Goal: Information Seeking & Learning: Learn about a topic

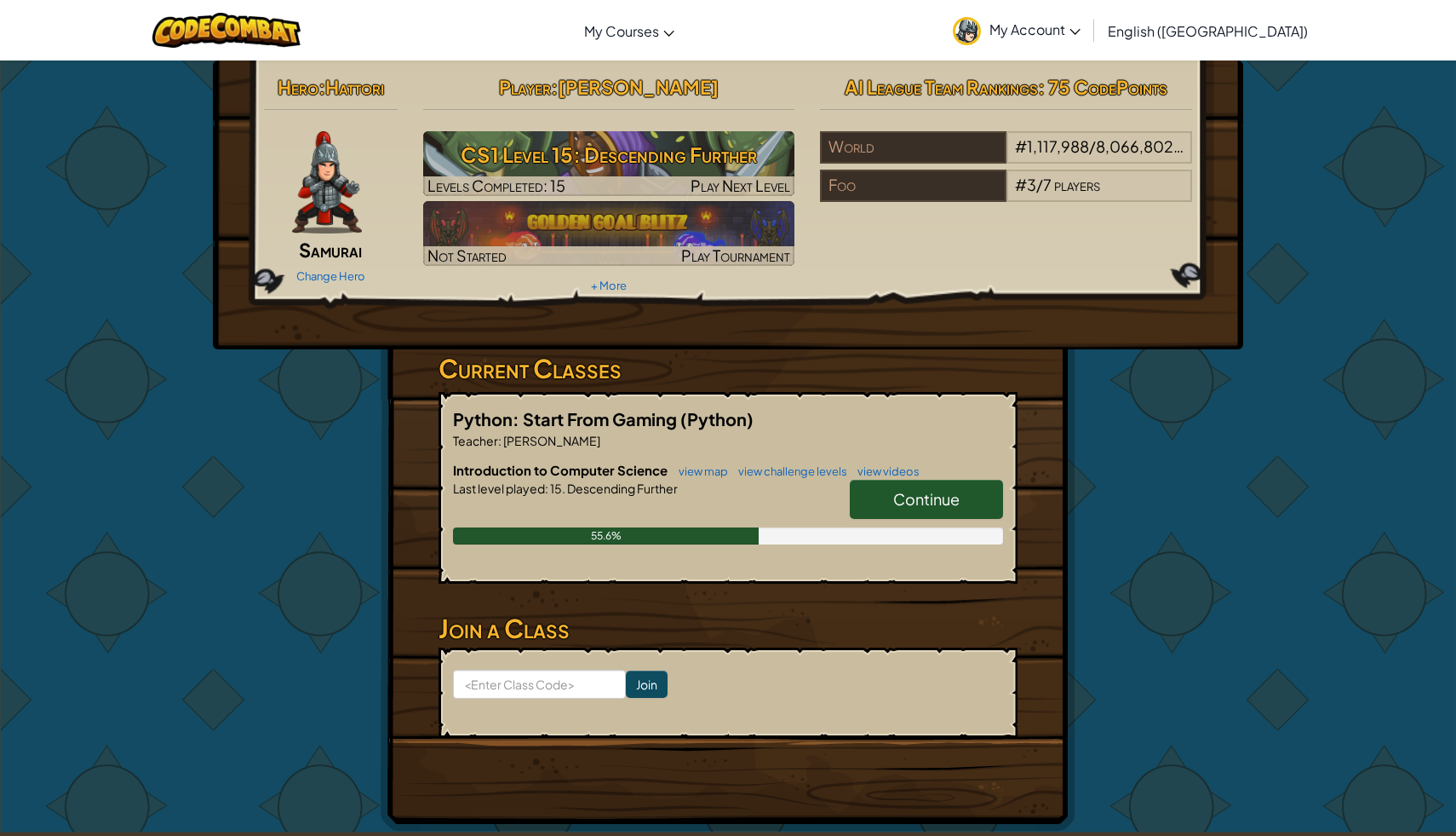
click at [918, 359] on h3 "Current Classes" at bounding box center [728, 368] width 580 height 39
click at [912, 504] on span "Continue" at bounding box center [927, 498] width 66 height 20
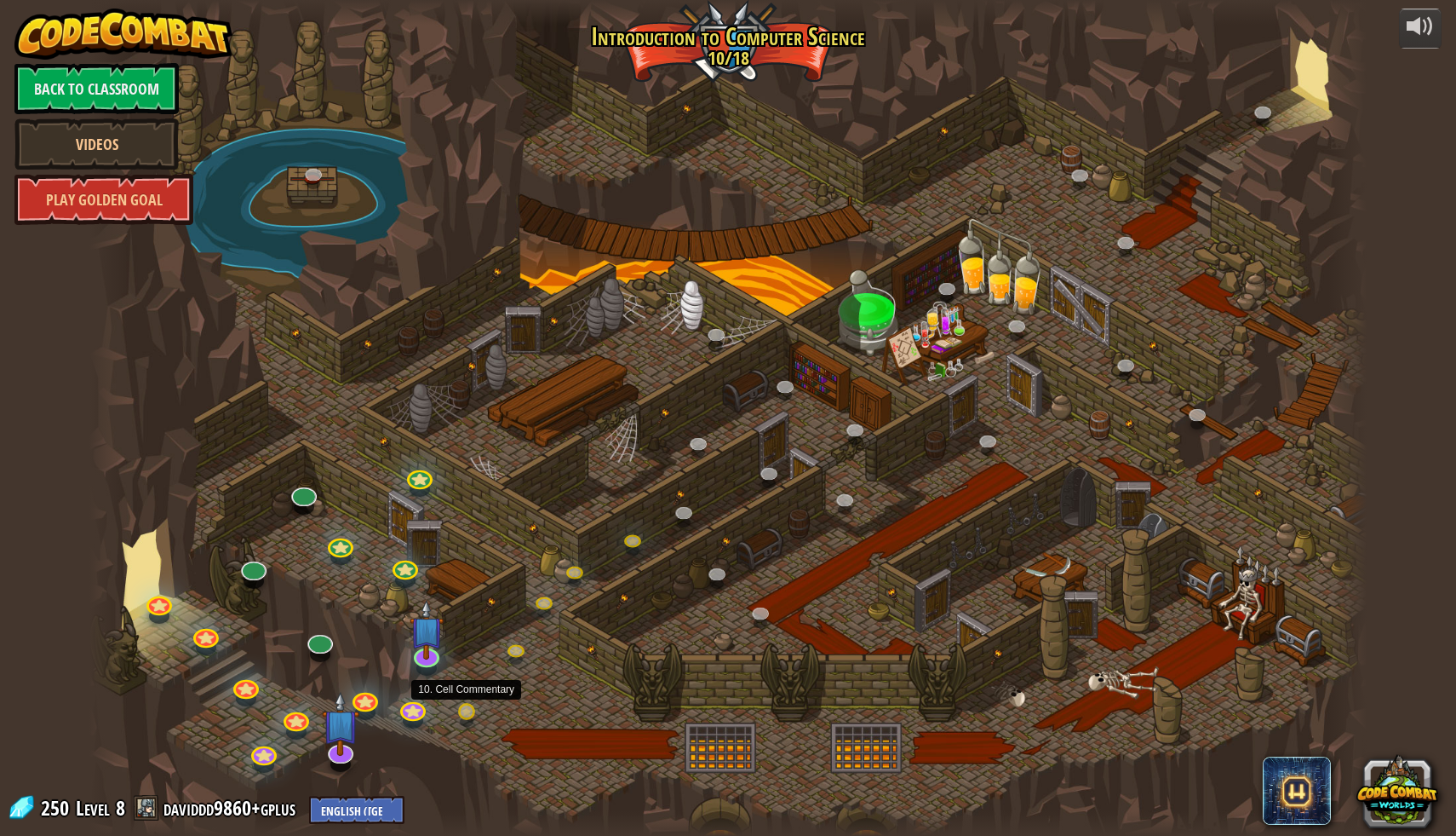
click at [599, 704] on div at bounding box center [729, 418] width 1278 height 836
click at [246, 568] on link at bounding box center [251, 564] width 34 height 34
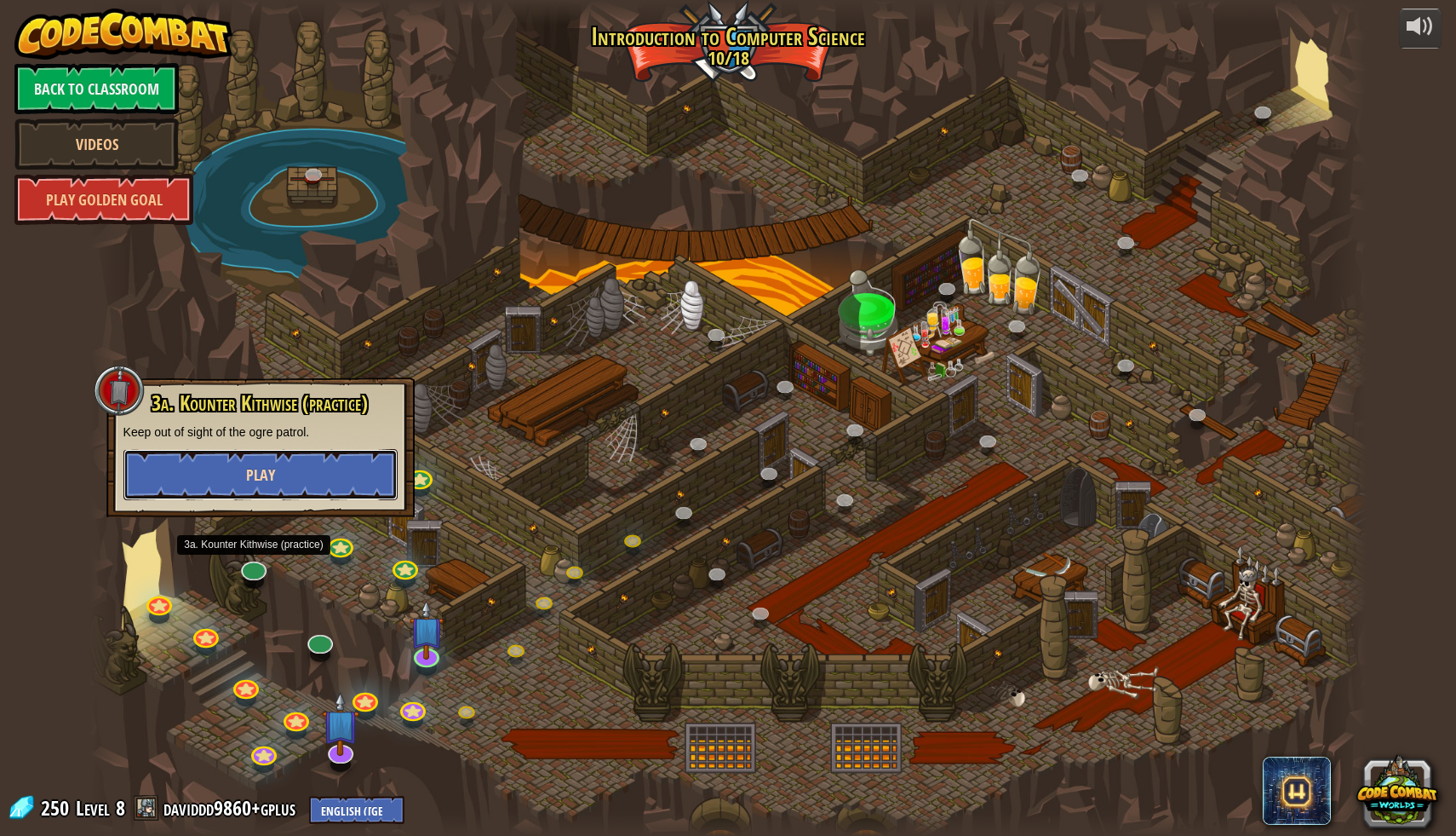
click at [284, 485] on button "Play" at bounding box center [261, 475] width 274 height 51
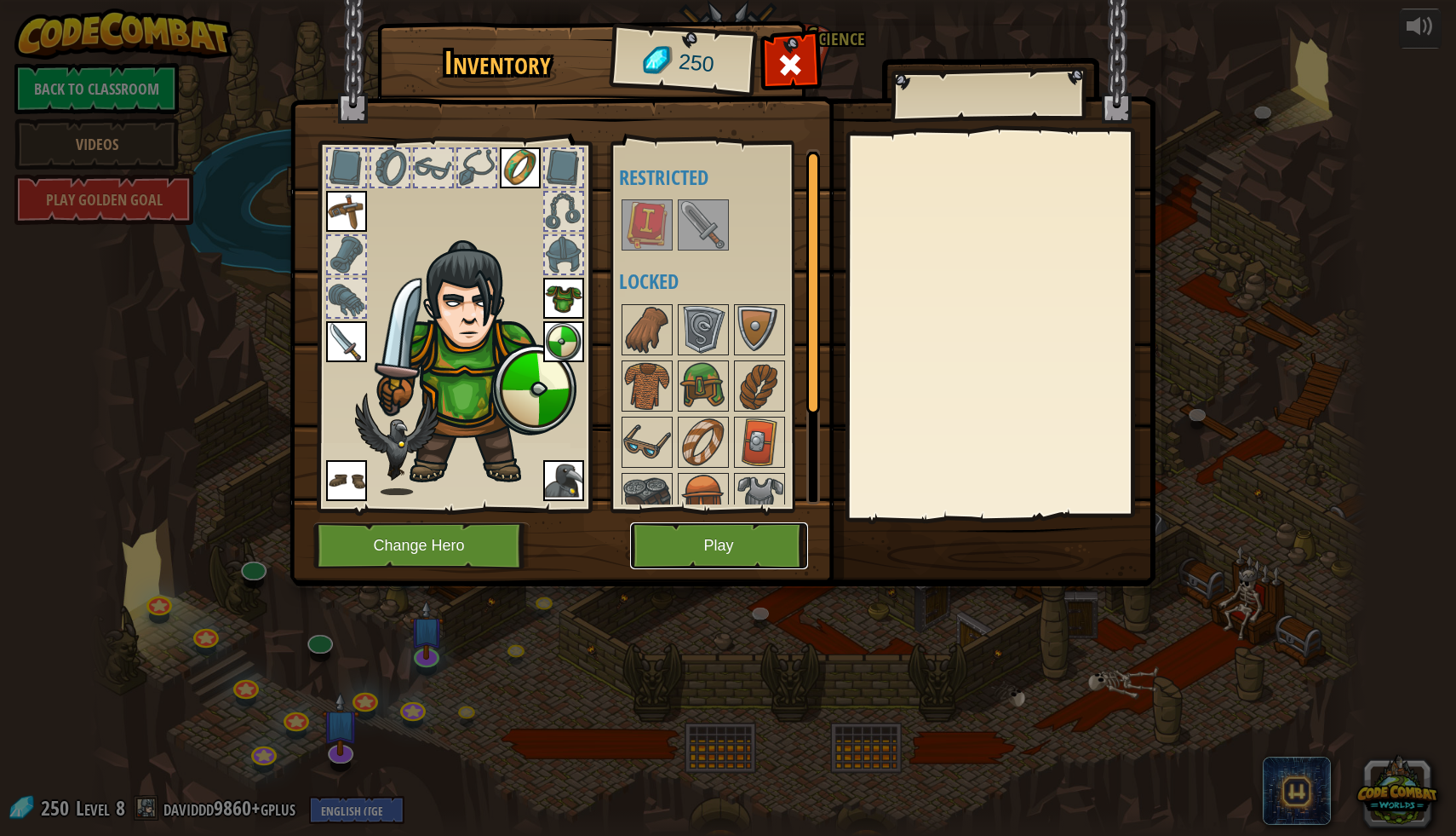
click at [699, 547] on button "Play" at bounding box center [719, 546] width 178 height 47
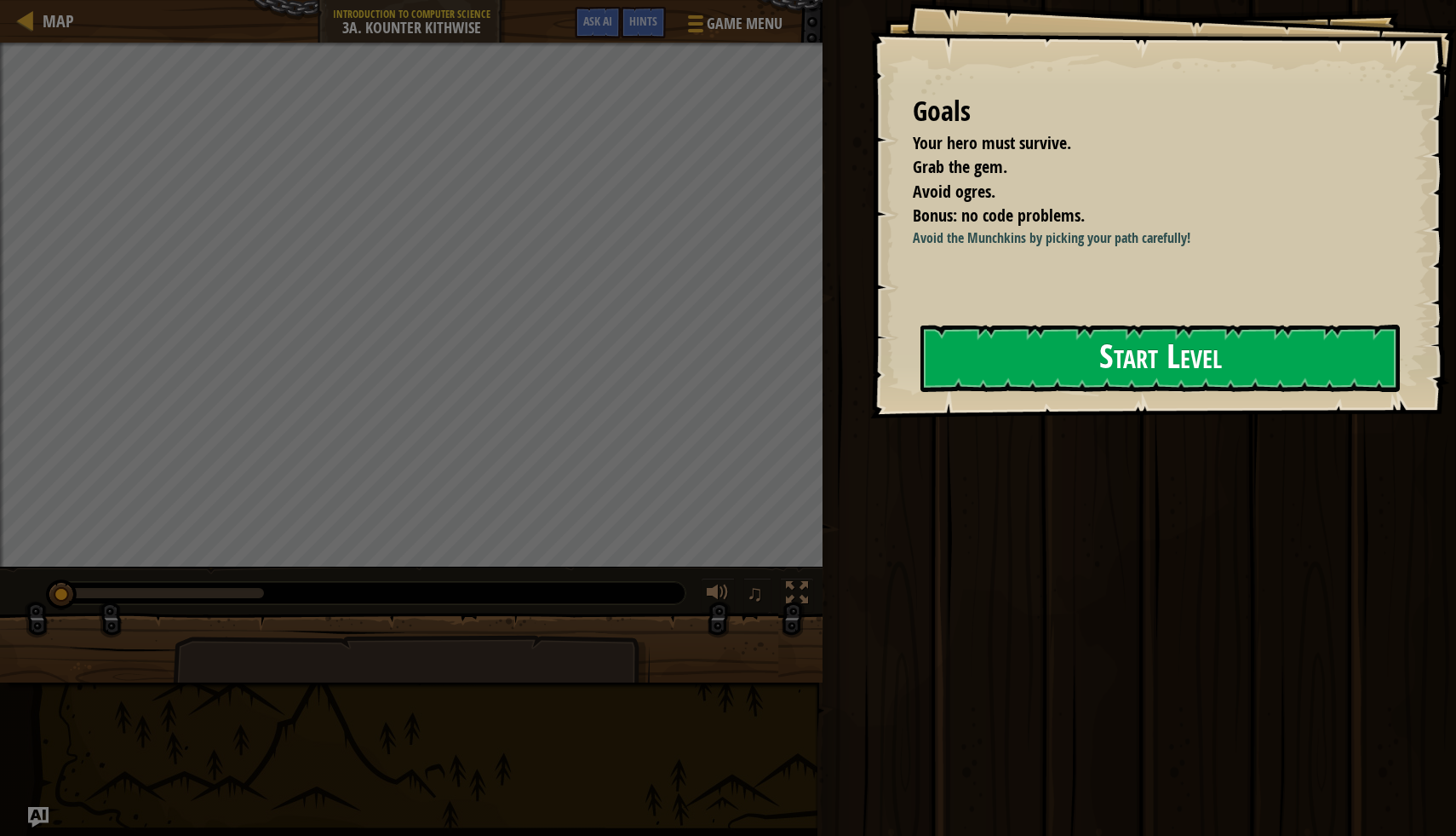
click at [1225, 374] on button "Start Level" at bounding box center [1160, 357] width 479 height 67
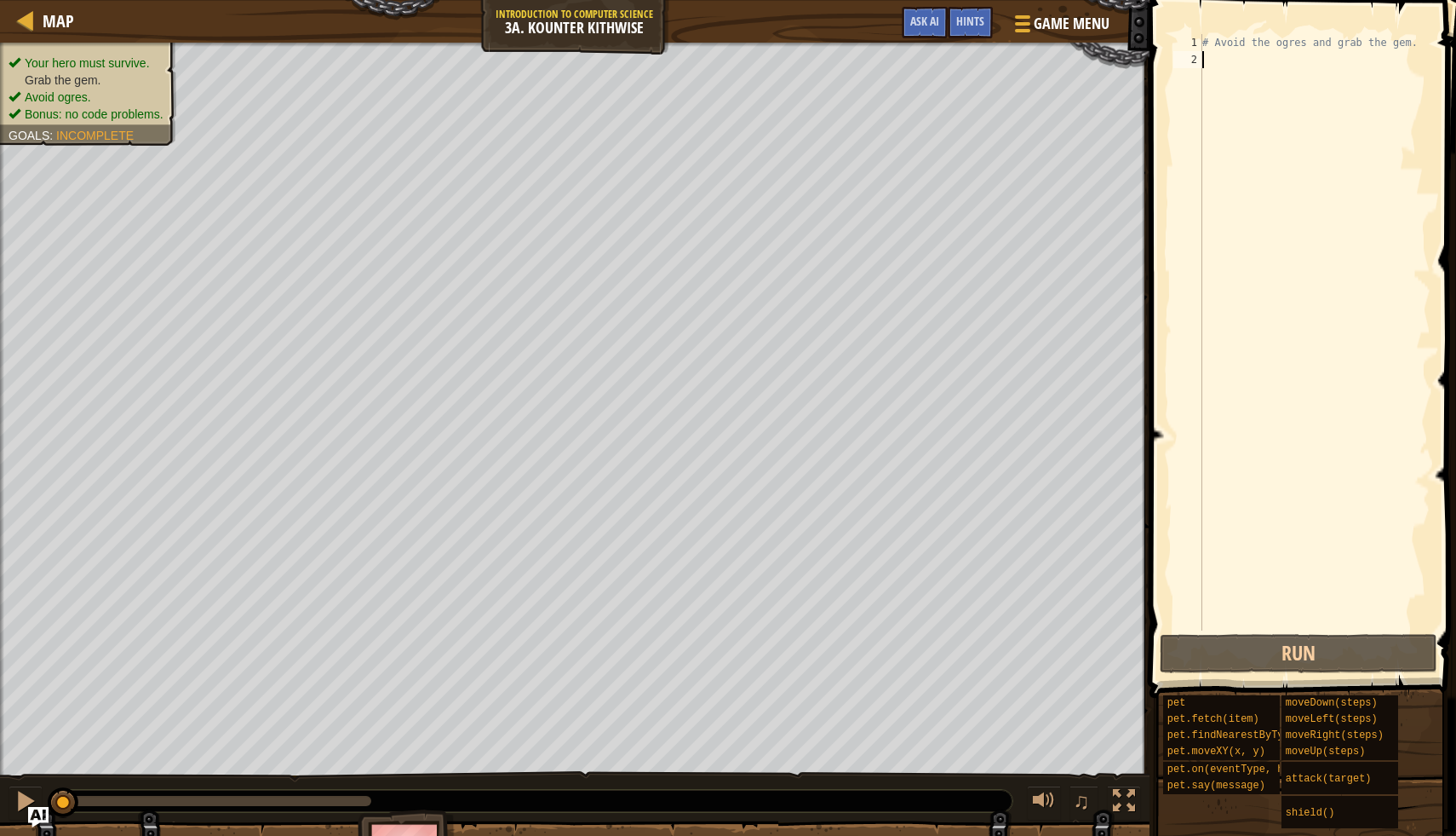
type textarea "h"
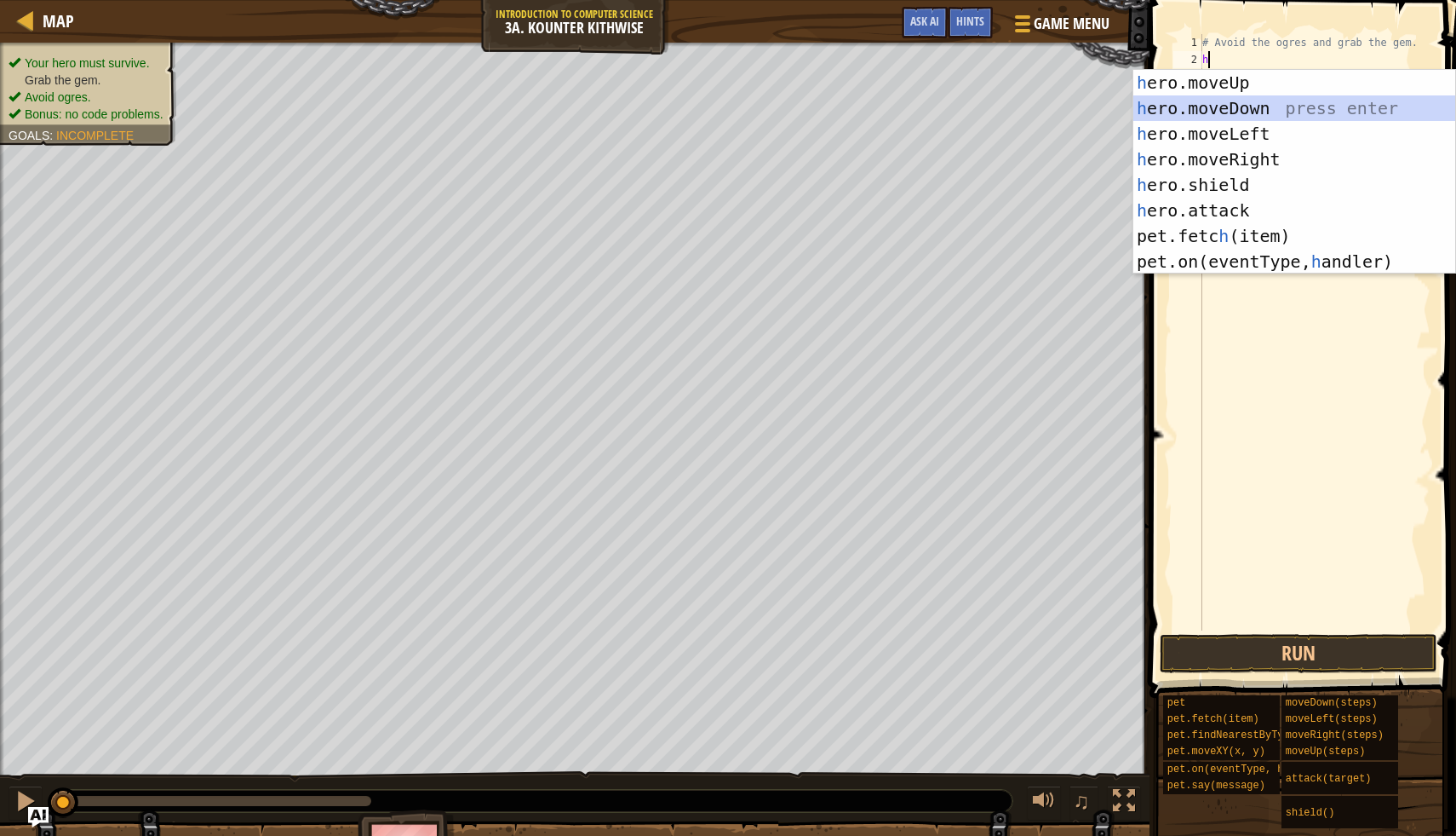
click at [1298, 113] on div "h ero.moveUp press enter h ero.moveDown press enter h ero.moveLeft press enter …" at bounding box center [1294, 198] width 322 height 255
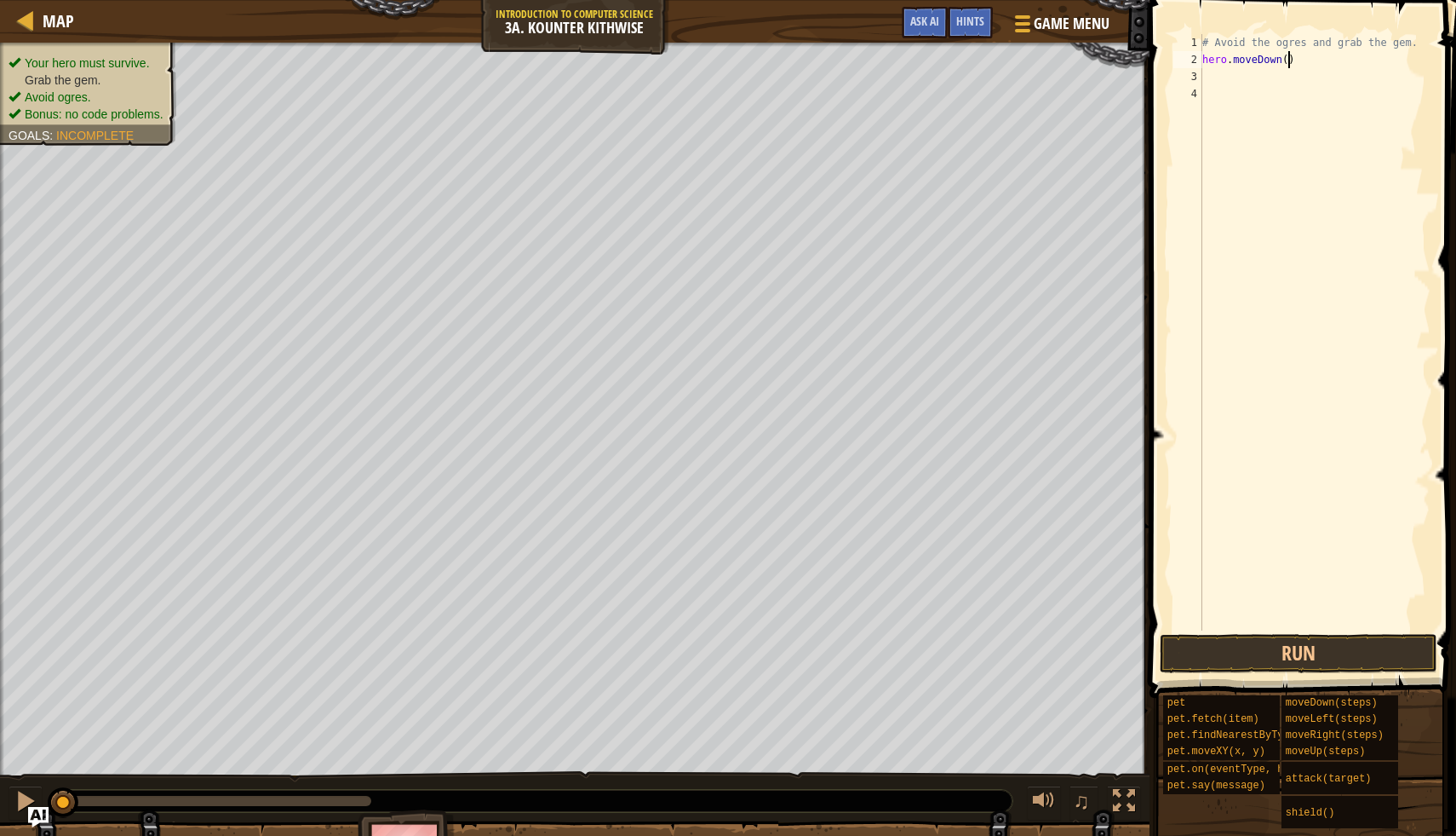
click at [1288, 63] on div "# Avoid the ogres and grab the gem. hero . moveDown ( )" at bounding box center [1314, 349] width 232 height 631
type textarea "hero.moveDown(2)"
click at [1222, 64] on div "# Avoid the ogres and grab the gem. hero . moveDown ( 2 )" at bounding box center [1314, 349] width 232 height 631
click at [1206, 80] on div "# Avoid the ogres and grab the gem. hero . moveDown ( 2 )" at bounding box center [1314, 349] width 232 height 631
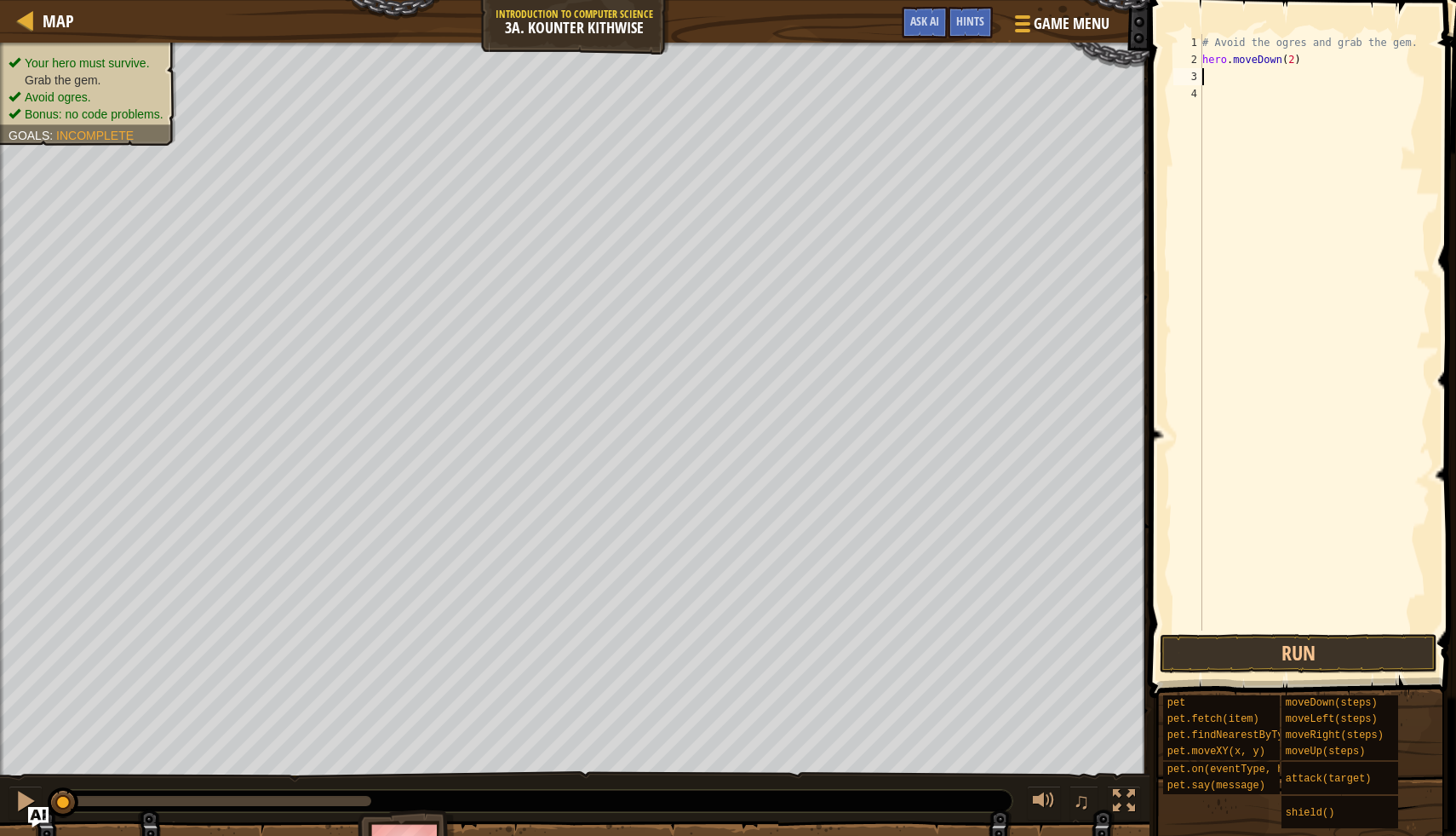
scroll to position [8, 0]
type textarea "h"
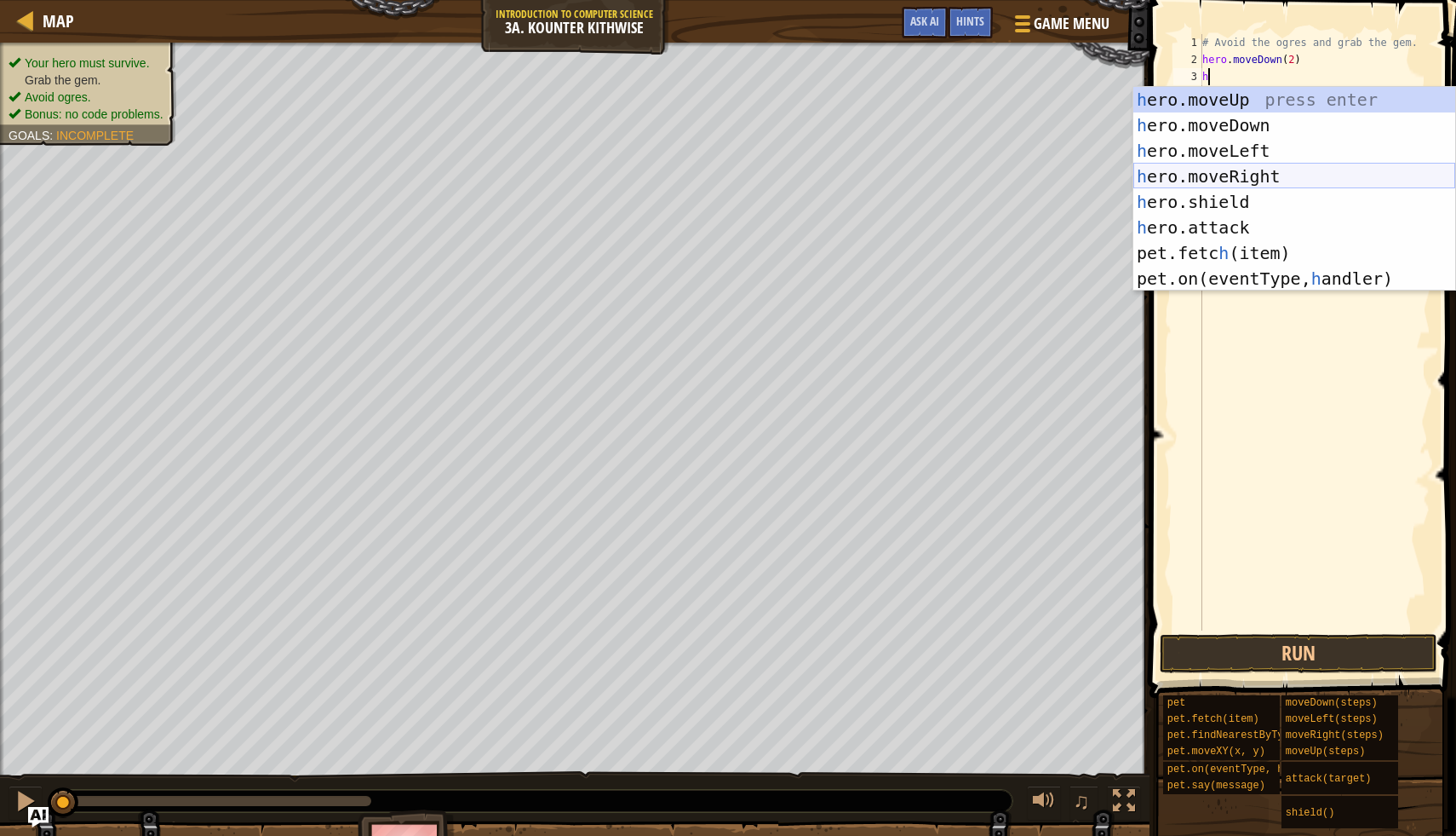
click at [1254, 181] on div "h ero.moveUp press enter h ero.moveDown press enter h ero.moveLeft press enter …" at bounding box center [1294, 215] width 322 height 255
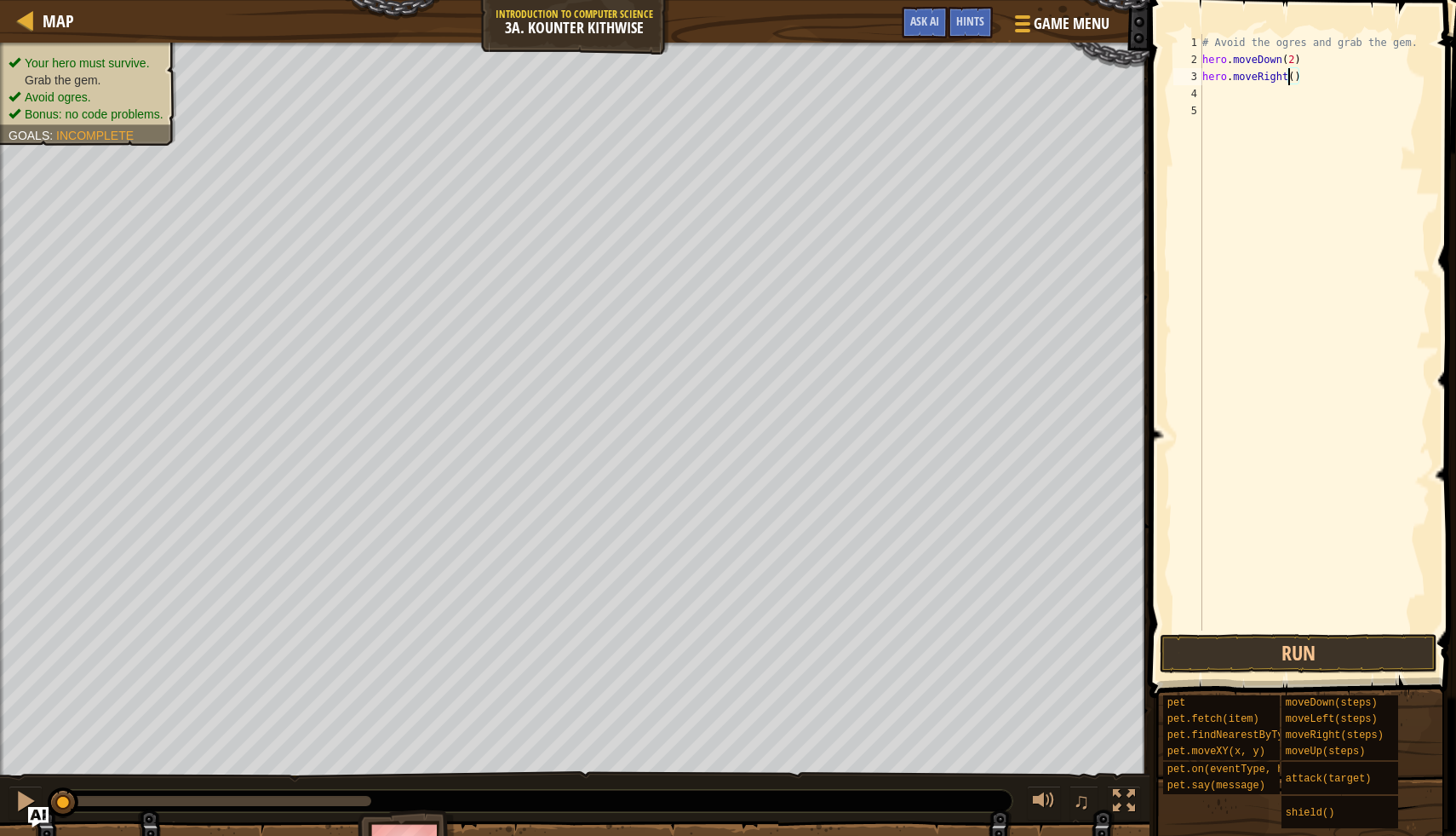
click at [1290, 80] on div "# Avoid the ogres and grab the gem. hero . moveDown ( 2 ) hero . moveRight ( )" at bounding box center [1314, 349] width 232 height 631
type textarea "hero.moveRight1()"
click at [1201, 97] on div "4" at bounding box center [1187, 94] width 29 height 17
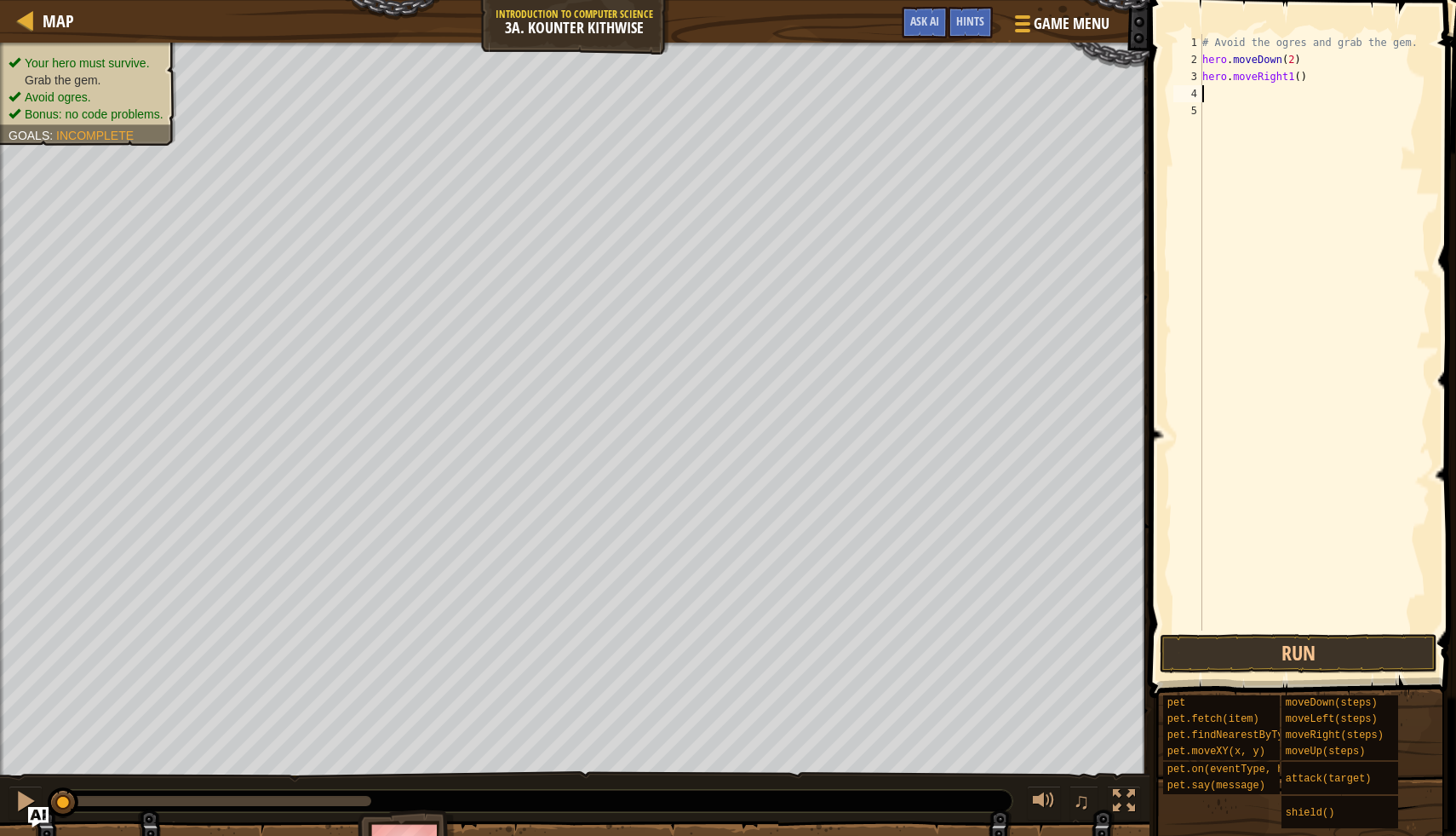
type textarea "h"
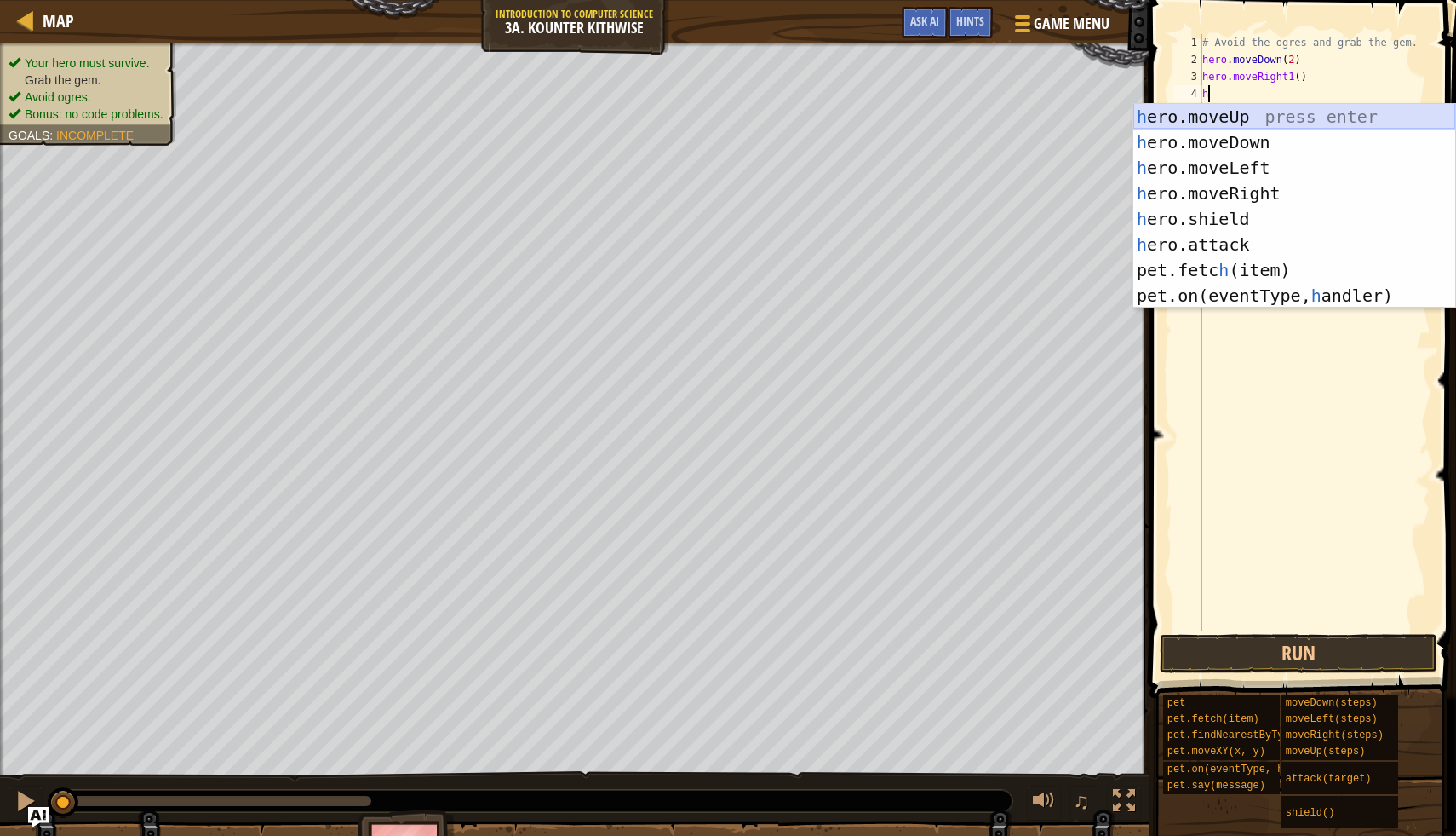
click at [1268, 117] on div "h ero.moveUp press enter h ero.moveDown press enter h ero.moveLeft press enter …" at bounding box center [1294, 232] width 322 height 255
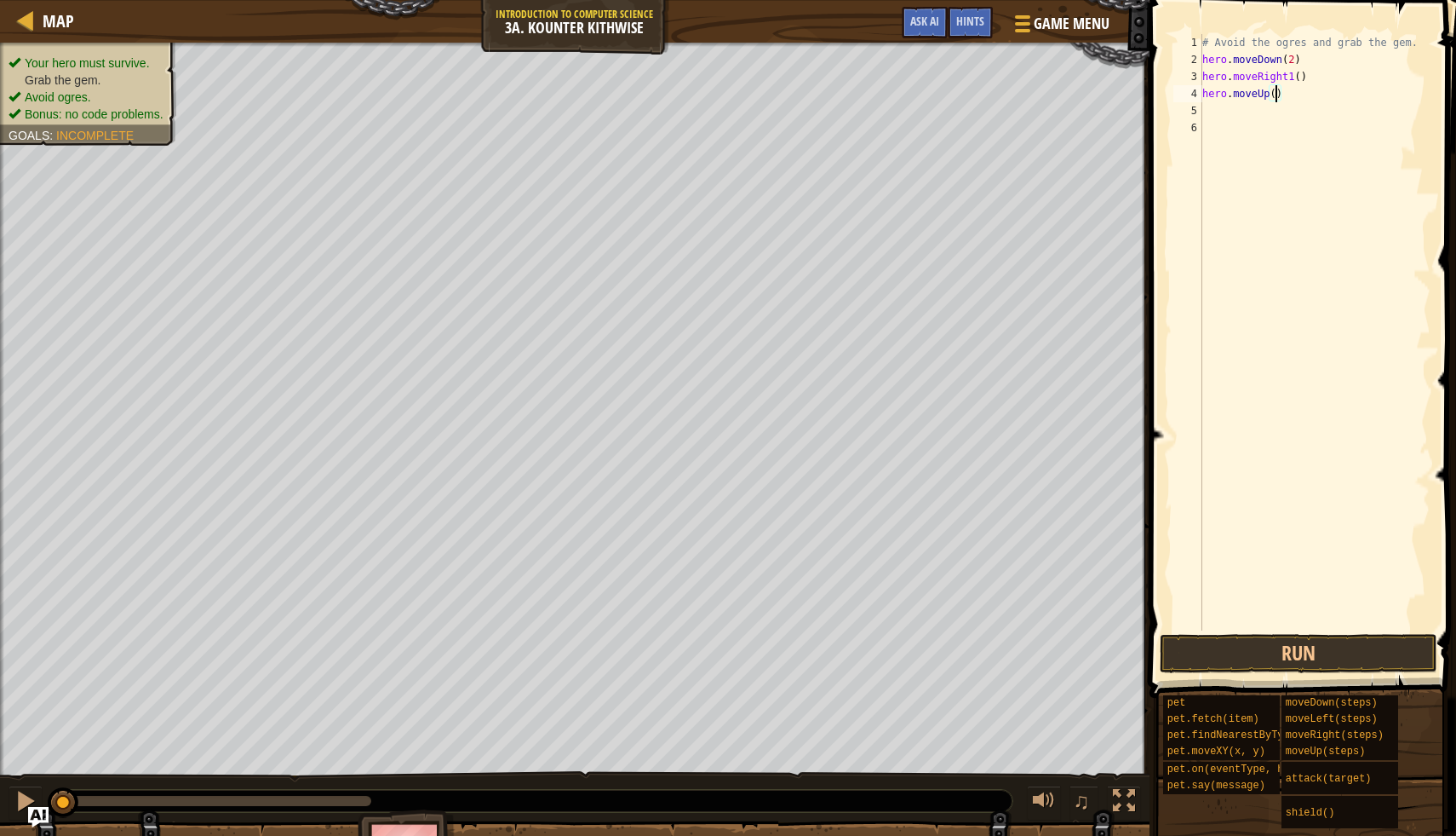
click at [1275, 99] on div "# Avoid the ogres and grab the gem. hero . moveDown ( 2 ) hero . moveRight1 ( )…" at bounding box center [1314, 349] width 232 height 631
type textarea "hero.moveUp(1)"
click at [1241, 111] on div "# Avoid the ogres and grab the gem. hero . moveDown ( 2 ) hero . moveRight1 ( )…" at bounding box center [1314, 349] width 232 height 631
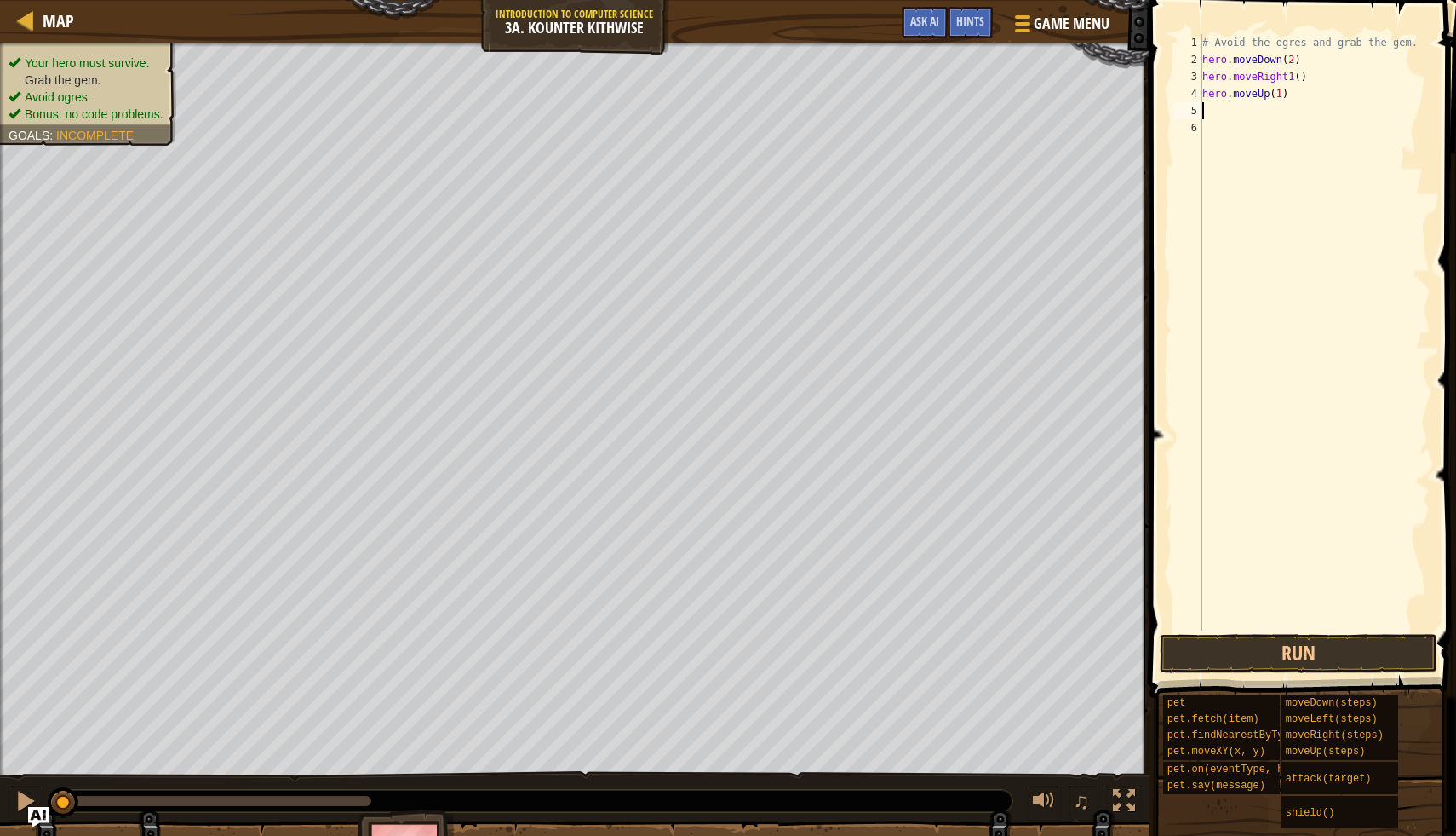
type textarea "h"
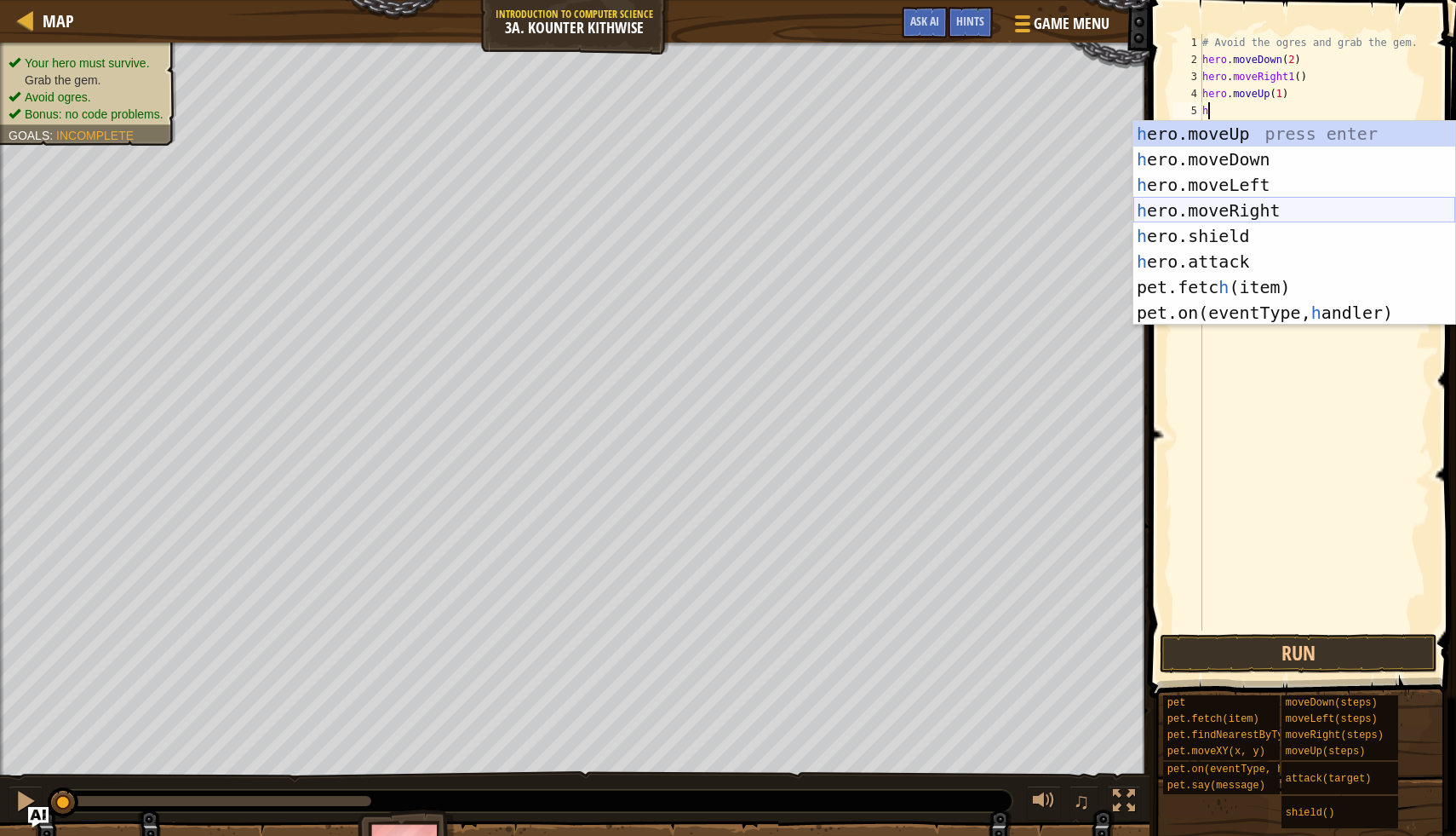
click at [1266, 215] on div "h ero.moveUp press enter h ero.moveDown press enter h ero.moveLeft press enter …" at bounding box center [1294, 249] width 322 height 255
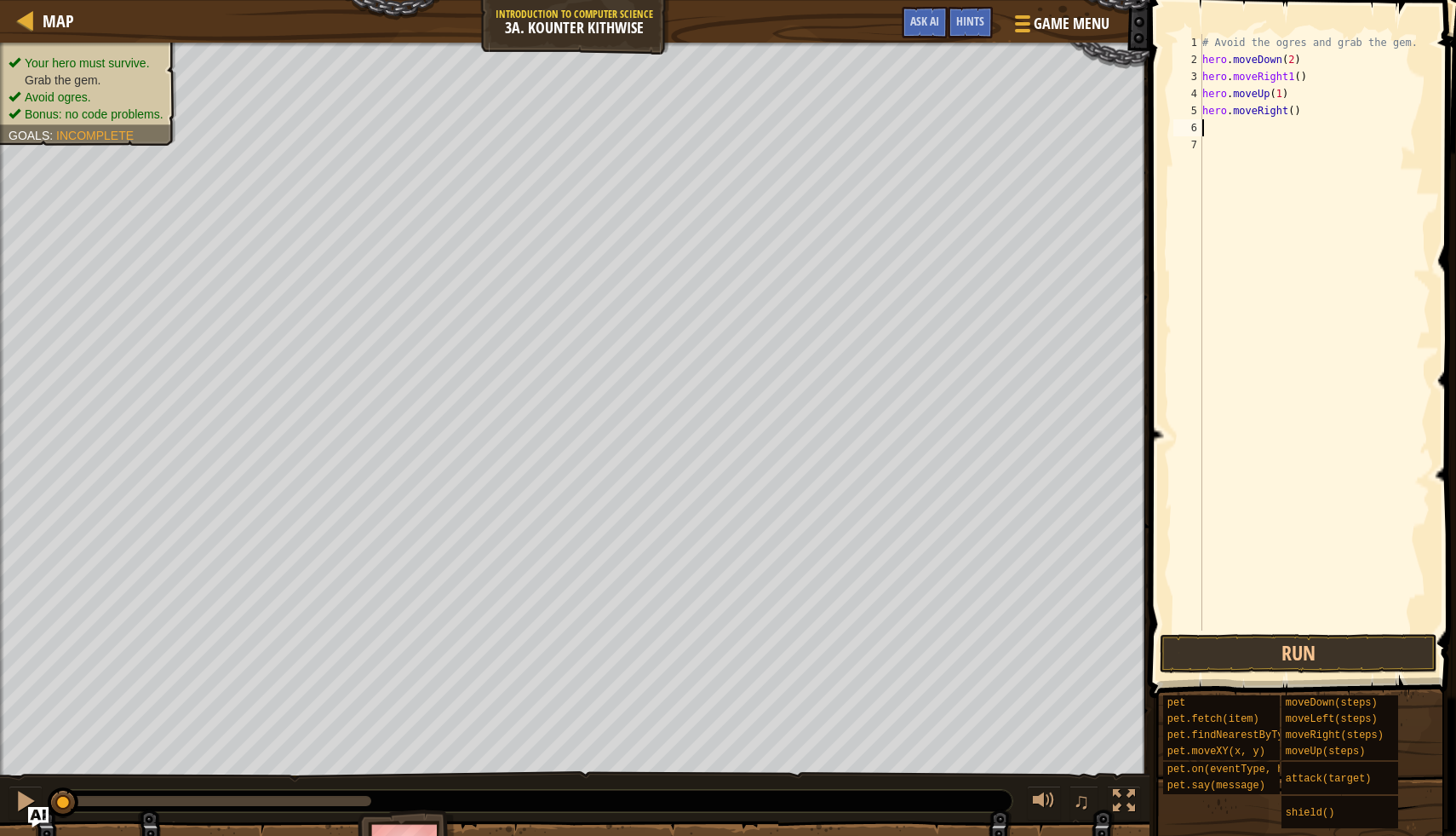
click at [1297, 108] on div "# Avoid the ogres and grab the gem. hero . moveDown ( 2 ) hero . moveRight1 ( )…" at bounding box center [1314, 349] width 232 height 631
click at [1265, 647] on button "Run" at bounding box center [1299, 653] width 278 height 39
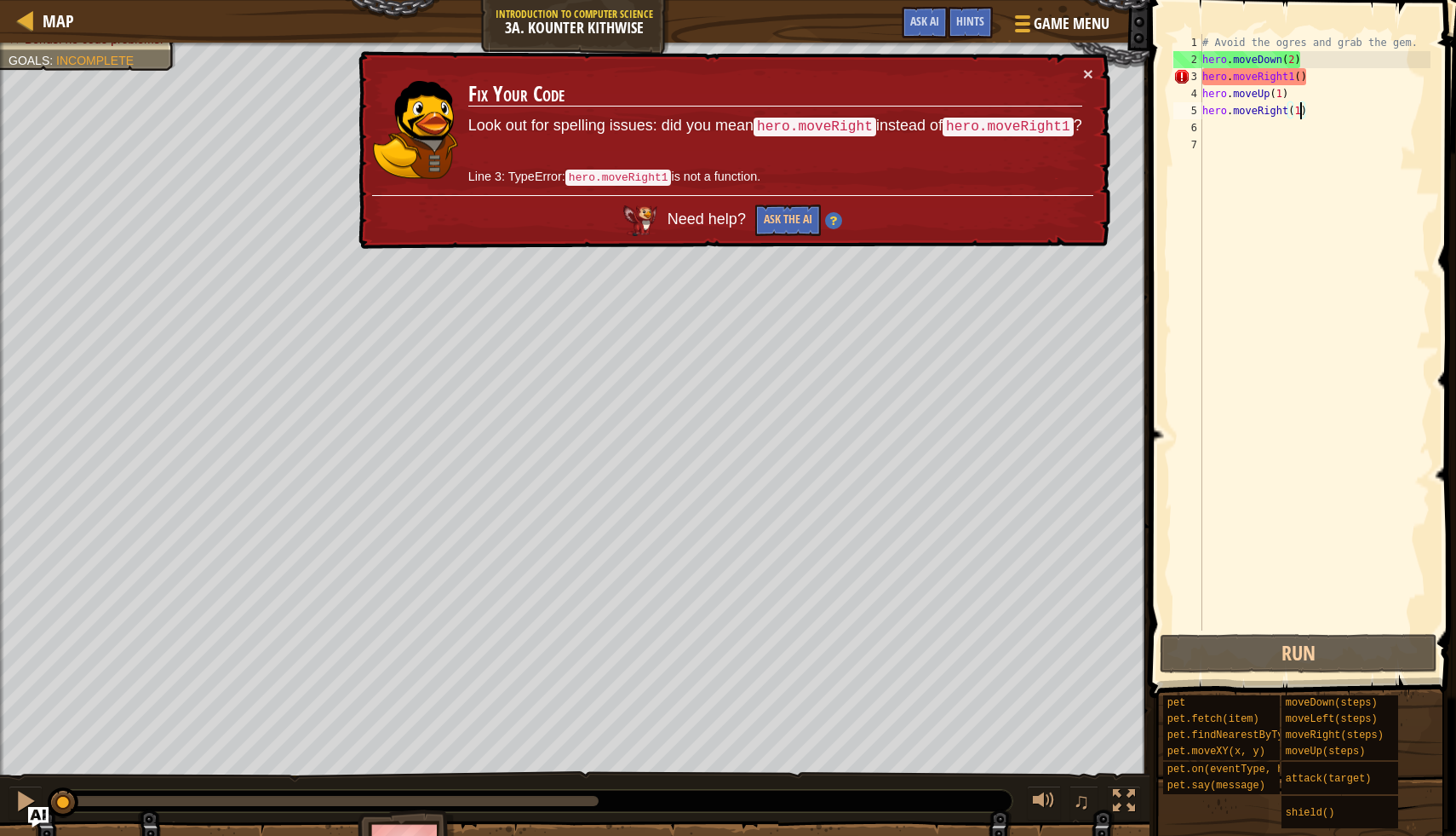
click at [39, 769] on div "Your hero must survive. Grab the gem. Avoid ogres. Bonus: no code problems. Goa…" at bounding box center [728, 466] width 1456 height 847
click at [1298, 77] on div "# Avoid the ogres and grab the gem. hero . moveDown ( 2 ) hero . moveRight1 ( )…" at bounding box center [1314, 349] width 232 height 631
click at [1086, 76] on button "×" at bounding box center [1088, 73] width 10 height 18
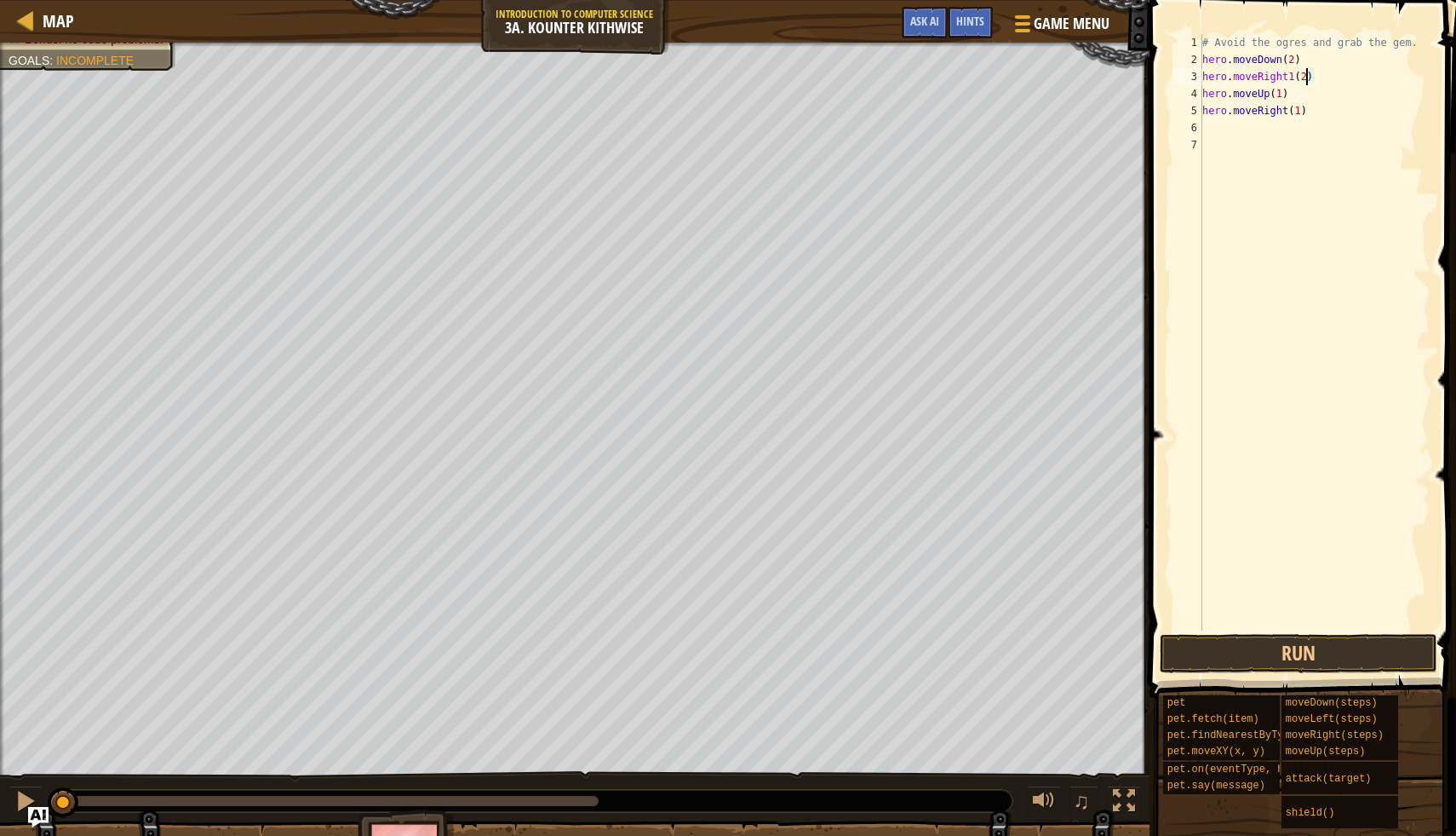
click at [1295, 80] on div "# Avoid the ogres and grab the gem. hero . moveDown ( 2 ) hero . moveRight1 ( 2…" at bounding box center [1314, 349] width 232 height 631
type textarea "hero.moveRight(2)"
click at [1221, 653] on button "Run" at bounding box center [1299, 653] width 278 height 39
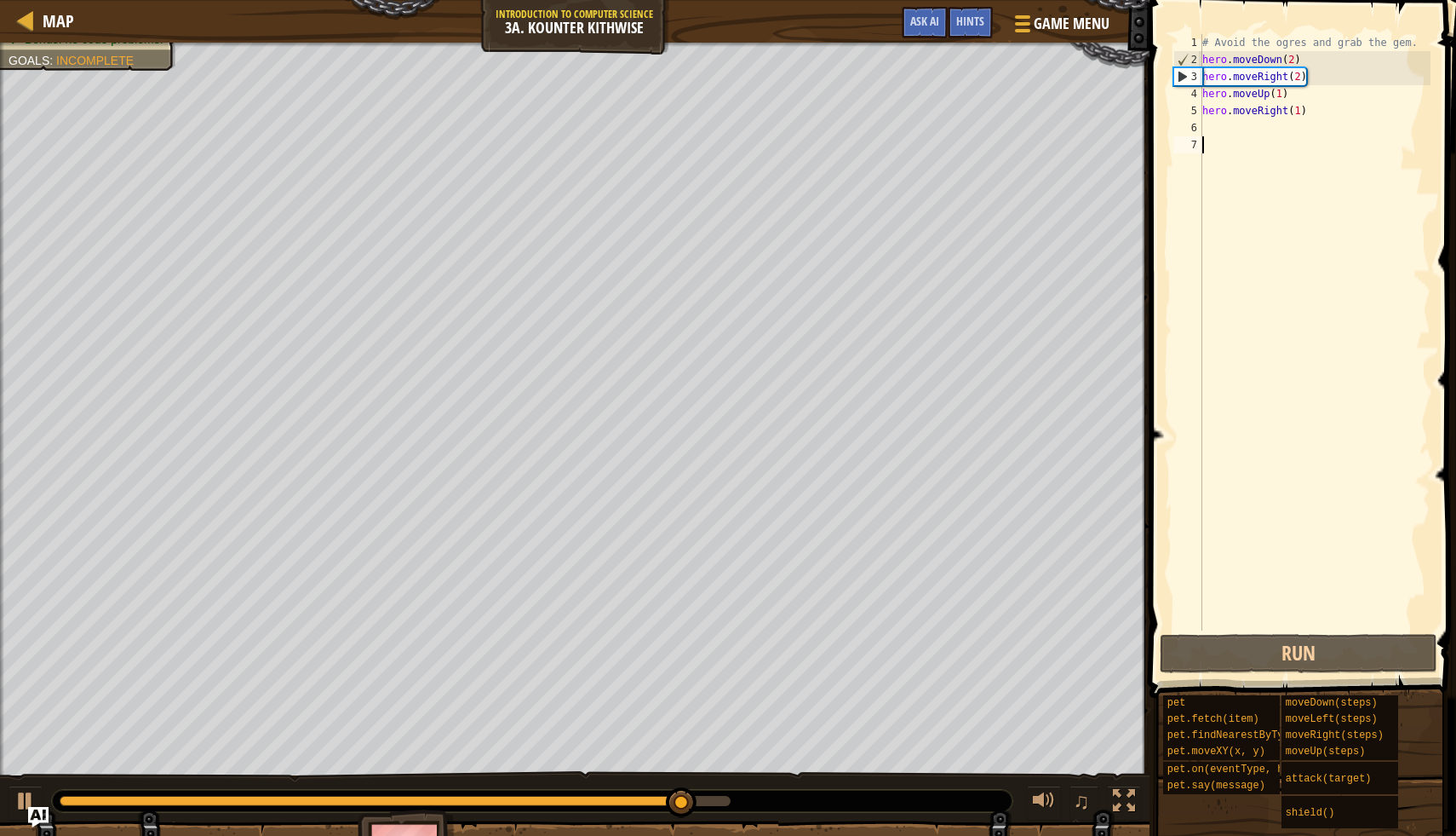
click at [1272, 286] on div "# Avoid the ogres and grab the gem. hero . moveDown ( 2 ) hero . moveRight ( 2 …" at bounding box center [1314, 349] width 232 height 631
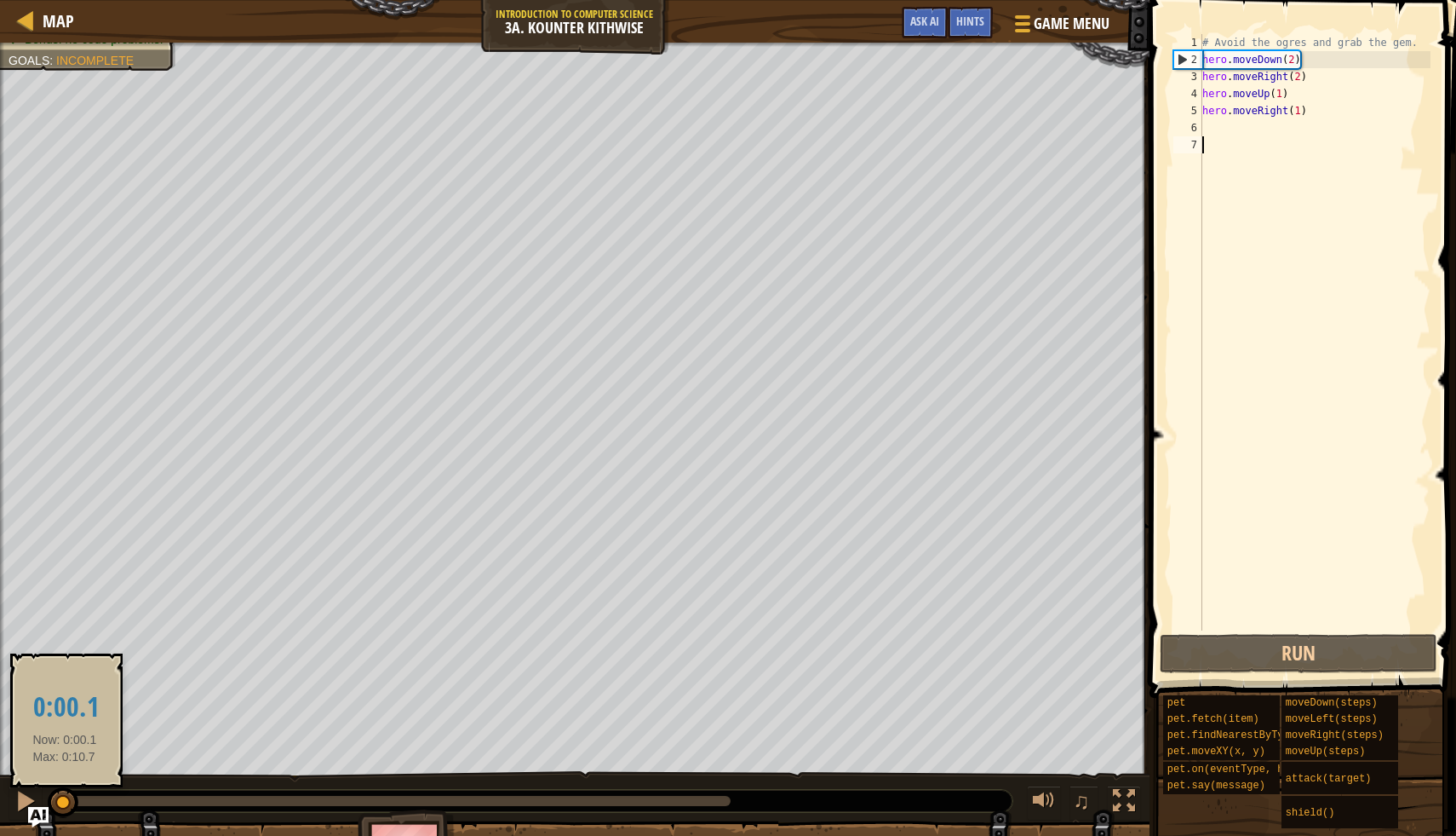
drag, startPoint x: 731, startPoint y: 810, endPoint x: 47, endPoint y: 803, distance: 684.0
click at [48, 803] on div at bounding box center [62, 802] width 30 height 30
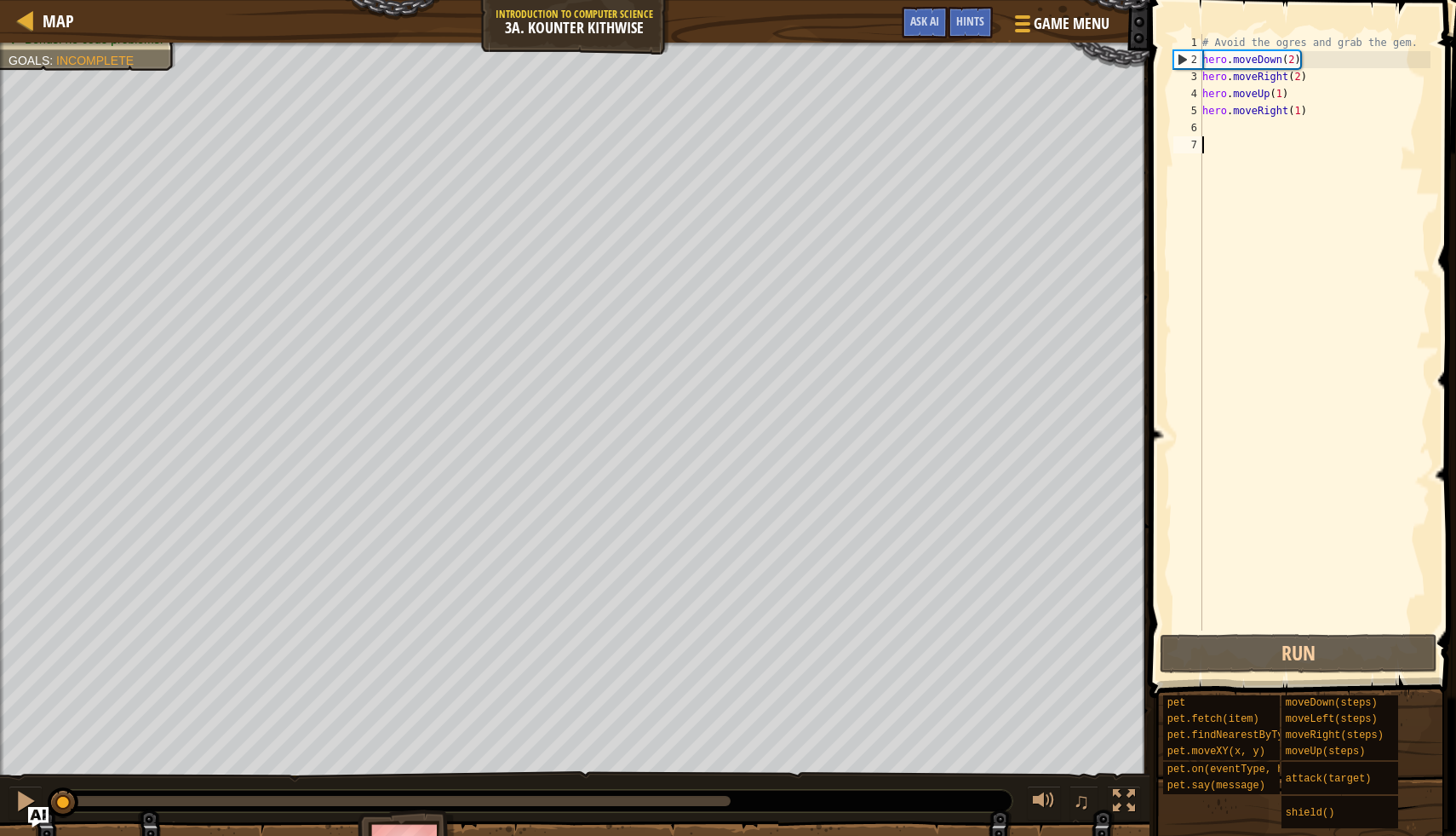
click at [1299, 87] on div "# Avoid the ogres and grab the gem. hero . moveDown ( 2 ) hero . moveRight ( 2 …" at bounding box center [1314, 349] width 232 height 631
click at [1302, 74] on div "# Avoid the ogres and grab the gem. hero . moveDown ( 2 ) hero . moveRight ( 2 …" at bounding box center [1314, 349] width 232 height 631
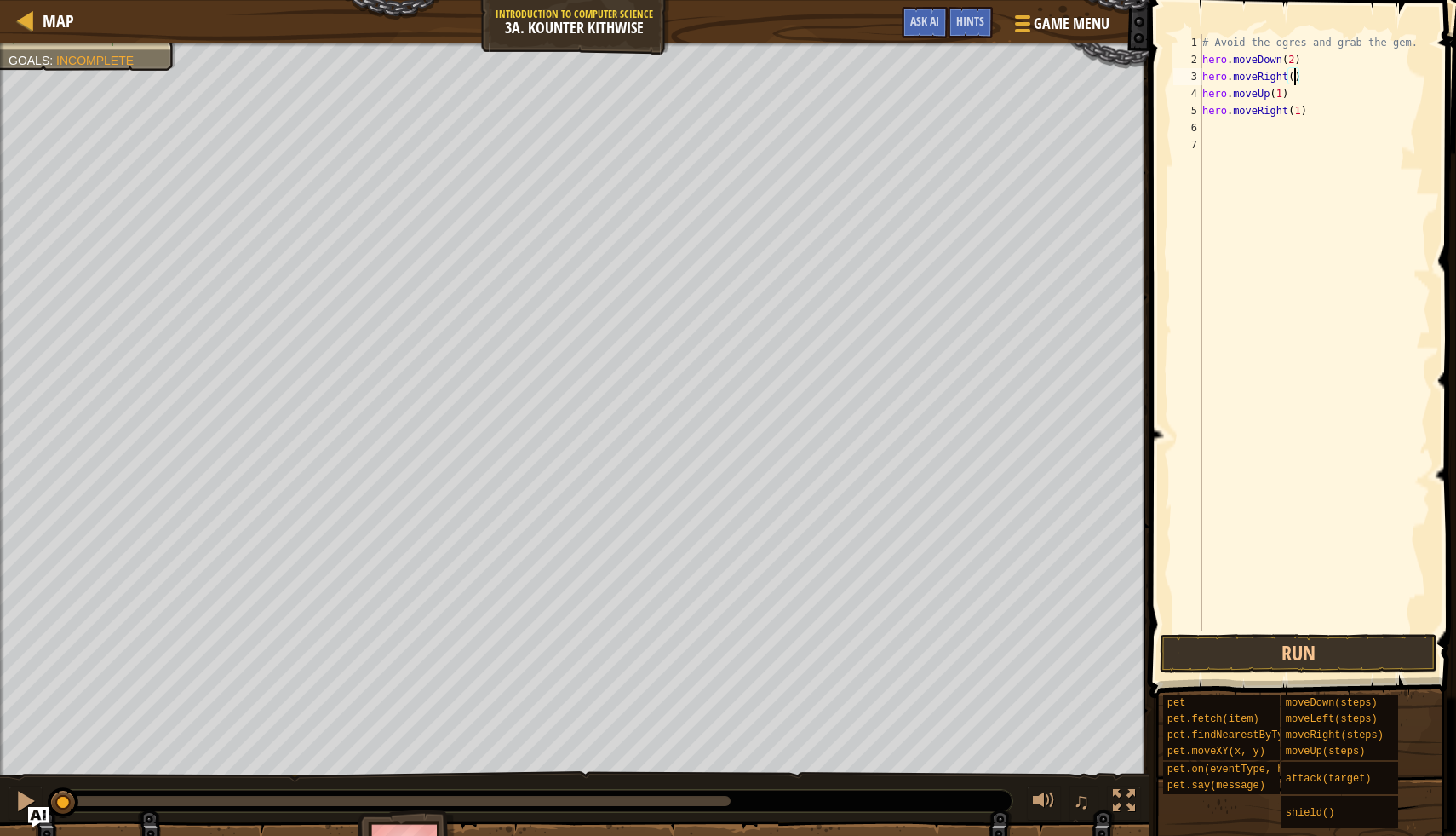
scroll to position [8, 8]
type textarea "hero.moveRight(1)"
click at [1370, 667] on button "Run" at bounding box center [1299, 653] width 278 height 39
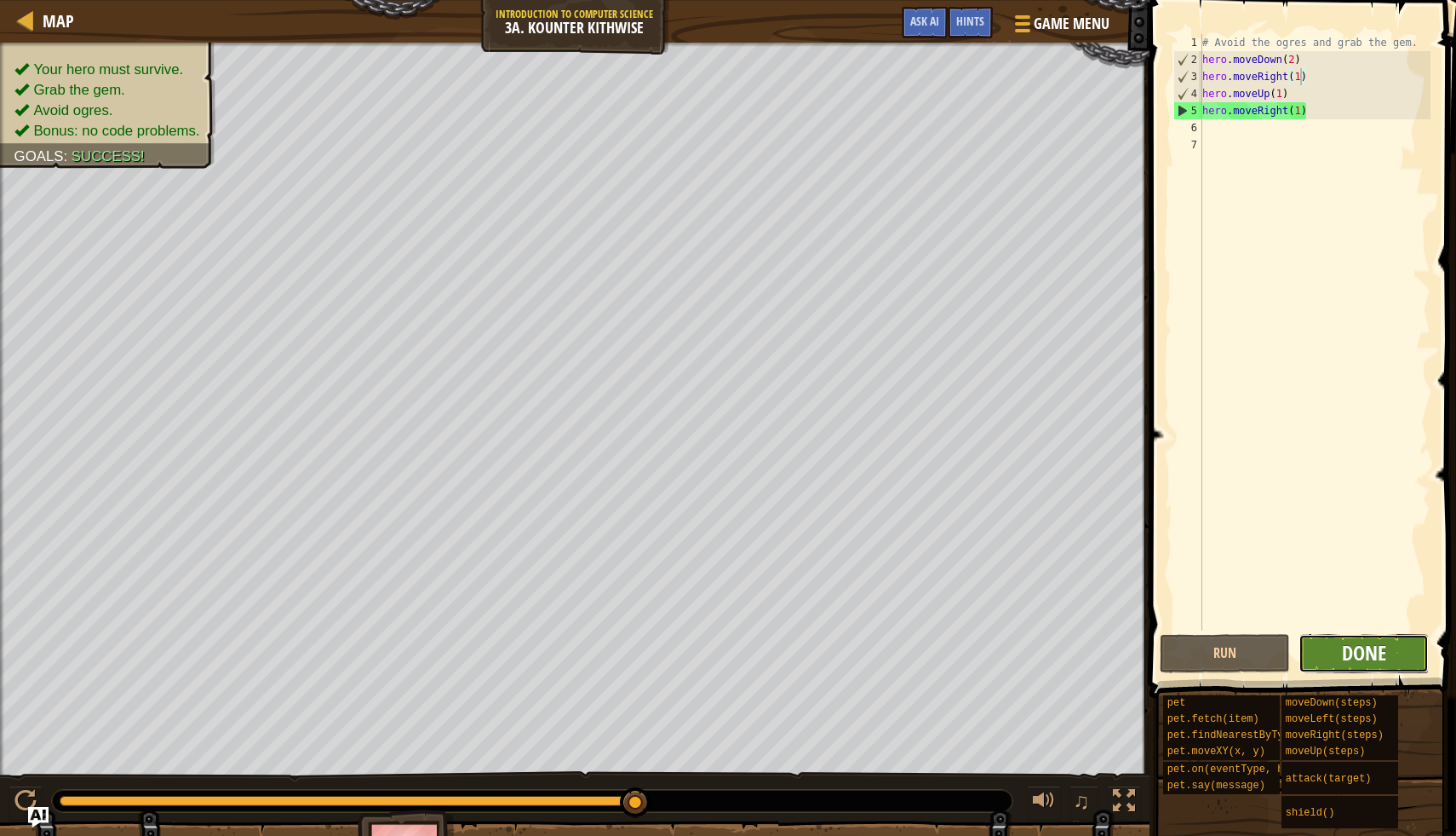
click at [1378, 659] on span "Done" at bounding box center [1364, 653] width 44 height 27
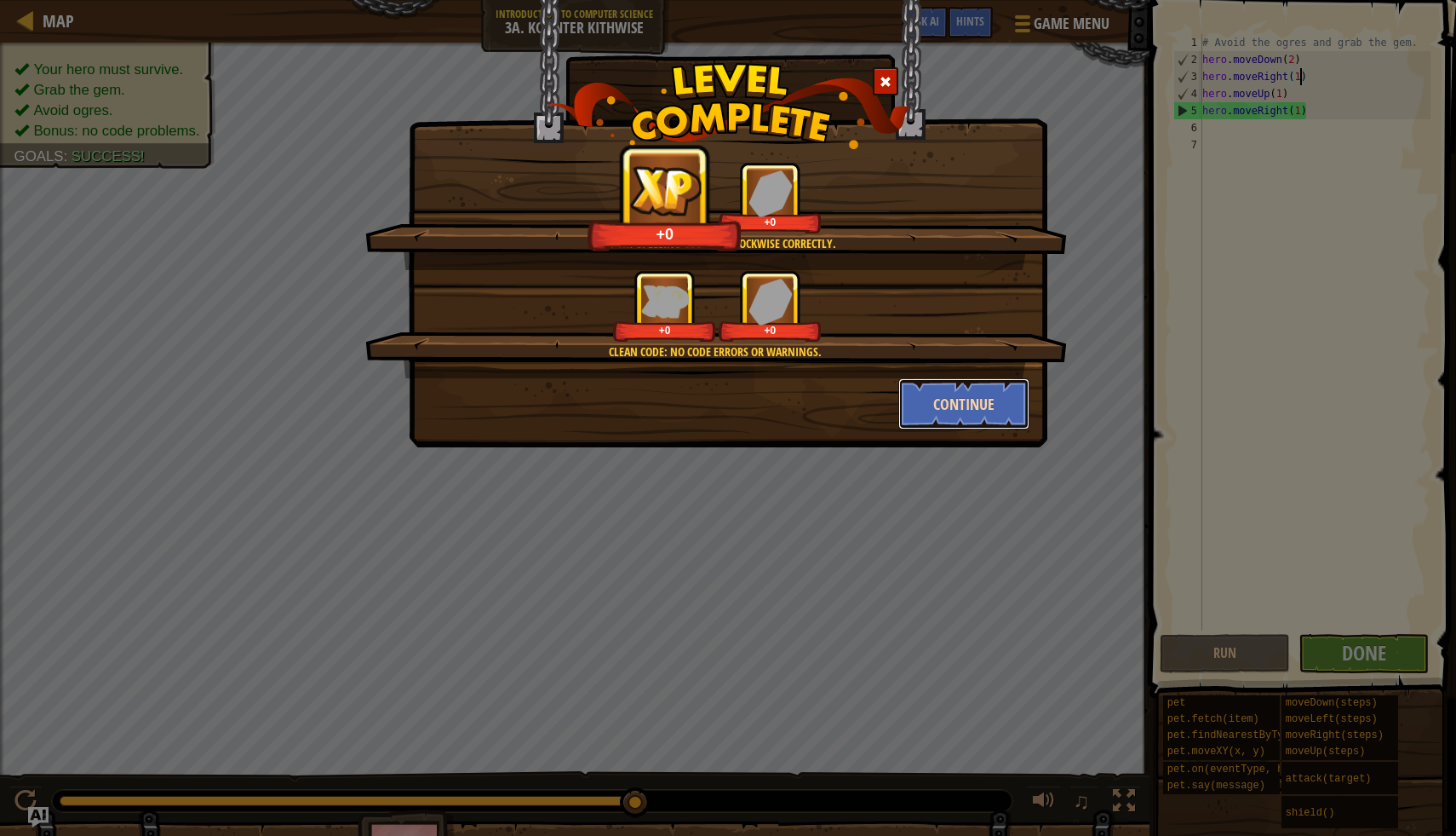
click at [965, 400] on button "Continue" at bounding box center [964, 404] width 132 height 51
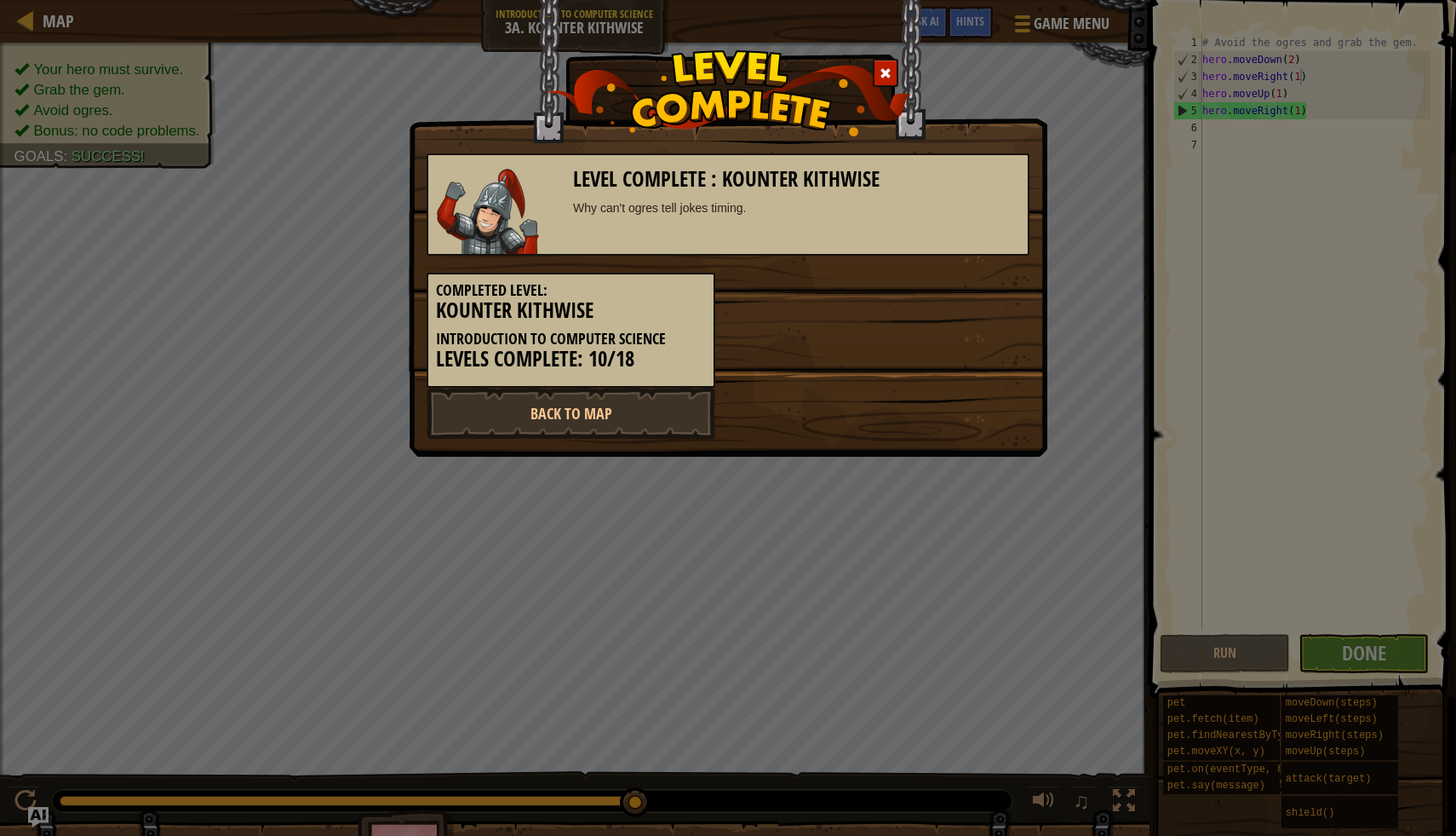
click at [965, 399] on div "Back to Map" at bounding box center [728, 413] width 629 height 51
click at [689, 410] on link "Back to Map" at bounding box center [570, 413] width 288 height 51
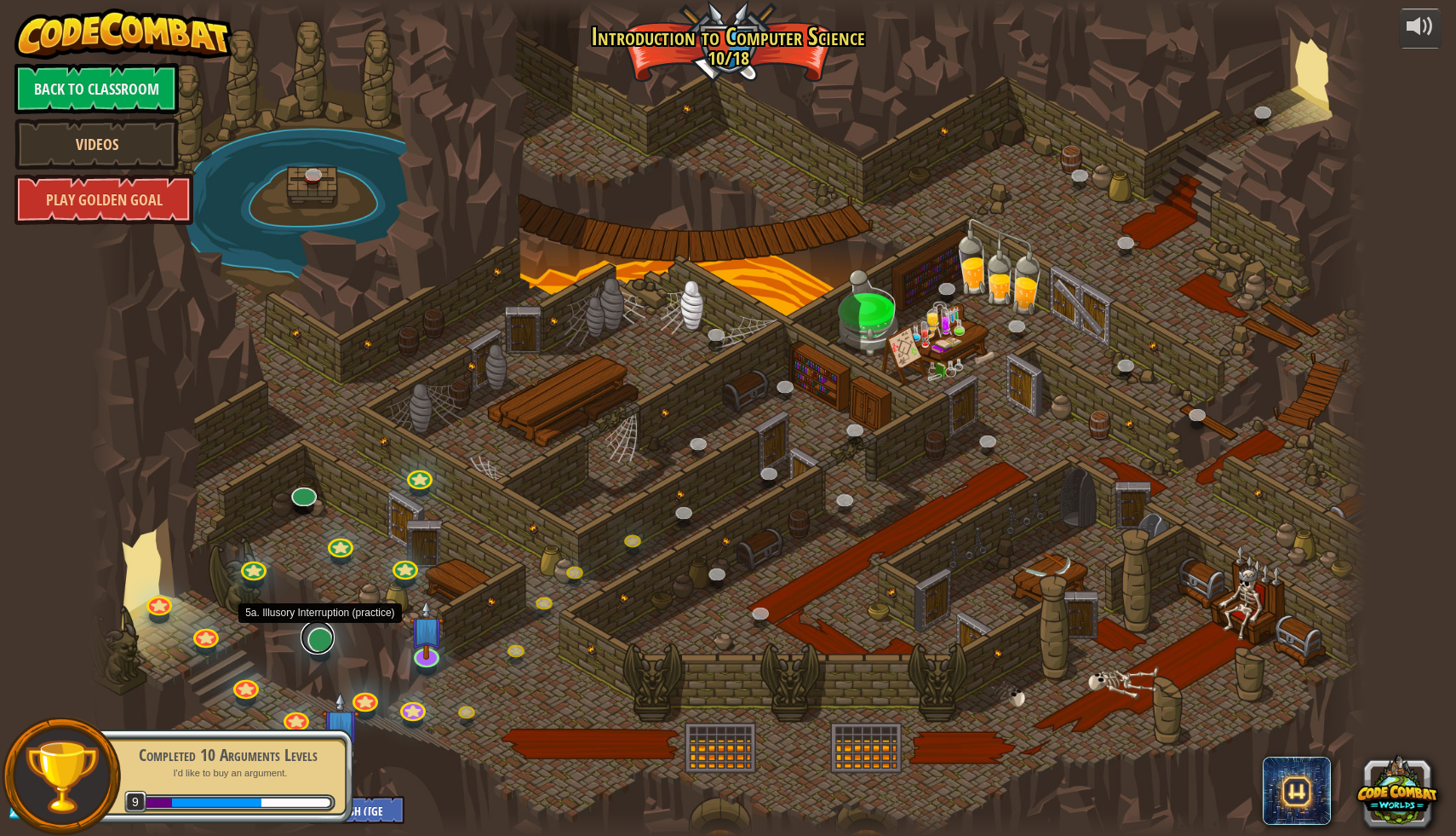
click at [325, 639] on link at bounding box center [318, 637] width 34 height 34
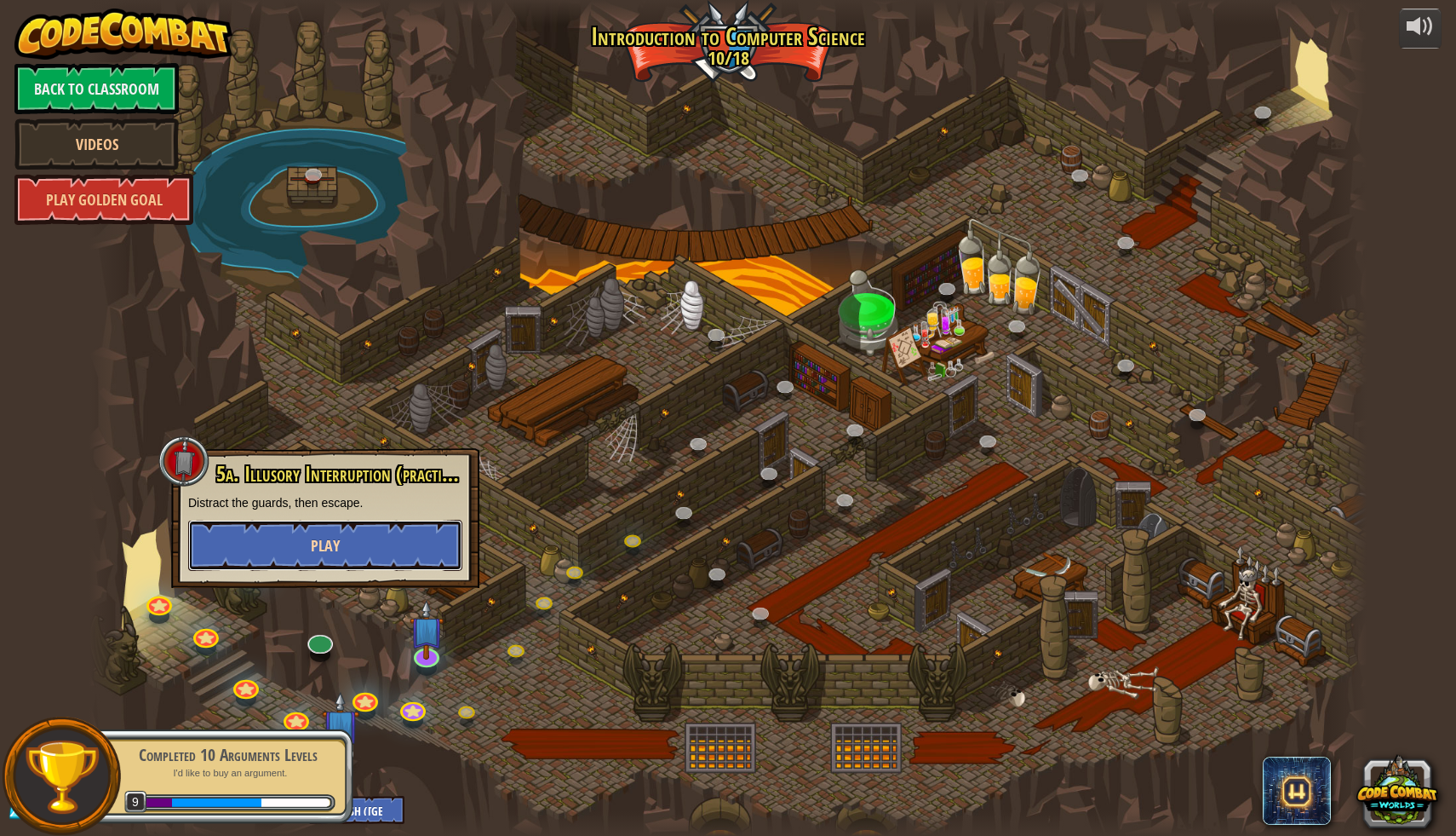
click at [373, 552] on button "Play" at bounding box center [325, 546] width 274 height 51
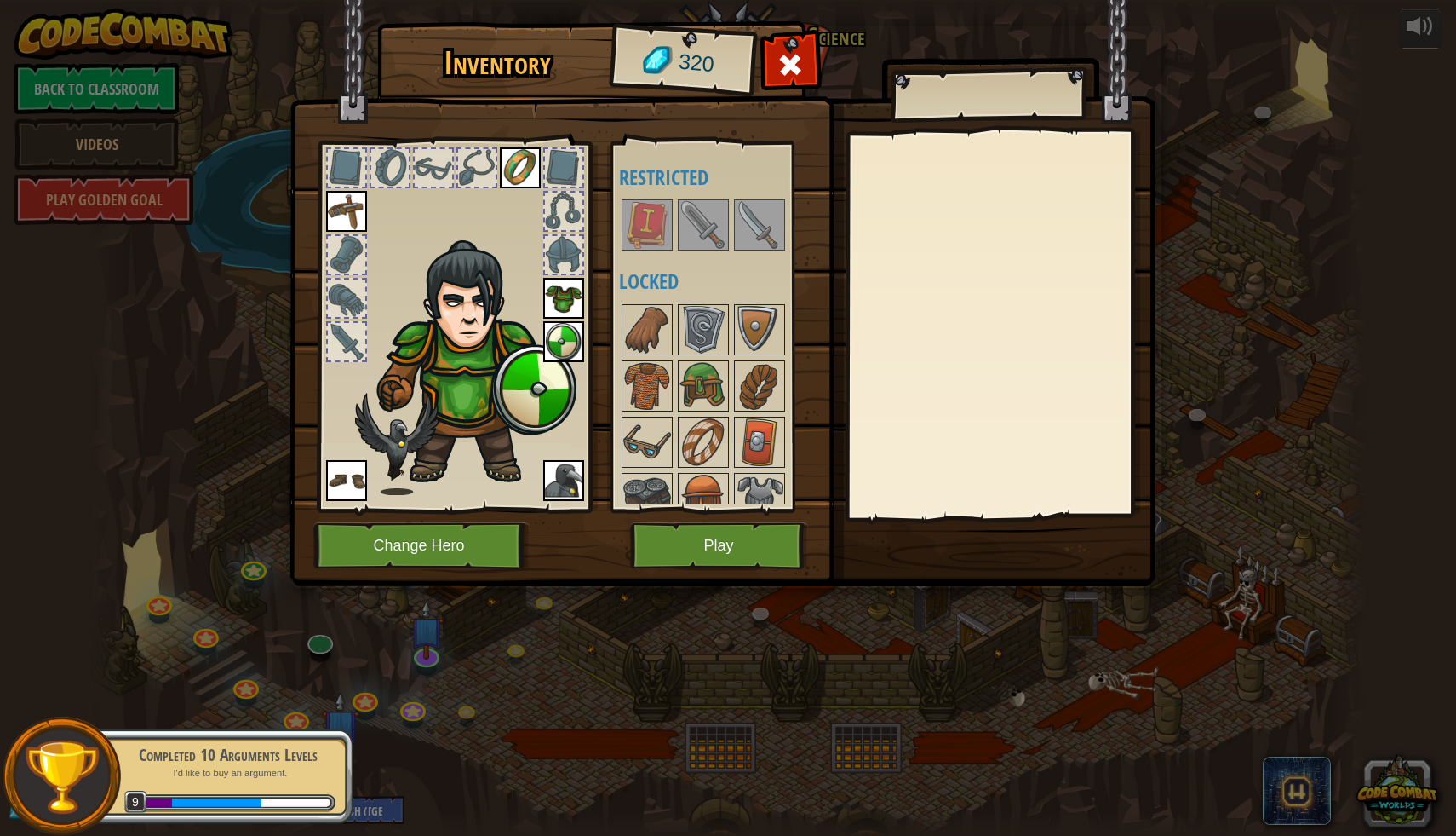
click at [698, 243] on img at bounding box center [703, 225] width 47 height 47
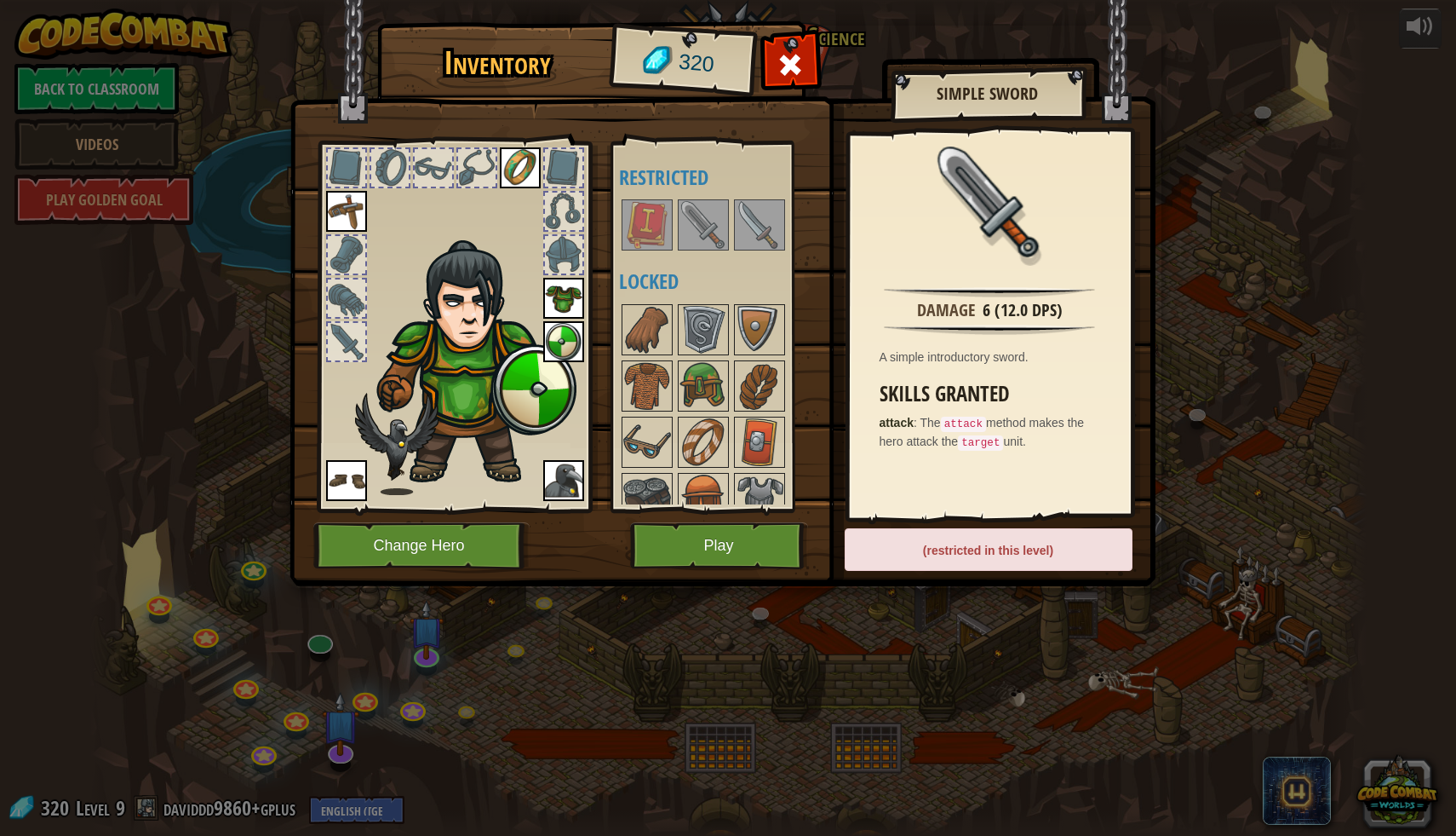
click at [673, 235] on div at bounding box center [719, 224] width 201 height 56
click at [635, 238] on img at bounding box center [647, 225] width 47 height 47
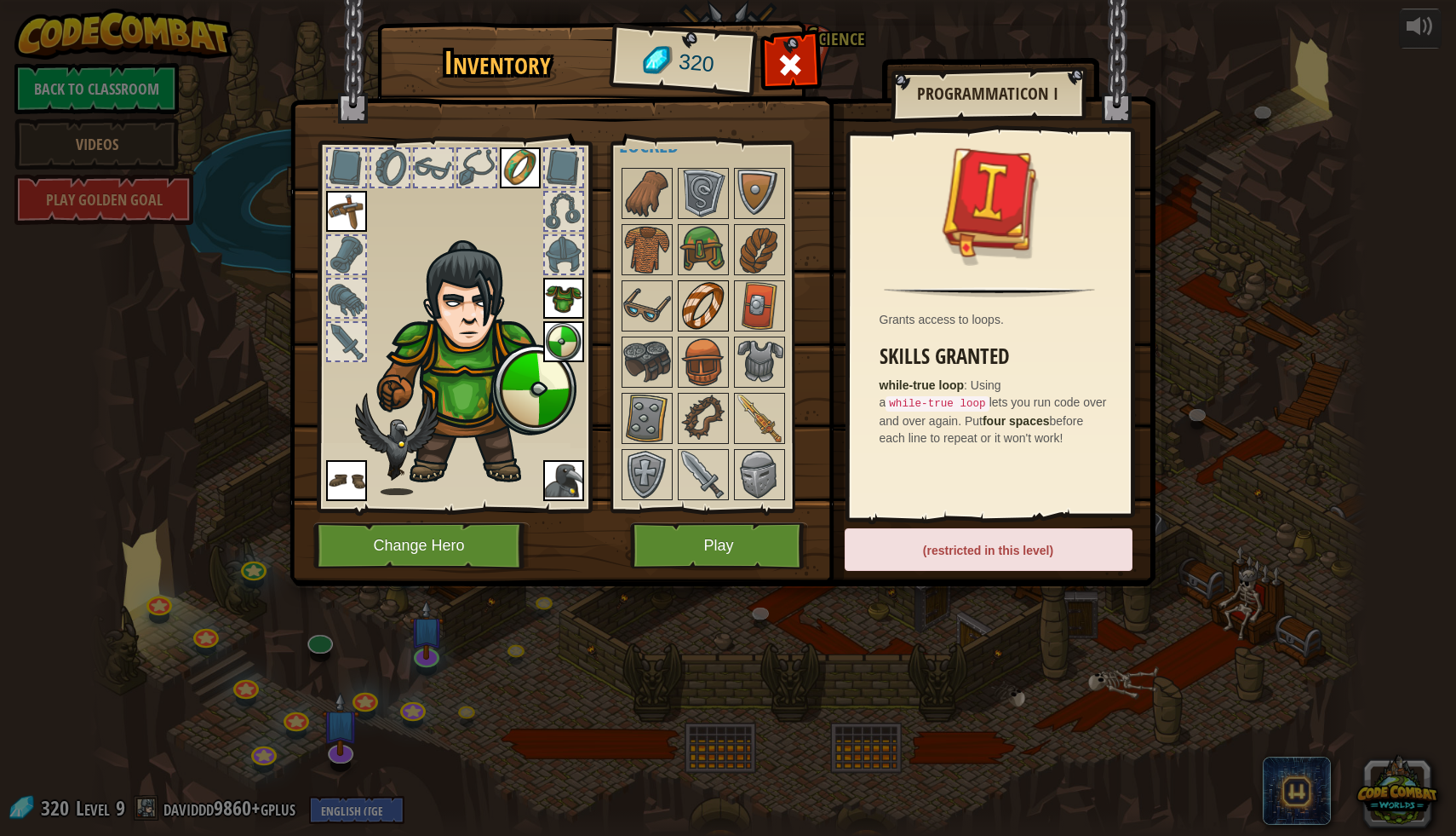
scroll to position [139, 0]
click at [646, 428] on img at bounding box center [647, 415] width 47 height 47
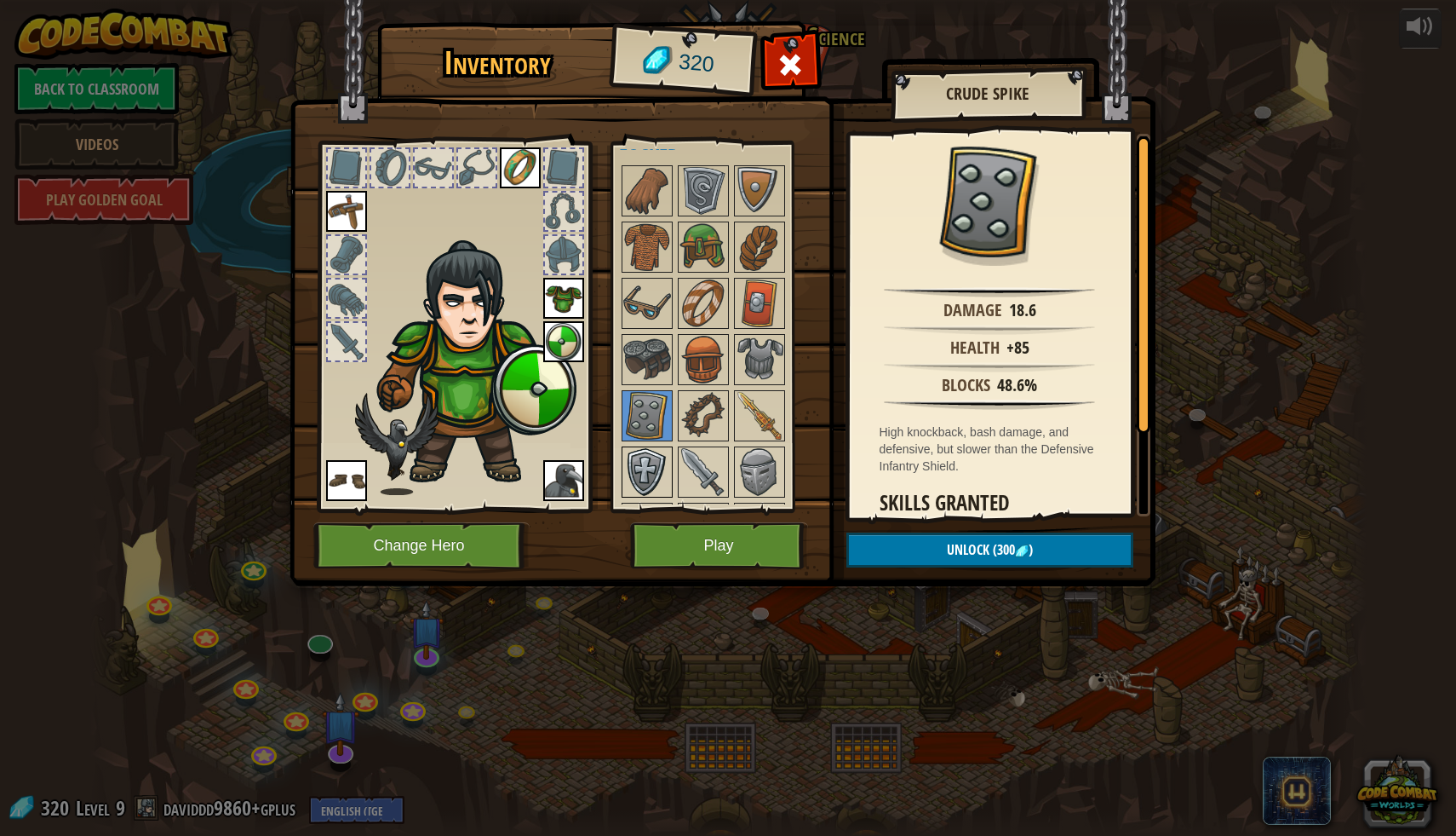
click at [652, 466] on img at bounding box center [647, 472] width 47 height 47
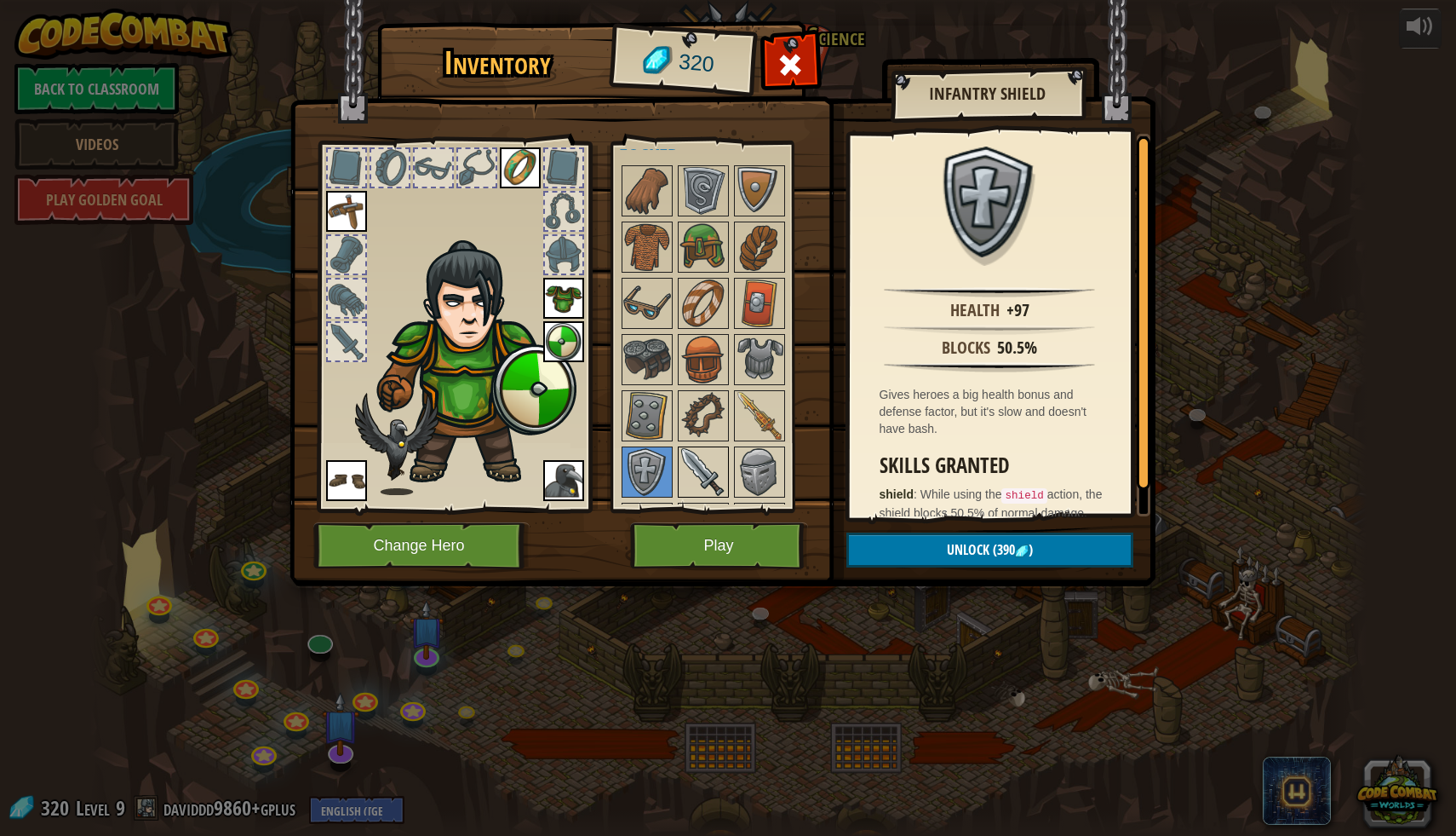
click at [707, 467] on img at bounding box center [703, 472] width 47 height 47
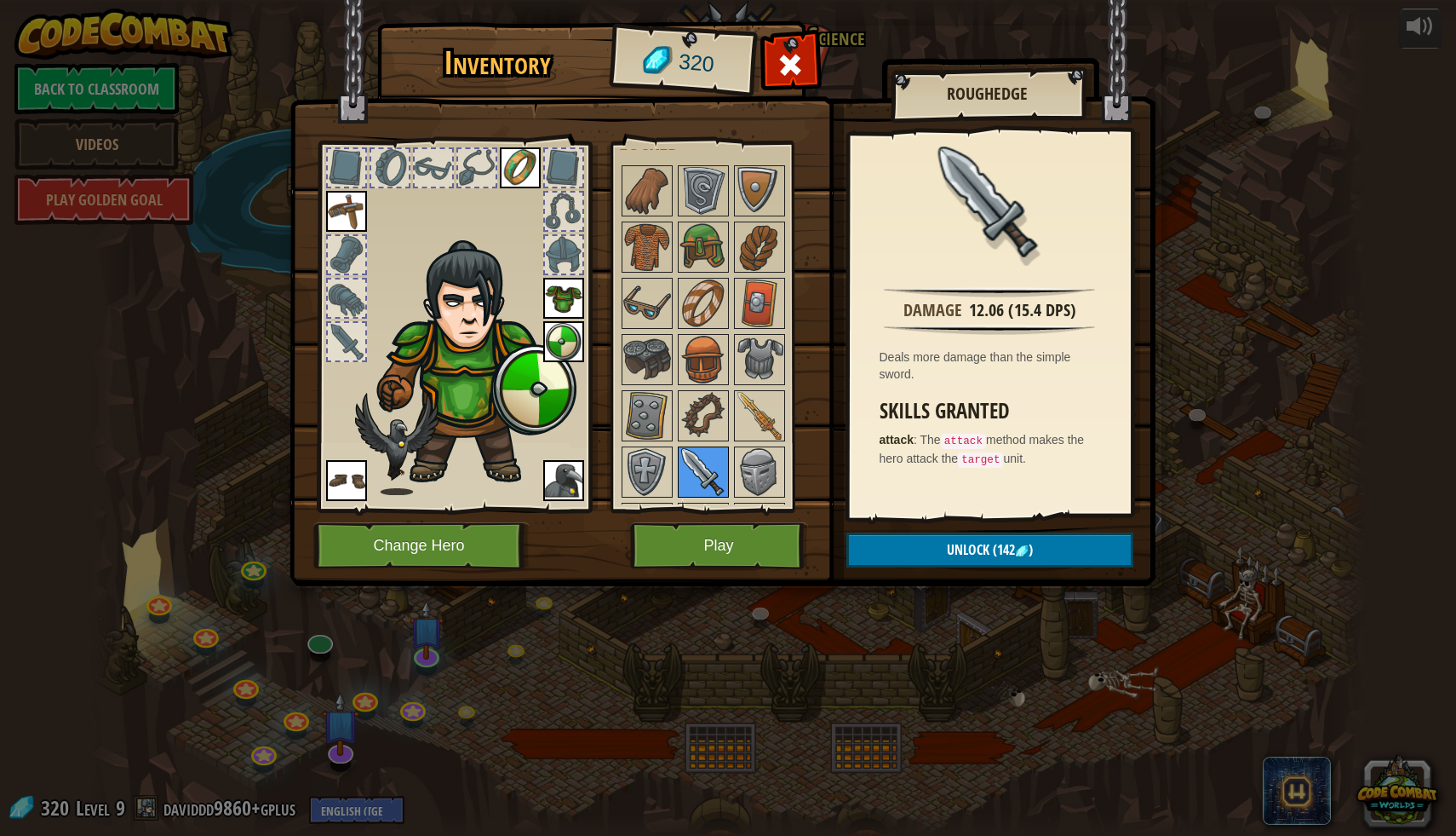
scroll to position [191, 0]
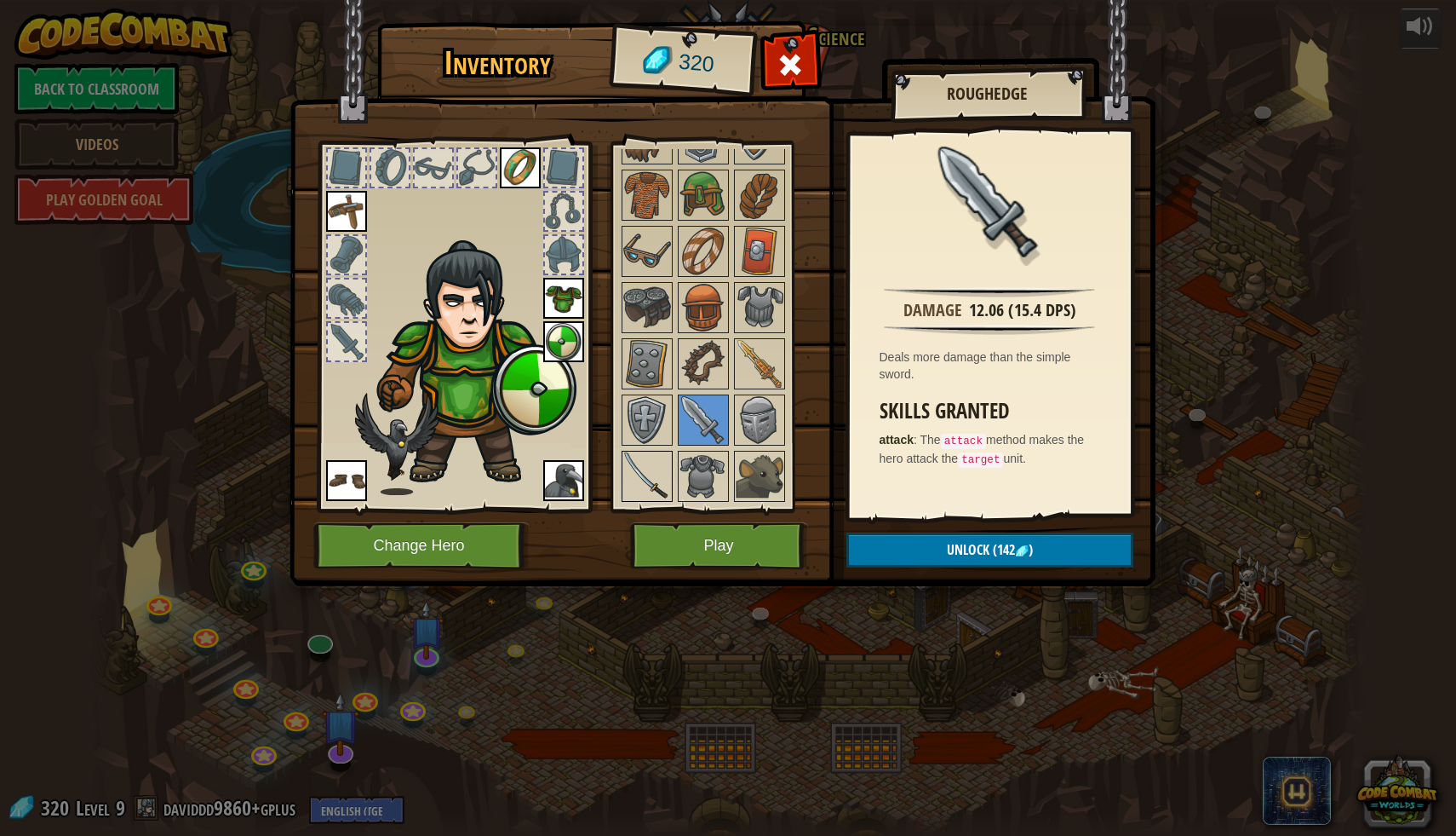
click at [662, 479] on img at bounding box center [647, 476] width 47 height 47
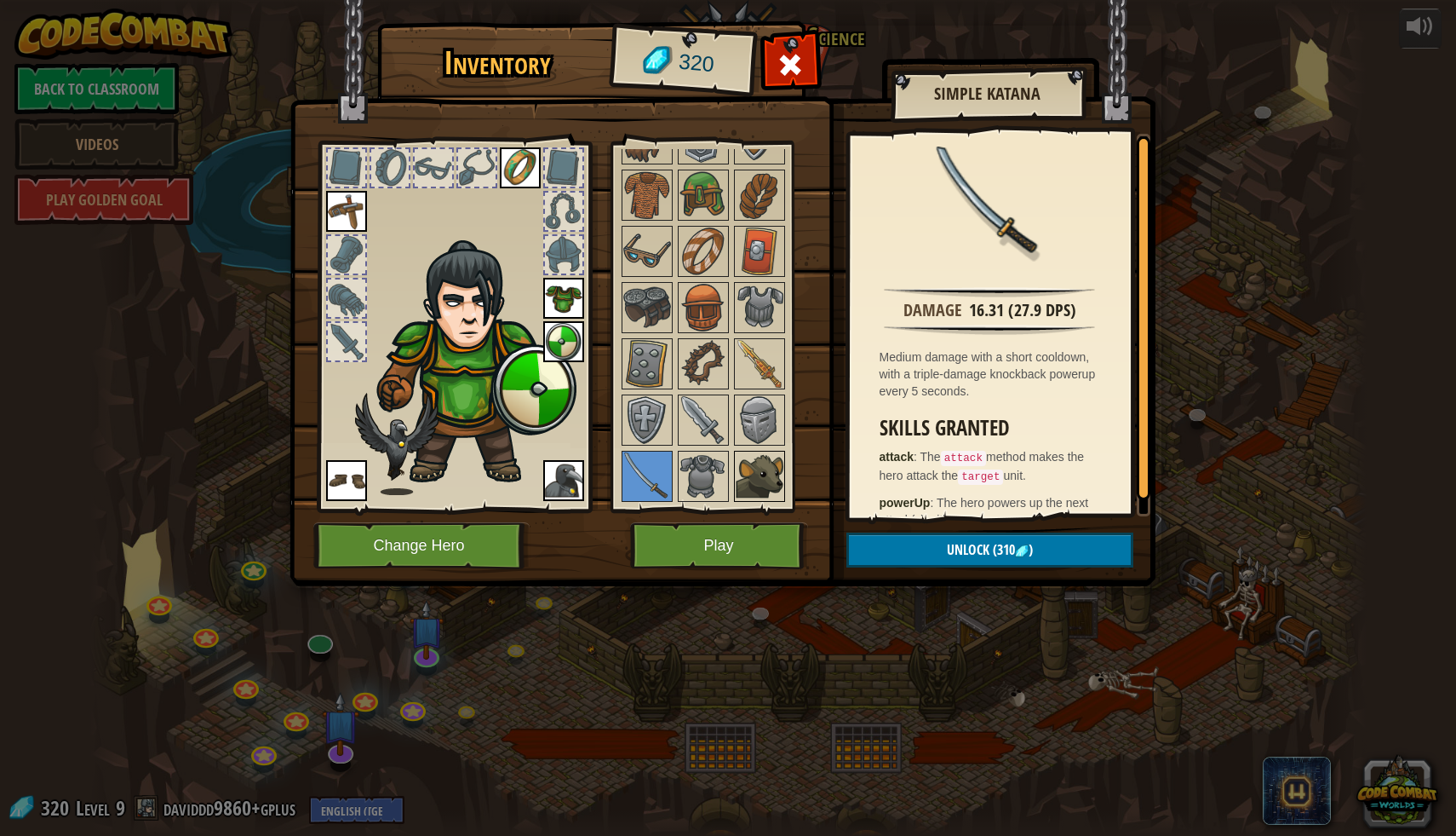
click at [771, 464] on img at bounding box center [759, 476] width 47 height 47
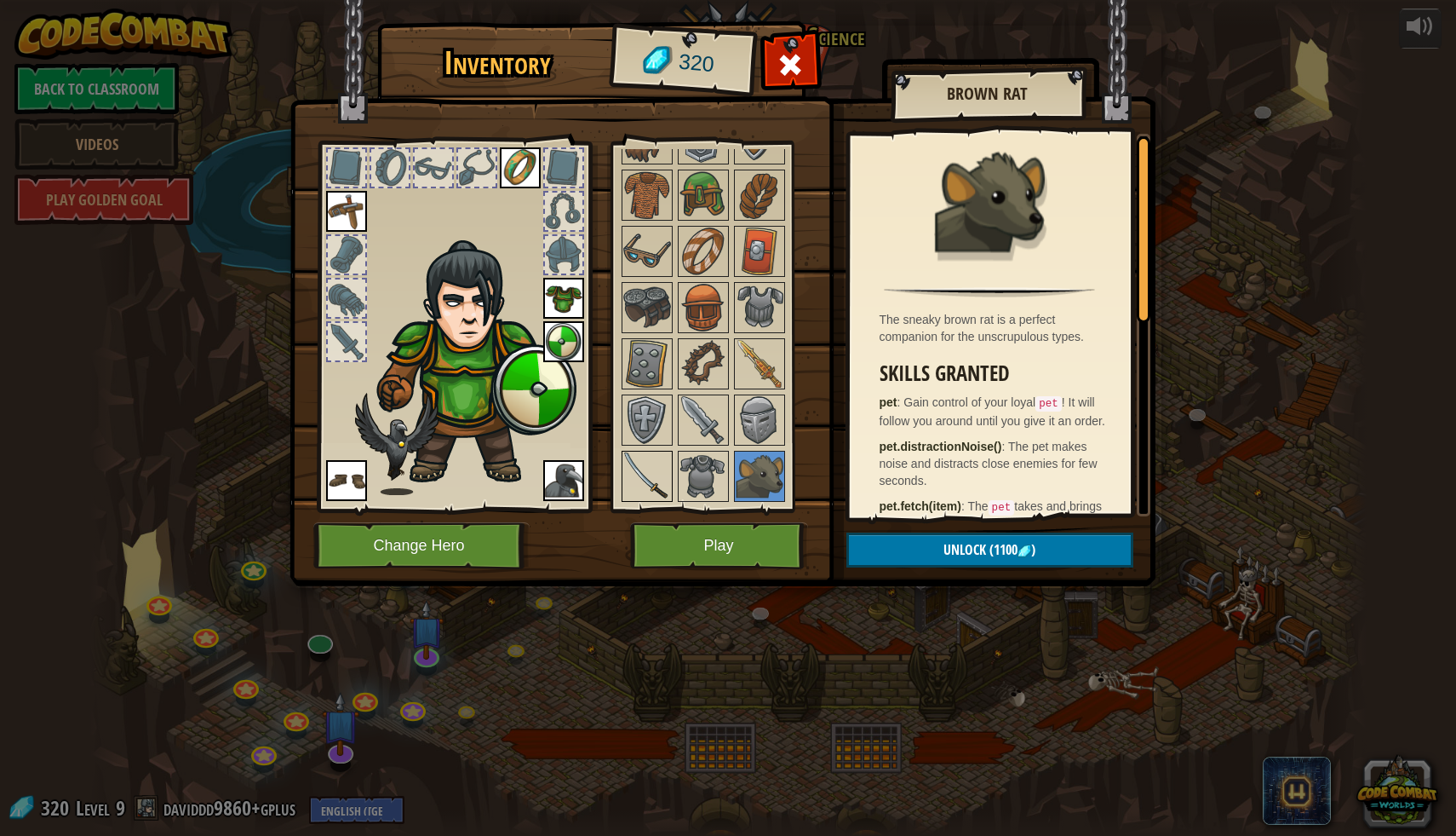
click at [644, 470] on img at bounding box center [647, 476] width 47 height 47
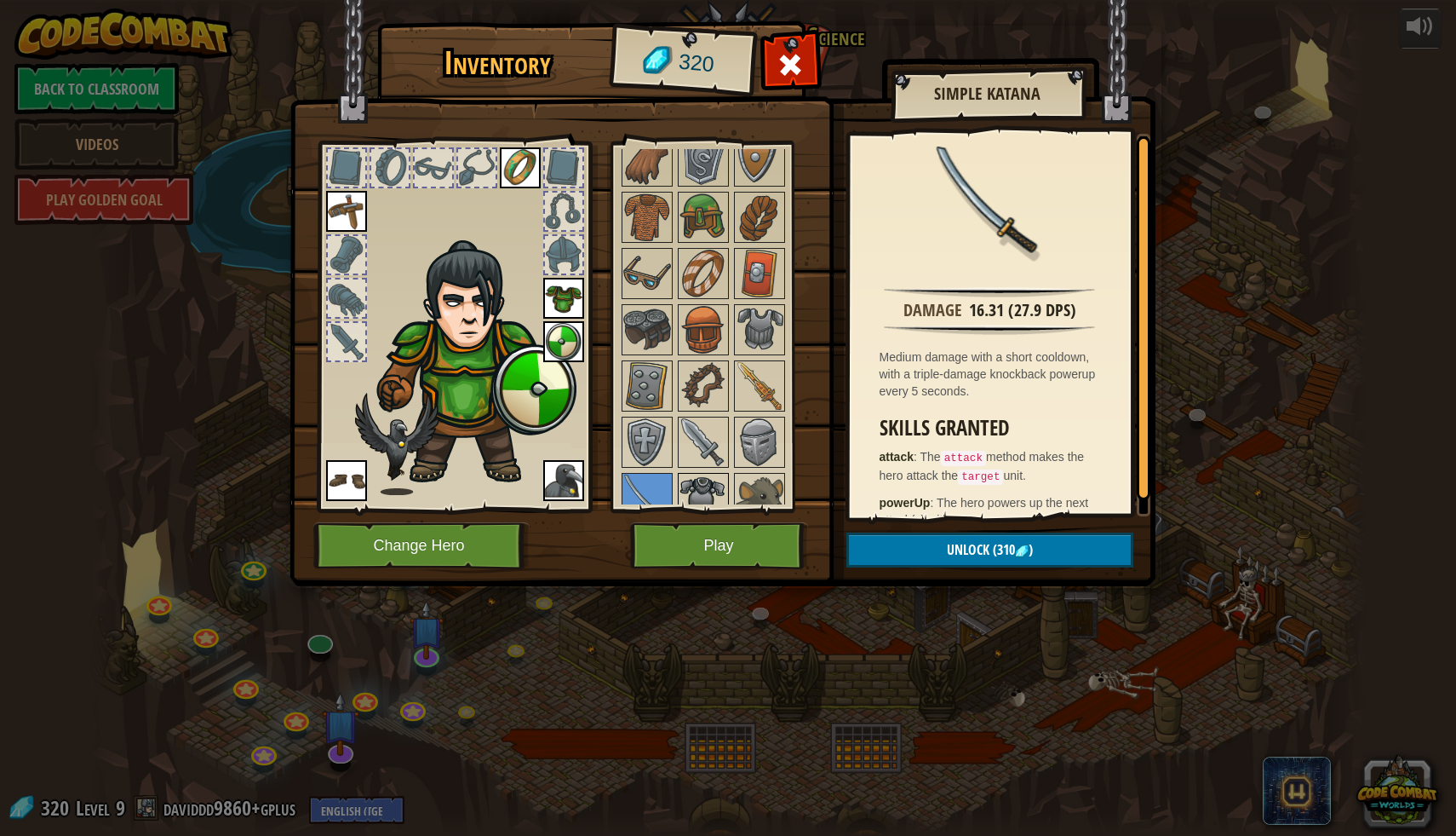
scroll to position [159, 0]
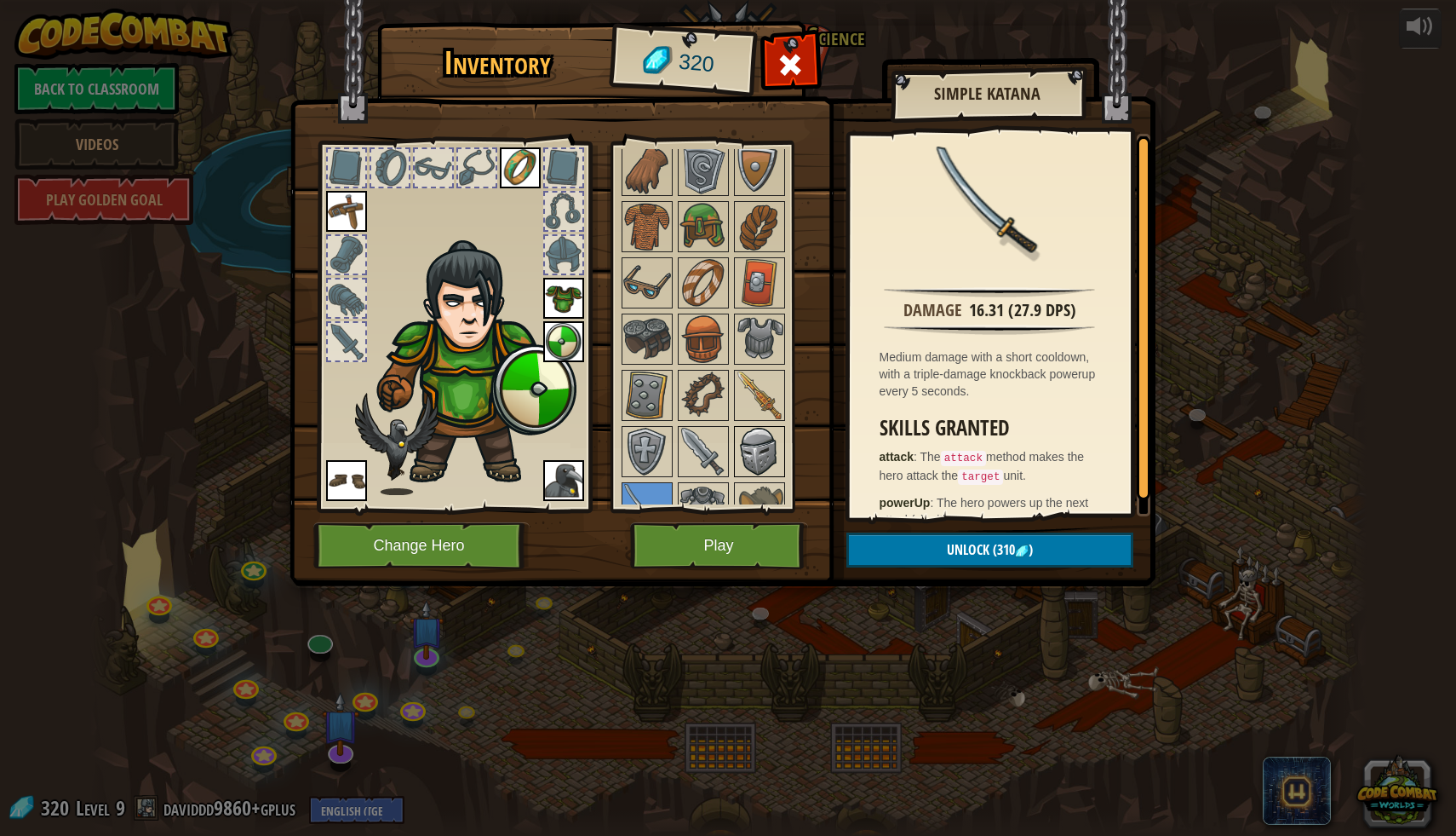
click at [757, 451] on img at bounding box center [759, 451] width 47 height 47
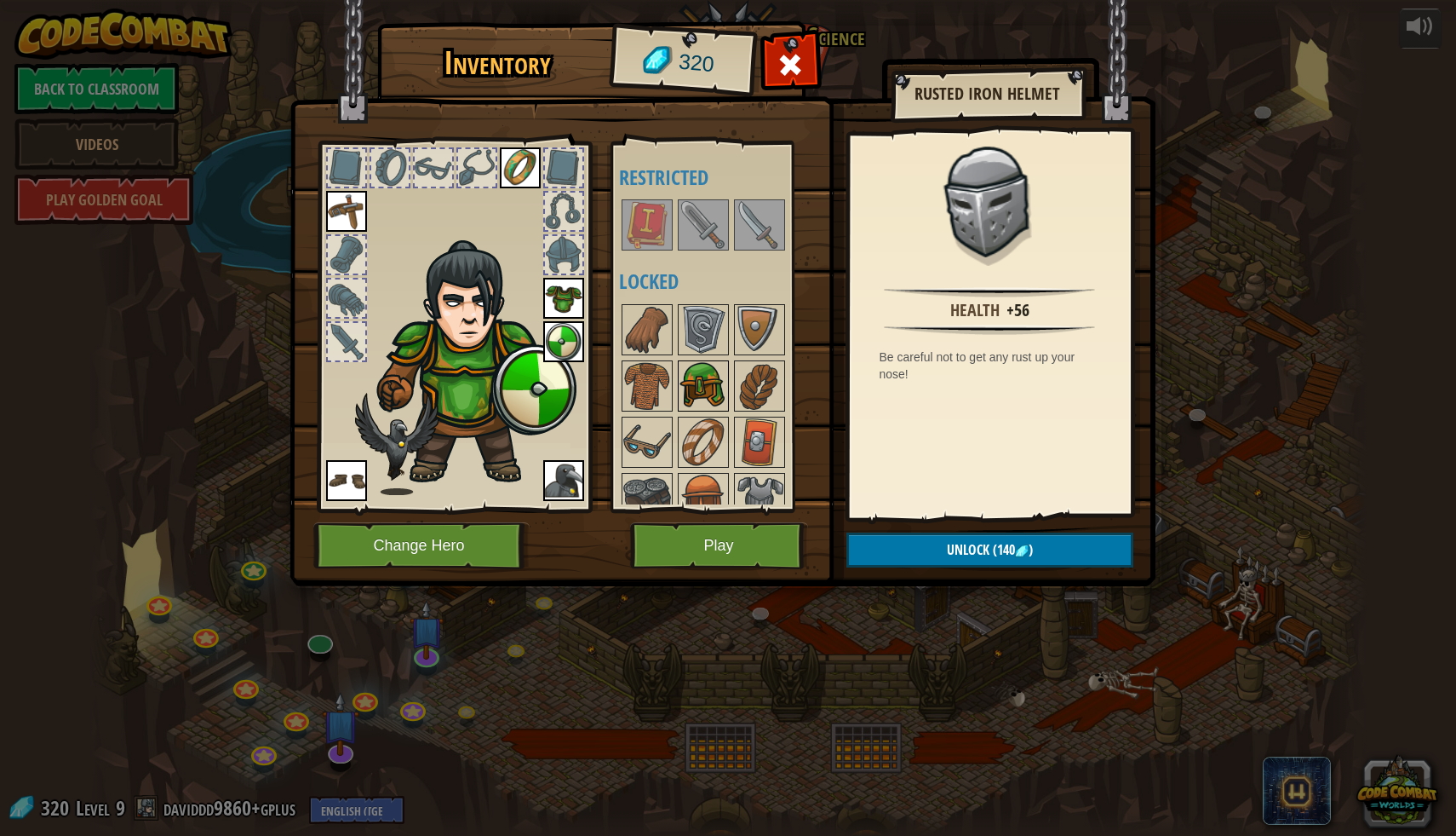
scroll to position [81, 0]
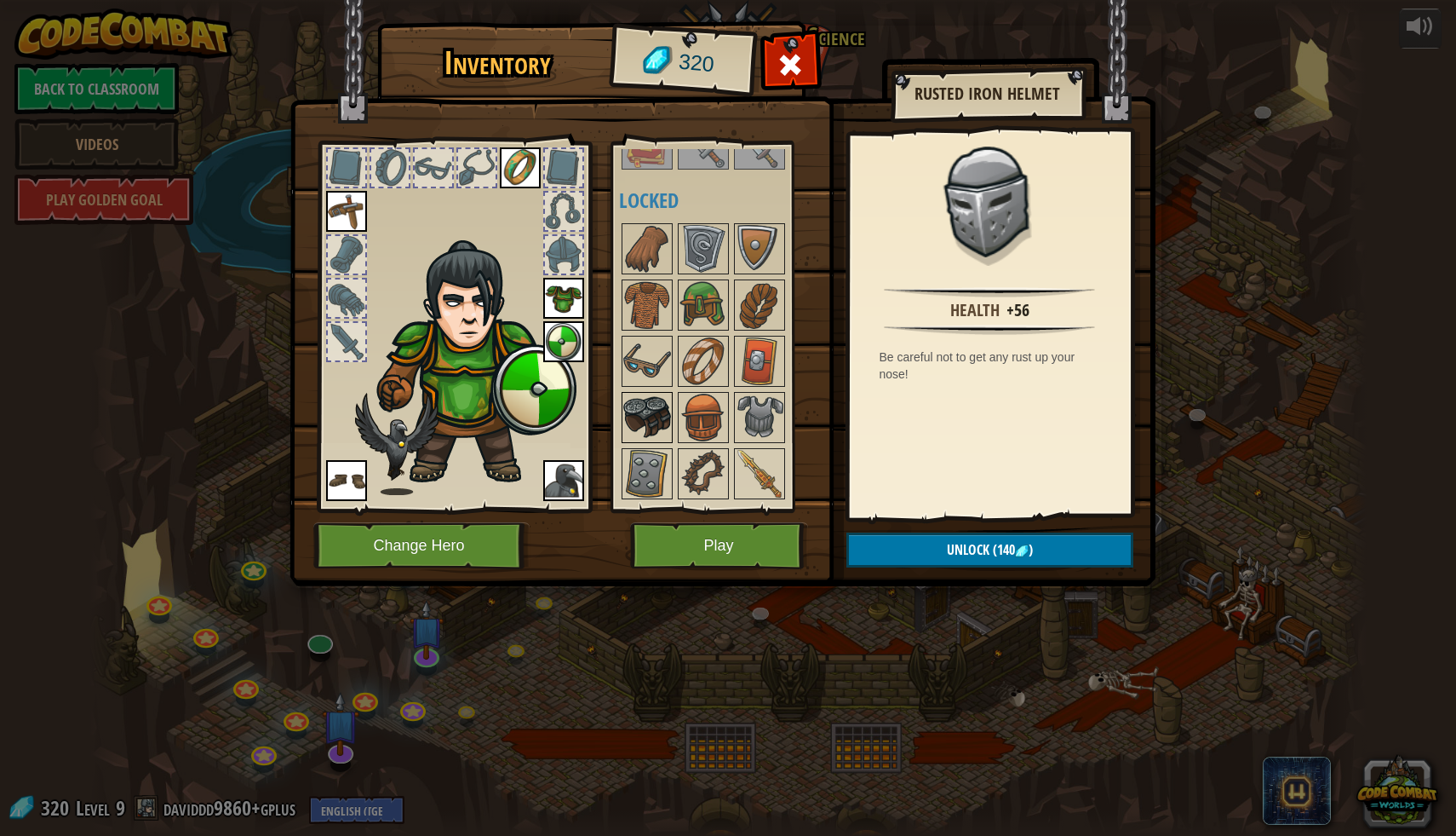
click at [624, 425] on img at bounding box center [647, 417] width 47 height 47
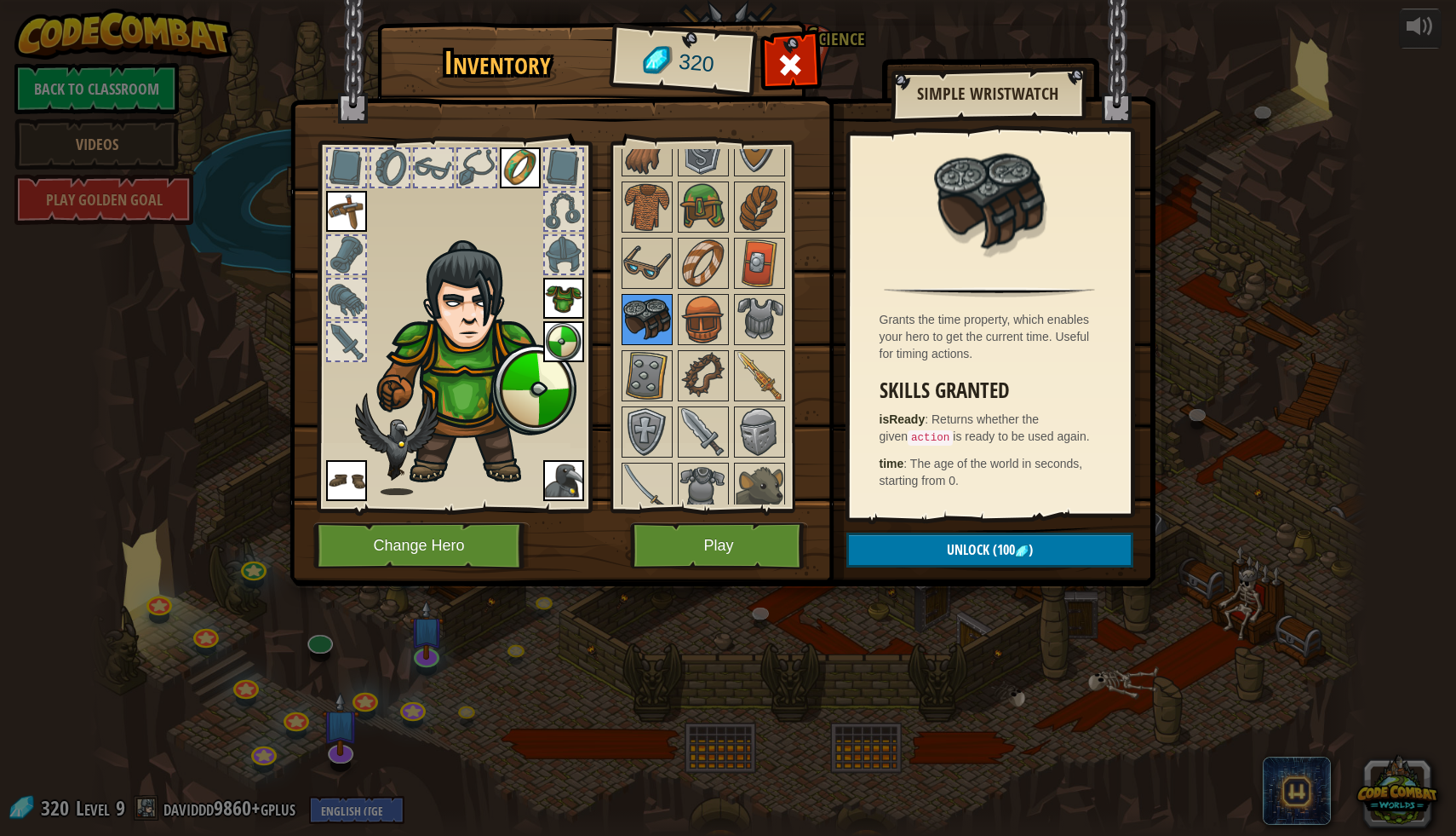
scroll to position [191, 0]
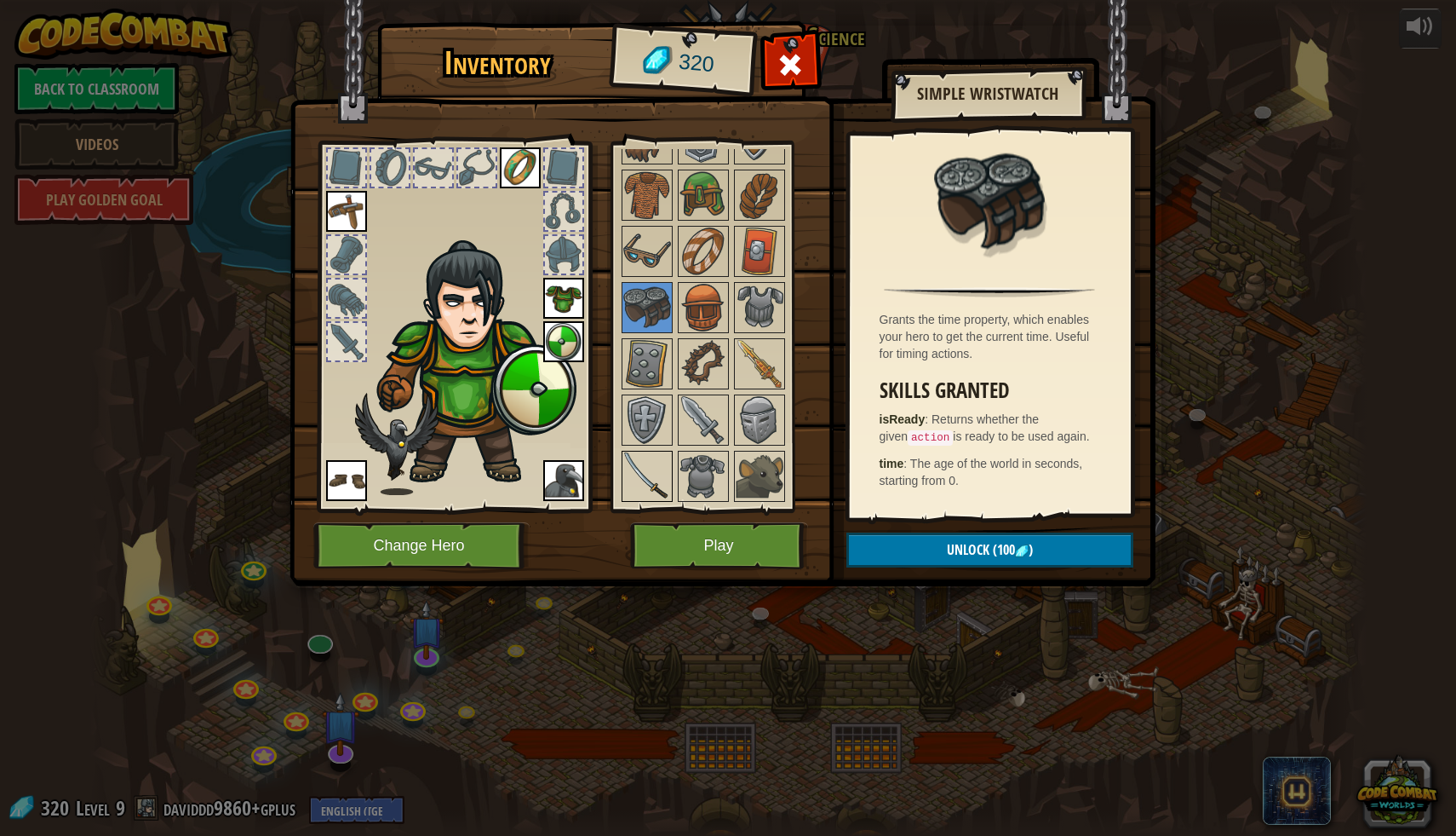
click at [648, 468] on img at bounding box center [647, 476] width 47 height 47
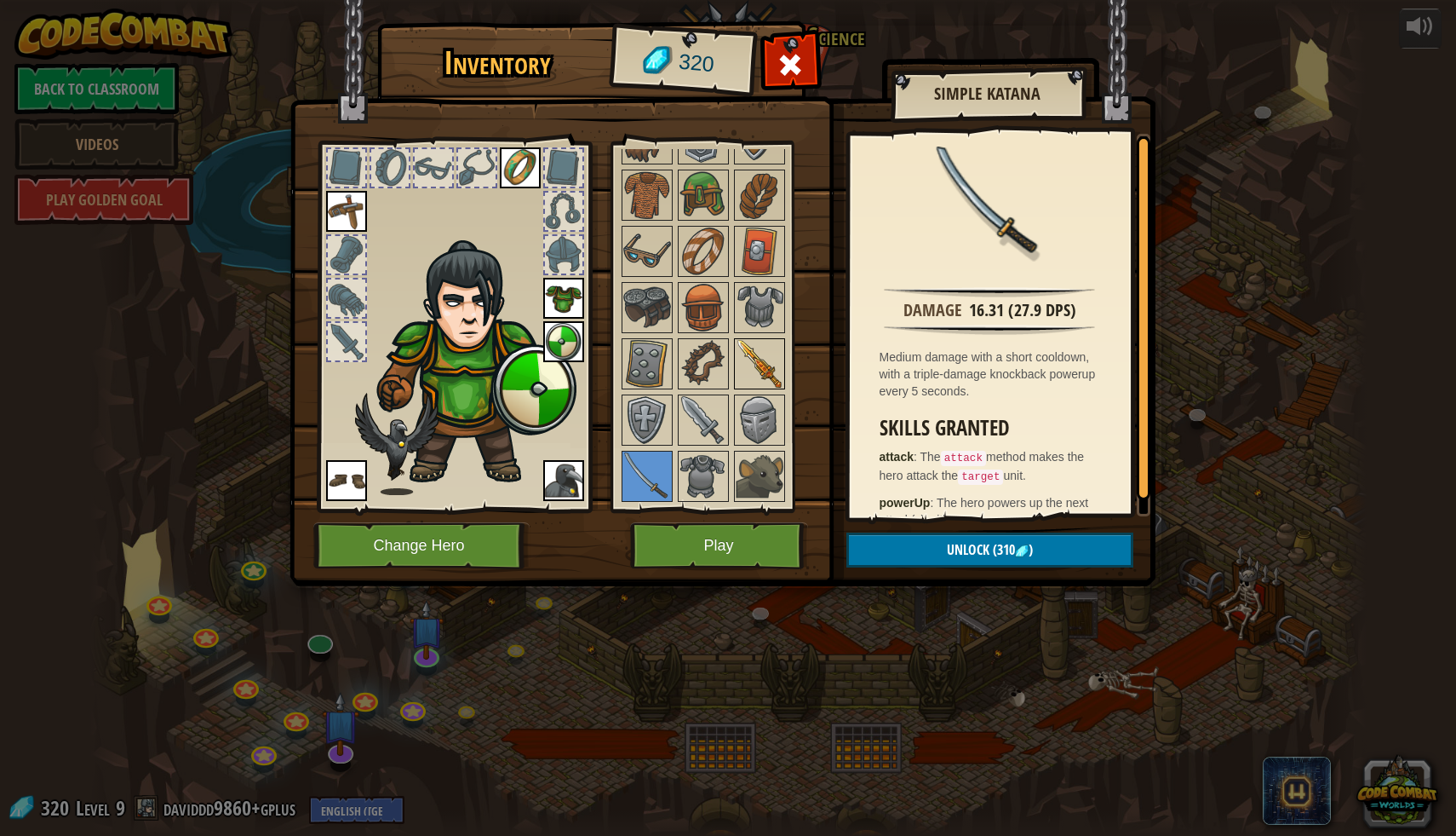
click at [764, 356] on img at bounding box center [759, 363] width 47 height 47
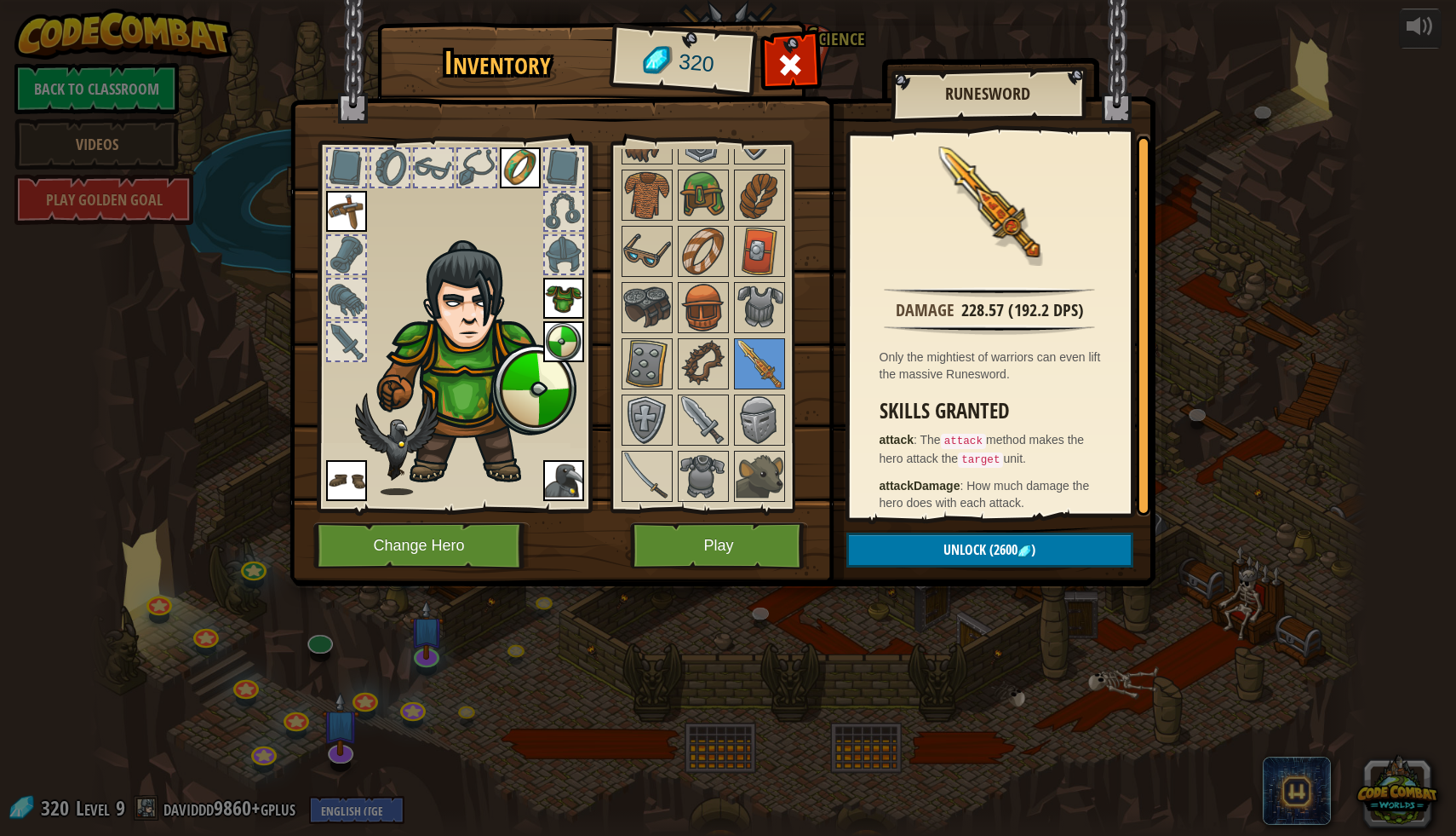
drag, startPoint x: 782, startPoint y: 47, endPoint x: 697, endPoint y: 552, distance: 512.1
click at [697, 557] on div "Inventory 320 Available Equip Equip Equip Equip Equip Equip (double-click to eq…" at bounding box center [729, 306] width 866 height 563
click at [697, 552] on button "Play" at bounding box center [719, 546] width 178 height 47
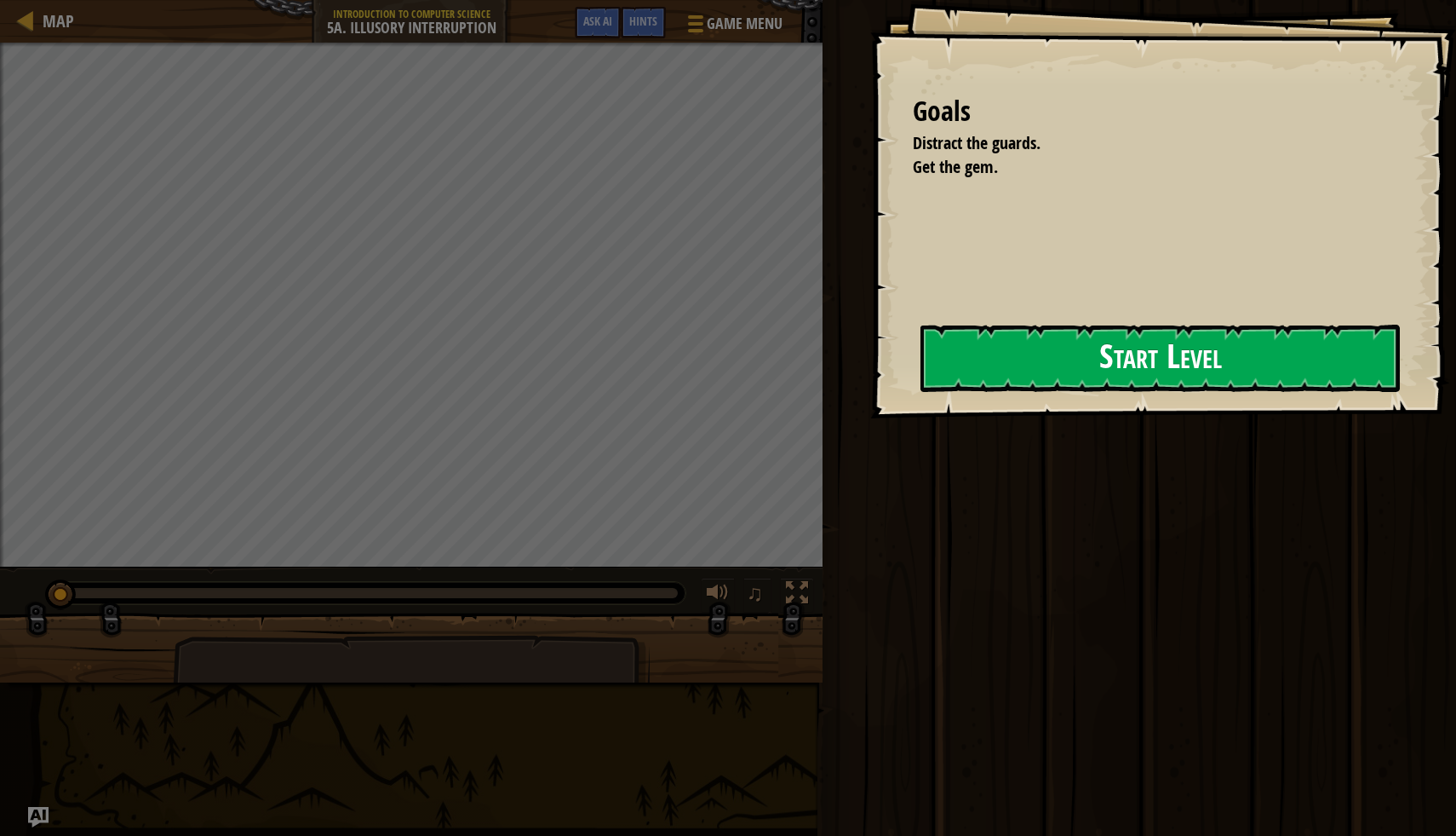
click at [1135, 339] on button "Start Level" at bounding box center [1160, 357] width 479 height 67
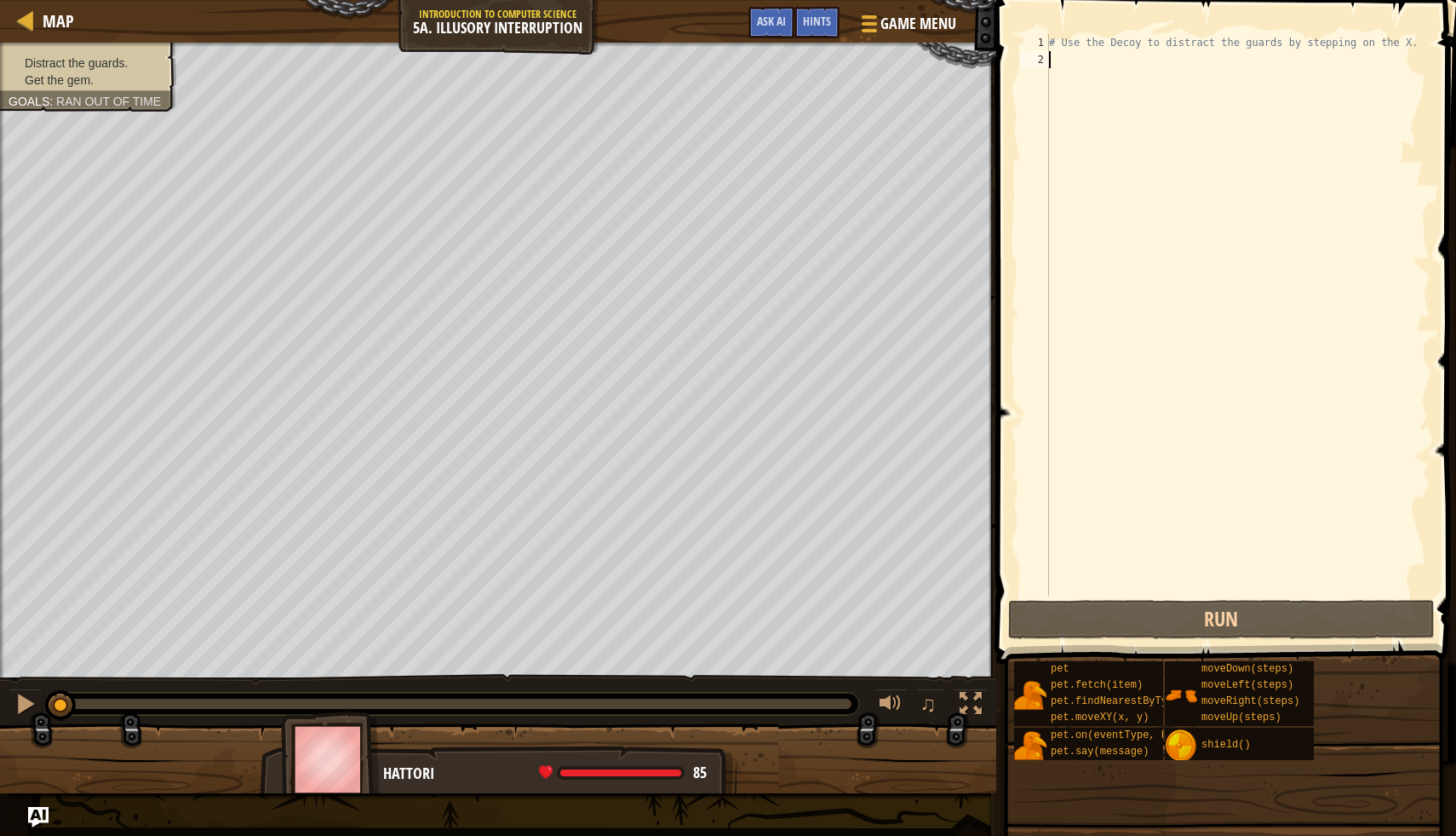
type textarea "h"
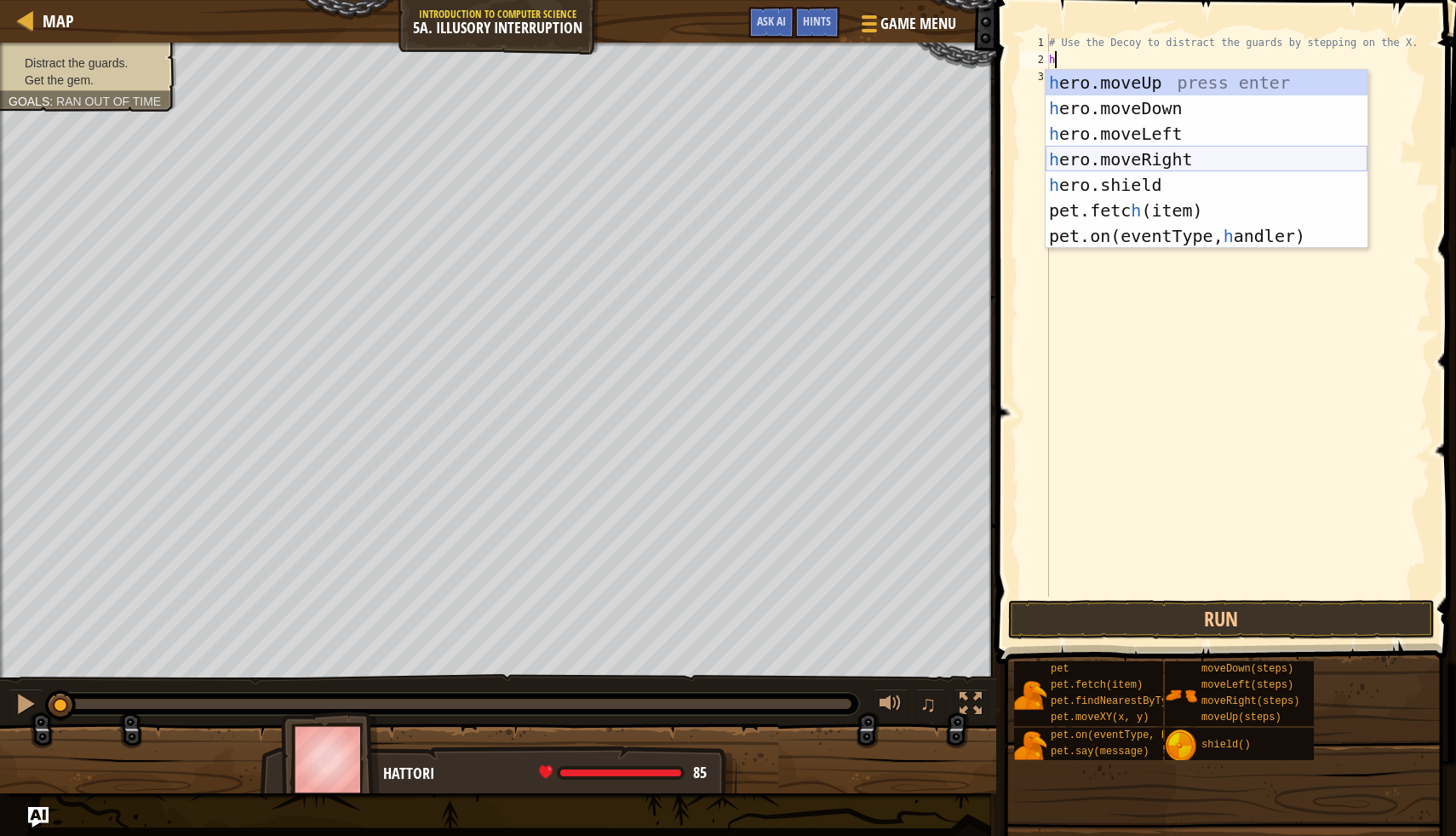
click at [1176, 151] on div "h ero.moveUp press enter h ero.moveDown press enter h ero.moveLeft press enter …" at bounding box center [1206, 184] width 322 height 230
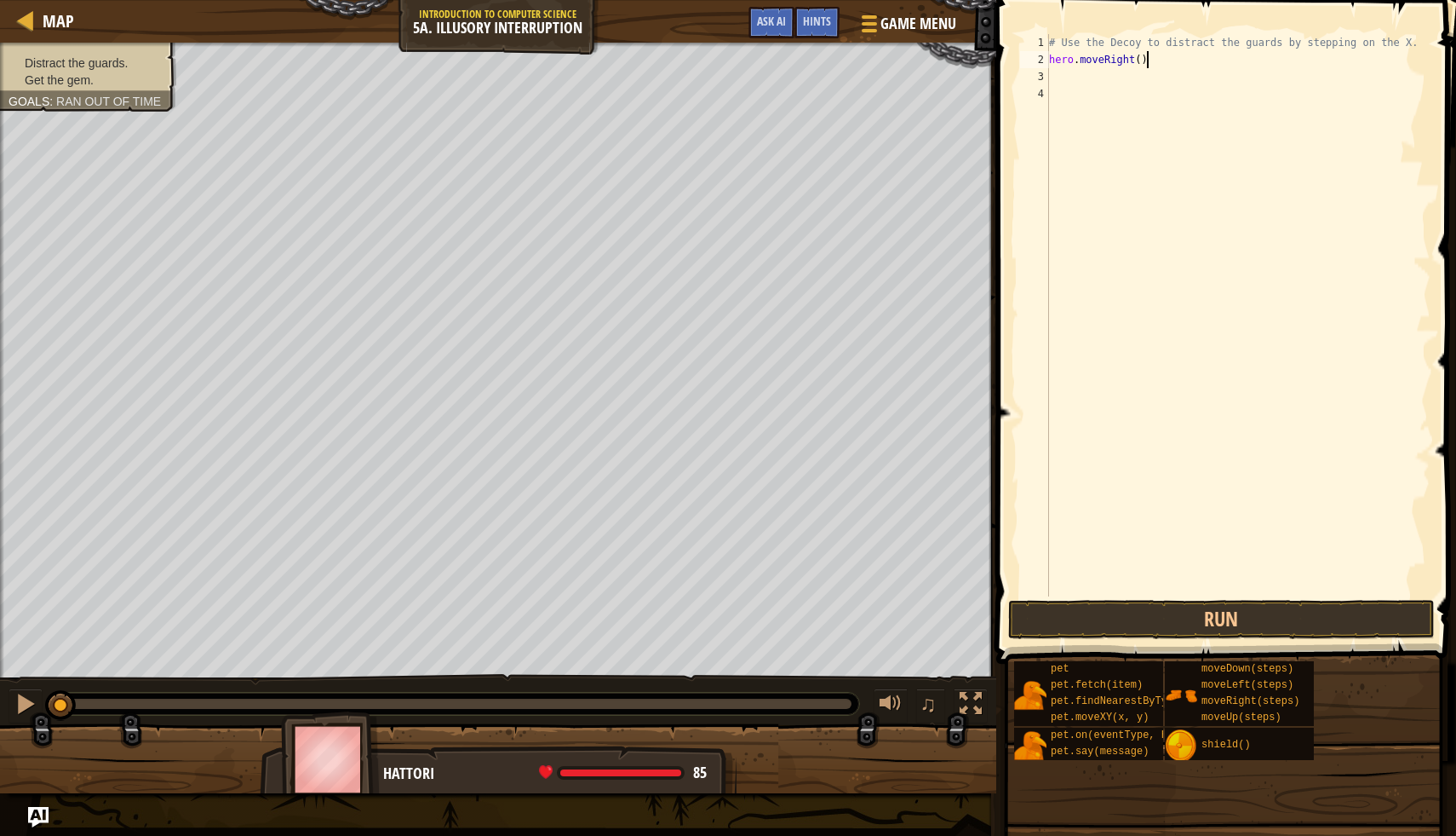
click at [1146, 64] on div "# Use the Decoy to distract the guards by stepping on the X. hero . moveRight (…" at bounding box center [1238, 332] width 385 height 597
click at [1140, 64] on div "# Use the Decoy to distract the guards by stepping on the X. hero . moveRight (…" at bounding box center [1238, 332] width 385 height 597
type textarea "hero.moveRight(1)"
click at [1061, 78] on div "# Use the Decoy to distract the guards by stepping on the X. hero . moveRight (…" at bounding box center [1238, 332] width 385 height 597
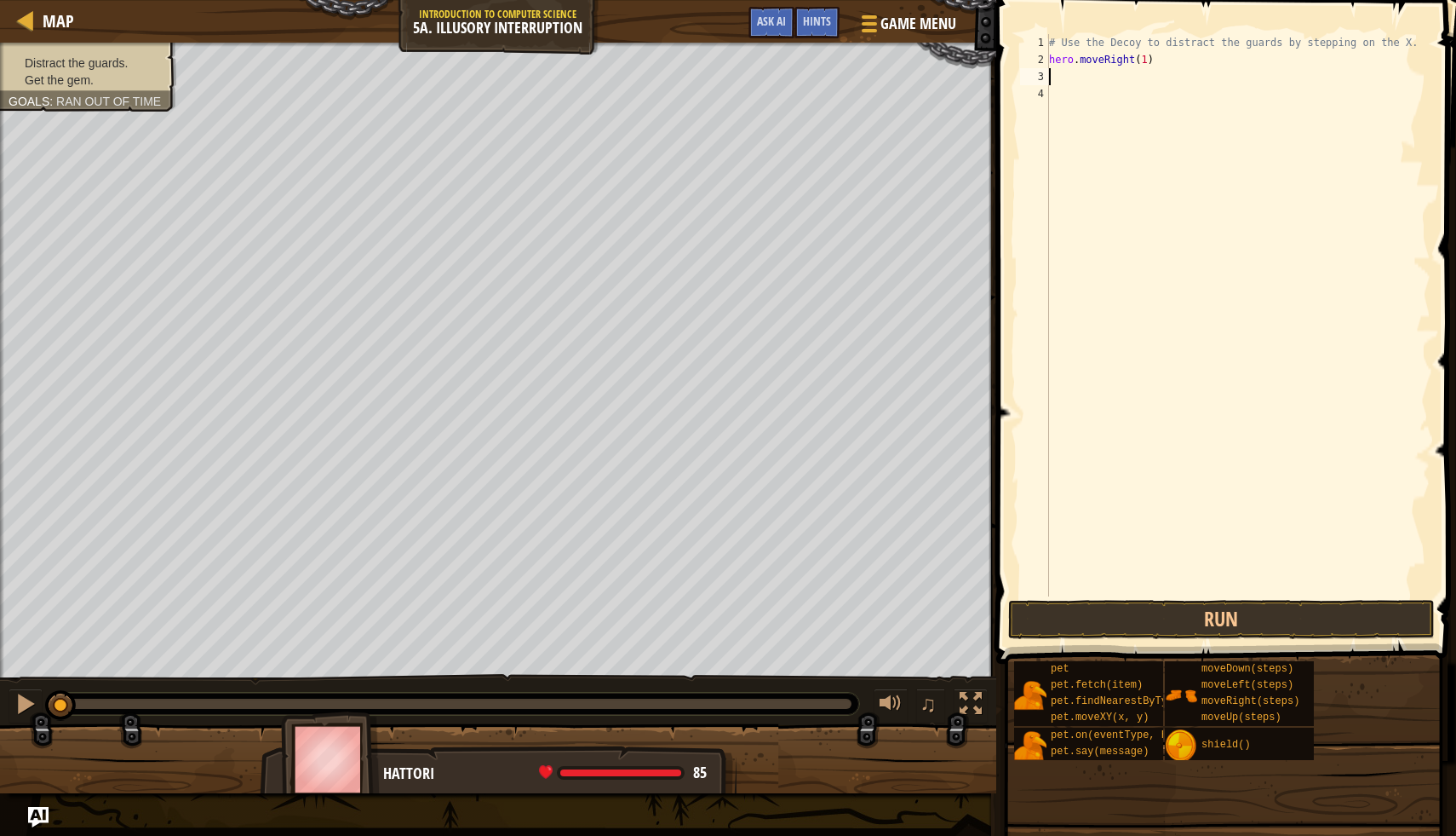
scroll to position [8, 0]
type textarea "h"
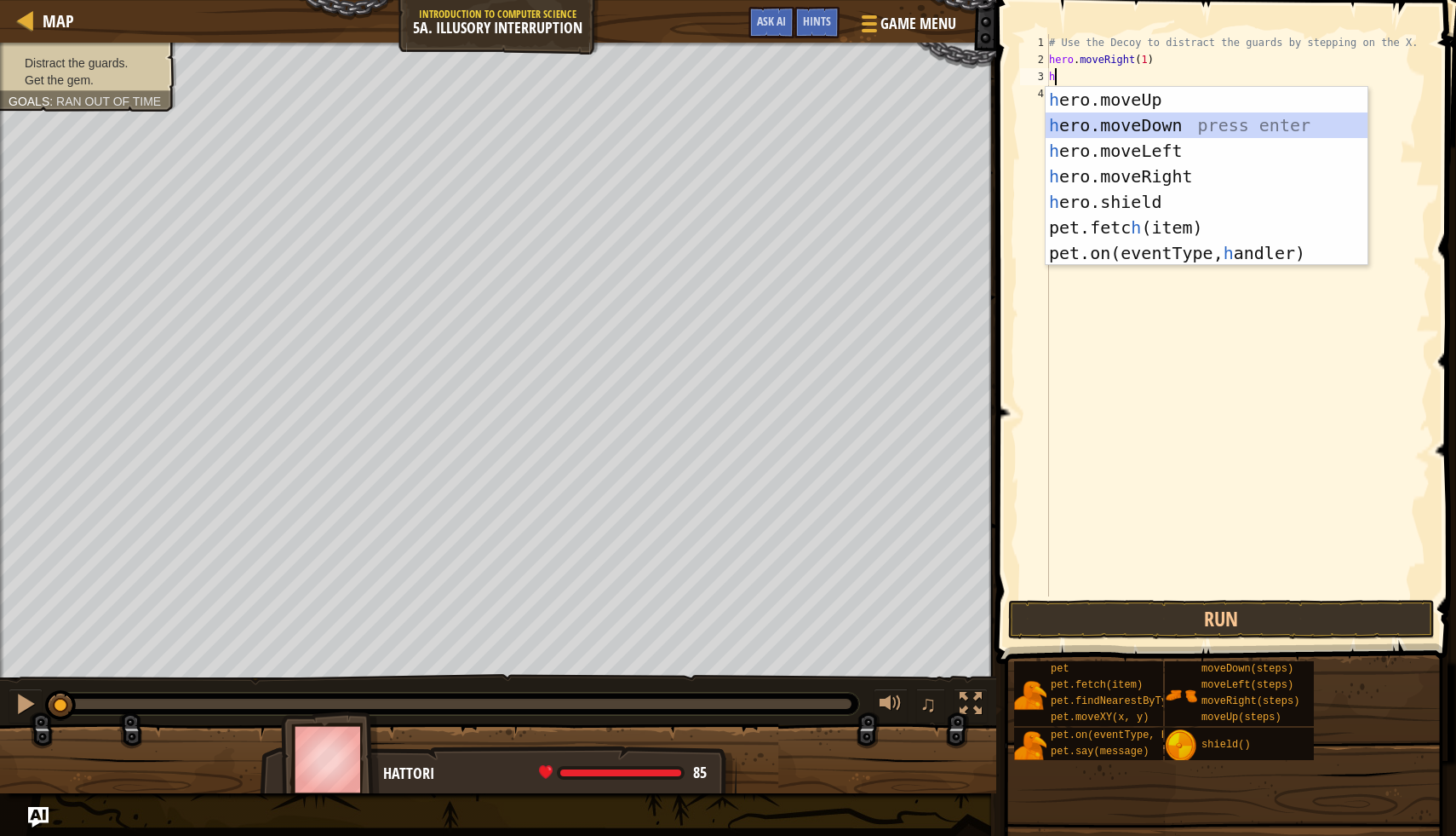
click at [1198, 116] on div "h ero.moveUp press enter h ero.moveDown press enter h ero.moveLeft press enter …" at bounding box center [1206, 201] width 322 height 230
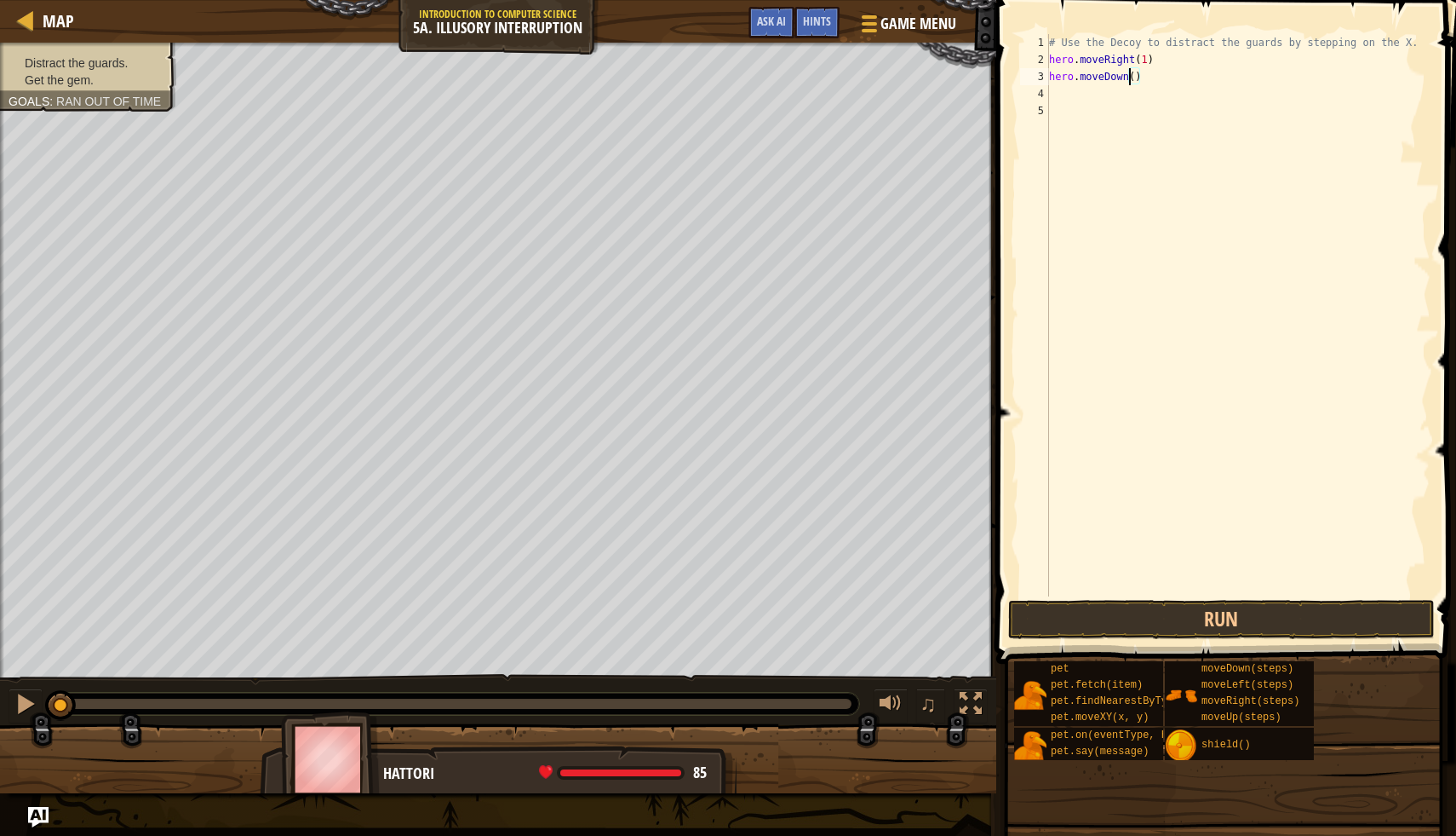
click at [1130, 78] on div "# Use the Decoy to distract the guards by stepping on the X. hero . moveRight (…" at bounding box center [1238, 332] width 385 height 597
click at [1134, 83] on div "# Use the Decoy to distract the guards by stepping on the X. hero . moveRight (…" at bounding box center [1238, 332] width 385 height 597
type textarea "hero.moveDown(2)"
click at [1073, 104] on div "# Use the Decoy to distract the guards by stepping on the X. hero . moveRight (…" at bounding box center [1238, 332] width 385 height 597
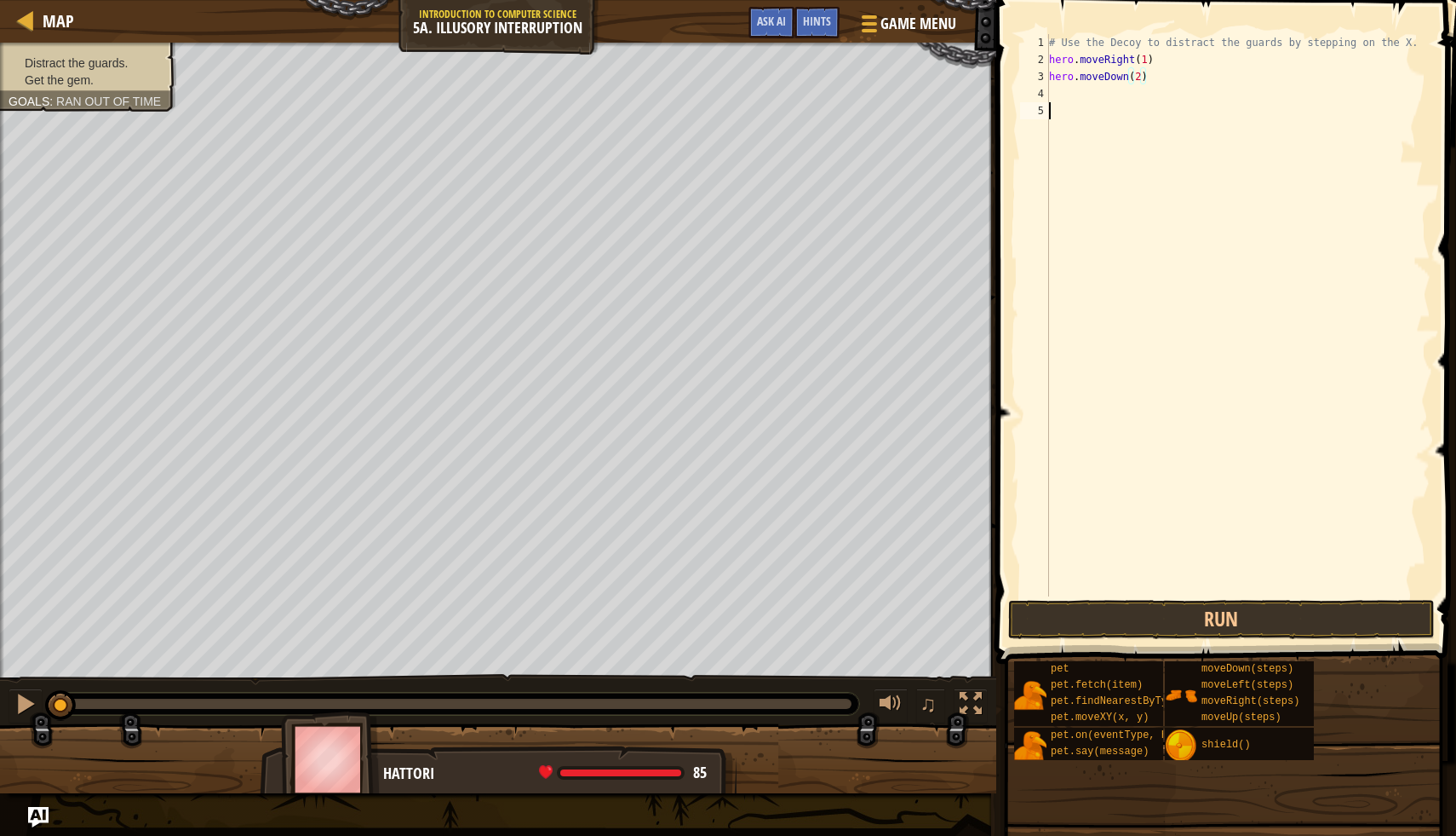
scroll to position [8, 0]
click at [1060, 96] on div "# Use the Decoy to distract the guards by stepping on the X. hero . moveRight (…" at bounding box center [1238, 332] width 385 height 597
type textarea "h"
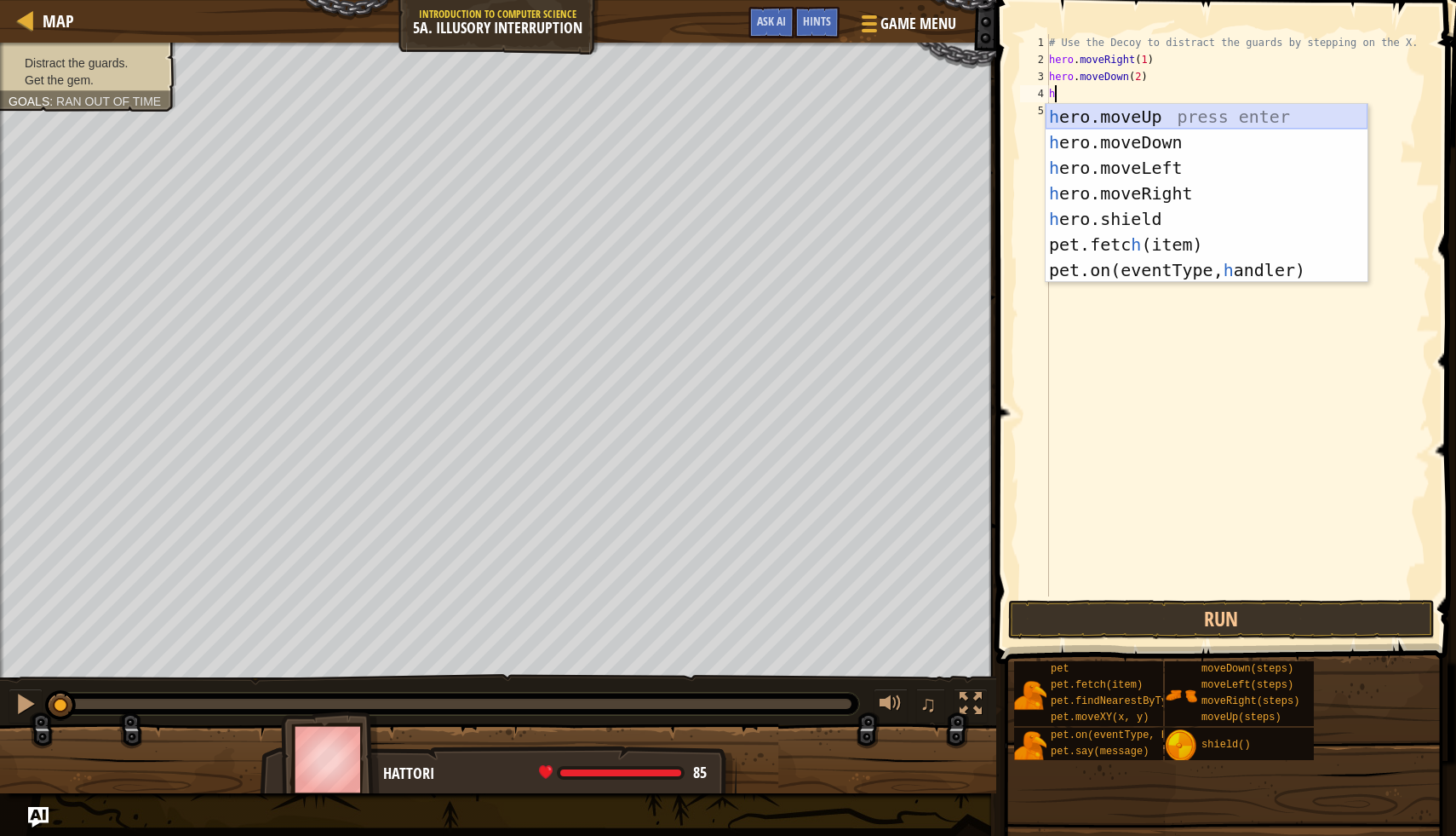
click at [1164, 121] on div "h ero.moveUp press enter h ero.moveDown press enter h ero.moveLeft press enter …" at bounding box center [1206, 218] width 322 height 230
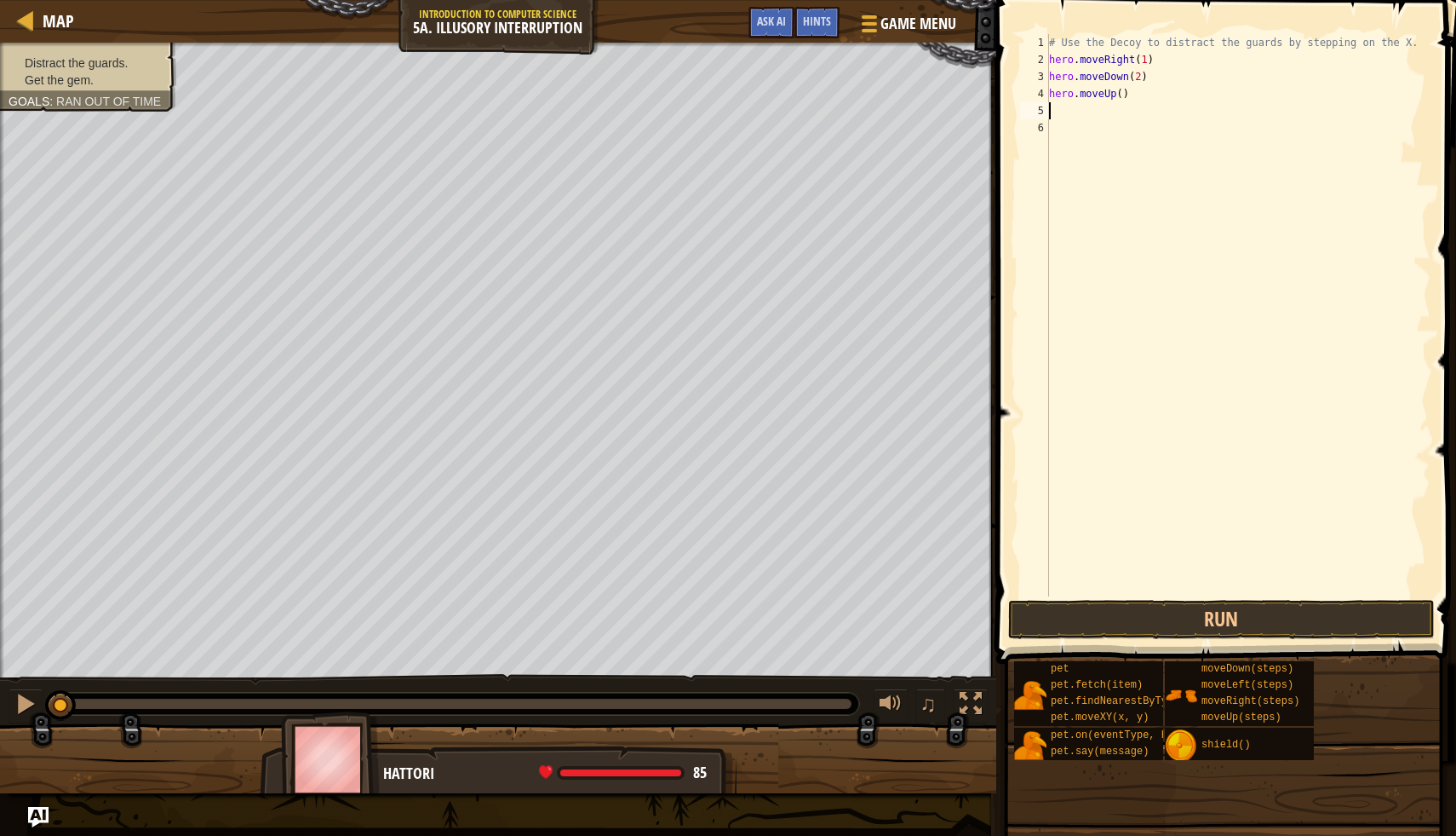
click at [1119, 92] on div "# Use the Decoy to distract the guards by stepping on the X. hero . moveRight (…" at bounding box center [1238, 332] width 385 height 597
click at [1120, 92] on div "# Use the Decoy to distract the guards by stepping on the X. hero . moveRight (…" at bounding box center [1238, 332] width 385 height 597
type textarea "hero.moveUp(2)"
click at [1077, 119] on div "# Use the Decoy to distract the guards by stepping on the X. hero . moveRight (…" at bounding box center [1238, 332] width 385 height 597
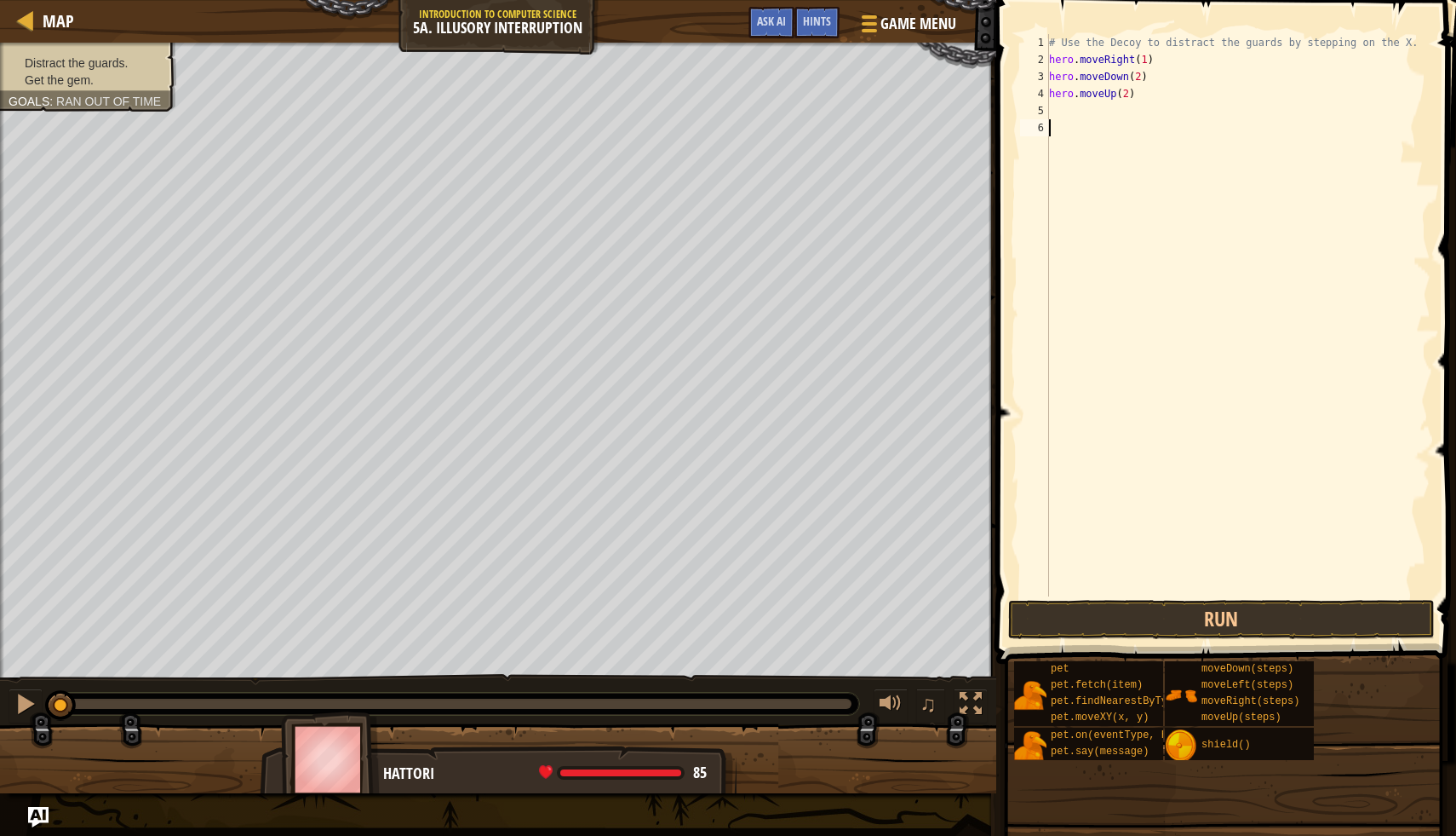
scroll to position [8, 0]
click at [1066, 113] on div "# Use the Decoy to distract the guards by stepping on the X. hero . moveRight (…" at bounding box center [1238, 332] width 385 height 597
type textarea "h"
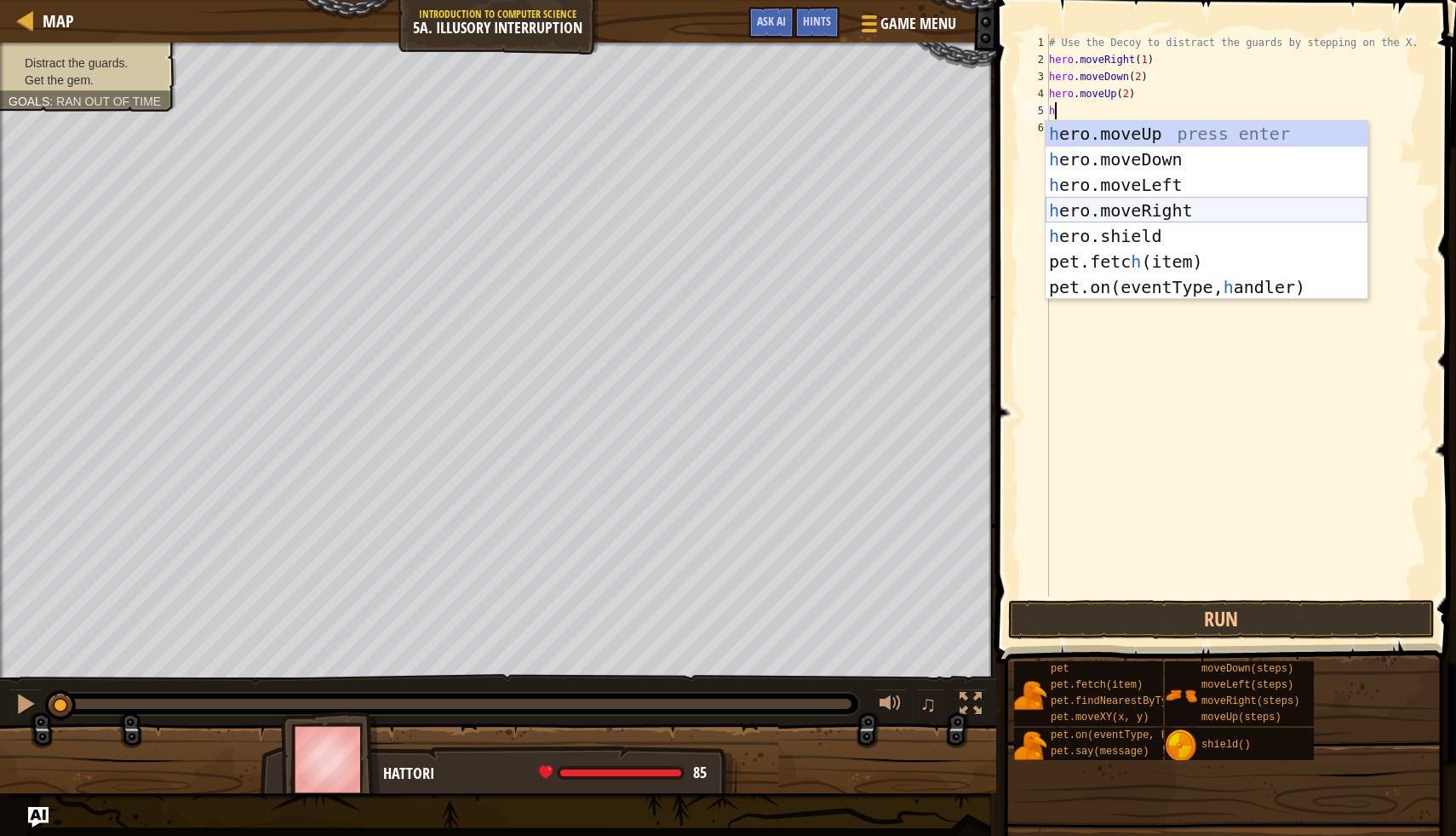
click at [1177, 211] on div "h ero.moveUp press enter h ero.moveDown press enter h ero.moveLeft press enter …" at bounding box center [1206, 235] width 322 height 230
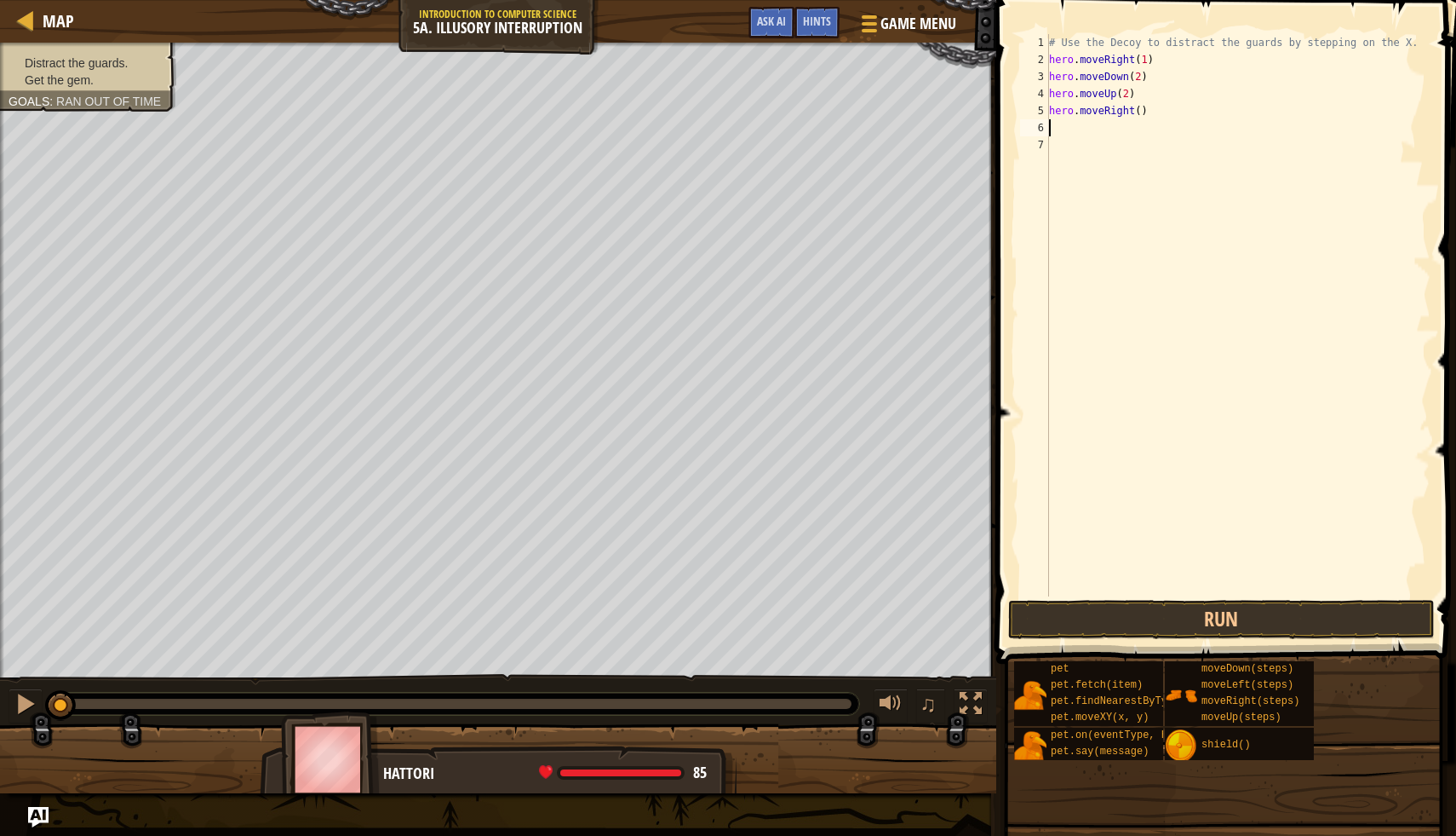
click at [1140, 113] on div "# Use the Decoy to distract the guards by stepping on the X. hero . moveRight (…" at bounding box center [1238, 332] width 385 height 597
type textarea "hero.moveRight(3)"
click at [1237, 620] on button "Run" at bounding box center [1222, 618] width 426 height 39
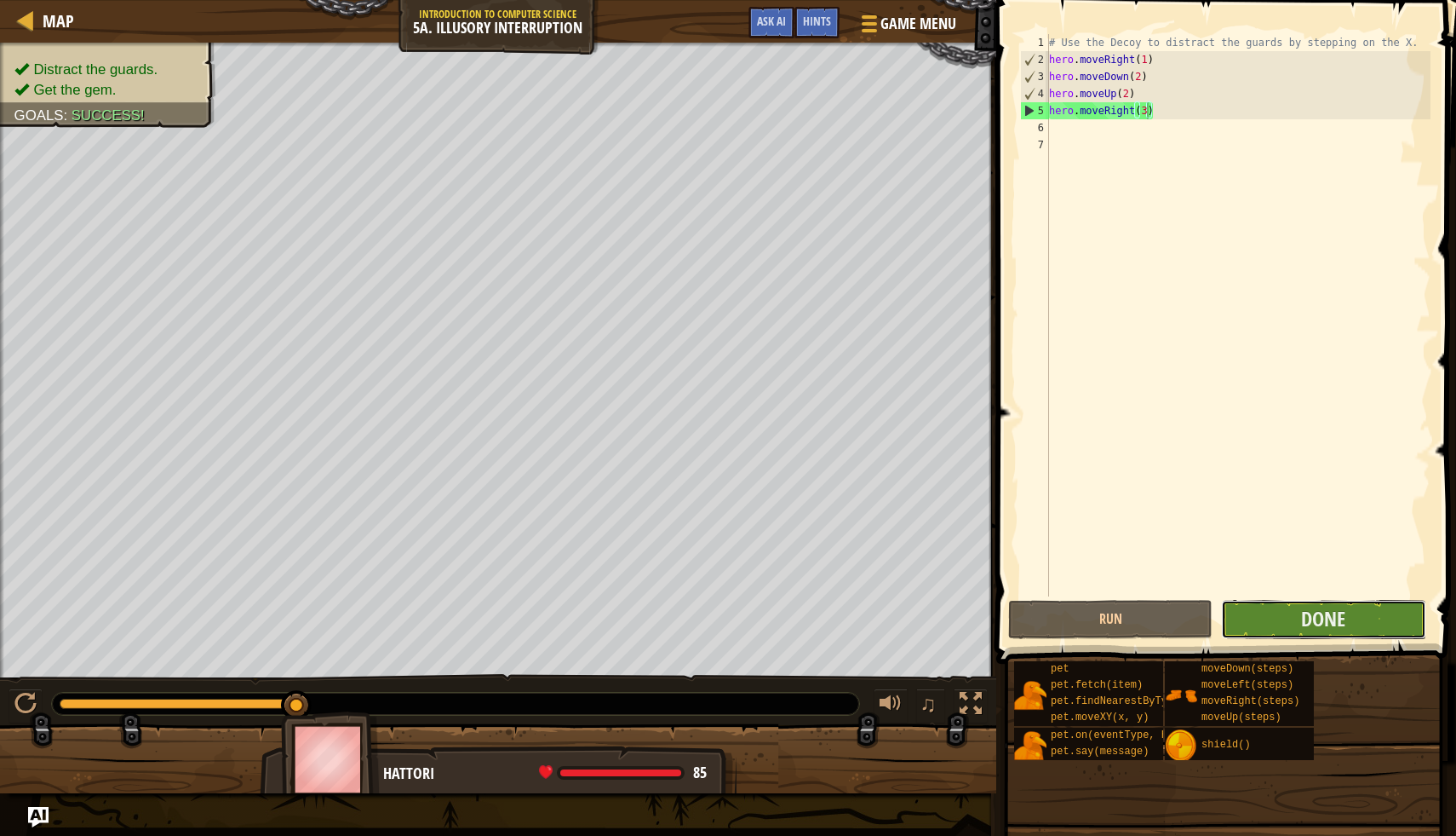
click at [1279, 615] on button "Done" at bounding box center [1324, 618] width 204 height 39
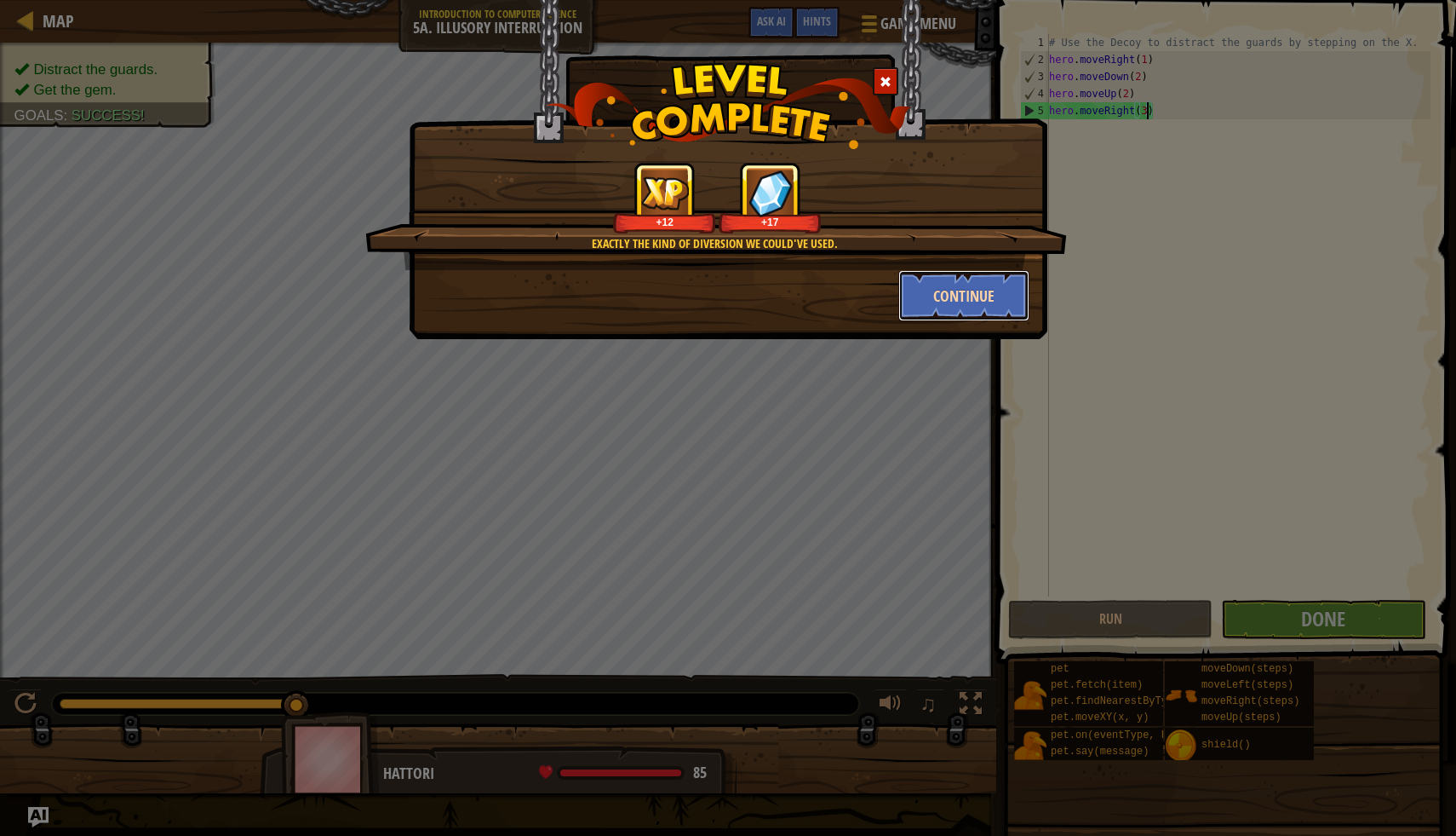
click at [969, 285] on button "Continue" at bounding box center [964, 296] width 132 height 51
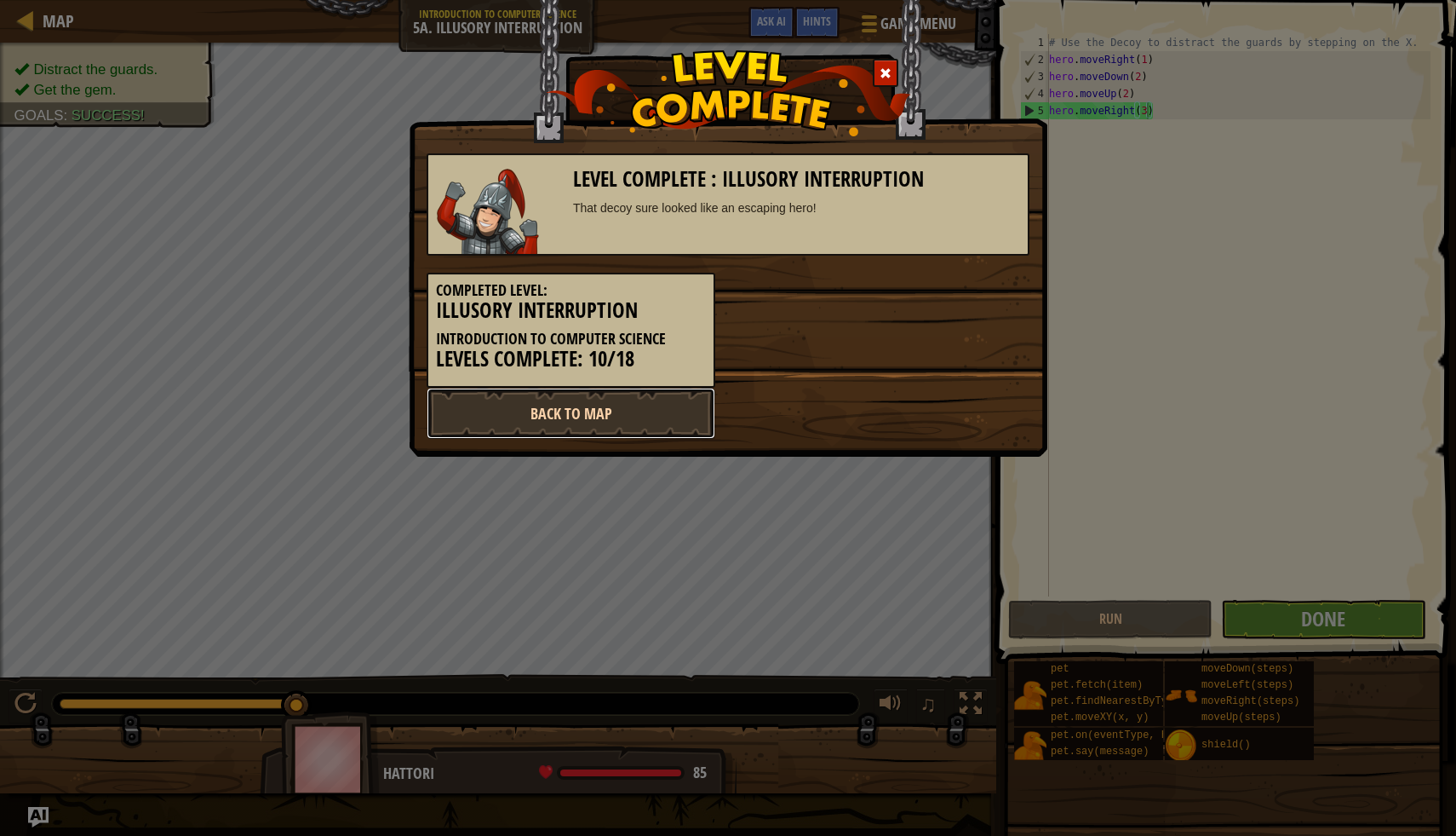
click at [633, 418] on link "Back to Map" at bounding box center [570, 413] width 288 height 51
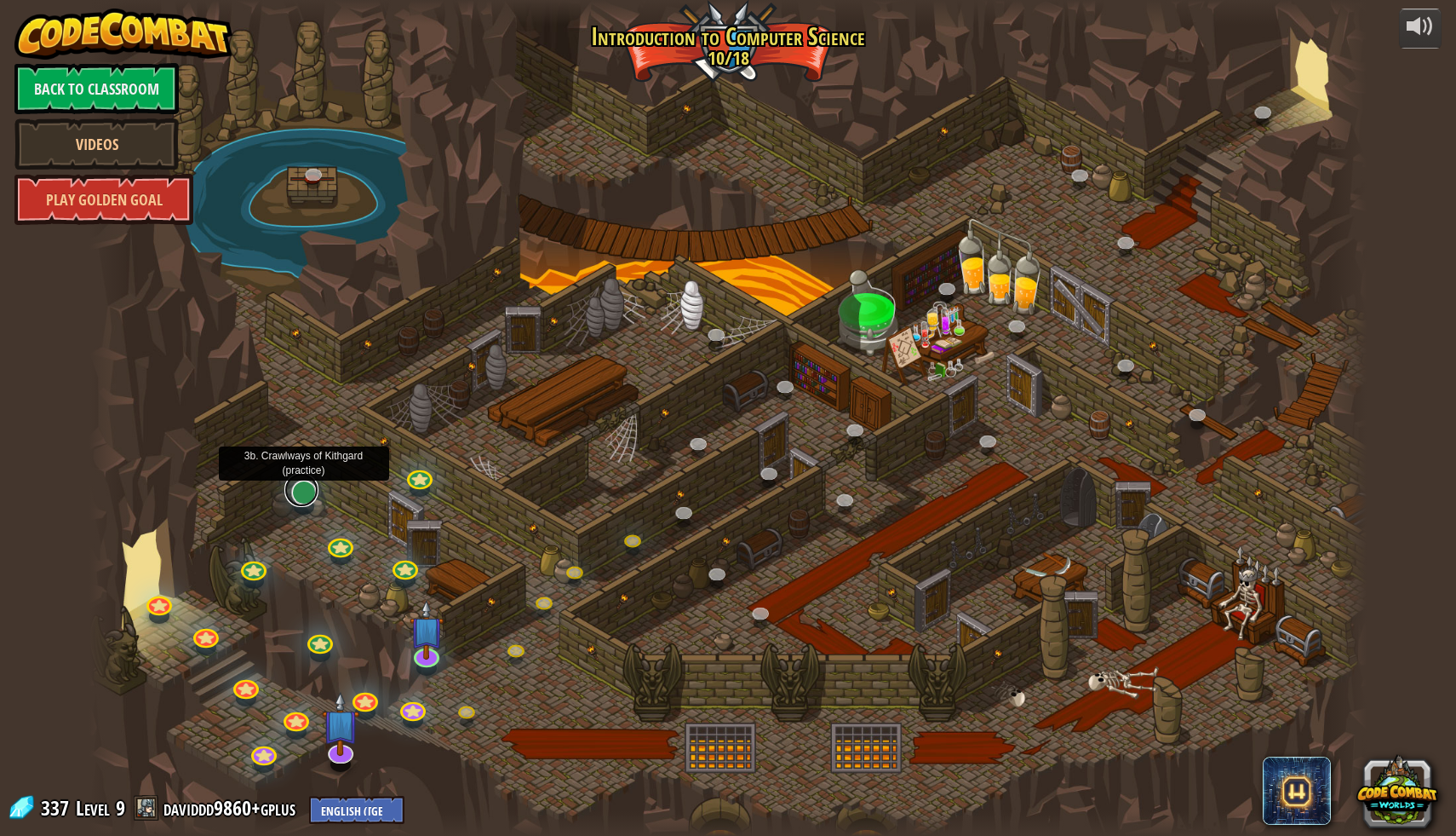
click at [309, 495] on link at bounding box center [302, 490] width 34 height 34
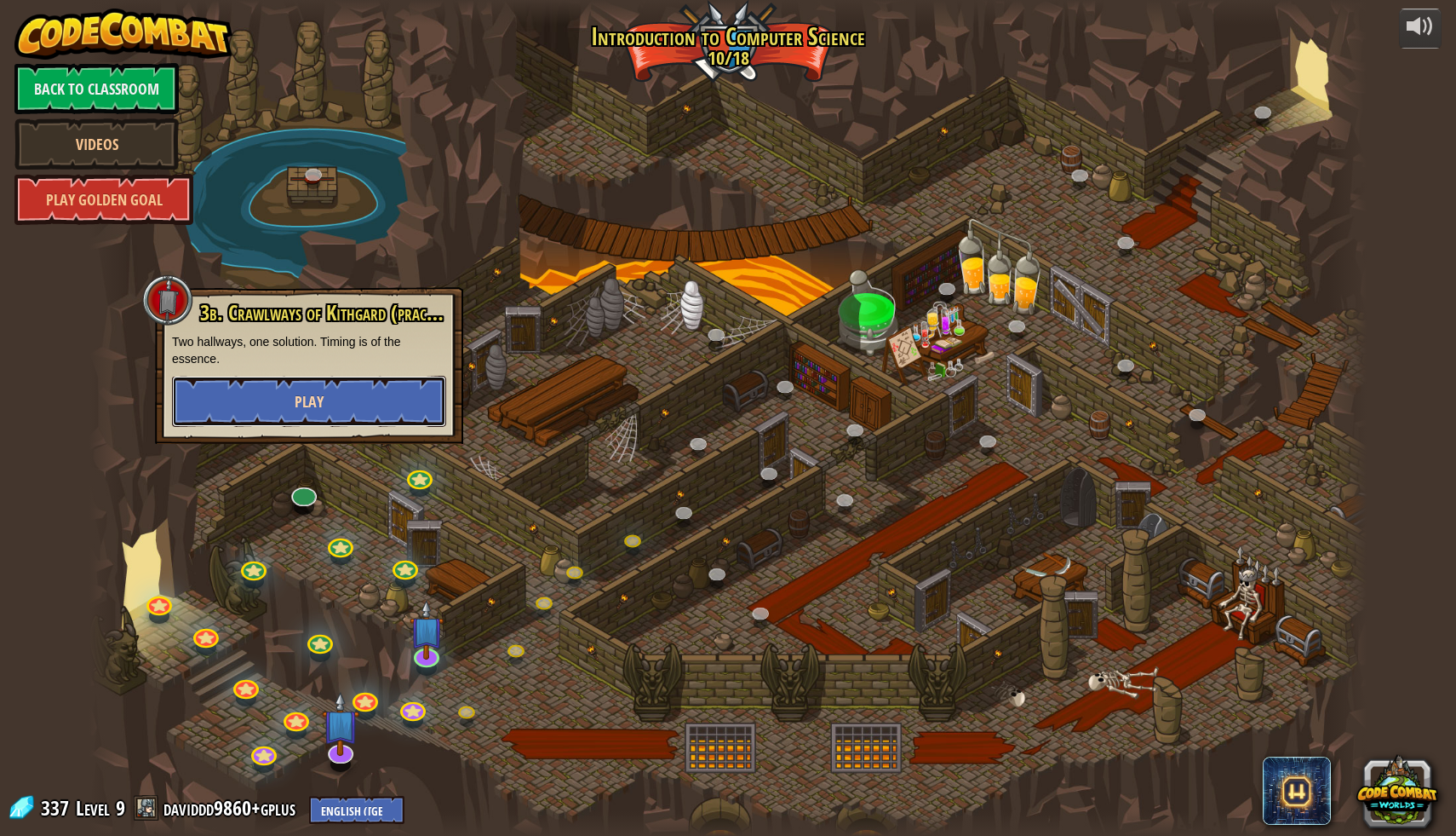
click at [385, 422] on button "Play" at bounding box center [309, 401] width 274 height 51
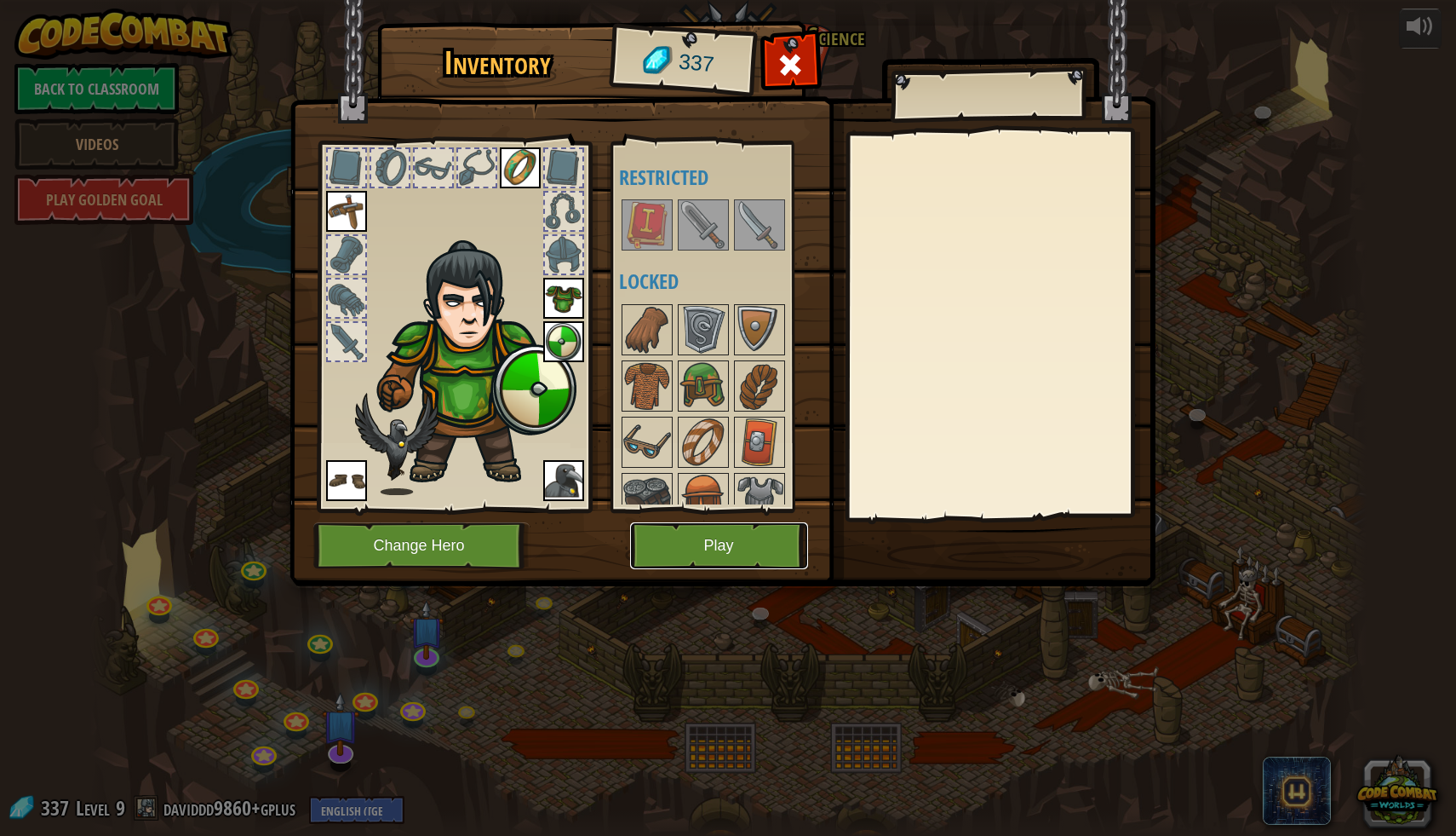
click at [727, 540] on button "Play" at bounding box center [719, 546] width 178 height 47
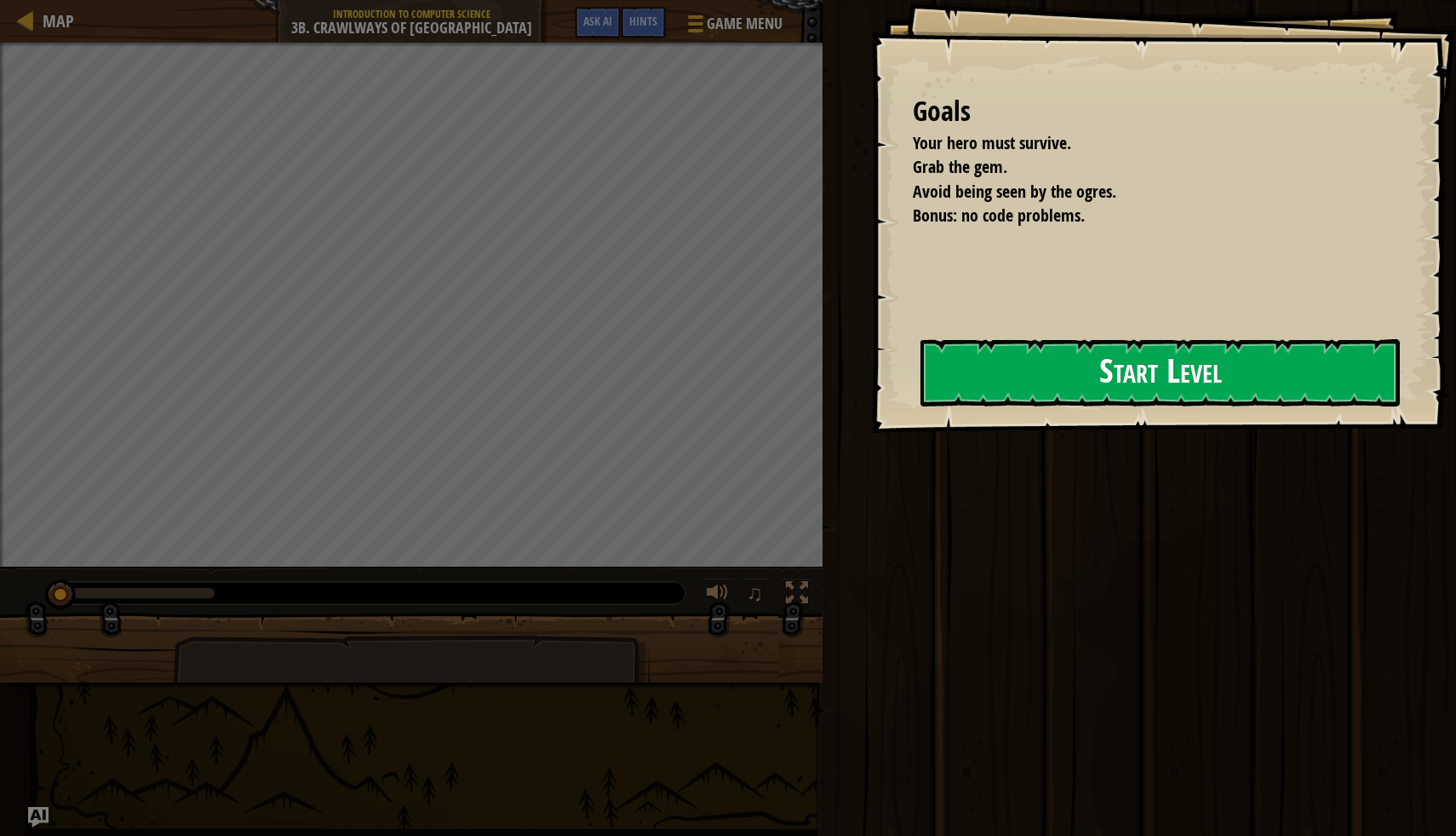
click at [972, 381] on button "Start Level" at bounding box center [1160, 373] width 479 height 67
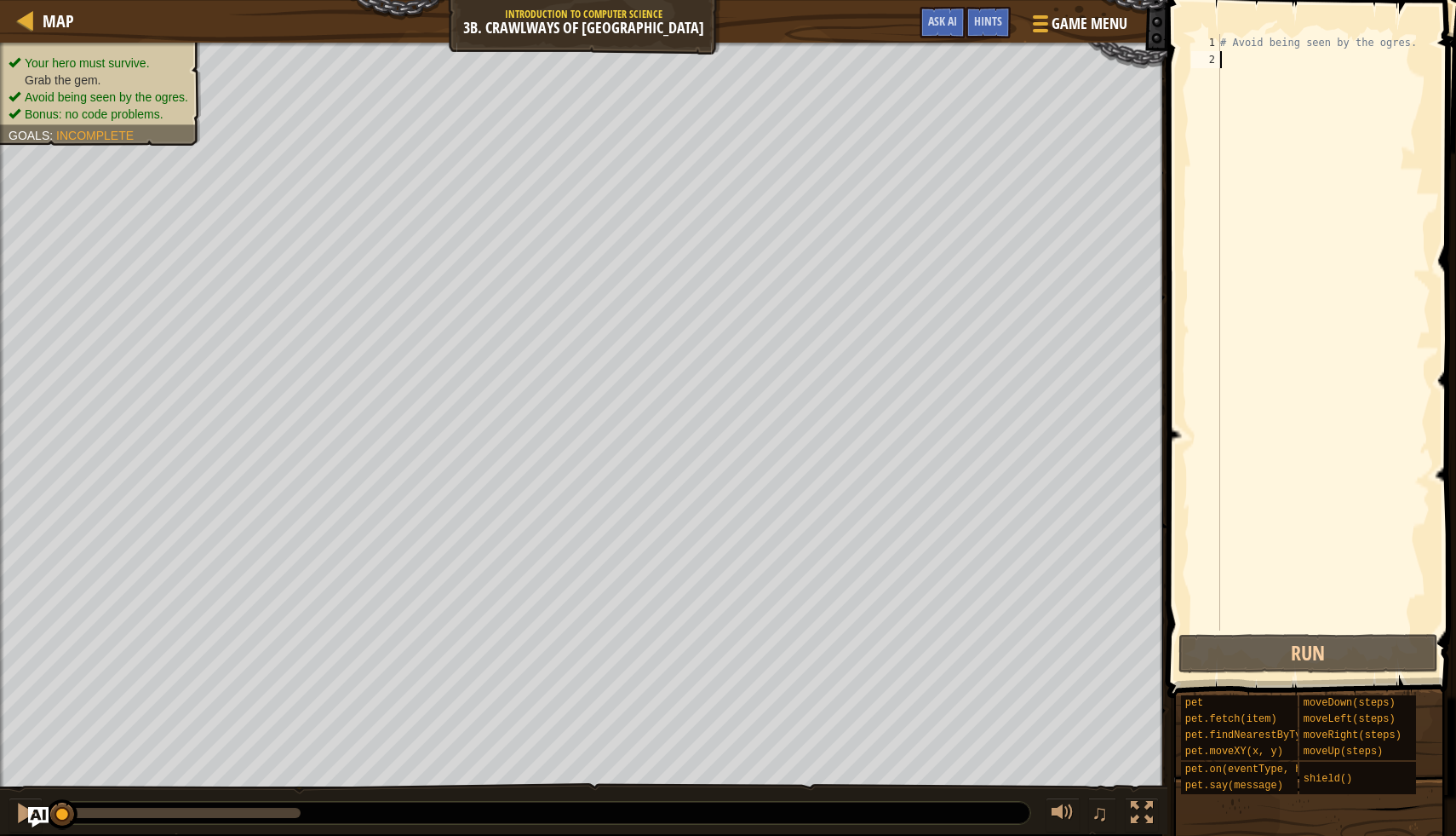
type textarea "h"
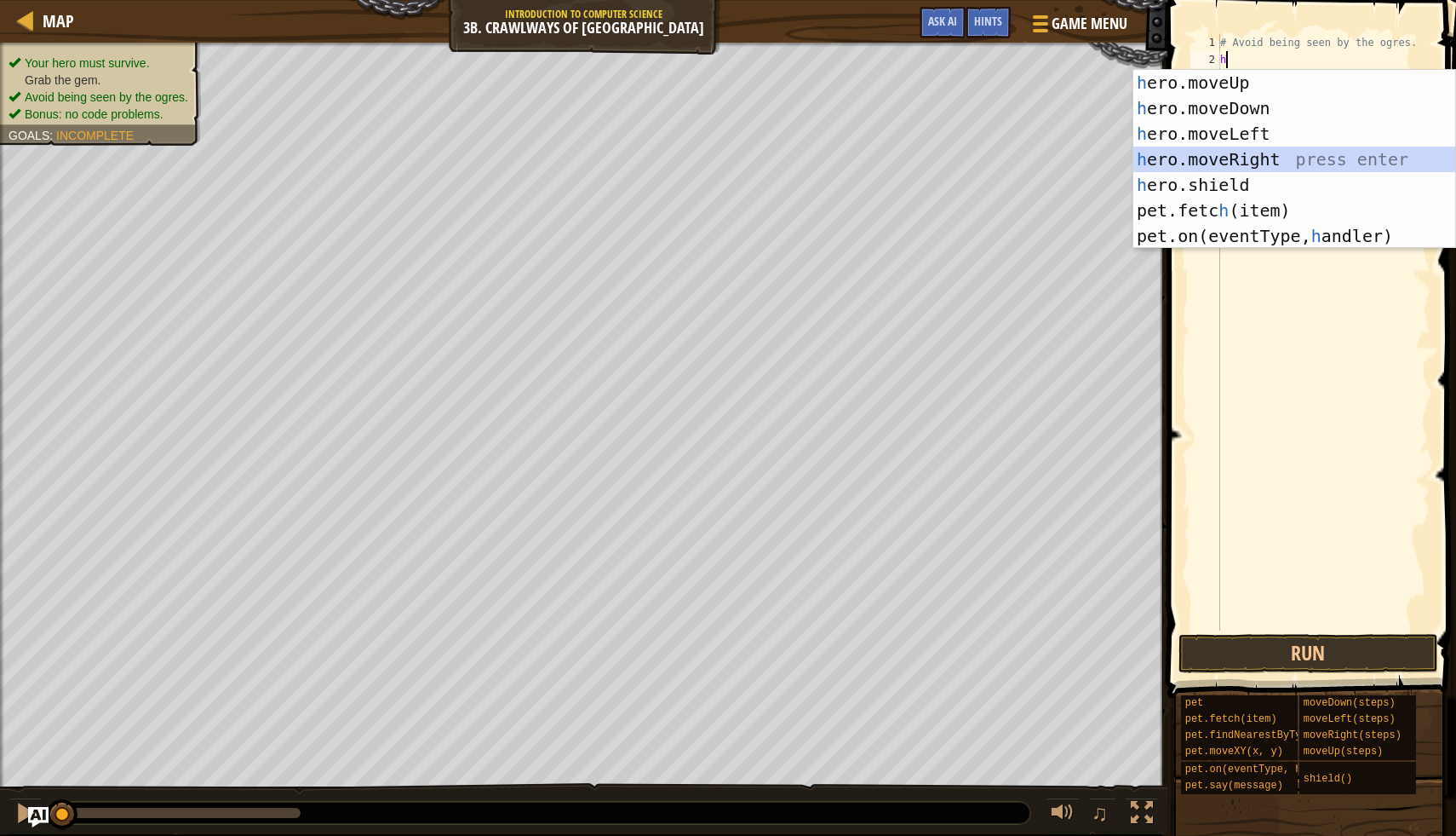
click at [1309, 157] on div "h ero.moveUp press enter h ero.moveDown press enter h ero.moveLeft press enter …" at bounding box center [1294, 184] width 322 height 230
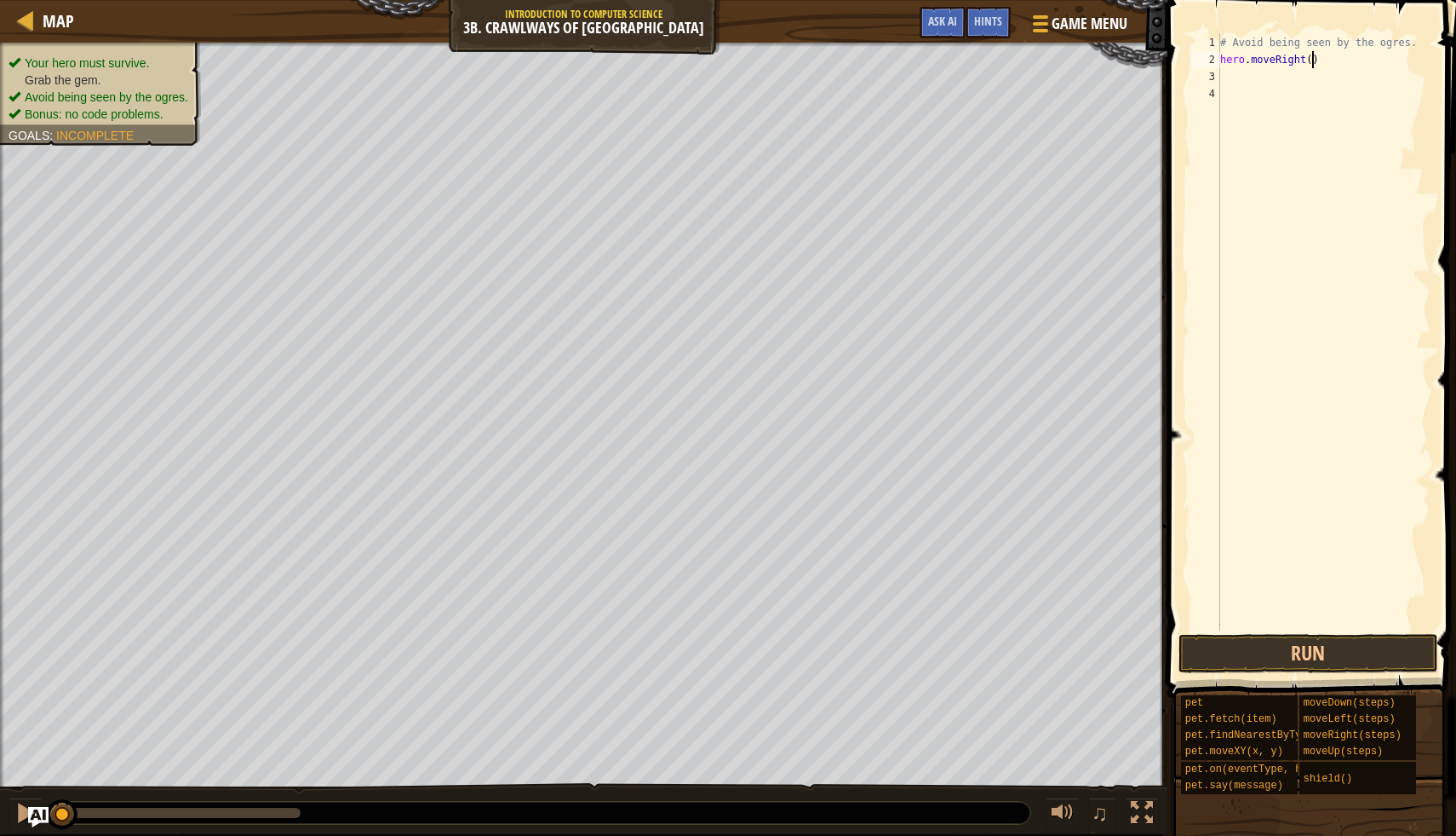
click at [1311, 61] on div "# Avoid being seen by the ogres. hero . moveRight ( )" at bounding box center [1324, 349] width 214 height 631
type textarea "hero.moveRight(2)"
click at [1257, 656] on button "Run" at bounding box center [1309, 653] width 260 height 39
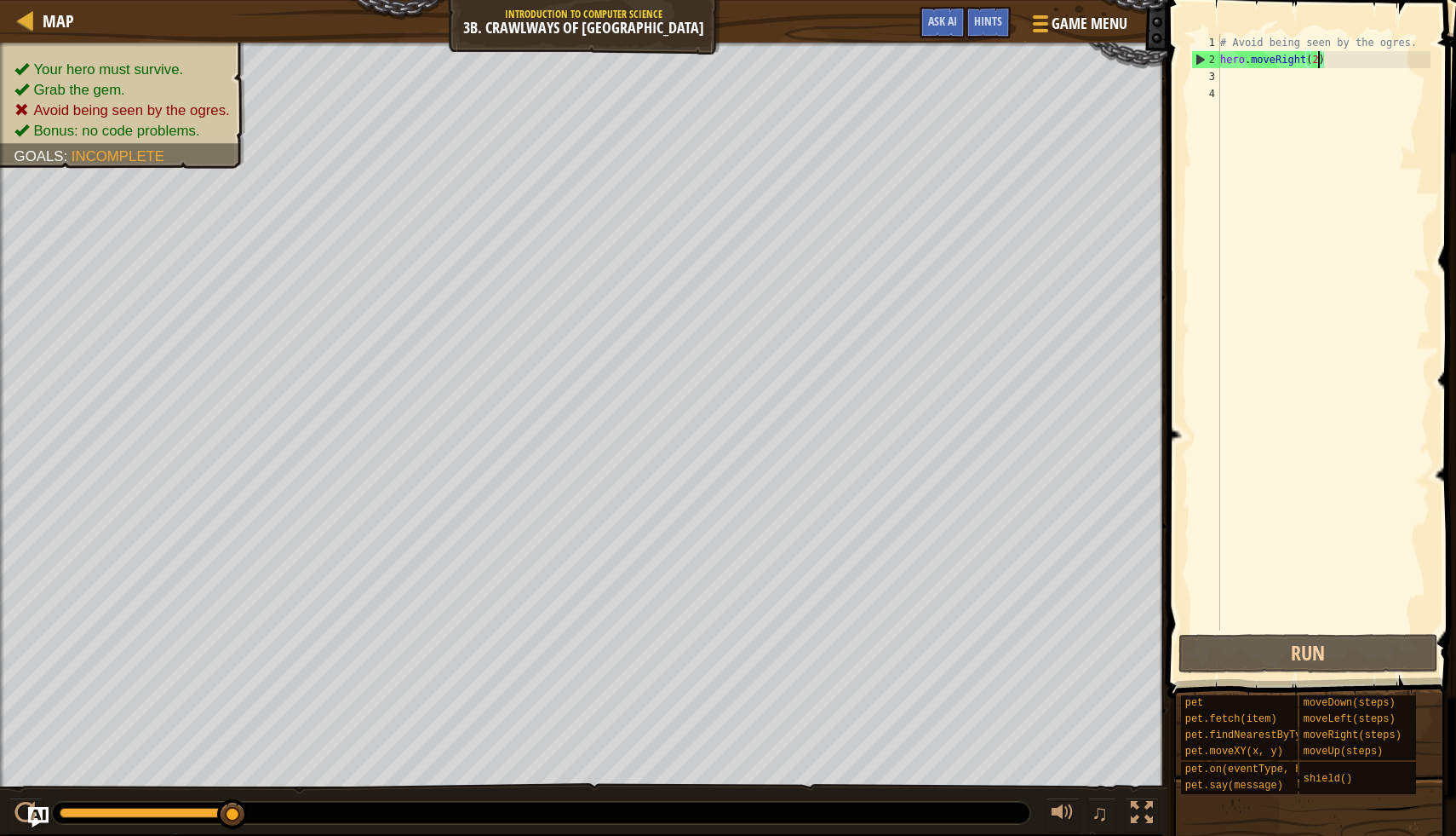
click at [1231, 78] on div "# Avoid being seen by the ogres. hero . moveRight ( 2 )" at bounding box center [1324, 349] width 214 height 631
click at [1320, 62] on div "# Avoid being seen by the ogres. hero . moveRight ( 2 )" at bounding box center [1324, 349] width 214 height 631
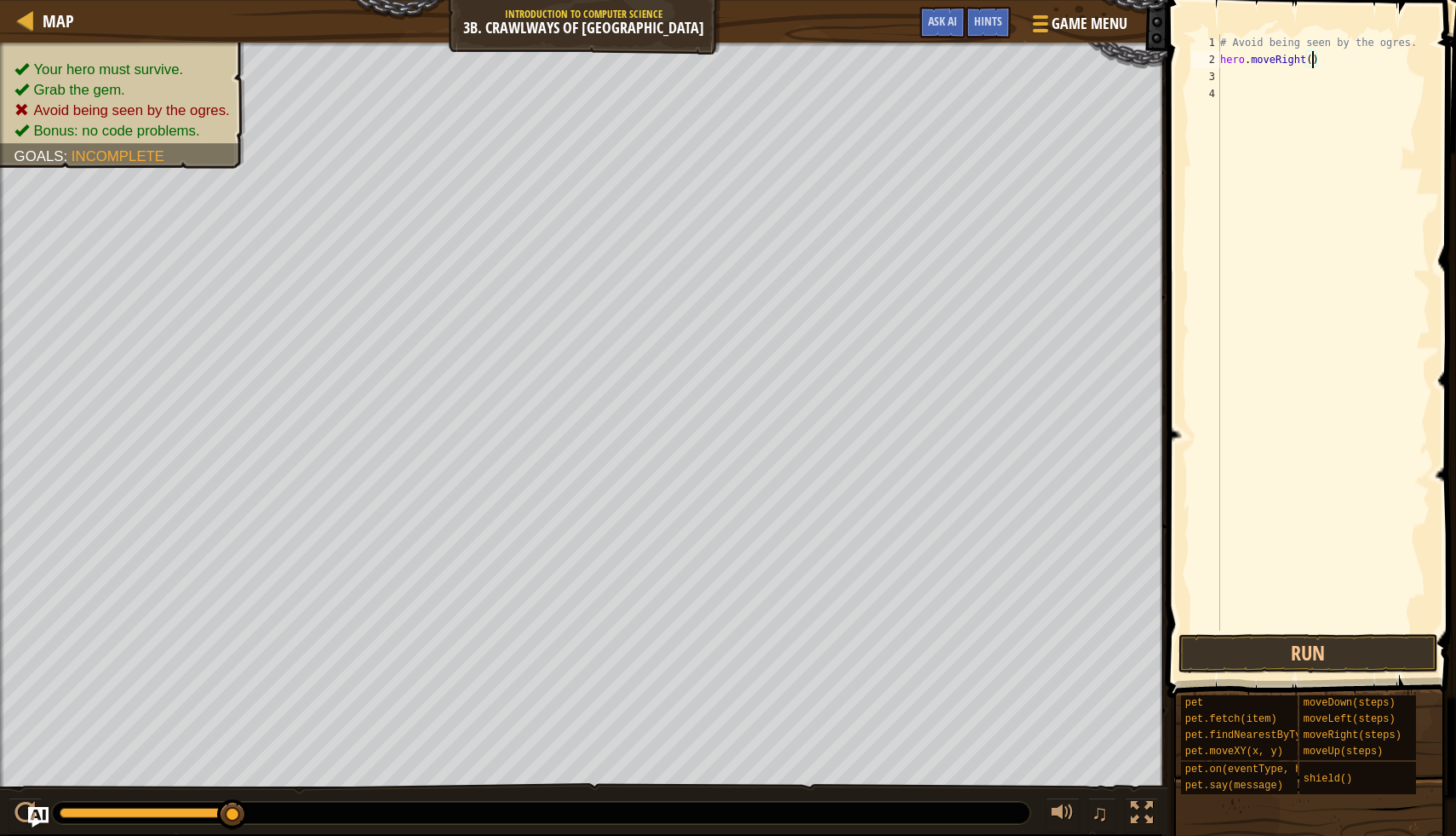
type textarea "hero.moveRight(1)"
click at [1223, 90] on div "# Avoid being seen by the ogres. hero . moveRight ( 1 )" at bounding box center [1324, 349] width 214 height 631
click at [1226, 74] on div "# Avoid being seen by the ogres. hero . moveRight ( 1 )" at bounding box center [1324, 349] width 214 height 631
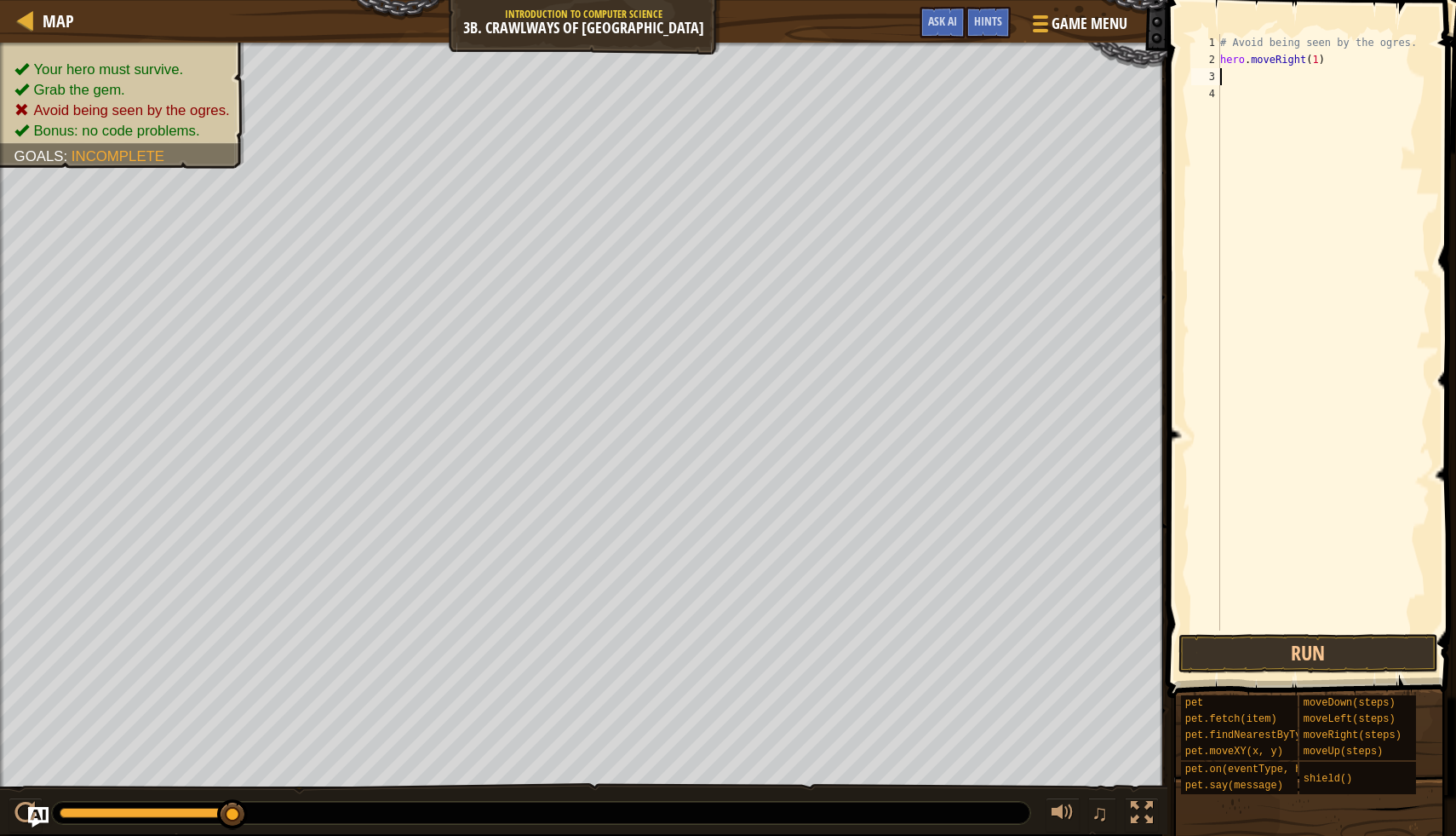
type textarea "h"
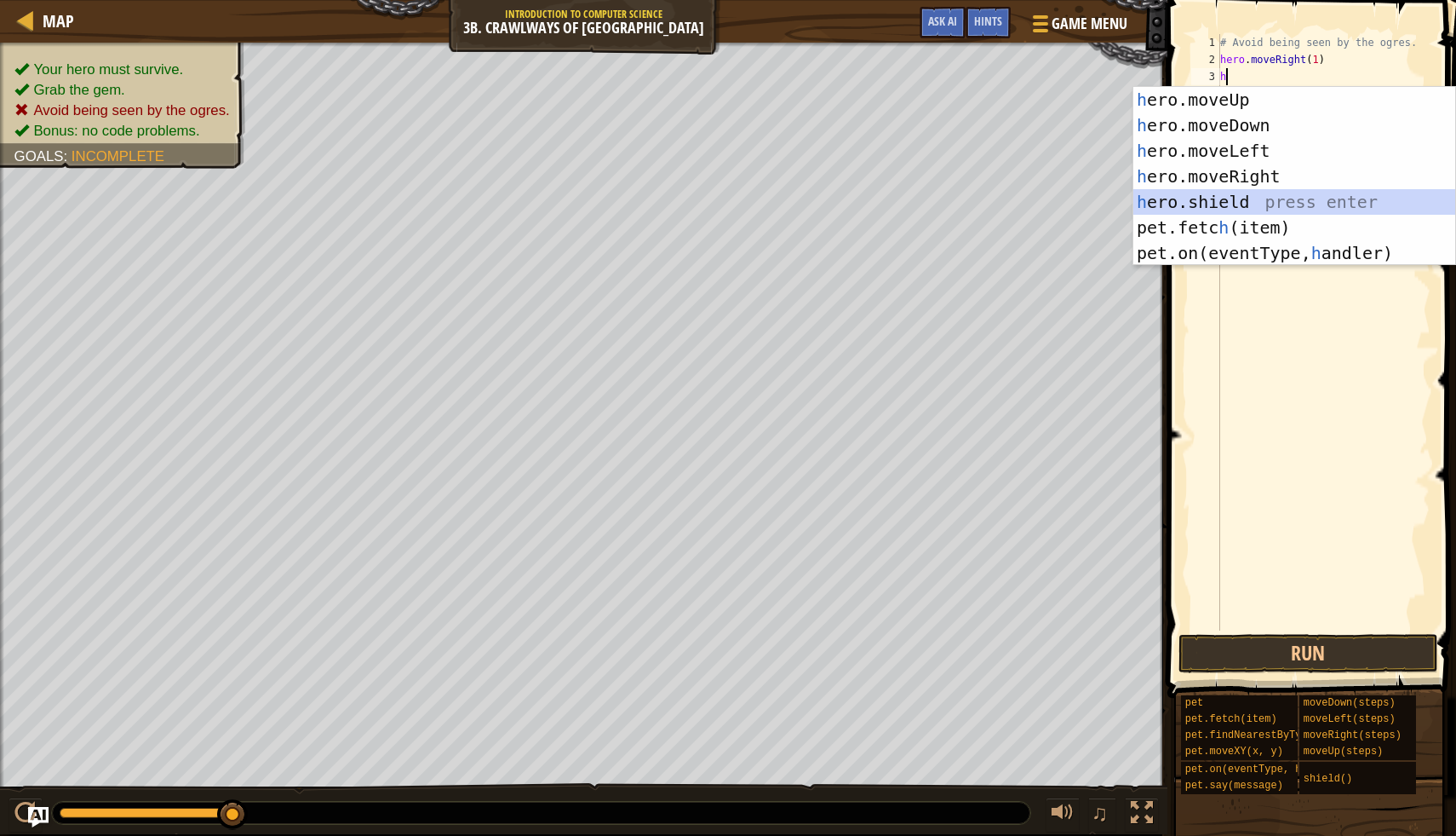
click at [1299, 201] on div "h ero.moveUp press enter h ero.moveDown press enter h ero.moveLeft press enter …" at bounding box center [1294, 201] width 322 height 230
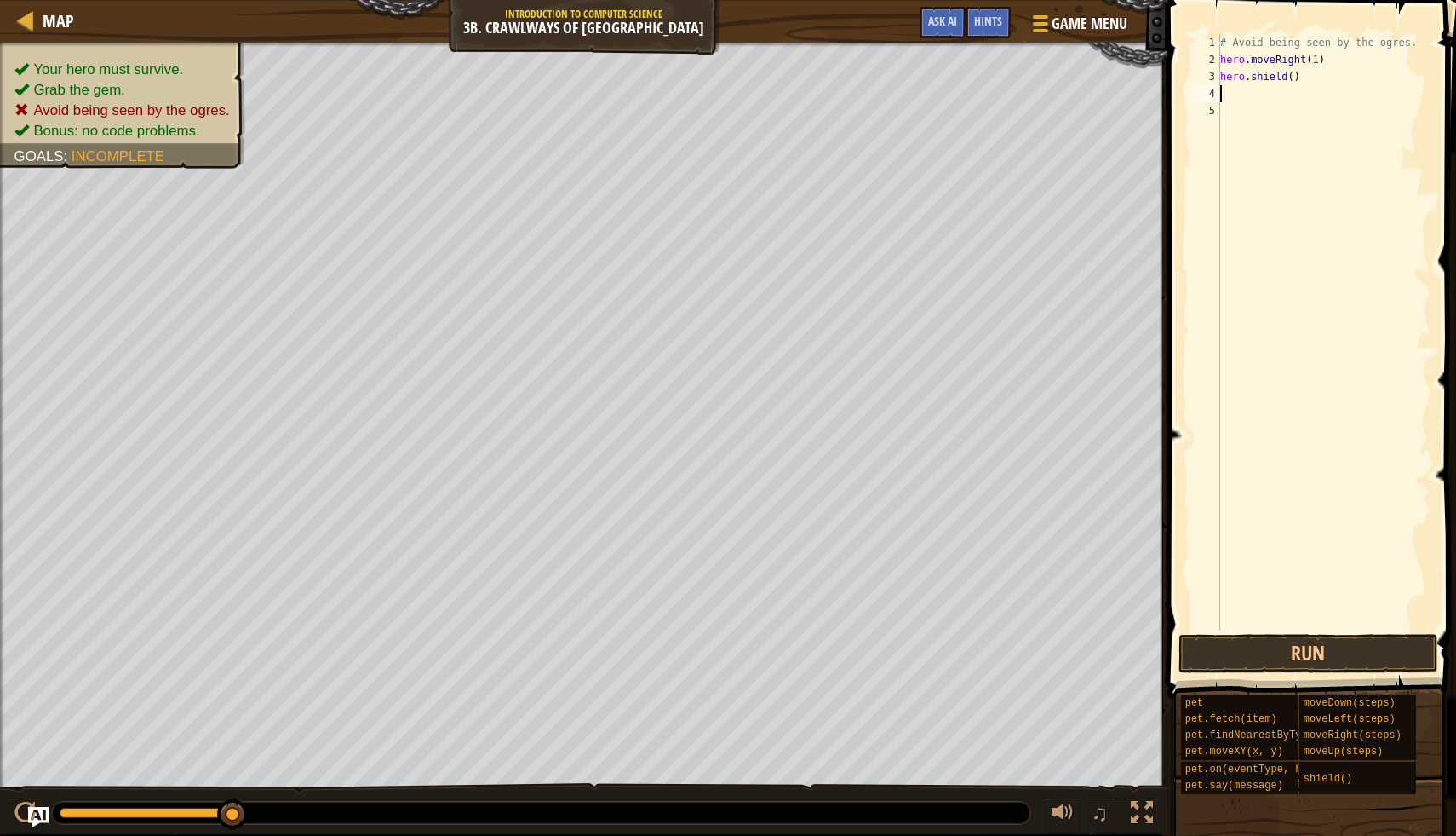
click at [1293, 76] on div "# Avoid being seen by the ogres. hero . moveRight ( 1 ) hero . shield ( )" at bounding box center [1324, 349] width 214 height 631
type textarea "hero.shield(13)"
click at [1221, 651] on button "Run" at bounding box center [1309, 653] width 260 height 39
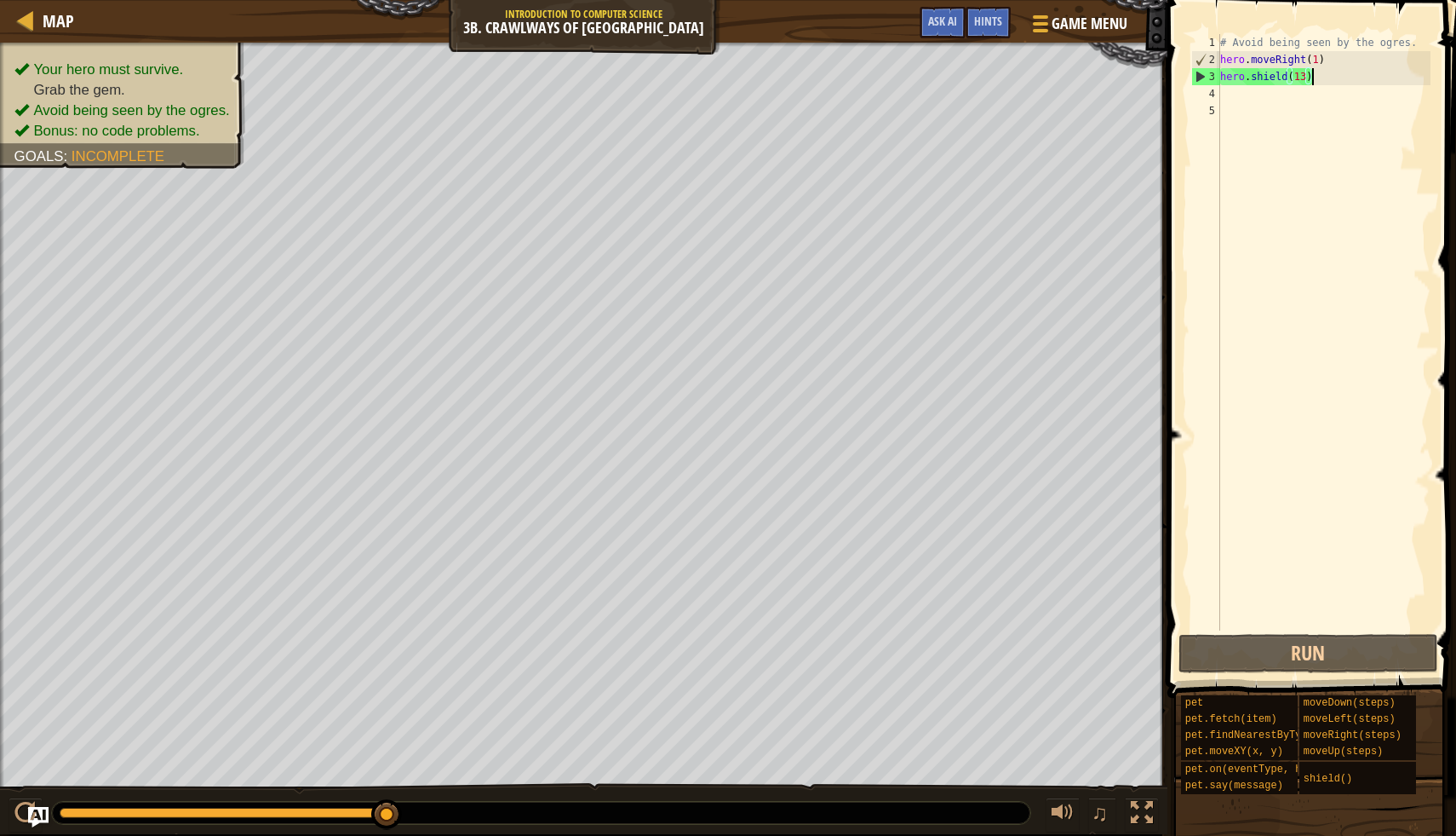
click at [1317, 81] on div "# Avoid being seen by the ogres. hero . moveRight ( 1 ) hero . shield ( 13 )" at bounding box center [1324, 349] width 214 height 631
drag, startPoint x: 1317, startPoint y: 81, endPoint x: 1221, endPoint y: 77, distance: 96.1
click at [1221, 77] on div "# Avoid being seen by the ogres. hero . moveRight ( 1 ) hero . shield ( 13 )" at bounding box center [1324, 349] width 214 height 631
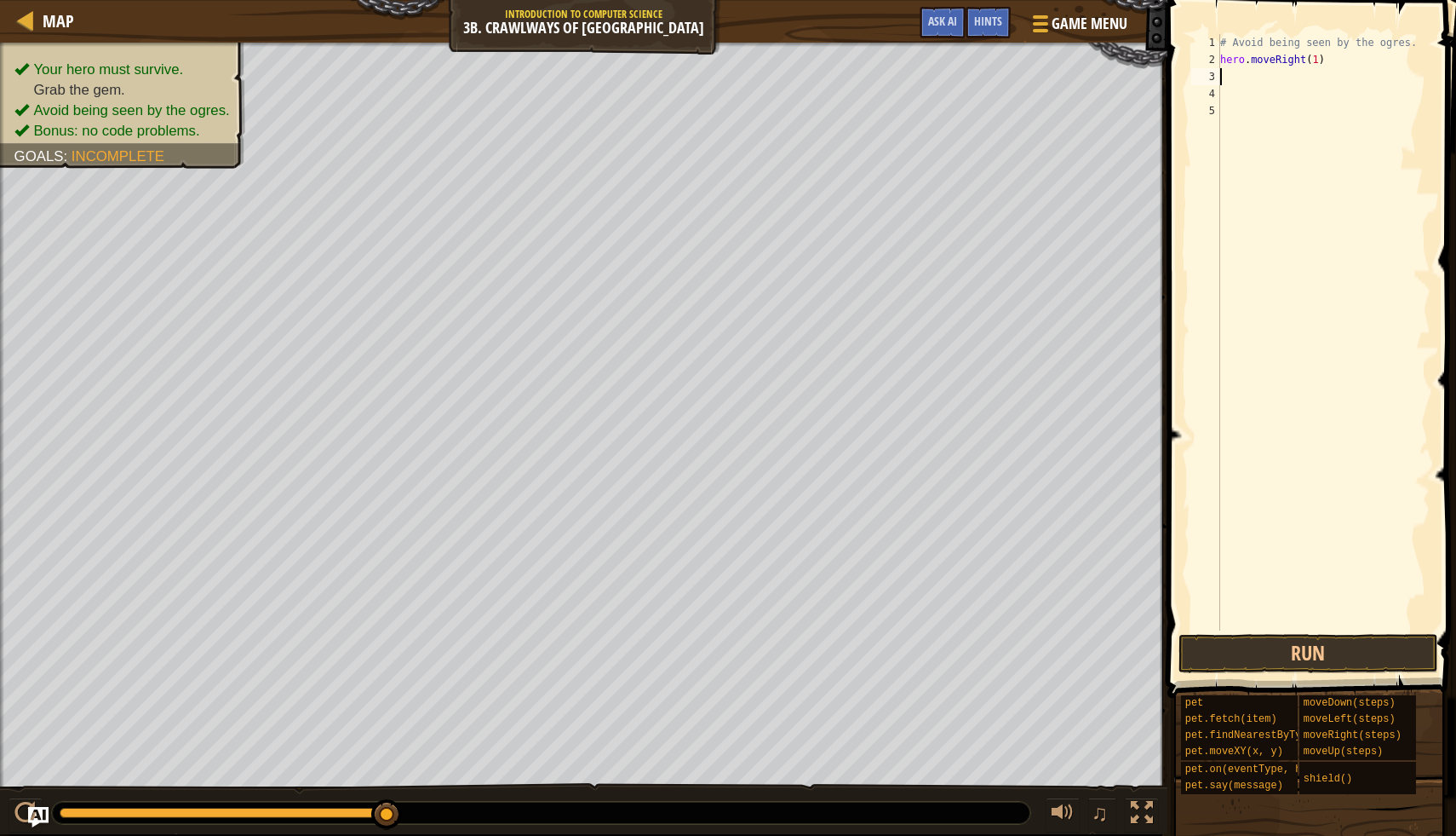
type textarea "hero.moveRight(1)"
click at [1239, 71] on div "# Avoid being seen by the ogres. hero . moveRight ( 1 )" at bounding box center [1324, 349] width 214 height 631
type textarea "h"
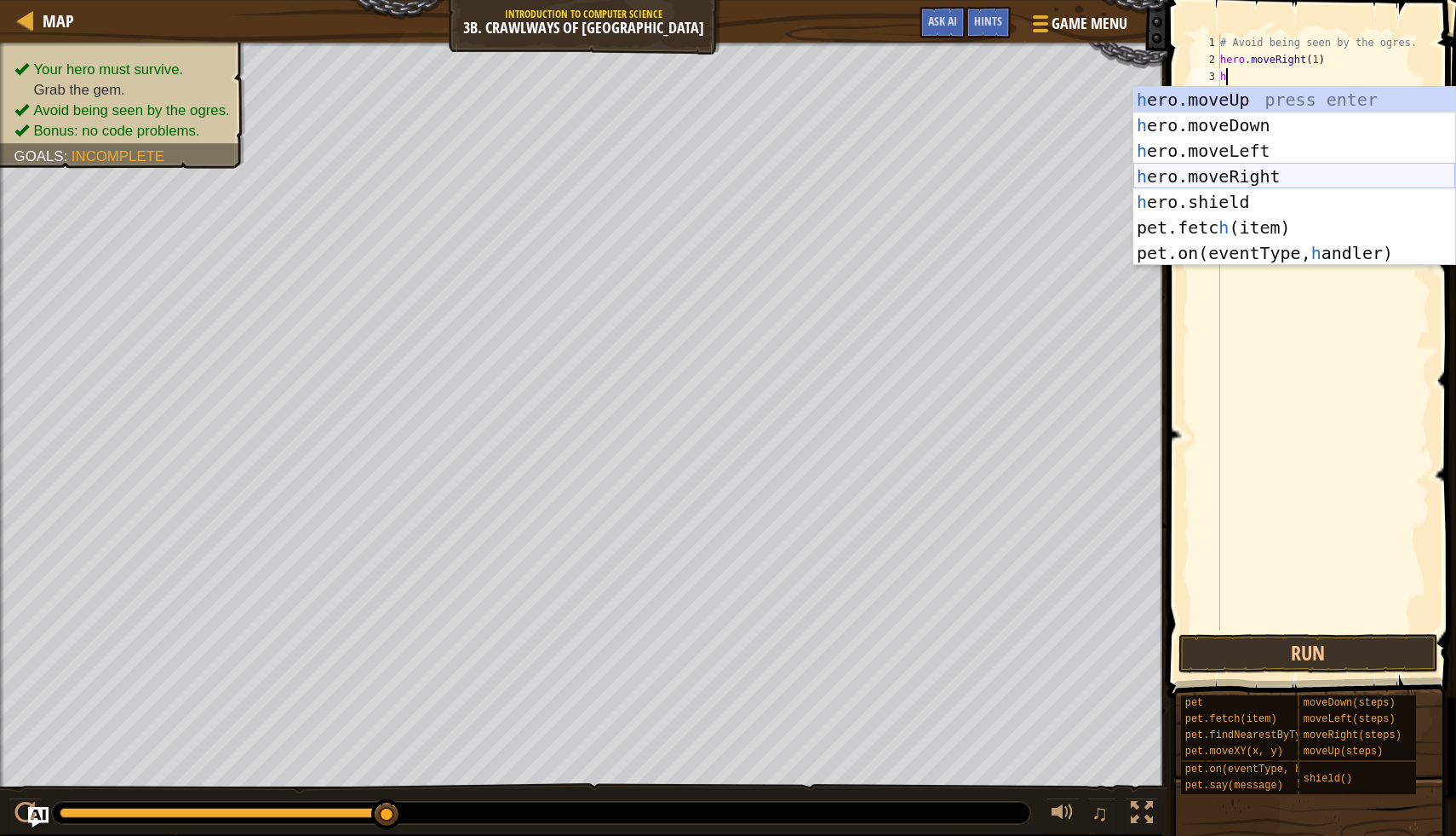
click at [1309, 174] on div "h ero.moveUp press enter h ero.moveDown press enter h ero.moveLeft press enter …" at bounding box center [1294, 201] width 322 height 230
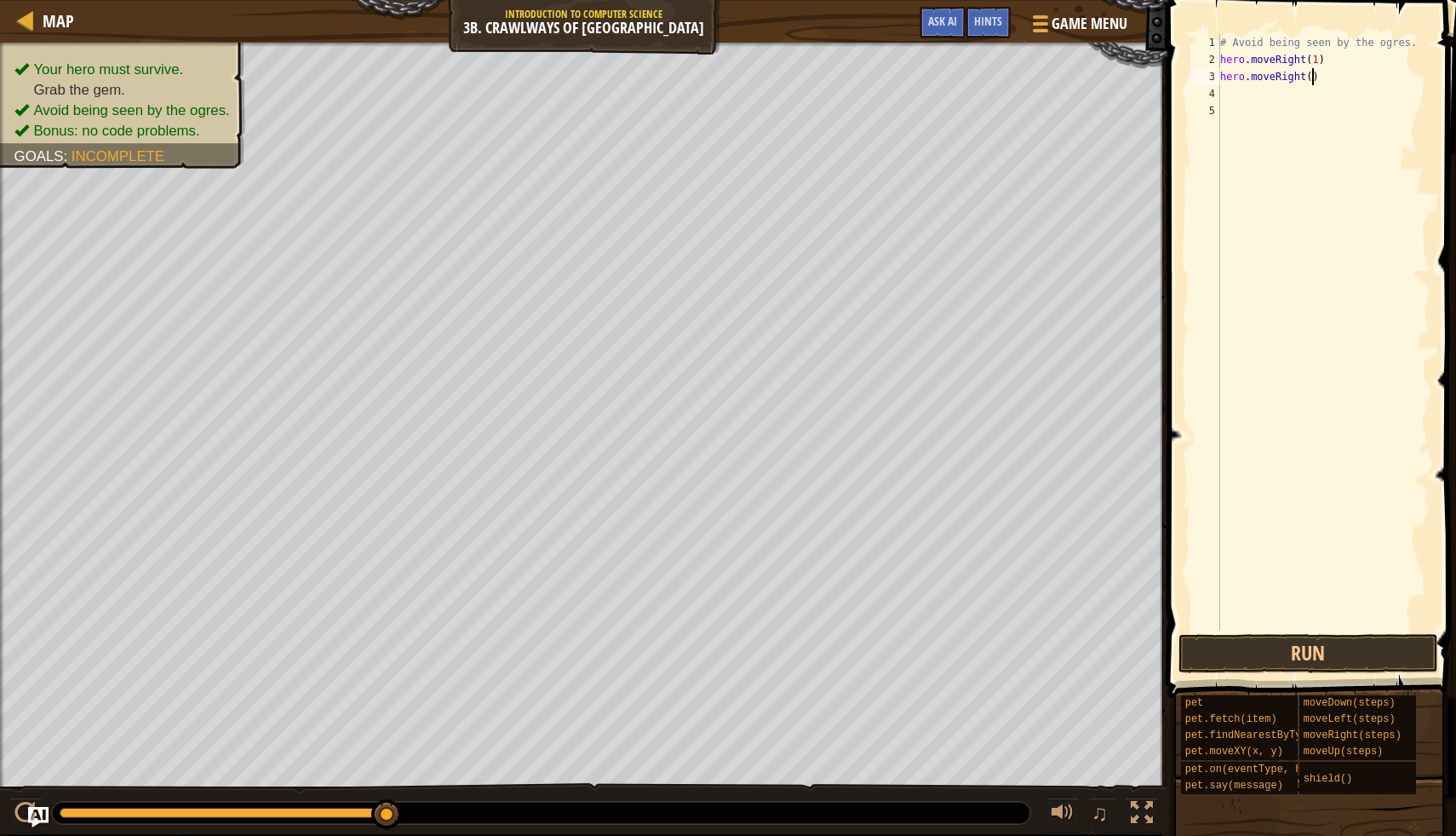
click at [1316, 78] on div "# Avoid being seen by the ogres. hero . moveRight ( 1 ) hero . moveRight ( )" at bounding box center [1324, 349] width 214 height 631
type textarea "hero.moveRight(1)"
click at [1323, 653] on button "Run" at bounding box center [1309, 653] width 260 height 39
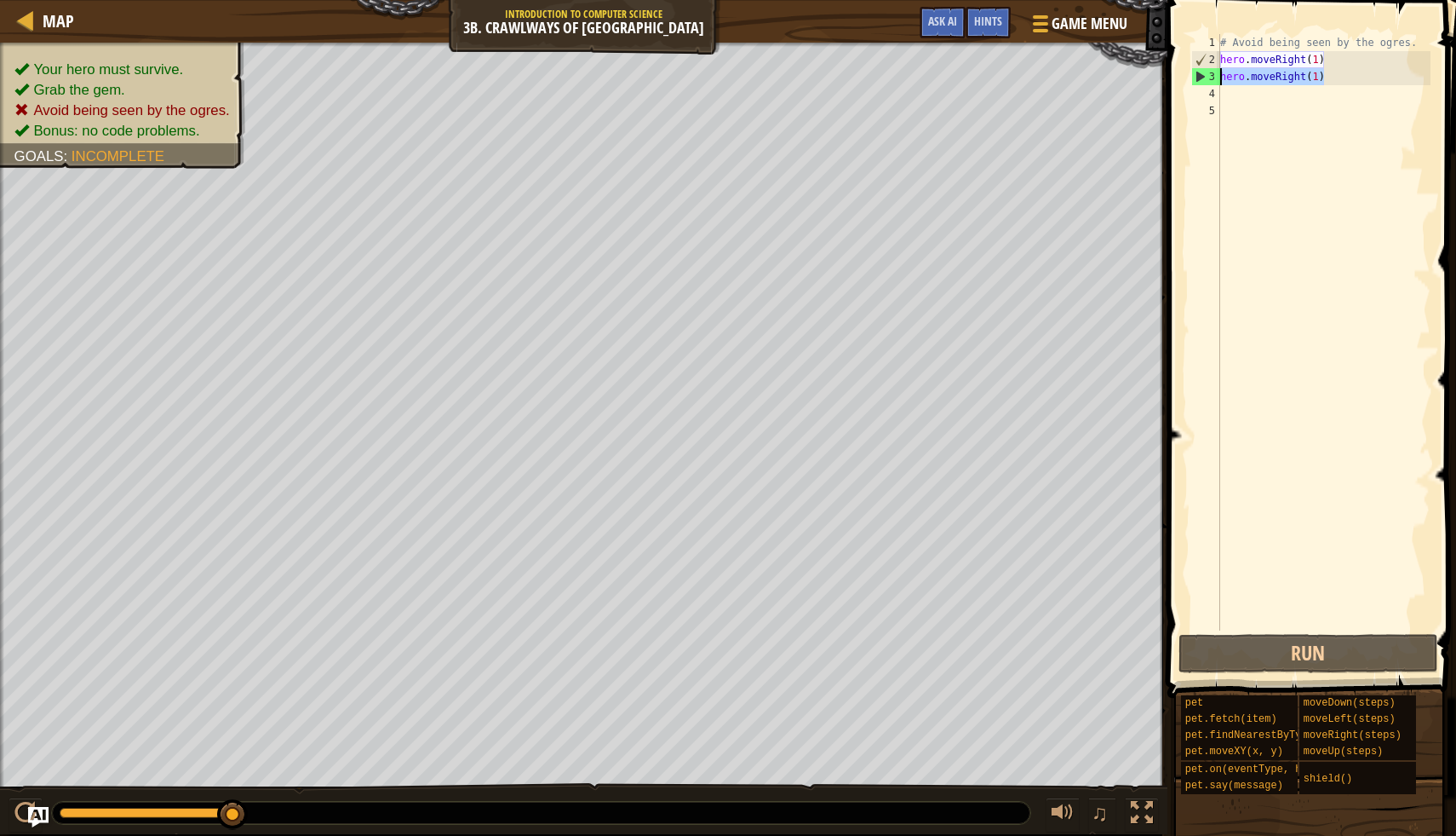
drag, startPoint x: 1338, startPoint y: 76, endPoint x: 1219, endPoint y: 81, distance: 119.1
click at [1219, 81] on div "hero.moveRight(1) 1 2 3 4 5 # Avoid being seen by the ogres. hero . moveRight (…" at bounding box center [1309, 332] width 243 height 597
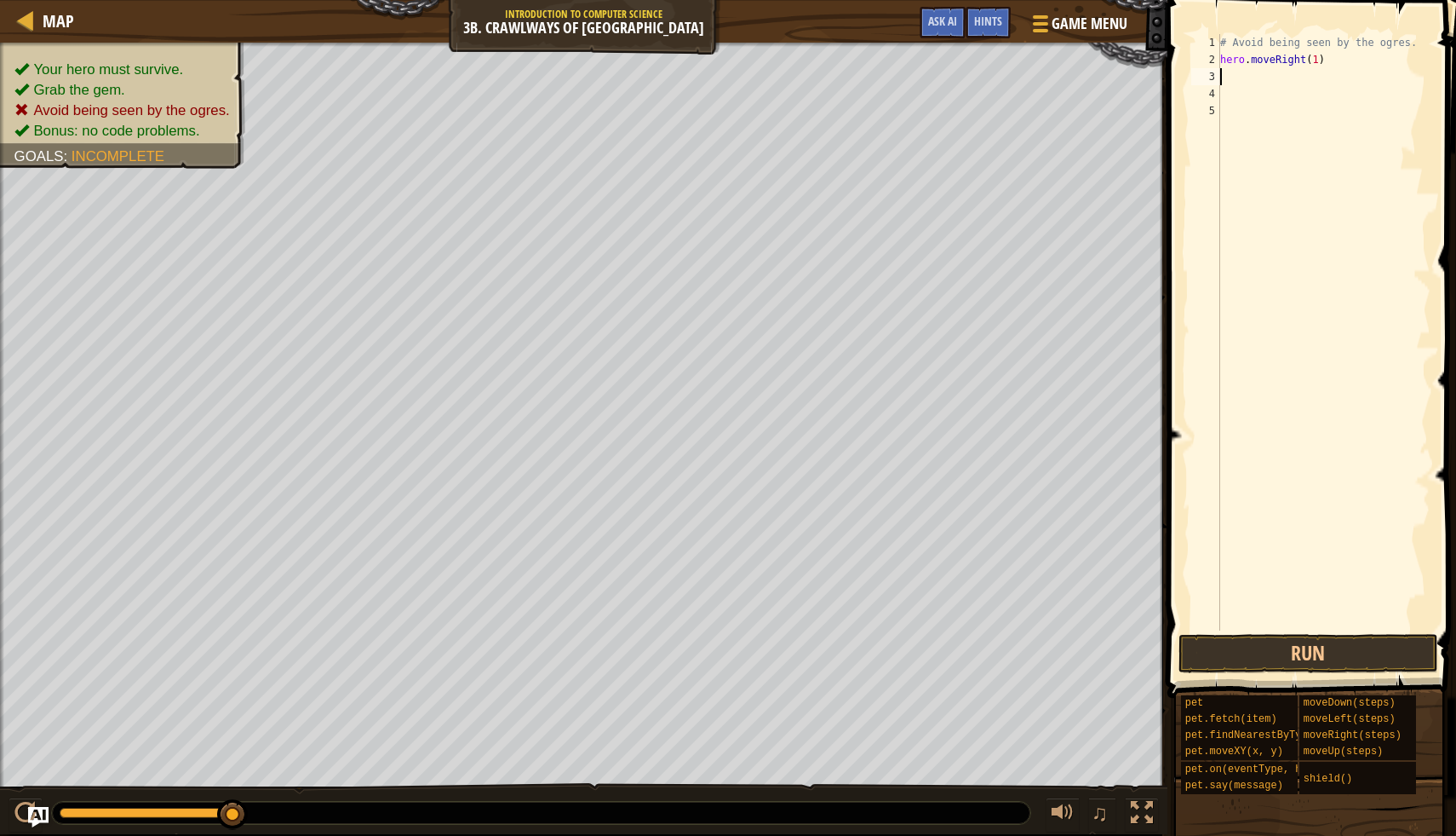
click at [1219, 102] on div "5" at bounding box center [1205, 111] width 29 height 17
click at [1223, 84] on div "# Avoid being seen by the ogres. hero . moveRight ( 1 )" at bounding box center [1324, 349] width 214 height 631
click at [1223, 96] on div "# Avoid being seen by the ogres. hero . moveRight ( 1 )" at bounding box center [1324, 349] width 214 height 631
click at [1240, 78] on div "# Avoid being seen by the ogres. hero . moveRight ( 1 )" at bounding box center [1324, 349] width 214 height 631
click at [1239, 78] on div "# Avoid being seen by the ogres. hero . moveRight ( 1 )" at bounding box center [1324, 349] width 214 height 631
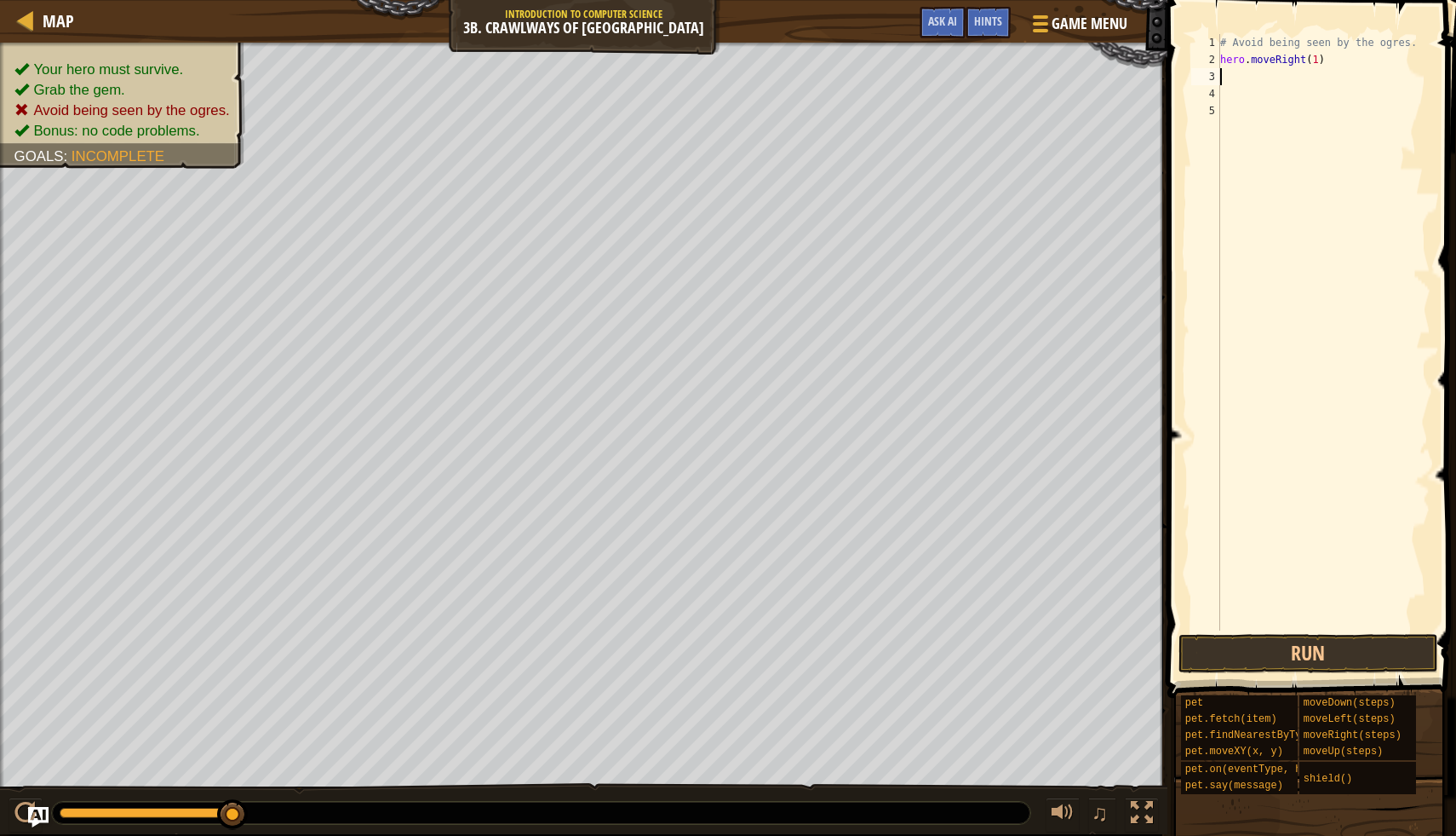
click at [1235, 98] on div "# Avoid being seen by the ogres. hero . moveRight ( 1 )" at bounding box center [1324, 349] width 214 height 631
type textarea "h"
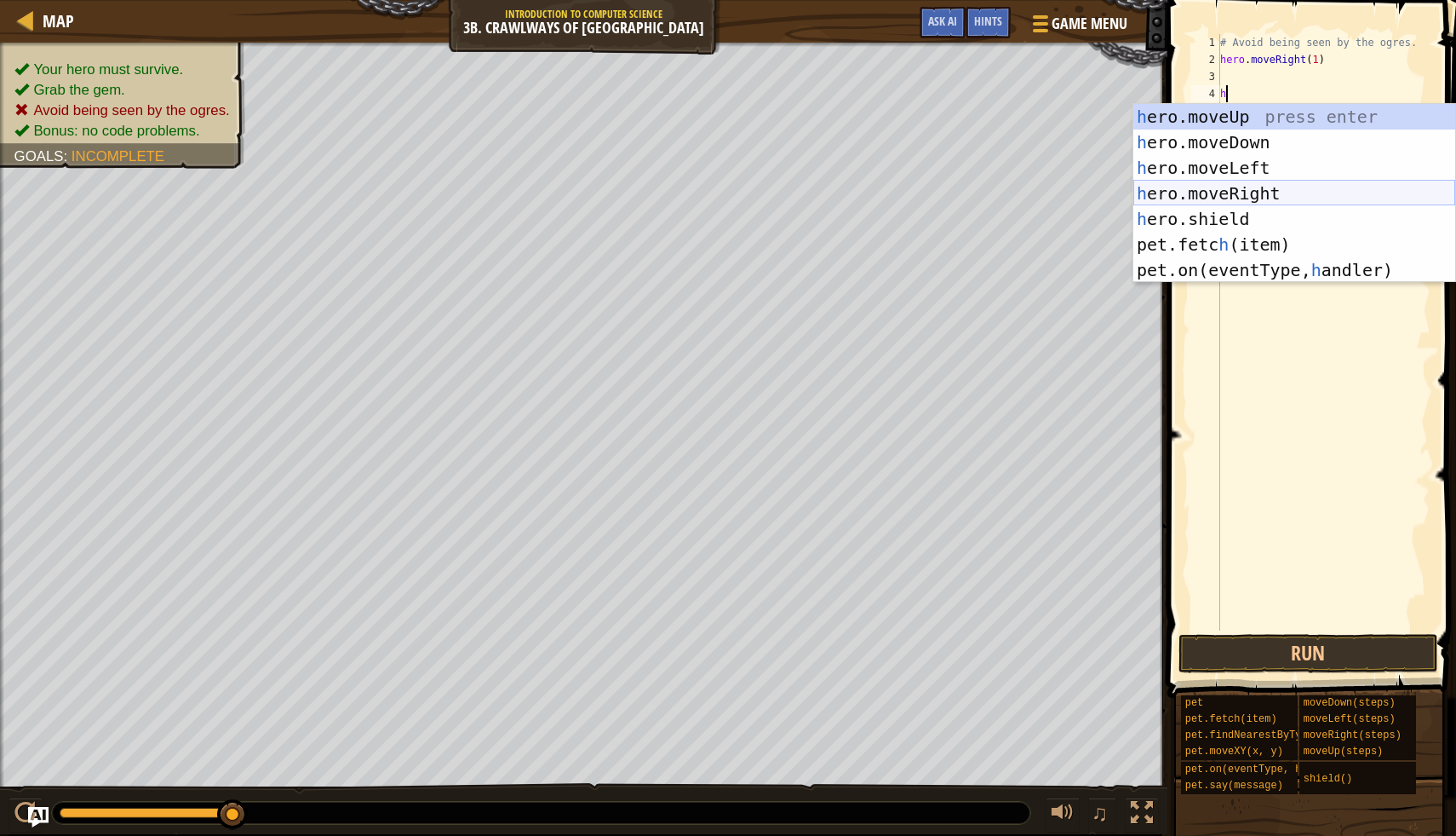
click at [1333, 198] on div "h ero.moveUp press enter h ero.moveDown press enter h ero.moveLeft press enter …" at bounding box center [1294, 218] width 322 height 230
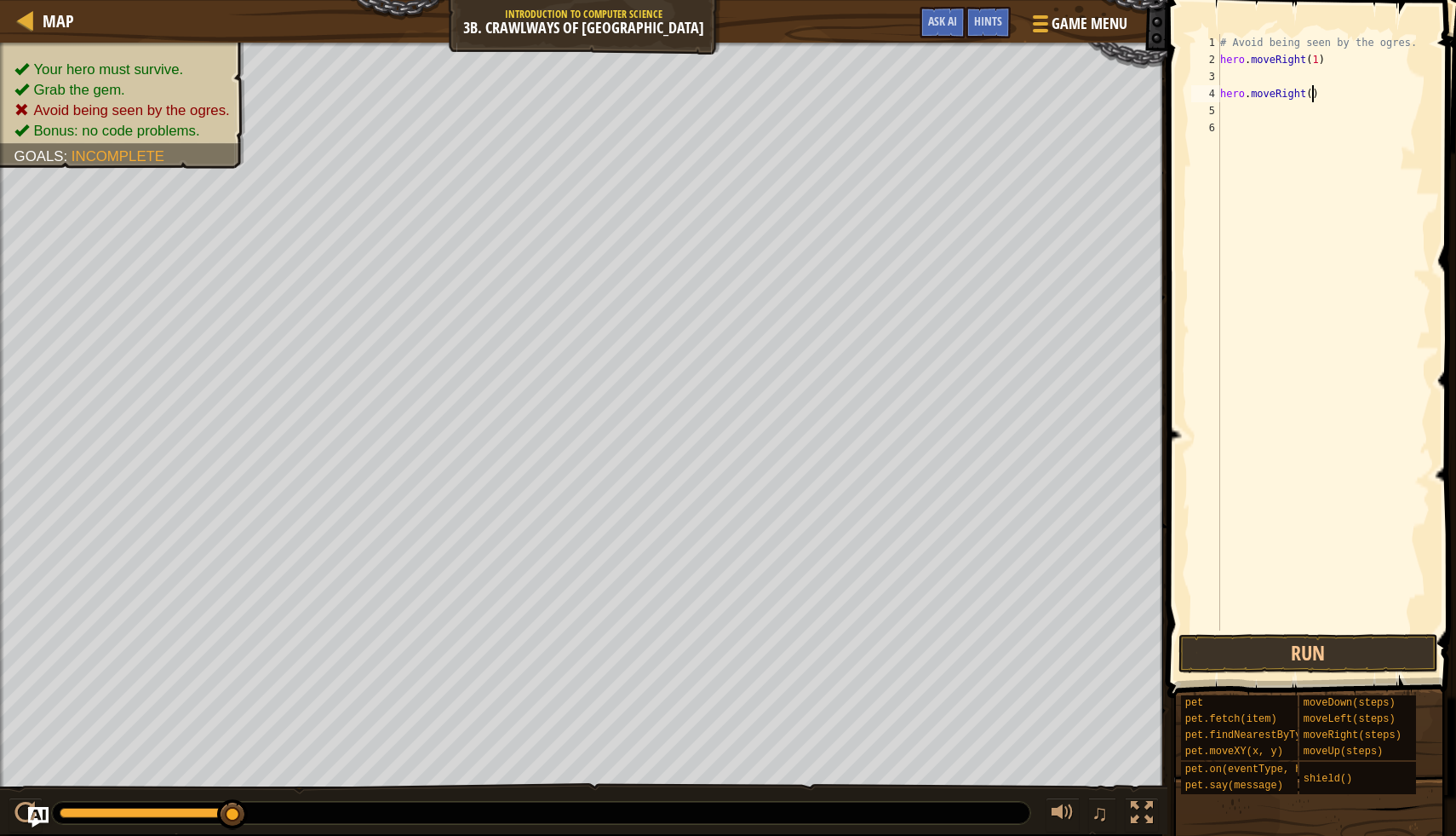
click at [1313, 96] on div "# Avoid being seen by the ogres. hero . moveRight ( 1 ) hero . moveRight ( )" at bounding box center [1324, 349] width 214 height 631
type textarea "hero.moveRight(1)"
click at [1262, 652] on button "Run" at bounding box center [1309, 653] width 260 height 39
click at [1322, 653] on button "Run" at bounding box center [1309, 653] width 260 height 39
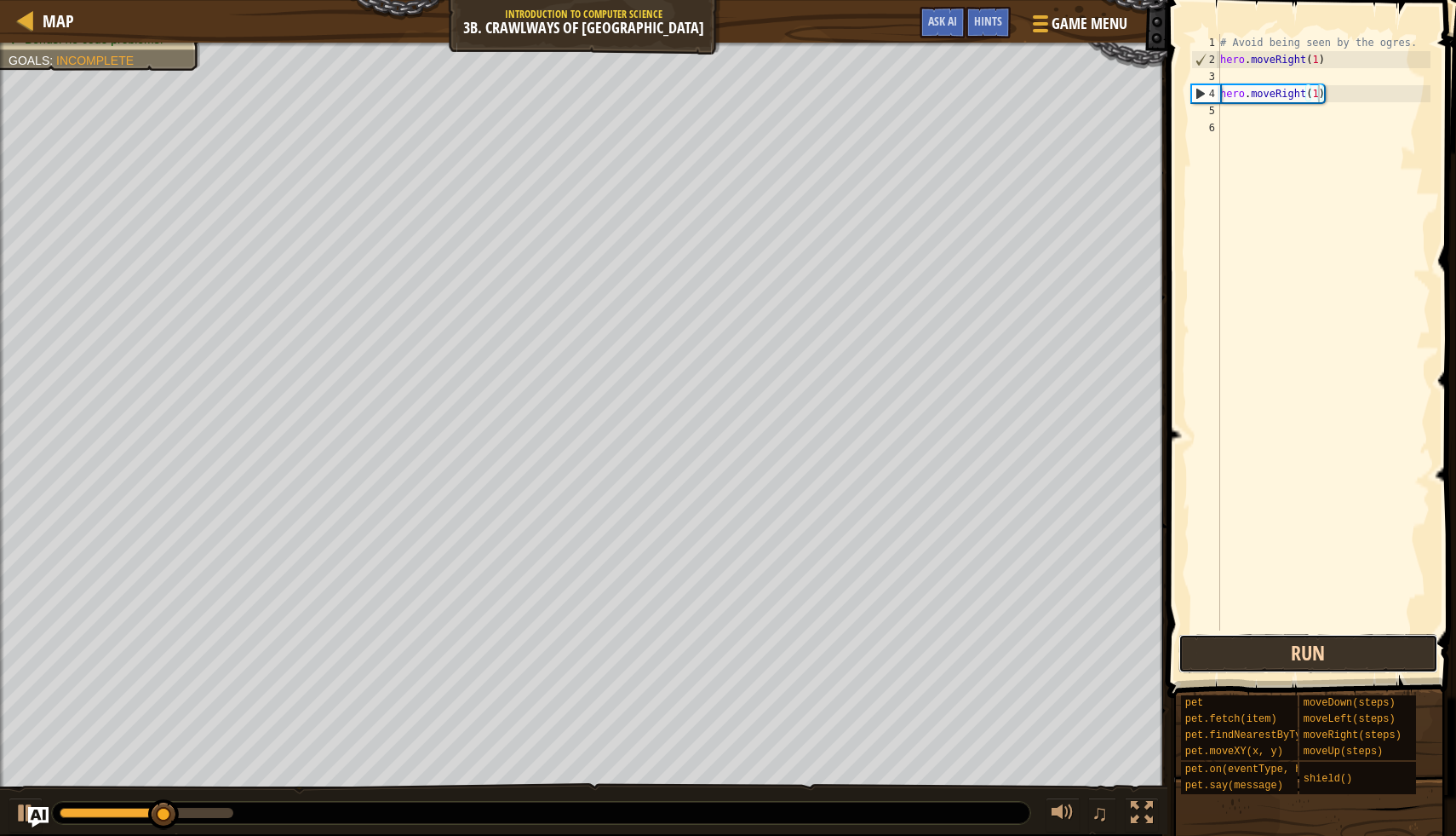
click at [1322, 653] on button "Run" at bounding box center [1309, 653] width 260 height 39
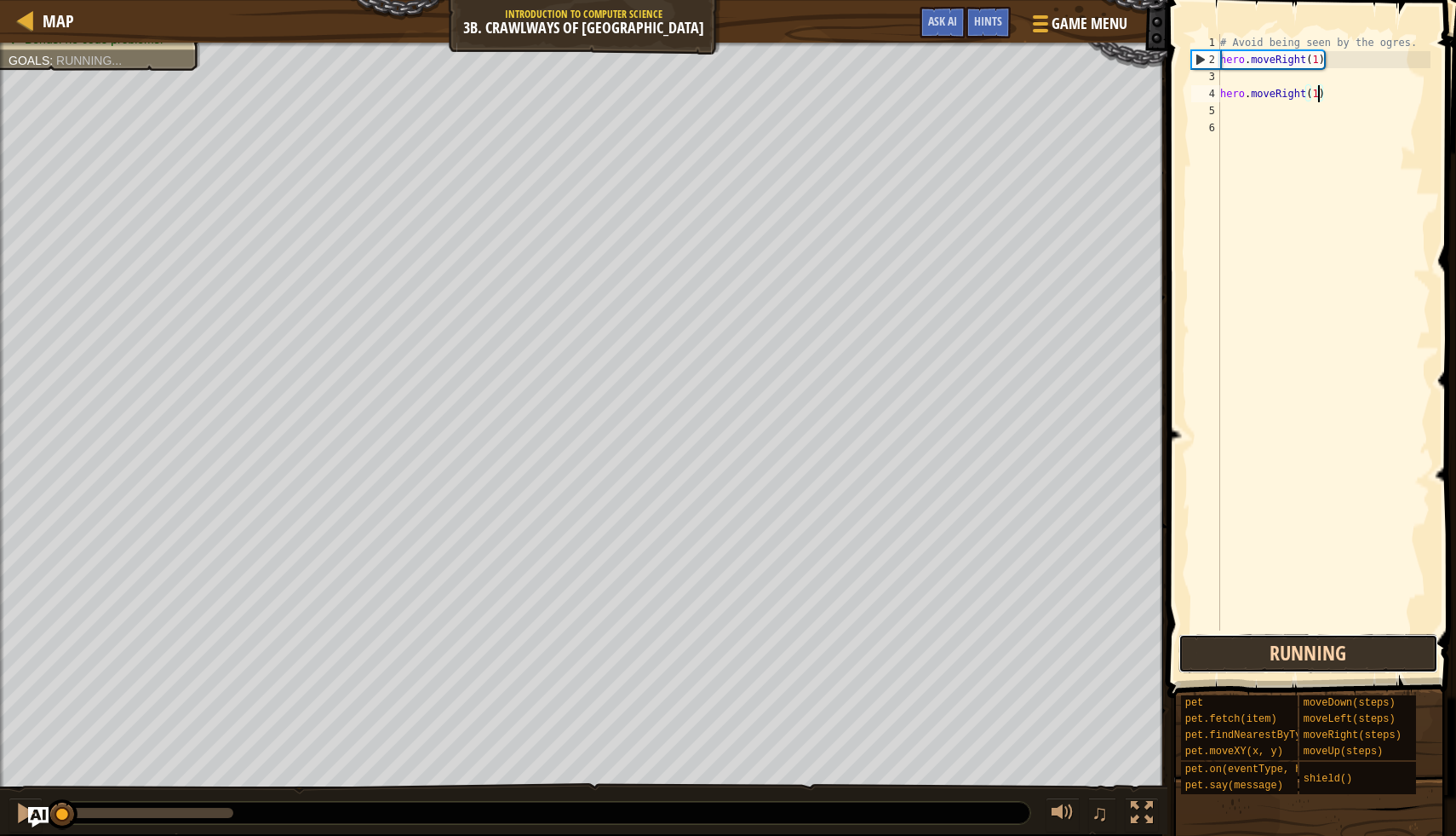
click at [1322, 653] on button "Running" at bounding box center [1309, 653] width 260 height 39
click at [1322, 653] on button "Run" at bounding box center [1309, 653] width 260 height 39
click at [1322, 653] on button "Run" at bounding box center [1309, 653] width 260 height 39
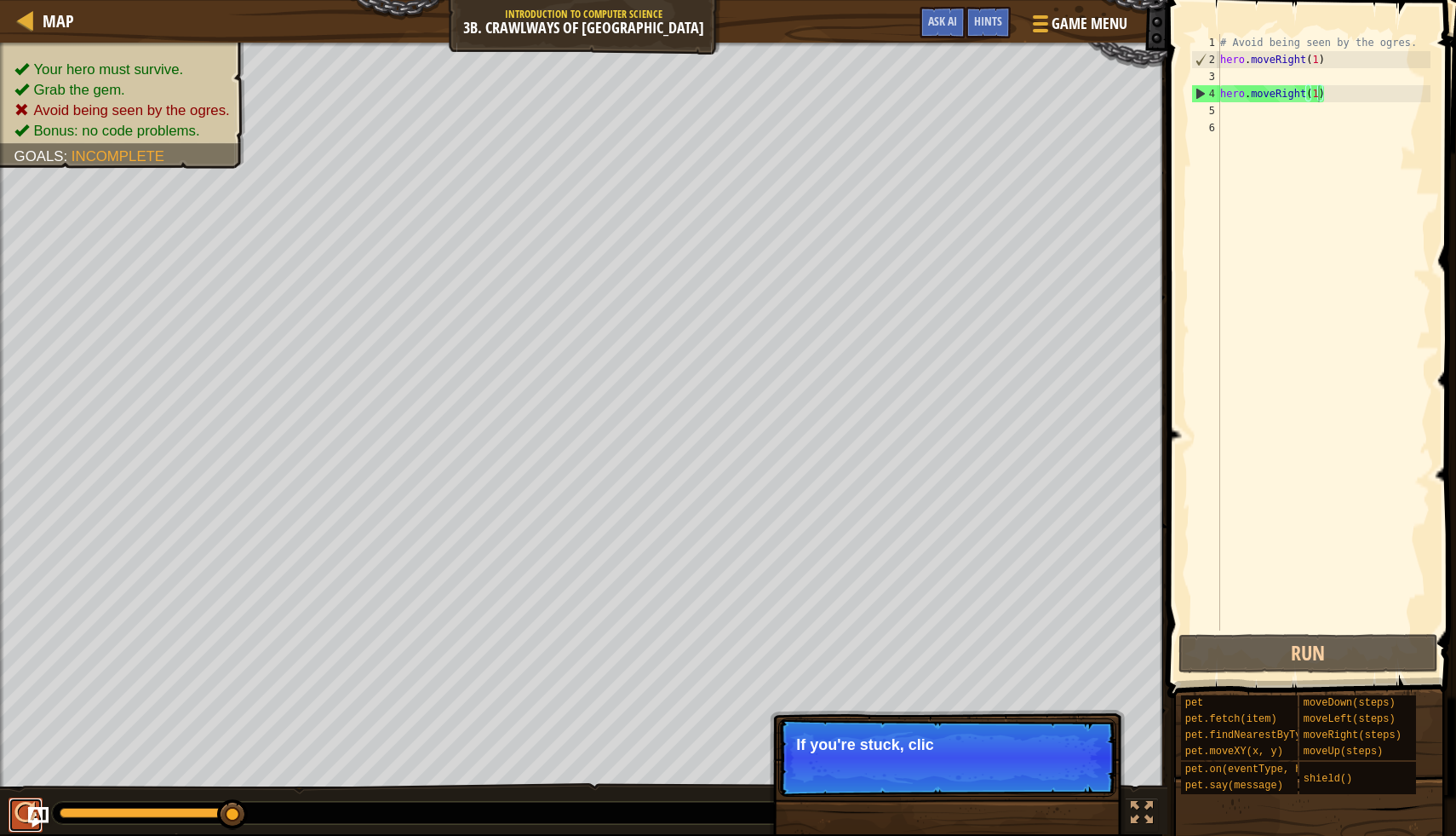
click at [22, 812] on div at bounding box center [25, 812] width 22 height 22
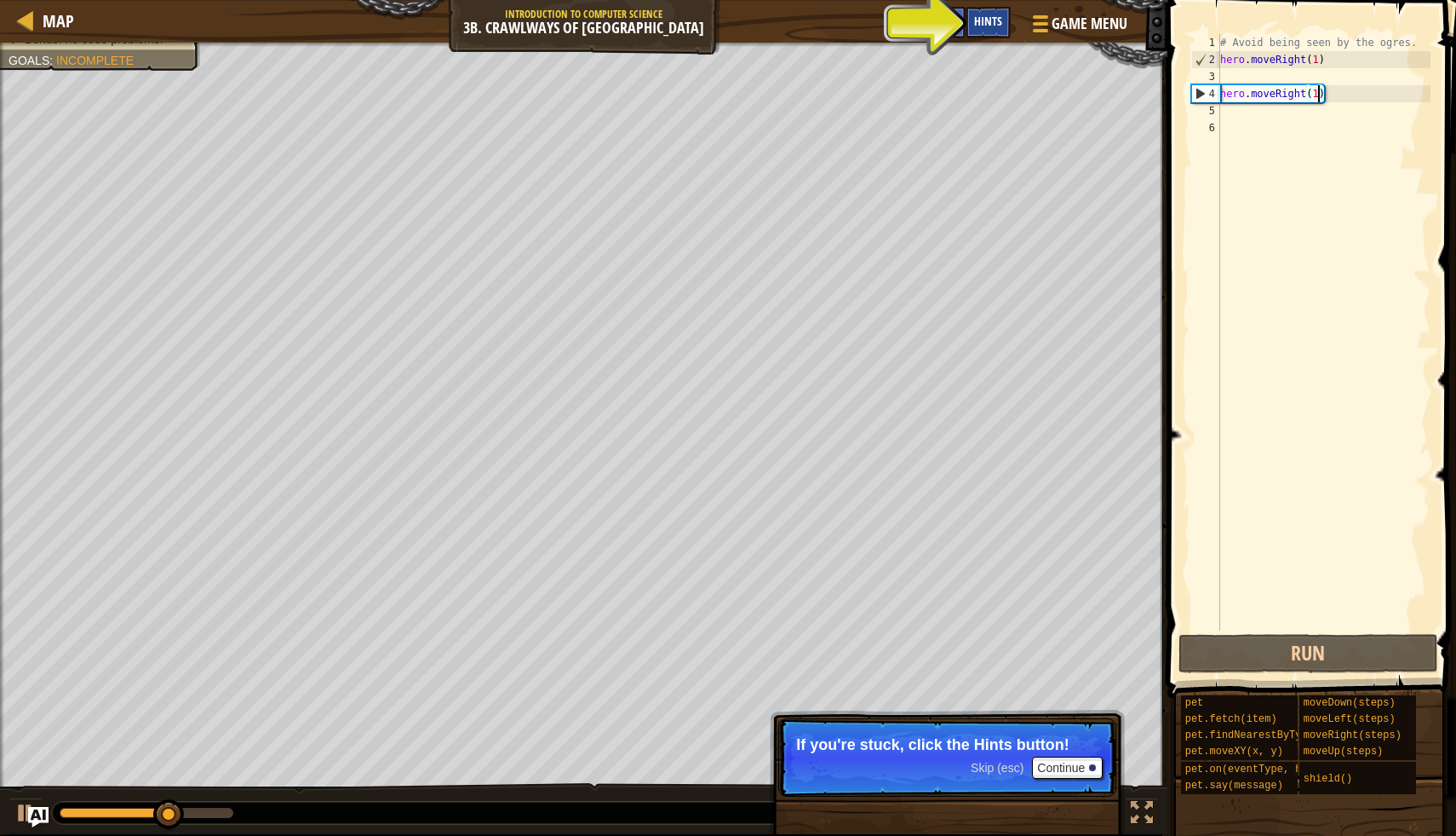
click at [985, 16] on span "Hints" at bounding box center [989, 21] width 28 height 16
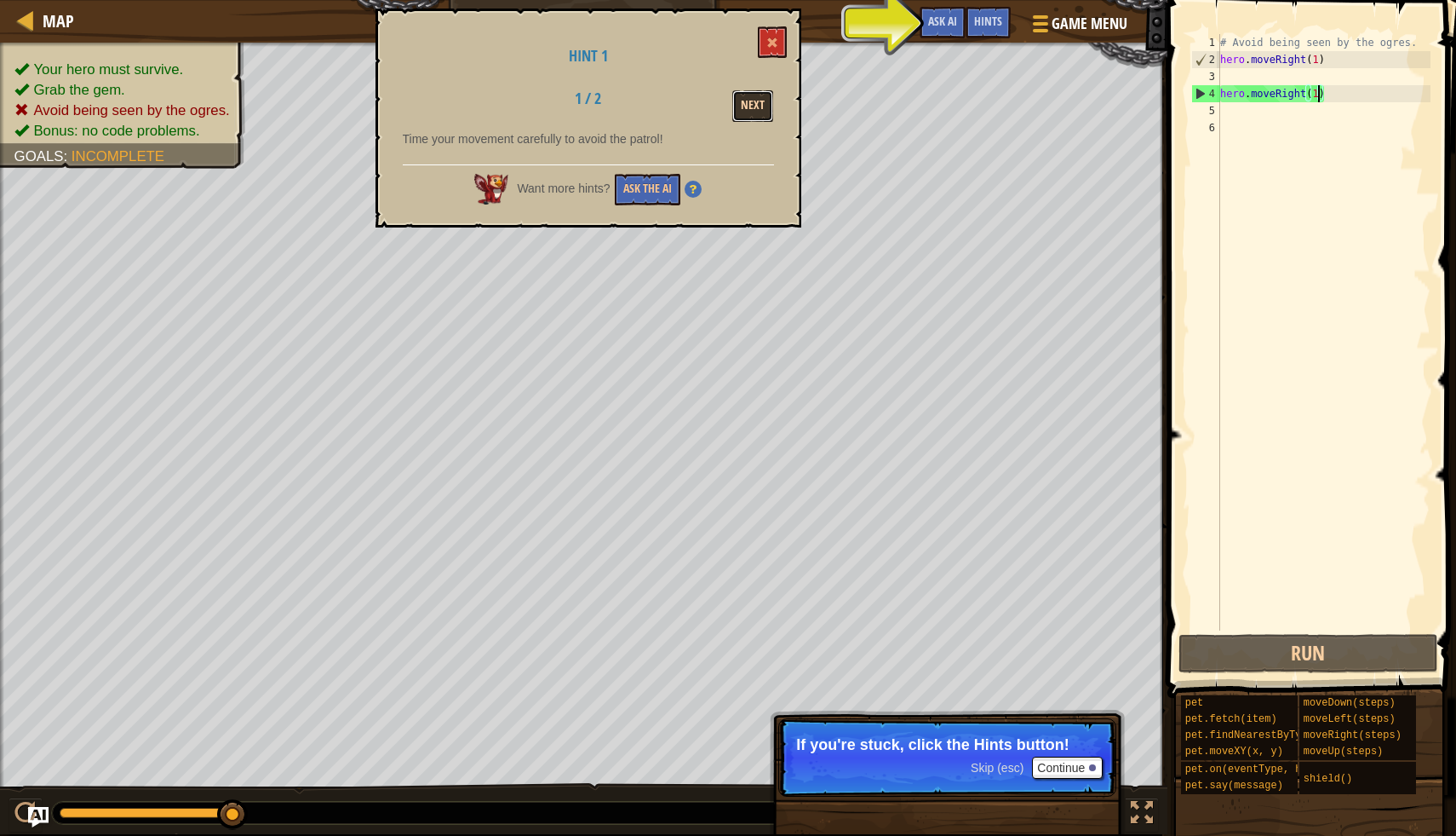
click at [759, 104] on button "Next" at bounding box center [753, 105] width 41 height 31
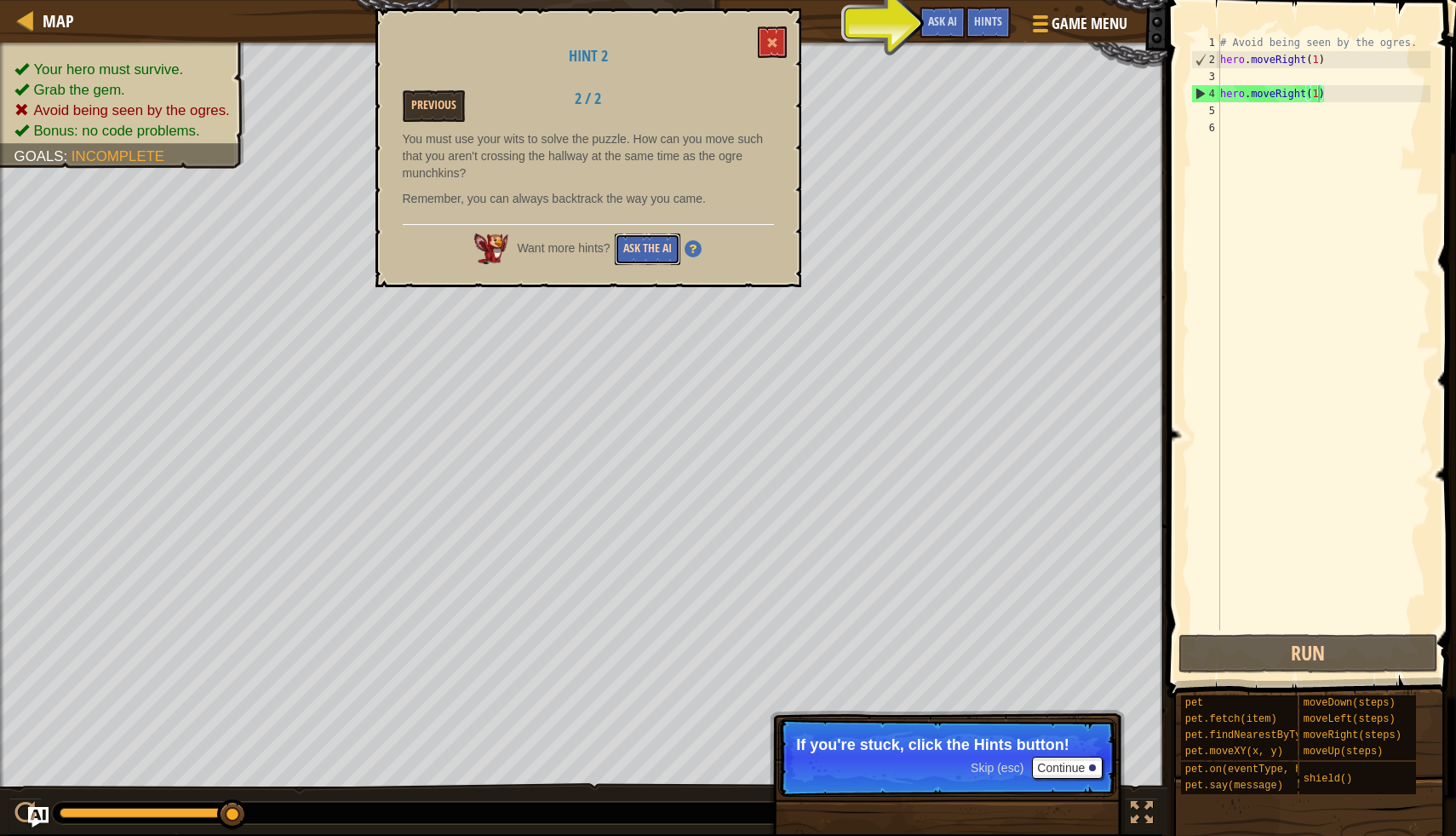
click at [653, 252] on button "Ask the AI" at bounding box center [647, 249] width 65 height 31
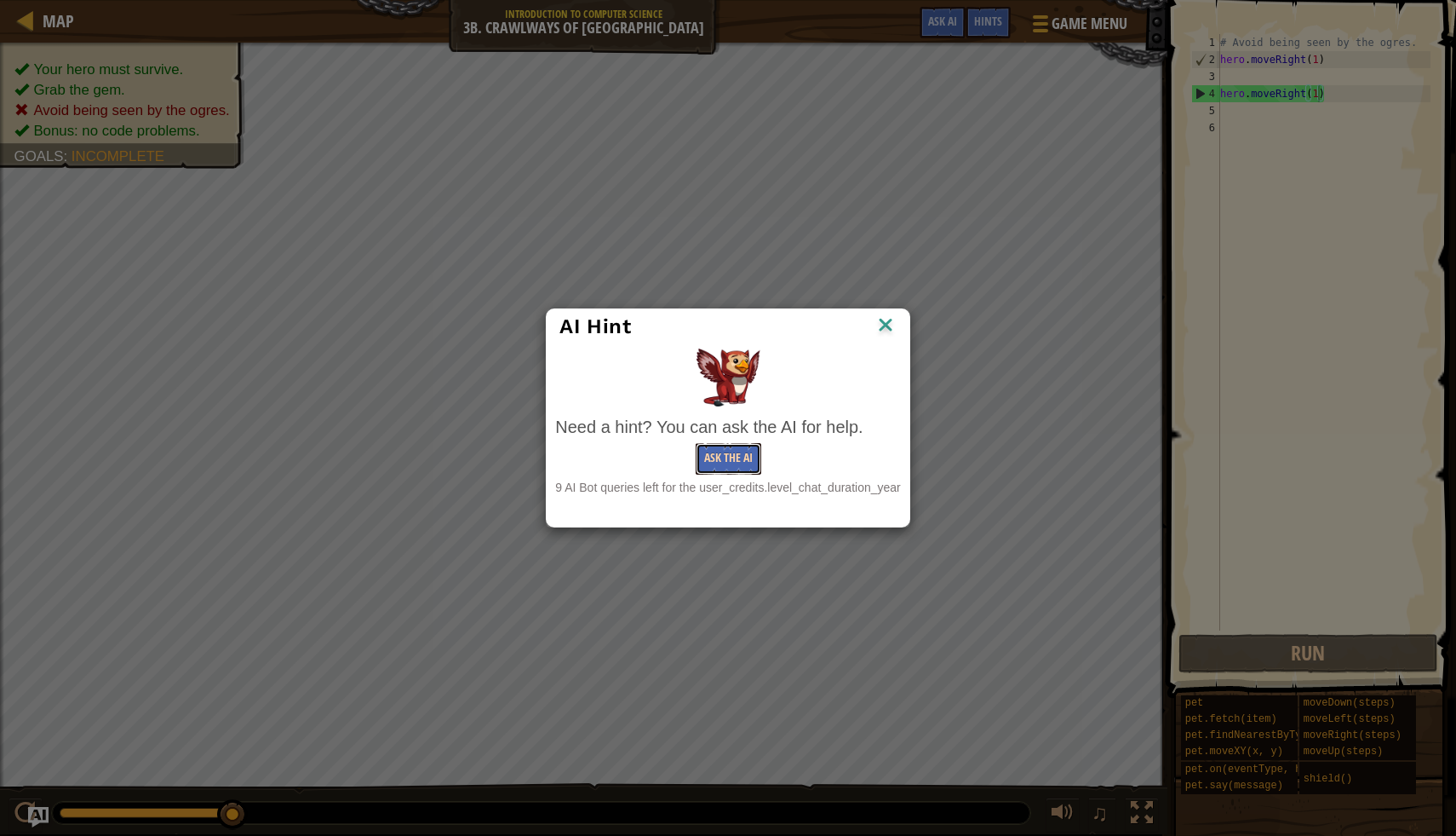
click at [729, 465] on button "Ask the AI" at bounding box center [728, 458] width 65 height 31
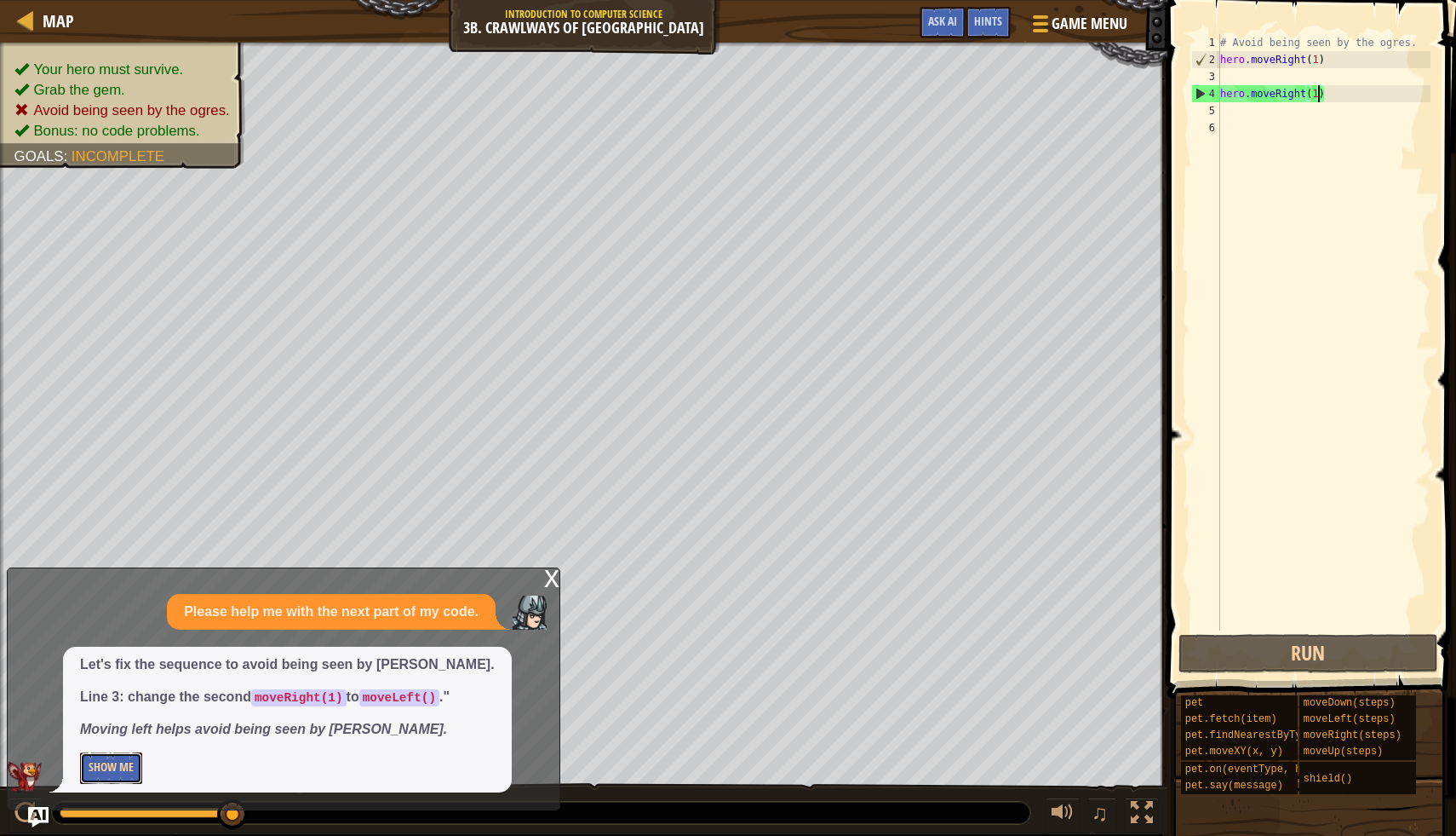
click at [133, 764] on button "Show Me" at bounding box center [112, 767] width 62 height 31
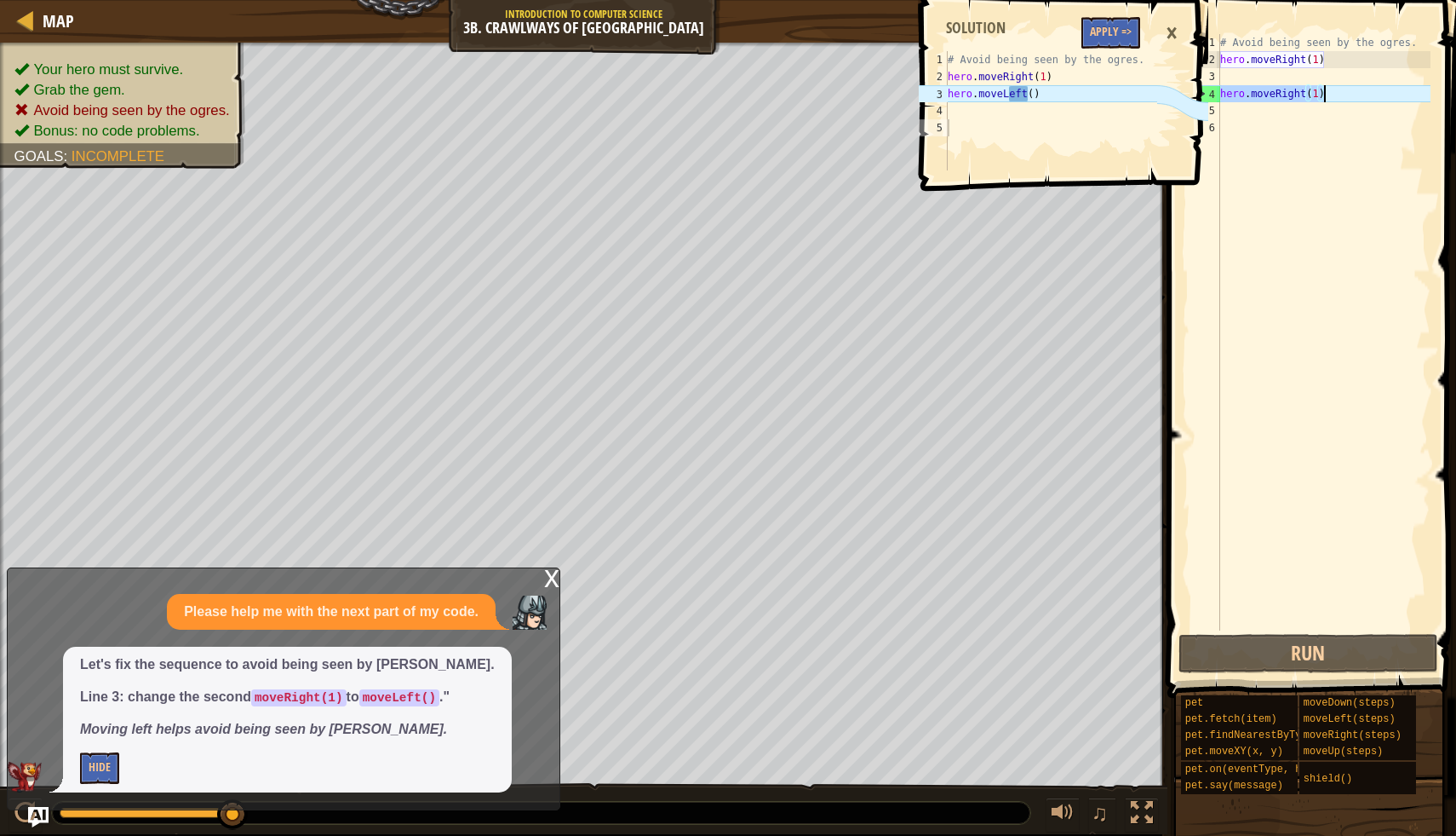
drag, startPoint x: 1221, startPoint y: 98, endPoint x: 1358, endPoint y: 94, distance: 137.1
click at [1360, 94] on div "# Avoid being seen by the ogres. hero . moveRight ( 1 ) hero . moveRight ( 1 )" at bounding box center [1324, 349] width 214 height 631
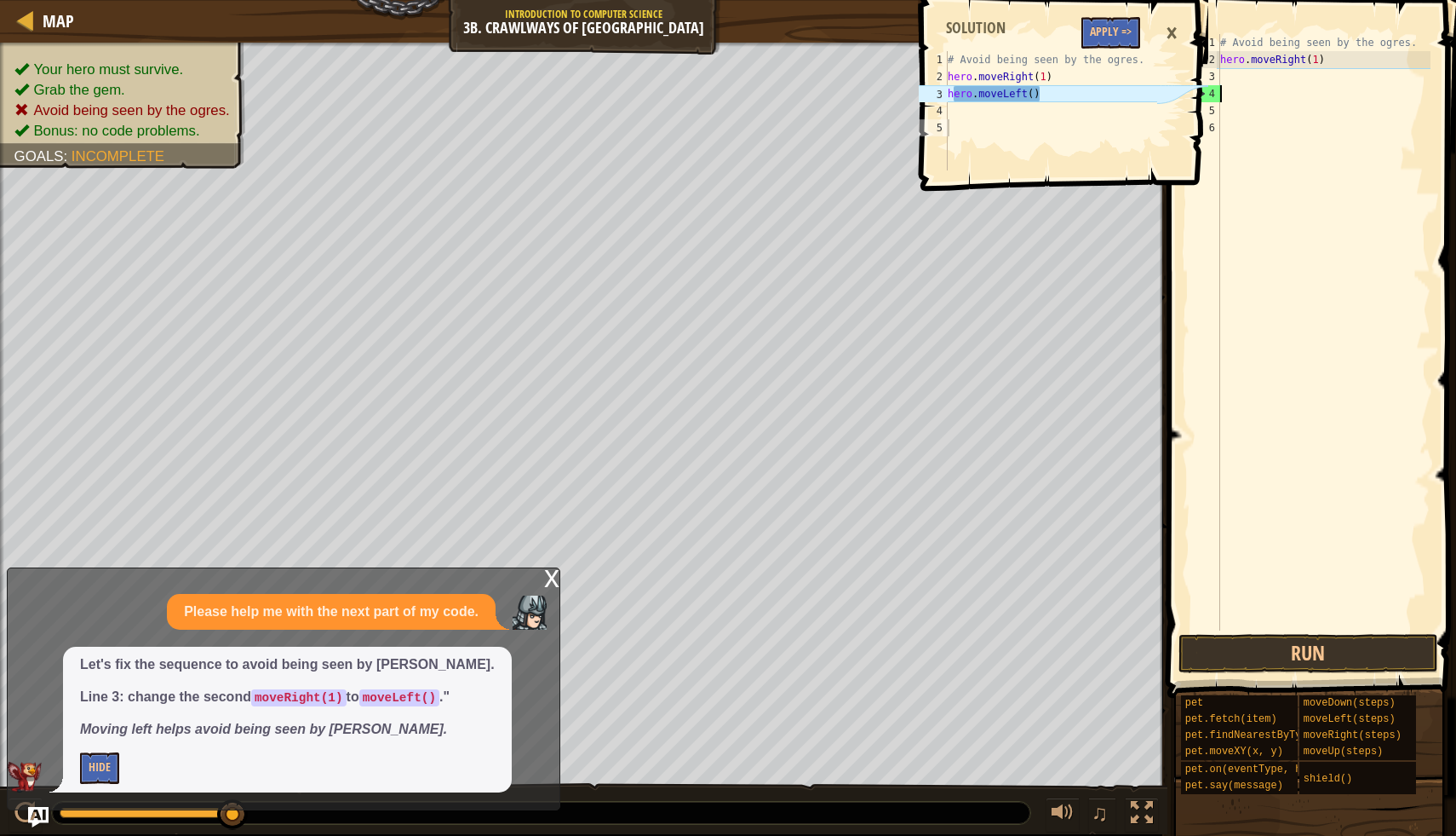
scroll to position [8, 0]
click at [1239, 79] on div "# Avoid being seen by the ogres. hero . moveRight ( 1 )" at bounding box center [1324, 349] width 214 height 631
type textarea "h"
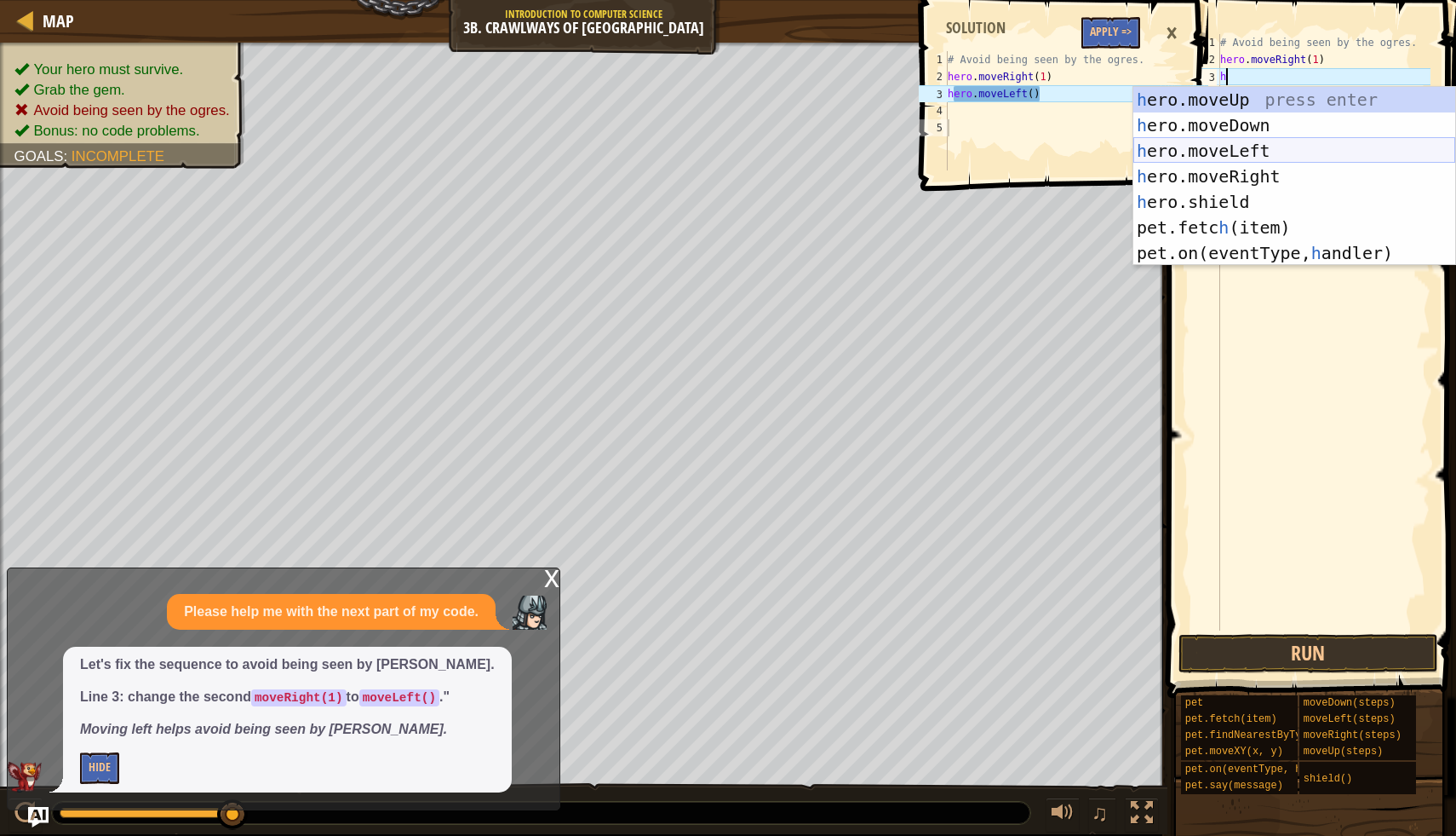
click at [1252, 148] on div "h ero.moveUp press enter h ero.moveDown press enter h ero.moveLeft press enter …" at bounding box center [1294, 201] width 322 height 230
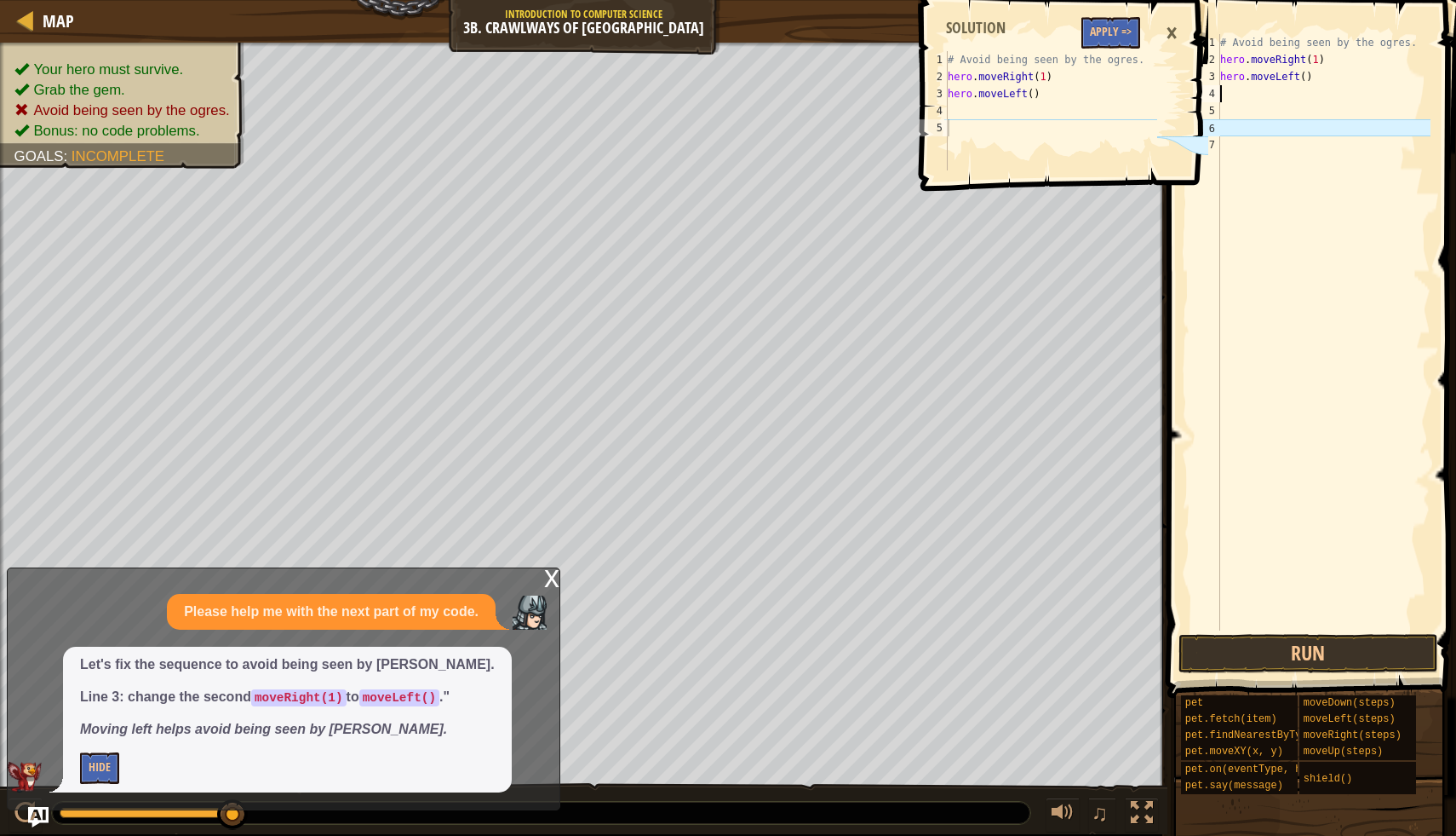
click at [1309, 80] on div "# Avoid being seen by the ogres. hero . moveRight ( 1 ) hero . moveLeft ( )" at bounding box center [1324, 349] width 214 height 631
type textarea "hero.moveLeft(1)"
click at [1229, 654] on button "Run" at bounding box center [1309, 653] width 260 height 39
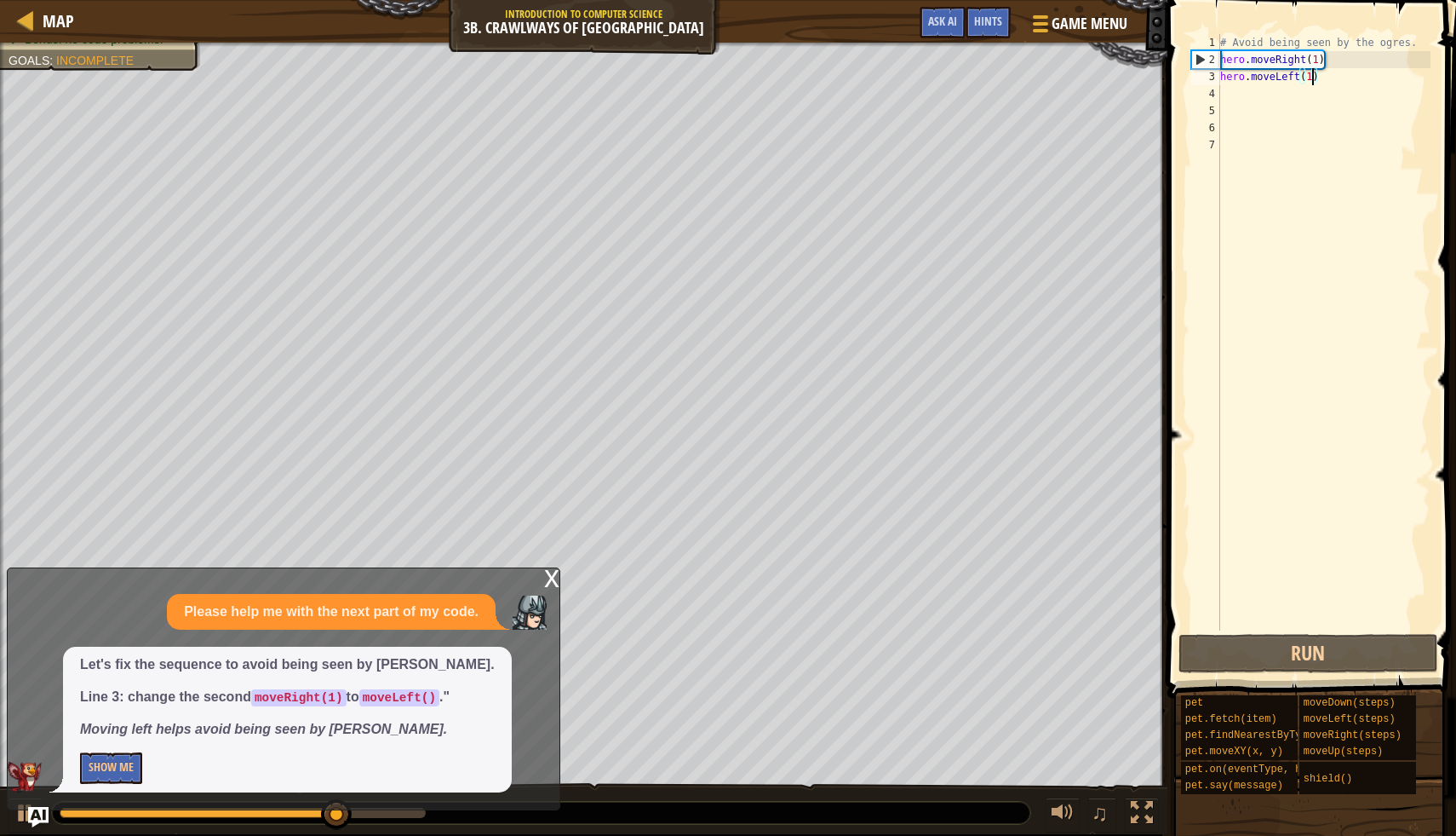
click at [1238, 105] on div "# Avoid being seen by the ogres. hero . moveRight ( 1 ) hero . moveLeft ( 1 )" at bounding box center [1324, 349] width 214 height 631
click at [1229, 89] on div "# Avoid being seen by the ogres. hero . moveRight ( 1 ) hero . moveLeft ( 1 )" at bounding box center [1324, 349] width 214 height 631
type textarea "h"
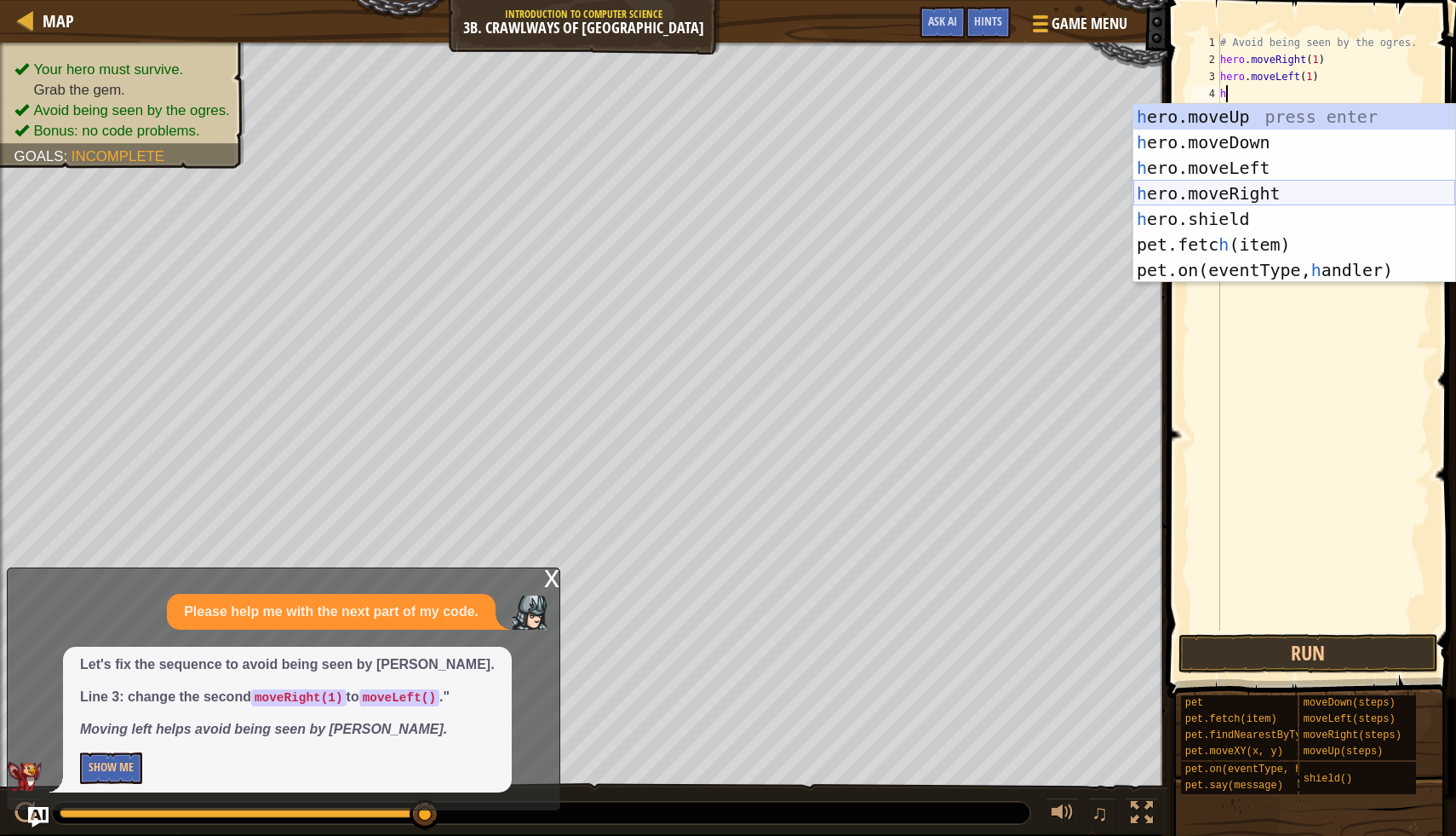
click at [1288, 183] on div "h ero.moveUp press enter h ero.moveDown press enter h ero.moveLeft press enter …" at bounding box center [1294, 218] width 322 height 230
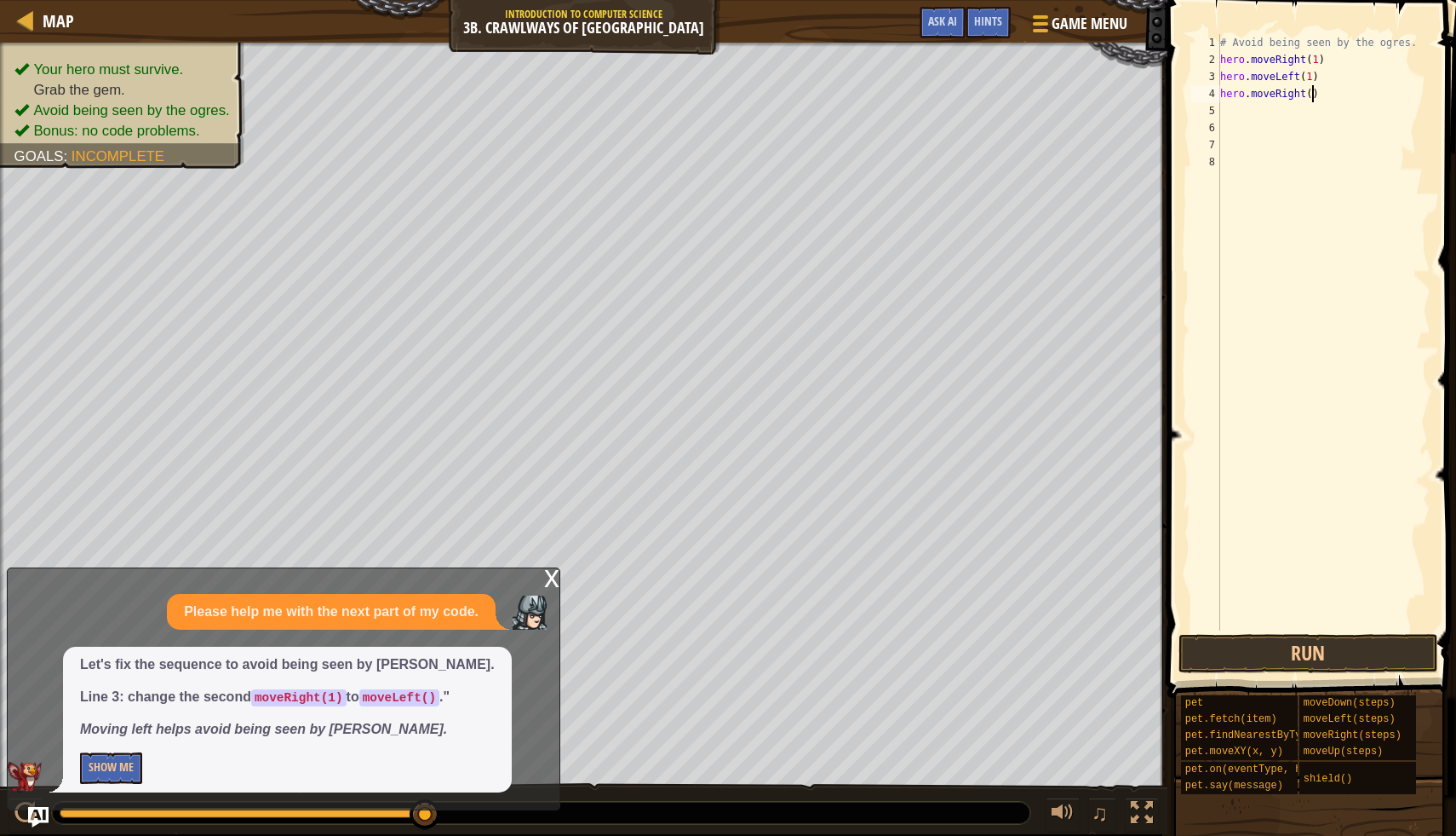
click at [1313, 95] on div "# Avoid being seen by the ogres. hero . moveRight ( 1 ) hero . moveLeft ( 1 ) h…" at bounding box center [1324, 349] width 214 height 631
type textarea "hero.moveRight(2)"
click at [1368, 643] on button "Run" at bounding box center [1309, 653] width 260 height 39
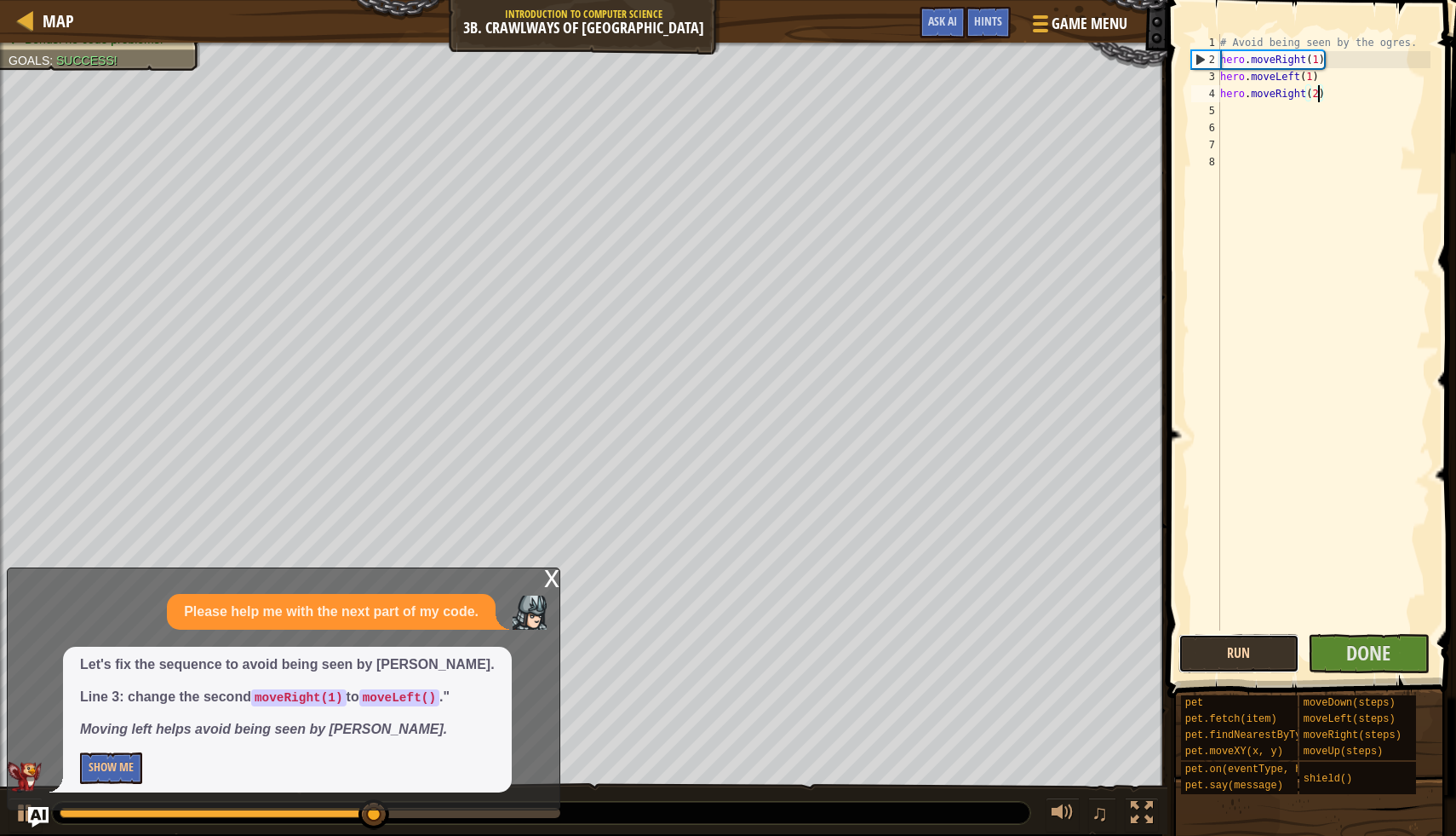
click at [1250, 649] on button "Run" at bounding box center [1239, 653] width 122 height 39
click at [1366, 644] on span "Done" at bounding box center [1368, 653] width 44 height 27
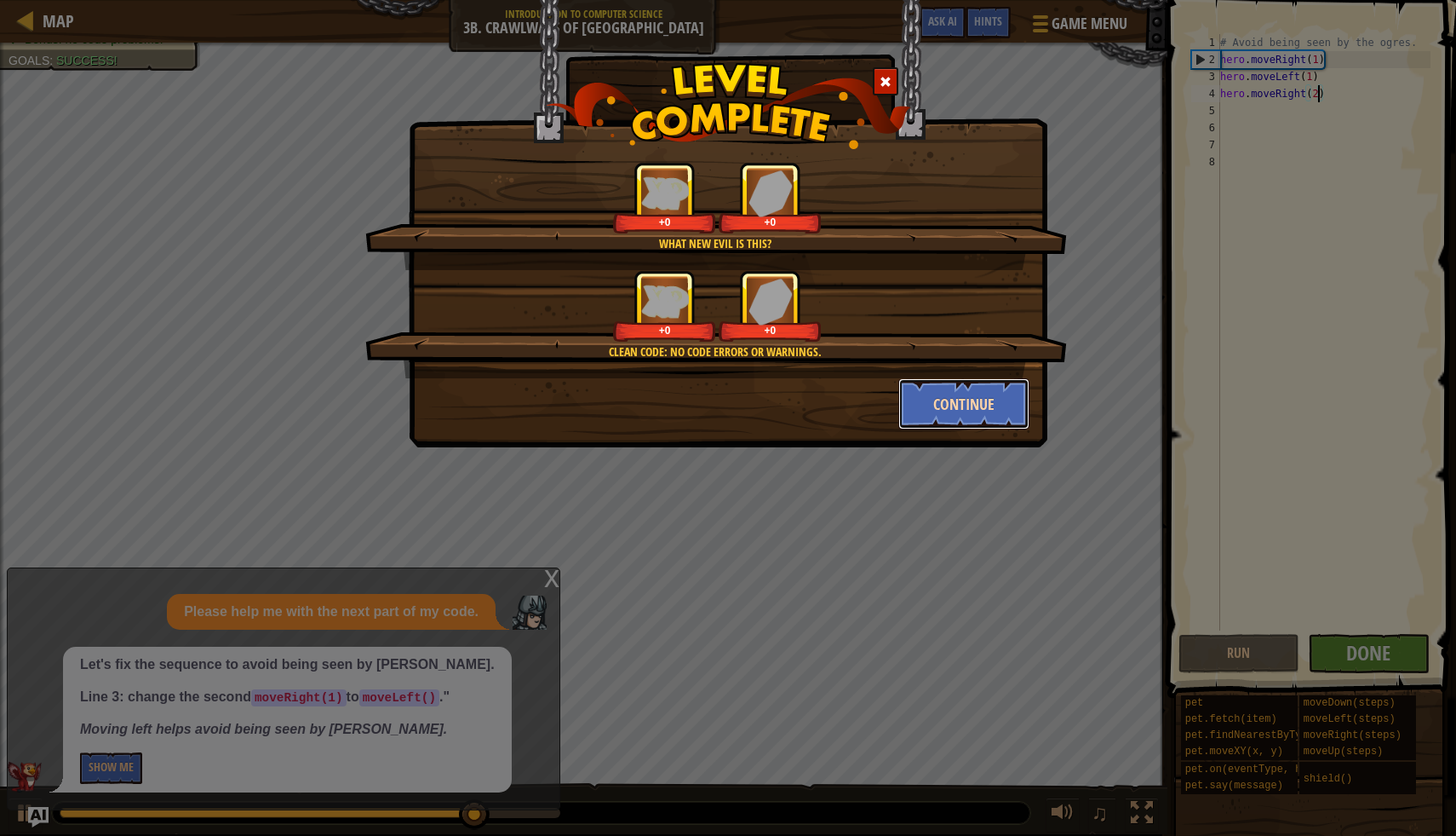
click at [975, 402] on button "Continue" at bounding box center [964, 404] width 132 height 51
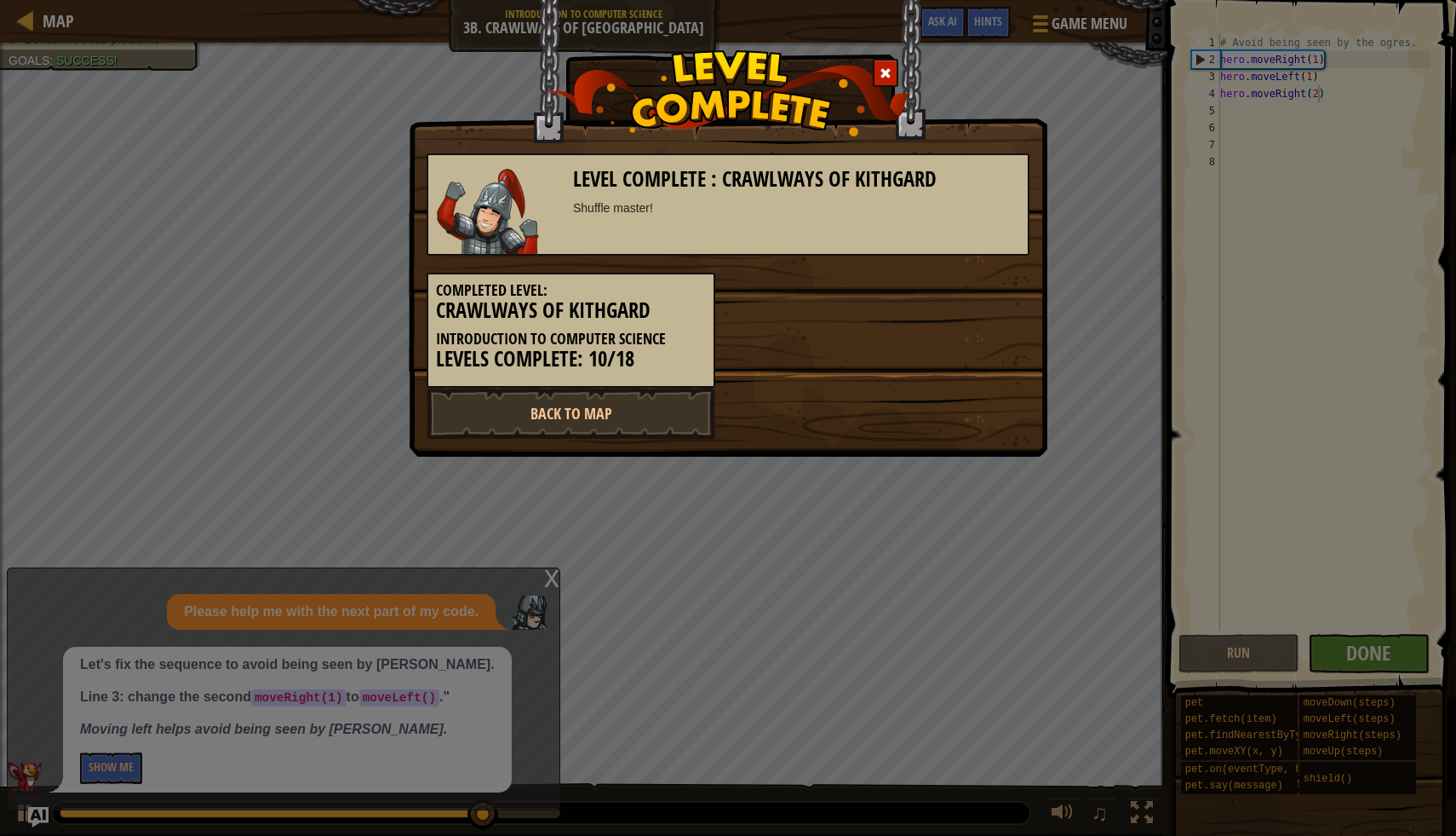
click at [975, 402] on div "Back to Map" at bounding box center [728, 413] width 629 height 51
click at [663, 404] on link "Back to Map" at bounding box center [570, 413] width 288 height 51
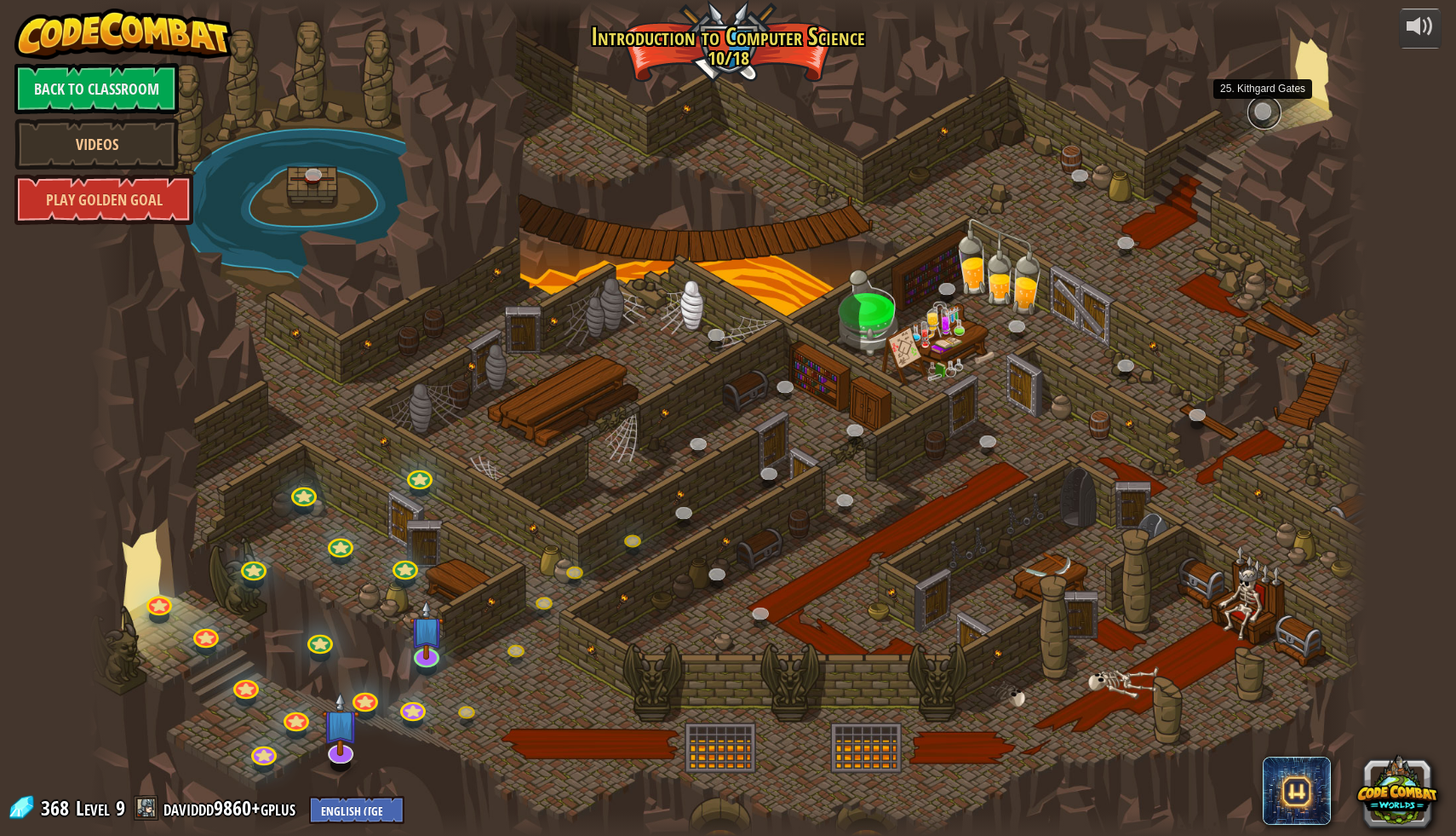
click at [1263, 113] on link at bounding box center [1265, 113] width 34 height 34
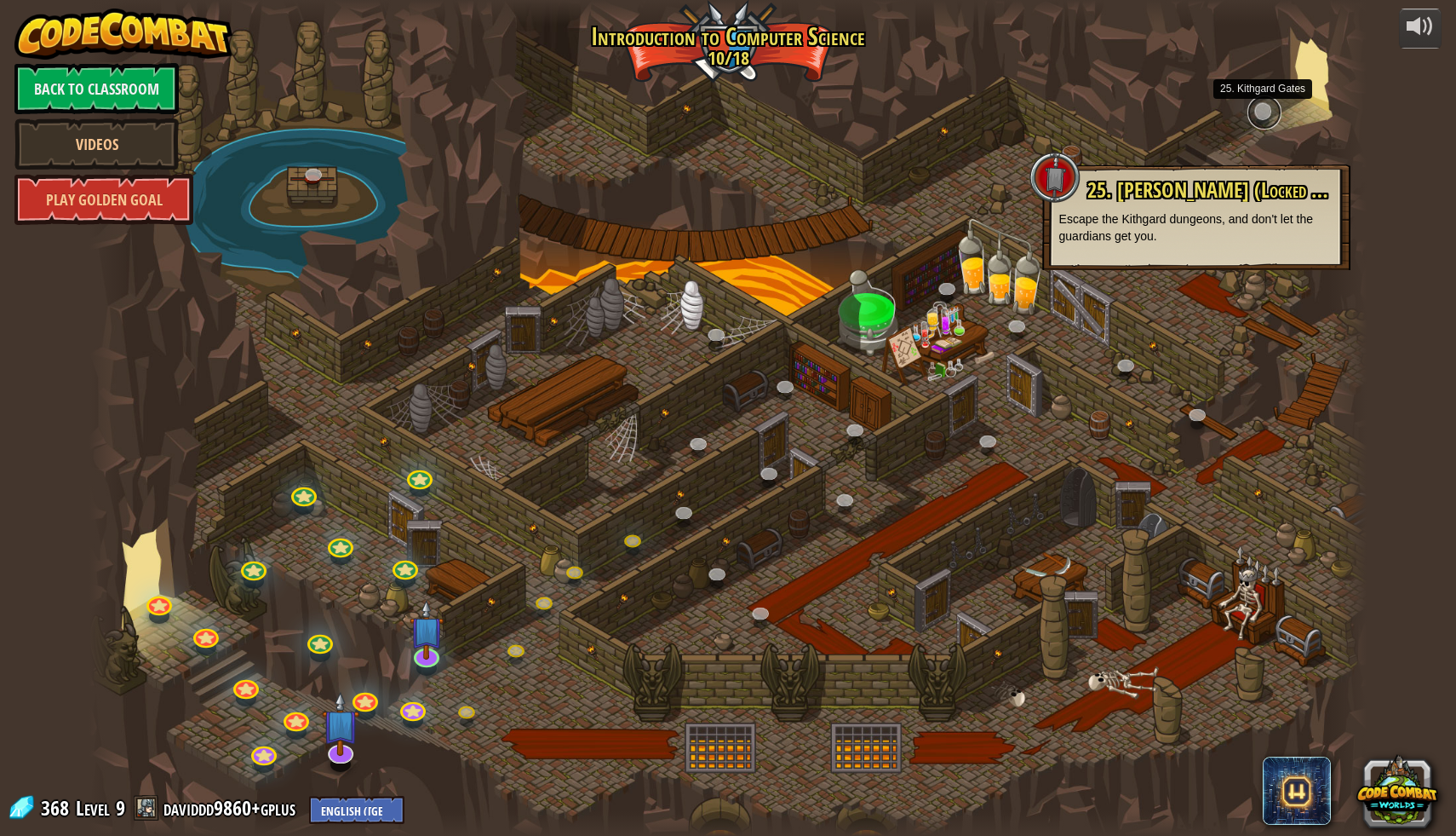
click at [1263, 113] on link at bounding box center [1265, 113] width 34 height 34
click at [1263, 112] on link at bounding box center [1265, 113] width 34 height 34
click at [841, 626] on div at bounding box center [729, 418] width 1278 height 836
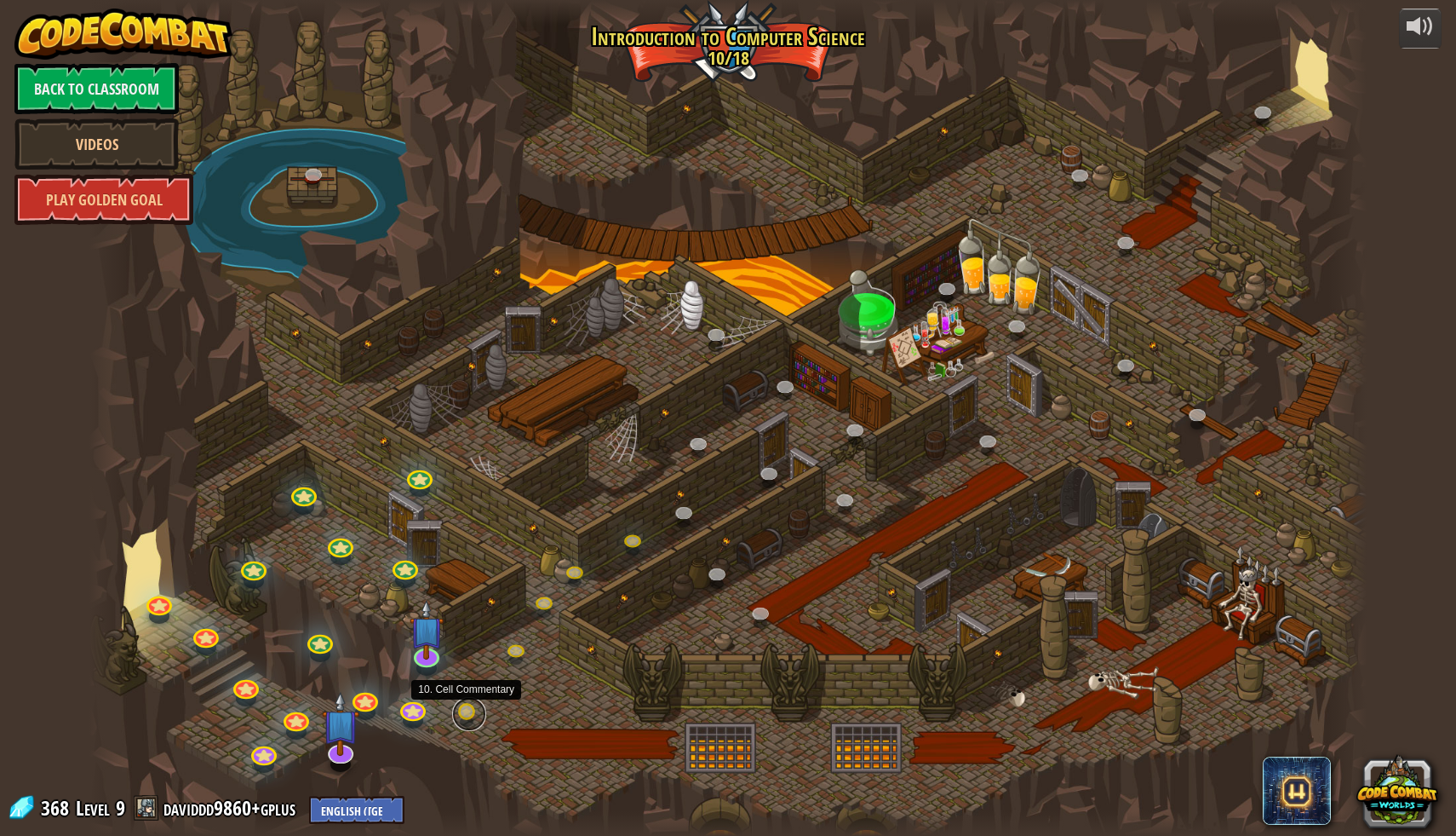
click at [468, 710] on link at bounding box center [469, 714] width 34 height 34
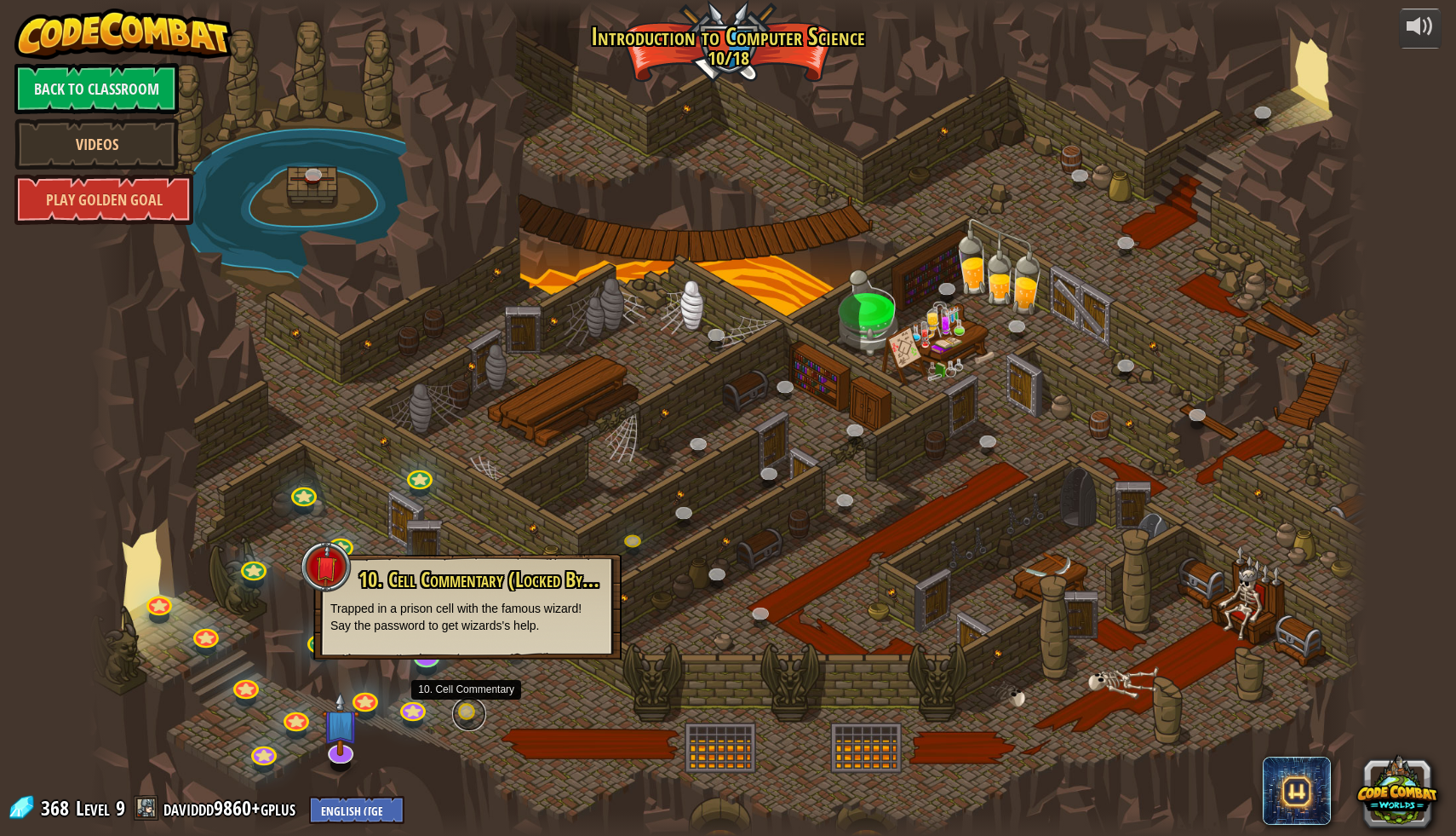
click at [460, 717] on link at bounding box center [469, 714] width 34 height 34
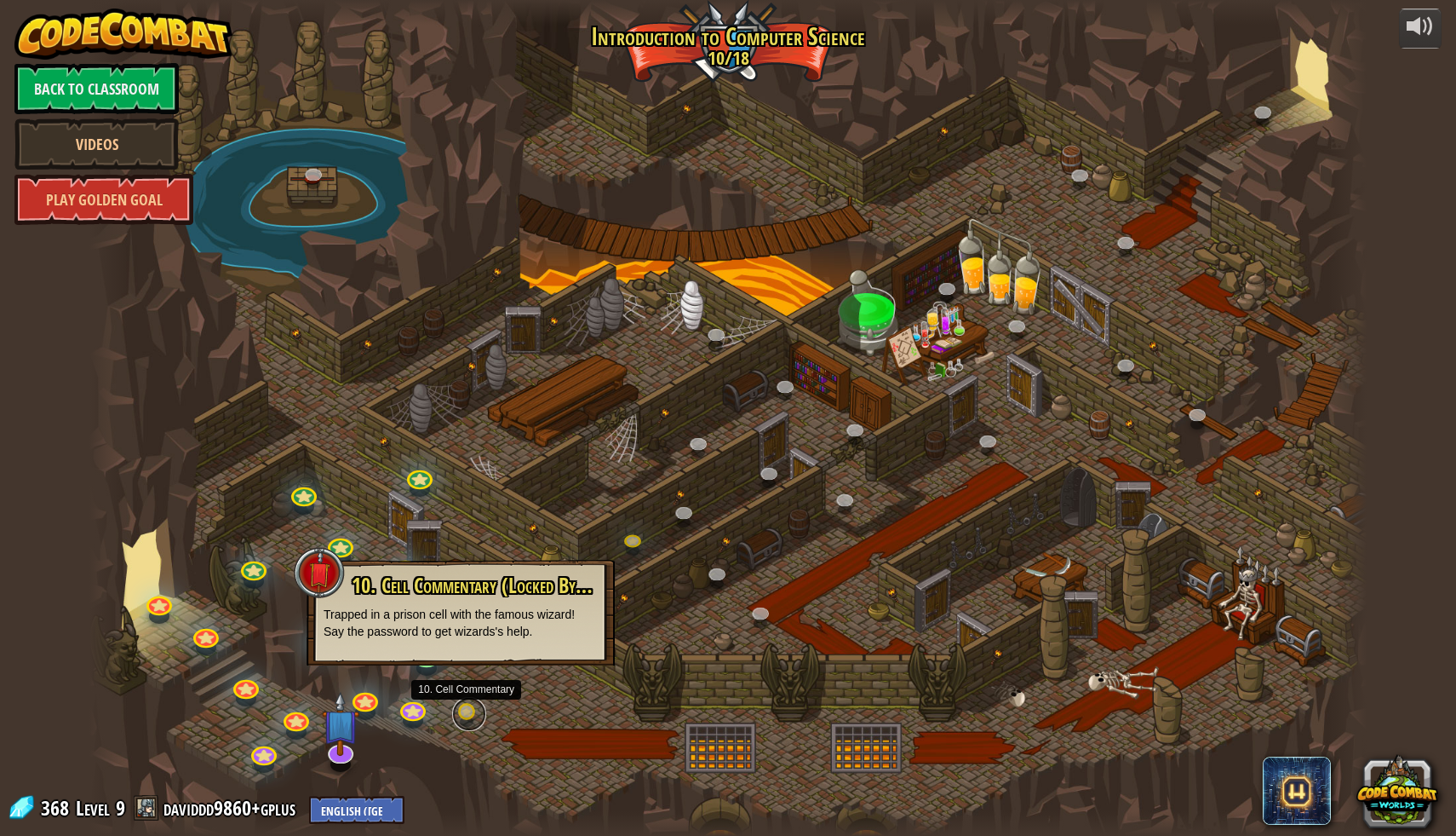
click at [462, 714] on link at bounding box center [469, 714] width 34 height 34
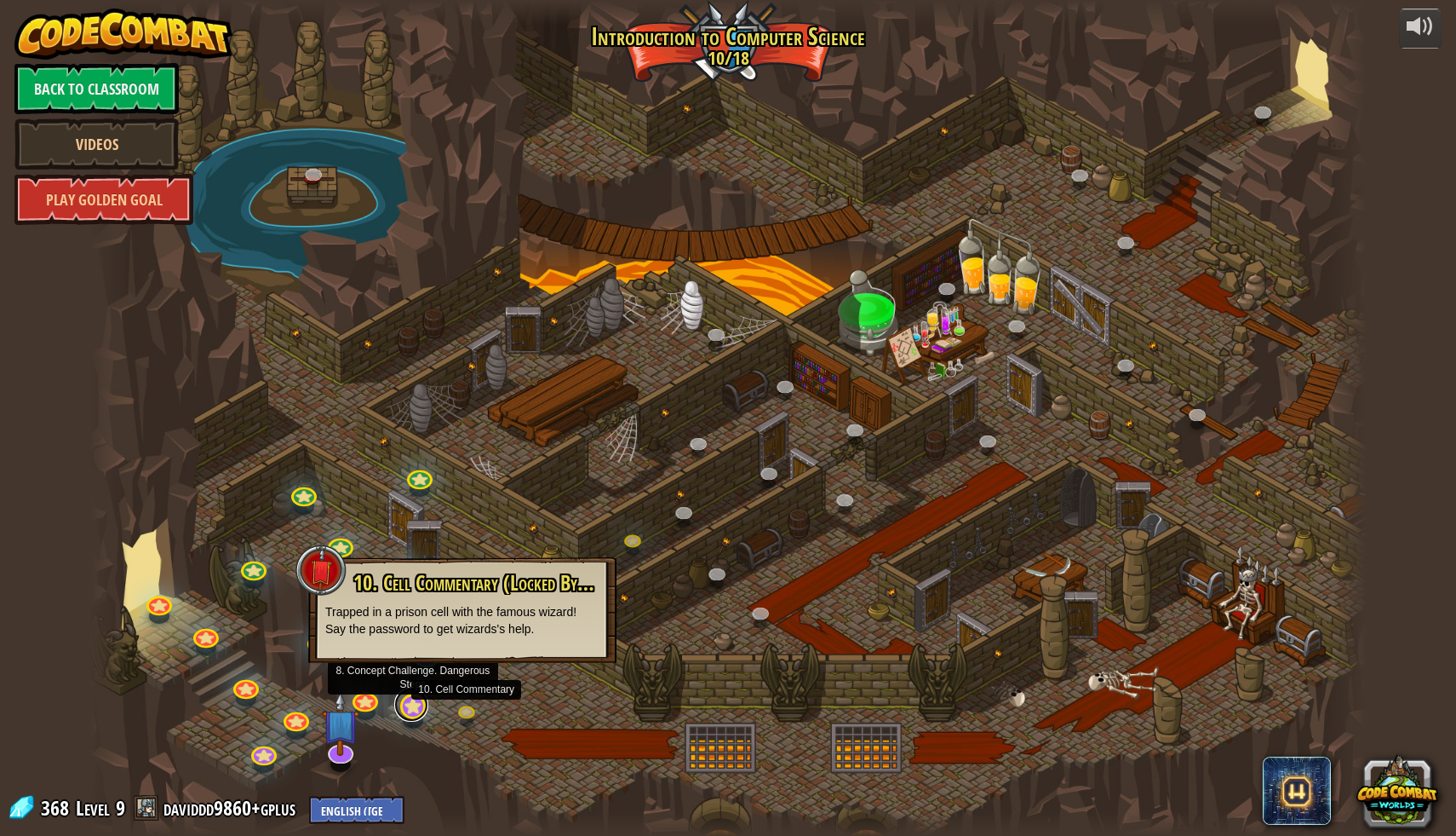
click at [415, 711] on link at bounding box center [411, 705] width 34 height 34
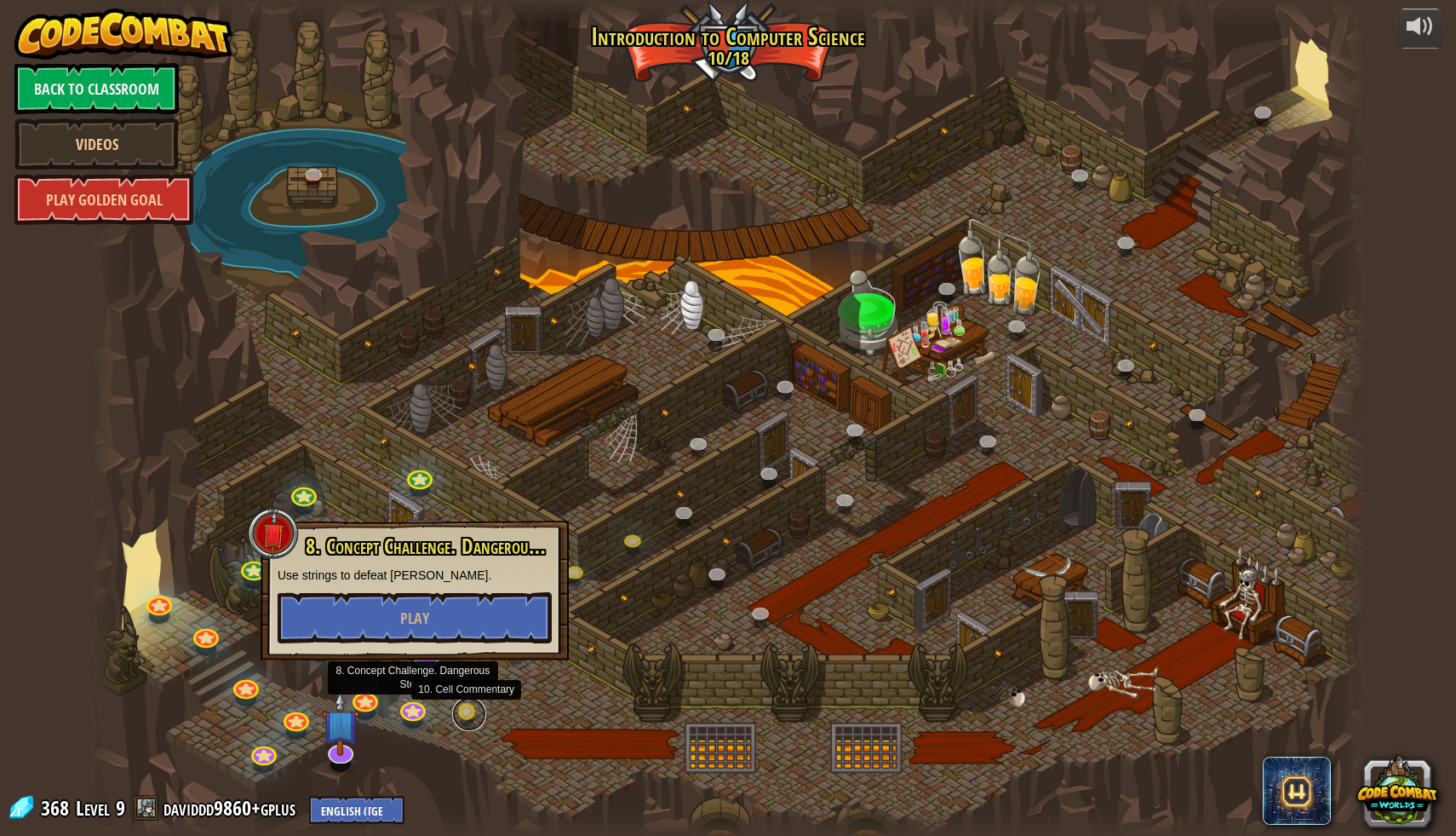
click at [467, 704] on link at bounding box center [469, 714] width 34 height 34
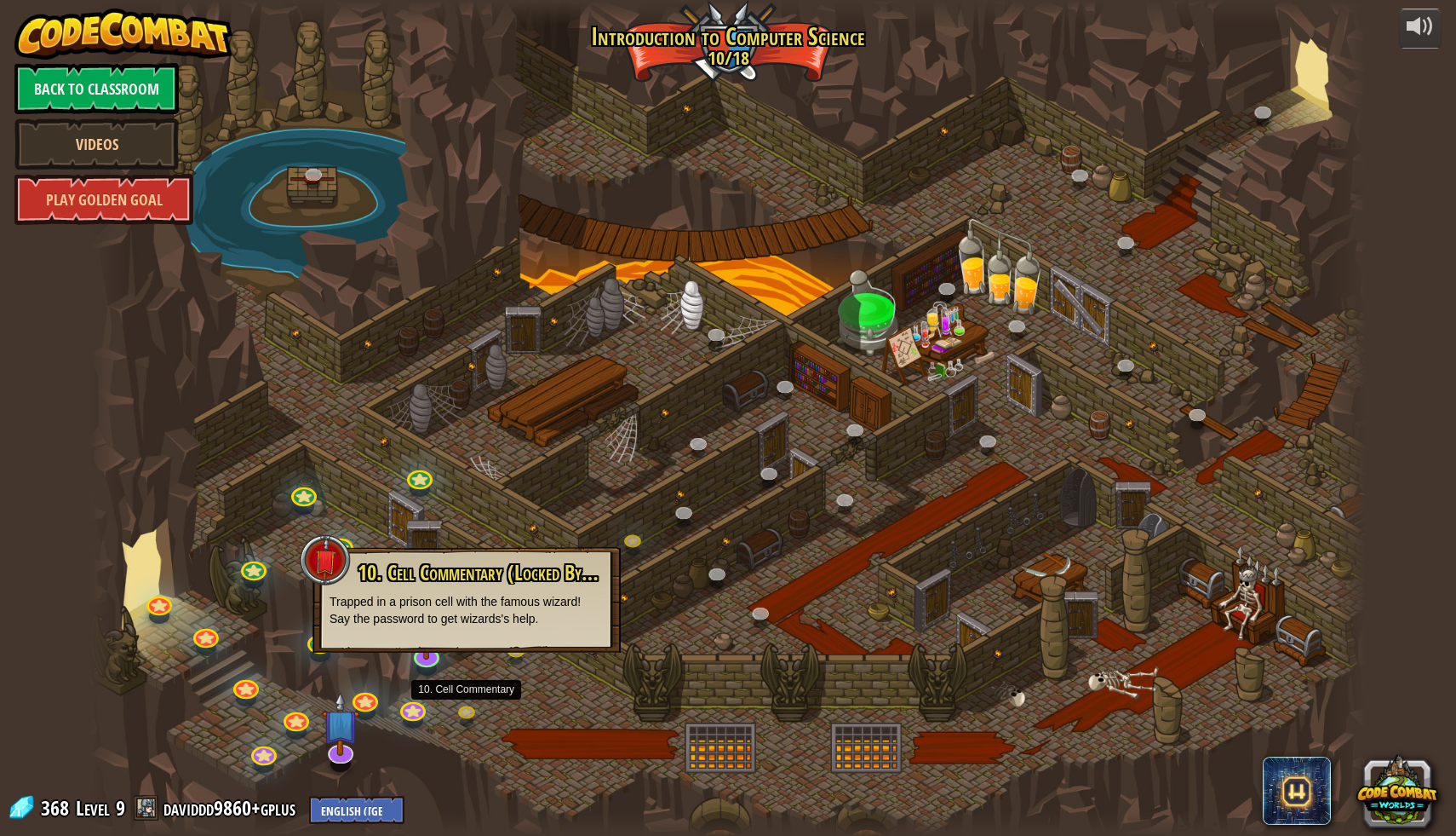
click at [557, 714] on div at bounding box center [729, 418] width 1278 height 836
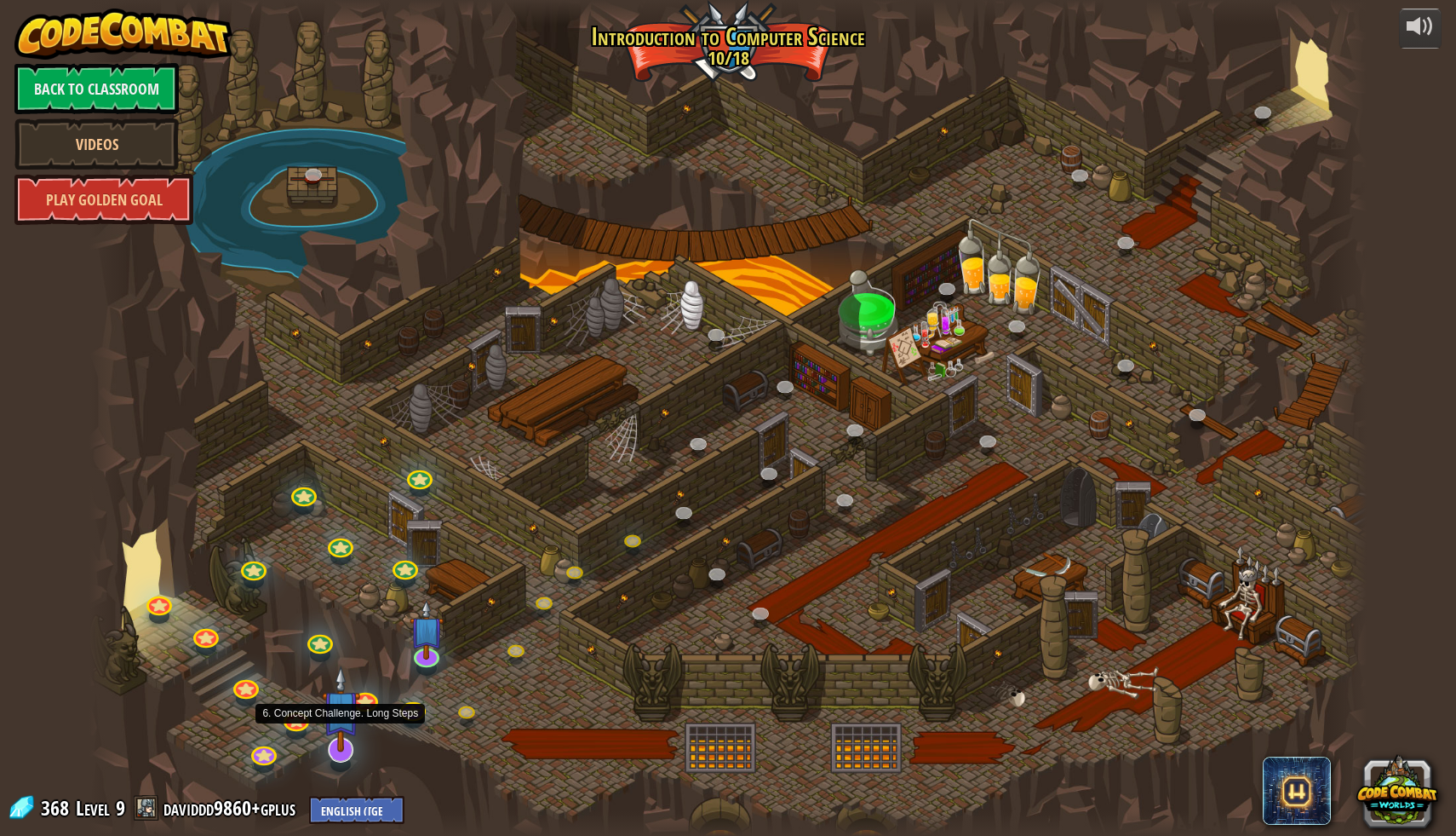
click at [348, 743] on img at bounding box center [341, 708] width 38 height 86
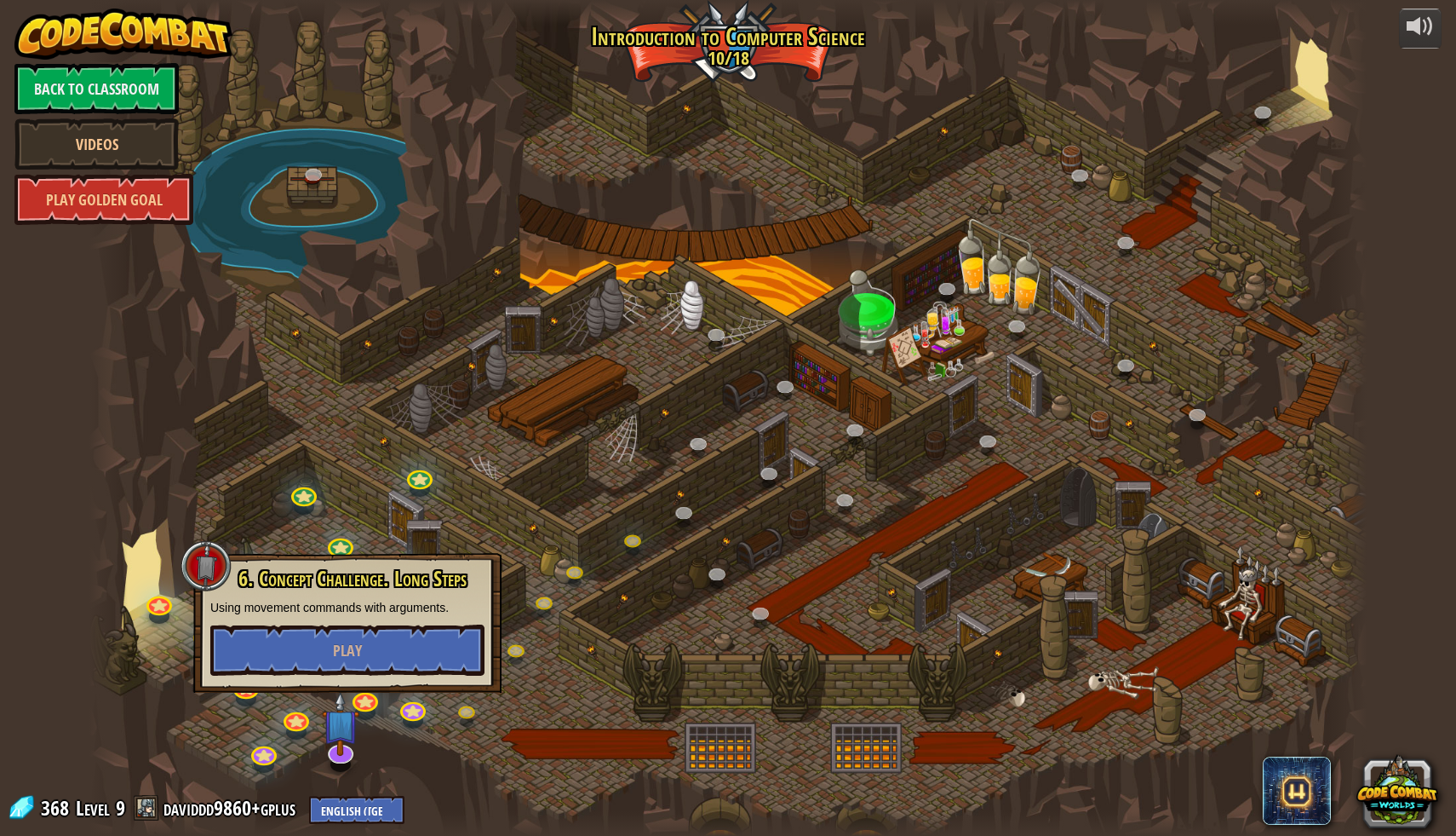
click at [391, 725] on div at bounding box center [729, 418] width 1278 height 836
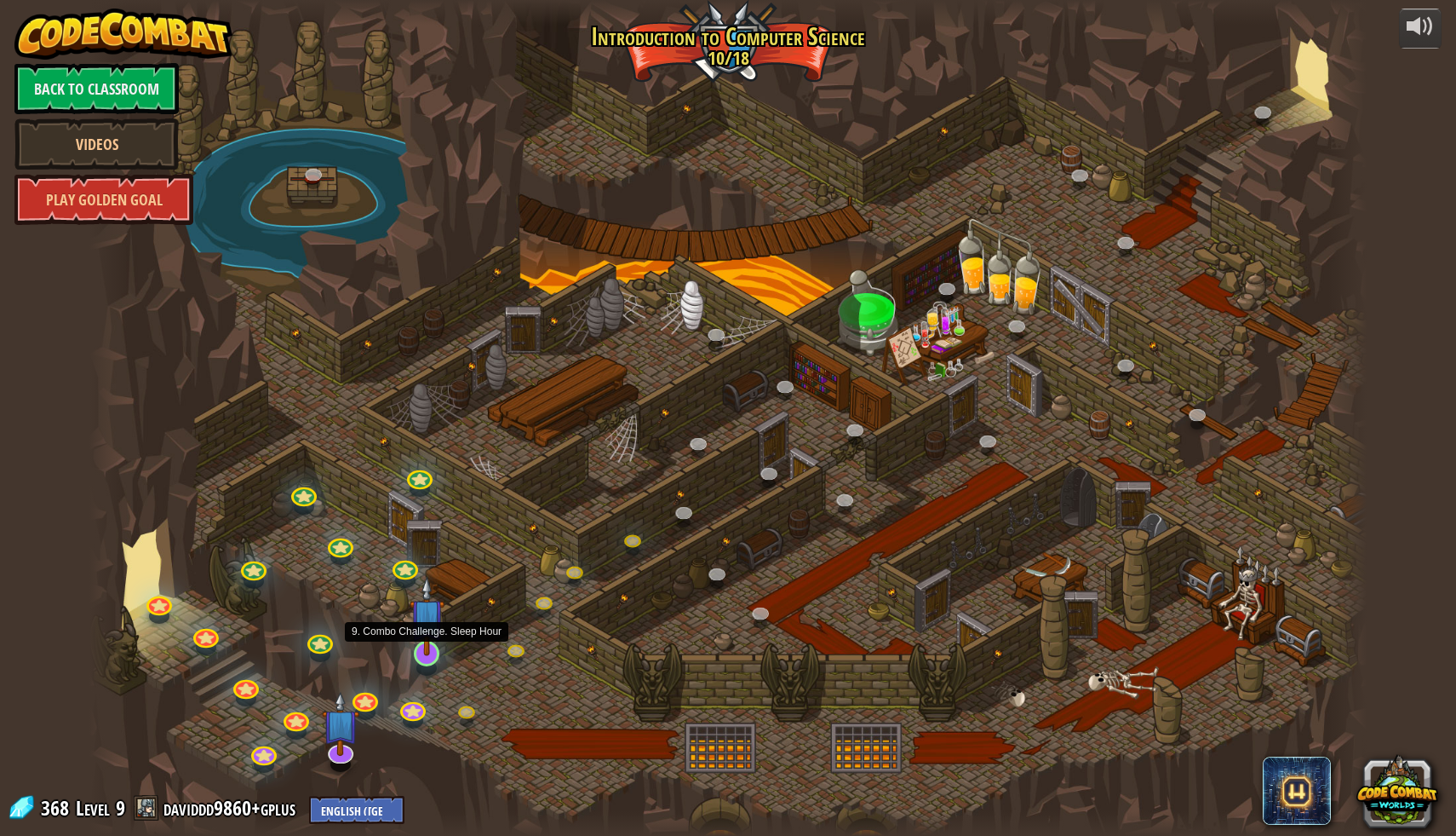
click at [418, 632] on img at bounding box center [426, 616] width 35 height 80
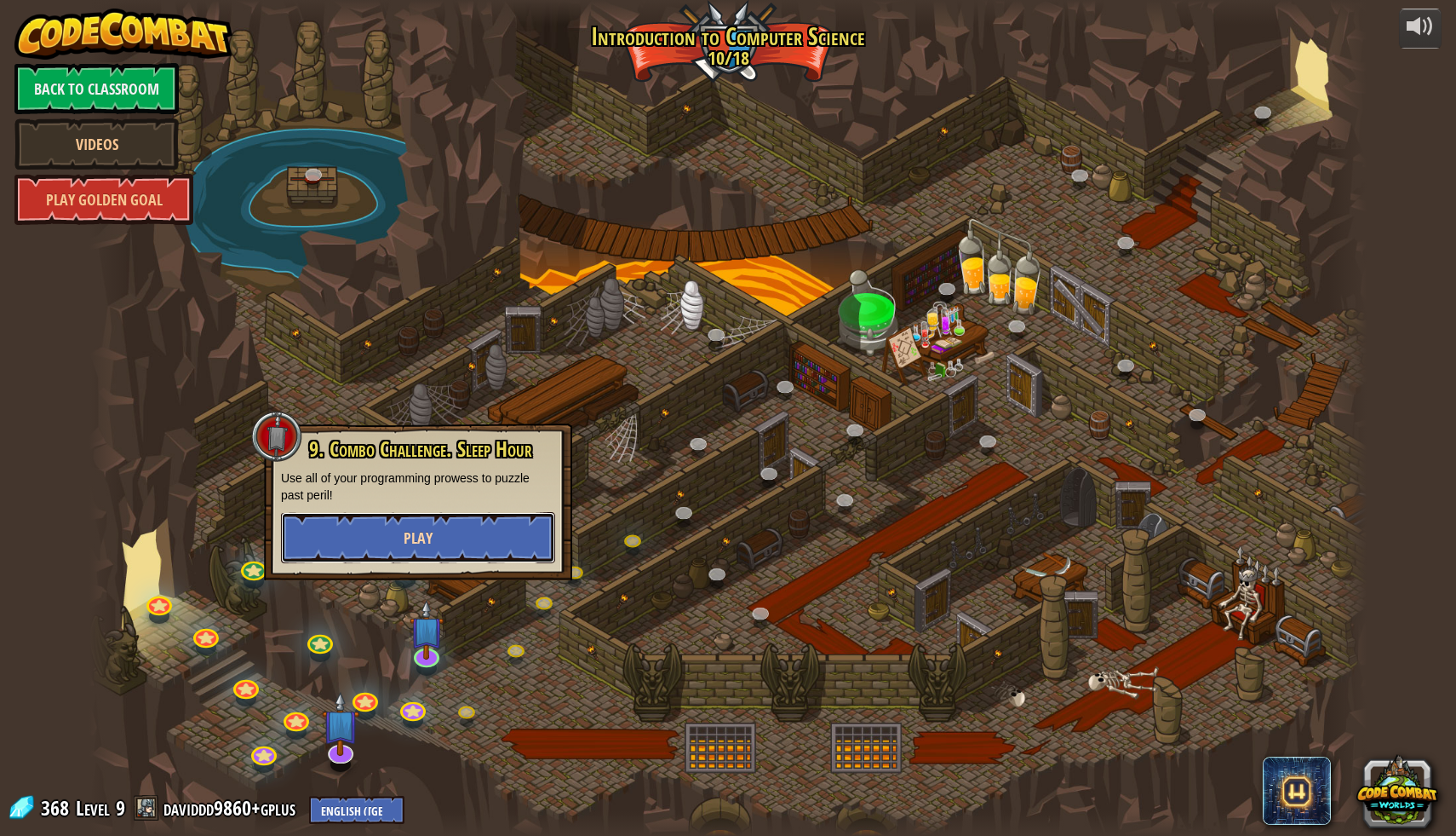
click at [446, 558] on button "Play" at bounding box center [418, 537] width 274 height 51
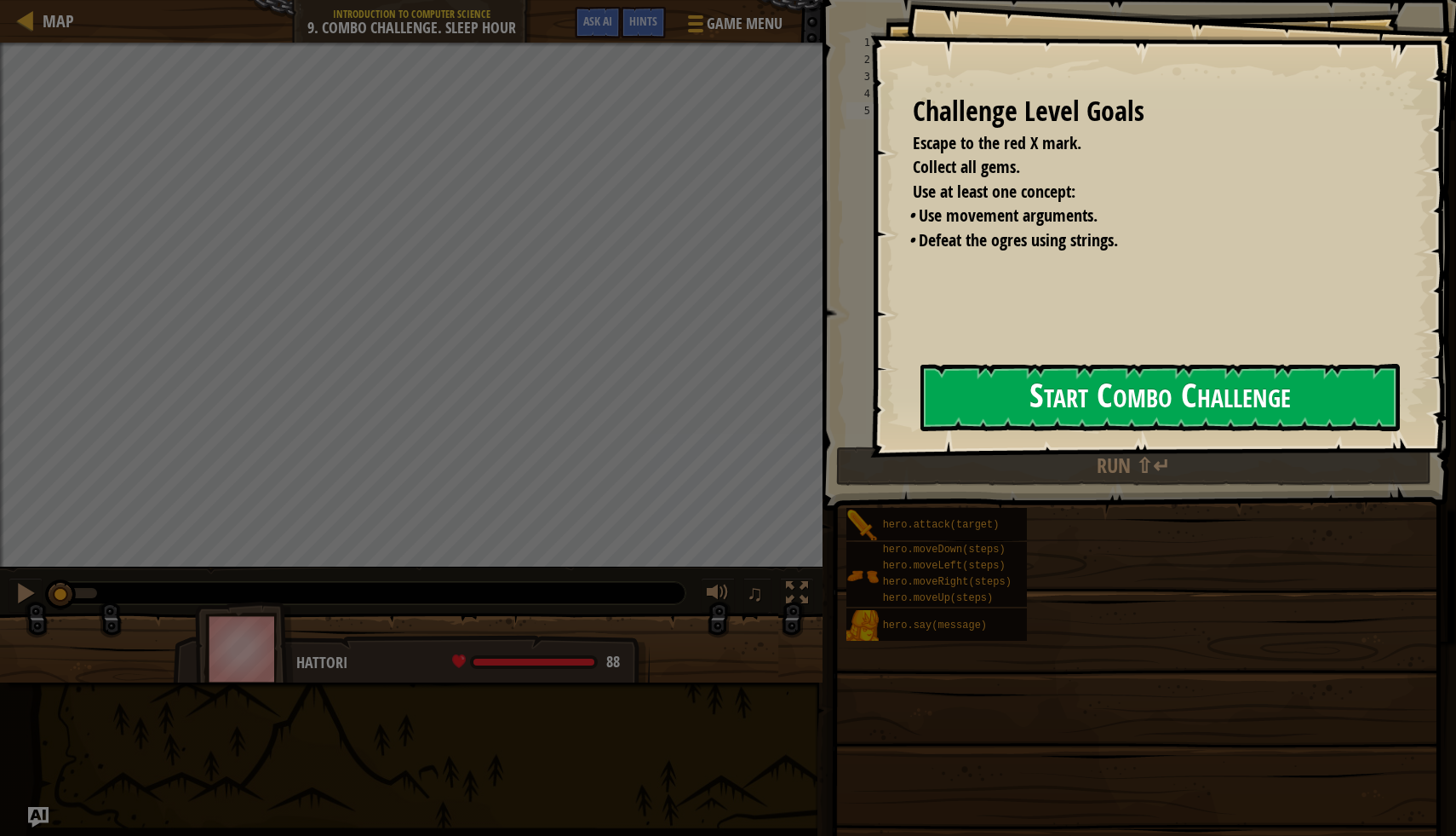
click at [914, 390] on div "Challenge Level Goals Escape to the red X mark. Collect all gems. Use at least …" at bounding box center [1164, 229] width 586 height 458
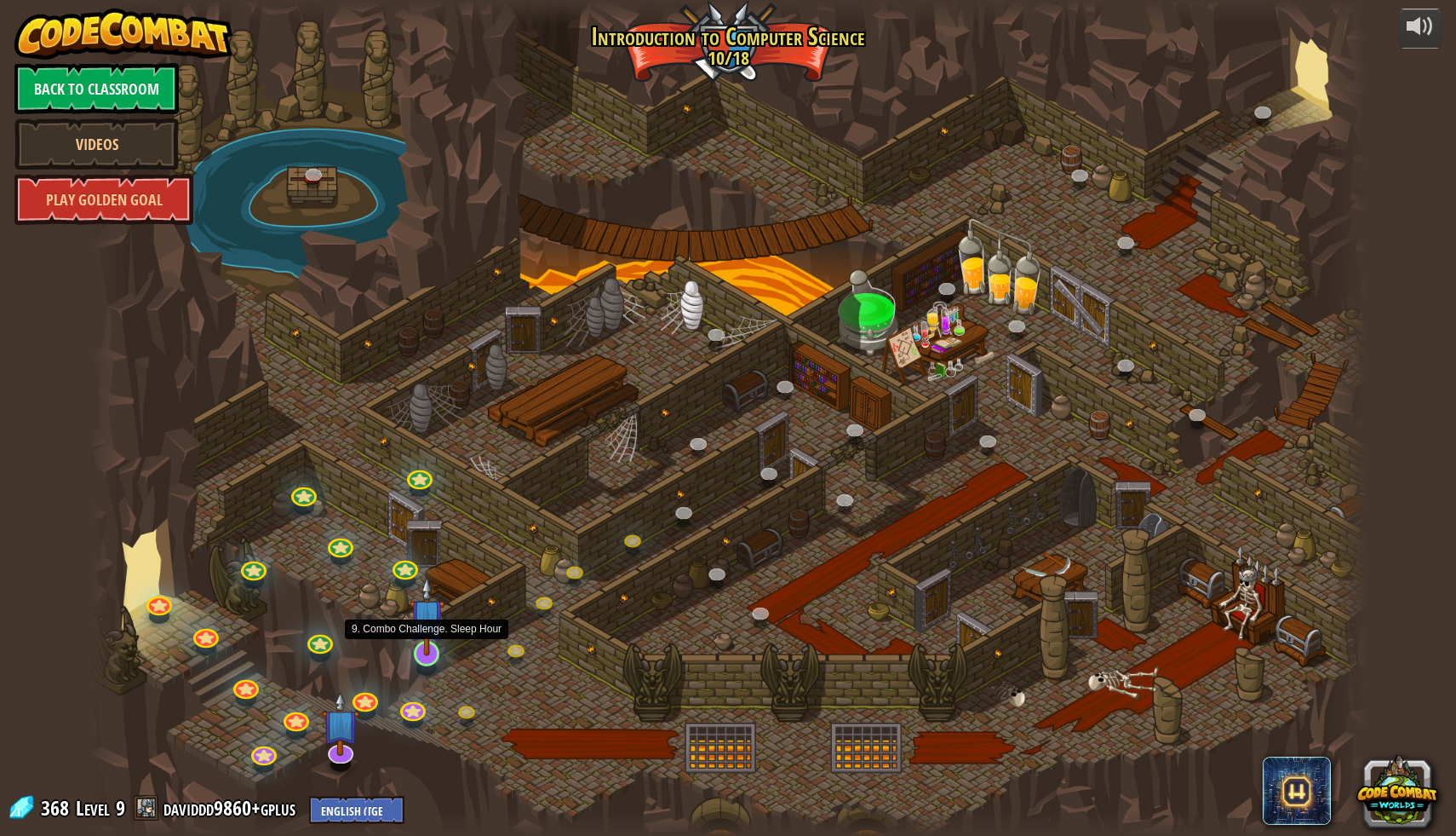
click at [417, 647] on img at bounding box center [426, 616] width 35 height 80
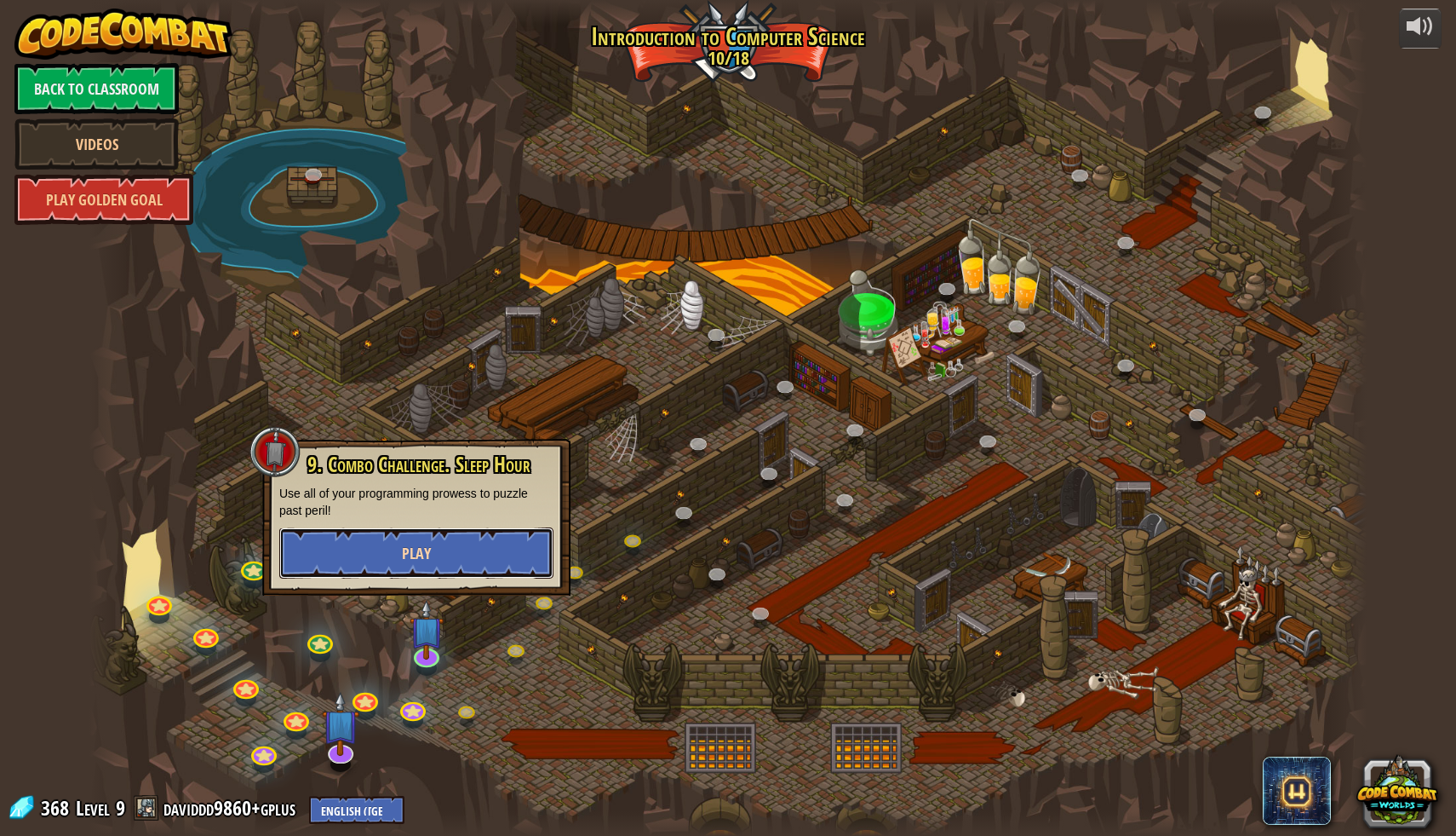
click at [447, 551] on button "Play" at bounding box center [416, 553] width 274 height 51
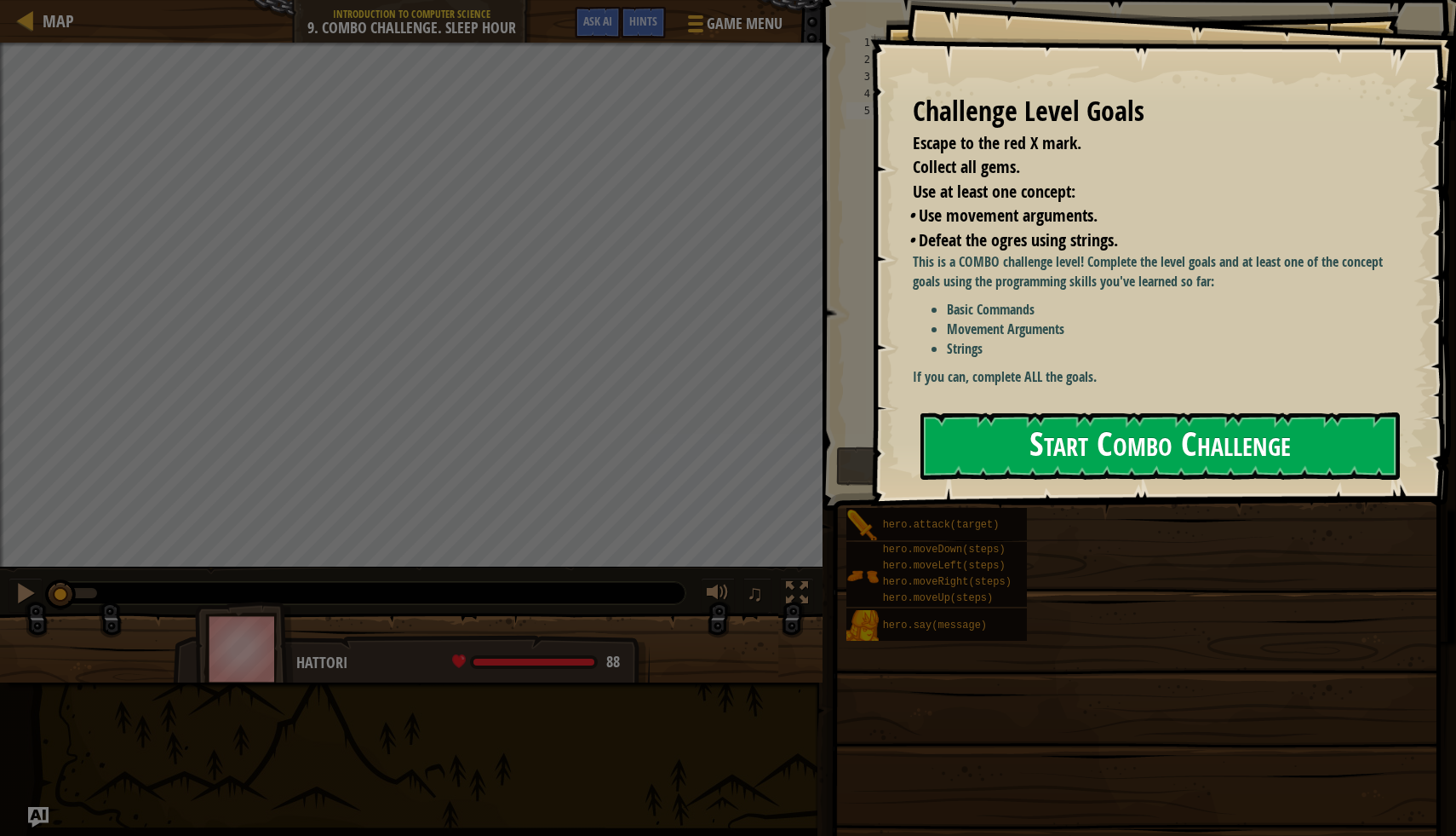
click at [1154, 412] on button "Start Combo Challenge" at bounding box center [1160, 445] width 479 height 67
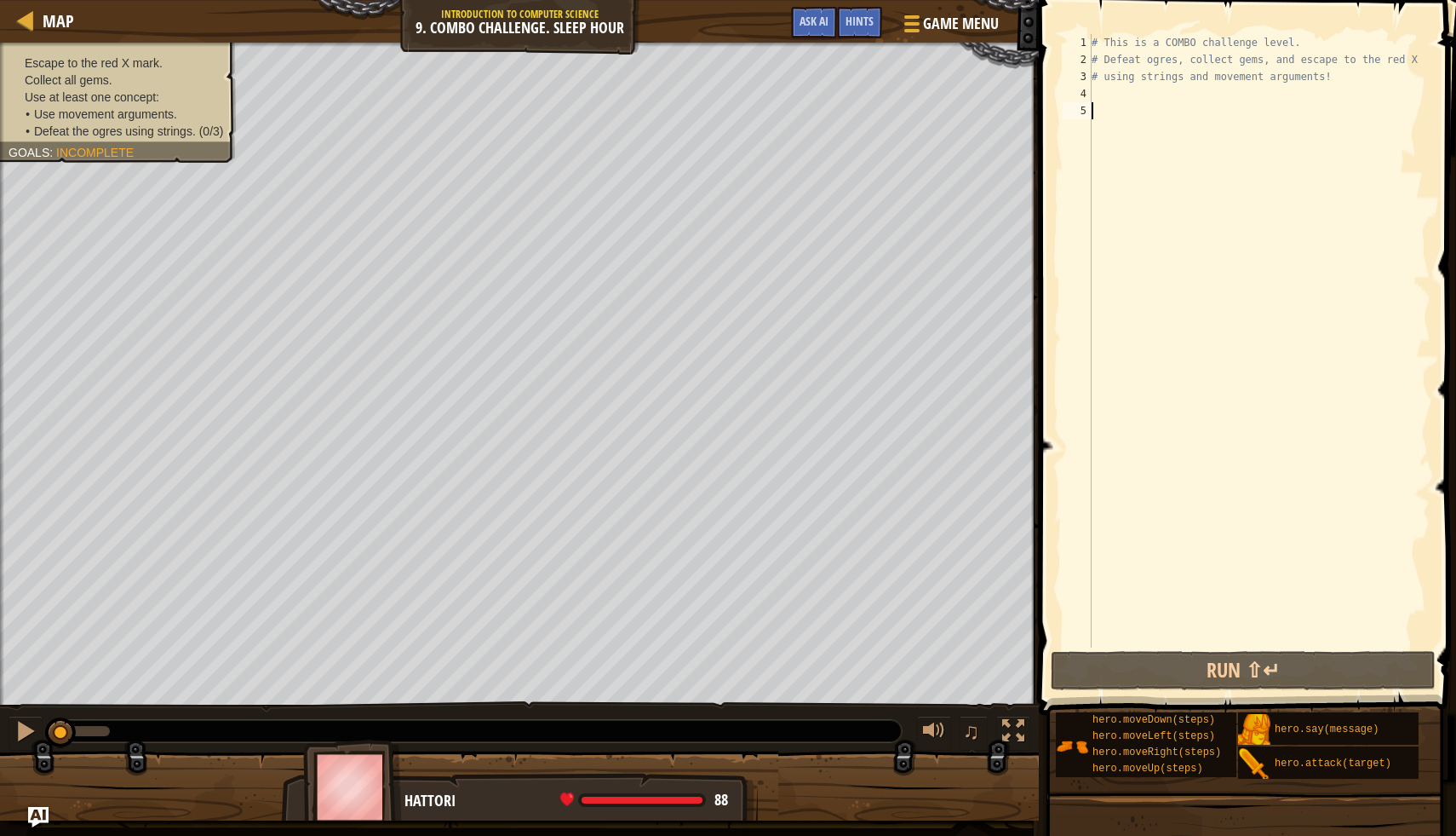
click at [1101, 97] on div "# This is a COMBO challenge level. # Defeat ogres, collect gems, and escape to …" at bounding box center [1259, 357] width 342 height 648
click at [1165, 663] on button "Run ⇧↵" at bounding box center [1243, 670] width 385 height 39
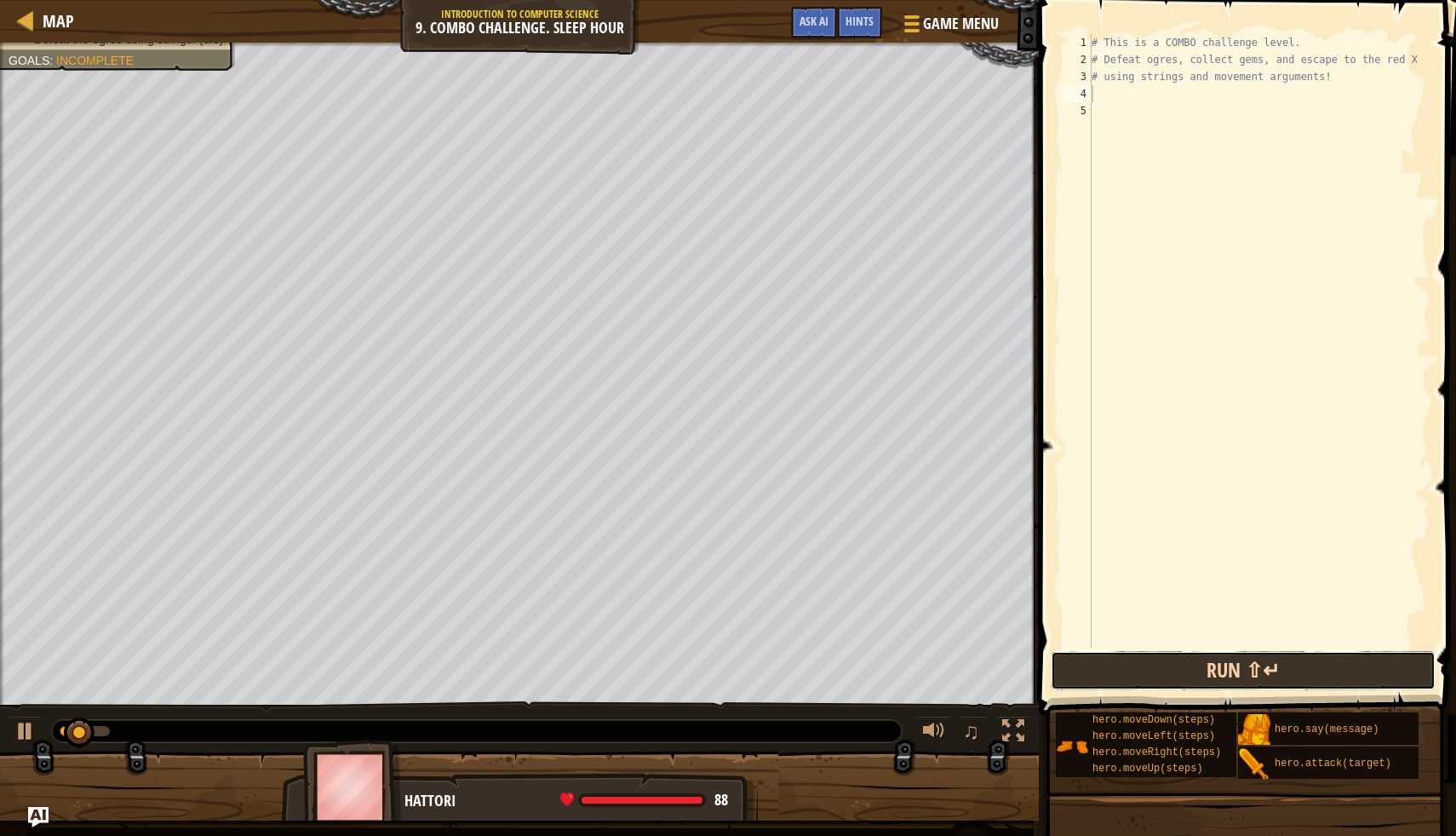
click at [1165, 663] on button "Run ⇧↵" at bounding box center [1243, 670] width 385 height 39
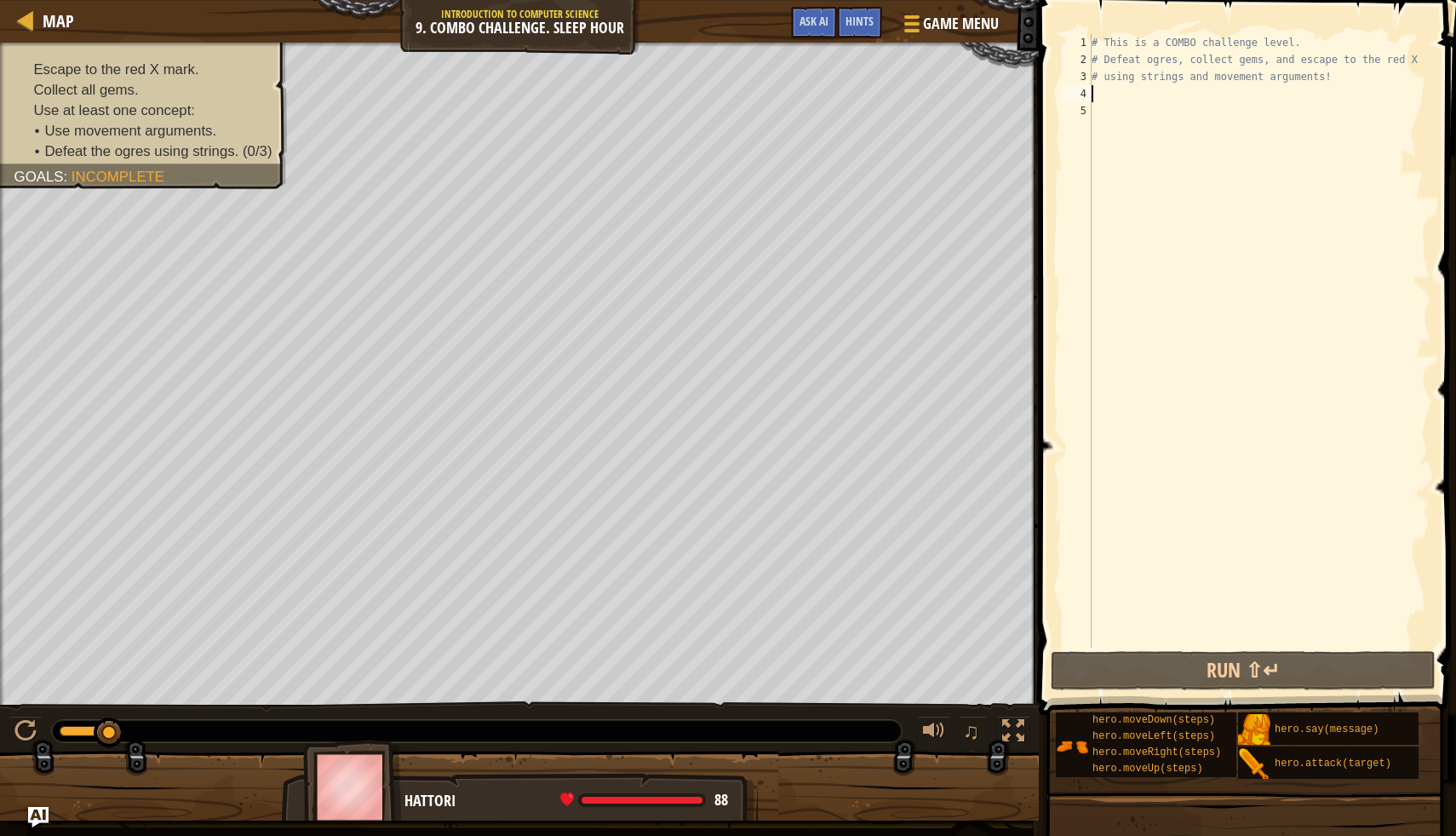
type textarea "h"
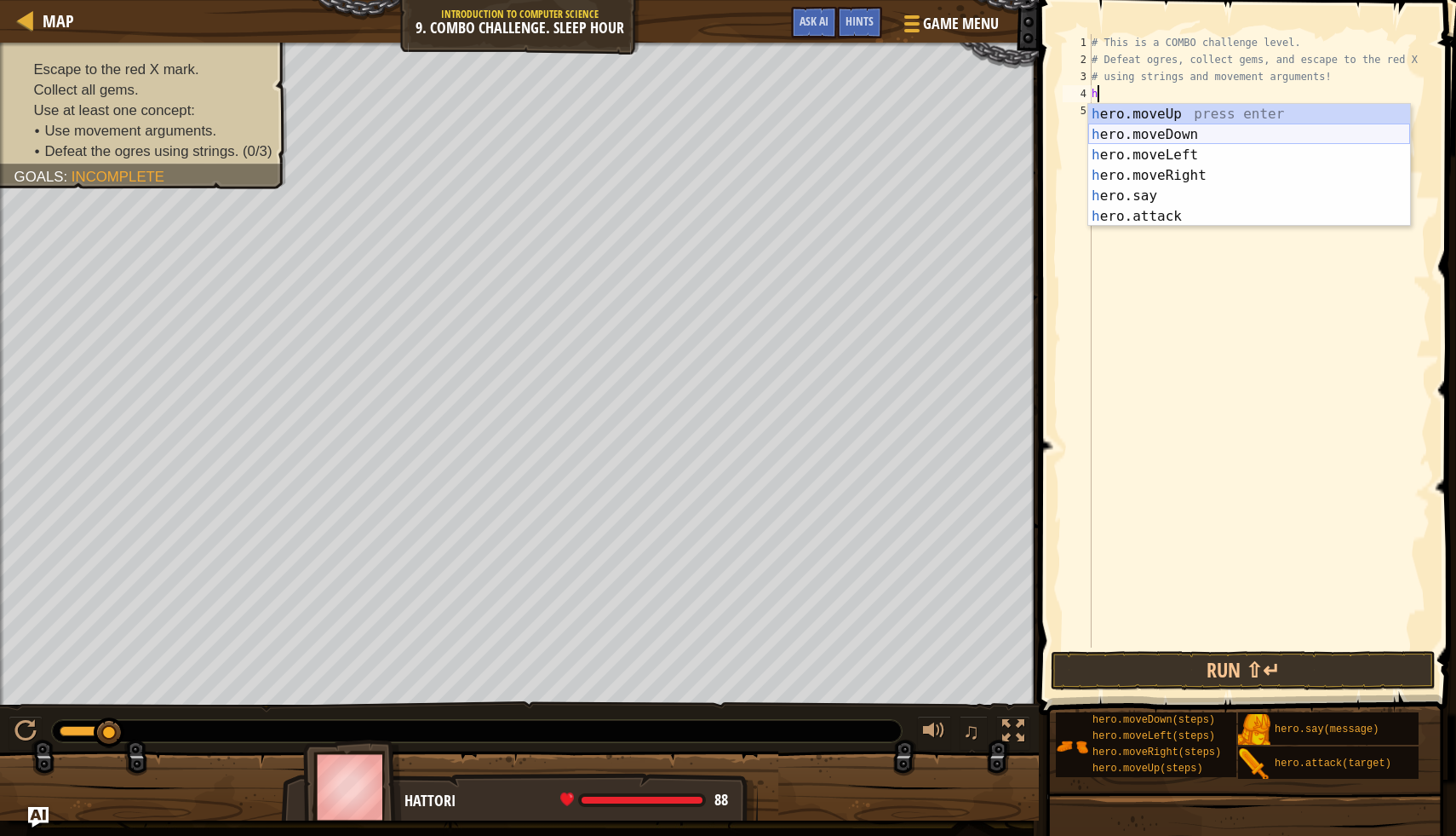
click at [1229, 135] on div "h ero.moveUp press enter h ero.moveDown press enter h ero.moveLeft press enter …" at bounding box center [1249, 185] width 322 height 164
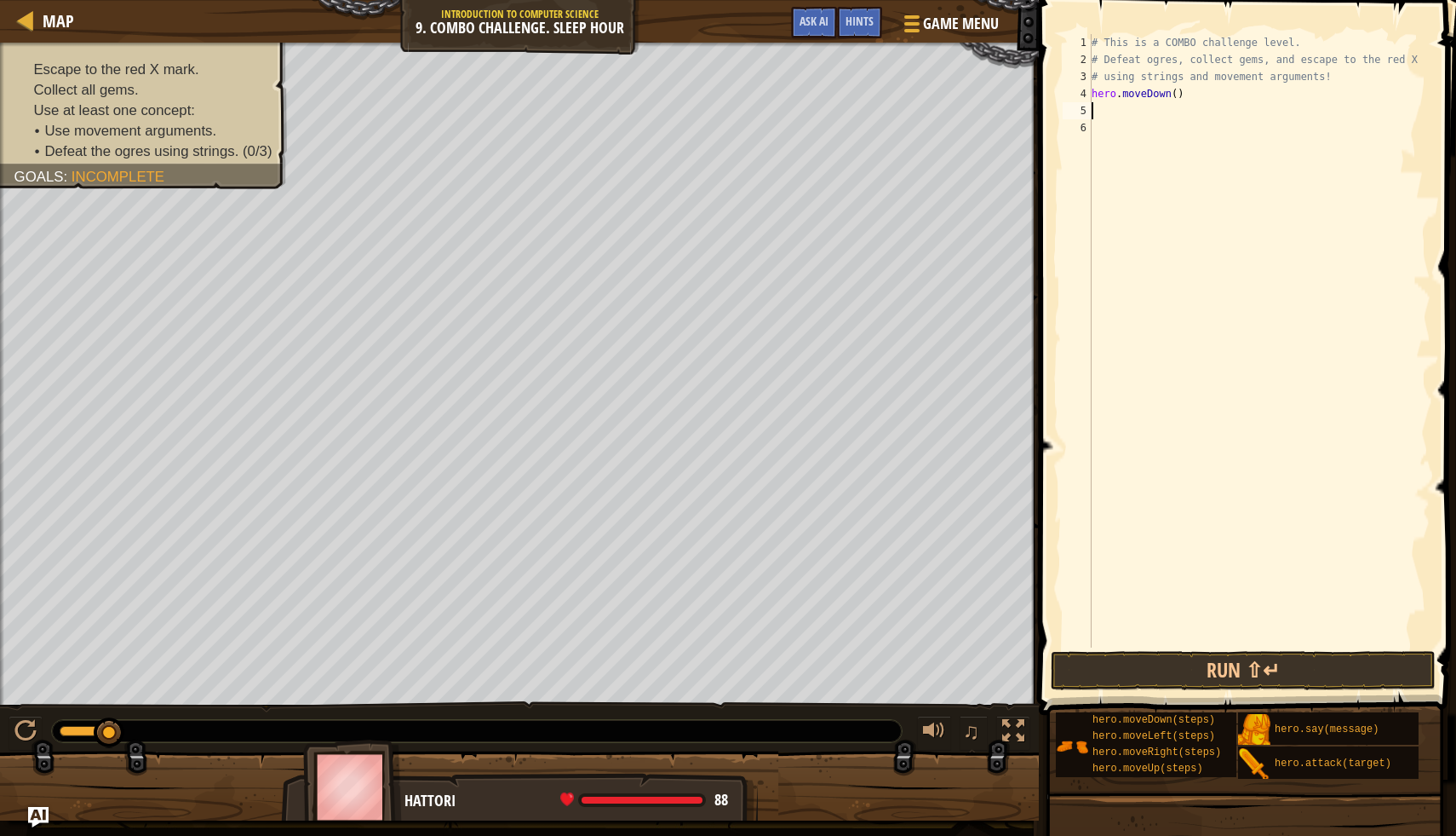
click at [1179, 95] on div "# This is a COMBO challenge level. # Defeat ogres, collect gems, and escape to …" at bounding box center [1259, 357] width 342 height 648
type textarea "hero.moveDown()"
click at [823, 18] on span "Ask AI" at bounding box center [814, 21] width 29 height 16
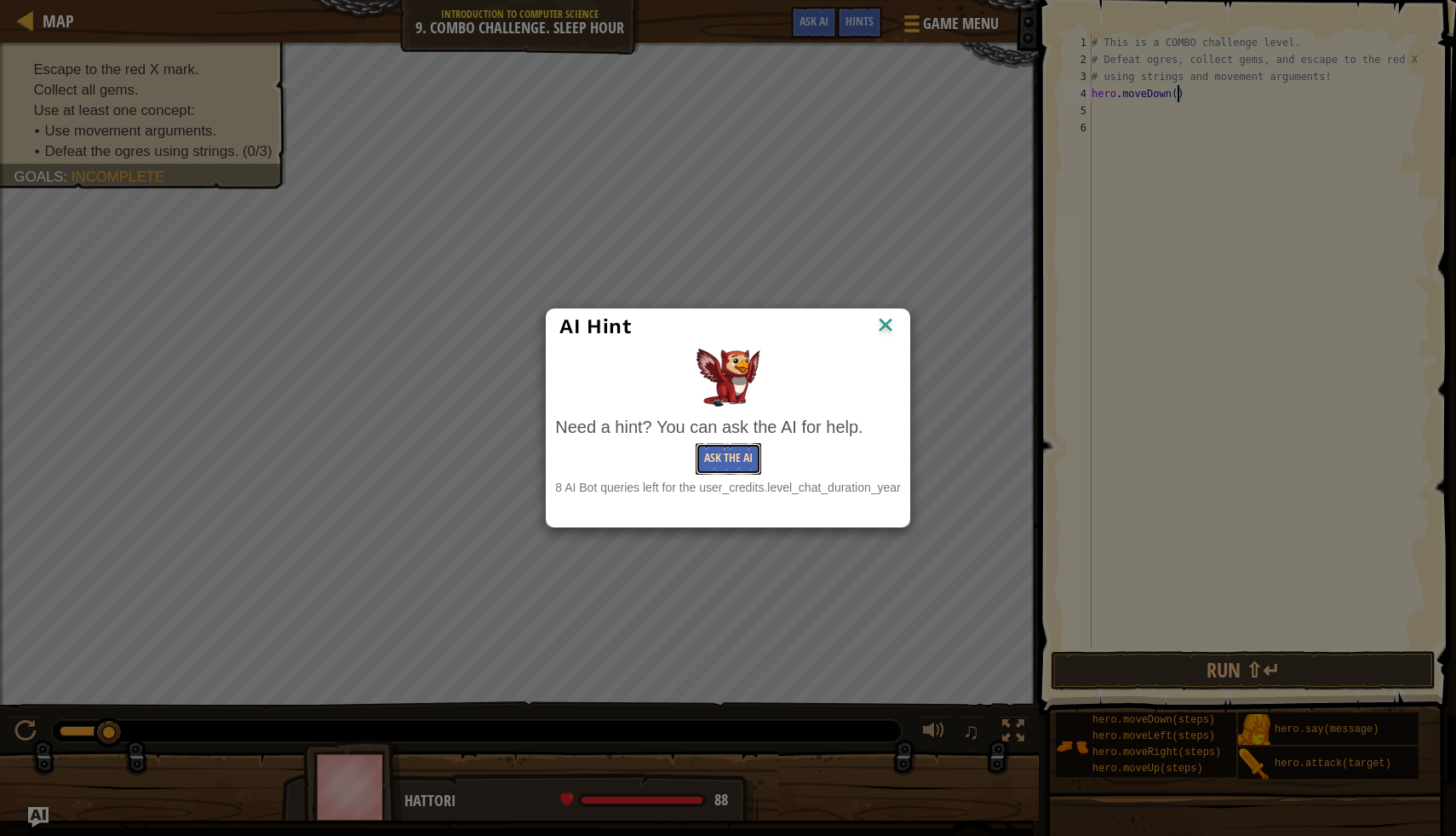
click at [716, 459] on button "Ask the AI" at bounding box center [728, 458] width 65 height 31
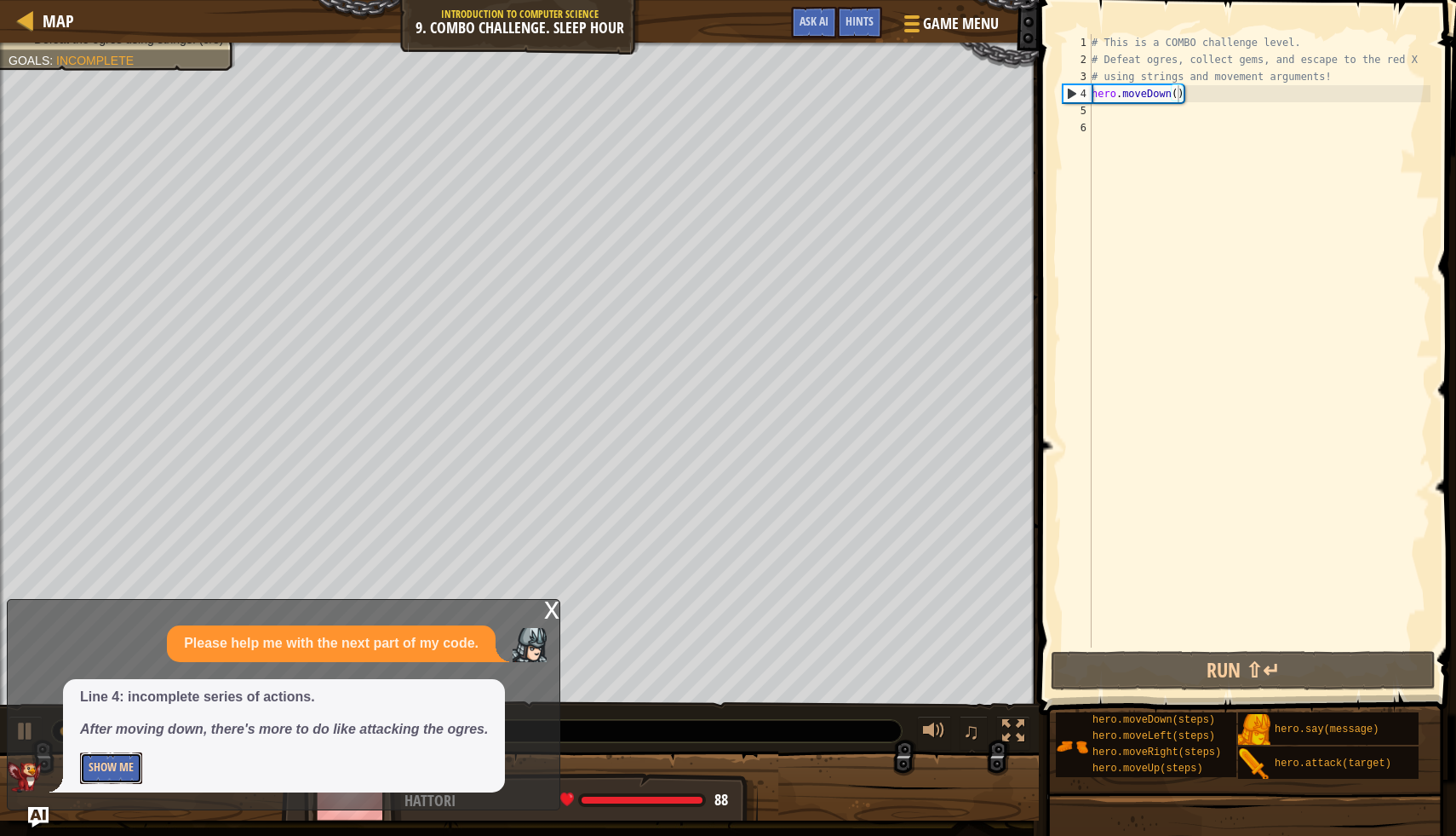
click at [91, 760] on button "Show Me" at bounding box center [112, 767] width 62 height 31
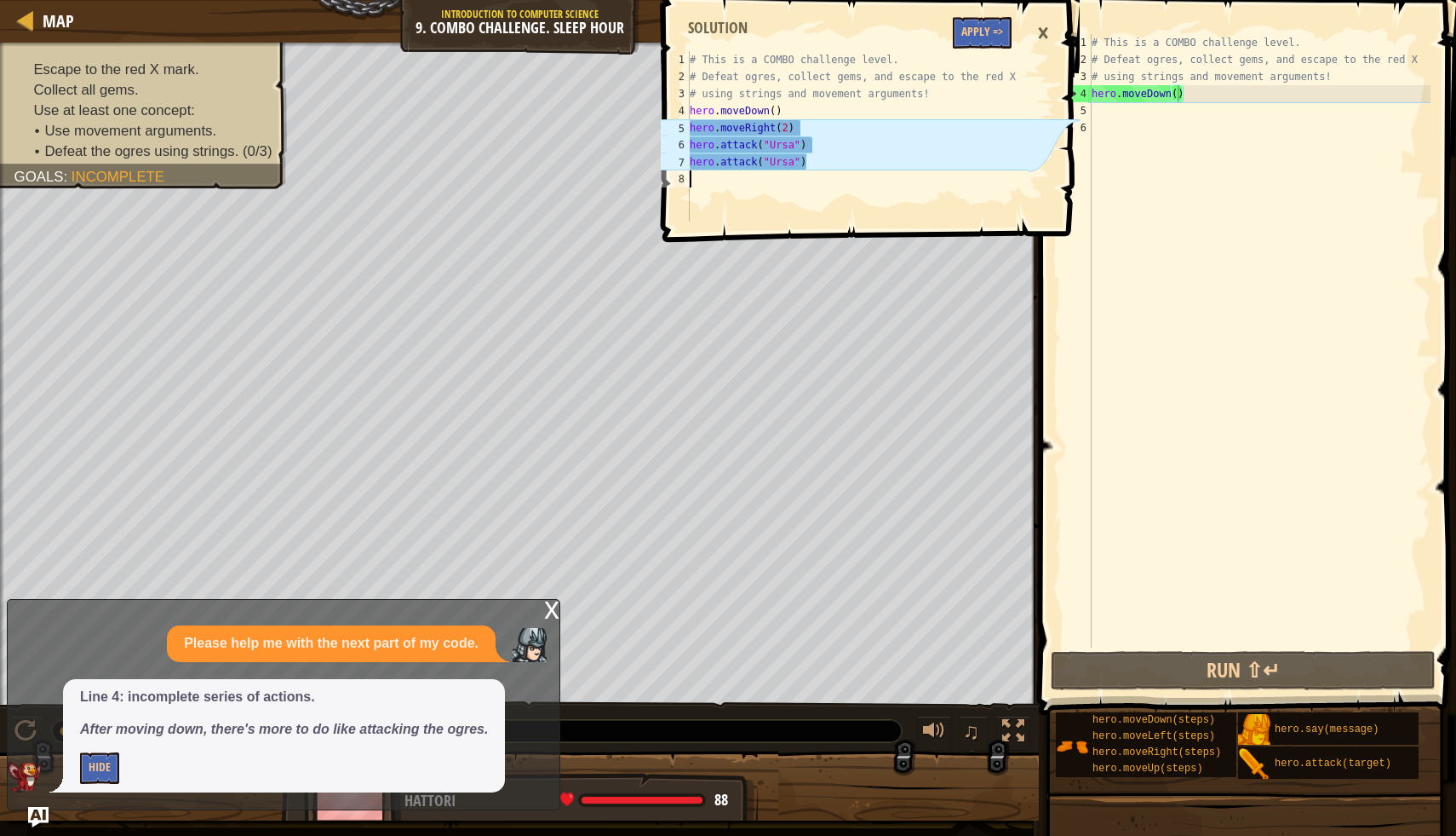
drag, startPoint x: 690, startPoint y: 107, endPoint x: 774, endPoint y: 142, distance: 91.0
click at [774, 142] on div "1 2 3 4 5 6 7 8 # This is a COMBO challenge level. # Defeat ogres, collect gems…" at bounding box center [842, 136] width 372 height 170
click at [691, 110] on div "# This is a COMBO challenge level. # Defeat ogres, collect gems, and escape to …" at bounding box center [858, 153] width 342 height 204
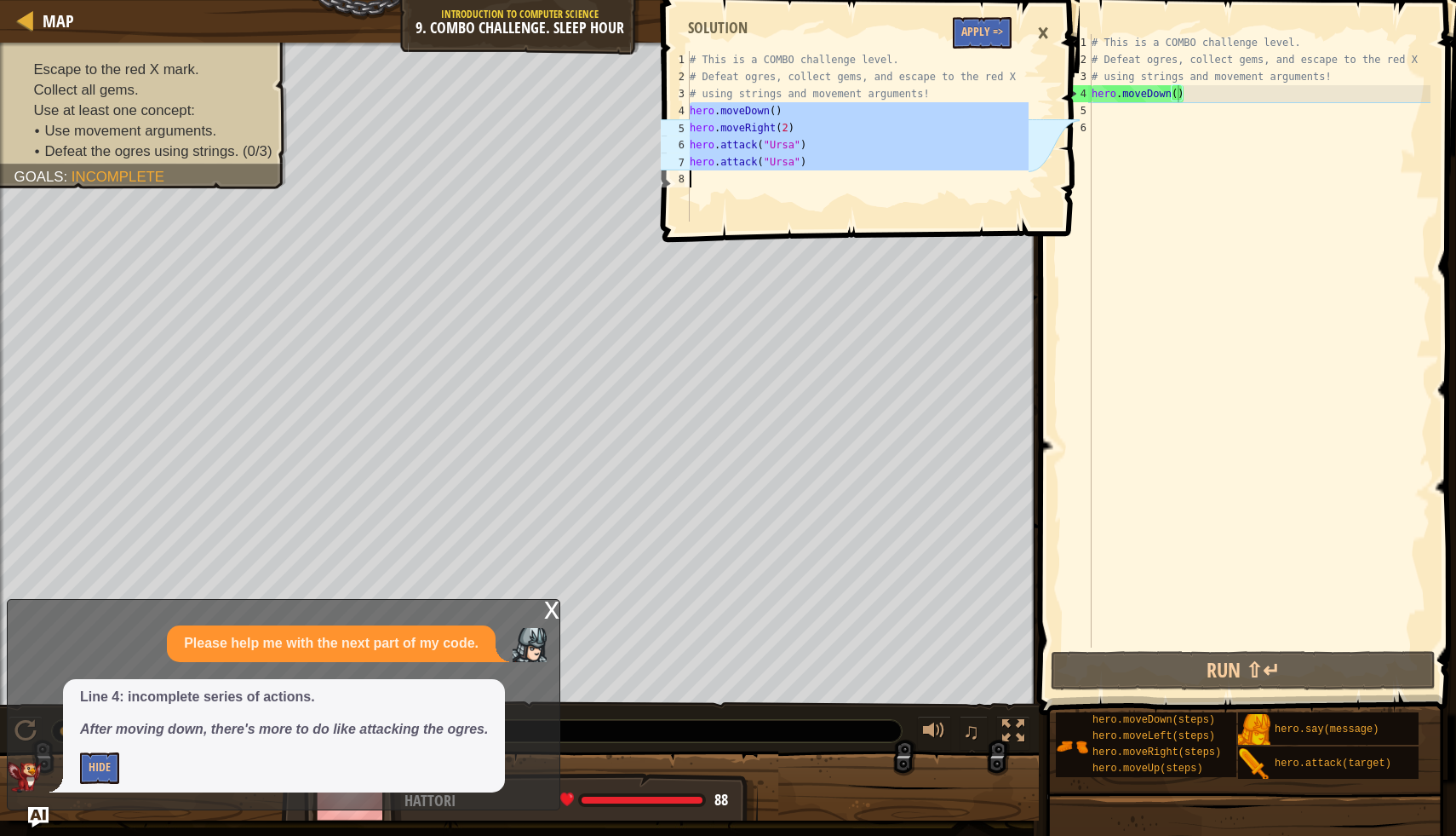
drag, startPoint x: 691, startPoint y: 109, endPoint x: 827, endPoint y: 170, distance: 149.1
click at [827, 170] on div "# This is a COMBO challenge level. # Defeat ogres, collect gems, and escape to …" at bounding box center [858, 153] width 342 height 204
type textarea "hero.attack("Ursa")"
click at [1191, 104] on div "# This is a COMBO challenge level. # Defeat ogres, collect gems, and escape to …" at bounding box center [1259, 357] width 342 height 648
drag, startPoint x: 1191, startPoint y: 100, endPoint x: 1093, endPoint y: 100, distance: 98.0
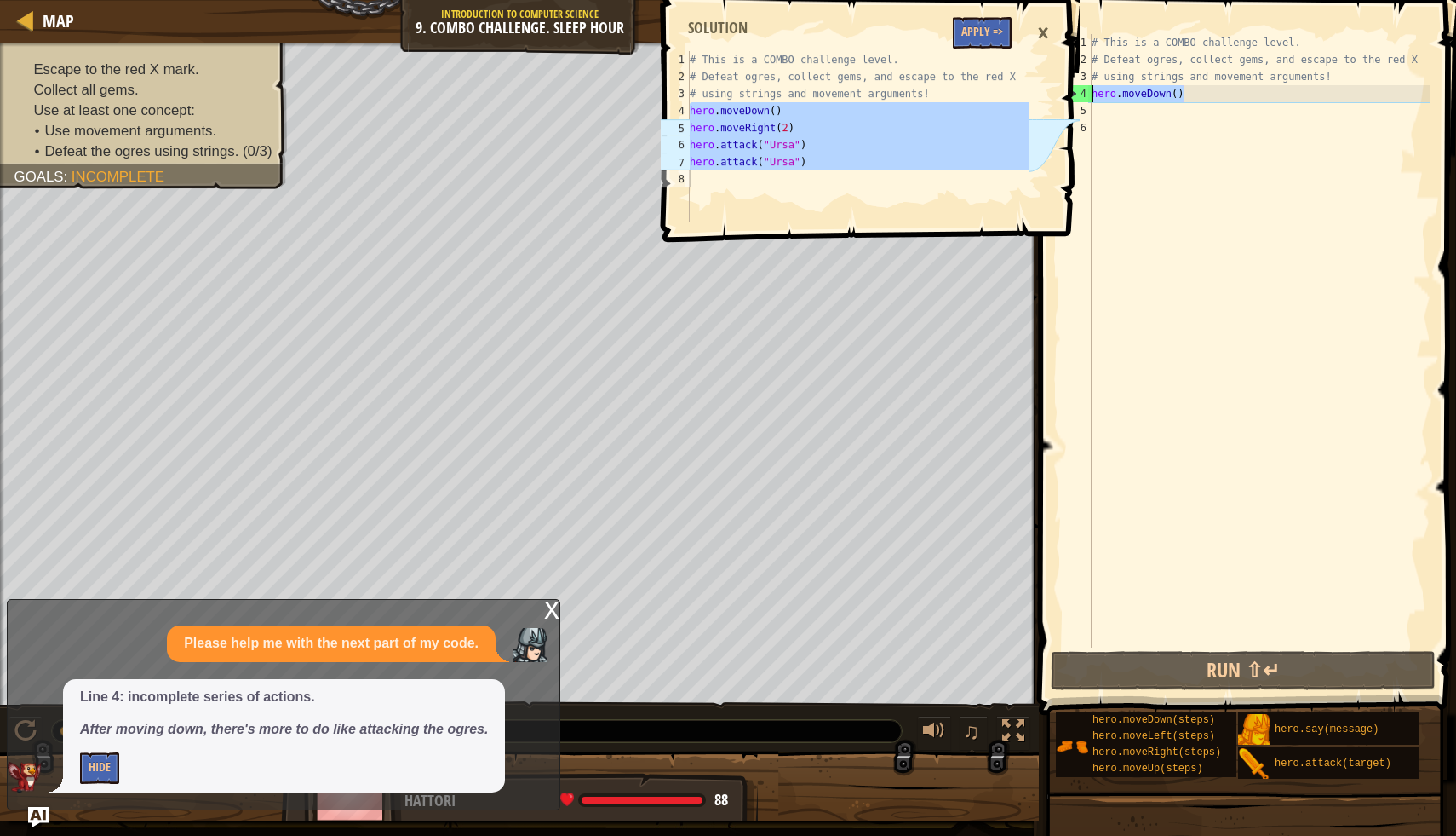
click at [1093, 100] on div "# This is a COMBO challenge level. # Defeat ogres, collect gems, and escape to …" at bounding box center [1259, 357] width 342 height 648
type textarea "hero.moveDown()"
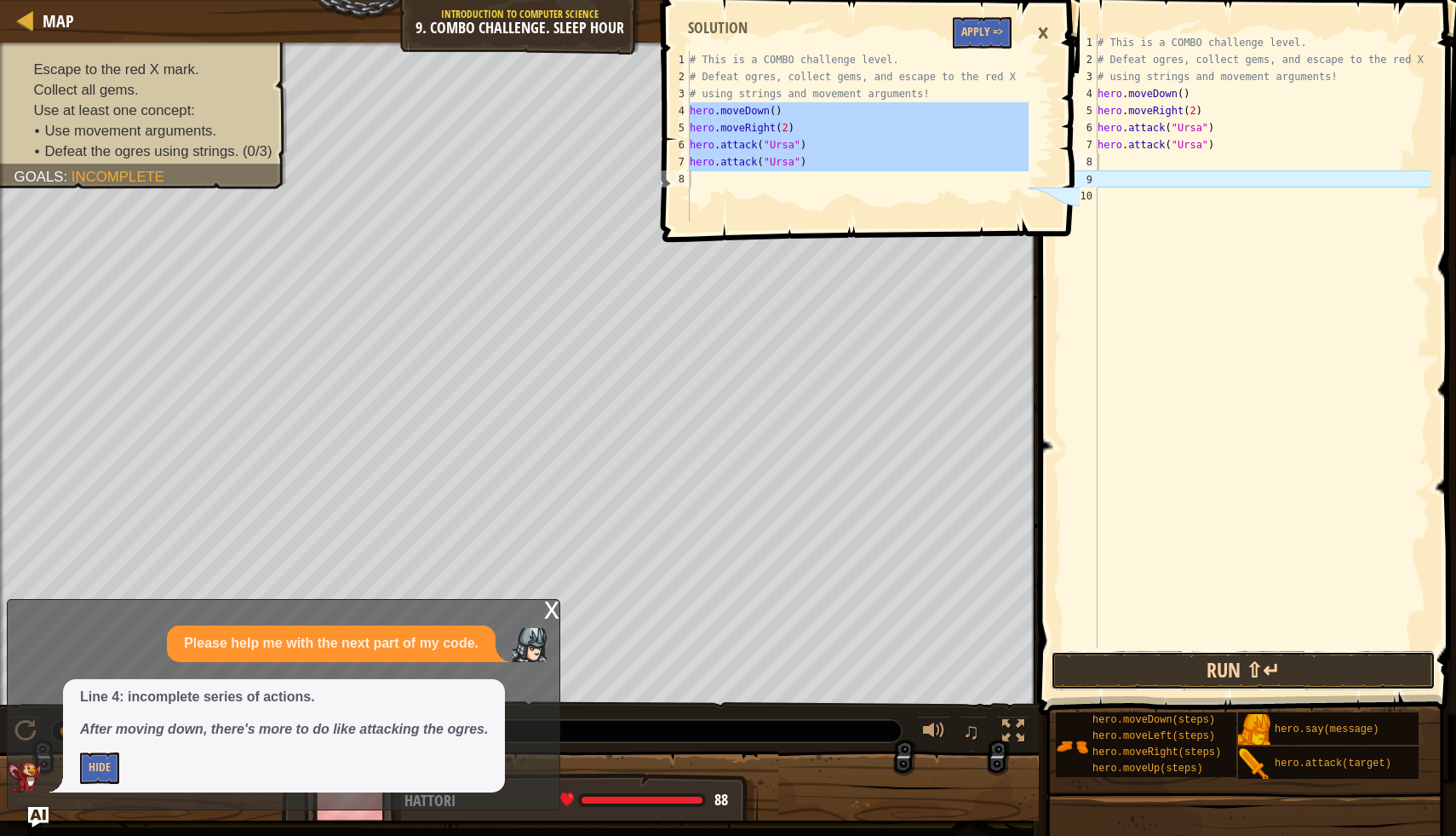
click at [1235, 674] on button "Run ⇧↵" at bounding box center [1243, 670] width 385 height 39
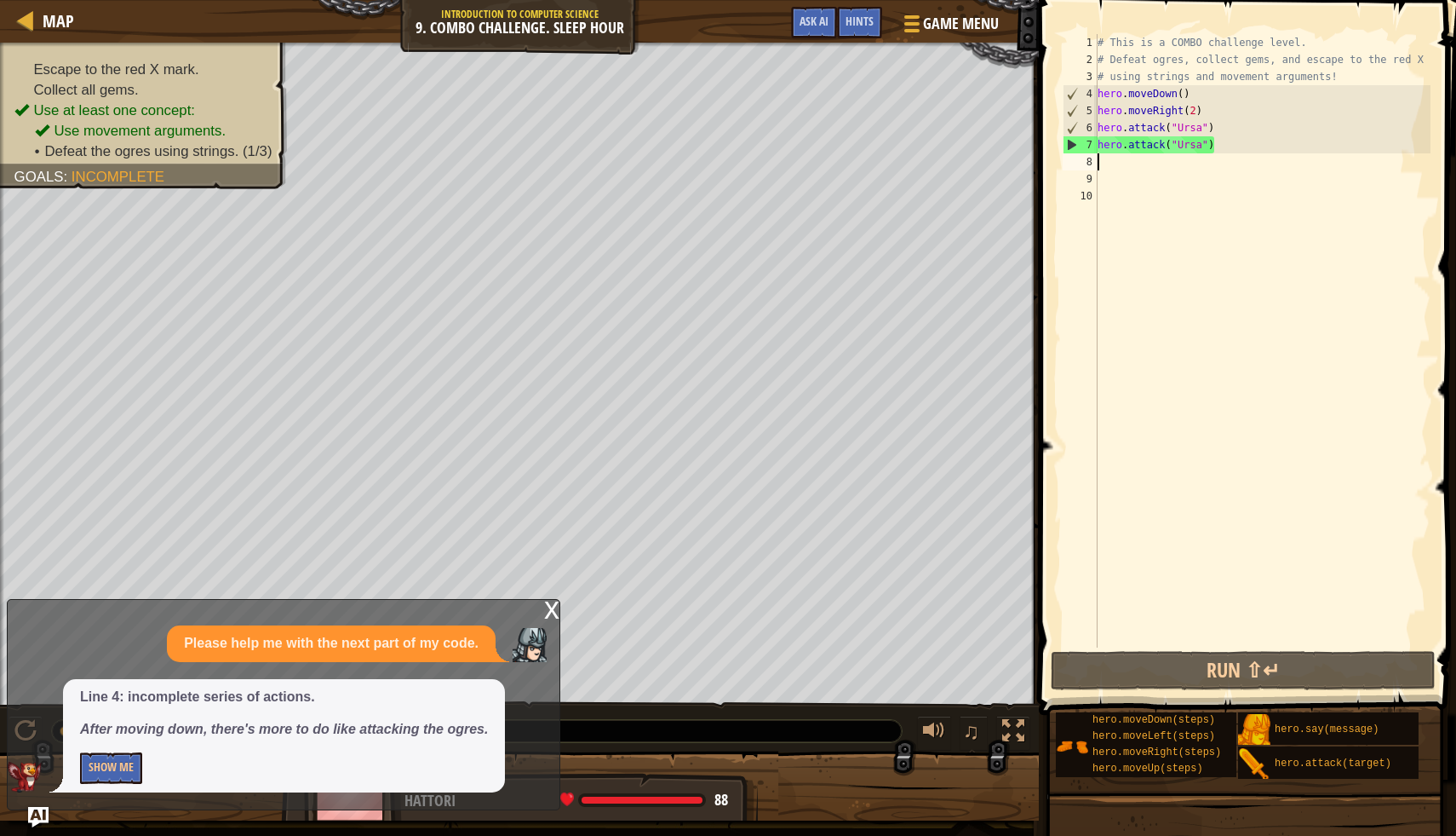
click at [1100, 158] on div "# This is a COMBO challenge level. # Defeat ogres, collect gems, and escape to …" at bounding box center [1263, 357] width 338 height 648
type textarea "h"
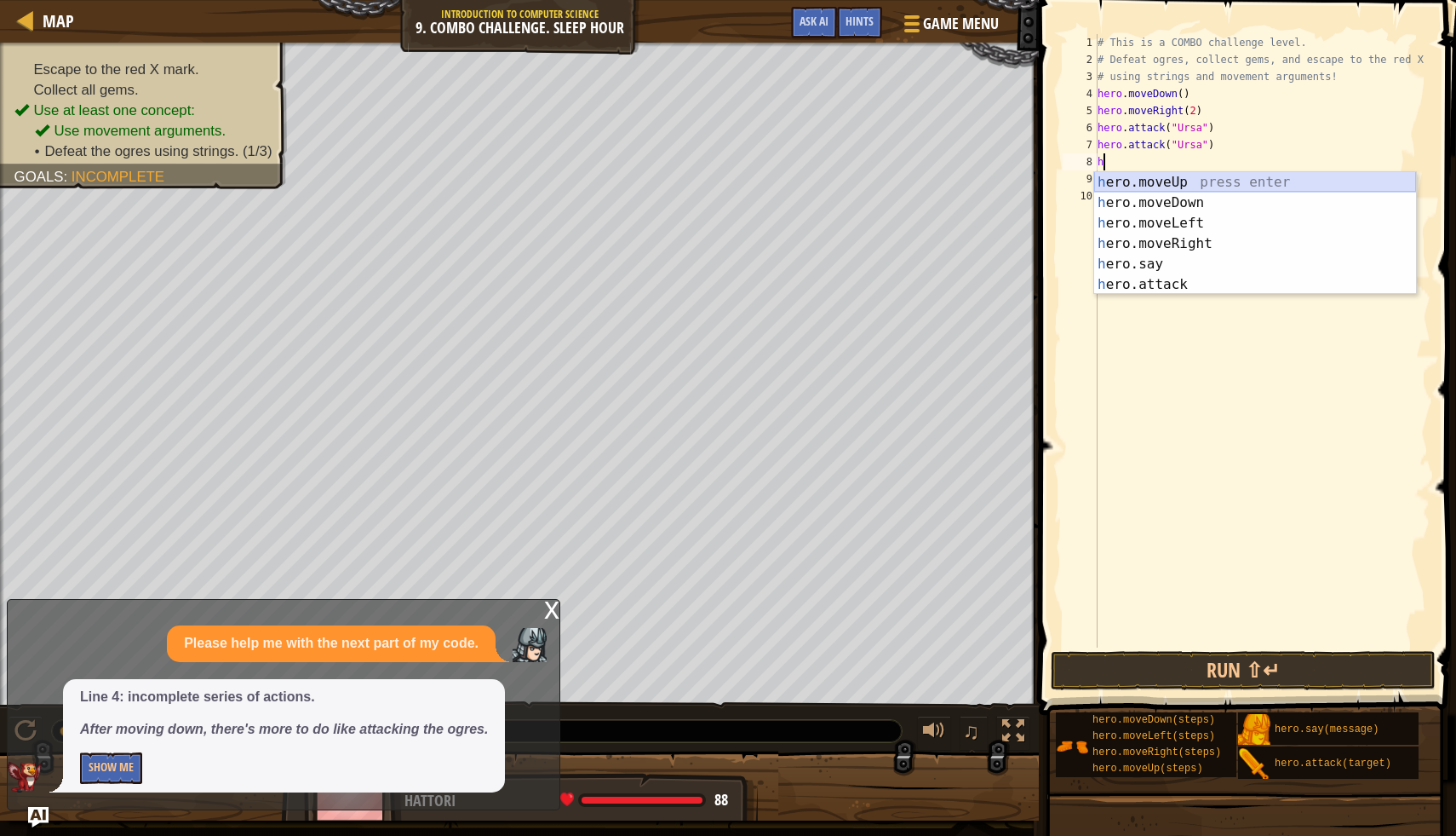
click at [1243, 175] on div "h ero.moveUp press enter h ero.moveDown press enter h ero.moveLeft press enter …" at bounding box center [1256, 253] width 322 height 164
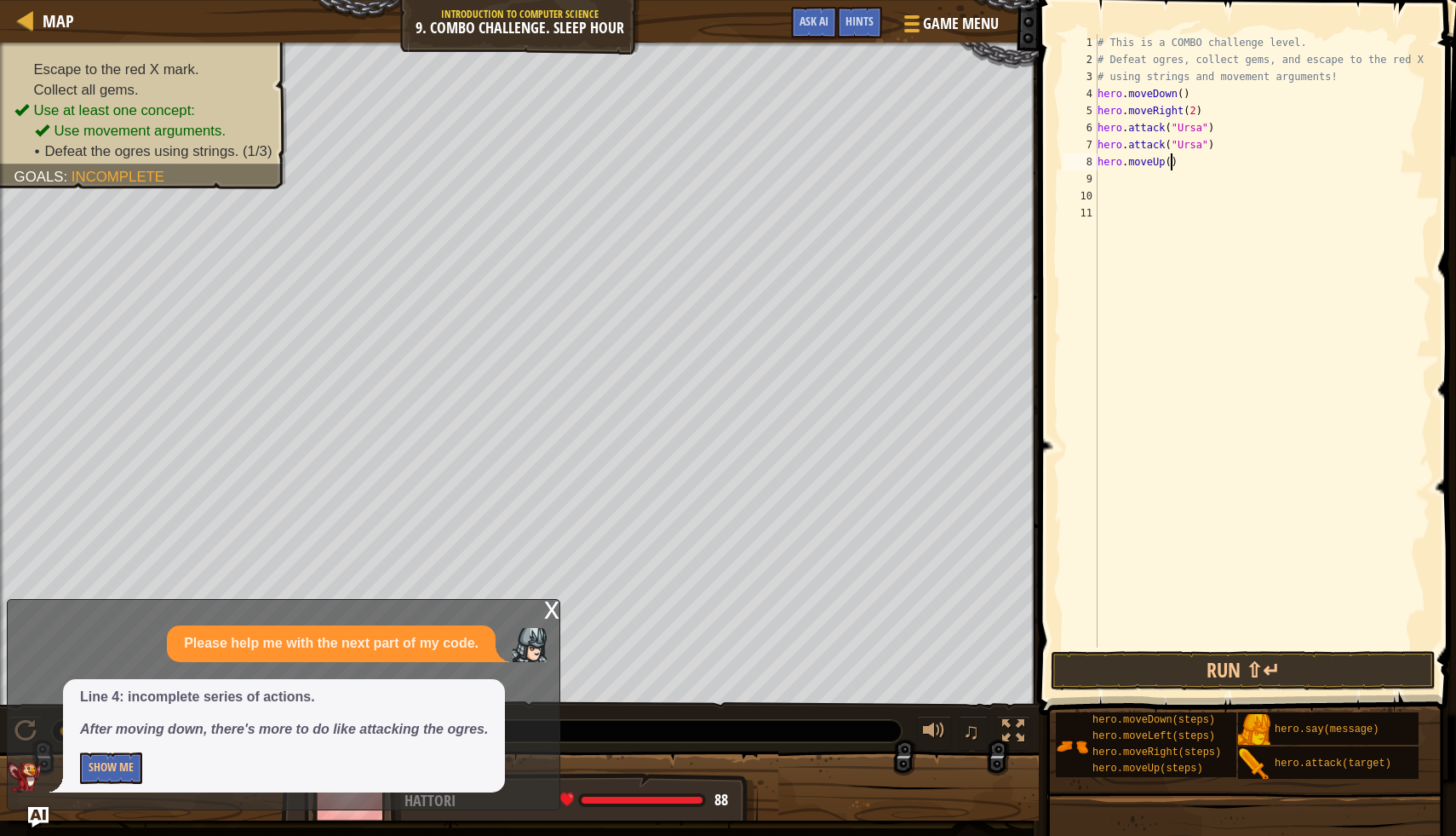
click at [1173, 165] on div "# This is a COMBO challenge level. # Defeat ogres, collect gems, and escape to …" at bounding box center [1263, 357] width 338 height 648
type textarea "hero.moveUp(1)"
click at [1100, 177] on div "# This is a COMBO challenge level. # Defeat ogres, collect gems, and escape to …" at bounding box center [1263, 357] width 338 height 648
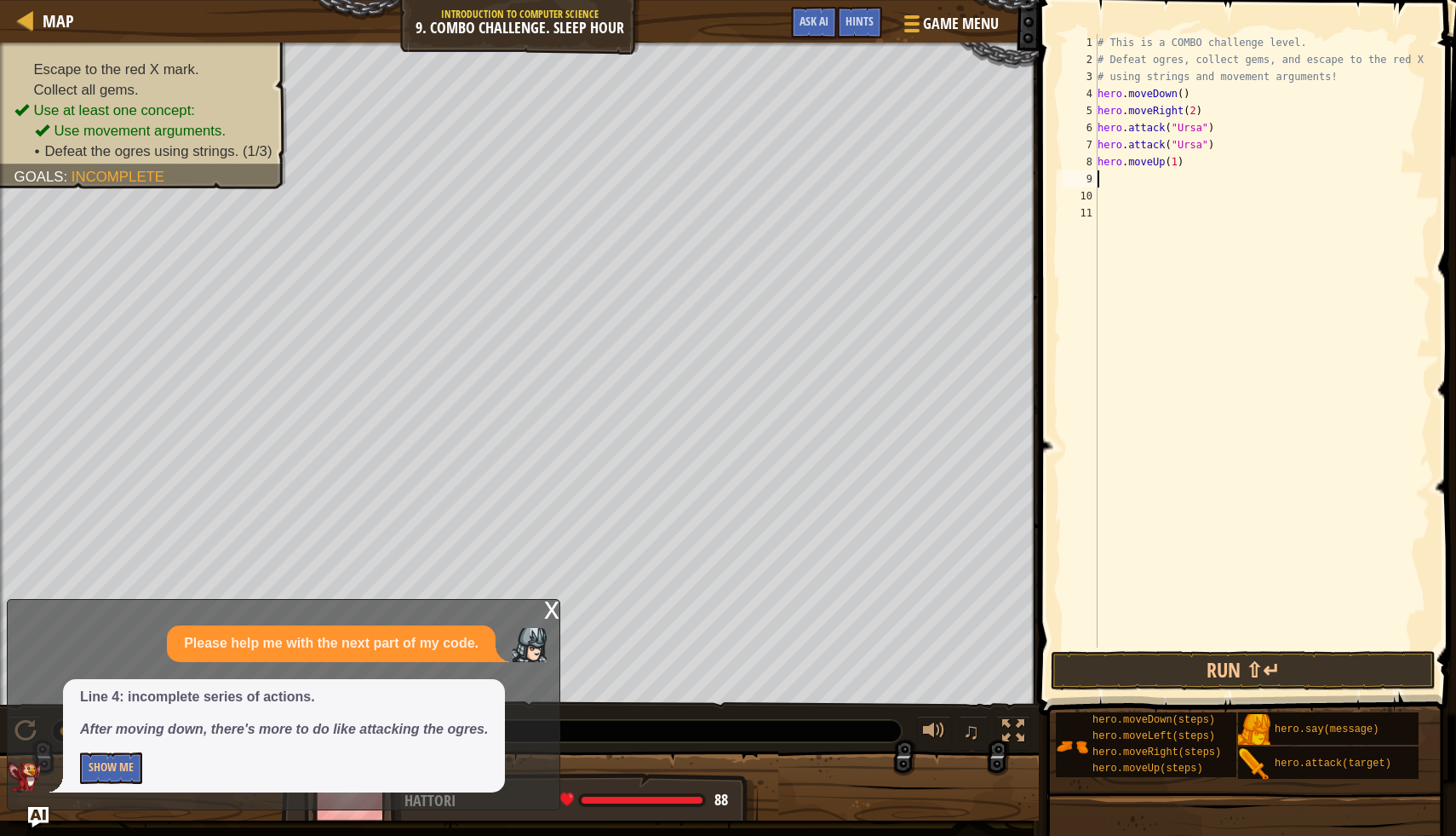
type textarea "h"
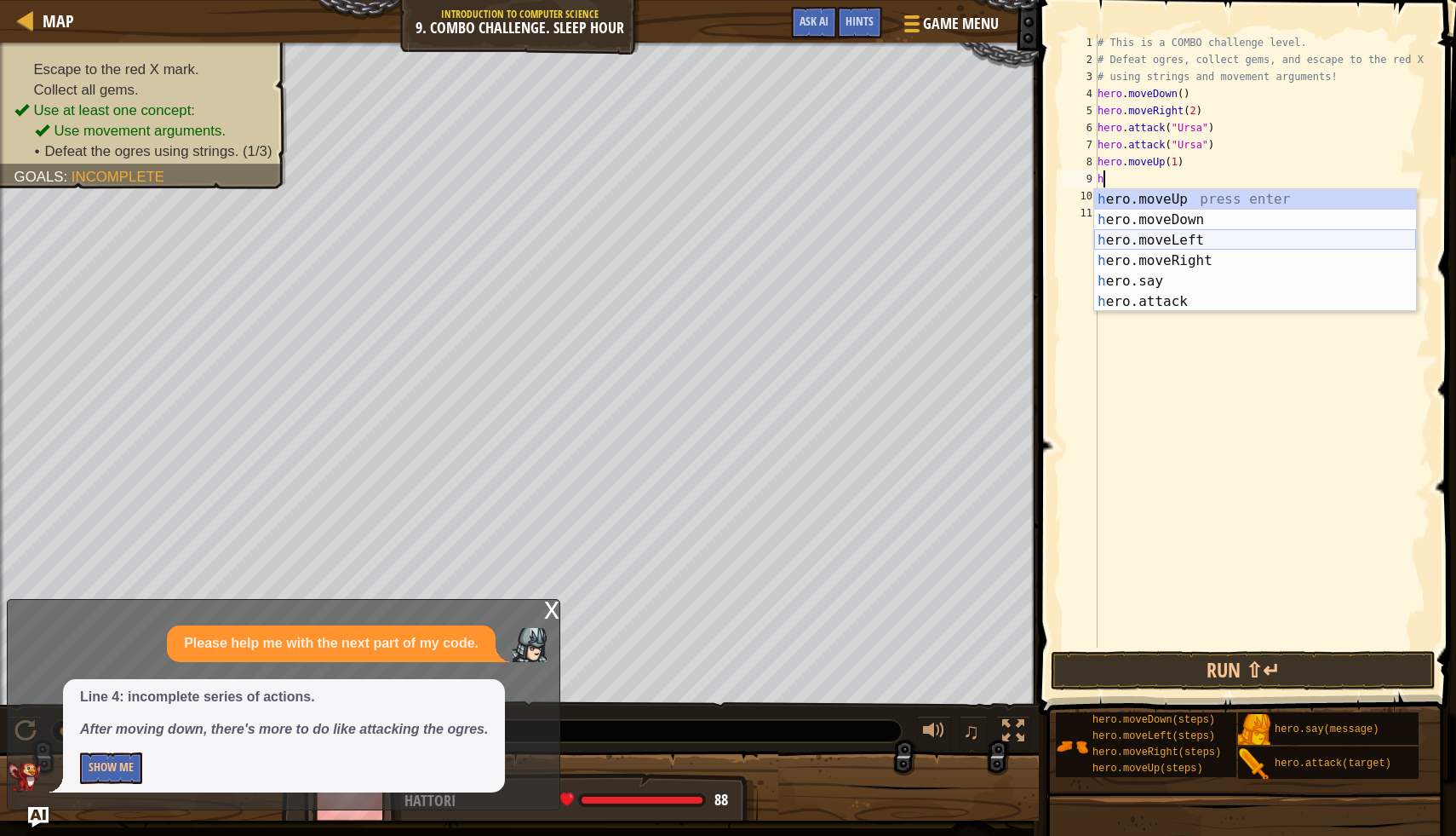
click at [1202, 235] on div "h ero.moveUp press enter h ero.moveDown press enter h ero.moveLeft press enter …" at bounding box center [1256, 270] width 322 height 164
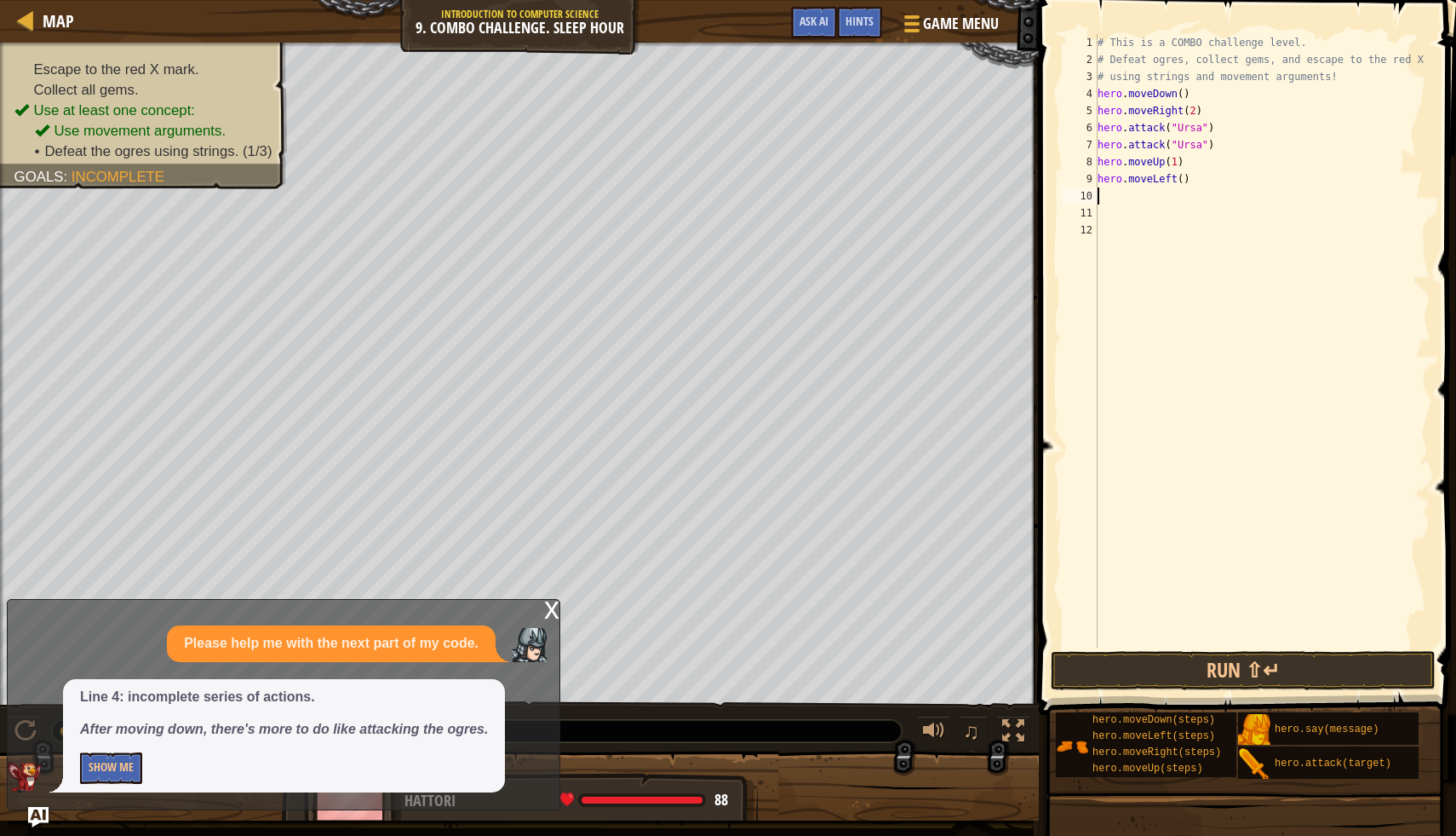
click at [1189, 183] on div "# This is a COMBO challenge level. # Defeat ogres, collect gems, and escape to …" at bounding box center [1263, 357] width 338 height 648
click at [1187, 184] on div "# This is a COMBO challenge level. # Defeat ogres, collect gems, and escape to …" at bounding box center [1263, 357] width 338 height 648
click at [1183, 181] on div "# This is a COMBO challenge level. # Defeat ogres, collect gems, and escape to …" at bounding box center [1263, 357] width 338 height 648
type textarea "hero.moveLeft(1)"
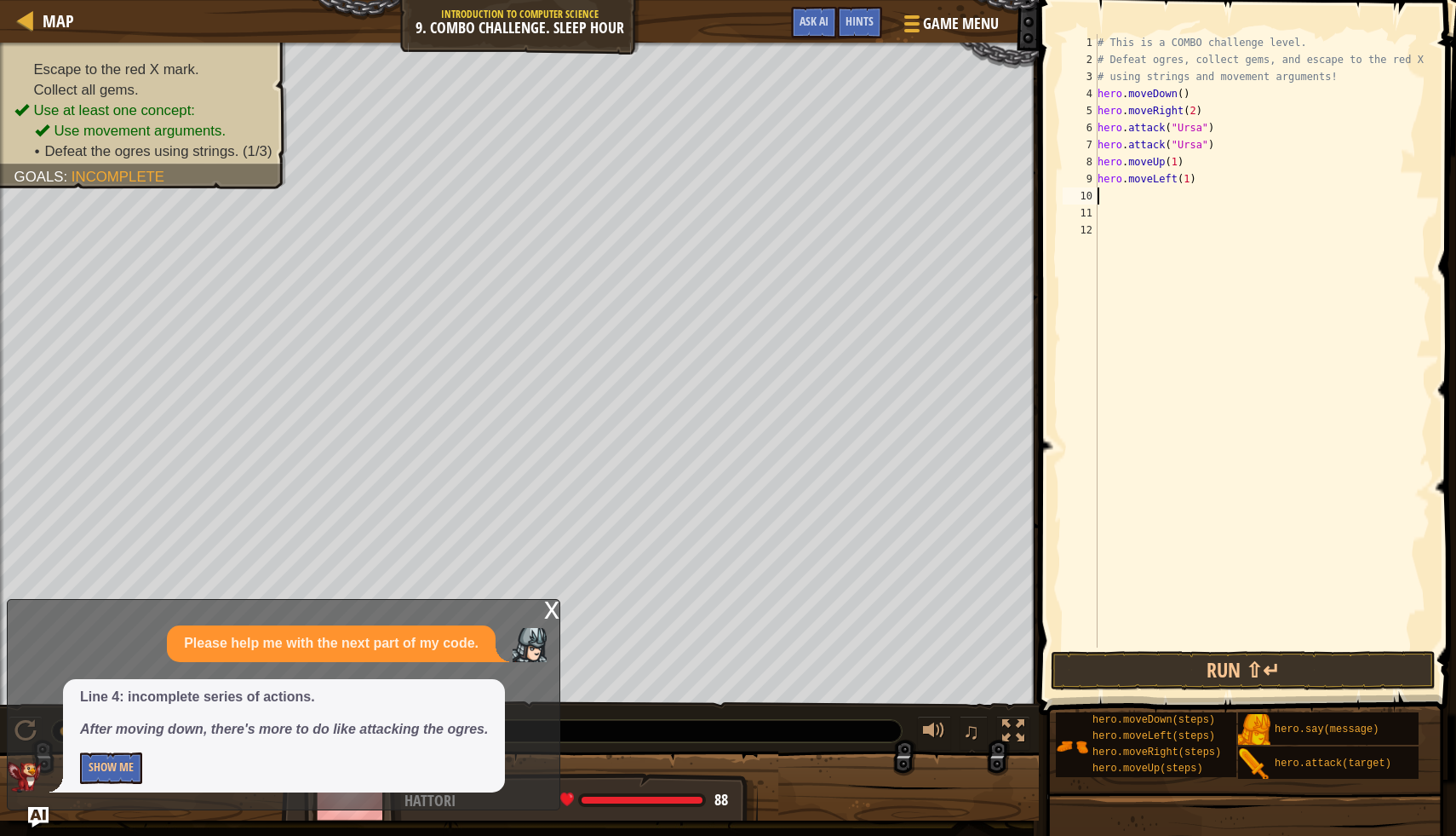
click at [1124, 197] on div "# This is a COMBO challenge level. # Defeat ogres, collect gems, and escape to …" at bounding box center [1263, 357] width 338 height 648
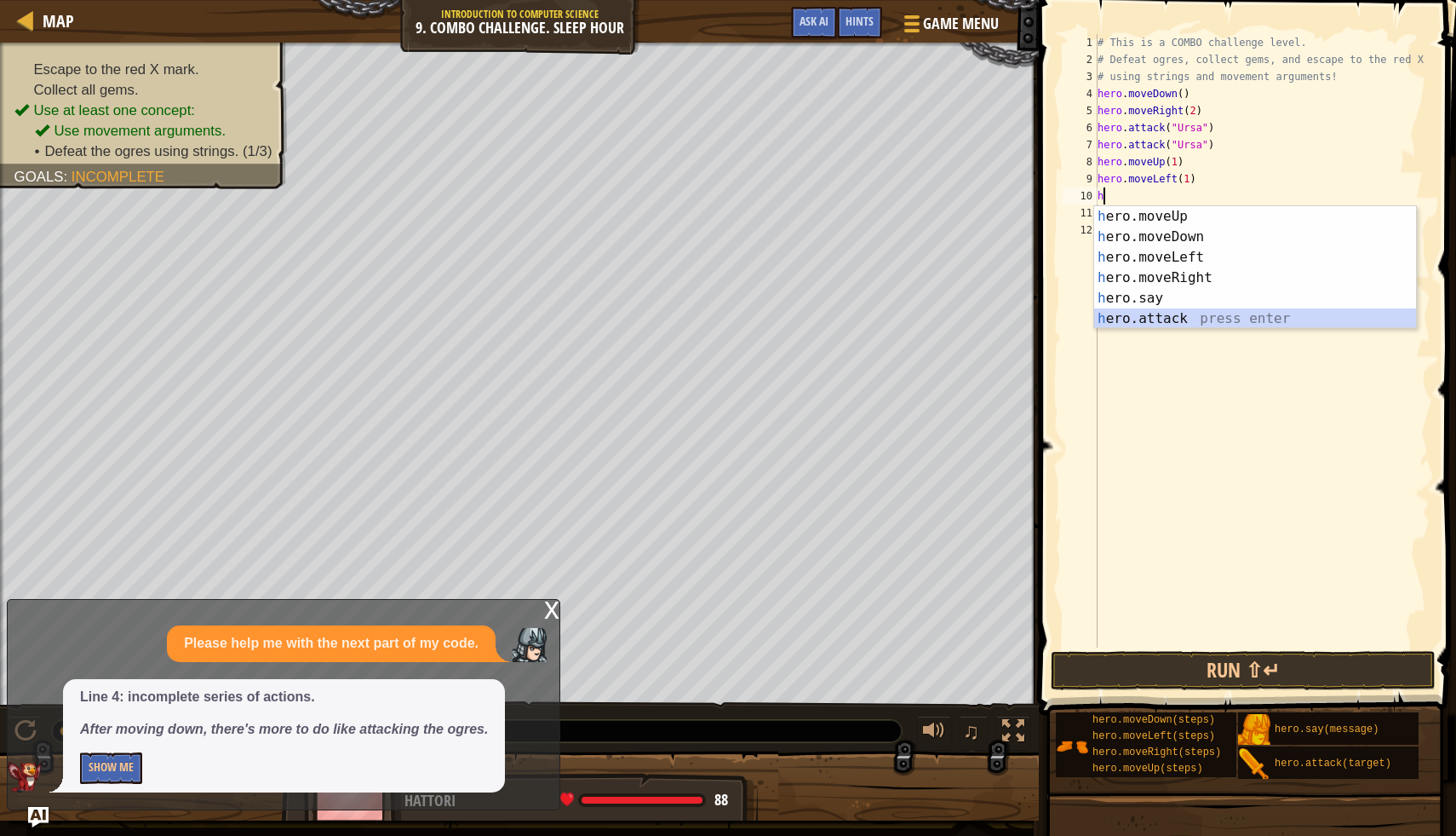
click at [1189, 316] on div "h ero.moveUp press enter h ero.moveDown press enter h ero.moveLeft press enter …" at bounding box center [1256, 287] width 322 height 164
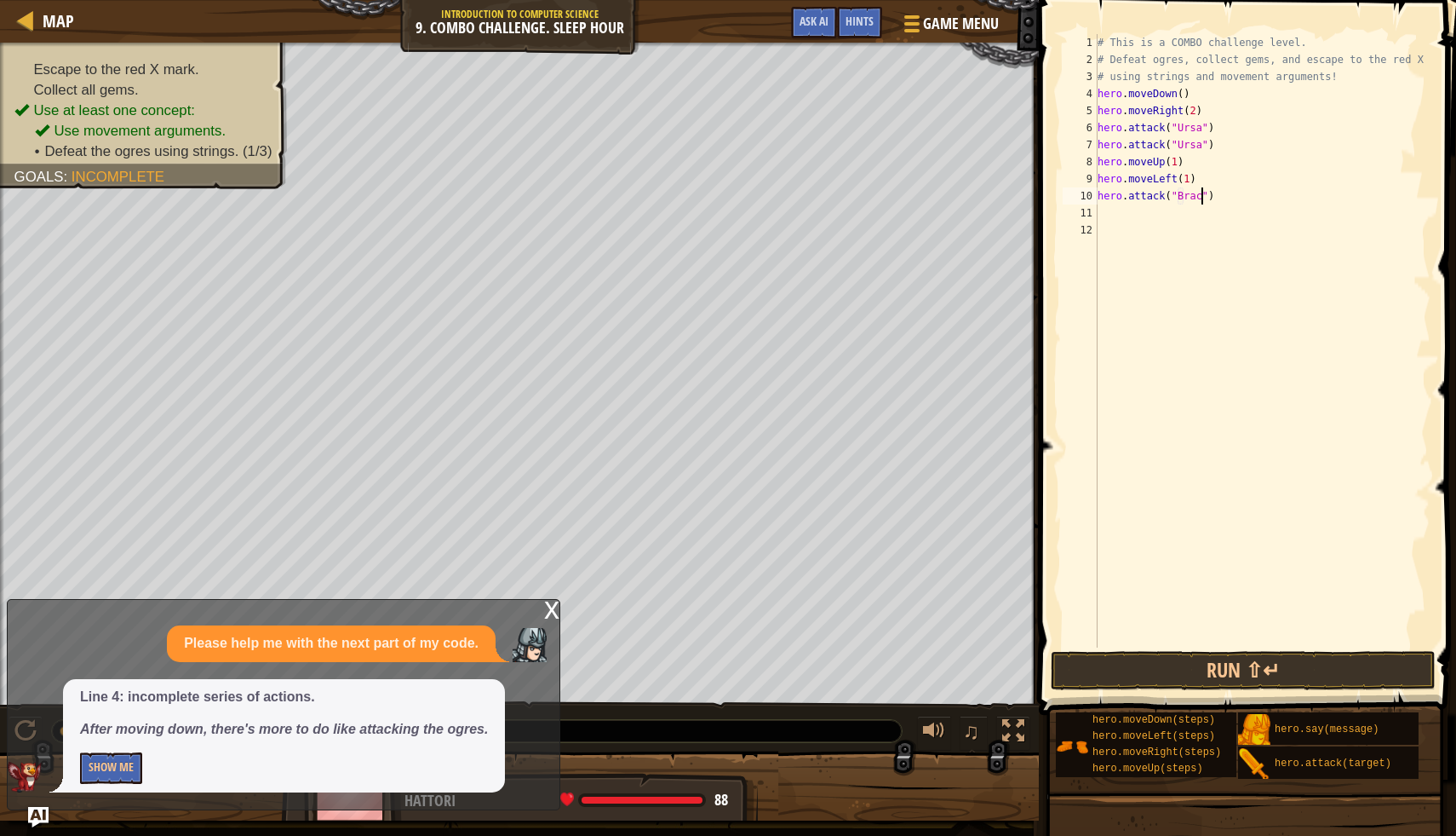
scroll to position [8, 9]
type textarea "hero.attack("Brack")"
click at [1115, 210] on div "# This is a COMBO challenge level. # Defeat ogres, collect gems, and escape to …" at bounding box center [1263, 357] width 338 height 648
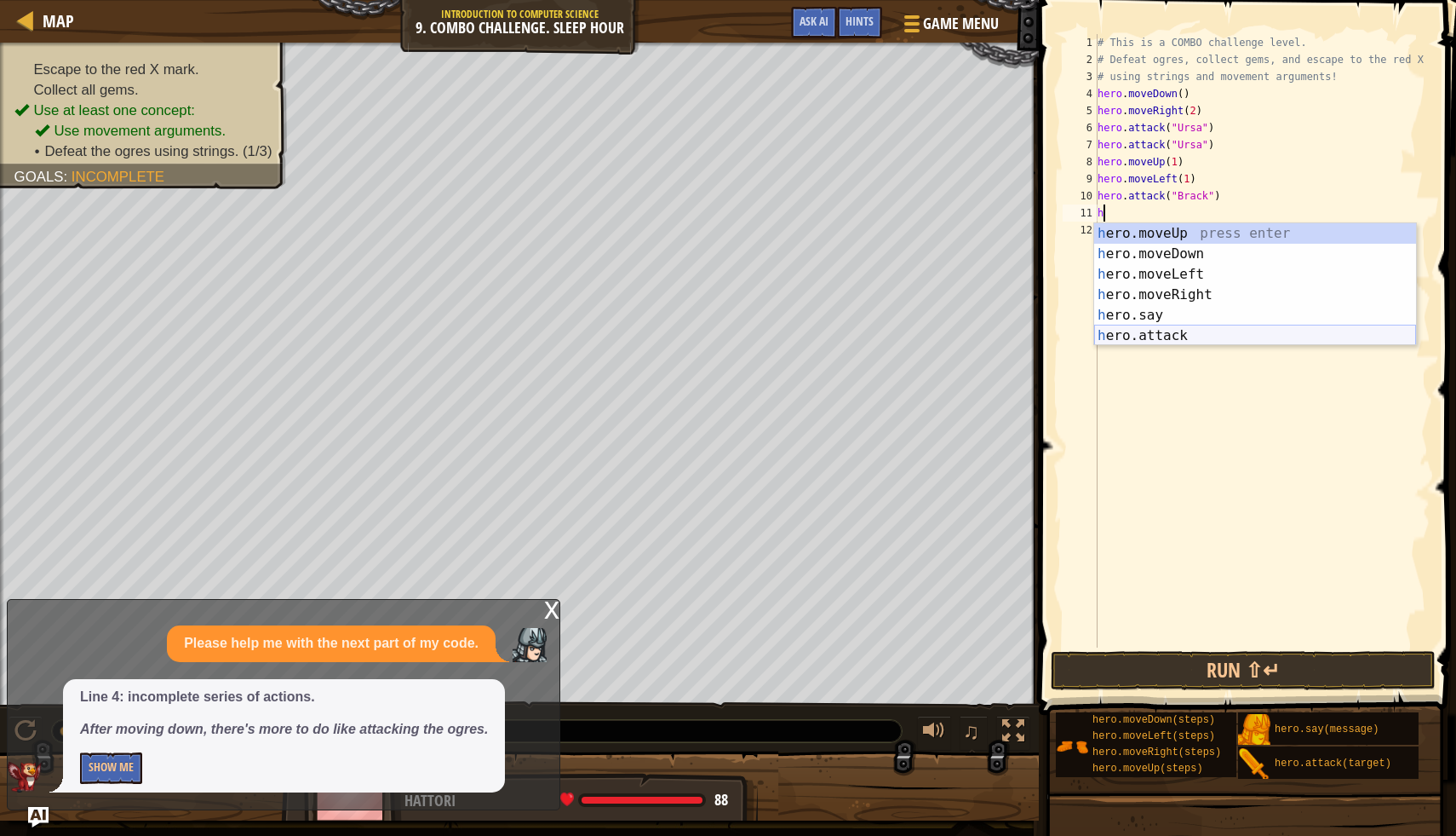
click at [1176, 333] on div "h ero.moveUp press enter h ero.moveDown press enter h ero.moveLeft press enter …" at bounding box center [1256, 305] width 322 height 164
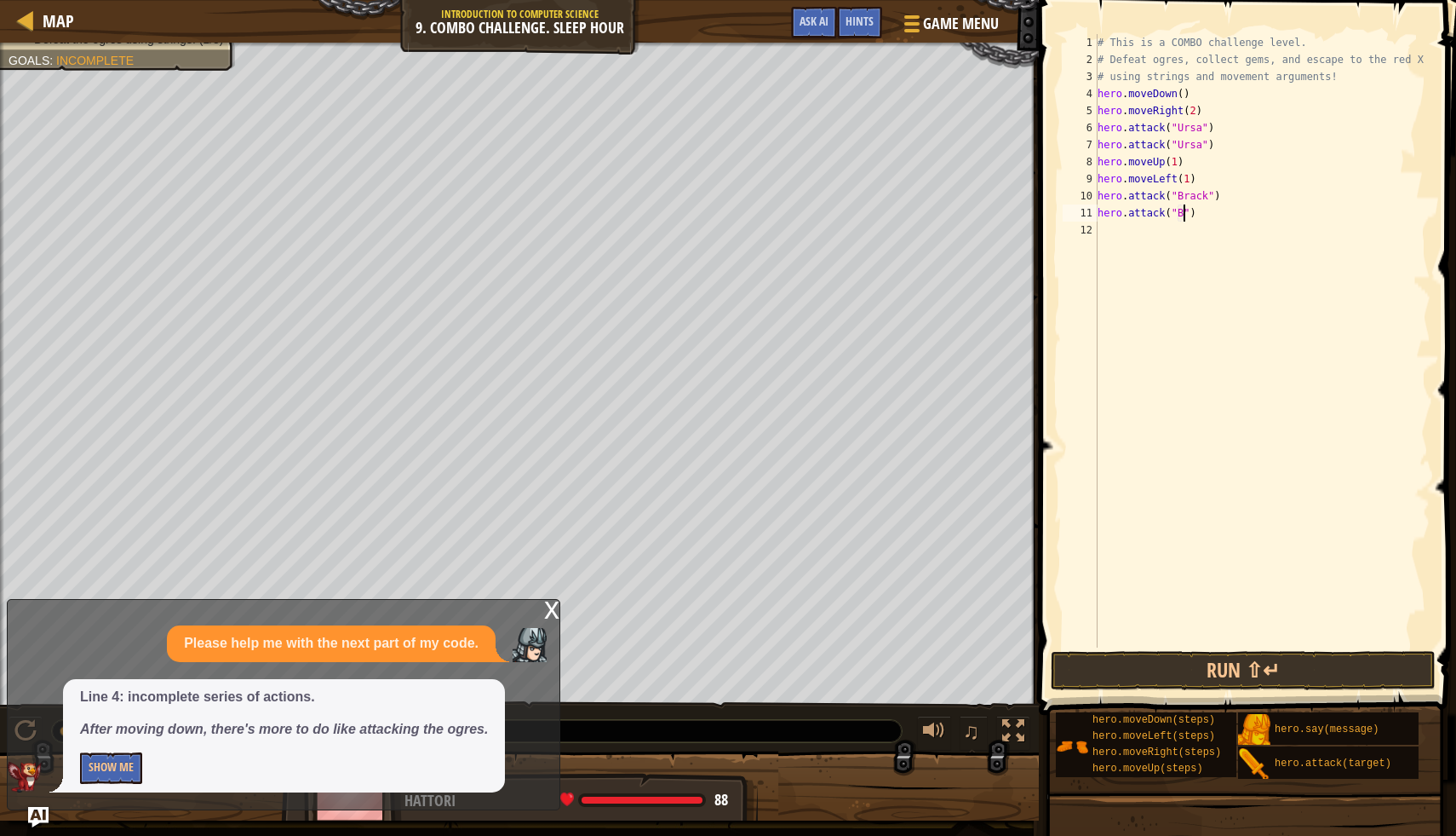
scroll to position [8, 8]
type textarea "hero.attack("Brack")"
click at [1115, 234] on div "# This is a COMBO challenge level. # Defeat ogres, collect gems, and escape to …" at bounding box center [1263, 357] width 338 height 648
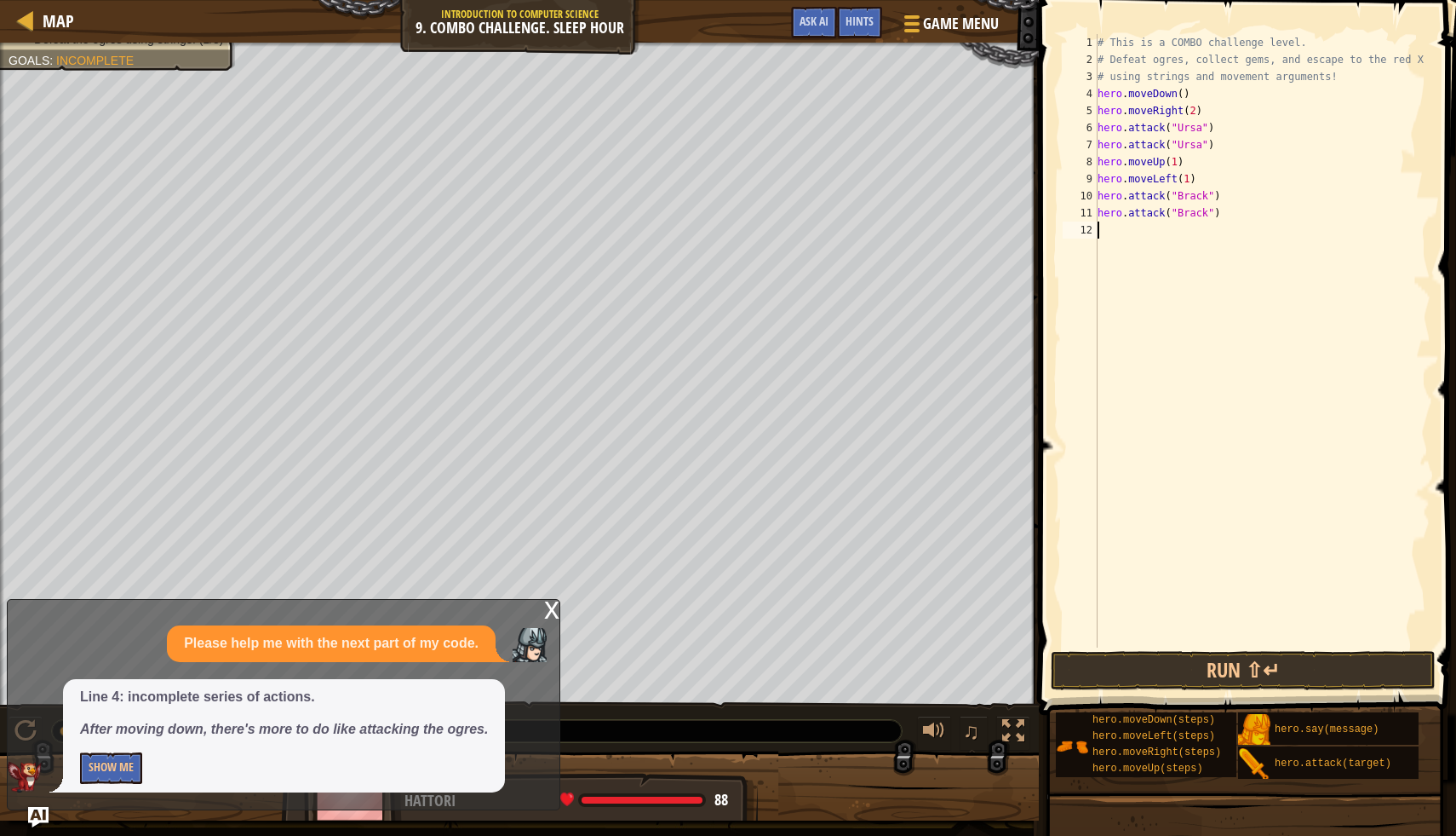
type textarea "h"
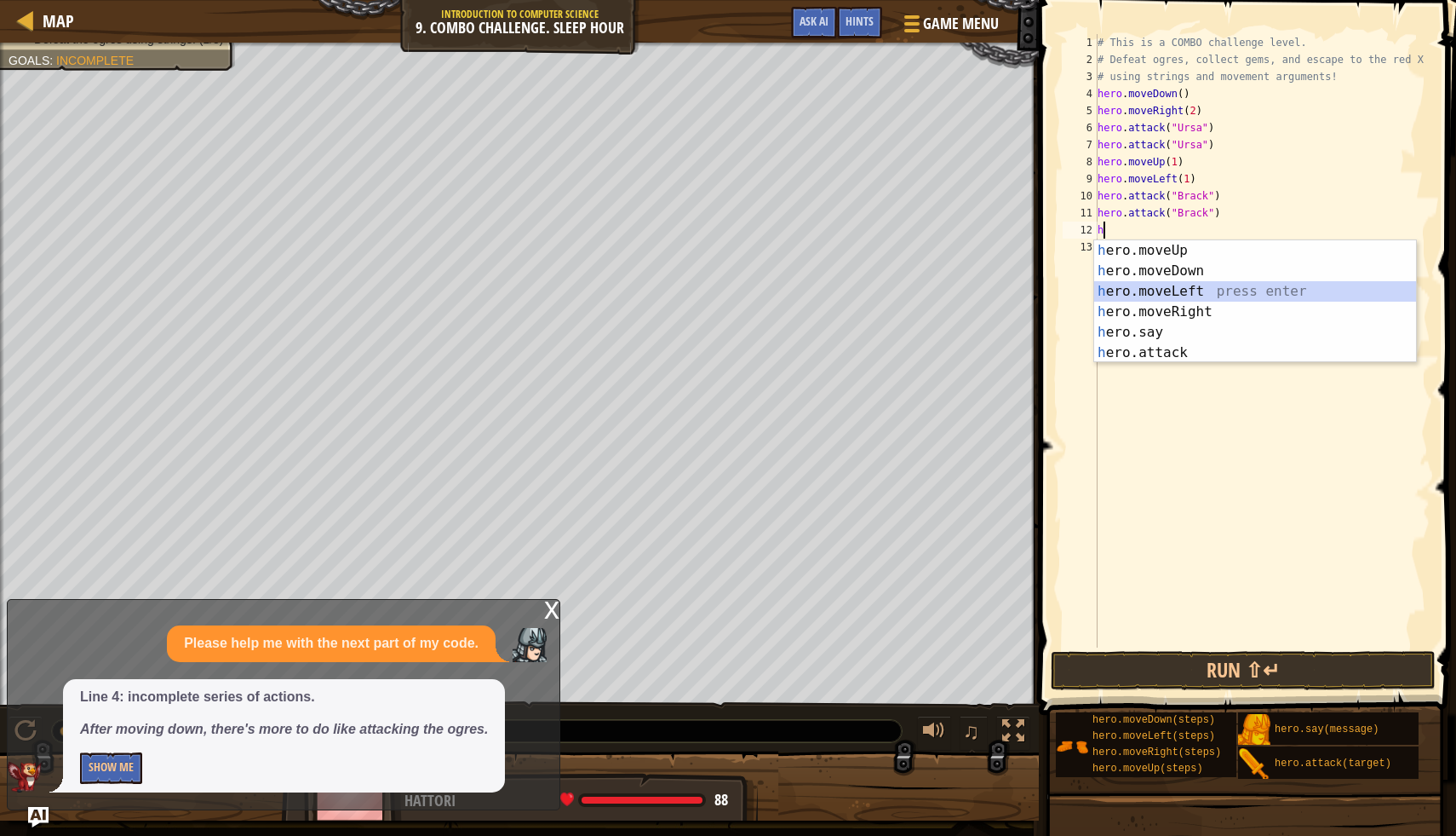
click at [1170, 292] on div "h ero.moveUp press enter h ero.moveDown press enter h ero.moveLeft press enter …" at bounding box center [1256, 322] width 322 height 164
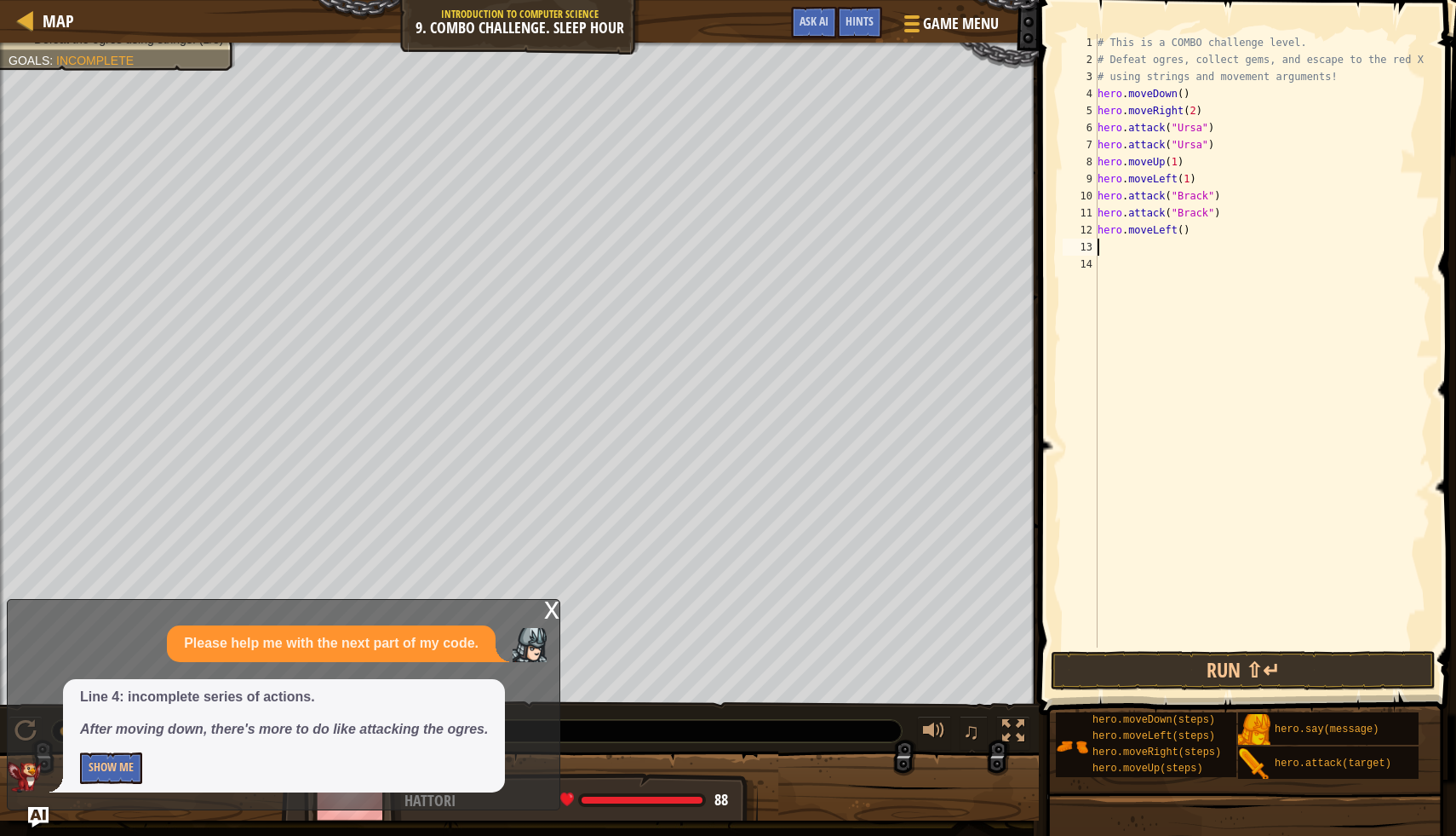
click at [1186, 232] on div "# This is a COMBO challenge level. # Defeat ogres, collect gems, and escape to …" at bounding box center [1263, 357] width 338 height 648
type textarea "hero.moveLeft(1)"
click at [1124, 259] on div "# This is a COMBO challenge level. # Defeat ogres, collect gems, and escape to …" at bounding box center [1263, 357] width 338 height 648
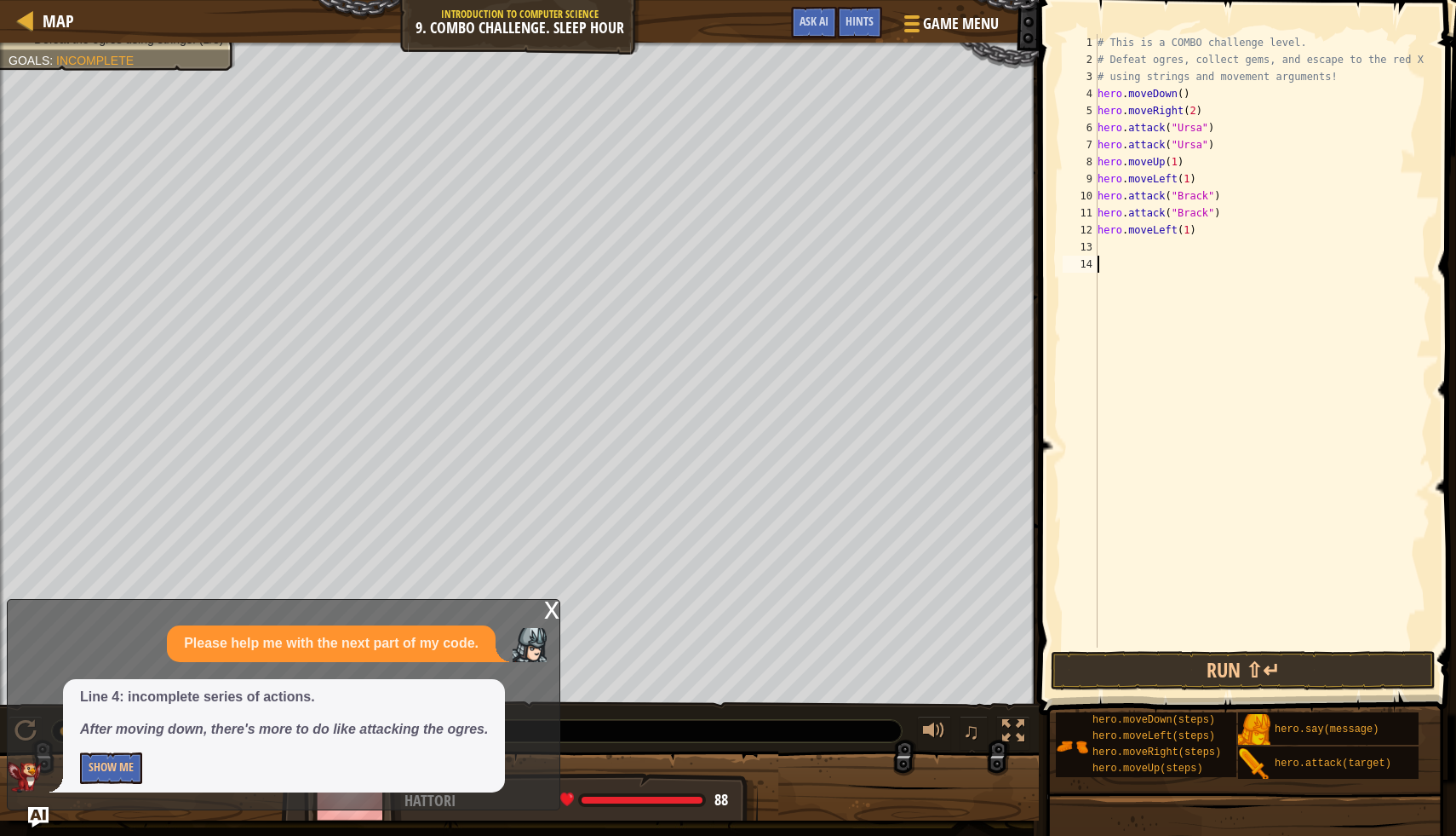
click at [1118, 251] on div "# This is a COMBO challenge level. # Defeat ogres, collect gems, and escape to …" at bounding box center [1263, 357] width 338 height 648
click at [560, 603] on div "Map Introduction to Computer Science 9. Combo Challenge. Sleep Hour Game Menu D…" at bounding box center [728, 418] width 1456 height 836
click at [554, 607] on div "x" at bounding box center [552, 608] width 15 height 17
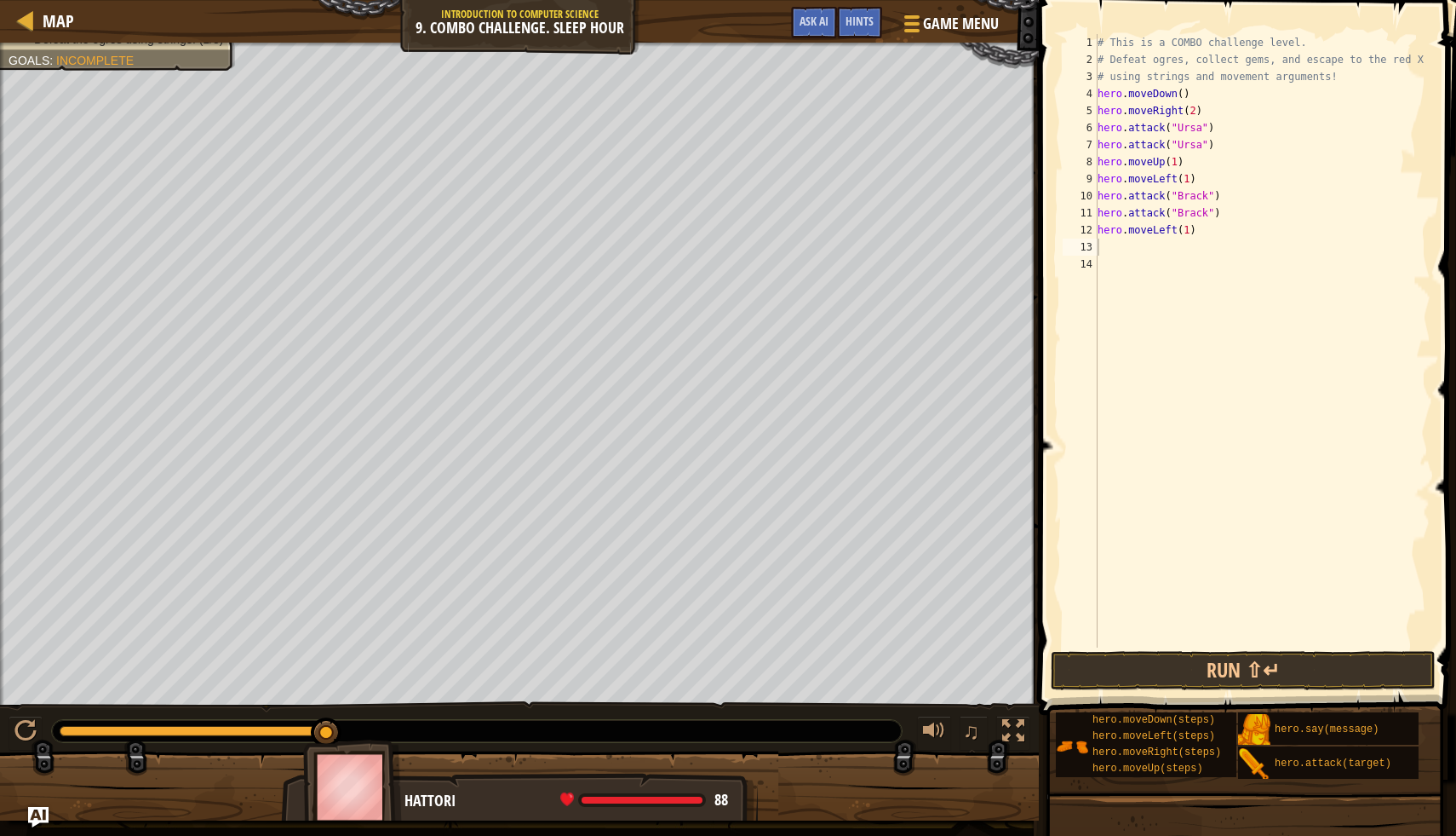
click at [1111, 258] on div "# This is a COMBO challenge level. # Defeat ogres, collect gems, and escape to …" at bounding box center [1263, 357] width 338 height 648
click at [1104, 249] on div "# This is a COMBO challenge level. # Defeat ogres, collect gems, and escape to …" at bounding box center [1263, 357] width 338 height 648
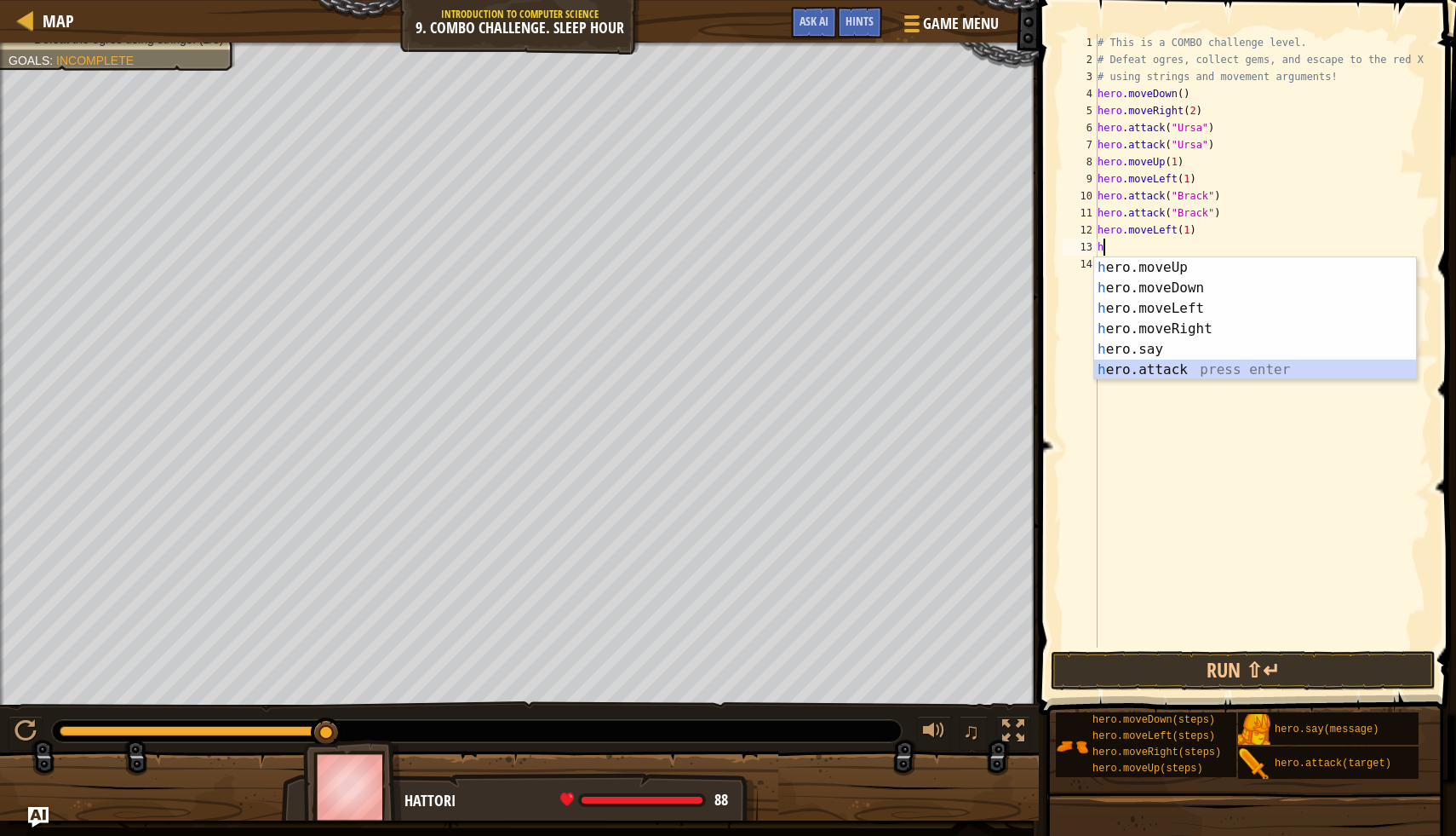
click at [1199, 365] on div "h ero.moveUp press enter h ero.moveDown press enter h ero.moveLeft press enter …" at bounding box center [1256, 339] width 322 height 164
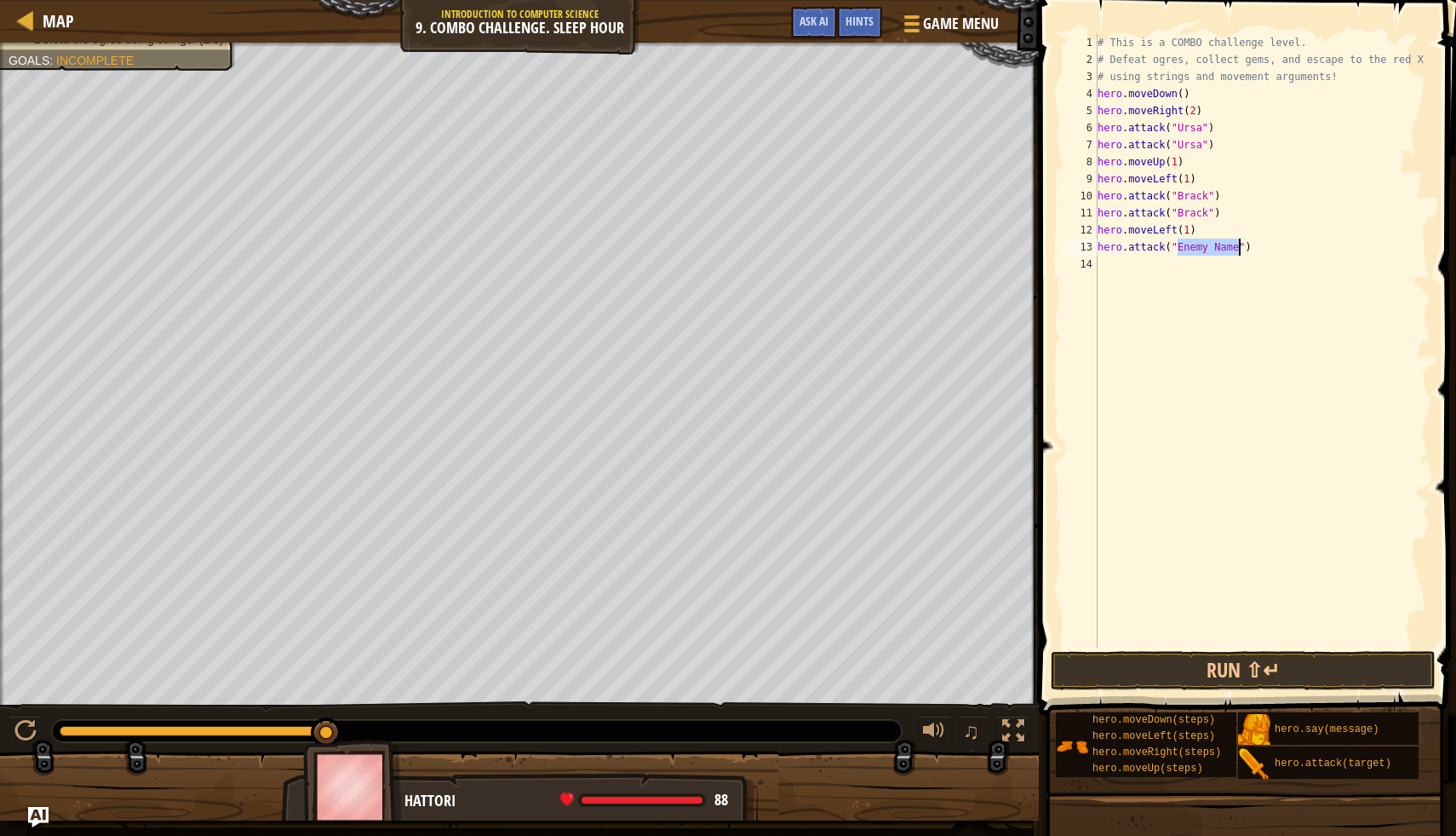
scroll to position [8, 7]
type textarea "hero.attack("Rexxar")"
click at [1107, 263] on div "# This is a COMBO challenge level. # Defeat ogres, collect gems, and escape to …" at bounding box center [1263, 357] width 338 height 648
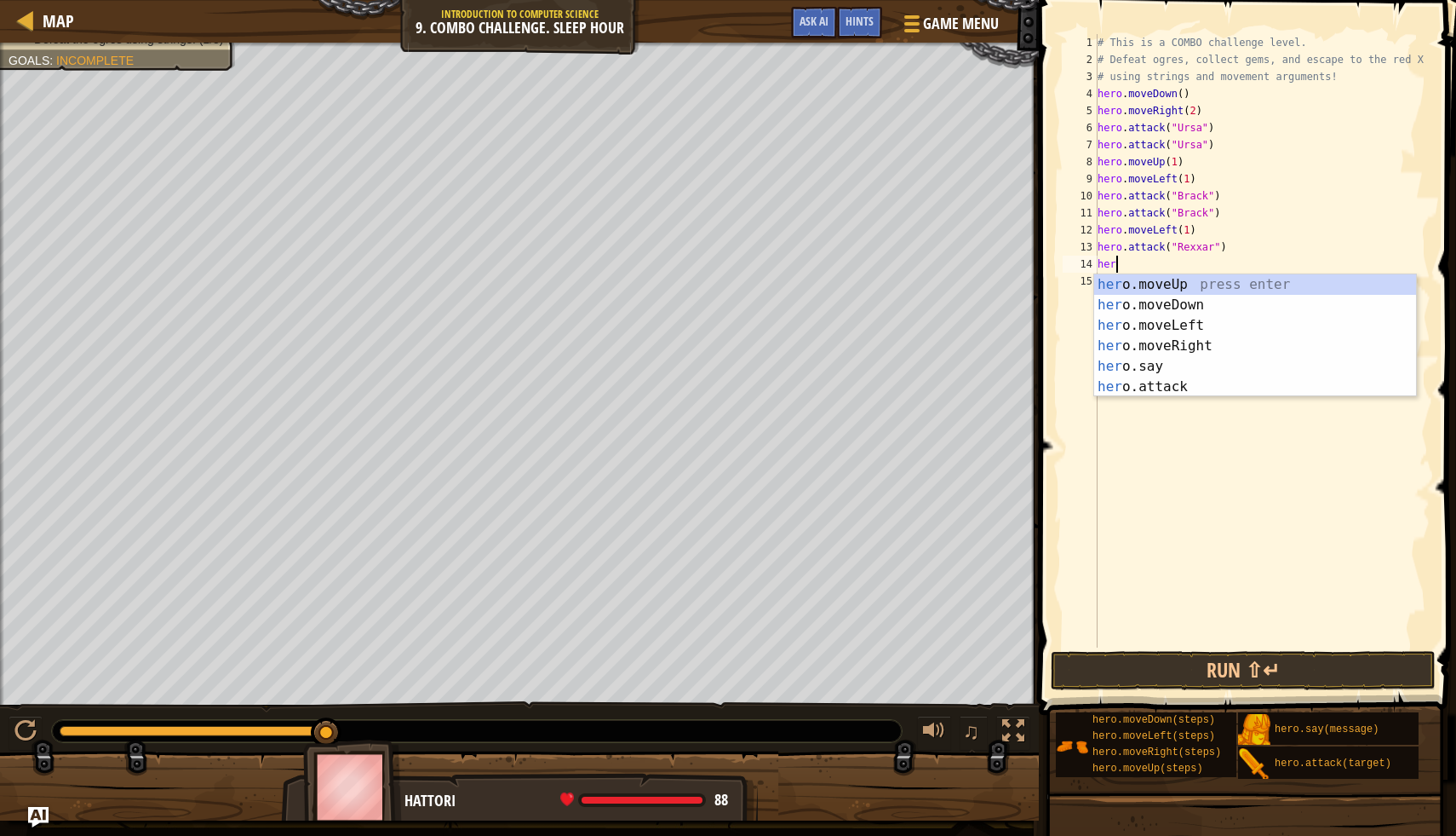
scroll to position [8, 1]
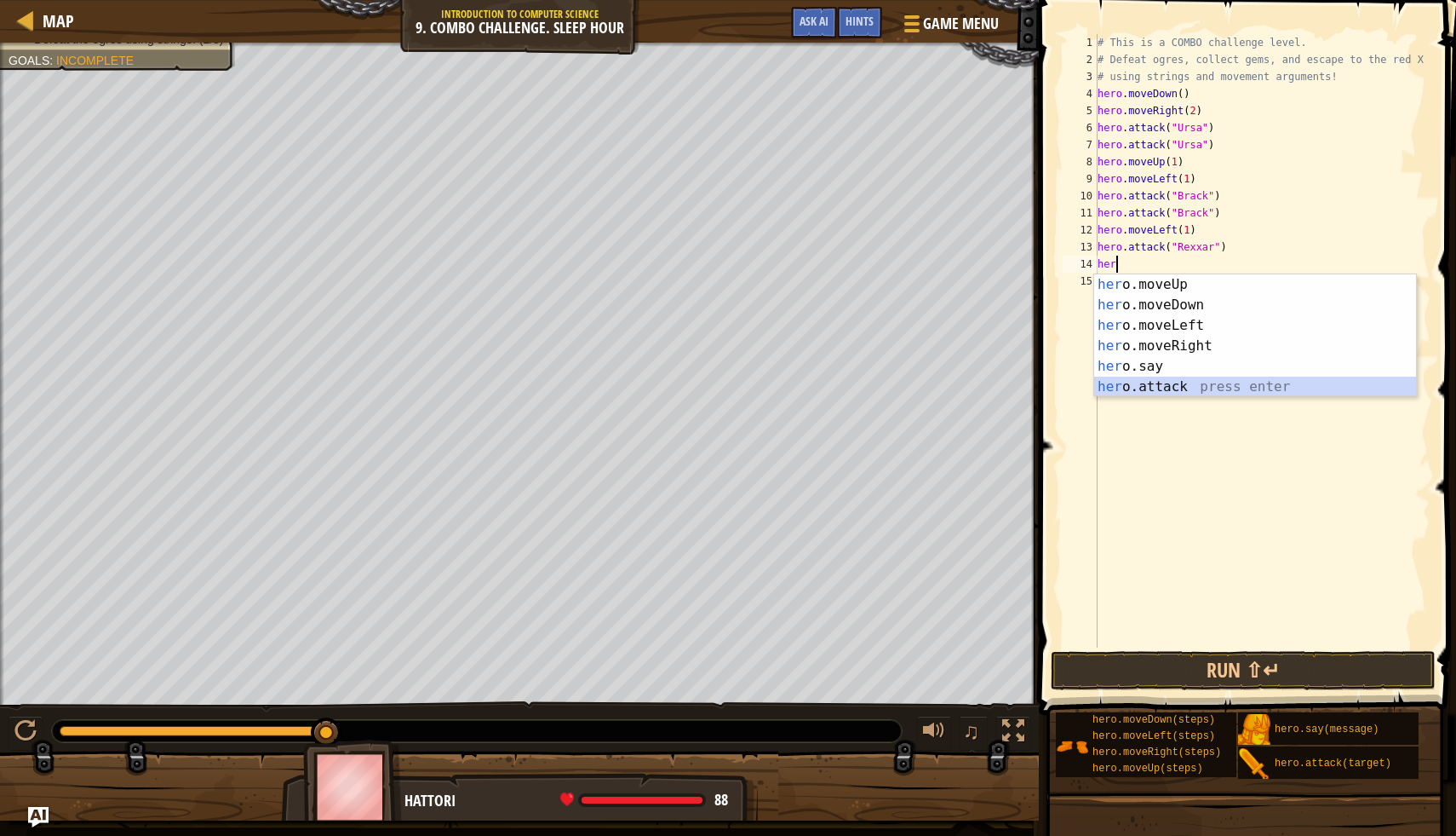
click at [1175, 390] on div "her o.moveUp press enter her o.moveDown press enter her o.moveLeft press enter …" at bounding box center [1256, 356] width 322 height 164
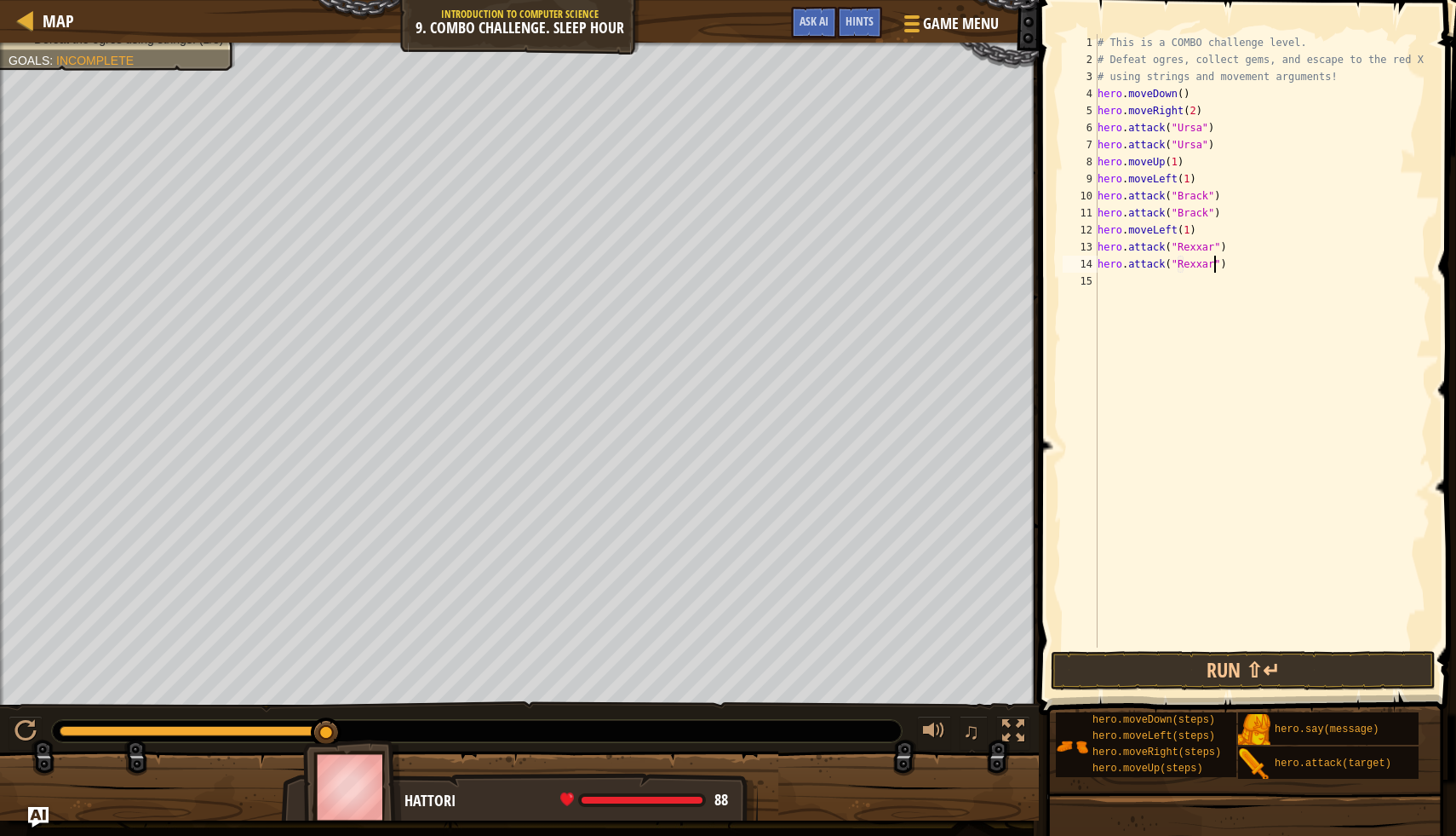
scroll to position [8, 9]
click at [1218, 678] on button "Run ⇧↵" at bounding box center [1243, 670] width 385 height 39
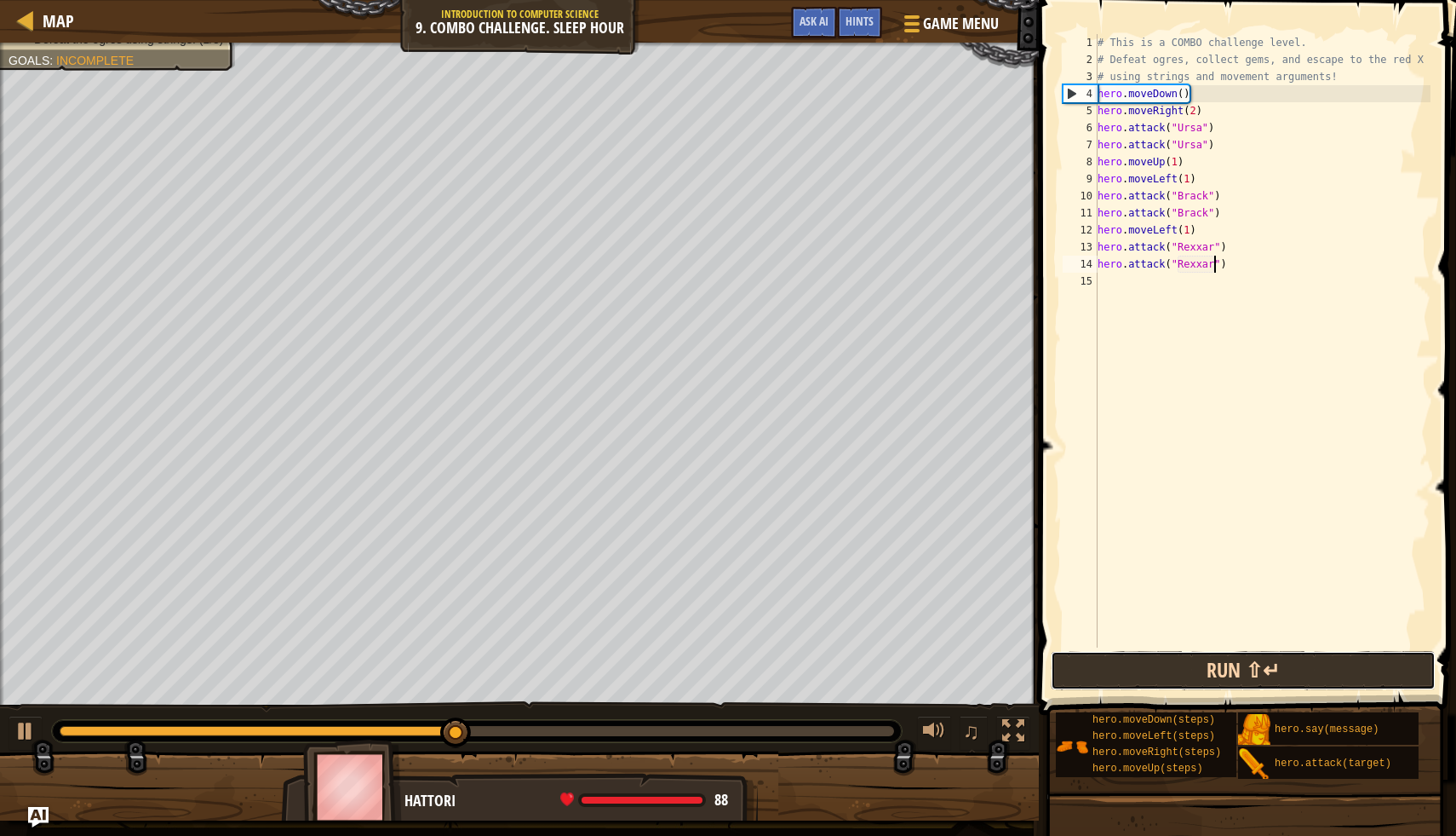
click at [1145, 668] on button "Run ⇧↵" at bounding box center [1243, 670] width 385 height 39
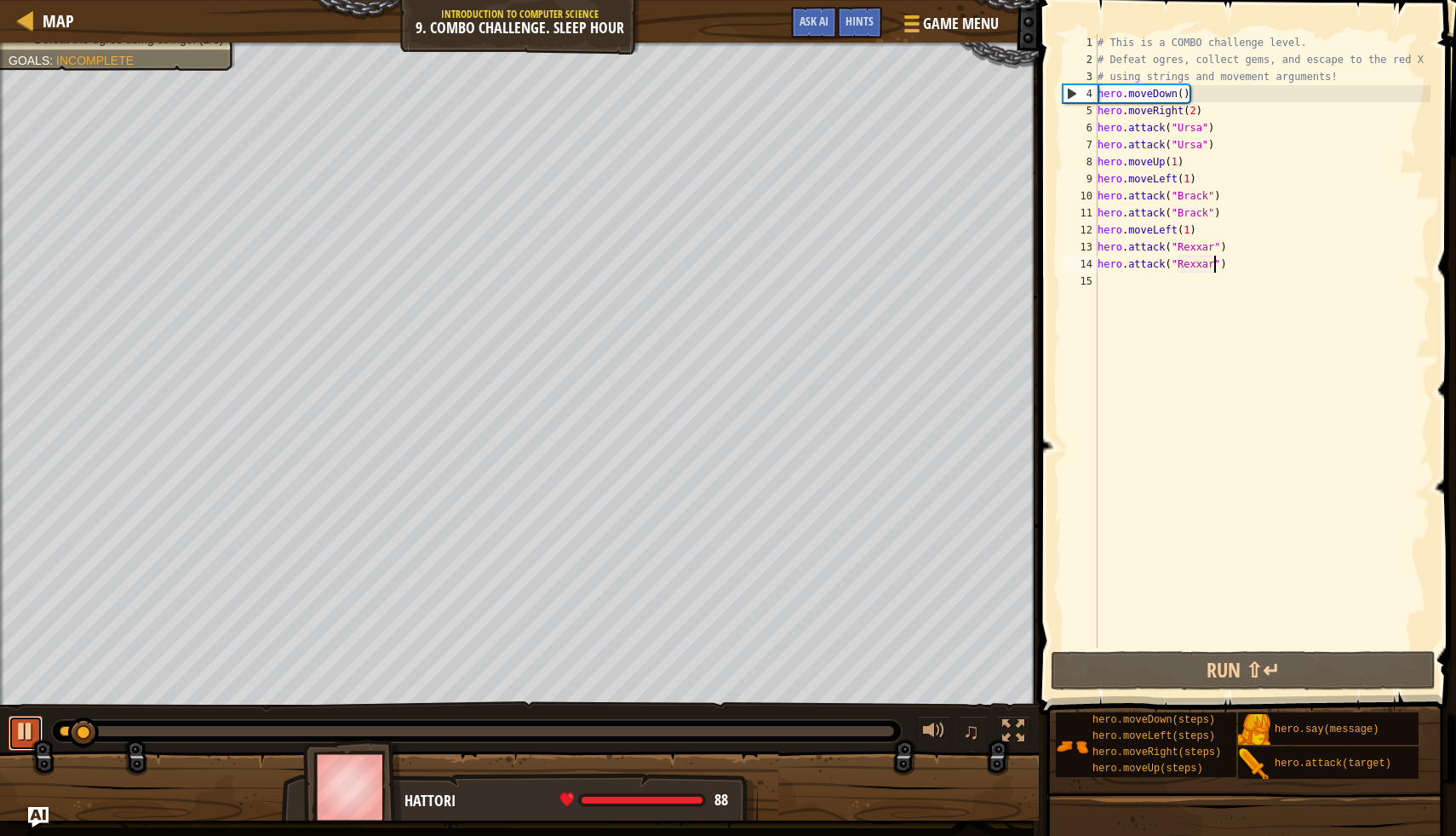
click at [32, 730] on div at bounding box center [25, 730] width 22 height 22
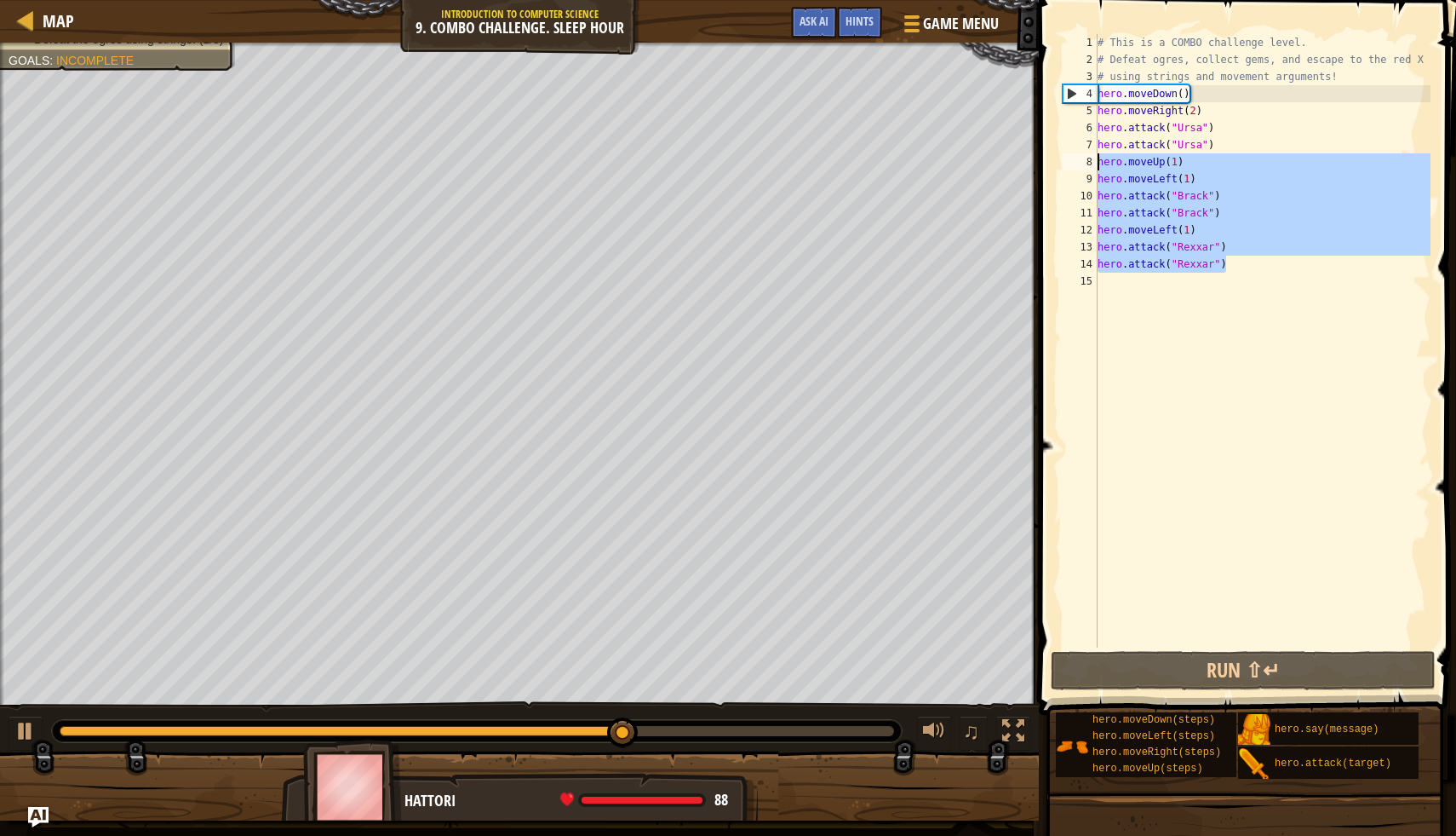
drag, startPoint x: 1231, startPoint y: 267, endPoint x: 1100, endPoint y: 155, distance: 172.4
click at [1100, 155] on div "# This is a COMBO challenge level. # Defeat ogres, collect gems, and escape to …" at bounding box center [1263, 357] width 338 height 648
type textarea "hero.moveUp(1) hero.moveLeft(1)"
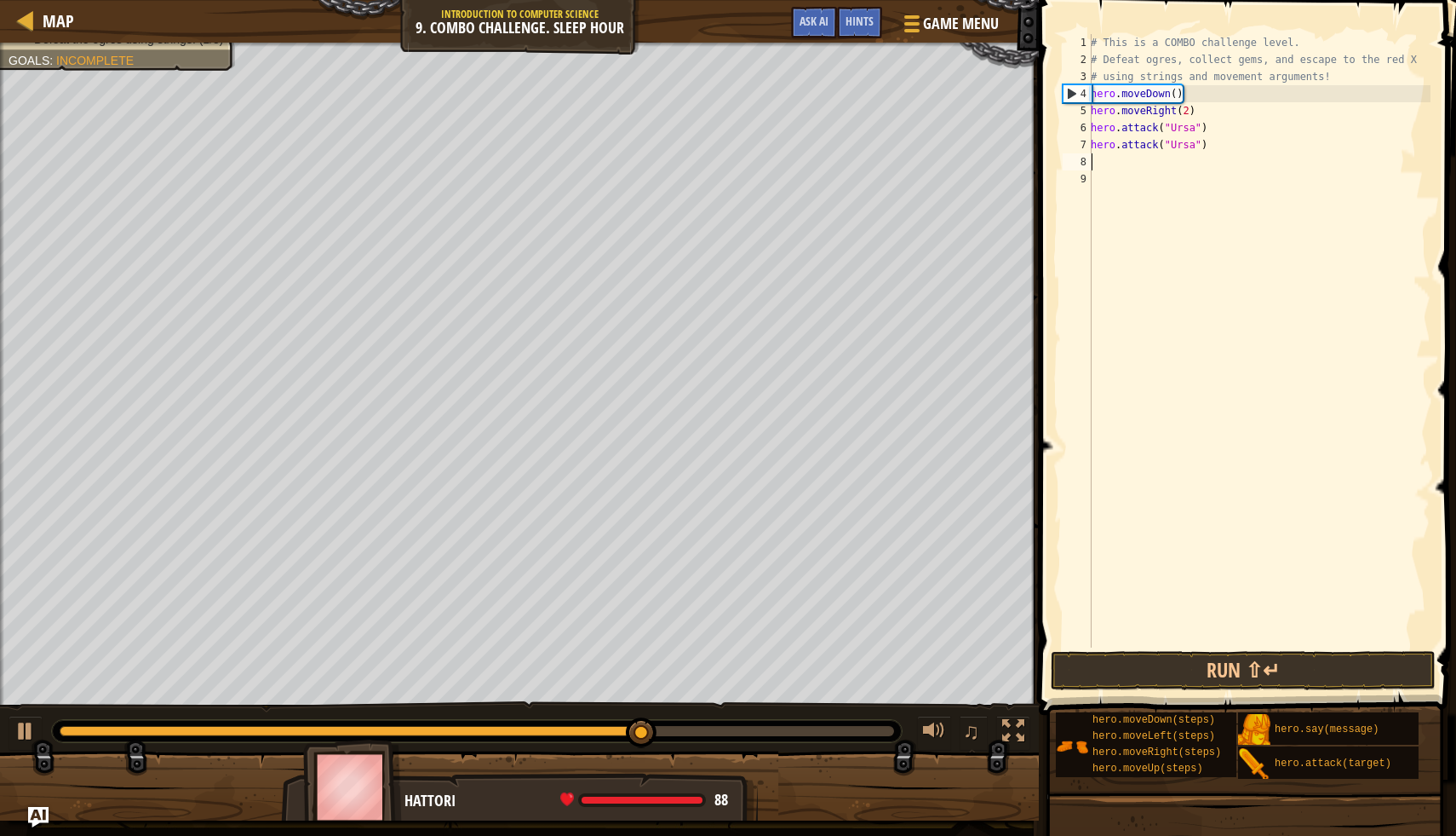
scroll to position [8, 0]
click at [1095, 129] on div "# This is a COMBO challenge level. # Defeat ogres, collect gems, and escape to …" at bounding box center [1258, 357] width 343 height 648
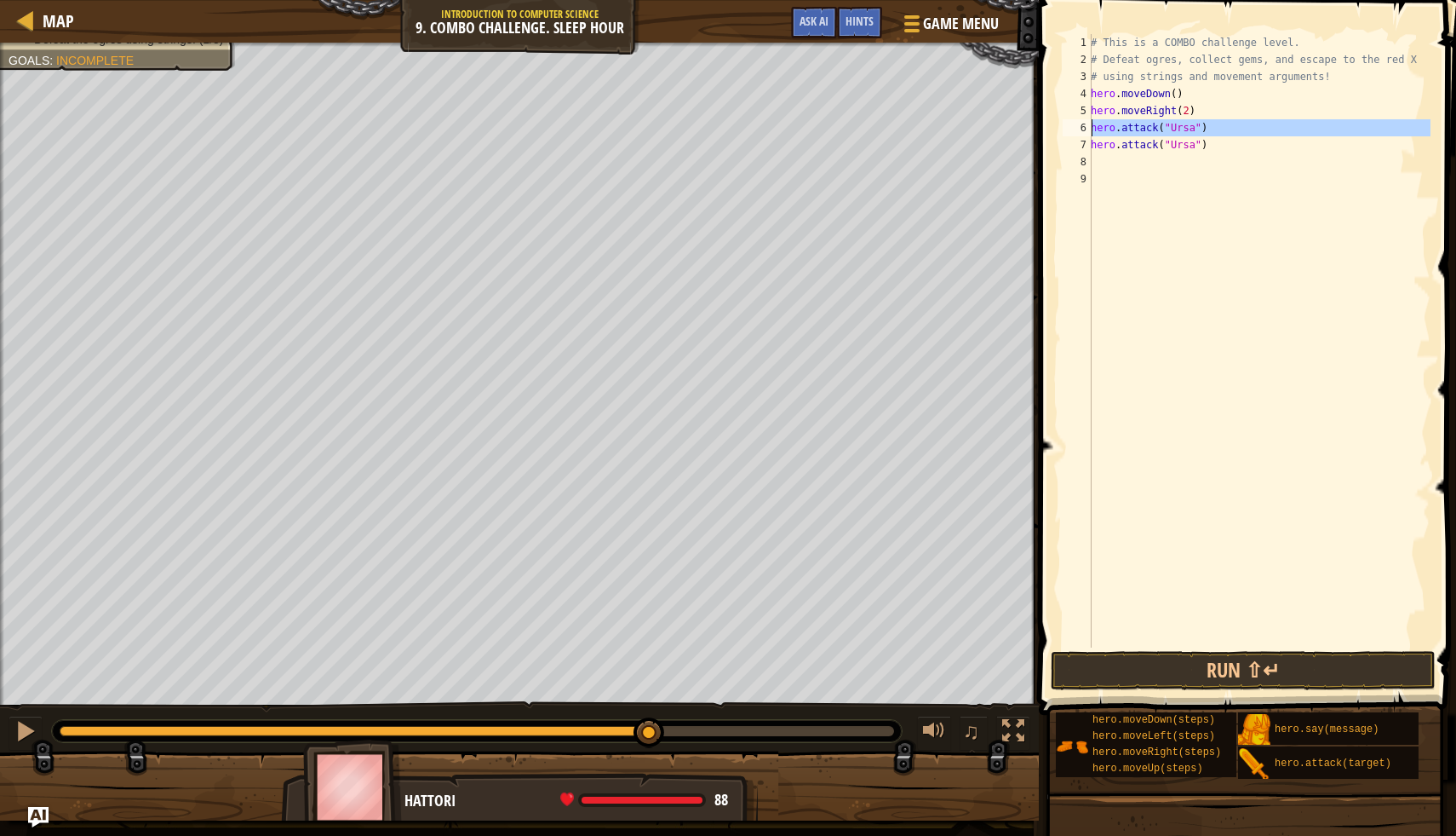
click at [1088, 131] on div "6" at bounding box center [1077, 128] width 29 height 17
type textarea "hero.attack("Ursa")"
click at [1101, 127] on div "# This is a COMBO challenge level. # Defeat ogres, collect gems, and escape to …" at bounding box center [1263, 357] width 338 height 648
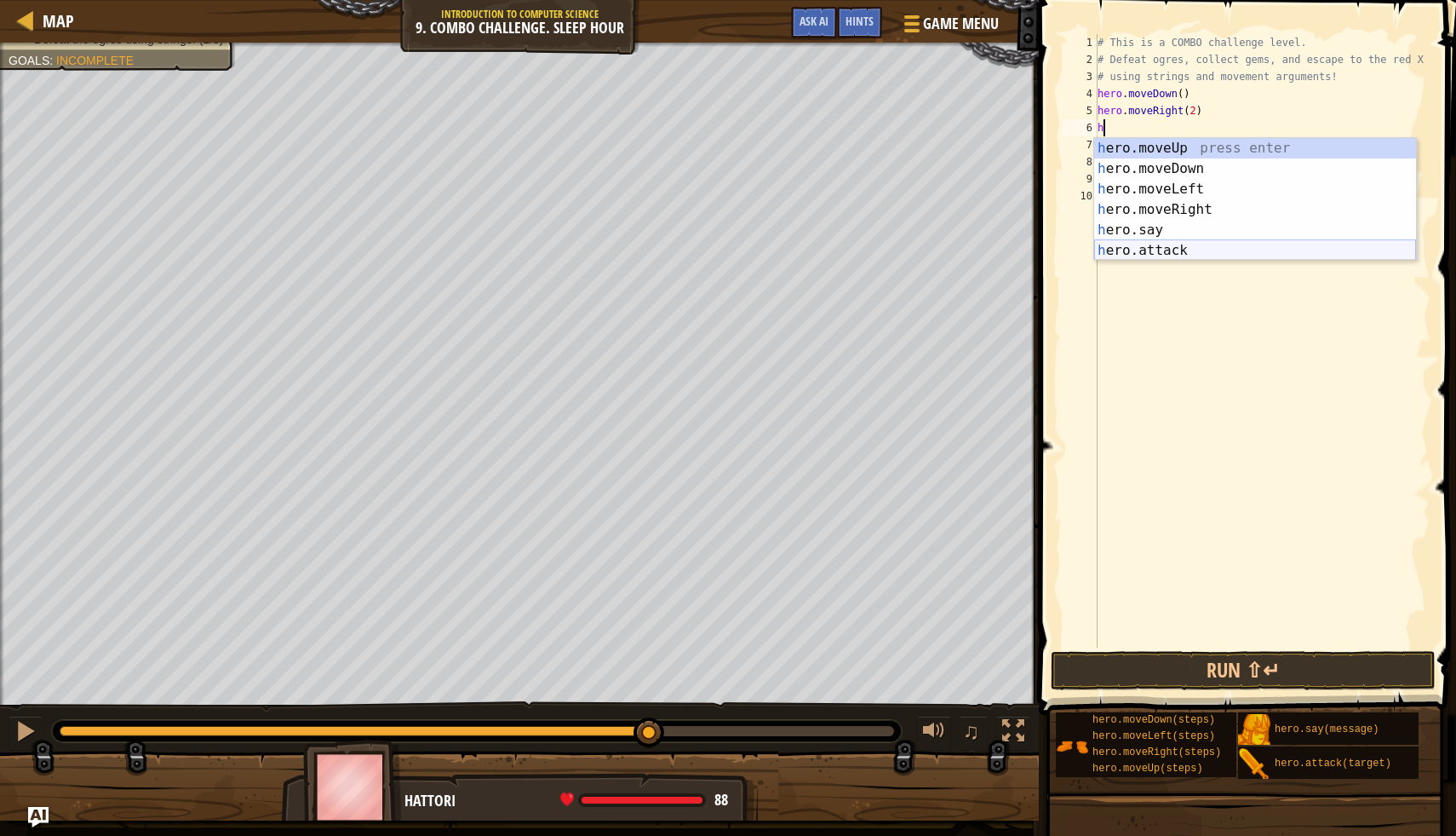
click at [1170, 253] on div "h ero.moveUp press enter h ero.moveDown press enter h ero.moveLeft press enter …" at bounding box center [1256, 219] width 322 height 164
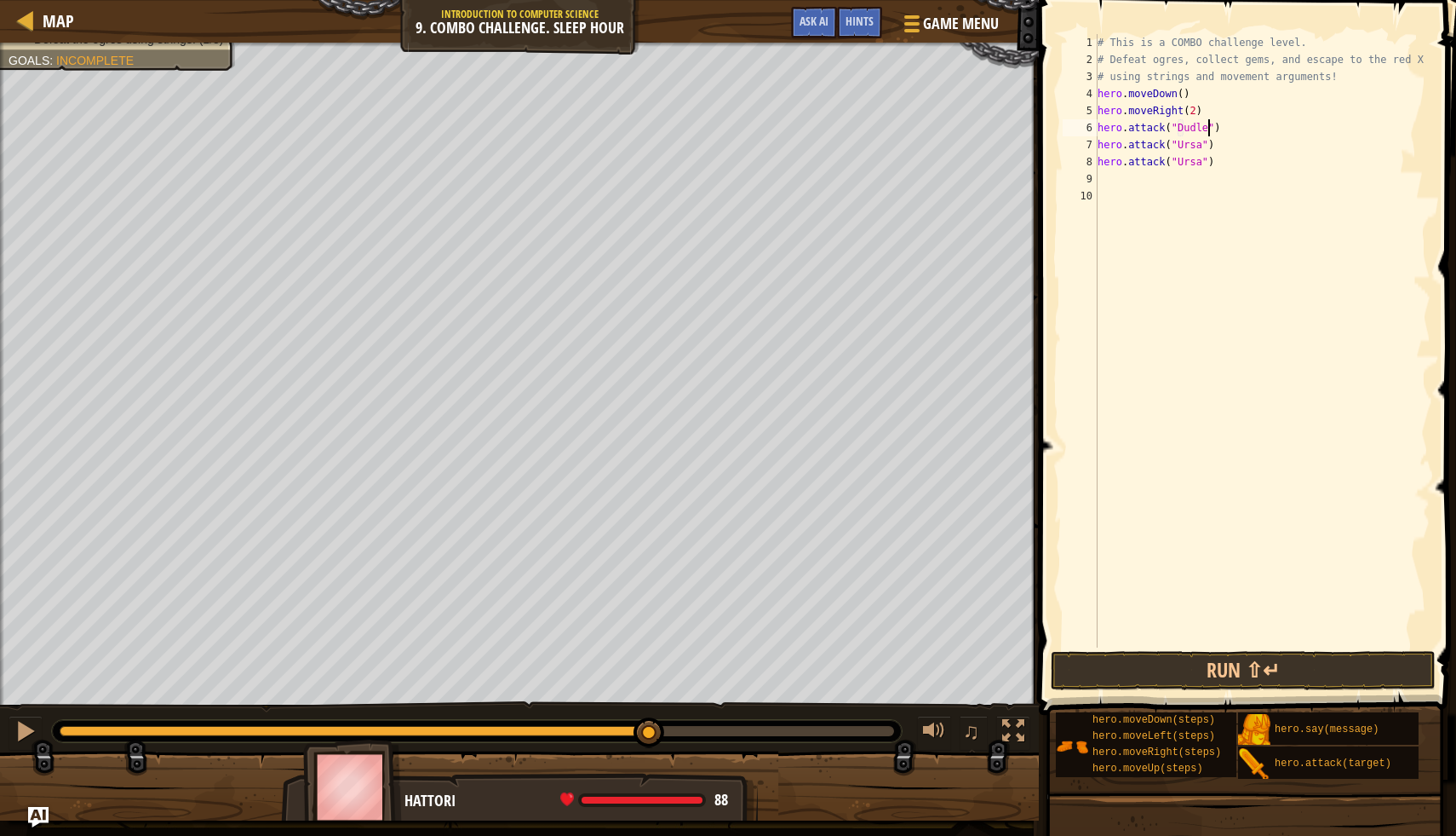
scroll to position [8, 9]
click at [1183, 679] on button "Run ⇧↵" at bounding box center [1243, 670] width 385 height 39
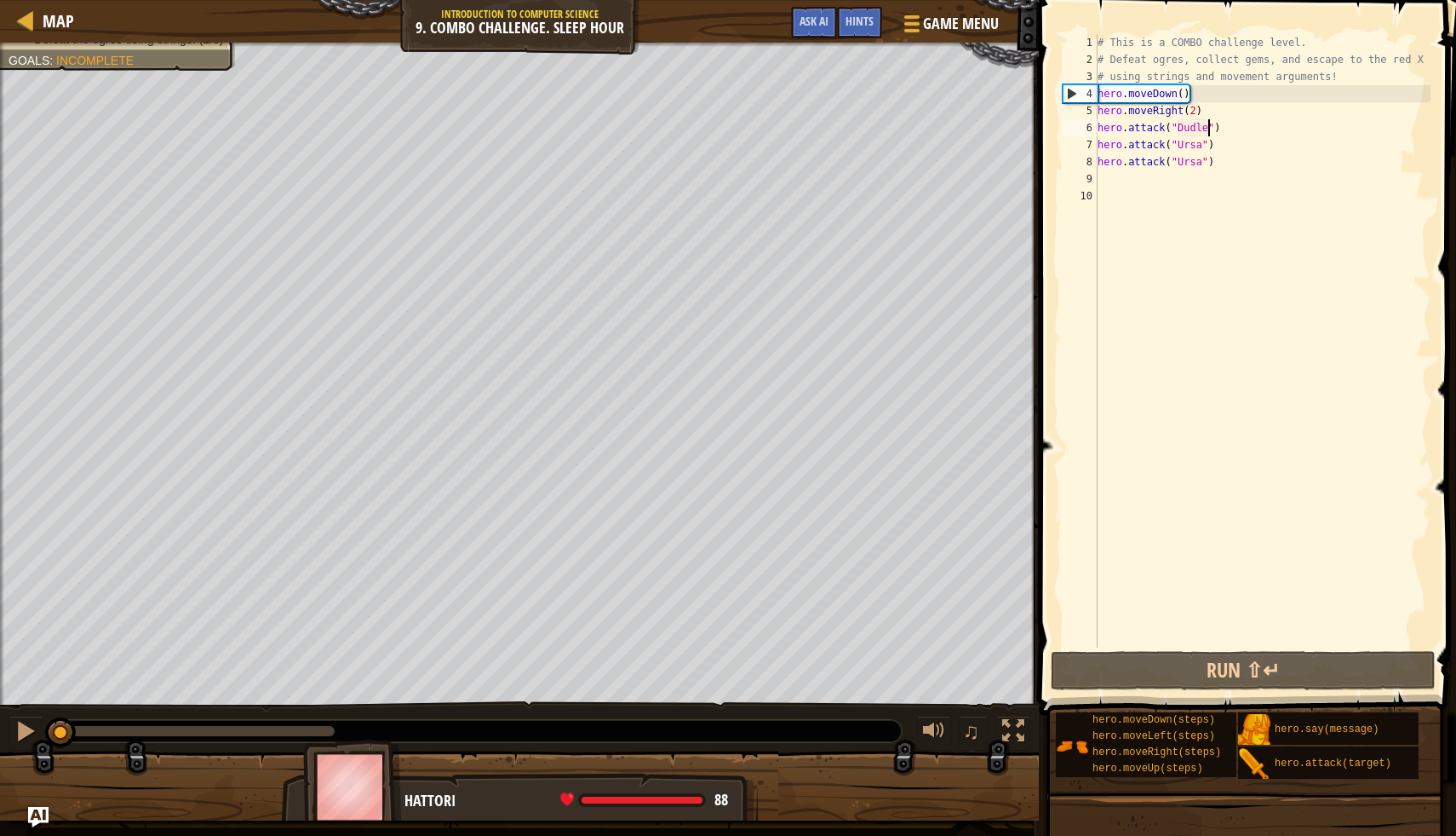
drag, startPoint x: 336, startPoint y: 724, endPoint x: 0, endPoint y: 694, distance: 337.3
click at [0, 694] on div "Escape to the red X mark. Collect all gems. Use at least one concept: Use movem…" at bounding box center [728, 431] width 1456 height 777
click at [1099, 150] on div "# This is a COMBO challenge level. # Defeat ogres, collect gems, and escape to …" at bounding box center [1263, 357] width 338 height 648
type textarea "hero.attack("Ursa")"
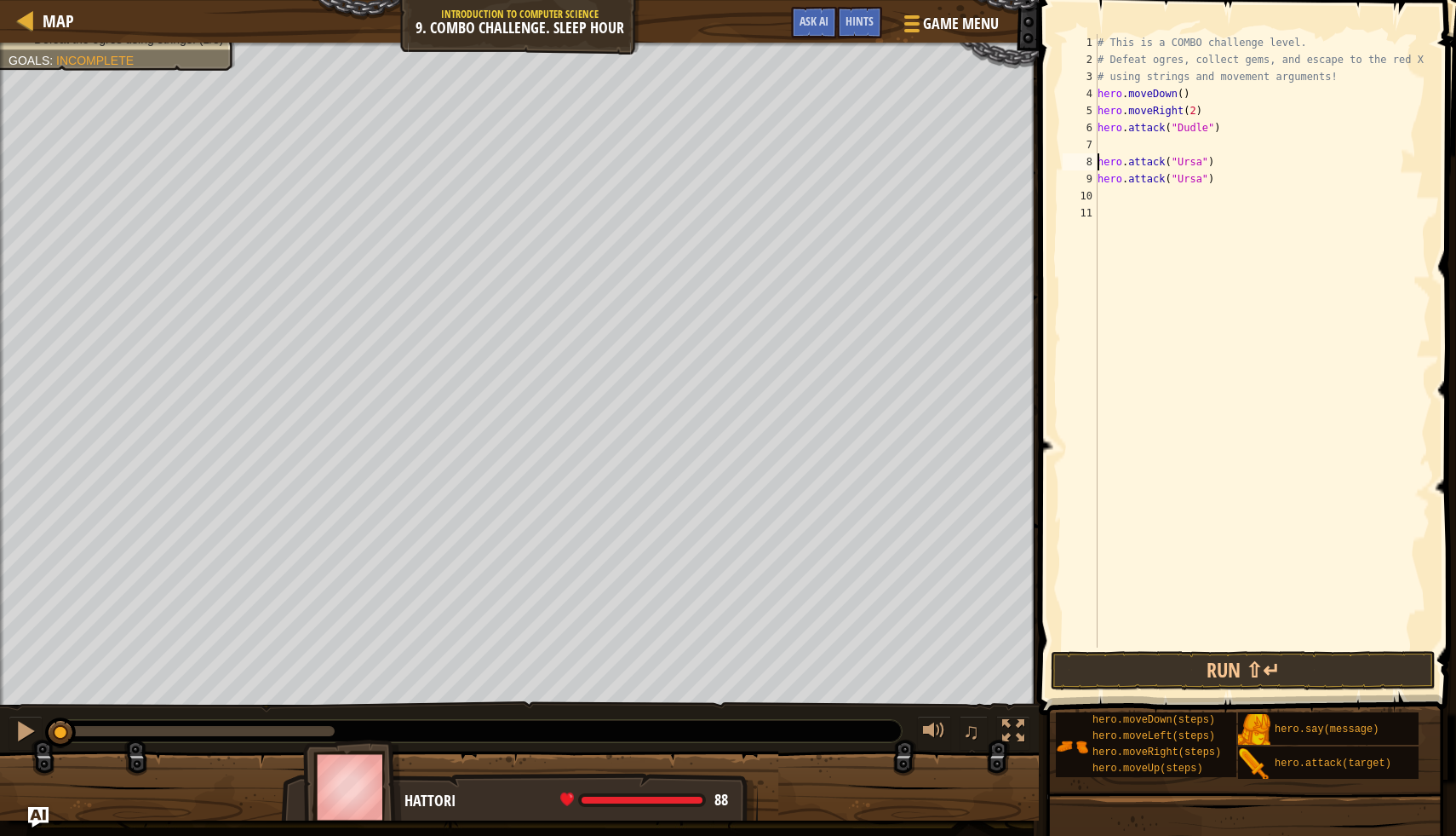
click at [1110, 158] on div "# This is a COMBO challenge level. # Defeat ogres, collect gems, and escape to …" at bounding box center [1263, 357] width 338 height 648
click at [1103, 142] on div "# This is a COMBO challenge level. # Defeat ogres, collect gems, and escape to …" at bounding box center [1263, 357] width 338 height 648
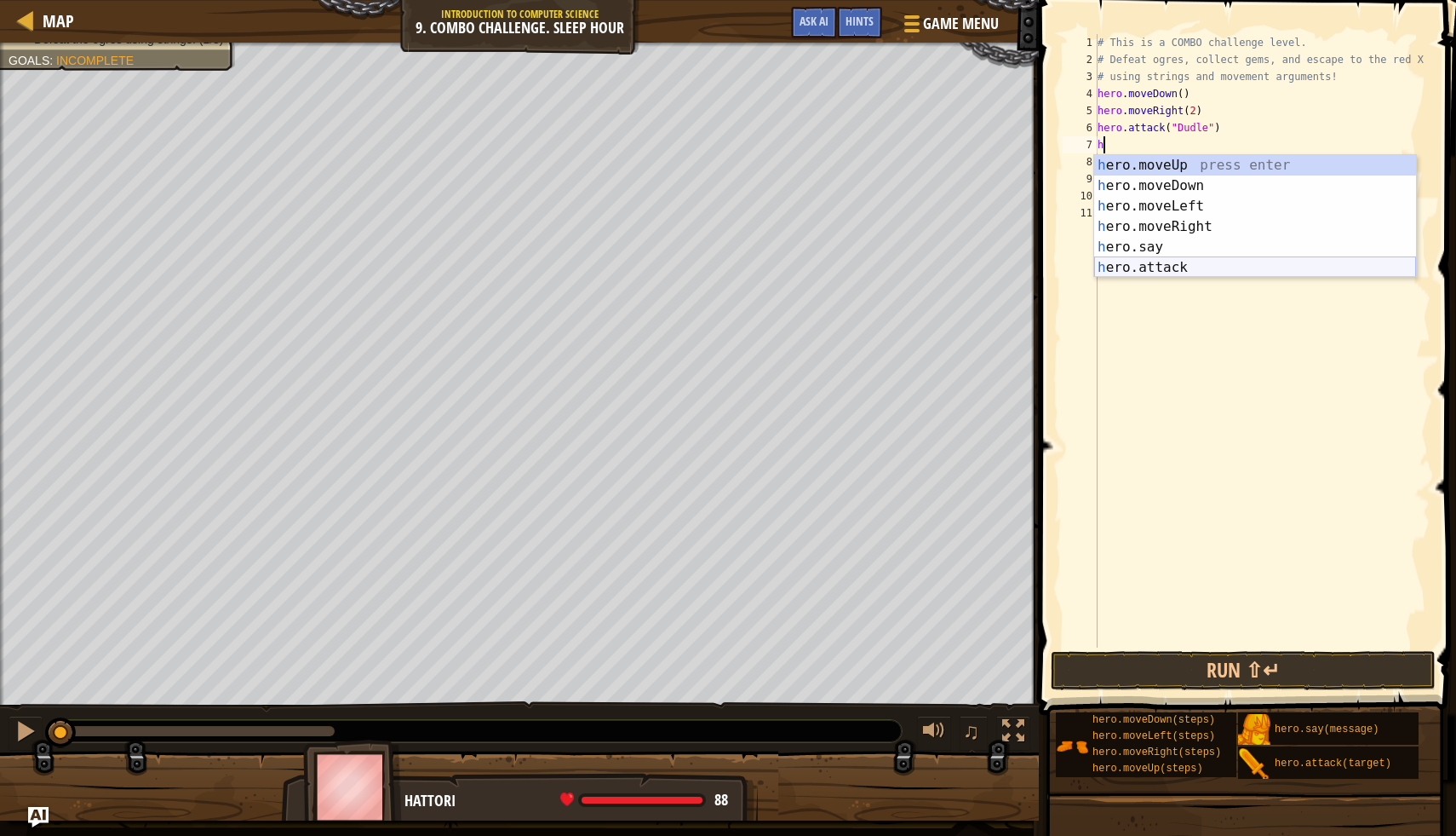
click at [1172, 263] on div "h ero.moveUp press enter h ero.moveDown press enter h ero.moveLeft press enter …" at bounding box center [1256, 236] width 322 height 164
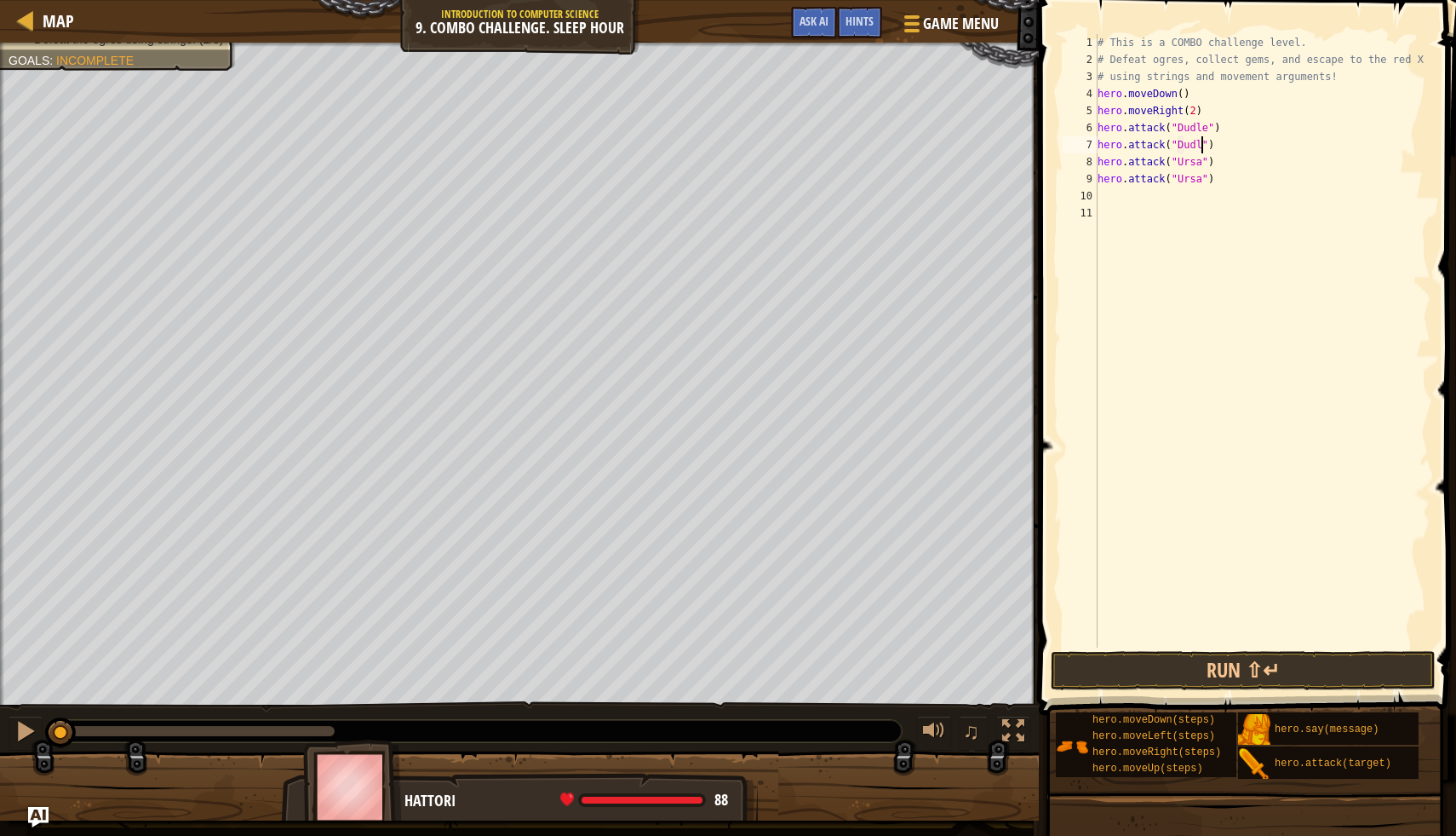
scroll to position [8, 9]
click at [1128, 657] on button "Run ⇧↵" at bounding box center [1243, 670] width 385 height 39
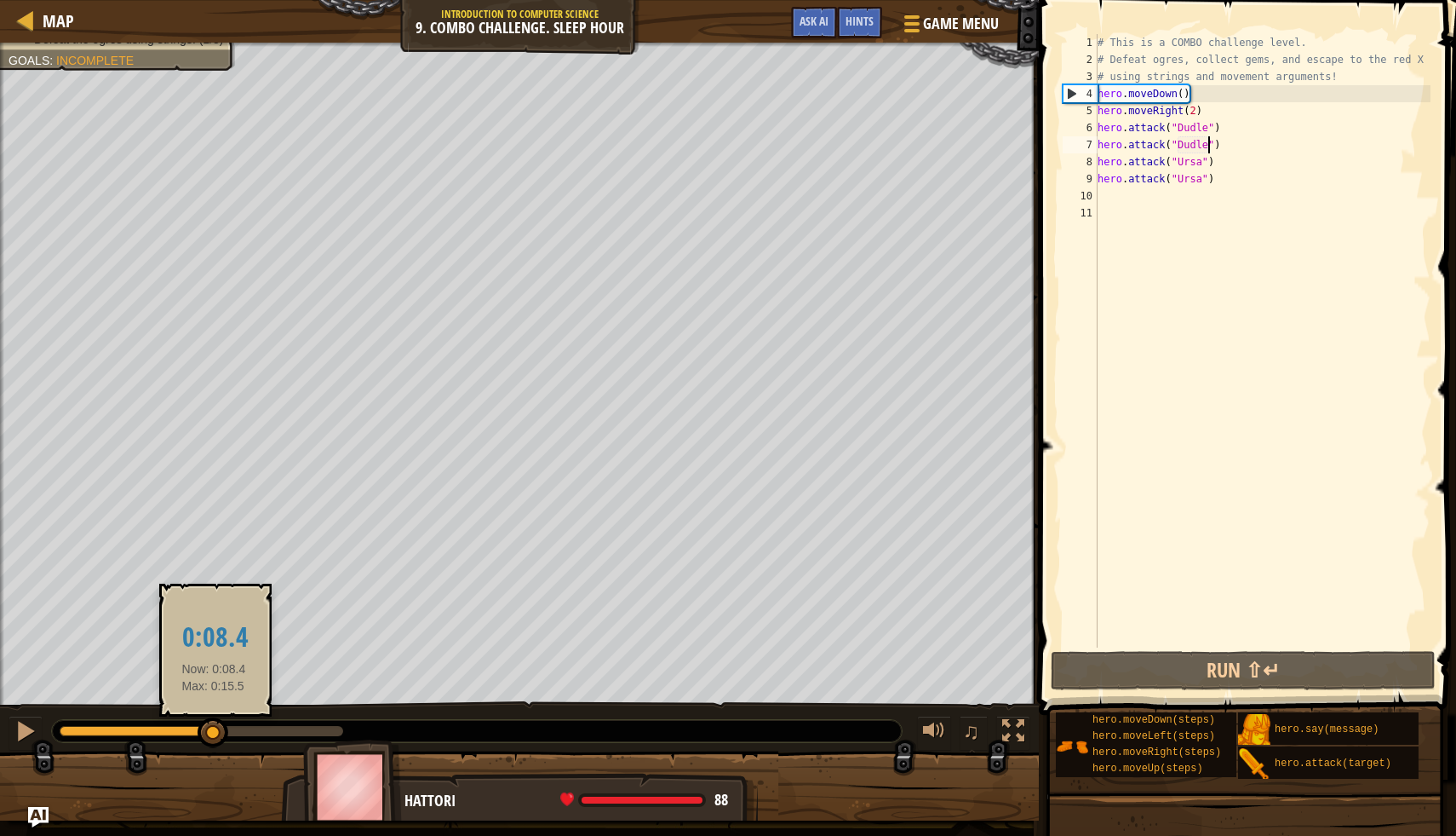
drag, startPoint x: 139, startPoint y: 730, endPoint x: 203, endPoint y: 746, distance: 66.0
click at [204, 746] on div at bounding box center [213, 732] width 30 height 30
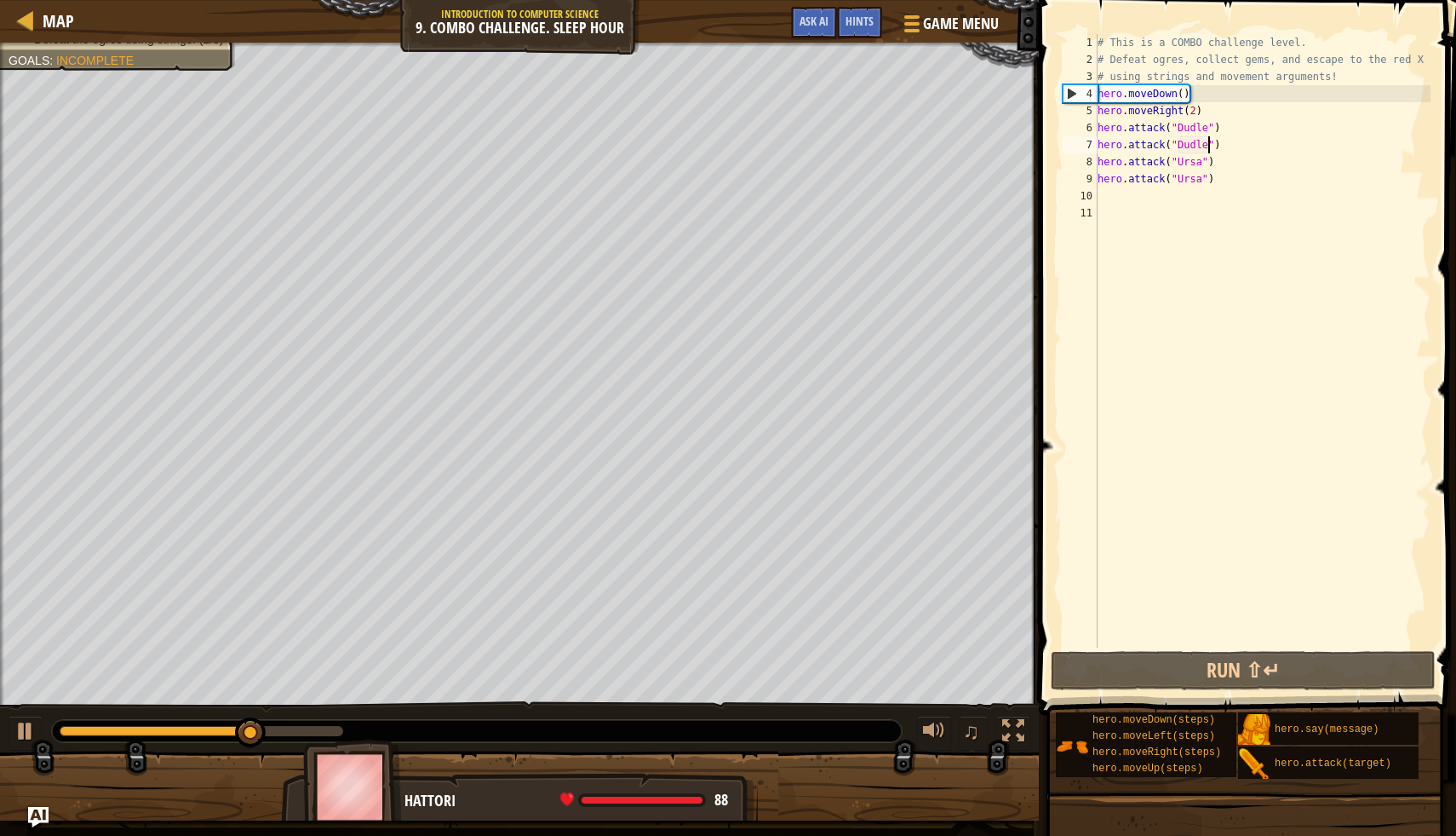
click at [1101, 133] on div "# This is a COMBO challenge level. # Defeat ogres, collect gems, and escape to …" at bounding box center [1263, 357] width 338 height 648
click at [1097, 133] on div "6" at bounding box center [1080, 128] width 35 height 17
type textarea "hero.attack("Dudle")"
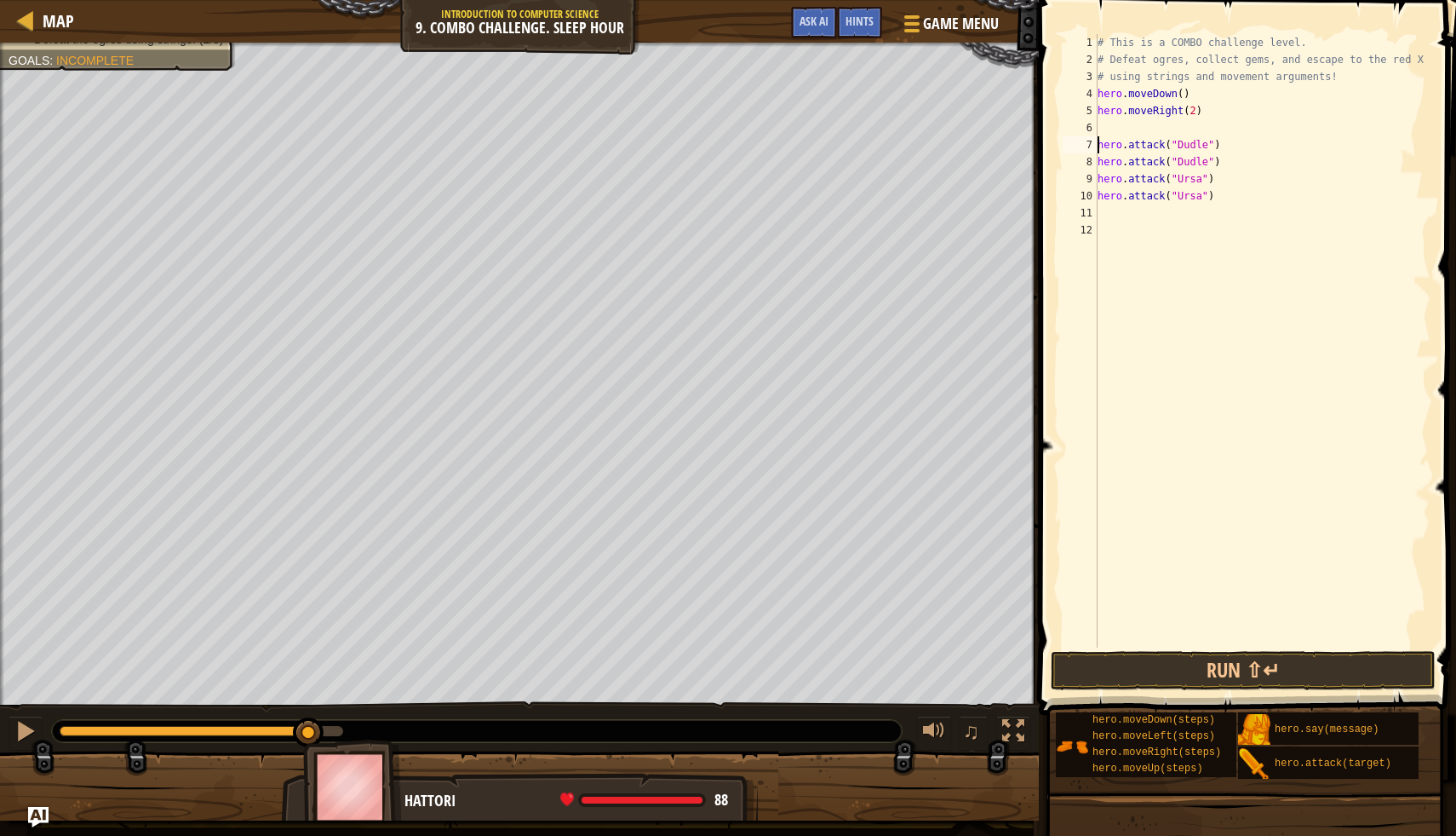
click at [1107, 126] on div "# This is a COMBO challenge level. # Defeat ogres, collect gems, and escape to …" at bounding box center [1263, 357] width 338 height 648
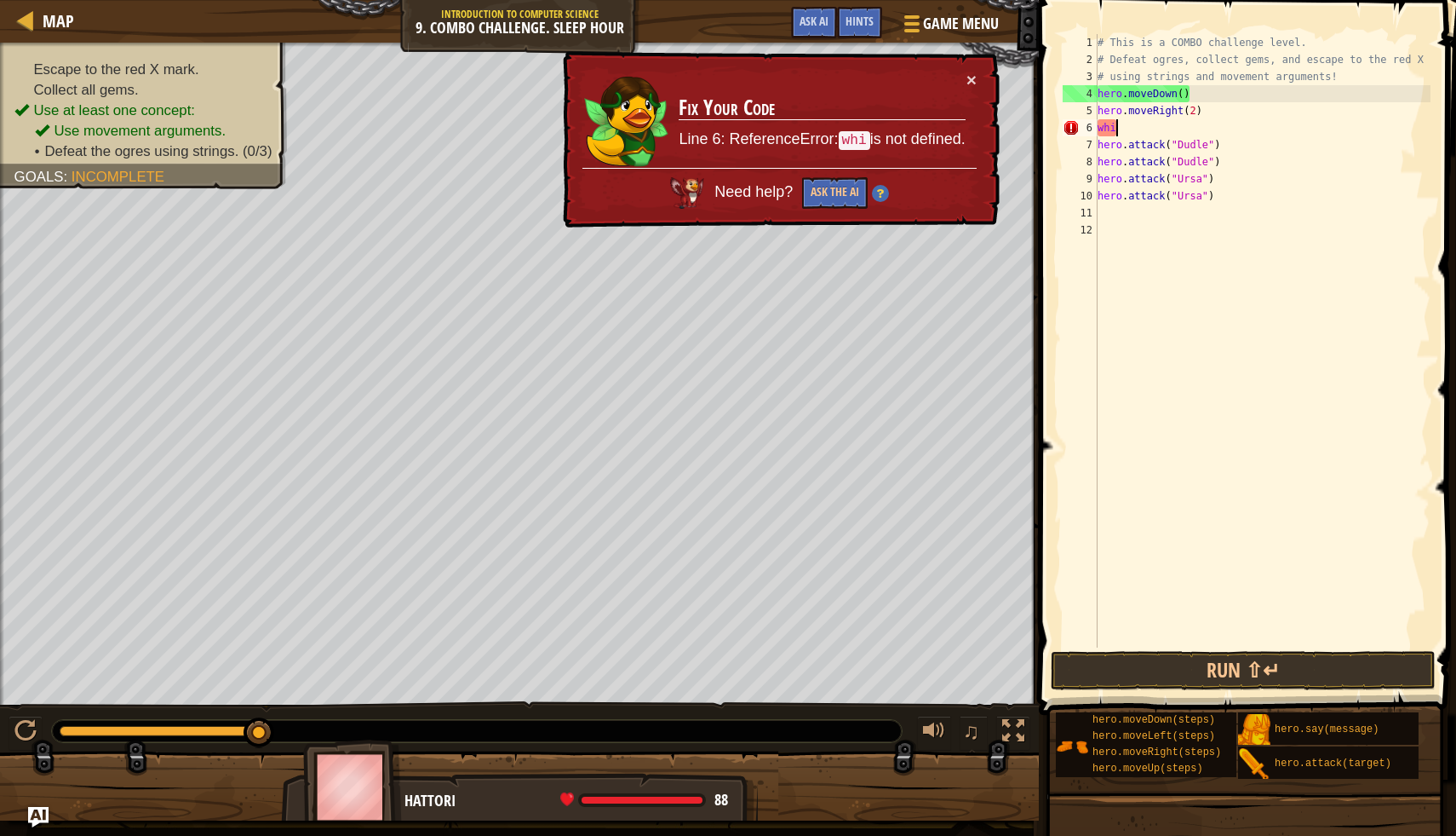
scroll to position [8, 0]
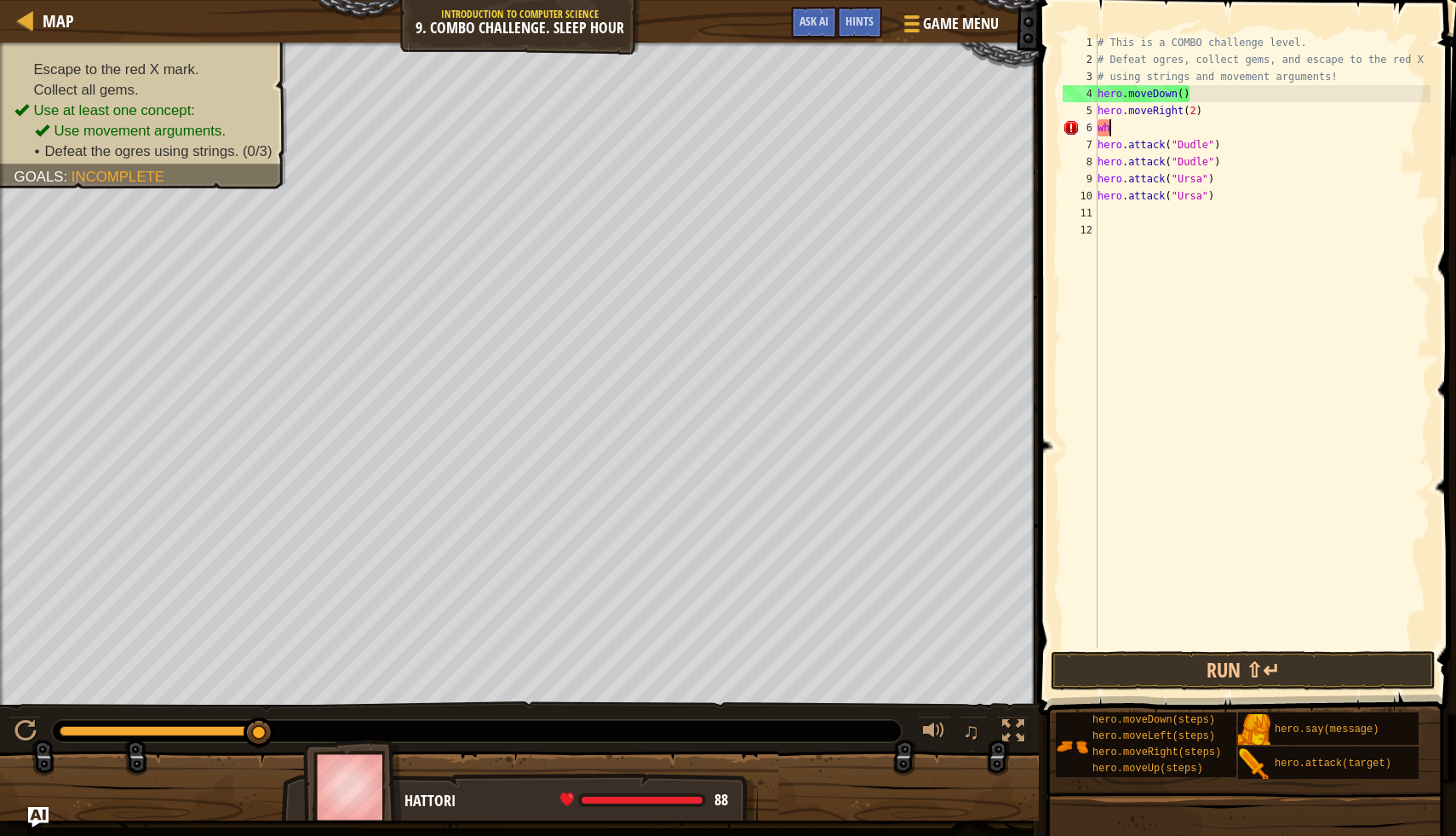
type textarea "w"
type textarea "hero.moveRight(2)"
click at [863, 24] on span "Hints" at bounding box center [860, 21] width 28 height 16
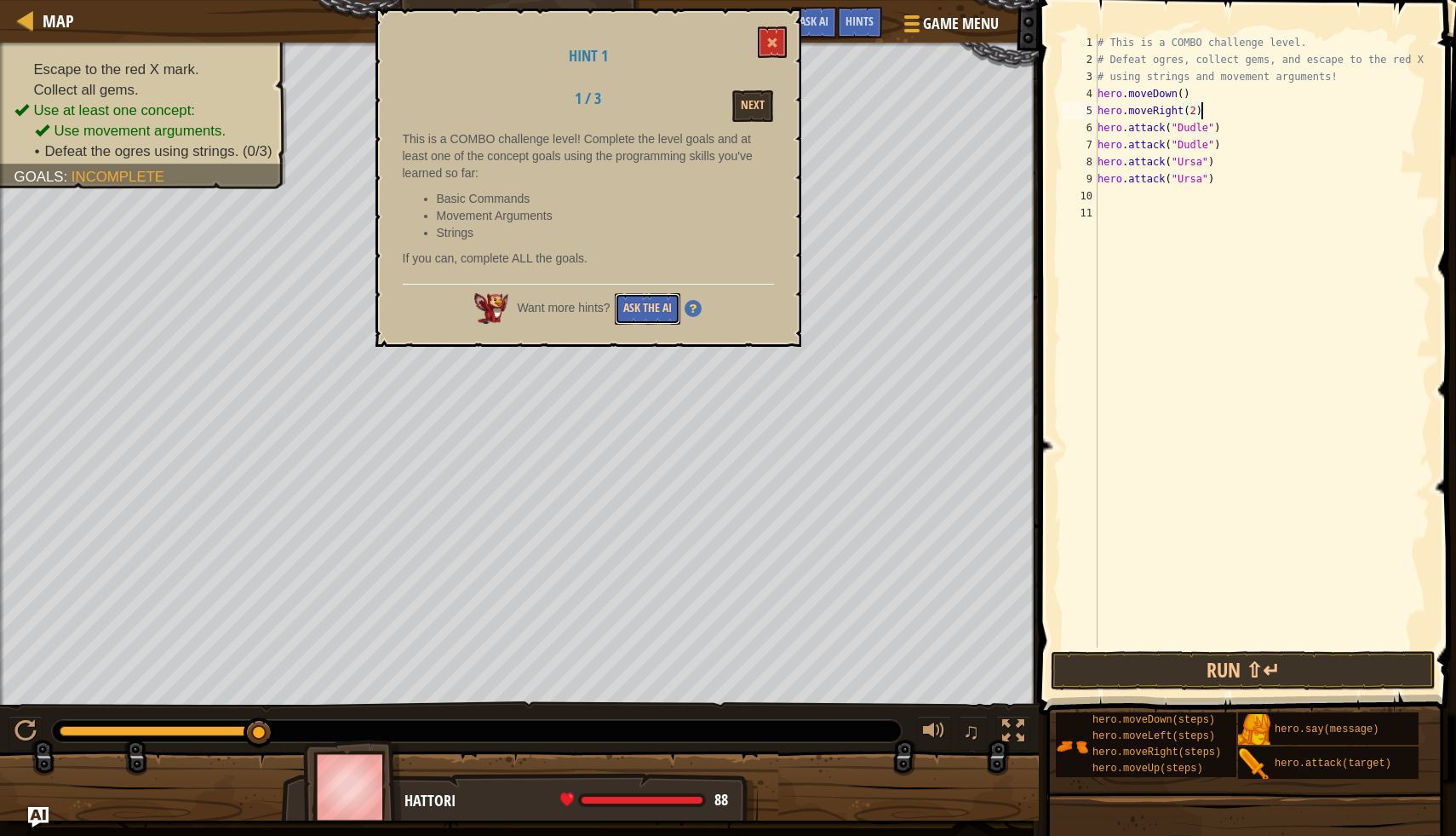
click at [647, 310] on button "Ask the AI" at bounding box center [647, 308] width 65 height 31
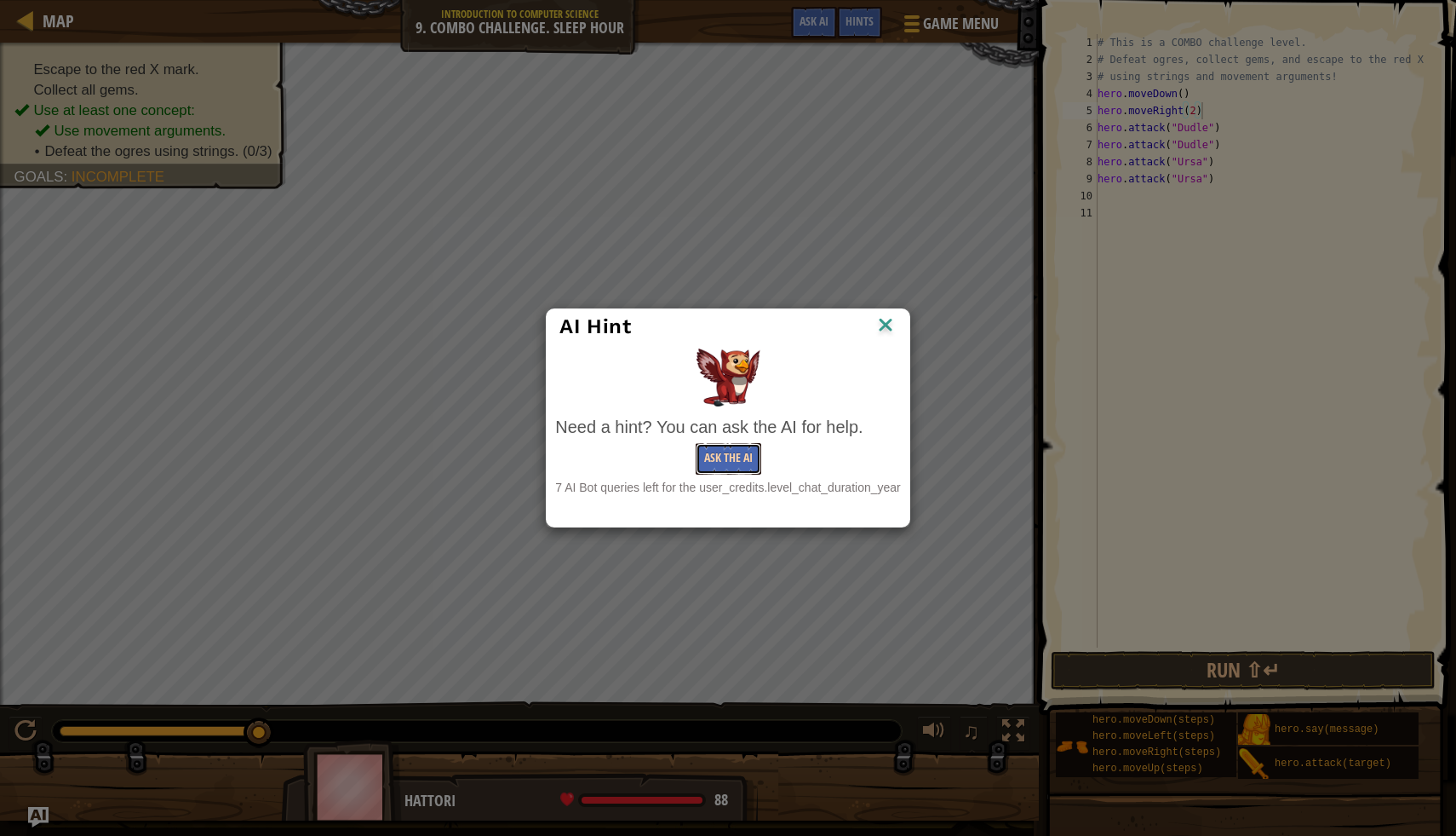
click at [709, 460] on button "Ask the AI" at bounding box center [728, 458] width 65 height 31
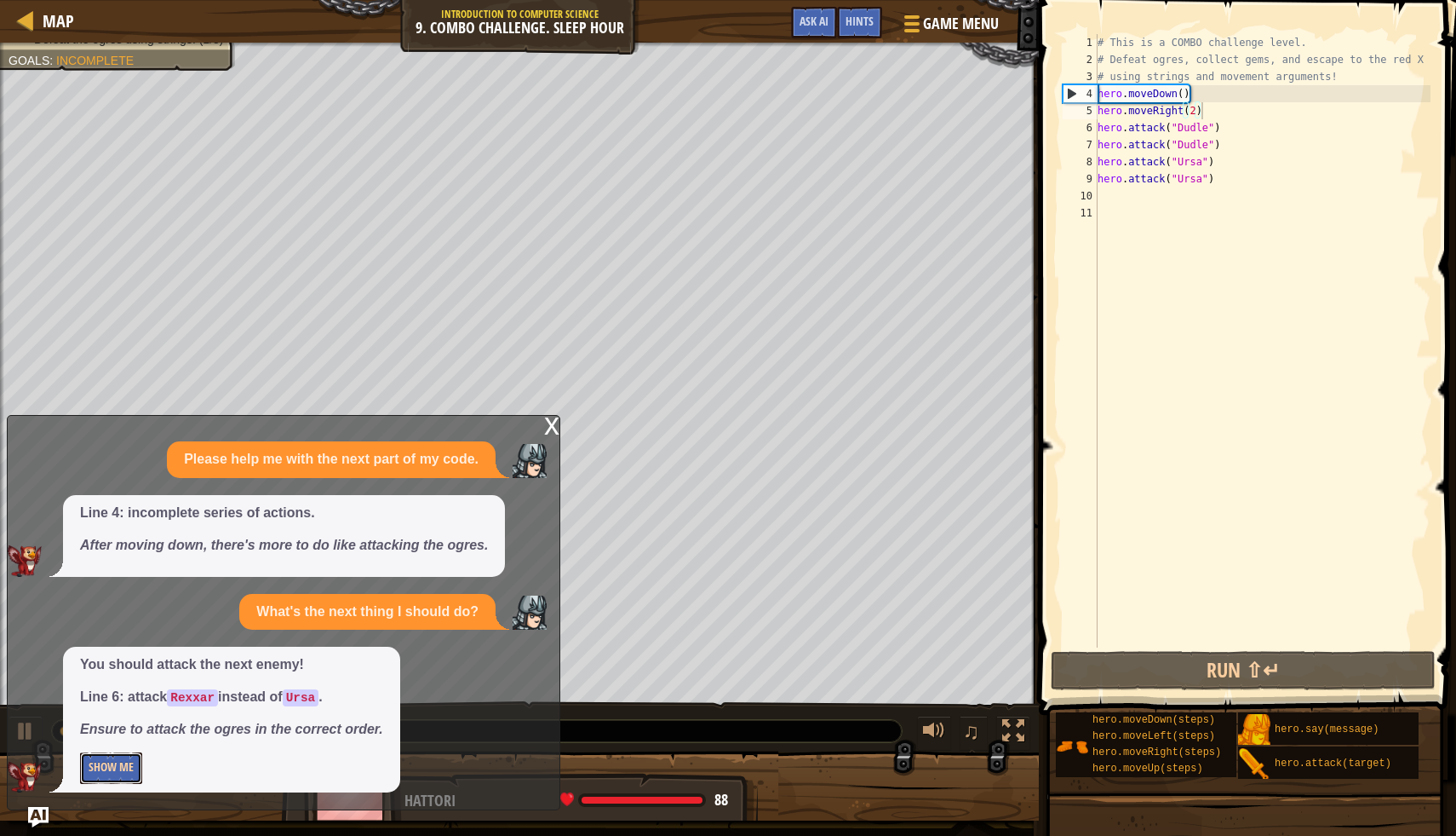
click at [127, 769] on button "Show Me" at bounding box center [112, 767] width 62 height 31
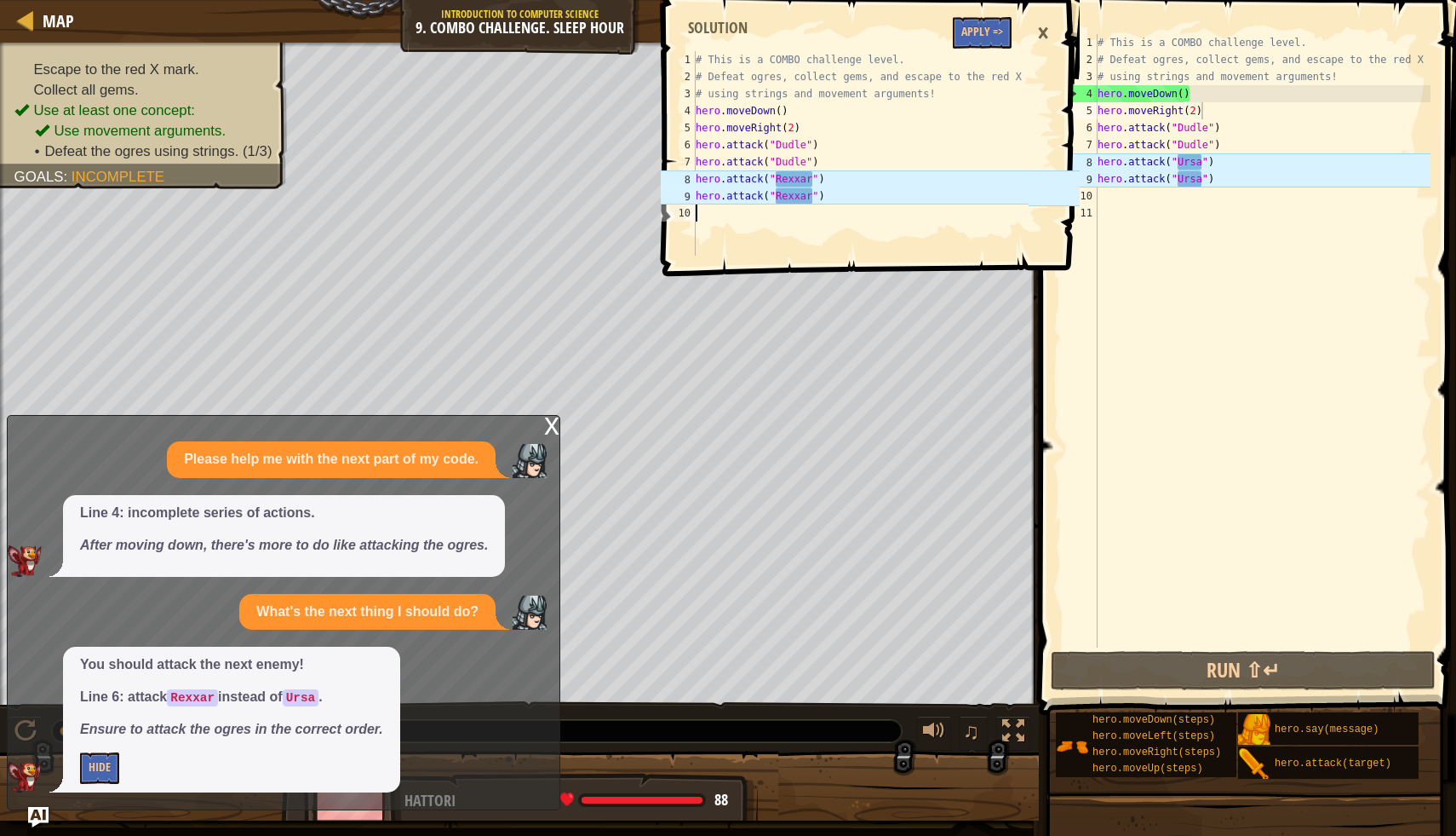
drag, startPoint x: 695, startPoint y: 109, endPoint x: 774, endPoint y: 168, distance: 98.6
click at [774, 168] on div "1 2 3 4 5 6 7 8 9 10 # This is a COMBO challenge level. # Defeat ogres, collect…" at bounding box center [842, 153] width 372 height 204
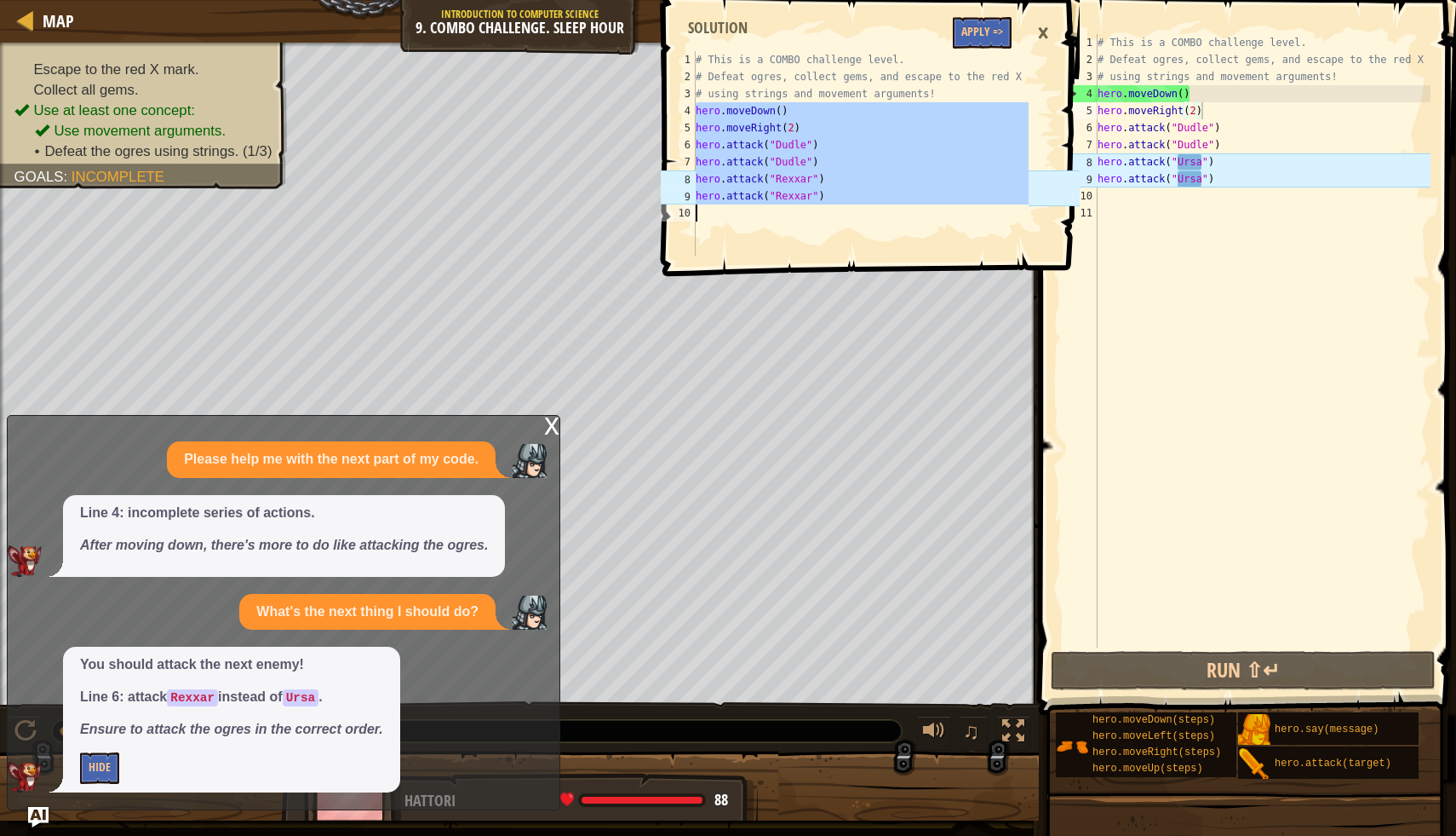
drag, startPoint x: 695, startPoint y: 110, endPoint x: 893, endPoint y: 228, distance: 230.5
click at [894, 228] on div "1 2 3 4 5 6 7 8 9 10 # This is a COMBO challenge level. # Defeat ogres, collect…" at bounding box center [842, 153] width 372 height 204
type textarea "hero.attack("Rexxar")"
click at [1095, 94] on div "4" at bounding box center [1081, 94] width 34 height 17
click at [985, 31] on button "Apply =>" at bounding box center [982, 32] width 59 height 31
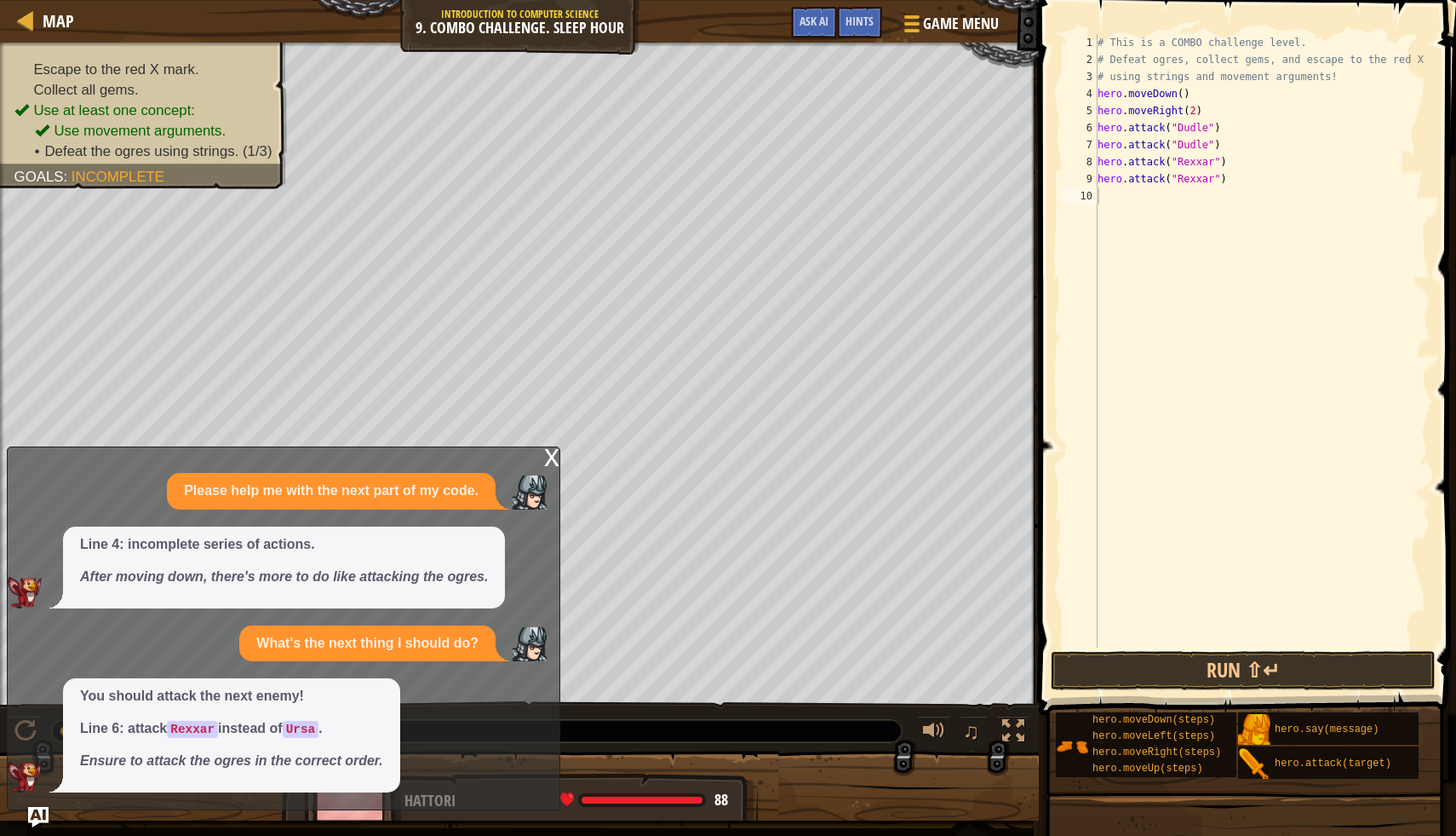
click at [546, 462] on div "x" at bounding box center [552, 456] width 15 height 17
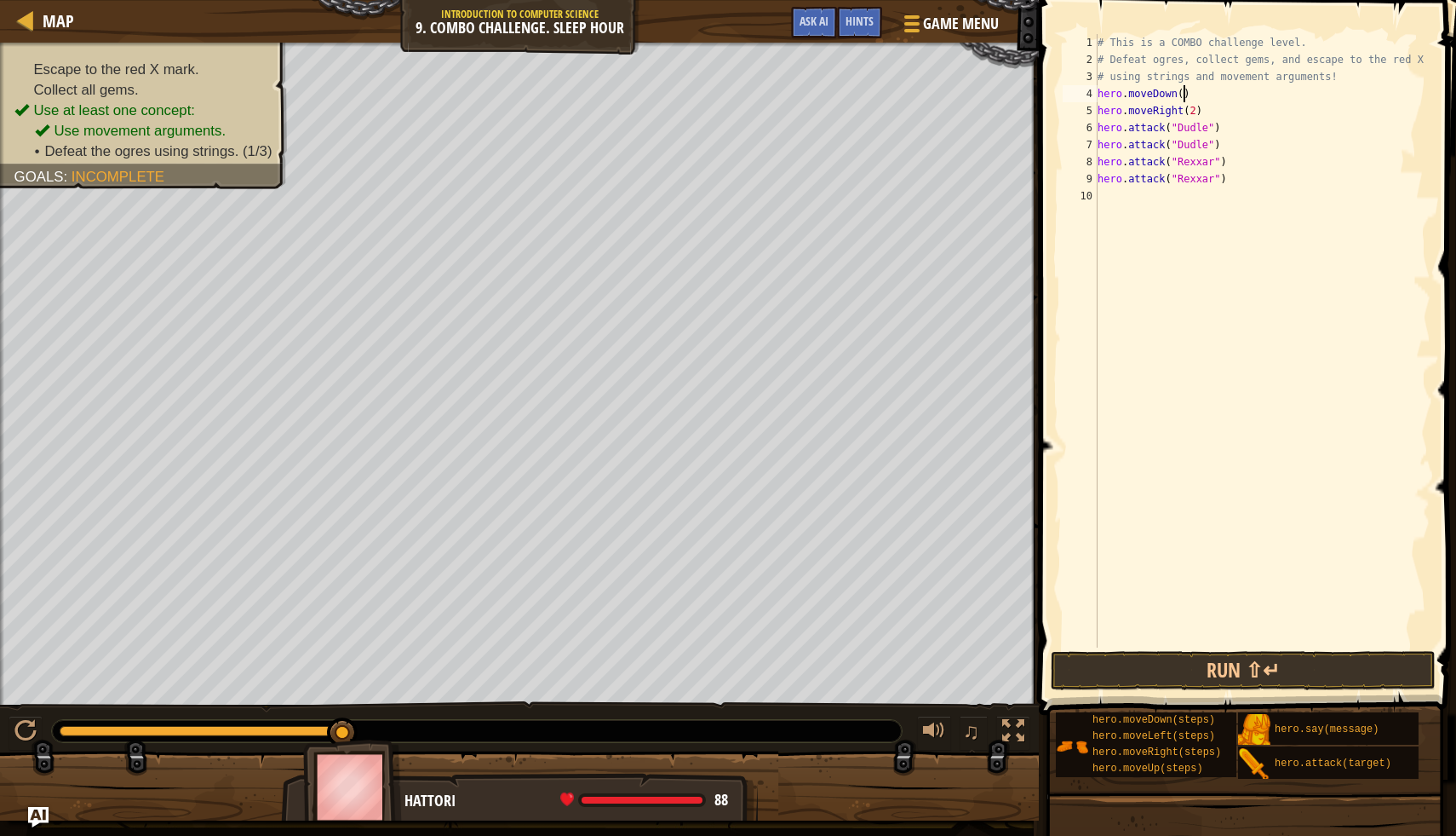
click at [1185, 96] on div "# This is a COMBO challenge level. # Defeat ogres, collect gems, and escape to …" at bounding box center [1263, 357] width 337 height 648
click at [1115, 674] on button "Run ⇧↵" at bounding box center [1243, 670] width 385 height 39
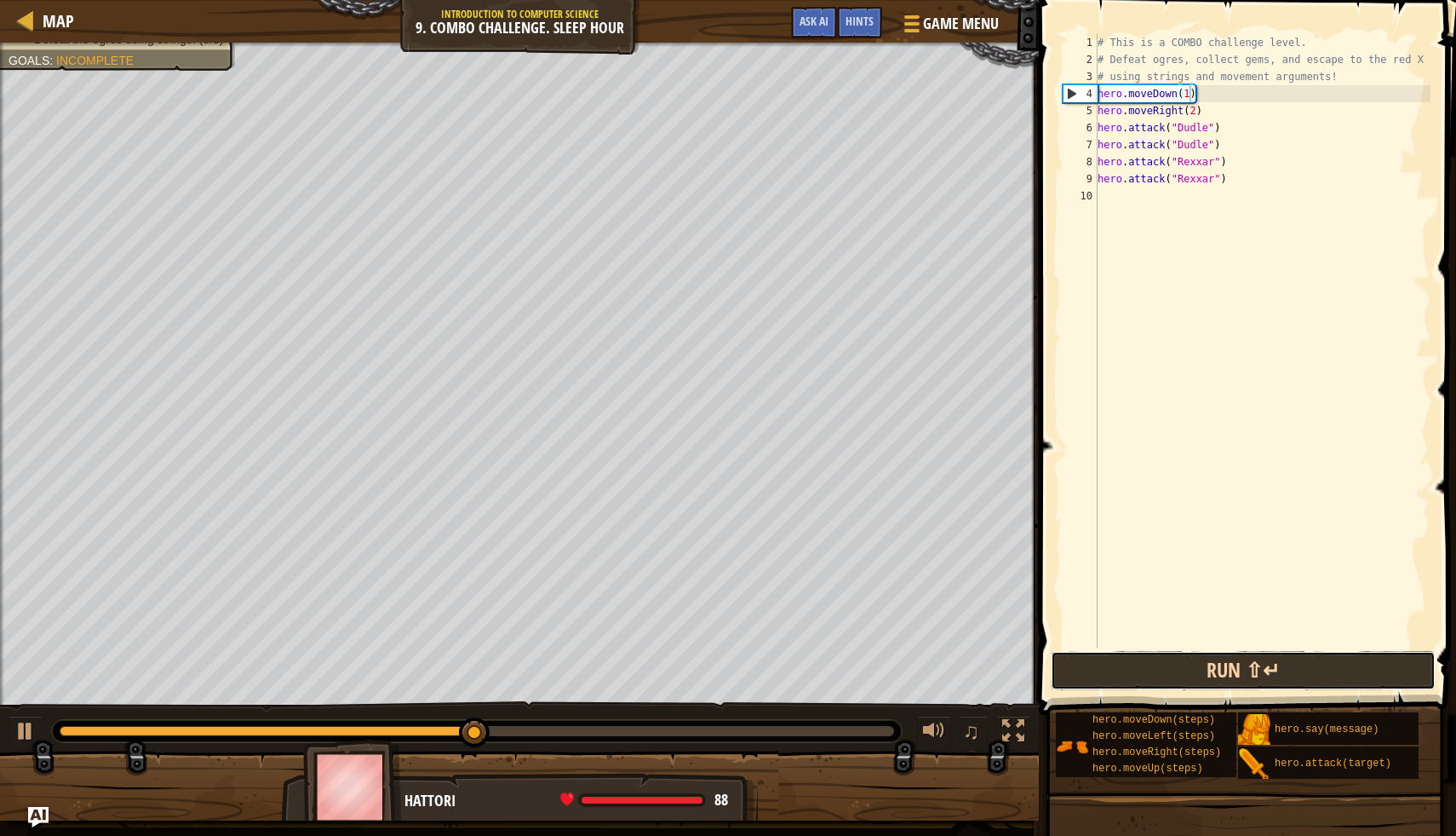
click at [1170, 672] on button "Run ⇧↵" at bounding box center [1243, 670] width 385 height 39
click at [1140, 666] on button "Run ⇧↵" at bounding box center [1243, 670] width 385 height 39
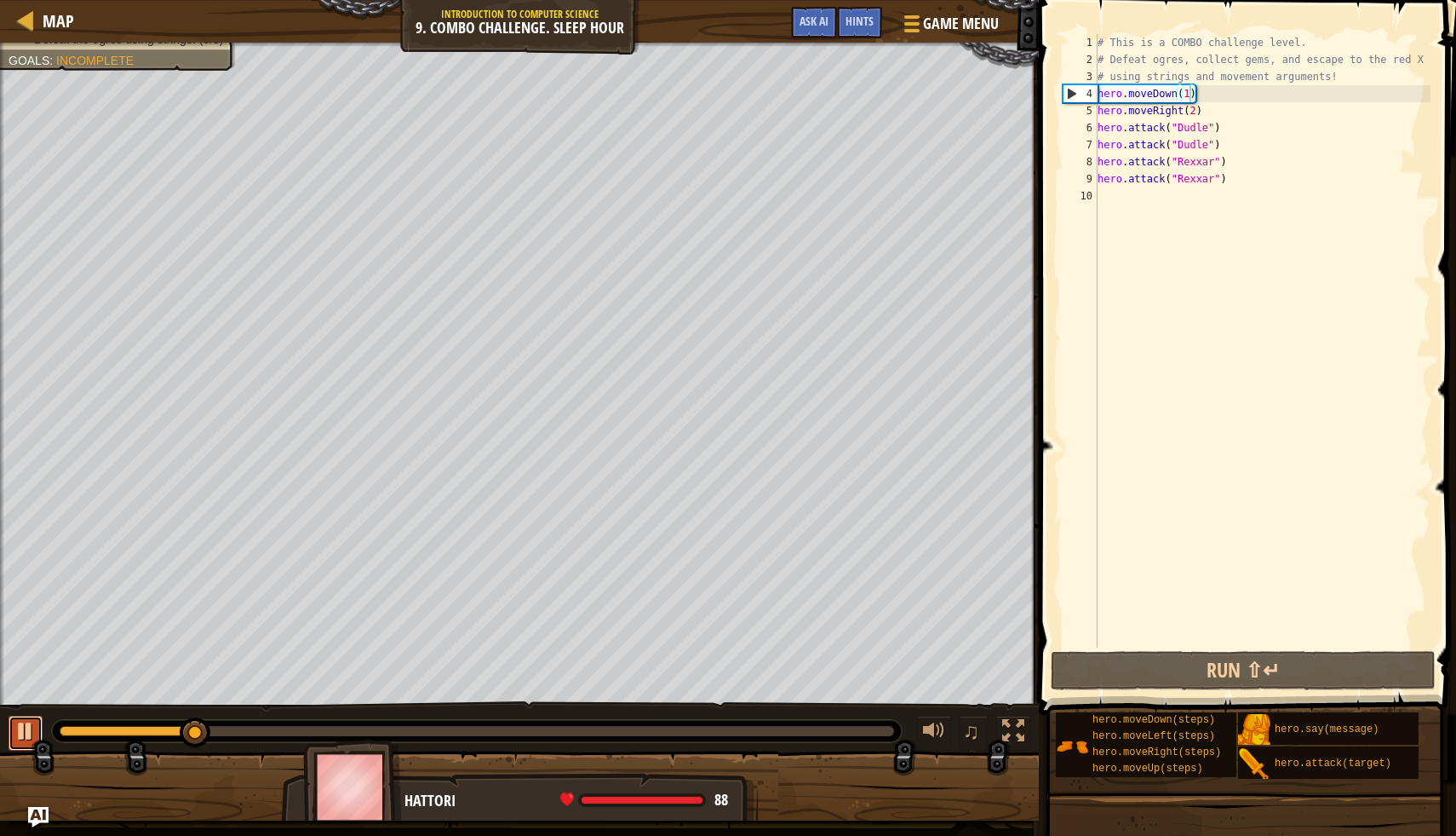
click at [25, 721] on div at bounding box center [25, 730] width 22 height 22
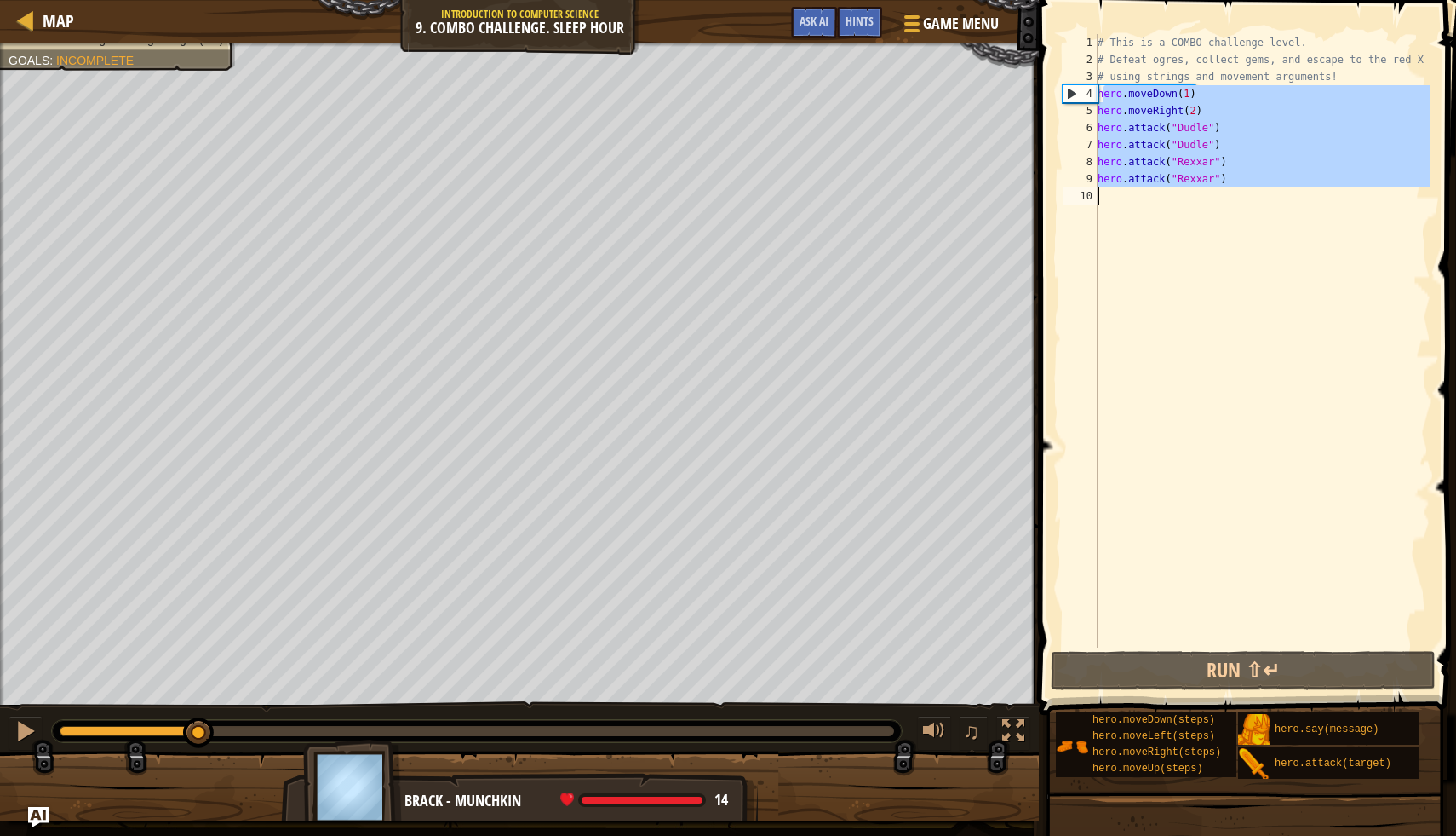
drag, startPoint x: 1101, startPoint y: 95, endPoint x: 1275, endPoint y: 230, distance: 220.2
click at [1274, 230] on div "# This is a COMBO challenge level. # Defeat ogres, collect gems, and escape to …" at bounding box center [1263, 357] width 337 height 648
type textarea "h"
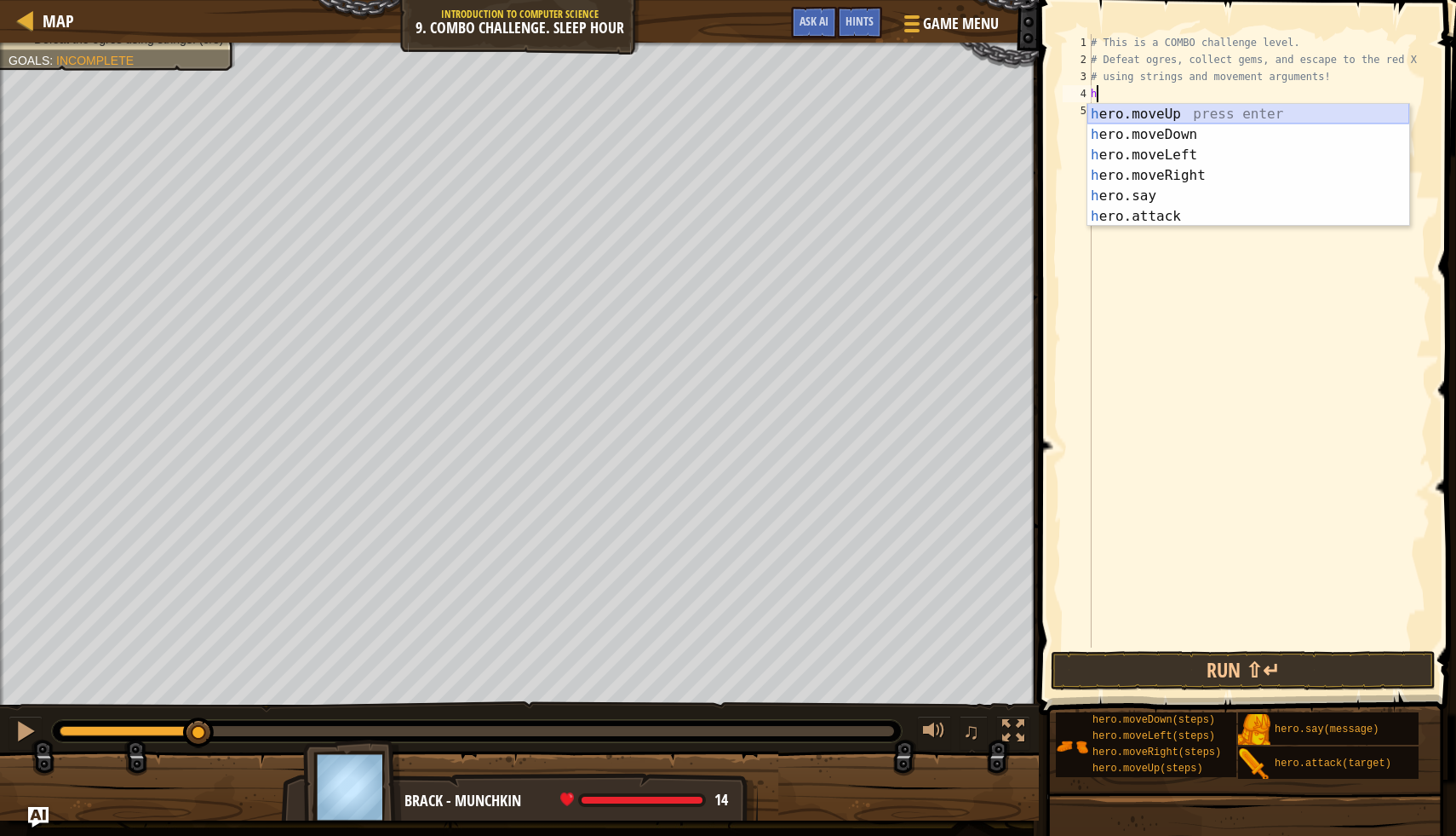
click at [1199, 115] on div "h ero.moveUp press enter h ero.moveDown press enter h ero.moveLeft press enter …" at bounding box center [1248, 185] width 322 height 164
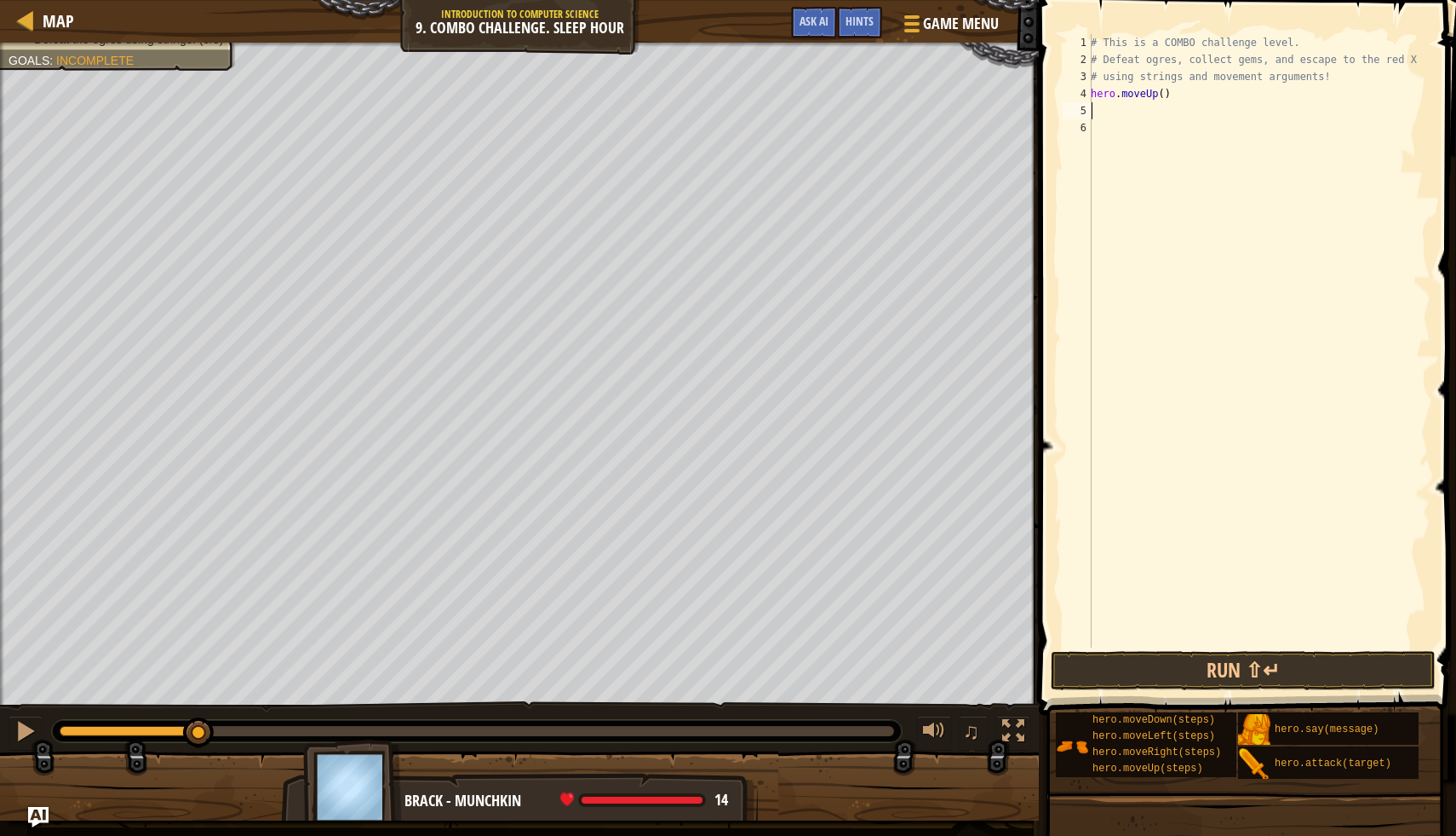
click at [1168, 96] on div "# This is a COMBO challenge level. # Defeat ogres, collect gems, and escape to …" at bounding box center [1258, 357] width 343 height 648
type textarea "hero.moveUp(1)"
click at [1108, 112] on div "# This is a COMBO challenge level. # Defeat ogres, collect gems, and escape to …" at bounding box center [1258, 357] width 343 height 648
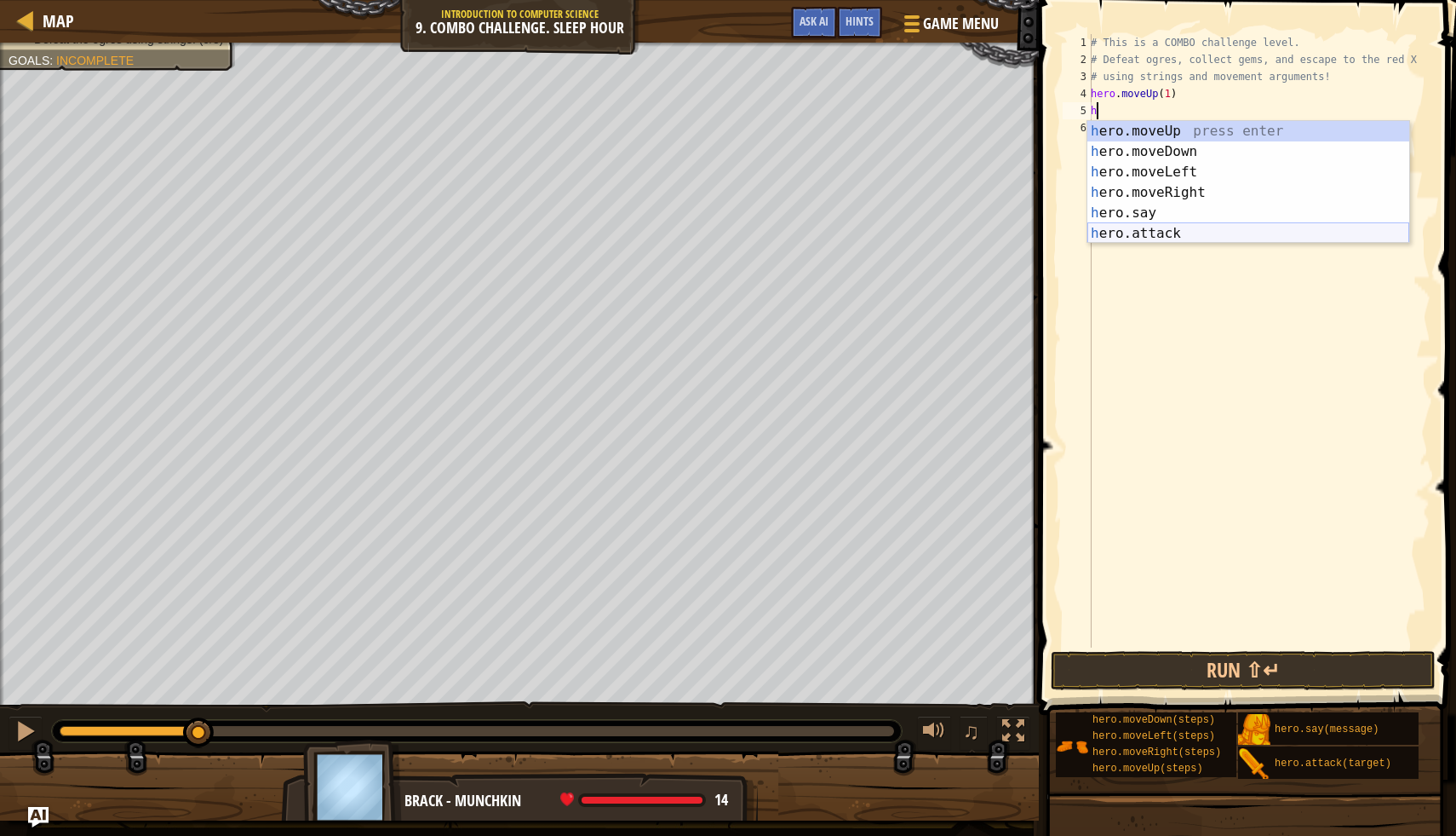
click at [1162, 230] on div "h ero.moveUp press enter h ero.moveDown press enter h ero.moveLeft press enter …" at bounding box center [1248, 202] width 322 height 164
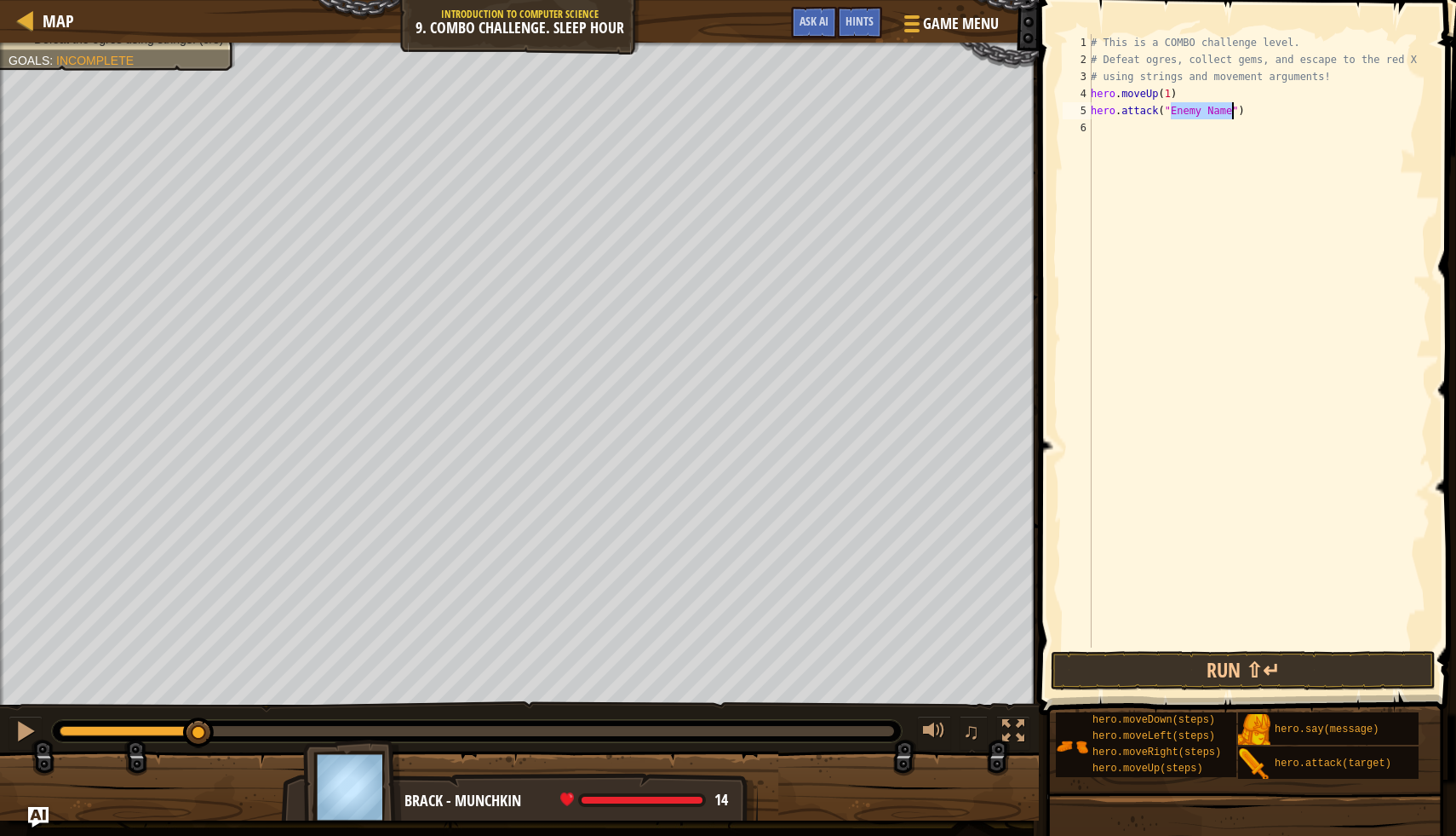
scroll to position [8, 7]
type textarea "hero.attack("Rexxar")"
click at [1112, 125] on div "# This is a COMBO challenge level. # Defeat ogres, collect gems, and escape to …" at bounding box center [1258, 357] width 343 height 648
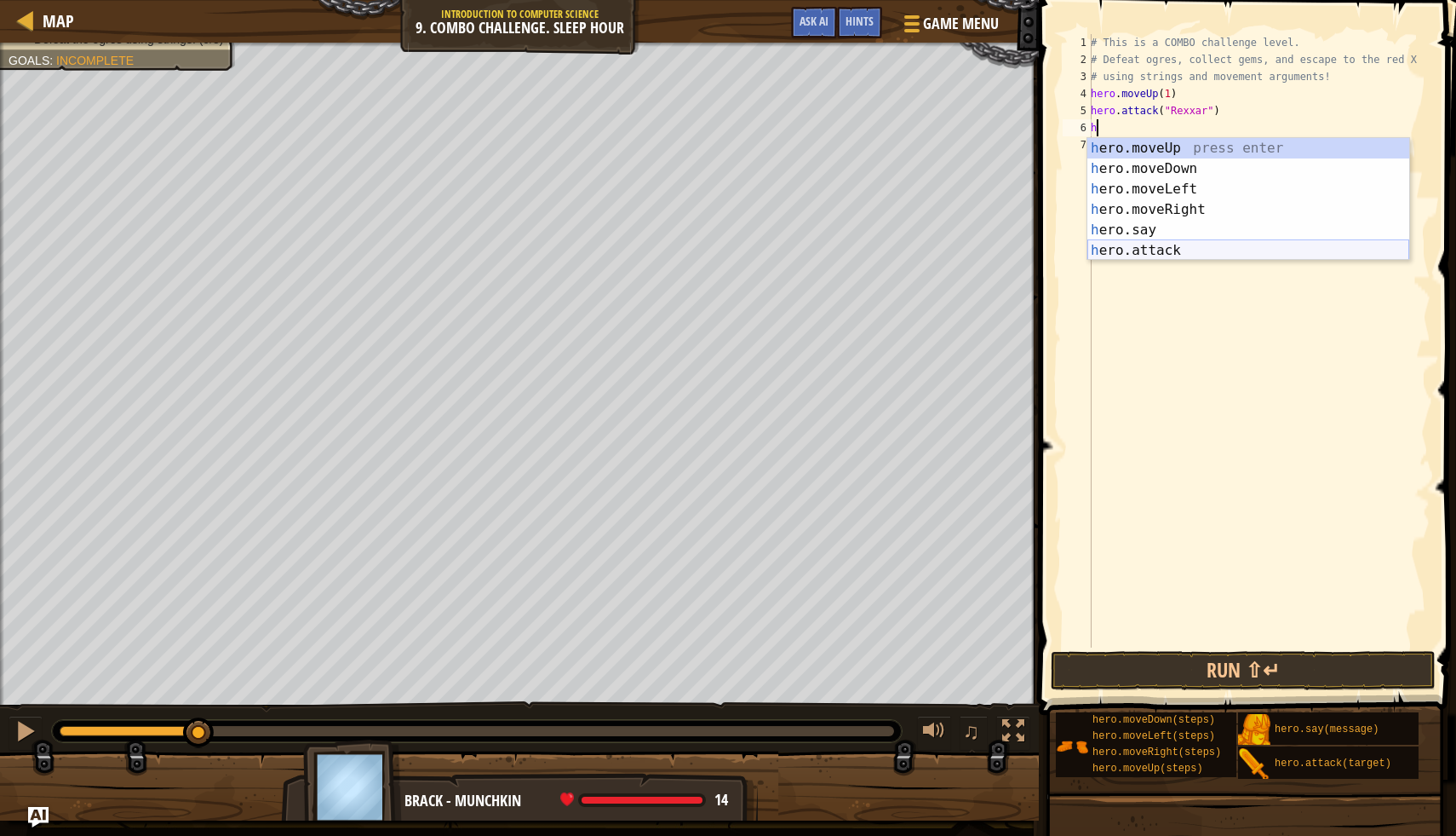
click at [1155, 247] on div "h ero.moveUp press enter h ero.moveDown press enter h ero.moveLeft press enter …" at bounding box center [1248, 219] width 322 height 164
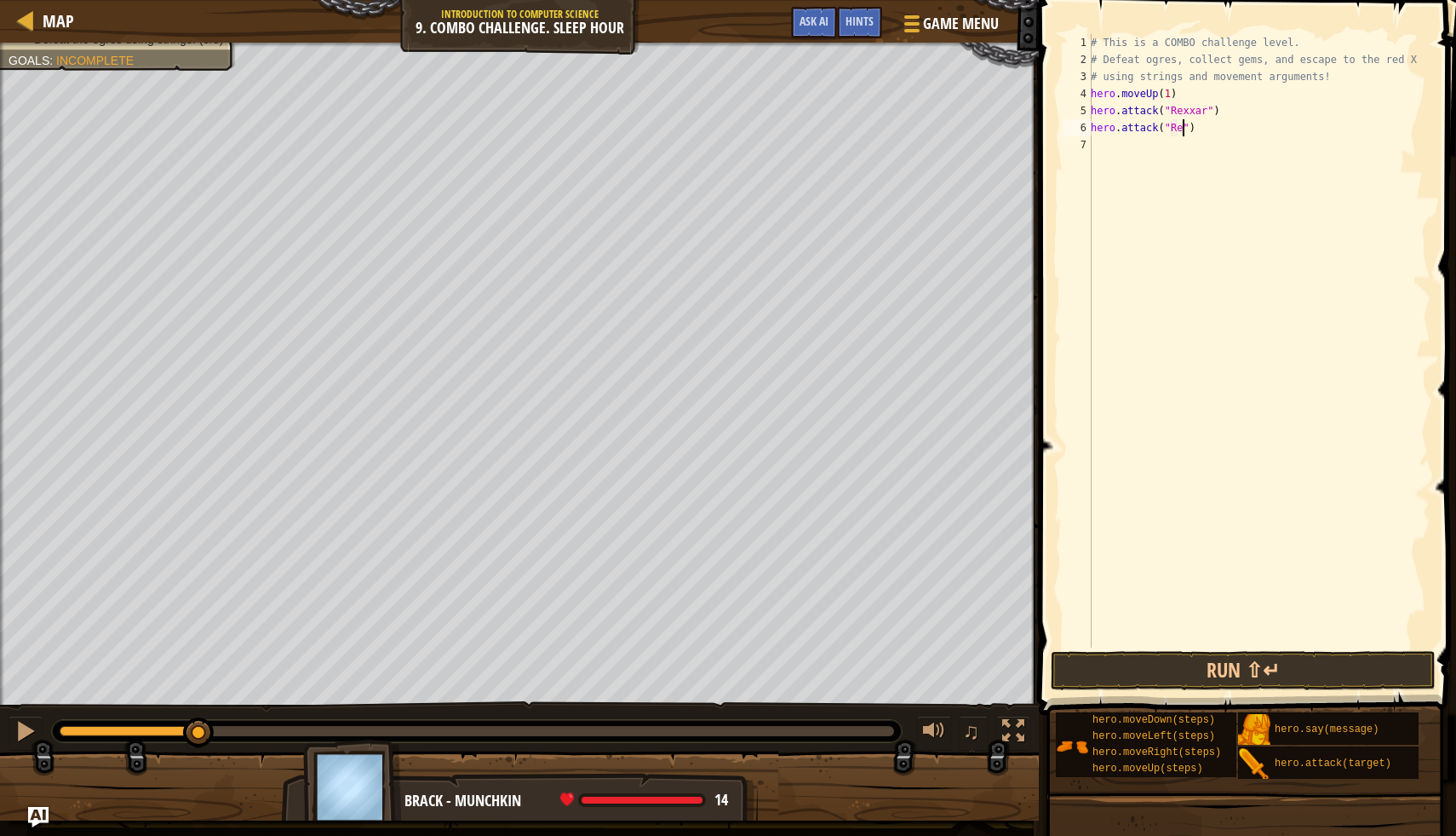
scroll to position [8, 8]
type textarea "hero.attack("Rexxar")"
click at [1112, 143] on div "# This is a COMBO challenge level. # Defeat ogres, collect gems, and escape to …" at bounding box center [1258, 357] width 343 height 648
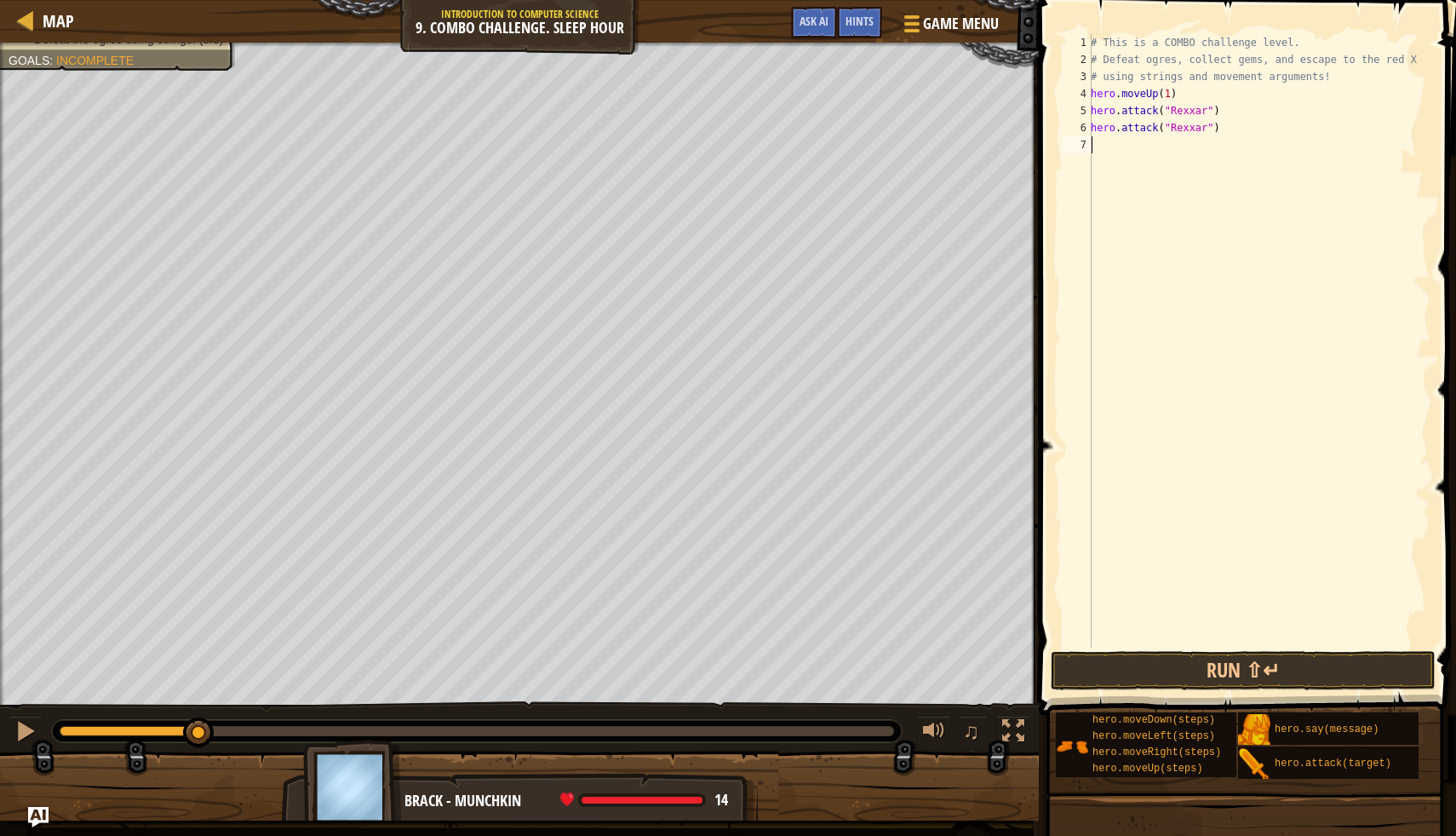
type textarea "h"
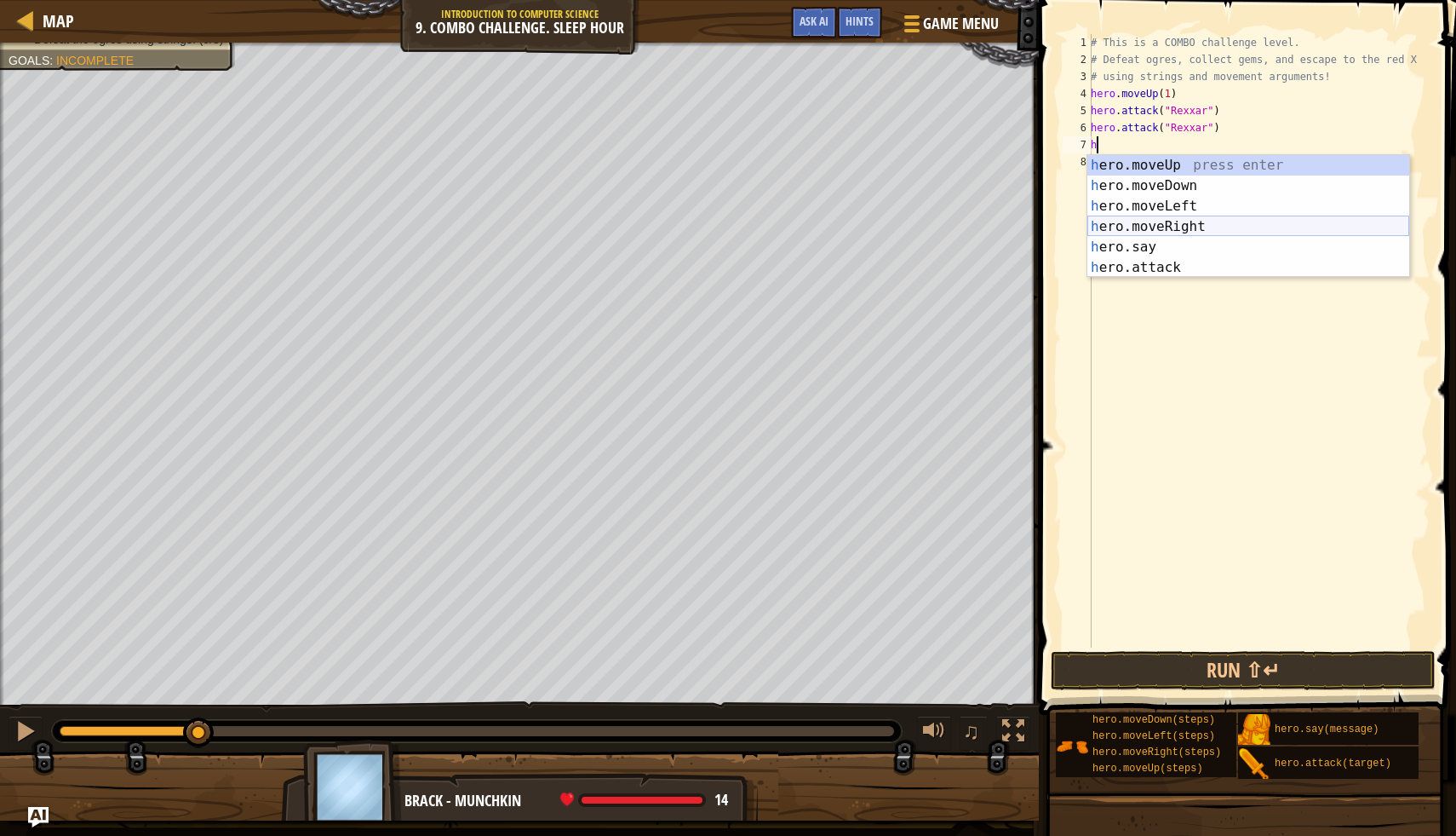
click at [1137, 228] on div "h ero.moveUp press enter h ero.moveDown press enter h ero.moveLeft press enter …" at bounding box center [1248, 236] width 322 height 164
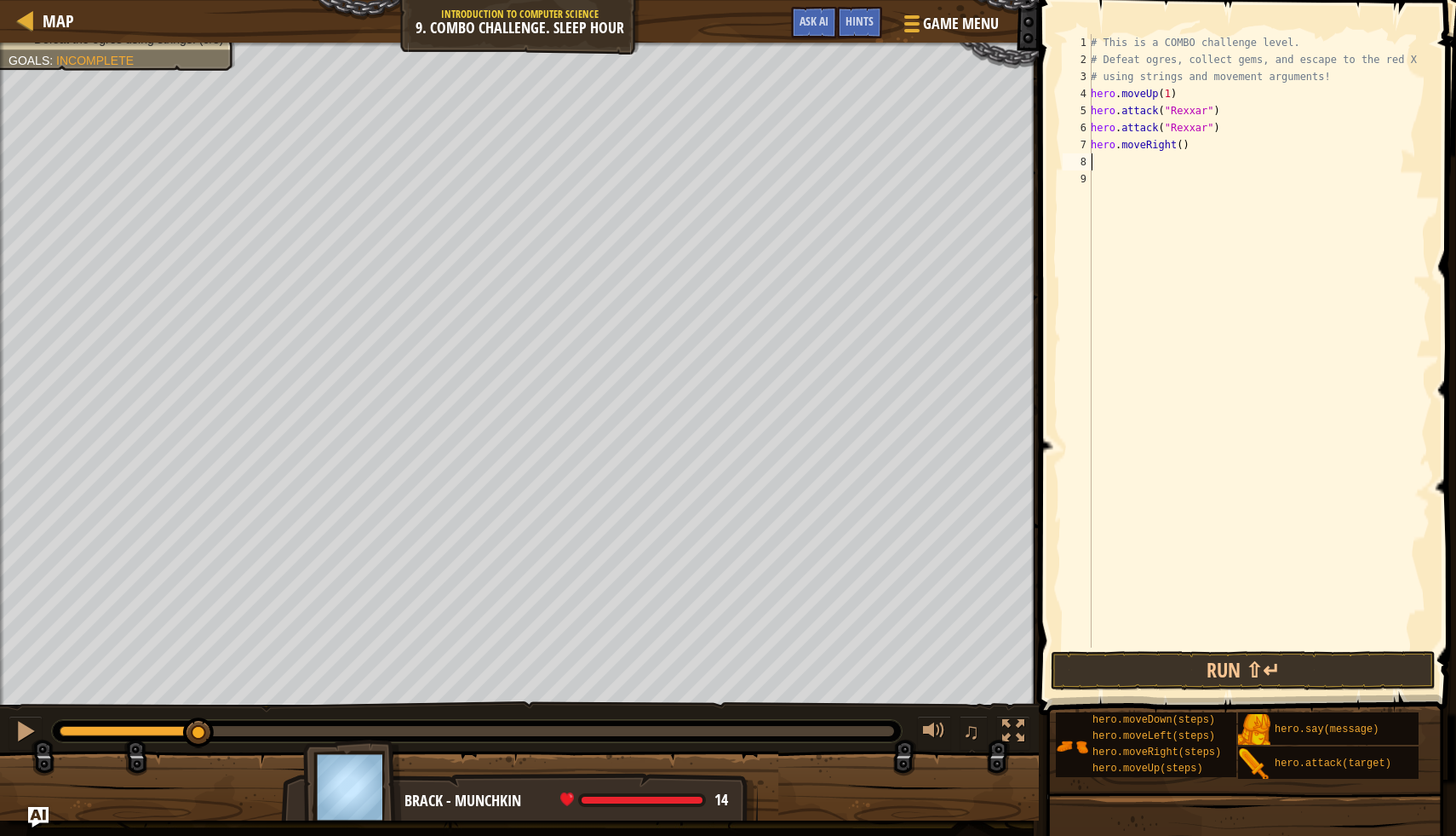
click at [1181, 142] on div "# This is a COMBO challenge level. # Defeat ogres, collect gems, and escape to …" at bounding box center [1258, 357] width 343 height 648
type textarea "hero.moveRight(1)"
click at [1107, 164] on div "# This is a COMBO challenge level. # Defeat ogres, collect gems, and escape to …" at bounding box center [1258, 357] width 343 height 648
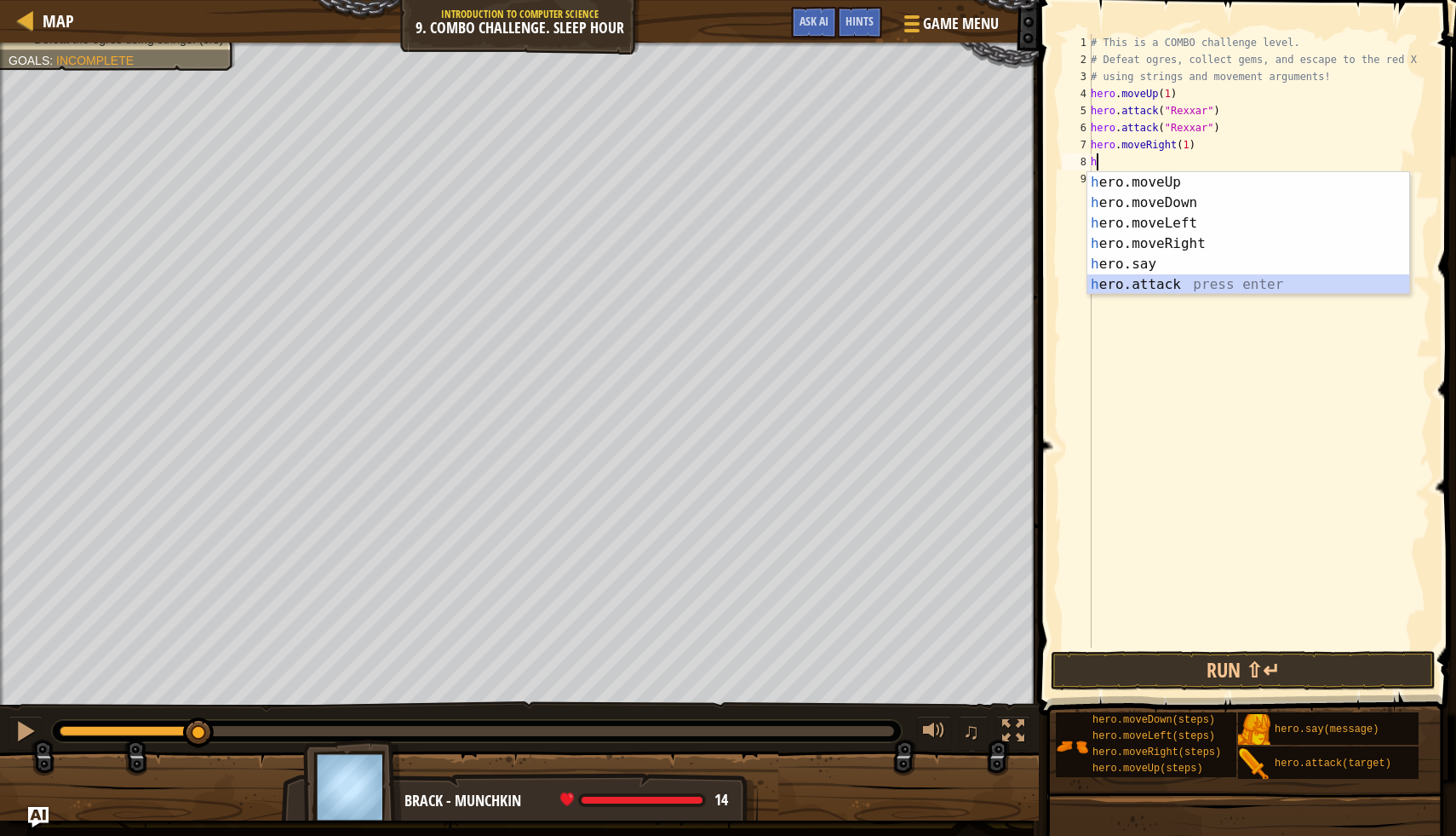
click at [1155, 287] on div "h ero.moveUp press enter h ero.moveDown press enter h ero.moveLeft press enter …" at bounding box center [1248, 253] width 322 height 164
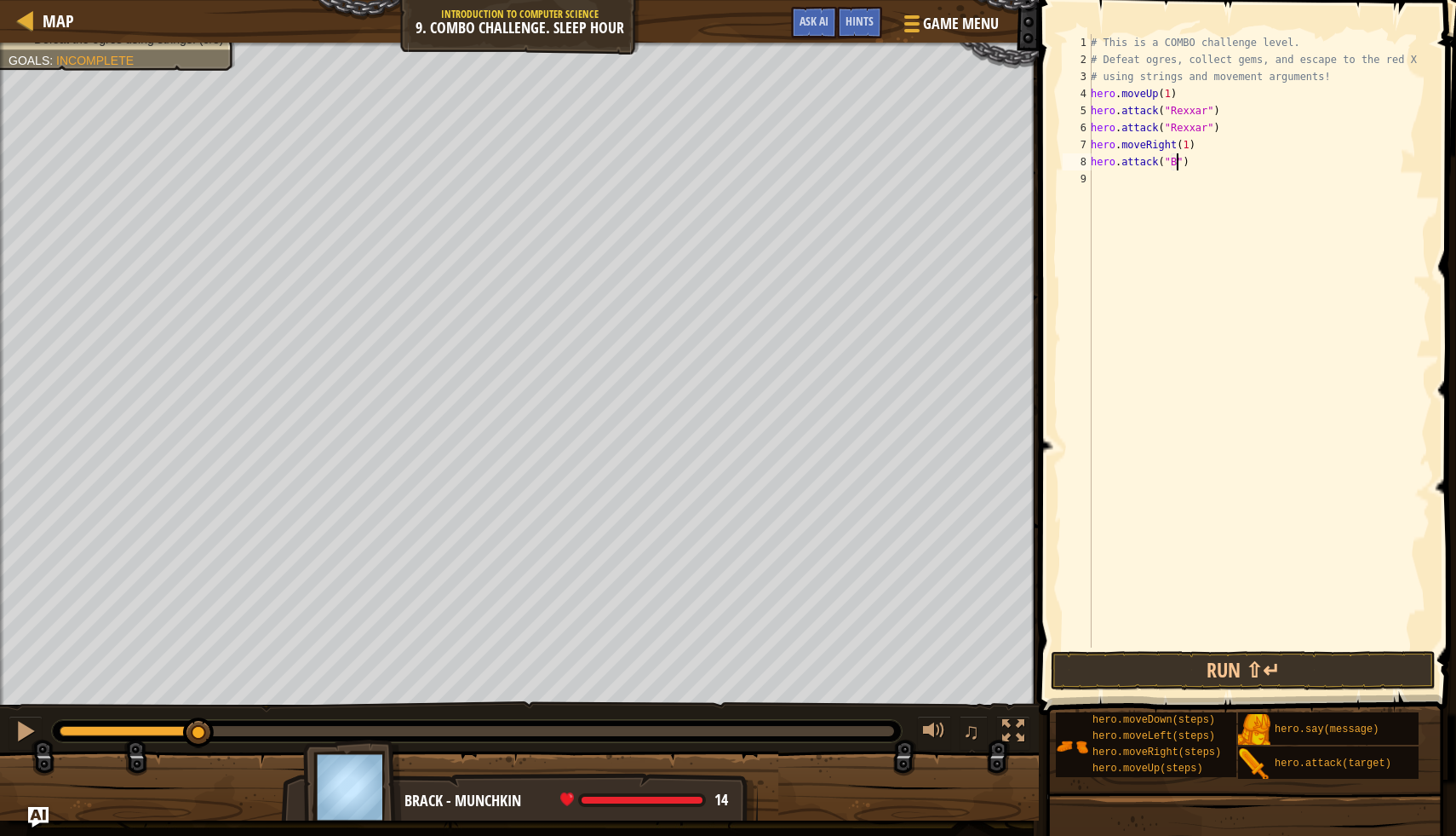
scroll to position [8, 8]
type textarea "hero.attack("Brack")"
click at [1108, 182] on div "# This is a COMBO challenge level. # Defeat ogres, collect gems, and escape to …" at bounding box center [1258, 357] width 343 height 648
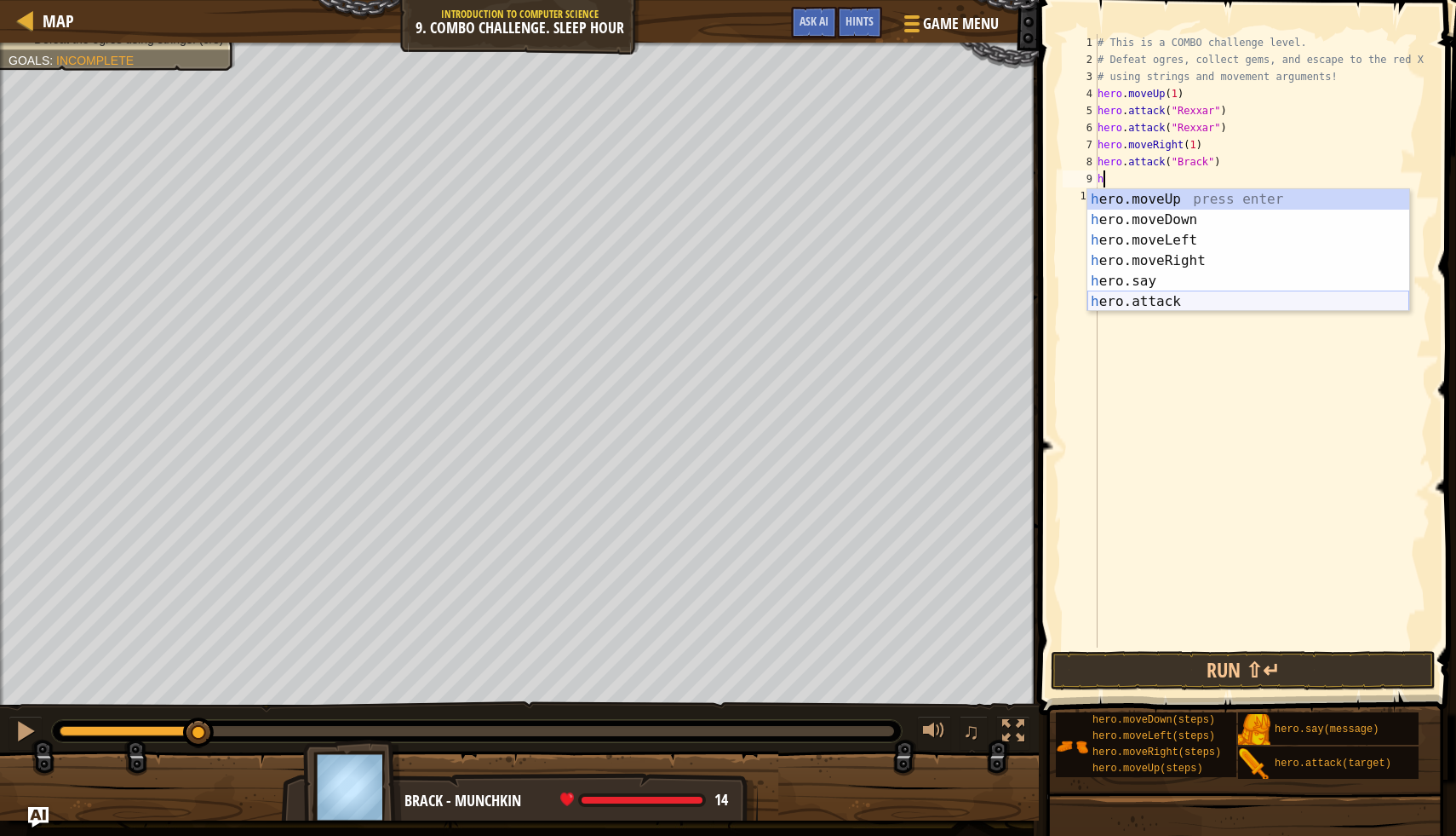
click at [1157, 303] on div "h ero.moveUp press enter h ero.moveDown press enter h ero.moveLeft press enter …" at bounding box center [1248, 270] width 322 height 164
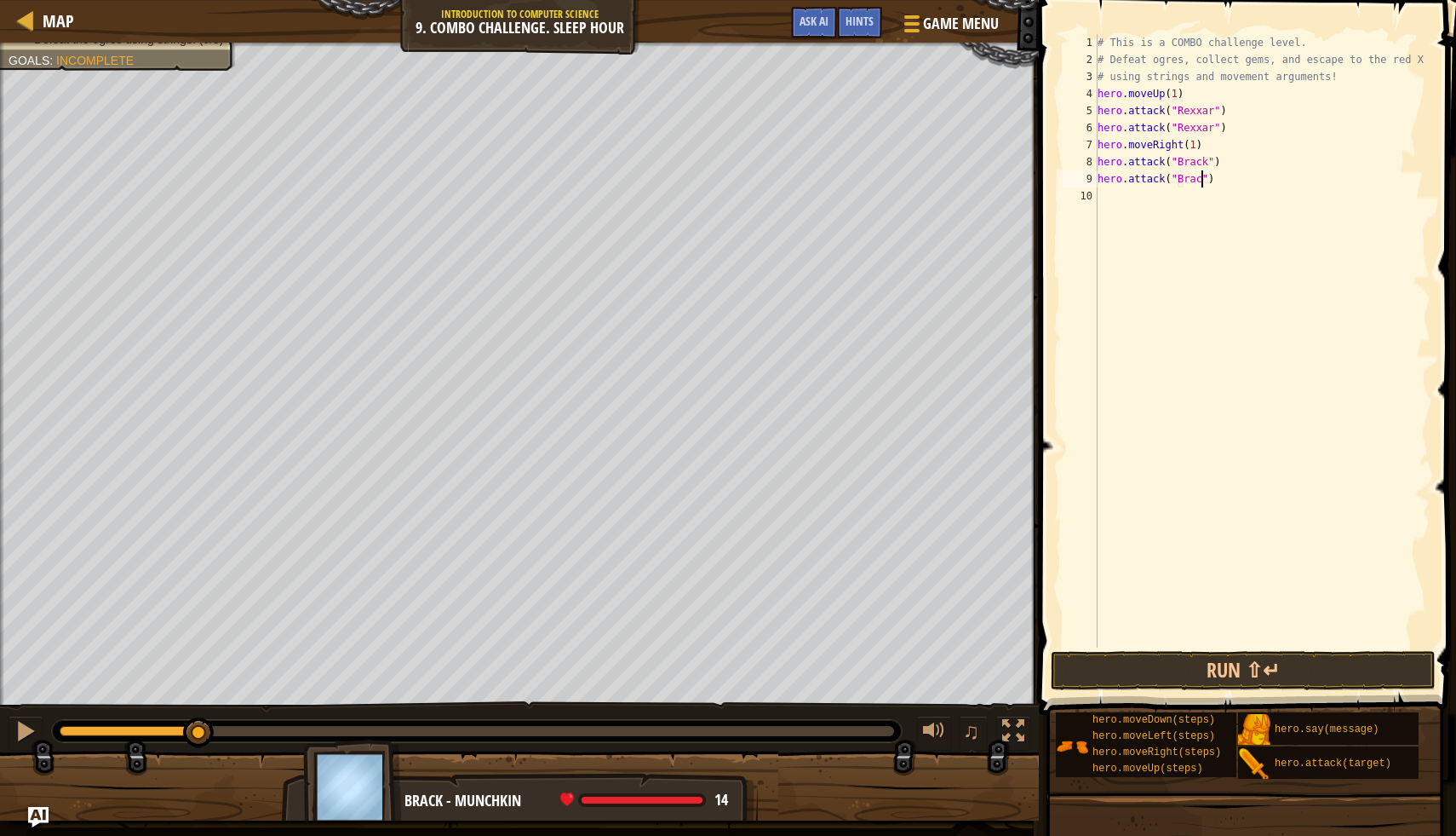
type textarea "hero.attack("Brack")"
click at [1120, 204] on div "# This is a COMBO challenge level. # Defeat ogres, collect gems, and escape to …" at bounding box center [1263, 357] width 338 height 648
type textarea "h"
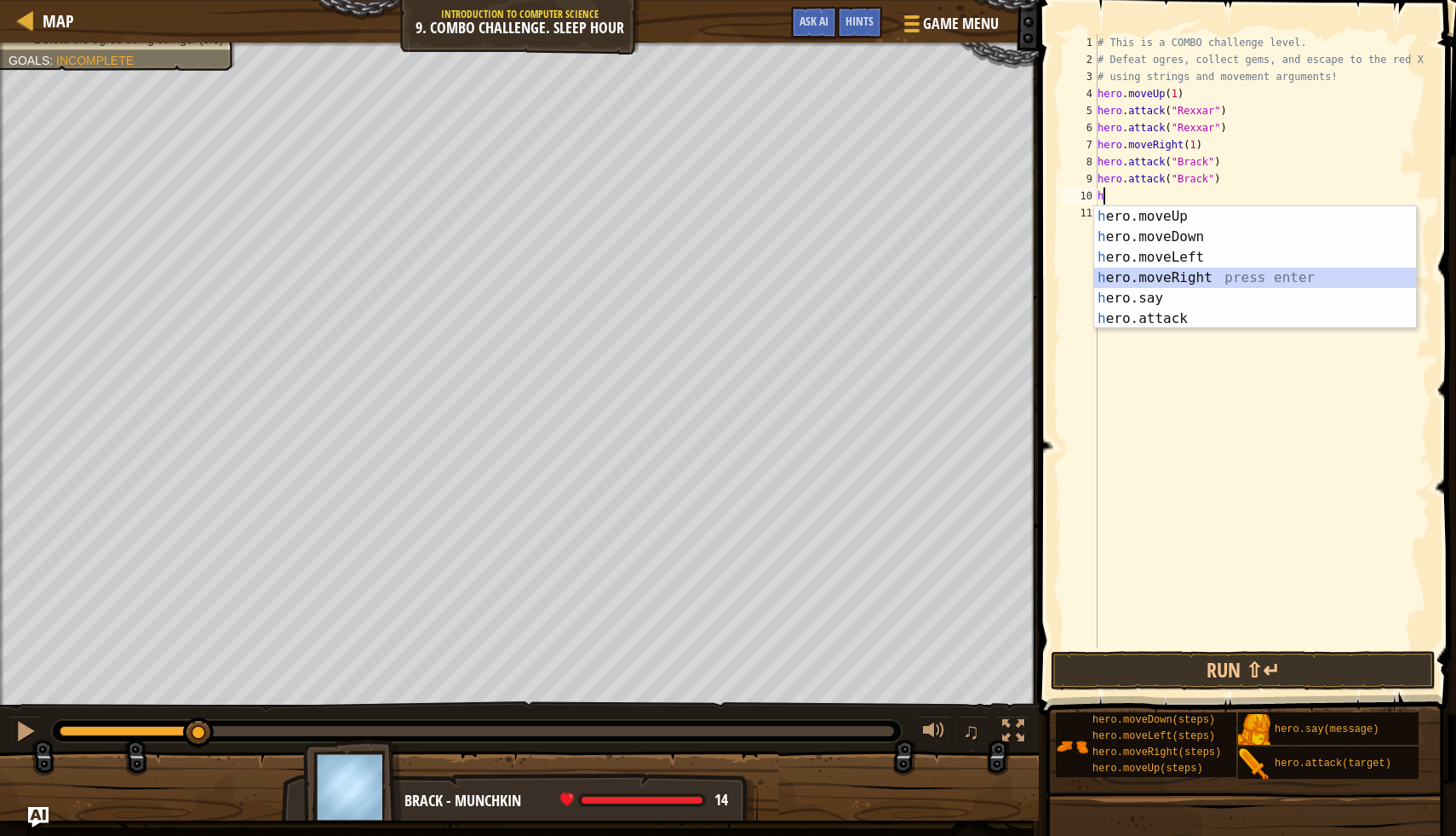
click at [1195, 277] on div "h ero.moveUp press enter h ero.moveDown press enter h ero.moveLeft press enter …" at bounding box center [1256, 287] width 322 height 164
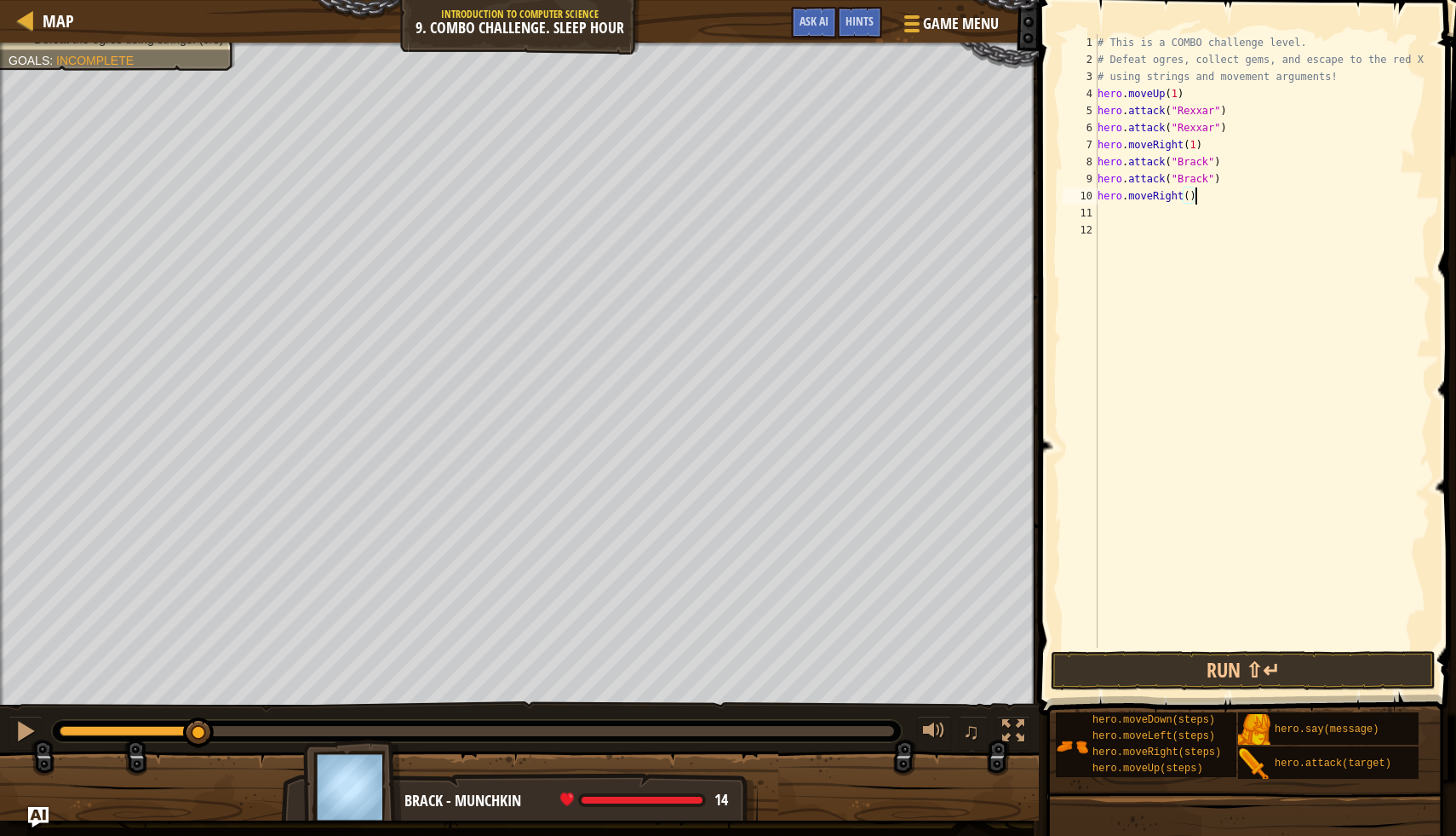
click at [1194, 198] on div "# This is a COMBO challenge level. # Defeat ogres, collect gems, and escape to …" at bounding box center [1263, 357] width 338 height 648
click at [1191, 198] on div "# This is a COMBO challenge level. # Defeat ogres, collect gems, and escape to …" at bounding box center [1263, 357] width 338 height 648
type textarea "hero.moveRight(1)"
click at [1127, 655] on button "Run ⇧↵" at bounding box center [1243, 670] width 385 height 39
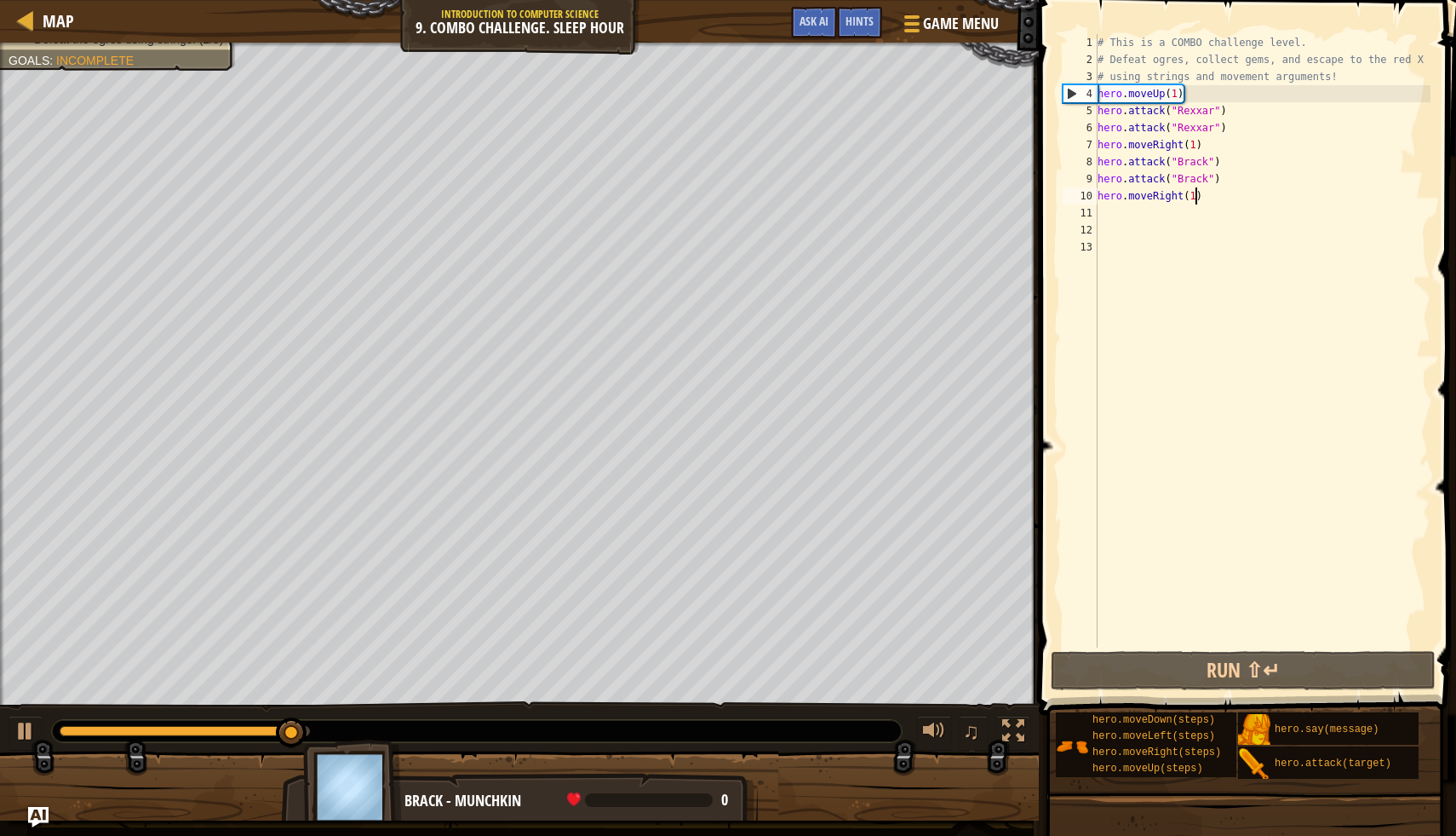
click at [1196, 198] on div "# This is a COMBO challenge level. # Defeat ogres, collect gems, and escape to …" at bounding box center [1263, 357] width 338 height 648
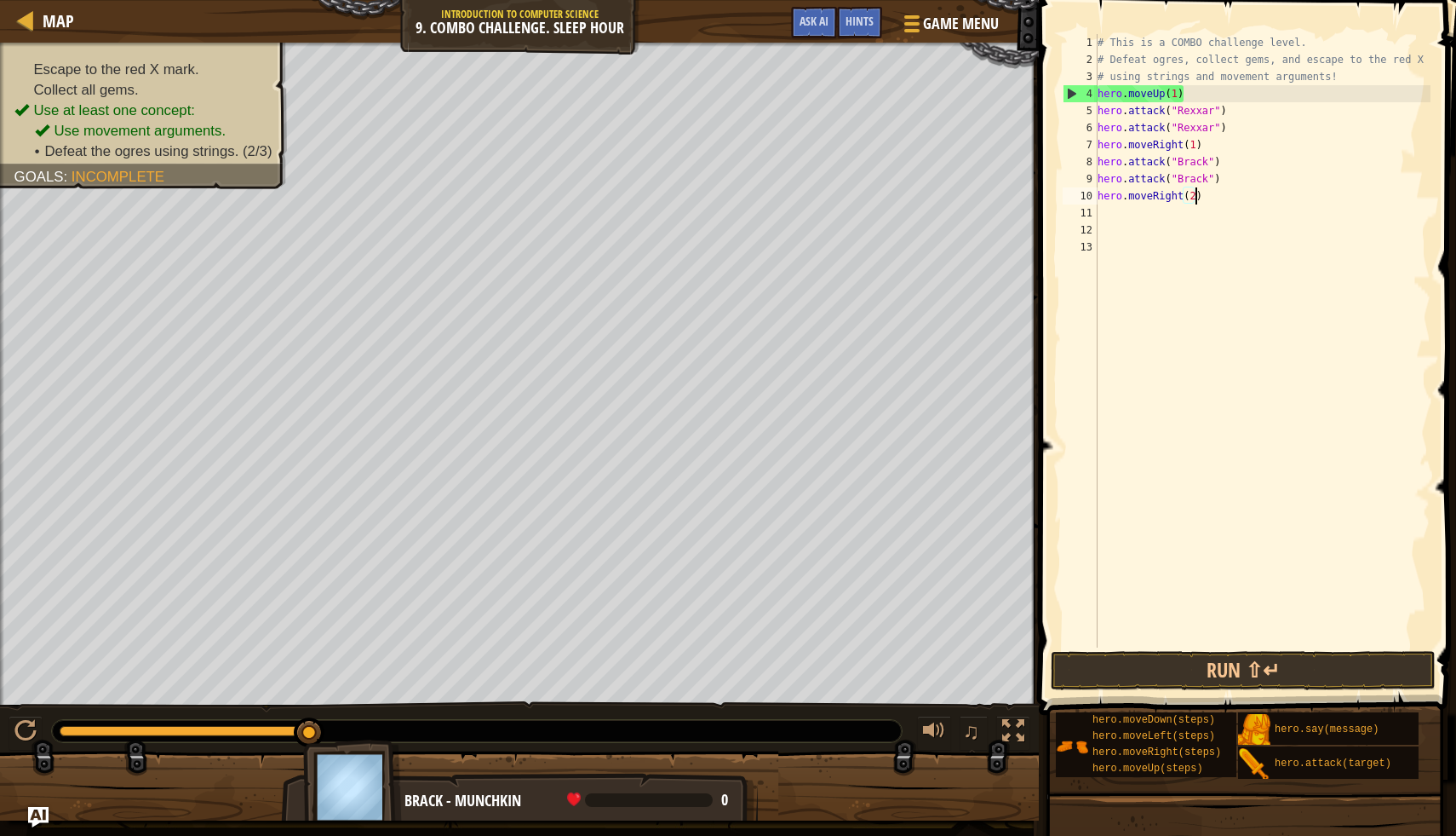
scroll to position [8, 8]
click at [1174, 665] on button "Run ⇧↵" at bounding box center [1243, 670] width 385 height 39
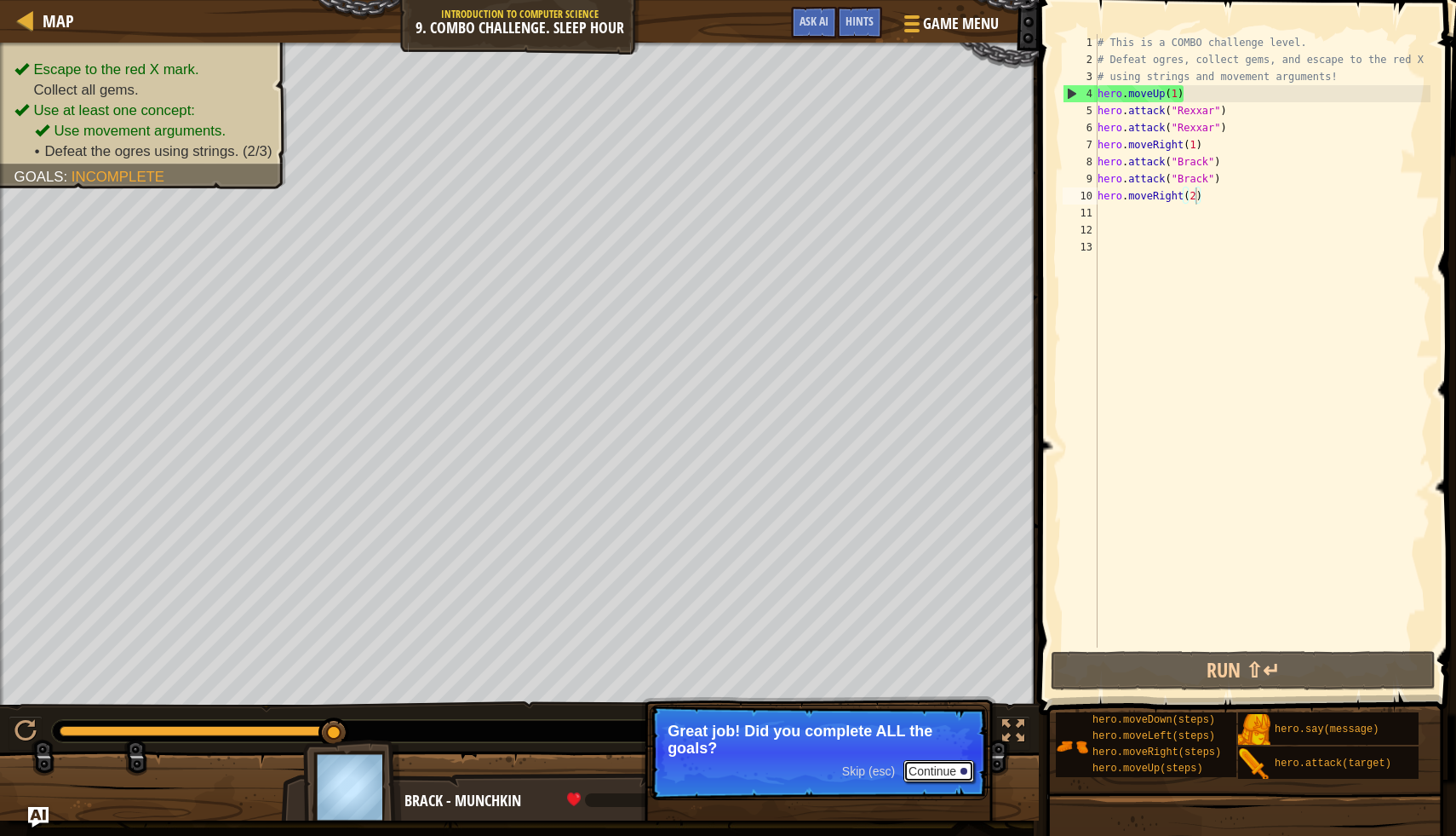
click at [920, 770] on button "Continue" at bounding box center [939, 771] width 71 height 22
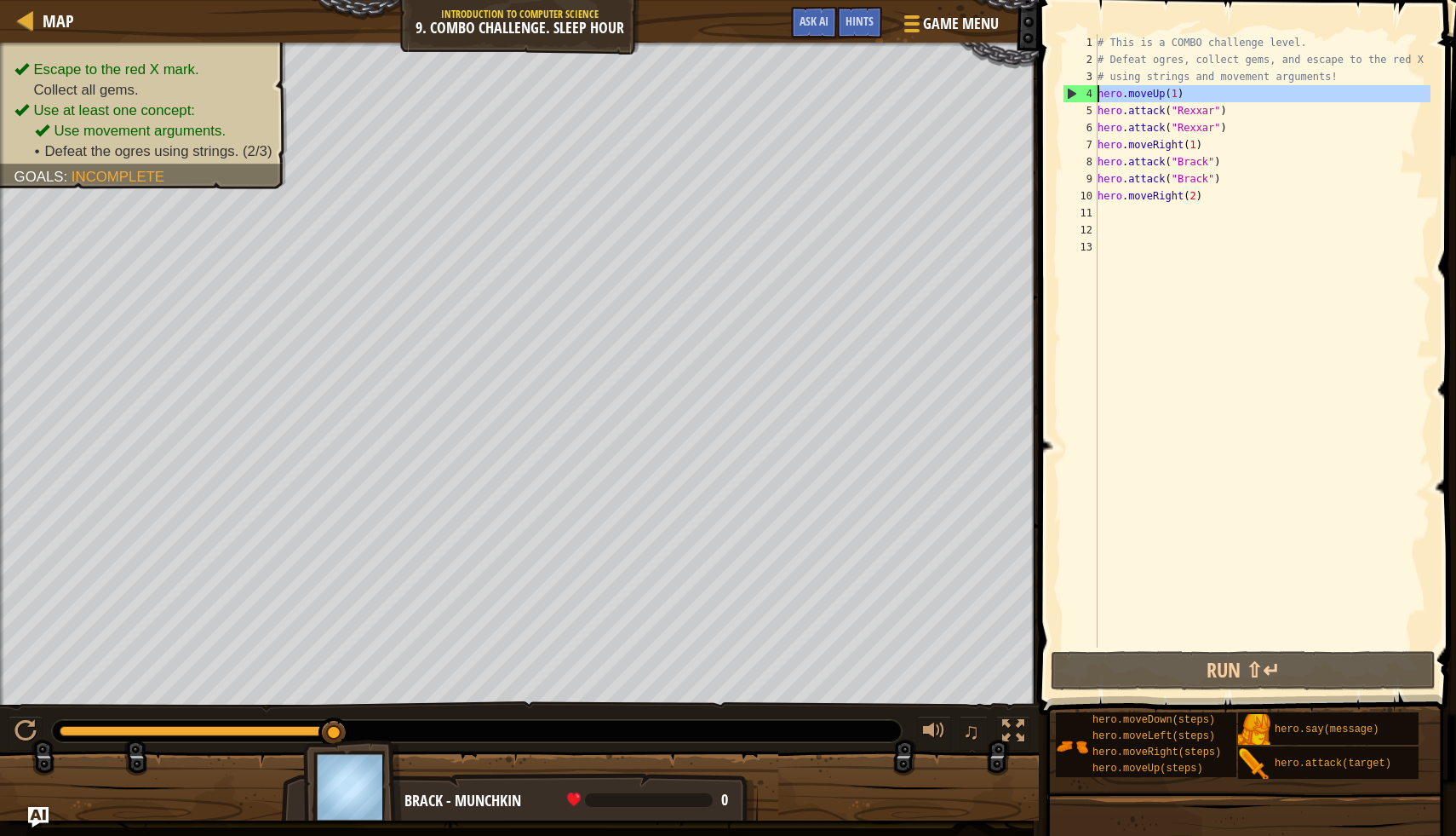
click at [1096, 90] on div "4" at bounding box center [1081, 94] width 34 height 17
type textarea "hero.moveUp(1)"
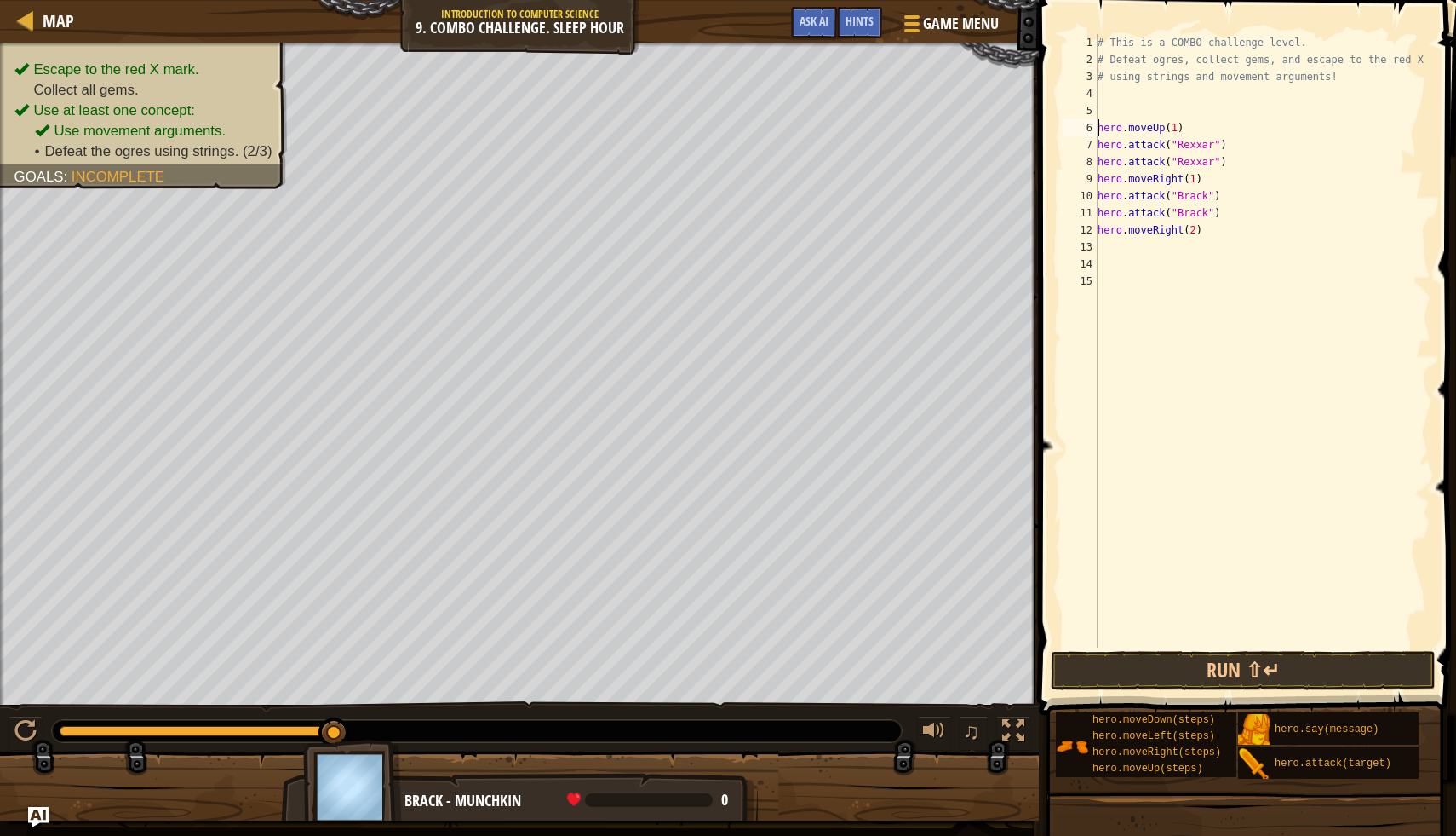
click at [1104, 90] on div "# This is a COMBO challenge level. # Defeat ogres, collect gems, and escape to …" at bounding box center [1263, 357] width 338 height 648
type textarea "h"
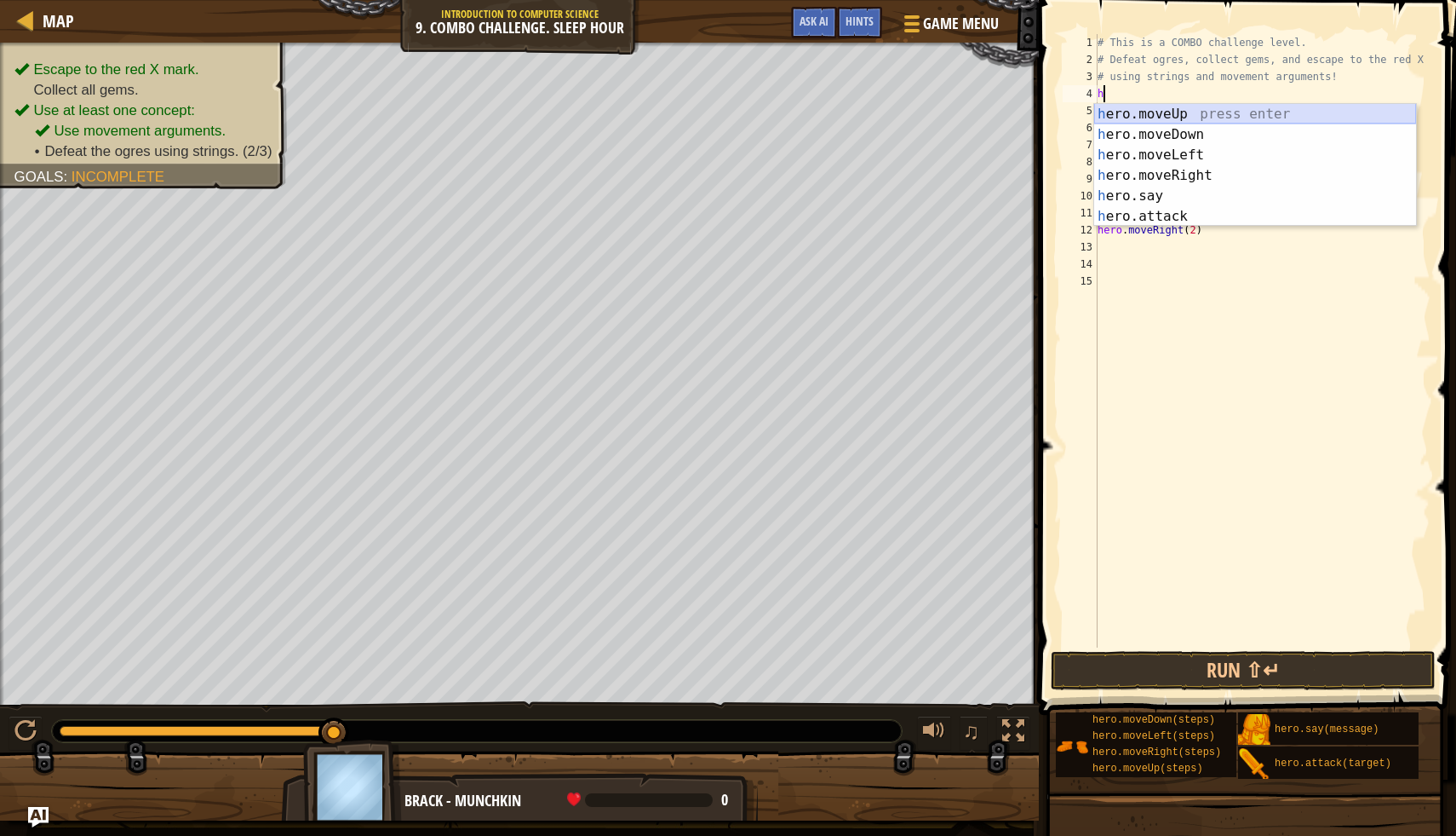
click at [1144, 110] on div "h ero.moveUp press enter h ero.moveDown press enter h ero.moveLeft press enter …" at bounding box center [1256, 185] width 322 height 164
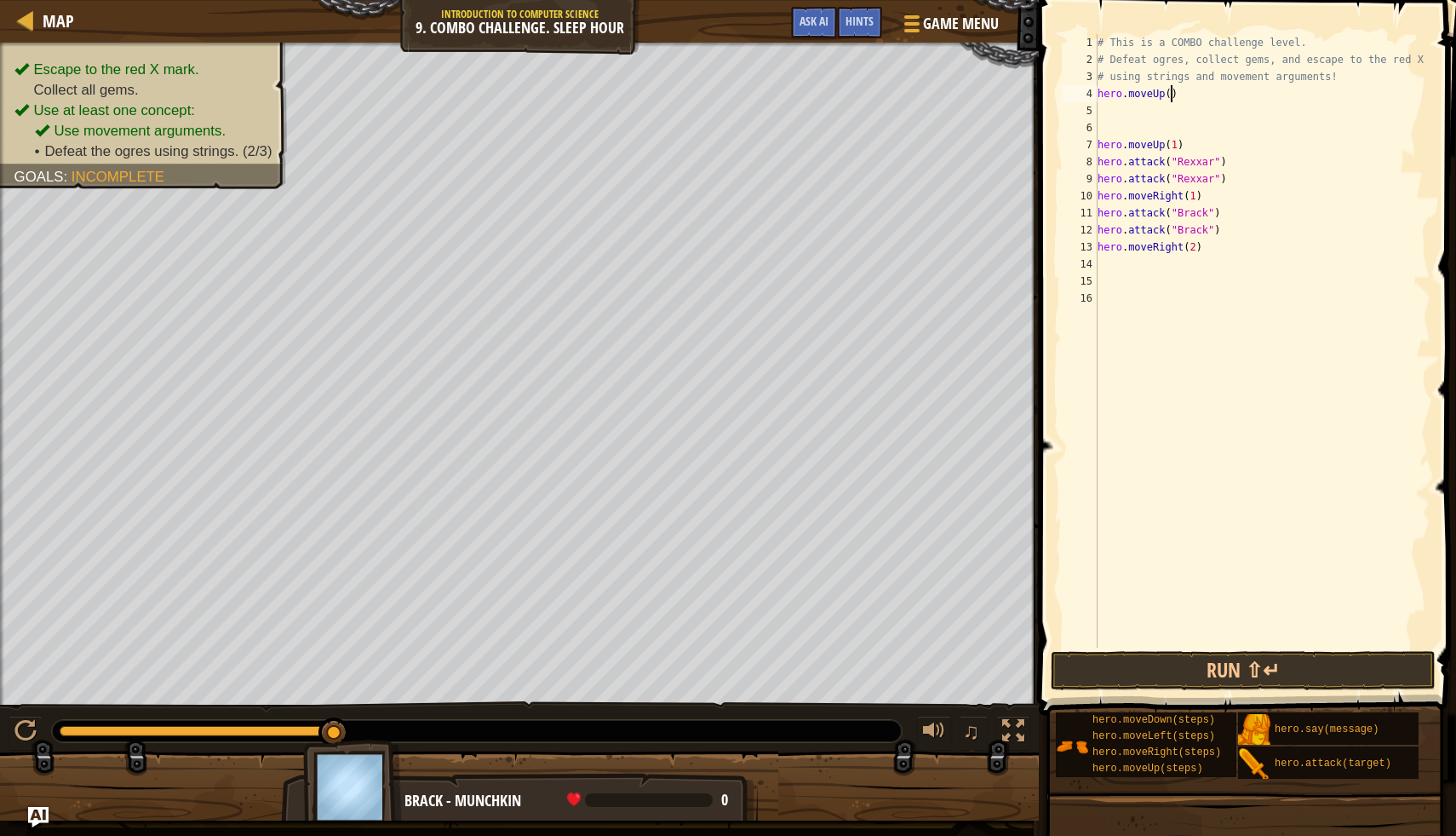
click at [1172, 91] on div "# This is a COMBO challenge level. # Defeat ogres, collect gems, and escape to …" at bounding box center [1263, 357] width 338 height 648
type textarea "hero.moveUp(1)"
click at [1109, 111] on div "# This is a COMBO challenge level. # Defeat ogres, collect gems, and escape to …" at bounding box center [1263, 357] width 338 height 648
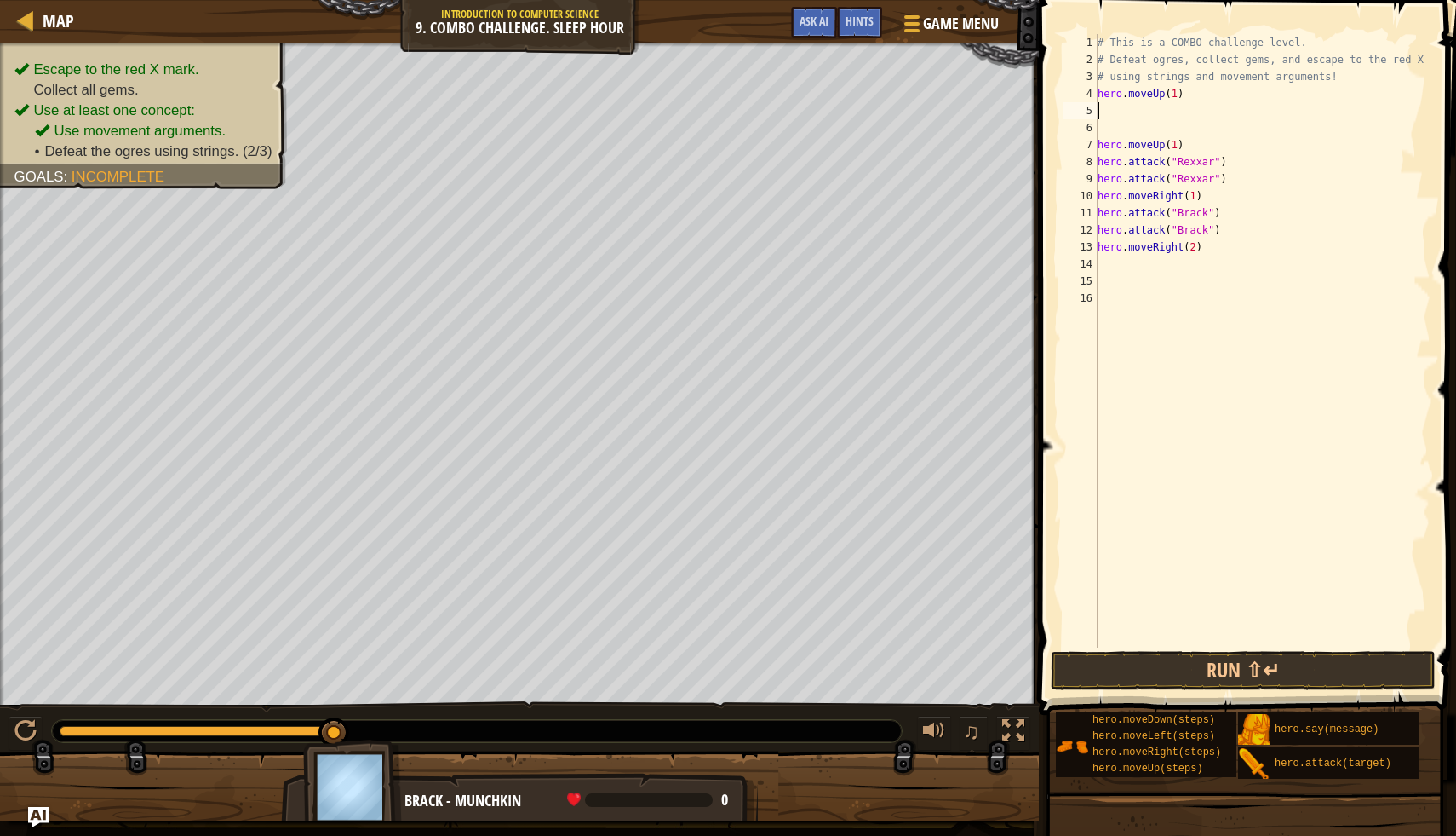
type textarea "h"
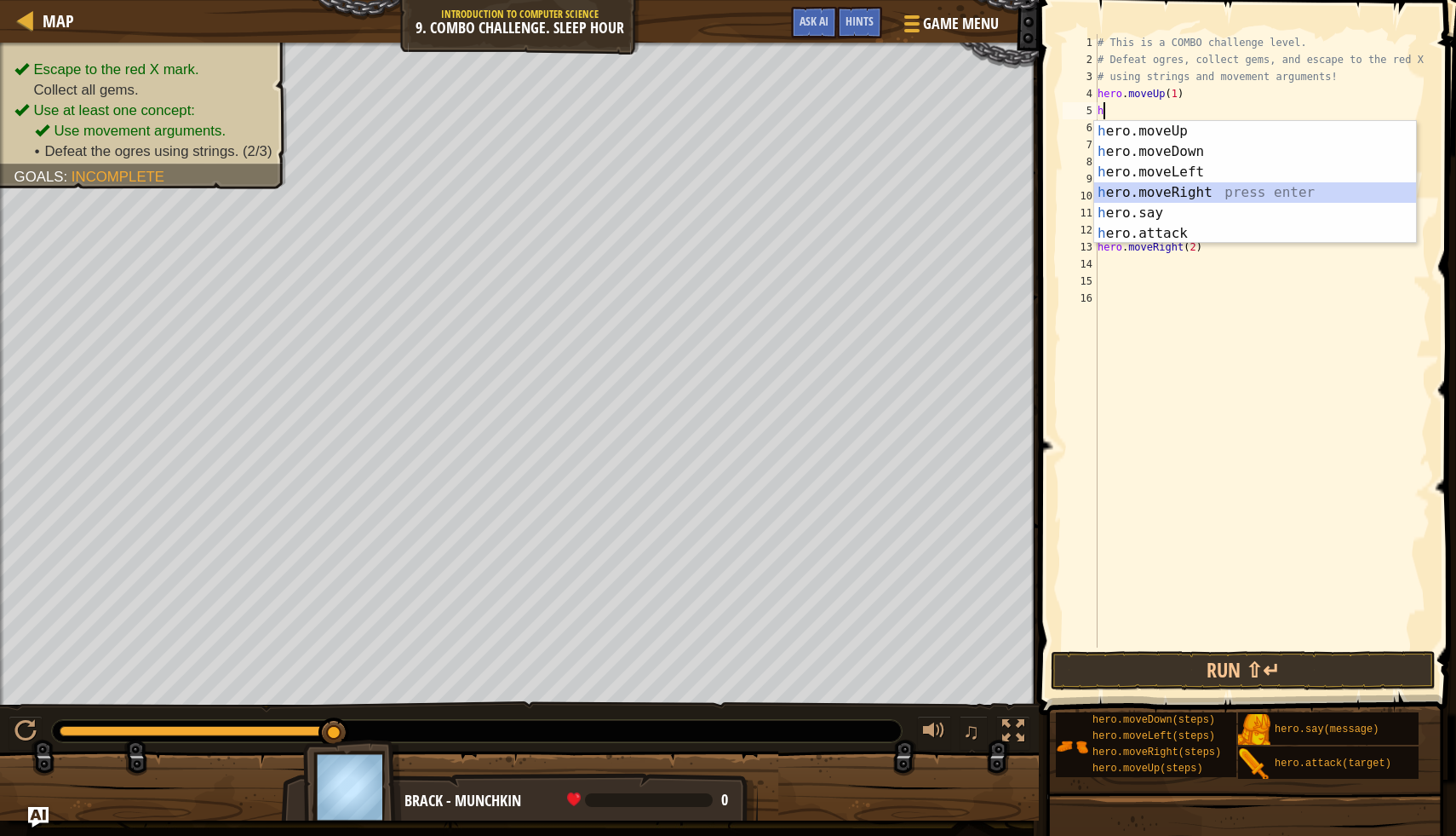
click at [1180, 190] on div "h ero.moveUp press enter h ero.moveDown press enter h ero.moveLeft press enter …" at bounding box center [1256, 202] width 322 height 164
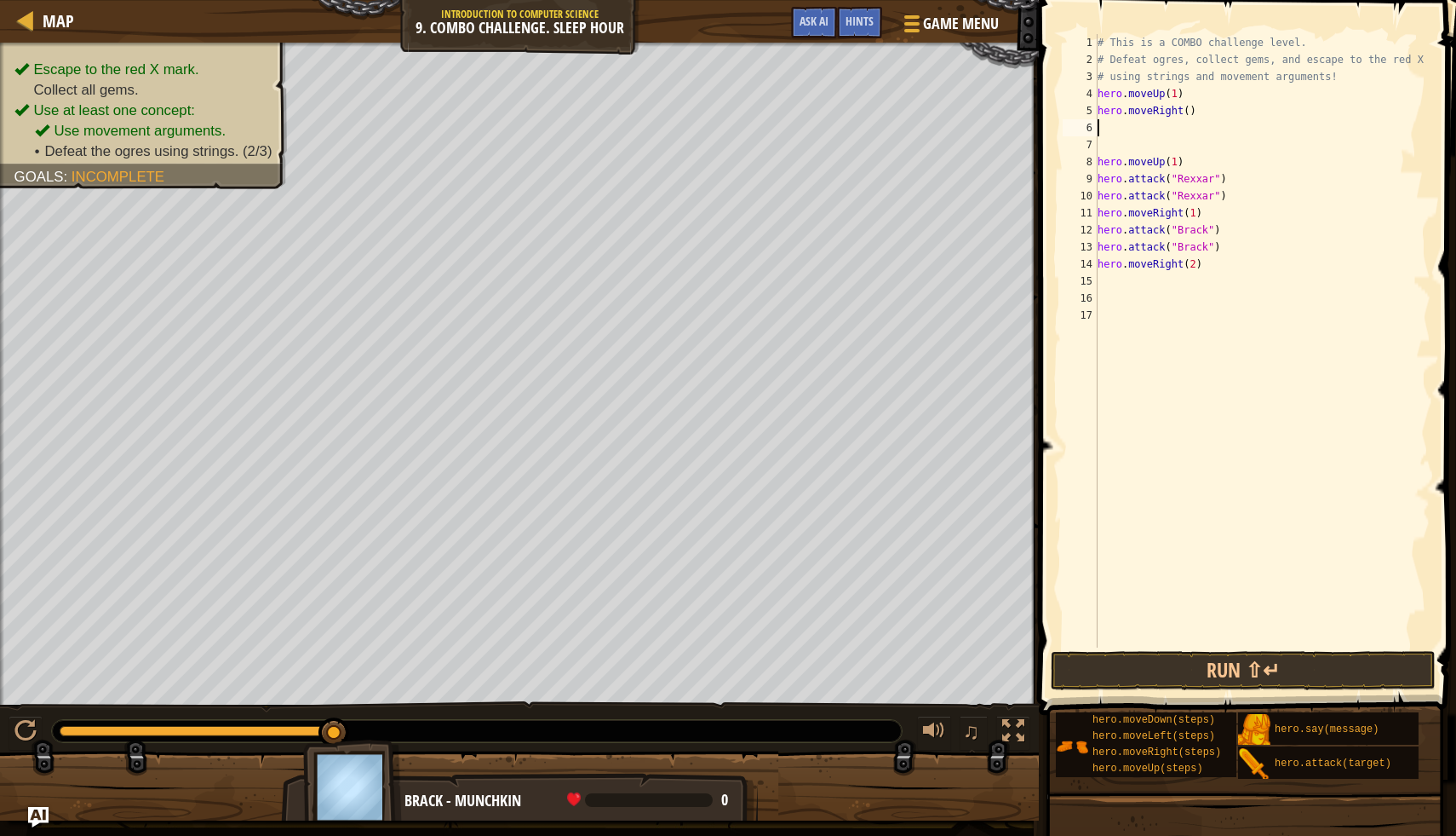
click at [1190, 113] on div "# This is a COMBO challenge level. # Defeat ogres, collect gems, and escape to …" at bounding box center [1263, 357] width 338 height 648
type textarea "hero.moveRight(2)"
click at [1109, 130] on div "# This is a COMBO challenge level. # Defeat ogres, collect gems, and escape to …" at bounding box center [1263, 357] width 338 height 648
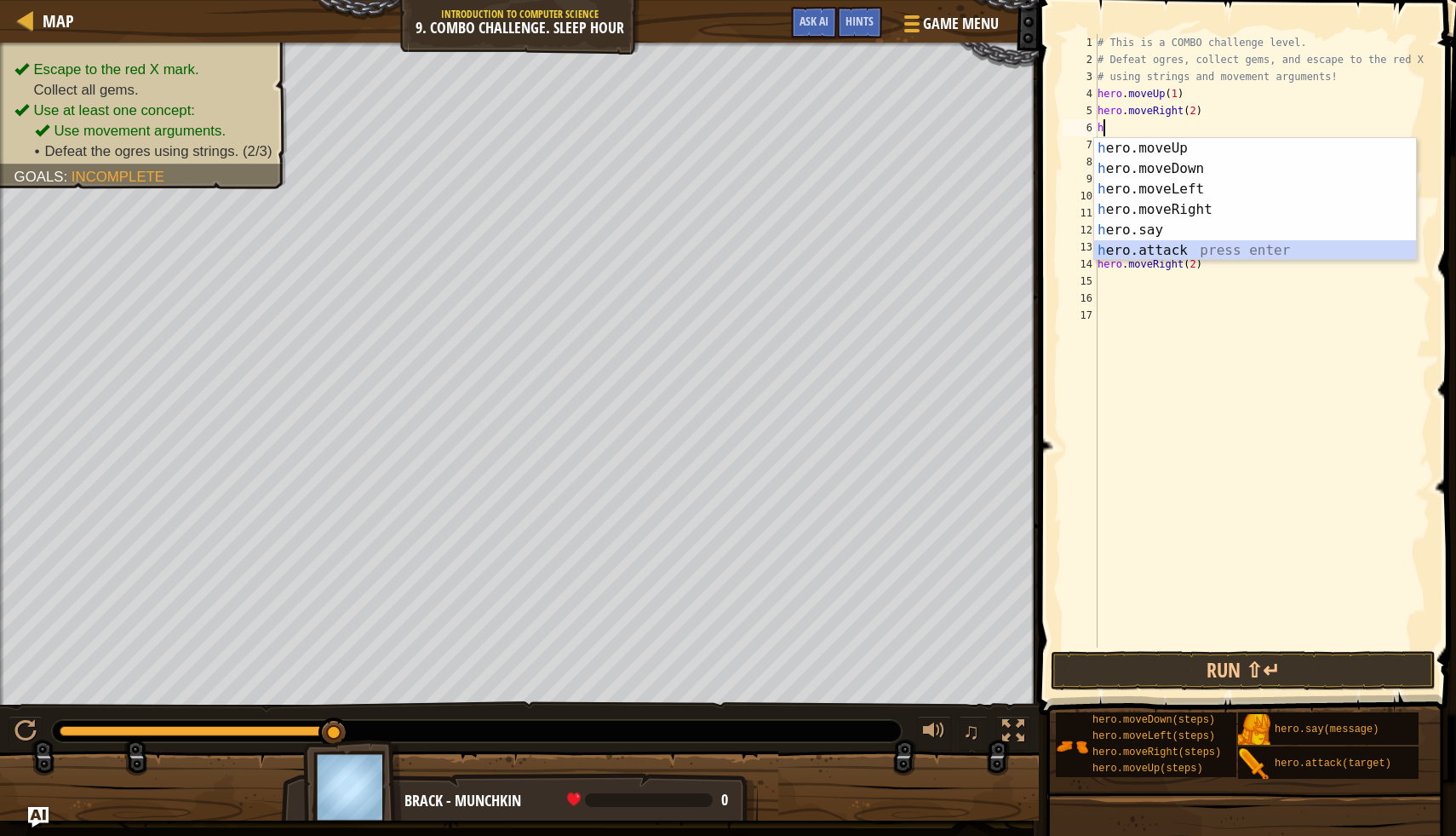
click at [1119, 248] on div "h ero.moveUp press enter h ero.moveDown press enter h ero.moveLeft press enter …" at bounding box center [1256, 219] width 322 height 164
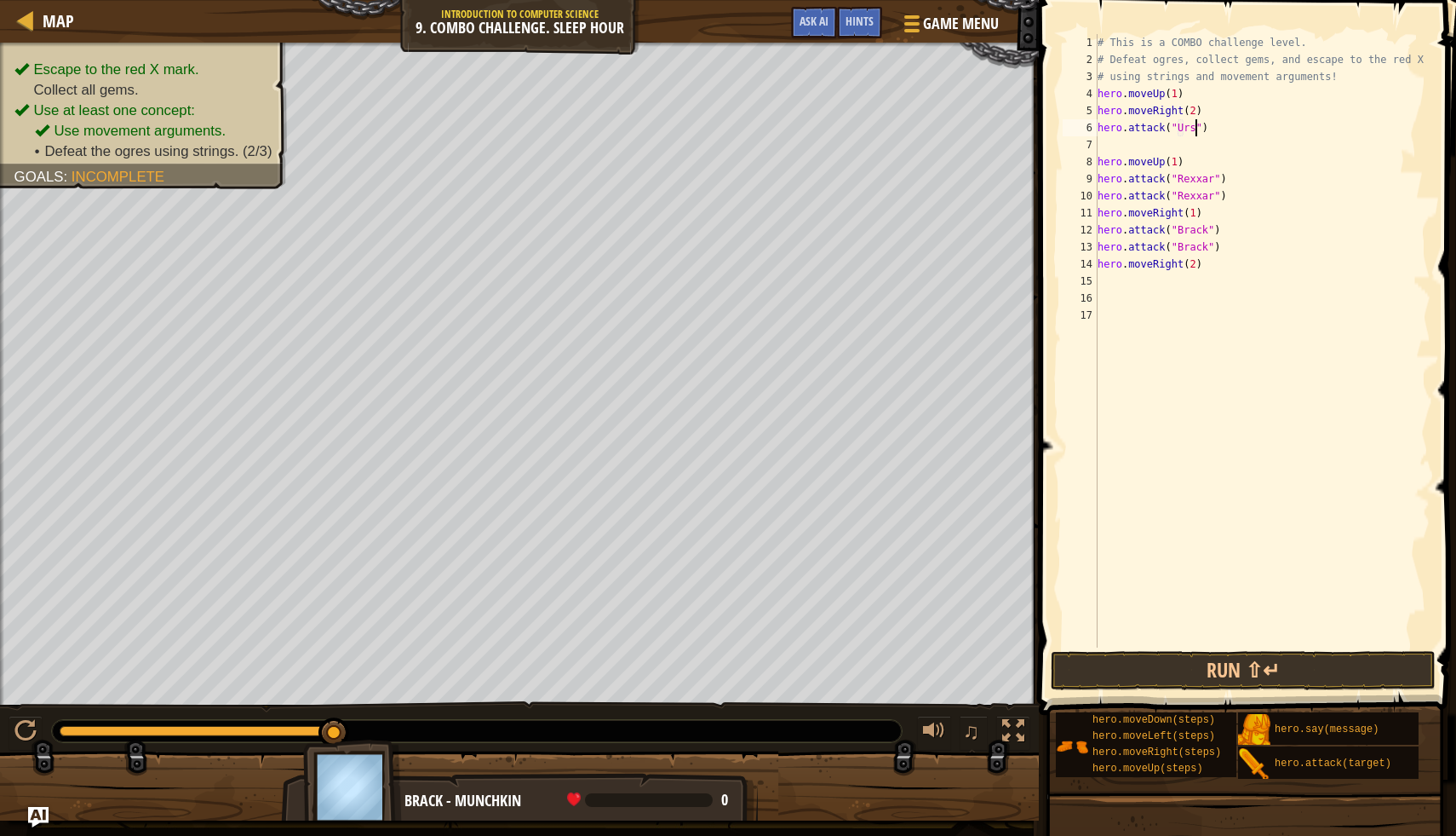
scroll to position [8, 9]
click at [1104, 153] on div "# This is a COMBO challenge level. # Defeat ogres, collect gems, and escape to …" at bounding box center [1263, 357] width 338 height 648
type textarea "hero.moveUp(1)"
click at [1104, 147] on div "# This is a COMBO challenge level. # Defeat ogres, collect gems, and escape to …" at bounding box center [1263, 357] width 338 height 648
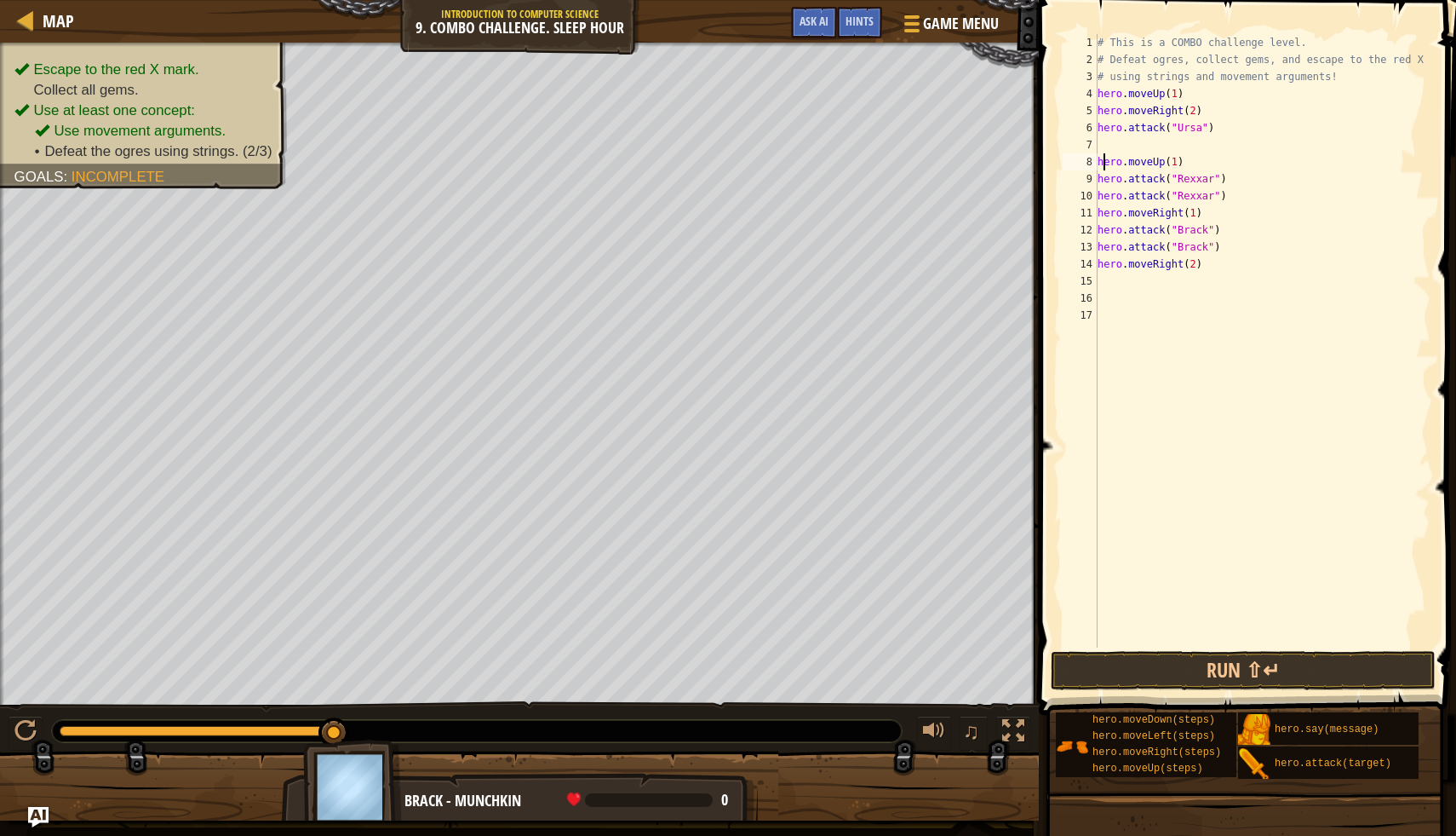
scroll to position [8, 0]
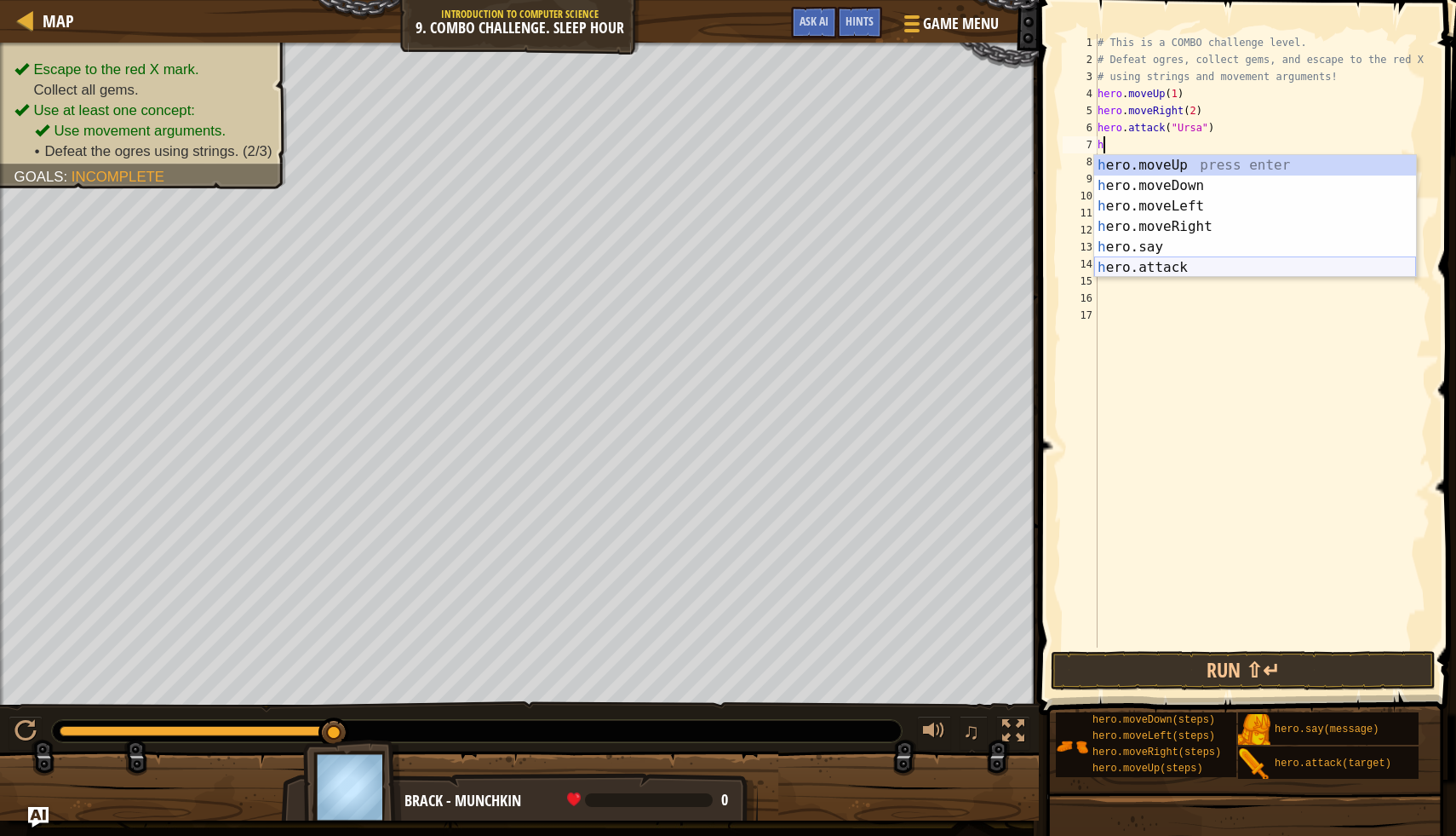
click at [1181, 264] on div "h ero.moveUp press enter h ero.moveDown press enter h ero.moveLeft press enter …" at bounding box center [1256, 236] width 322 height 164
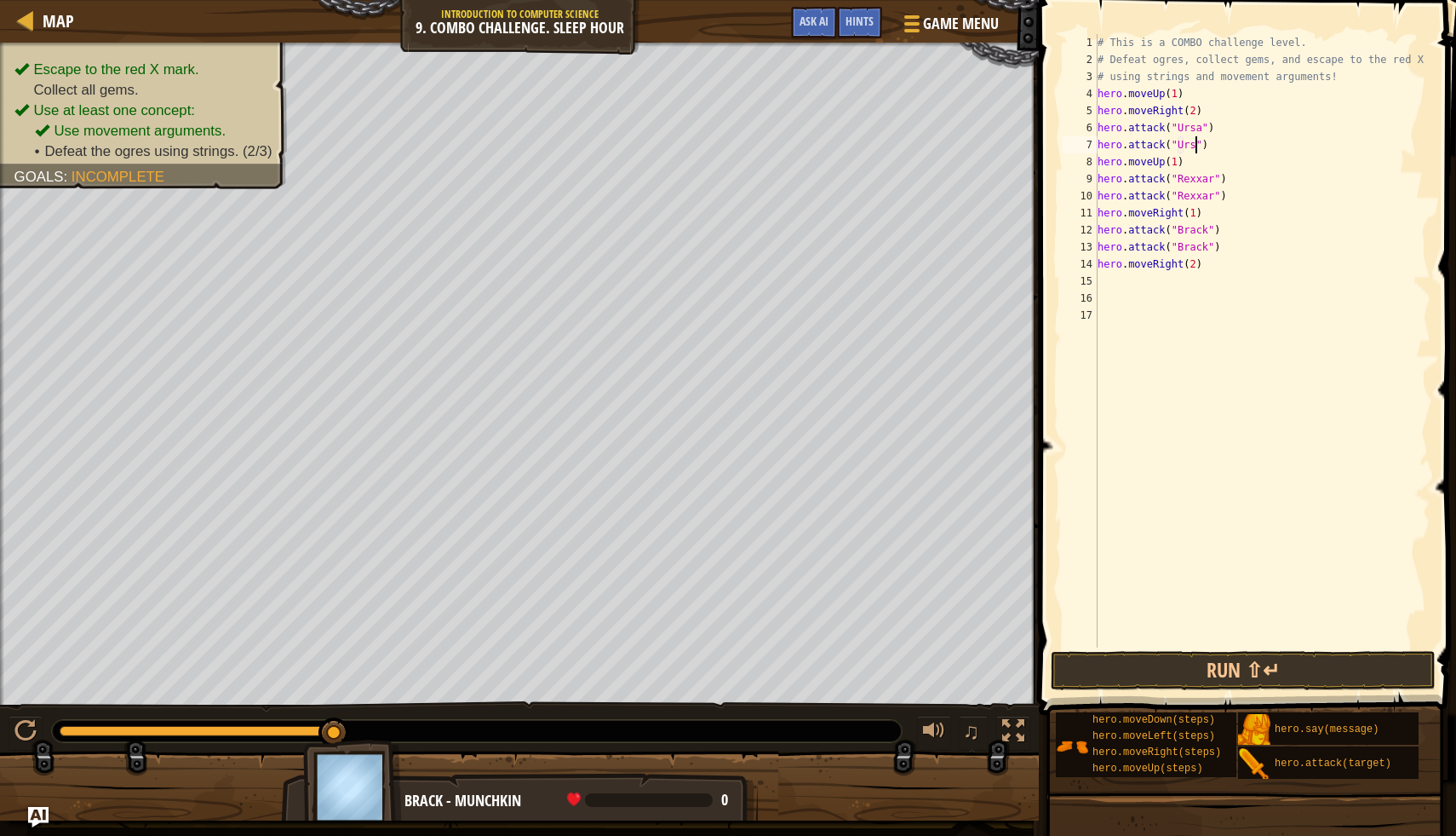
scroll to position [8, 9]
drag, startPoint x: 1180, startPoint y: 164, endPoint x: 1100, endPoint y: 165, distance: 80.0
click at [1100, 164] on div "# This is a COMBO challenge level. # Defeat ogres, collect gems, and escape to …" at bounding box center [1263, 357] width 338 height 648
type textarea ")"
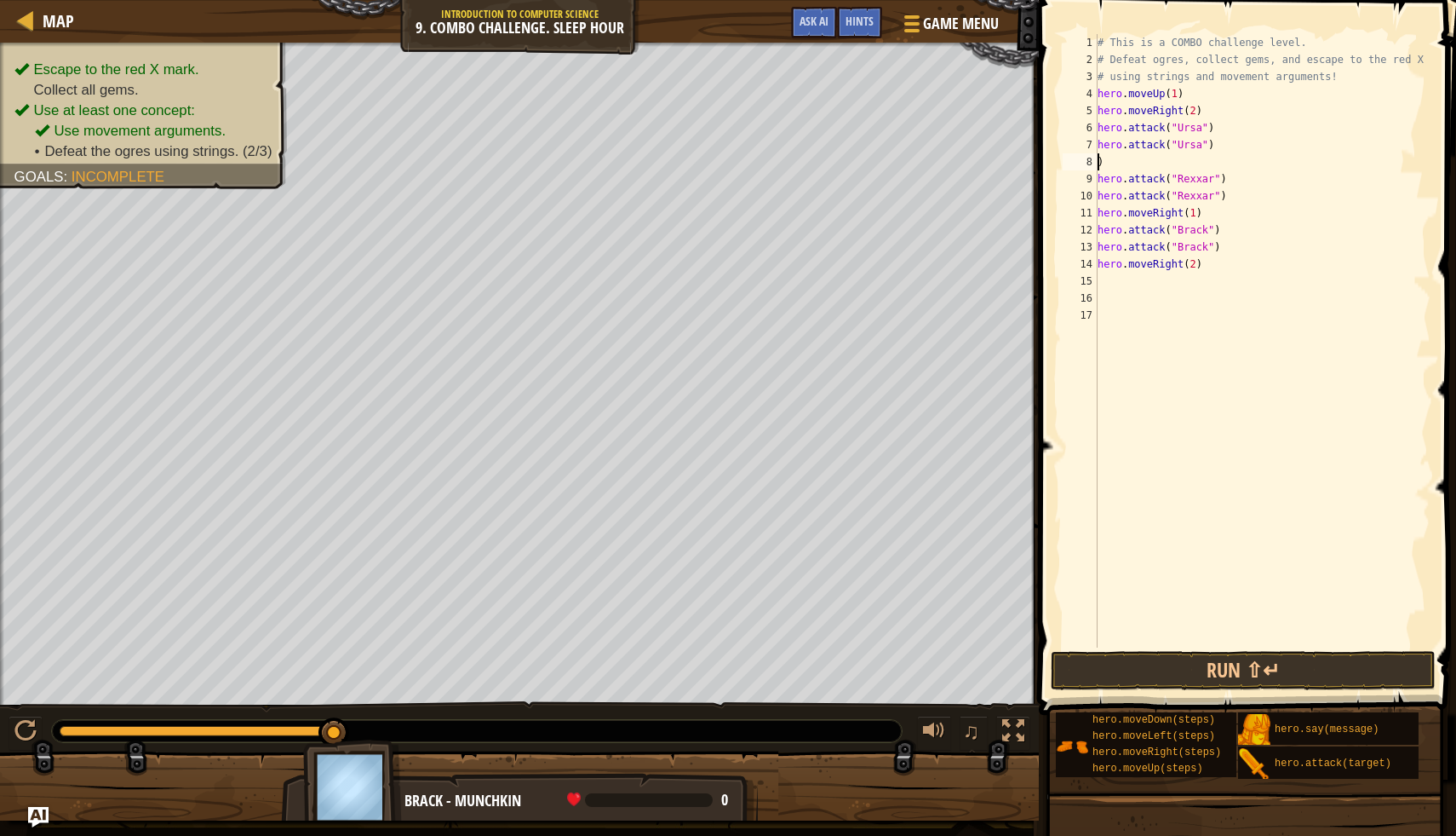
scroll to position [8, 0]
click at [1112, 160] on div "# This is a COMBO challenge level. # Defeat ogres, collect gems, and escape to …" at bounding box center [1263, 357] width 338 height 648
type textarea "h"
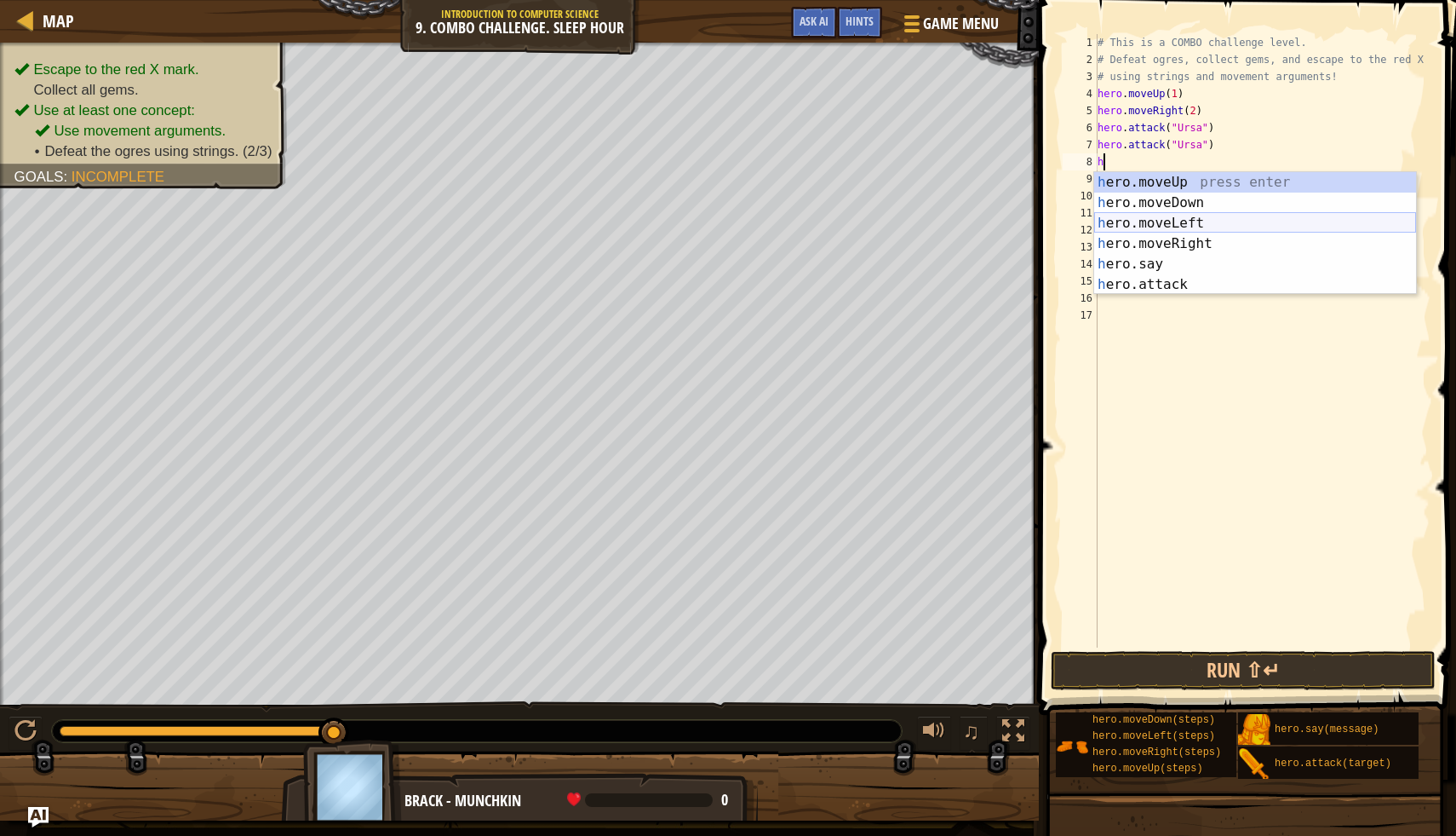
click at [1153, 219] on div "h ero.moveUp press enter h ero.moveDown press enter h ero.moveLeft press enter …" at bounding box center [1256, 253] width 322 height 164
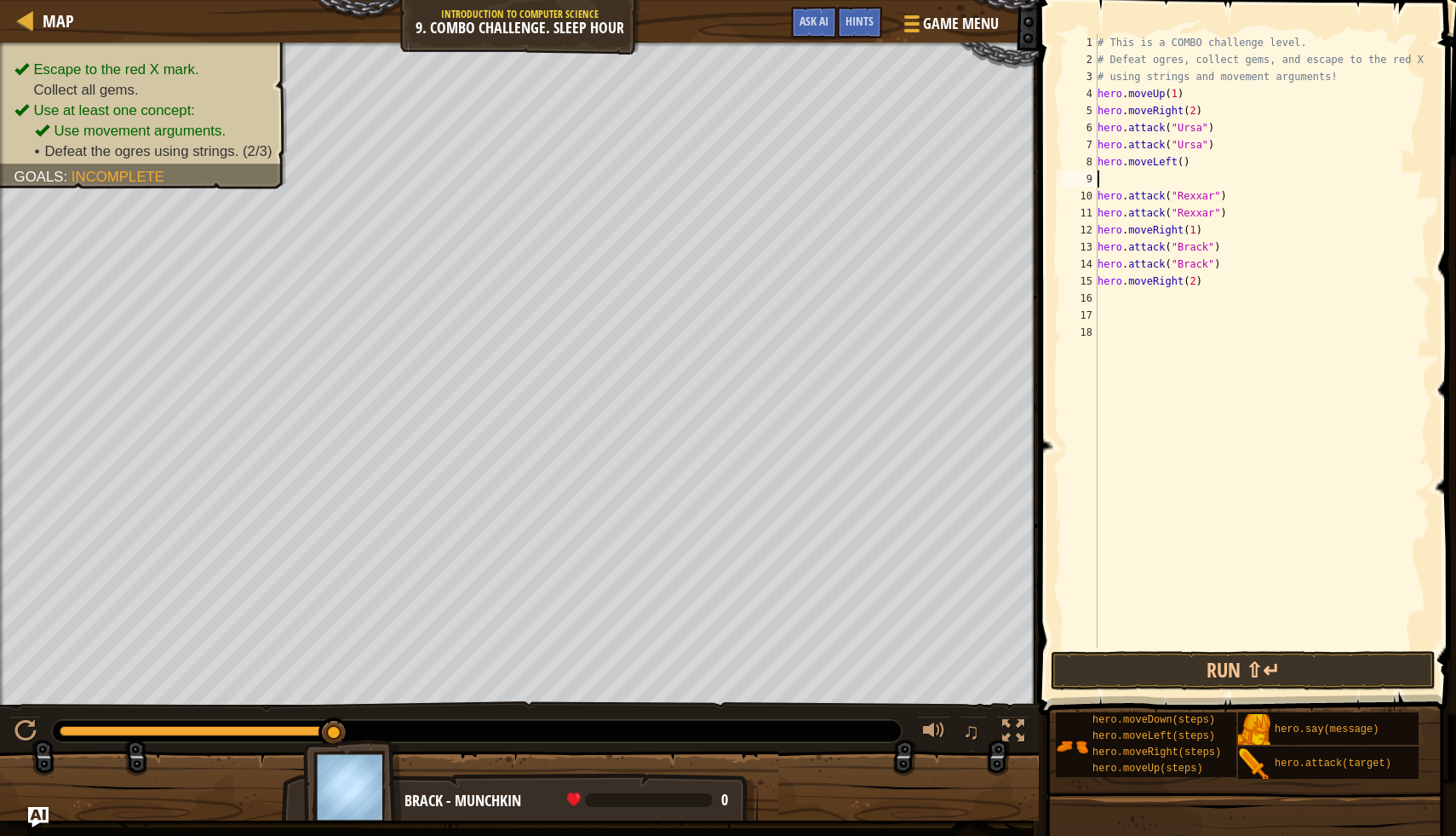
click at [1185, 165] on div "# This is a COMBO challenge level. # Defeat ogres, collect gems, and escape to …" at bounding box center [1263, 357] width 338 height 648
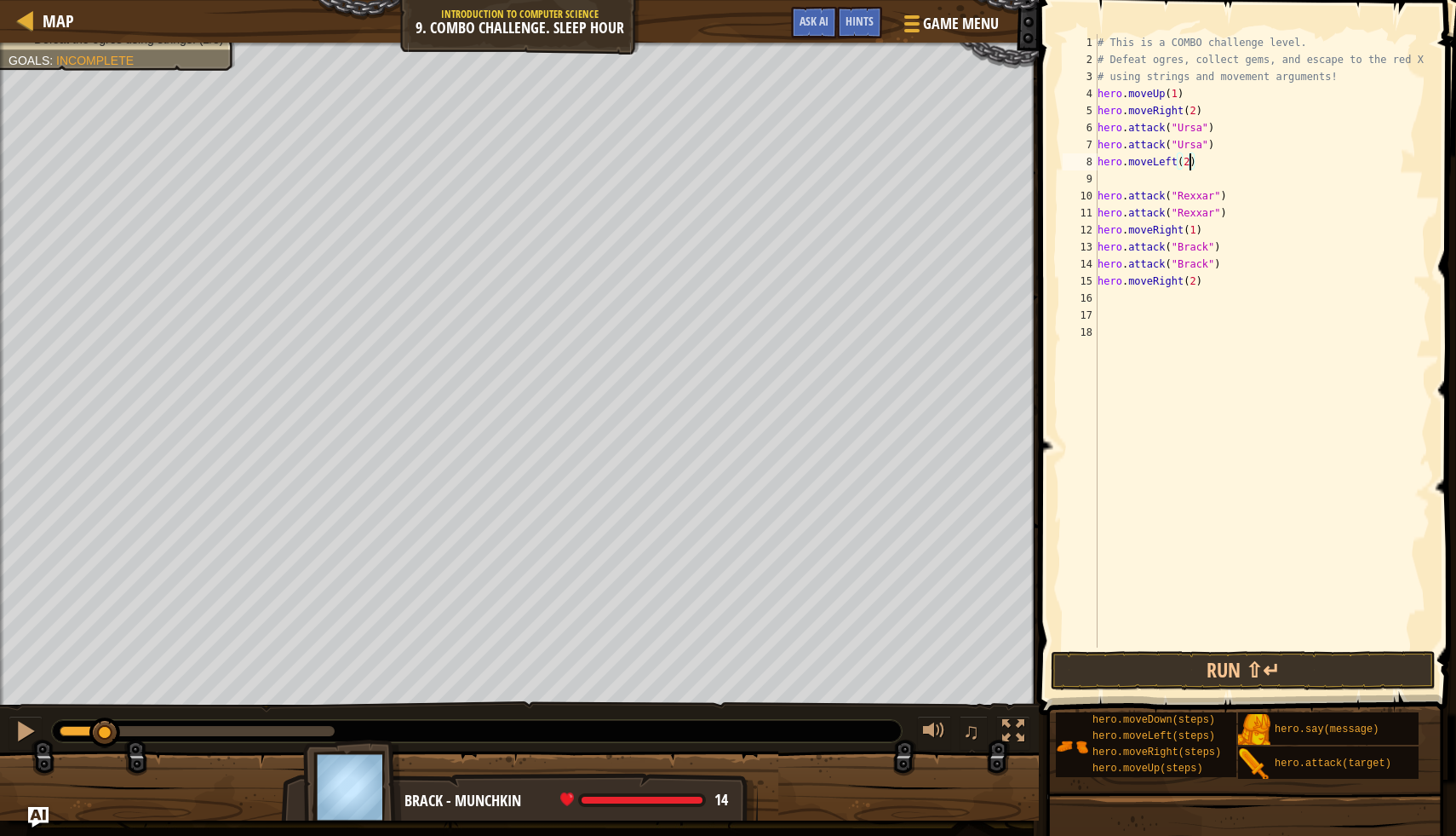
click at [83, 692] on div "Escape to the red X mark. Collect all gems. Use at least one concept: Use movem…" at bounding box center [728, 431] width 1456 height 777
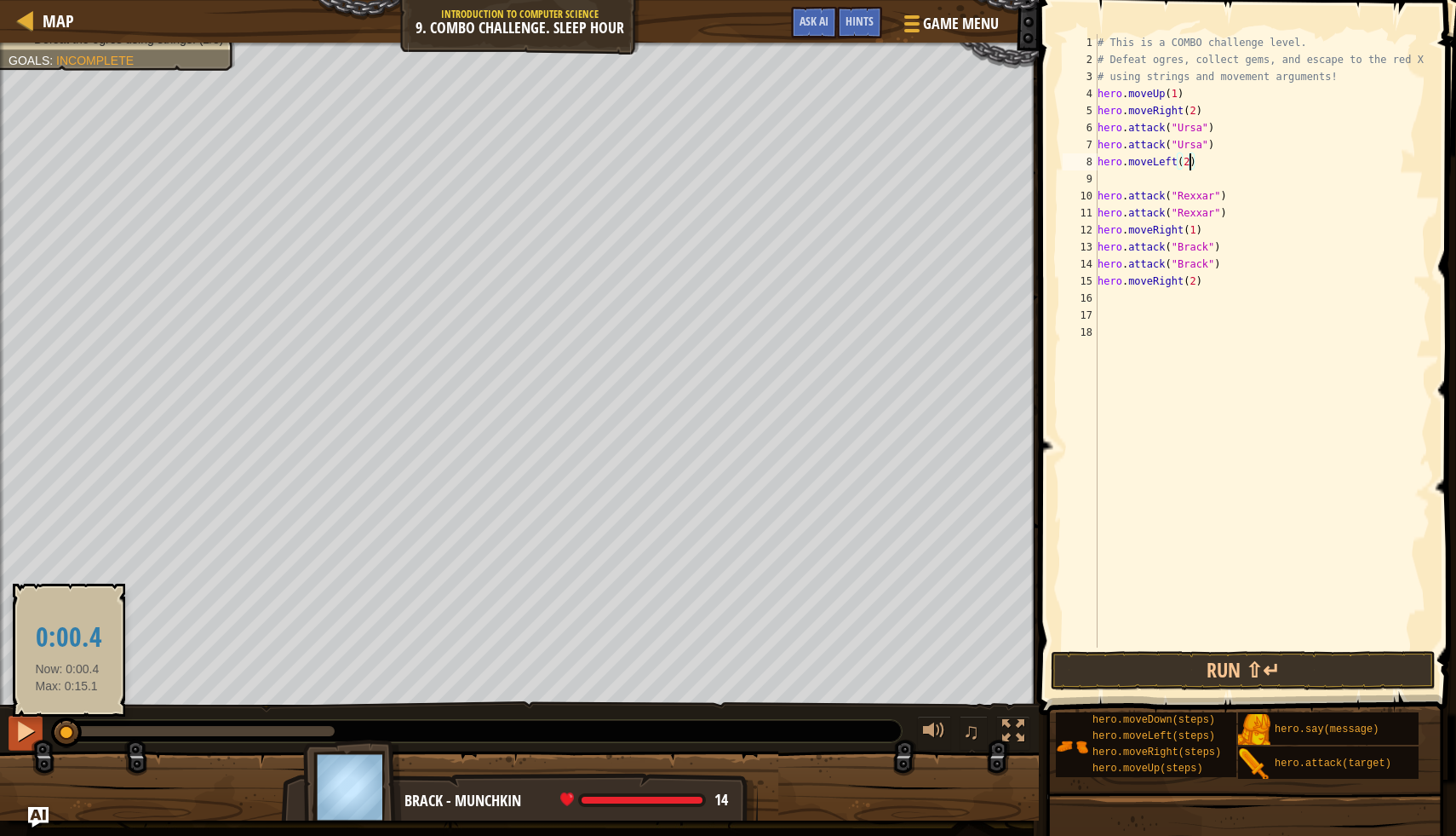
drag, startPoint x: 81, startPoint y: 727, endPoint x: 30, endPoint y: 733, distance: 51.4
click at [30, 733] on div "♫" at bounding box center [519, 726] width 1039 height 51
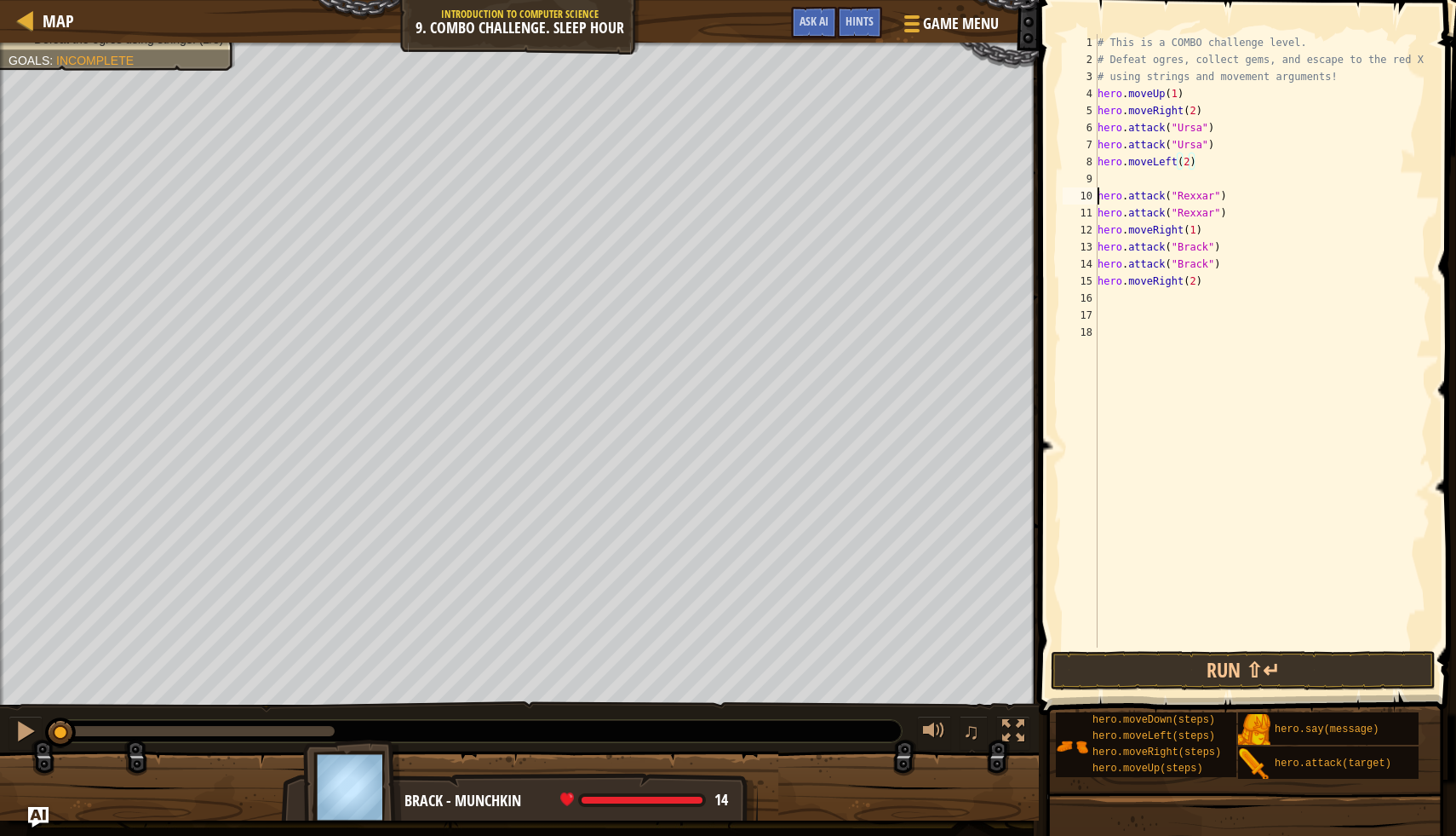
click at [1098, 195] on div "# This is a COMBO challenge level. # Defeat ogres, collect gems, and escape to …" at bounding box center [1263, 357] width 338 height 648
type textarea "hero.attack("Rexxar")"
click at [1120, 673] on button "Run ⇧↵" at bounding box center [1243, 670] width 385 height 39
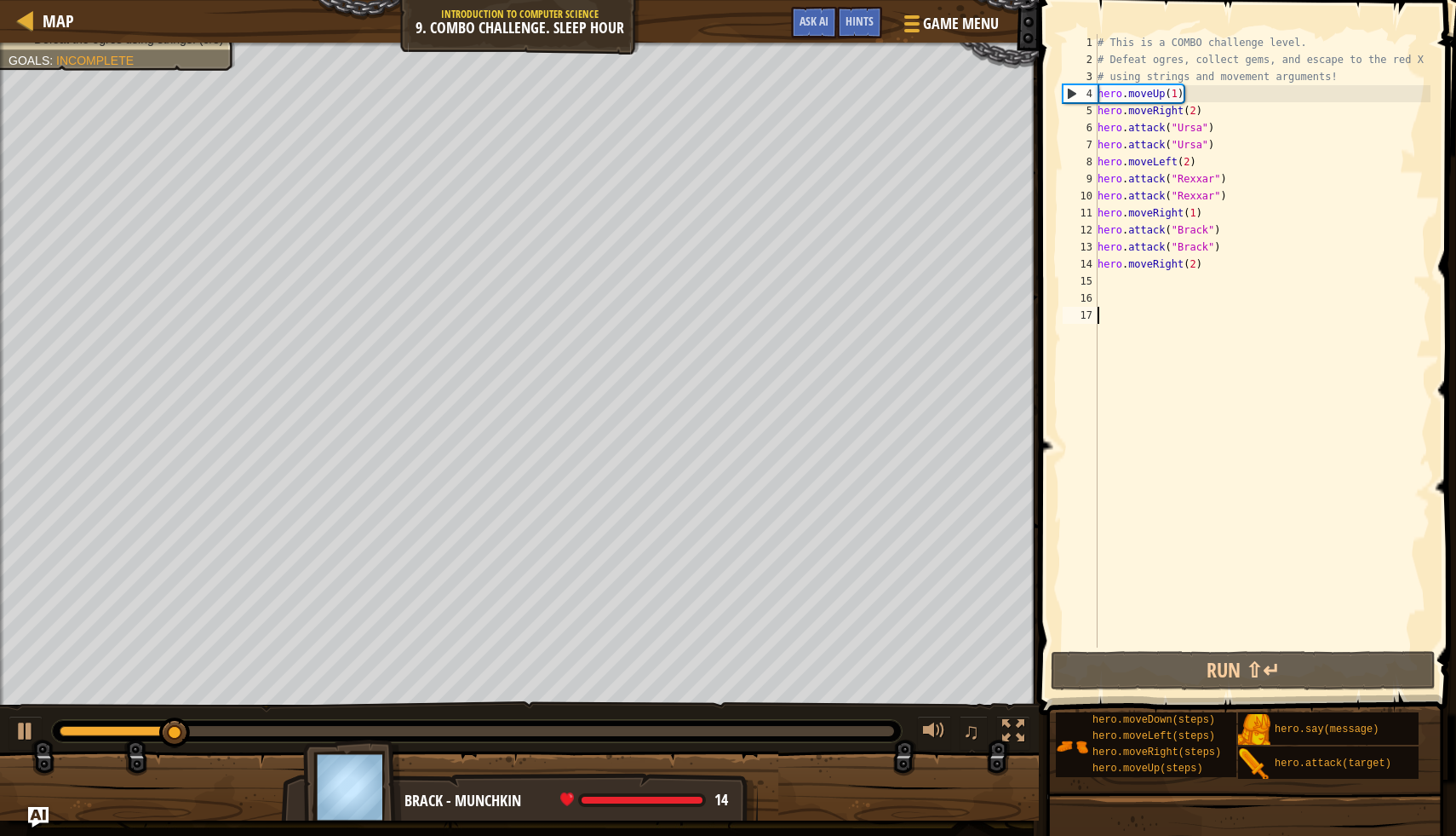
click at [1105, 356] on div "# This is a COMBO challenge level. # Defeat ogres, collect gems, and escape to …" at bounding box center [1263, 357] width 338 height 648
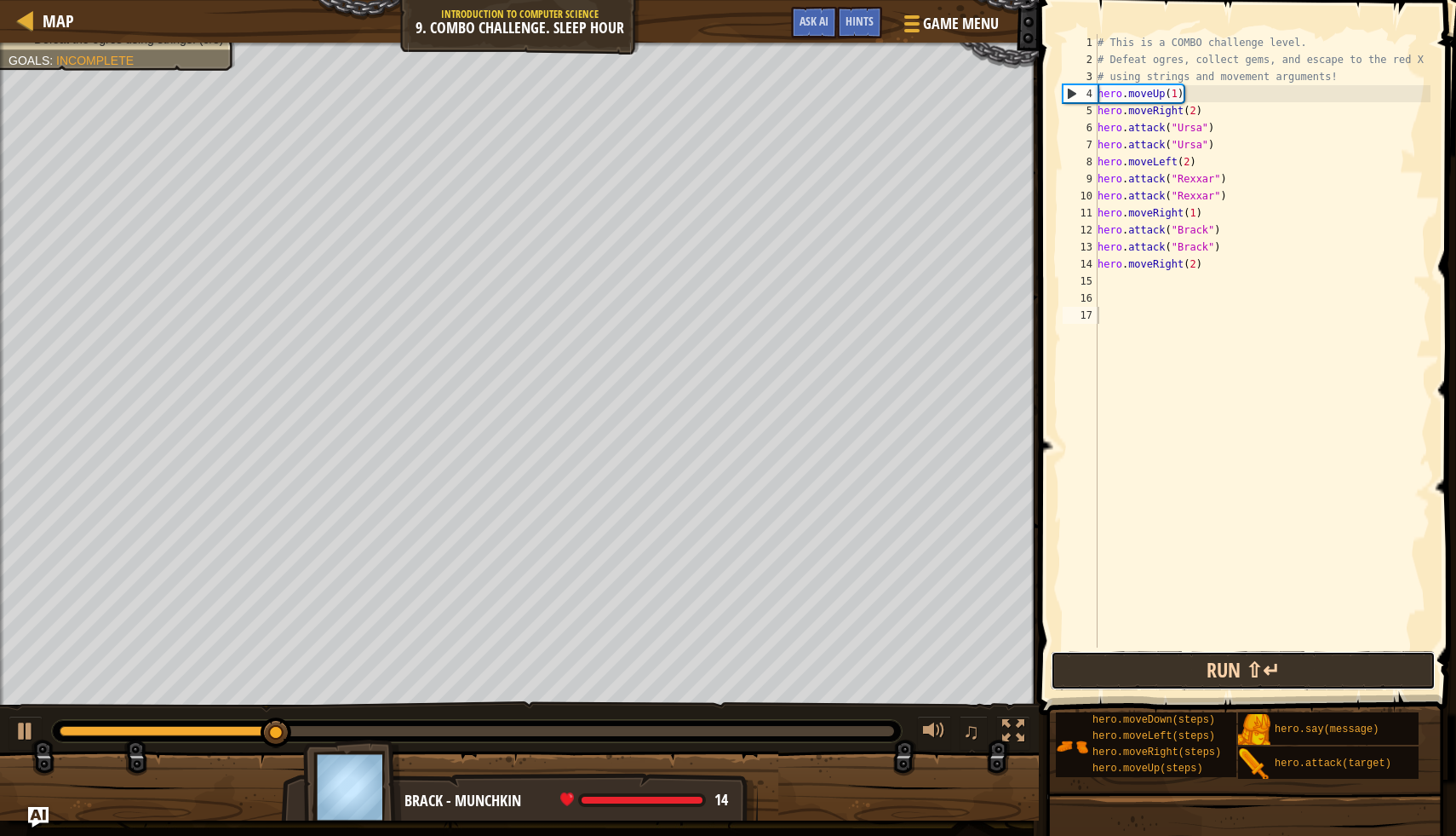
click at [1164, 666] on button "Run ⇧↵" at bounding box center [1243, 670] width 385 height 39
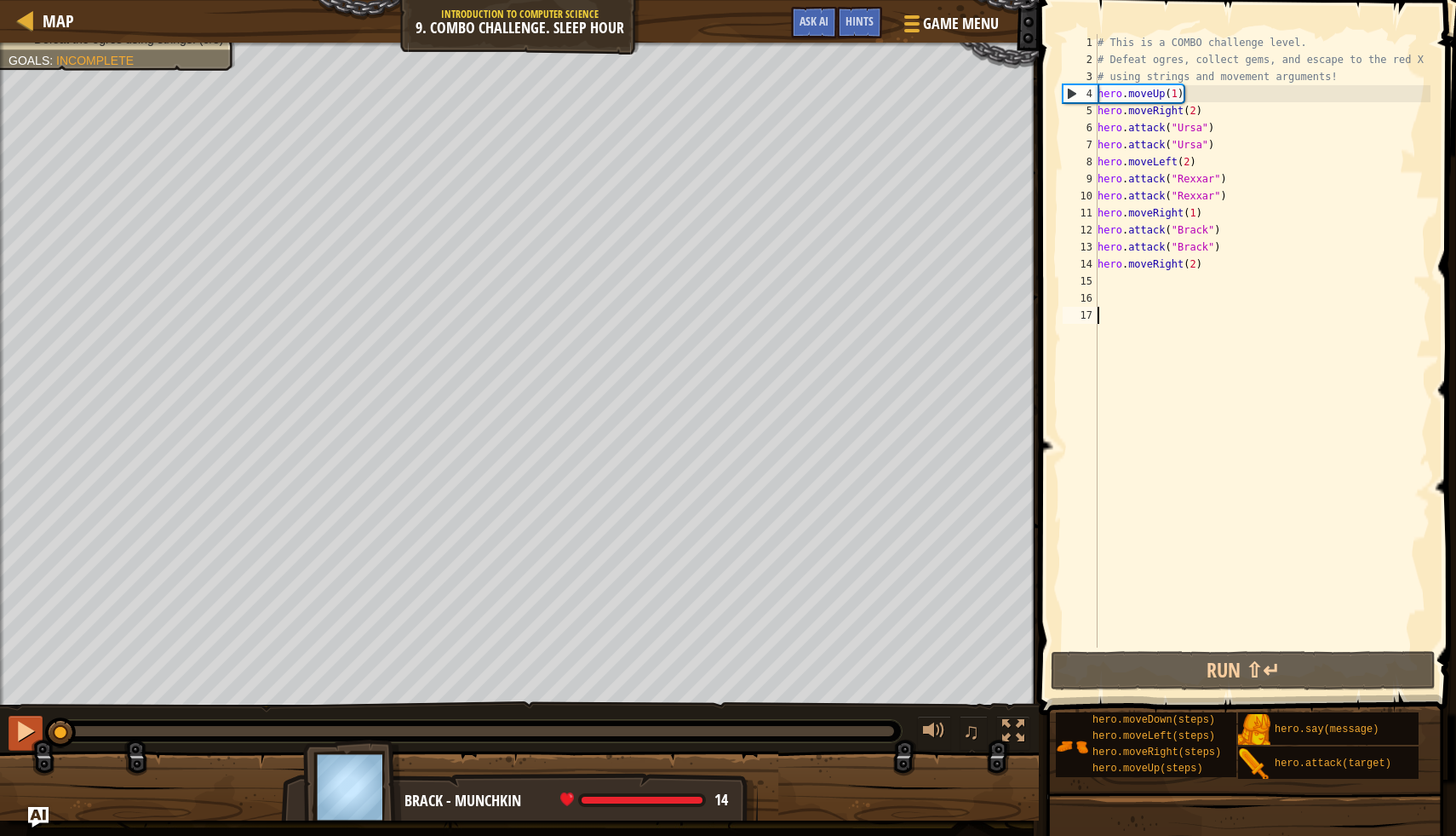
drag, startPoint x: 189, startPoint y: 724, endPoint x: 12, endPoint y: 732, distance: 177.2
click at [12, 732] on div "♫" at bounding box center [519, 726] width 1039 height 51
click at [13, 732] on button at bounding box center [26, 733] width 34 height 35
drag, startPoint x: 1184, startPoint y: 95, endPoint x: 1067, endPoint y: 92, distance: 117.0
click at [1067, 92] on div "1 2 3 4 5 6 7 8 9 10 11 12 13 14 15 16 17 # This is a COMBO challenge level. # …" at bounding box center [1245, 340] width 372 height 614
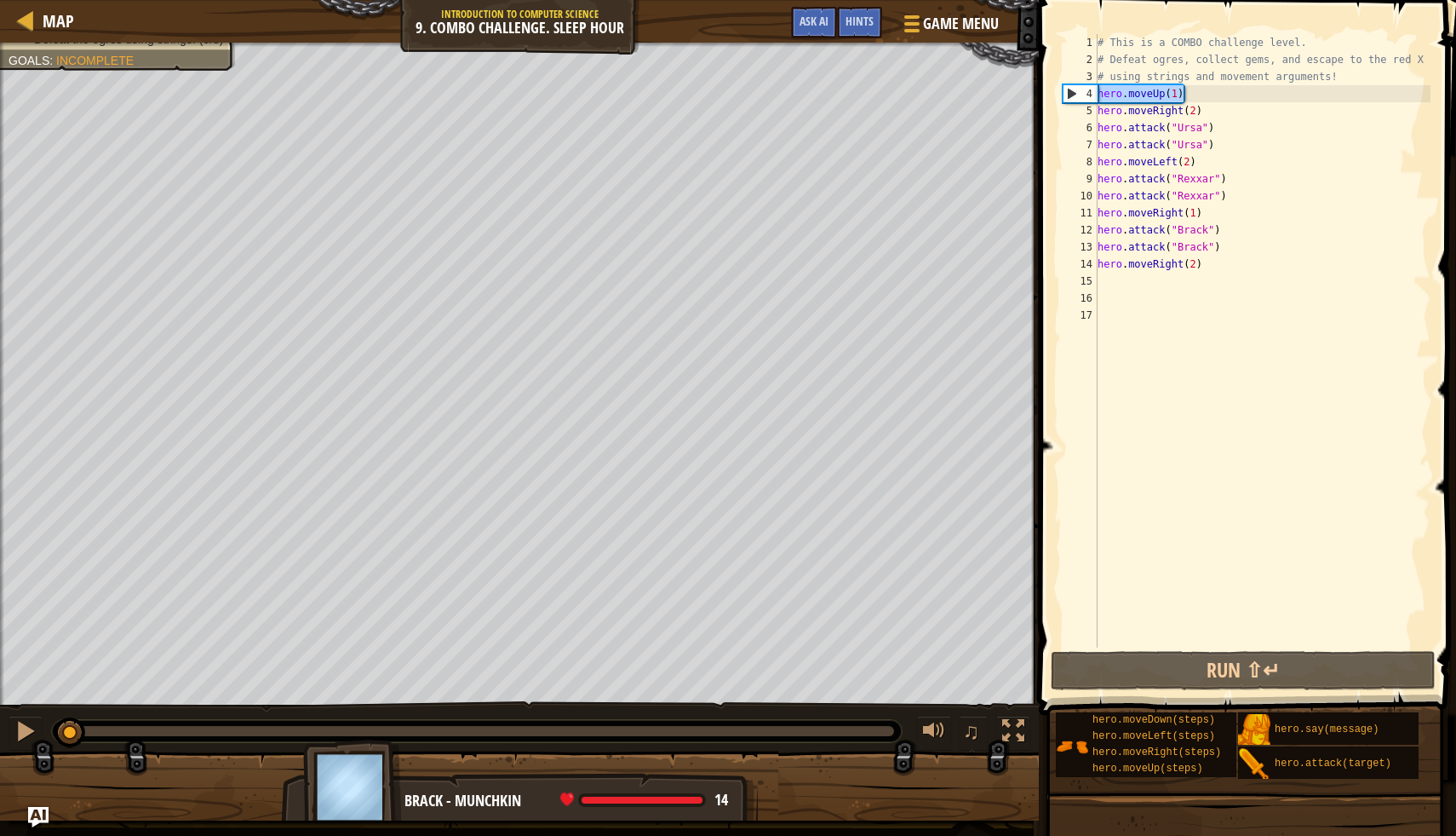
type textarea "hero.moveUp(1)"
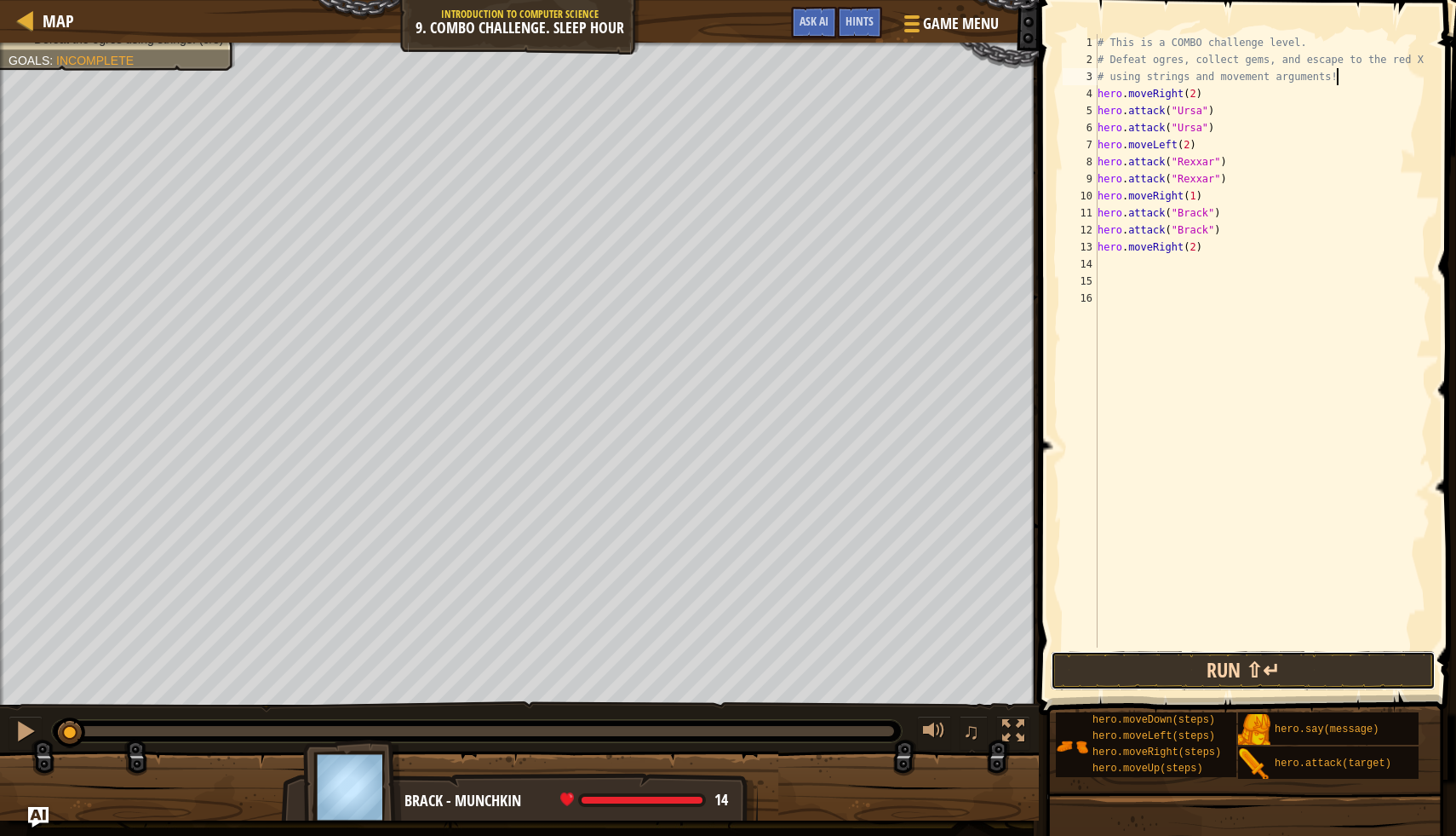
click at [1175, 682] on button "Run ⇧↵" at bounding box center [1243, 670] width 385 height 39
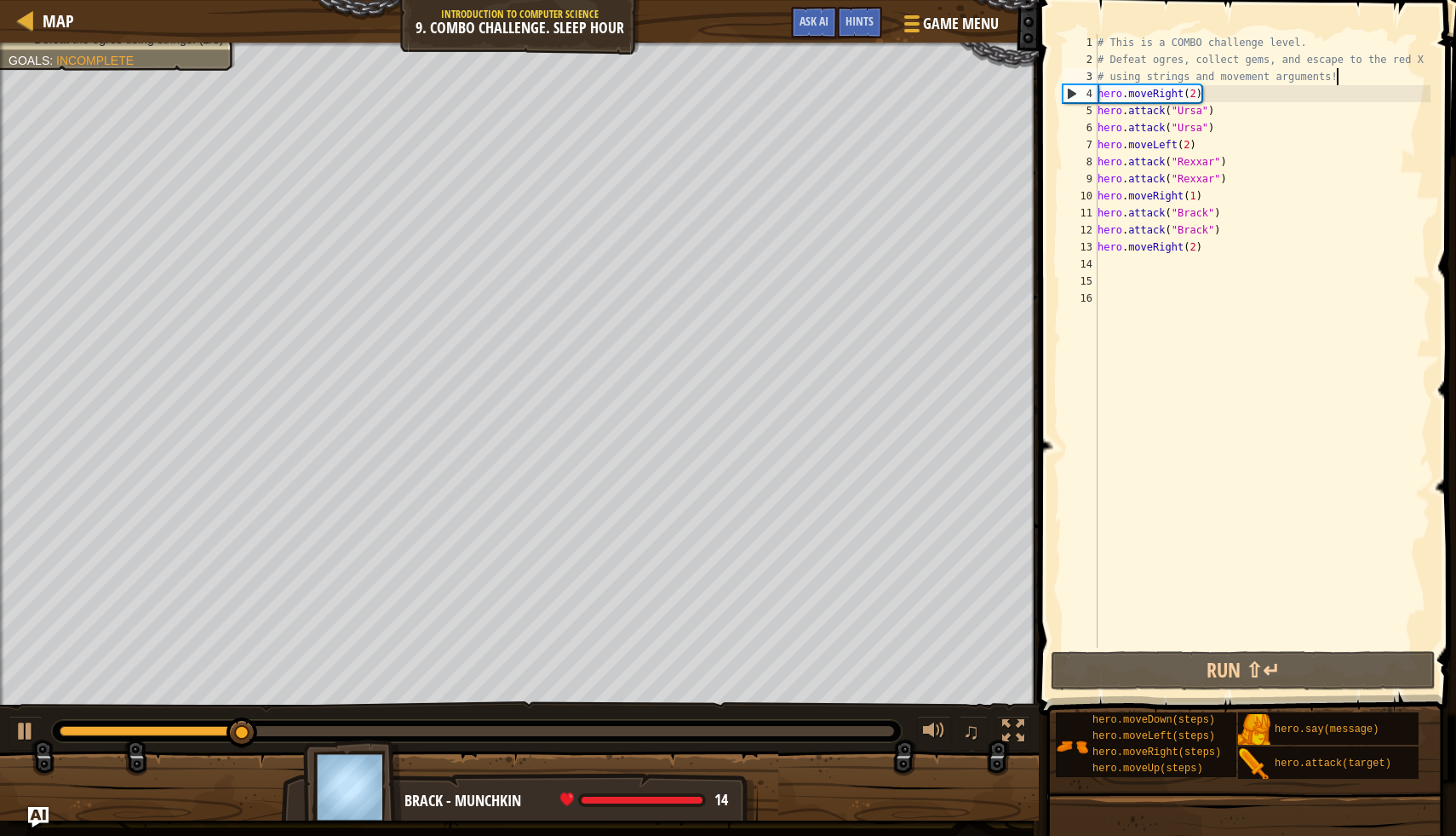
click at [1150, 145] on div "# This is a COMBO challenge level. # Defeat ogres, collect gems, and escape to …" at bounding box center [1263, 357] width 338 height 648
click at [22, 734] on div at bounding box center [25, 730] width 22 height 22
click at [1098, 163] on div "# This is a COMBO challenge level. # Defeat ogres, collect gems, and escape to …" at bounding box center [1263, 357] width 338 height 648
type textarea "hero.attack("Rexxar")"
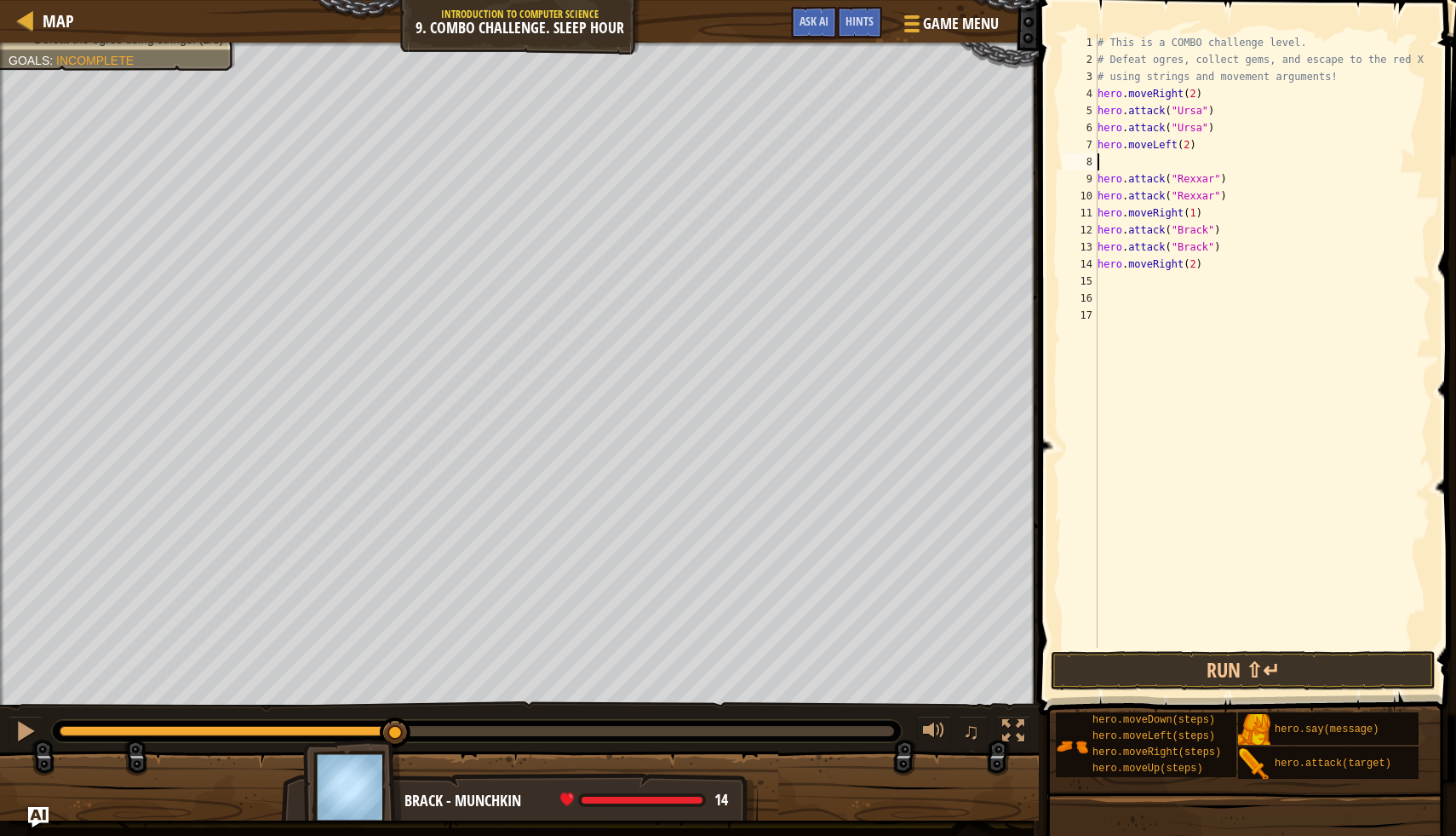
click at [1110, 165] on div "# This is a COMBO challenge level. # Defeat ogres, collect gems, and escape to …" at bounding box center [1263, 357] width 338 height 648
type textarea "h"
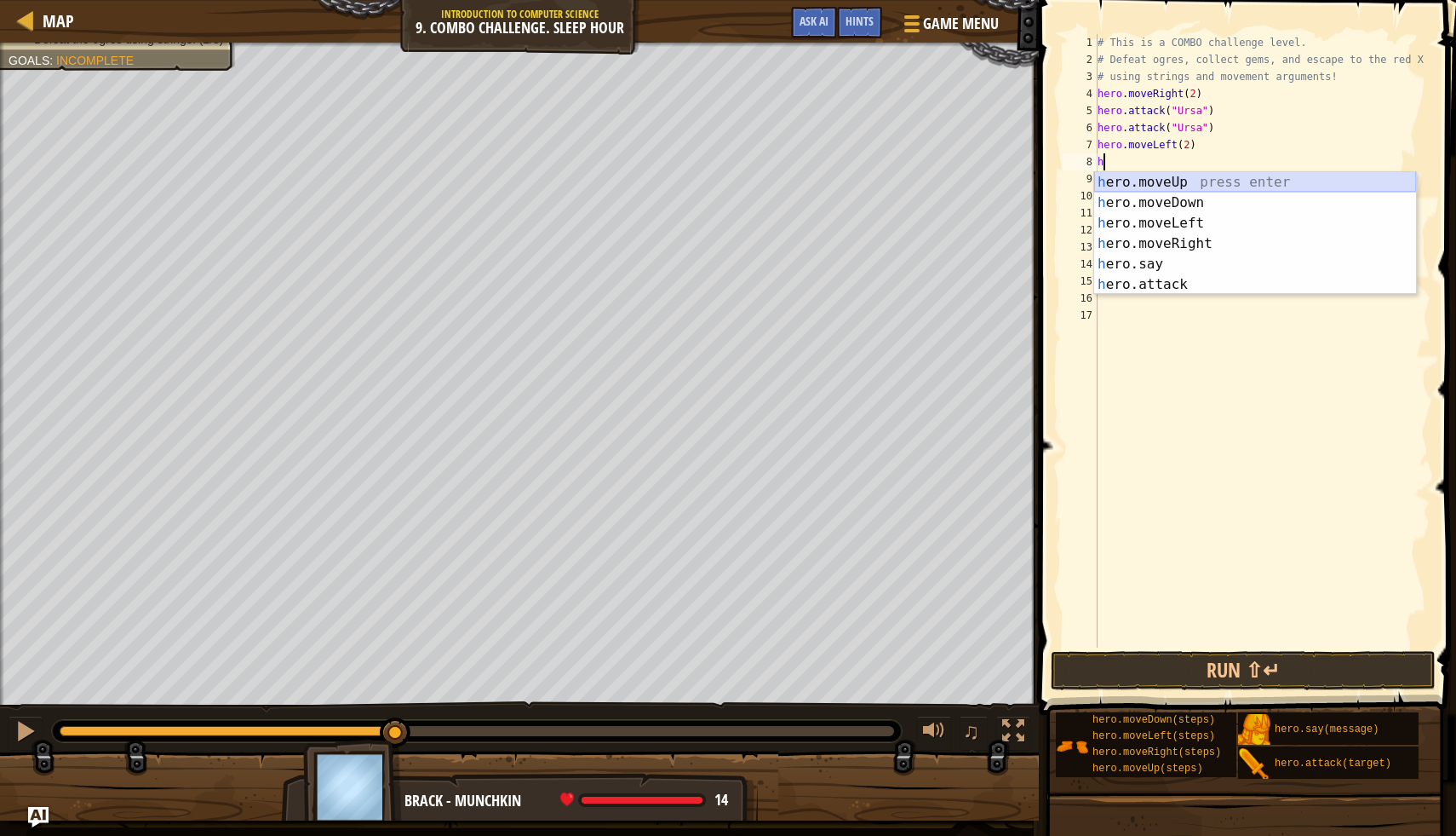
click at [1234, 183] on div "h ero.moveUp press enter h ero.moveDown press enter h ero.moveLeft press enter …" at bounding box center [1256, 253] width 322 height 164
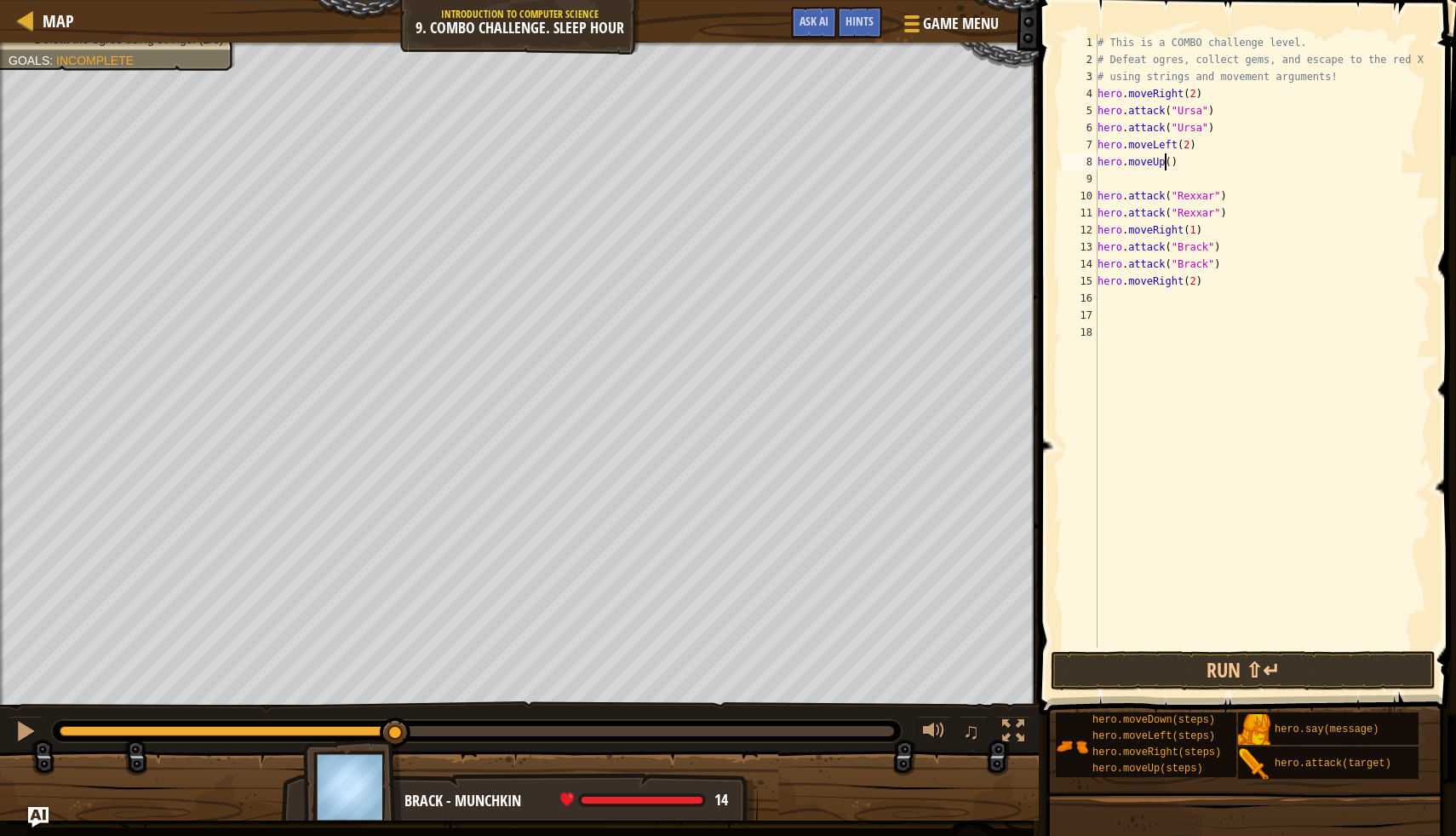
click at [1167, 165] on div "# This is a COMBO challenge level. # Defeat ogres, collect gems, and escape to …" at bounding box center [1263, 357] width 338 height 648
click at [1172, 166] on div "# This is a COMBO challenge level. # Defeat ogres, collect gems, and escape to …" at bounding box center [1263, 357] width 338 height 648
type textarea "hero.moveUp(1)"
click at [1103, 179] on div "# This is a COMBO challenge level. # Defeat ogres, collect gems, and escape to …" at bounding box center [1263, 357] width 338 height 648
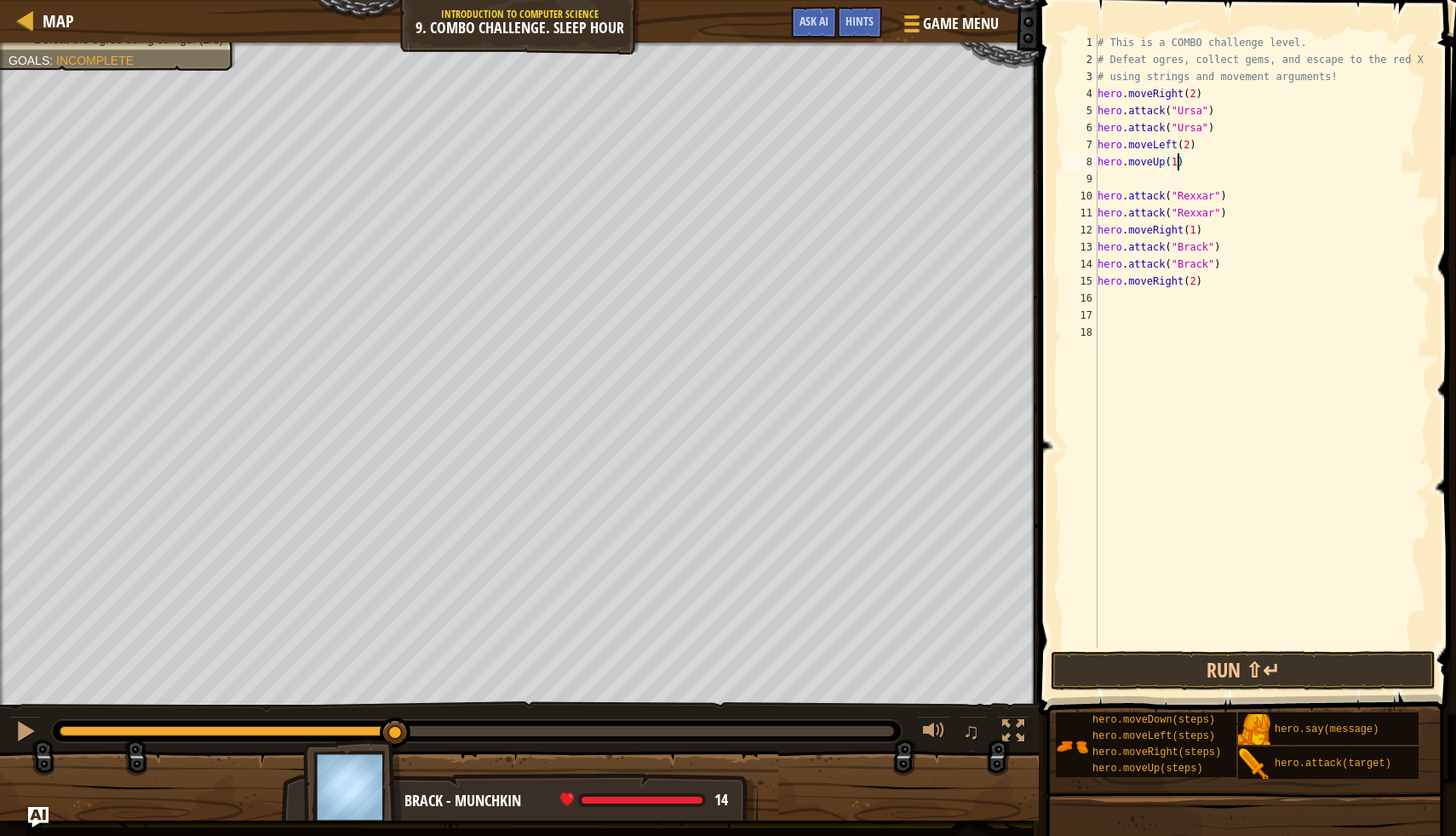
scroll to position [8, 0]
click at [1085, 663] on button "Run ⇧↵" at bounding box center [1243, 670] width 385 height 39
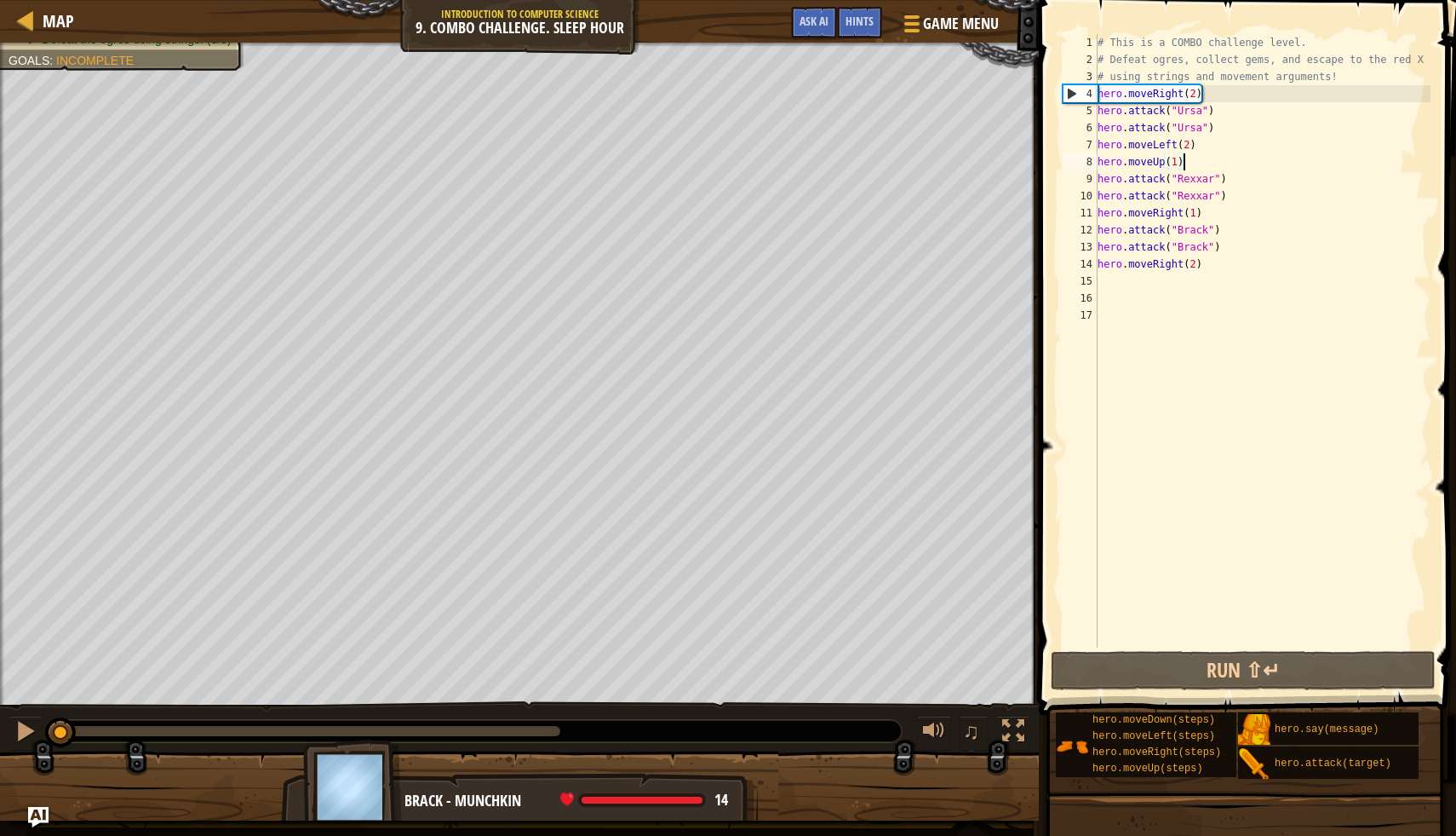
drag, startPoint x: 563, startPoint y: 732, endPoint x: 0, endPoint y: 755, distance: 563.5
click at [0, 755] on div "Escape to the red X mark. Collect all gems. Use at least one concept: Use movem…" at bounding box center [728, 431] width 1456 height 777
click at [1097, 144] on div "7" at bounding box center [1080, 145] width 35 height 17
type textarea "hero.moveLeft(2)"
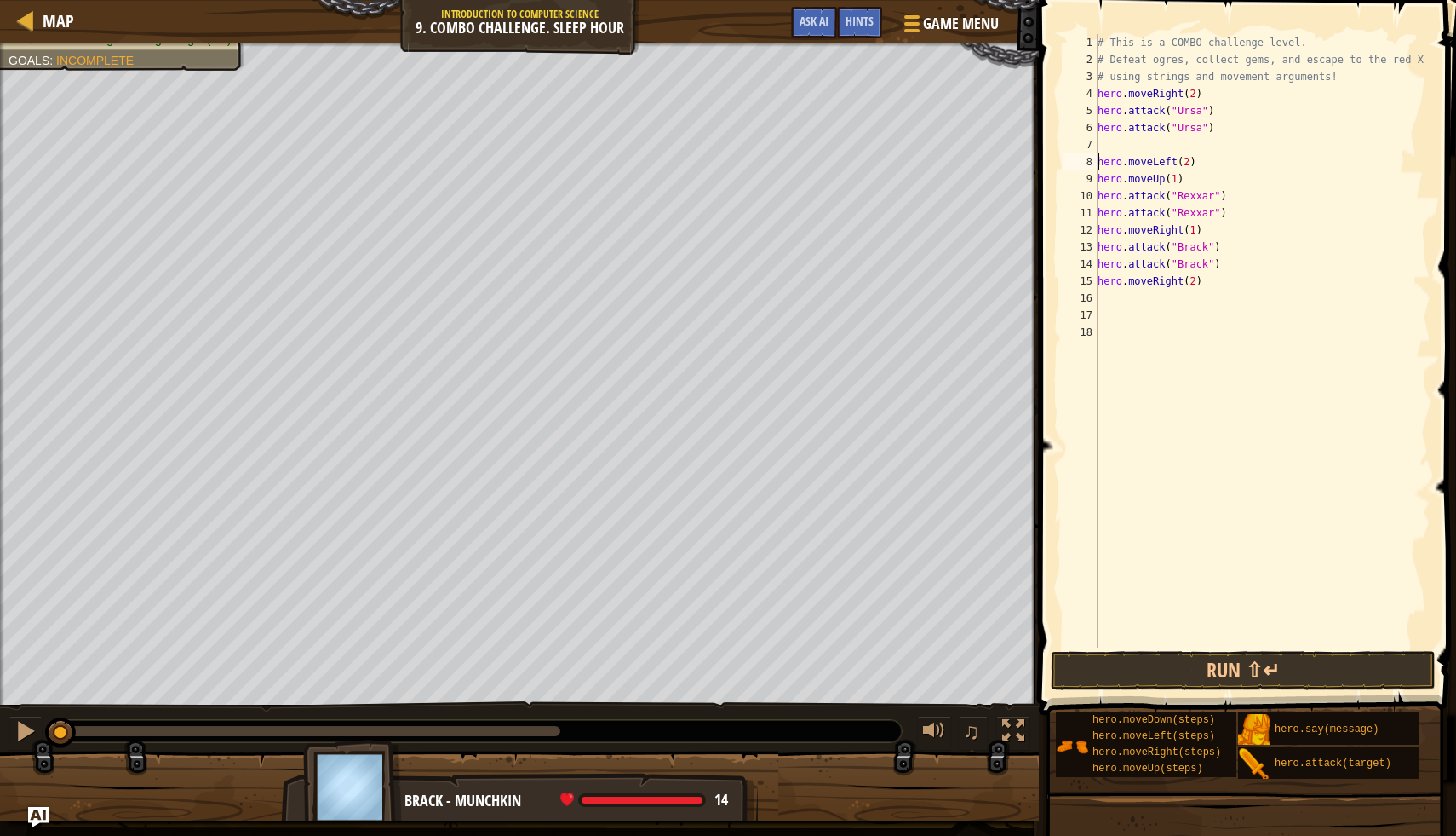
click at [1108, 141] on div "# This is a COMBO challenge level. # Defeat ogres, collect gems, and escape to …" at bounding box center [1263, 357] width 338 height 648
type textarea "h"
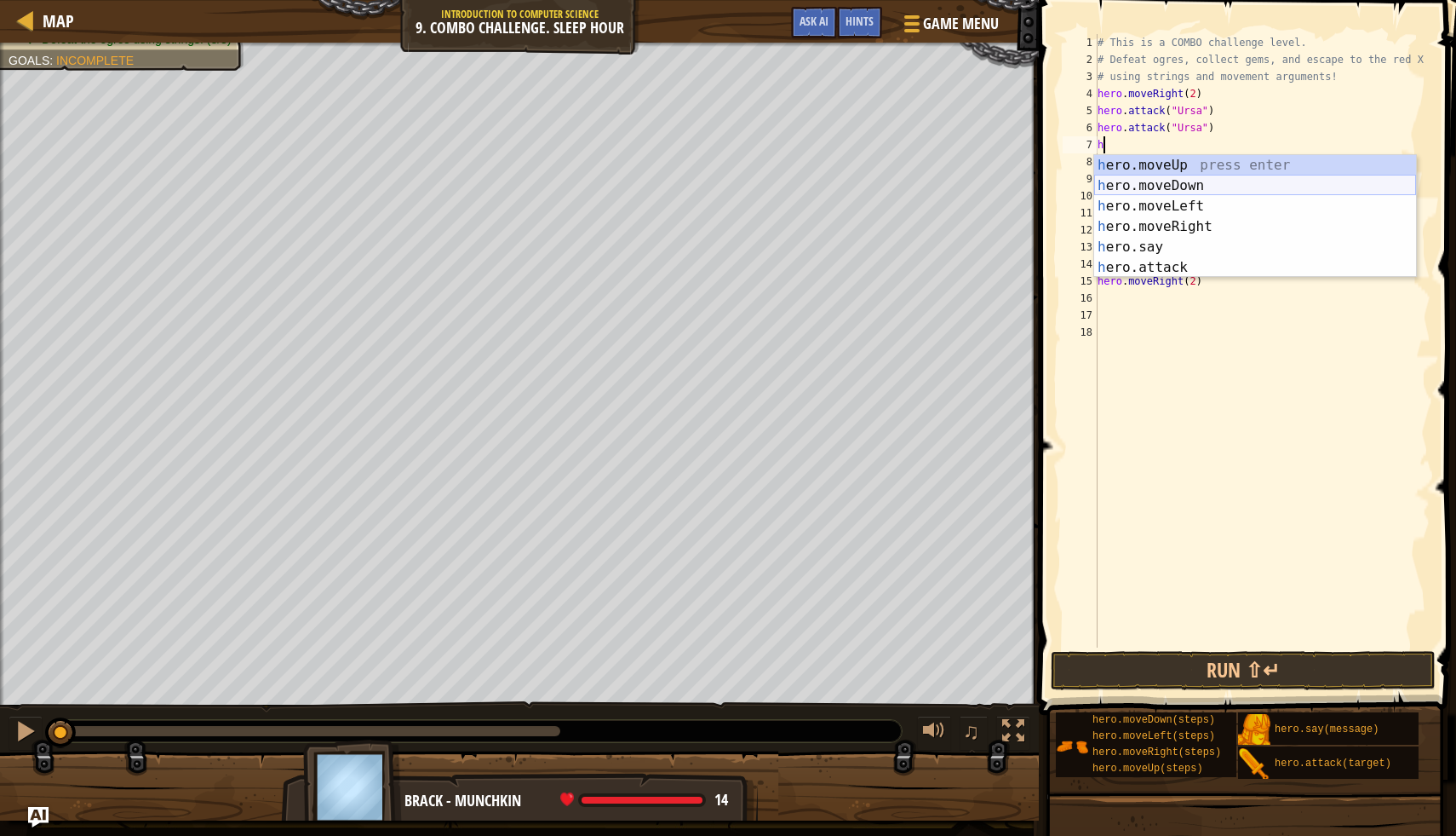
click at [1181, 180] on div "h ero.moveUp press enter h ero.moveDown press enter h ero.moveLeft press enter …" at bounding box center [1256, 236] width 322 height 164
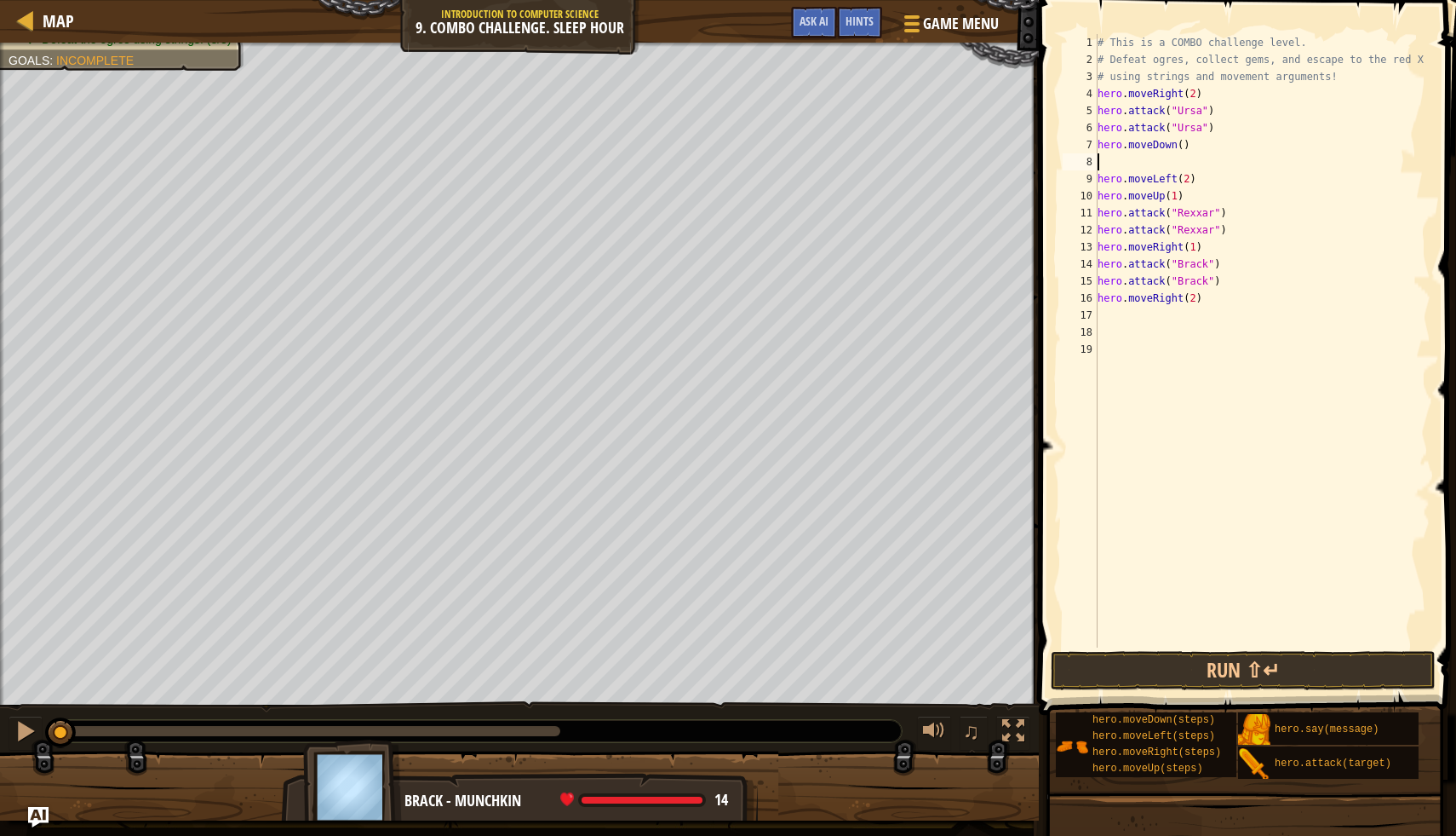
click at [1184, 147] on div "# This is a COMBO challenge level. # Defeat ogres, collect gems, and escape to …" at bounding box center [1263, 357] width 338 height 648
type textarea "hero.moveDown(1)"
click at [1100, 161] on div "# This is a COMBO challenge level. # Defeat ogres, collect gems, and escape to …" at bounding box center [1263, 357] width 338 height 648
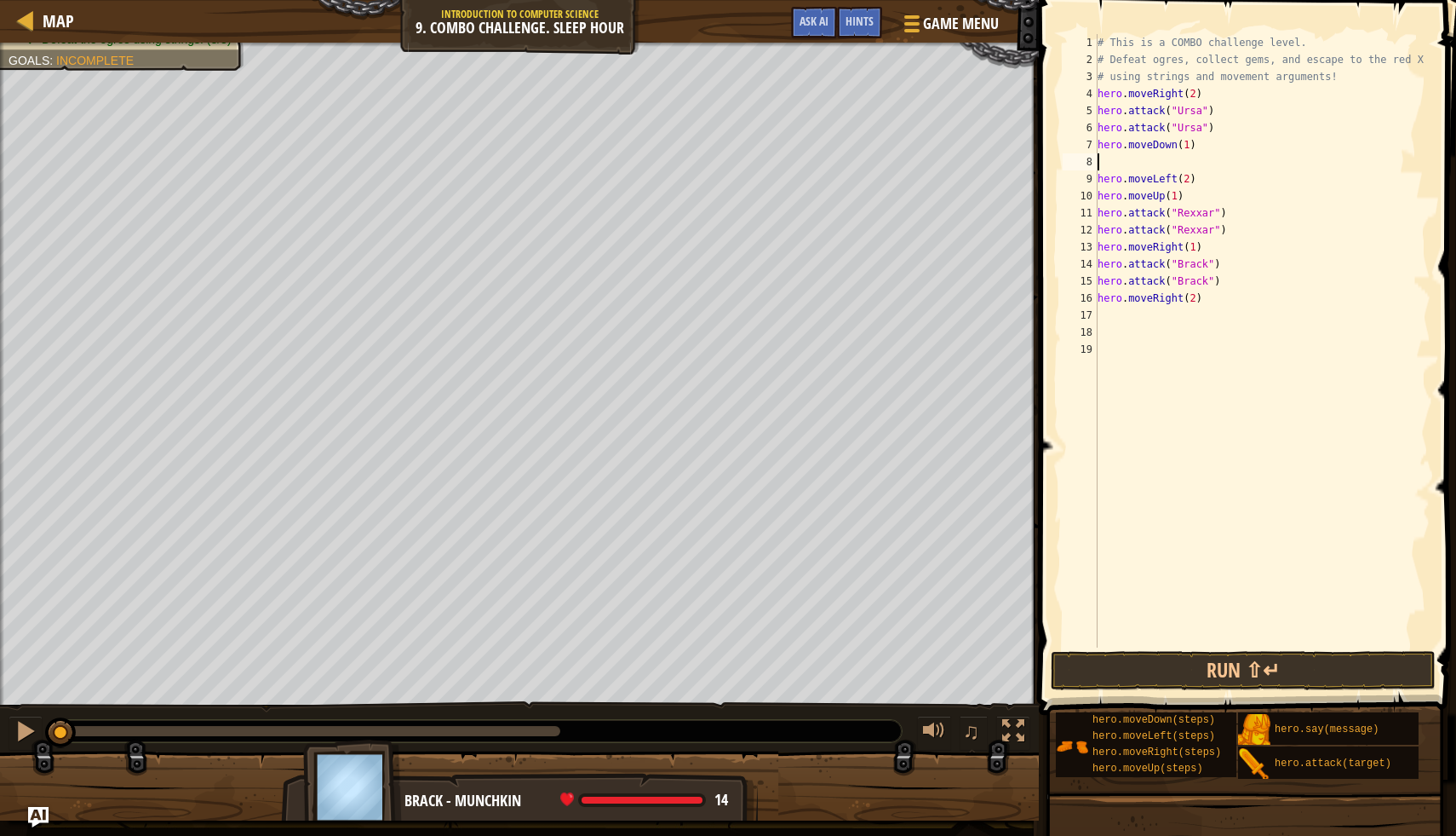
type textarea "h"
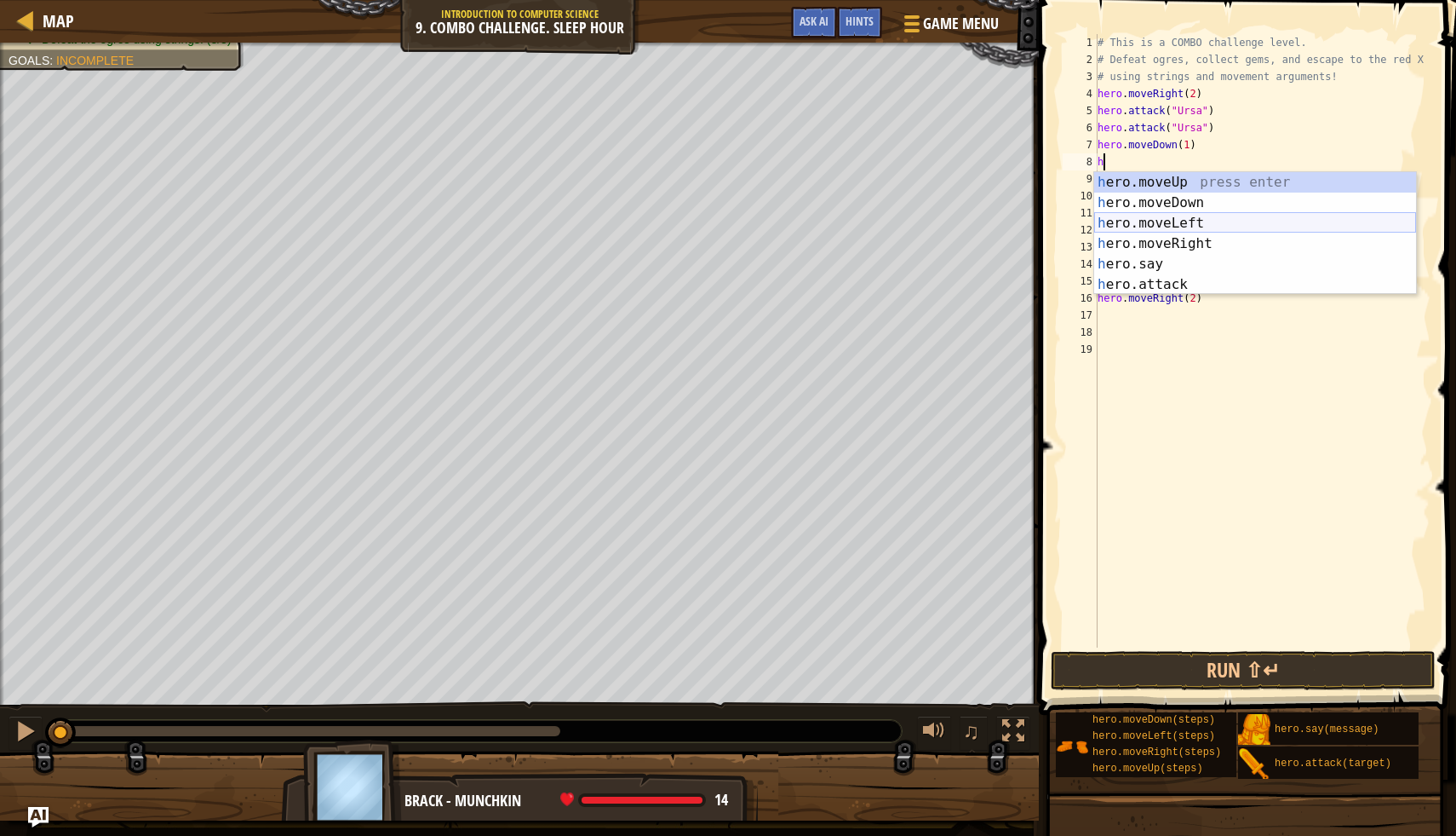
click at [1194, 218] on div "h ero.moveUp press enter h ero.moveDown press enter h ero.moveLeft press enter …" at bounding box center [1256, 253] width 322 height 164
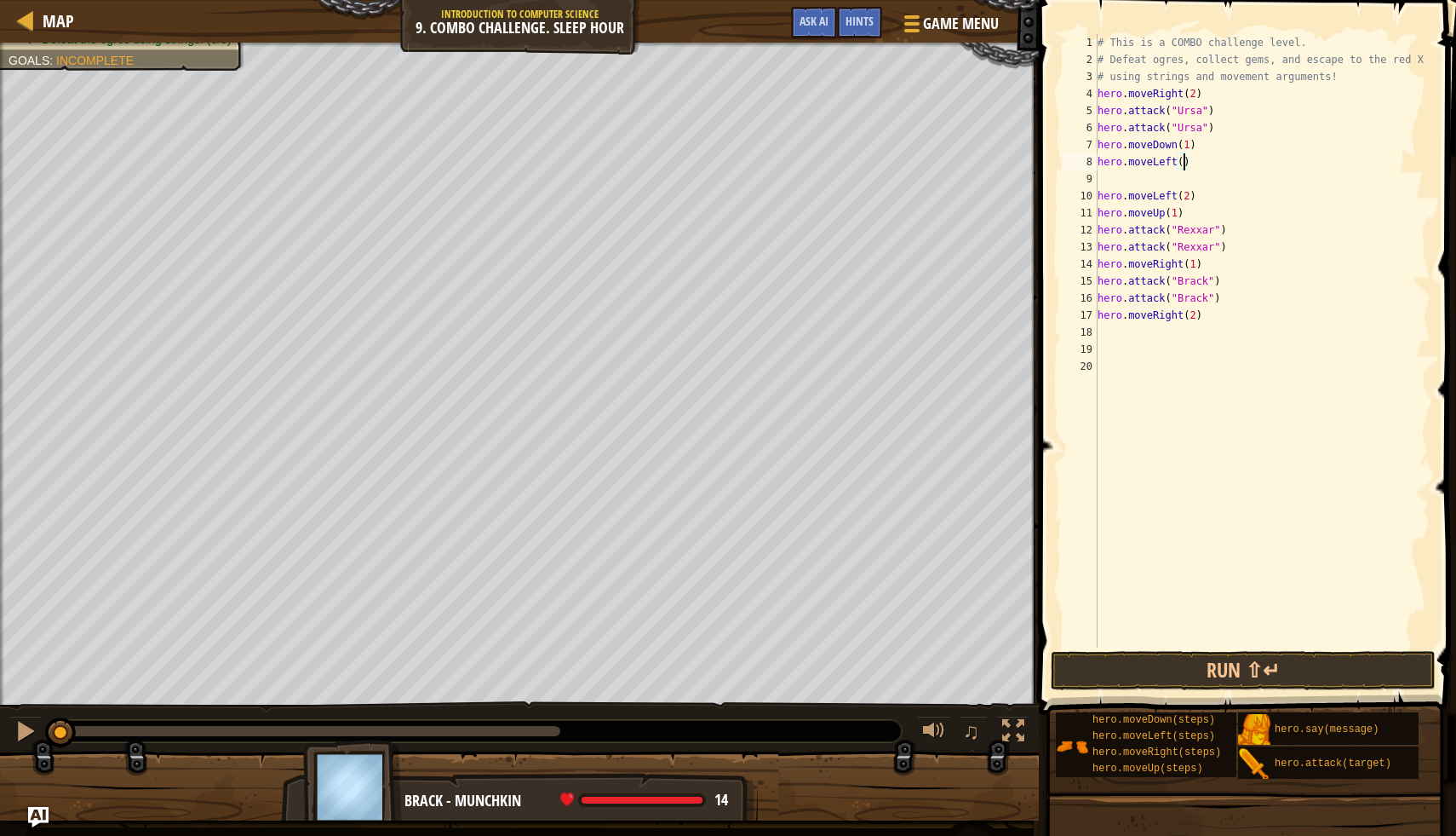
click at [1183, 167] on div "# This is a COMBO challenge level. # Defeat ogres, collect gems, and escape to …" at bounding box center [1263, 357] width 338 height 648
type textarea "hero.moveLeft(2)"
click at [1112, 183] on div "# This is a COMBO challenge level. # Defeat ogres, collect gems, and escape to …" at bounding box center [1263, 357] width 338 height 648
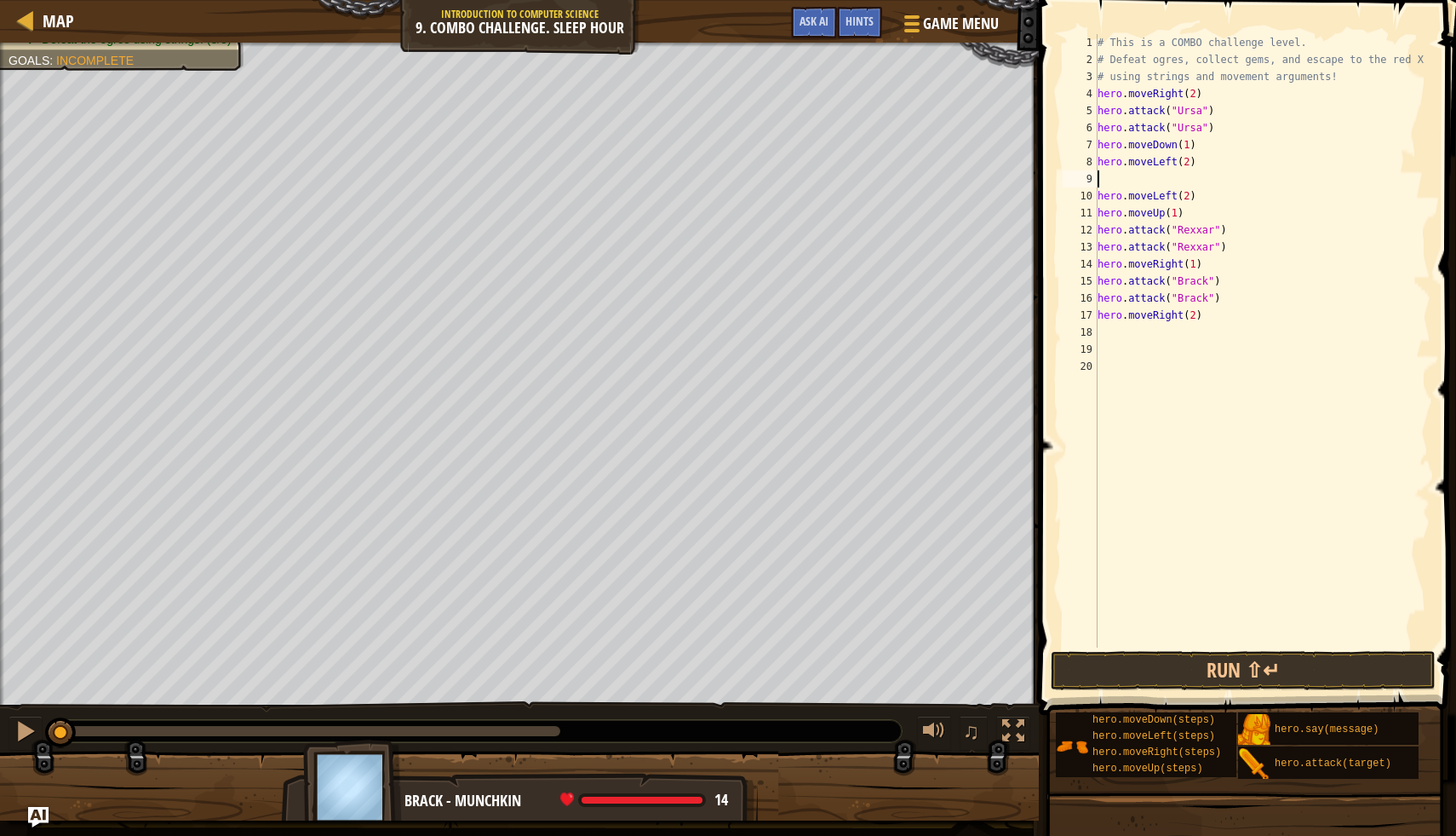
type textarea "h"
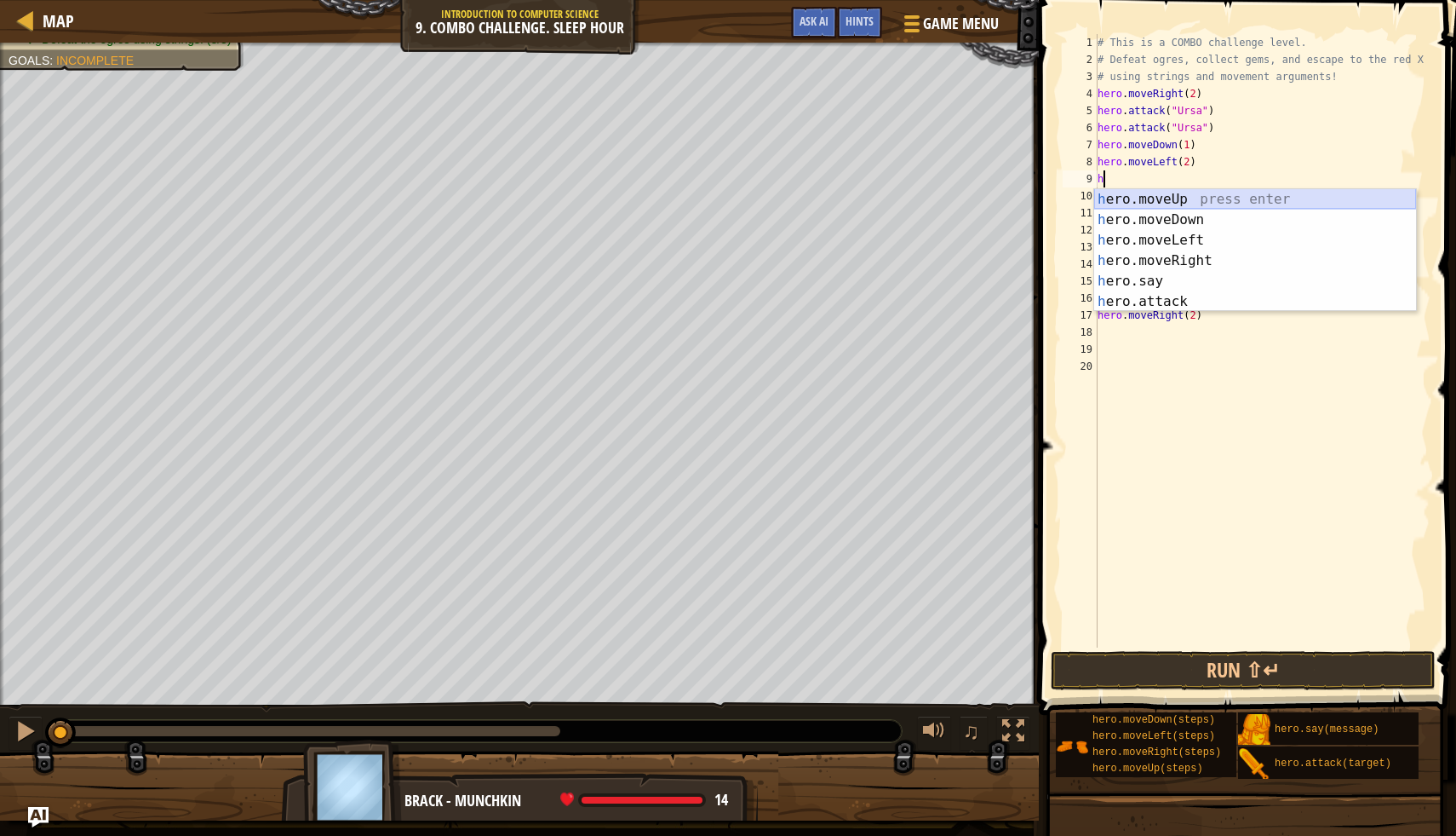
click at [1164, 193] on div "h ero.moveUp press enter h ero.moveDown press enter h ero.moveLeft press enter …" at bounding box center [1256, 270] width 322 height 164
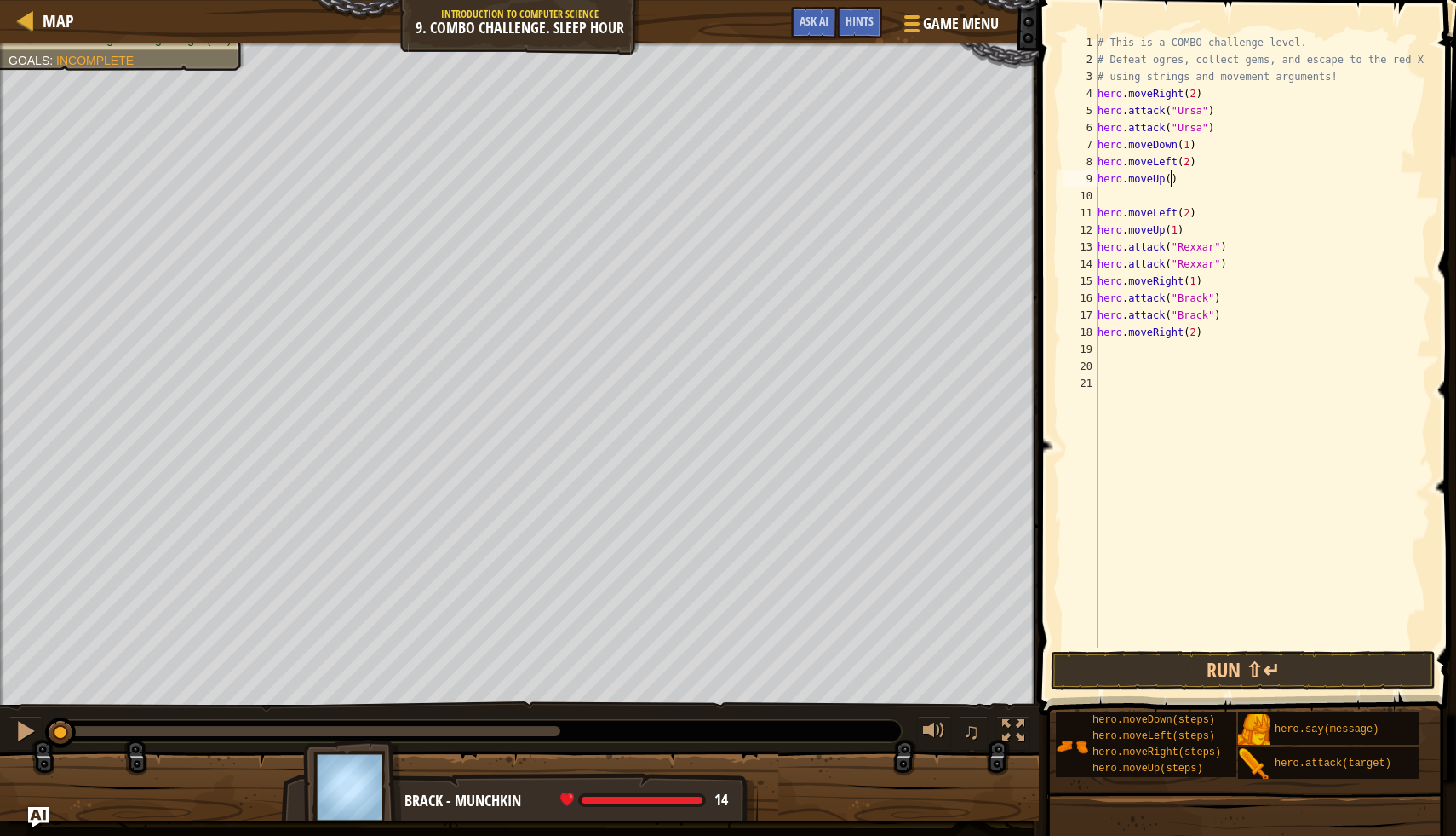
click at [1172, 183] on div "# This is a COMBO challenge level. # Defeat ogres, collect gems, and escape to …" at bounding box center [1263, 357] width 338 height 648
drag, startPoint x: 1098, startPoint y: 215, endPoint x: 1240, endPoint y: 210, distance: 142.1
click at [1243, 210] on div "# This is a COMBO challenge level. # Defeat ogres, collect gems, and escape to …" at bounding box center [1263, 357] width 338 height 648
type textarea "hero.moveLeft(2)"
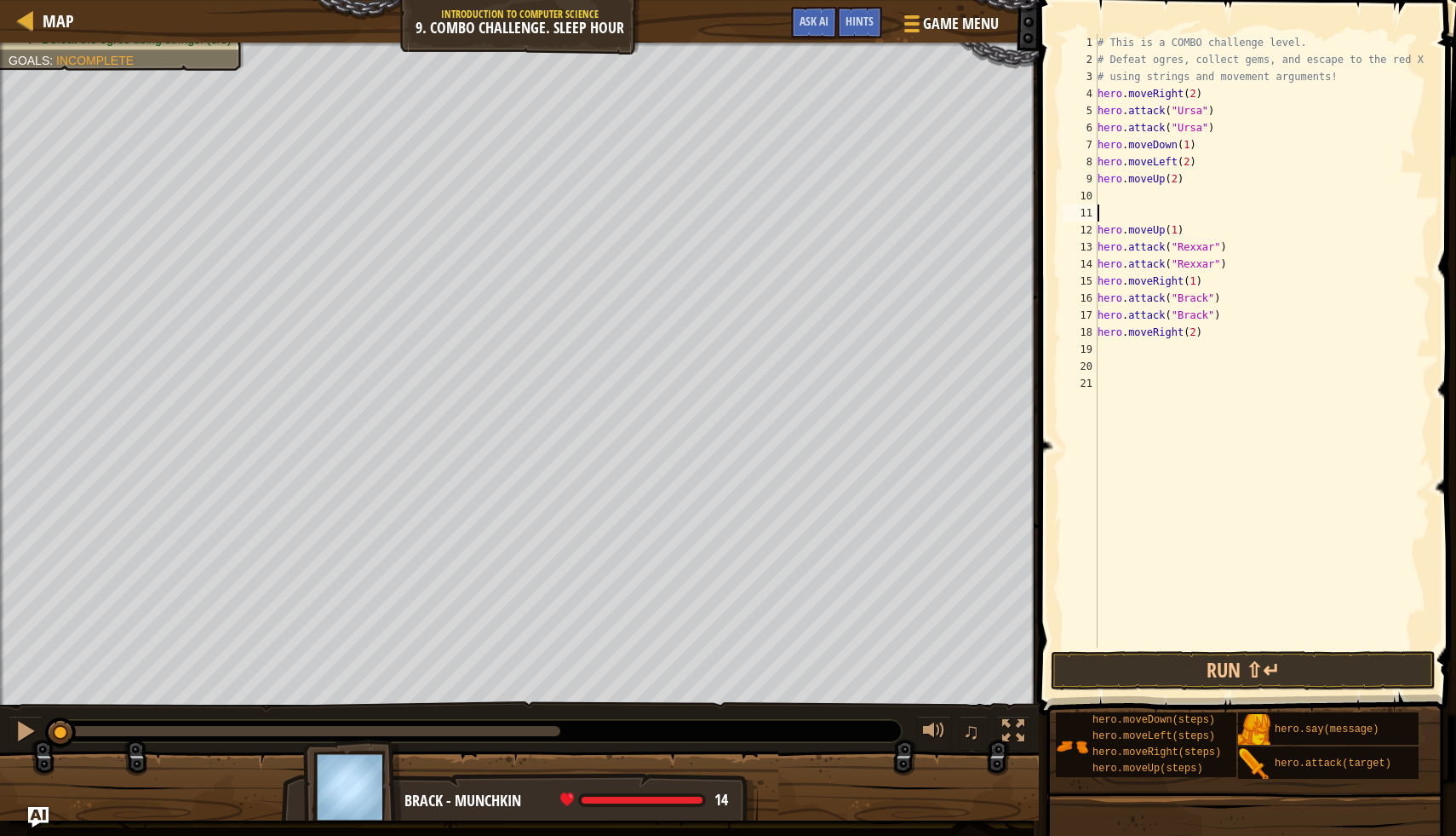
scroll to position [8, 0]
drag, startPoint x: 1181, startPoint y: 213, endPoint x: 1086, endPoint y: 223, distance: 95.5
click at [1086, 223] on div "1 2 3 4 5 6 7 8 9 10 11 12 13 14 15 16 17 18 19 20 # This is a COMBO challenge …" at bounding box center [1245, 340] width 372 height 614
click at [1092, 214] on div "11" at bounding box center [1080, 213] width 35 height 17
click at [1094, 214] on div "11" at bounding box center [1080, 213] width 35 height 17
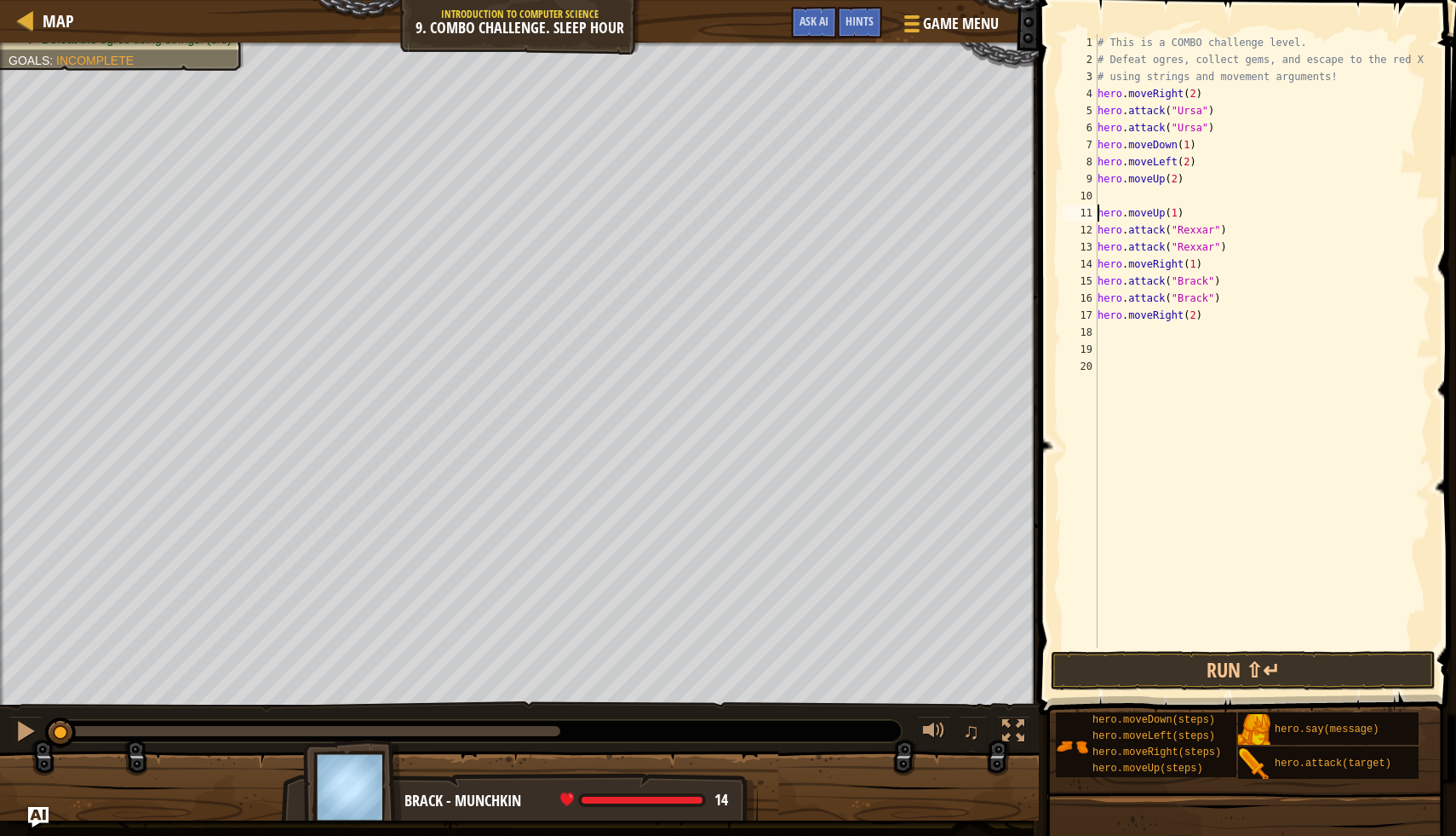
type textarea "hero.moveUp(1)"
click at [1094, 214] on div "11" at bounding box center [1080, 213] width 35 height 17
click at [1104, 213] on div "# This is a COMBO challenge level. # Defeat ogres, collect gems, and escape to …" at bounding box center [1263, 357] width 338 height 648
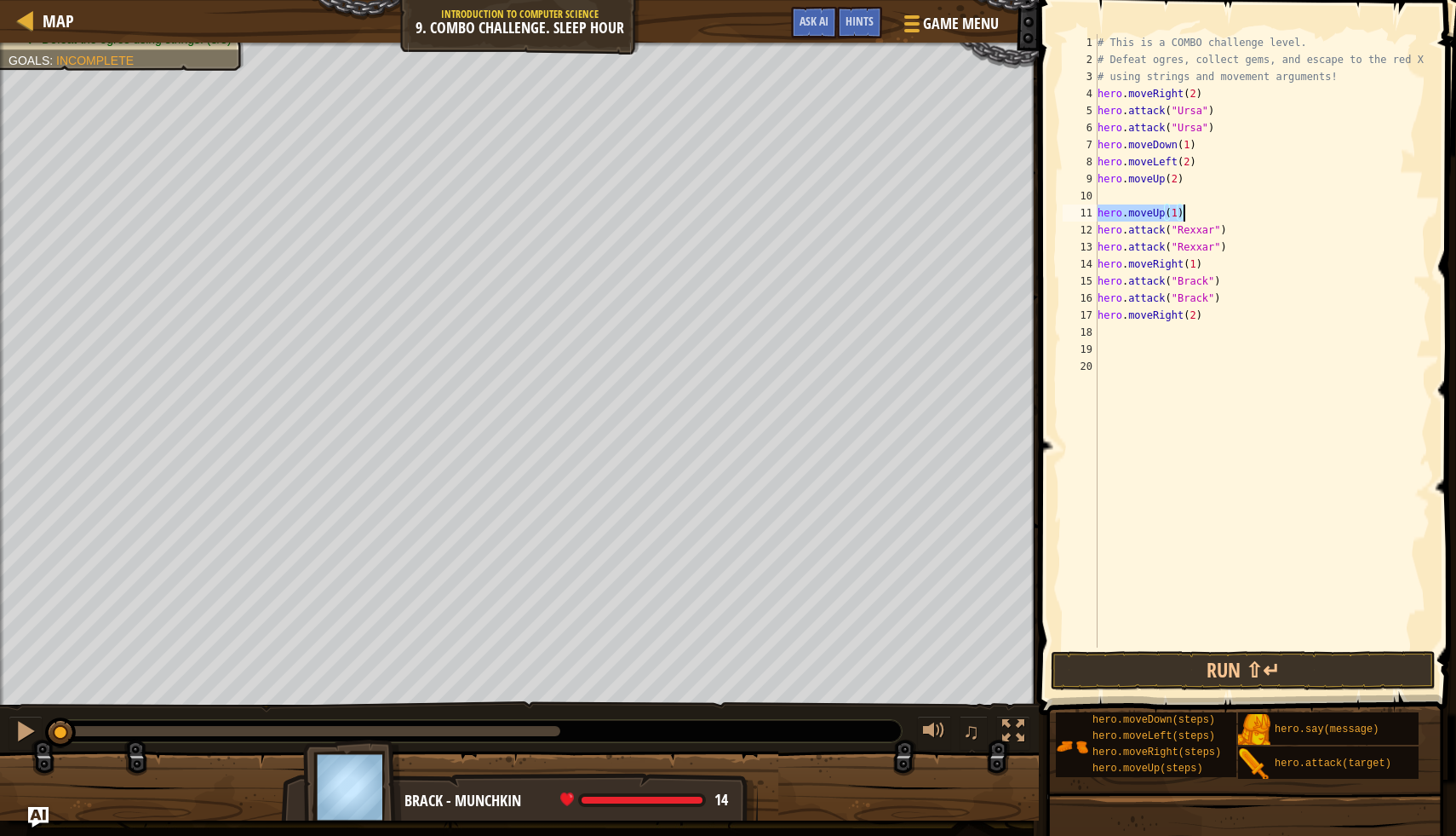
drag, startPoint x: 1099, startPoint y: 213, endPoint x: 1215, endPoint y: 206, distance: 116.2
click at [1215, 206] on div "# This is a COMBO challenge level. # Defeat ogres, collect gems, and escape to …" at bounding box center [1263, 357] width 338 height 648
type textarea "\"
type textarea "hero.moveUp(2)"
click at [1112, 671] on button "Run ⇧↵" at bounding box center [1243, 670] width 385 height 39
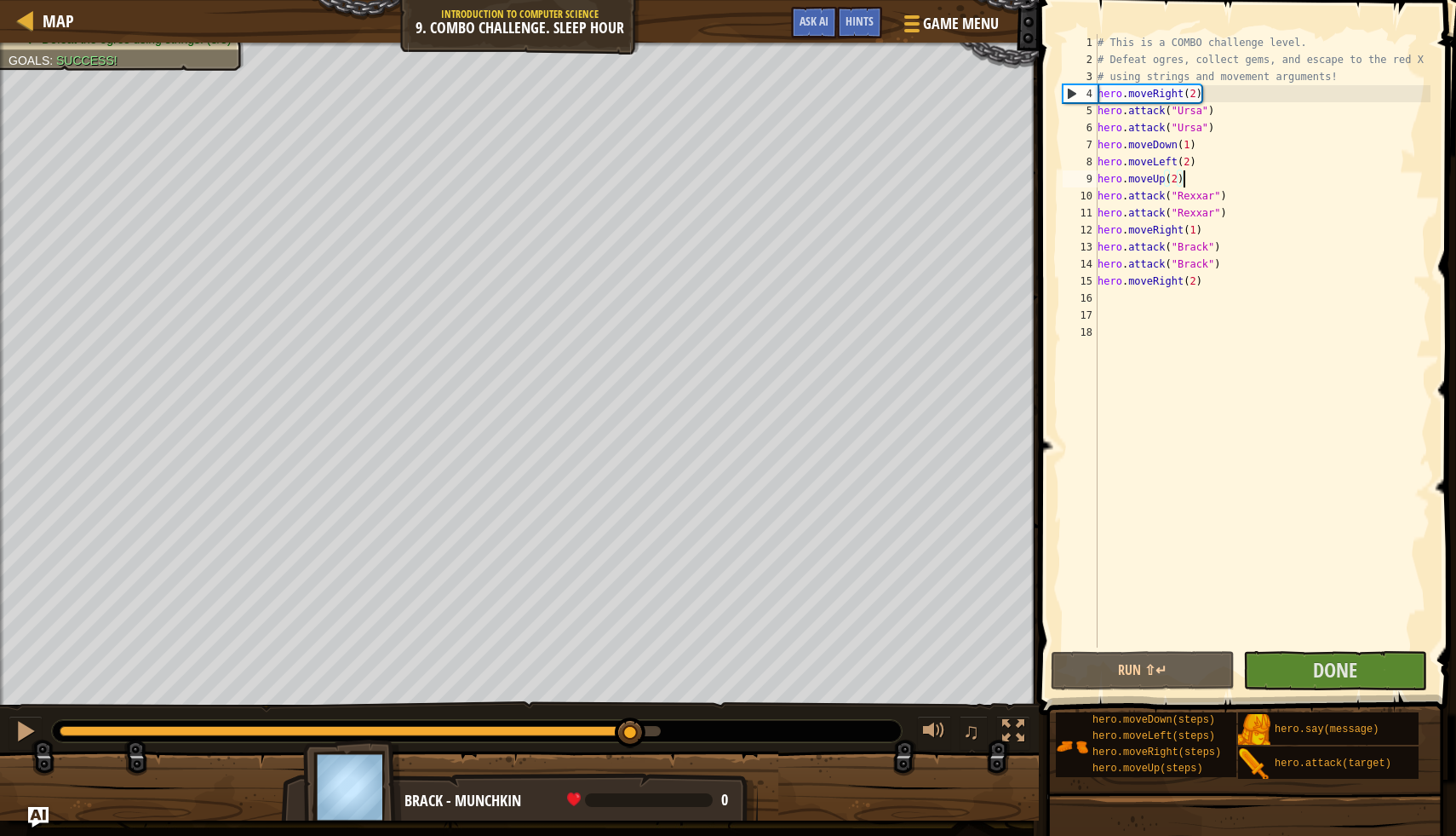
click at [667, 634] on div "Escape to the red X mark. Collect all gems. Use at least one concept: Use movem…" at bounding box center [728, 431] width 1456 height 777
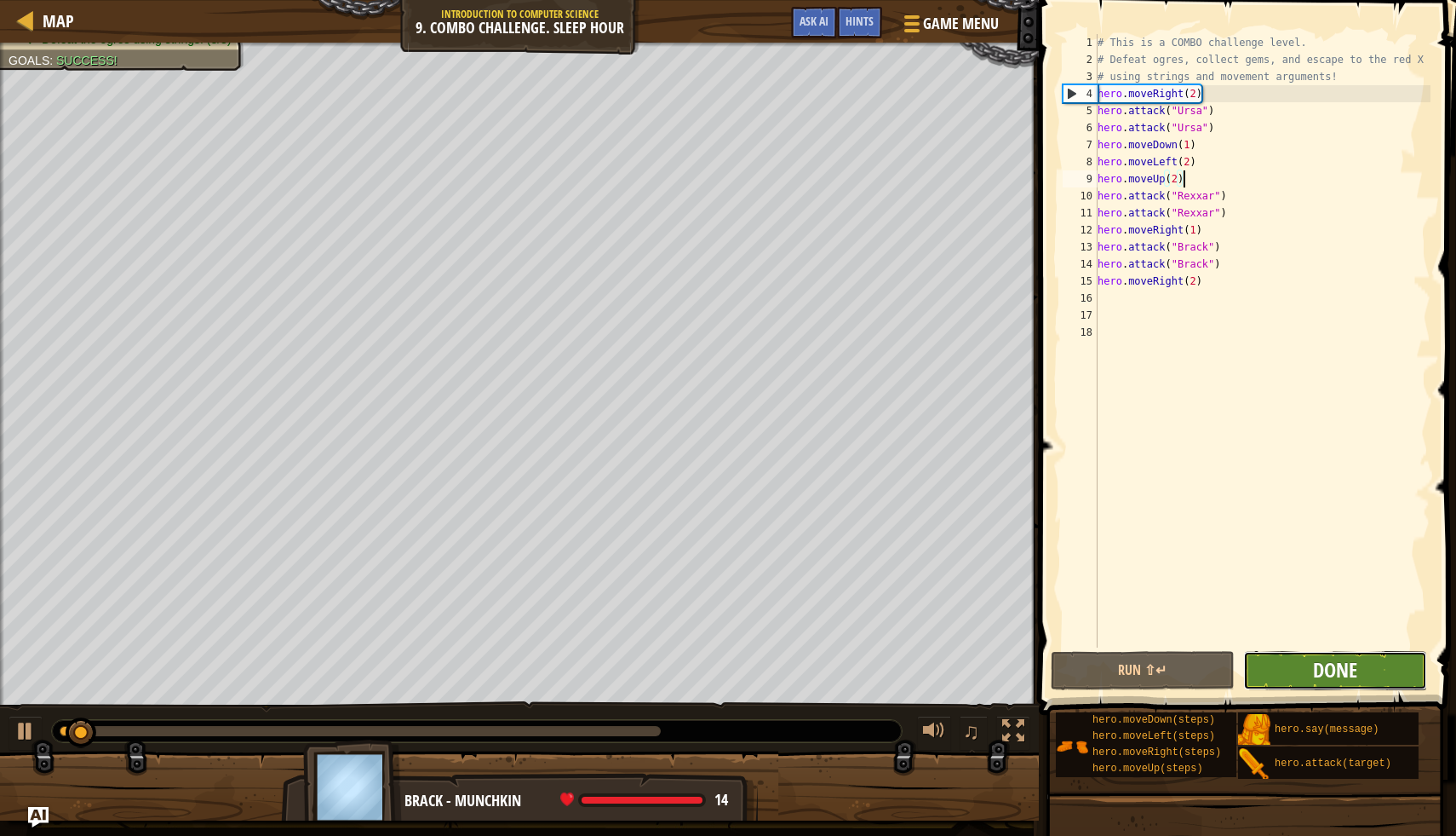
click at [1334, 666] on span "Done" at bounding box center [1335, 670] width 44 height 27
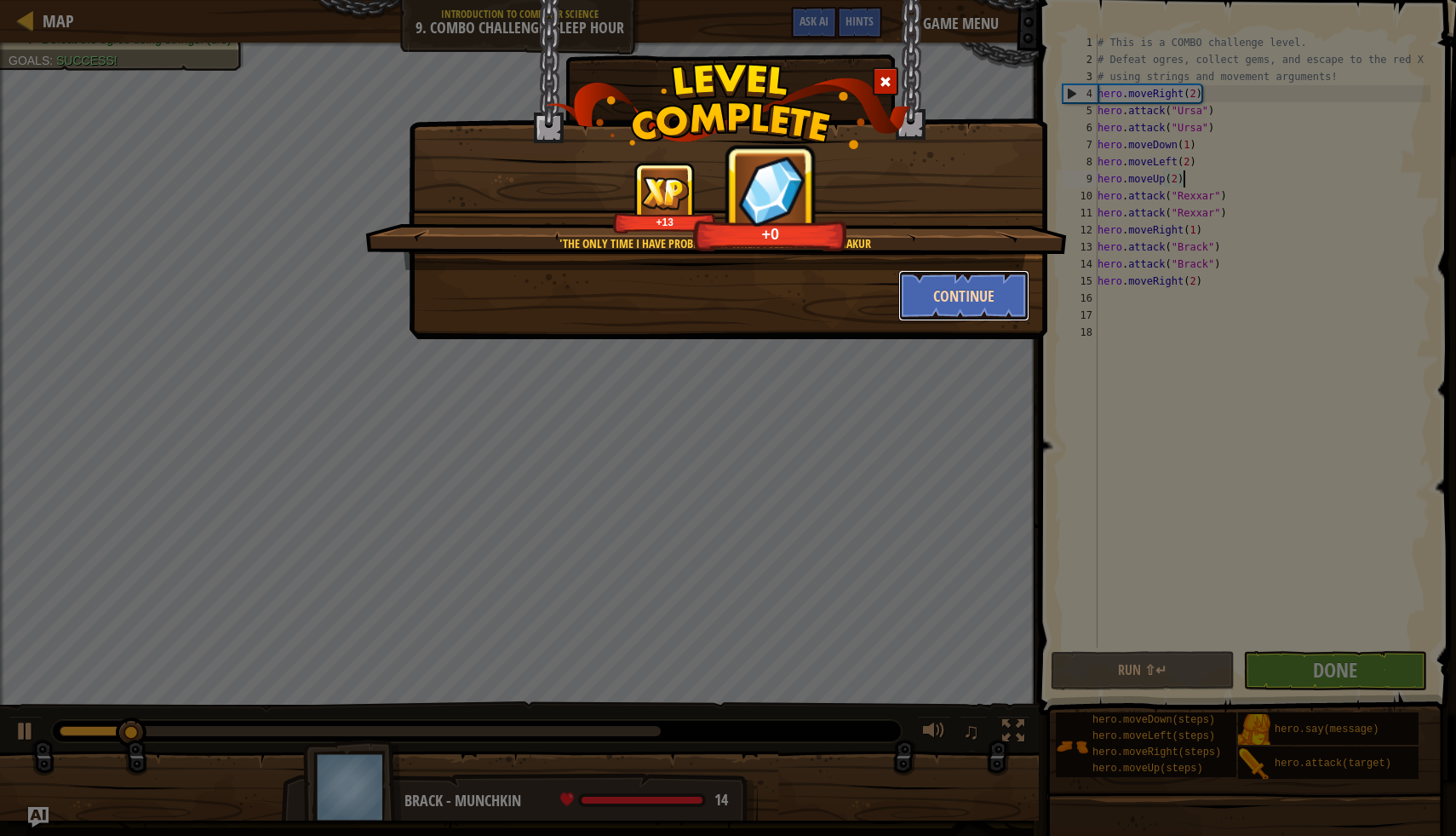
click at [959, 300] on button "Continue" at bounding box center [964, 296] width 132 height 51
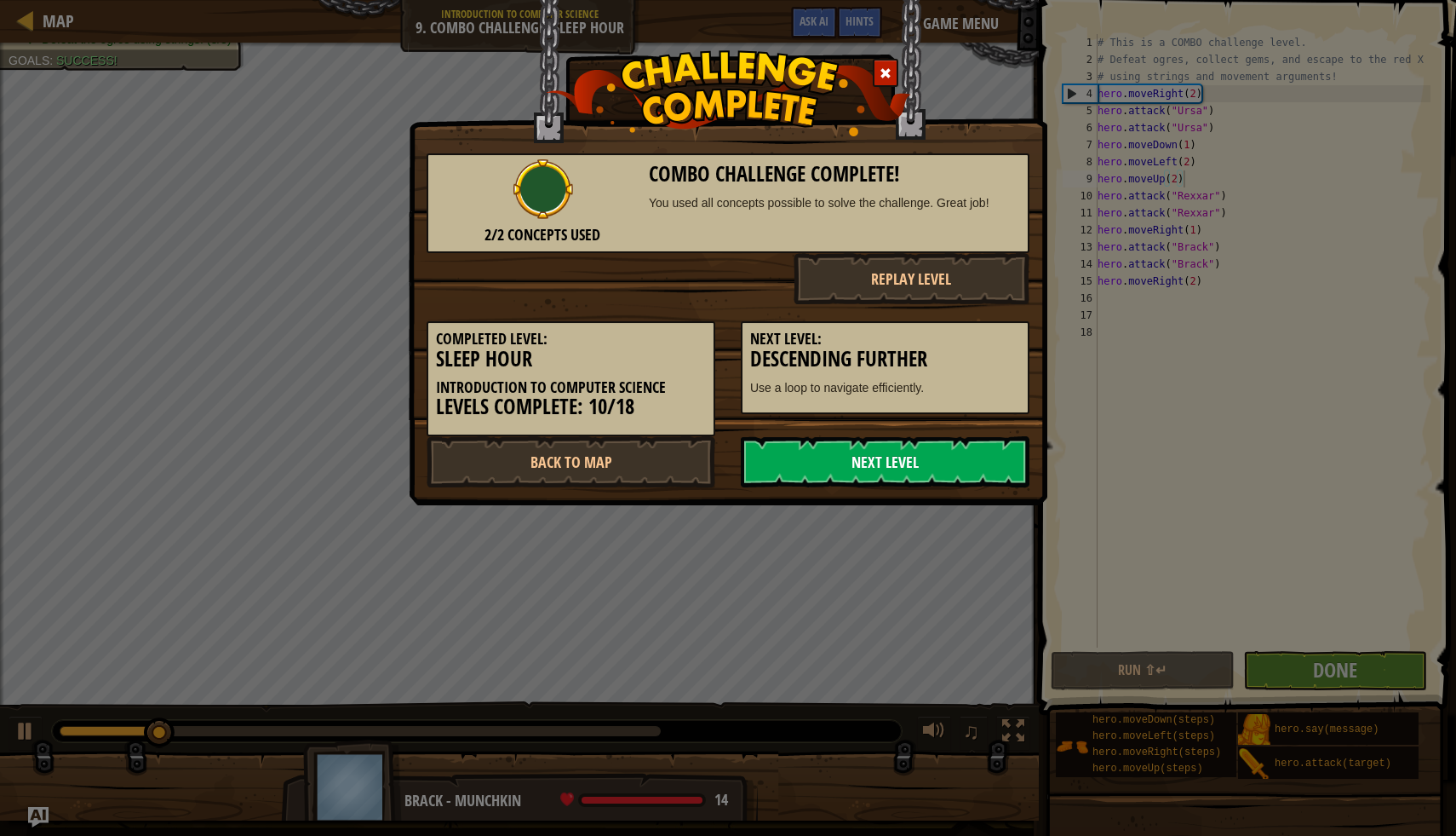
click at [876, 485] on link "Next Level" at bounding box center [885, 462] width 288 height 51
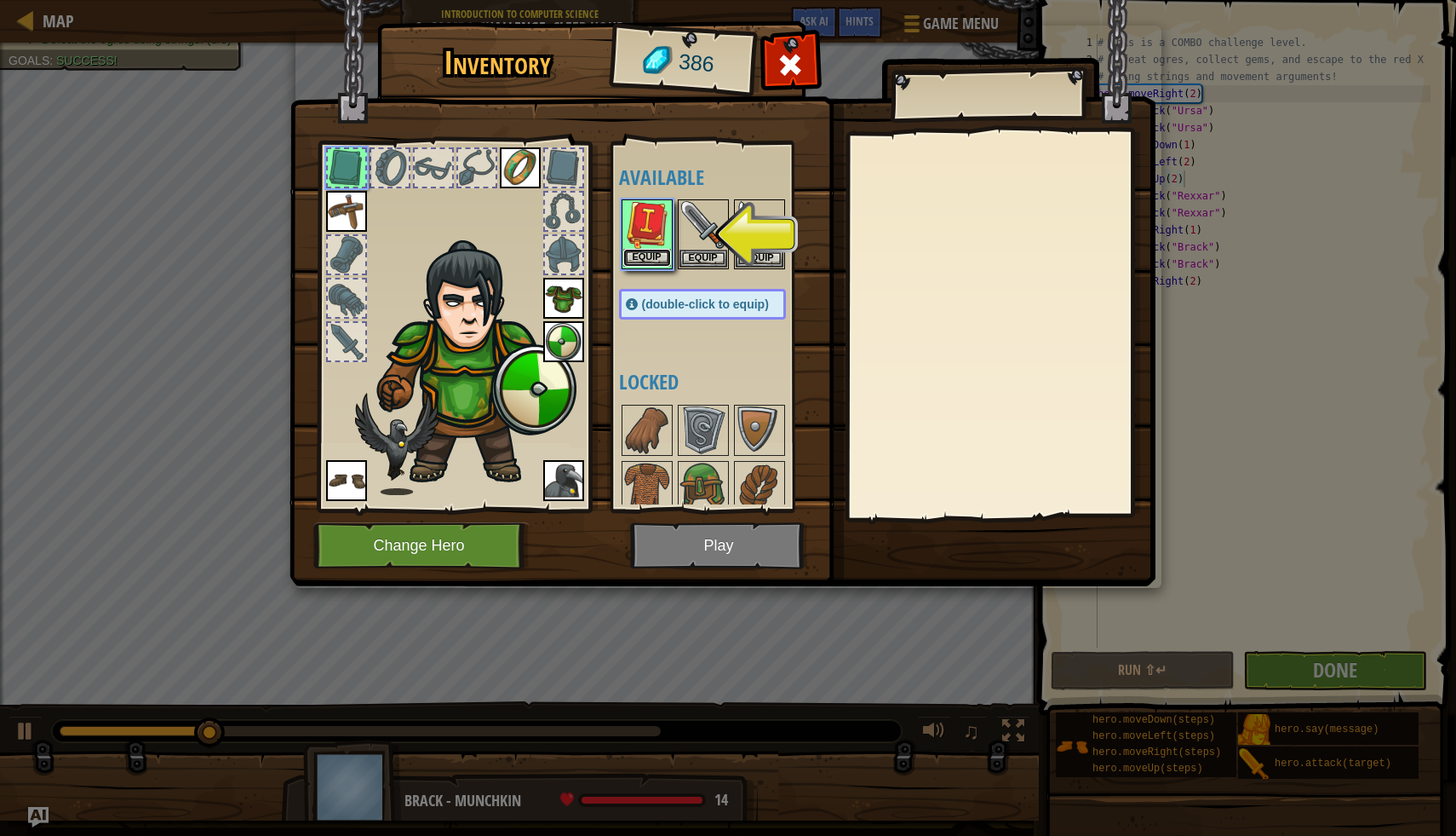
click at [654, 254] on button "Equip" at bounding box center [647, 257] width 47 height 18
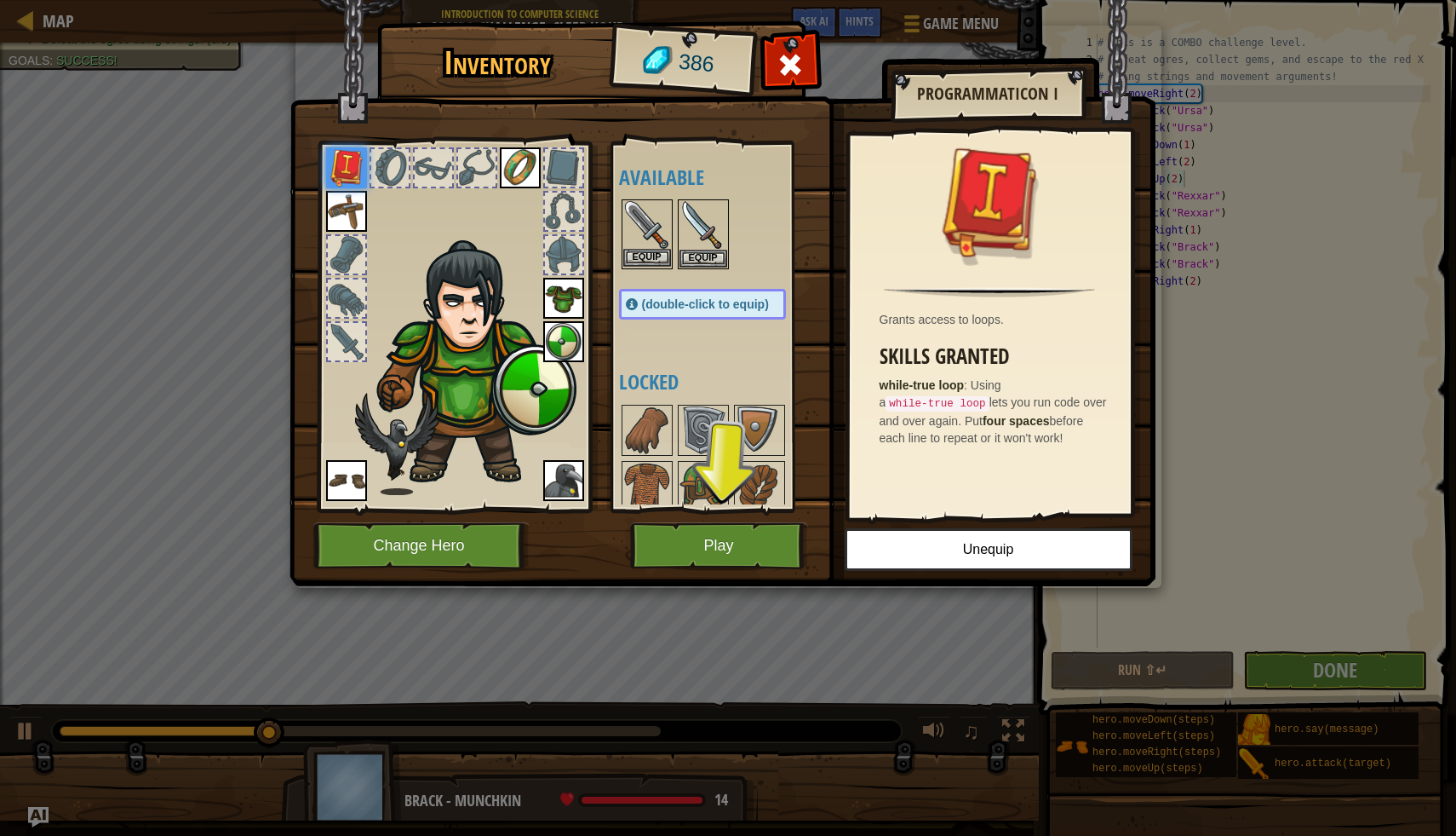
click at [640, 228] on img at bounding box center [647, 225] width 47 height 47
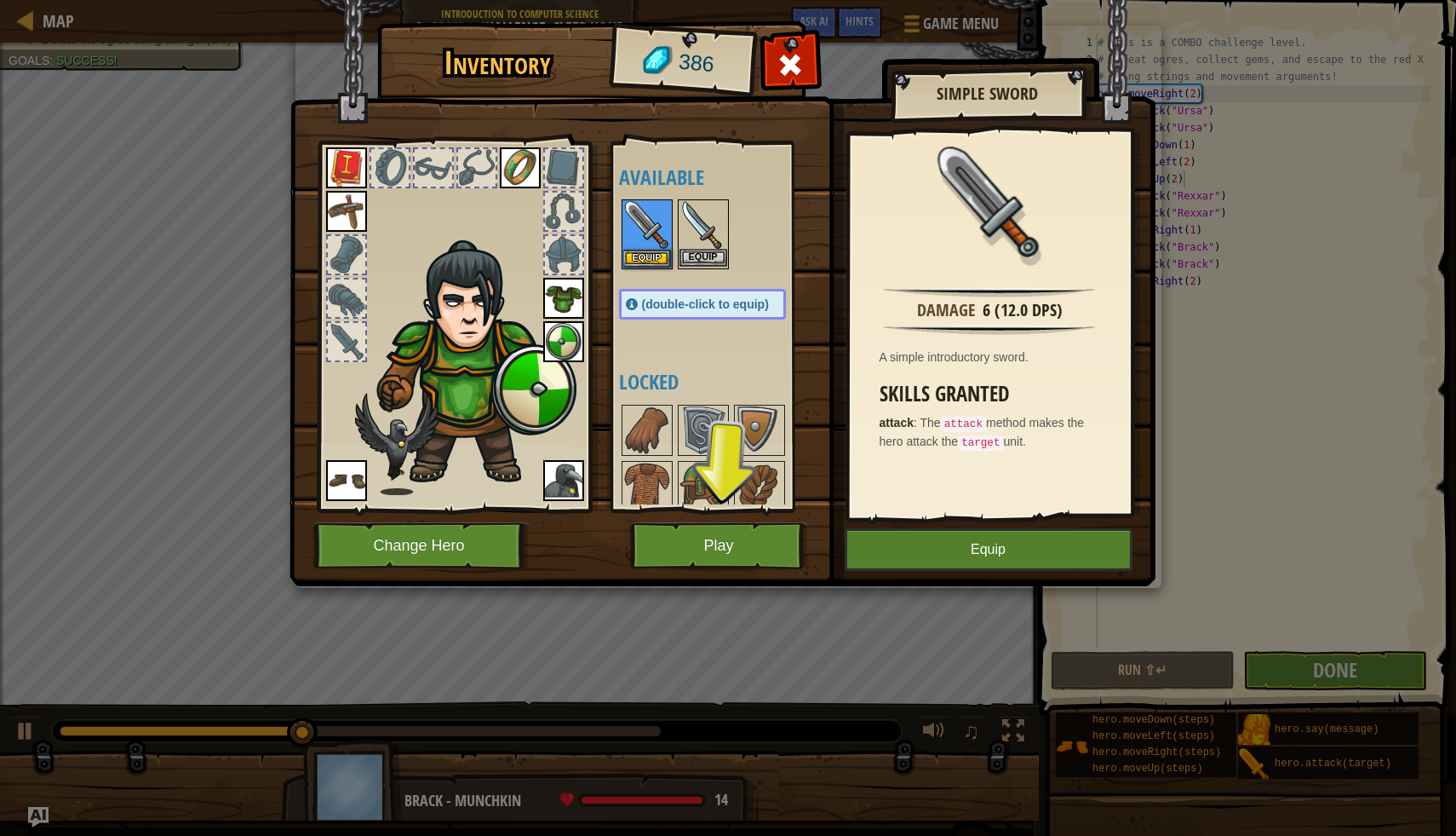
click at [709, 211] on img at bounding box center [703, 225] width 47 height 47
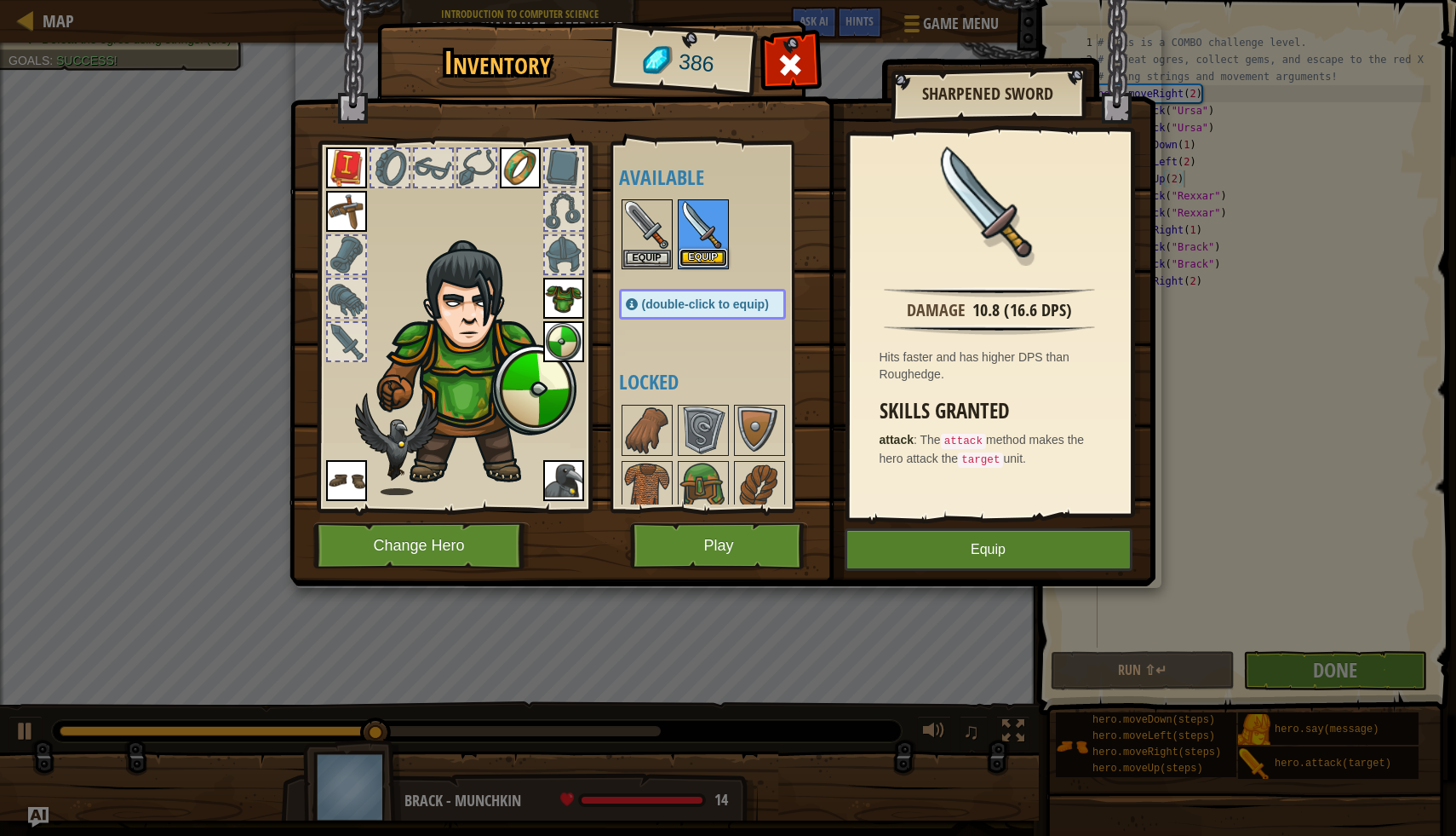
click at [711, 252] on button "Equip" at bounding box center [703, 257] width 47 height 18
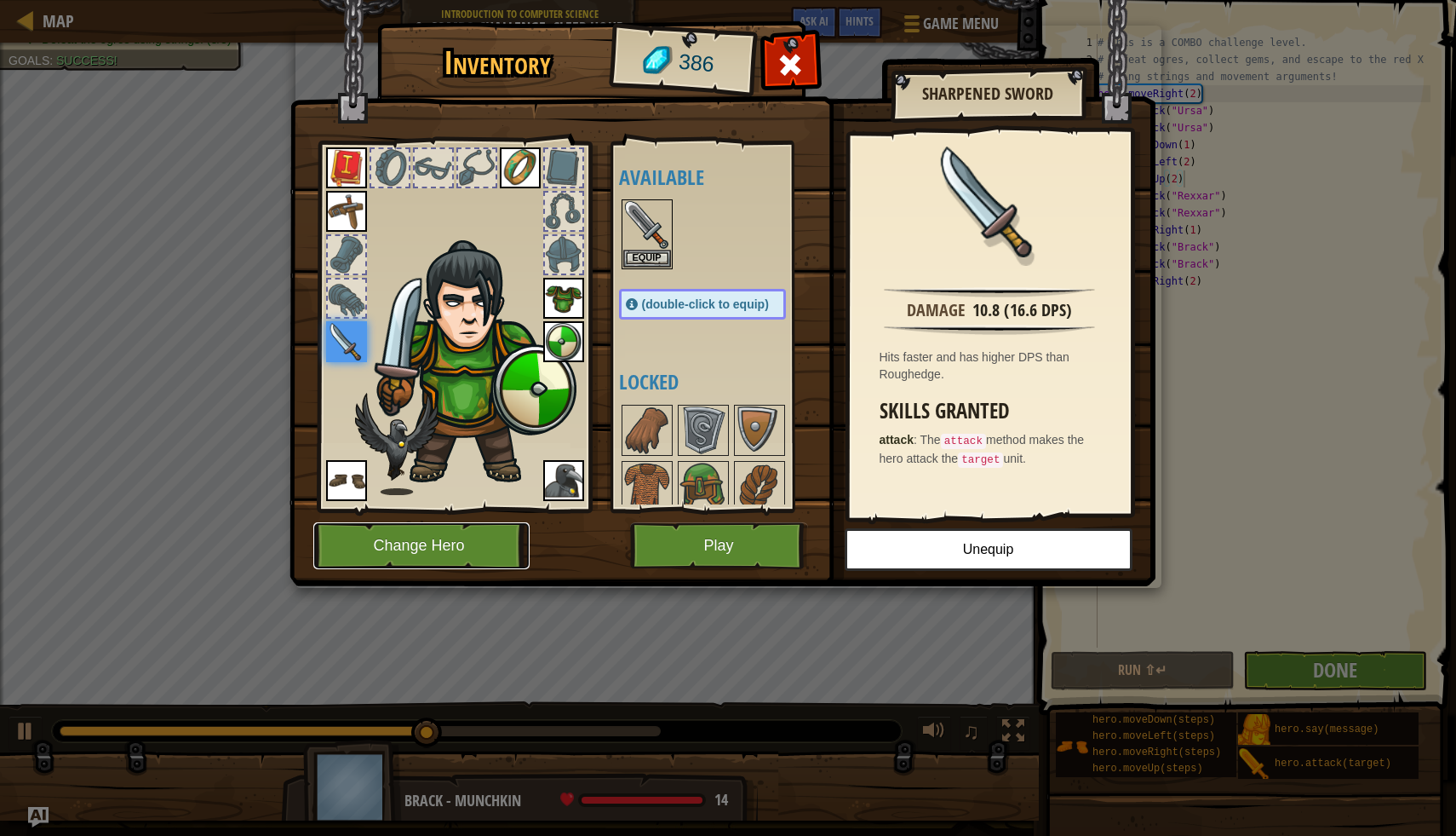
click at [475, 537] on button "Change Hero" at bounding box center [422, 546] width 217 height 47
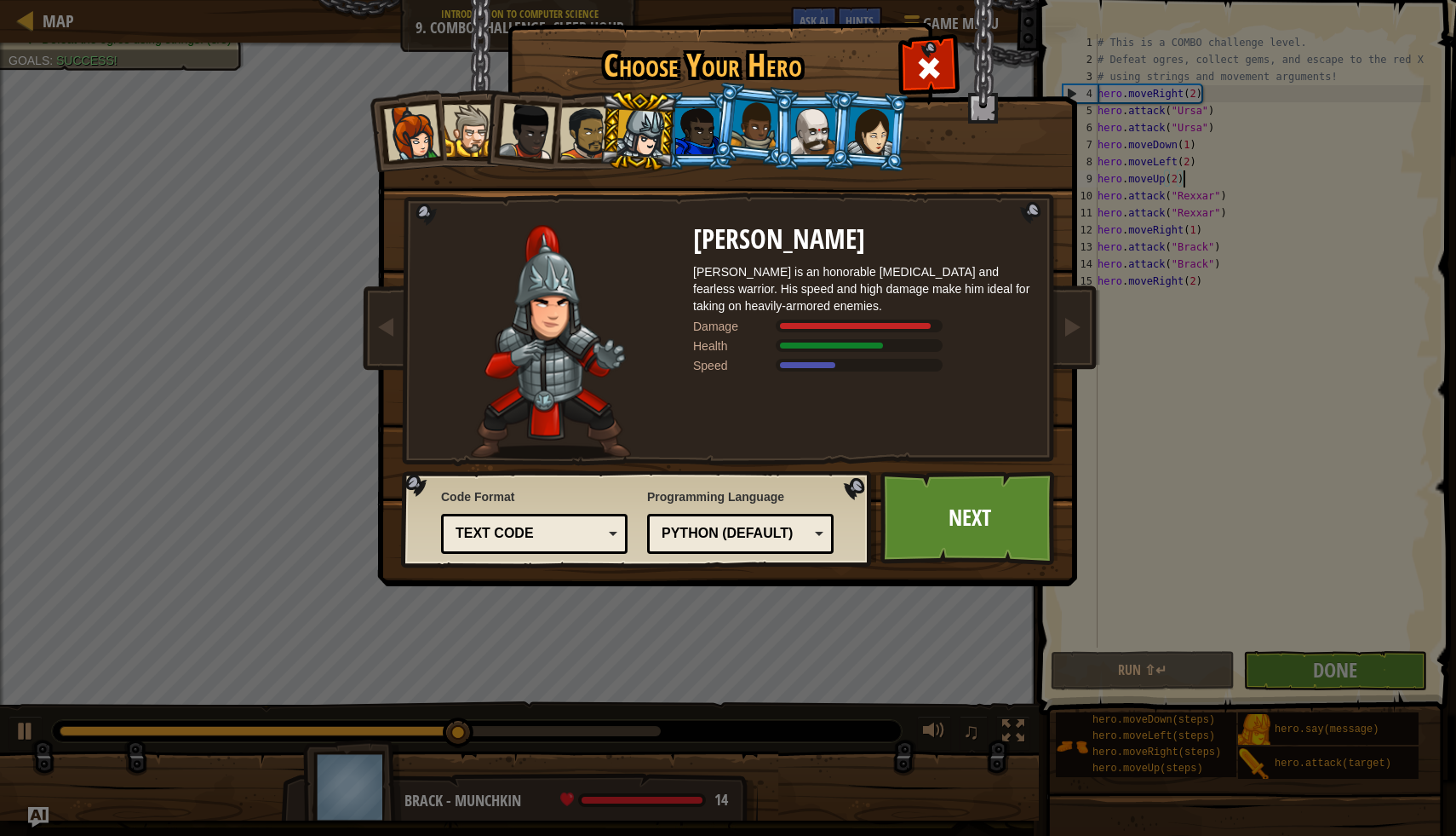
click at [680, 135] on div at bounding box center [697, 131] width 44 height 46
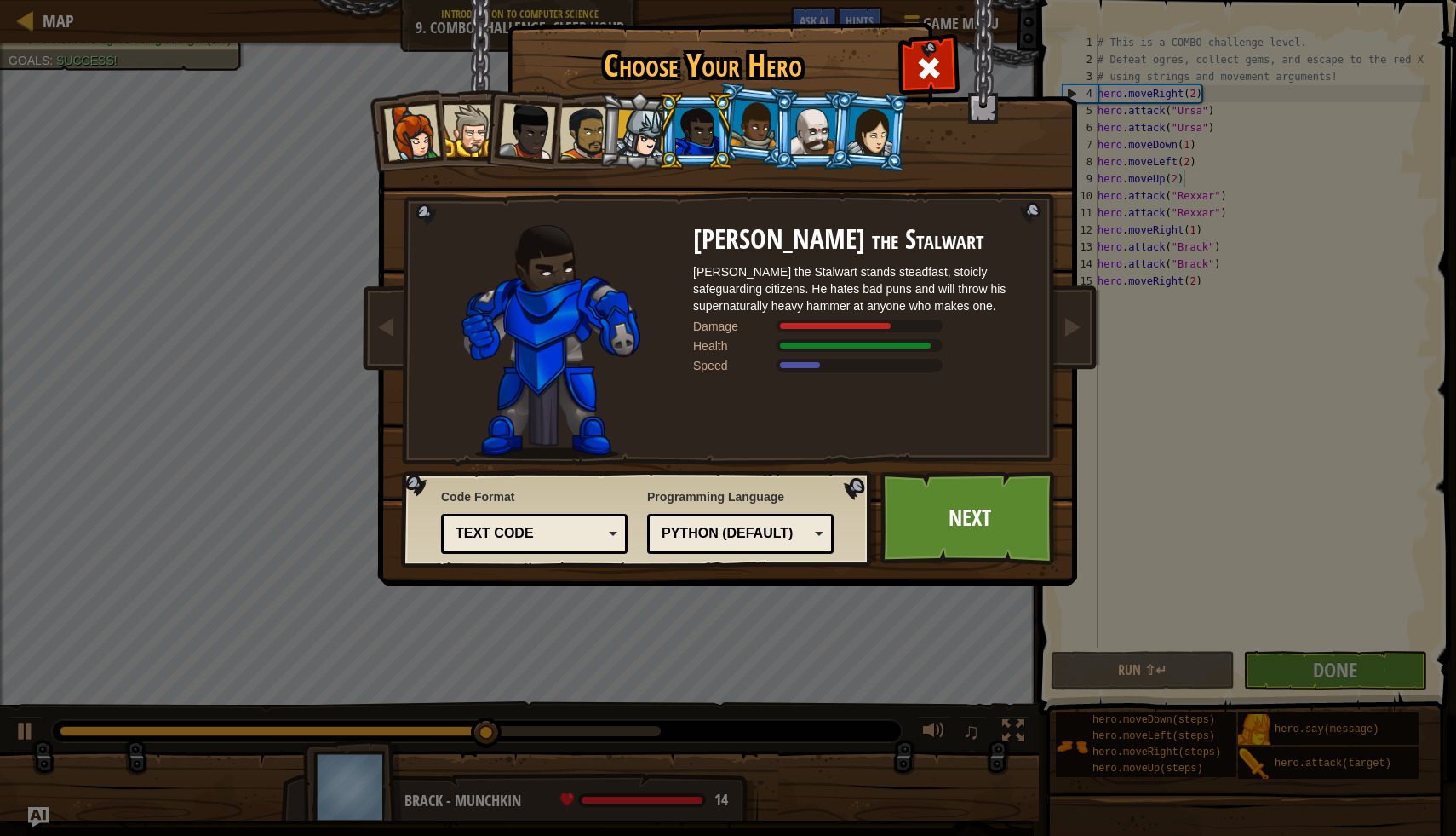
click at [416, 142] on div at bounding box center [411, 132] width 56 height 56
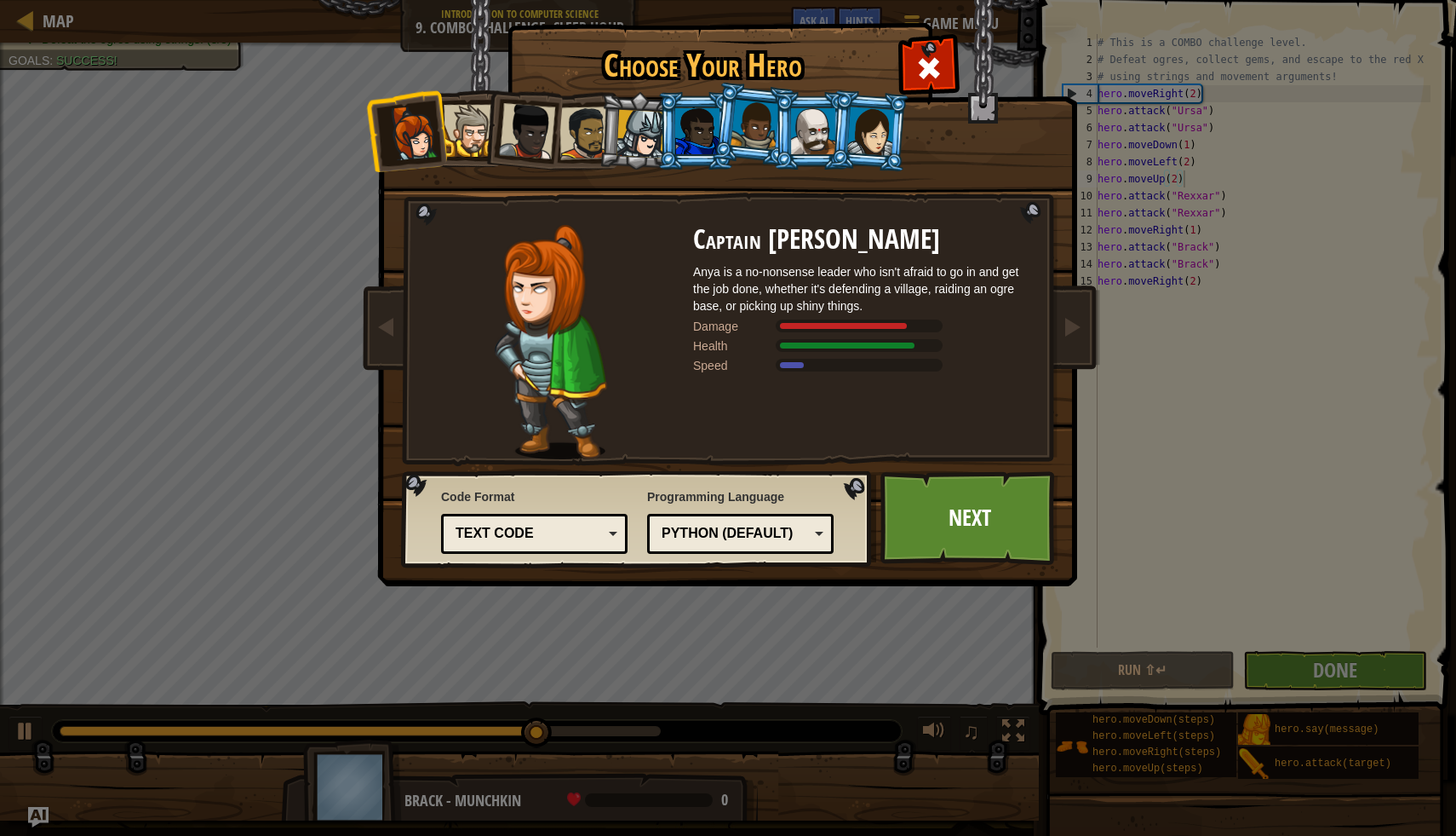
click at [469, 122] on div at bounding box center [469, 131] width 52 height 52
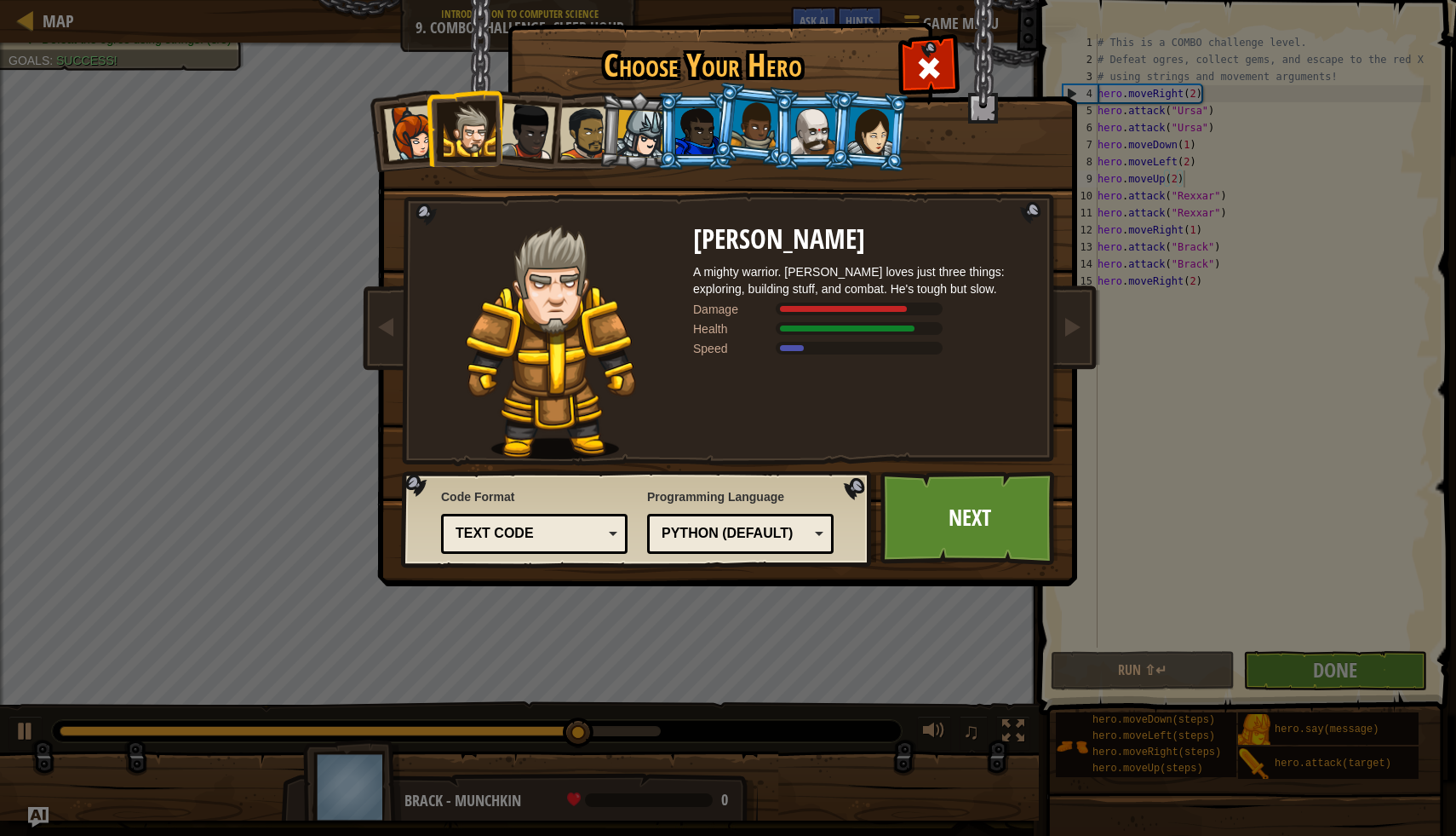
click at [535, 136] on div at bounding box center [527, 131] width 56 height 56
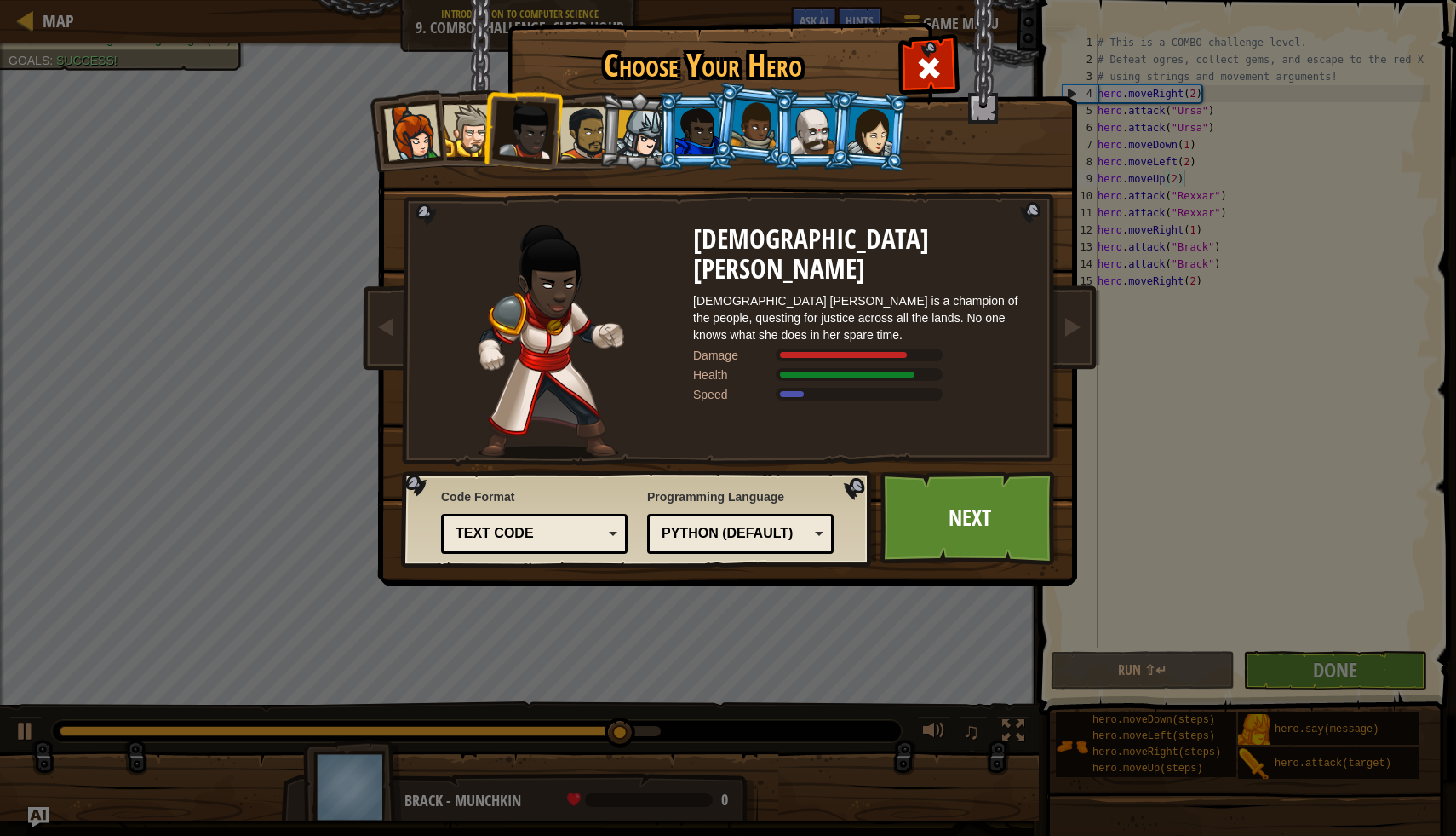
click at [648, 145] on div at bounding box center [640, 133] width 48 height 48
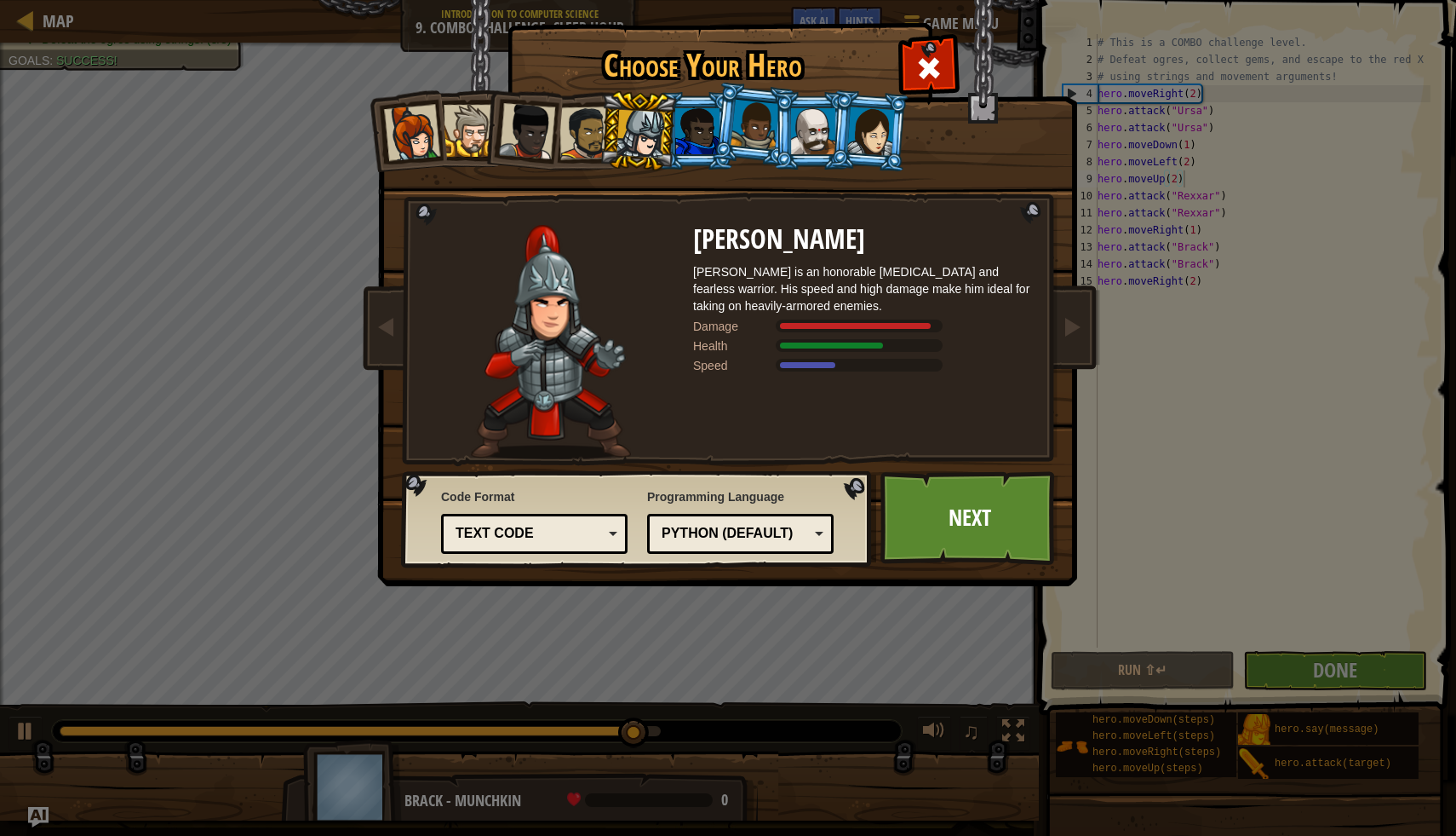
click at [718, 131] on li at bounding box center [753, 124] width 84 height 85
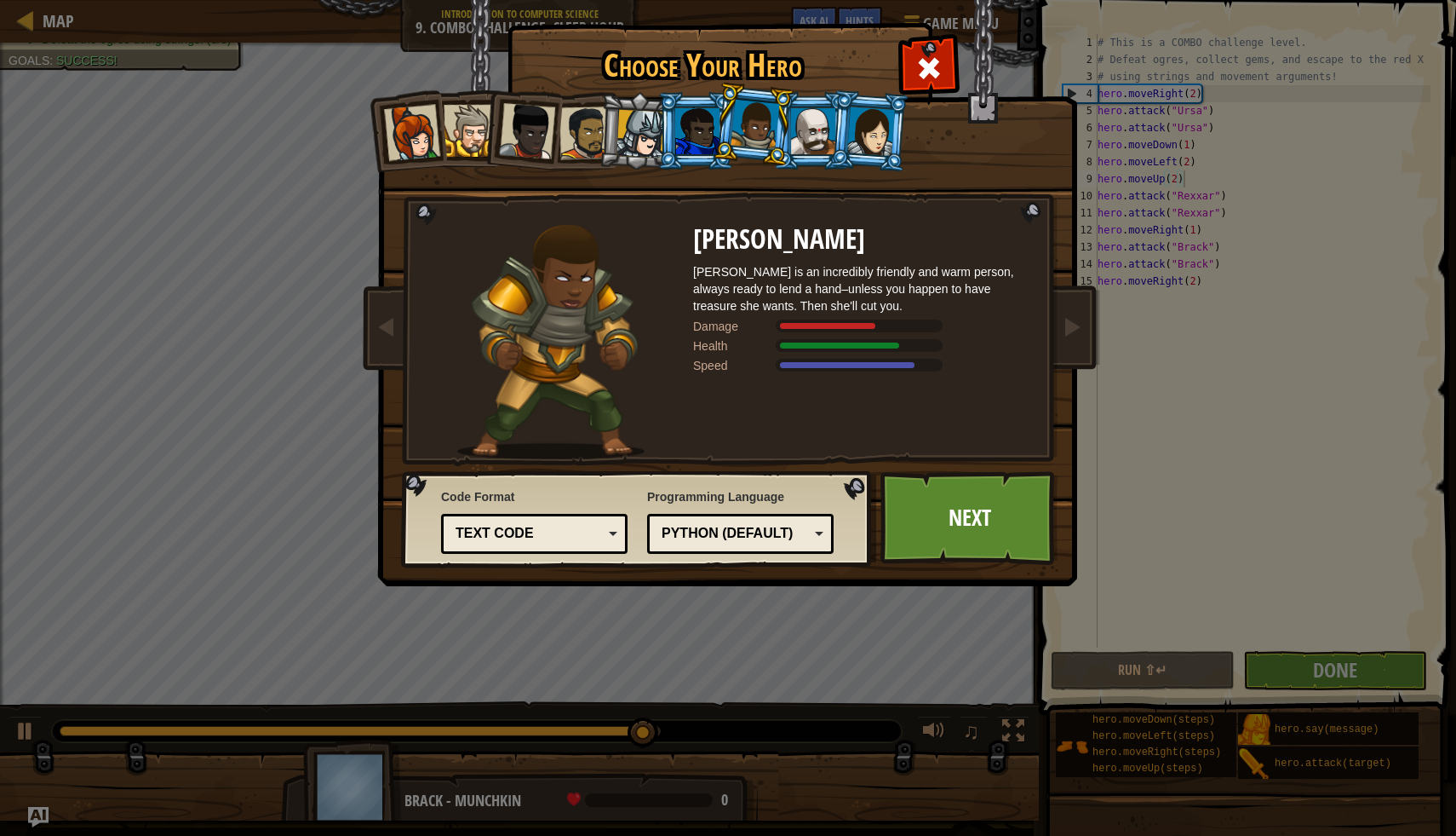
click at [766, 125] on div at bounding box center [754, 124] width 48 height 50
click at [794, 125] on div at bounding box center [813, 131] width 44 height 46
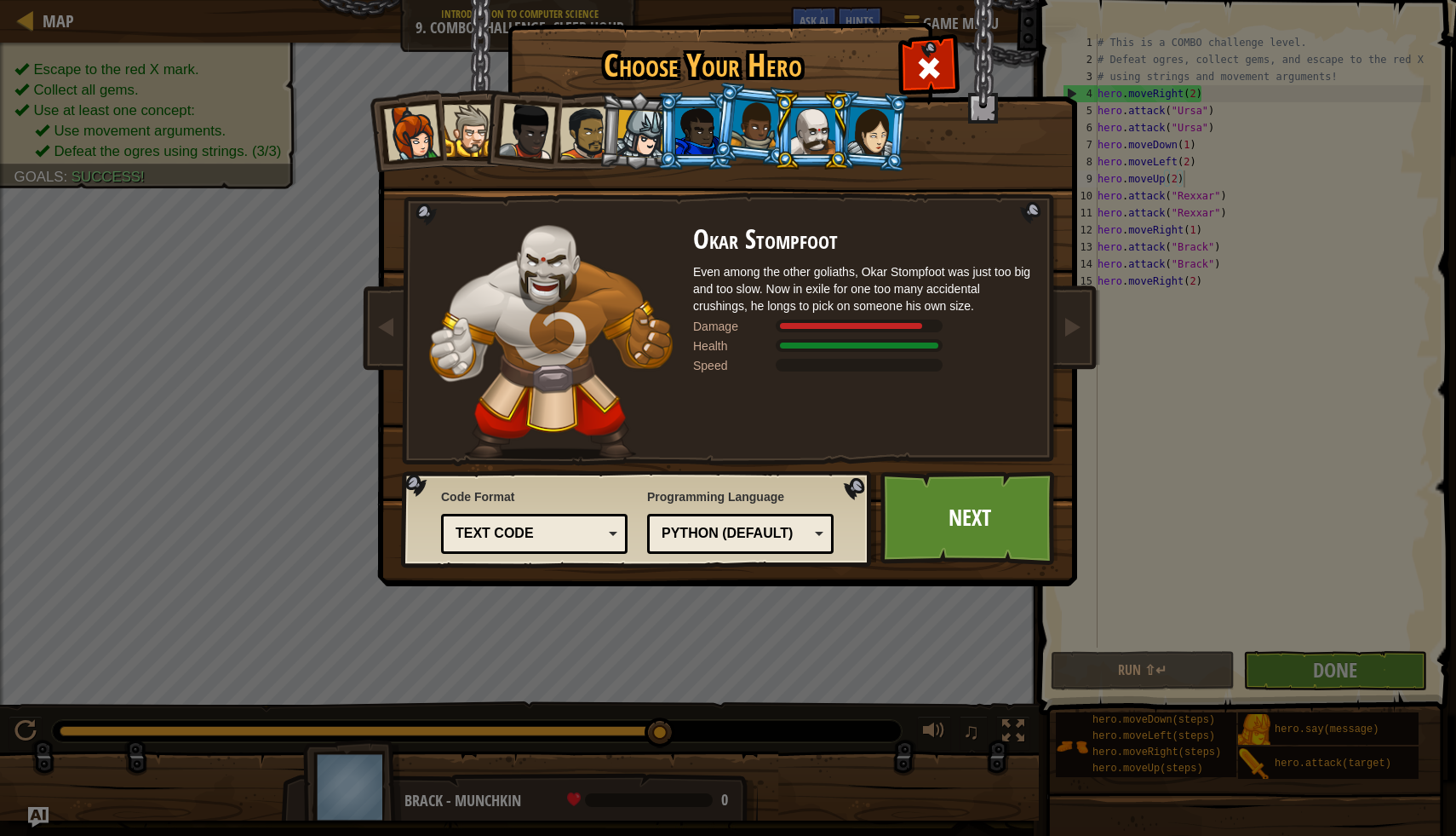
click at [602, 126] on li at bounding box center [638, 131] width 81 height 81
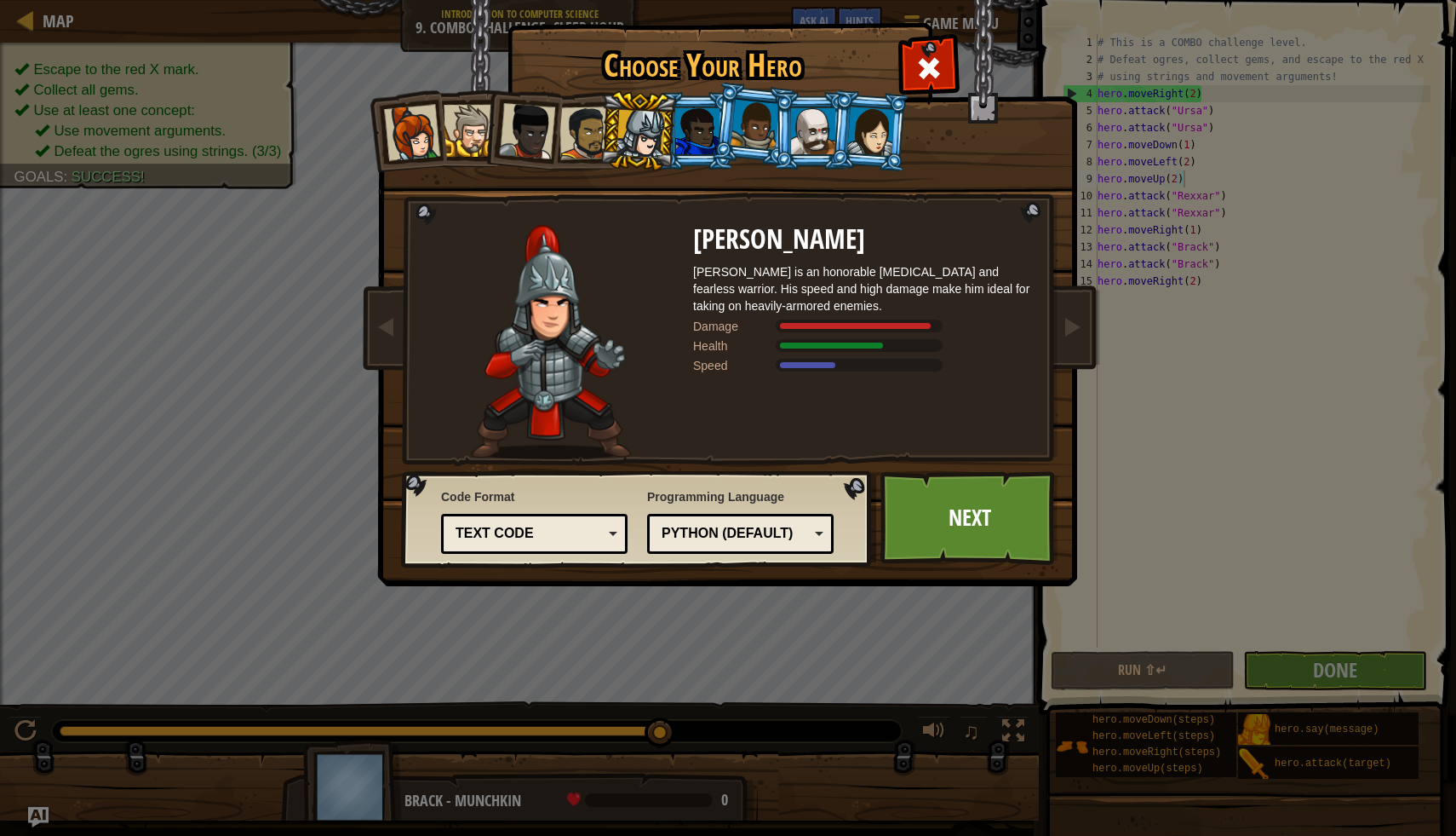
click at [538, 128] on div at bounding box center [527, 131] width 56 height 56
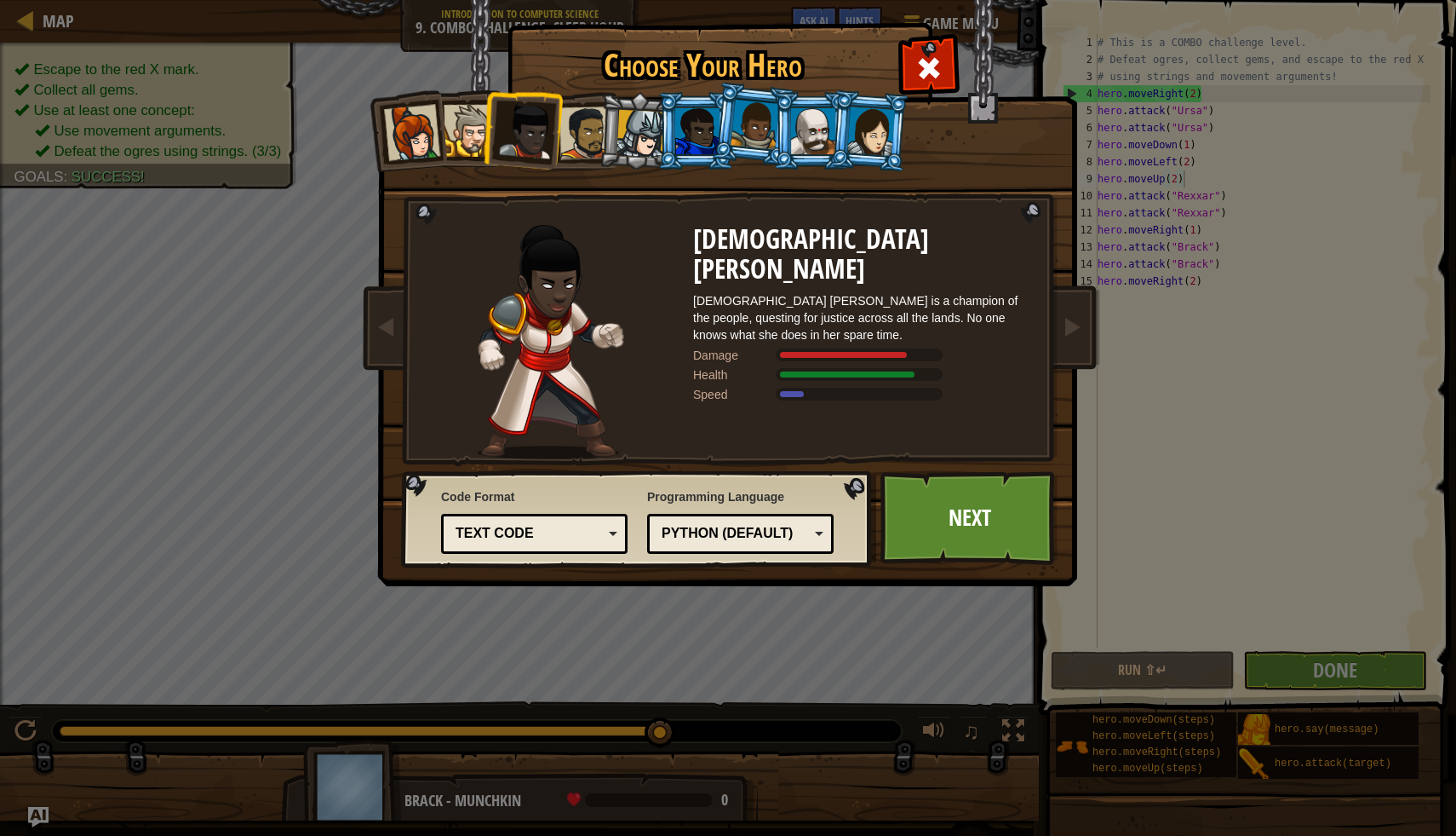
click at [560, 130] on li at bounding box center [522, 128] width 83 height 83
click at [589, 126] on div at bounding box center [586, 133] width 53 height 53
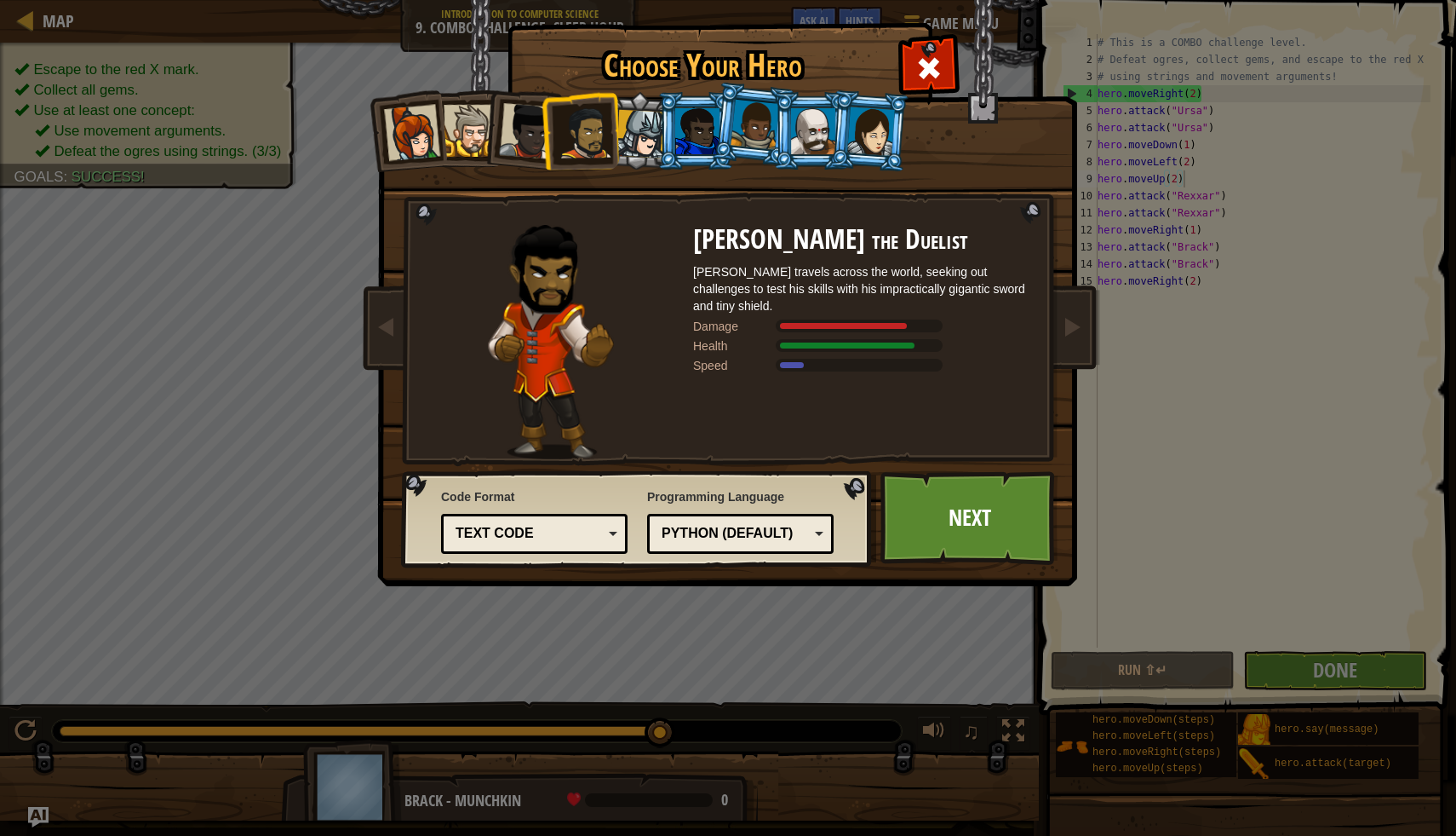
click at [519, 113] on div at bounding box center [527, 131] width 56 height 56
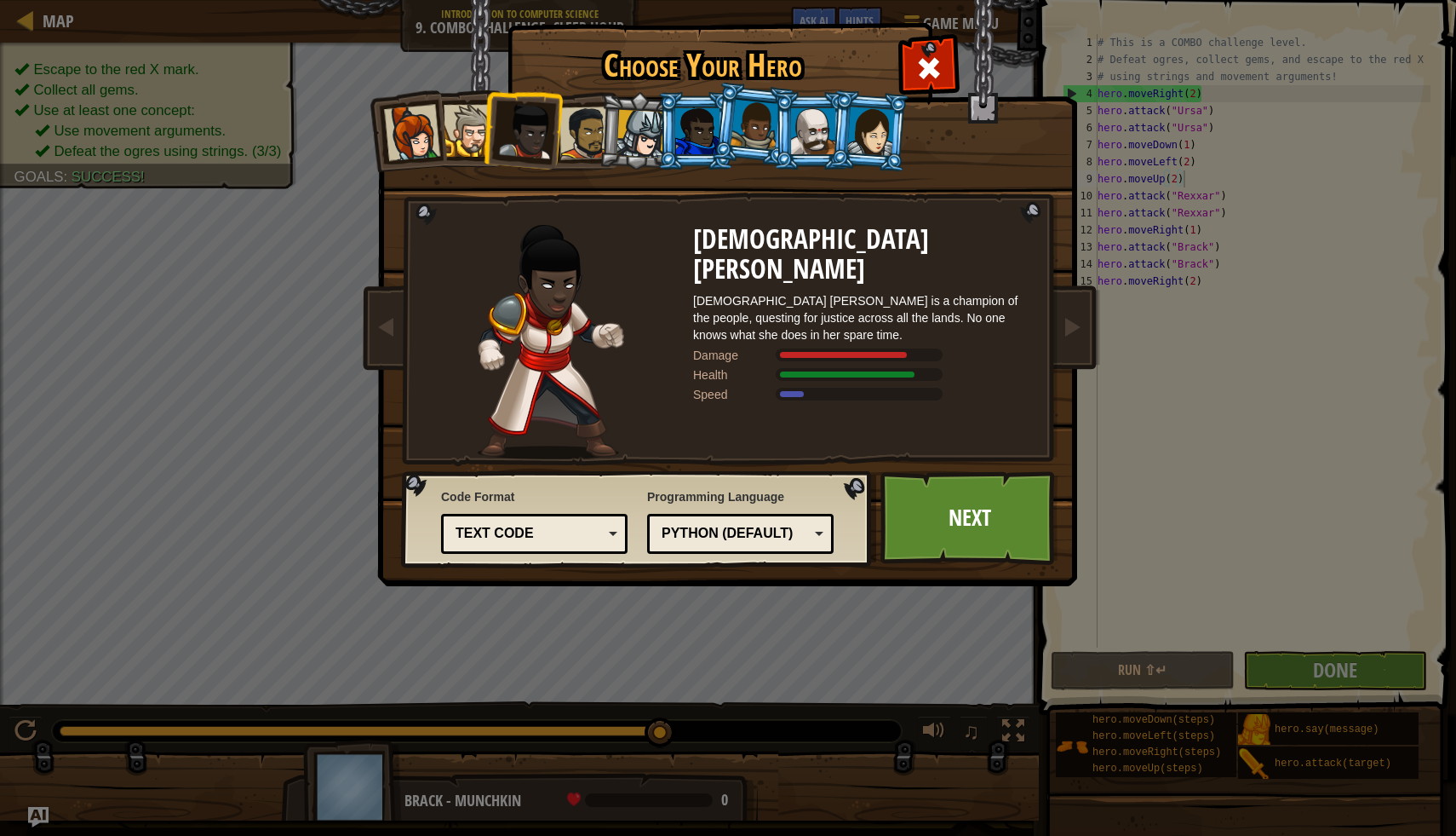
click at [438, 133] on div at bounding box center [411, 132] width 56 height 56
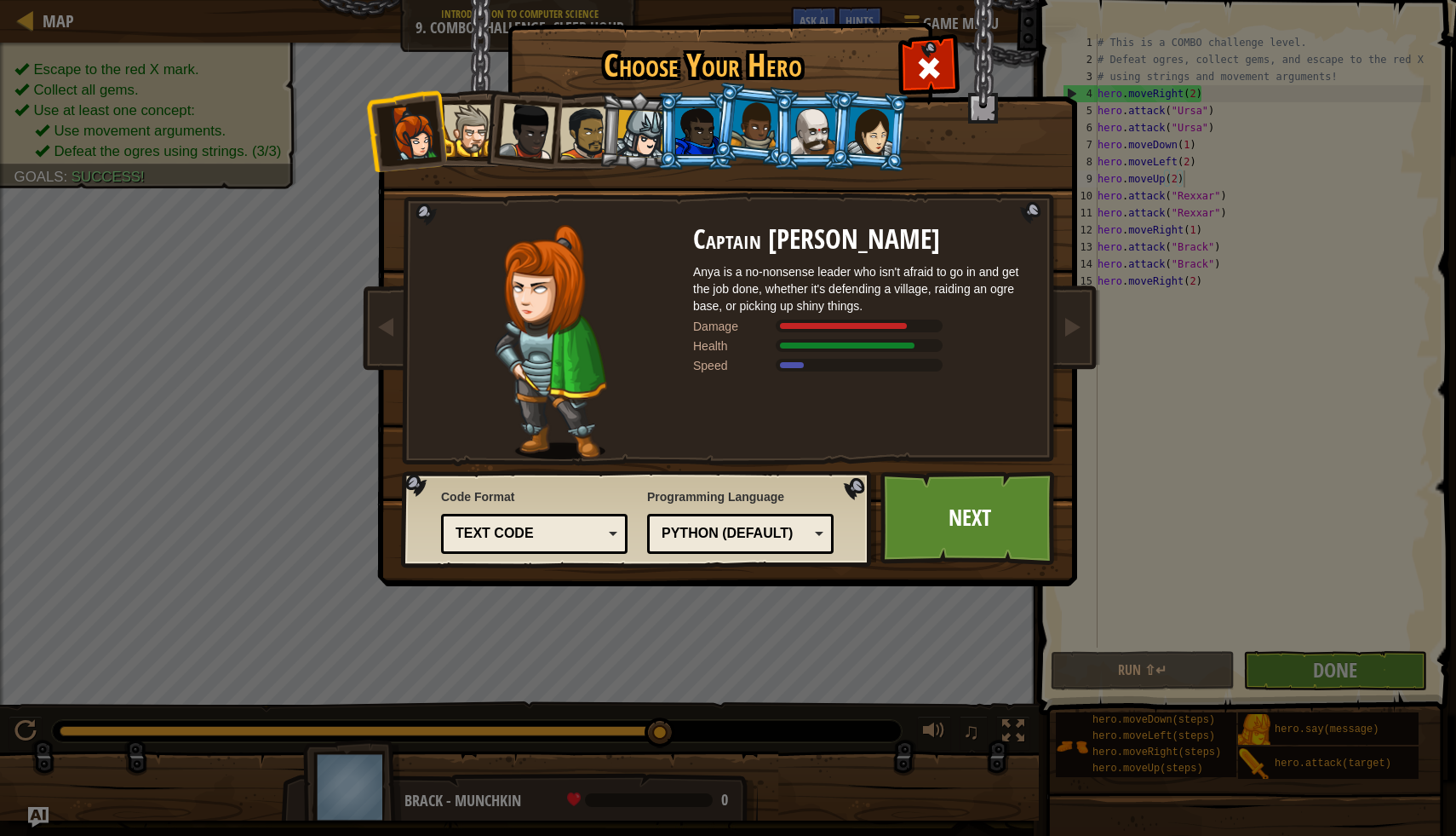
click at [459, 133] on div at bounding box center [469, 131] width 52 height 52
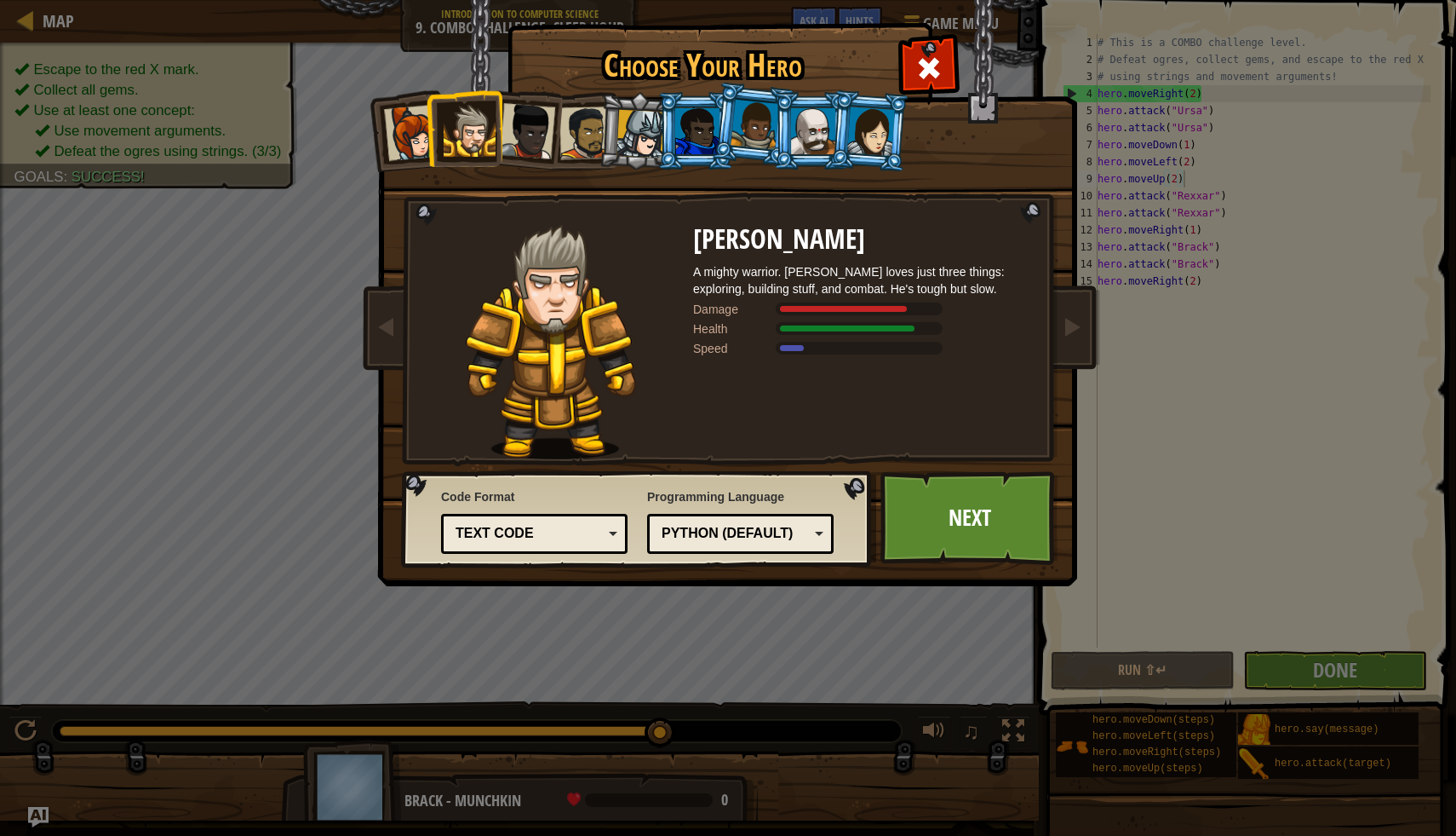
click at [764, 120] on div at bounding box center [754, 124] width 48 height 50
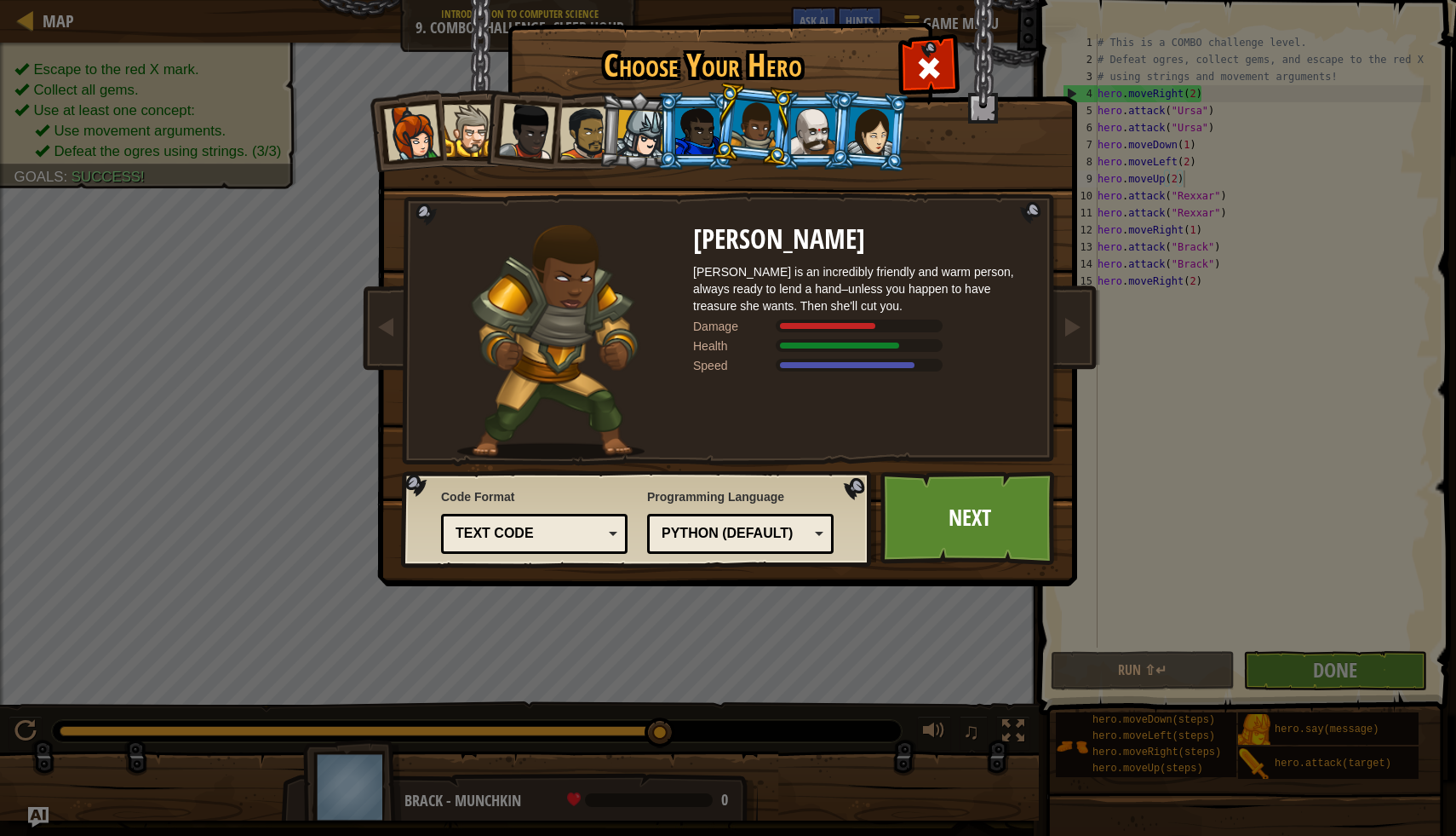
click at [662, 133] on li at bounding box center [695, 131] width 77 height 78
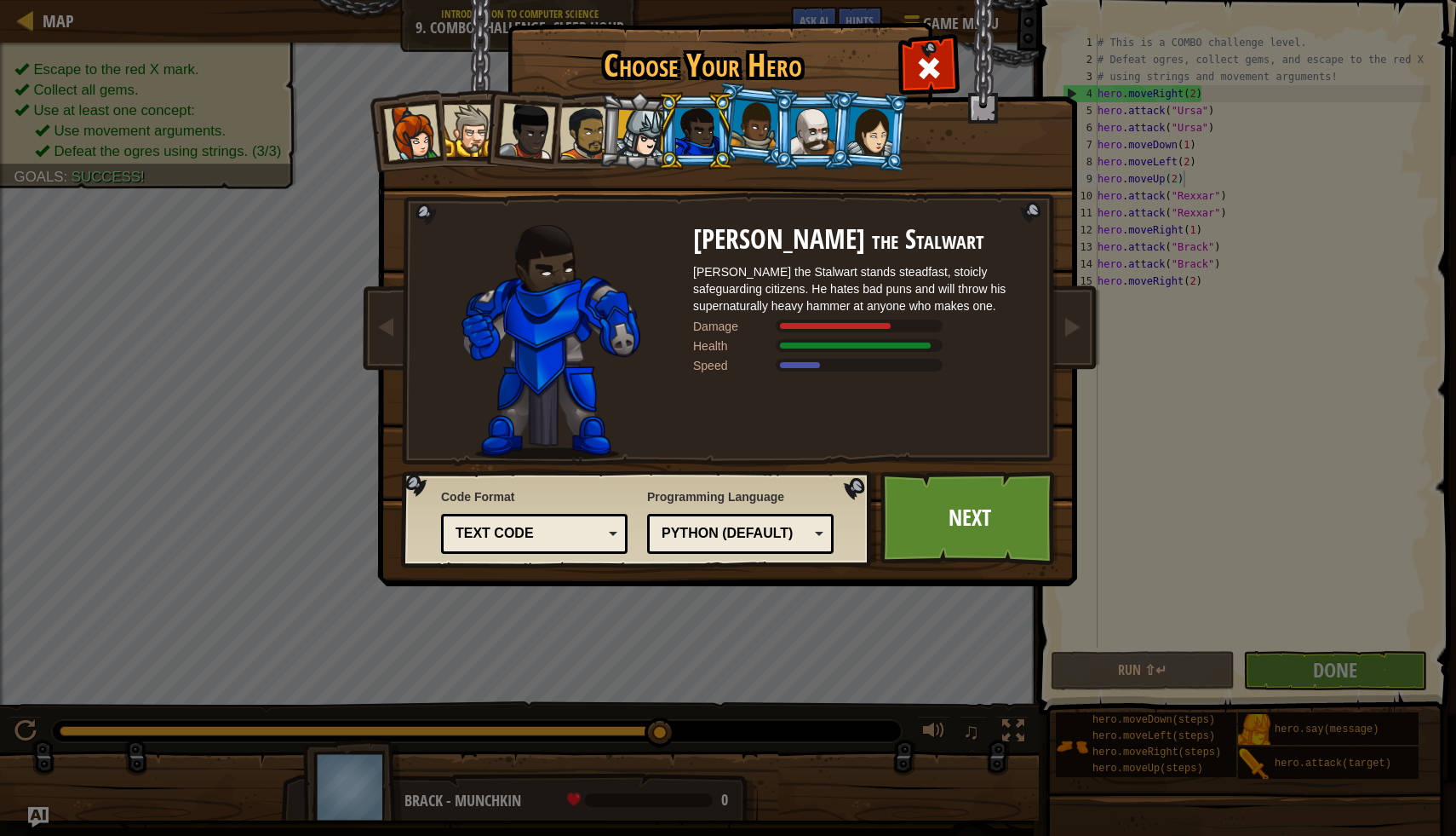
click at [639, 150] on div at bounding box center [640, 133] width 48 height 48
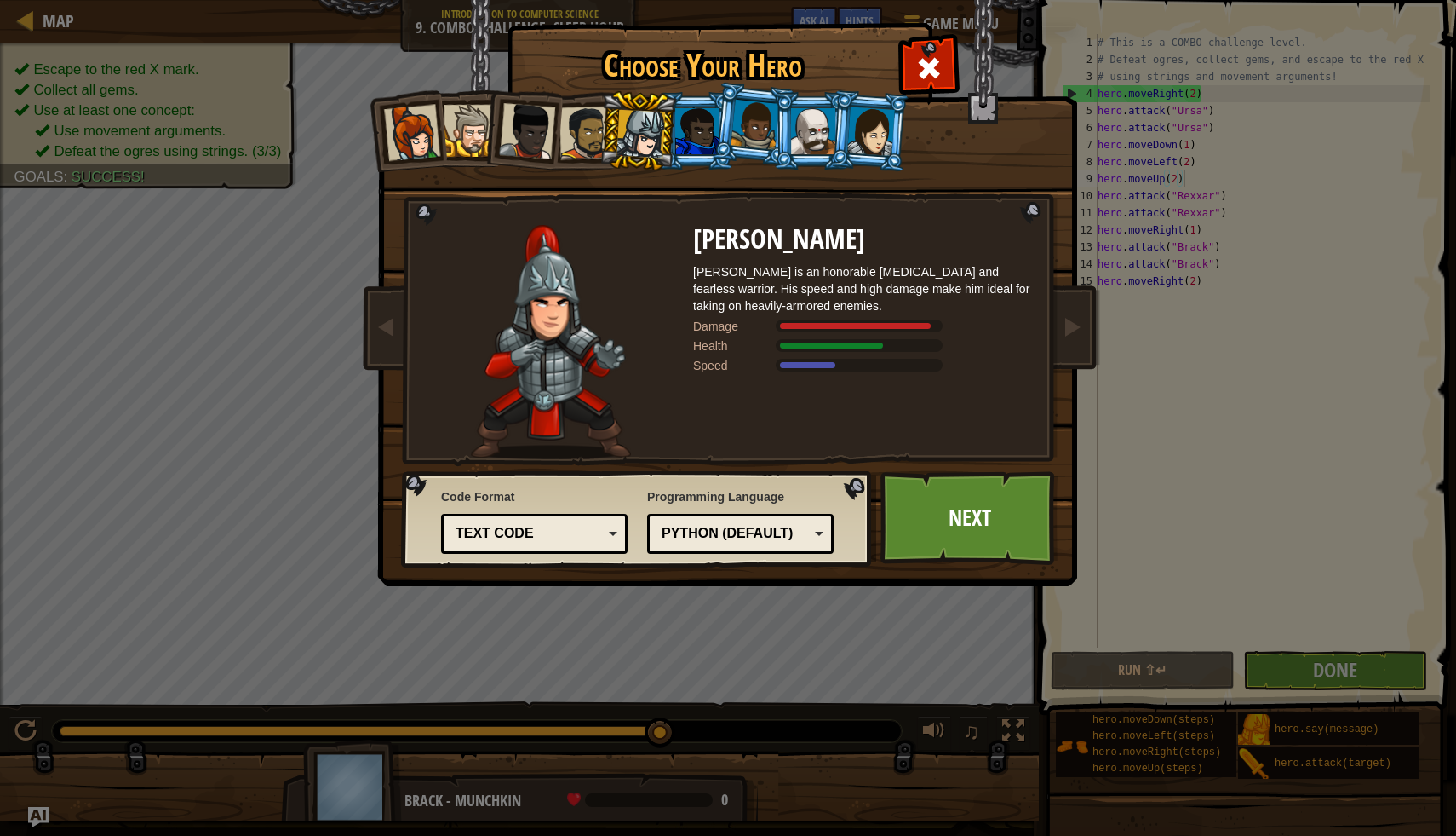
click at [728, 164] on li at bounding box center [695, 131] width 77 height 78
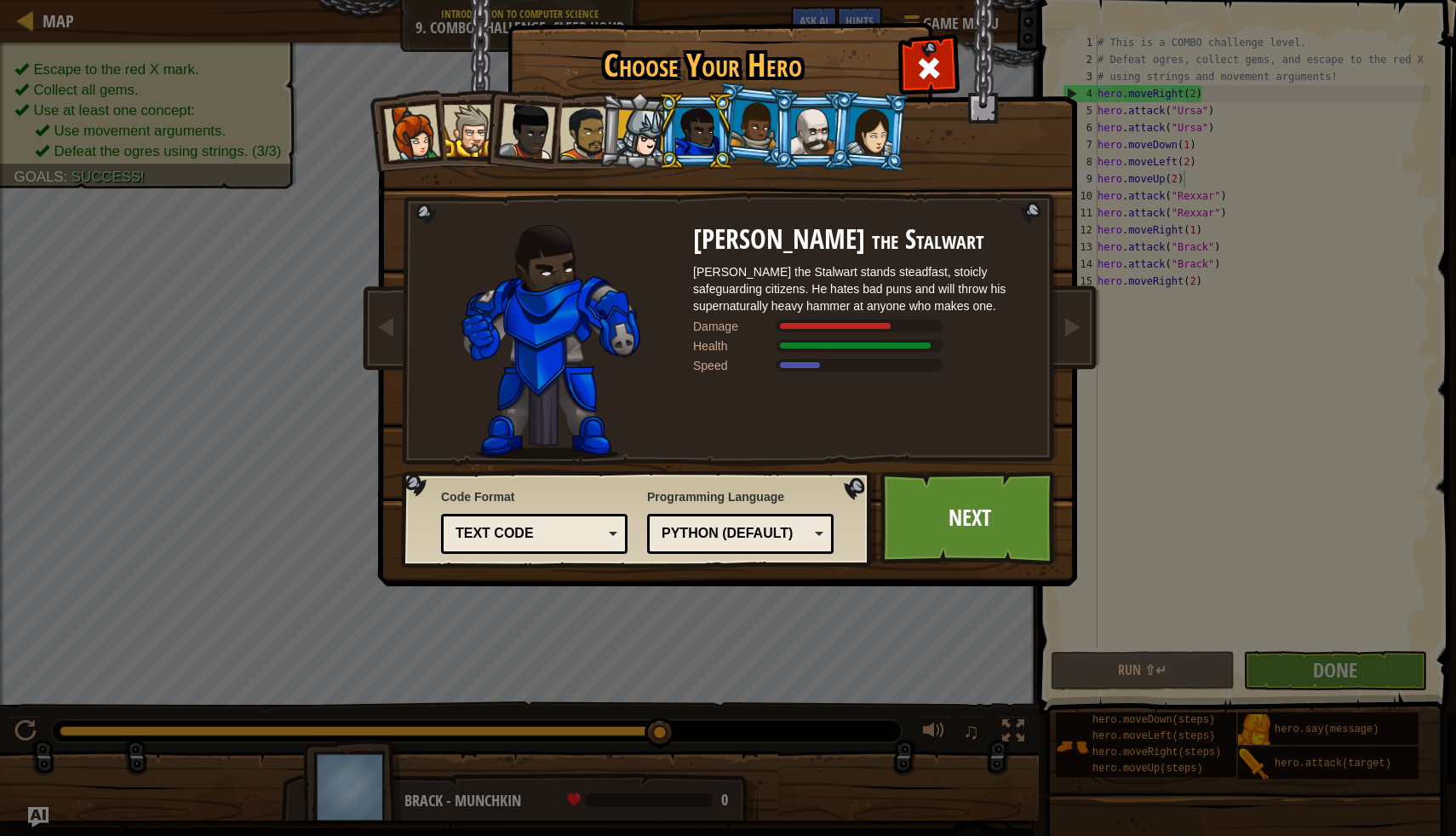
click at [776, 163] on li at bounding box center [811, 131] width 77 height 78
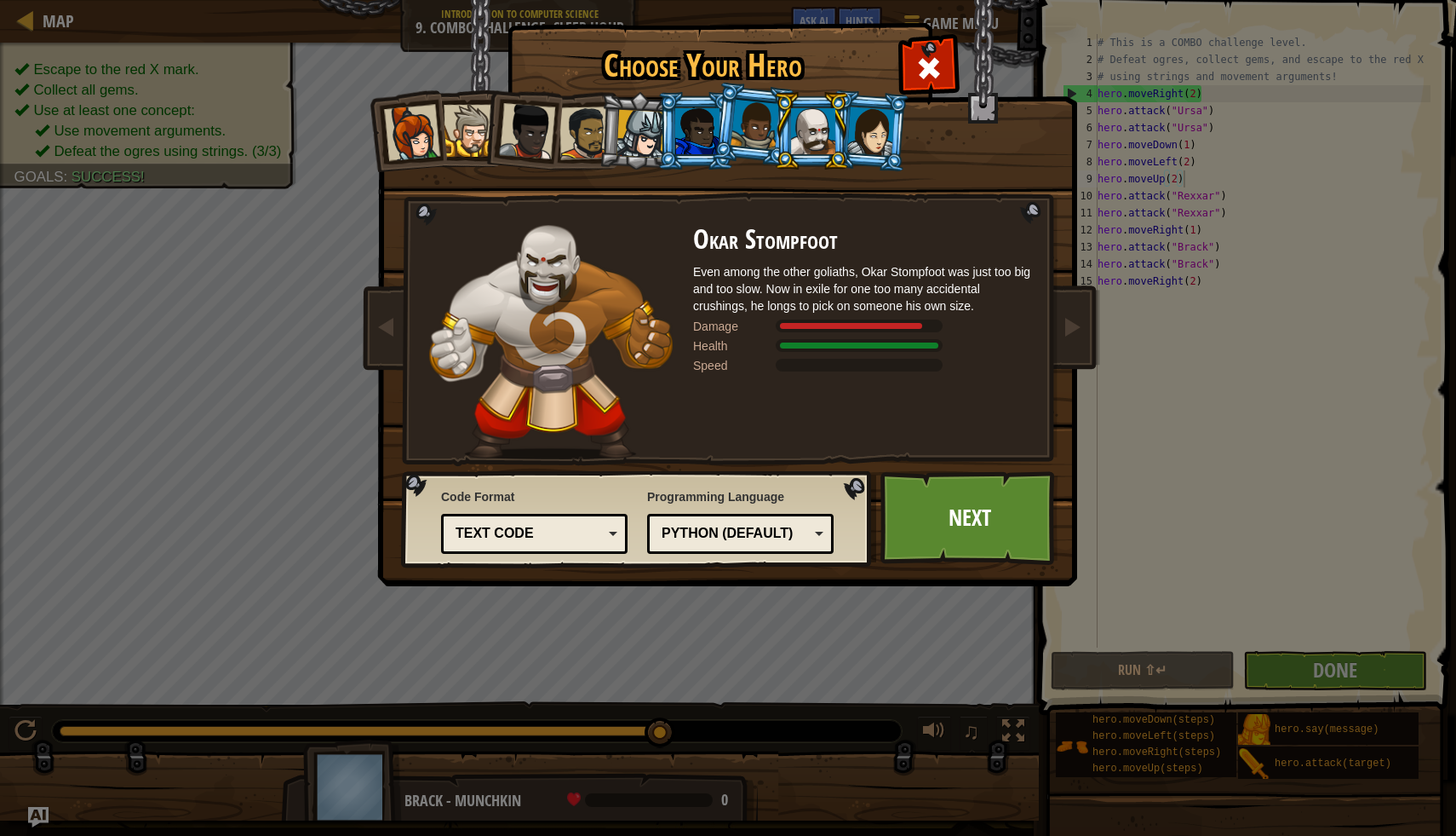
click at [799, 142] on div at bounding box center [813, 131] width 44 height 46
drag, startPoint x: 799, startPoint y: 142, endPoint x: 765, endPoint y: 159, distance: 38.0
click at [789, 143] on li at bounding box center [811, 131] width 77 height 78
click at [905, 136] on li at bounding box center [870, 131] width 81 height 82
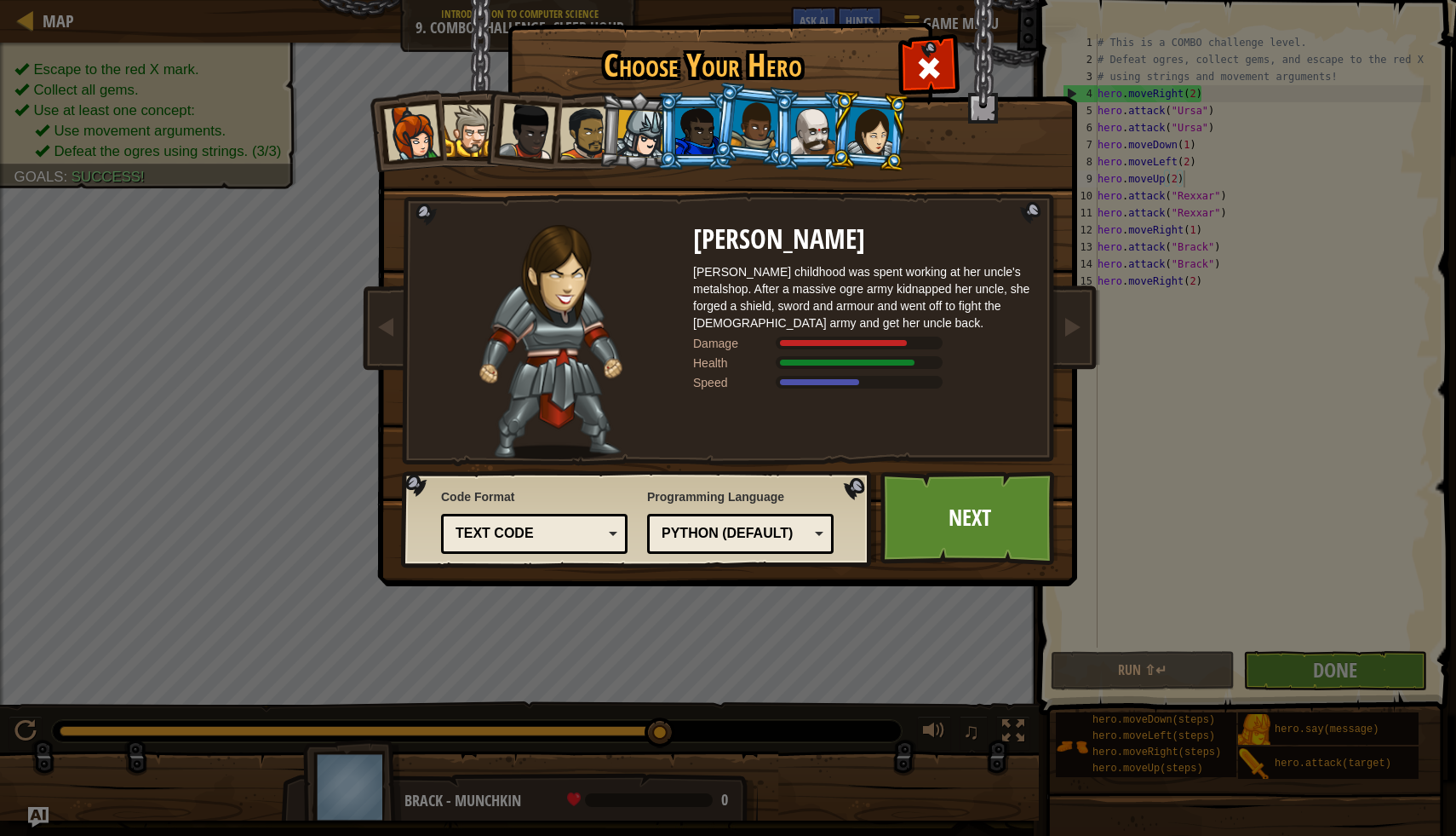
click at [424, 128] on div at bounding box center [411, 132] width 56 height 56
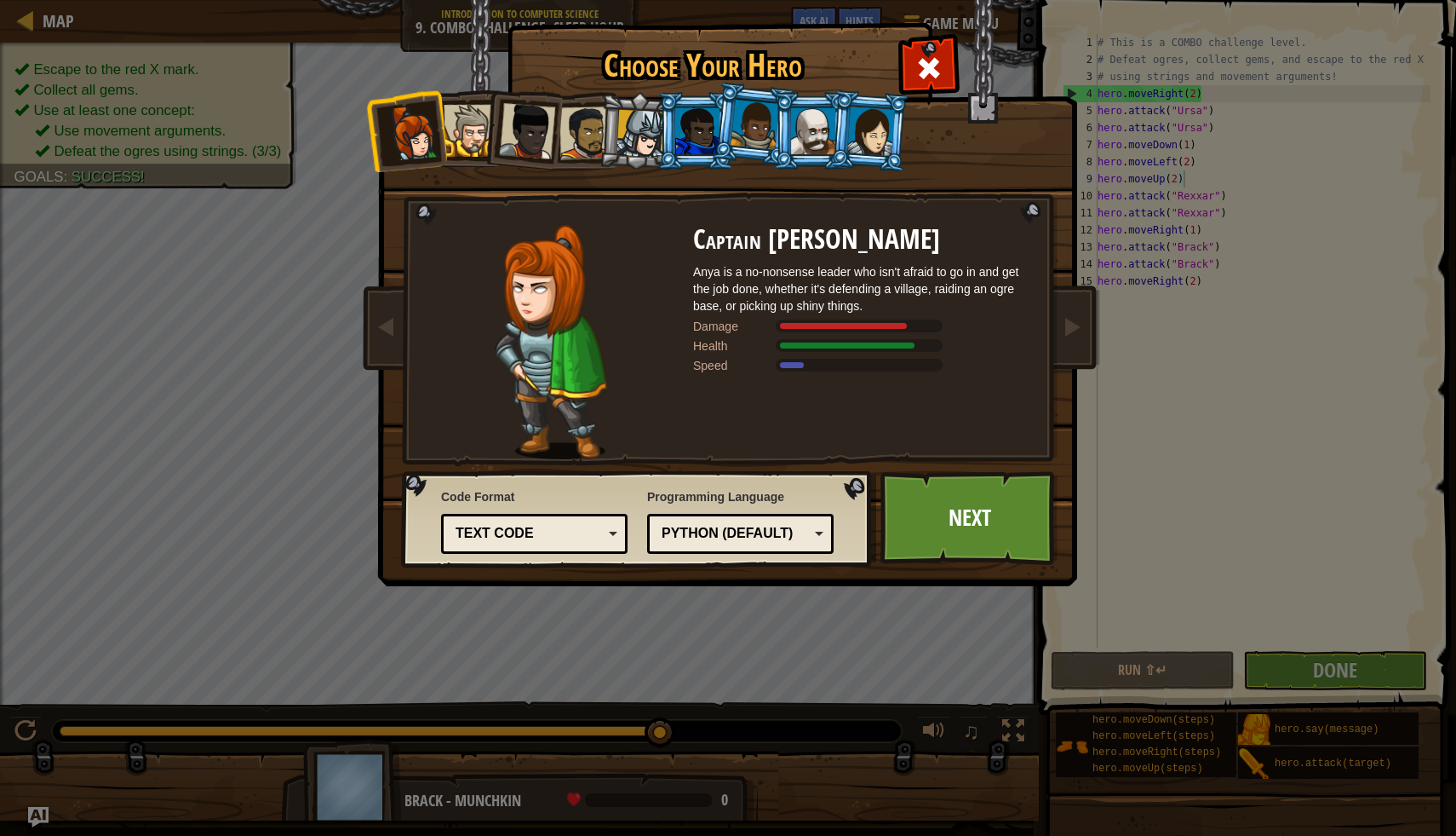
click at [487, 133] on li at bounding box center [522, 128] width 83 height 83
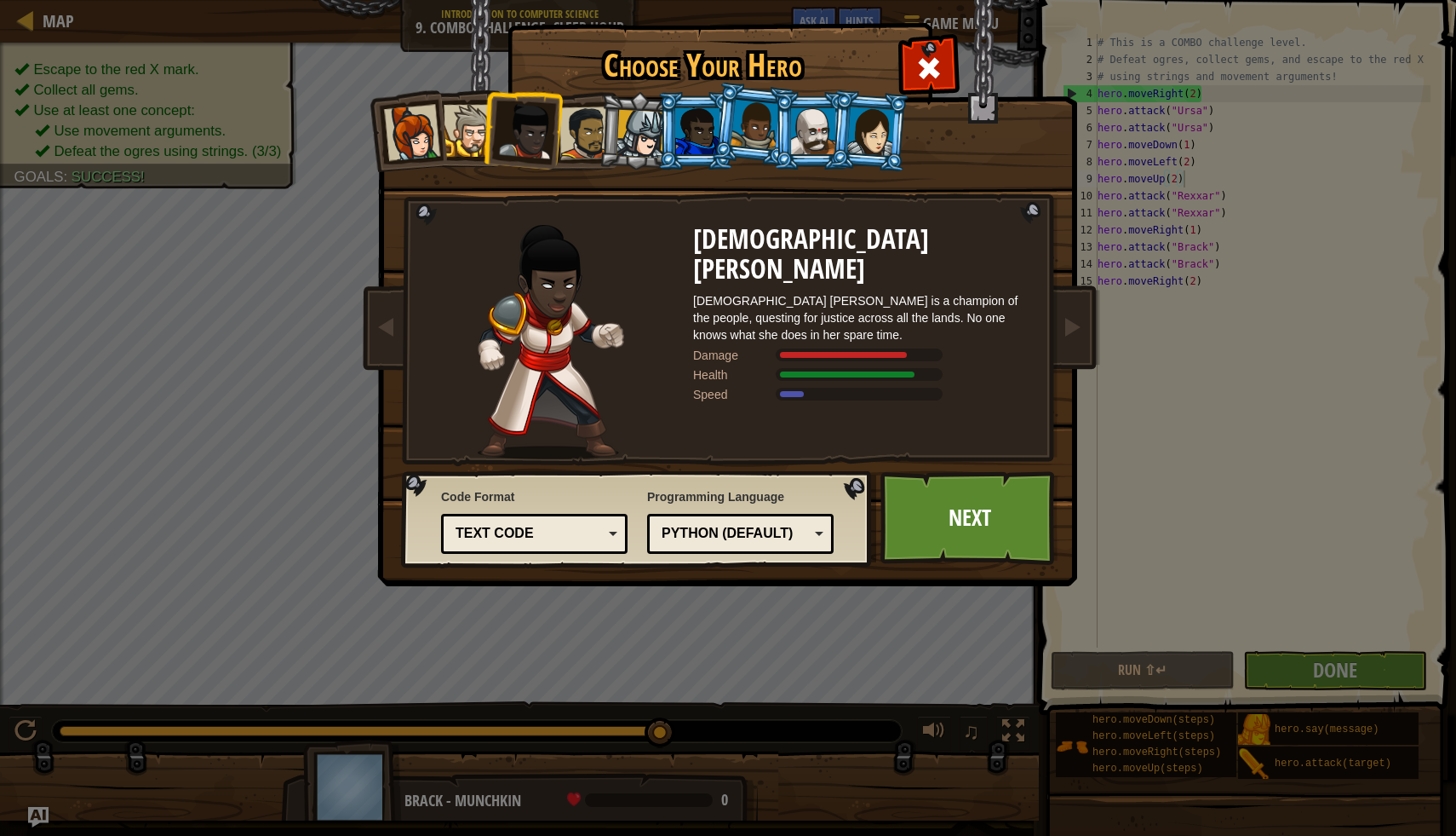
click at [407, 121] on div at bounding box center [411, 132] width 56 height 56
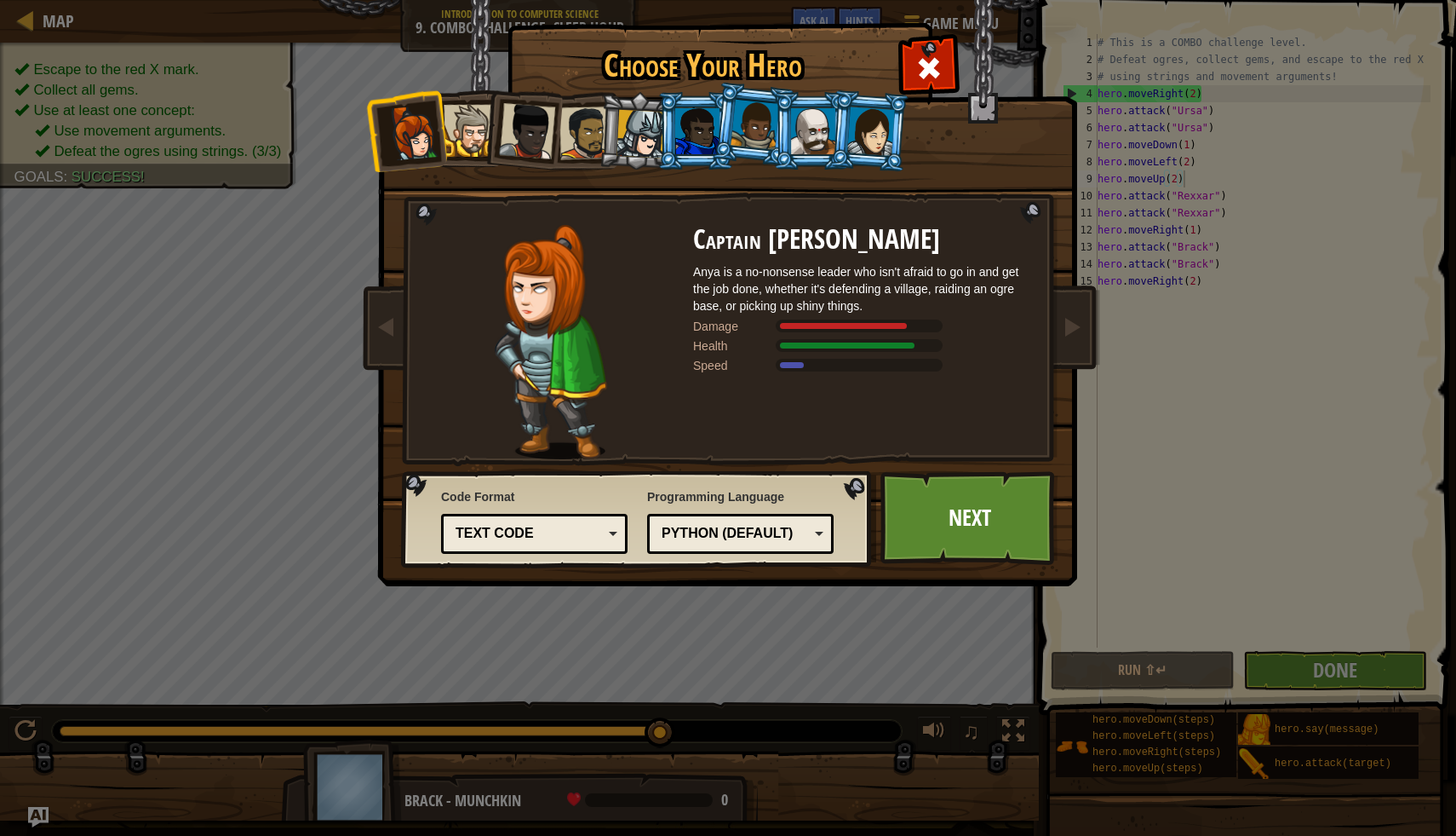
click at [642, 133] on div at bounding box center [640, 133] width 48 height 48
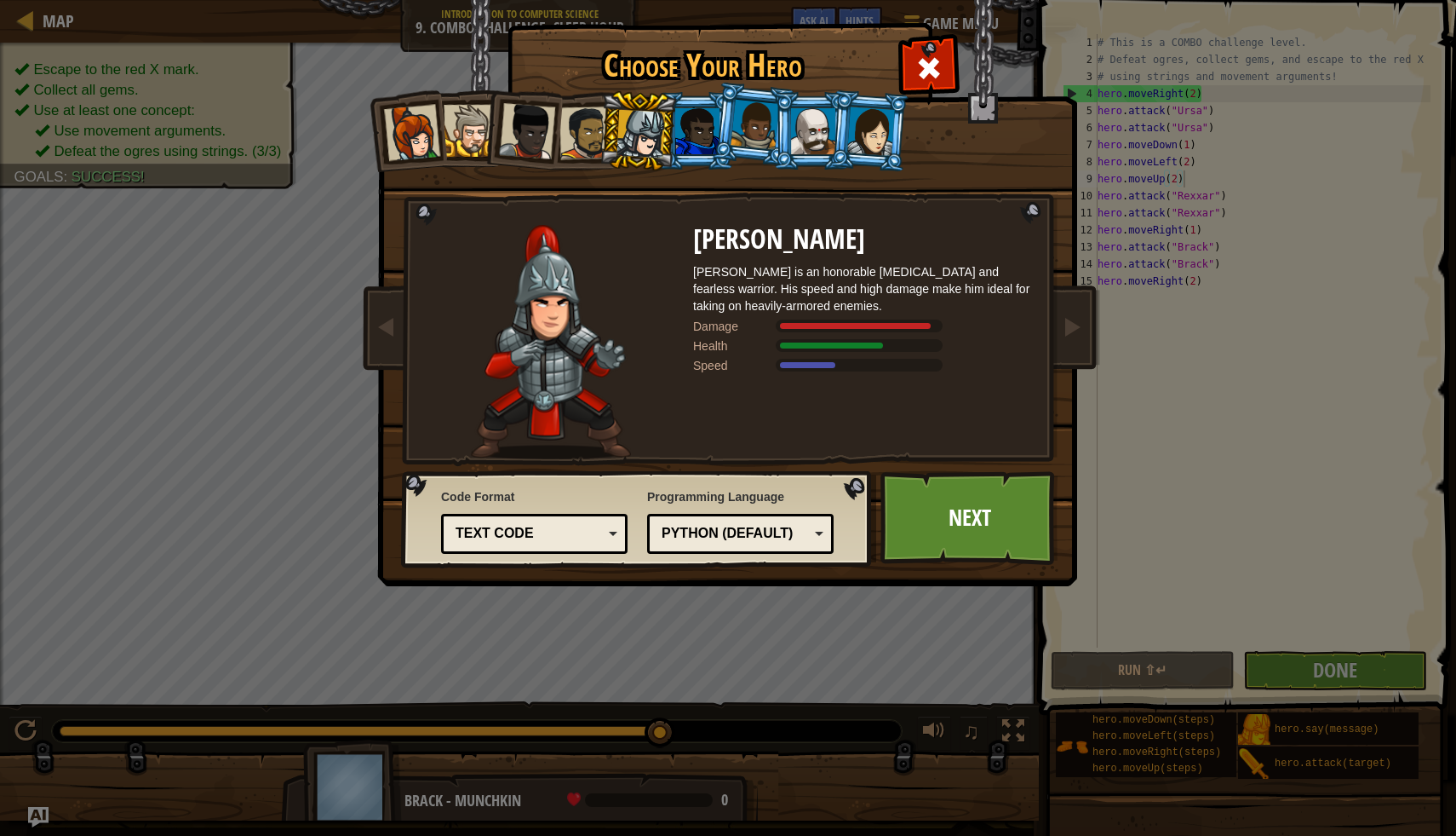
click at [578, 130] on div at bounding box center [586, 133] width 53 height 53
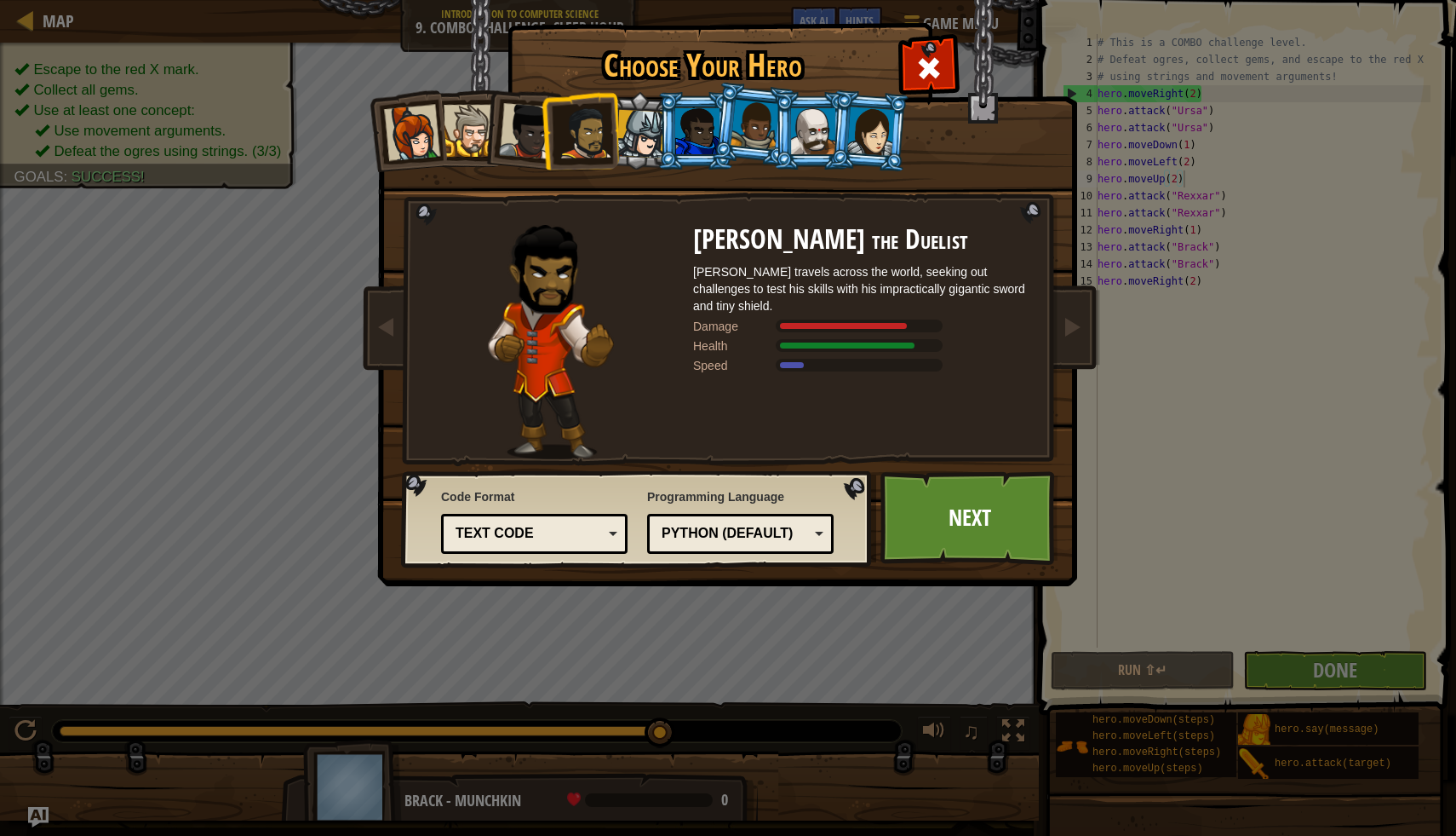
click at [550, 139] on li at bounding box center [580, 131] width 78 height 79
click at [526, 145] on div at bounding box center [527, 131] width 56 height 56
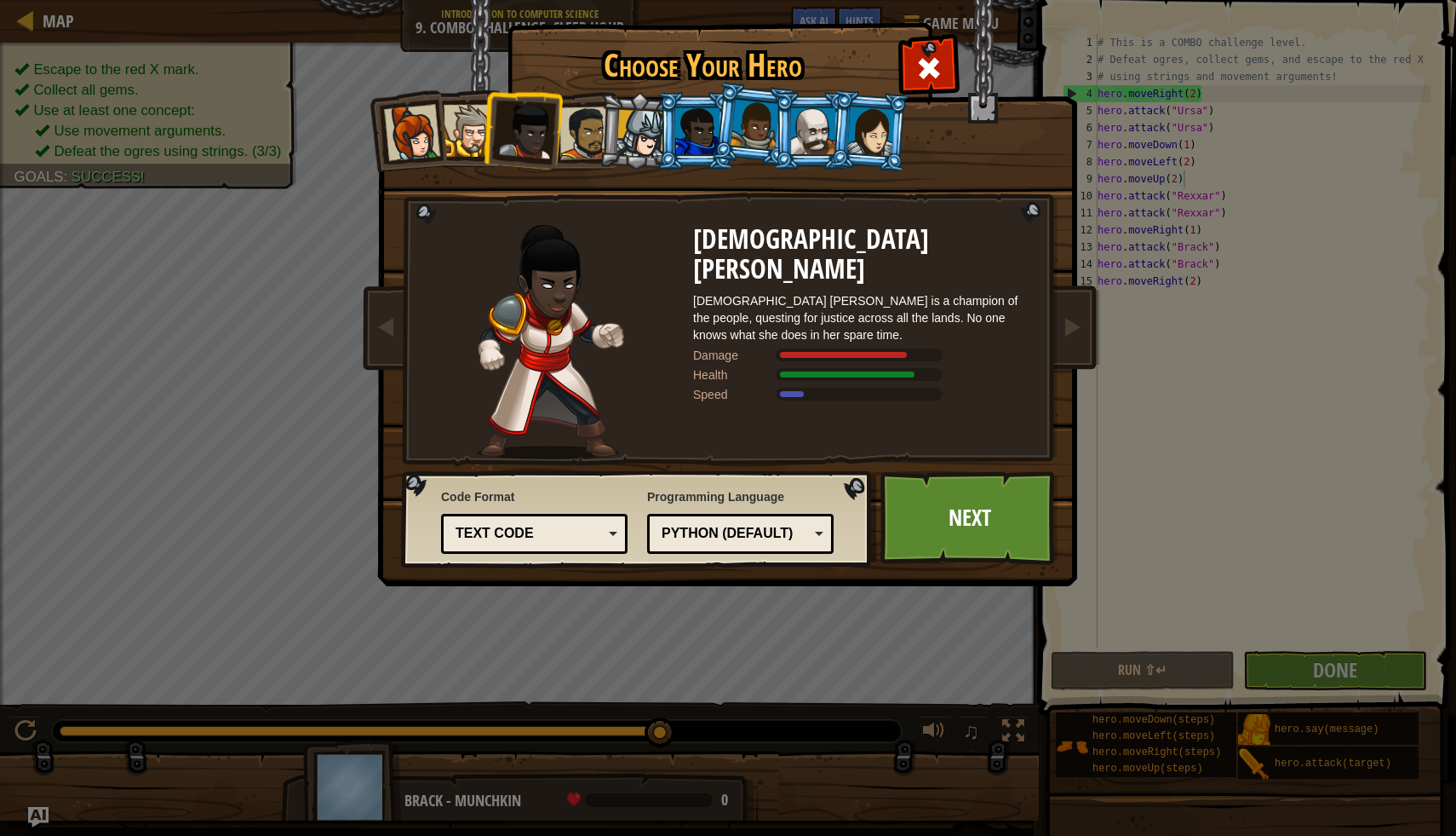
click at [453, 129] on div at bounding box center [469, 131] width 52 height 52
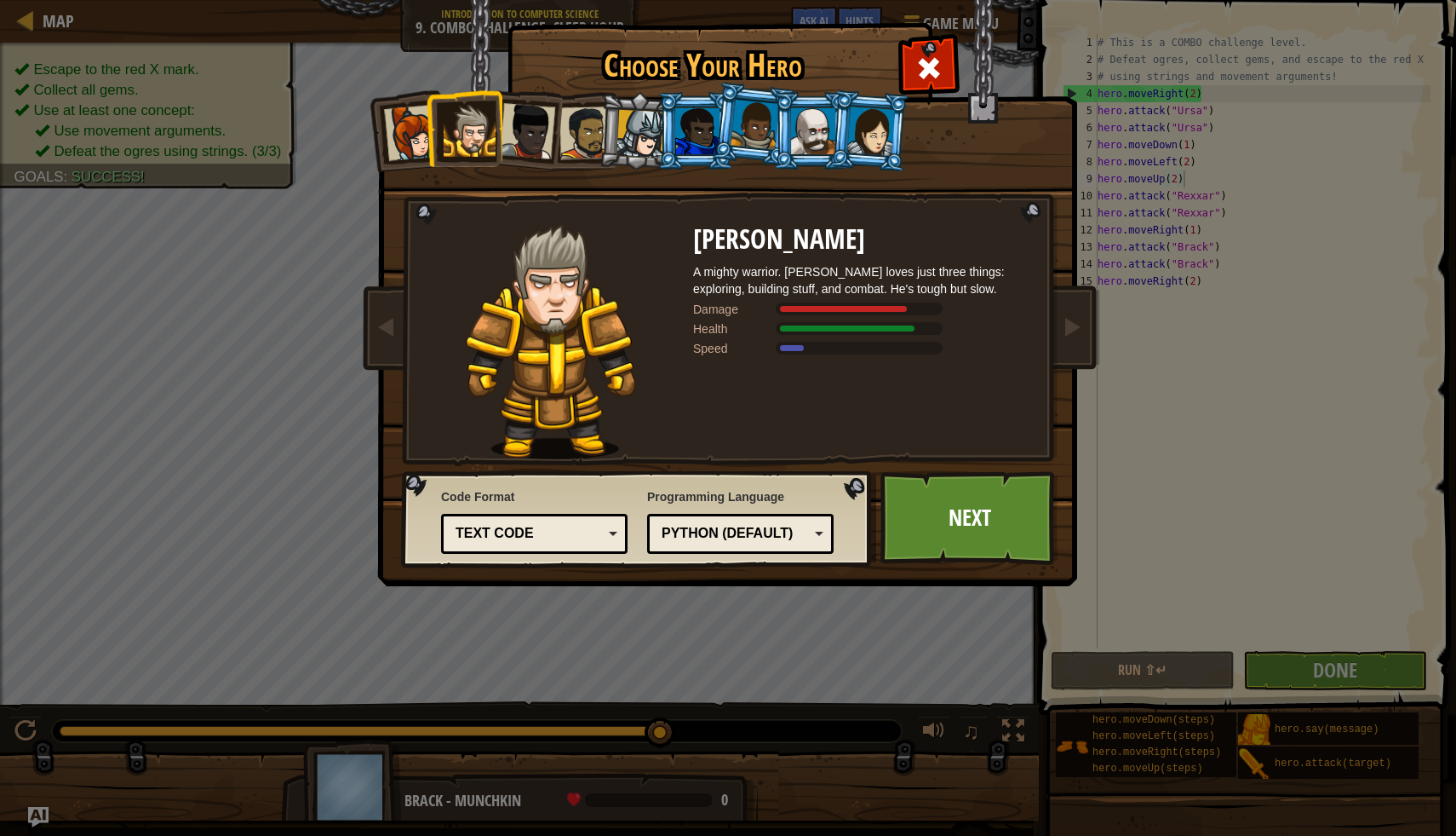
click at [704, 142] on div at bounding box center [697, 131] width 44 height 46
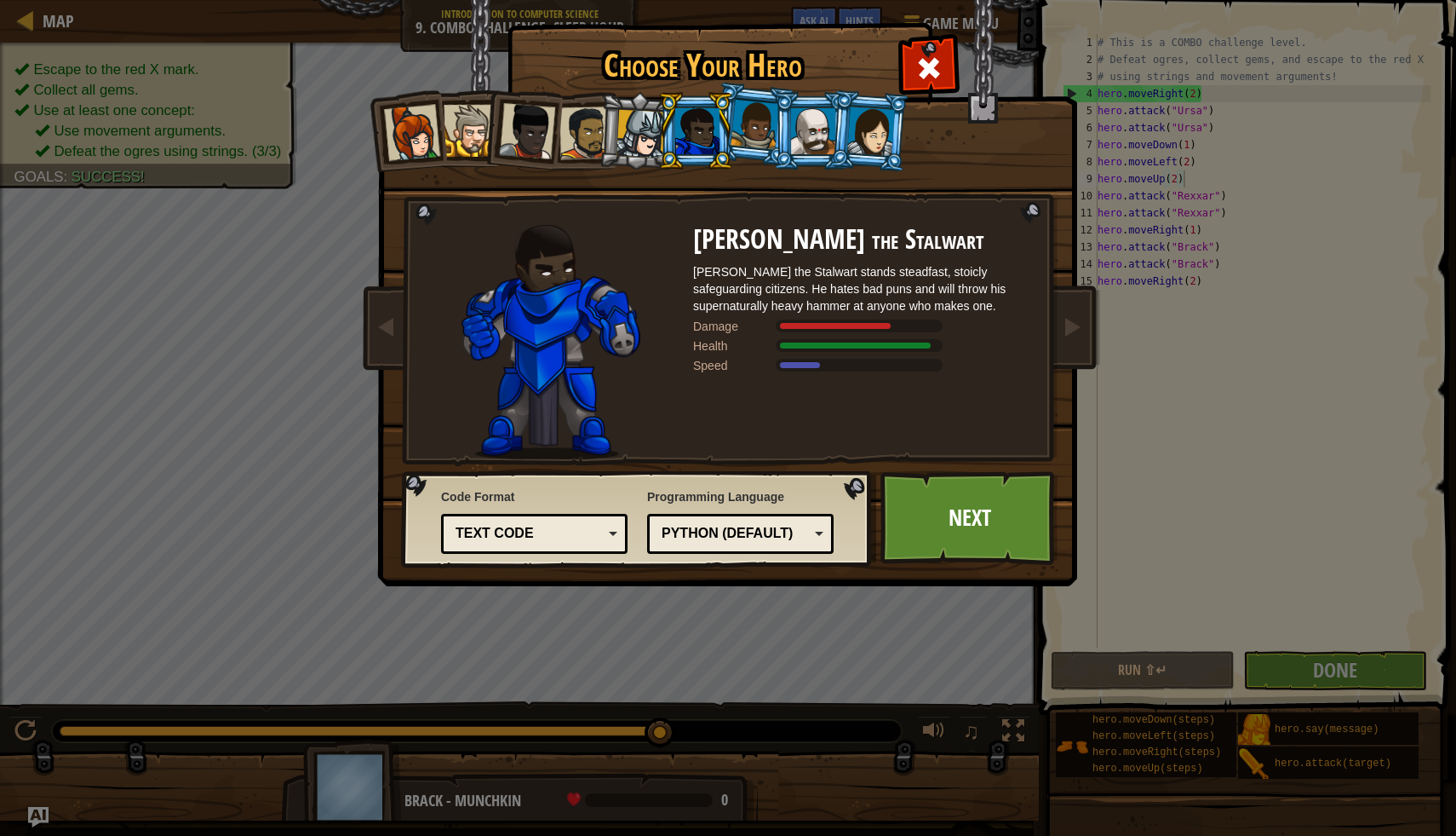
click at [763, 139] on div at bounding box center [754, 124] width 48 height 50
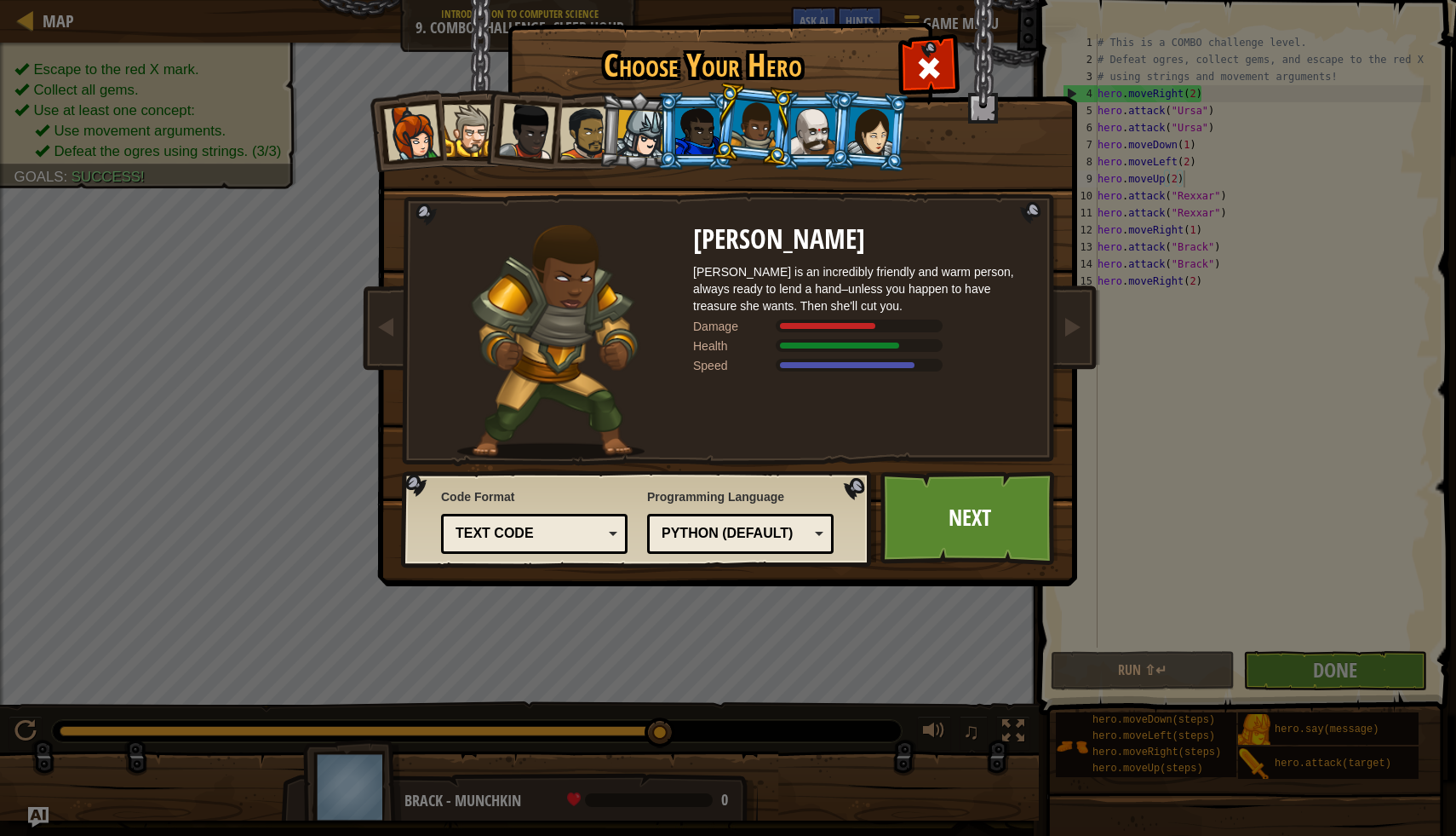
click at [817, 141] on div at bounding box center [813, 131] width 44 height 46
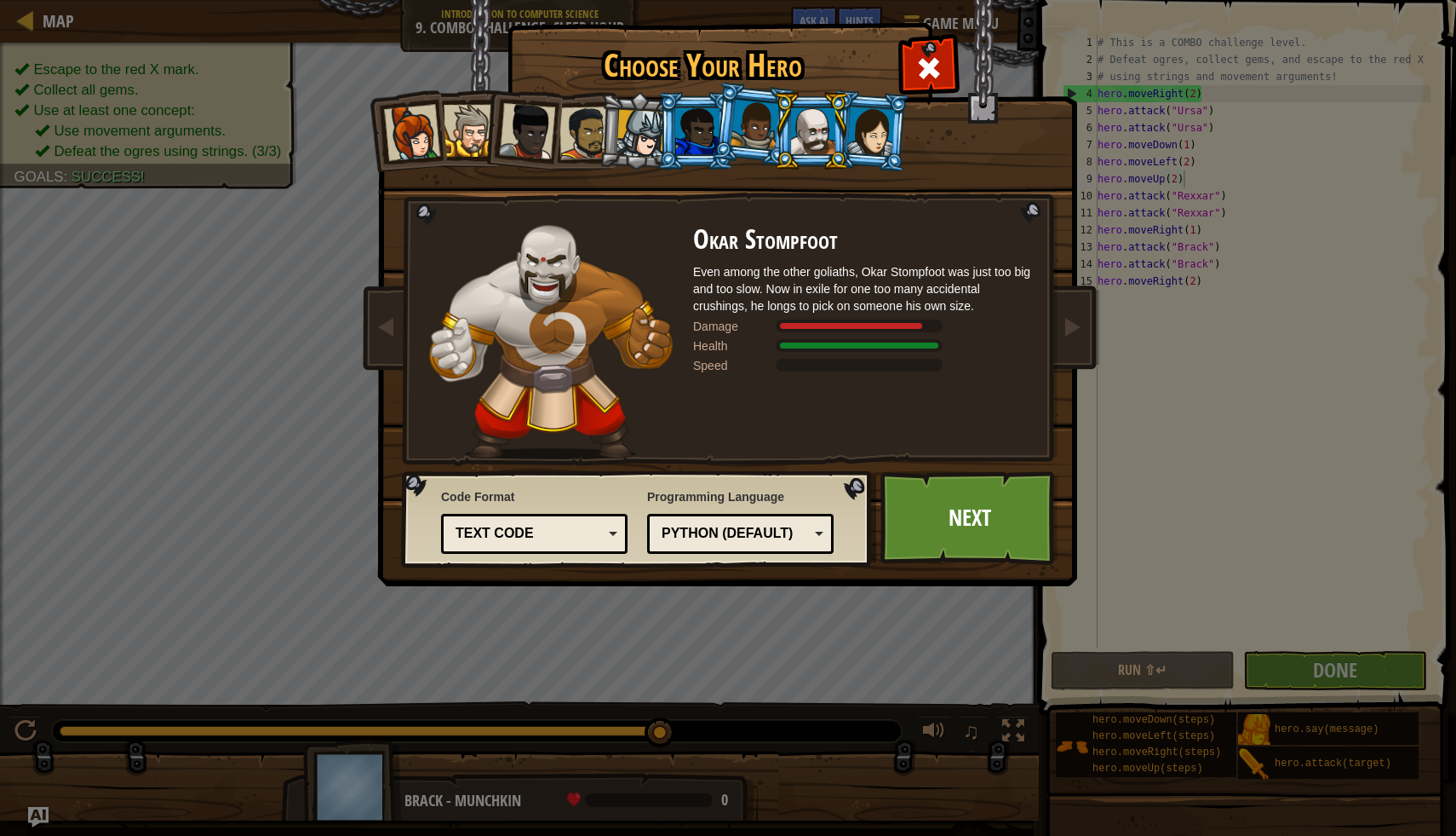
click at [863, 144] on div at bounding box center [871, 131] width 47 height 48
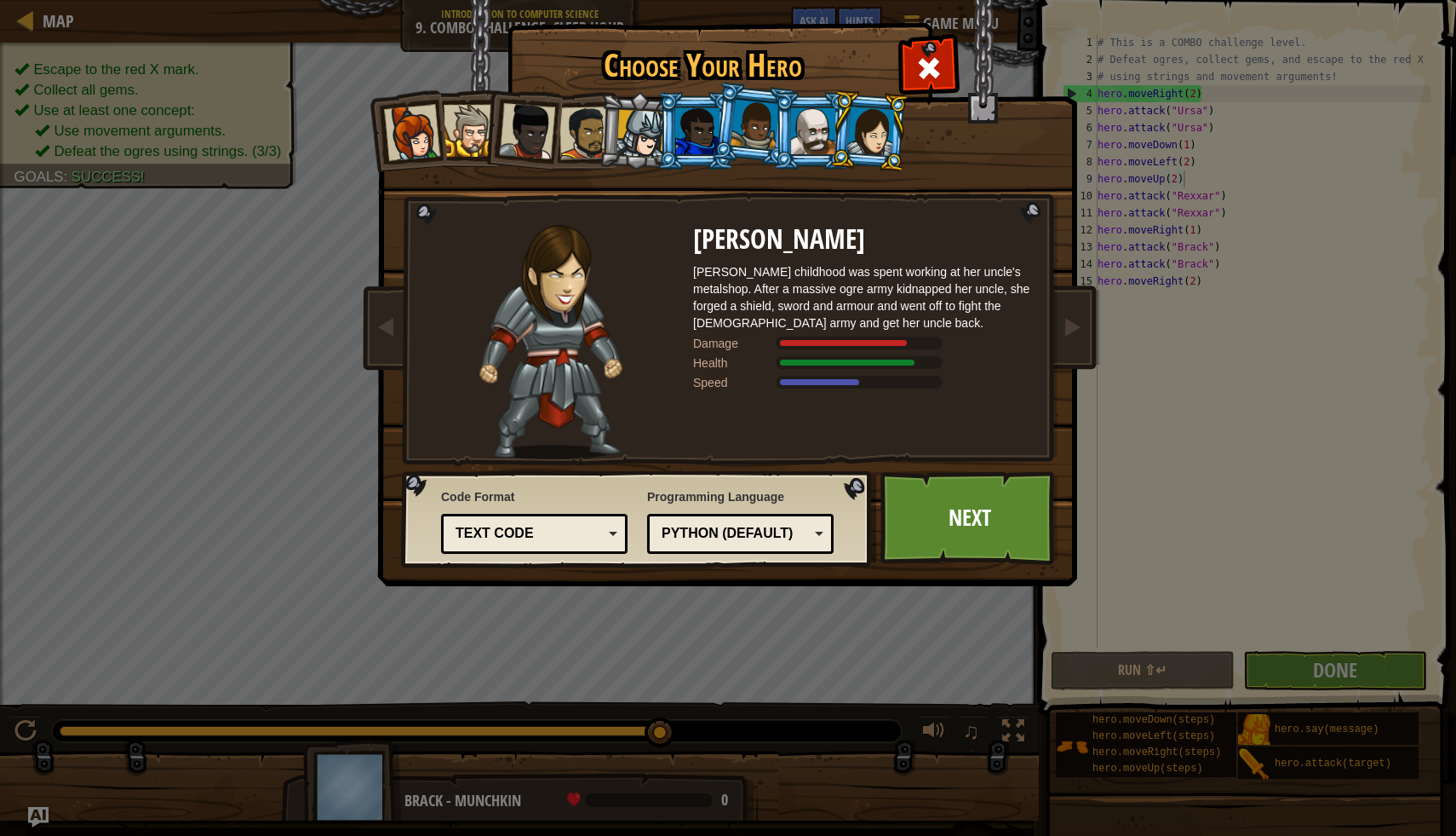
click at [729, 109] on li at bounding box center [753, 124] width 84 height 85
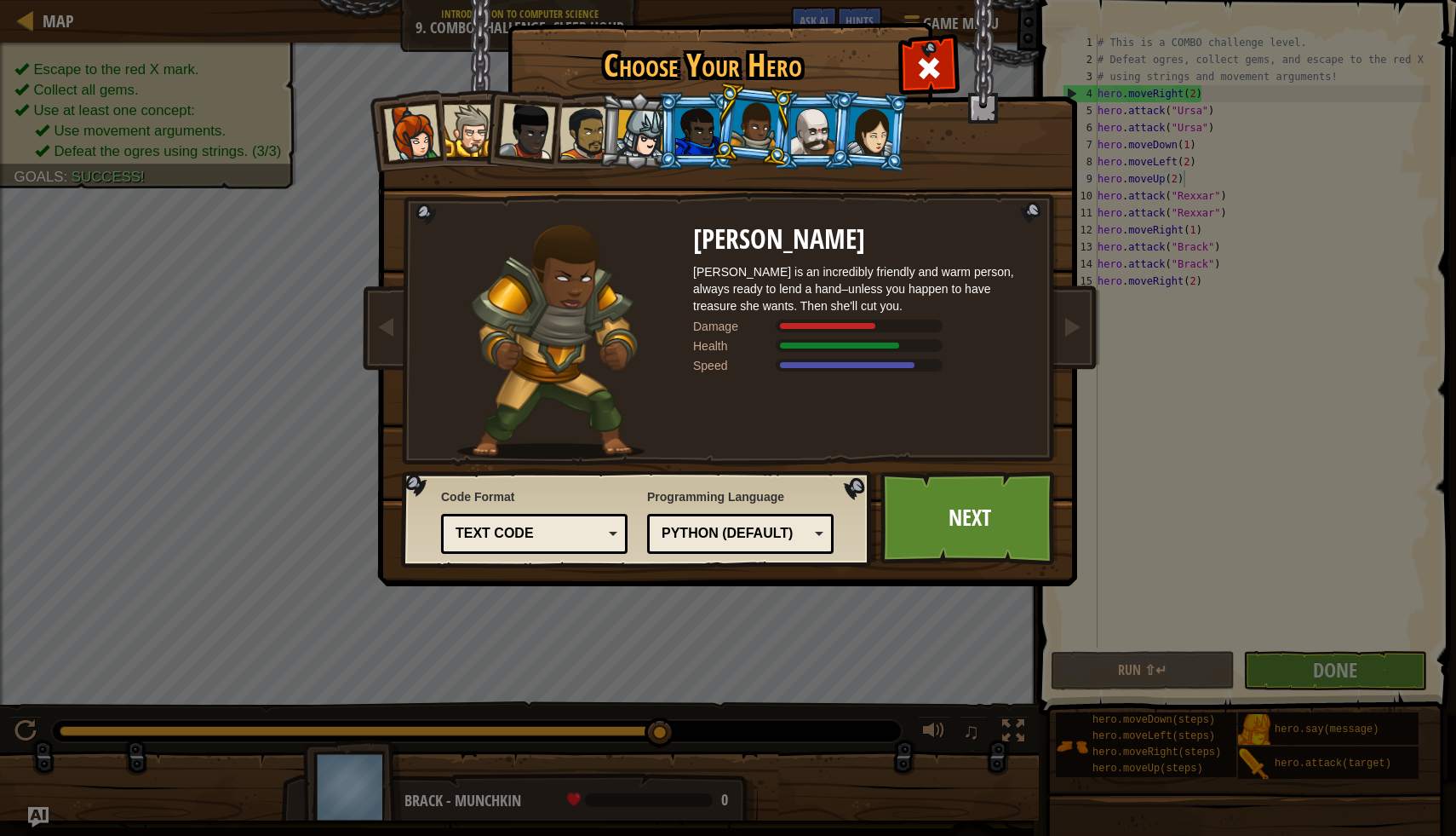
click at [946, 85] on div "Captain Anya Weston Anya is a no-nonsense leader who isn't afraid to go in and …" at bounding box center [728, 269] width 639 height 372
click at [938, 65] on span at bounding box center [928, 68] width 27 height 27
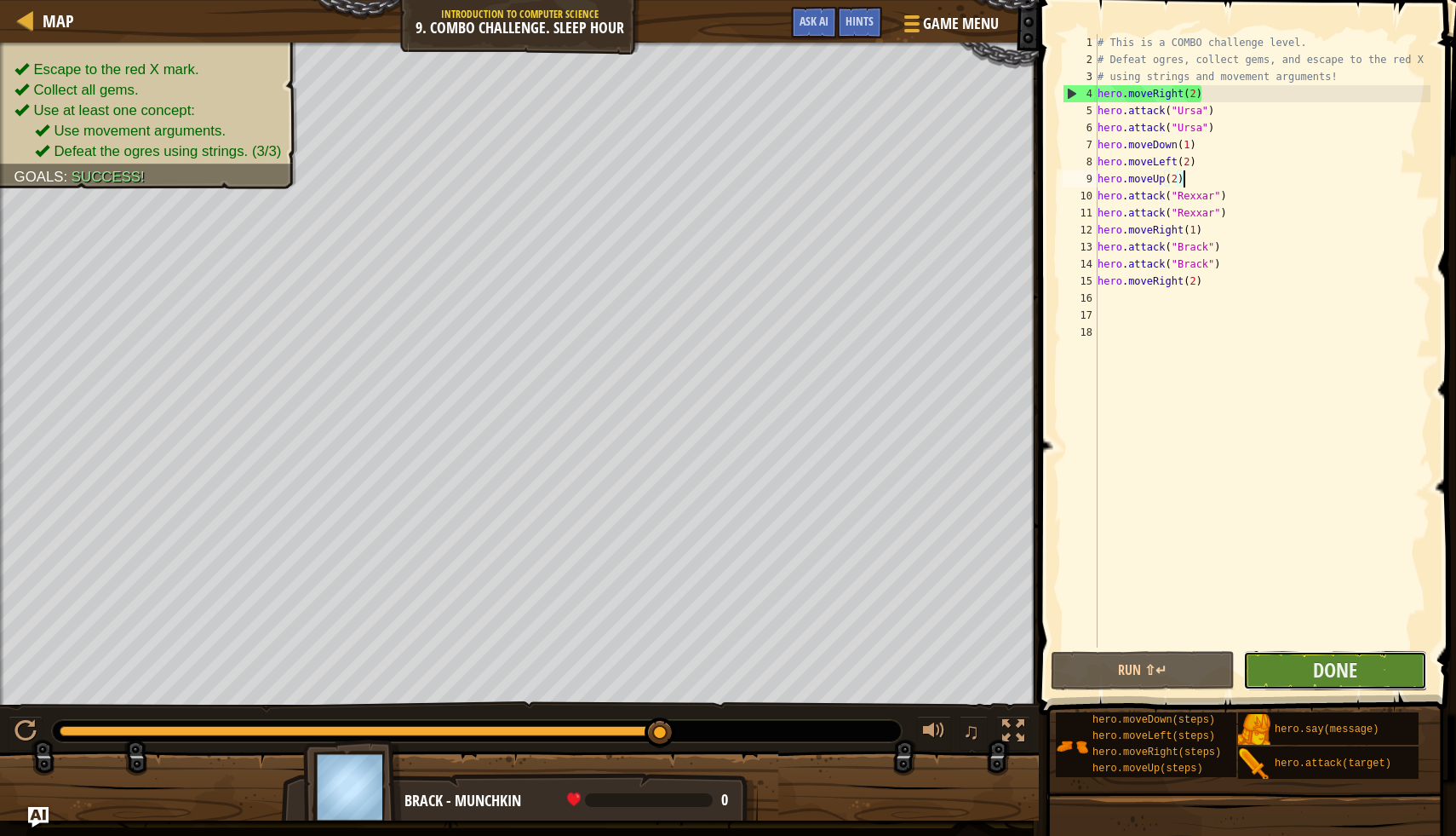
click at [1299, 666] on button "Done" at bounding box center [1335, 670] width 184 height 39
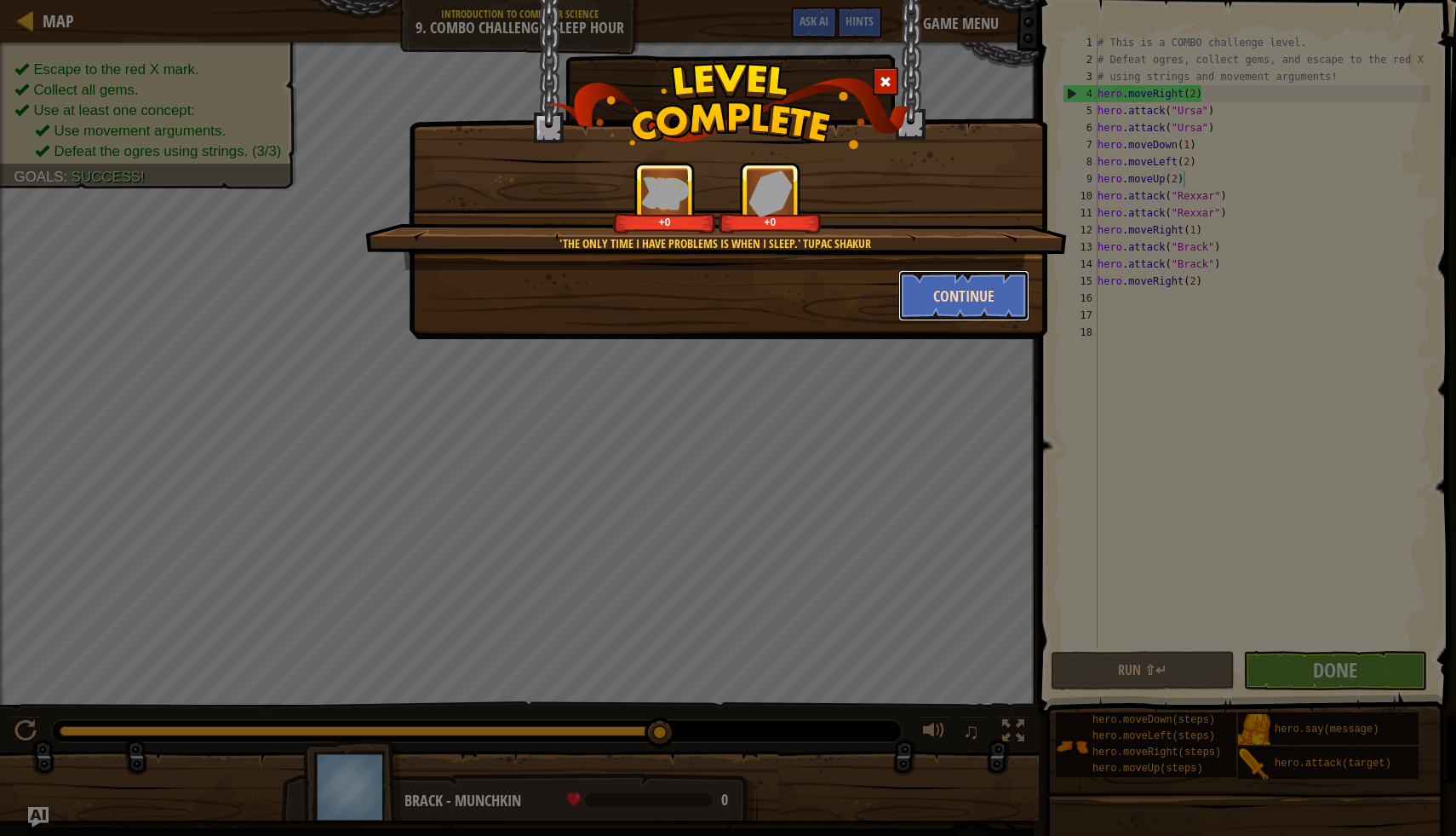
click at [979, 304] on button "Continue" at bounding box center [964, 296] width 132 height 51
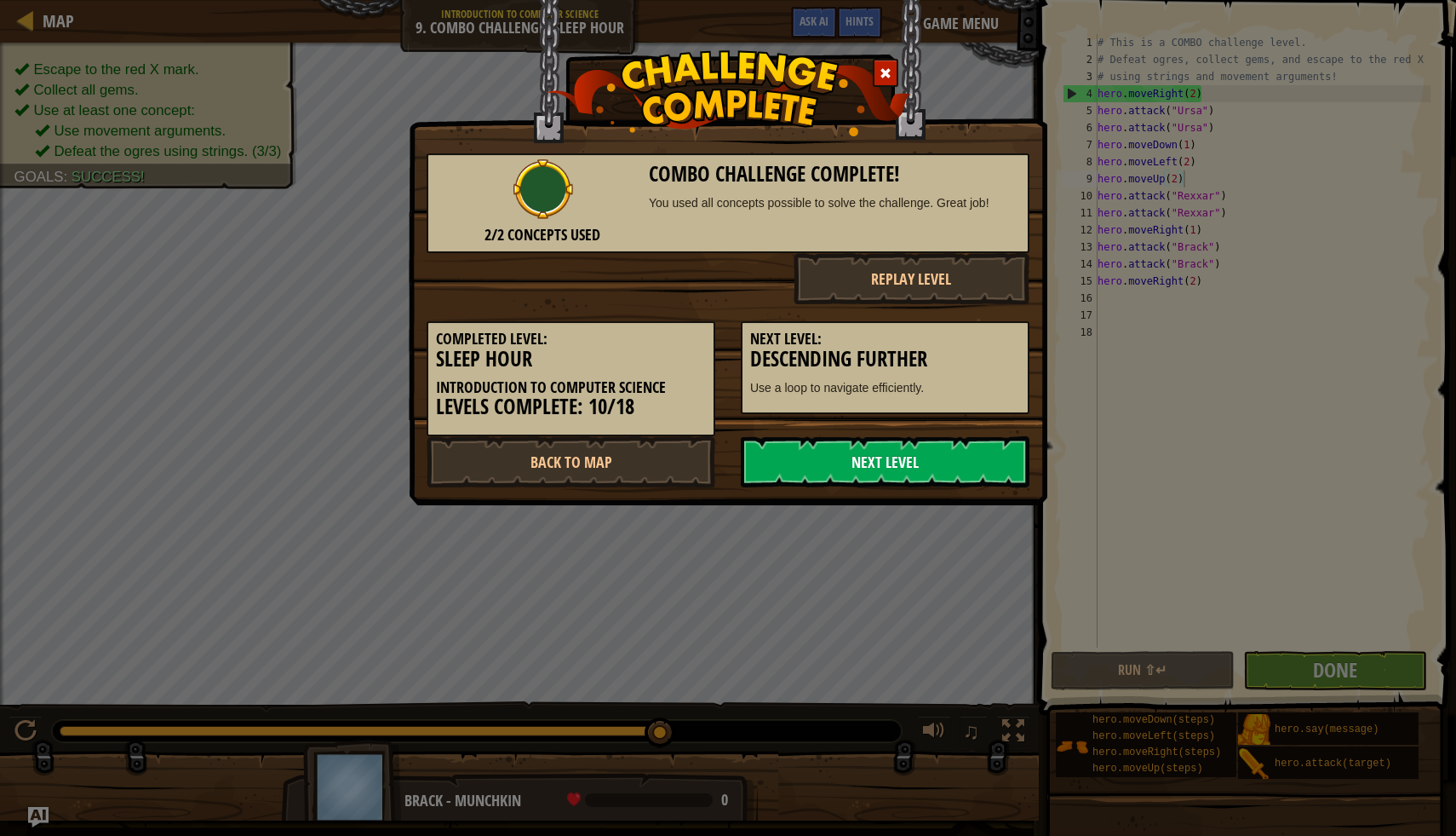
click at [919, 462] on link "Next Level" at bounding box center [885, 462] width 288 height 51
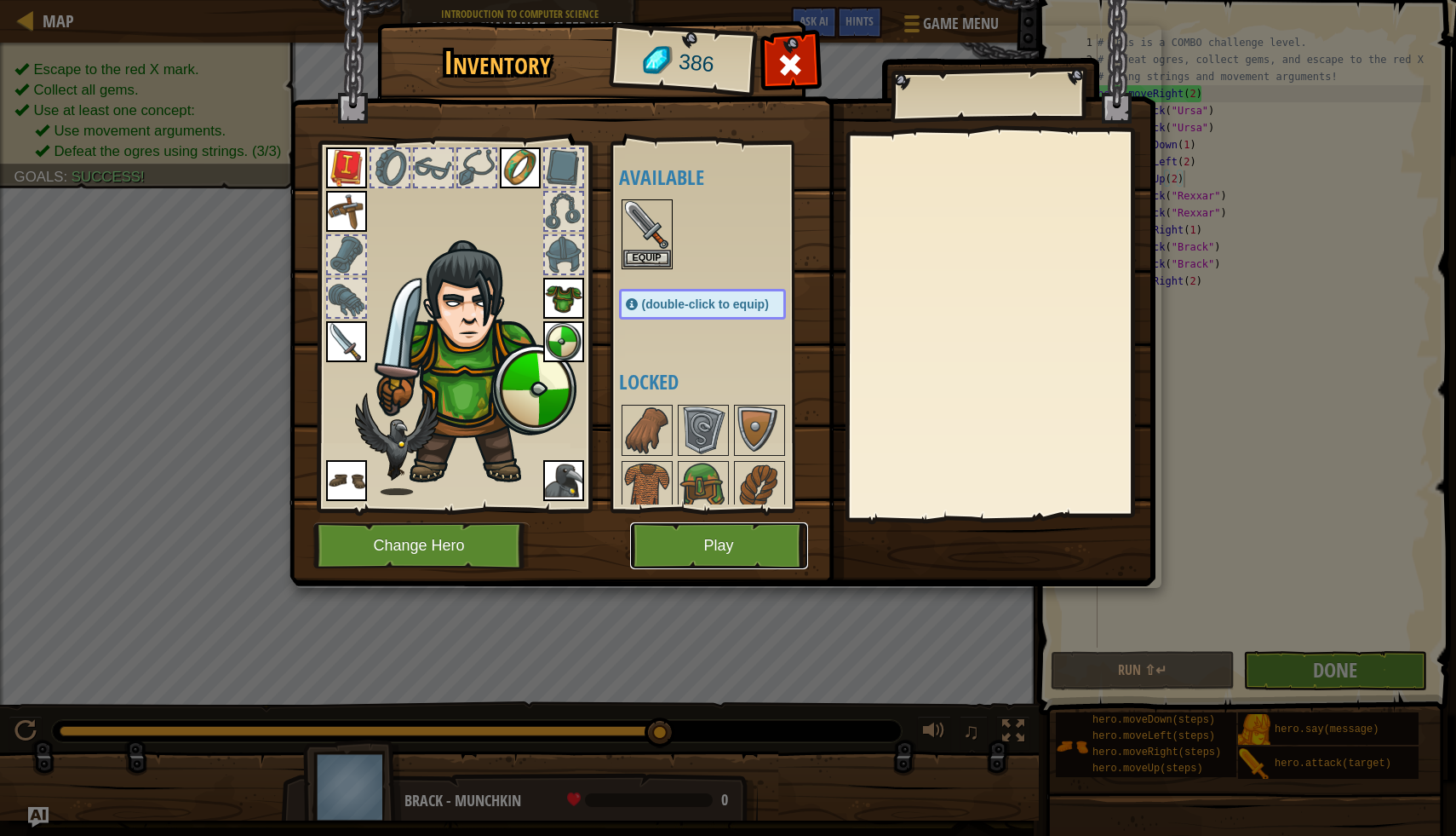
click at [674, 530] on button "Play" at bounding box center [719, 546] width 178 height 47
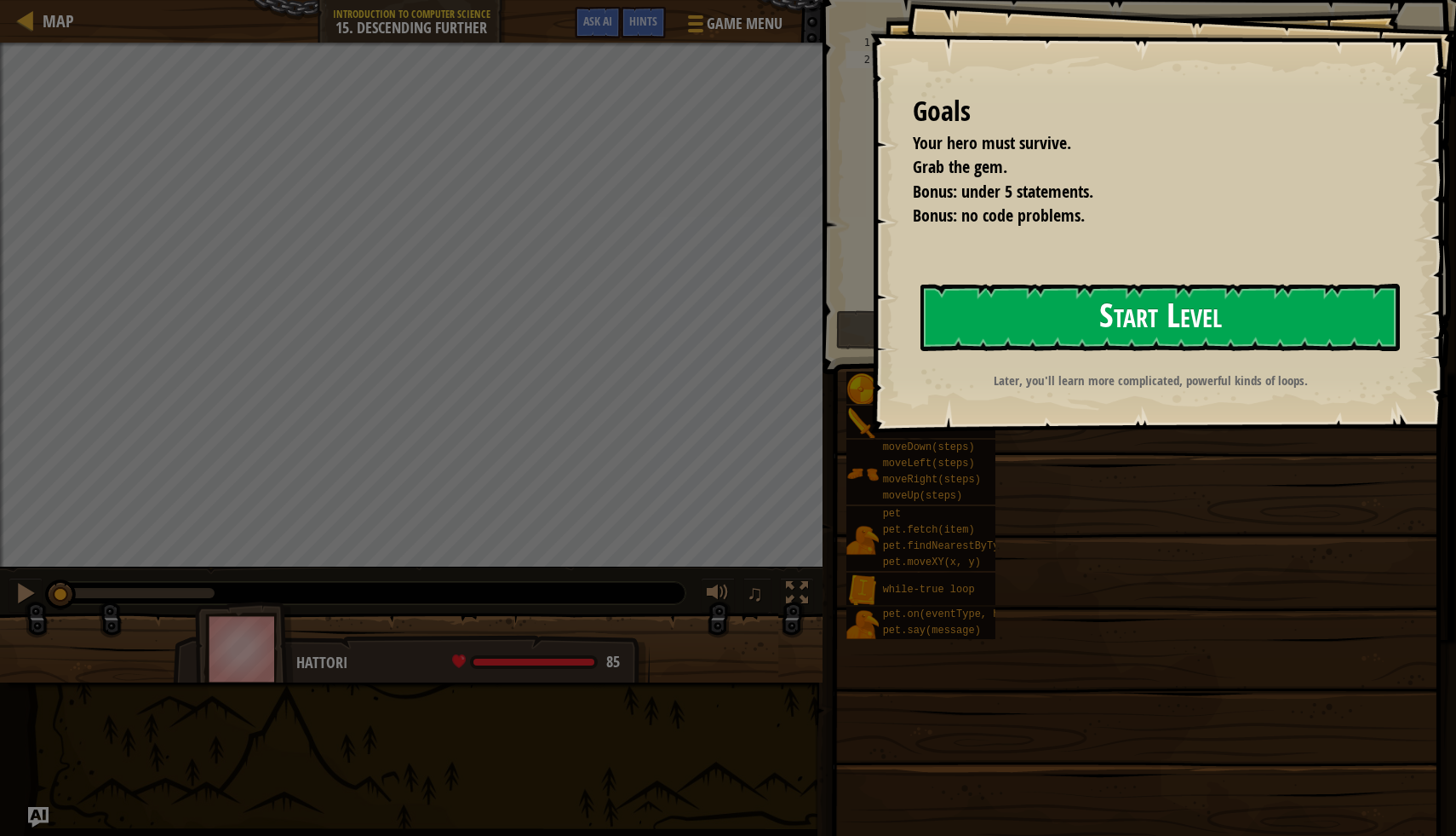
click at [1007, 340] on button "Start Level" at bounding box center [1160, 317] width 479 height 67
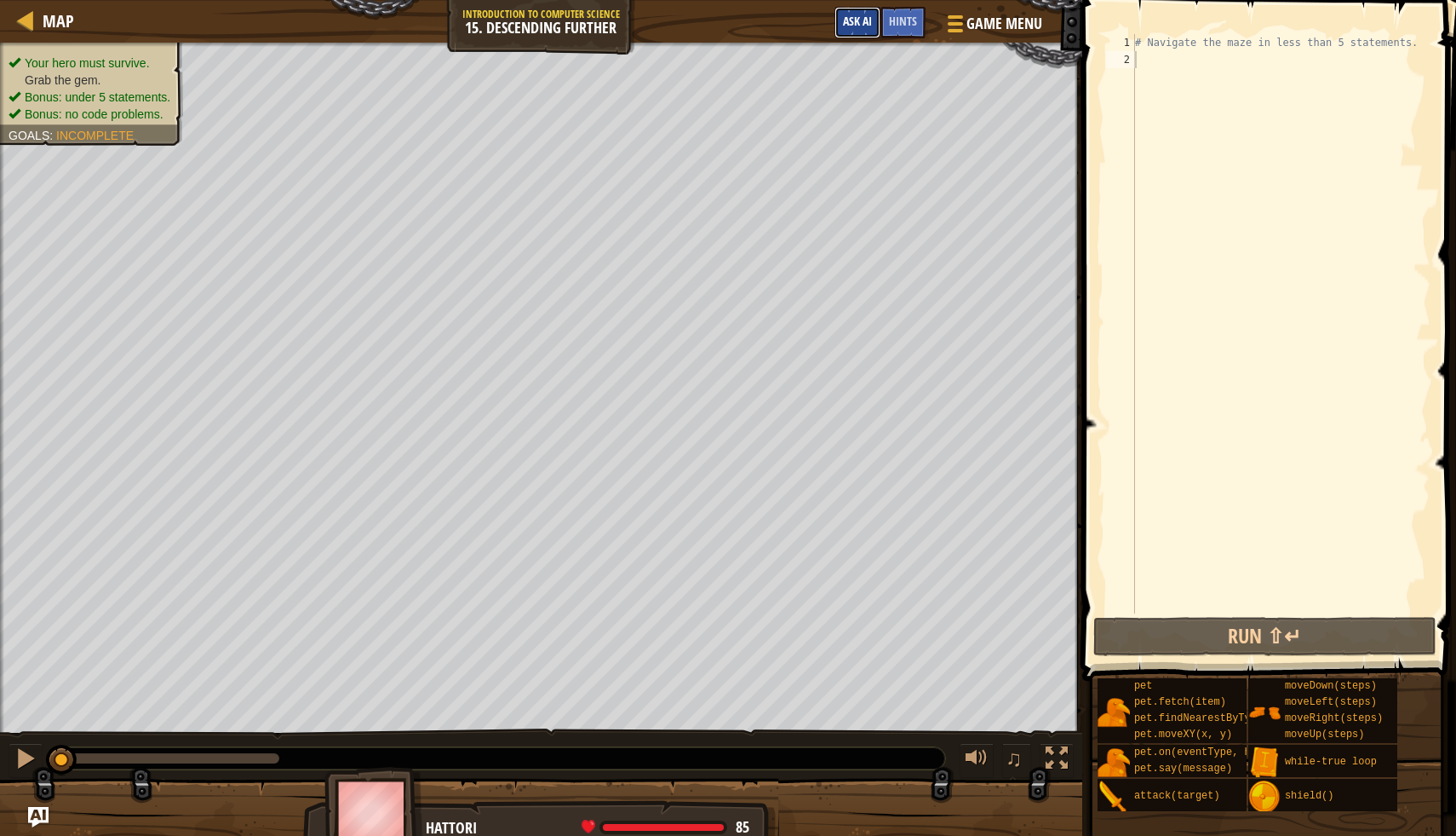
click at [870, 20] on span "Ask AI" at bounding box center [858, 21] width 29 height 16
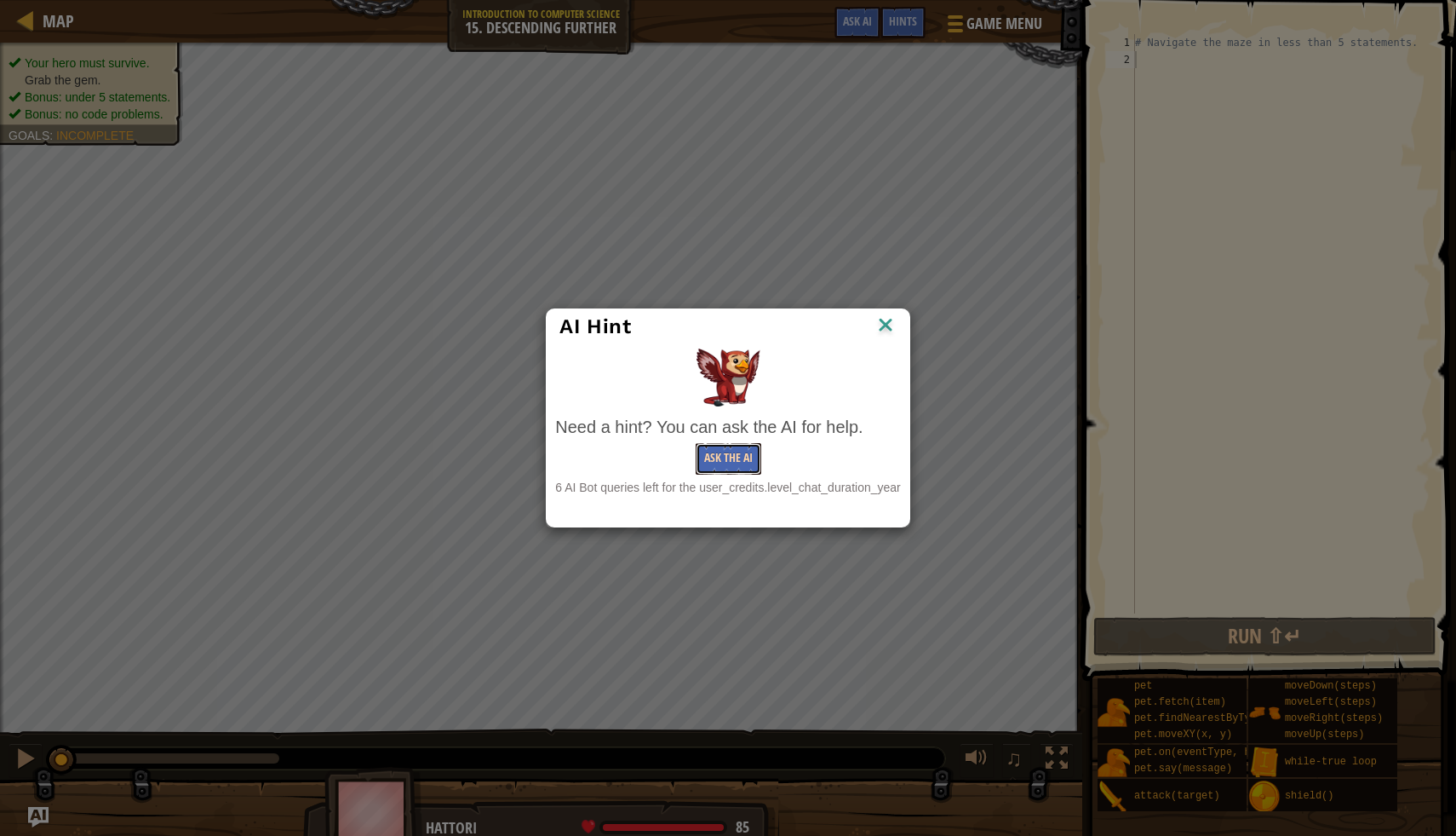
click at [731, 460] on button "Ask the AI" at bounding box center [728, 458] width 65 height 31
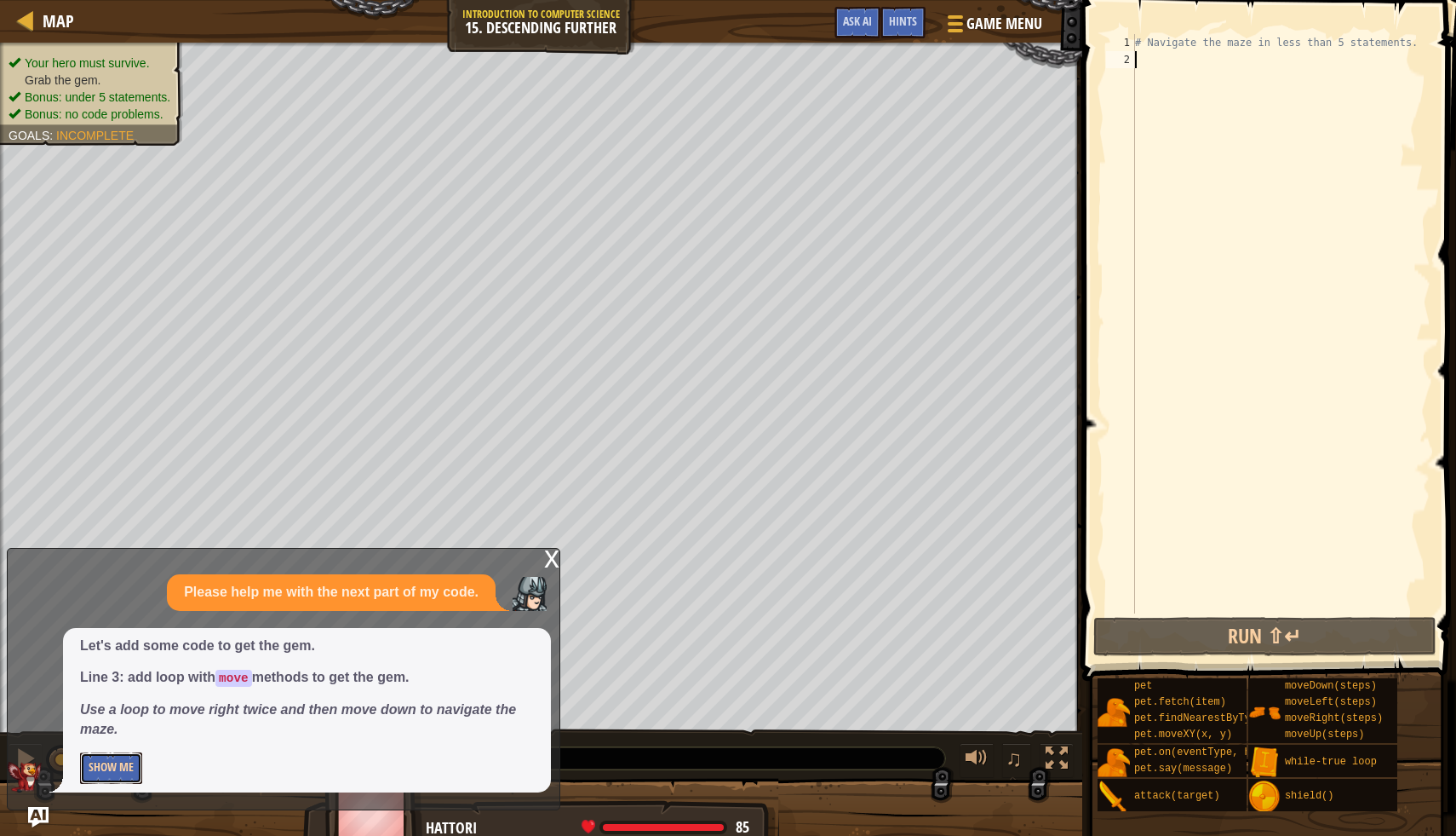
click at [130, 772] on button "Show Me" at bounding box center [112, 767] width 62 height 31
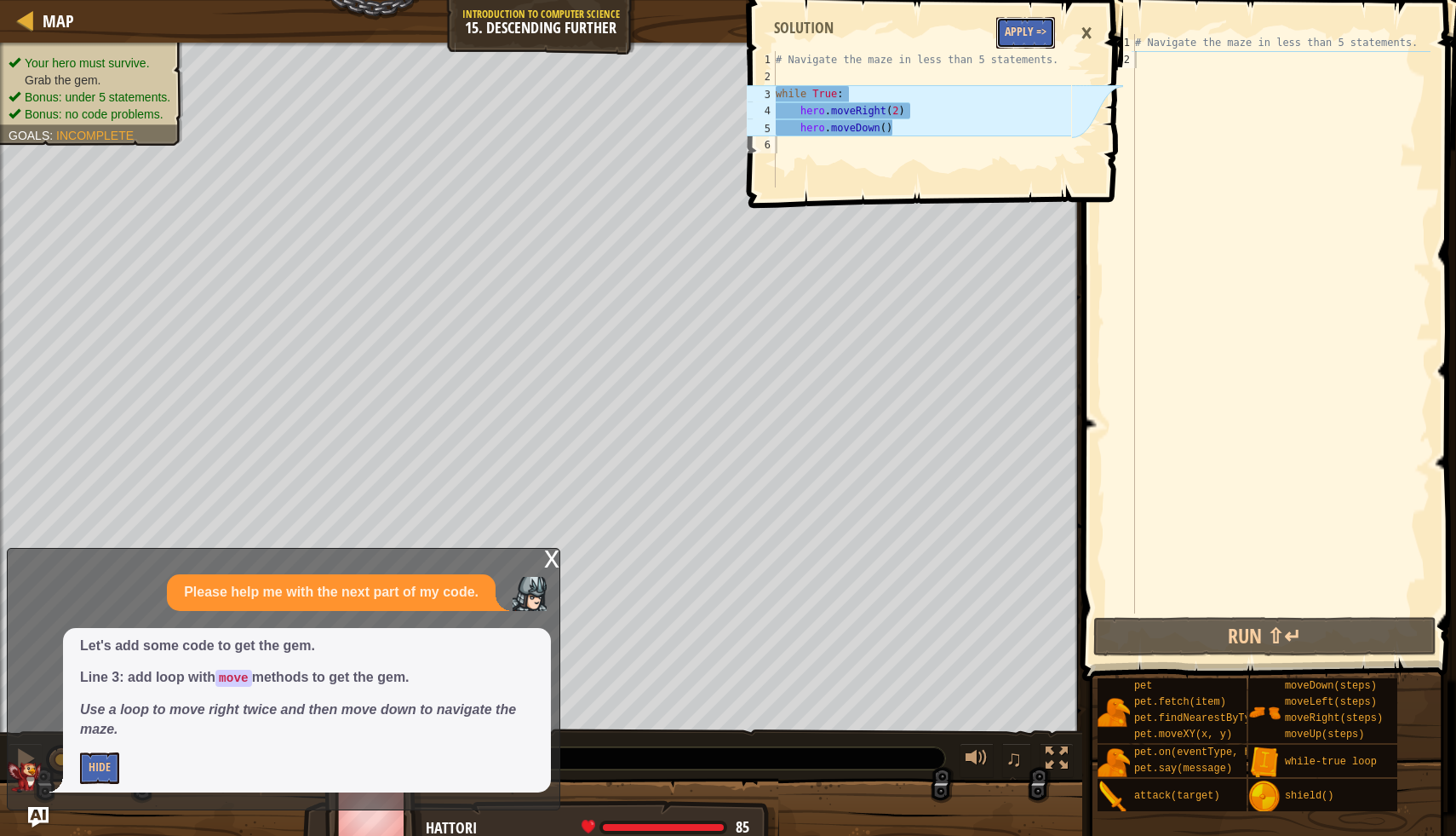
click at [1021, 27] on button "Apply =>" at bounding box center [1026, 32] width 59 height 31
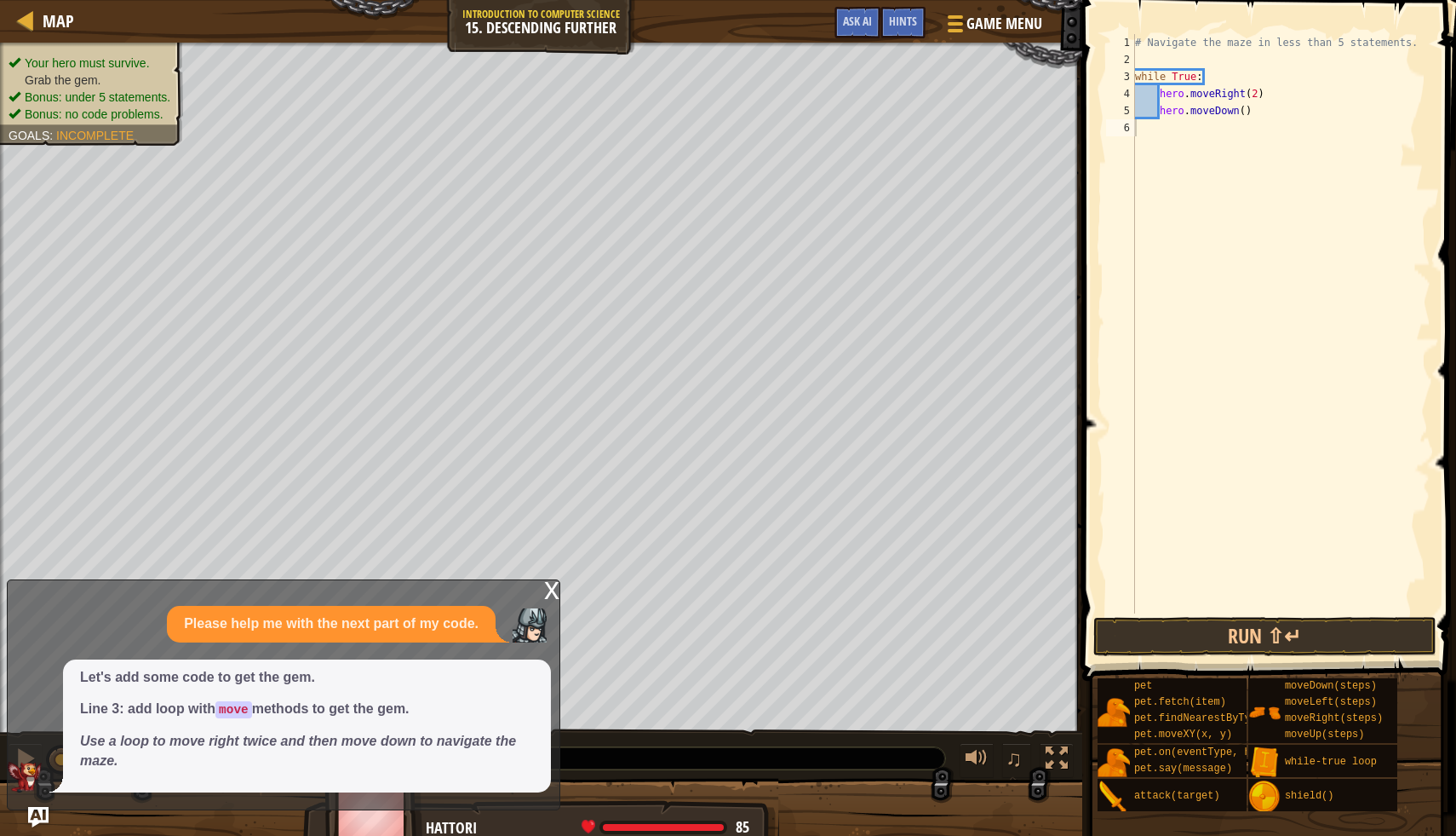
click at [1245, 113] on div "# Navigate the maze in less than 5 statements. while True : hero . moveRight ( …" at bounding box center [1281, 340] width 299 height 614
type textarea "hero.moveDown(1)"
click at [1270, 646] on button "Run ⇧↵" at bounding box center [1265, 636] width 343 height 39
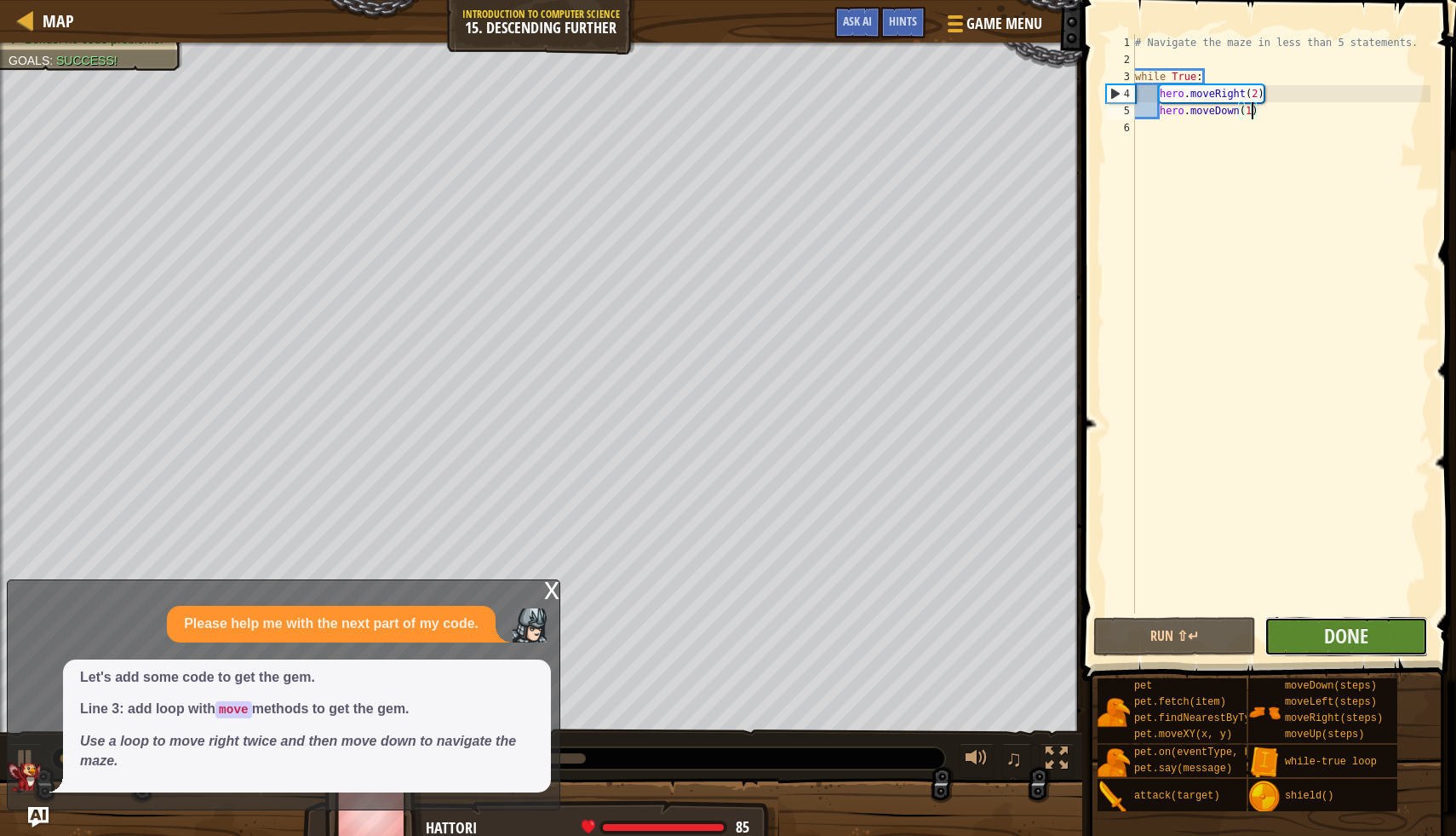
click at [1311, 633] on button "Done" at bounding box center [1346, 636] width 163 height 39
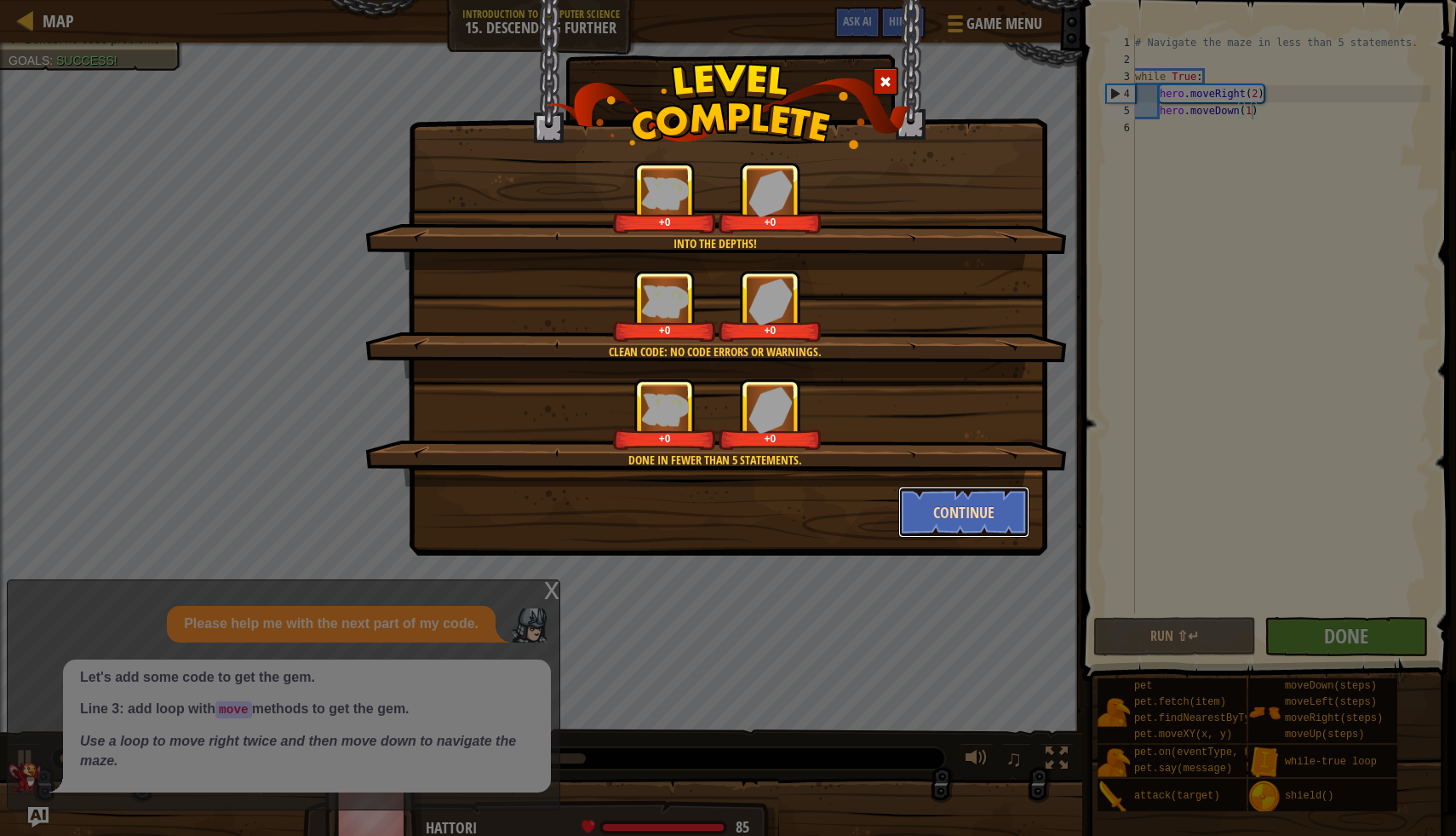
click at [977, 502] on button "Continue" at bounding box center [964, 512] width 132 height 51
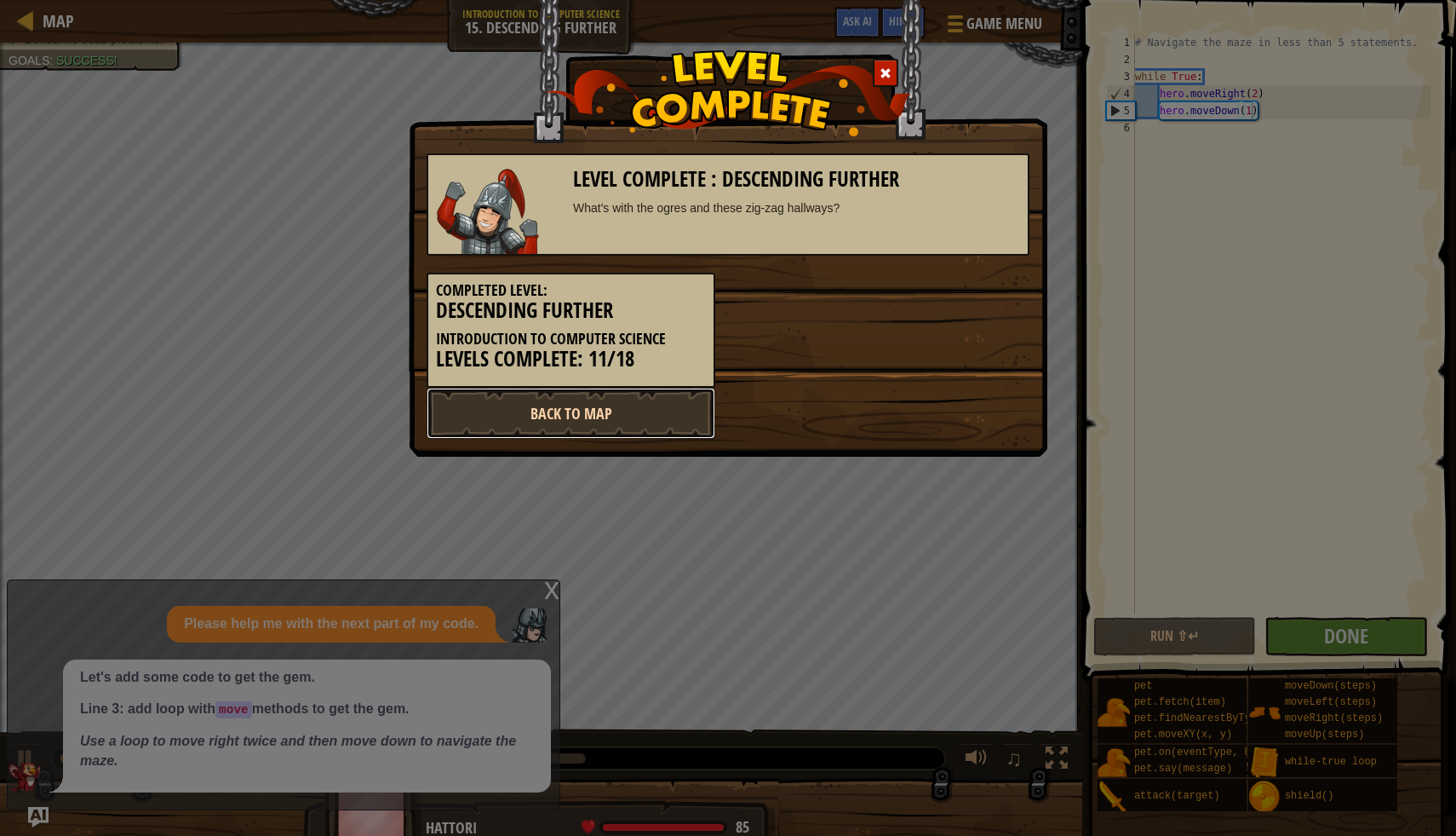
click at [608, 399] on link "Back to Map" at bounding box center [570, 413] width 288 height 51
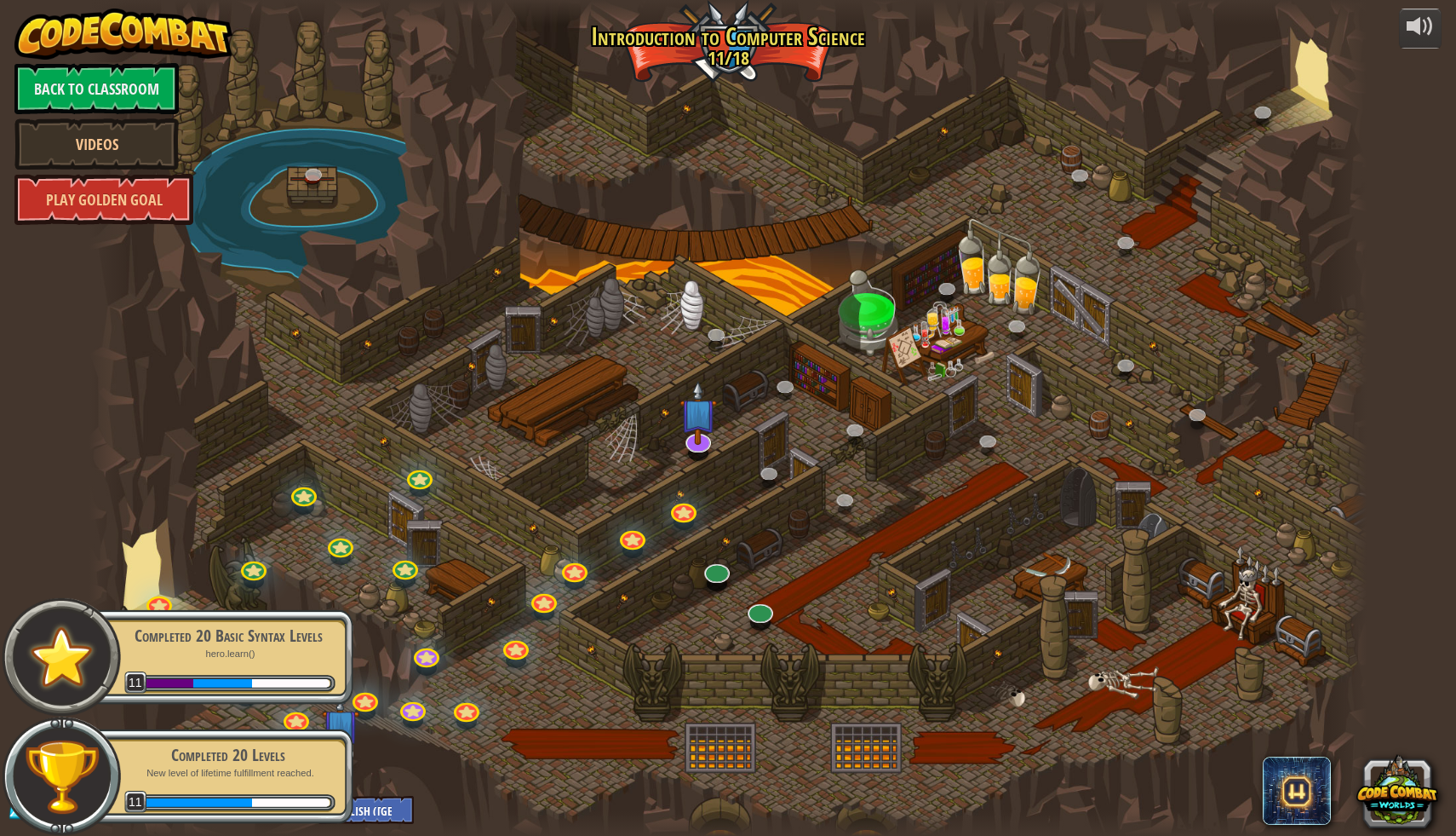
click at [521, 759] on div at bounding box center [729, 418] width 1278 height 836
click at [313, 750] on div "Completed 20 Levels" at bounding box center [228, 755] width 215 height 24
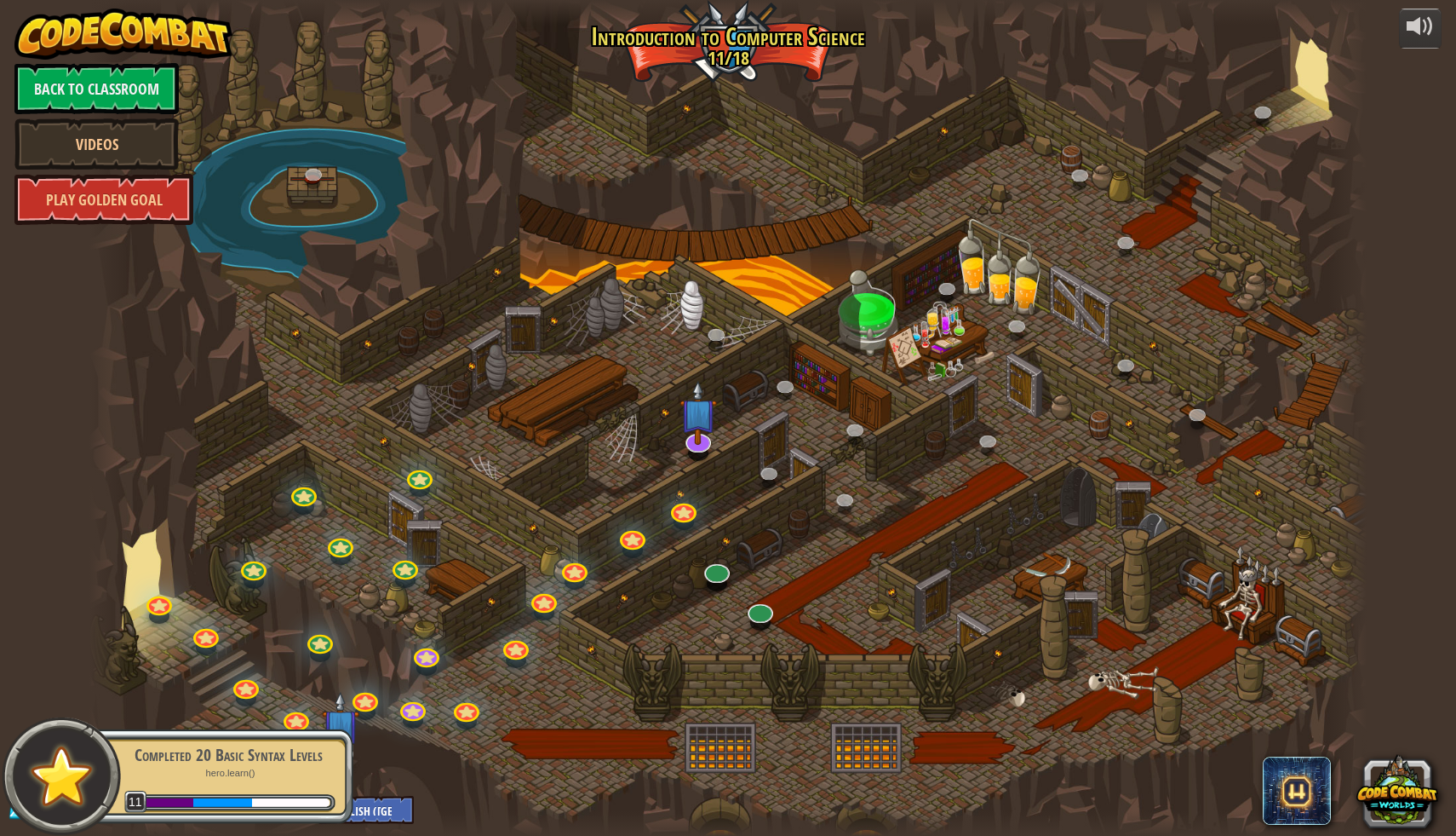
click at [273, 760] on div "Completed 20 Basic Syntax Levels" at bounding box center [228, 755] width 215 height 24
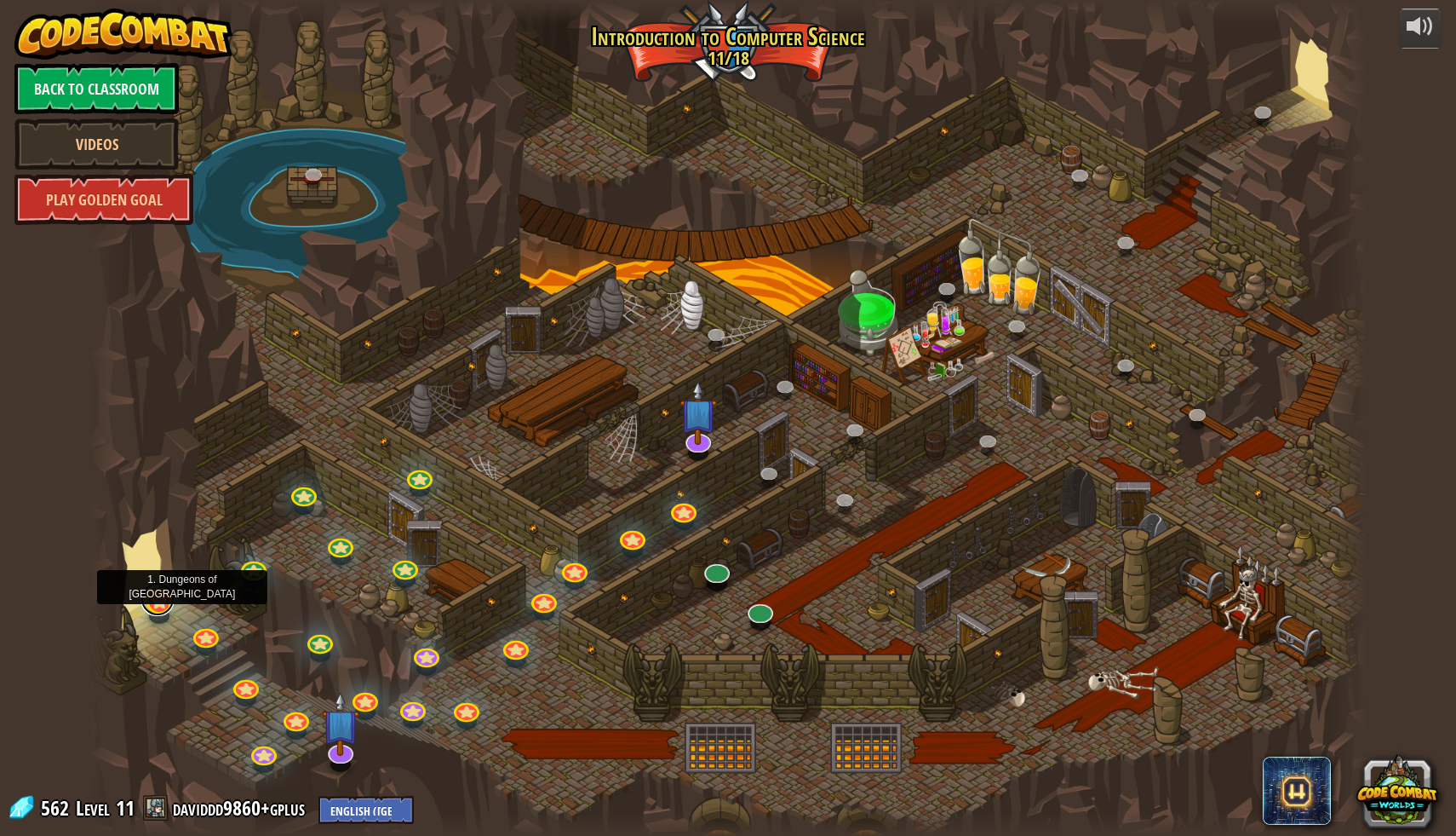
click at [160, 605] on link at bounding box center [158, 599] width 34 height 34
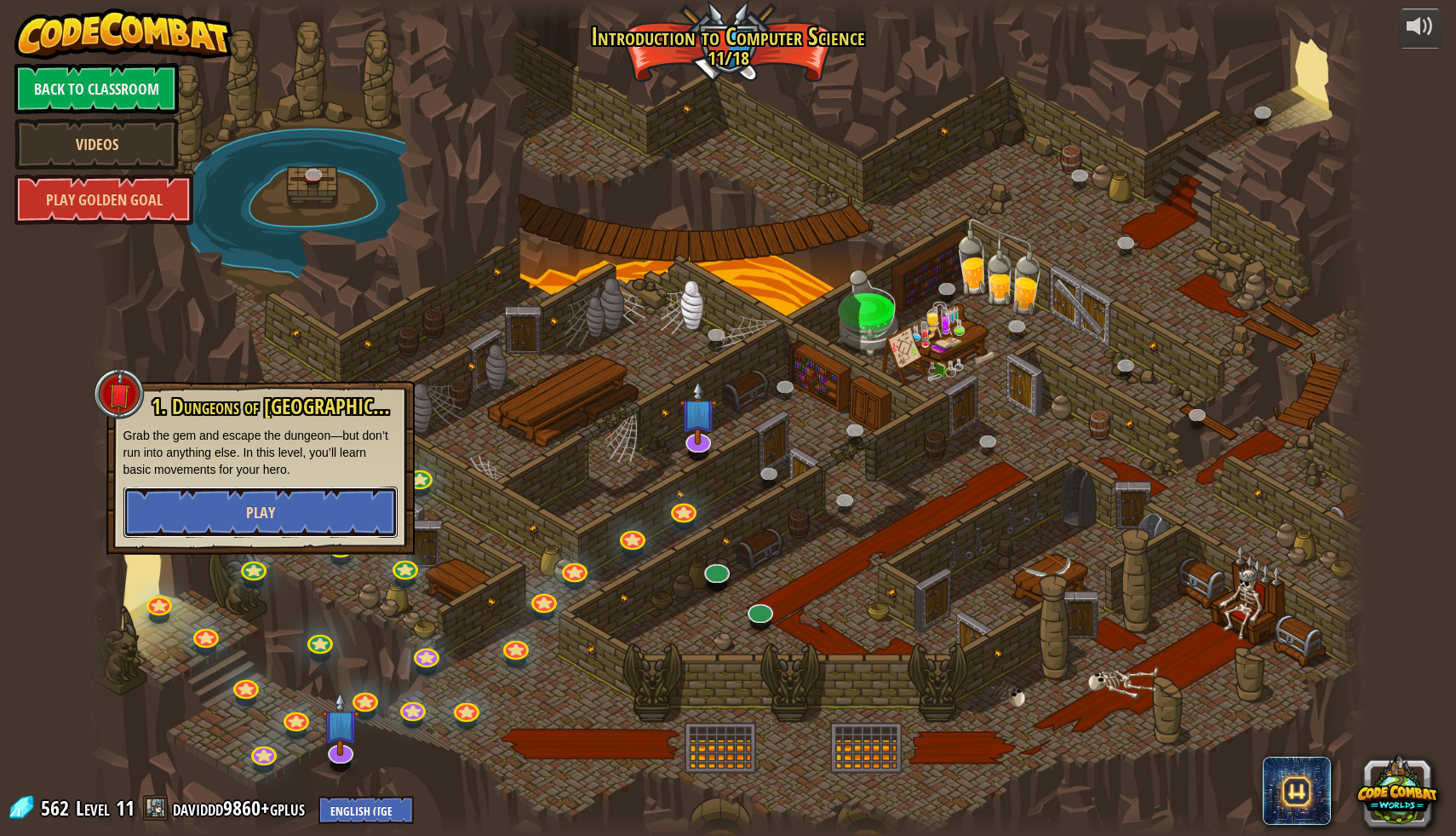
click at [298, 509] on button "Play" at bounding box center [261, 512] width 274 height 51
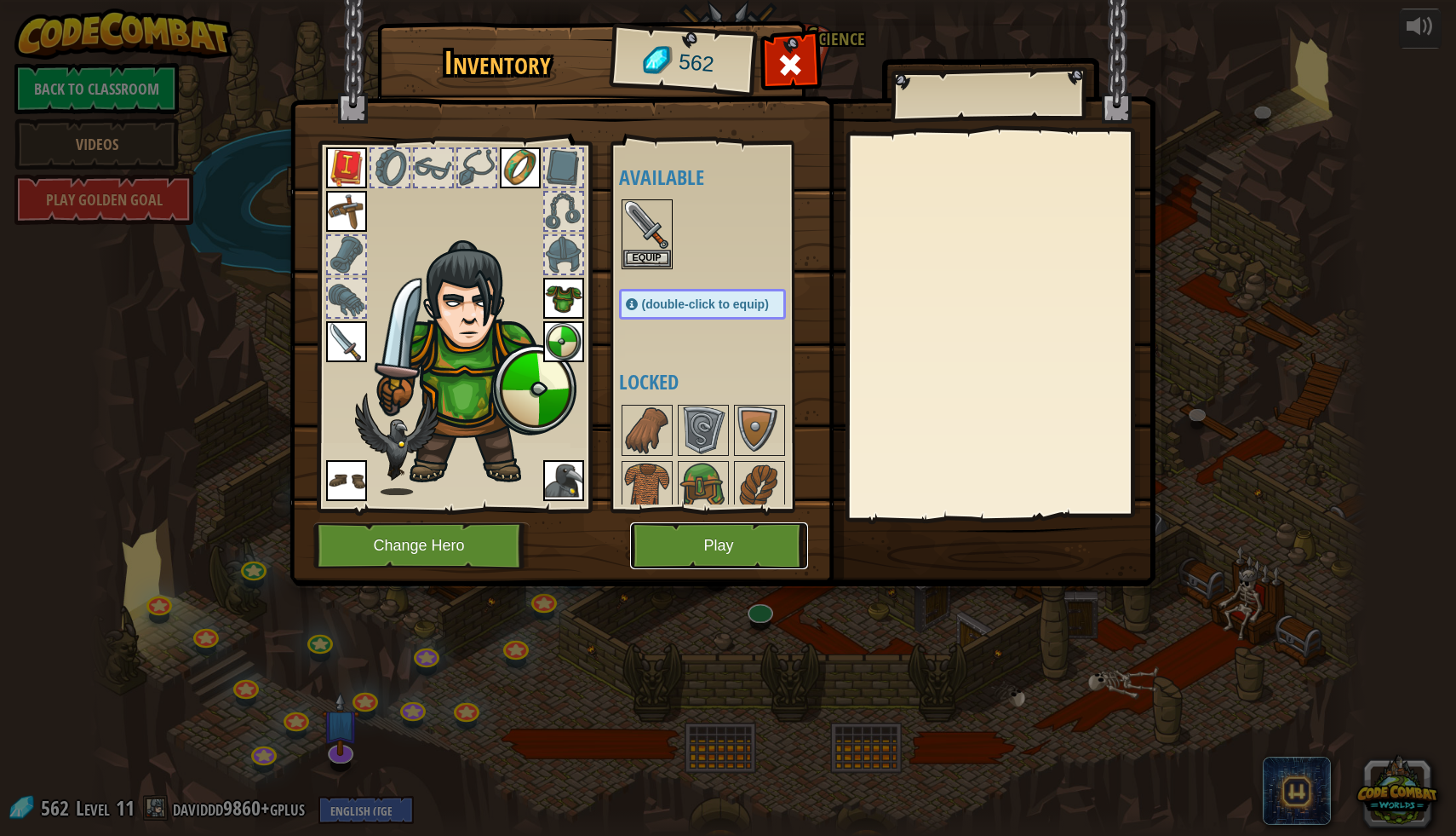
click at [753, 529] on button "Play" at bounding box center [719, 546] width 178 height 47
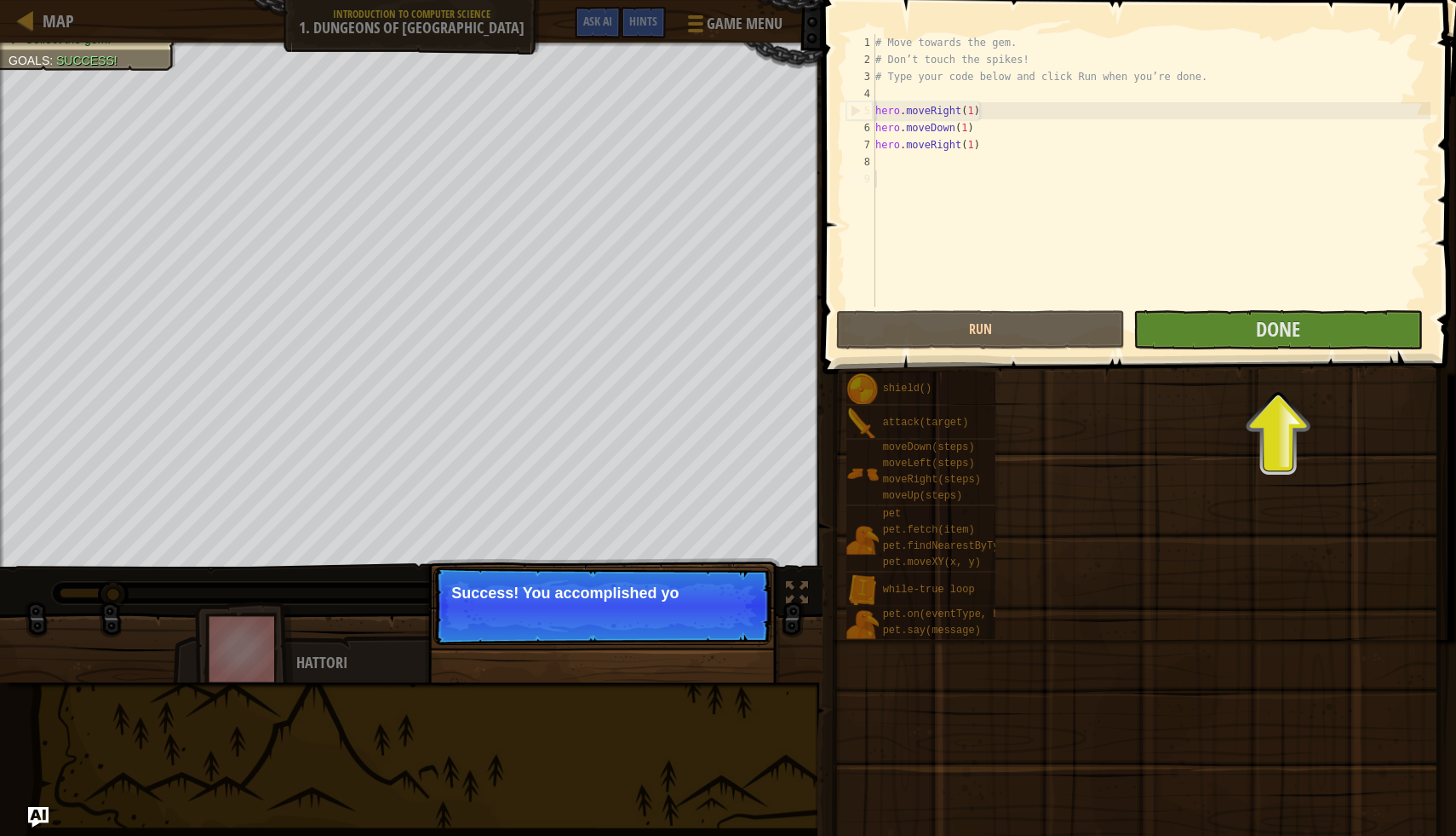
click at [565, 601] on p "Success! You accomplished yo" at bounding box center [602, 593] width 303 height 17
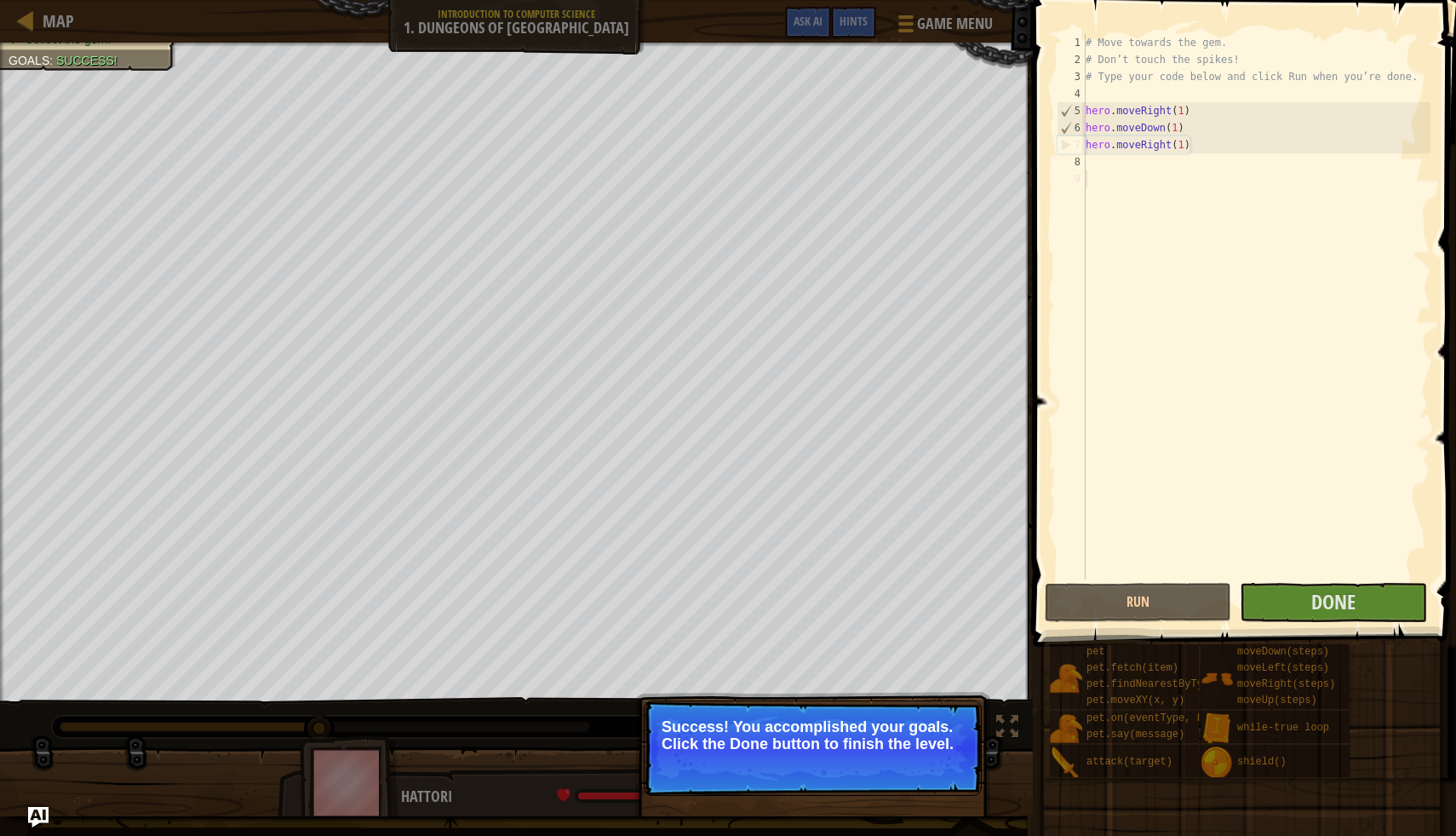
click at [1358, 579] on div "# Move towards the gem. # Don’t touch the spikes! # Type your code below and cl…" at bounding box center [1257, 323] width 348 height 580
click at [1342, 581] on span at bounding box center [1246, 299] width 437 height 697
click at [1336, 604] on span "Done" at bounding box center [1333, 601] width 44 height 27
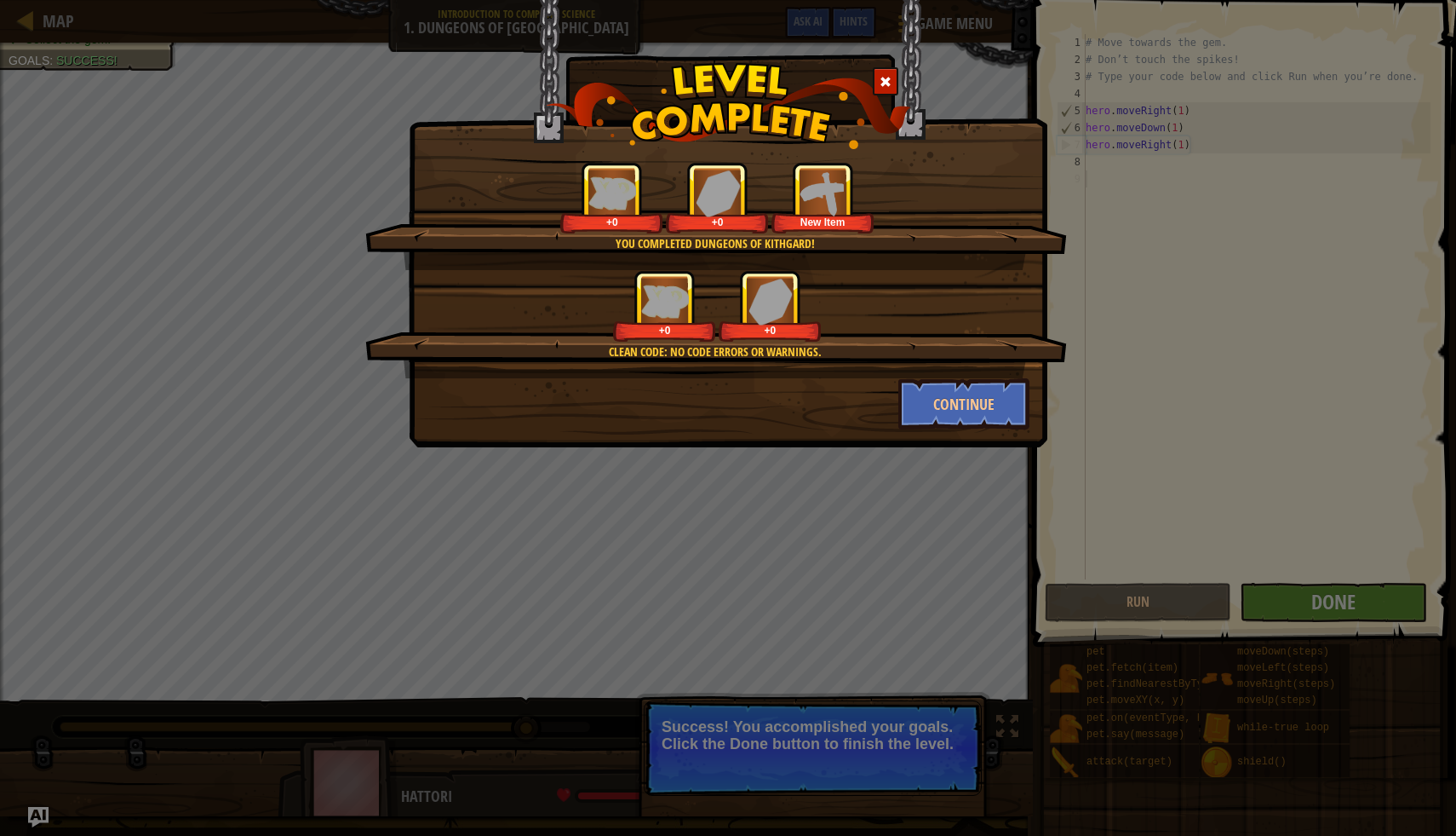
click at [980, 375] on div "Clean code: no code errors or warnings. +0 +0" at bounding box center [716, 324] width 702 height 108
click at [977, 392] on button "Continue" at bounding box center [964, 404] width 132 height 51
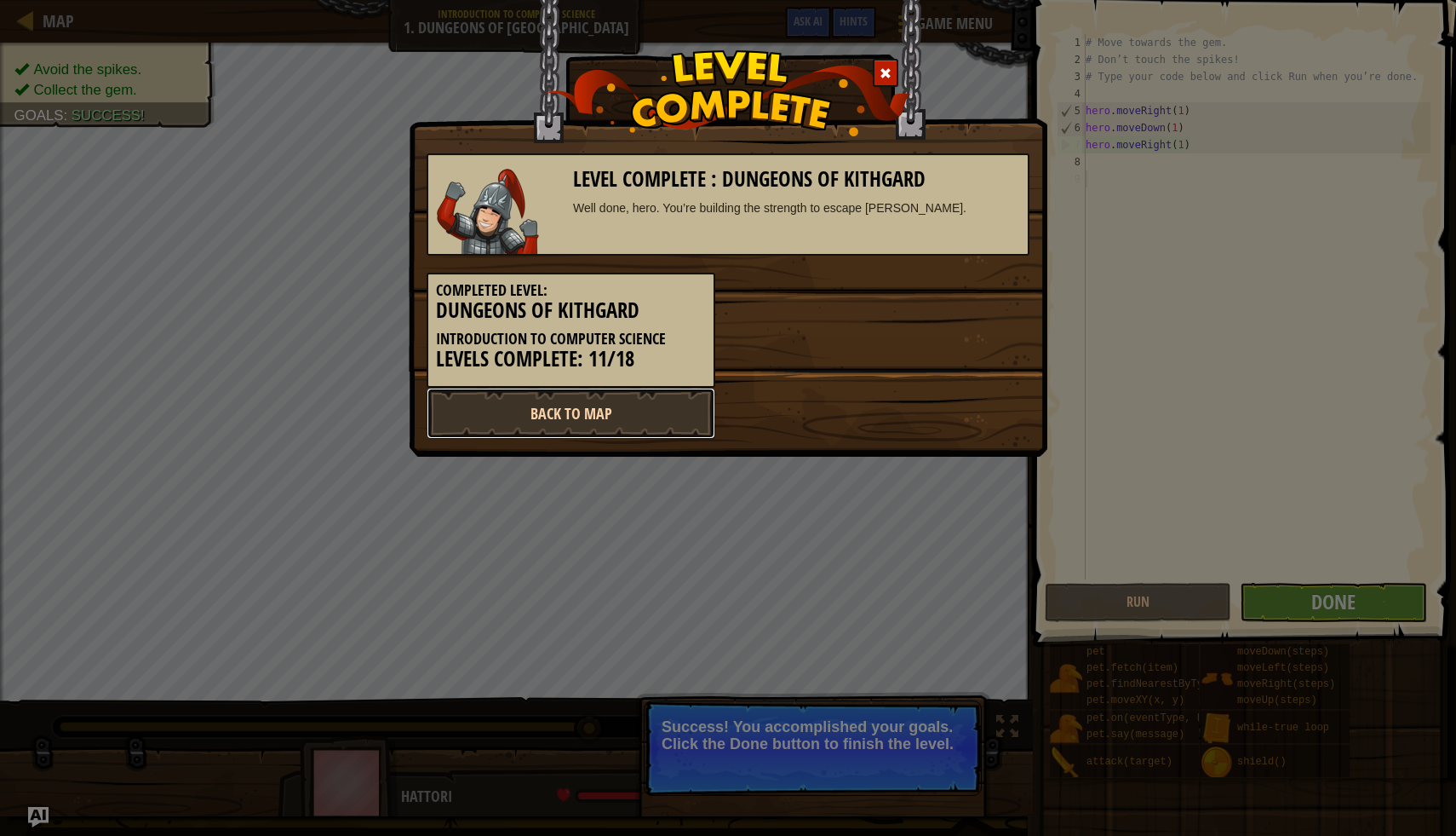
click at [546, 419] on link "Back to Map" at bounding box center [570, 413] width 288 height 51
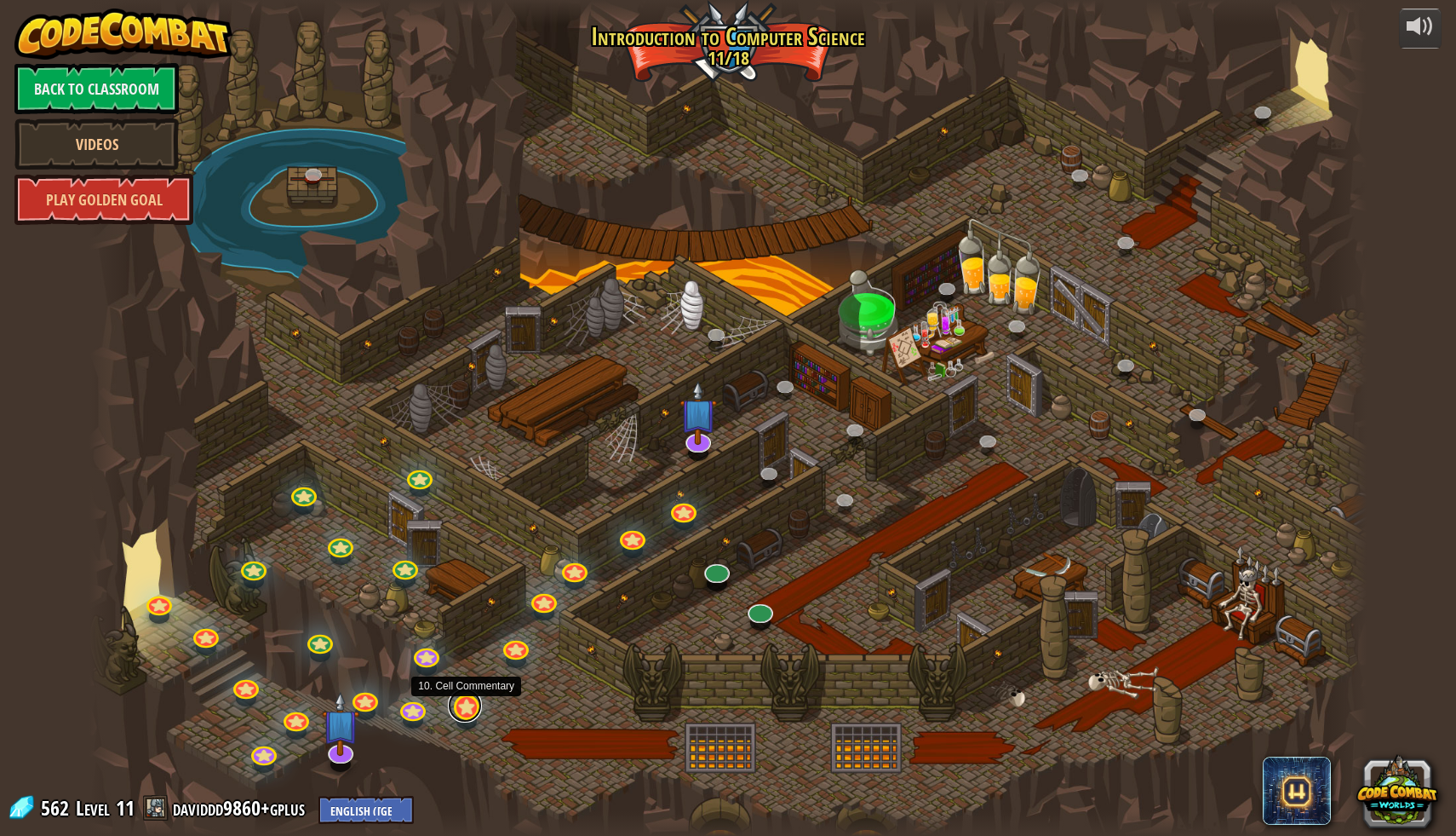
click at [464, 707] on link at bounding box center [465, 705] width 34 height 34
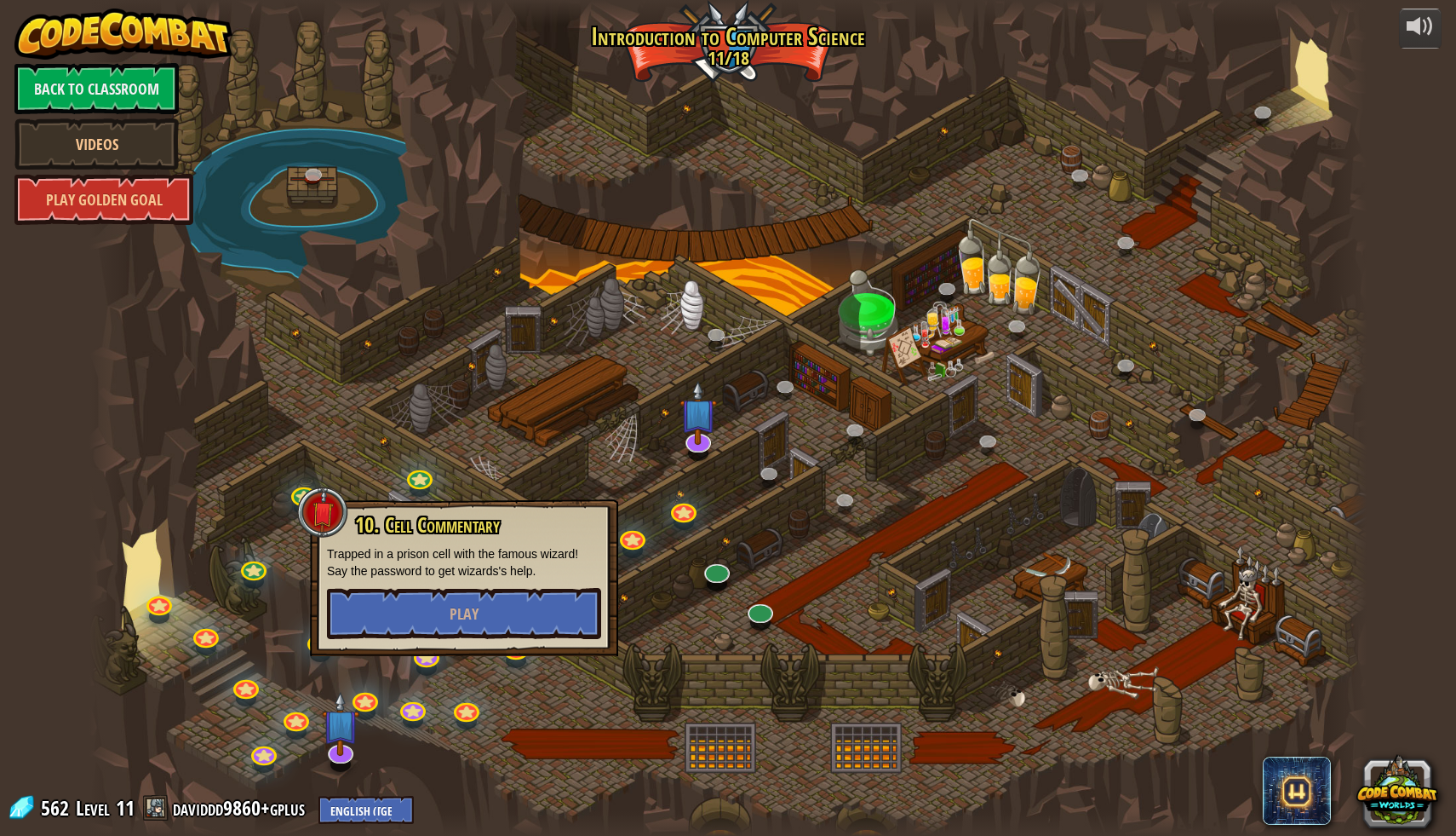
click at [755, 537] on div at bounding box center [729, 418] width 1278 height 836
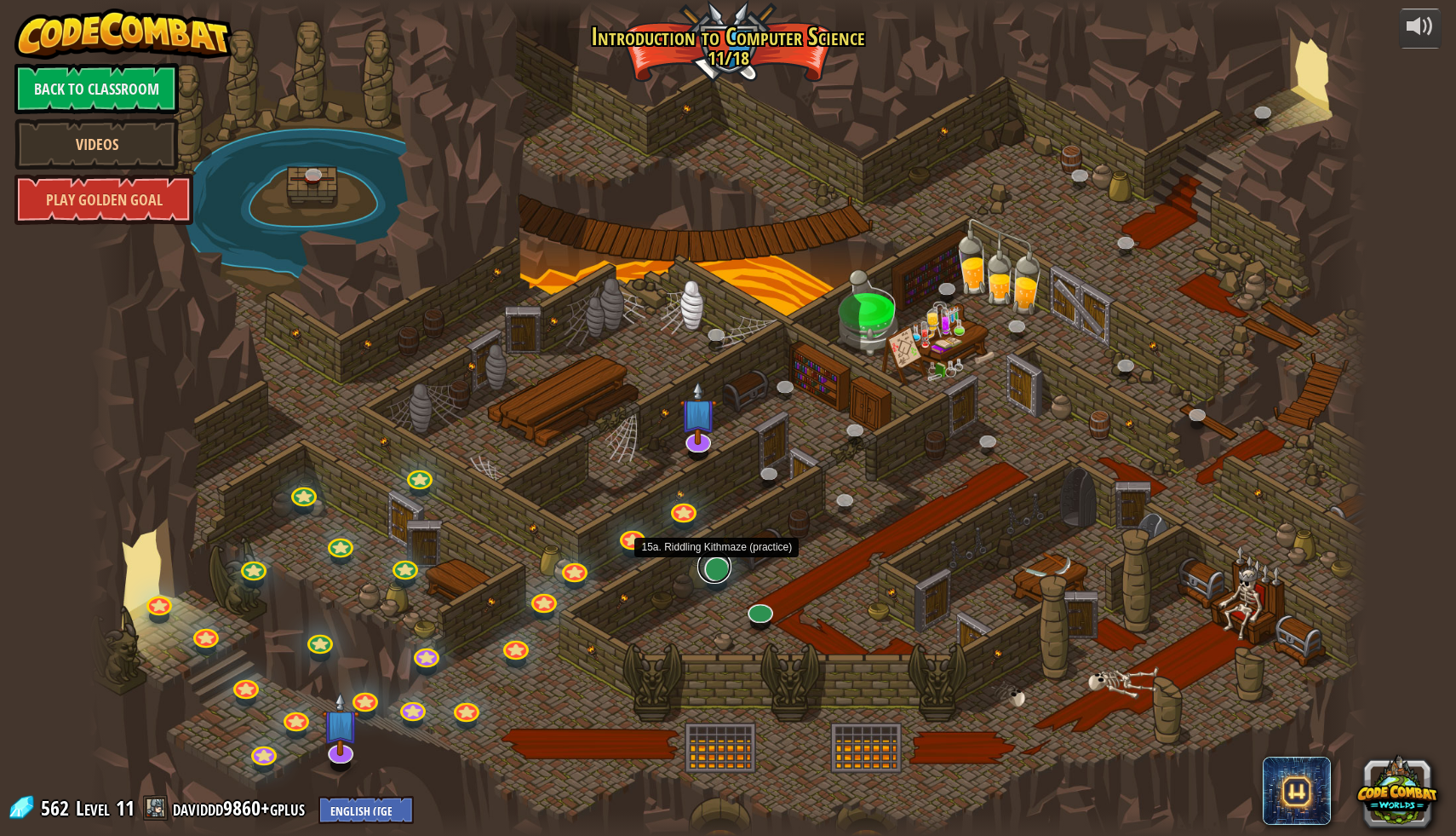
click at [717, 568] on link at bounding box center [715, 566] width 34 height 34
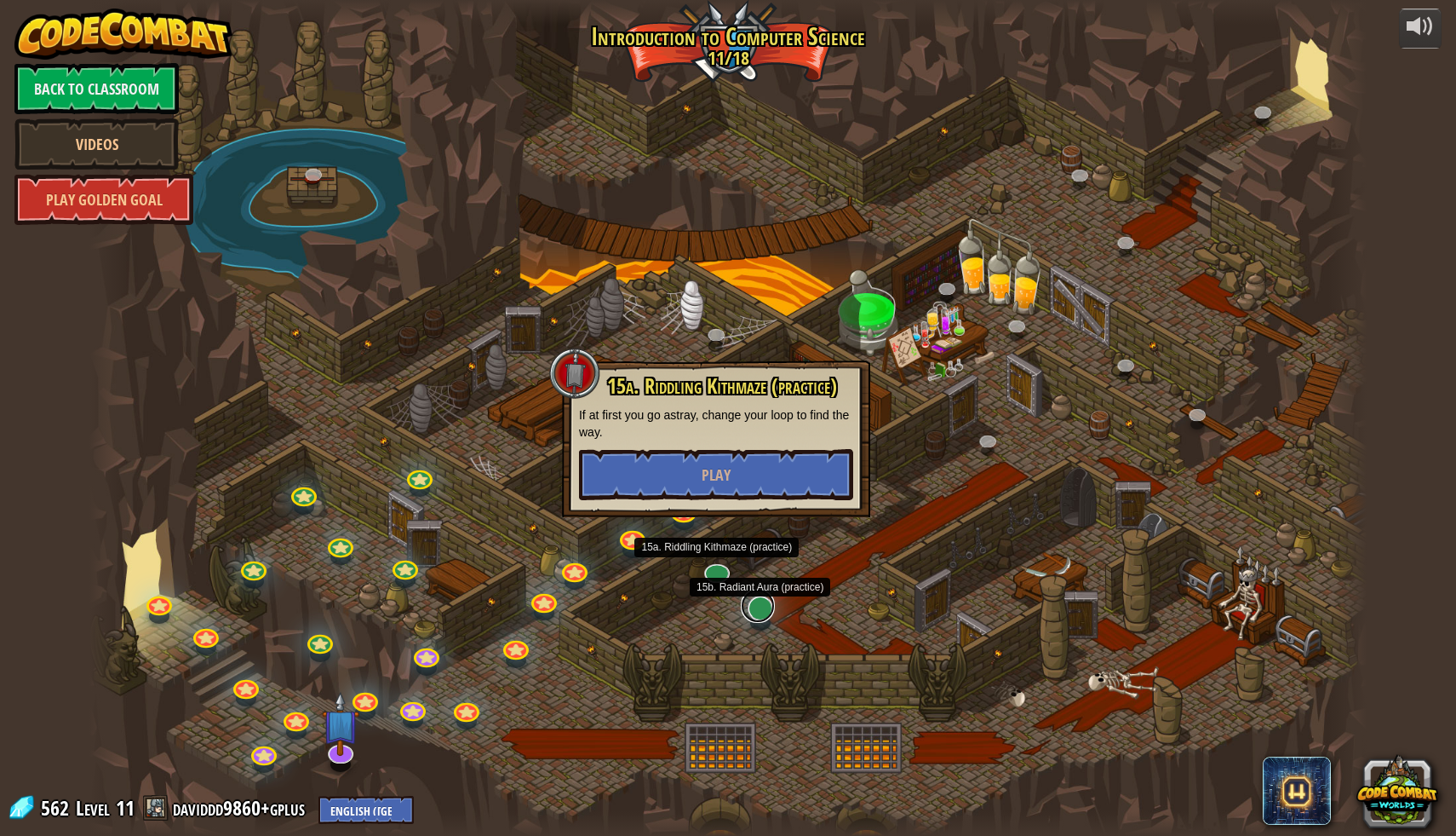
click at [759, 601] on link at bounding box center [758, 605] width 34 height 34
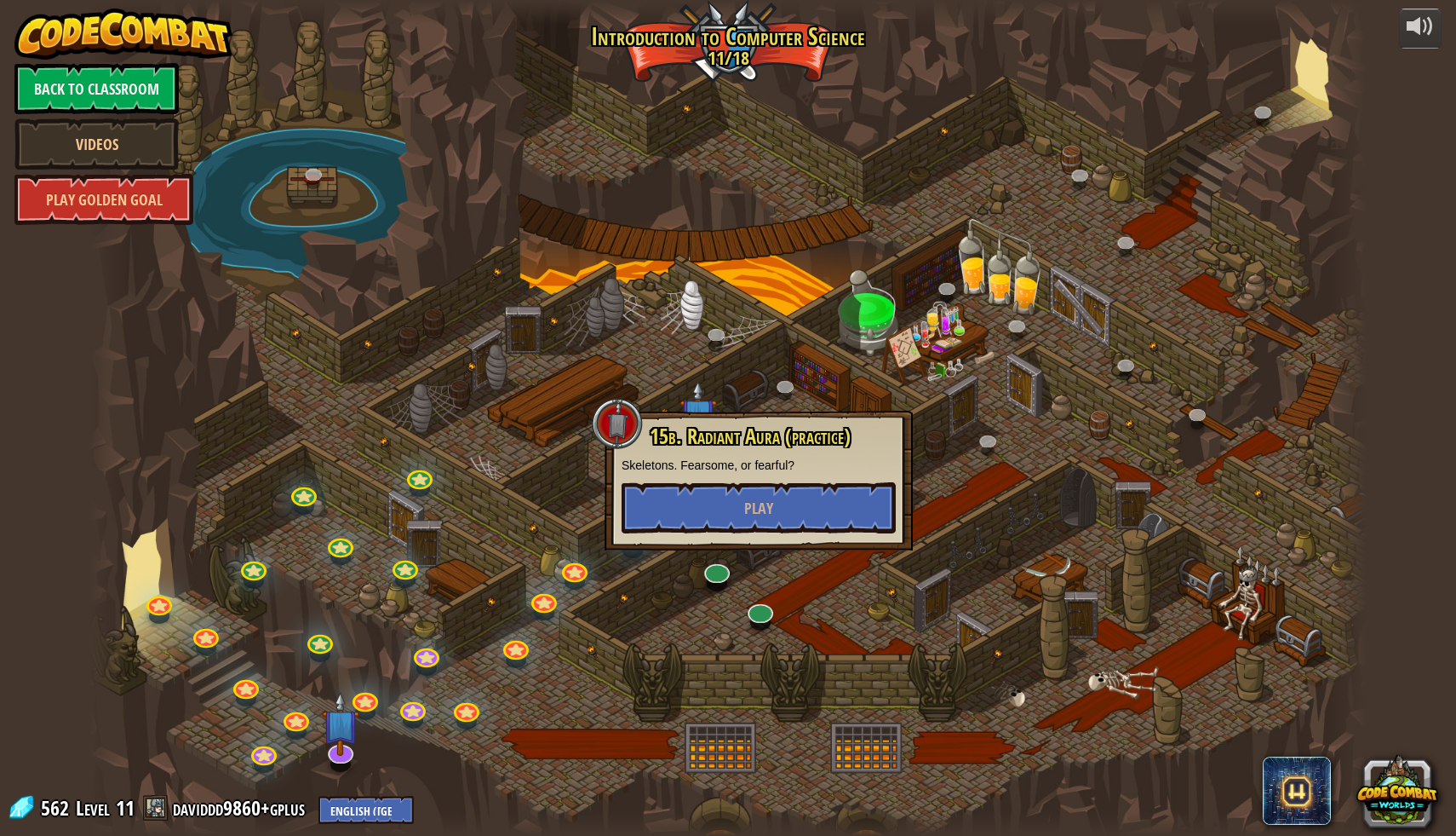
click at [878, 588] on div at bounding box center [729, 418] width 1278 height 836
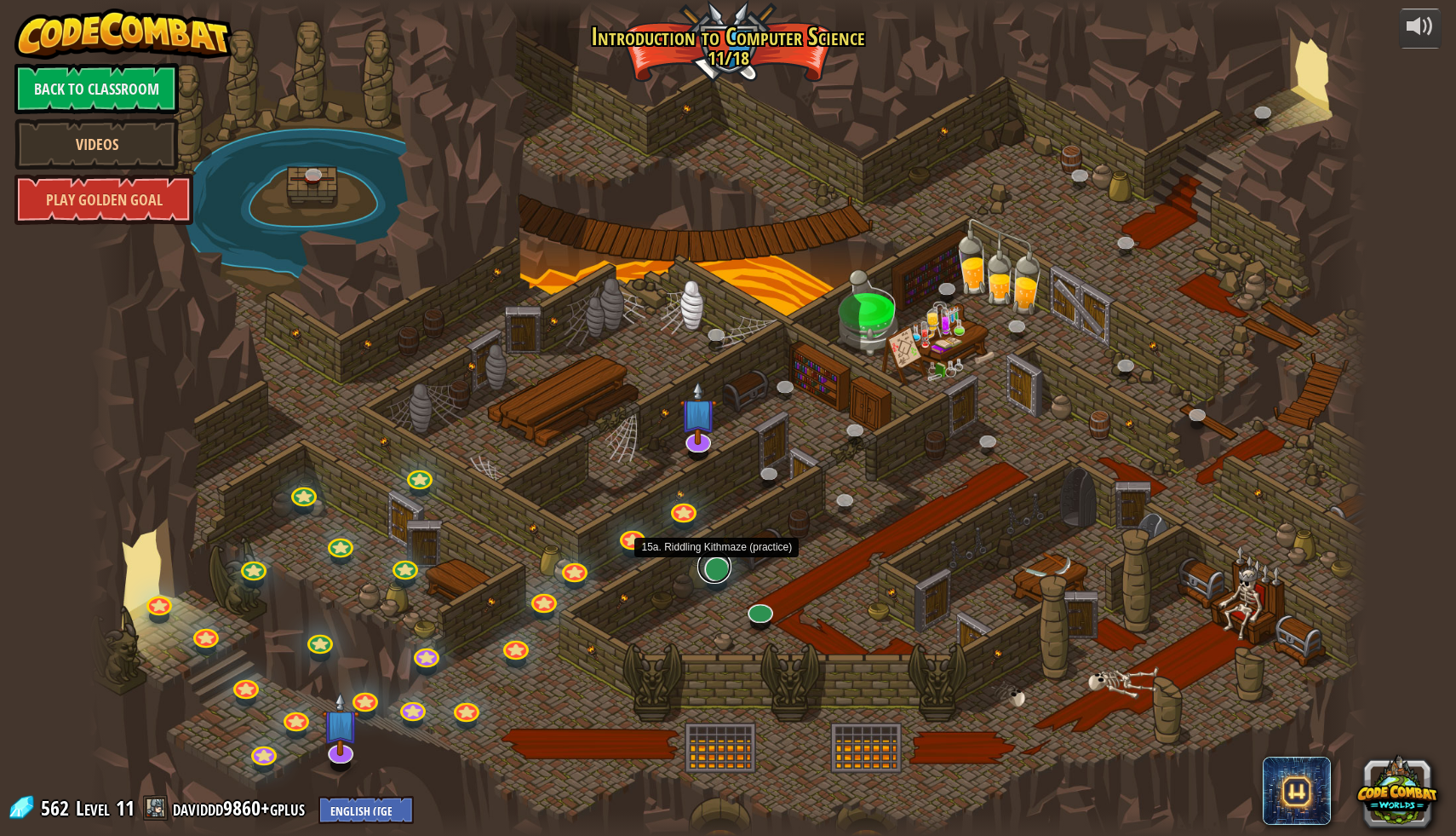
click at [712, 575] on link at bounding box center [715, 566] width 34 height 34
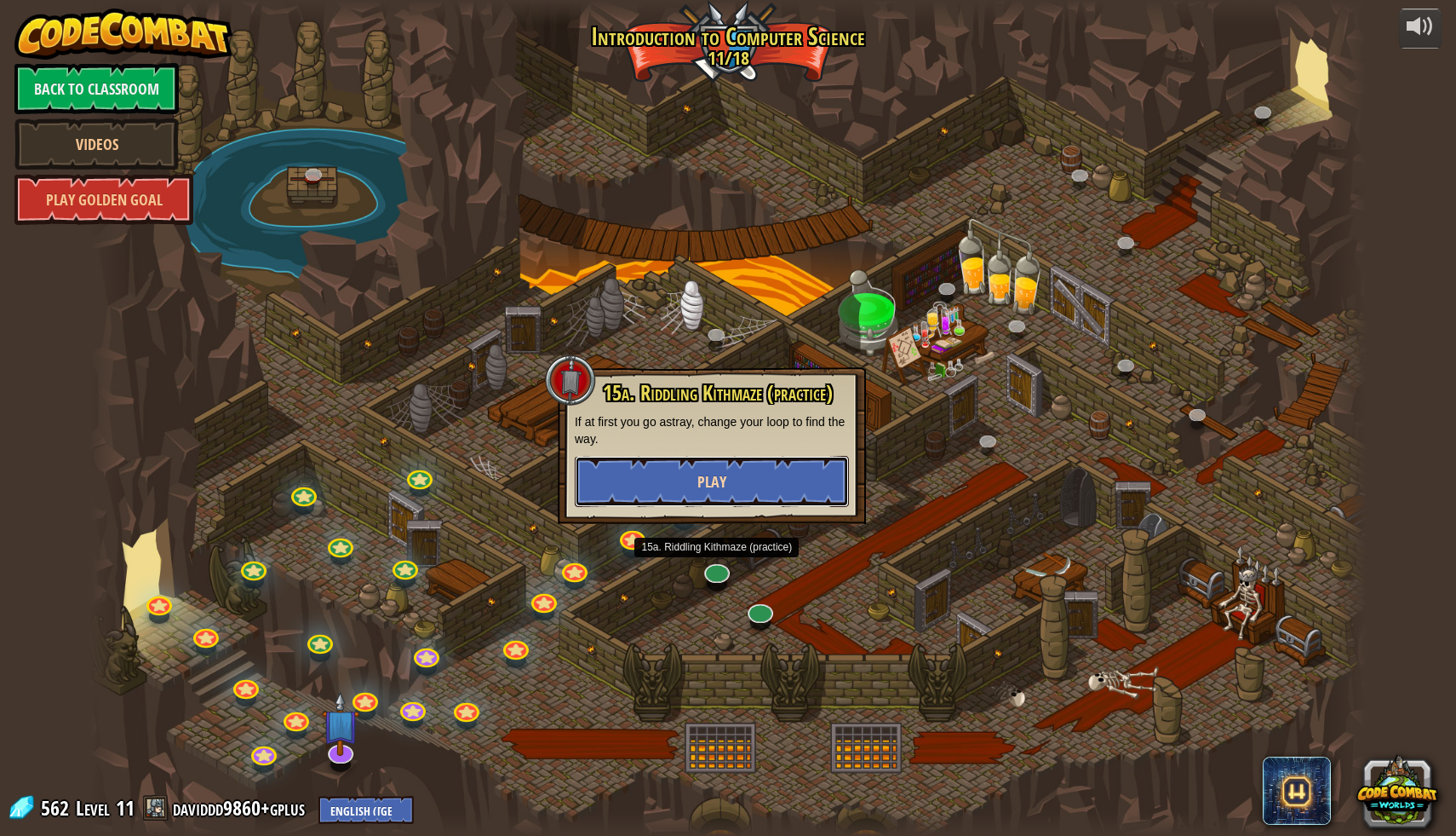
click at [728, 484] on button "Play" at bounding box center [712, 481] width 274 height 51
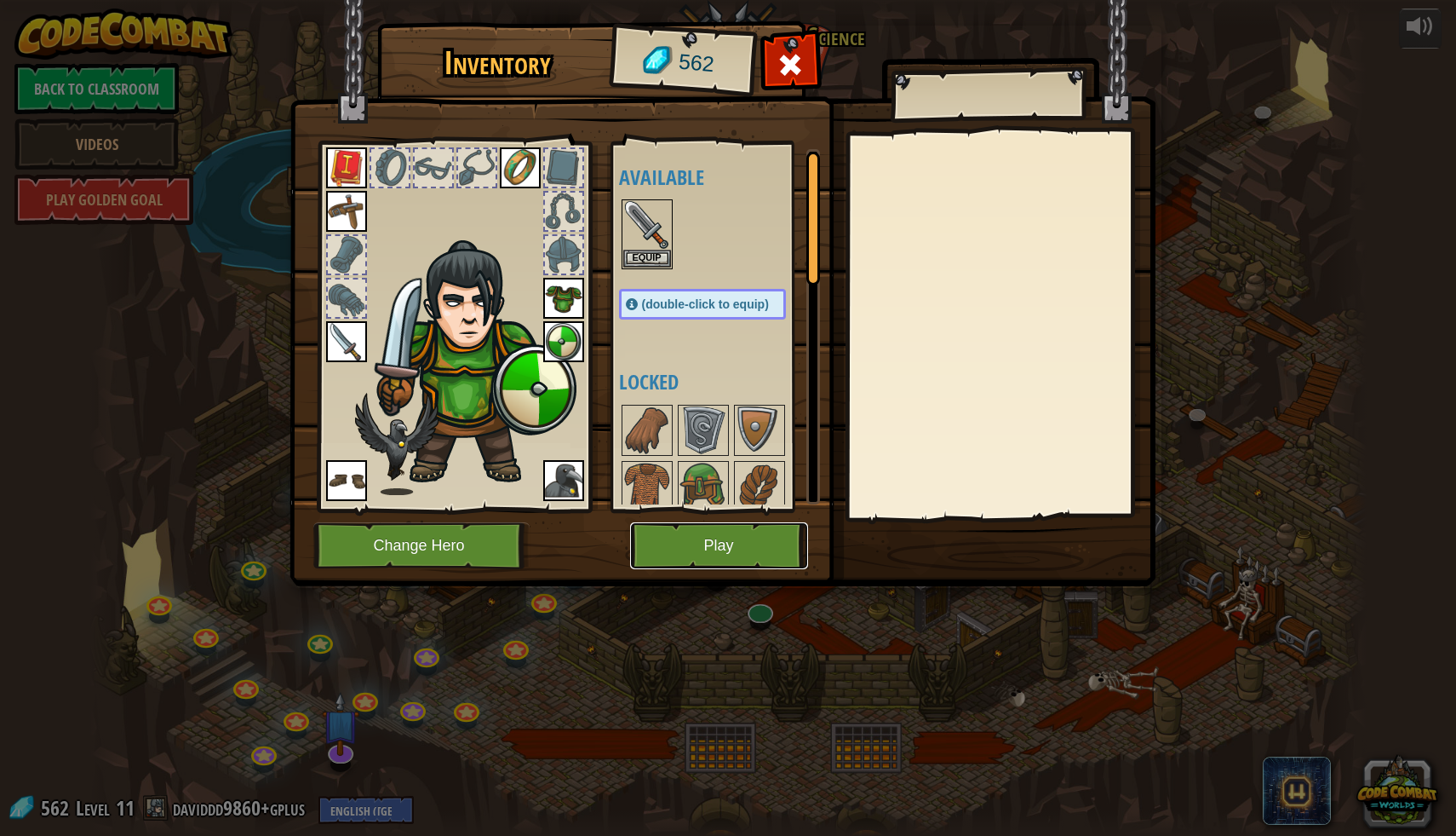
click at [716, 530] on button "Play" at bounding box center [719, 546] width 178 height 47
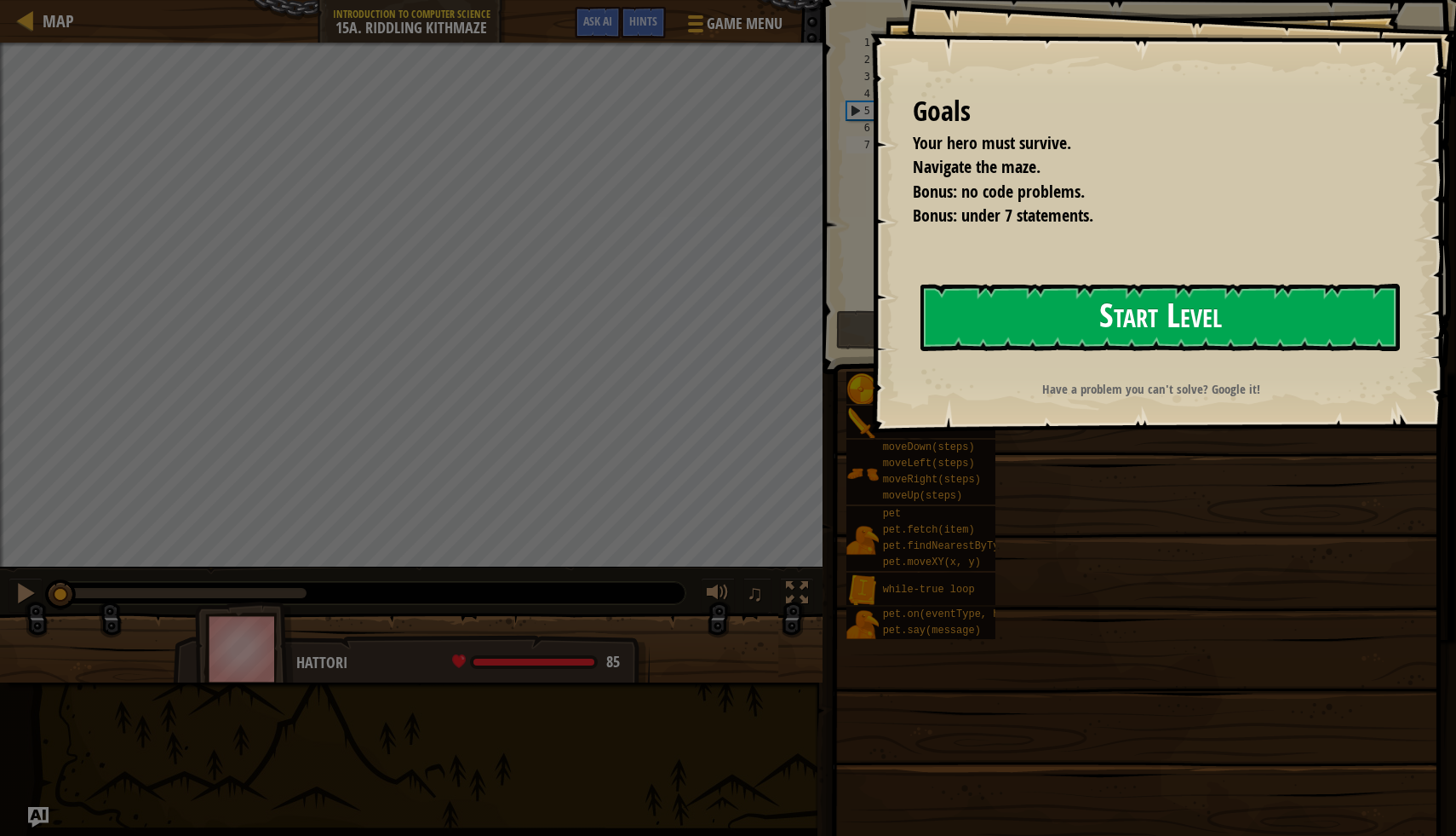
click at [1127, 303] on button "Start Level" at bounding box center [1160, 317] width 479 height 67
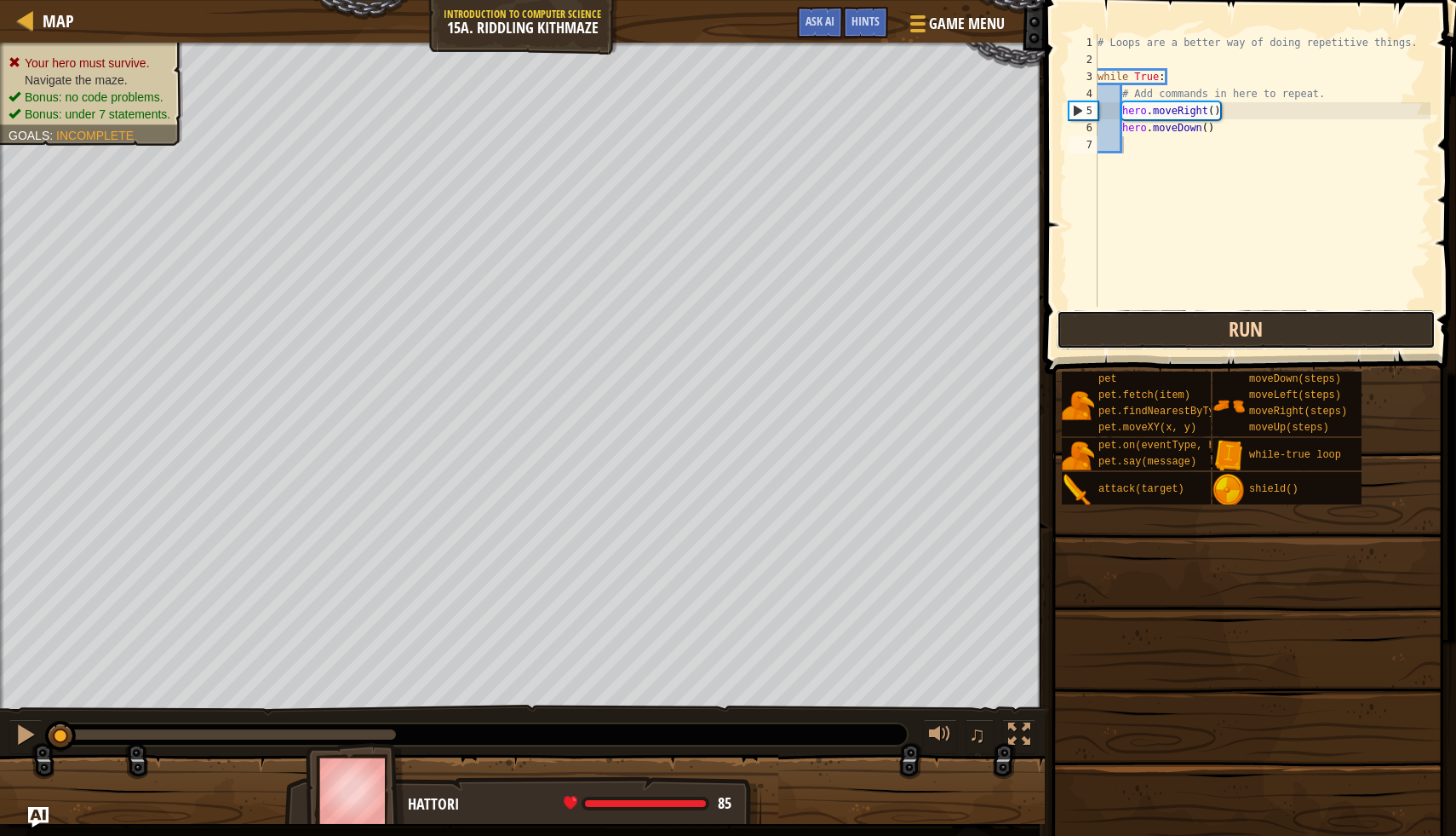
click at [1153, 327] on button "Run" at bounding box center [1246, 329] width 379 height 39
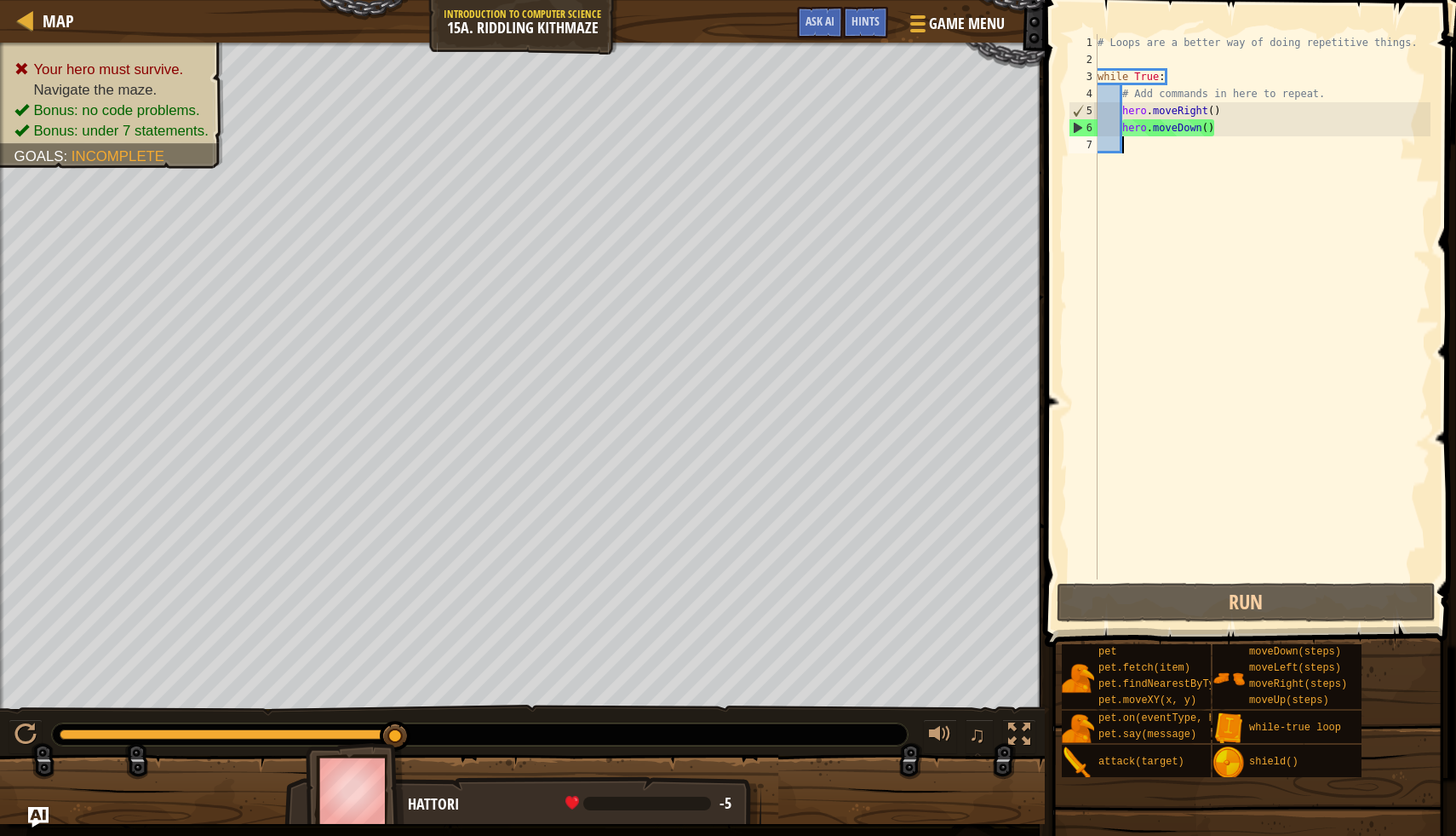
click at [1120, 126] on div "# Loops are a better way of doing repetitive things. while True : # Add command…" at bounding box center [1263, 323] width 337 height 580
click at [1216, 112] on div "# Loops are a better way of doing repetitive things. while True : # Add command…" at bounding box center [1263, 323] width 337 height 580
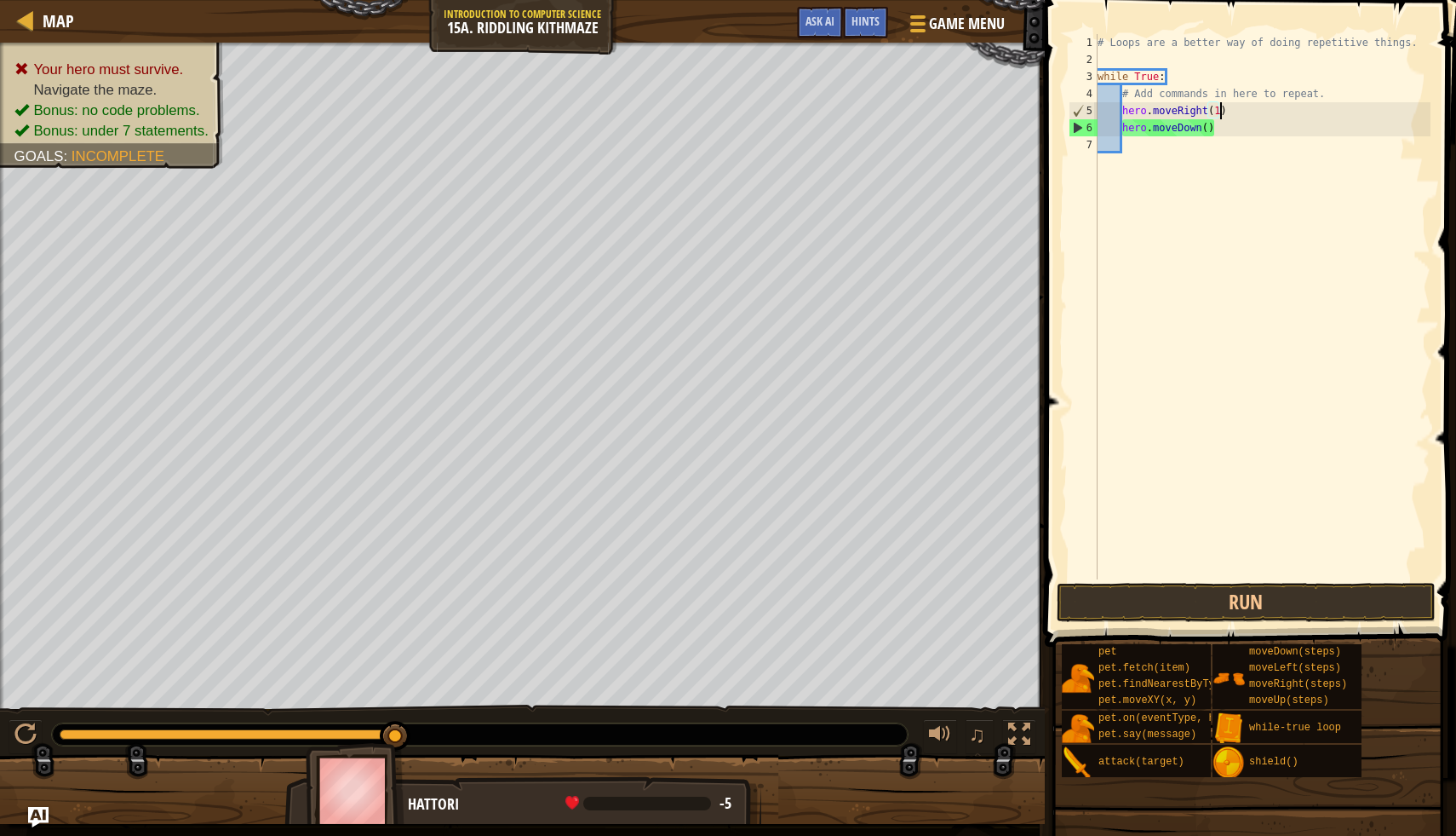
scroll to position [8, 9]
click at [1212, 125] on div "# Loops are a better way of doing repetitive things. while True : # Add command…" at bounding box center [1263, 323] width 337 height 580
click at [1207, 129] on div "# Loops are a better way of doing repetitive things. while True : # Add command…" at bounding box center [1263, 323] width 337 height 580
type textarea "hero.moveDown(1)"
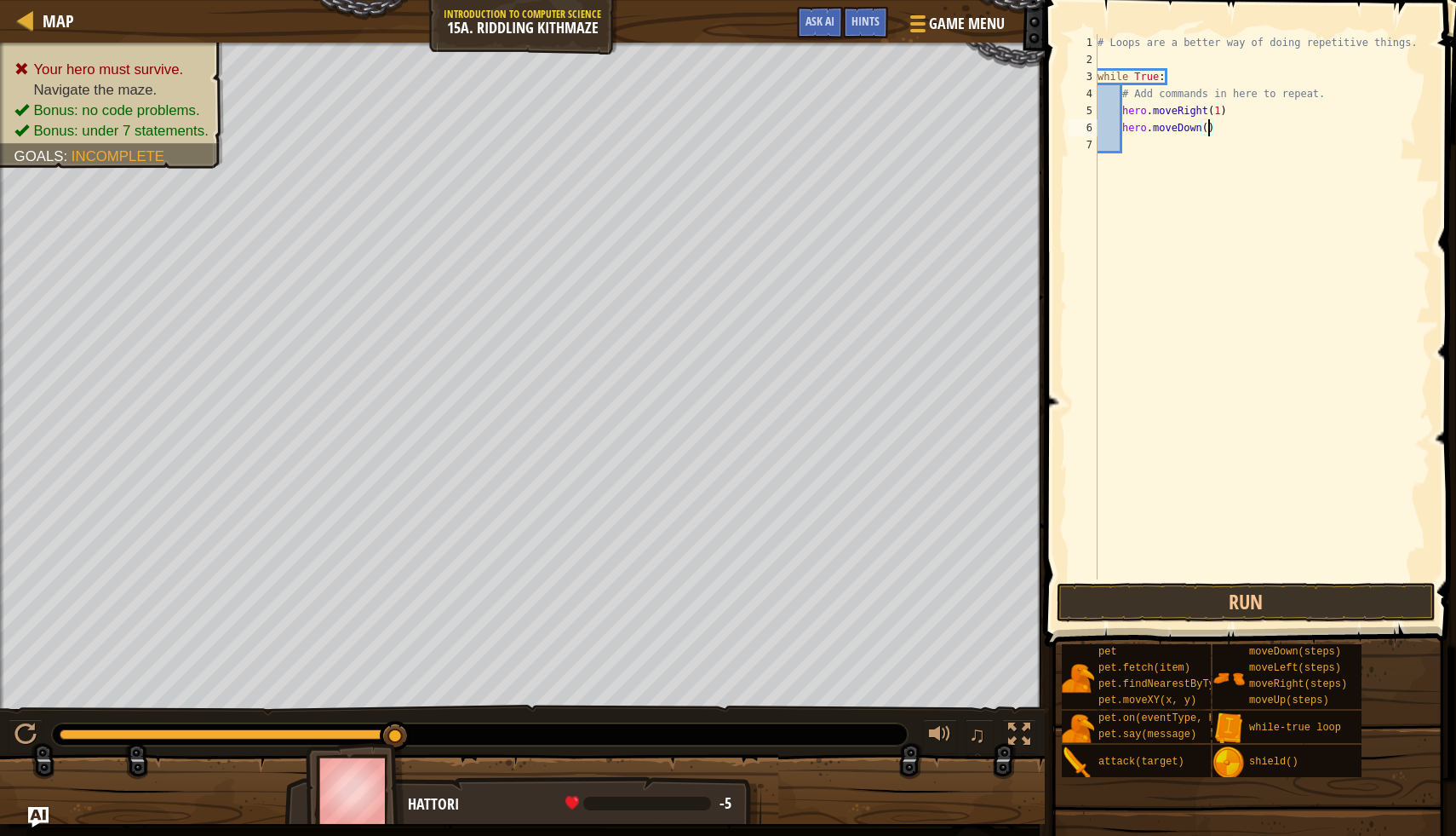
scroll to position [8, 9]
click at [1147, 156] on div "# Loops are a better way of doing repetitive things. while True : # Add command…" at bounding box center [1263, 323] width 337 height 580
type textarea "h"
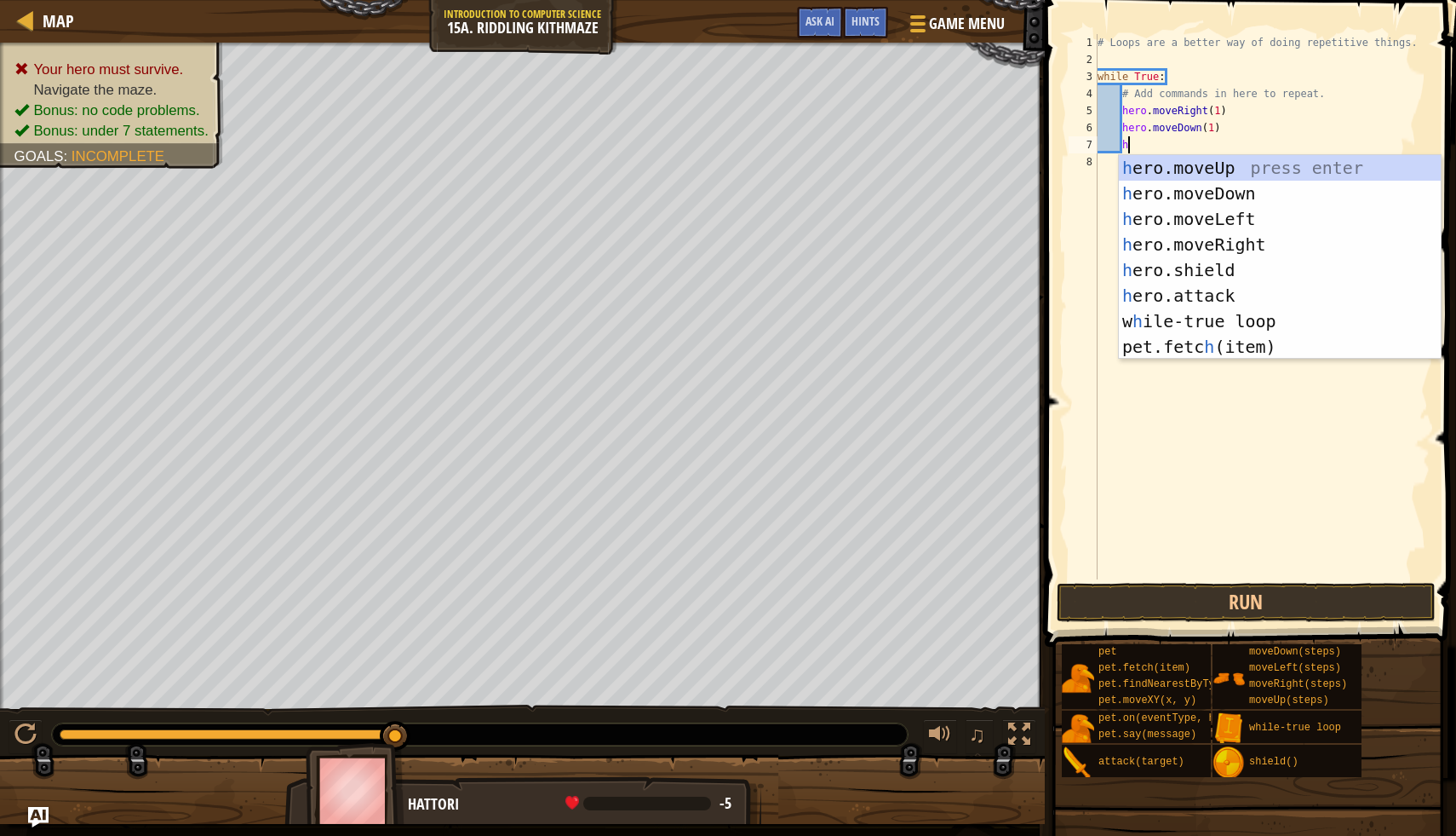
scroll to position [8, 2]
click at [1203, 235] on div "h ero.moveUp press enter h ero.moveDown press enter h ero.moveLeft press enter …" at bounding box center [1280, 283] width 322 height 255
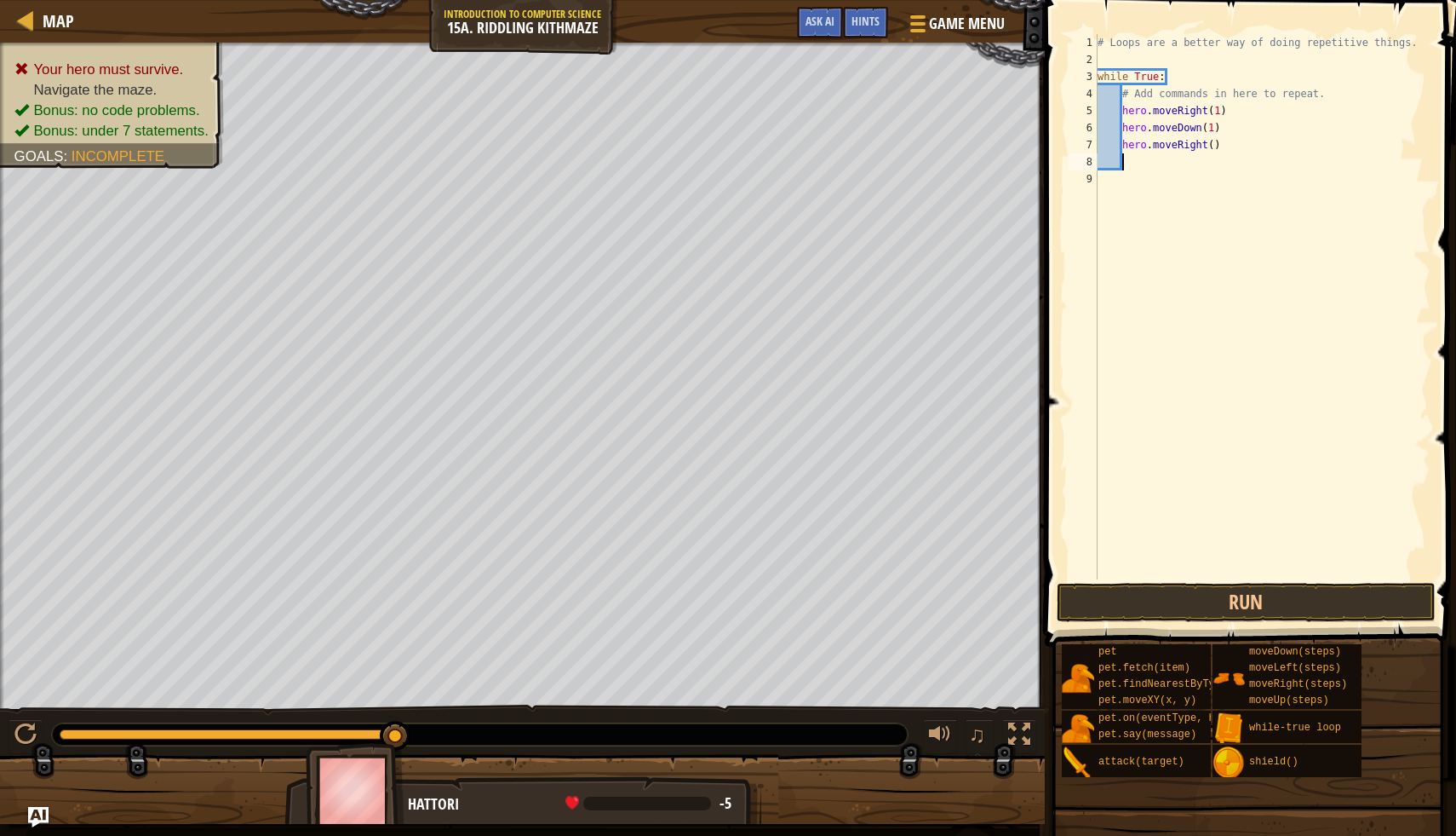
scroll to position [8, 1]
click at [1215, 138] on div "# Loops are a better way of doing repetitive things. while True : # Add command…" at bounding box center [1263, 323] width 337 height 580
type textarea "hero.moveRight(3)"
click at [1135, 160] on div "# Loops are a better way of doing repetitive things. while True : # Add command…" at bounding box center [1263, 323] width 337 height 580
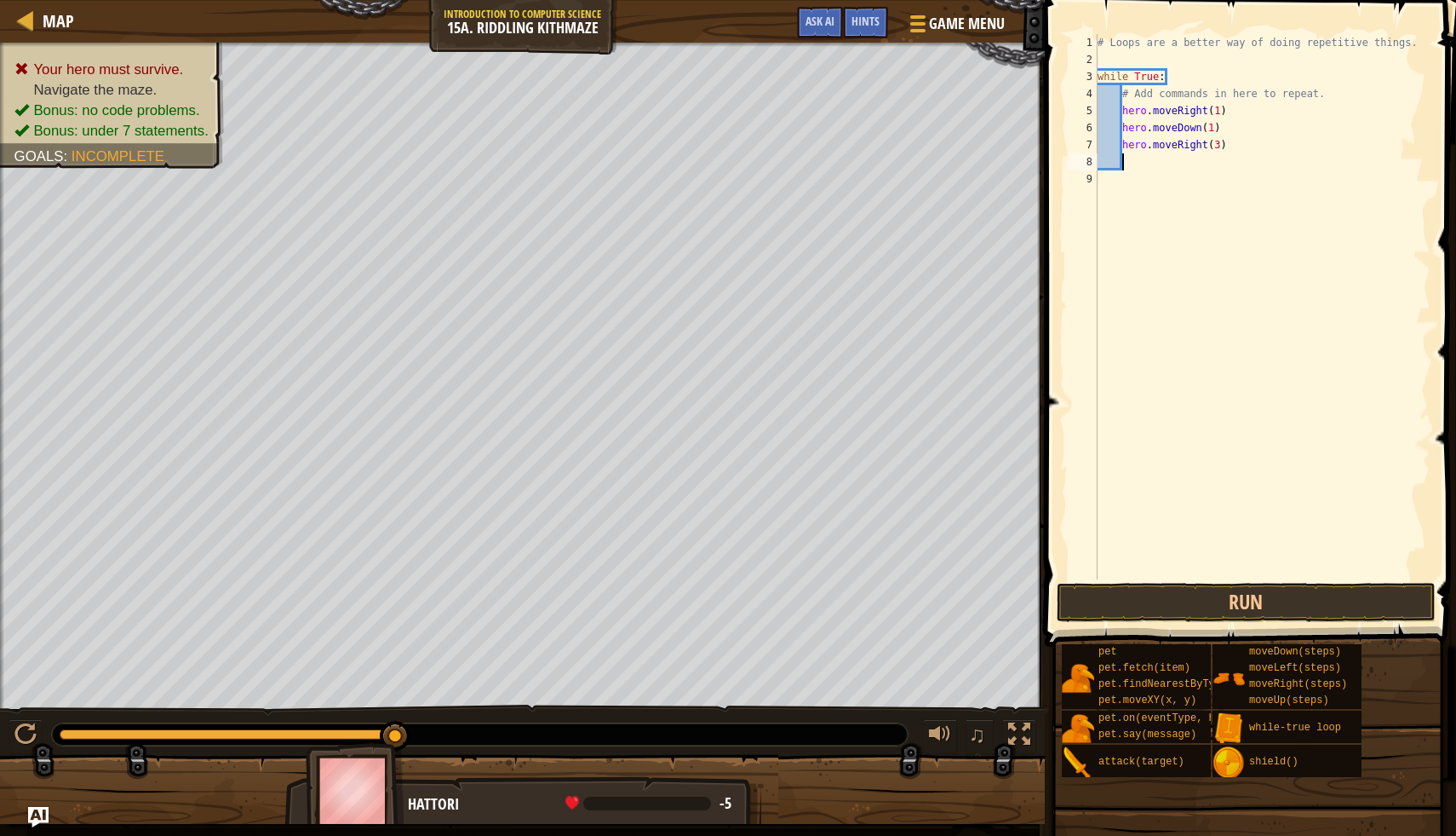
scroll to position [8, 1]
type textarea "h"
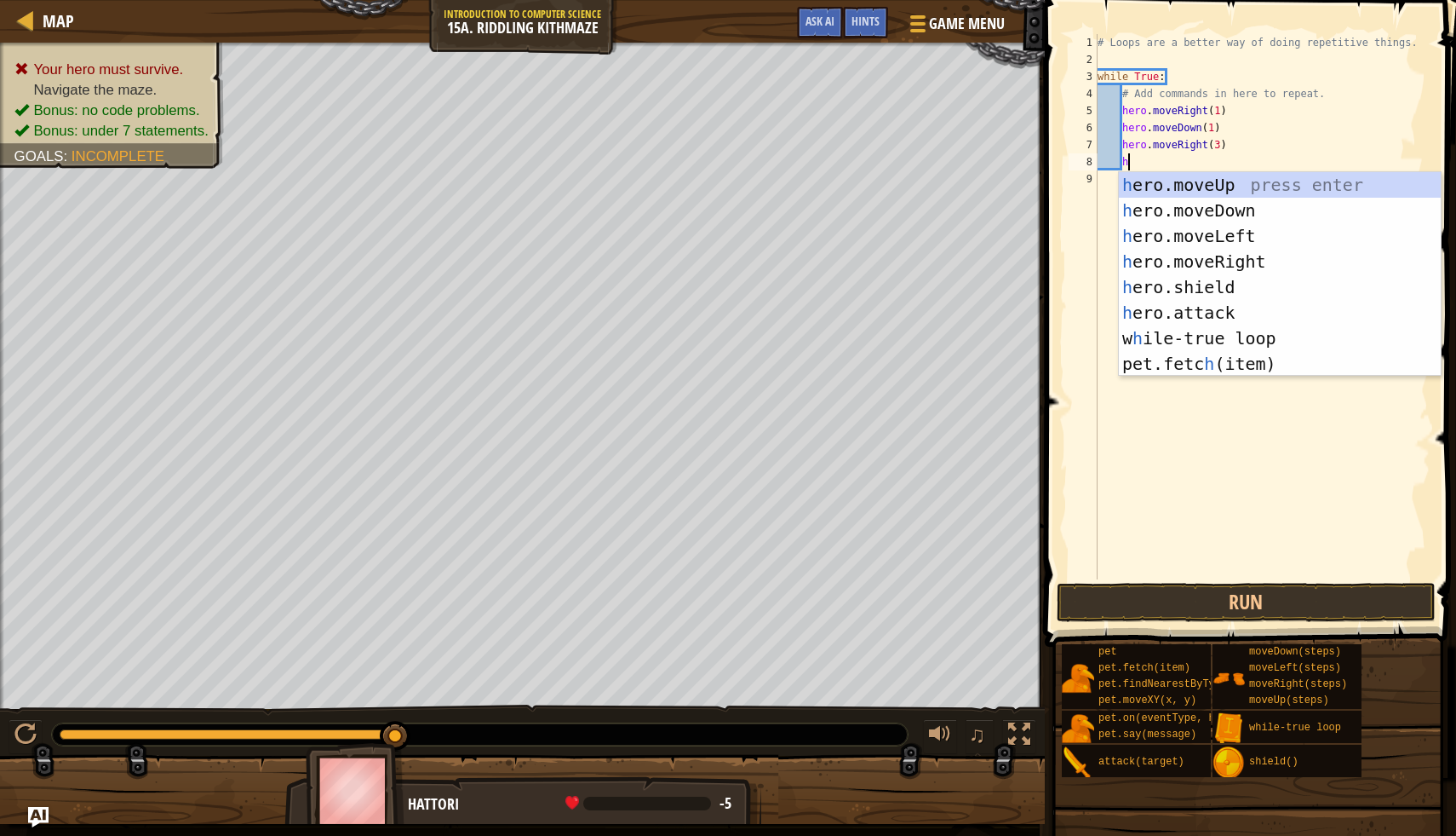
scroll to position [8, 2]
click at [1147, 185] on div "h ero.moveUp press enter h ero.moveDown press enter h ero.moveLeft press enter …" at bounding box center [1280, 300] width 322 height 255
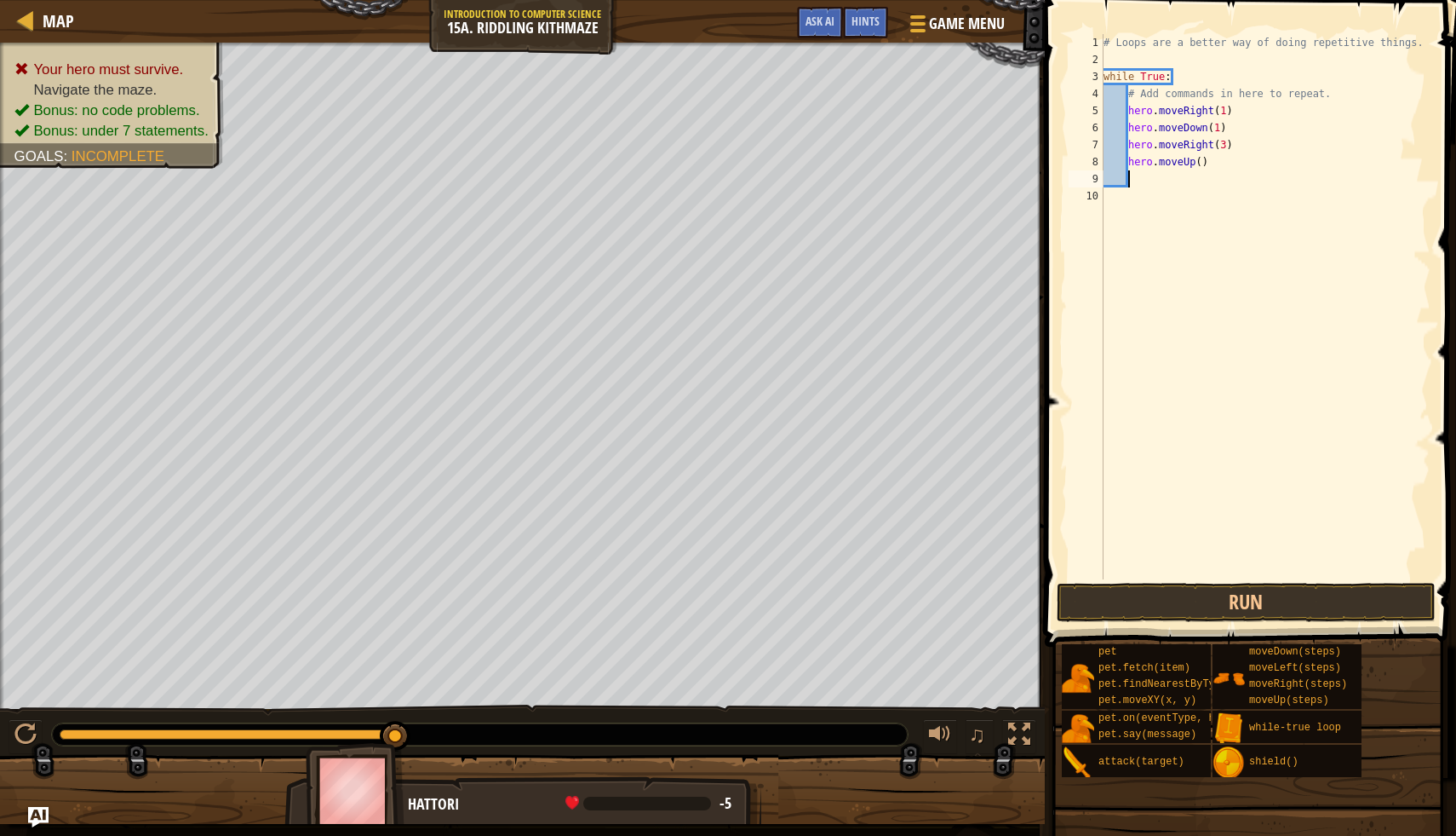
scroll to position [8, 1]
click at [1203, 164] on div "# Loops are a better way of doing repetitive things. while True : # Add command…" at bounding box center [1266, 323] width 331 height 580
type textarea "hero.moveUp(1)"
click at [1174, 609] on button "Run" at bounding box center [1246, 601] width 379 height 39
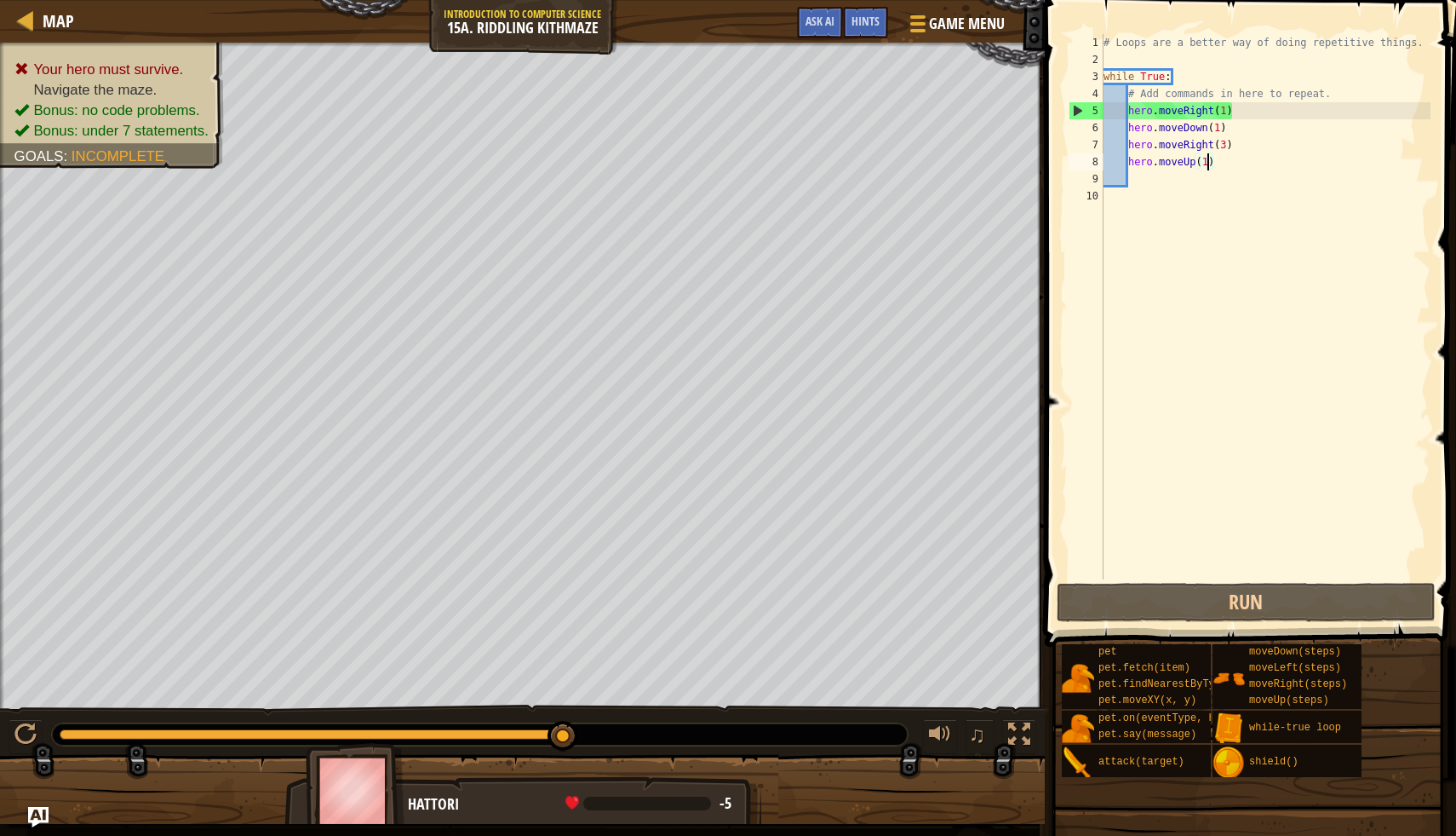
click at [1336, 341] on div "Map Introduction to Computer Science 15a. Riddling Kithmaze Game Menu Done Hint…" at bounding box center [728, 418] width 1456 height 836
click at [1132, 176] on div "# Loops are a better way of doing repetitive things. while True : # Add command…" at bounding box center [1266, 323] width 331 height 580
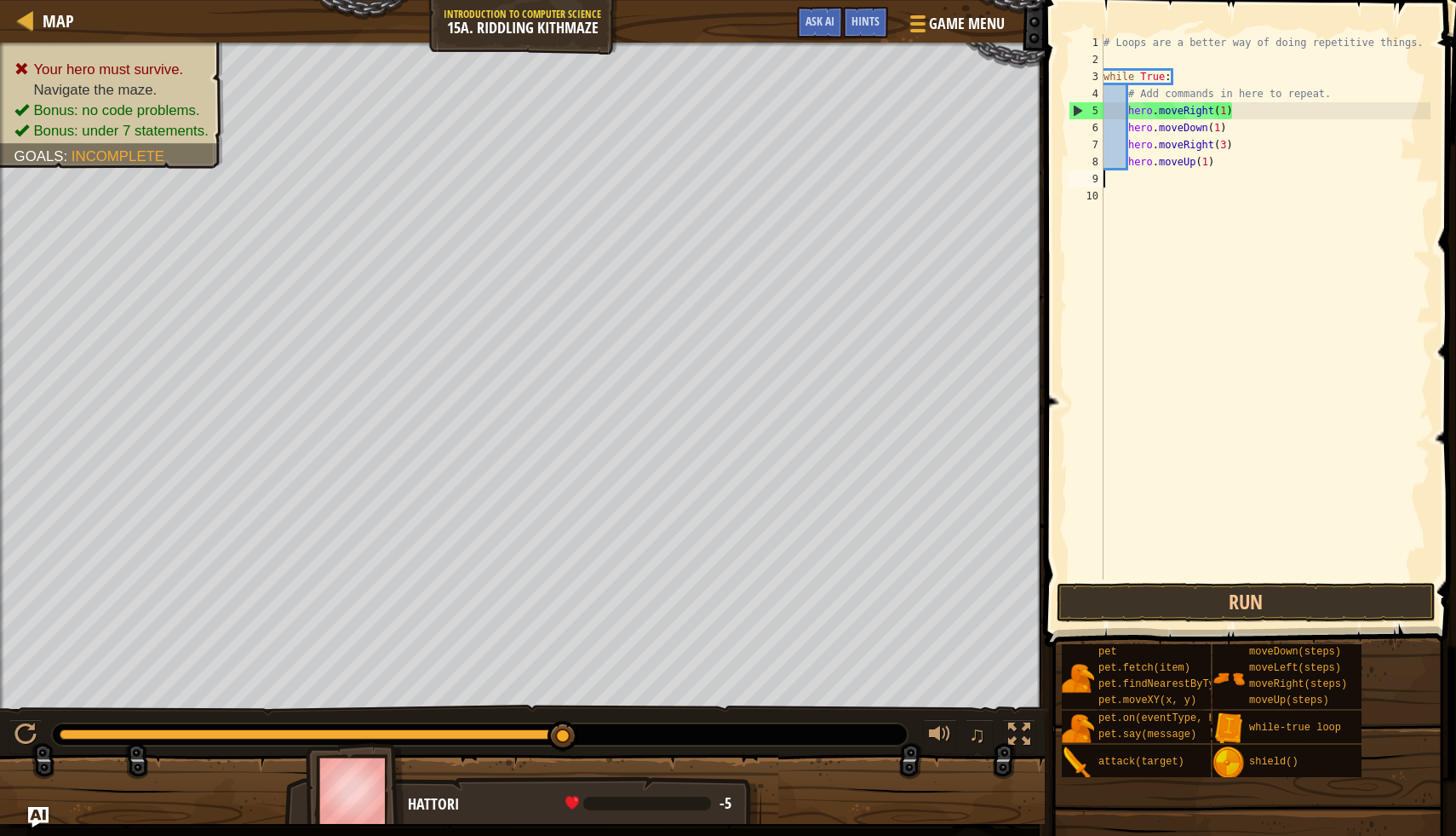
scroll to position [8, 0]
click at [1086, 604] on button "Run" at bounding box center [1246, 601] width 379 height 39
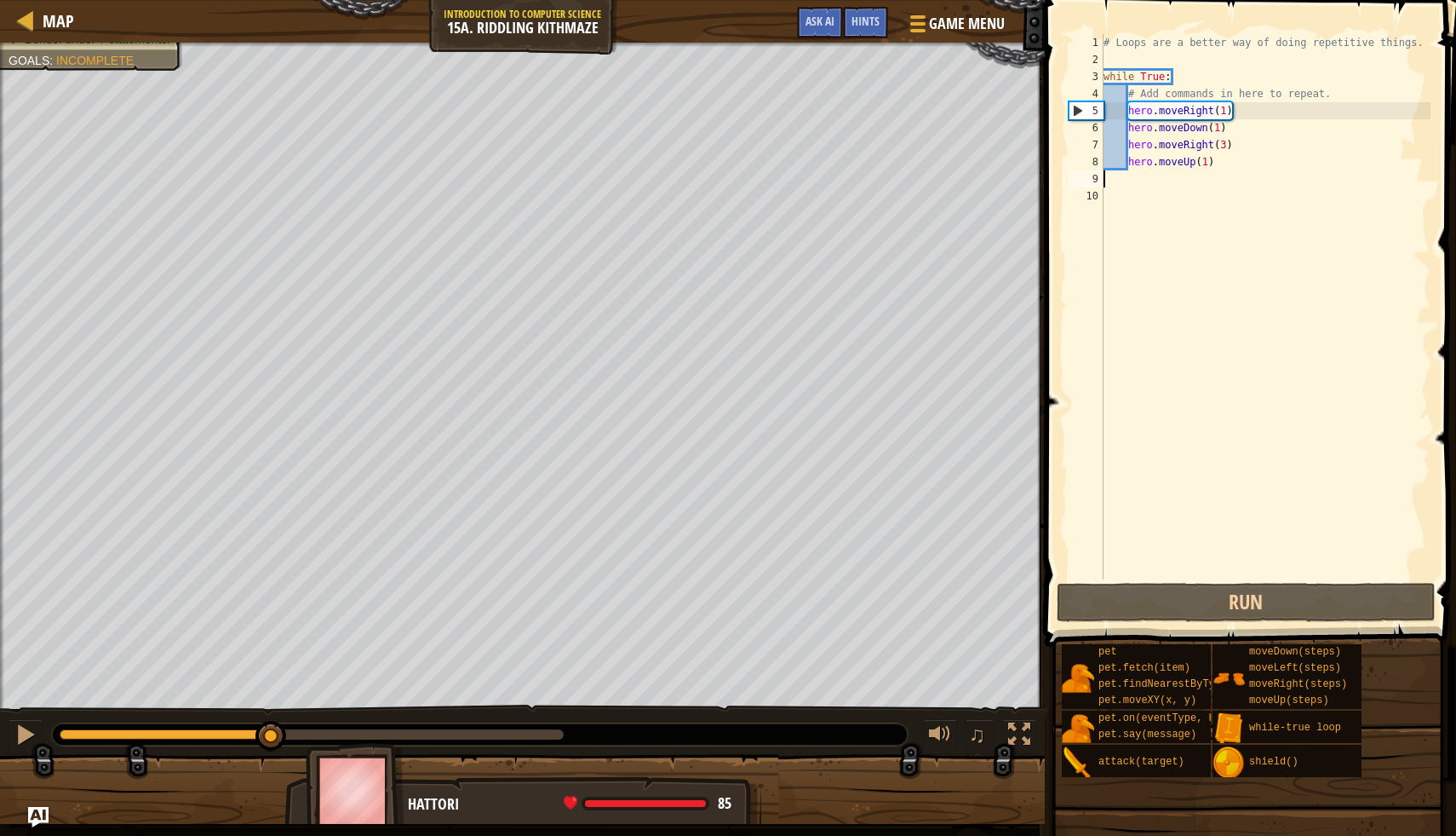
drag, startPoint x: 553, startPoint y: 737, endPoint x: 273, endPoint y: 722, distance: 280.4
click at [273, 722] on div at bounding box center [270, 736] width 30 height 30
click at [22, 728] on div at bounding box center [25, 734] width 22 height 22
click at [818, 29] on button "Ask AI" at bounding box center [820, 22] width 46 height 31
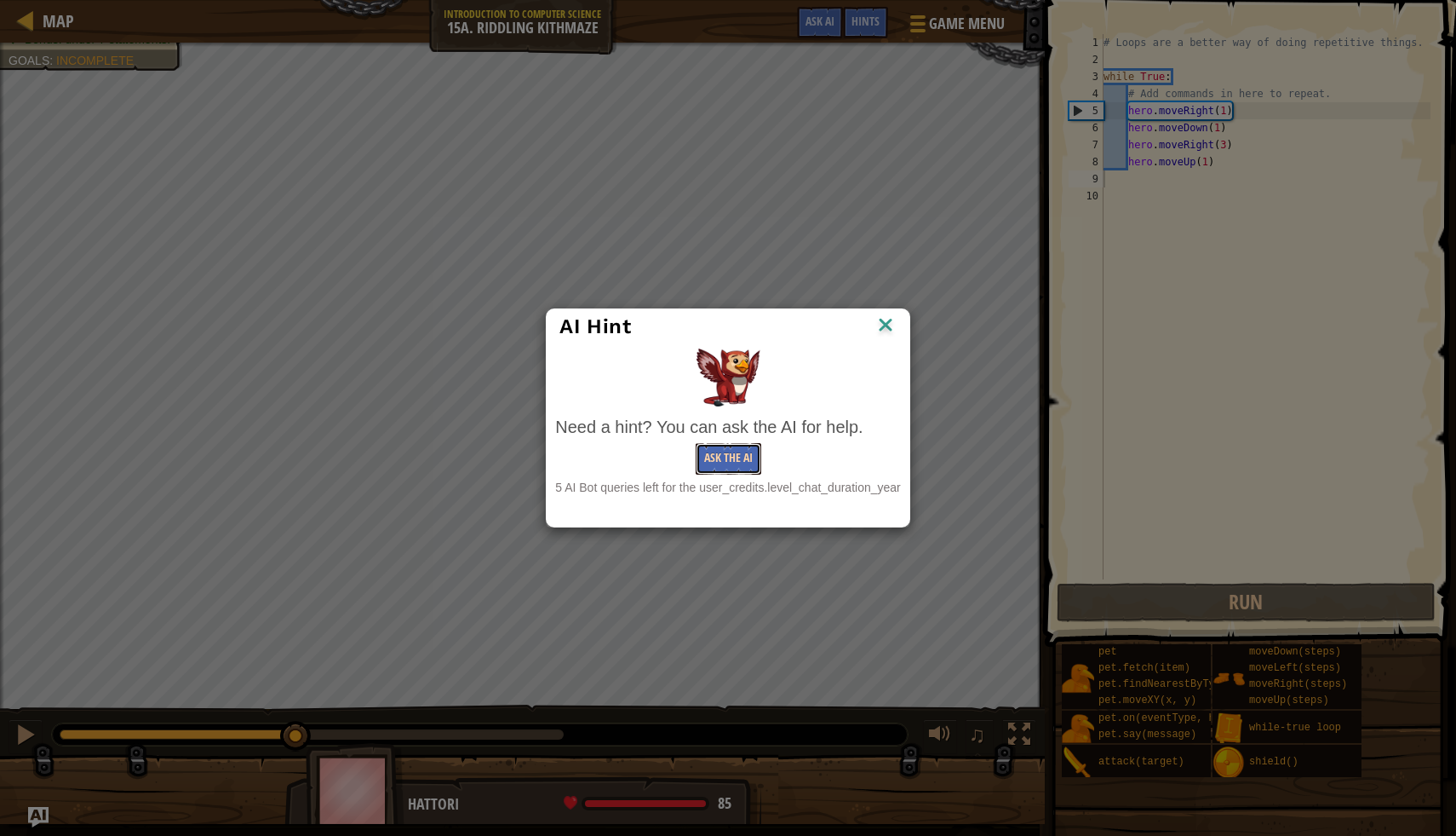
click at [737, 445] on button "Ask the AI" at bounding box center [728, 458] width 65 height 31
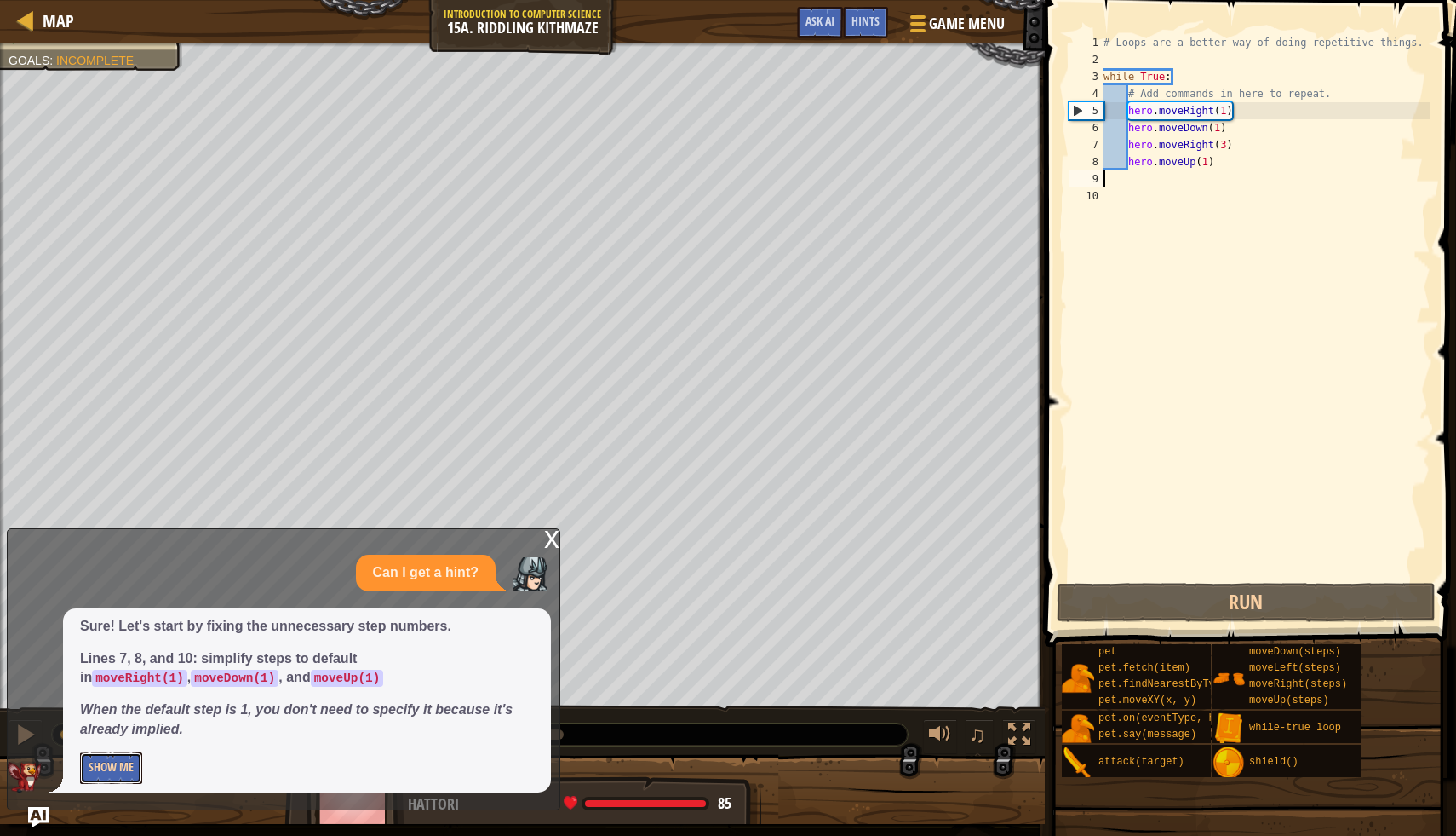
click at [99, 763] on button "Show Me" at bounding box center [112, 767] width 62 height 31
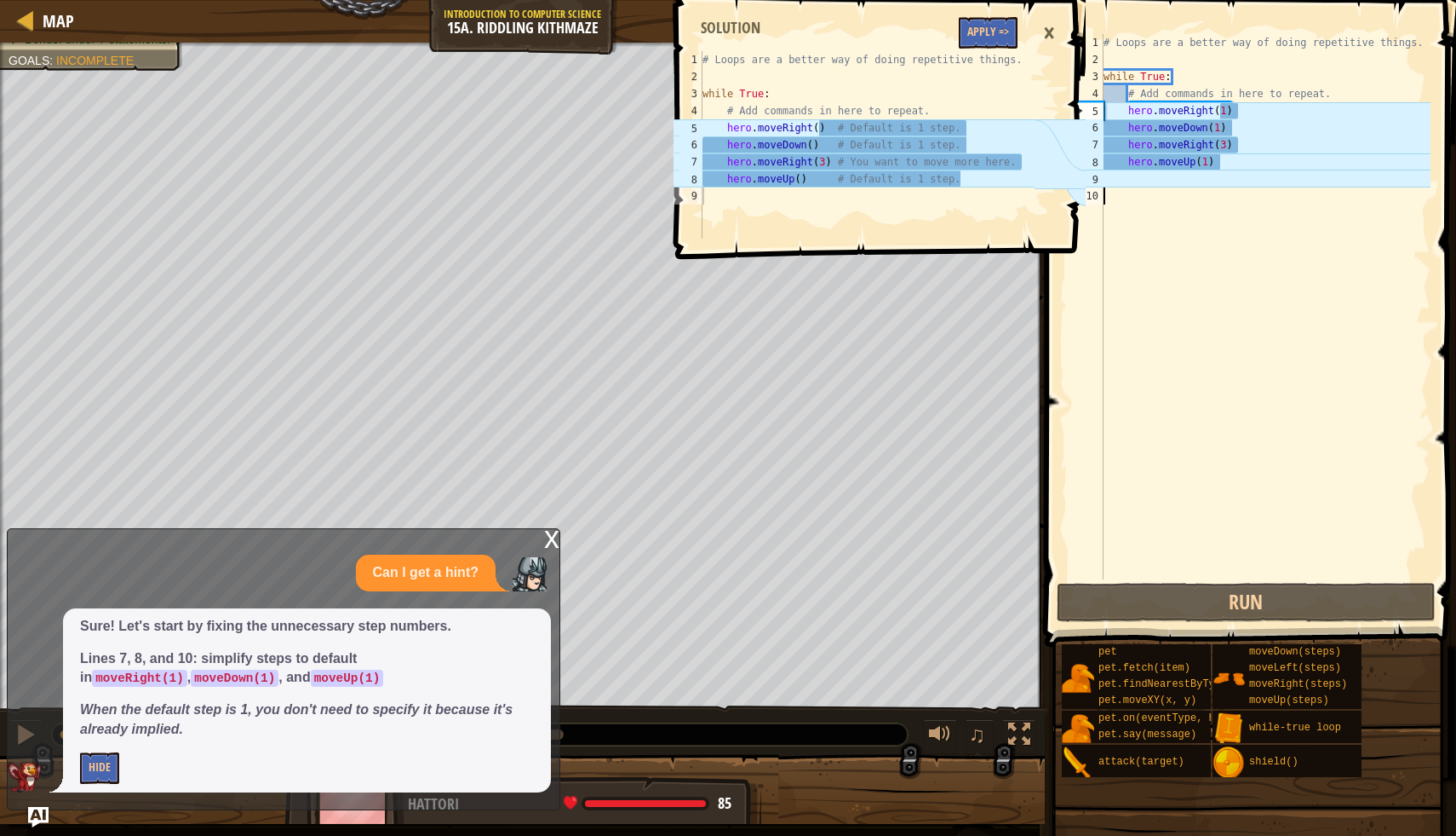
click at [1189, 261] on div "# Loops are a better way of doing repetitive things. while True : # Add command…" at bounding box center [1266, 323] width 331 height 580
click at [743, 269] on div "1 2 3 4 5 6 7 8 9 # Loops are a better way of doing repetitive things. while Tr…" at bounding box center [878, 418] width 417 height 836
click at [1044, 29] on div "×" at bounding box center [1049, 32] width 29 height 39
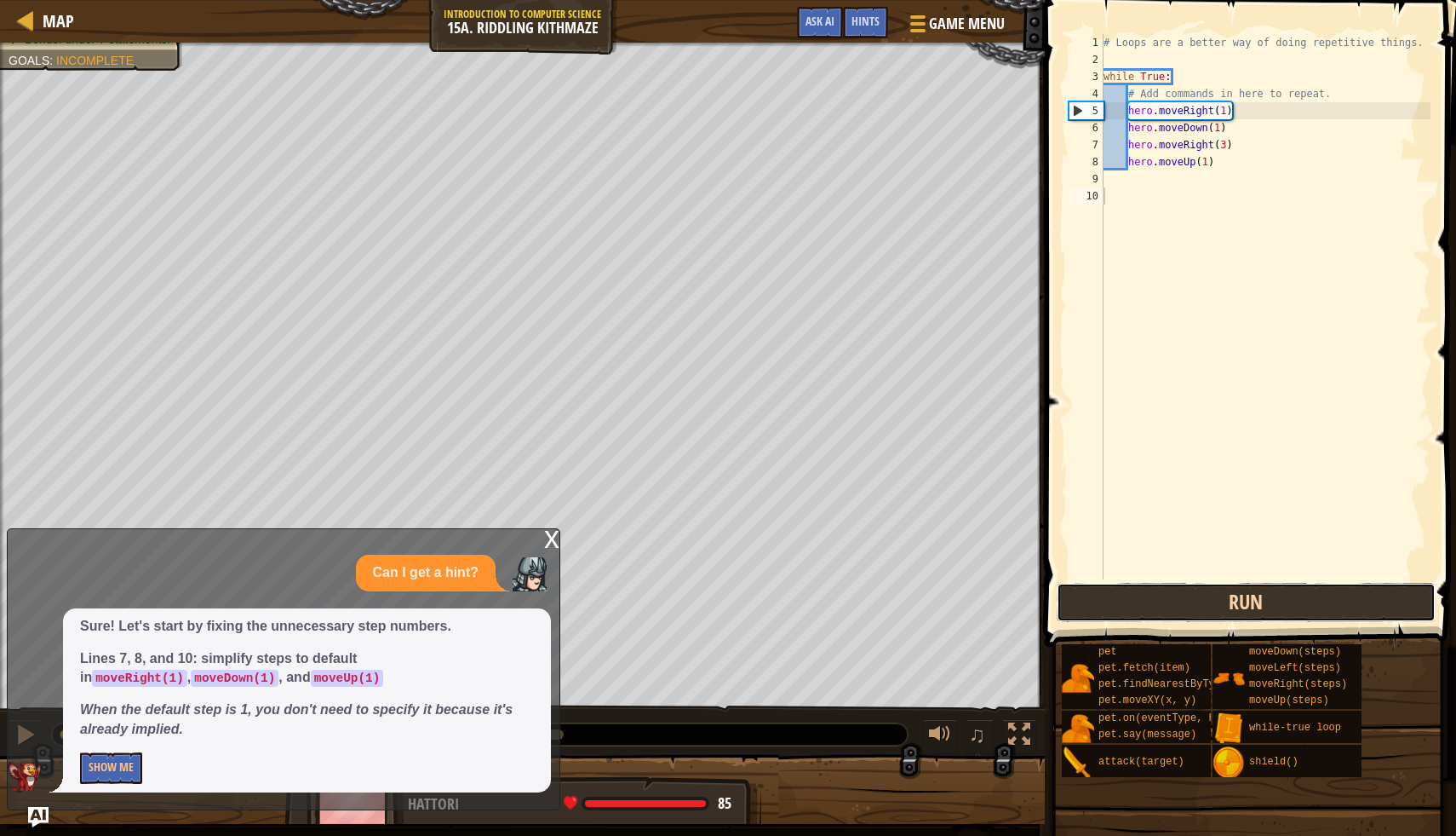
click at [1169, 596] on button "Run" at bounding box center [1246, 601] width 379 height 39
click at [1227, 148] on div "# Loops are a better way of doing repetitive things. while True : # Add command…" at bounding box center [1266, 323] width 331 height 580
type textarea "hero.moveRight(2)"
click at [1198, 608] on button "Run" at bounding box center [1246, 601] width 379 height 39
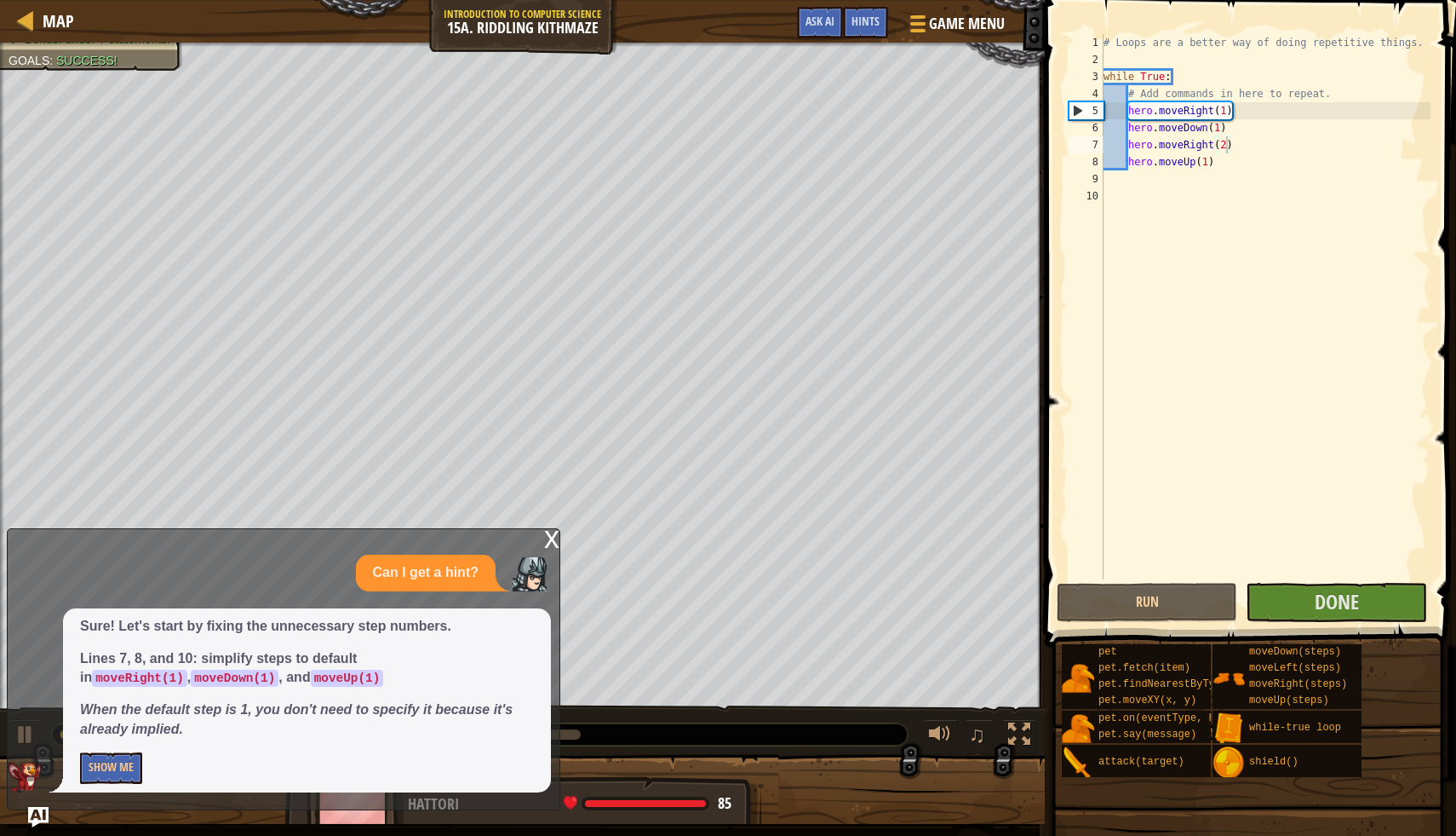
click at [552, 546] on div "x" at bounding box center [552, 537] width 15 height 17
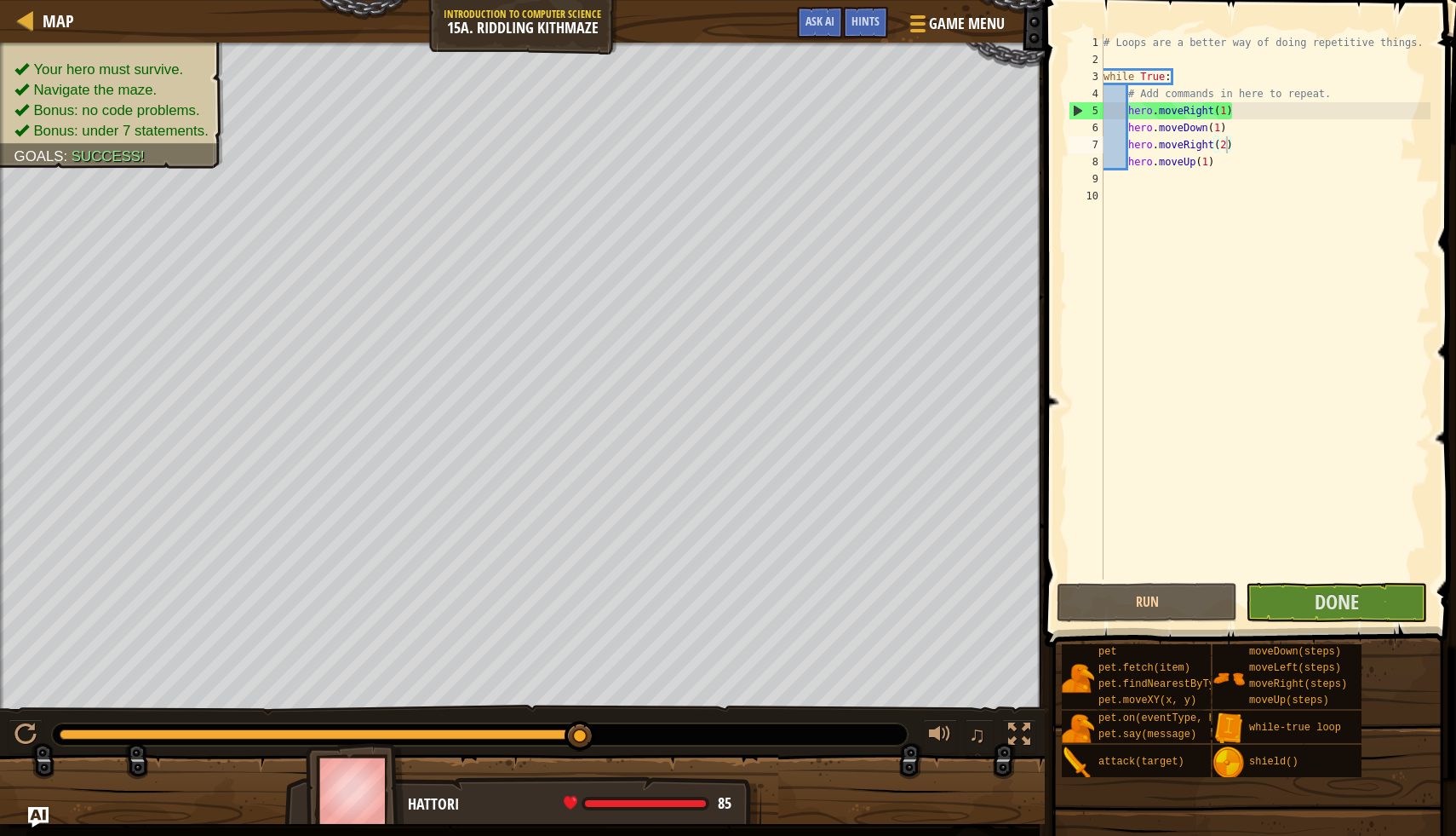
scroll to position [8, 0]
click at [1374, 567] on div "# Loops are a better way of doing repetitive things. while True : # Add command…" at bounding box center [1266, 323] width 331 height 580
click at [1344, 599] on span "Done" at bounding box center [1337, 601] width 44 height 27
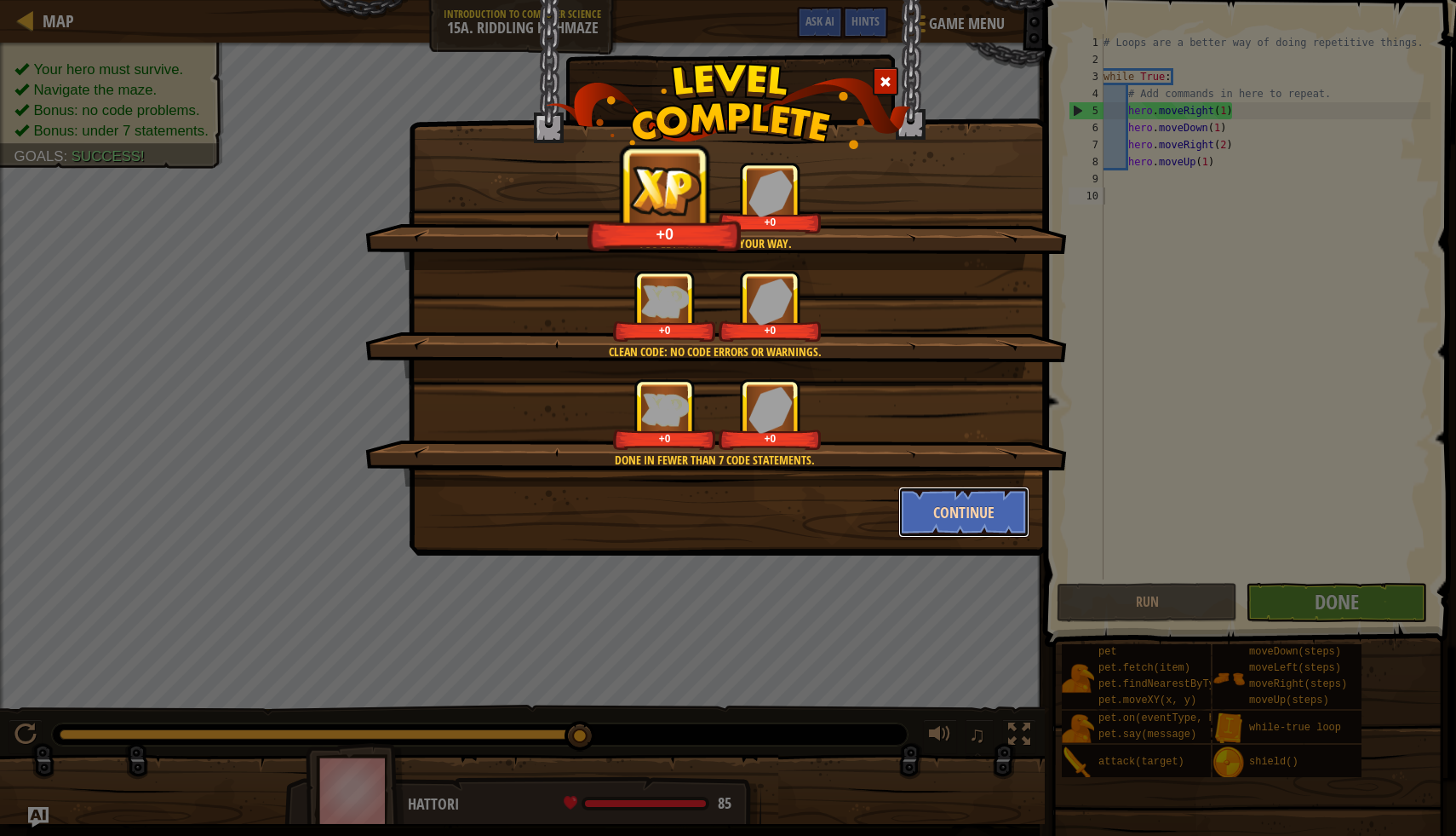
click at [960, 494] on button "Continue" at bounding box center [964, 512] width 132 height 51
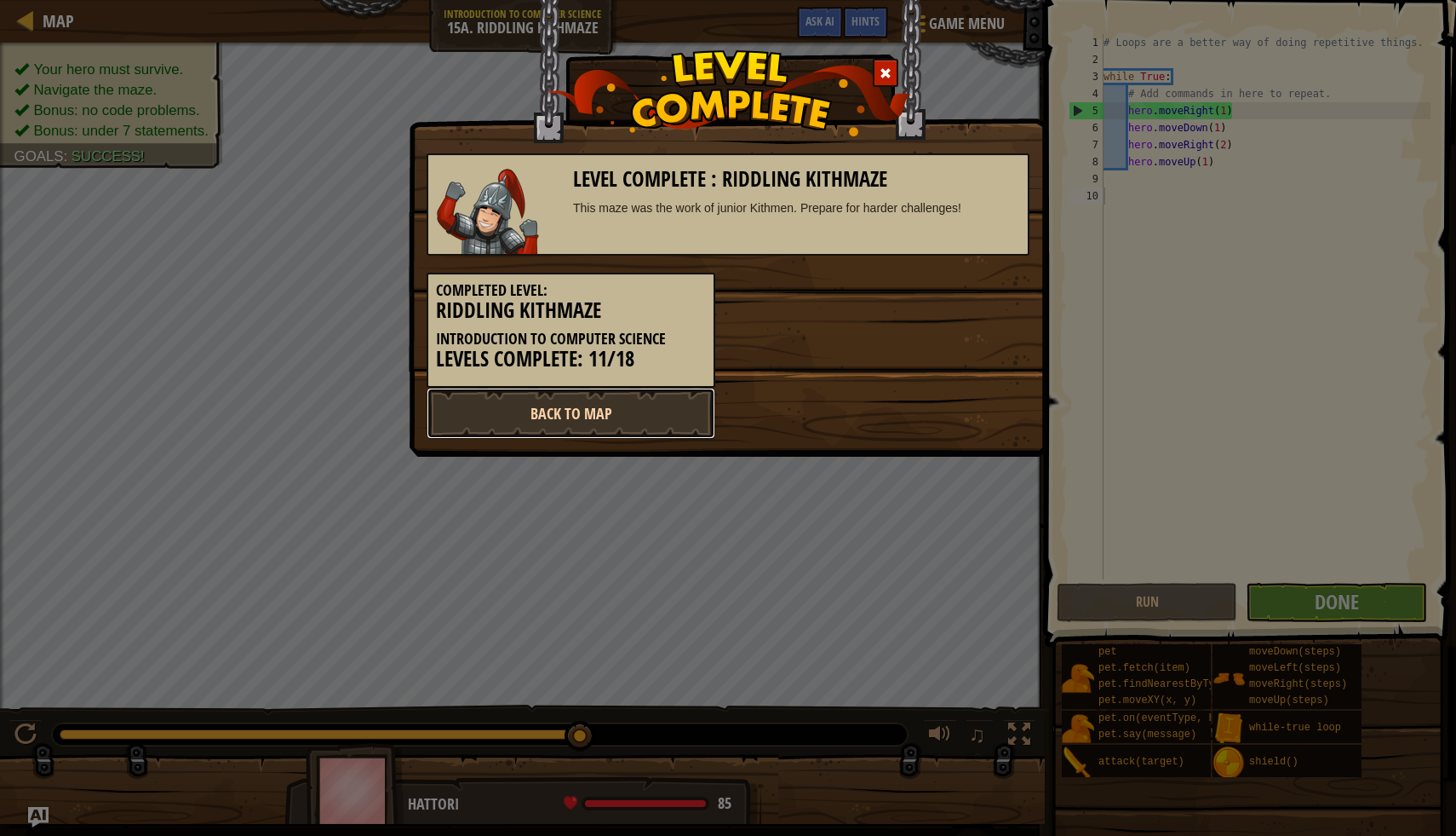
click at [679, 418] on link "Back to Map" at bounding box center [570, 413] width 288 height 51
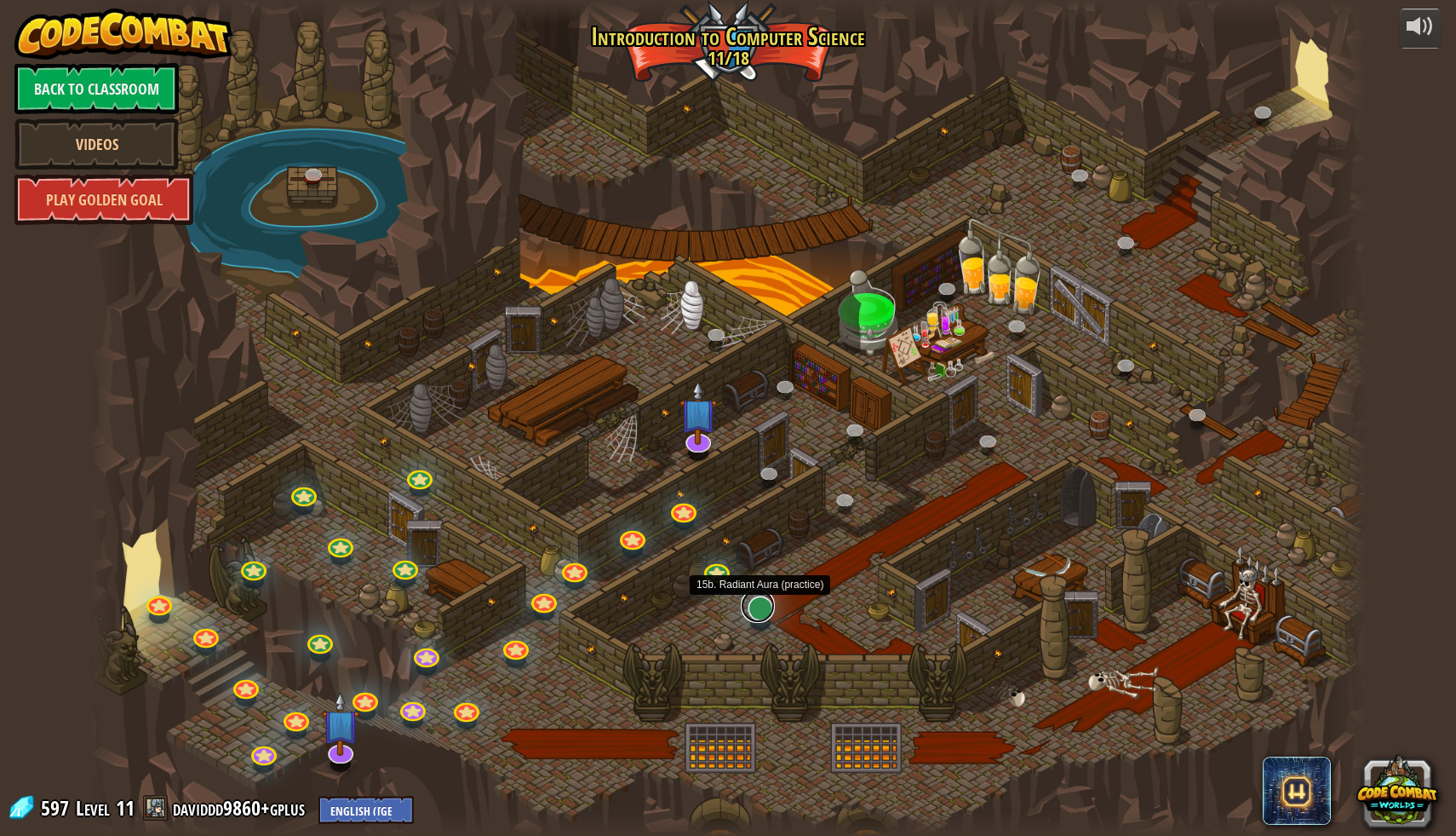
click at [758, 612] on link at bounding box center [758, 605] width 34 height 34
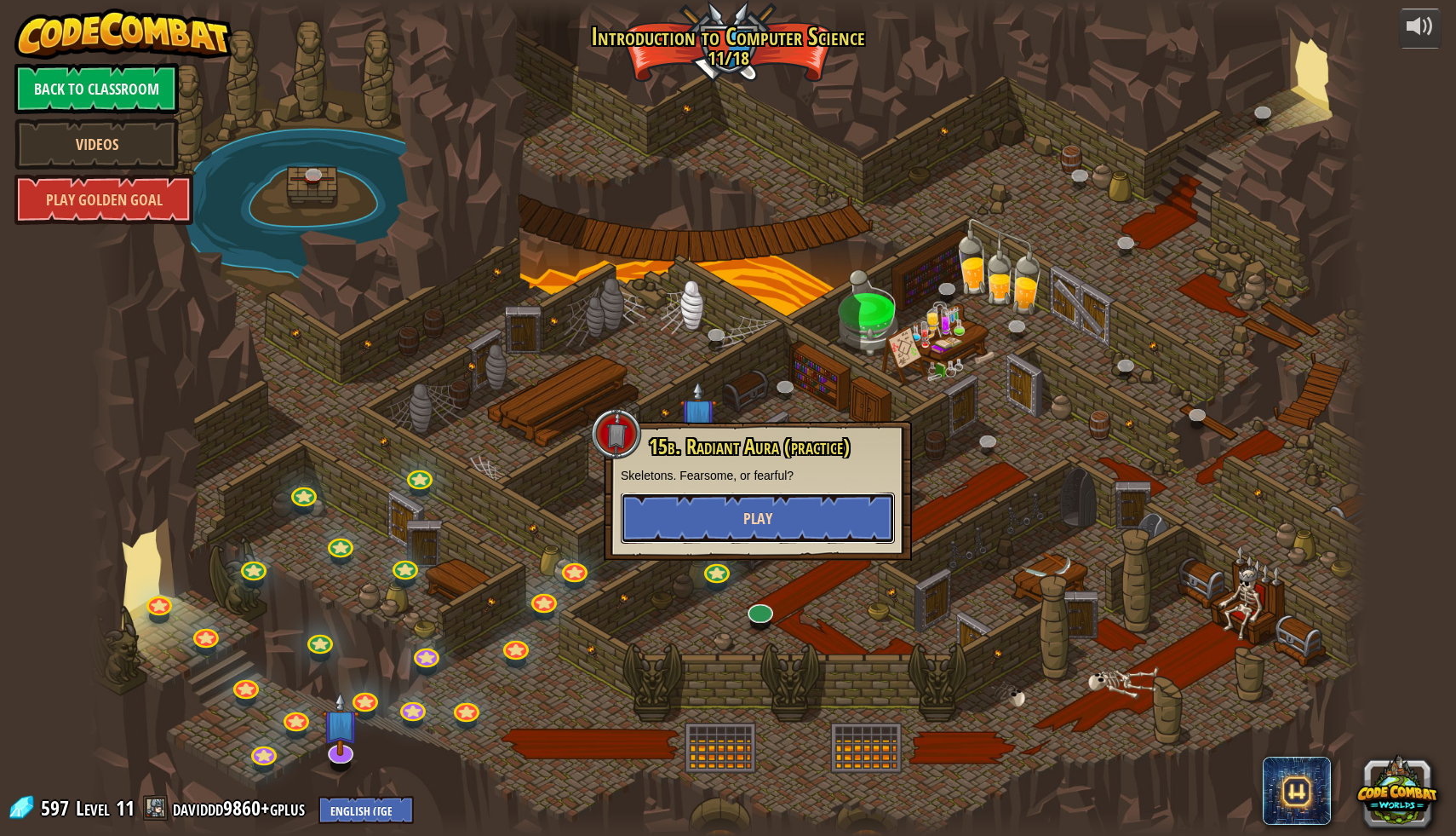
click at [771, 503] on button "Play" at bounding box center [758, 518] width 274 height 51
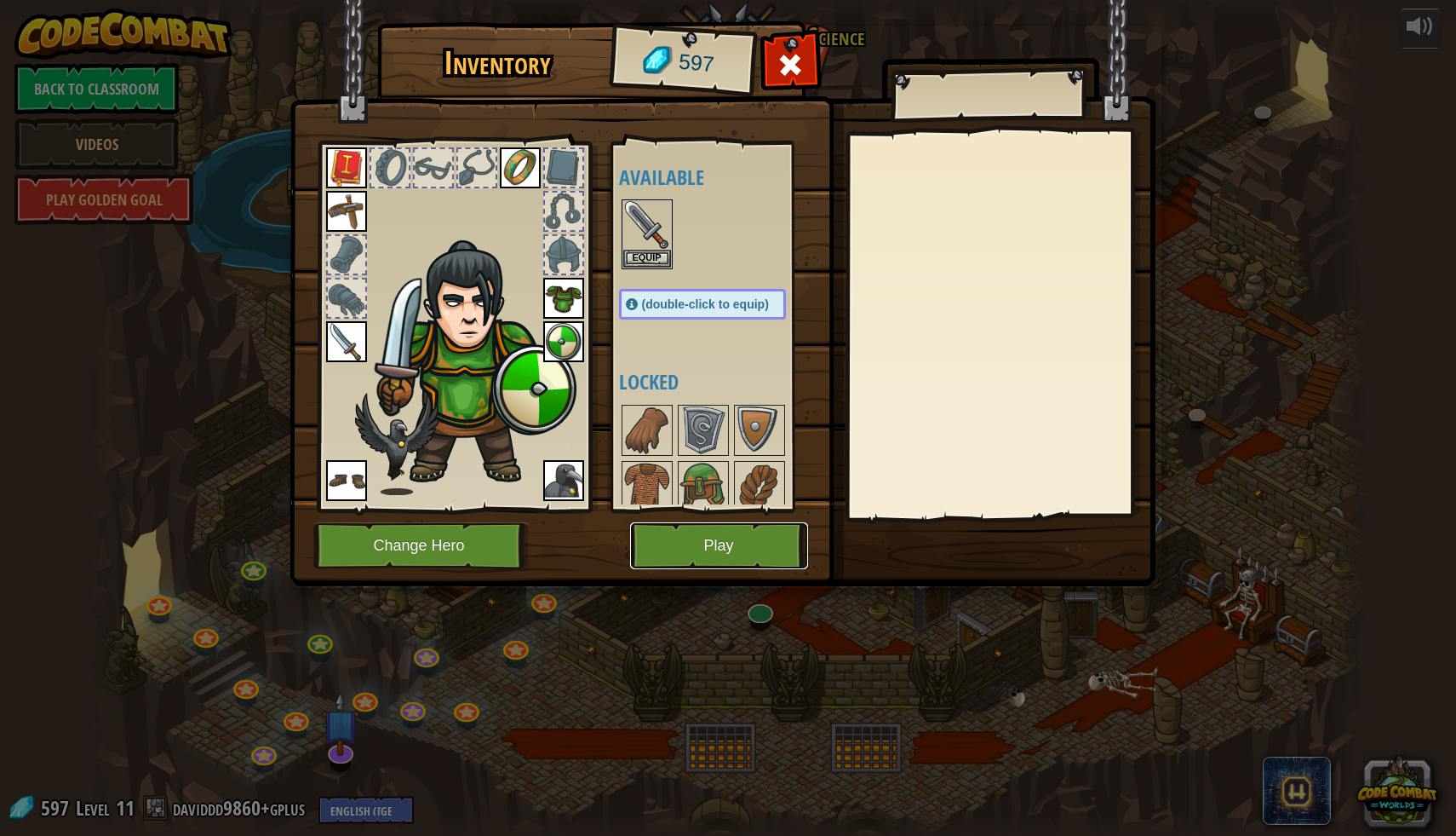
click at [690, 546] on button "Play" at bounding box center [719, 546] width 178 height 47
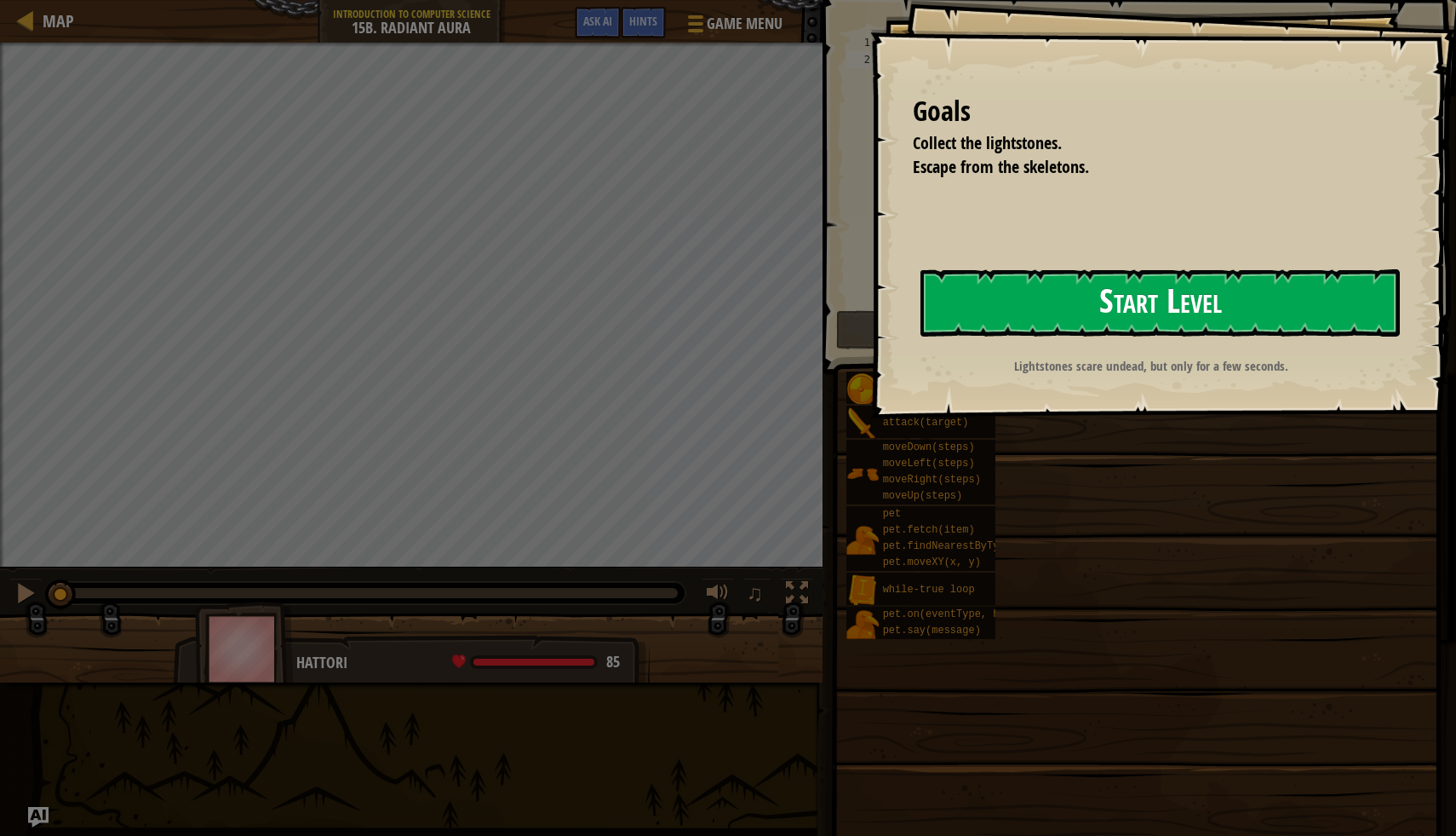
click at [952, 309] on button "Start Level" at bounding box center [1160, 303] width 479 height 67
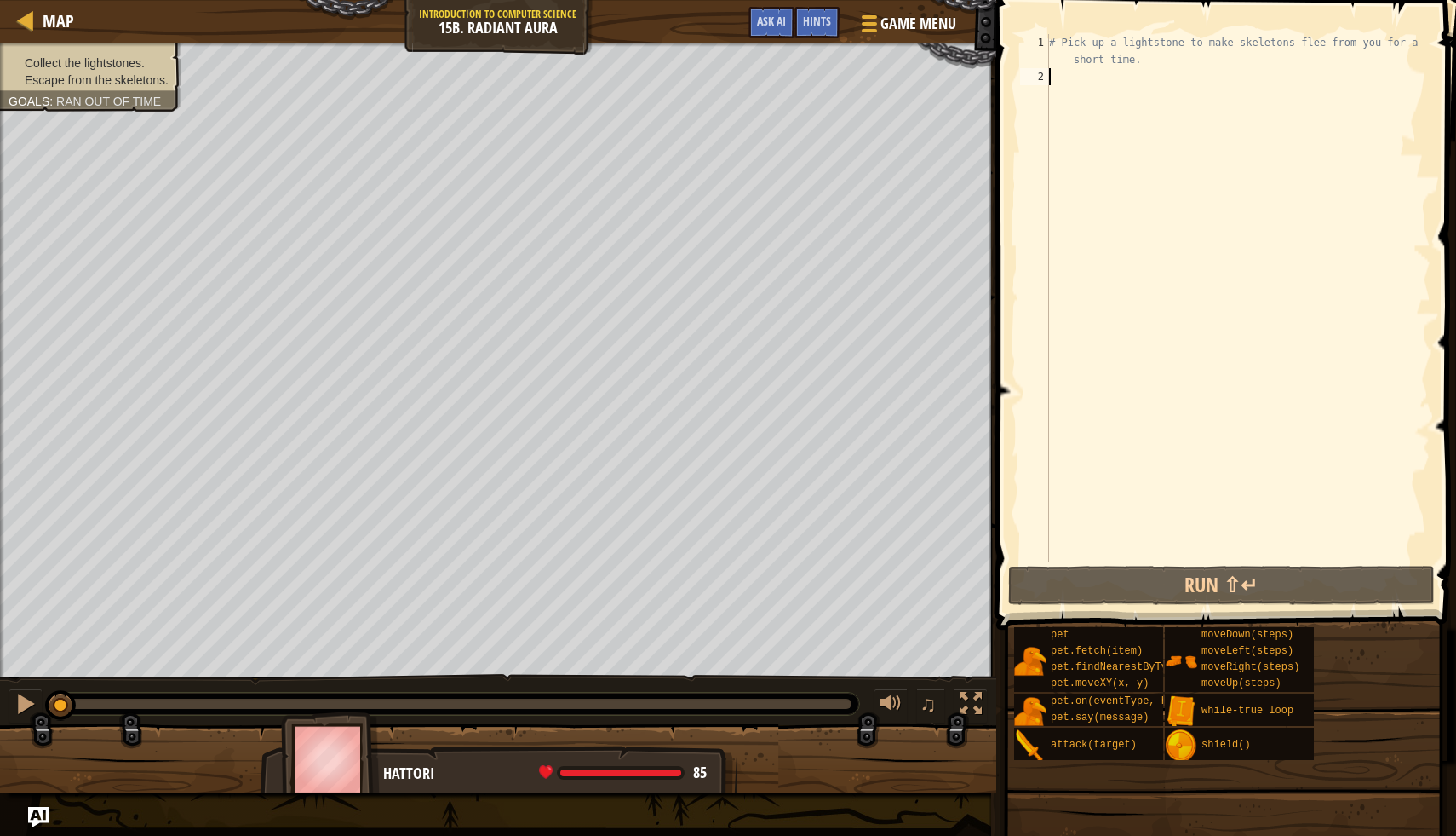
scroll to position [8, 0]
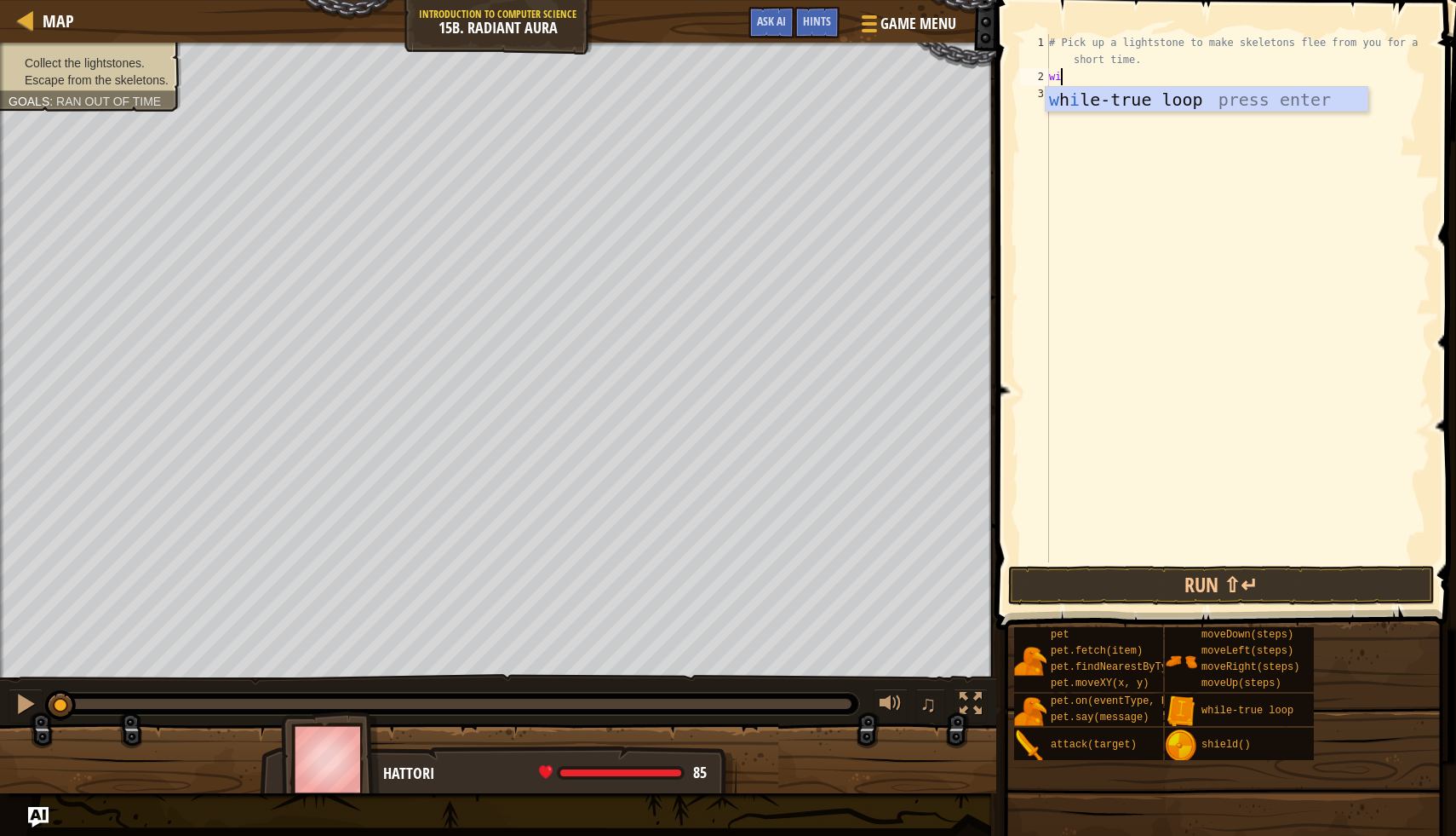
type textarea "wil"
click at [1167, 93] on div "w h il e-true loop press enter" at bounding box center [1206, 125] width 322 height 77
type textarea "w"
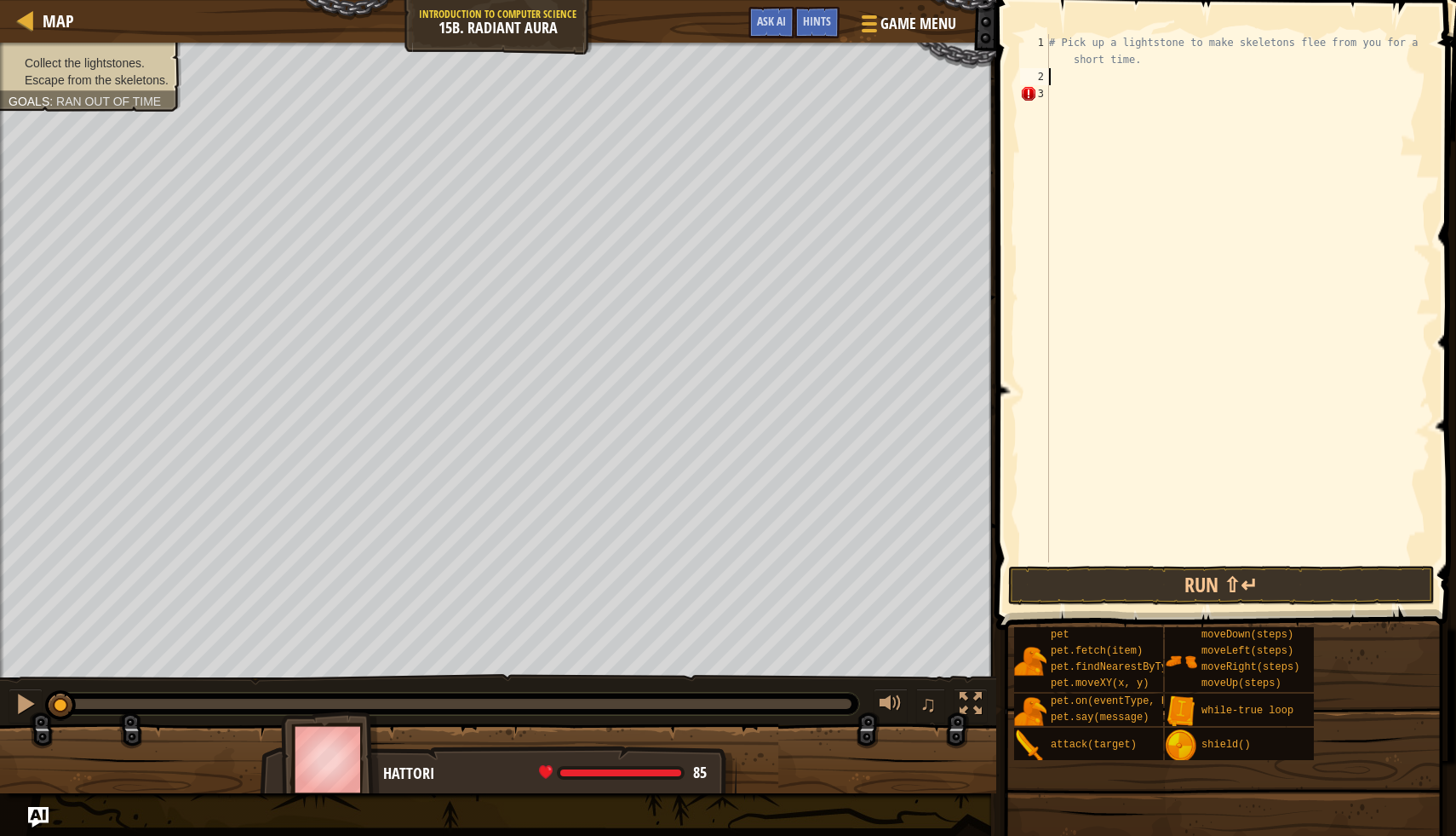
type textarea "# Pick up a lightstone to make skeletons flee from you for a short time."
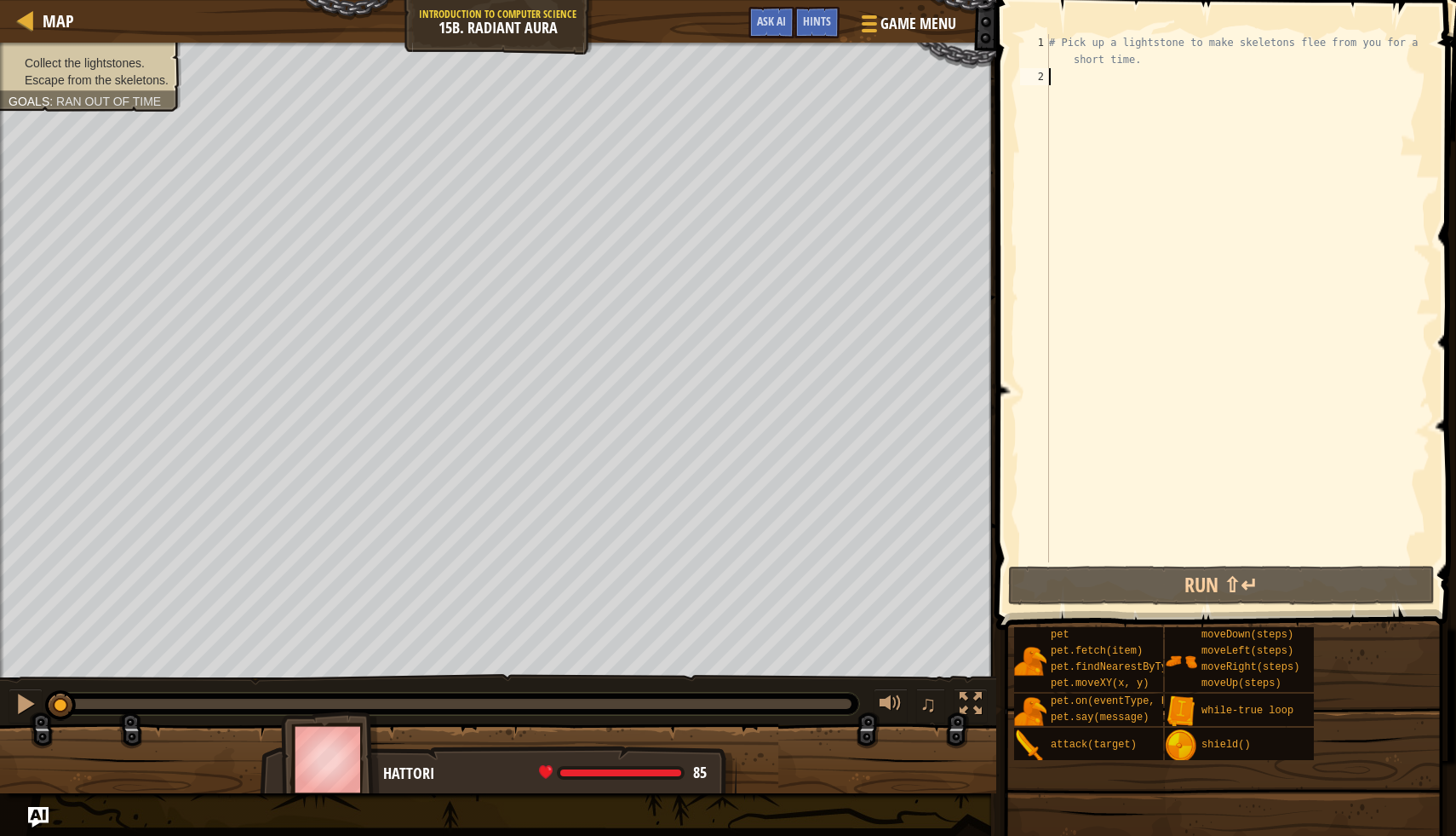
click at [1091, 100] on div "# Pick up a lightstone to make skeletons flee from you for a short time." at bounding box center [1238, 323] width 385 height 580
type textarea "h"
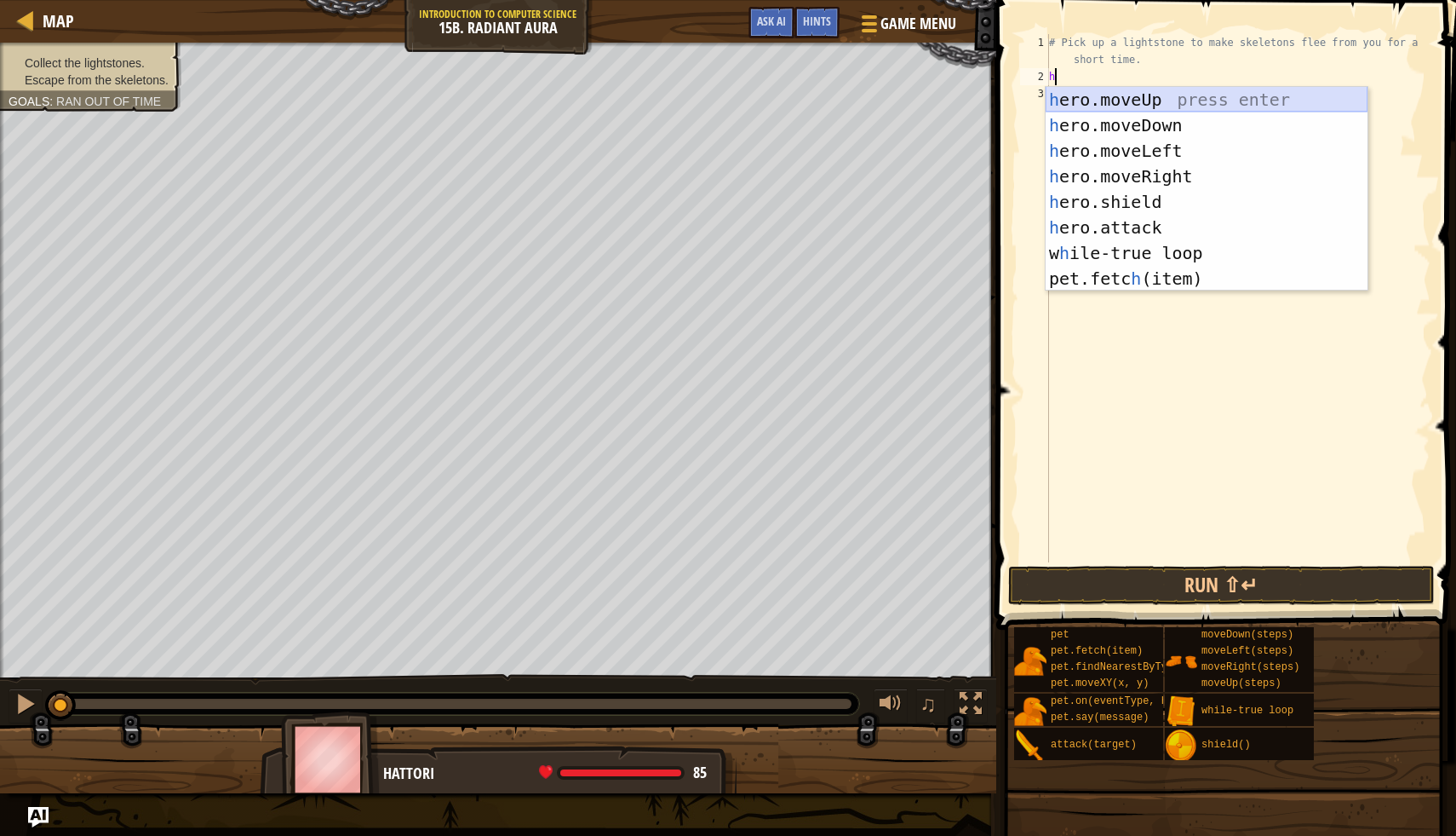
click at [1141, 103] on div "h ero.moveUp press enter h ero.moveDown press enter h ero.moveLeft press enter …" at bounding box center [1206, 215] width 322 height 255
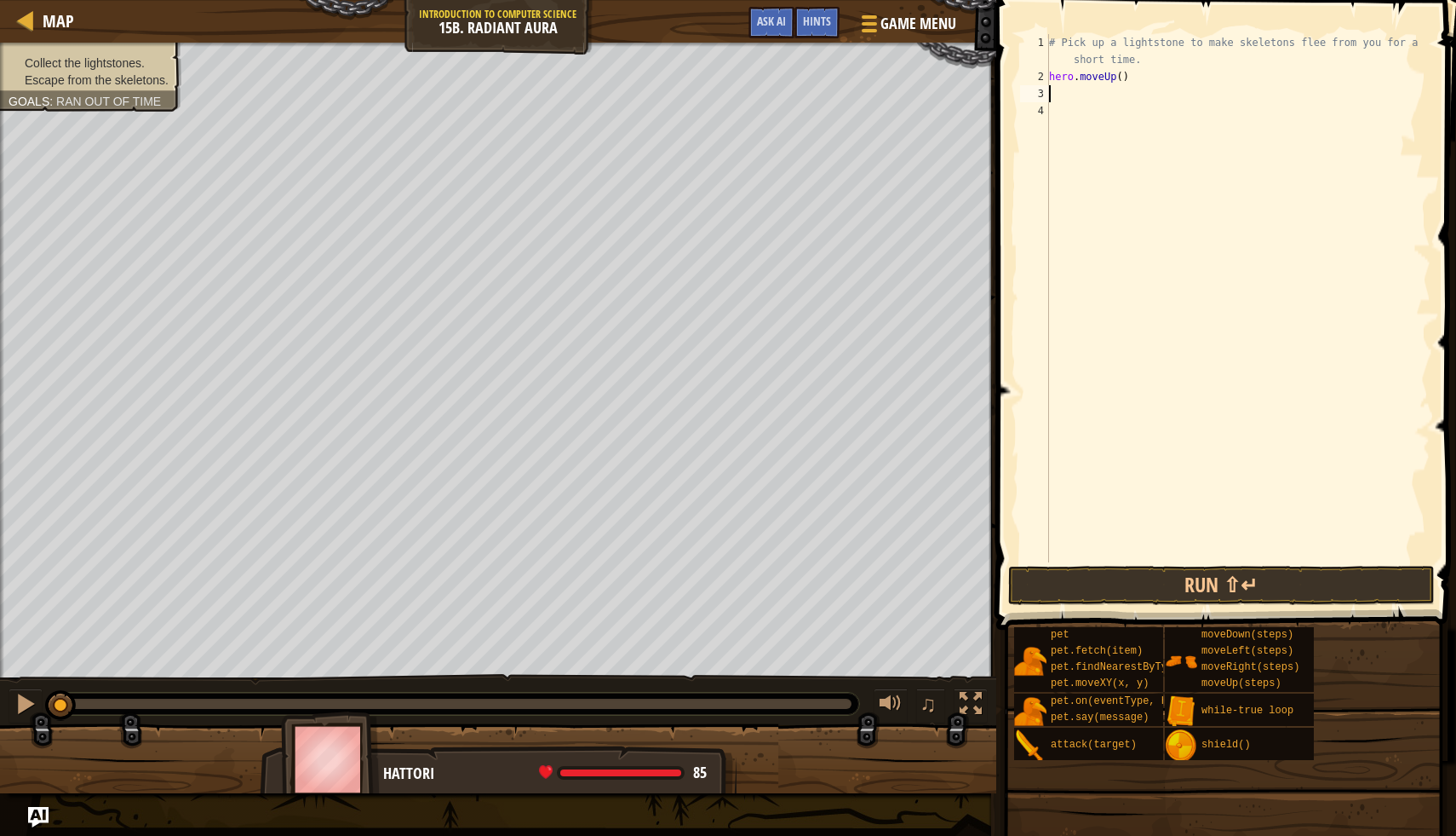
click at [1120, 73] on div "# Pick up a lightstone to make skeletons flee from you for a short time. hero .…" at bounding box center [1238, 323] width 385 height 580
type textarea "hero.moveUp(1)"
click at [1074, 99] on div "# Pick up a lightstone to make skeletons flee from you for a short time. hero .…" at bounding box center [1238, 323] width 385 height 580
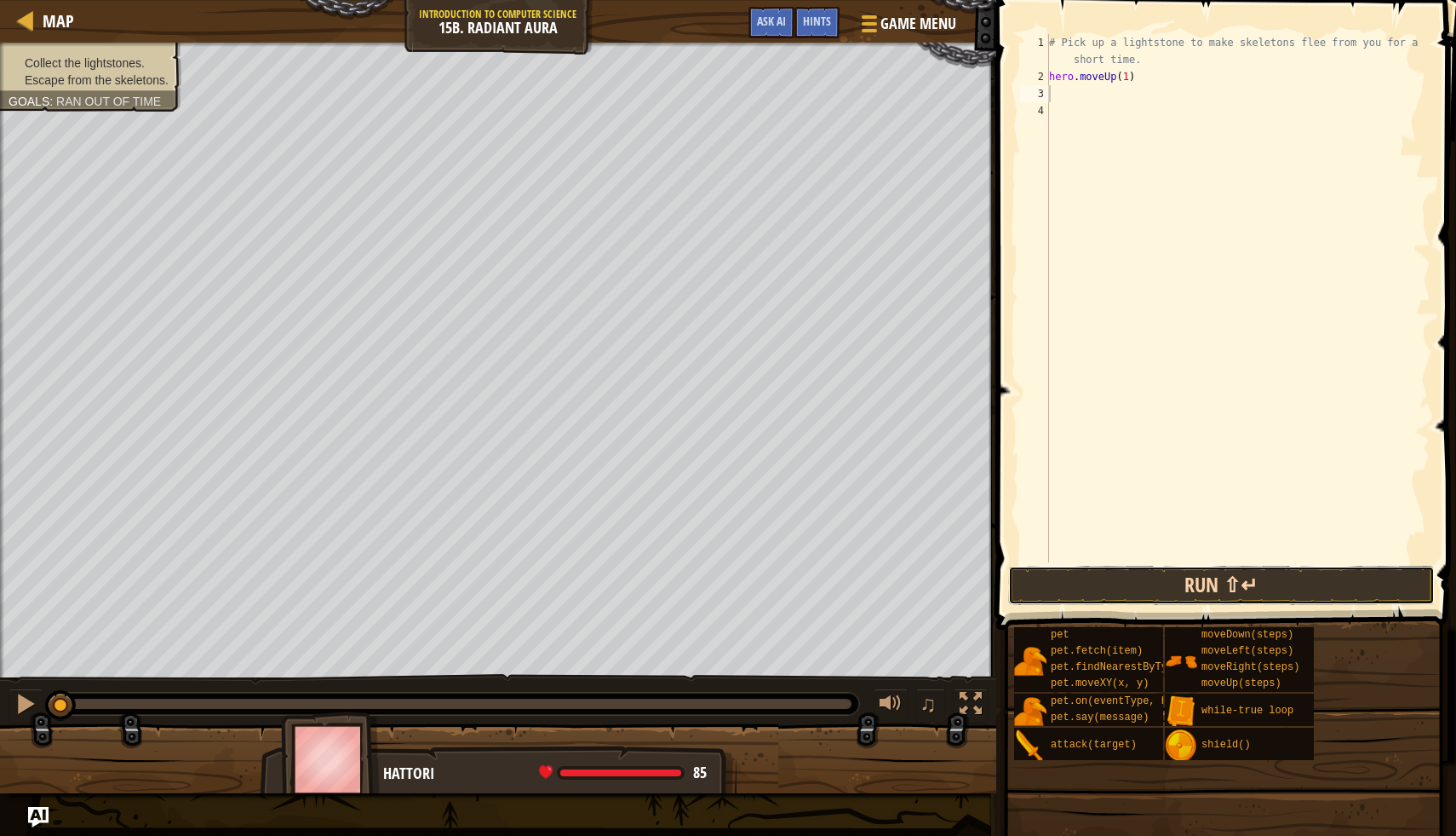
click at [1221, 588] on button "Run ⇧↵" at bounding box center [1222, 584] width 426 height 39
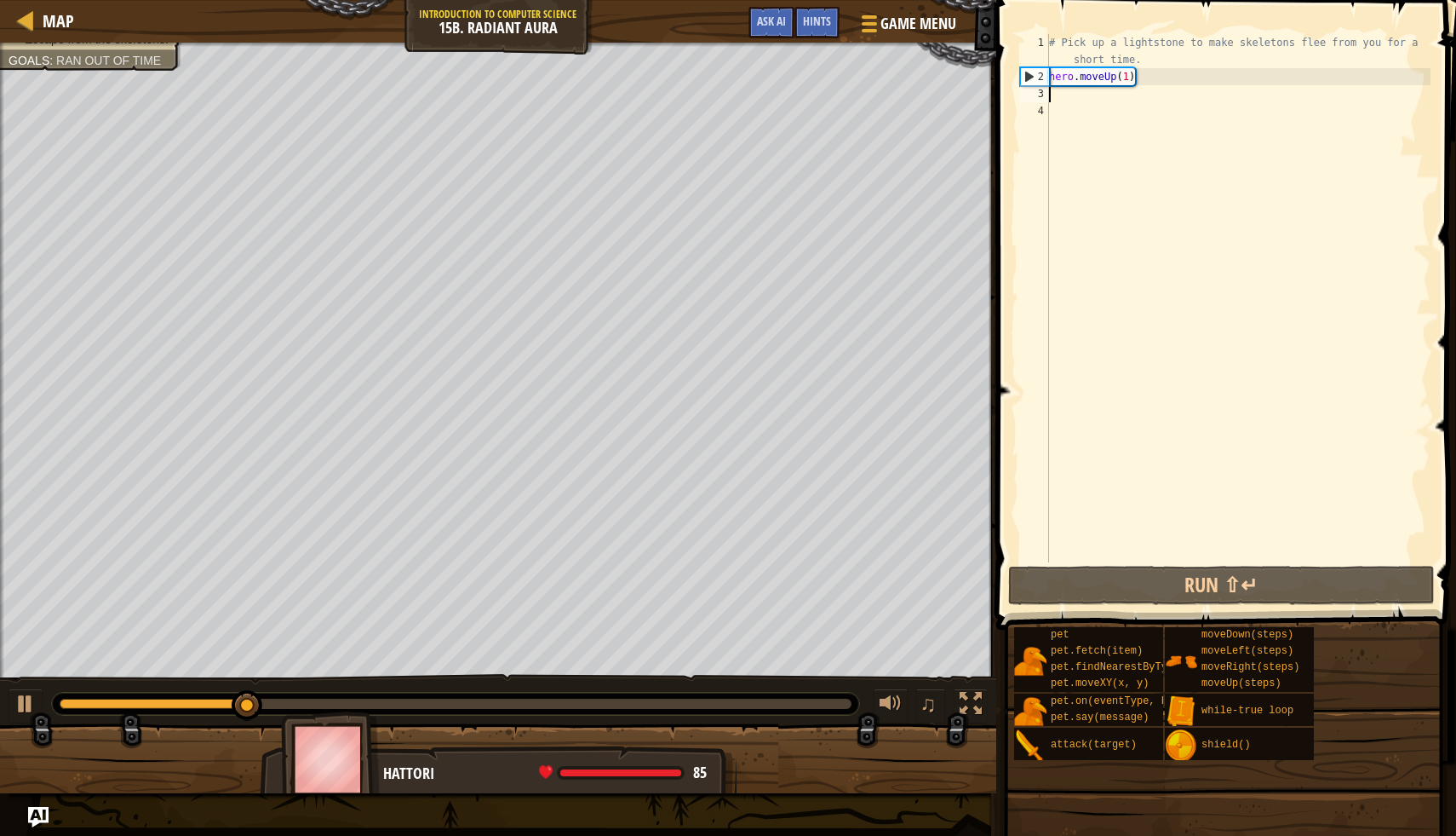
type textarea "h"
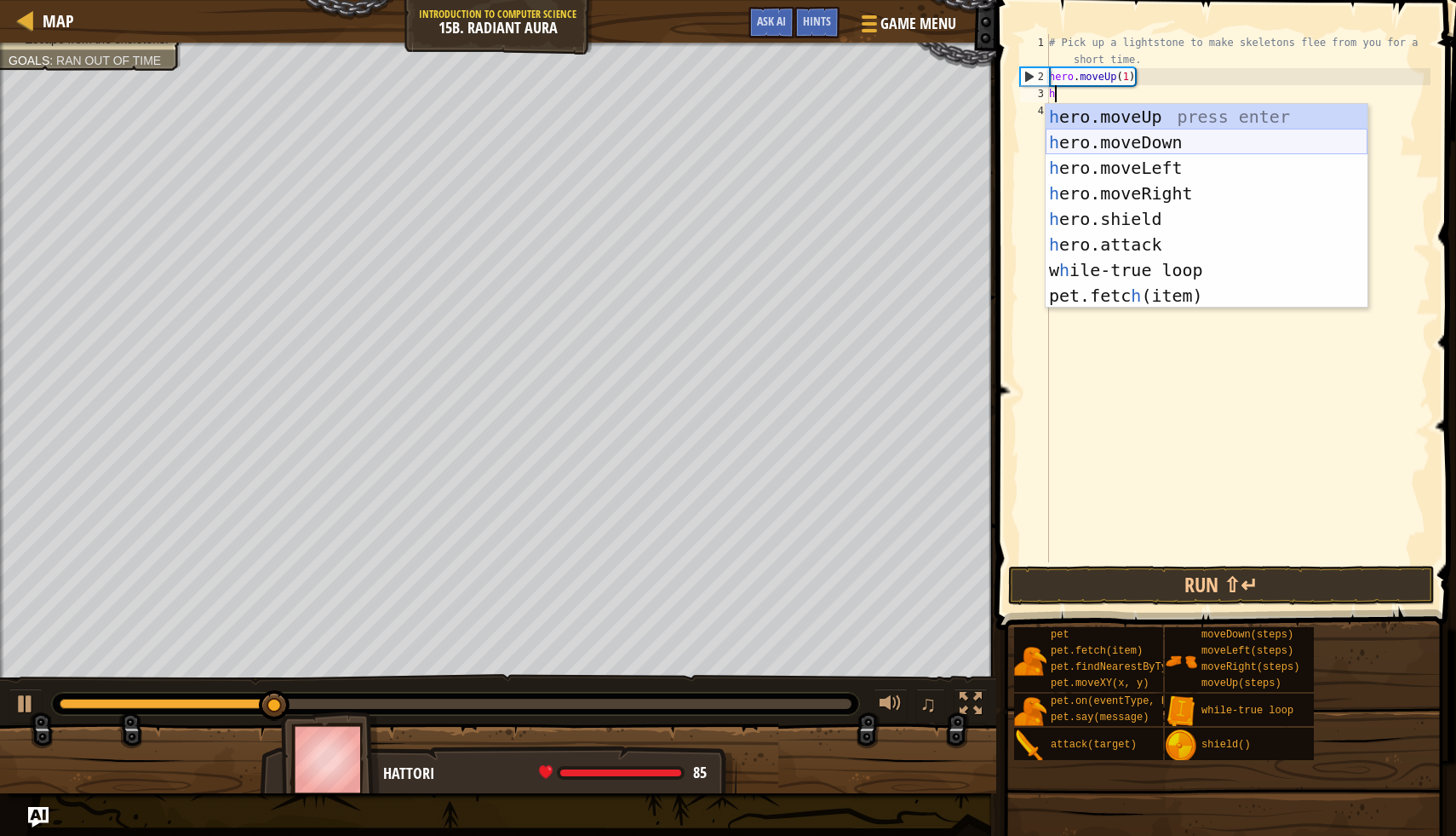
click at [1136, 142] on div "h ero.moveUp press enter h ero.moveDown press enter h ero.moveLeft press enter …" at bounding box center [1206, 232] width 322 height 255
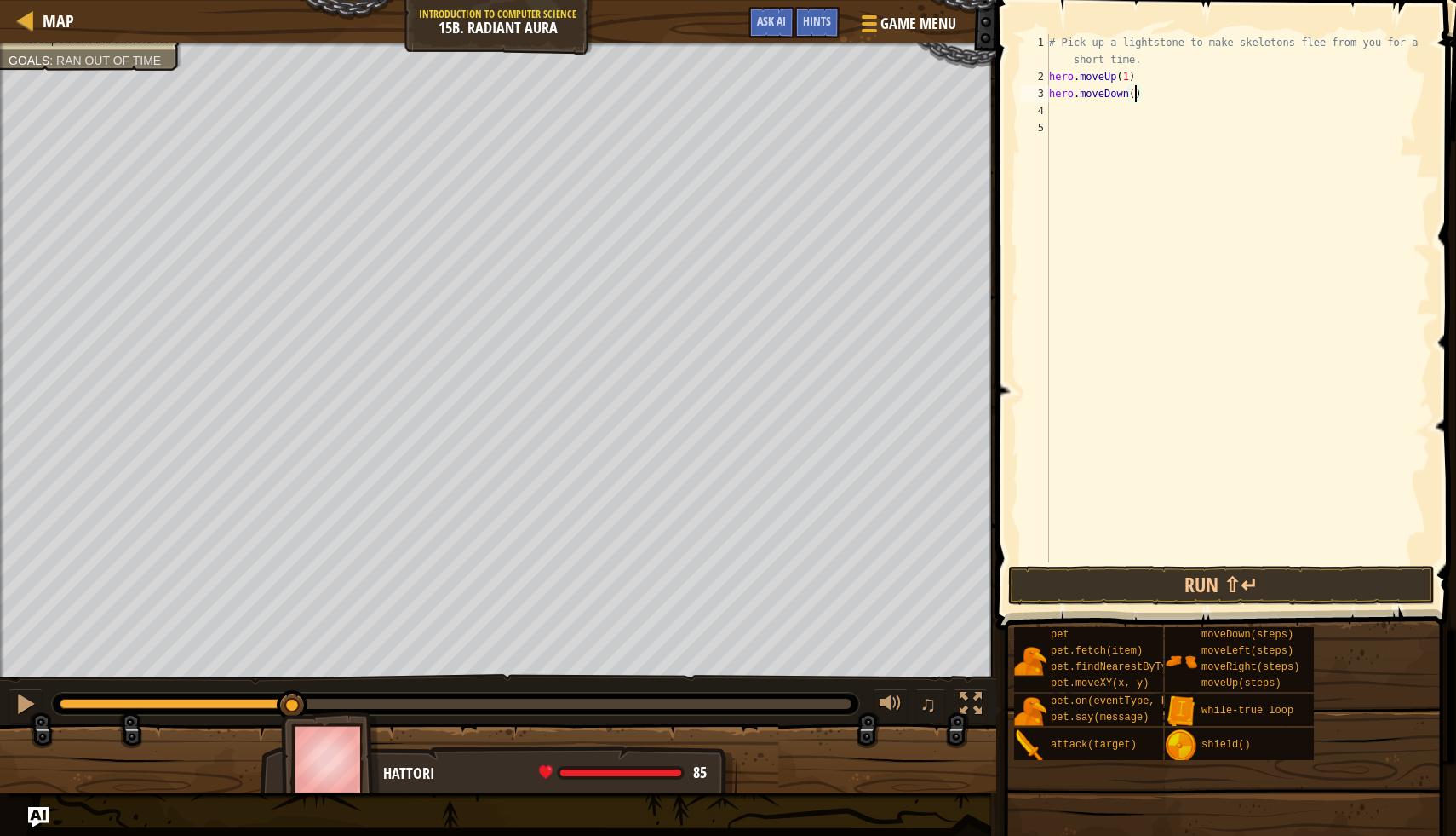
click at [1135, 96] on div "# Pick up a lightstone to make skeletons flee from you for a short time. hero .…" at bounding box center [1238, 323] width 385 height 580
type textarea "hero.moveDown(1)"
click at [1054, 113] on div "# Pick up a lightstone to make skeletons flee from you for a short time. hero .…" at bounding box center [1238, 323] width 385 height 580
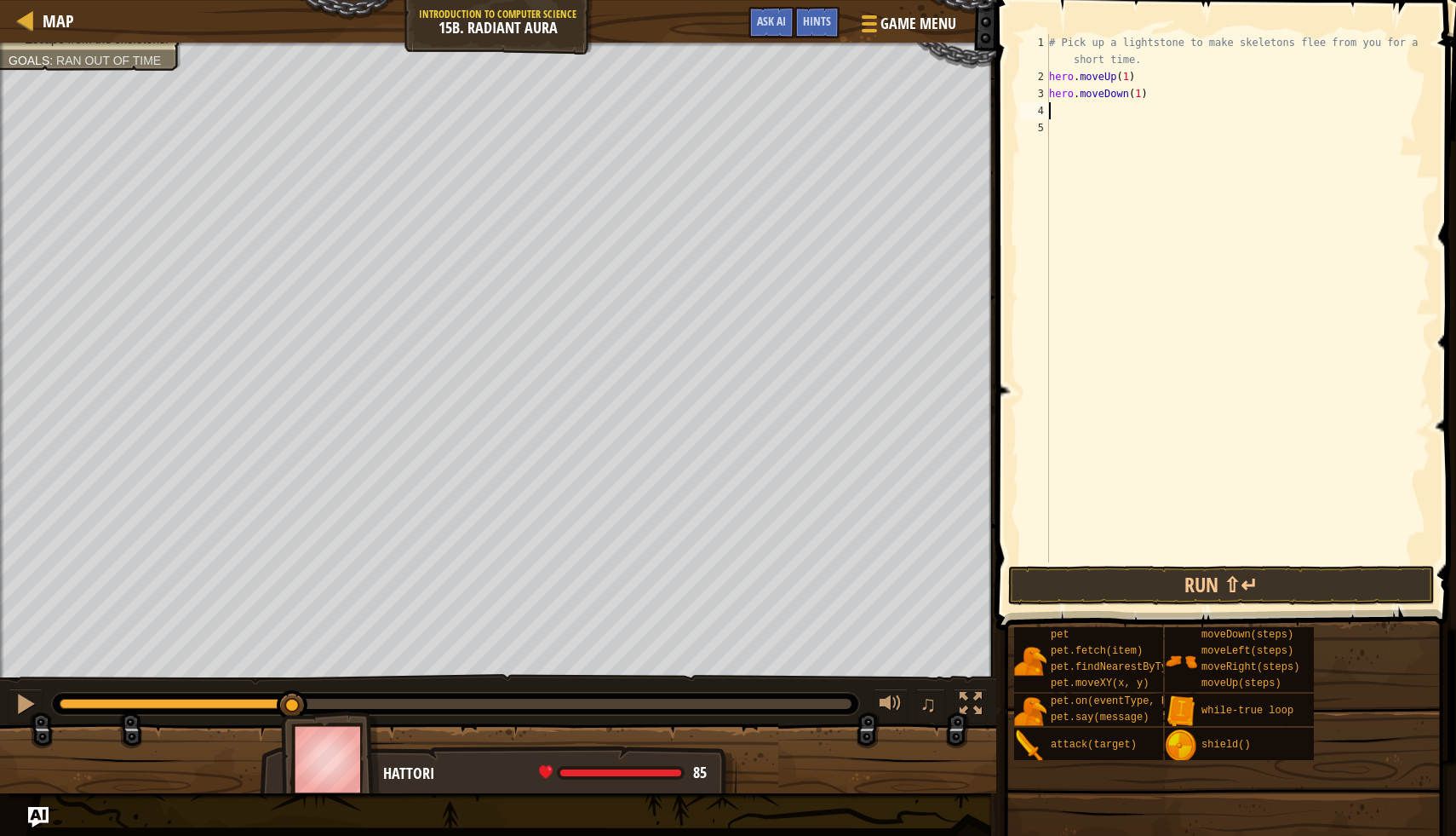
type textarea "h"
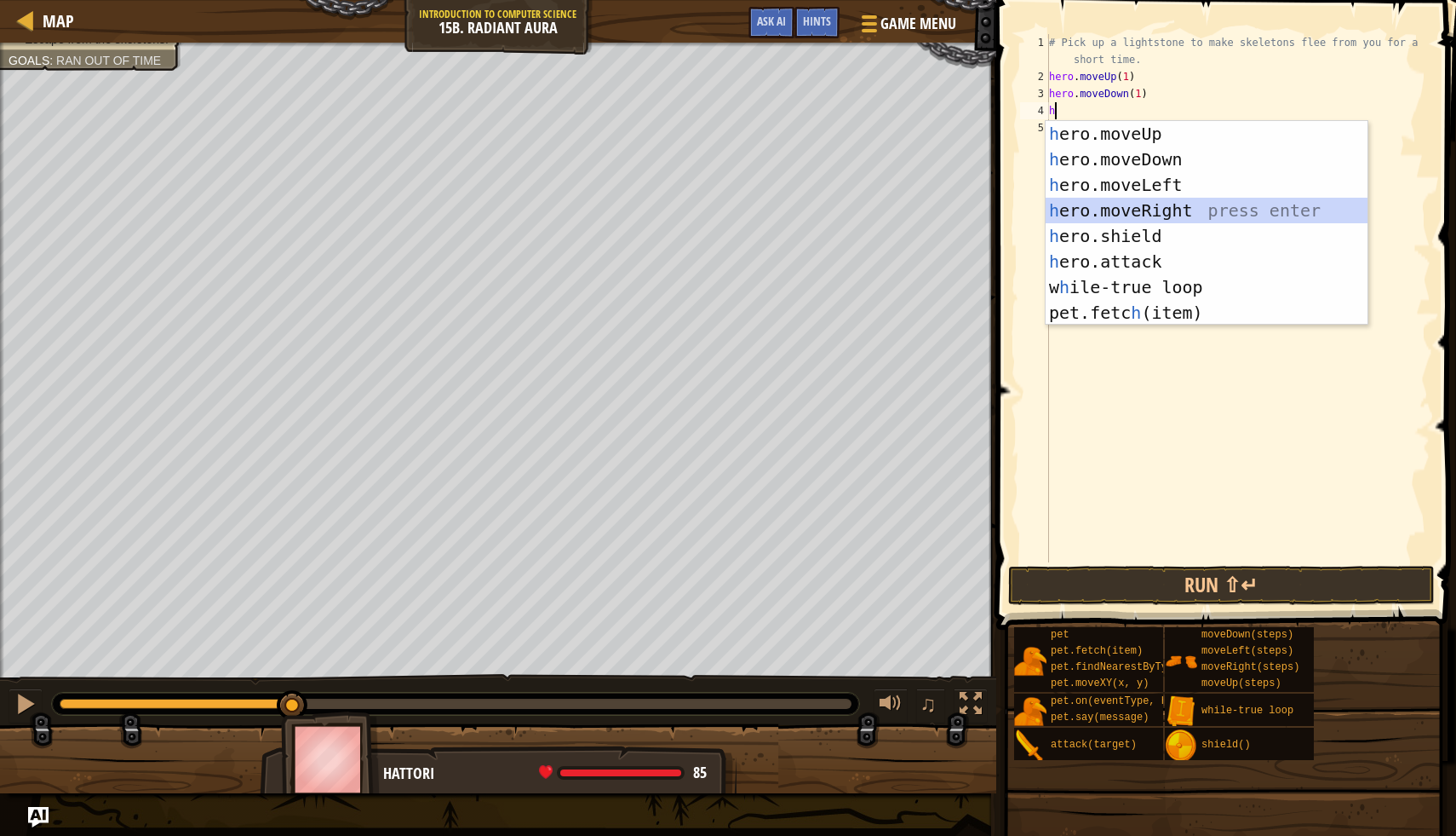
click at [1203, 214] on div "h ero.moveUp press enter h ero.moveDown press enter h ero.moveLeft press enter …" at bounding box center [1206, 249] width 322 height 255
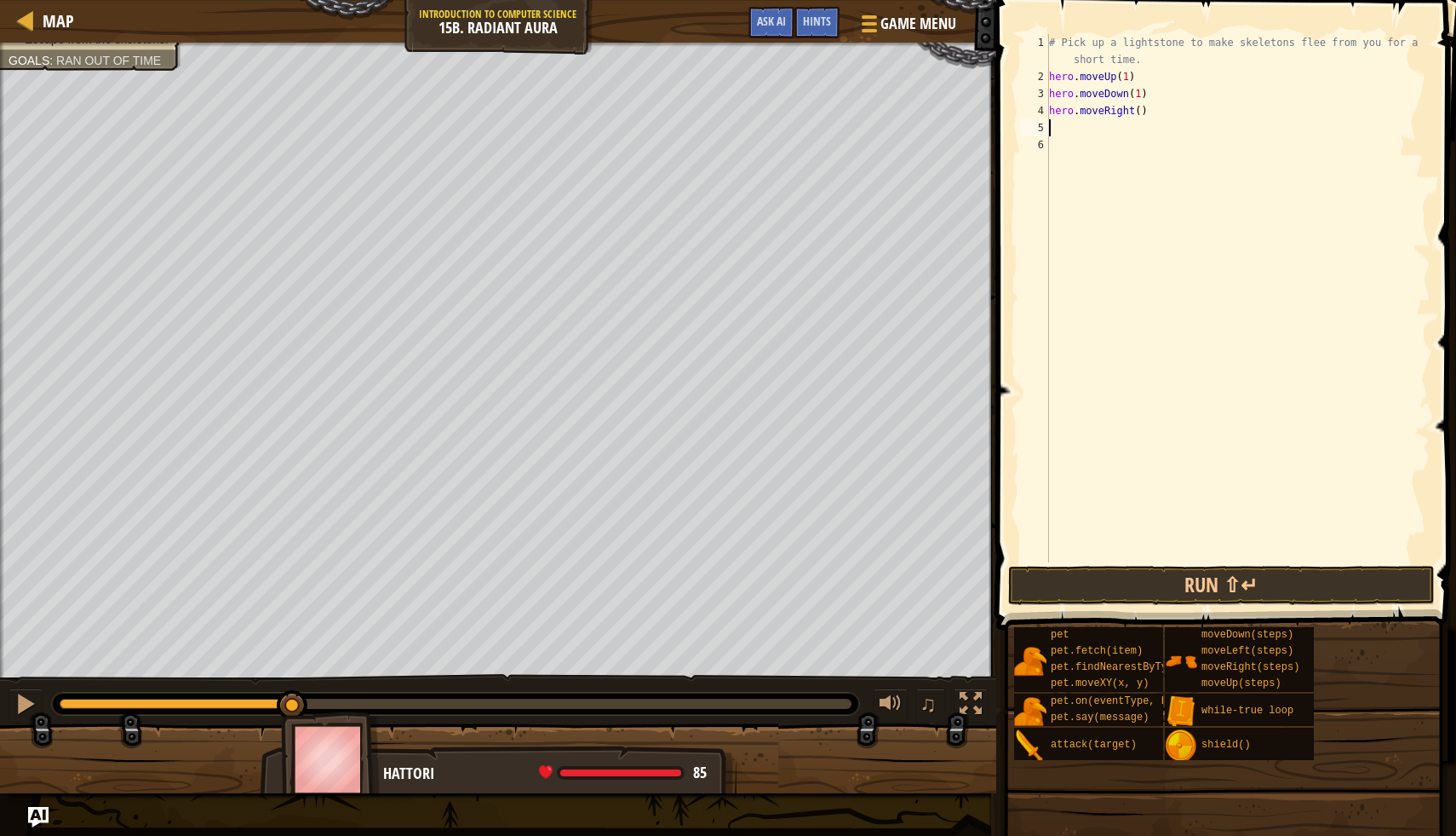
click at [1138, 113] on div "# Pick up a lightstone to make skeletons flee from you for a short time. hero .…" at bounding box center [1238, 323] width 385 height 580
type textarea "hero.moveRight2()"
click at [1084, 132] on div "# Pick up a lightstone to make skeletons flee from you for a short time. hero .…" at bounding box center [1238, 323] width 385 height 580
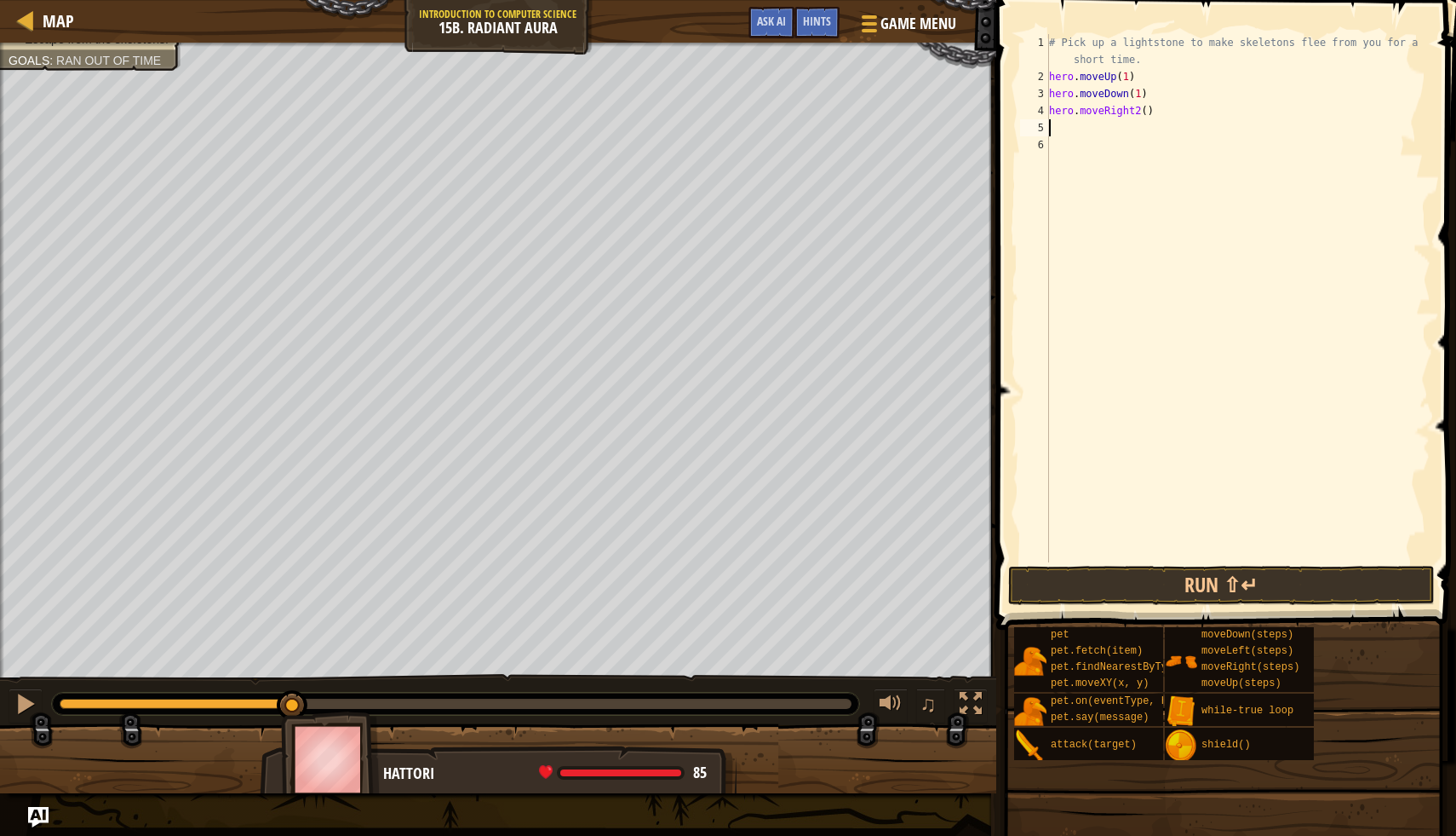
type textarea "h"
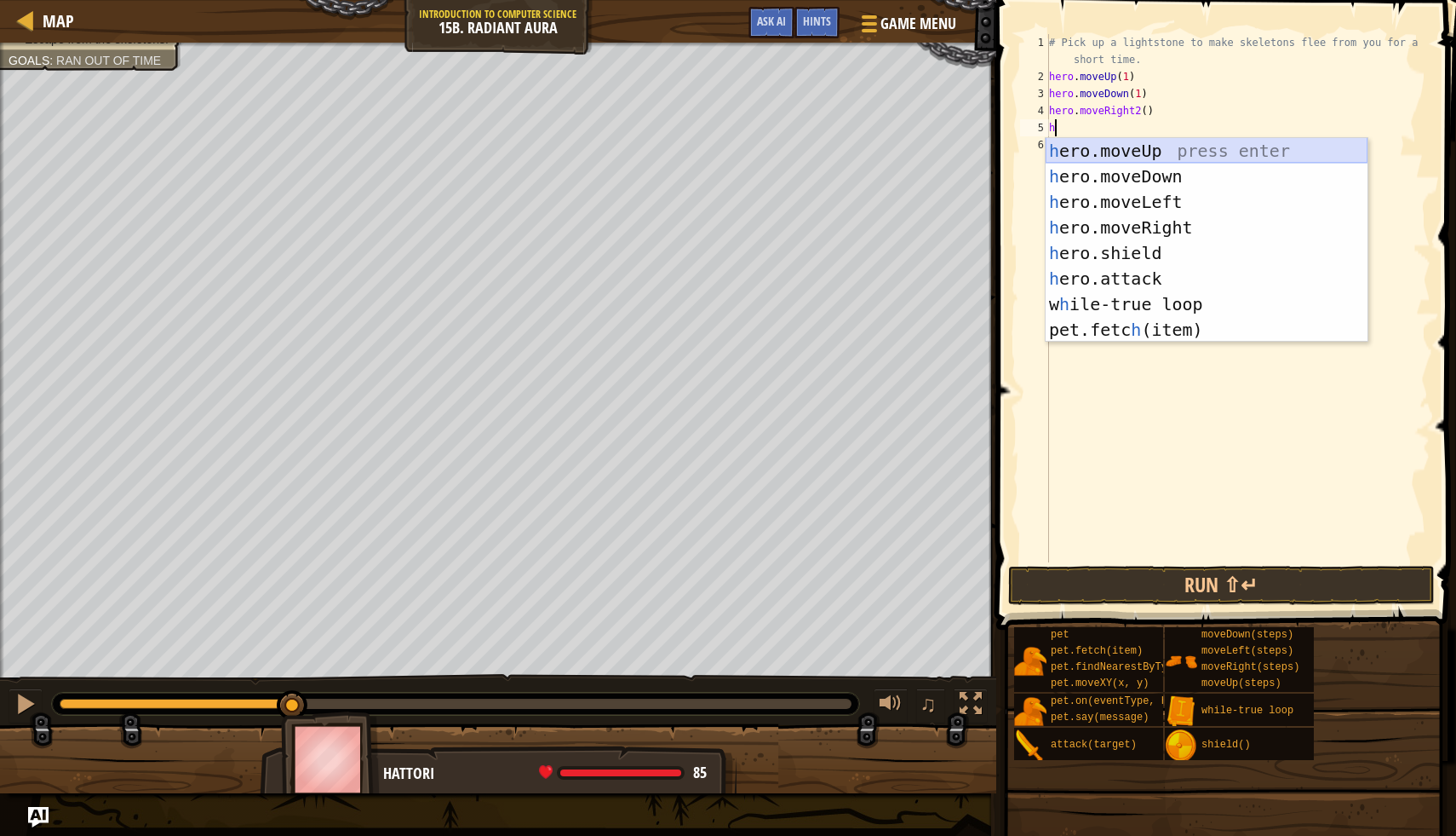
click at [1155, 146] on div "h ero.moveUp press enter h ero.moveDown press enter h ero.moveLeft press enter …" at bounding box center [1206, 266] width 322 height 255
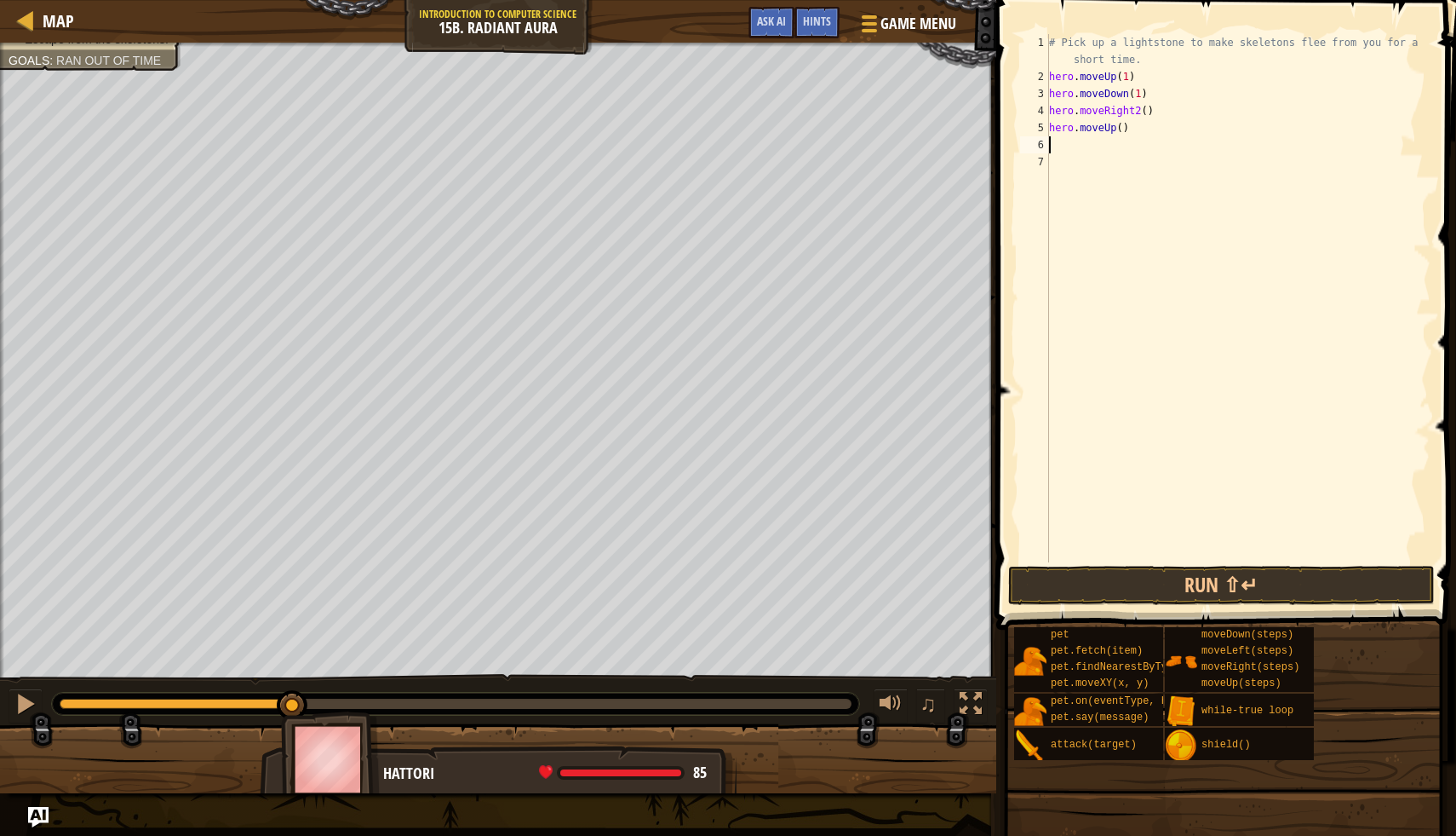
click at [1121, 130] on div "# Pick up a lightstone to make skeletons flee from you for a short time. hero .…" at bounding box center [1238, 323] width 385 height 580
type textarea "hero.moveUp(1)"
click at [1082, 157] on div "# Pick up a lightstone to make skeletons flee from you for a short time. hero .…" at bounding box center [1238, 323] width 385 height 580
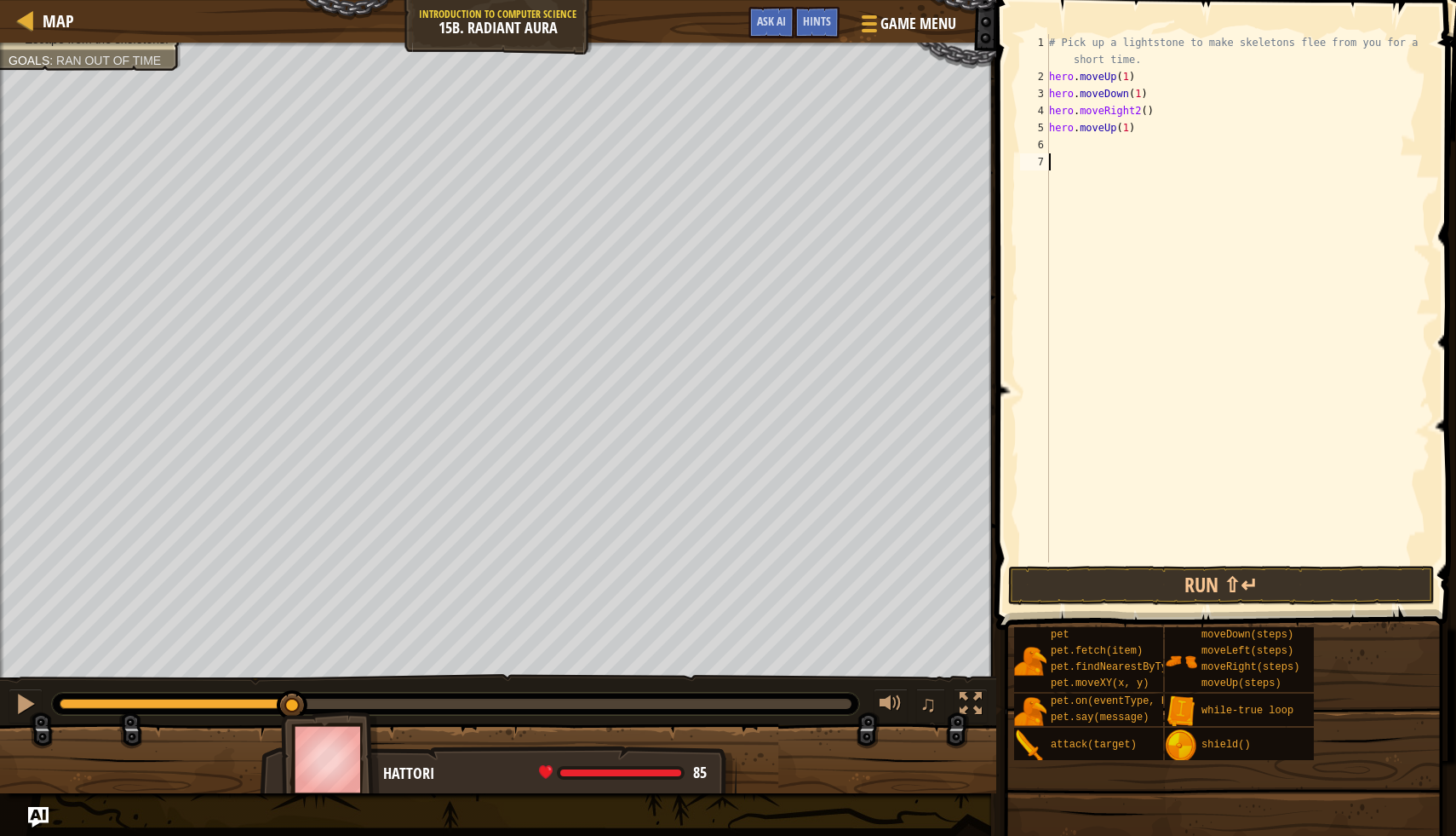
click at [1060, 136] on div "# Pick up a lightstone to make skeletons flee from you for a short time. hero .…" at bounding box center [1238, 323] width 385 height 580
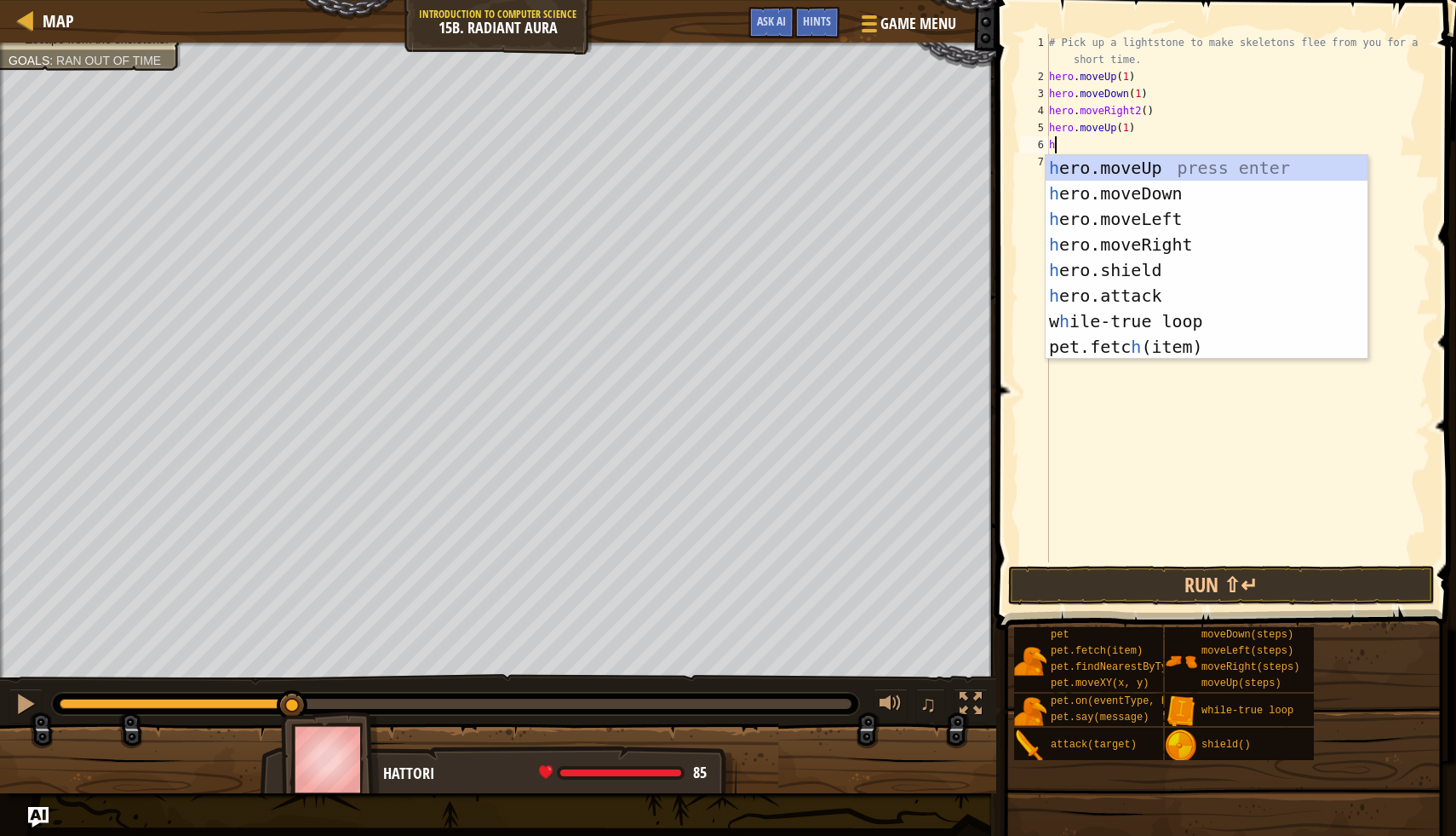
click at [1197, 118] on div "# Pick up a lightstone to make skeletons flee from you for a short time. hero .…" at bounding box center [1238, 323] width 385 height 580
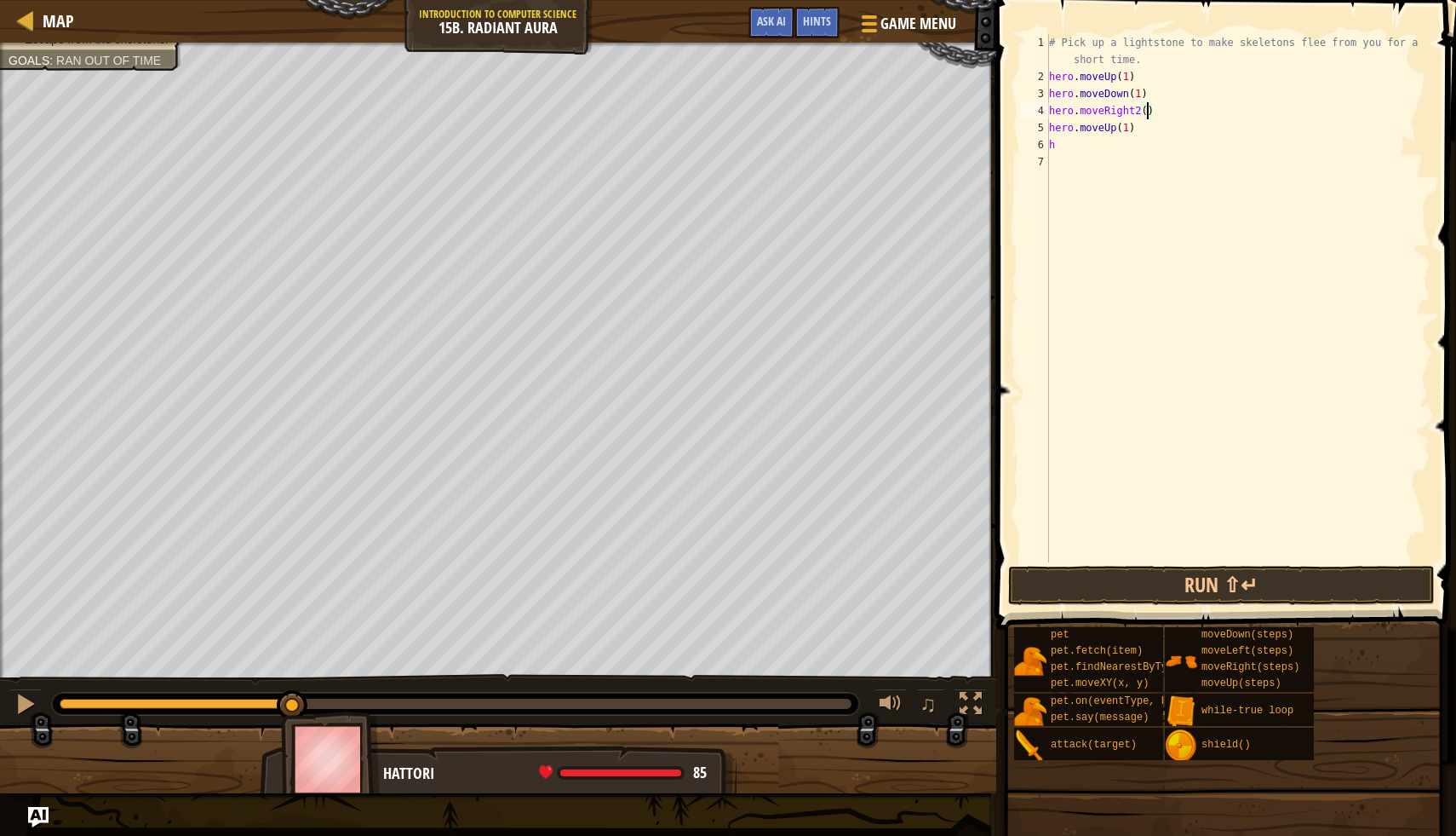
click at [1145, 111] on div "# Pick up a lightstone to make skeletons flee from you for a short time. hero .…" at bounding box center [1238, 323] width 385 height 580
click at [1140, 111] on div "# Pick up a lightstone to make skeletons flee from you for a short time. hero .…" at bounding box center [1238, 323] width 385 height 580
click at [1049, 71] on div "2" at bounding box center [1034, 77] width 29 height 17
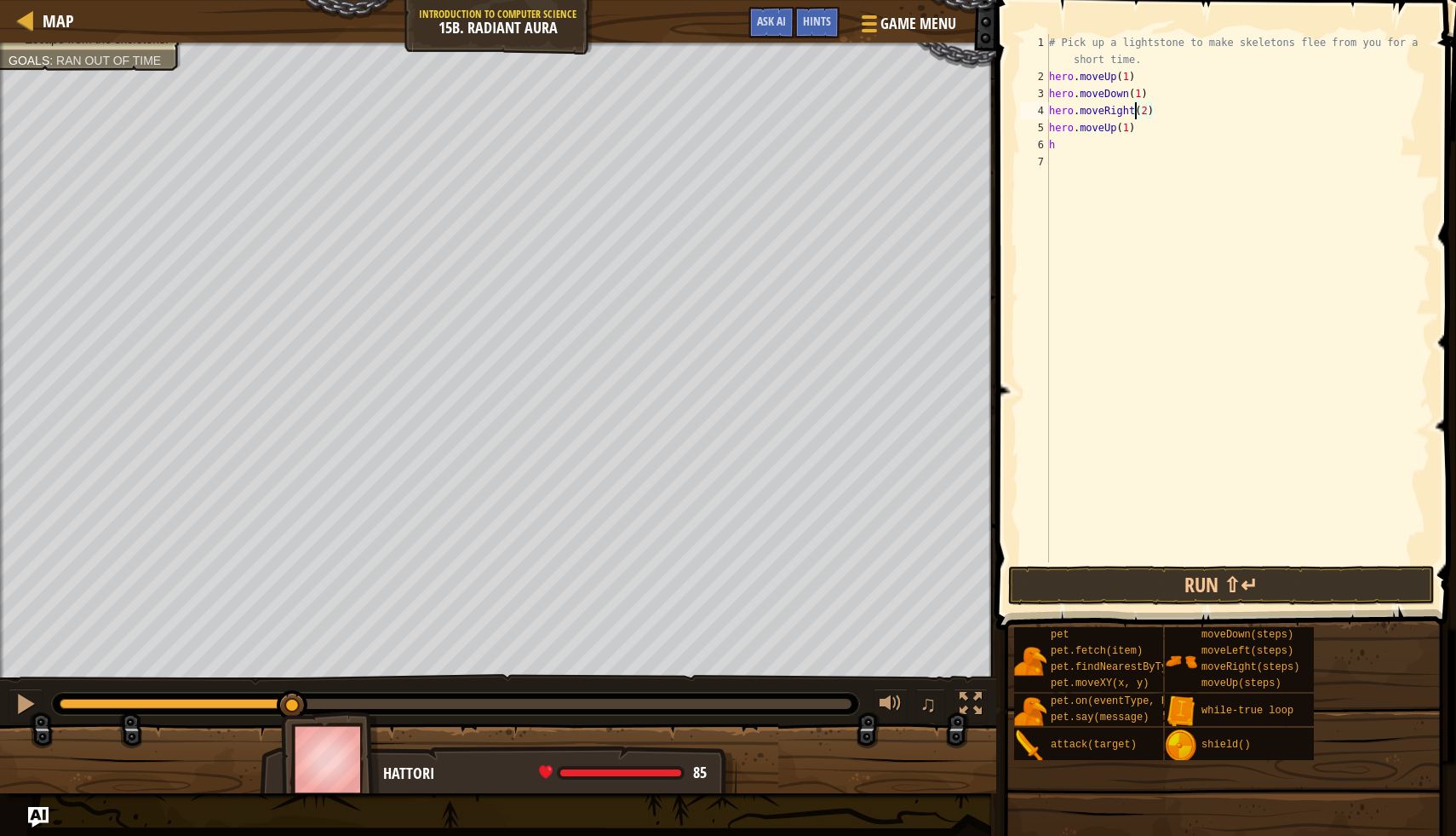
type textarea "hero.moveUp(1)"
click at [1058, 77] on div "# Pick up a lightstone to make skeletons flee from you for a short time. hero .…" at bounding box center [1238, 323] width 385 height 580
type textarea "w"
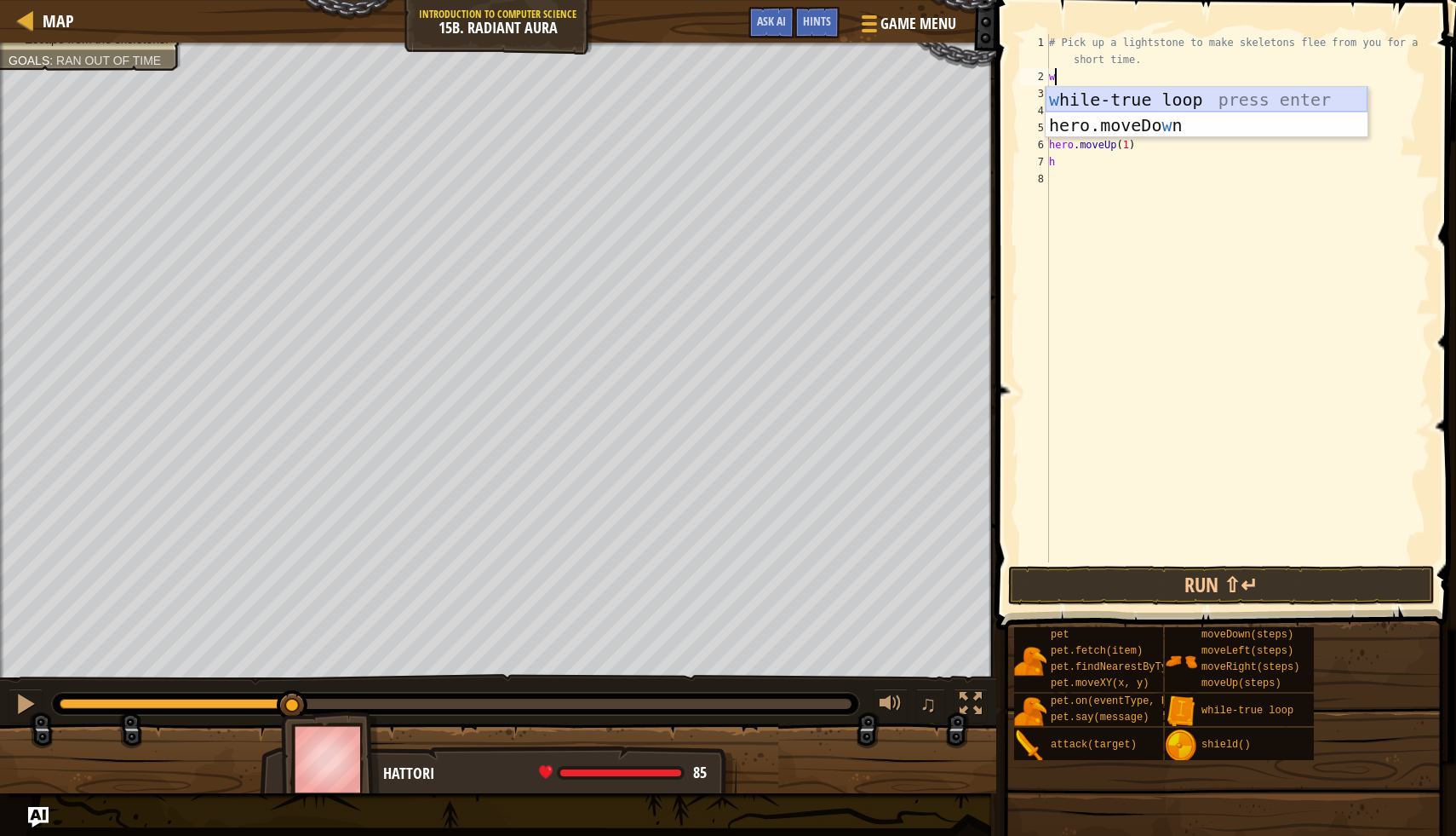
click at [1107, 91] on div "w [PERSON_NAME]-true loop press enter hero.moveDo w n press enter" at bounding box center [1206, 138] width 322 height 102
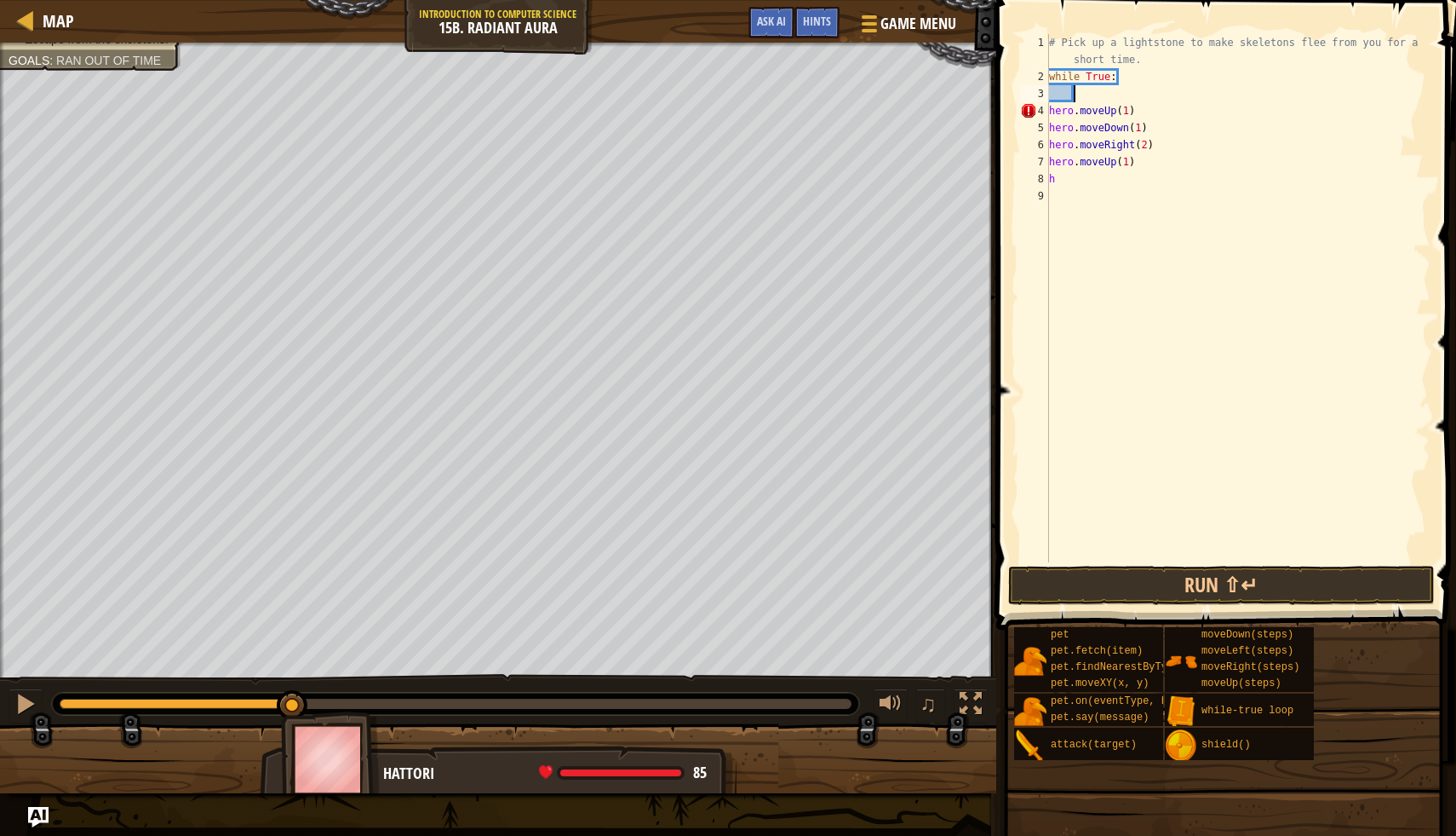
click at [1049, 114] on div "# Pick up a lightstone to make skeletons flee from you for a short time. while …" at bounding box center [1238, 323] width 385 height 580
click at [1050, 117] on div "# Pick up a lightstone to make skeletons flee from you for a short time. while …" at bounding box center [1238, 323] width 385 height 580
click at [1045, 132] on div "5" at bounding box center [1034, 128] width 29 height 17
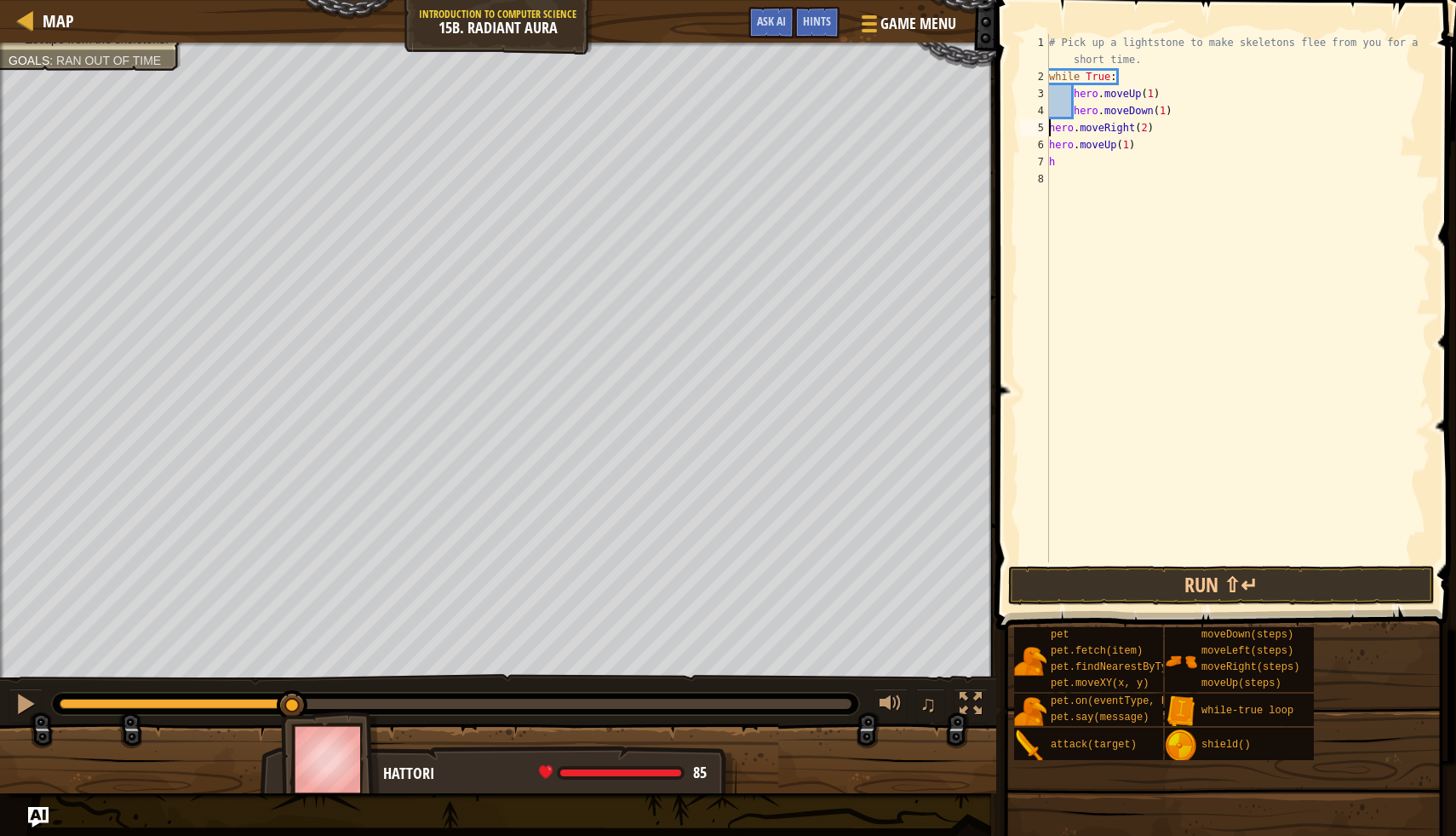
click at [1049, 129] on div "# Pick up a lightstone to make skeletons flee from you for a short time. while …" at bounding box center [1238, 323] width 385 height 580
drag, startPoint x: 1049, startPoint y: 141, endPoint x: 1091, endPoint y: 172, distance: 52.2
click at [1091, 172] on div "# Pick up a lightstone to make skeletons flee from you for a short time. while …" at bounding box center [1238, 323] width 385 height 580
type textarea "h"
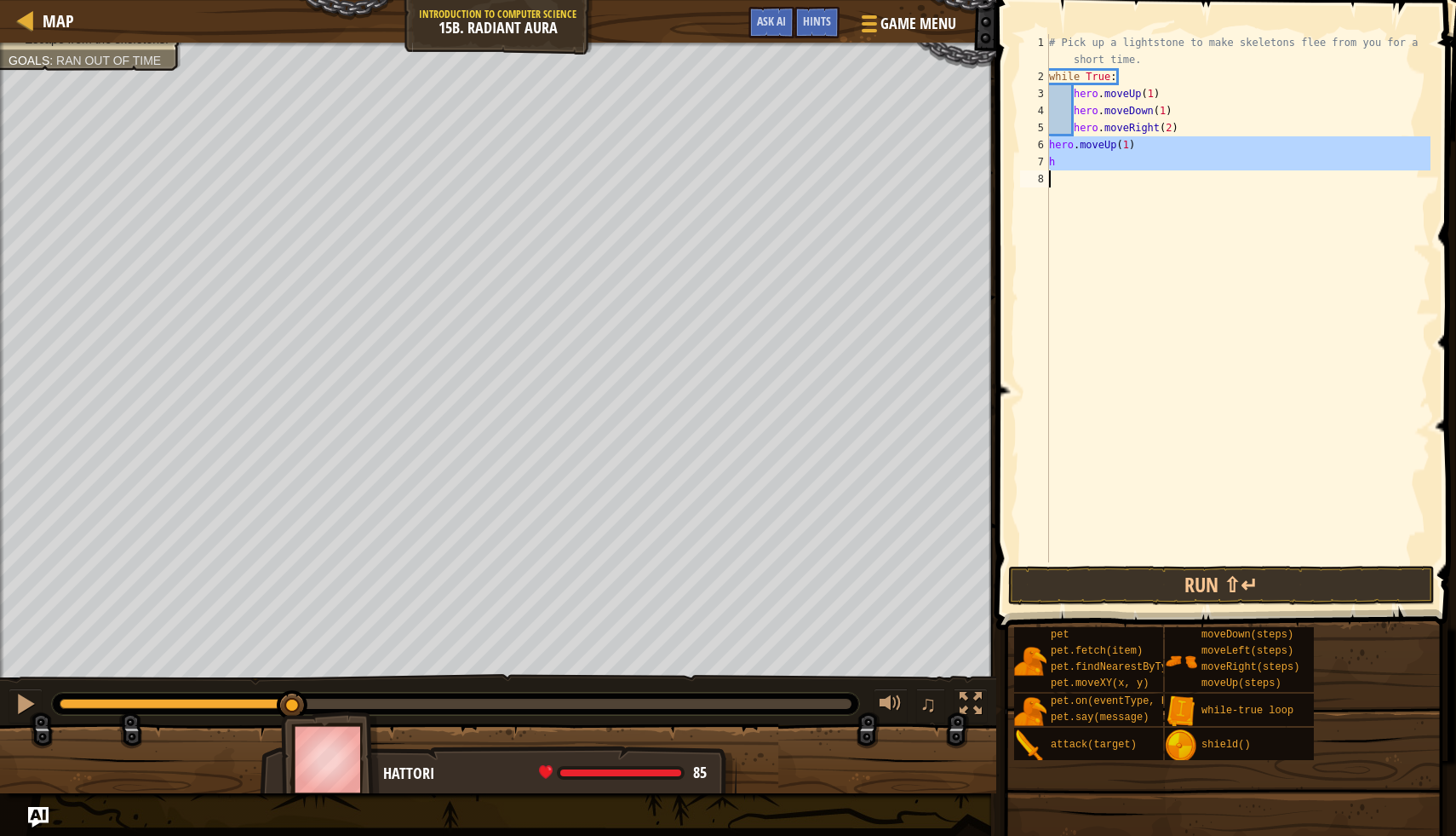
scroll to position [8, 0]
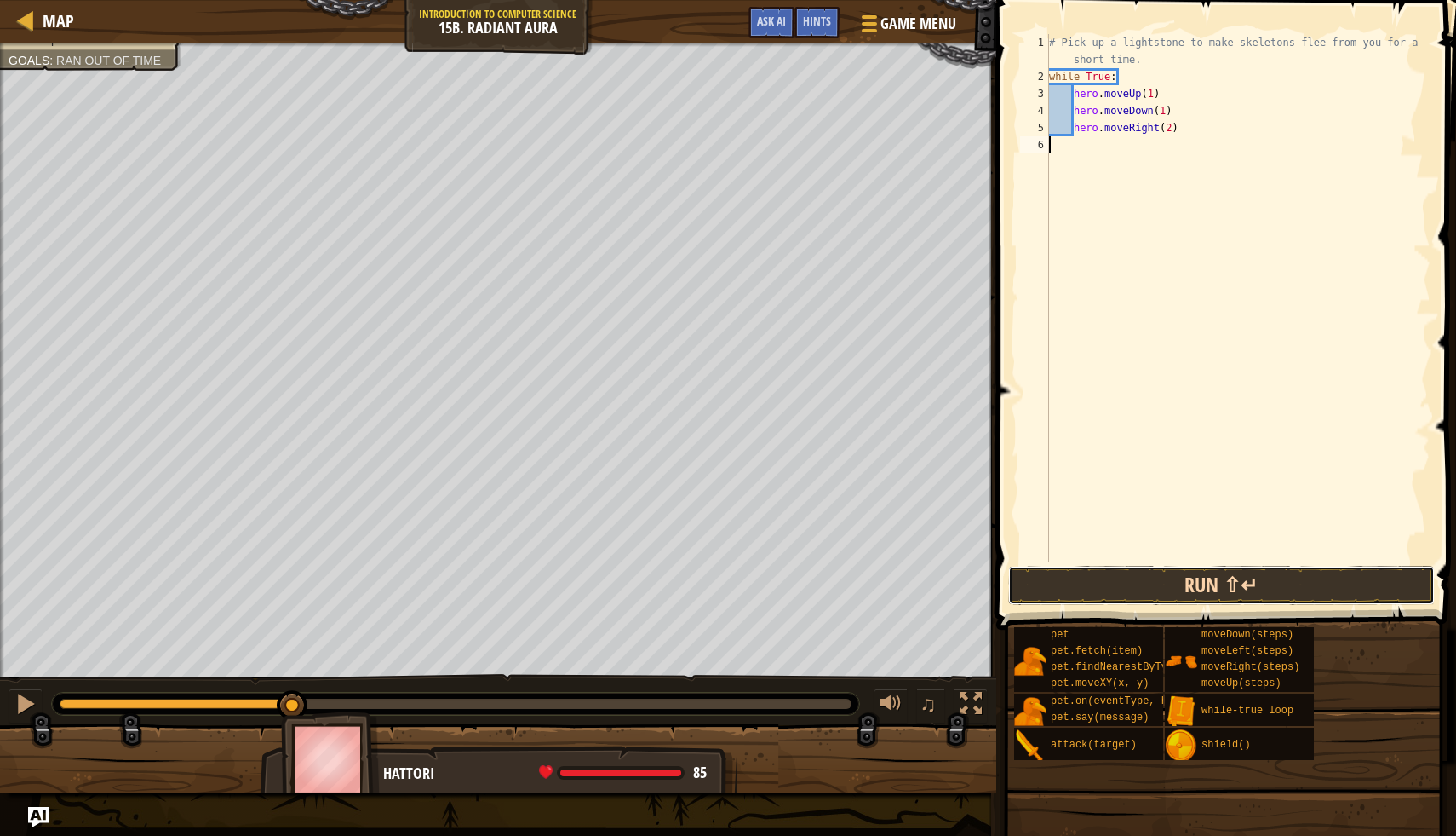
click at [1105, 592] on button "Run ⇧↵" at bounding box center [1222, 584] width 426 height 39
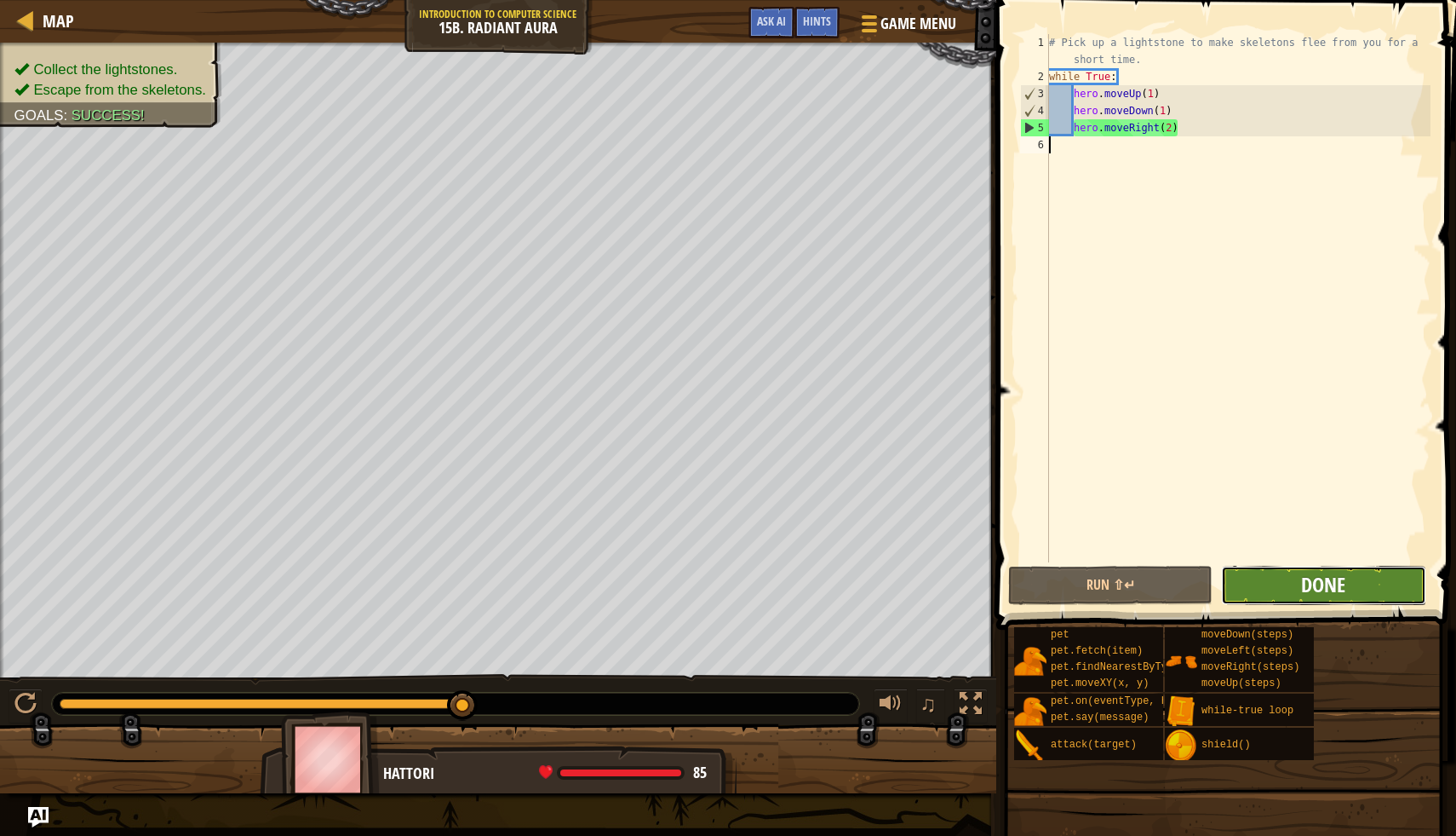
click at [1336, 580] on span "Done" at bounding box center [1323, 584] width 44 height 27
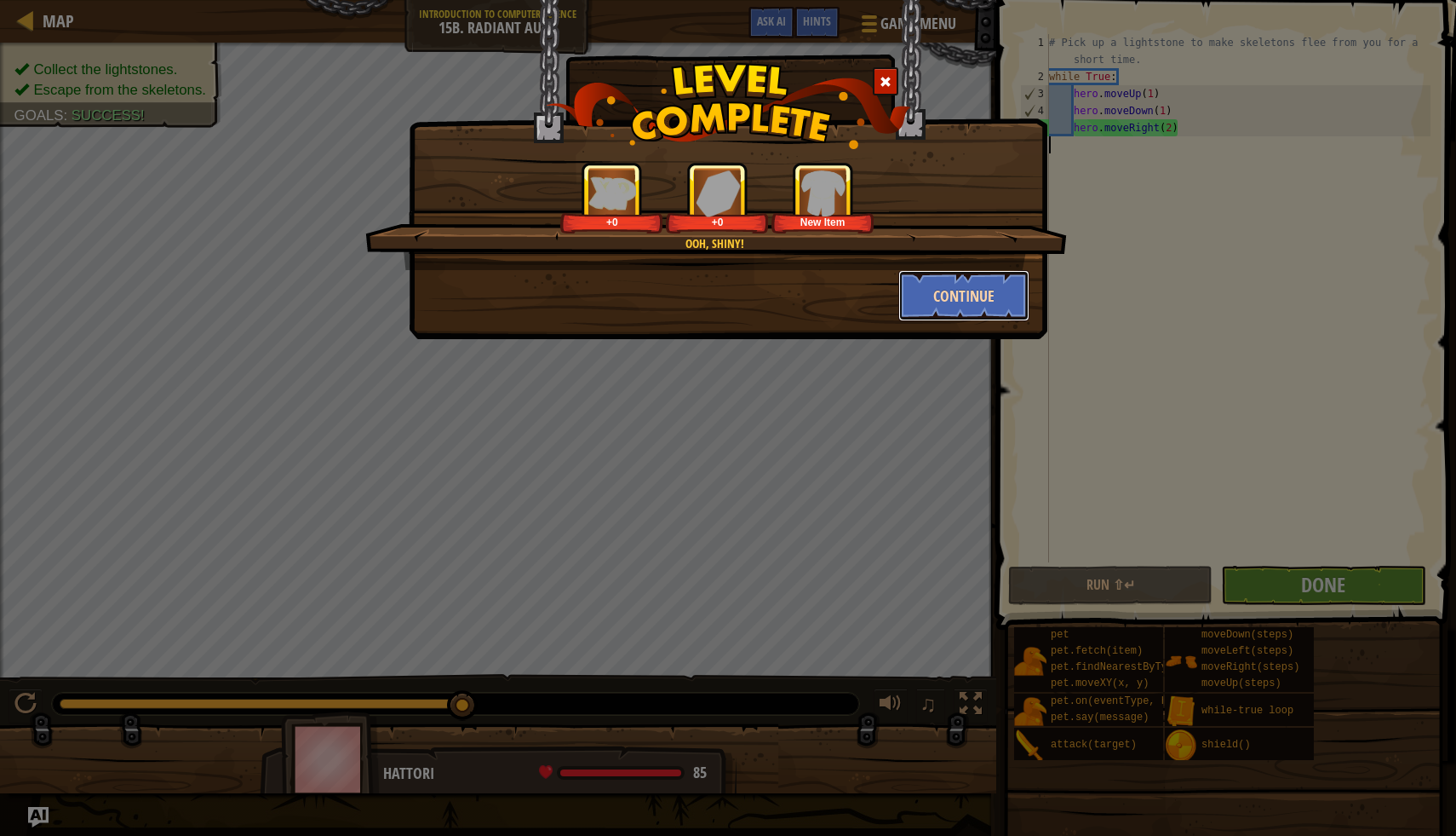
click at [966, 294] on button "Continue" at bounding box center [964, 296] width 132 height 51
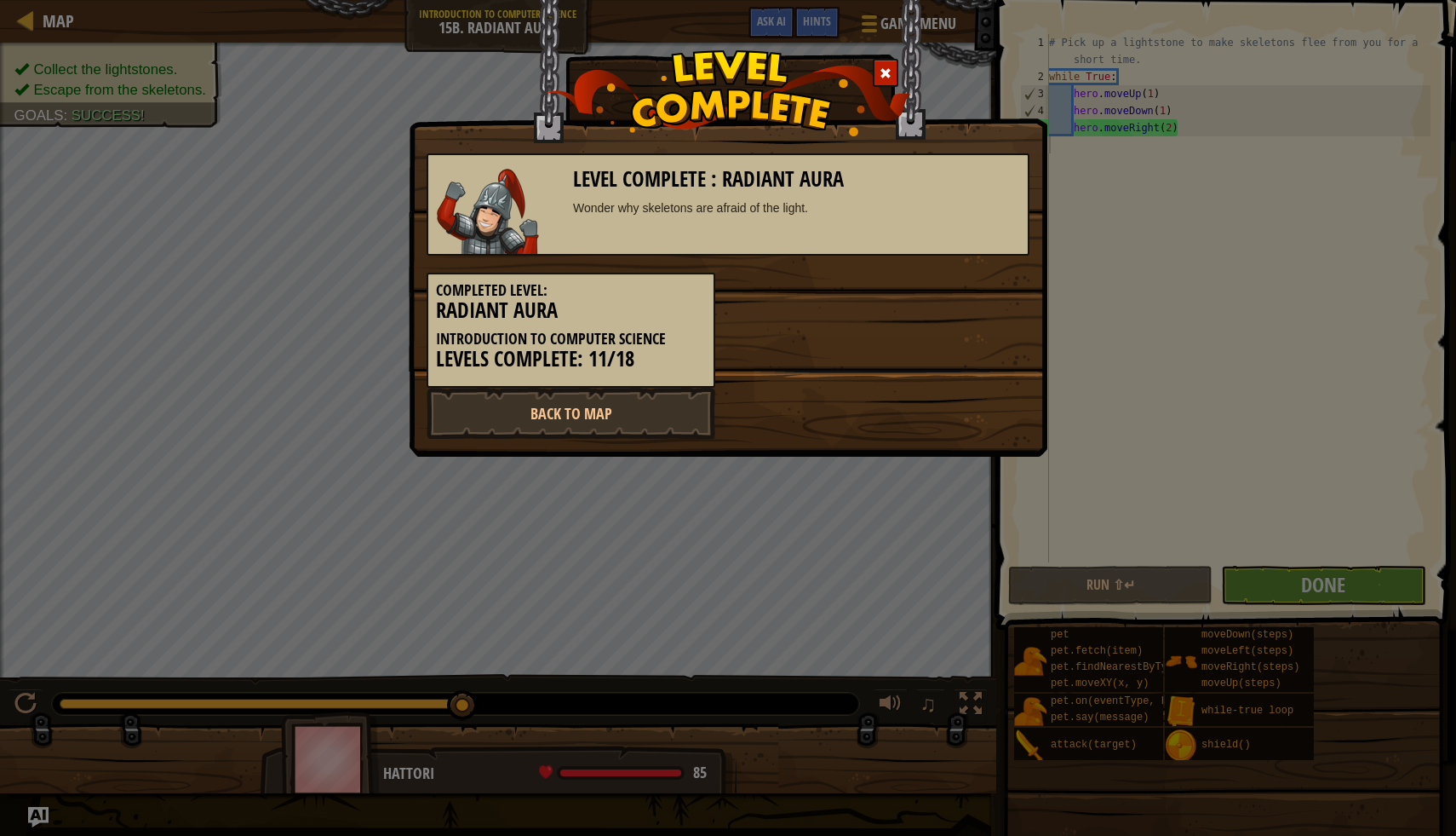
click at [966, 294] on div "Completed Level: Radiant Aura Introduction to Computer Science Levels Complete:…" at bounding box center [728, 322] width 629 height 132
click at [643, 410] on link "Back to Map" at bounding box center [570, 413] width 288 height 51
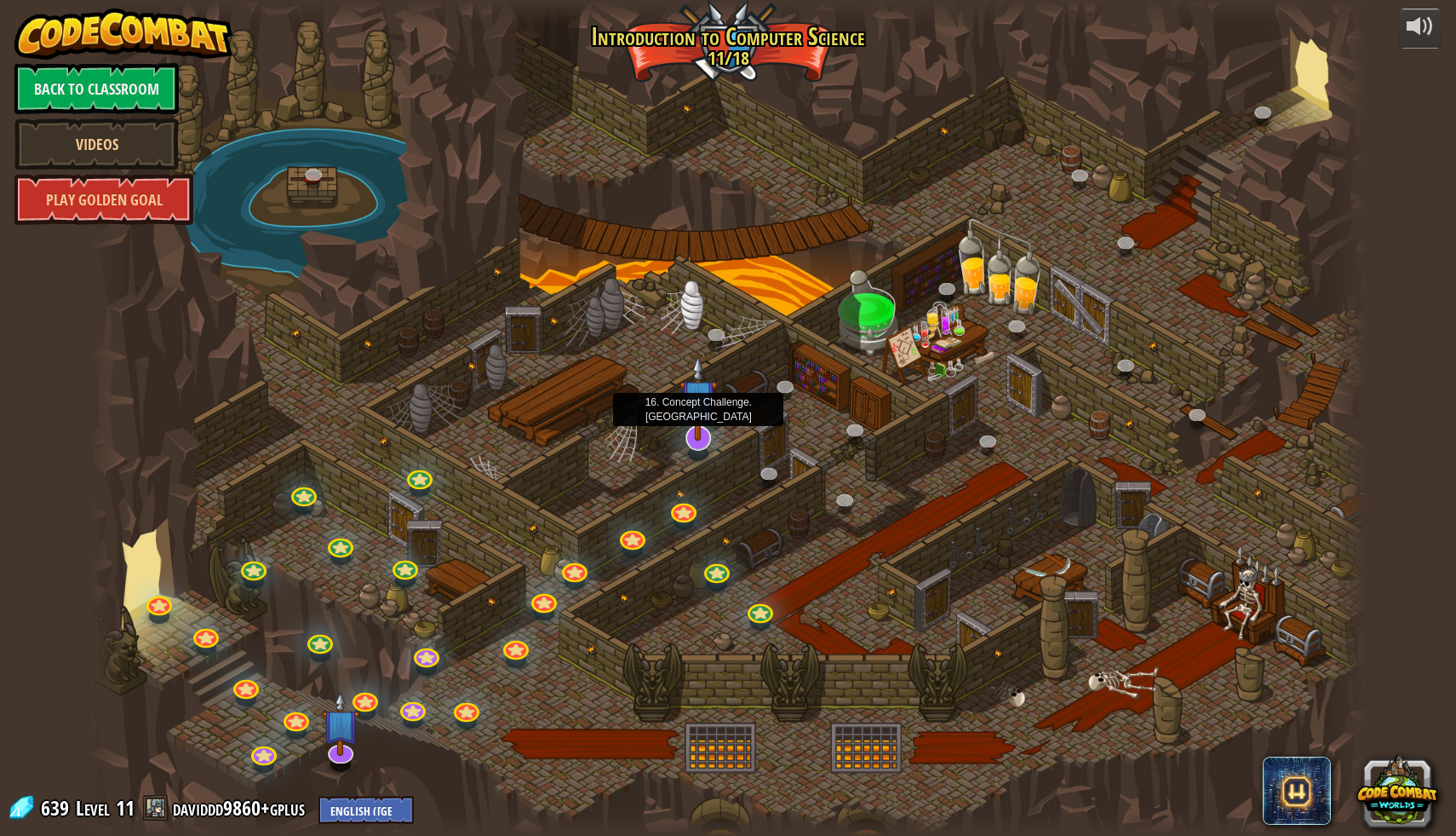
click at [701, 427] on img at bounding box center [699, 397] width 38 height 86
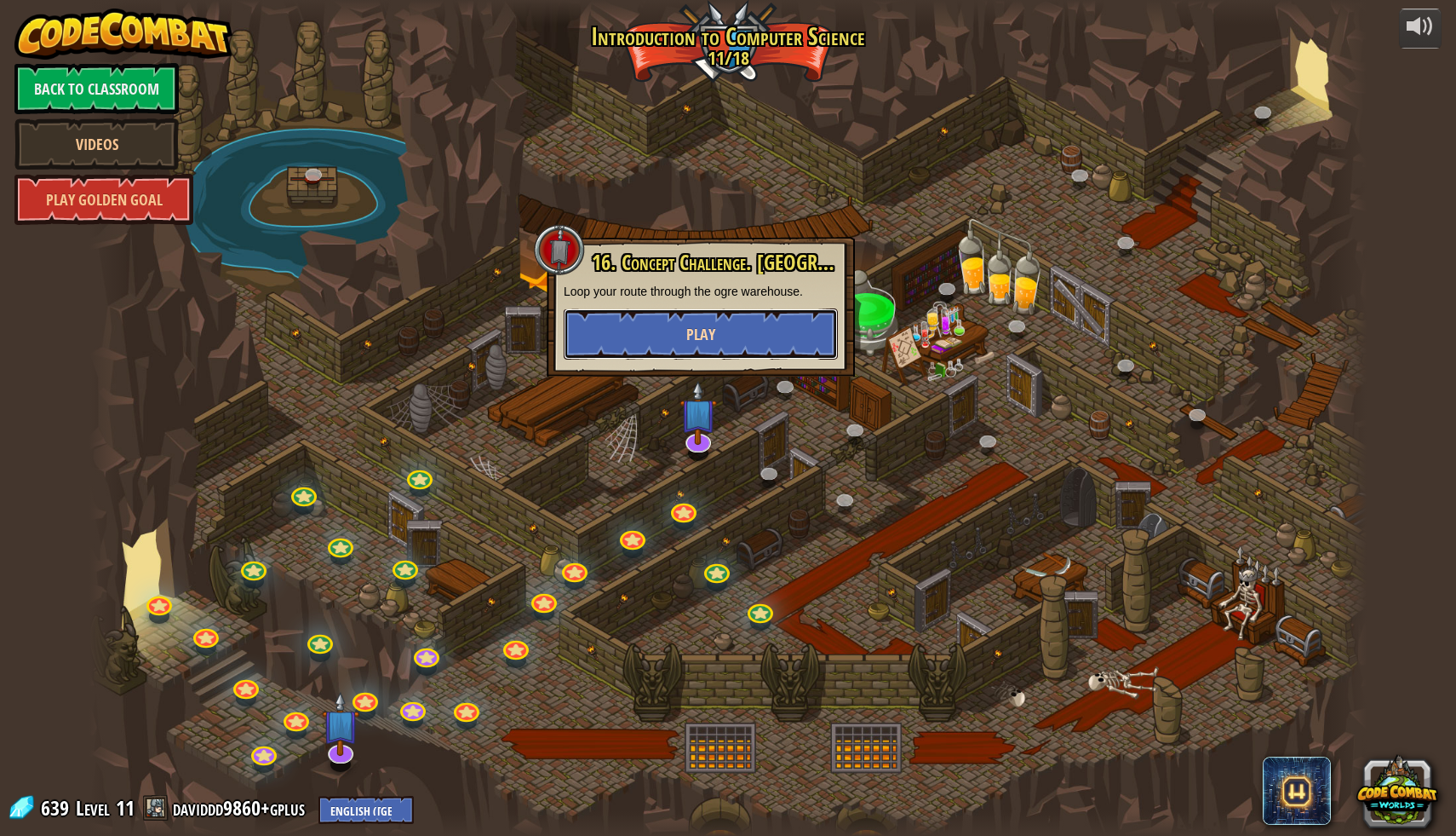
click at [742, 334] on button "Play" at bounding box center [701, 334] width 274 height 51
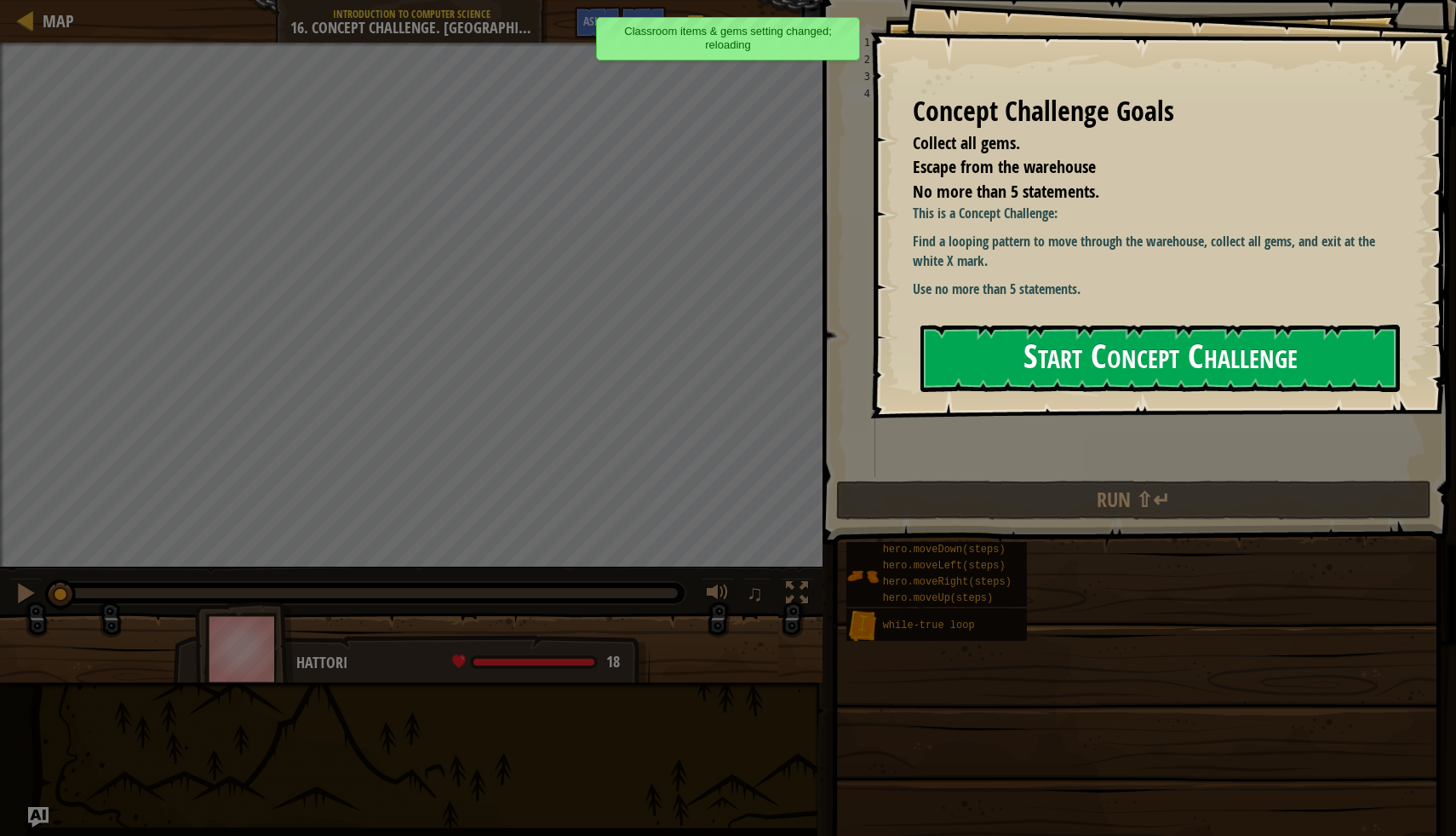
click at [1021, 333] on button "Start Concept Challenge" at bounding box center [1160, 357] width 479 height 67
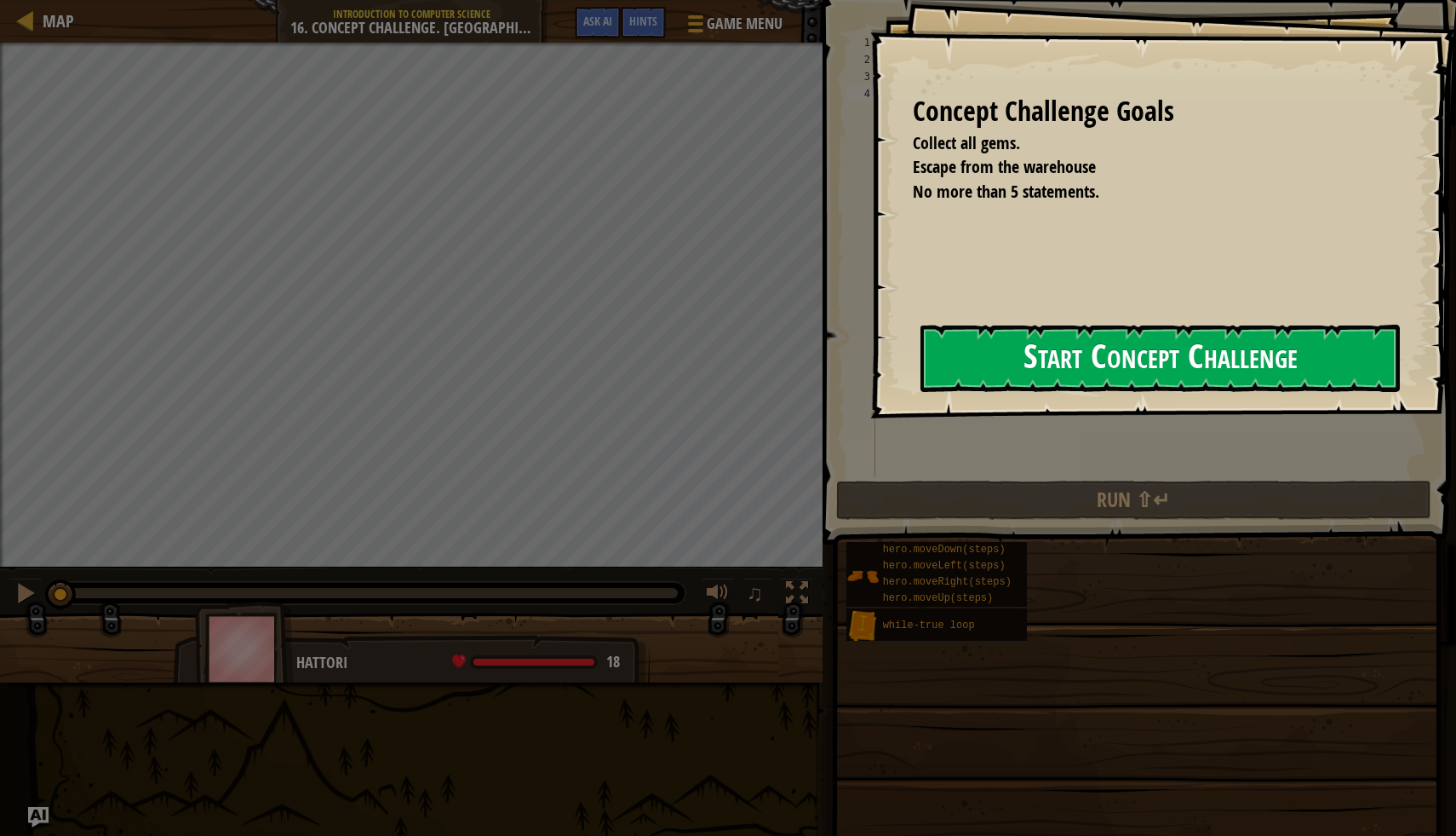
click at [941, 353] on button "Start Concept Challenge" at bounding box center [1160, 357] width 479 height 67
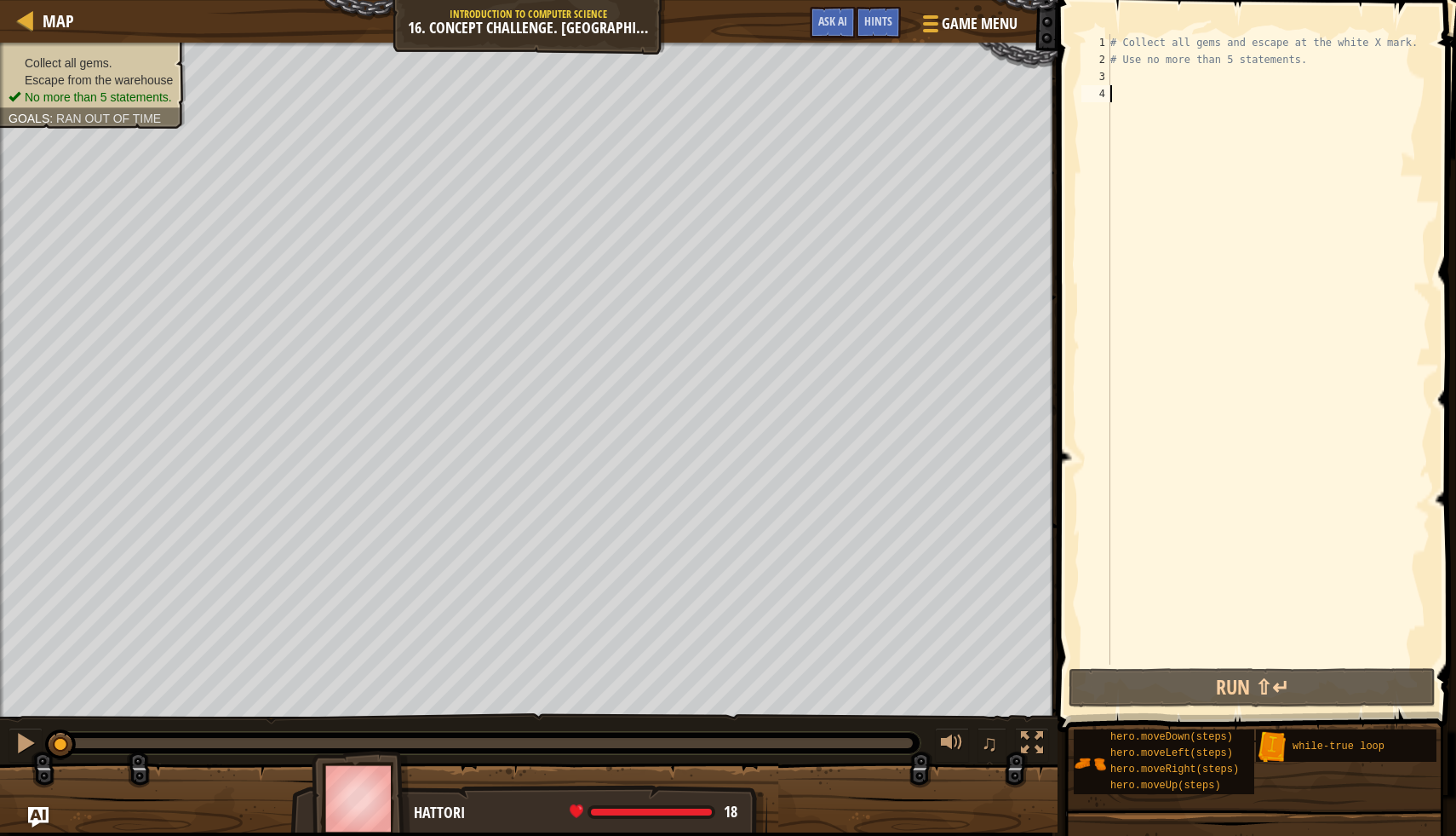
click at [1128, 70] on div "# Collect all gems and escape at the white X mark. # Use no more than 5 stateme…" at bounding box center [1269, 366] width 323 height 665
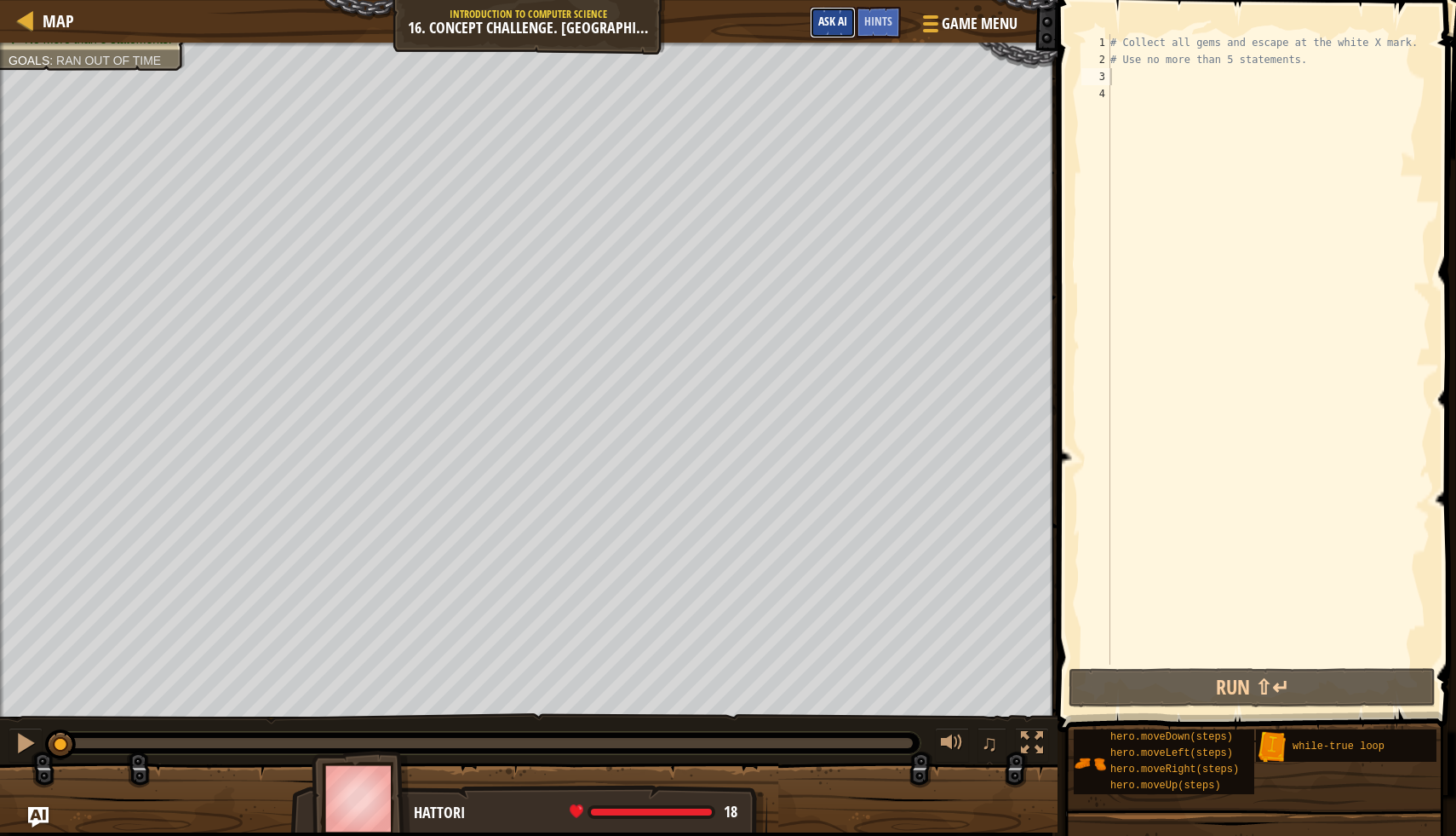
click at [816, 33] on button "Ask AI" at bounding box center [833, 22] width 46 height 31
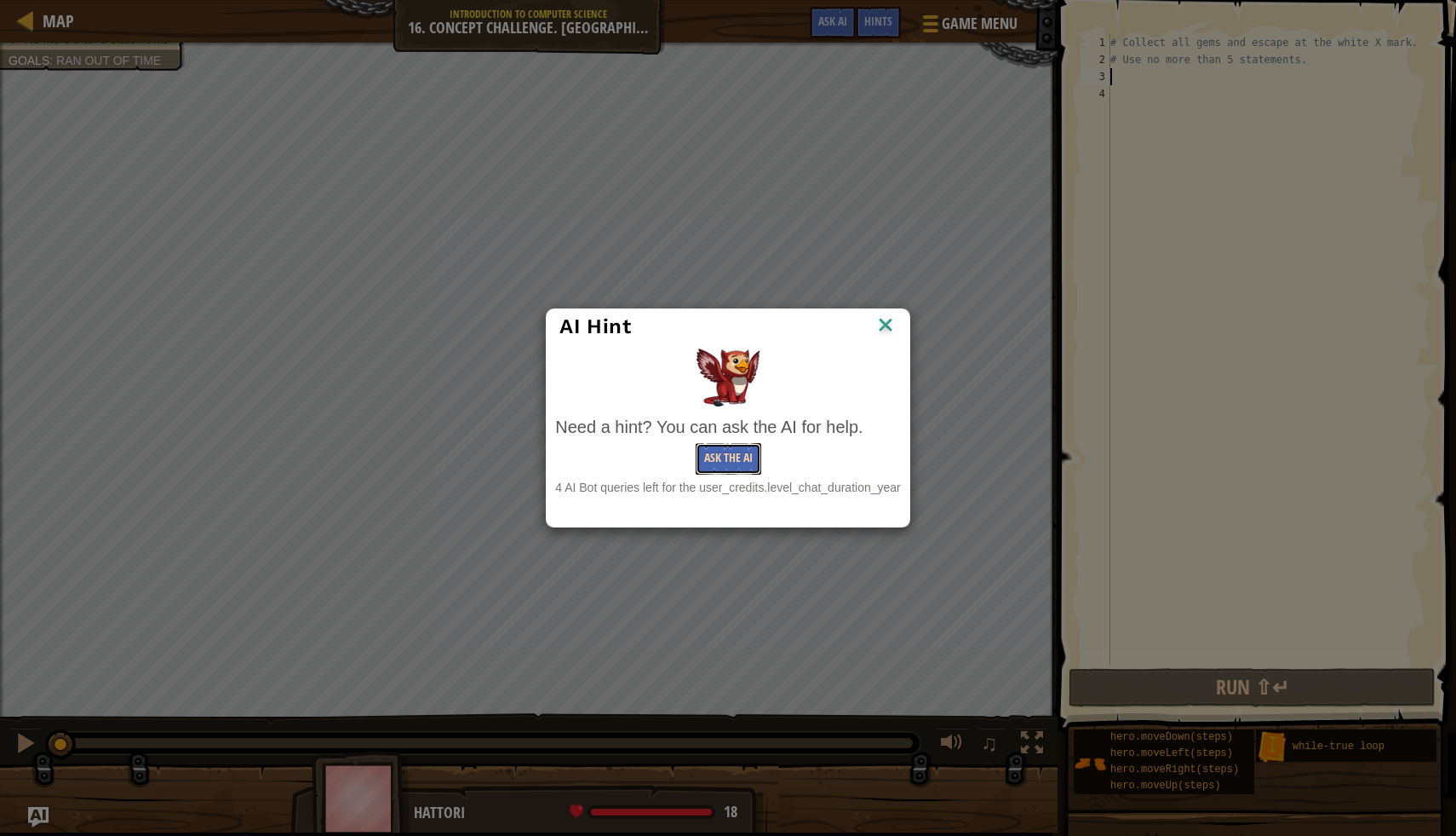
click at [726, 457] on button "Ask the AI" at bounding box center [728, 458] width 65 height 31
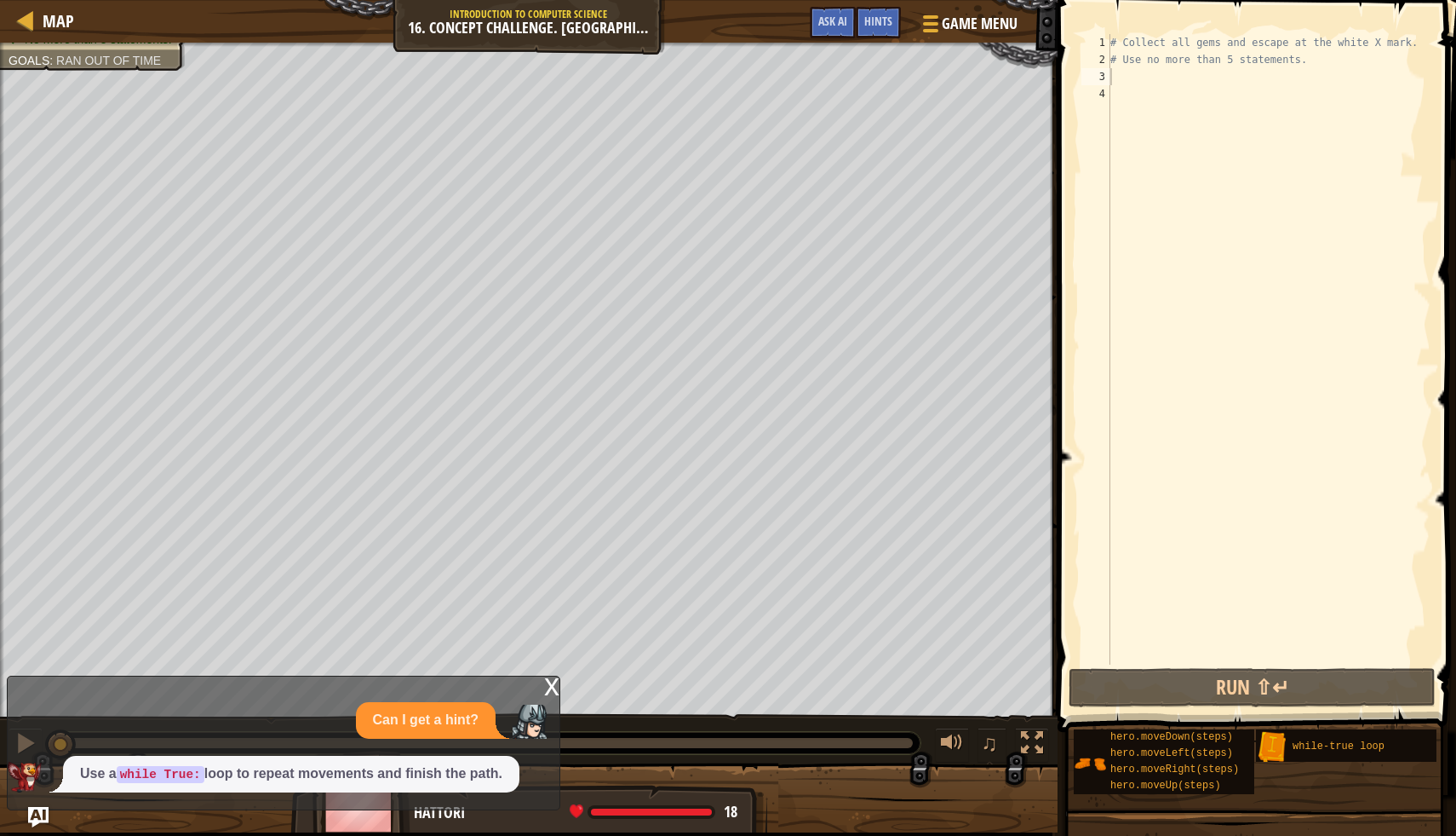
click at [479, 702] on div "Can I get a hint?" at bounding box center [426, 720] width 140 height 37
click at [823, 26] on span "Ask AI" at bounding box center [833, 21] width 29 height 16
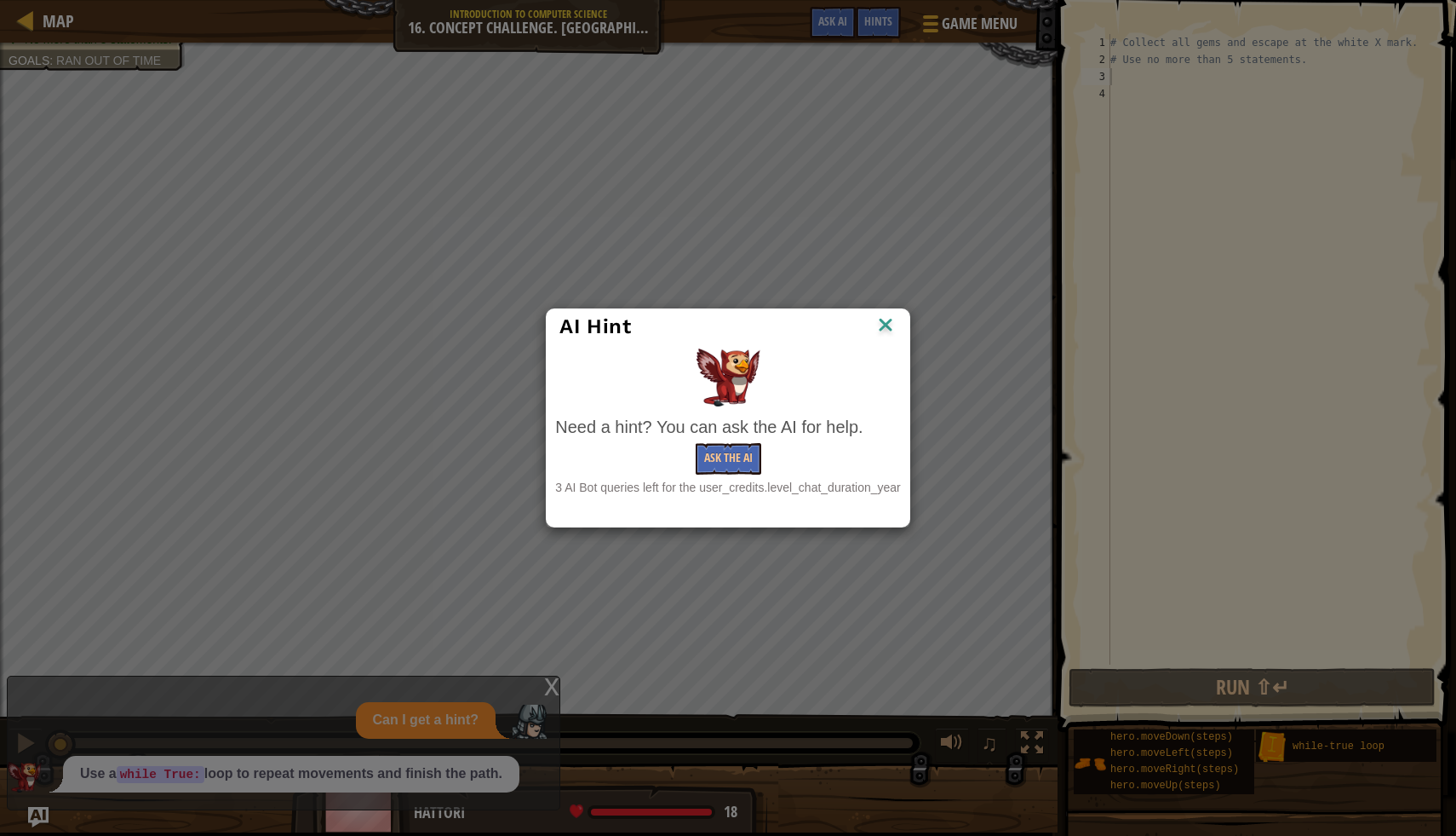
click at [710, 481] on div "3 AI Bot queries left for the user_credits.level_chat_duration_year" at bounding box center [727, 487] width 345 height 17
click at [717, 460] on button "Ask the AI" at bounding box center [728, 458] width 65 height 31
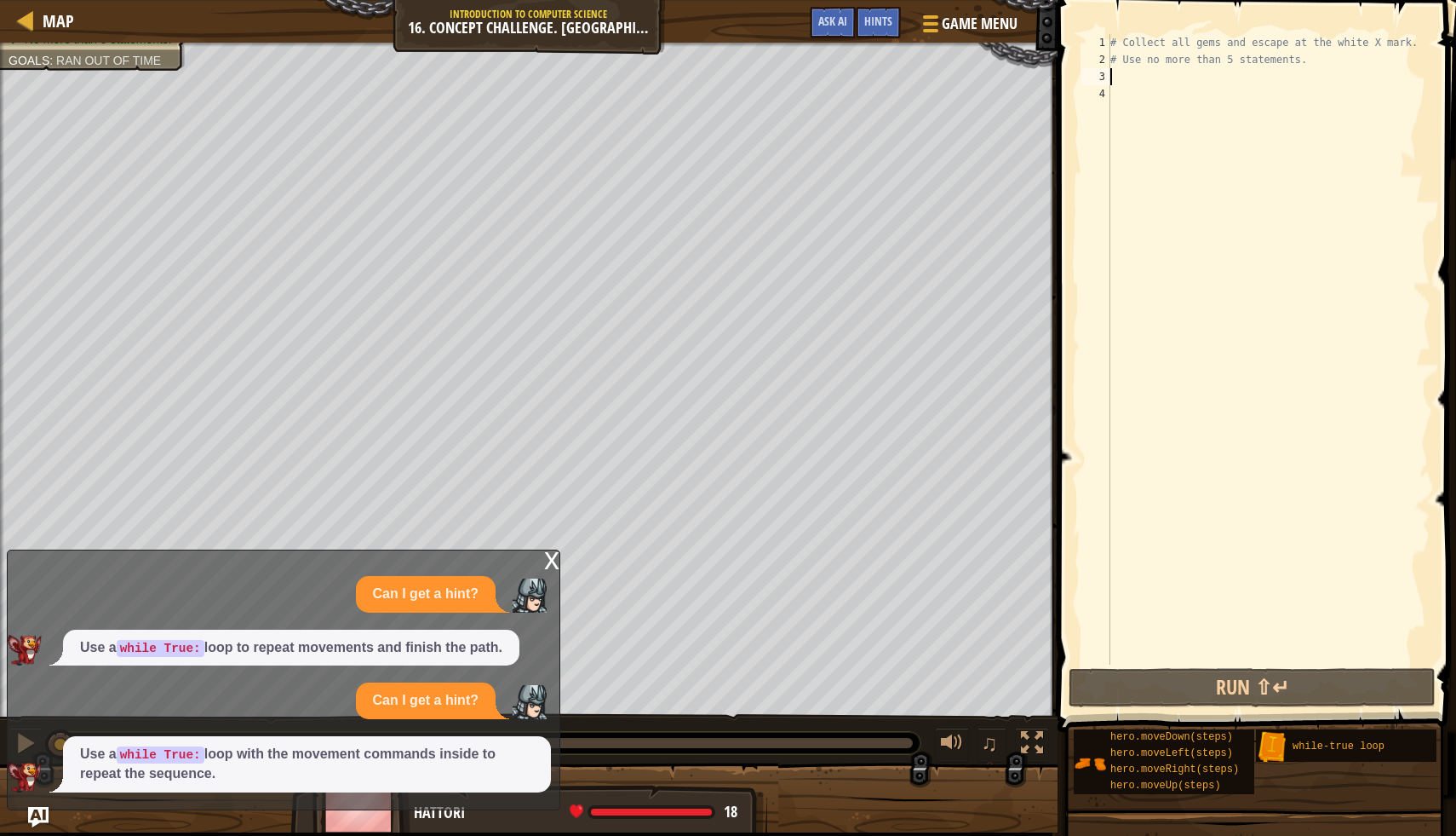
type textarea "w"
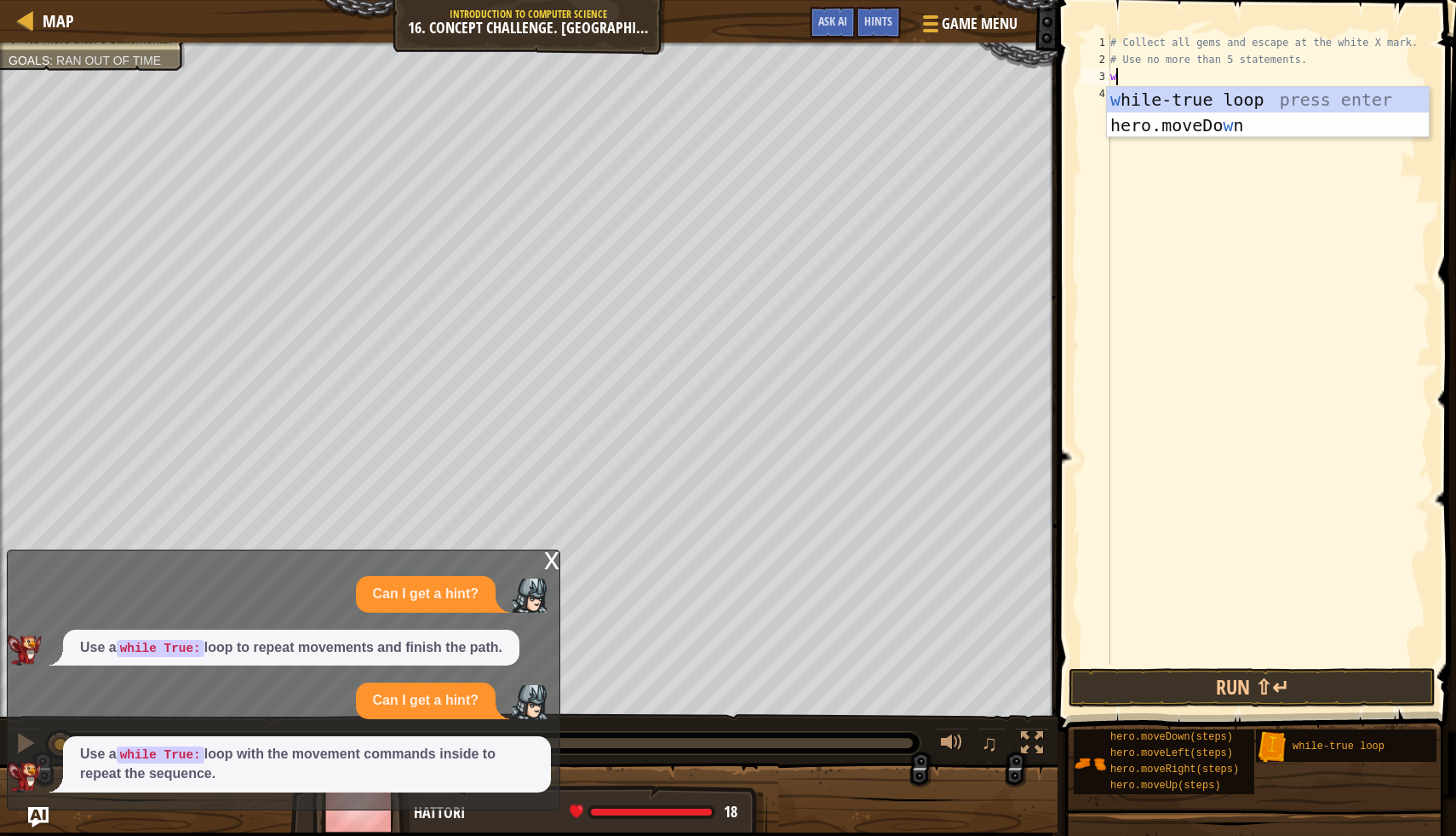
scroll to position [8, 0]
click at [1281, 99] on div "w [PERSON_NAME]-true loop press enter hero.moveDo w n press enter" at bounding box center [1268, 138] width 322 height 102
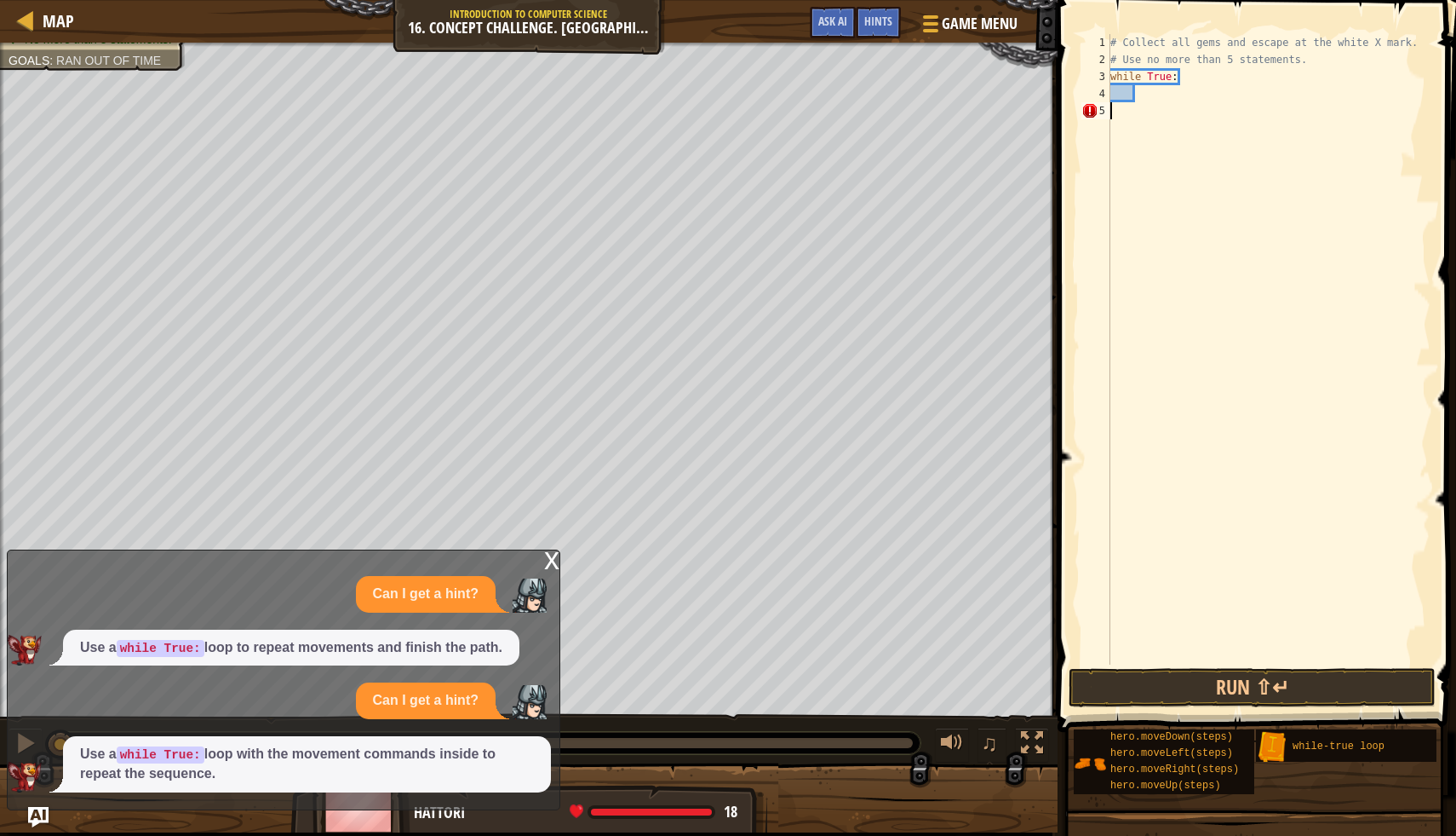
click at [1109, 108] on div "5" at bounding box center [1096, 111] width 29 height 17
type textarea "\"
click at [1189, 61] on div "# Collect all gems and escape at the white X mark. # Use no more than 5 stateme…" at bounding box center [1269, 366] width 323 height 665
type textarea "# Use no more than 5 statements."
drag, startPoint x: 1182, startPoint y: 86, endPoint x: 1095, endPoint y: 88, distance: 87.0
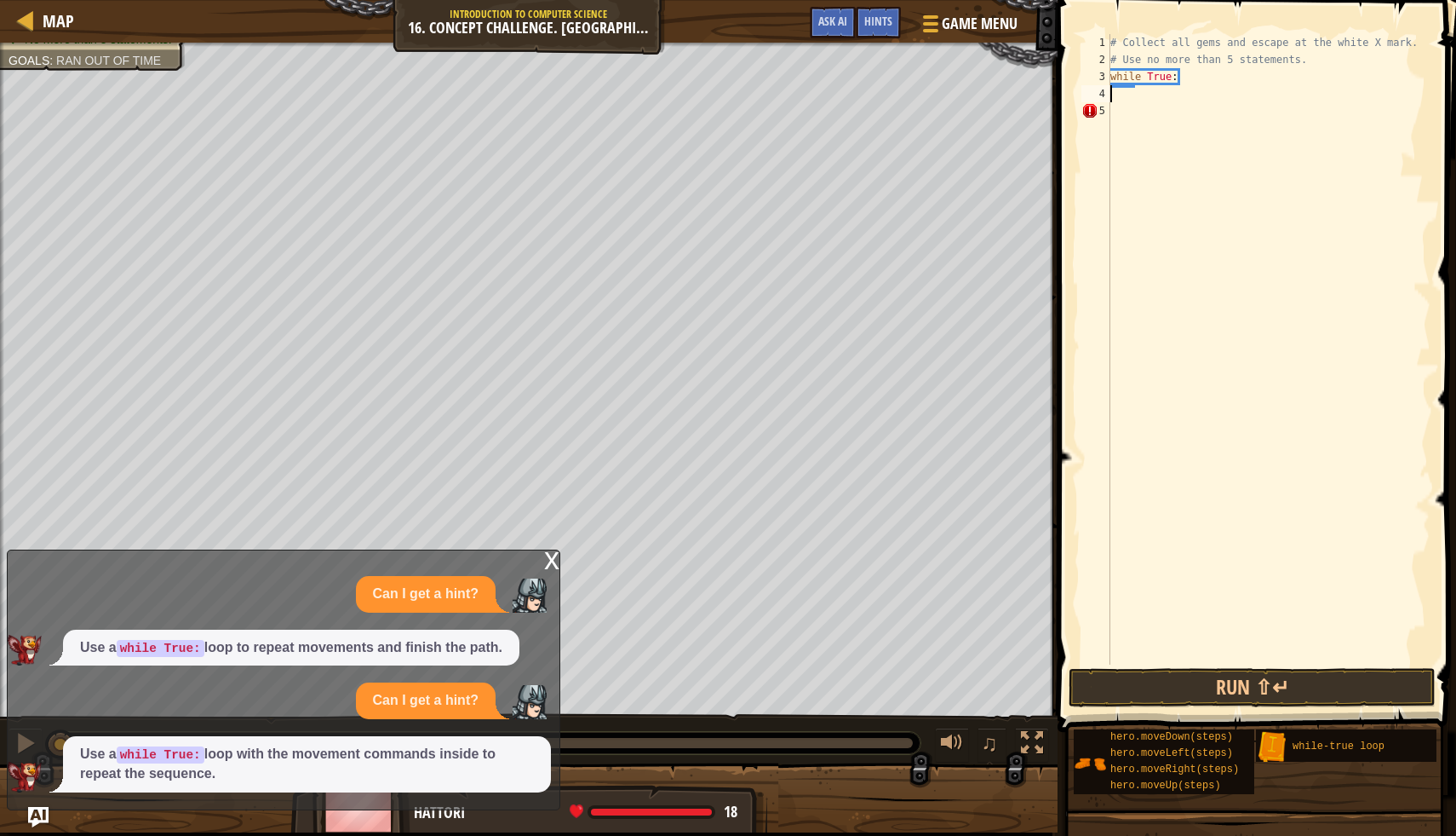
click at [1095, 88] on div "# Use no more than 5 statements. 1 2 3 4 5 # Collect all gems and escape at the…" at bounding box center [1254, 349] width 353 height 631
type textarea "w"
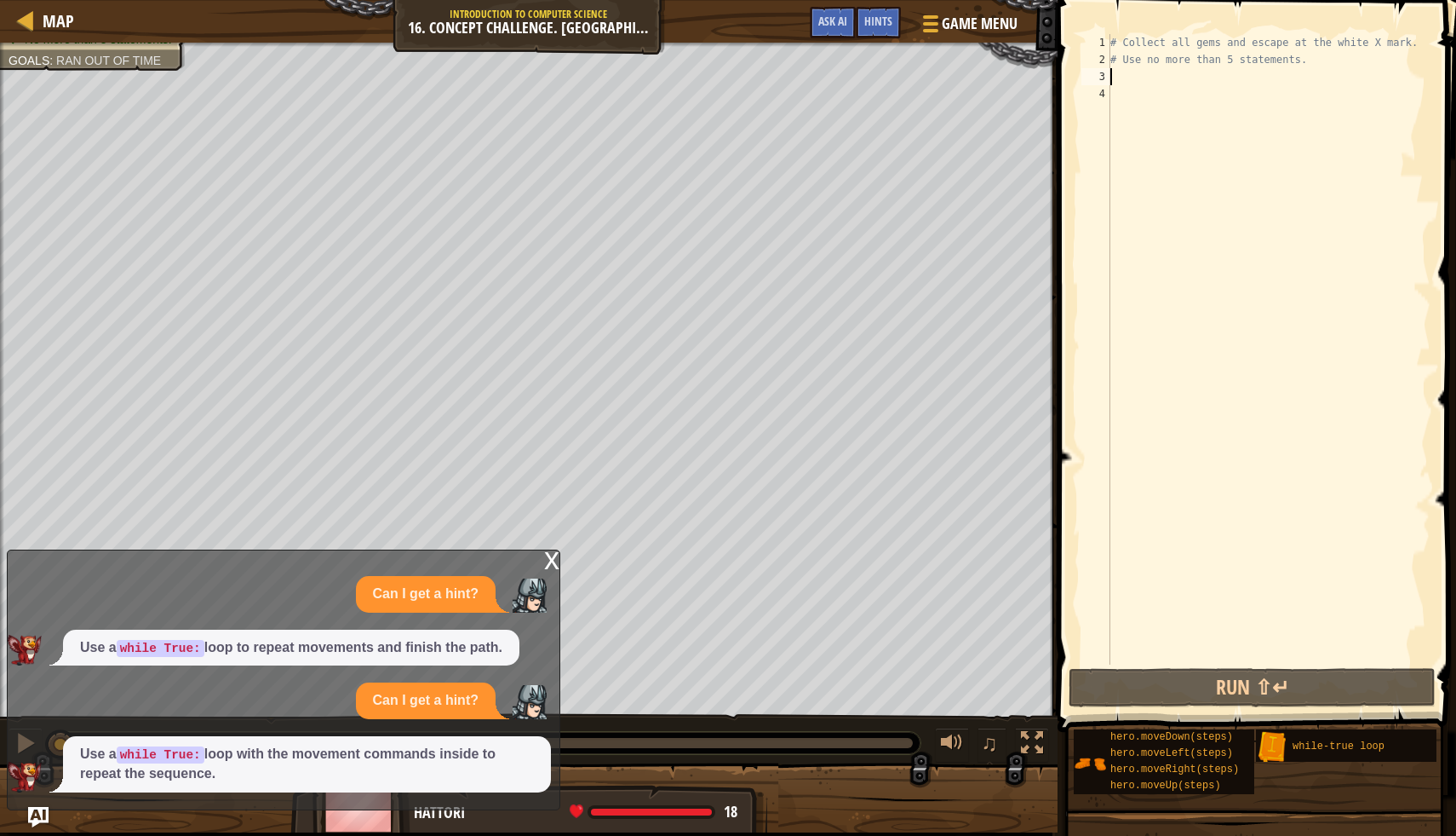
type textarea "w"
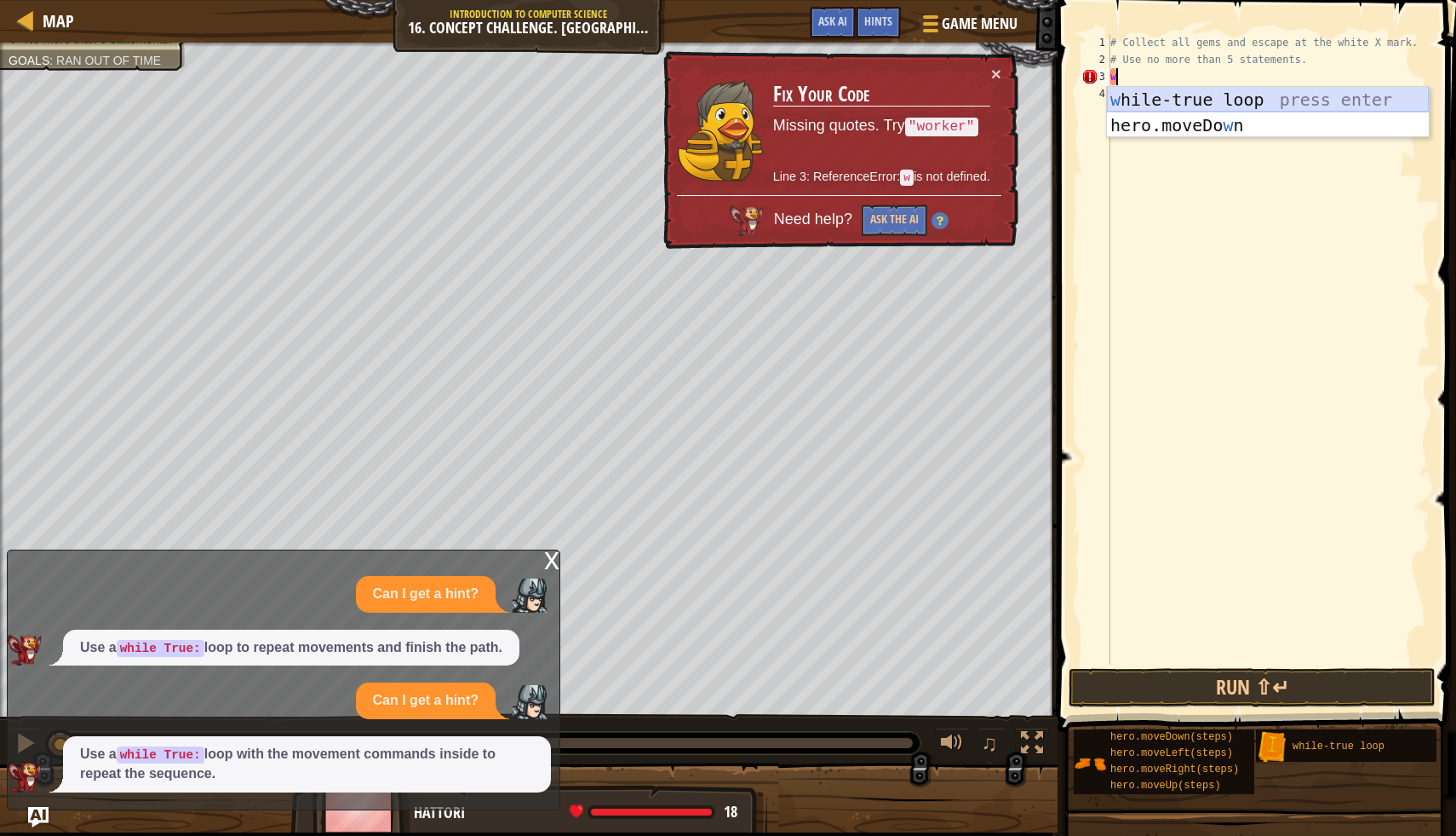
click at [1209, 109] on div "w [PERSON_NAME]-true loop press enter hero.moveDo w n press enter" at bounding box center [1268, 138] width 322 height 102
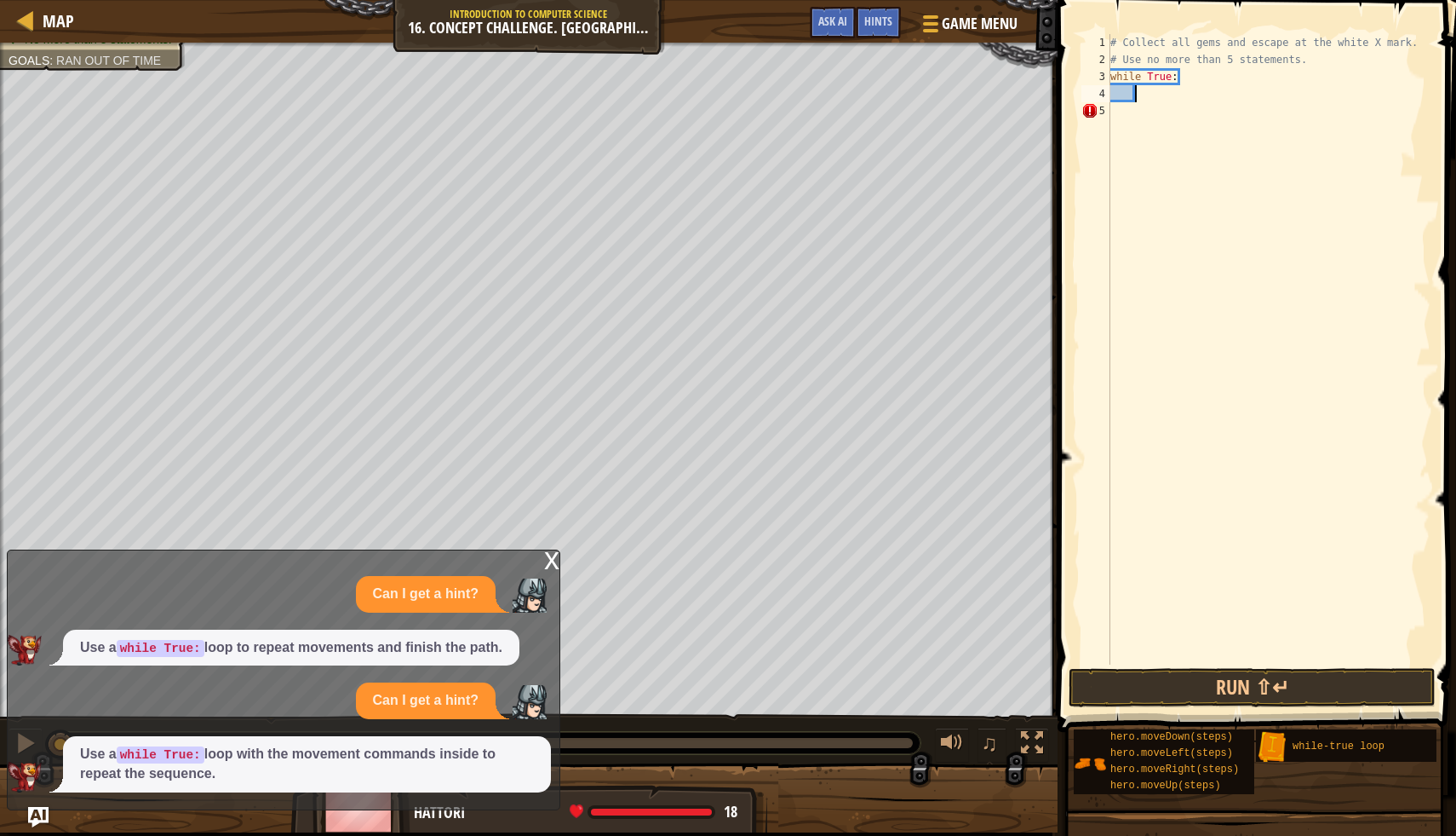
type textarea "h"
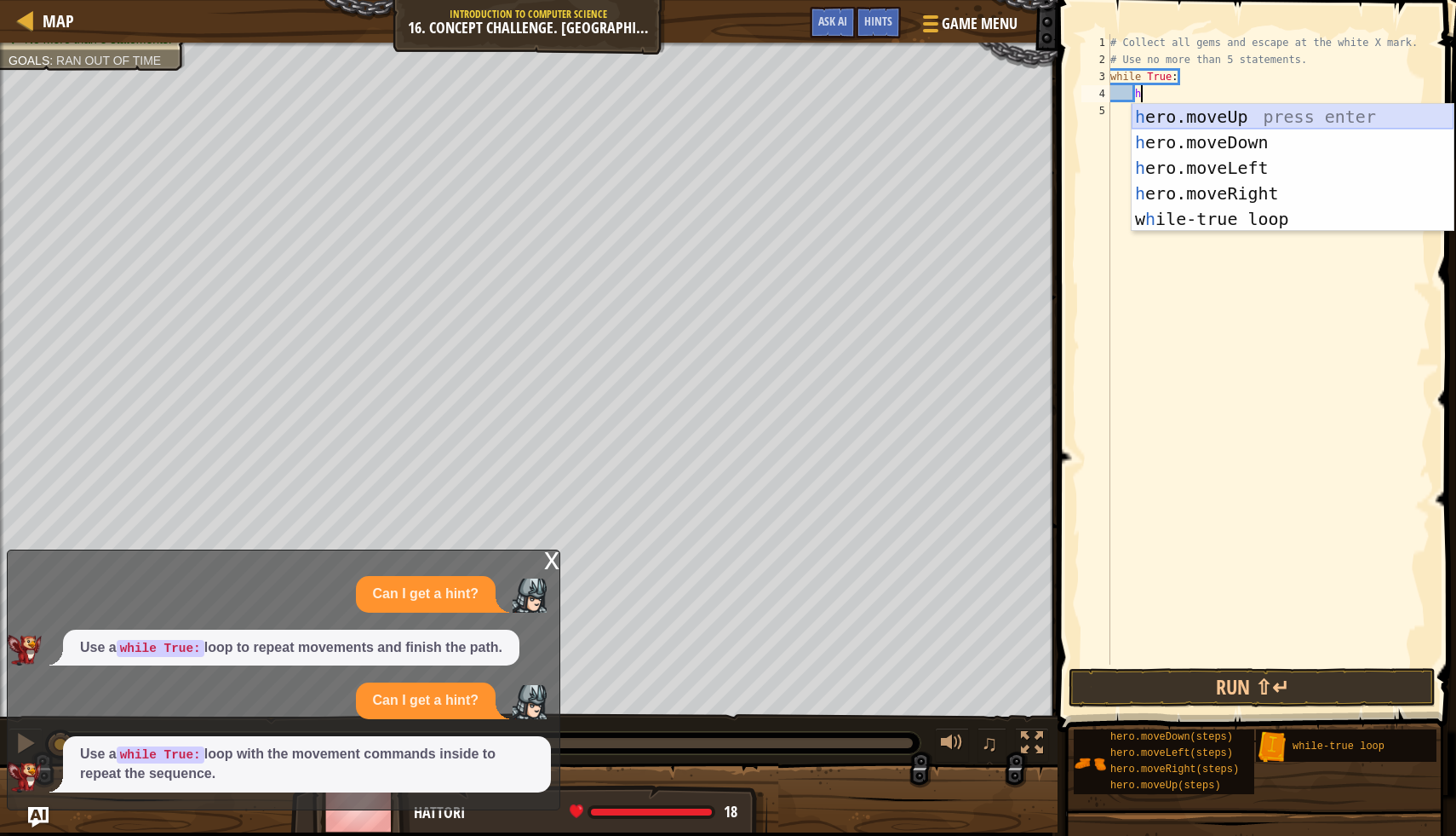
click at [1267, 118] on div "h ero.moveUp press enter h ero.moveDown press enter h ero.moveLeft press enter …" at bounding box center [1292, 193] width 322 height 179
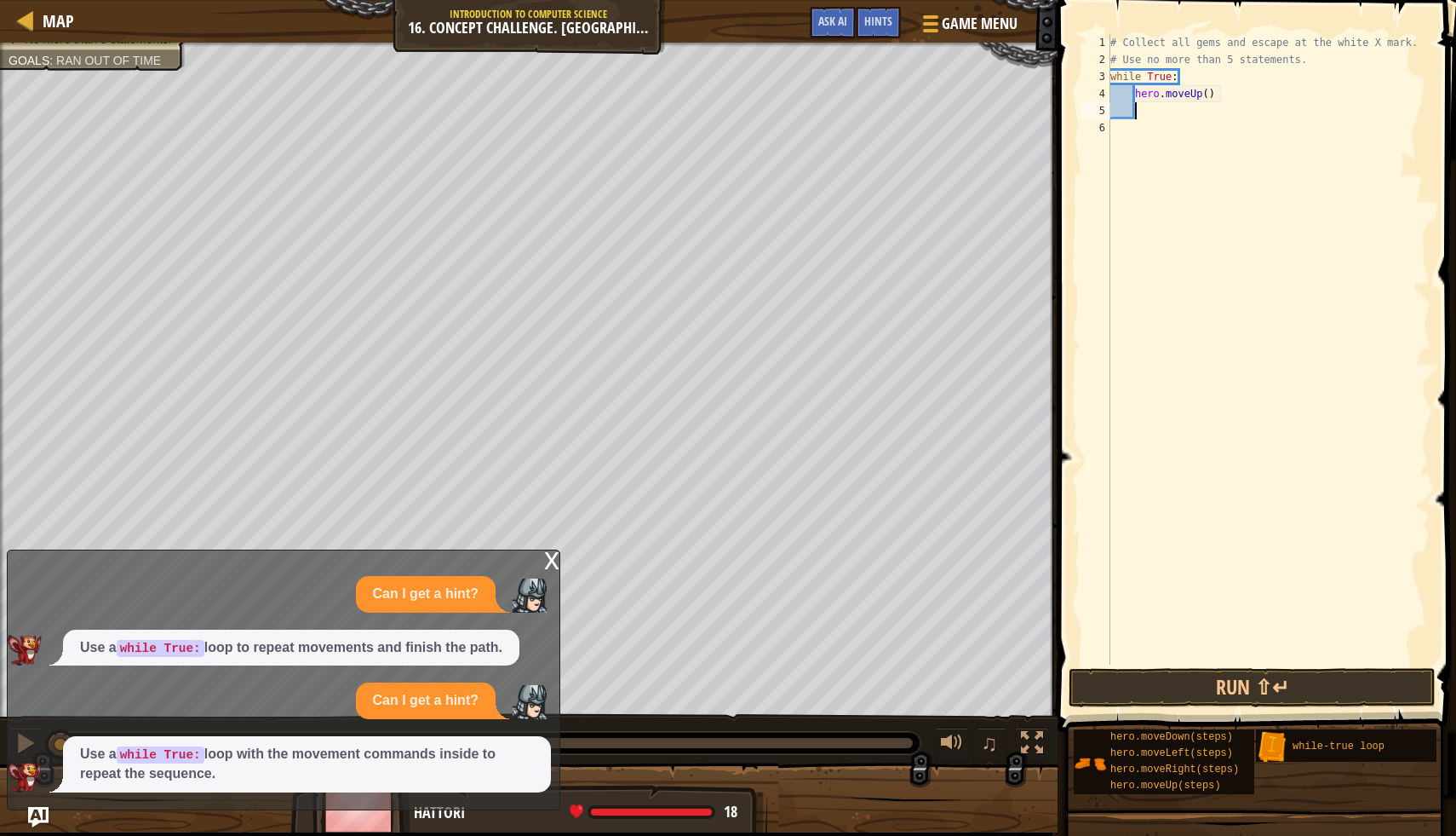
click at [1208, 93] on div "# Collect all gems and escape at the white X mark. # Use no more than 5 stateme…" at bounding box center [1269, 366] width 323 height 665
type textarea "hero.moveUp(1)"
click at [56, 809] on div "x Can I get a hint? Use a while True: loop to repeat movements and finish the p…" at bounding box center [284, 680] width 554 height 261
click at [821, 30] on button "Ask AI" at bounding box center [833, 22] width 46 height 31
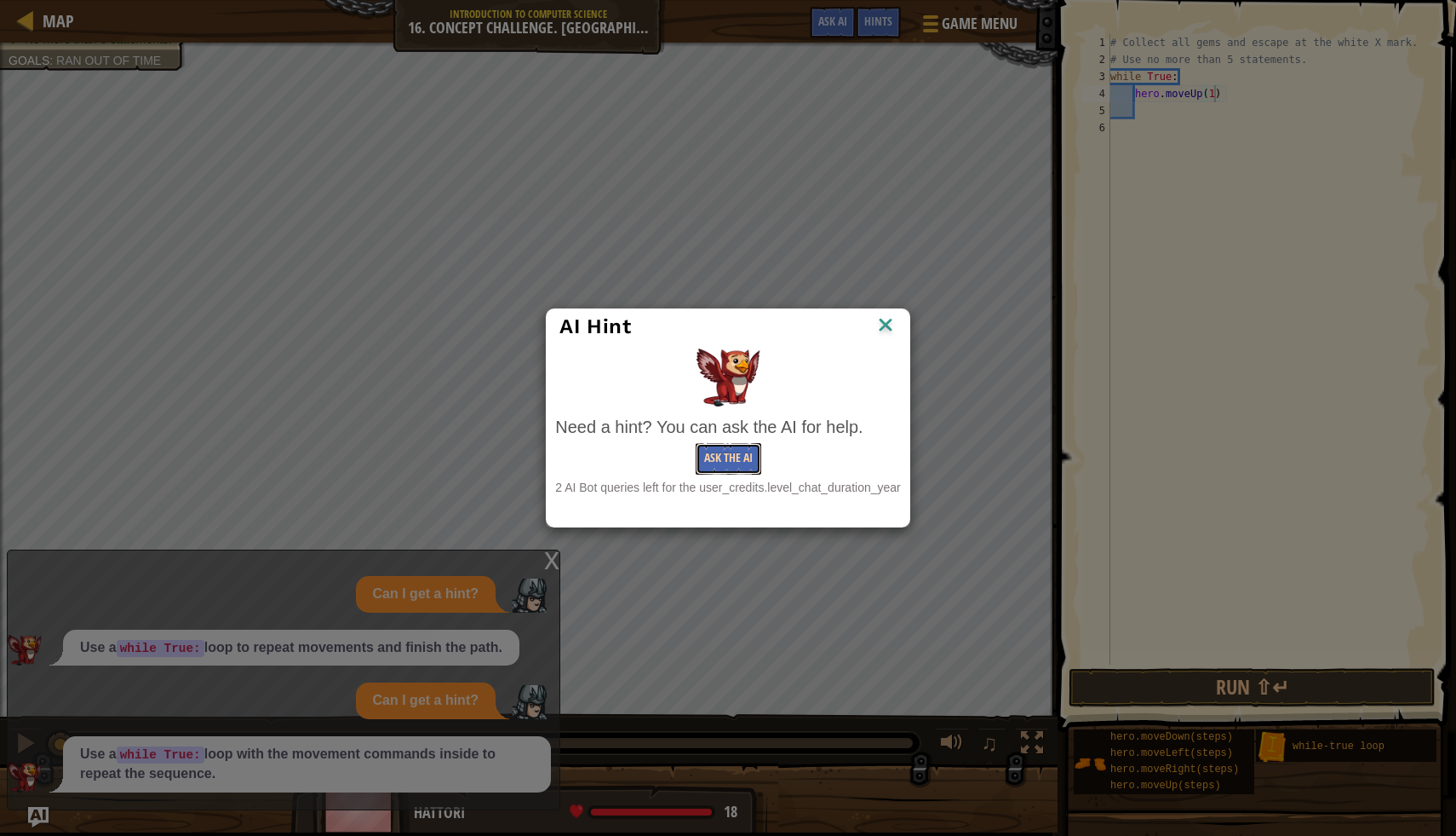
click at [720, 460] on button "Ask the AI" at bounding box center [728, 458] width 65 height 31
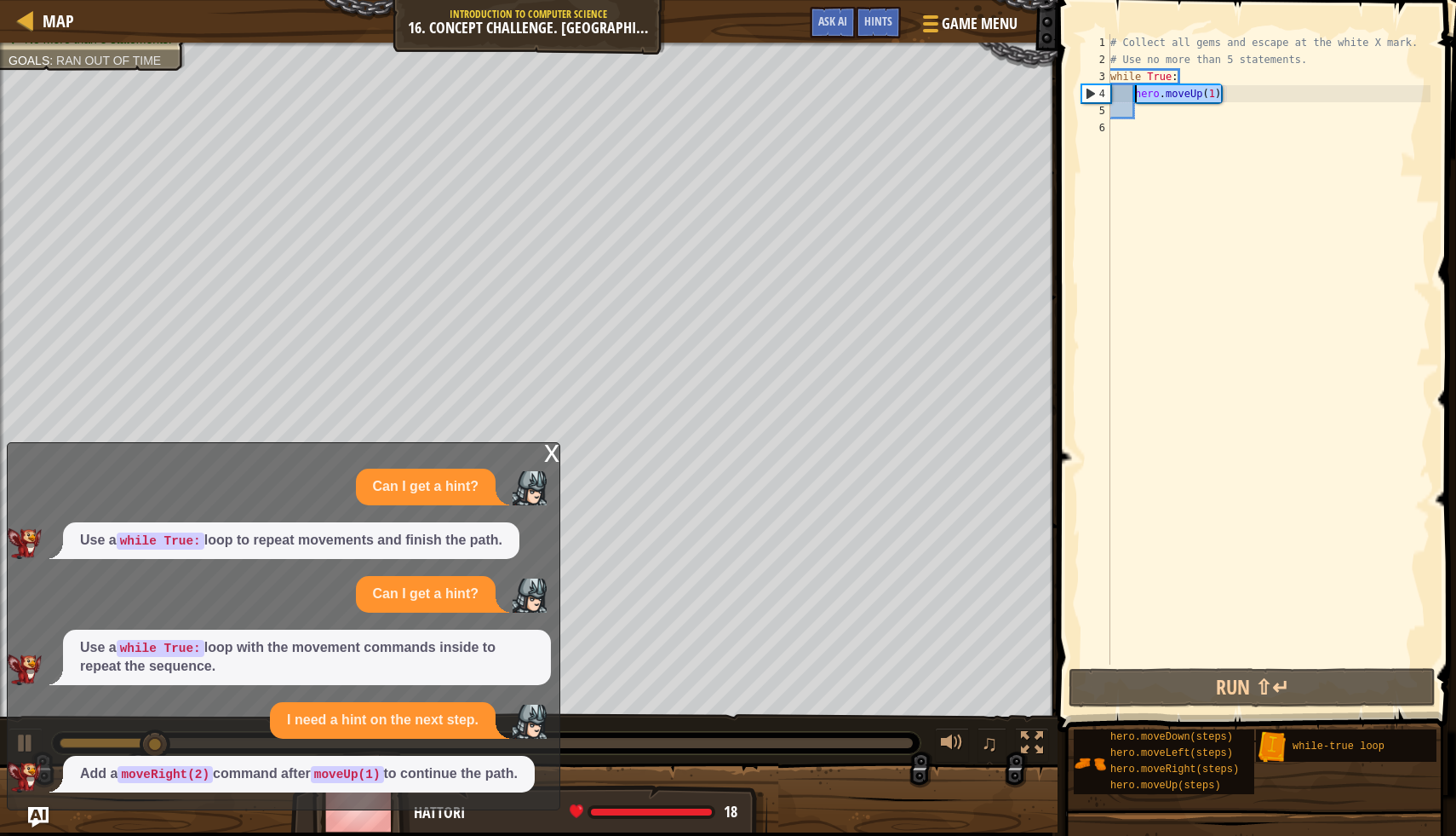
drag, startPoint x: 1233, startPoint y: 94, endPoint x: 1135, endPoint y: 96, distance: 98.0
click at [1135, 96] on div "# Collect all gems and escape at the white X mark. # Use no more than 5 stateme…" at bounding box center [1269, 366] width 323 height 665
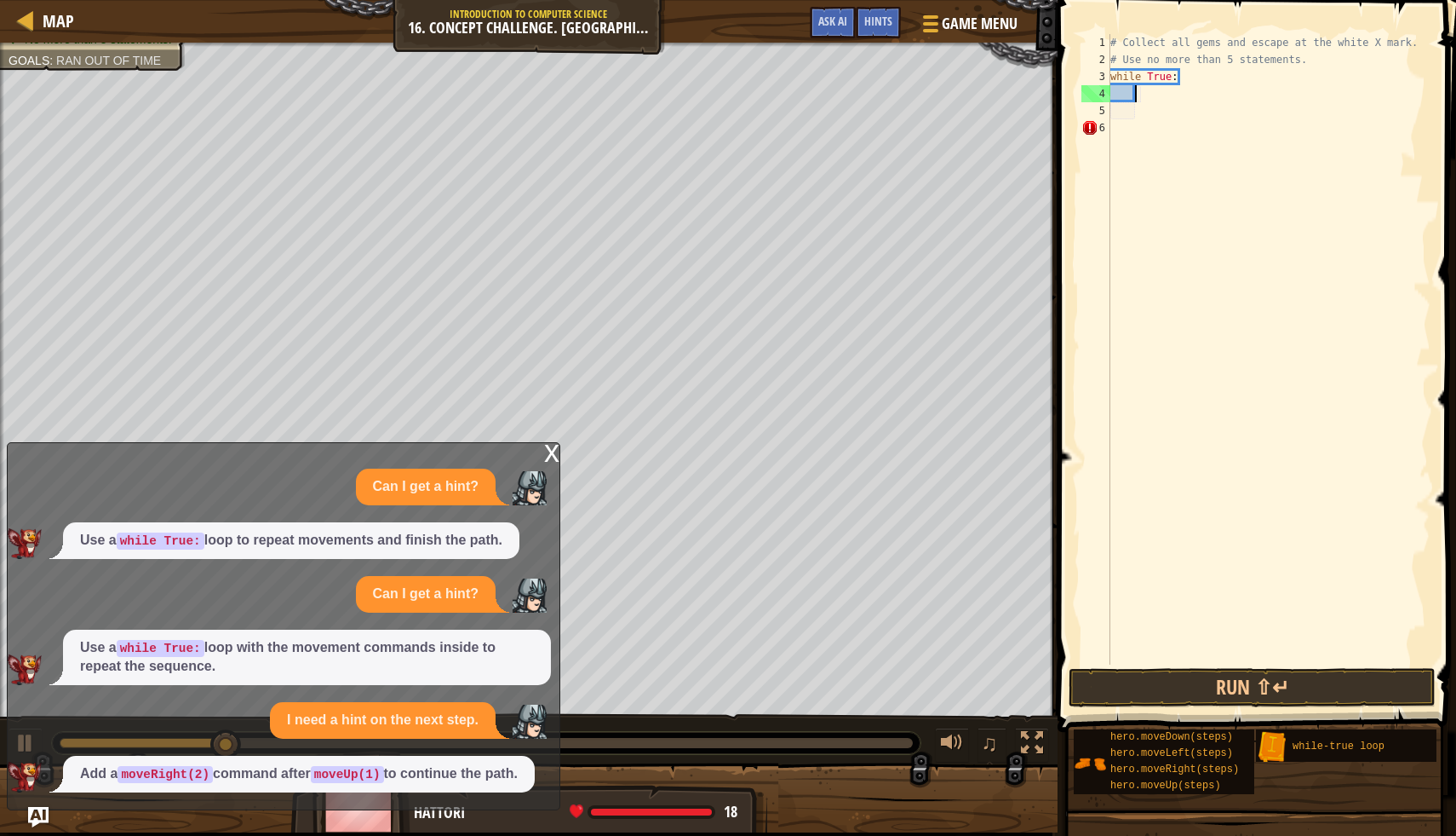
scroll to position [8, 2]
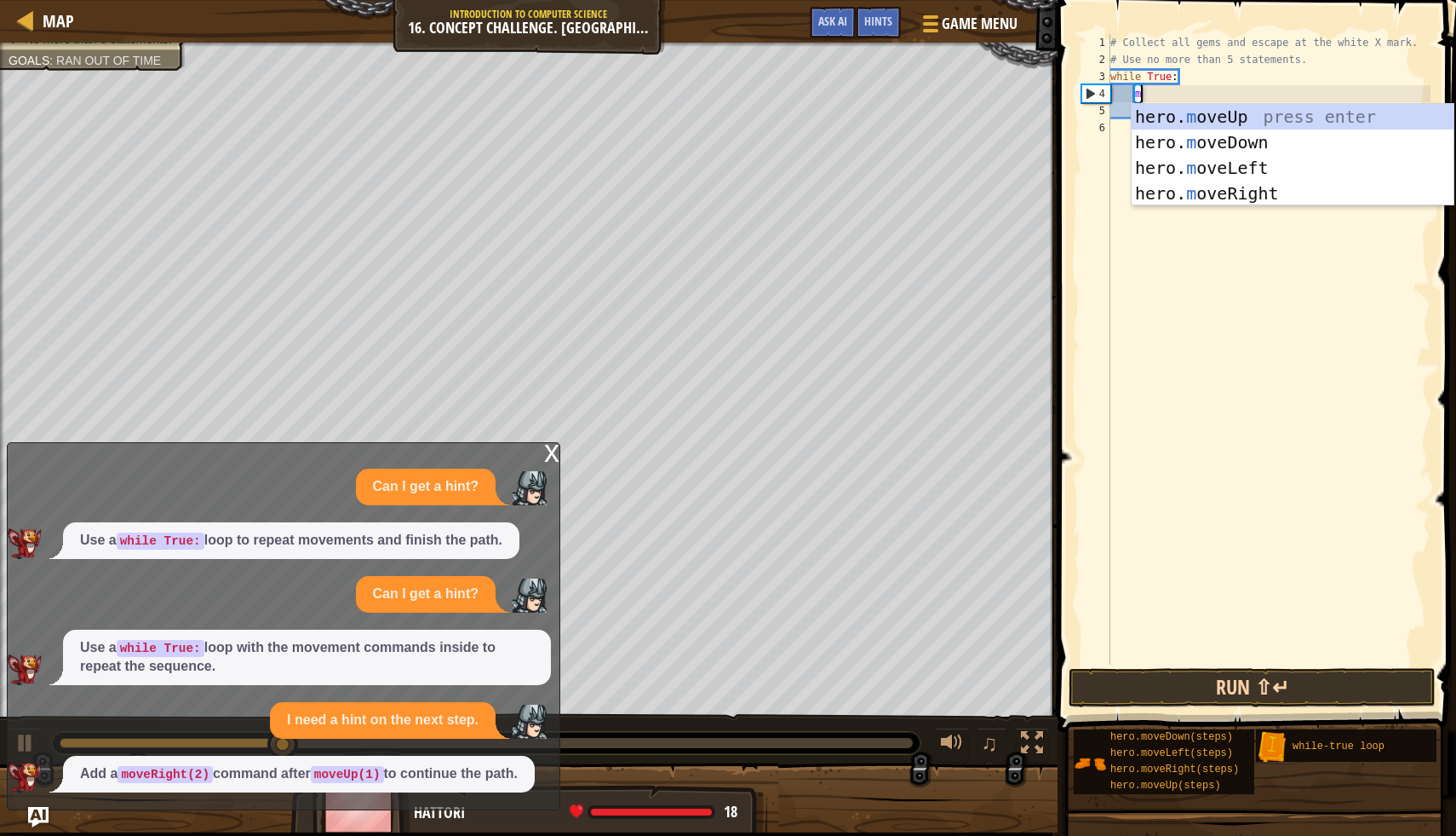
type textarea "m"
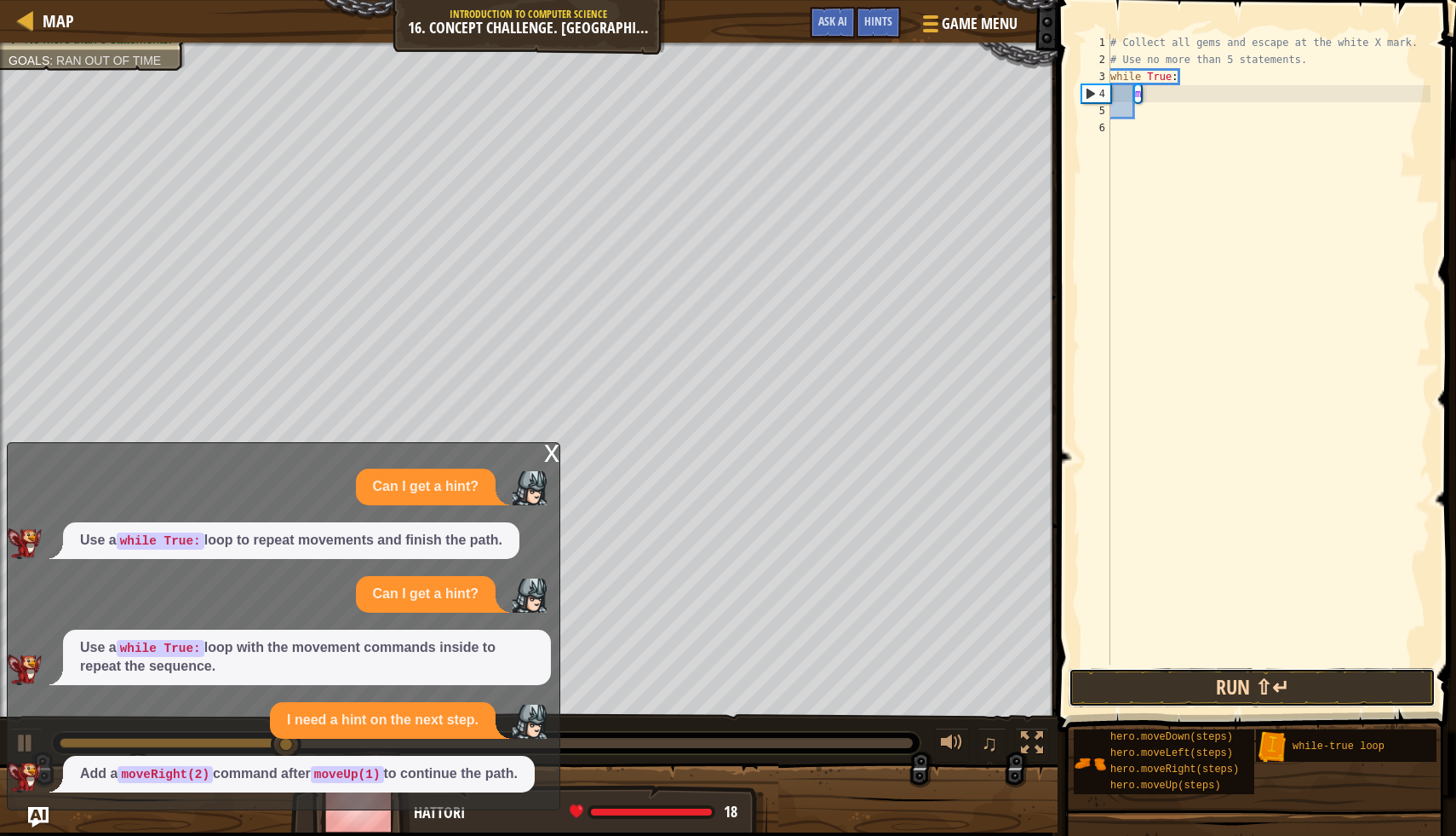
click at [1323, 684] on button "Run ⇧↵" at bounding box center [1253, 687] width 367 height 39
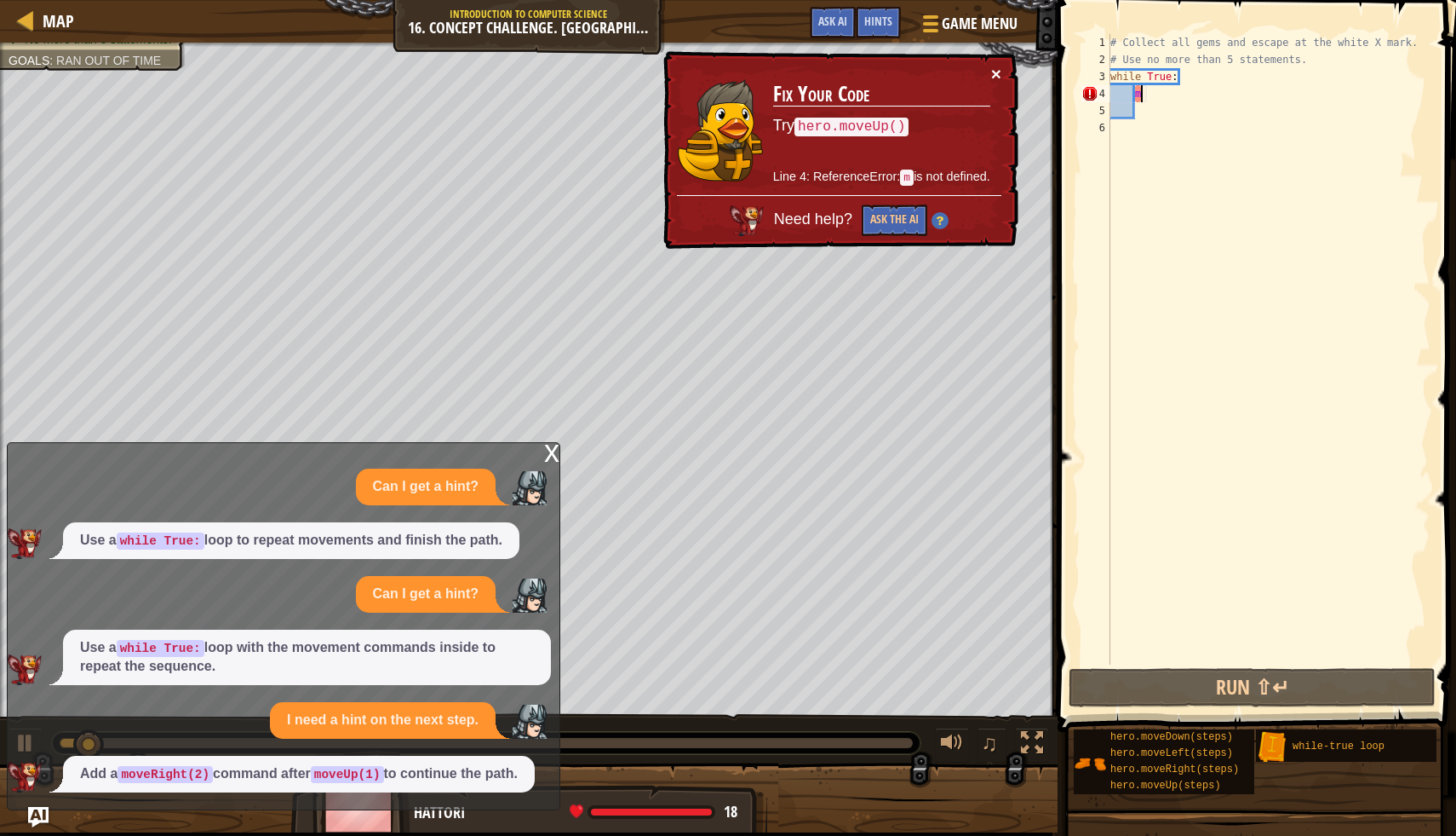
click at [993, 73] on button "×" at bounding box center [997, 73] width 10 height 18
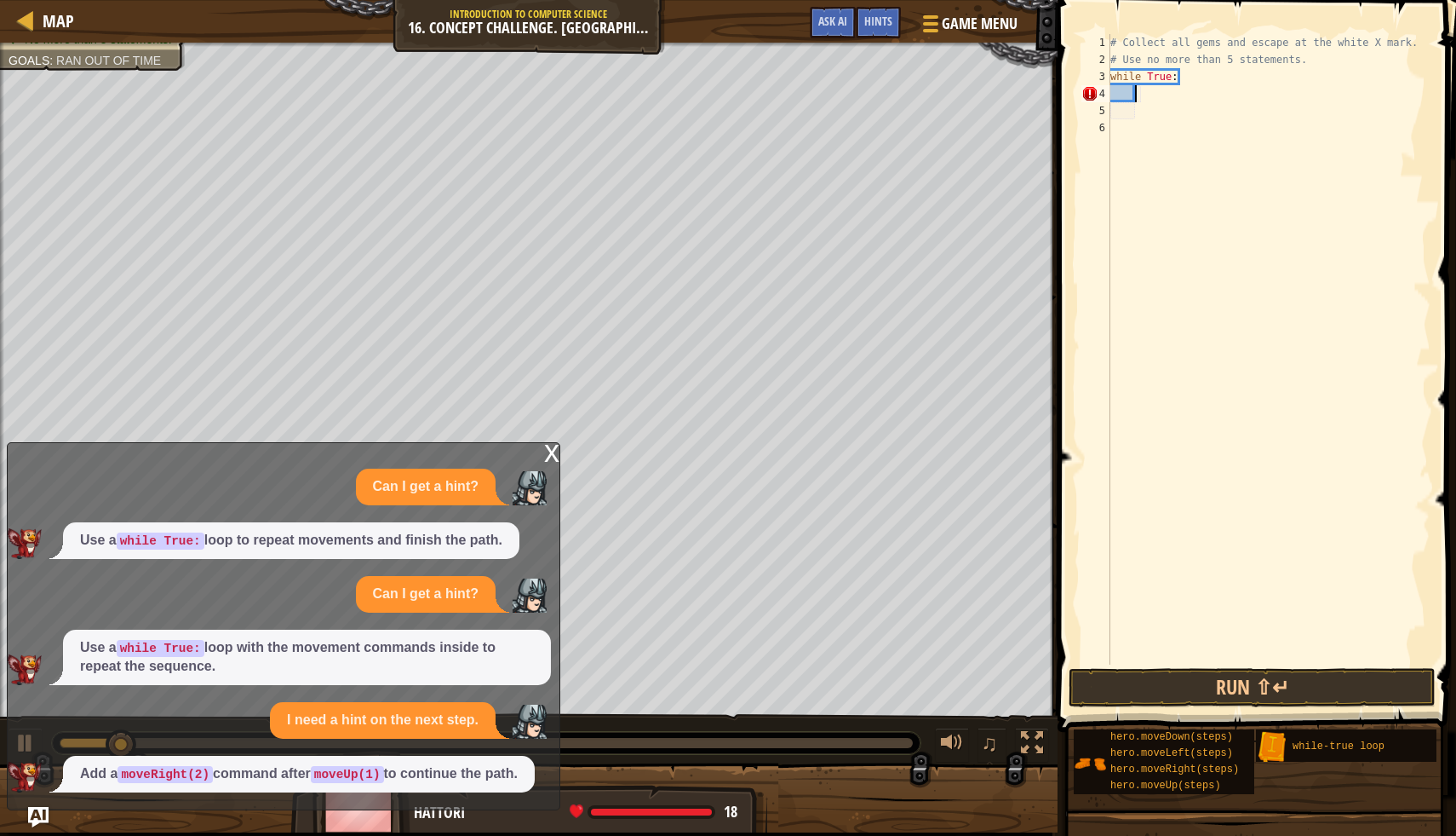
scroll to position [8, 1]
type textarea "h"
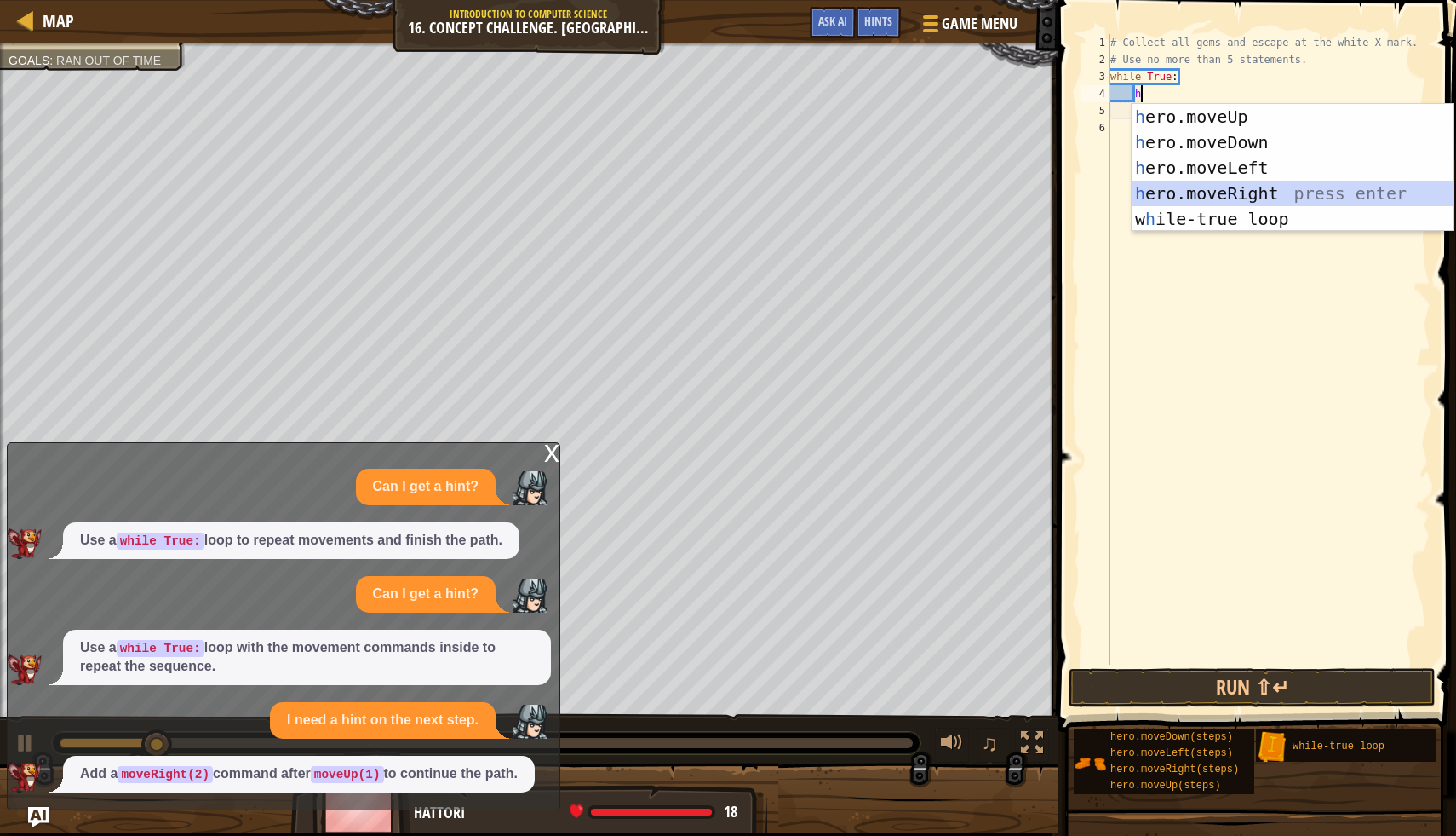
click at [1212, 185] on div "h ero.moveUp press enter h ero.moveDown press enter h ero.moveLeft press enter …" at bounding box center [1292, 193] width 322 height 179
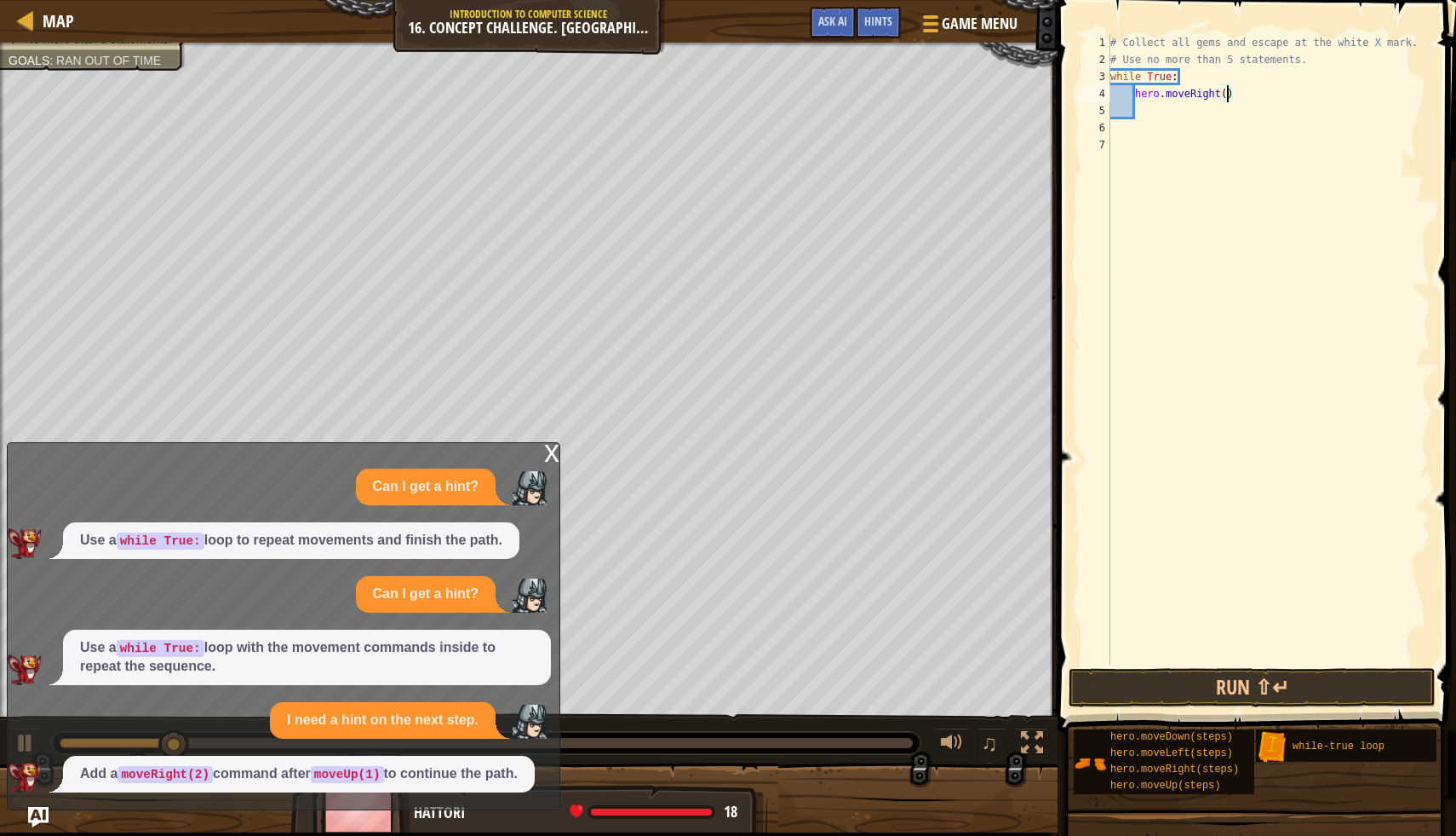
click at [1230, 96] on div "# Collect all gems and escape at the white X mark. # Use no more than 5 stateme…" at bounding box center [1269, 366] width 323 height 665
type textarea "hero.moveRight(2)"
click at [1151, 118] on div "# Collect all gems and escape at the white X mark. # Use no more than 5 stateme…" at bounding box center [1269, 366] width 323 height 665
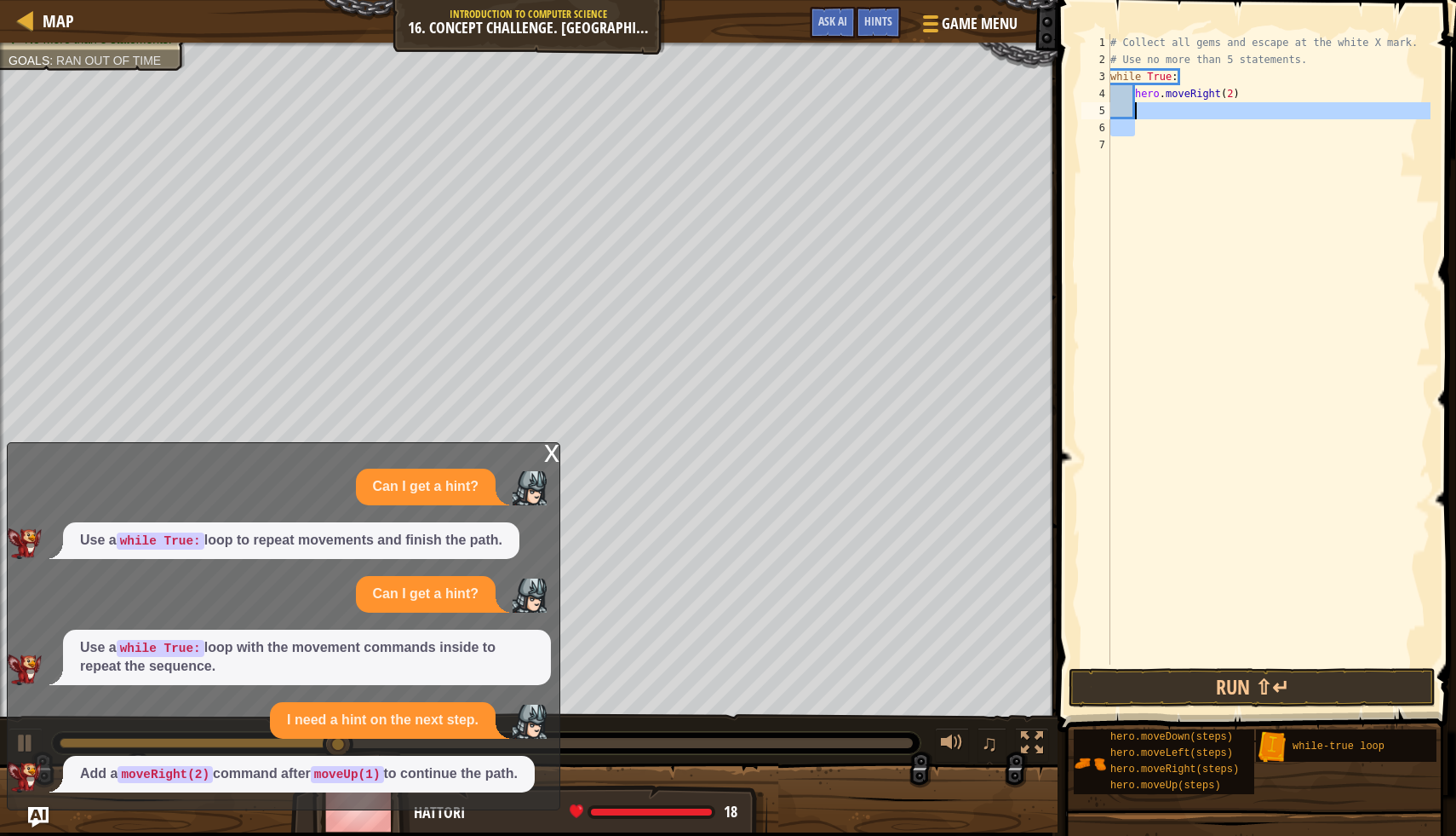
click at [1133, 96] on div "# Collect all gems and escape at the white X mark. # Use no more than 5 stateme…" at bounding box center [1269, 366] width 323 height 665
type textarea "hero.moveRight(2)"
click at [1138, 93] on div "# Collect all gems and escape at the white X mark. # Use no more than 5 stateme…" at bounding box center [1269, 366] width 323 height 665
type textarea "h"
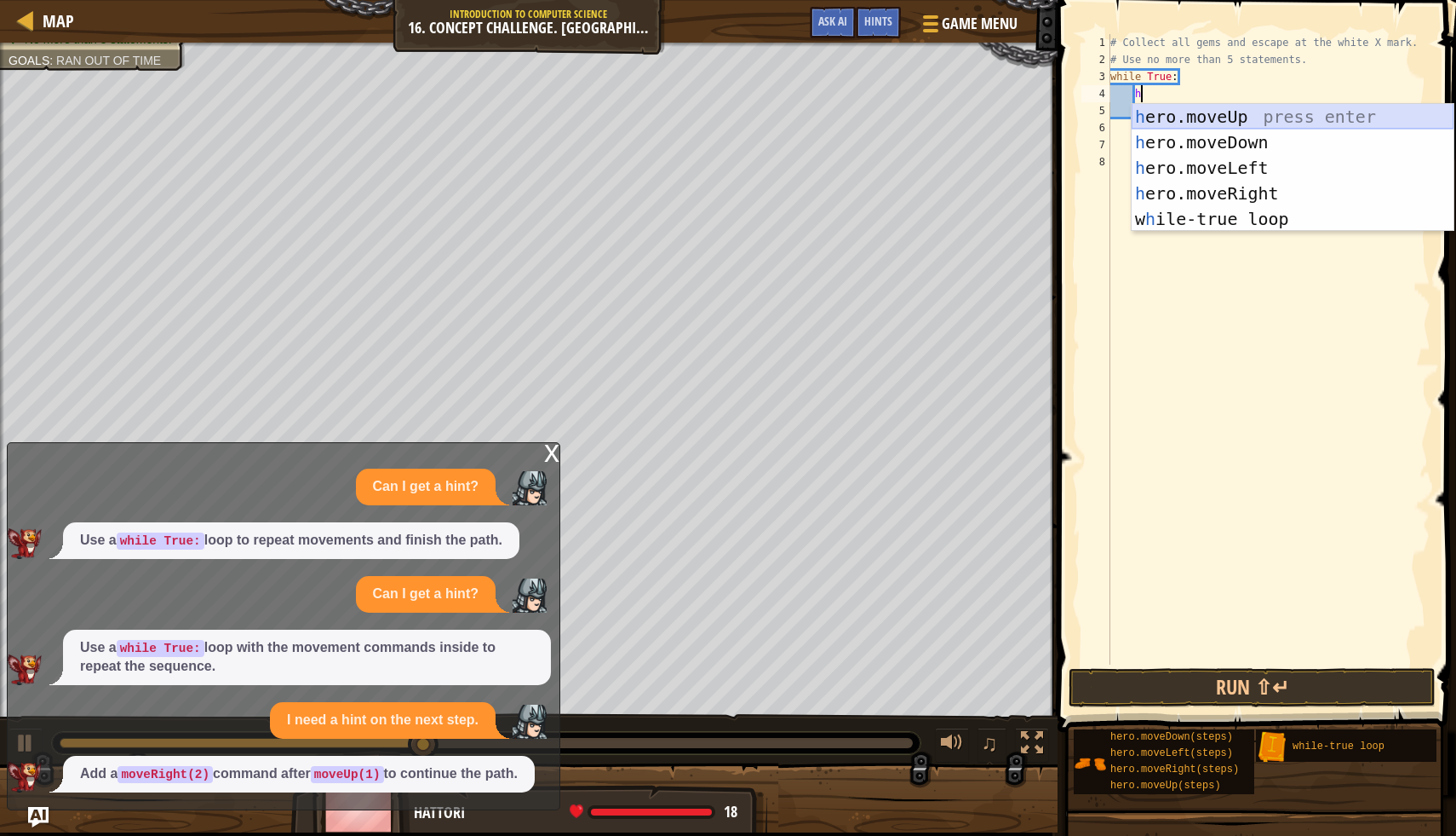
click at [1300, 119] on div "h ero.moveUp press enter h ero.moveDown press enter h ero.moveLeft press enter …" at bounding box center [1292, 193] width 322 height 179
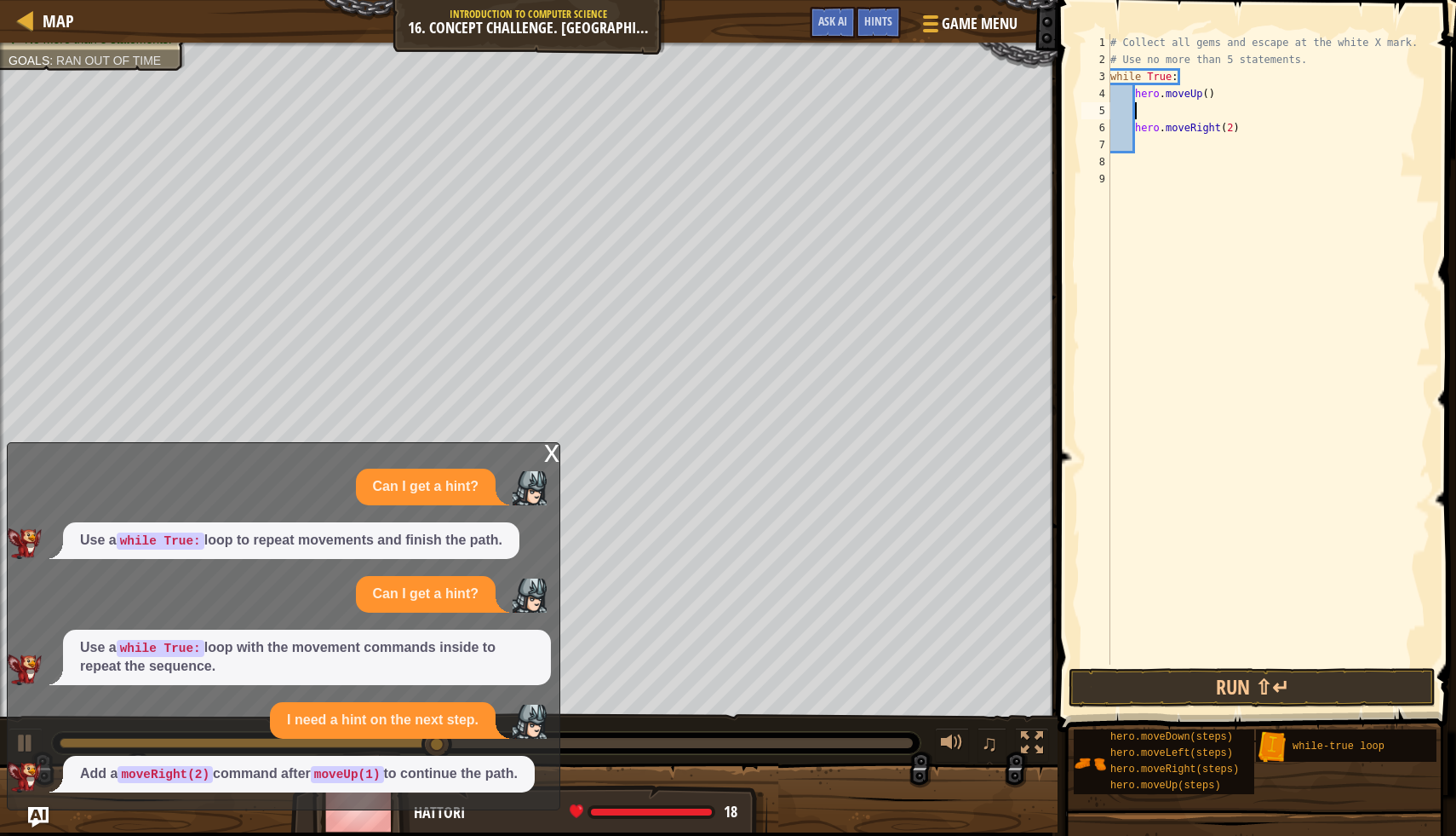
click at [1210, 96] on div "# Collect all gems and escape at the white X mark. # Use no more than 5 stateme…" at bounding box center [1269, 366] width 323 height 665
click at [1135, 135] on div "# Collect all gems and escape at the white X mark. # Use no more than 5 stateme…" at bounding box center [1269, 366] width 323 height 665
type textarea "hero.moveRight(2)"
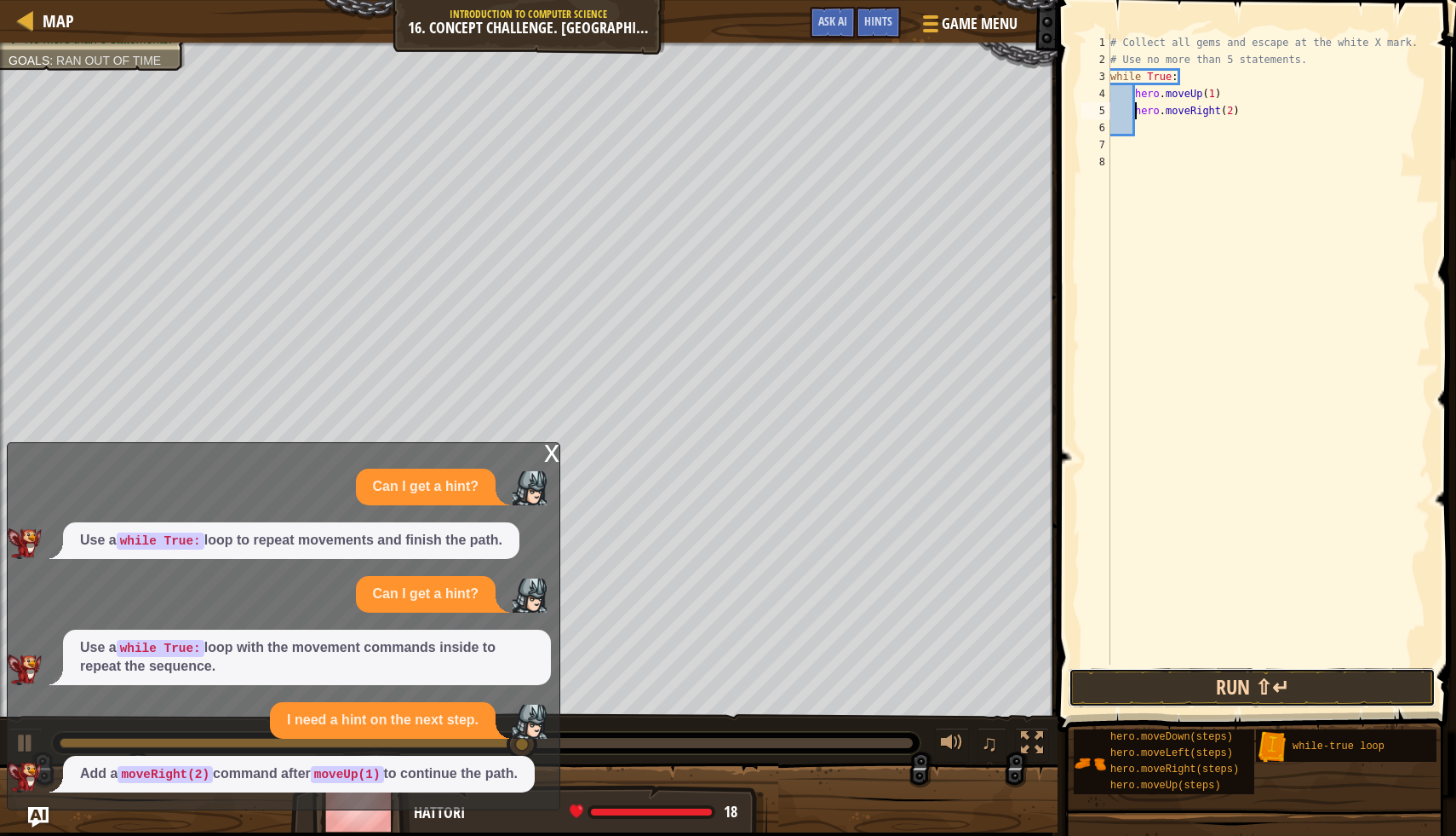
click at [1094, 691] on button "Run ⇧↵" at bounding box center [1253, 687] width 367 height 39
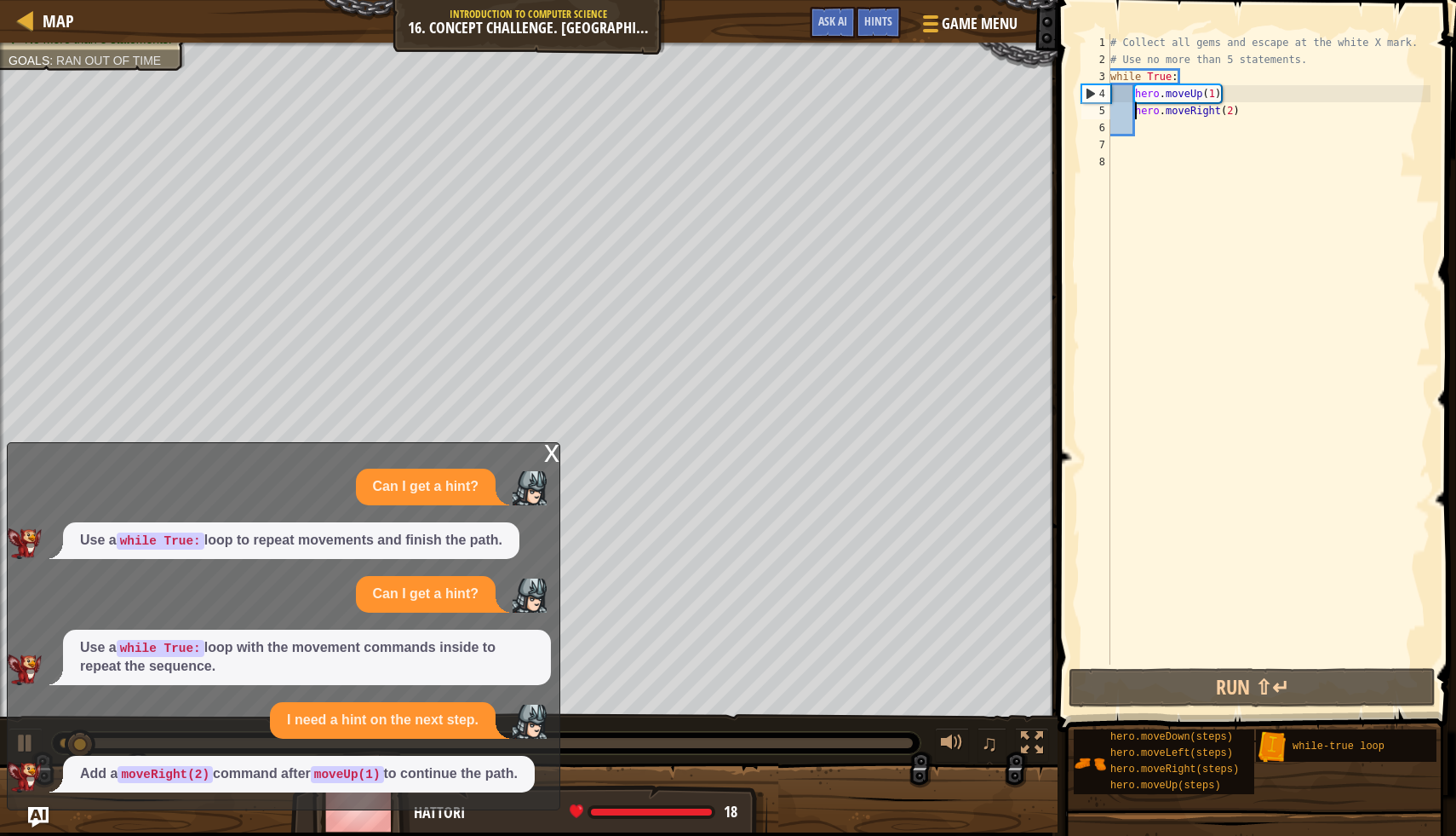
click at [556, 443] on div "x" at bounding box center [552, 451] width 15 height 17
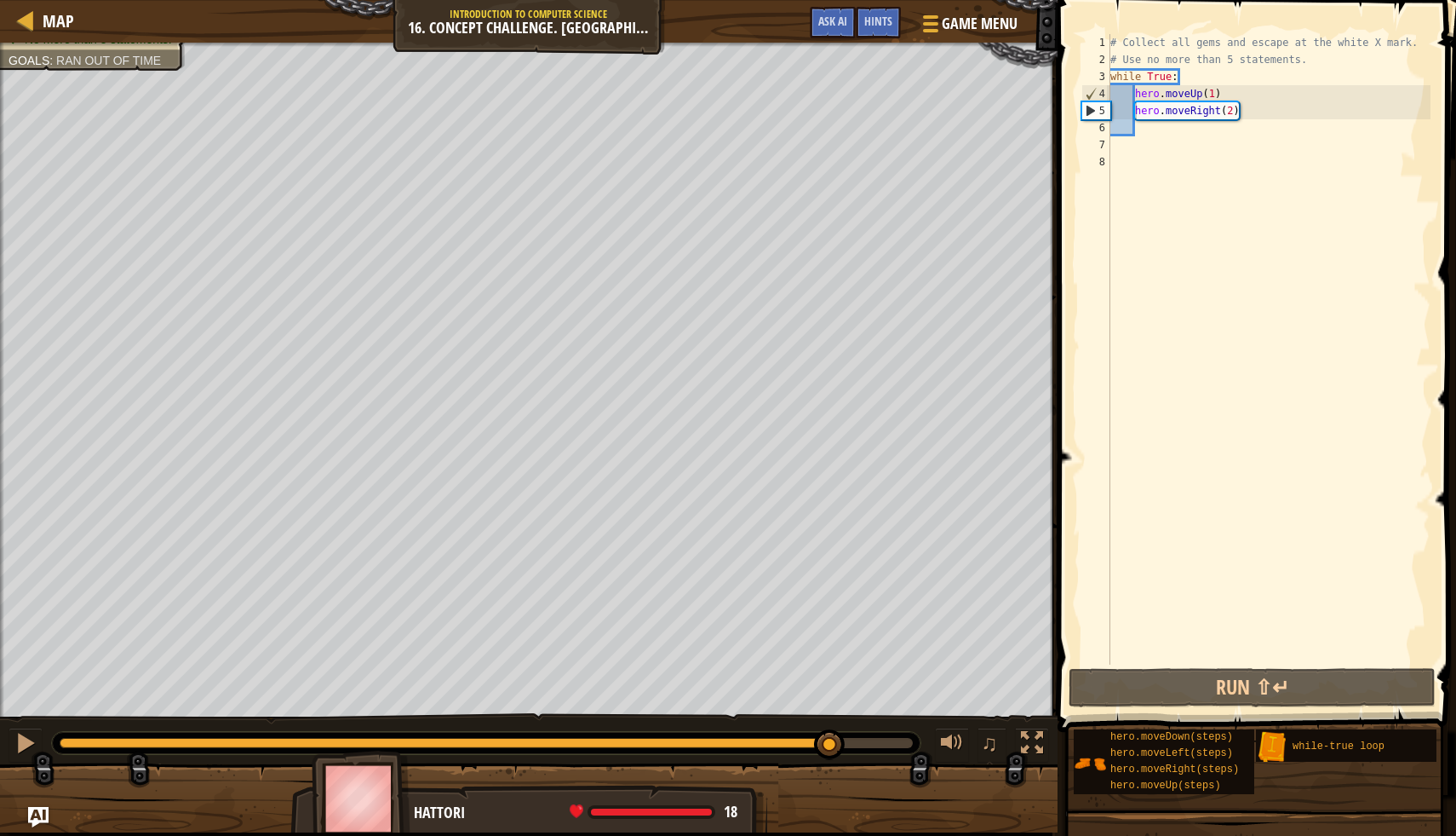
click at [829, 701] on div "Collect all gems. Escape from the warehouse No more than 5 statements. Goals : …" at bounding box center [728, 437] width 1456 height 790
click at [1139, 139] on div "# Collect all gems and escape at the white X mark. # Use no more than 5 stateme…" at bounding box center [1269, 366] width 323 height 665
click at [1135, 132] on div "# Collect all gems and escape at the white X mark. # Use no more than 5 stateme…" at bounding box center [1269, 366] width 323 height 665
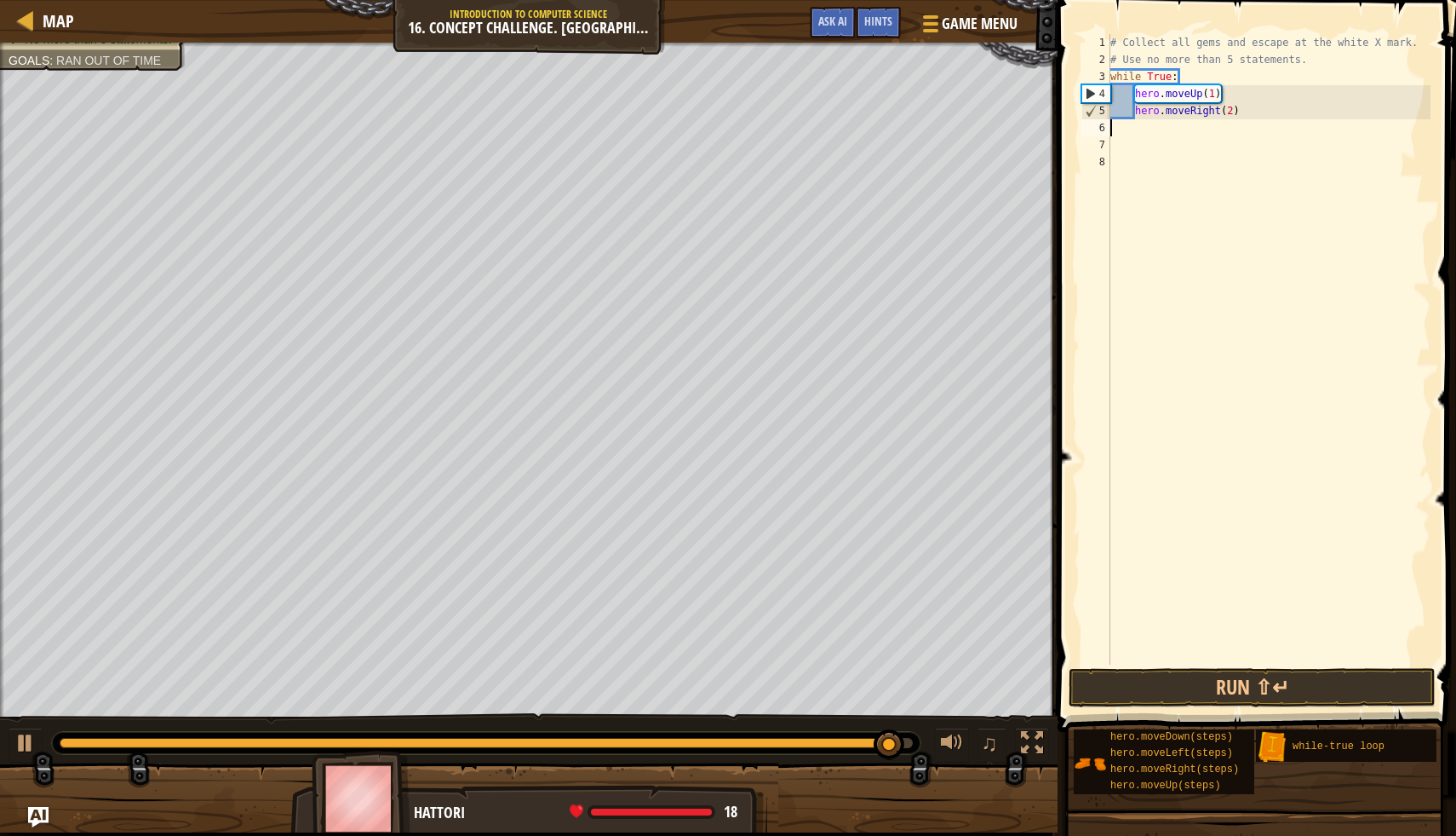
scroll to position [8, 0]
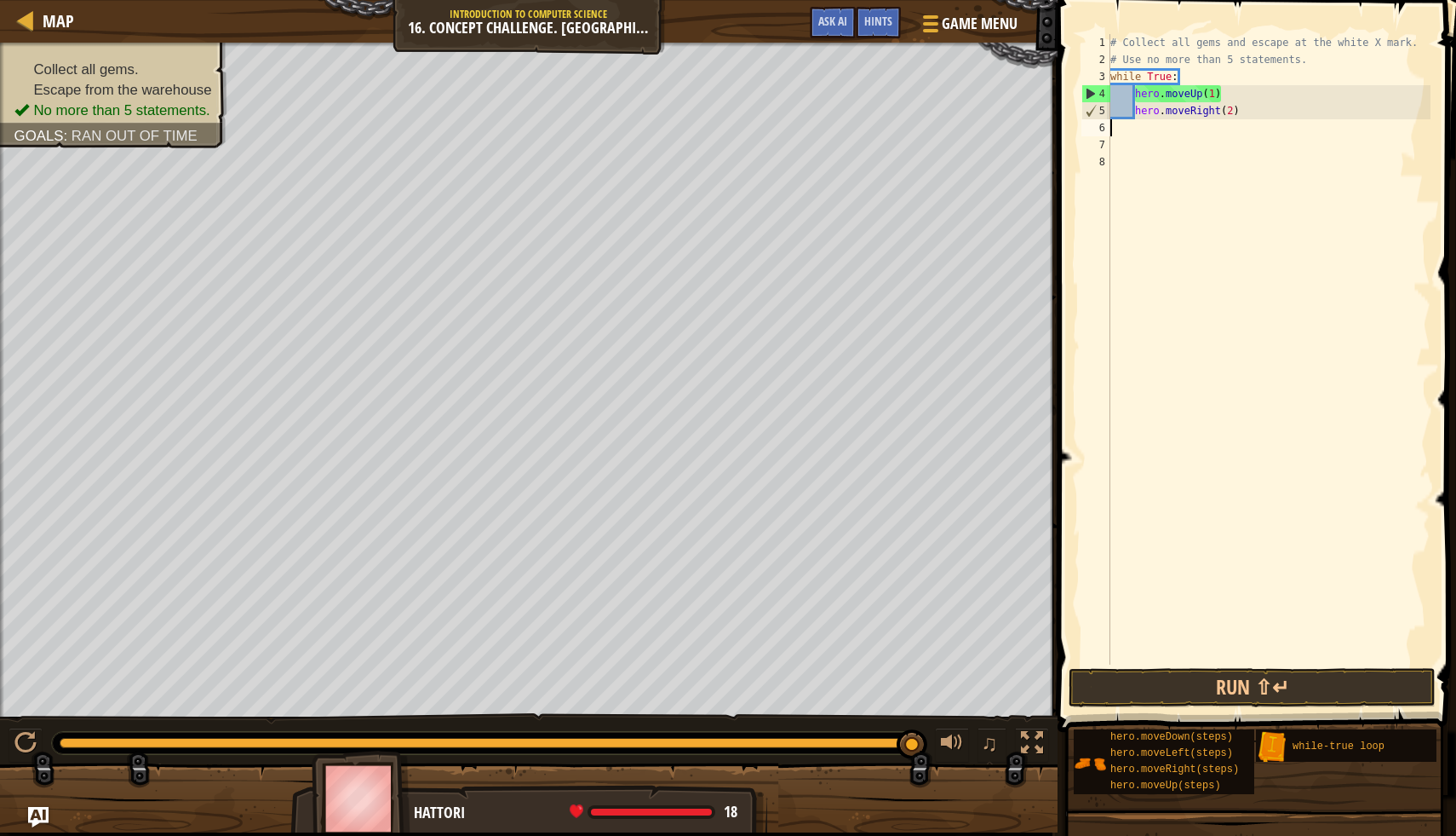
type textarea "h"
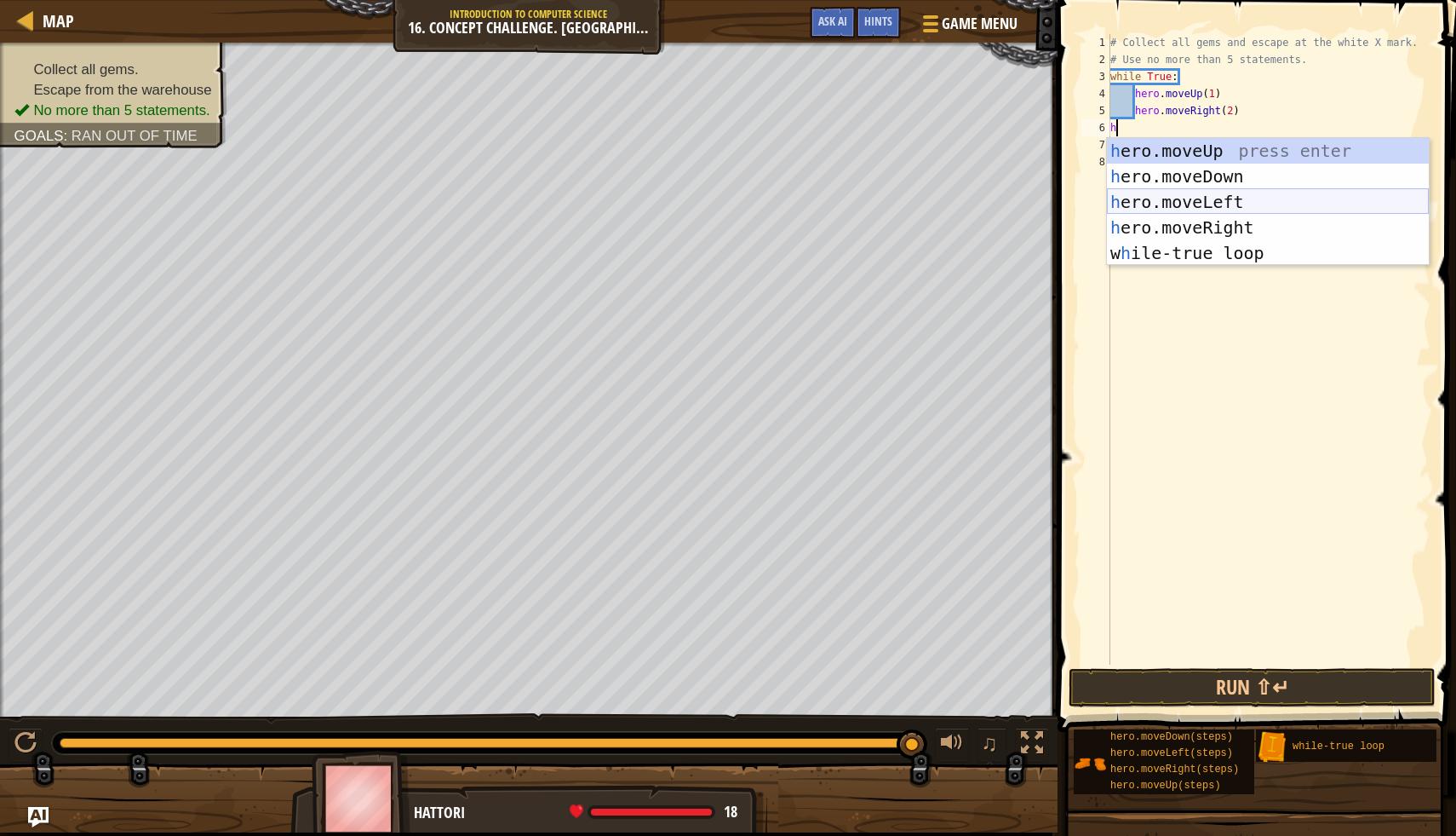
click at [1252, 199] on div "h ero.moveUp press enter h ero.moveDown press enter h ero.moveLeft press enter …" at bounding box center [1268, 227] width 322 height 179
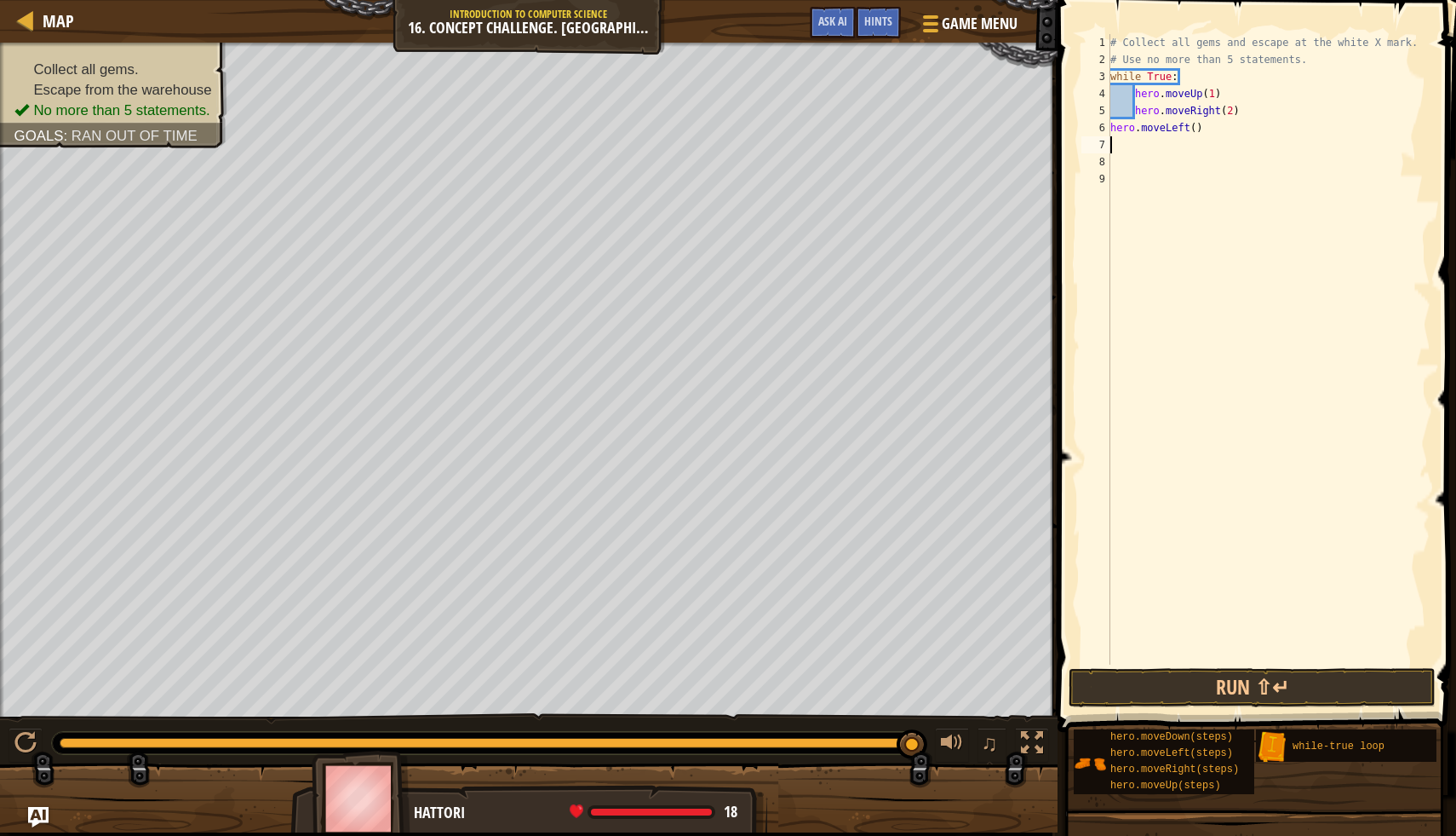
click at [1197, 131] on div "# Collect all gems and escape at the white X mark. # Use no more than 5 stateme…" at bounding box center [1269, 366] width 323 height 665
type textarea "hero.moveLeft(1)"
click at [1125, 147] on div "# Collect all gems and escape at the white X mark. # Use no more than 5 stateme…" at bounding box center [1269, 366] width 323 height 665
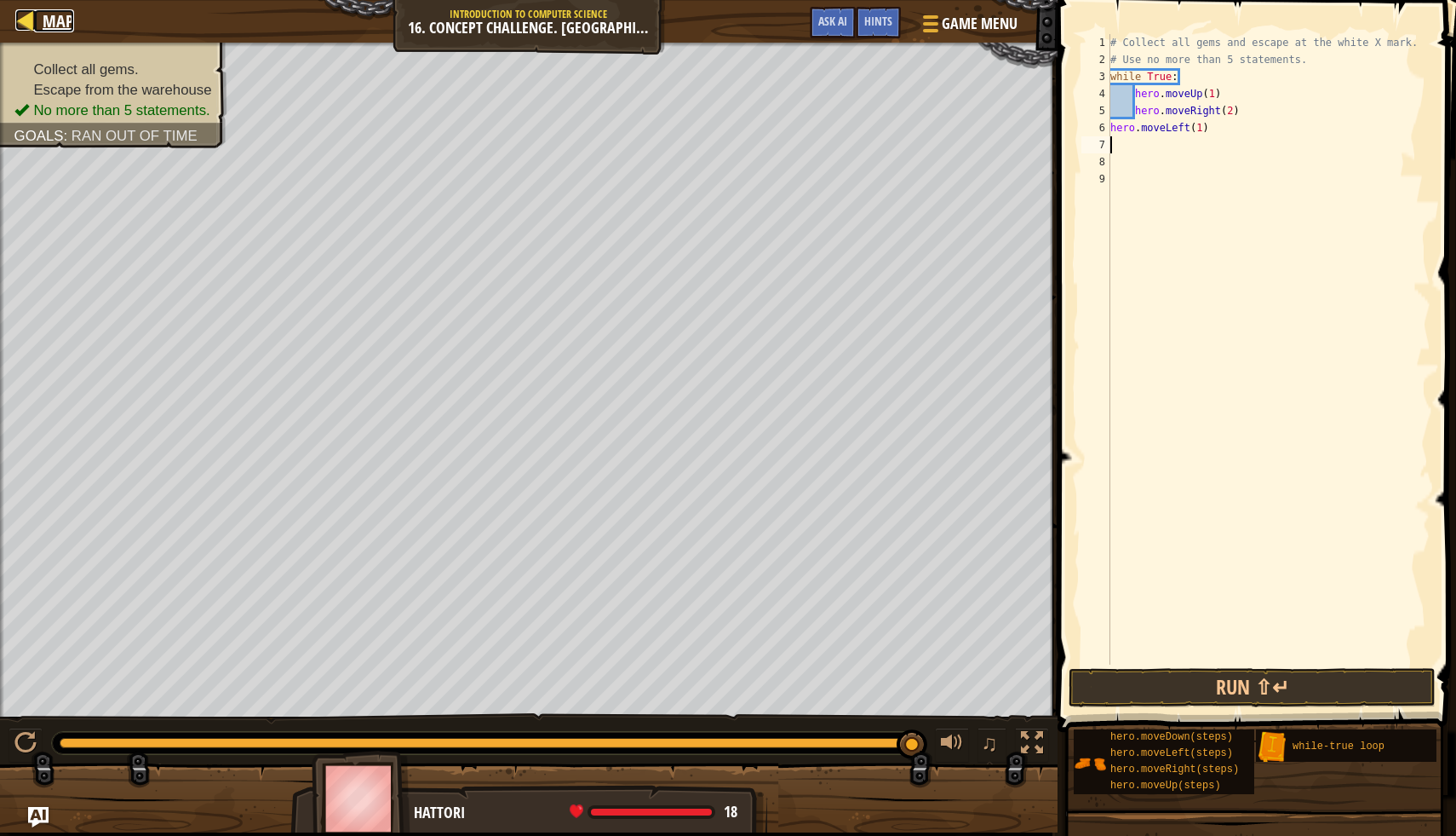
click at [63, 28] on span "Map" at bounding box center [58, 21] width 31 height 23
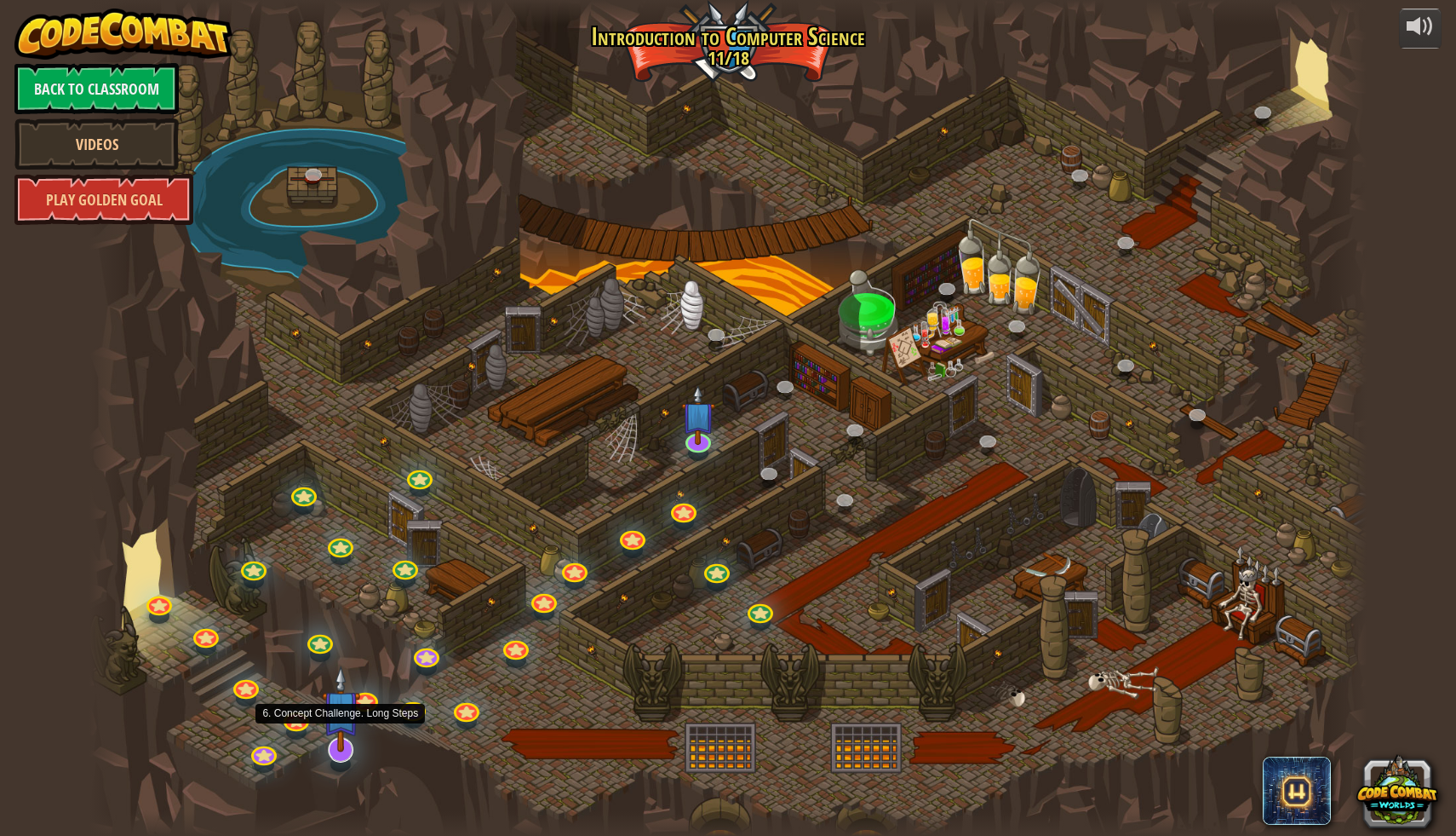
click at [334, 733] on img at bounding box center [341, 708] width 38 height 86
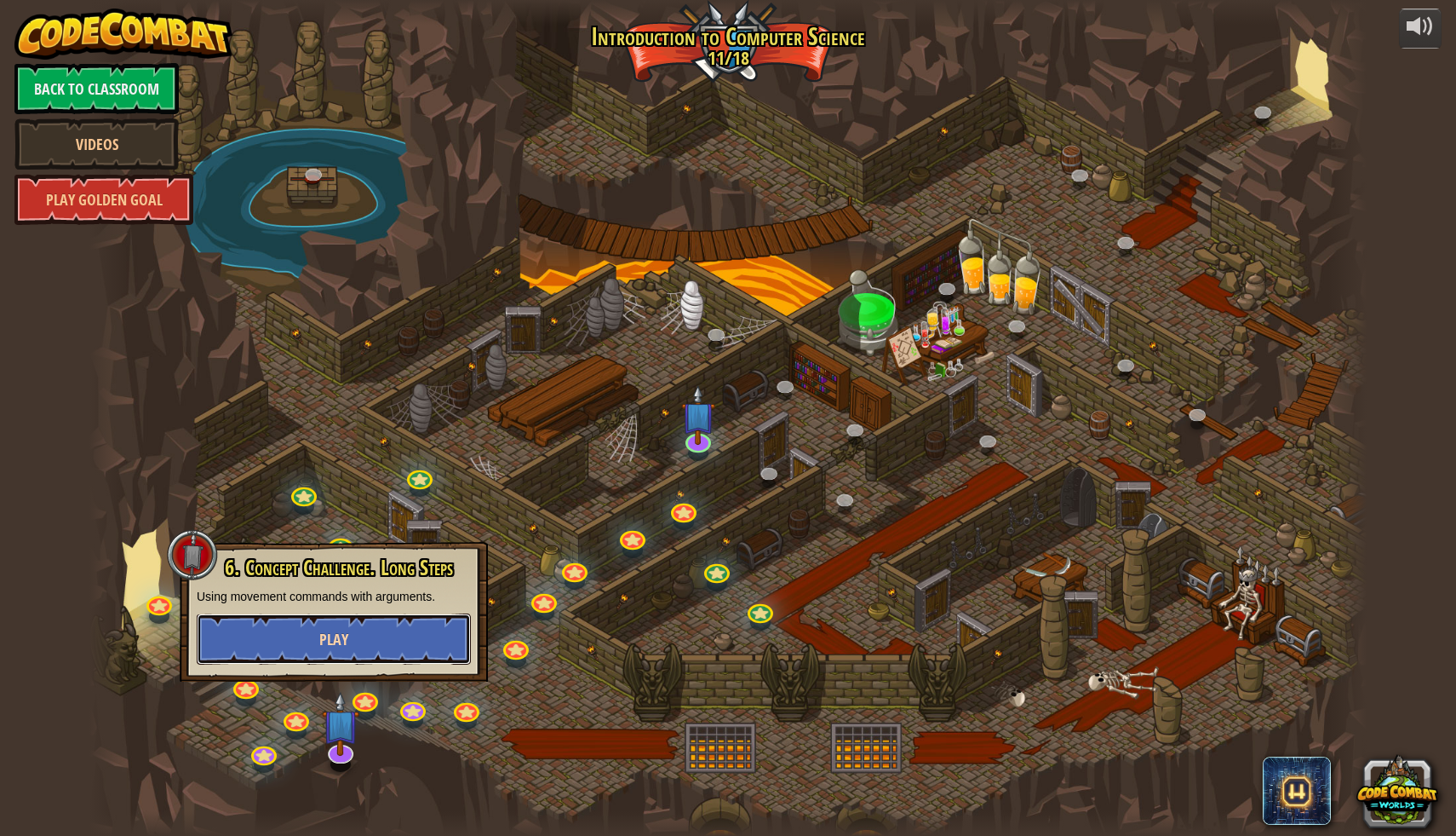
click at [380, 652] on button "Play" at bounding box center [334, 639] width 274 height 51
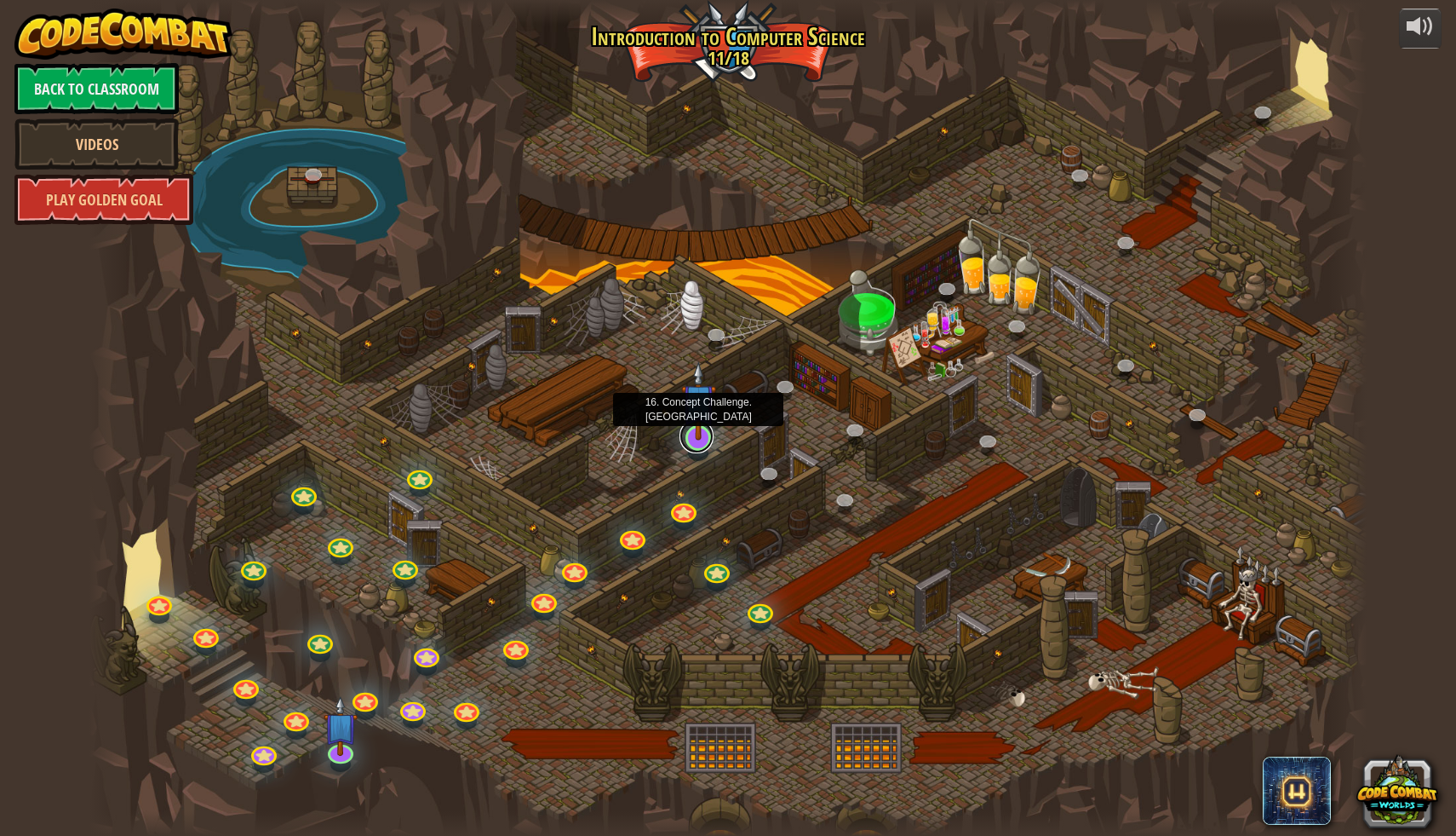
click at [708, 446] on link at bounding box center [697, 436] width 34 height 34
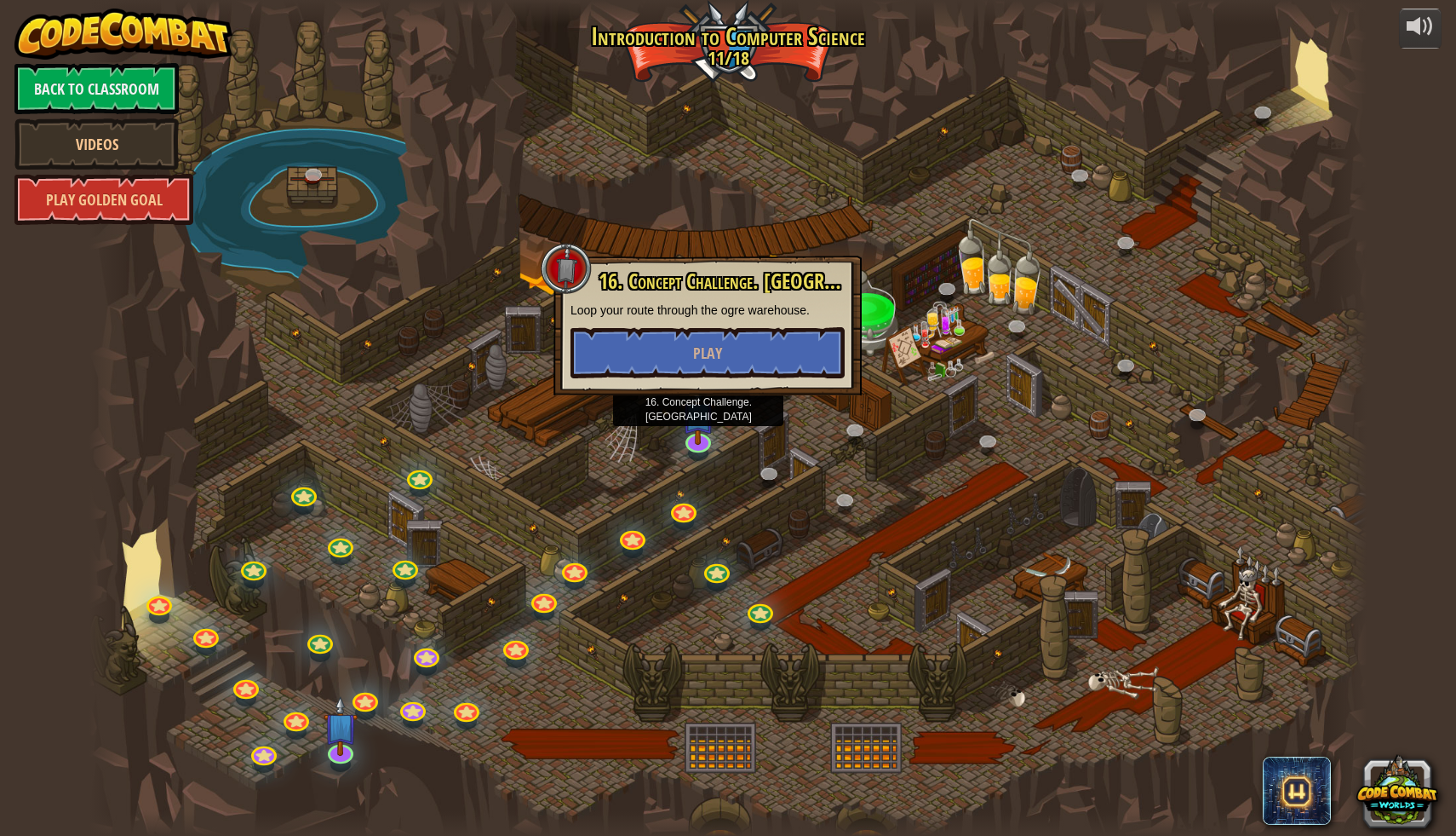
click at [701, 382] on div "16. Concept Challenge. [GEOGRAPHIC_DATA] your route through the ogre warehouse.…" at bounding box center [708, 325] width 308 height 140
click at [697, 357] on span "Play" at bounding box center [707, 353] width 29 height 22
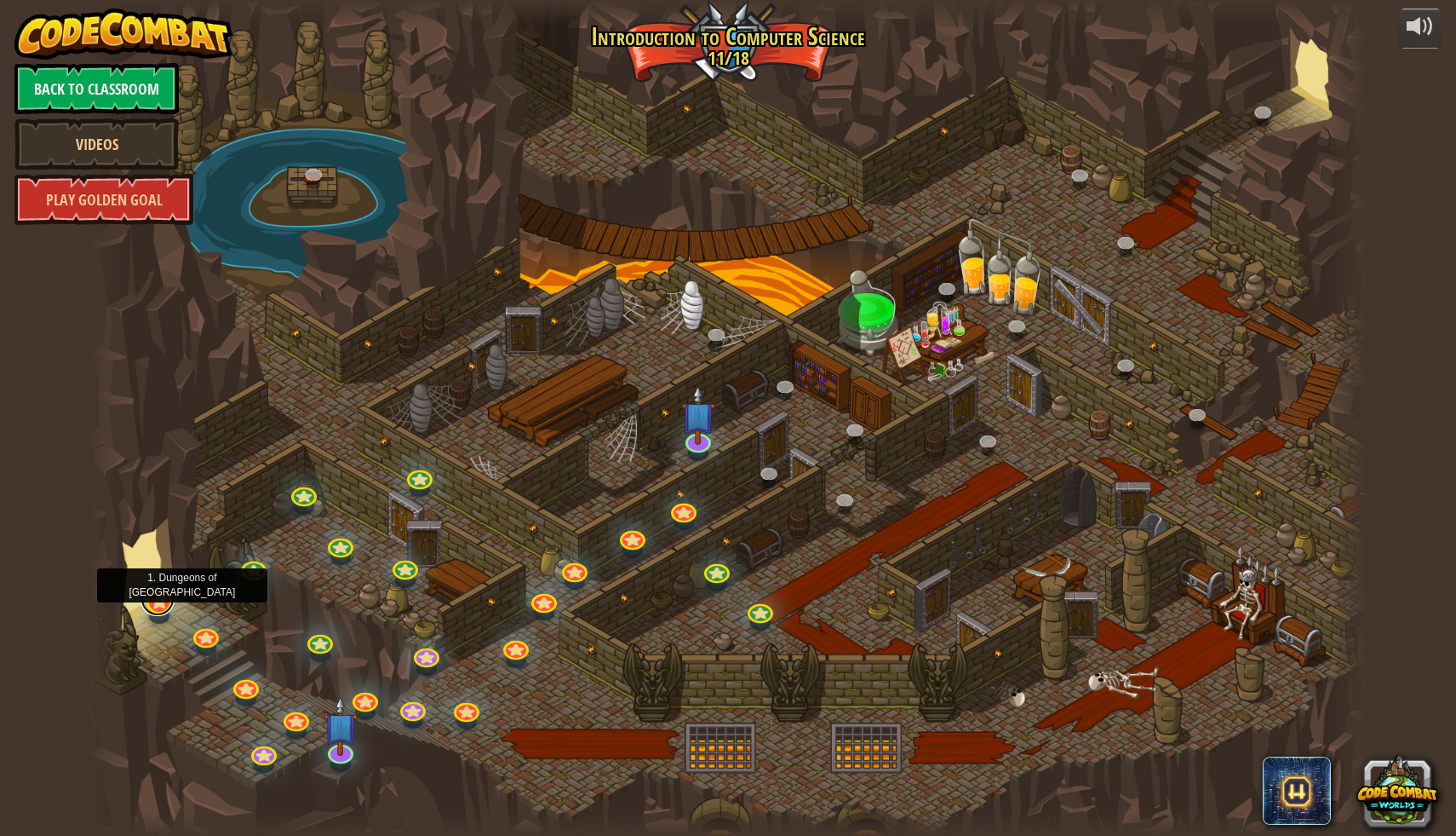
click at [156, 588] on link at bounding box center [158, 599] width 34 height 34
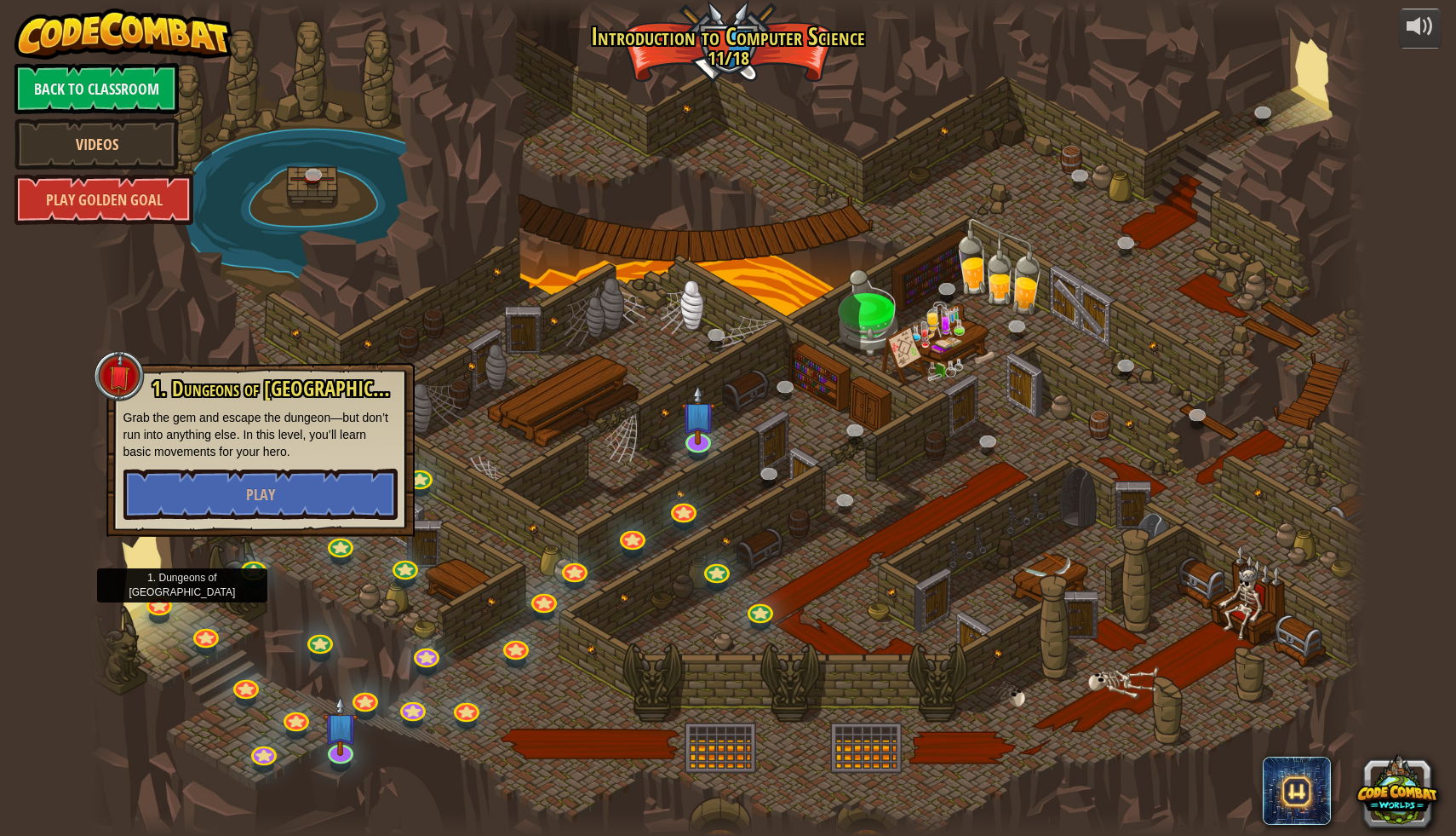
click at [537, 557] on div at bounding box center [729, 418] width 1278 height 836
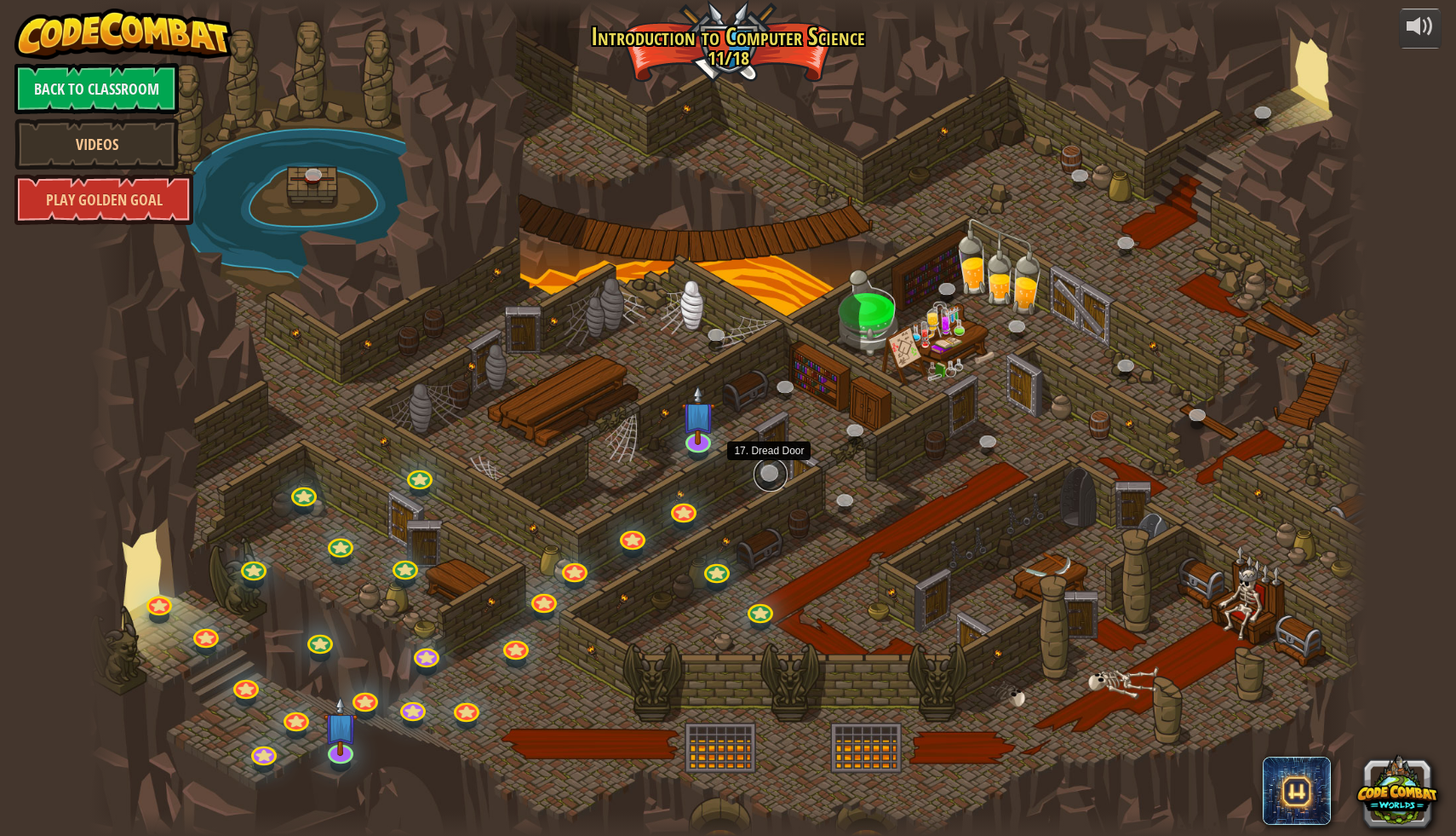
click at [775, 475] on link at bounding box center [771, 475] width 34 height 34
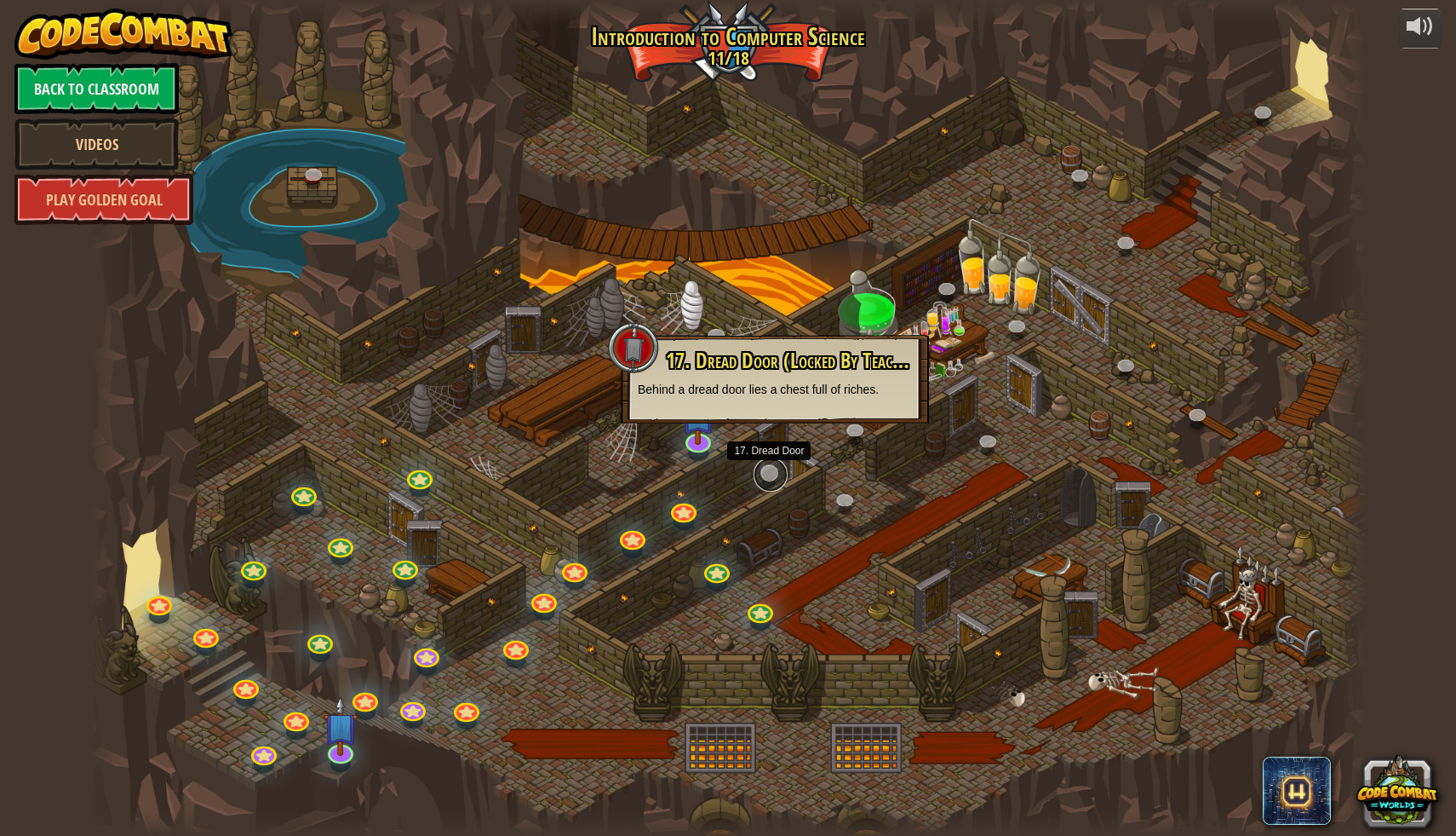
click at [764, 479] on link at bounding box center [771, 475] width 34 height 34
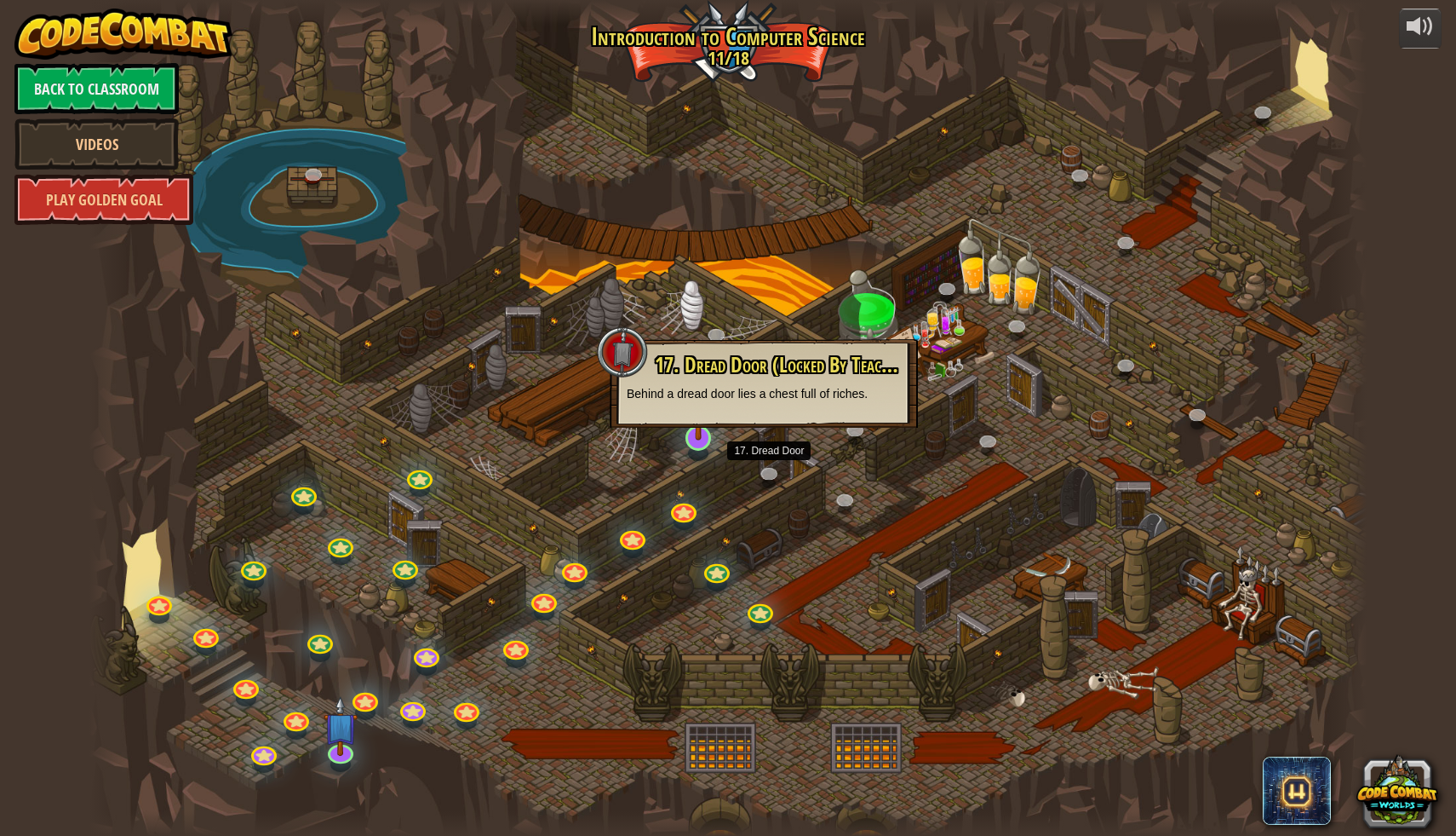
click at [704, 442] on img at bounding box center [699, 401] width 35 height 80
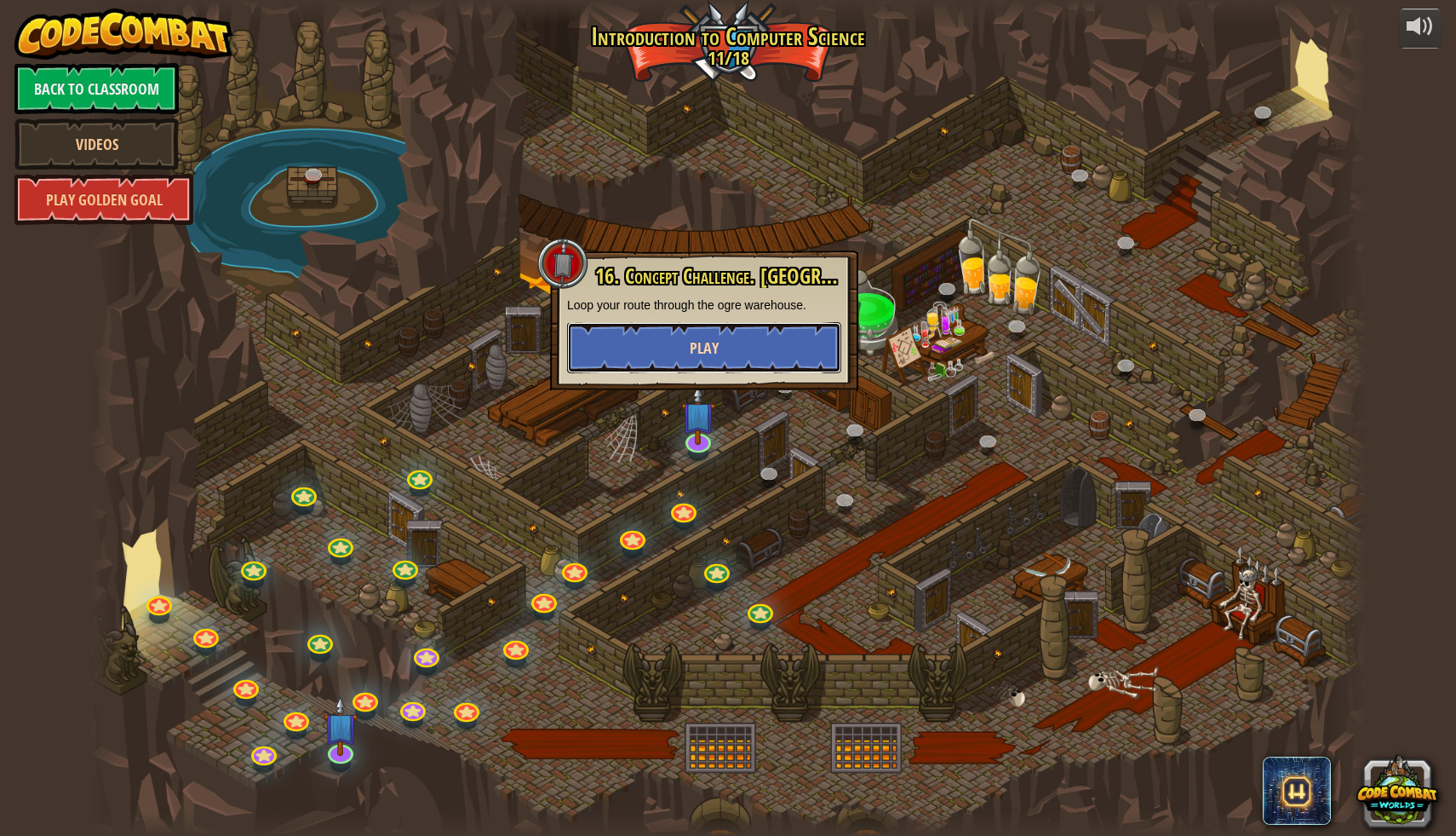
click at [735, 339] on button "Play" at bounding box center [704, 348] width 274 height 51
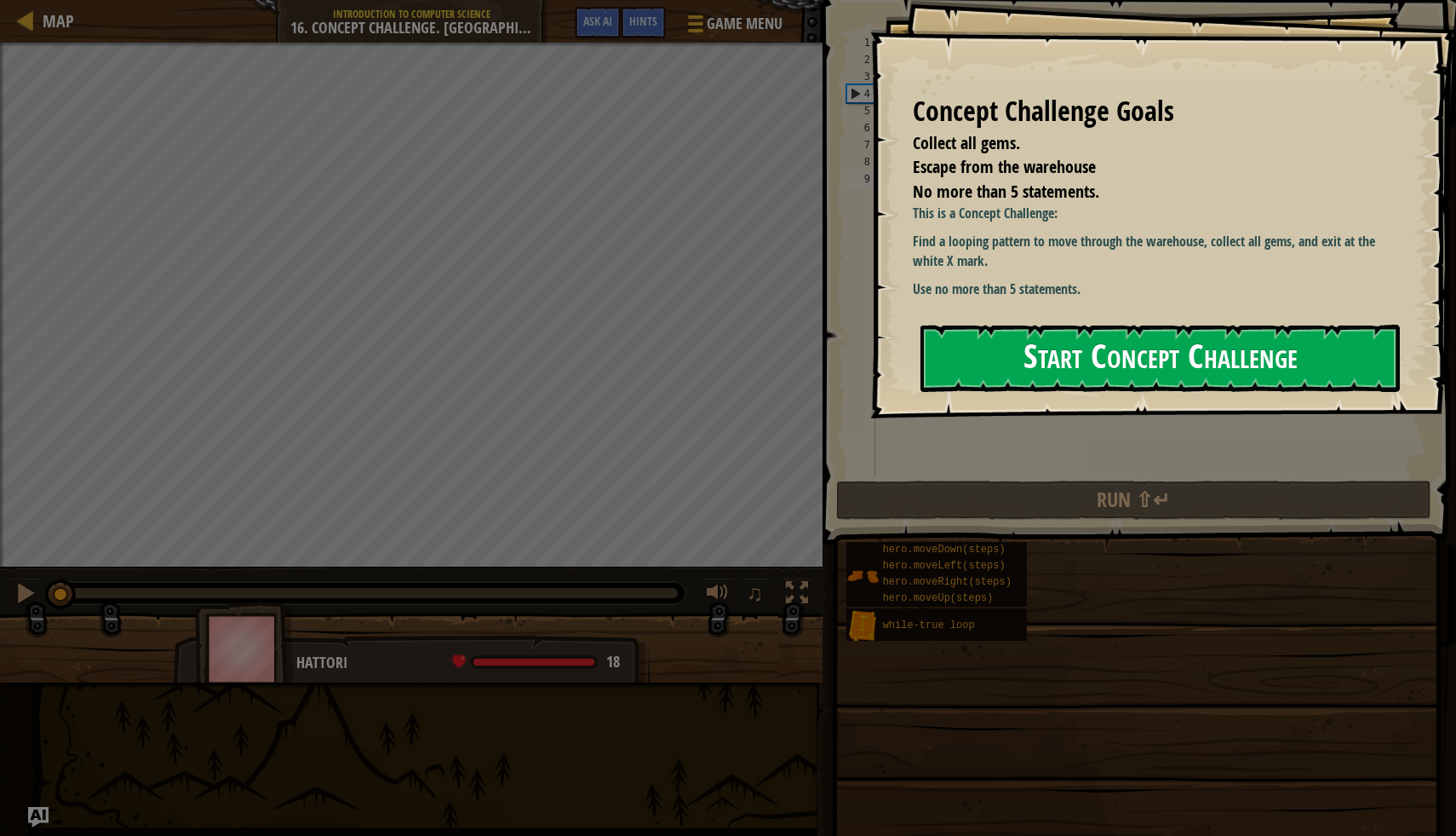
click at [1041, 365] on button "Start Concept Challenge" at bounding box center [1160, 357] width 479 height 67
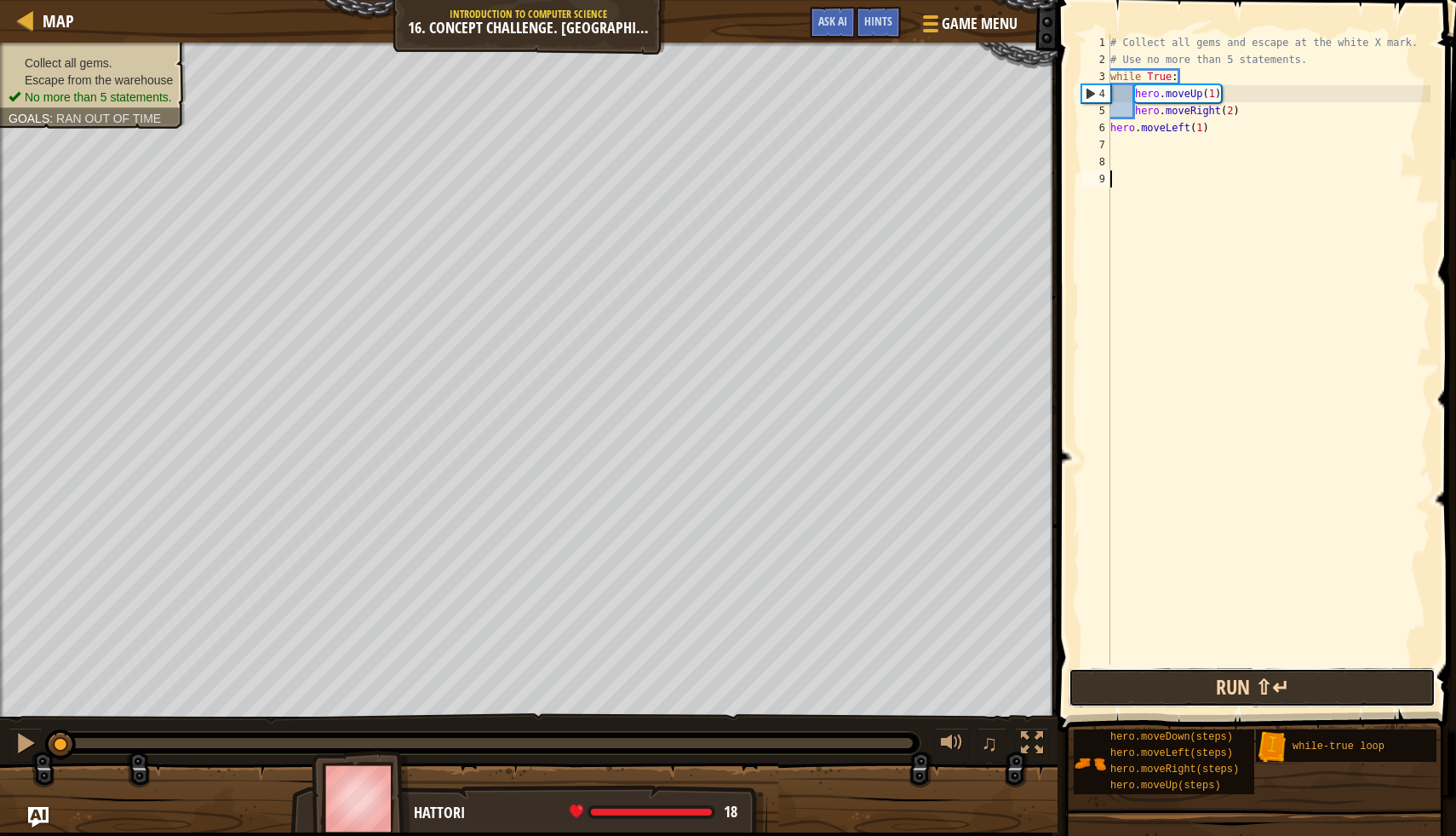
click at [1187, 694] on button "Run ⇧↵" at bounding box center [1253, 687] width 367 height 39
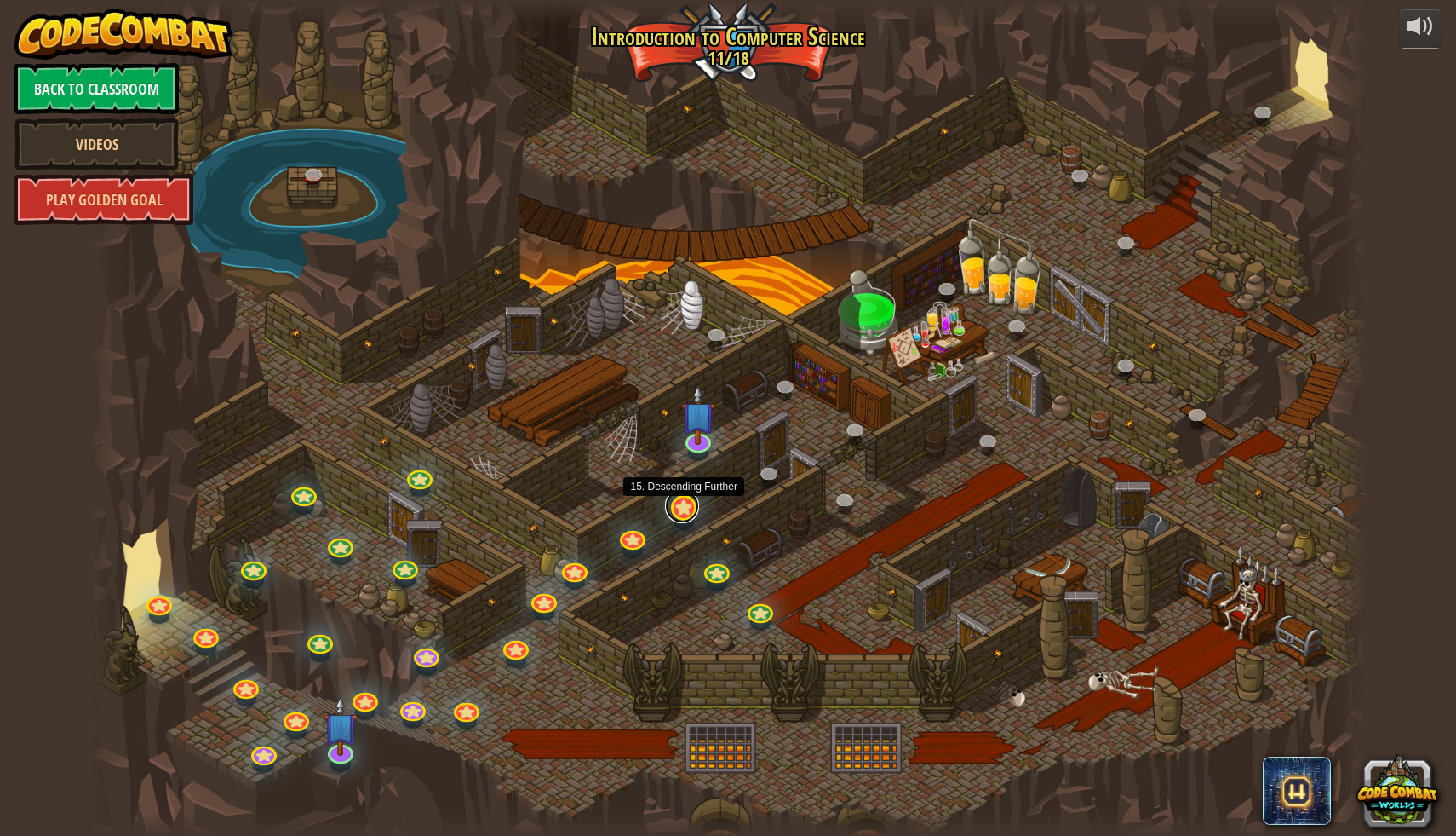
click at [680, 509] on link at bounding box center [683, 506] width 34 height 34
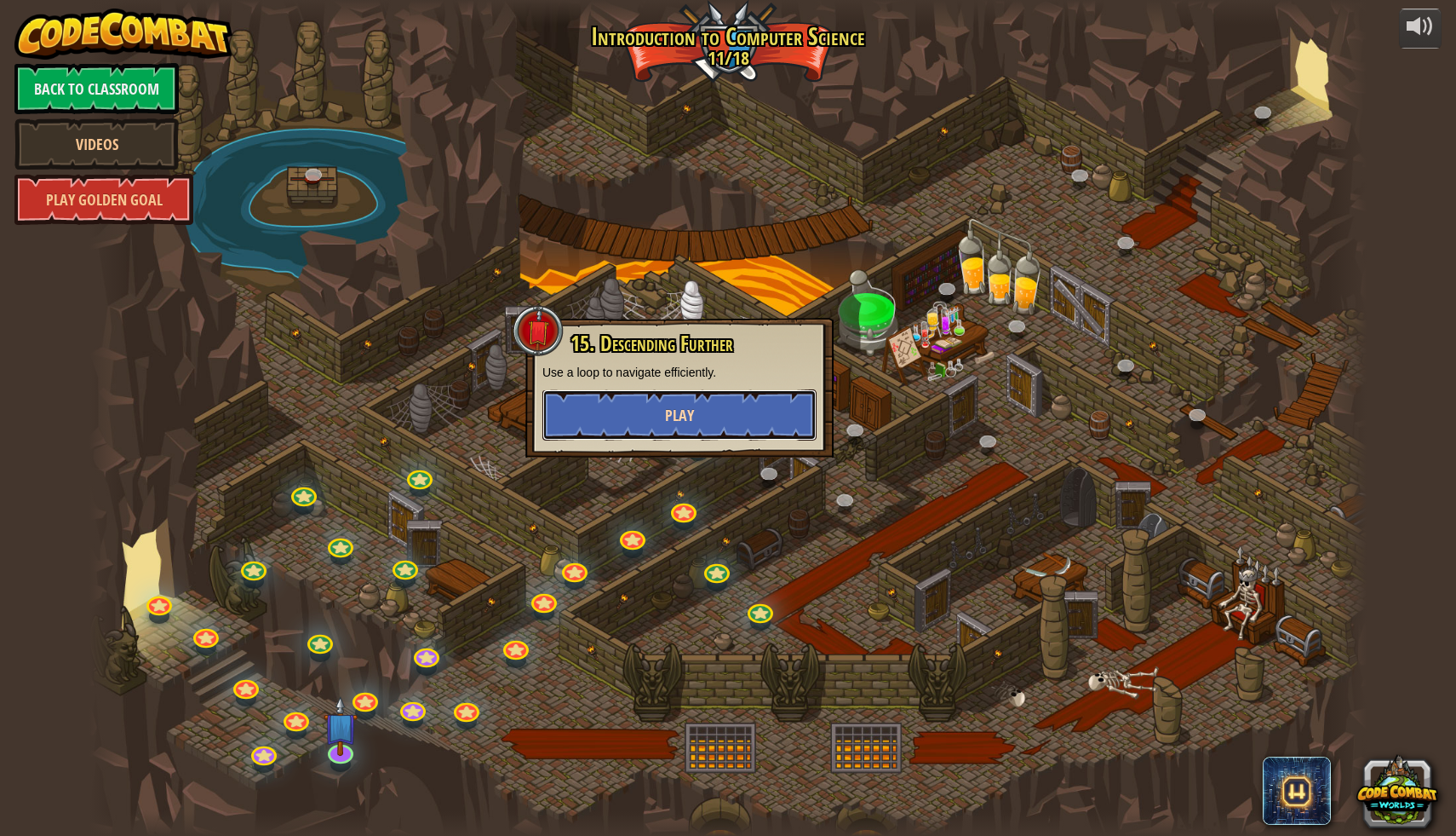
click at [685, 397] on button "Play" at bounding box center [680, 415] width 274 height 51
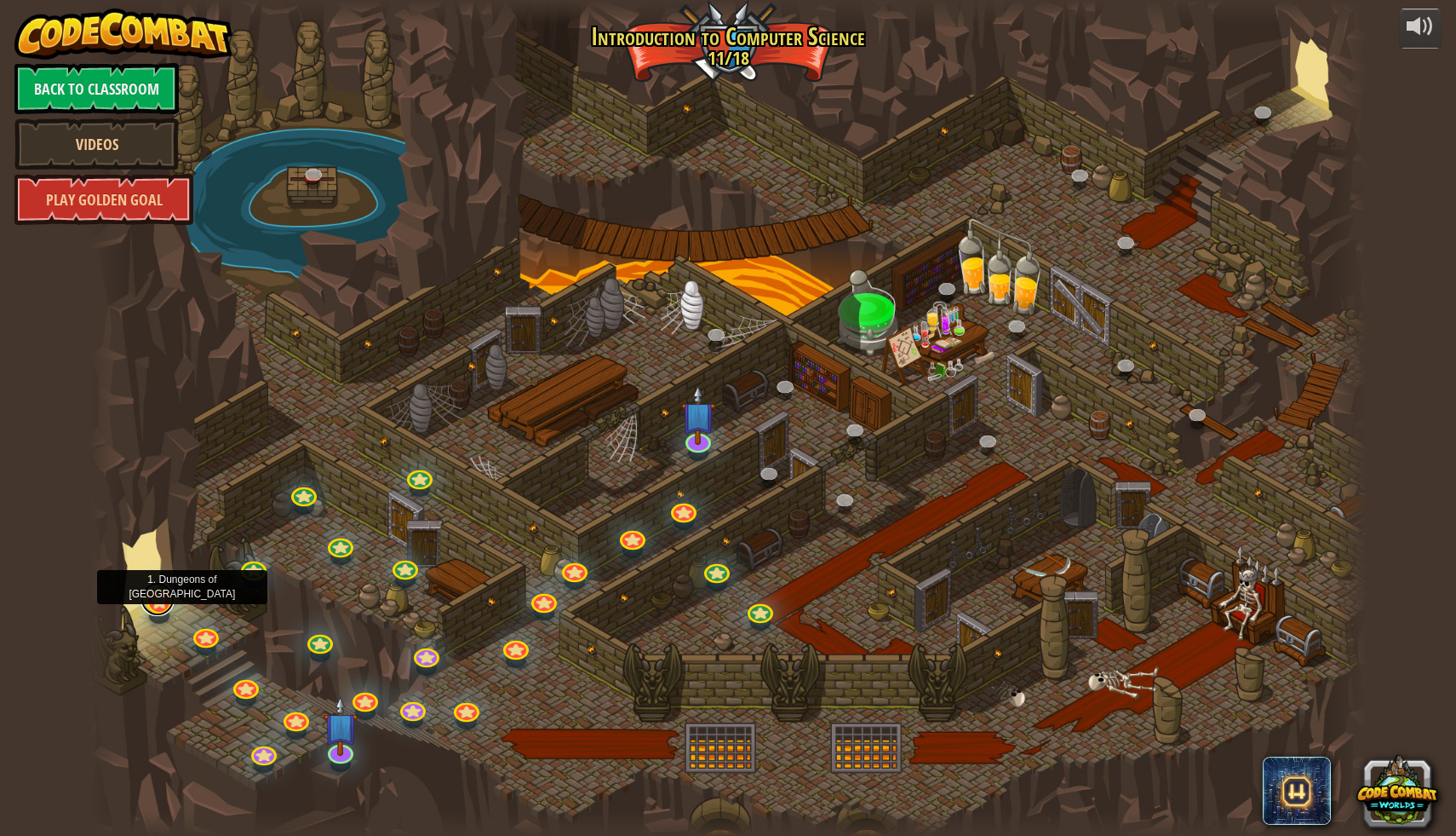
click at [163, 605] on link at bounding box center [158, 599] width 34 height 34
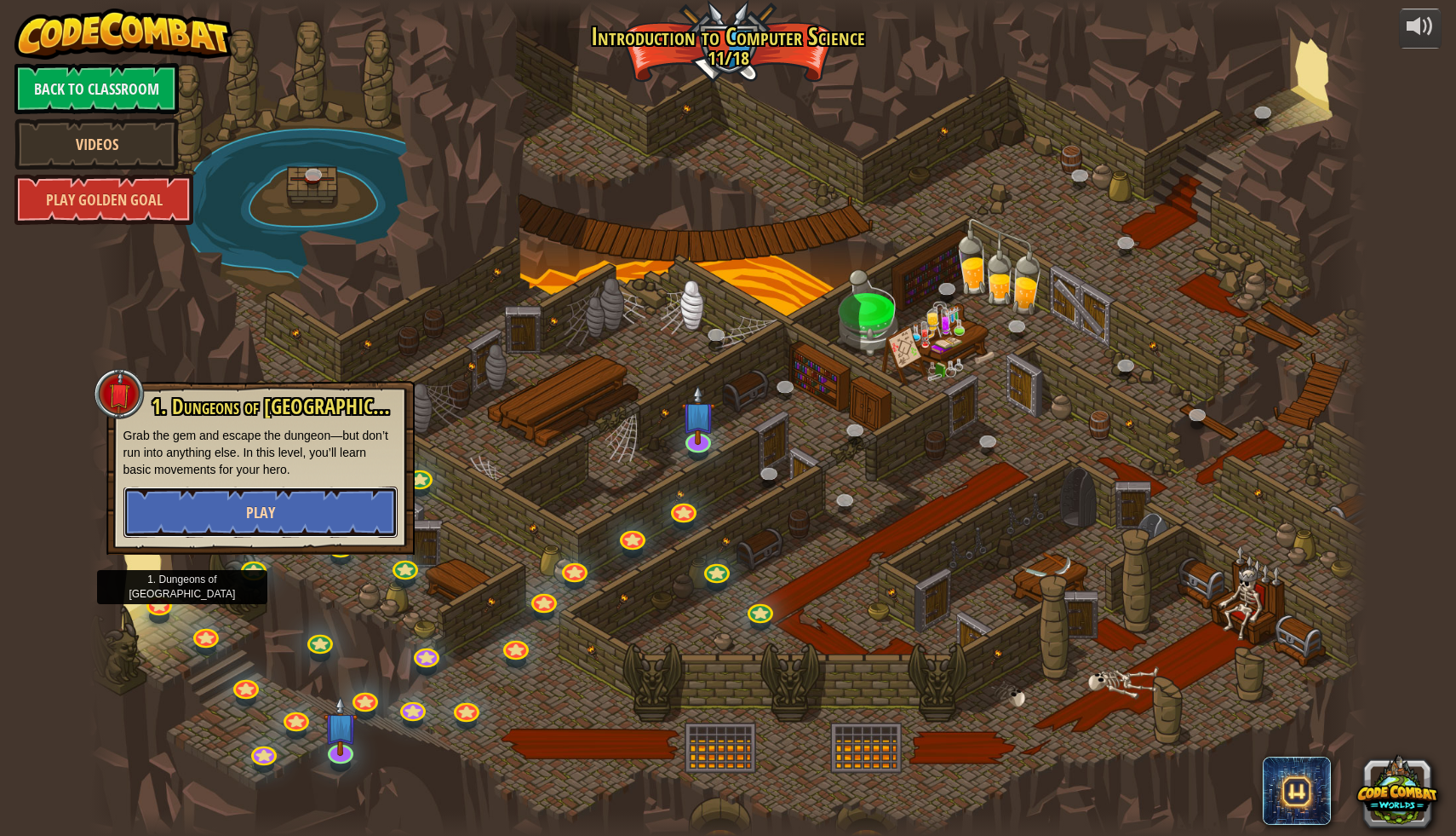
click at [364, 515] on button "Play" at bounding box center [261, 512] width 274 height 51
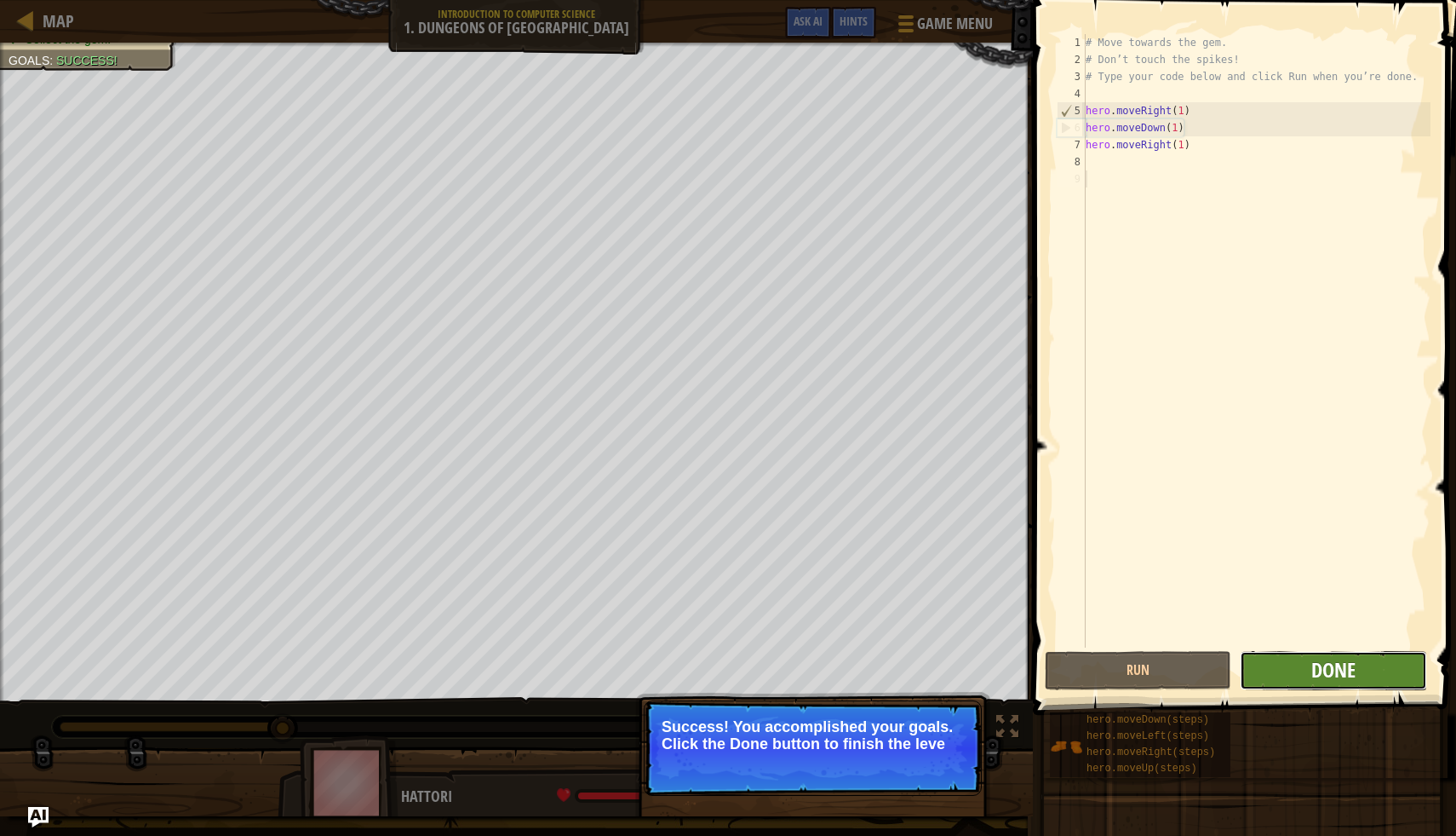
click at [1329, 671] on span "Done" at bounding box center [1333, 670] width 44 height 27
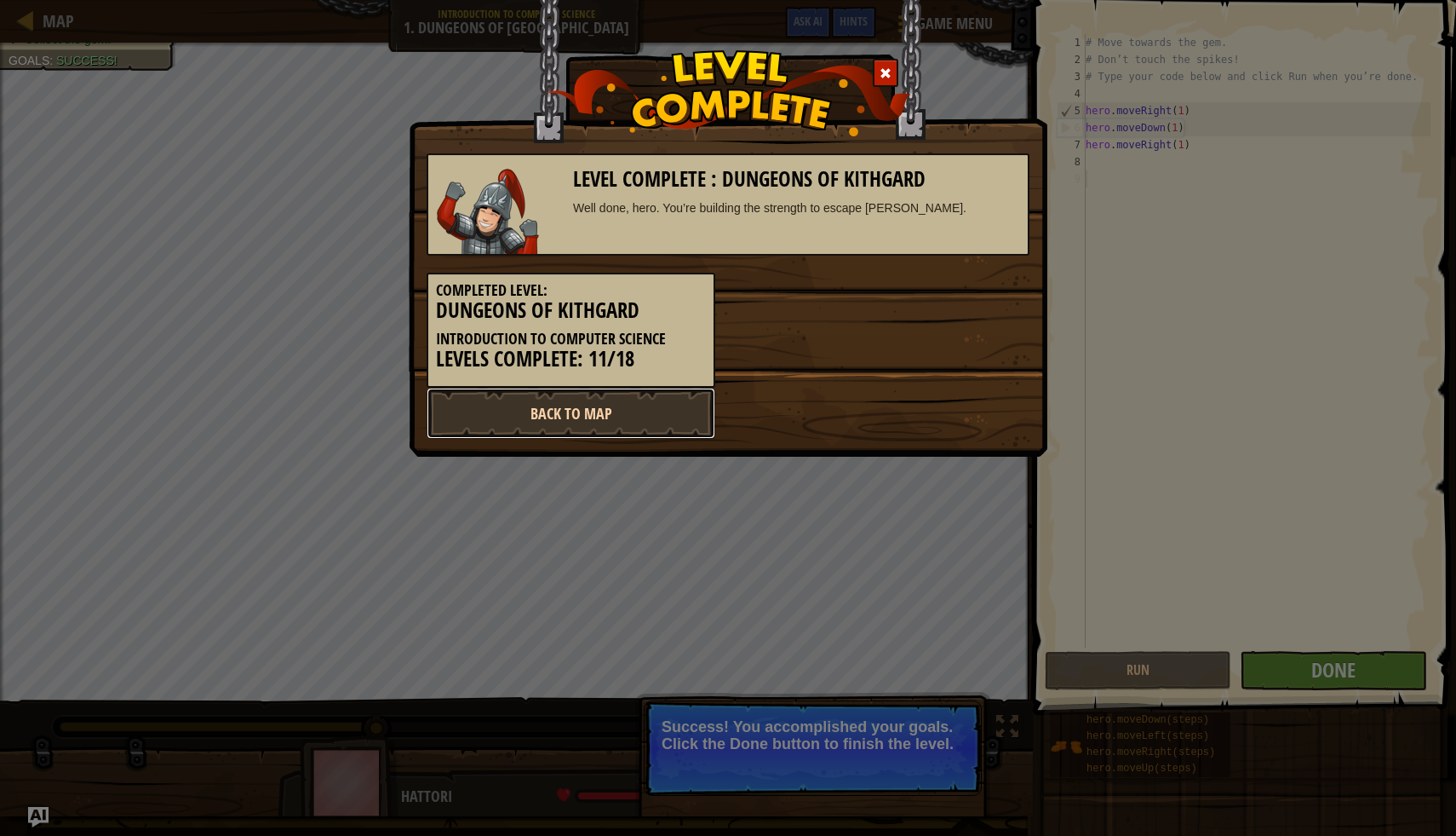
click at [667, 411] on link "Back to Map" at bounding box center [570, 413] width 288 height 51
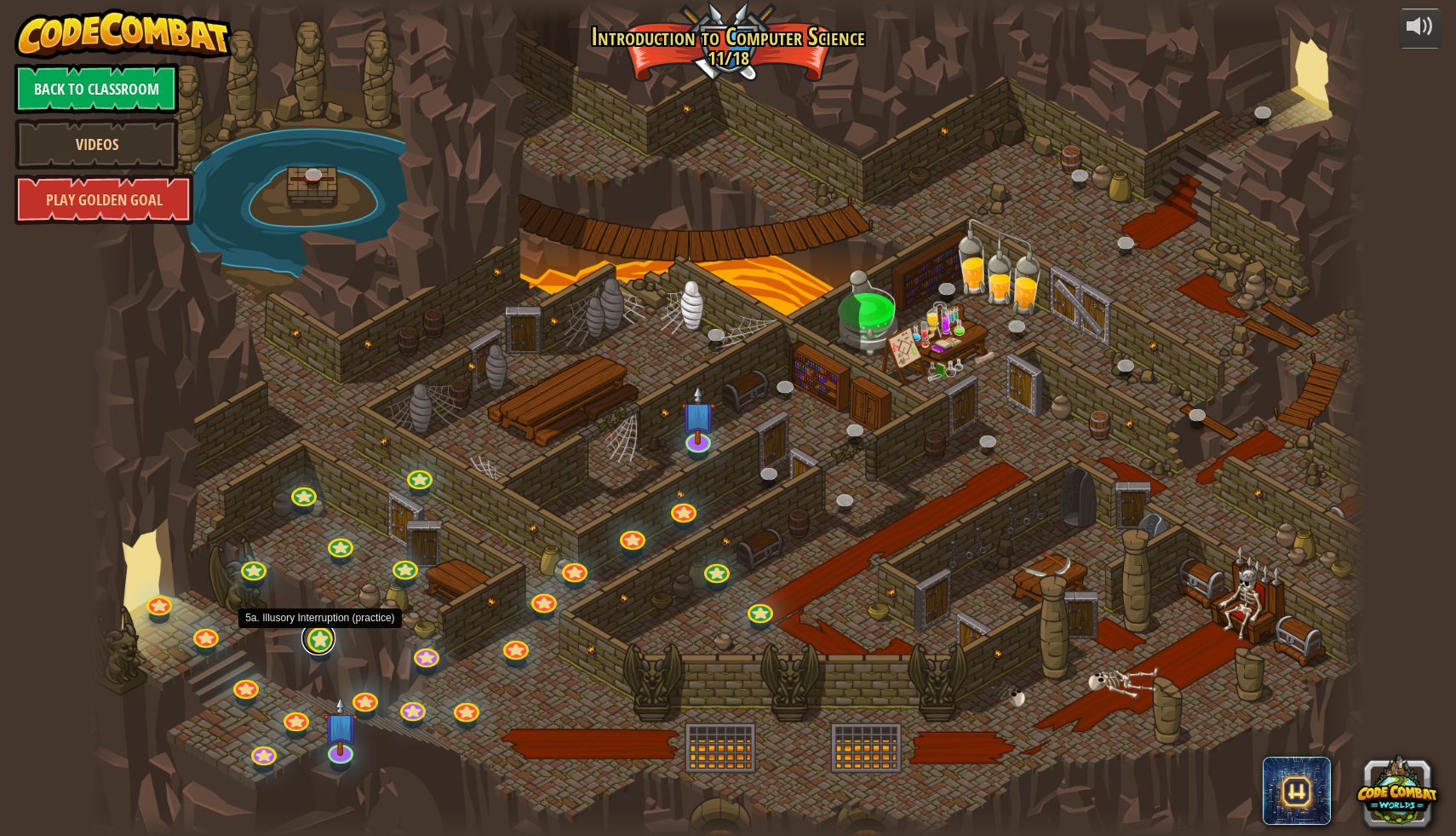
click at [315, 650] on link at bounding box center [319, 638] width 34 height 34
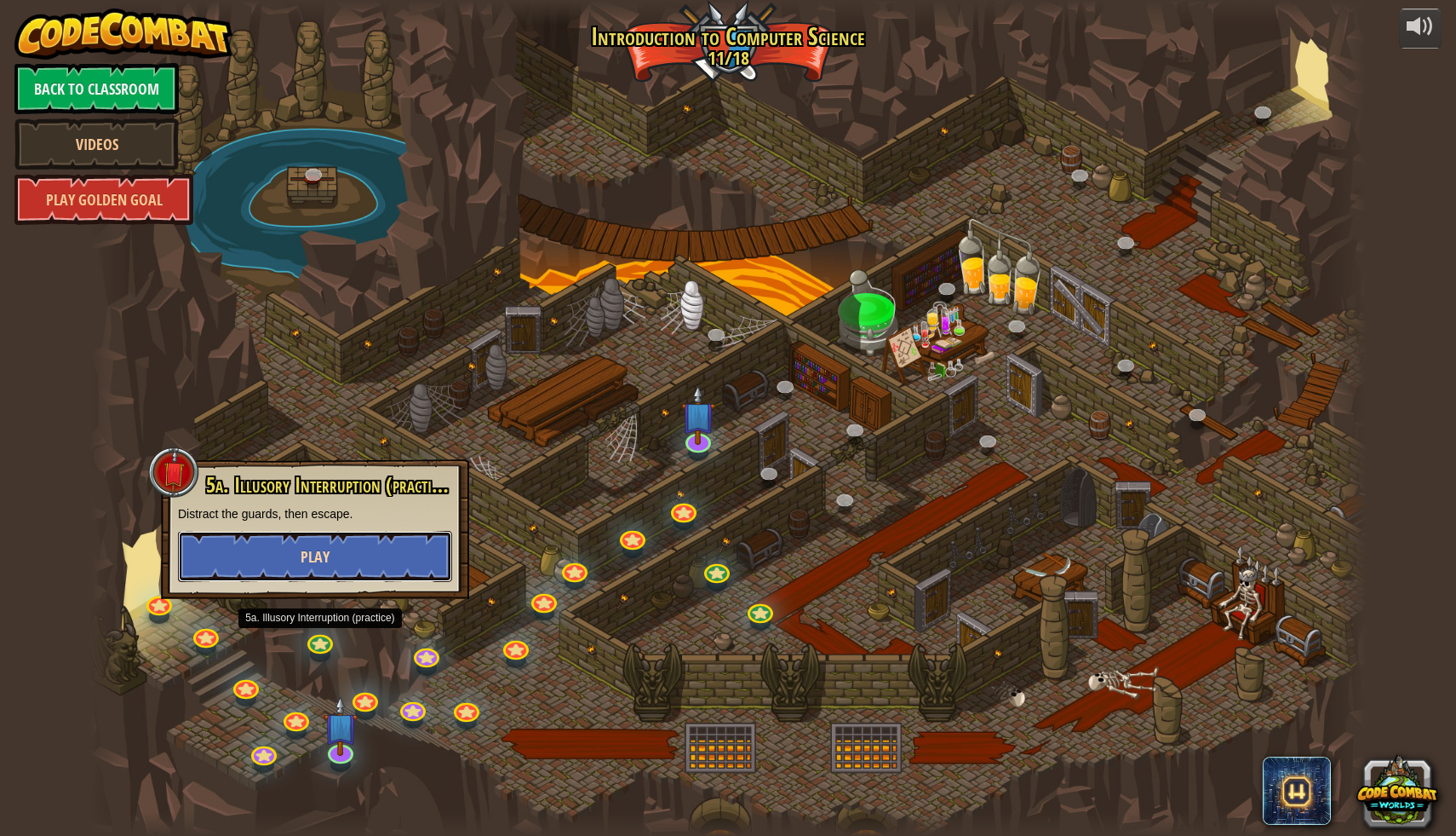
click at [385, 549] on button "Play" at bounding box center [315, 556] width 274 height 51
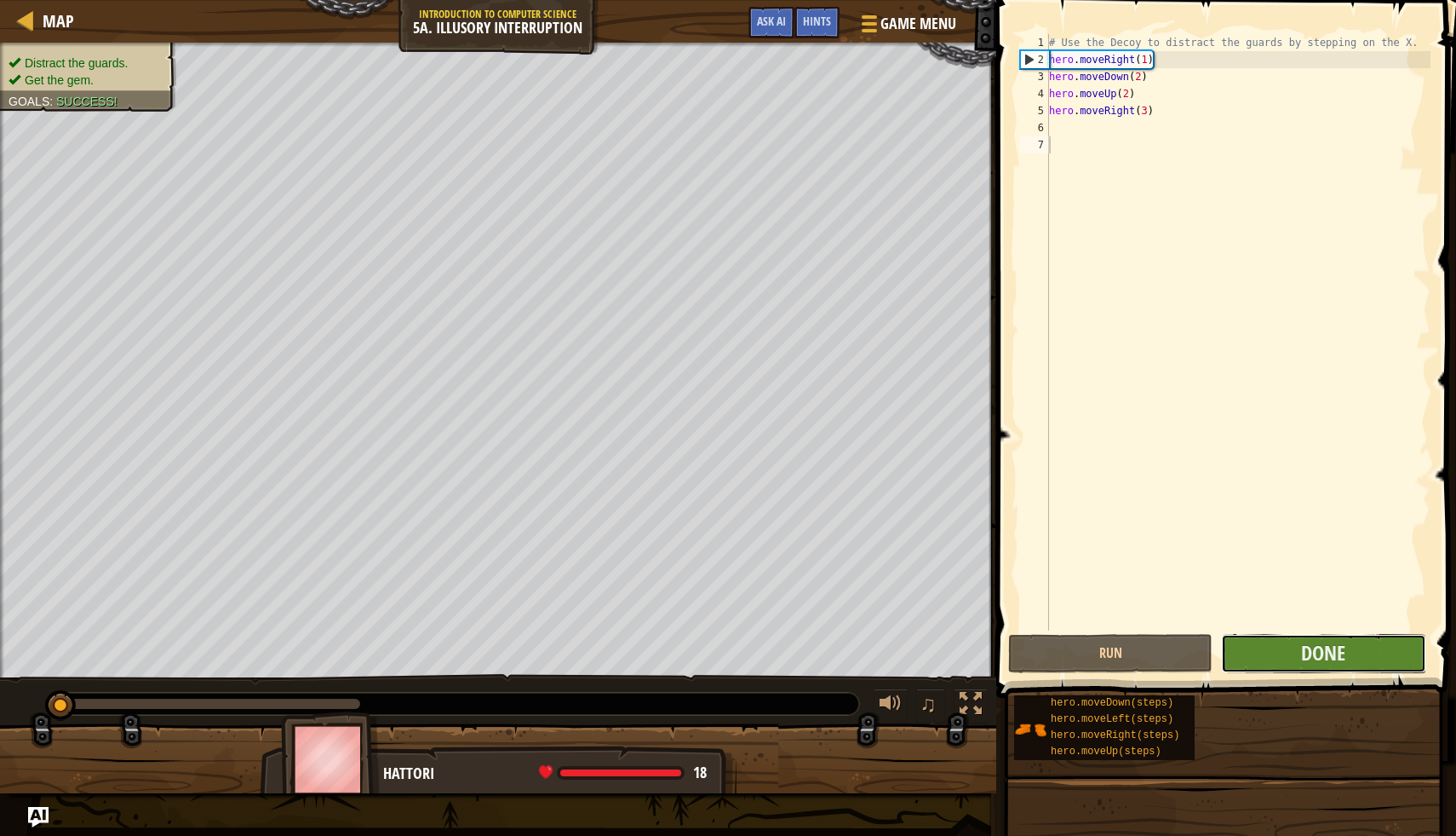
click at [1273, 666] on button "Done" at bounding box center [1324, 653] width 204 height 39
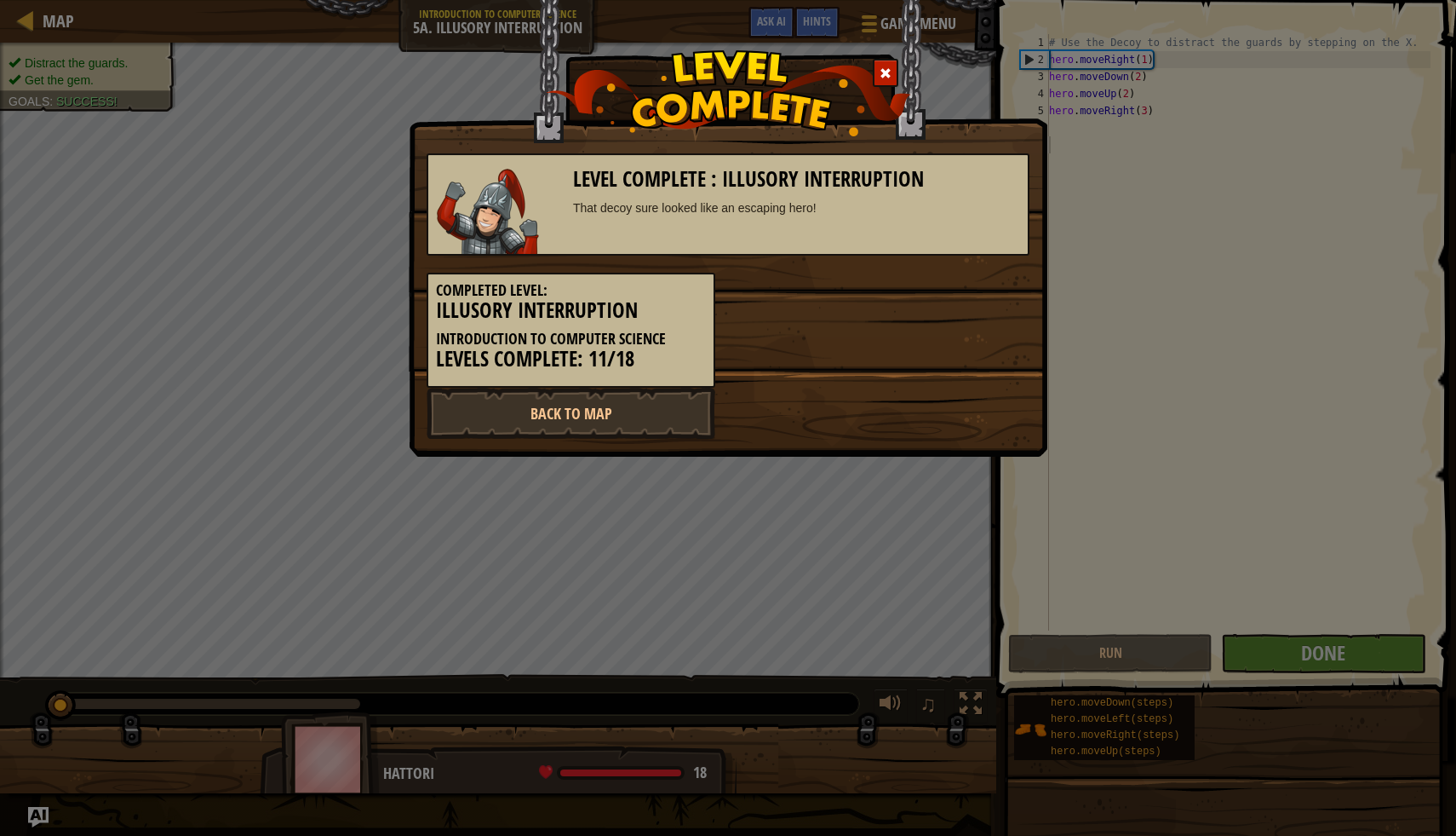
click at [745, 217] on div "Level Complete : Illusory Interruption That decoy sure looked like an escaping …" at bounding box center [728, 204] width 603 height 102
click at [507, 189] on img at bounding box center [488, 211] width 102 height 85
click at [578, 409] on link "Back to Map" at bounding box center [570, 413] width 288 height 51
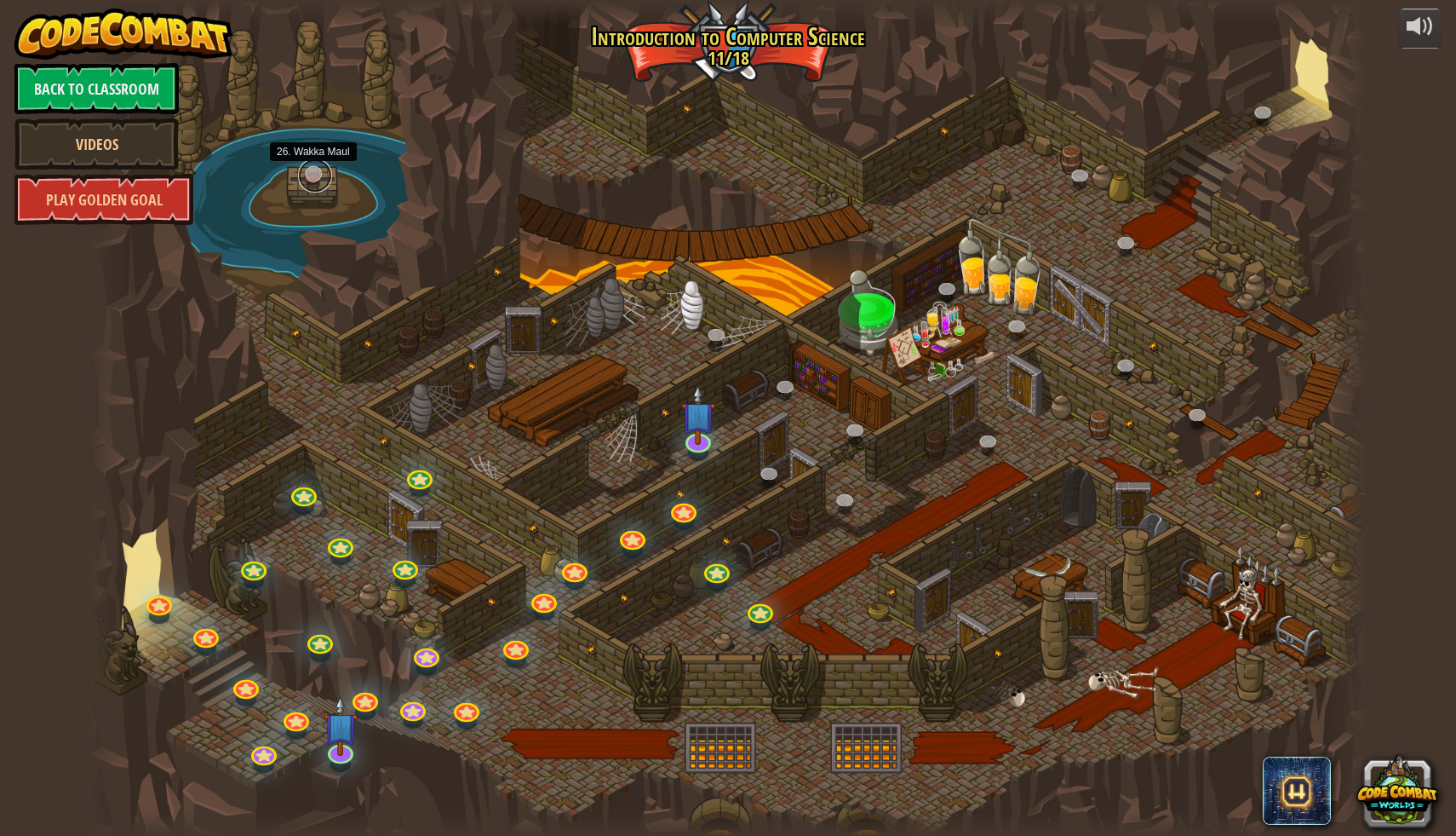
click at [312, 186] on link at bounding box center [315, 176] width 34 height 34
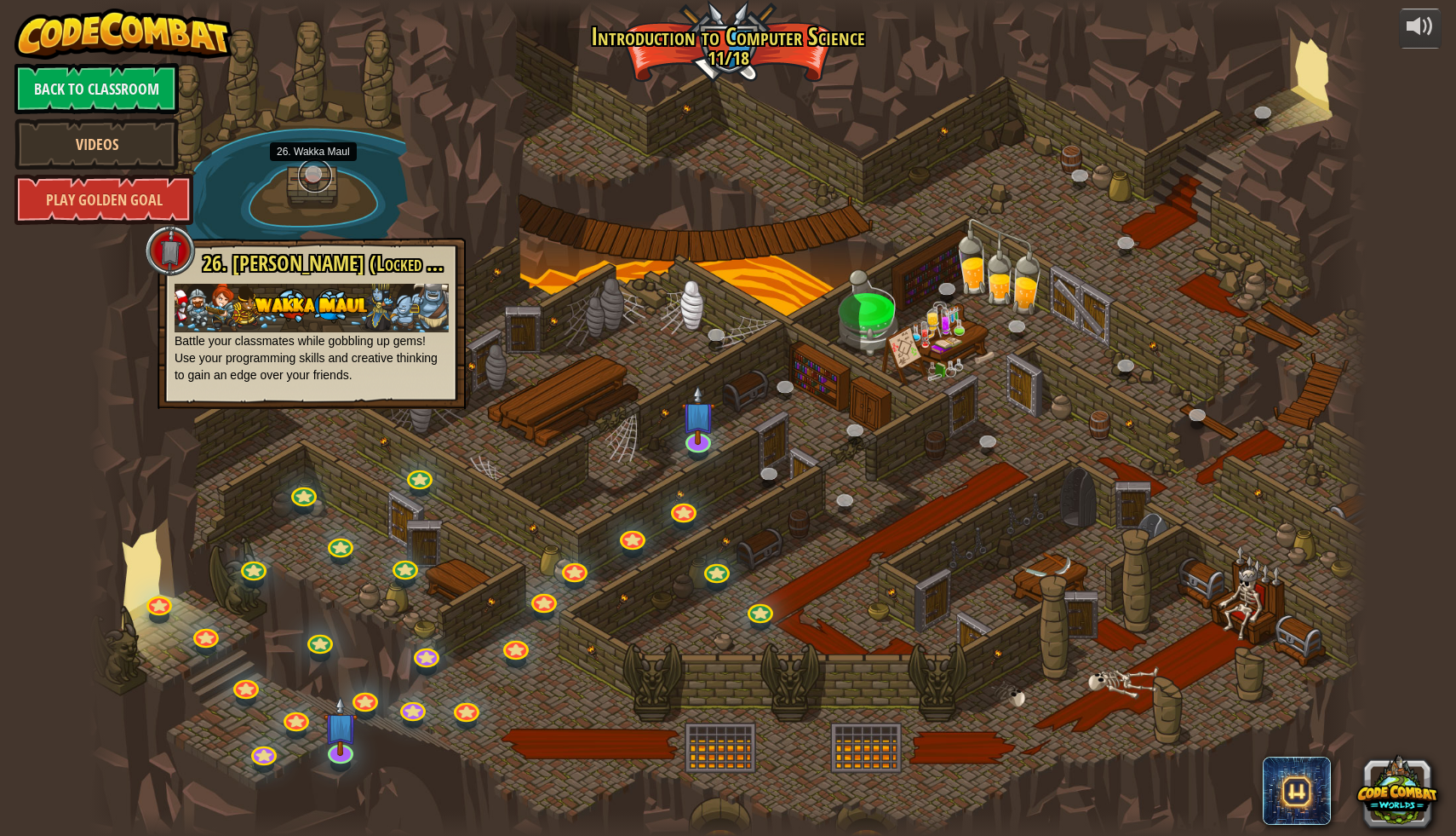
click at [312, 186] on link at bounding box center [315, 176] width 34 height 34
click at [321, 509] on div at bounding box center [729, 418] width 1278 height 836
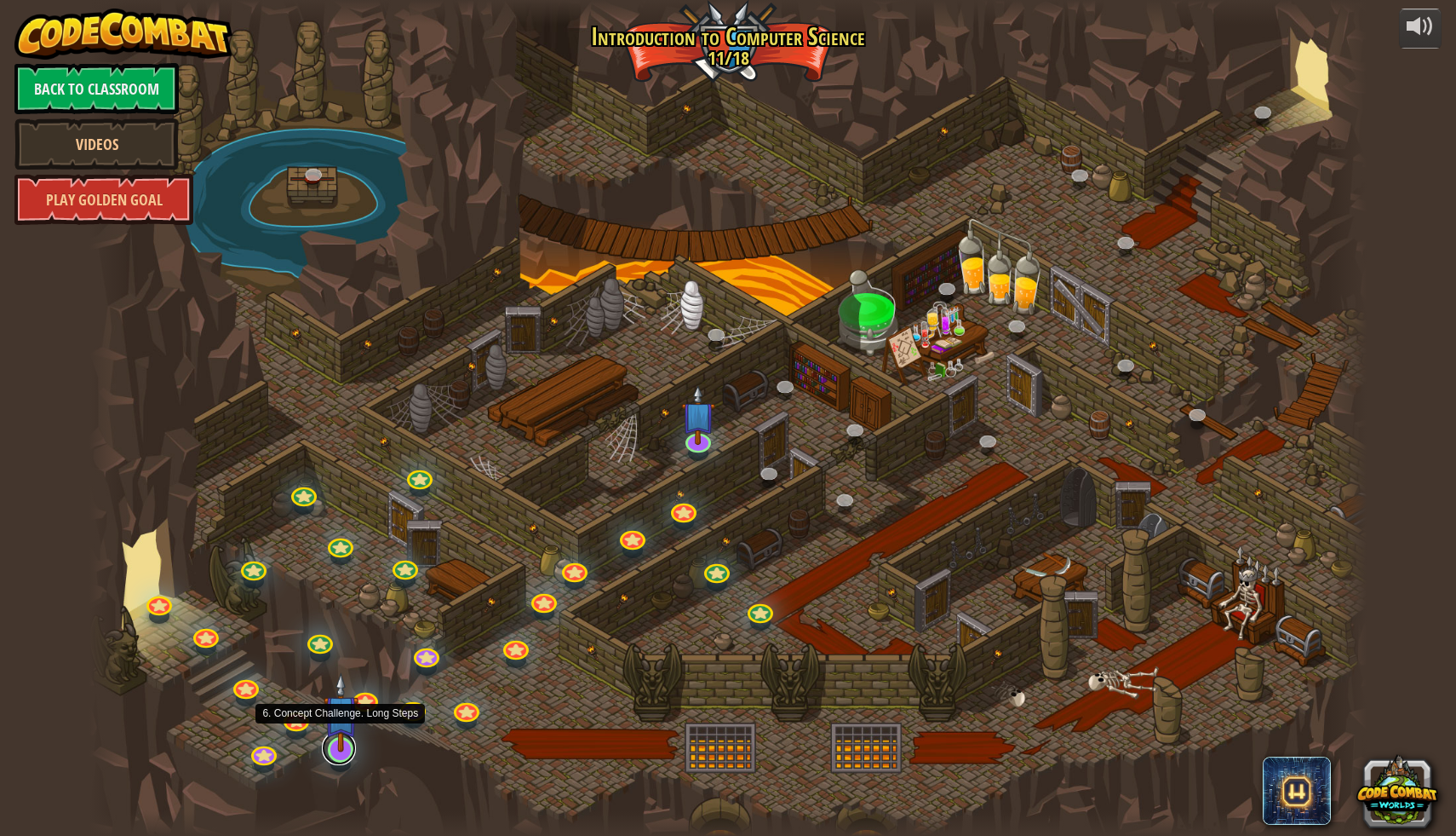
click at [333, 751] on link at bounding box center [339, 748] width 34 height 34
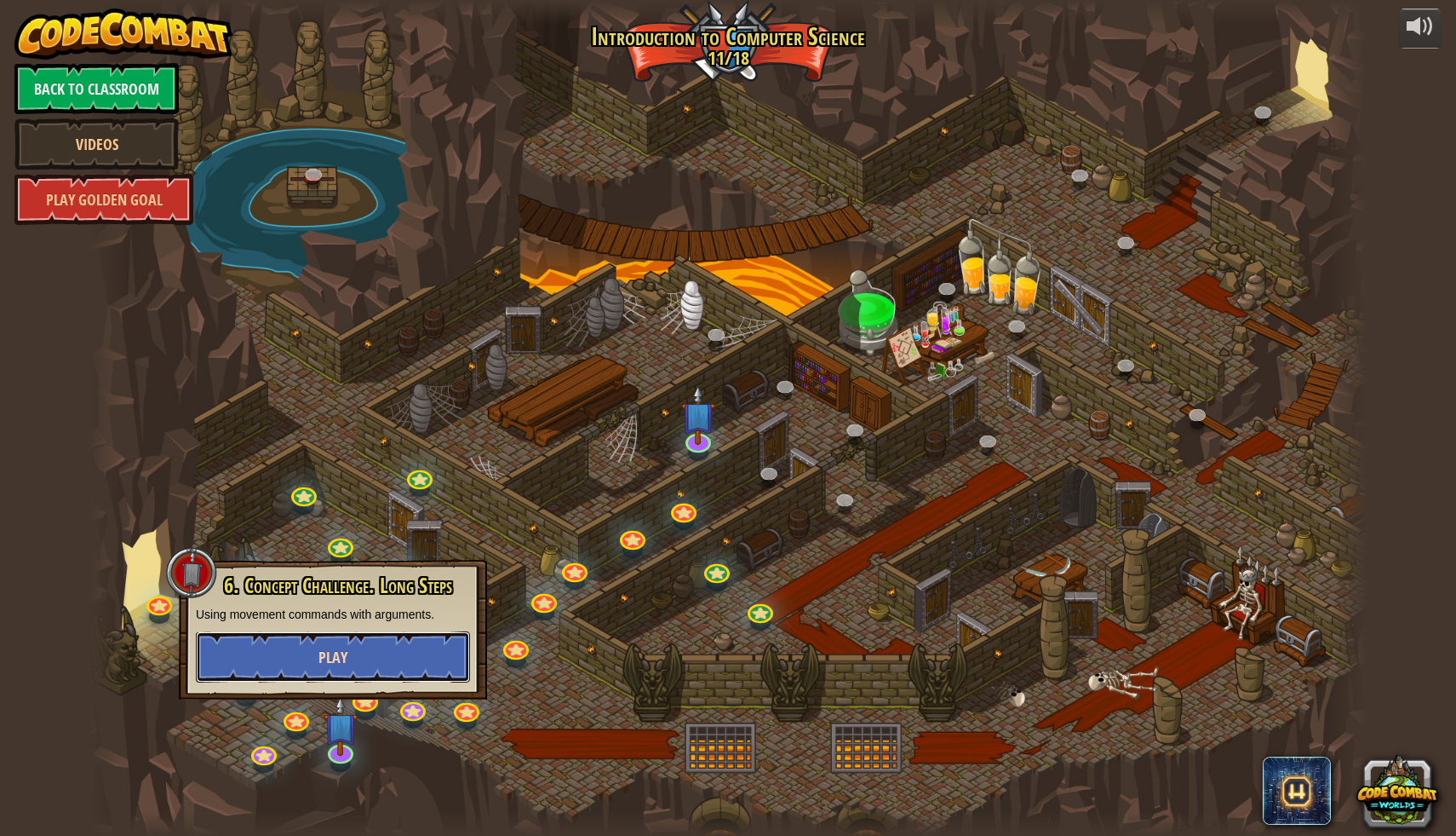
click at [461, 653] on button "Play" at bounding box center [333, 657] width 274 height 51
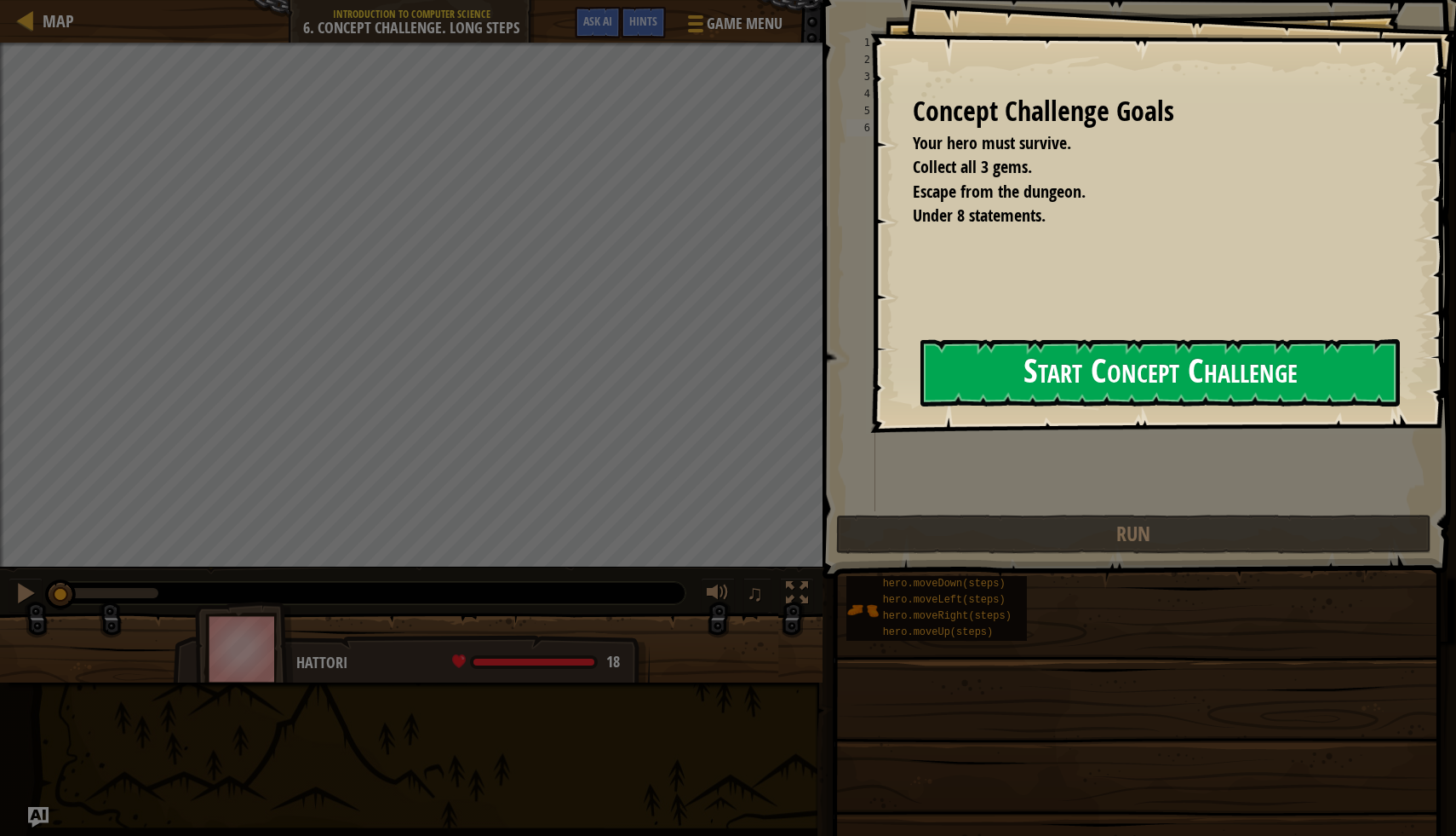
click at [1158, 382] on button "Start Concept Challenge" at bounding box center [1160, 373] width 479 height 67
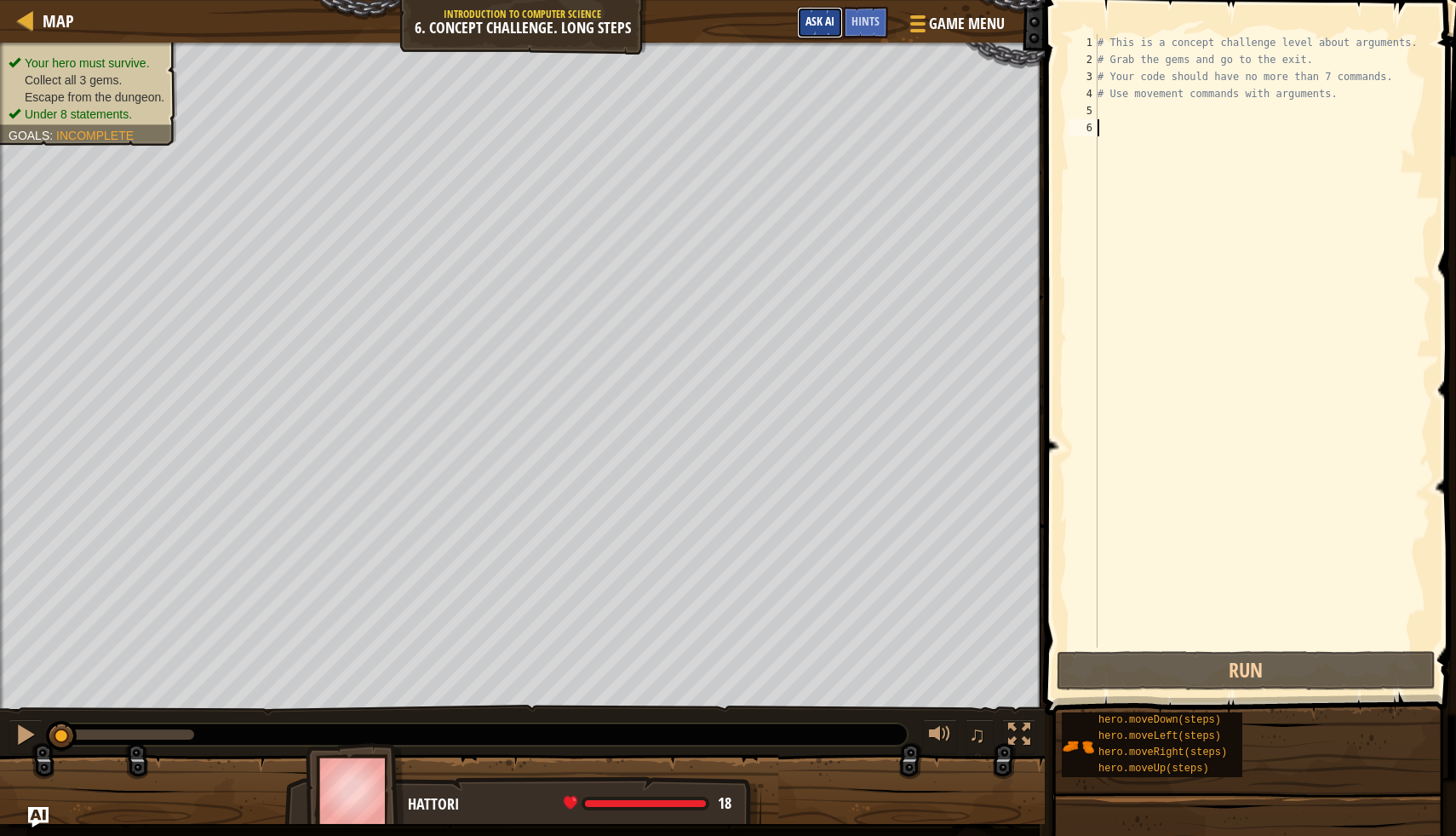
click at [827, 28] on span "Ask AI" at bounding box center [820, 21] width 29 height 16
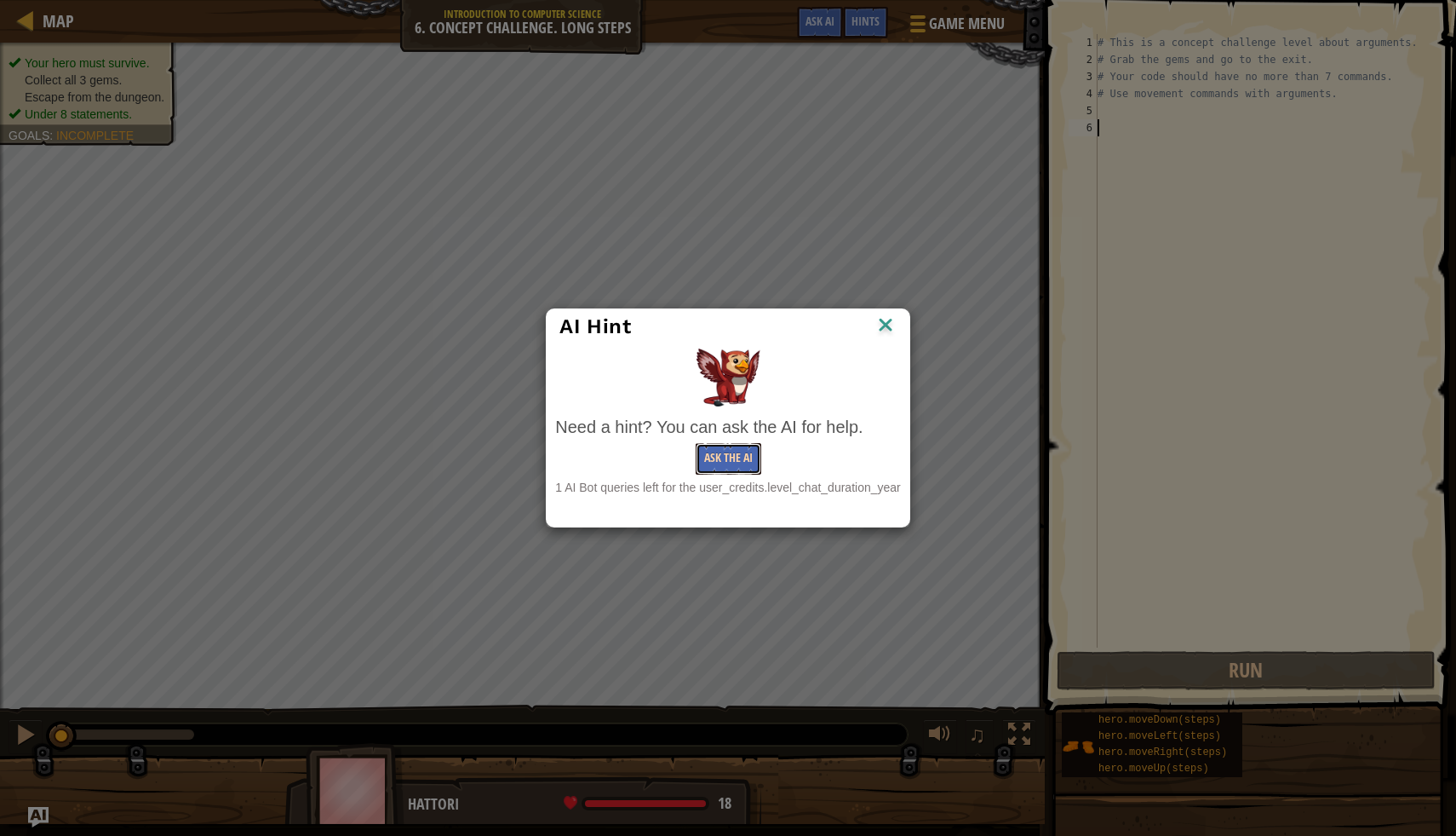
click at [713, 444] on button "Ask the AI" at bounding box center [728, 458] width 65 height 31
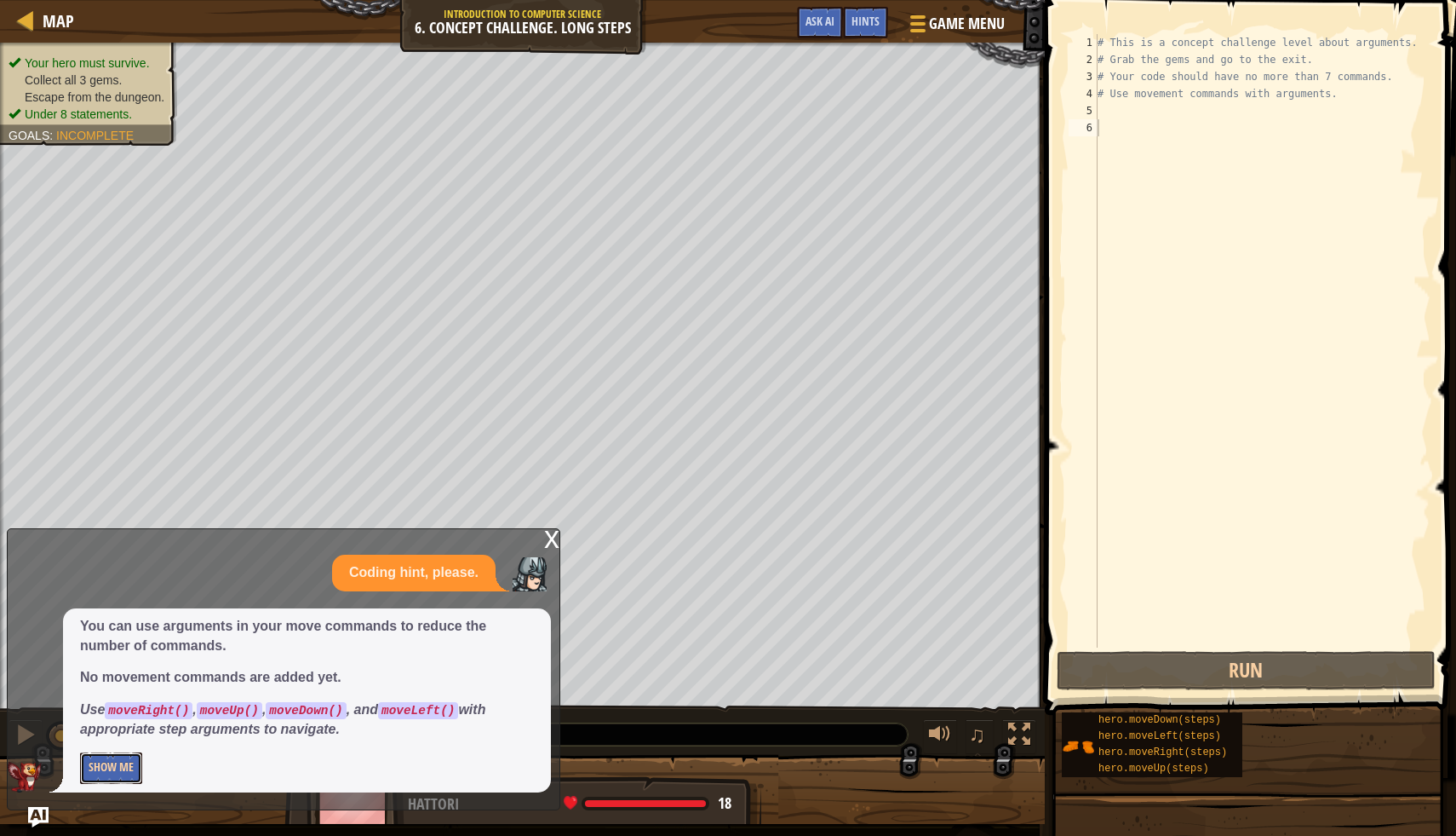
click at [103, 756] on button "Show Me" at bounding box center [112, 767] width 62 height 31
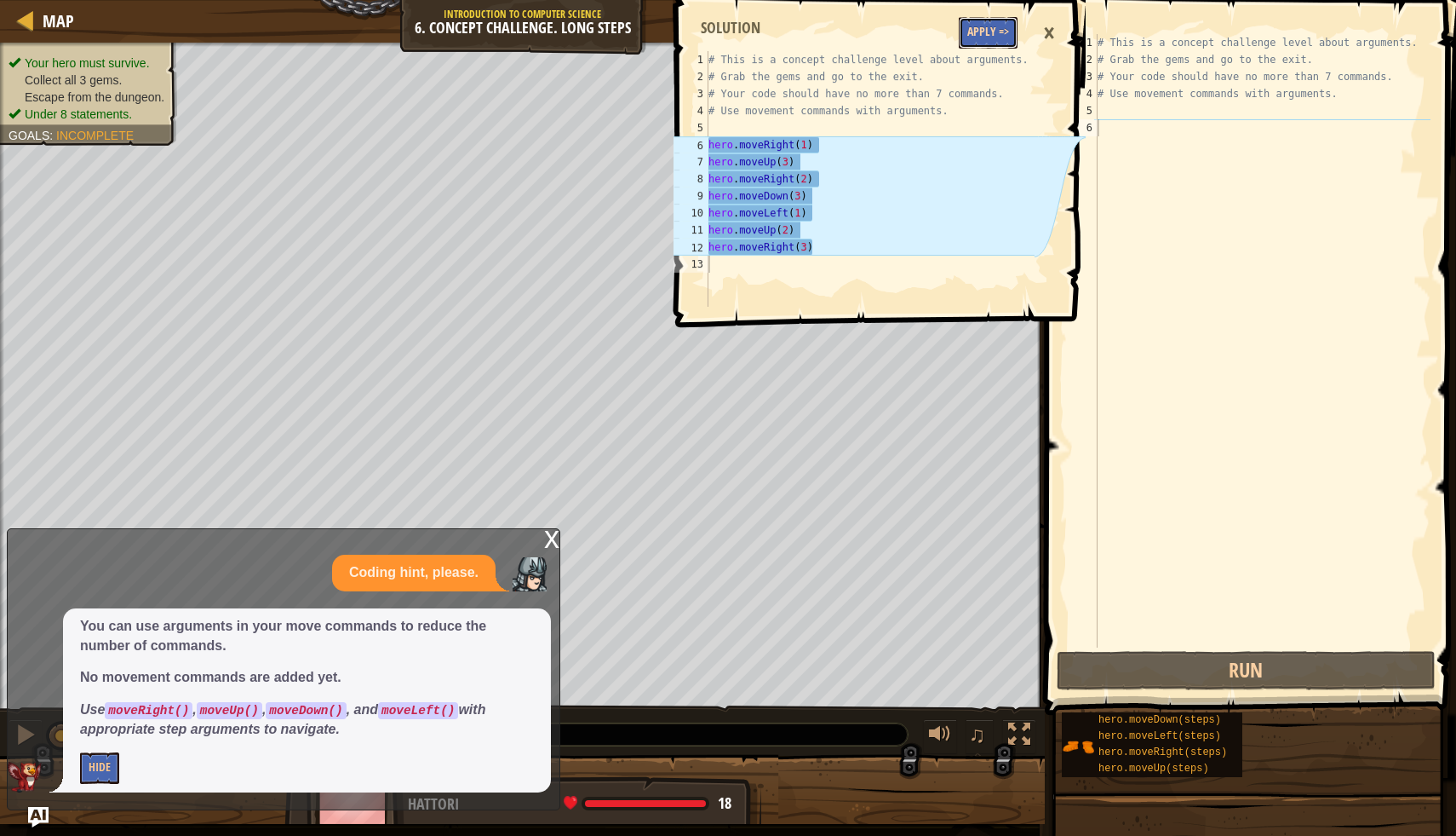
click at [975, 31] on button "Apply =>" at bounding box center [988, 32] width 59 height 31
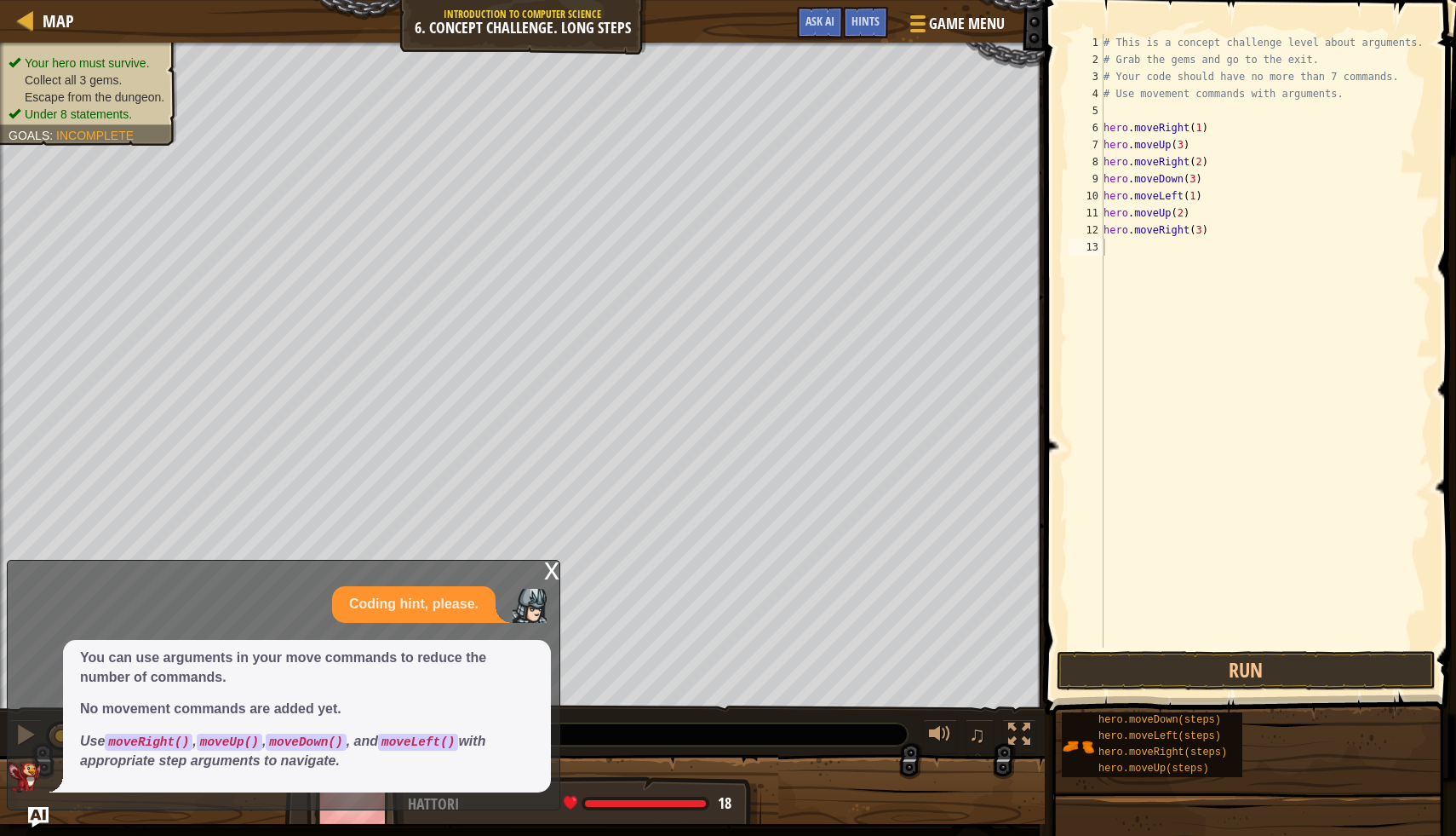
click at [1131, 643] on div "# This is a concept challenge level about arguments. # Grab the gems and go to …" at bounding box center [1266, 357] width 331 height 648
click at [1131, 670] on button "Run" at bounding box center [1246, 670] width 379 height 39
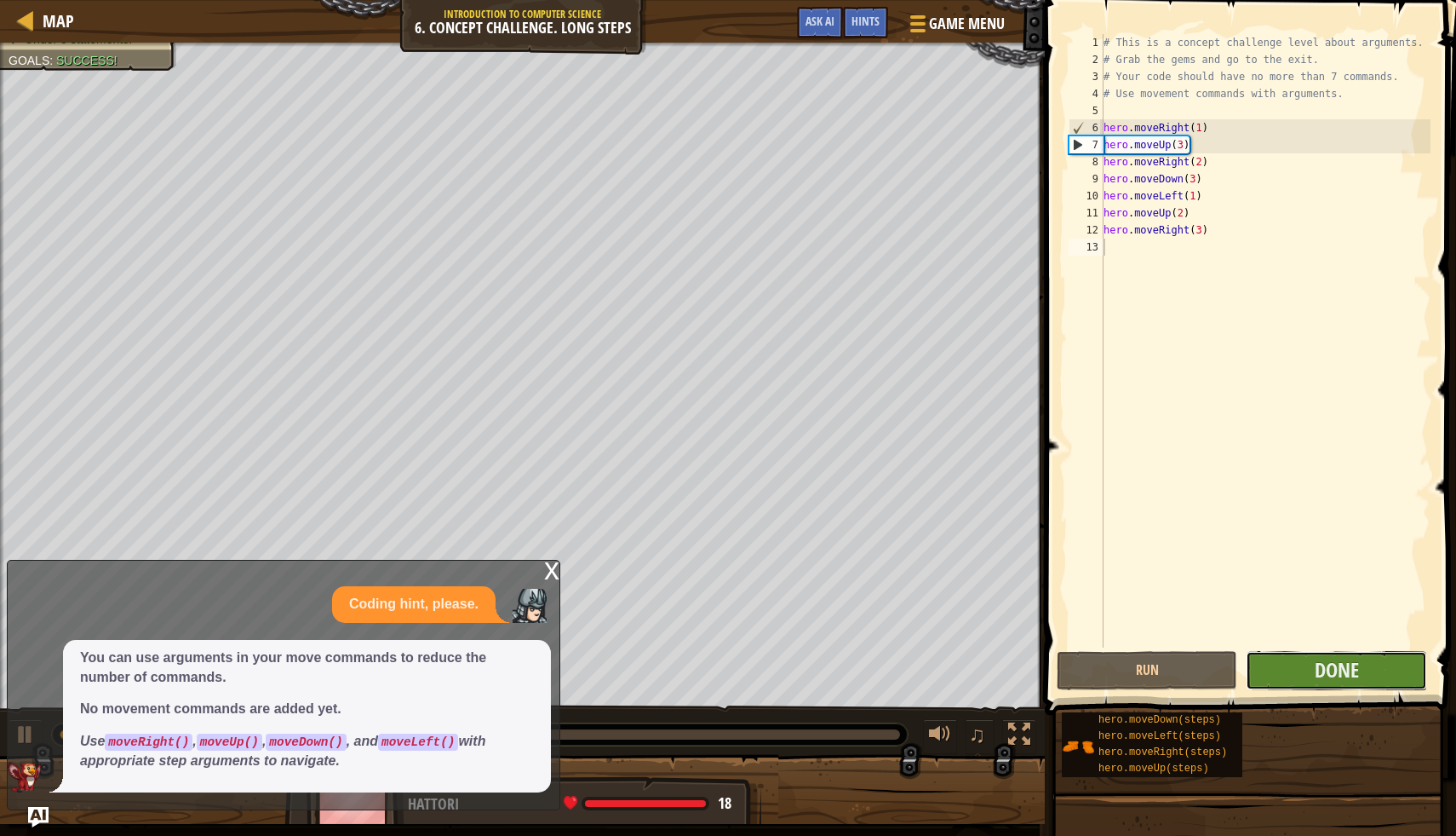
click at [1369, 671] on button "Done" at bounding box center [1336, 670] width 181 height 39
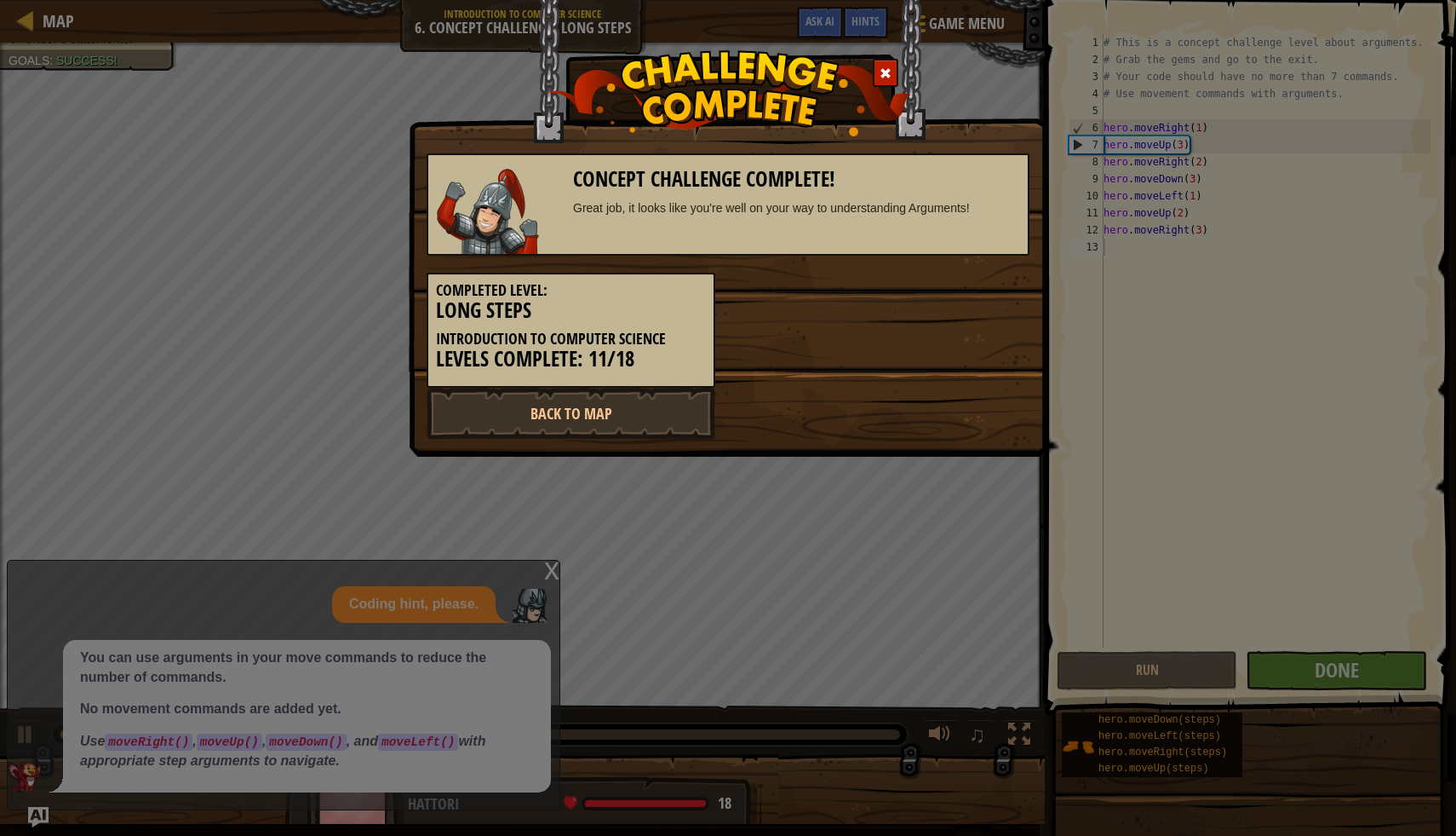
click at [821, 227] on div "Concept Challenge Complete! Great job, it looks like you're well on your way to…" at bounding box center [728, 204] width 603 height 102
click at [801, 308] on div "Completed Level: Long Steps Introduction to Computer Science Levels Complete: 1…" at bounding box center [728, 322] width 629 height 132
click at [594, 297] on h5 "Completed Level:" at bounding box center [571, 290] width 270 height 17
click at [575, 399] on link "Back to Map" at bounding box center [570, 413] width 288 height 51
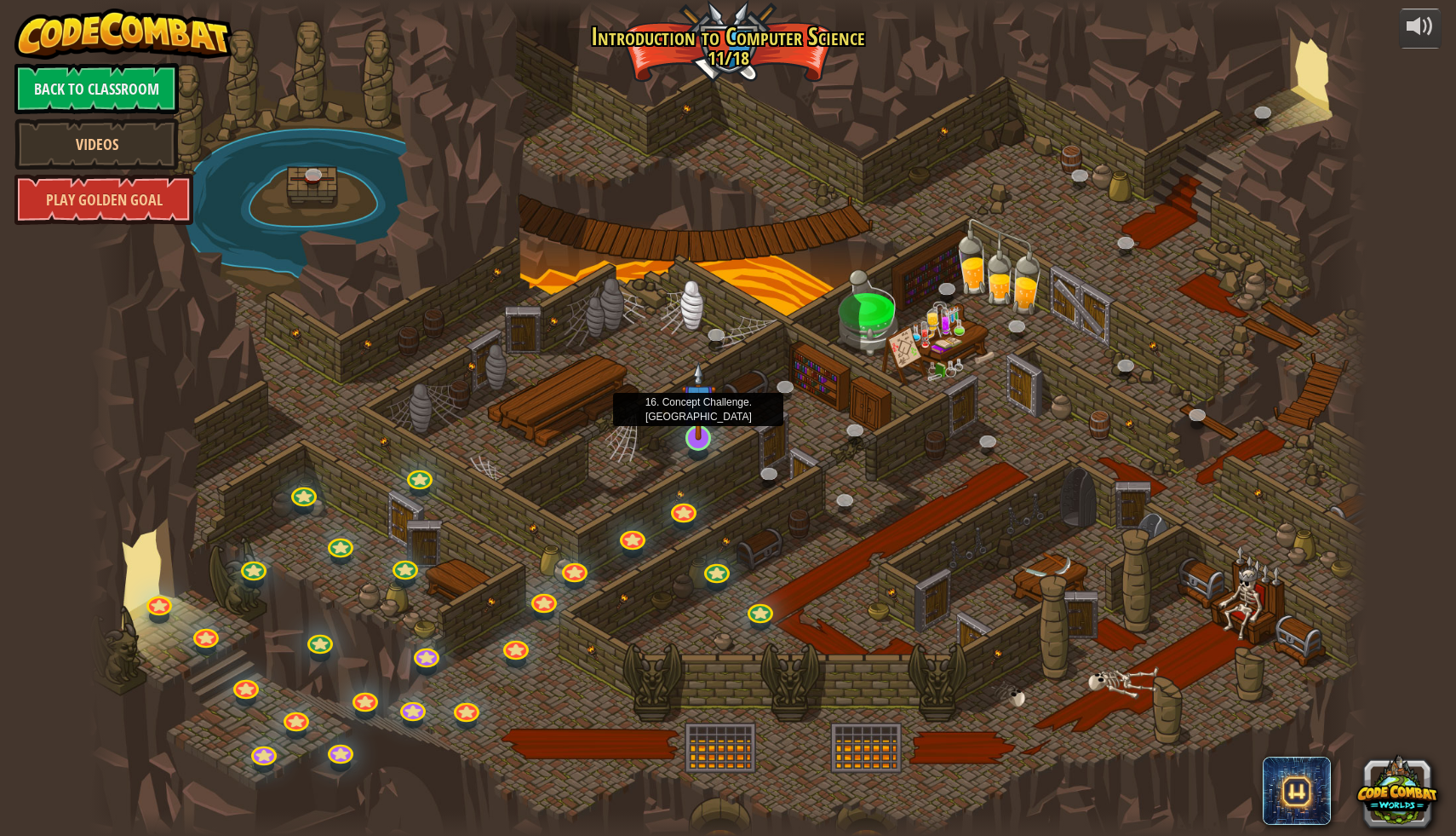
click at [697, 422] on img at bounding box center [699, 401] width 35 height 80
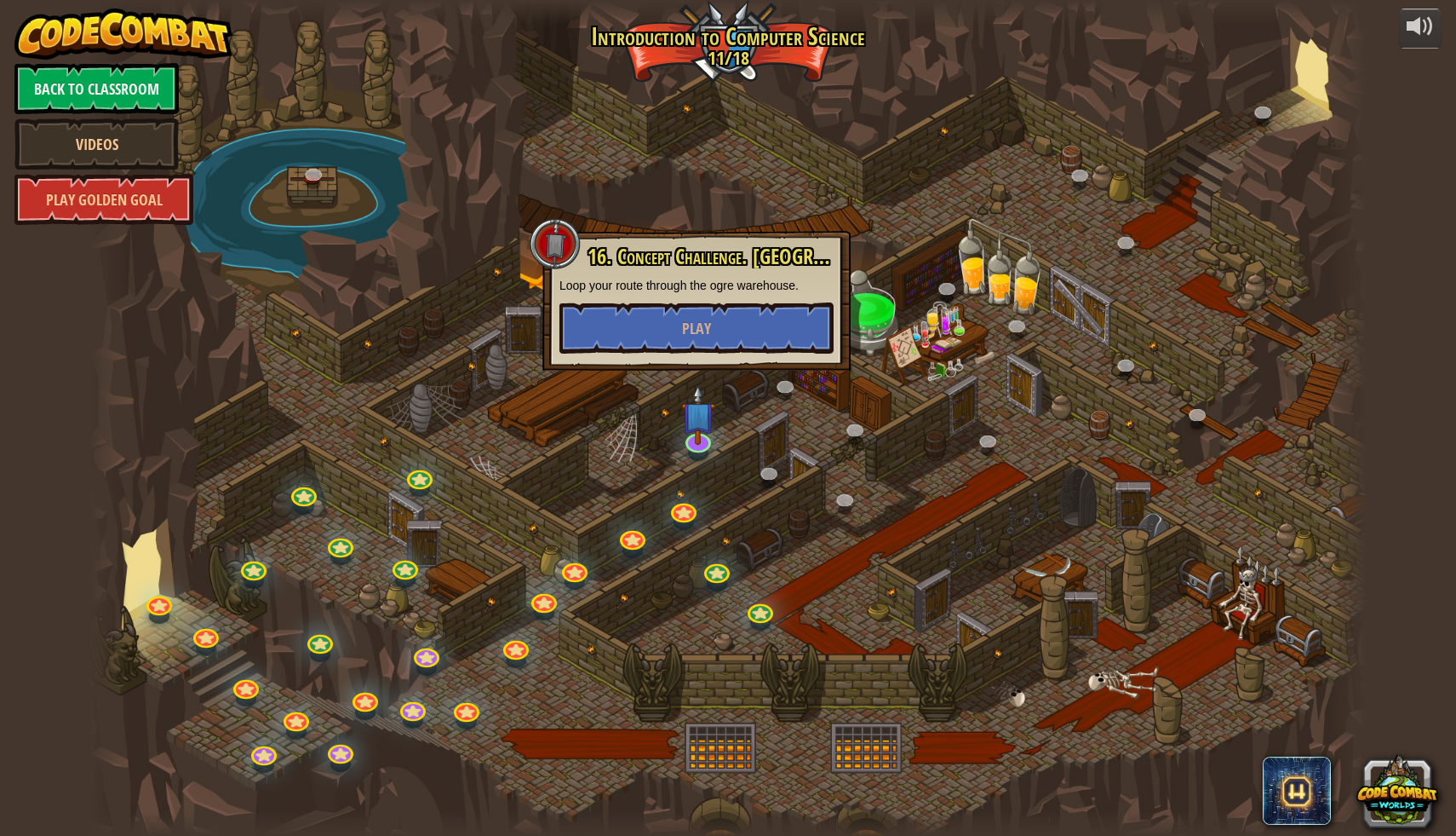
click at [663, 301] on div "16. Concept Challenge. [GEOGRAPHIC_DATA] your route through the ogre warehouse.…" at bounding box center [697, 299] width 274 height 108
click at [662, 311] on button "Play" at bounding box center [697, 328] width 274 height 51
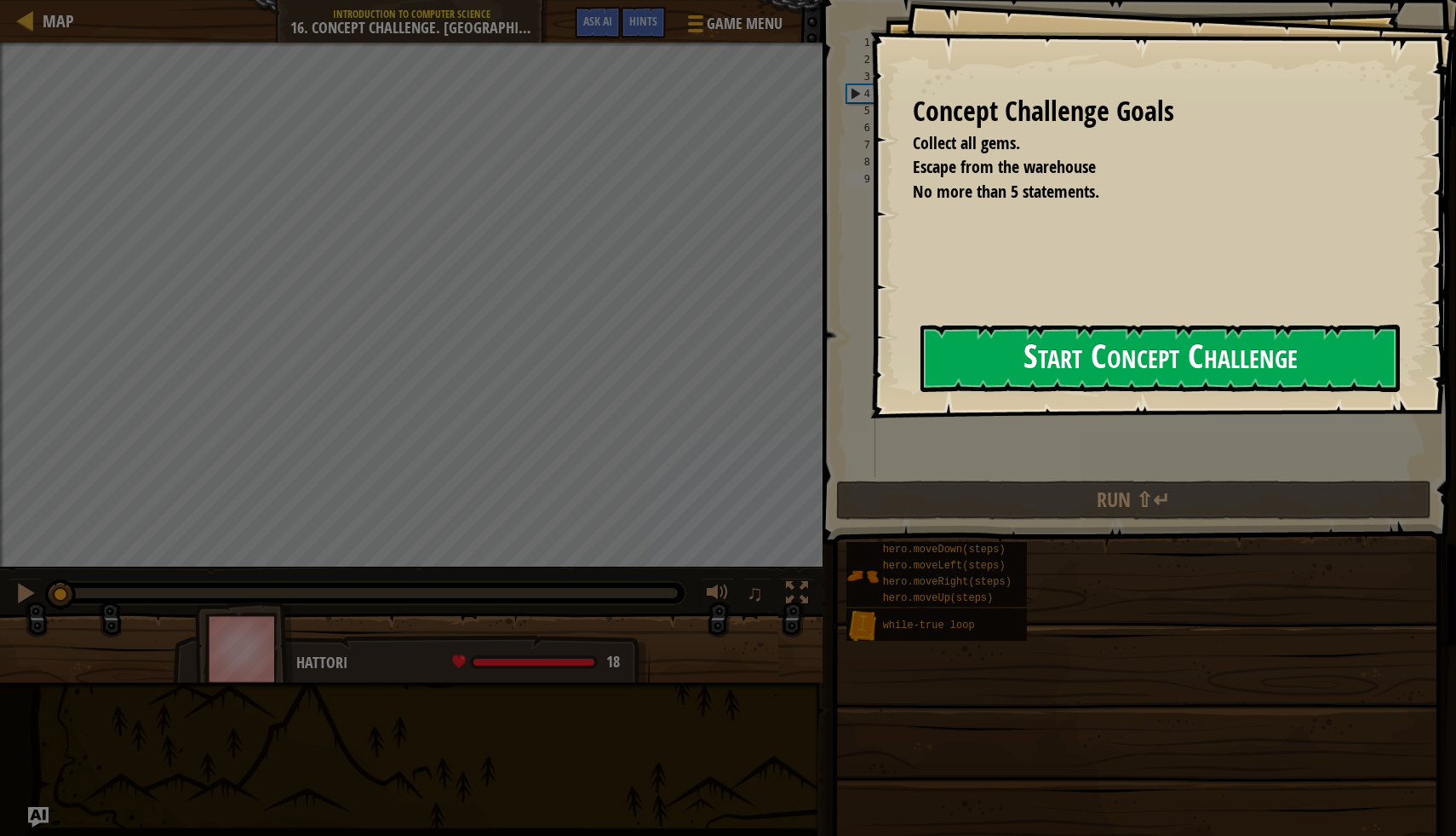
click at [1006, 348] on button "Start Concept Challenge" at bounding box center [1160, 357] width 479 height 67
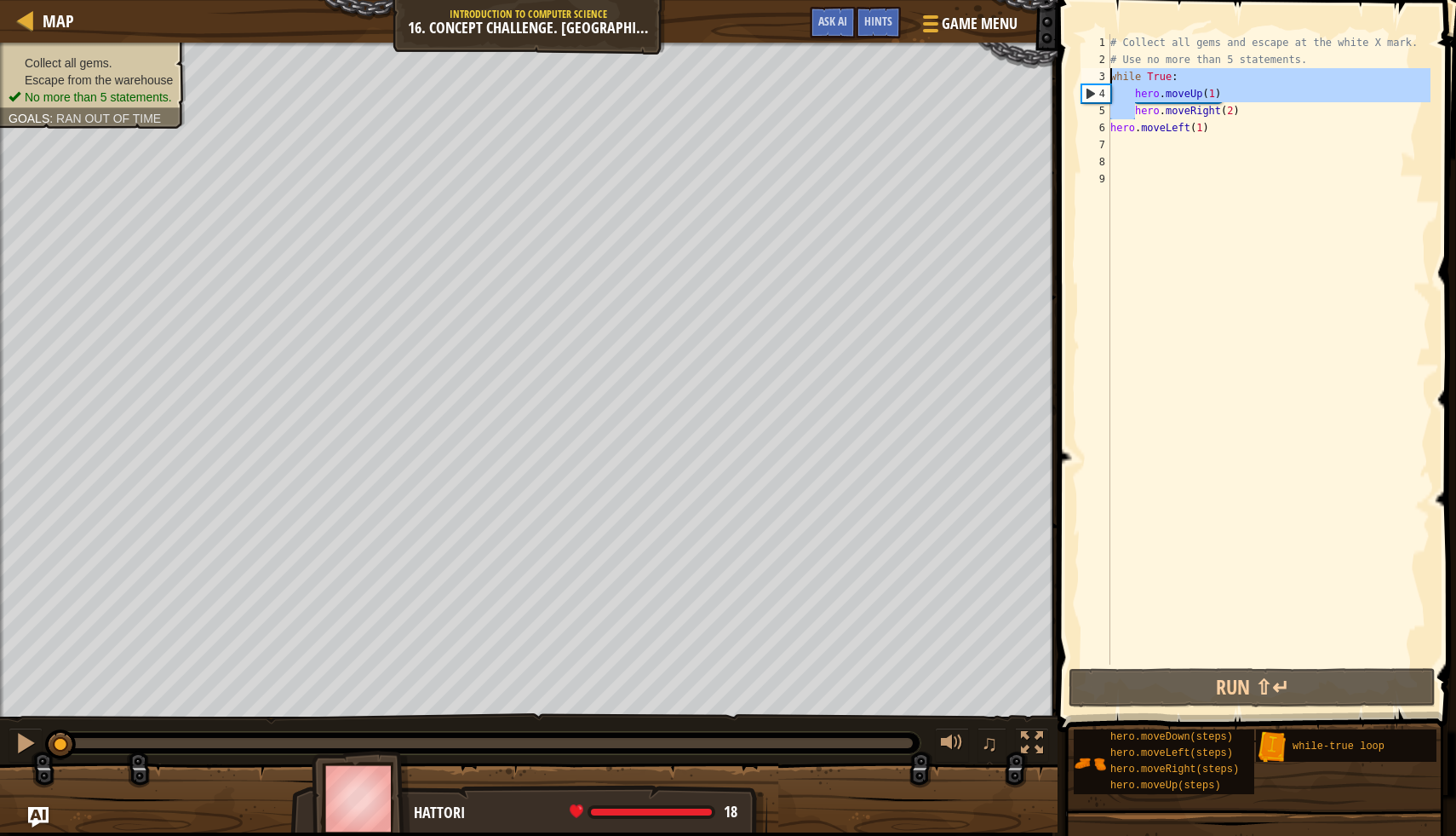
drag, startPoint x: 1136, startPoint y: 112, endPoint x: 1106, endPoint y: 73, distance: 49.2
click at [1106, 73] on div "1 2 3 4 5 6 7 8 9 # Collect all gems and escape at the white X mark. # Use no m…" at bounding box center [1254, 349] width 353 height 631
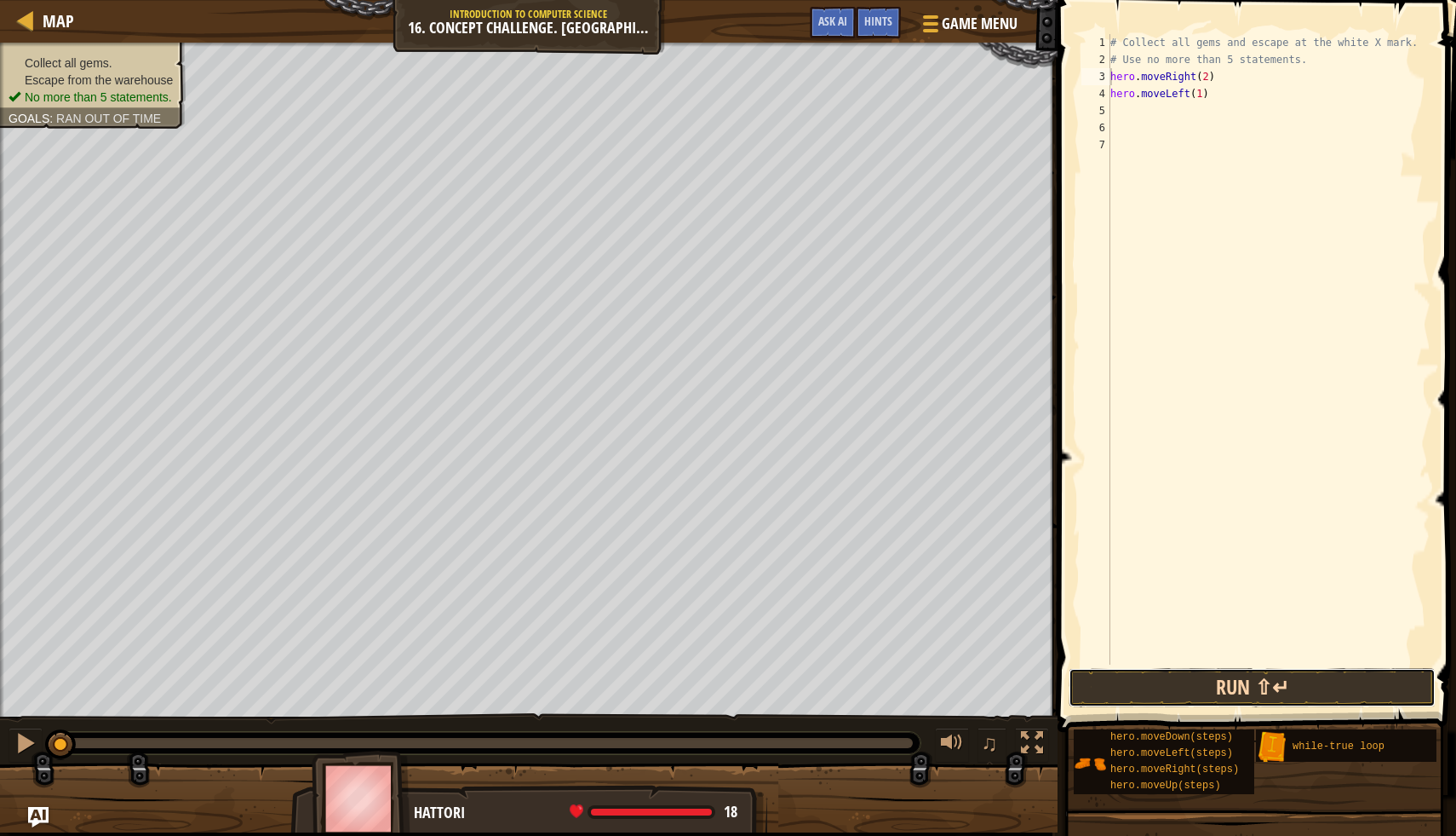
click at [1118, 690] on button "Run ⇧↵" at bounding box center [1253, 687] width 367 height 39
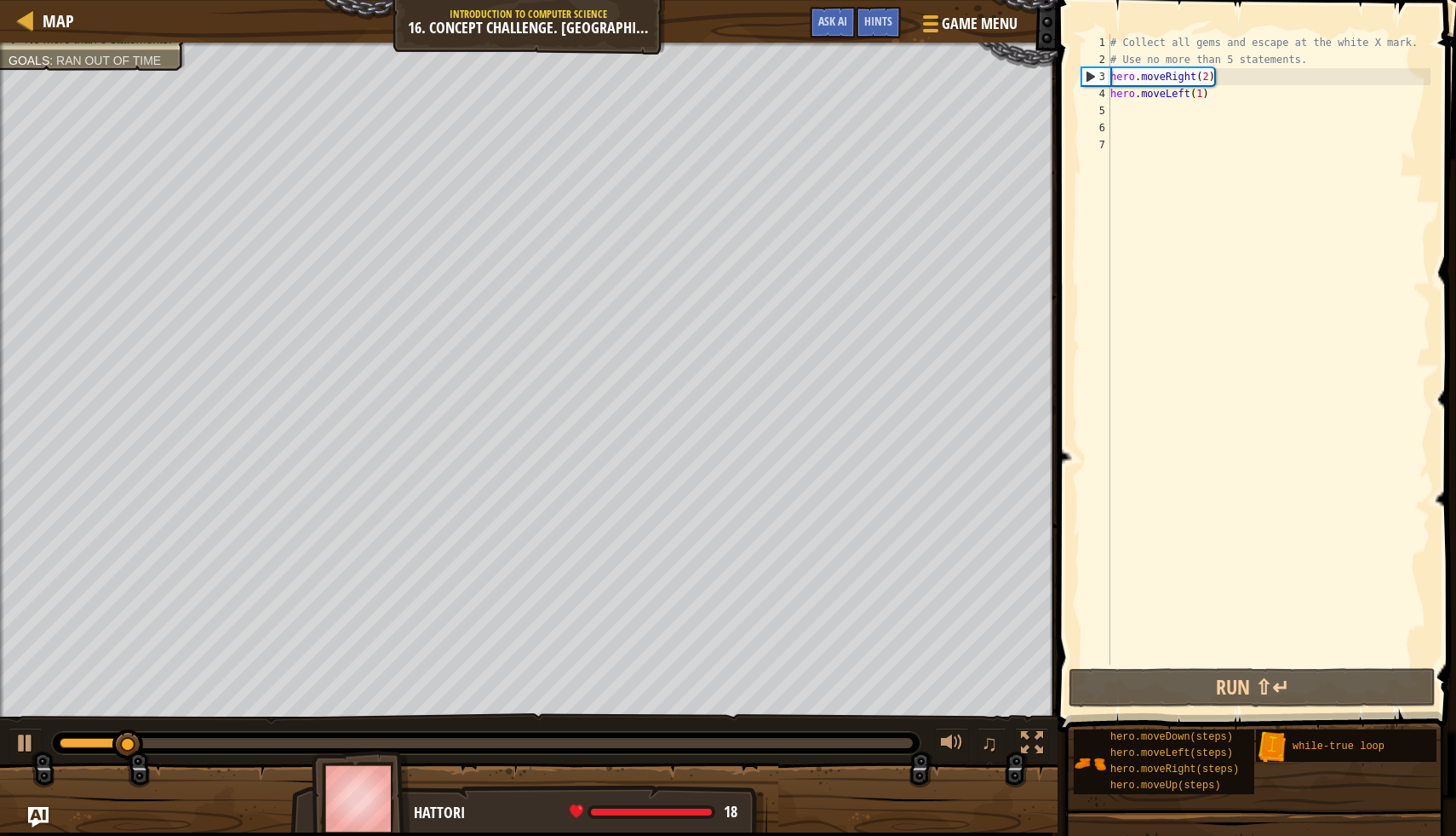
click at [534, 718] on div "♫" at bounding box center [529, 739] width 1058 height 51
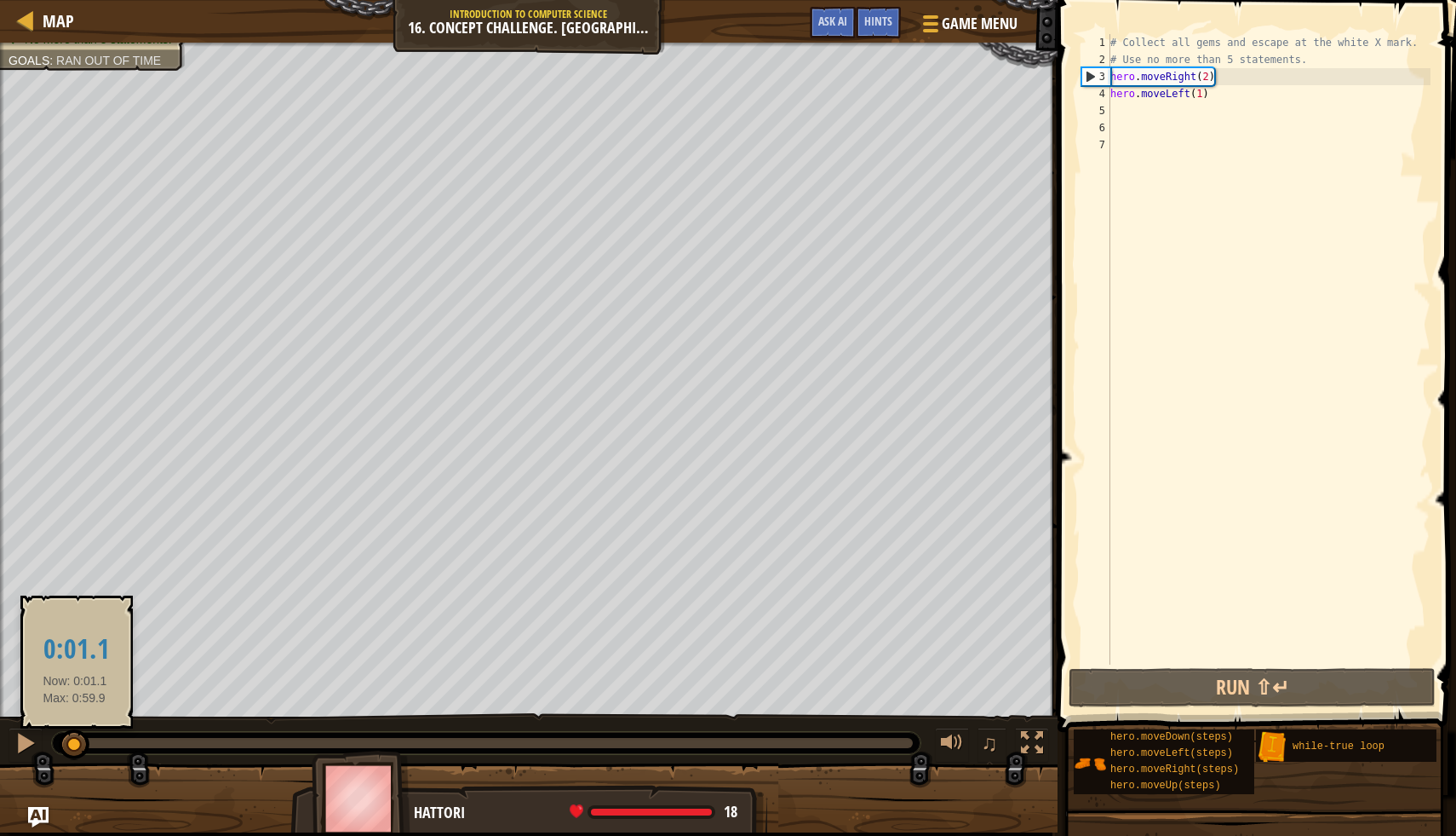
drag, startPoint x: 150, startPoint y: 748, endPoint x: 73, endPoint y: 745, distance: 77.1
click at [73, 745] on div at bounding box center [74, 744] width 30 height 30
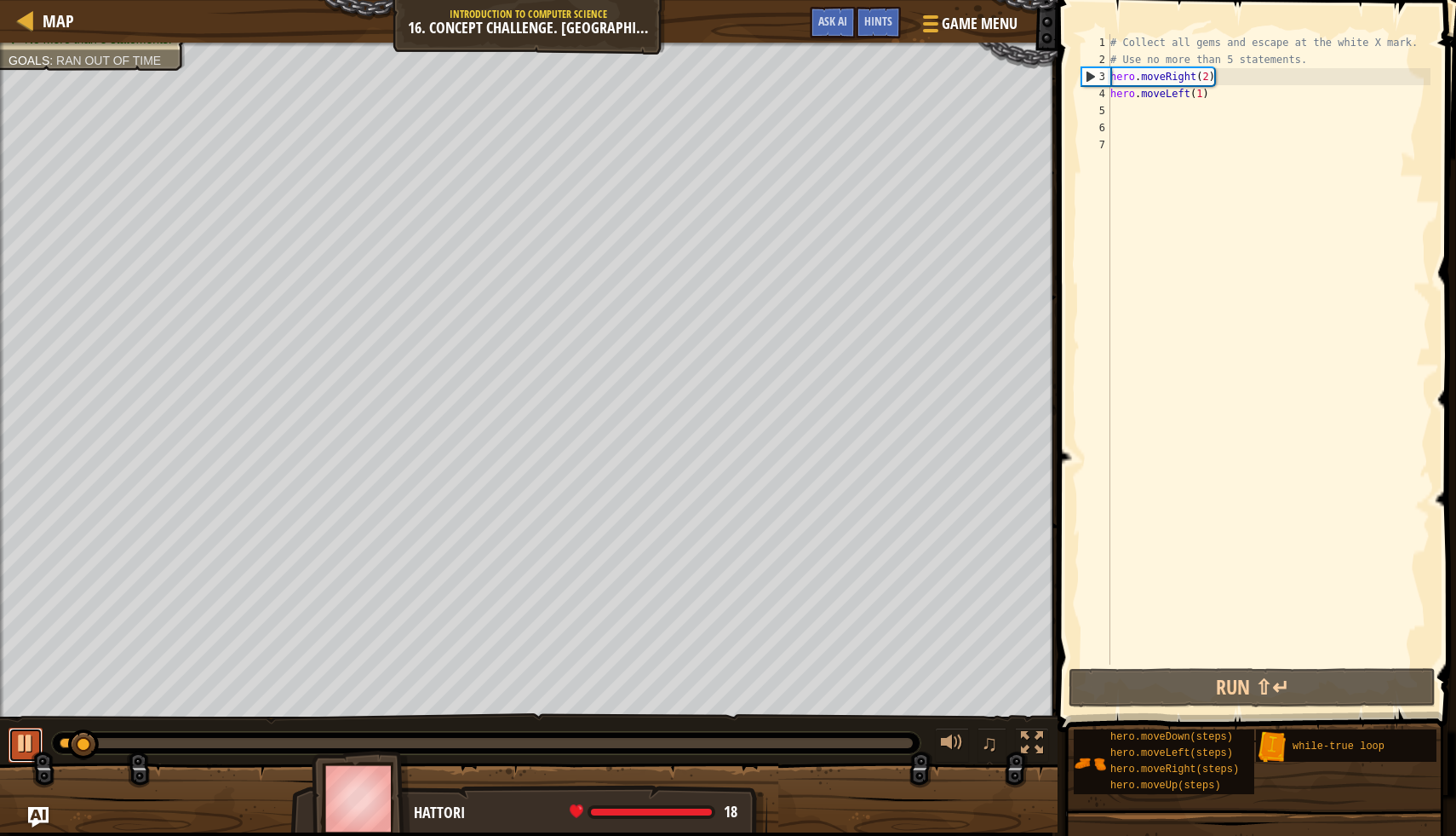
click at [31, 746] on div at bounding box center [25, 742] width 22 height 22
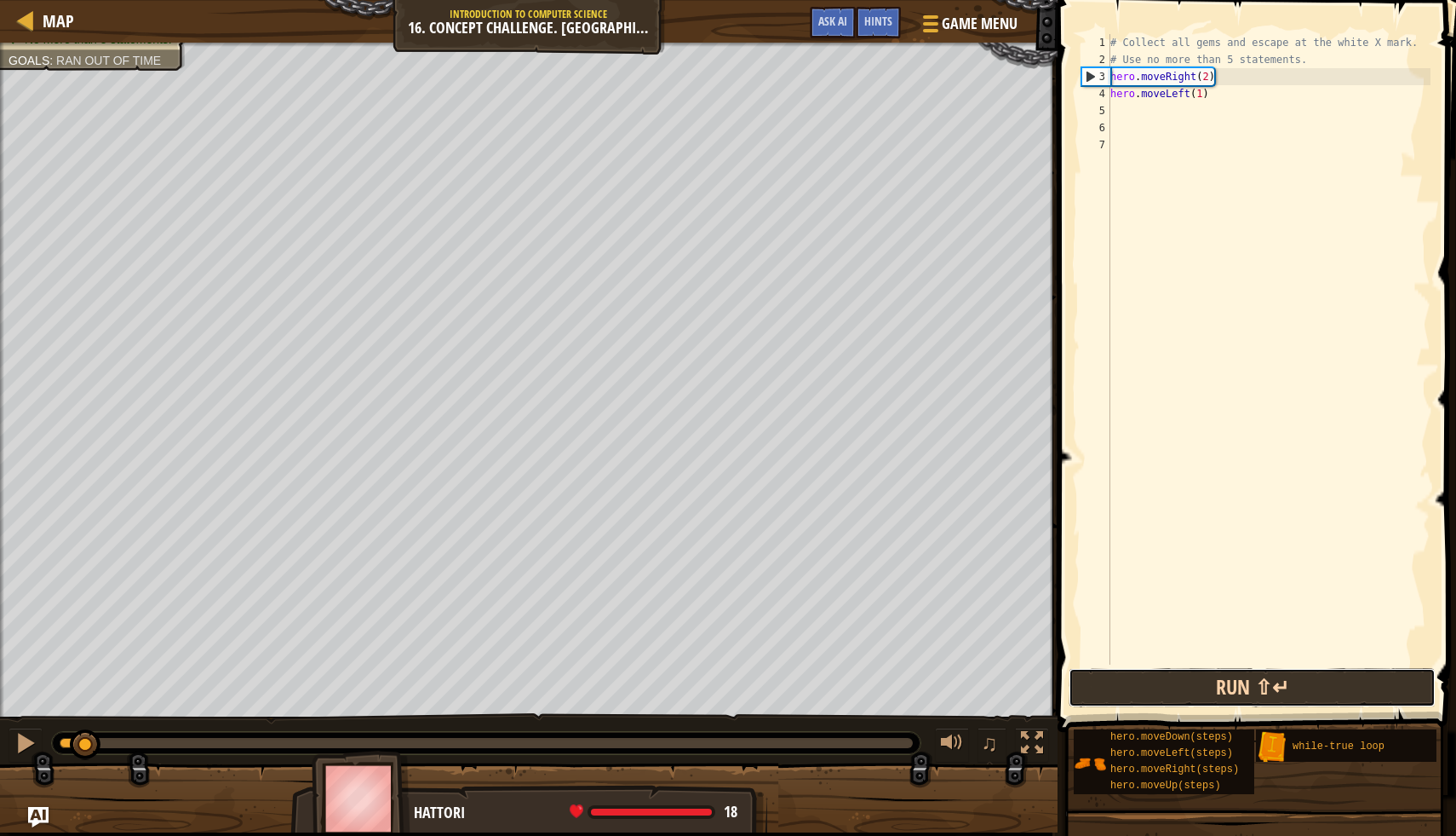
click at [1083, 689] on button "Run ⇧↵" at bounding box center [1253, 687] width 367 height 39
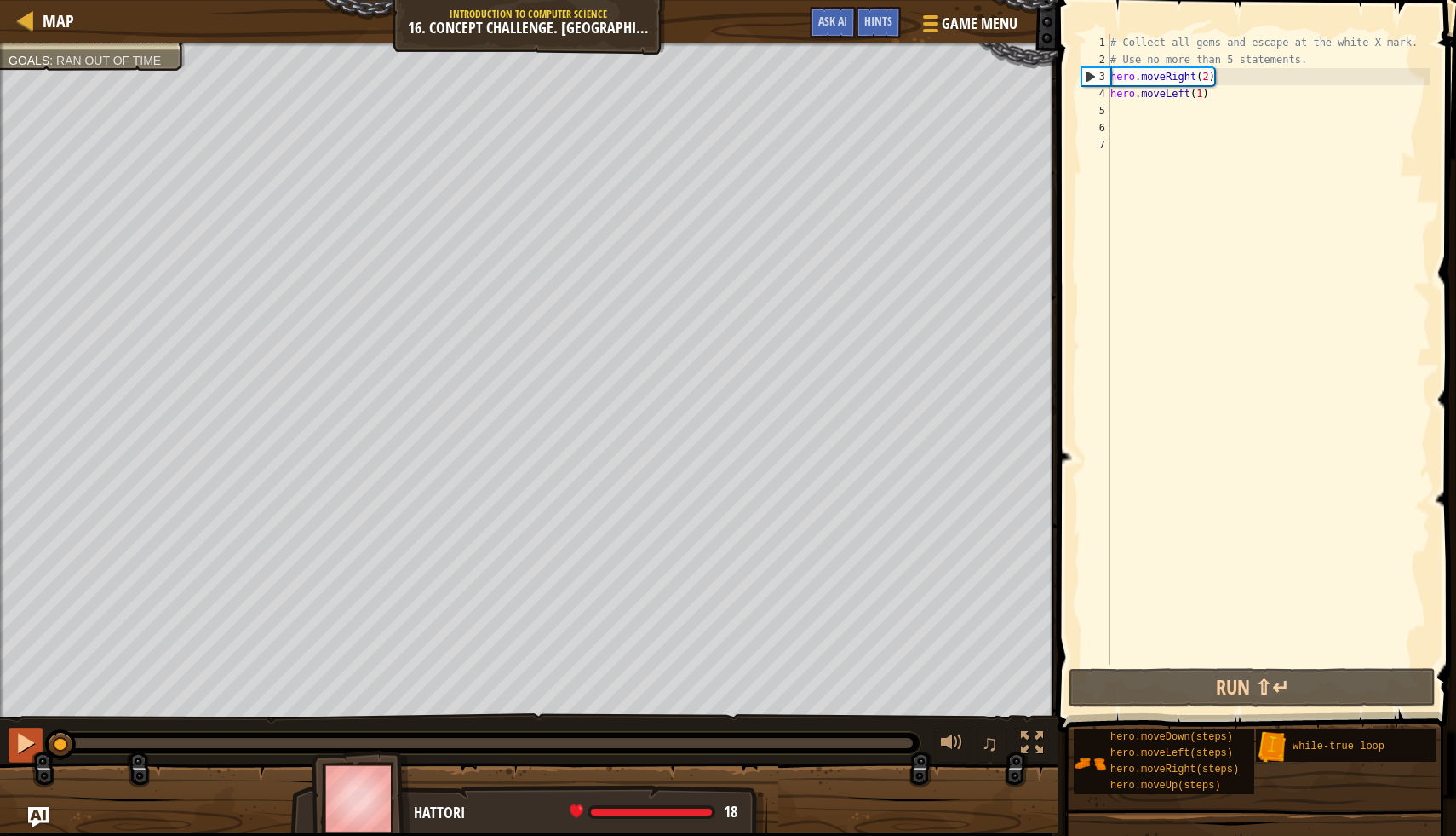
drag, startPoint x: 89, startPoint y: 736, endPoint x: 39, endPoint y: 736, distance: 50.0
click at [39, 736] on div "♫" at bounding box center [529, 739] width 1058 height 51
click at [24, 747] on div at bounding box center [25, 742] width 22 height 22
click at [1224, 77] on div "# Collect all gems and escape at the white X mark. # Use no more than 5 stateme…" at bounding box center [1269, 366] width 323 height 665
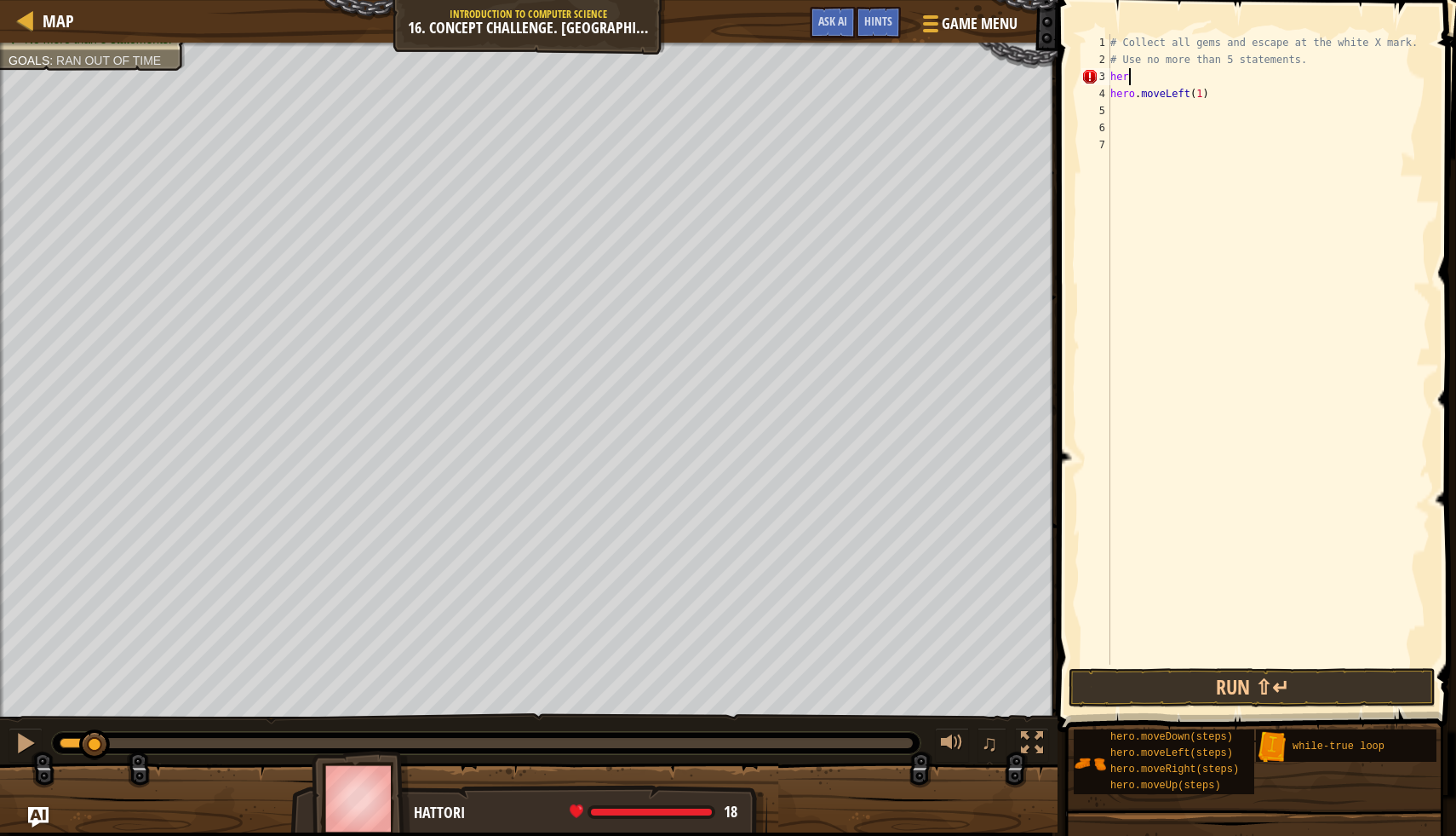
scroll to position [8, 0]
type textarea "h"
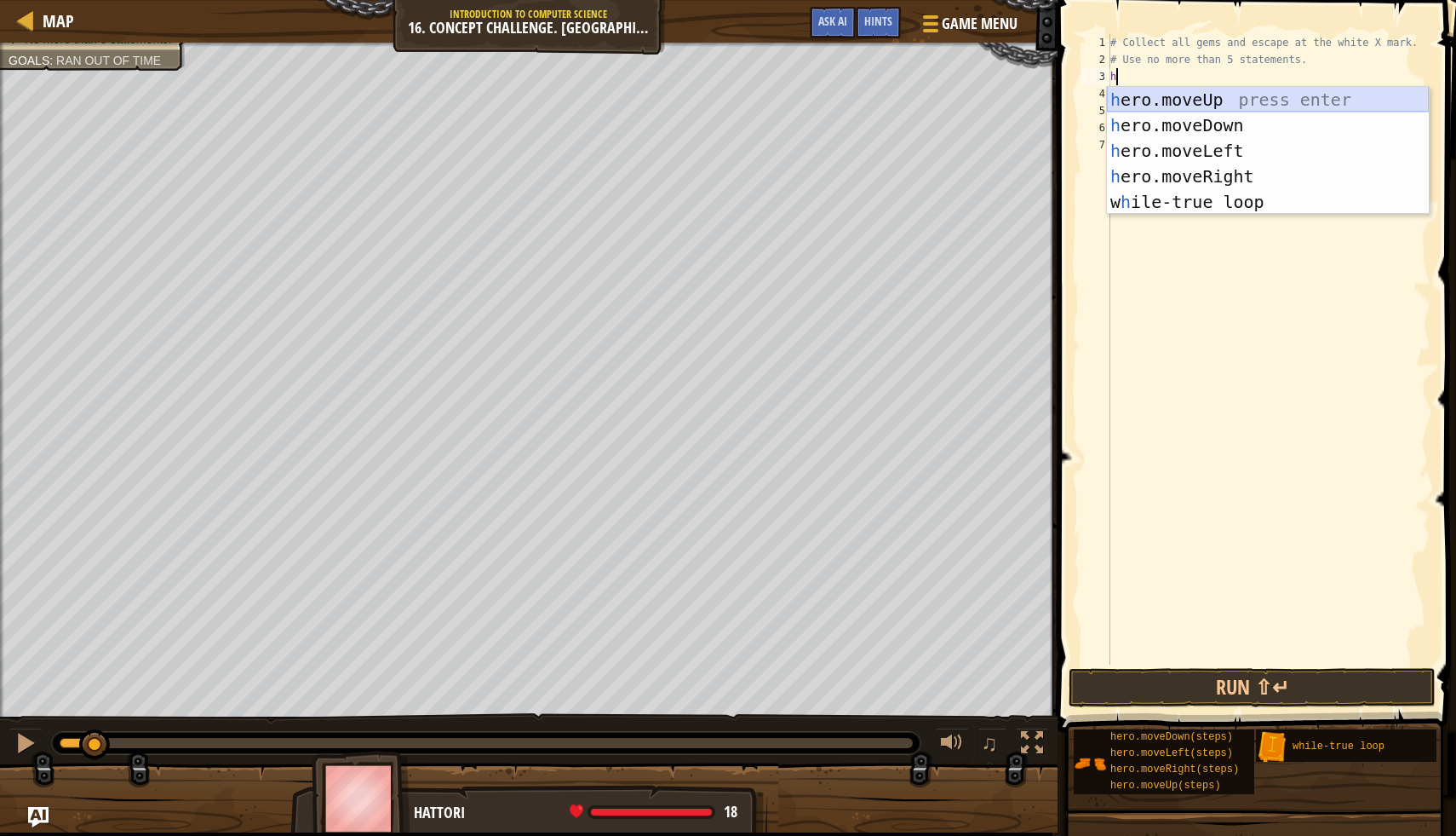
click at [1199, 106] on div "h ero.moveUp press enter h ero.moveDown press enter h ero.moveLeft press enter …" at bounding box center [1268, 176] width 322 height 179
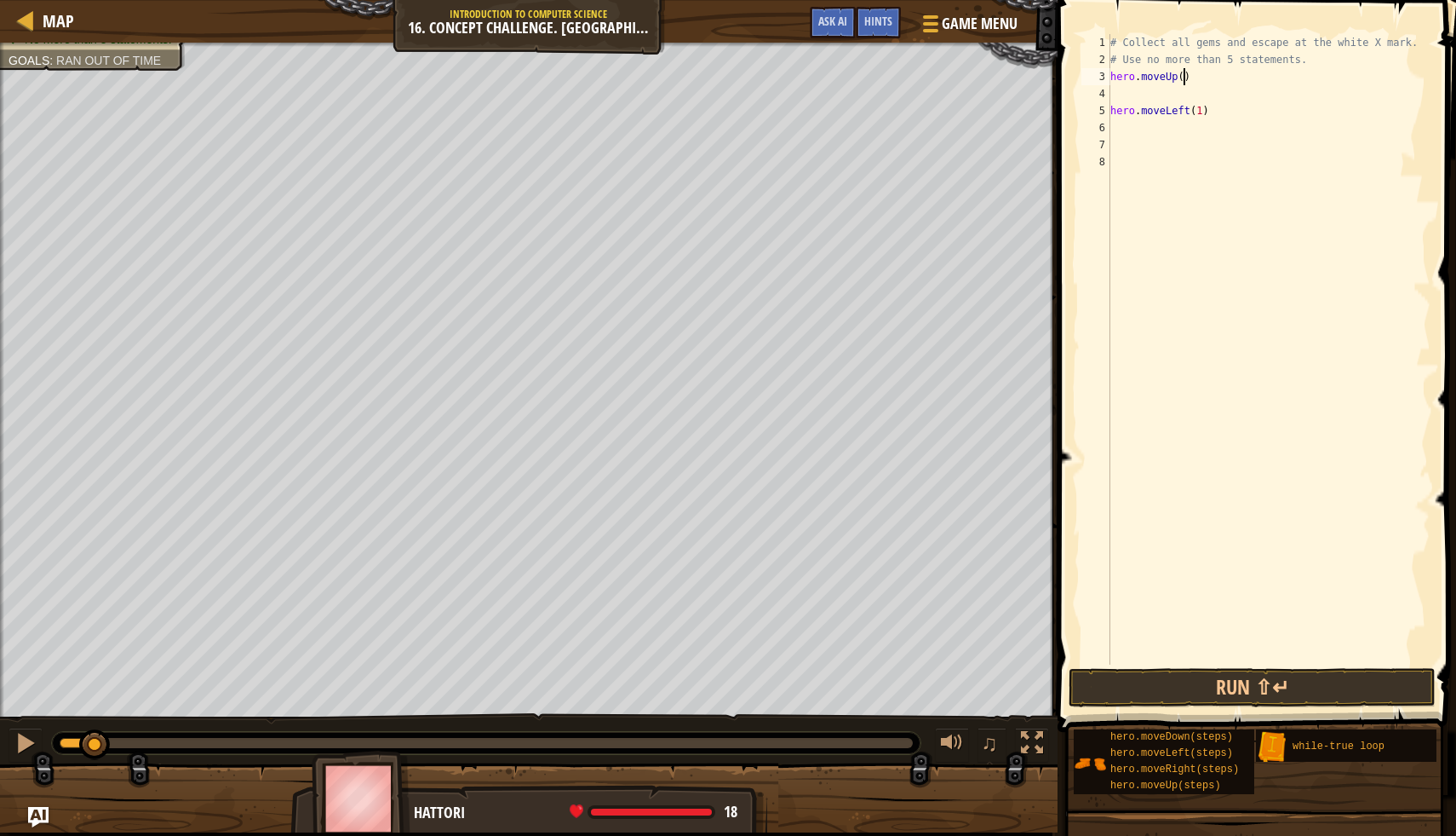
click at [1182, 73] on div "# Collect all gems and escape at the white X mark. # Use no more than 5 stateme…" at bounding box center [1269, 366] width 323 height 665
click at [1145, 680] on button "Run ⇧↵" at bounding box center [1253, 687] width 367 height 39
type textarea "hero.moveUp(2)"
drag, startPoint x: 1208, startPoint y: 112, endPoint x: 1093, endPoint y: 108, distance: 115.1
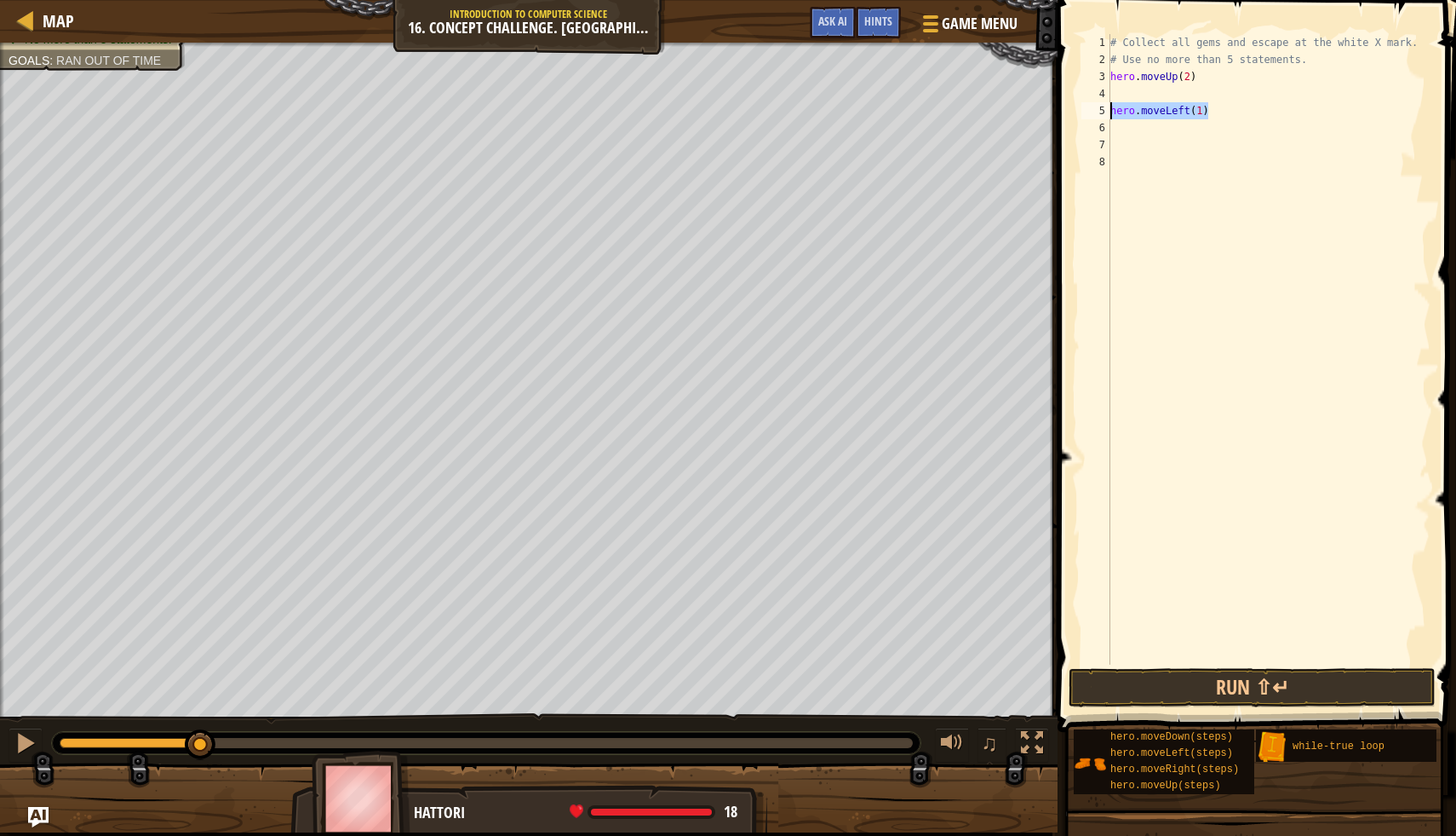
click at [1093, 108] on div "hero.moveUp(2) 1 2 3 4 5 6 7 8 # Collect all gems and escape at the white X mar…" at bounding box center [1254, 349] width 353 height 631
type textarea "hero.moveLeft(1)"
click at [1252, 692] on button "Run ⇧↵" at bounding box center [1253, 687] width 367 height 39
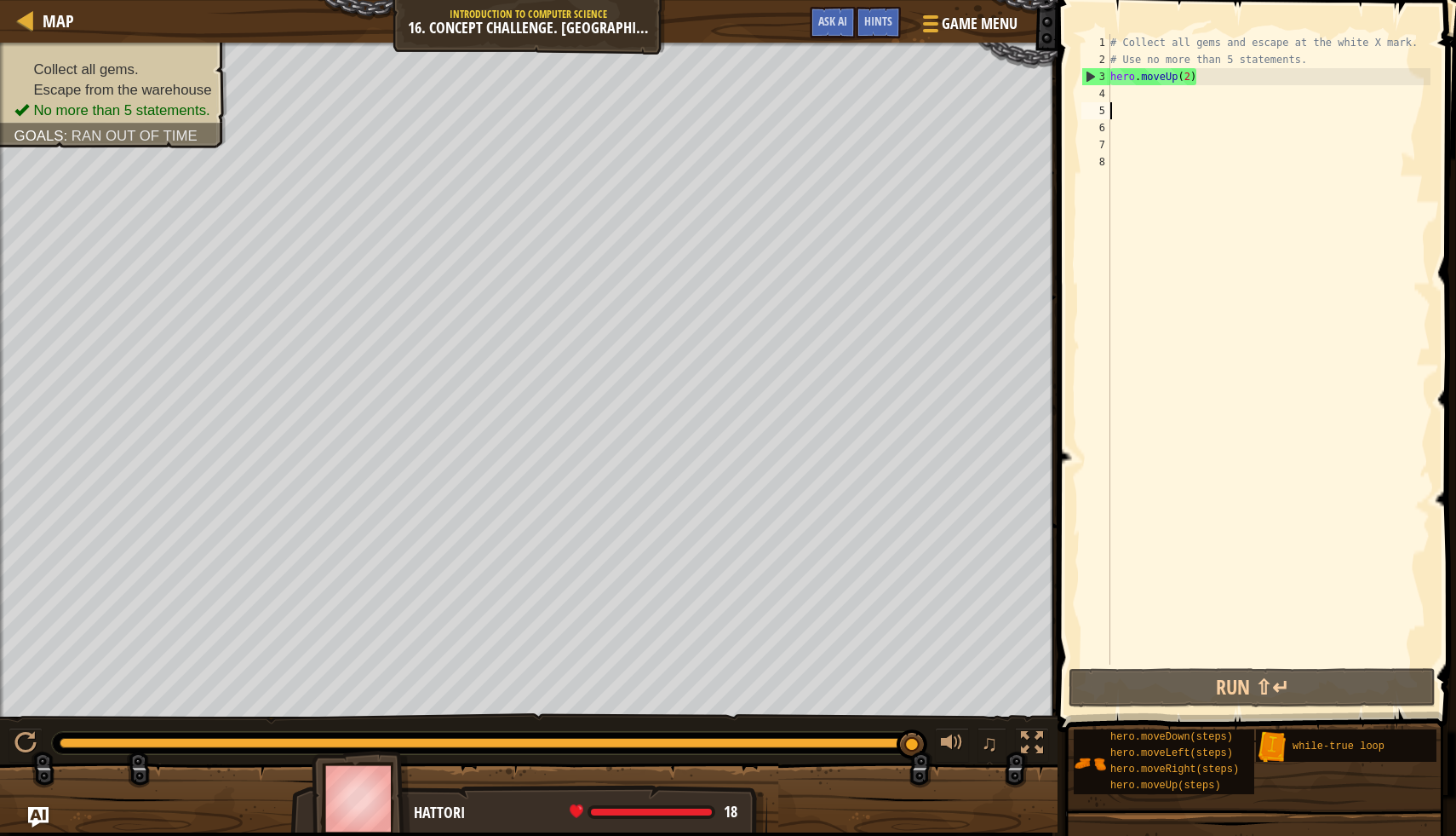
click at [1109, 80] on div "3" at bounding box center [1097, 77] width 28 height 17
type textarea "hero.moveUp(2)"
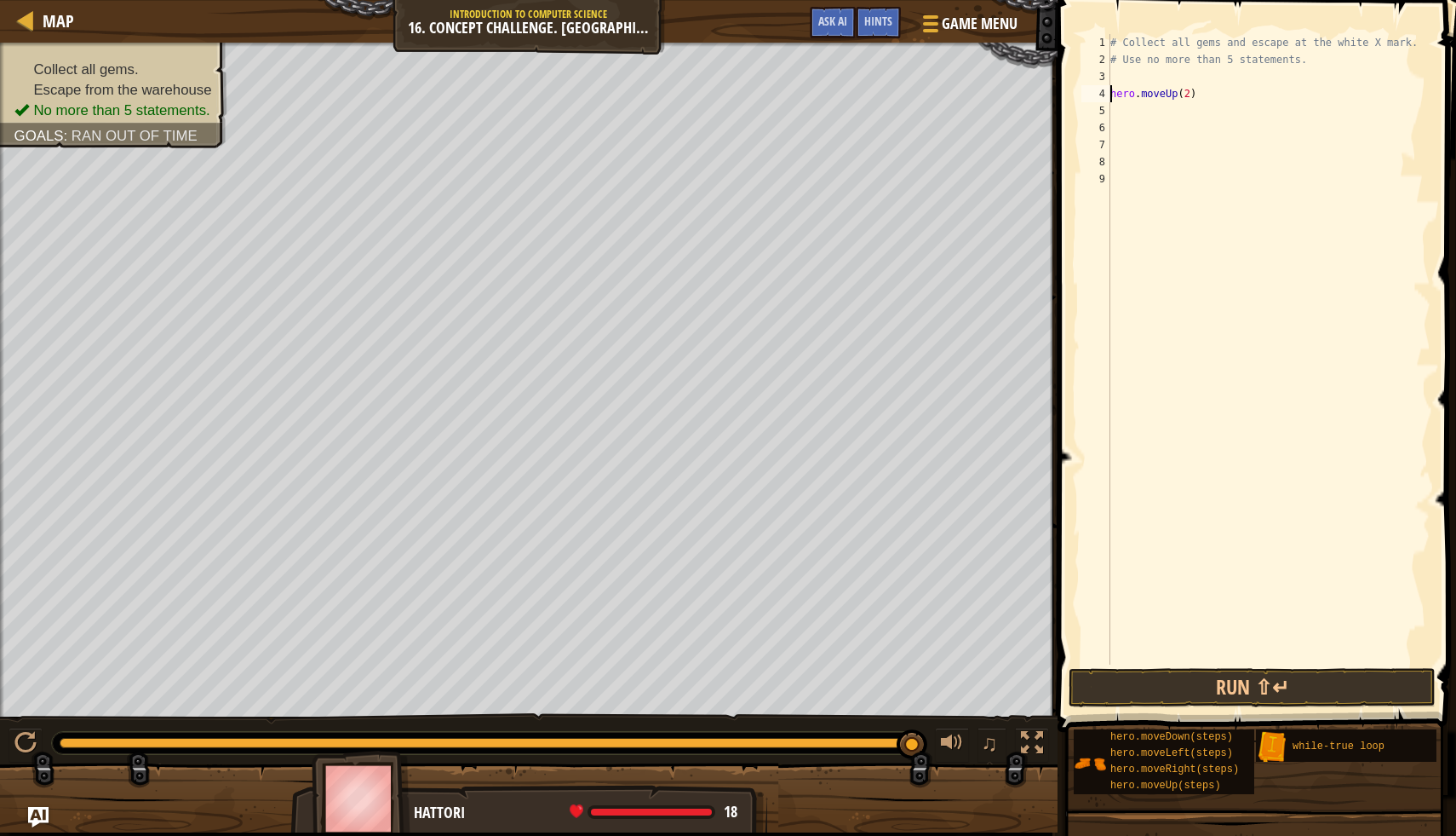
click at [1124, 78] on div "# Collect all gems and escape at the white X mark. # Use no more than 5 stateme…" at bounding box center [1269, 366] width 323 height 665
type textarea "w"
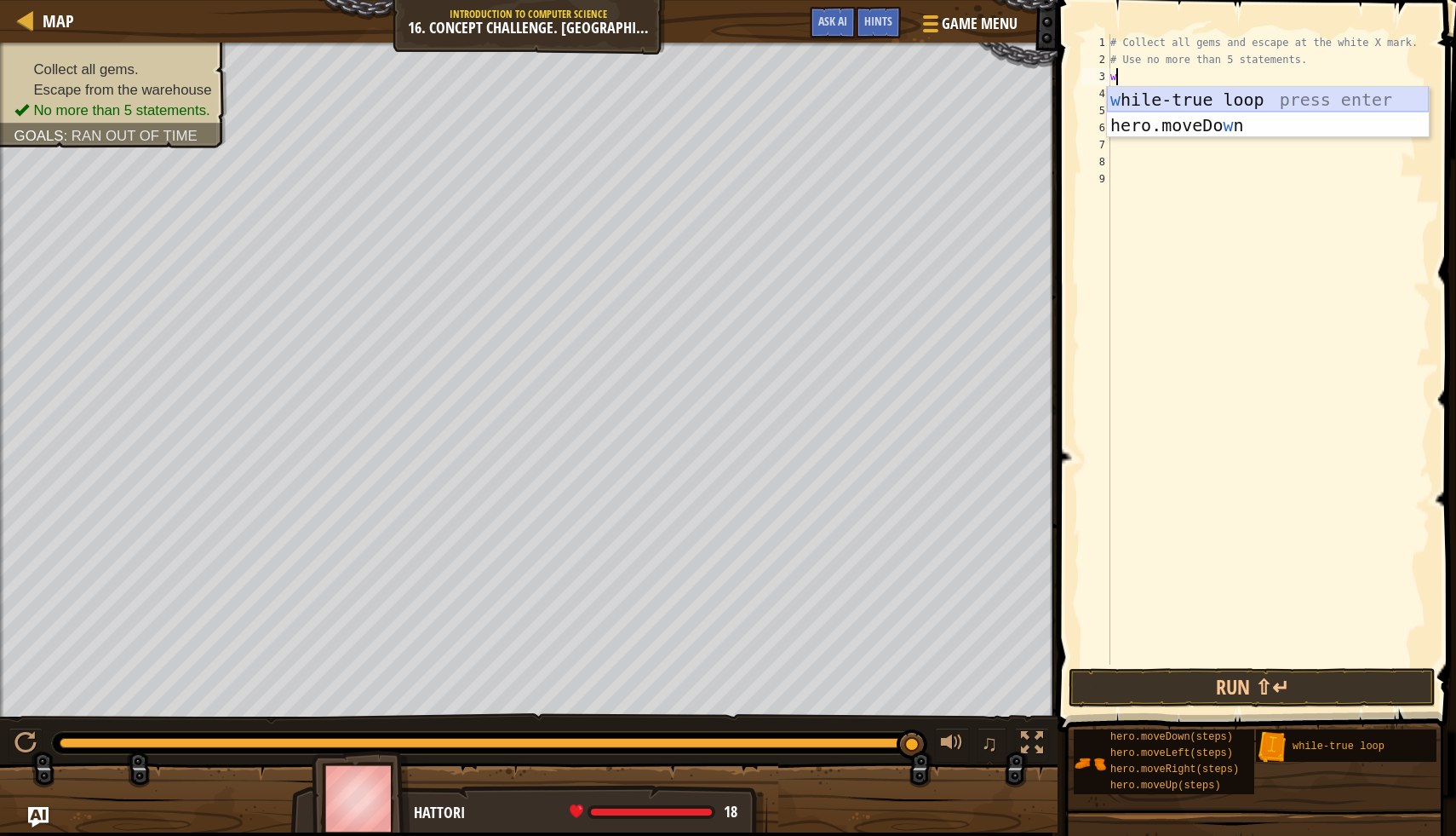
click at [1185, 99] on div "w [PERSON_NAME]-true loop press enter hero.moveDo w n press enter" at bounding box center [1268, 138] width 322 height 102
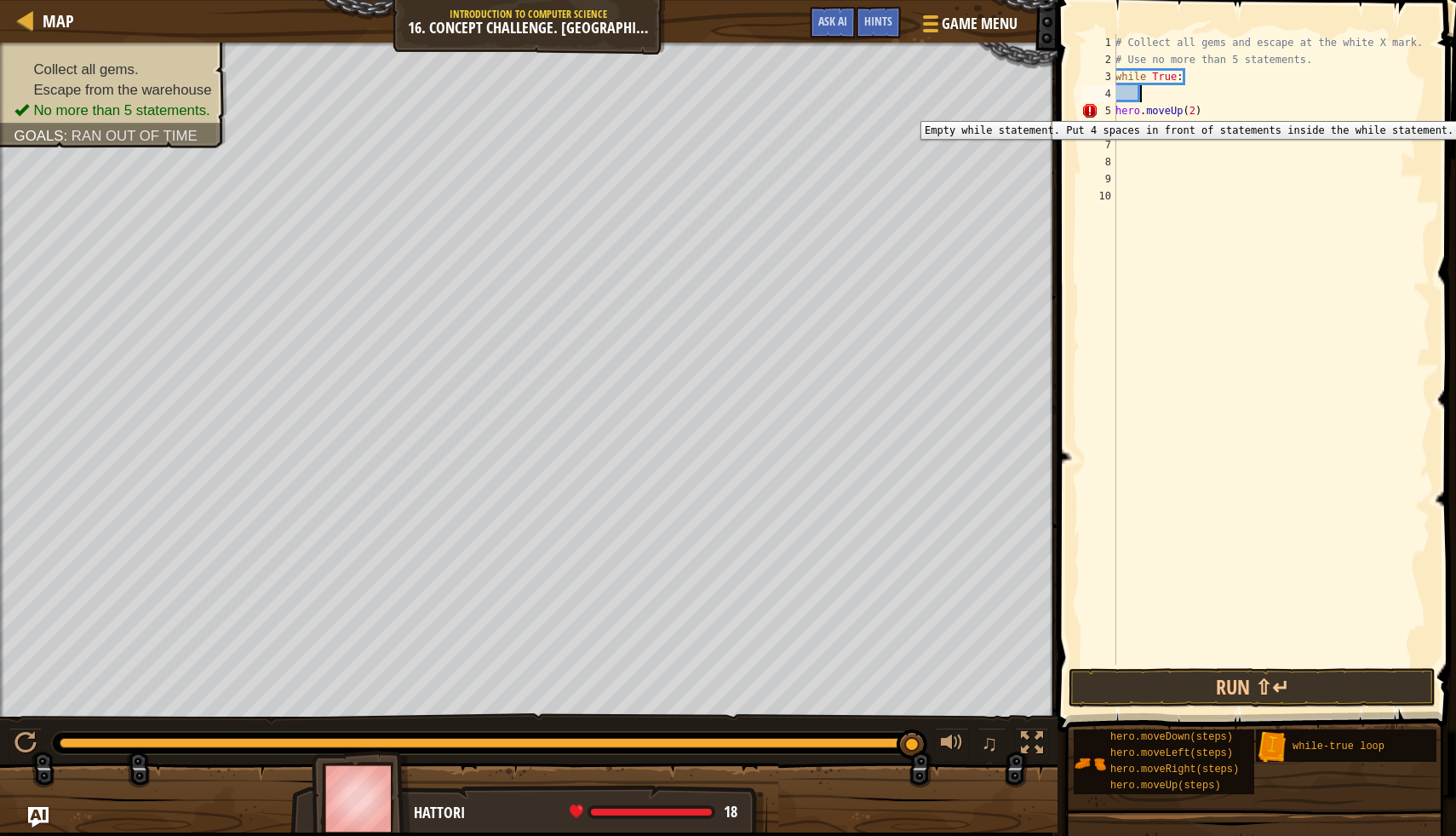
click at [1115, 108] on div "5" at bounding box center [1099, 111] width 35 height 17
type textarea "hero.moveUp(2)"
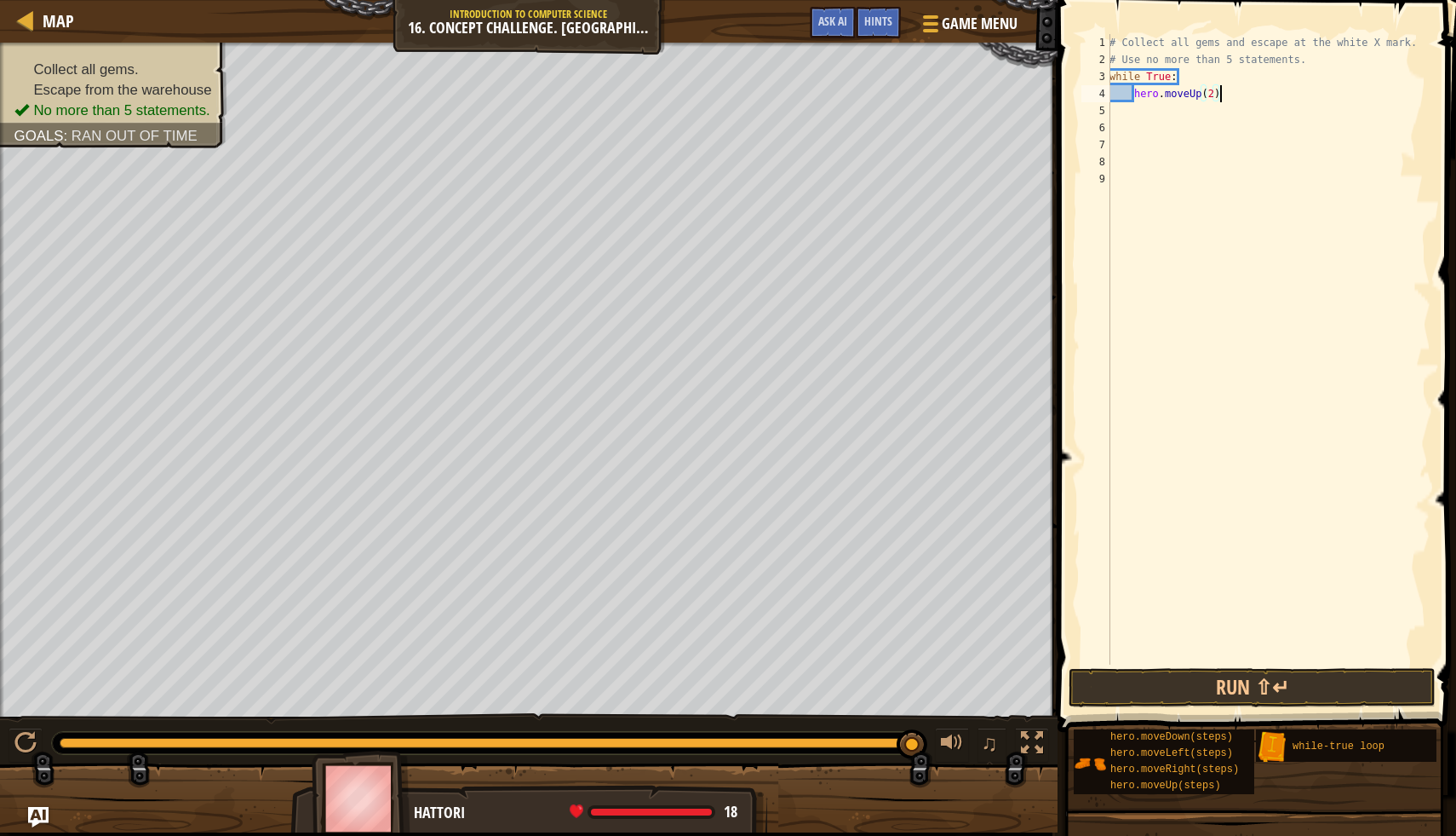
click at [1223, 92] on div "# Collect all gems and escape at the white X mark. # Use no more than 5 stateme…" at bounding box center [1268, 366] width 324 height 665
type textarea "h"
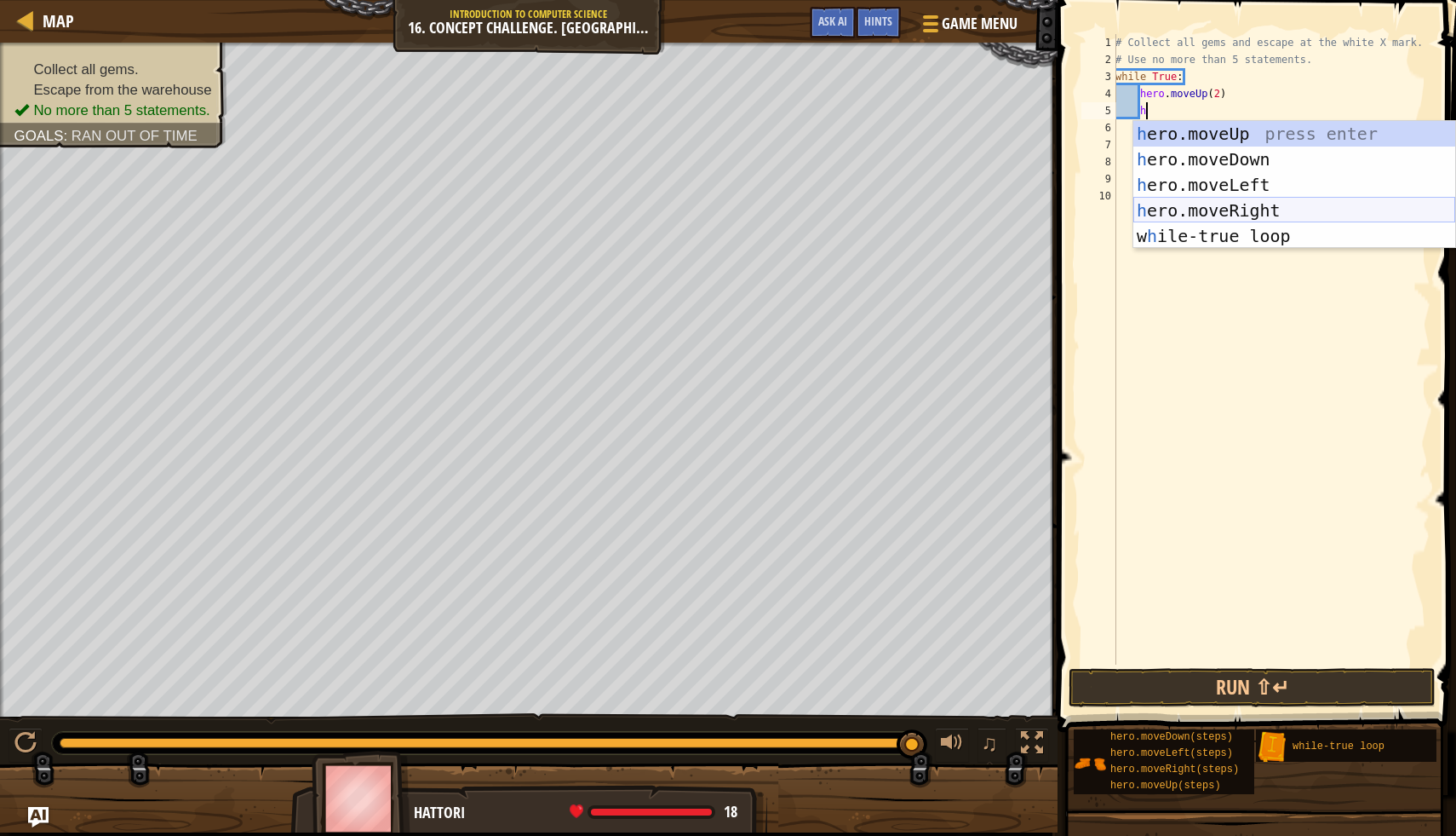
click at [1250, 210] on div "h ero.moveUp press enter h ero.moveDown press enter h ero.moveLeft press enter …" at bounding box center [1294, 210] width 322 height 179
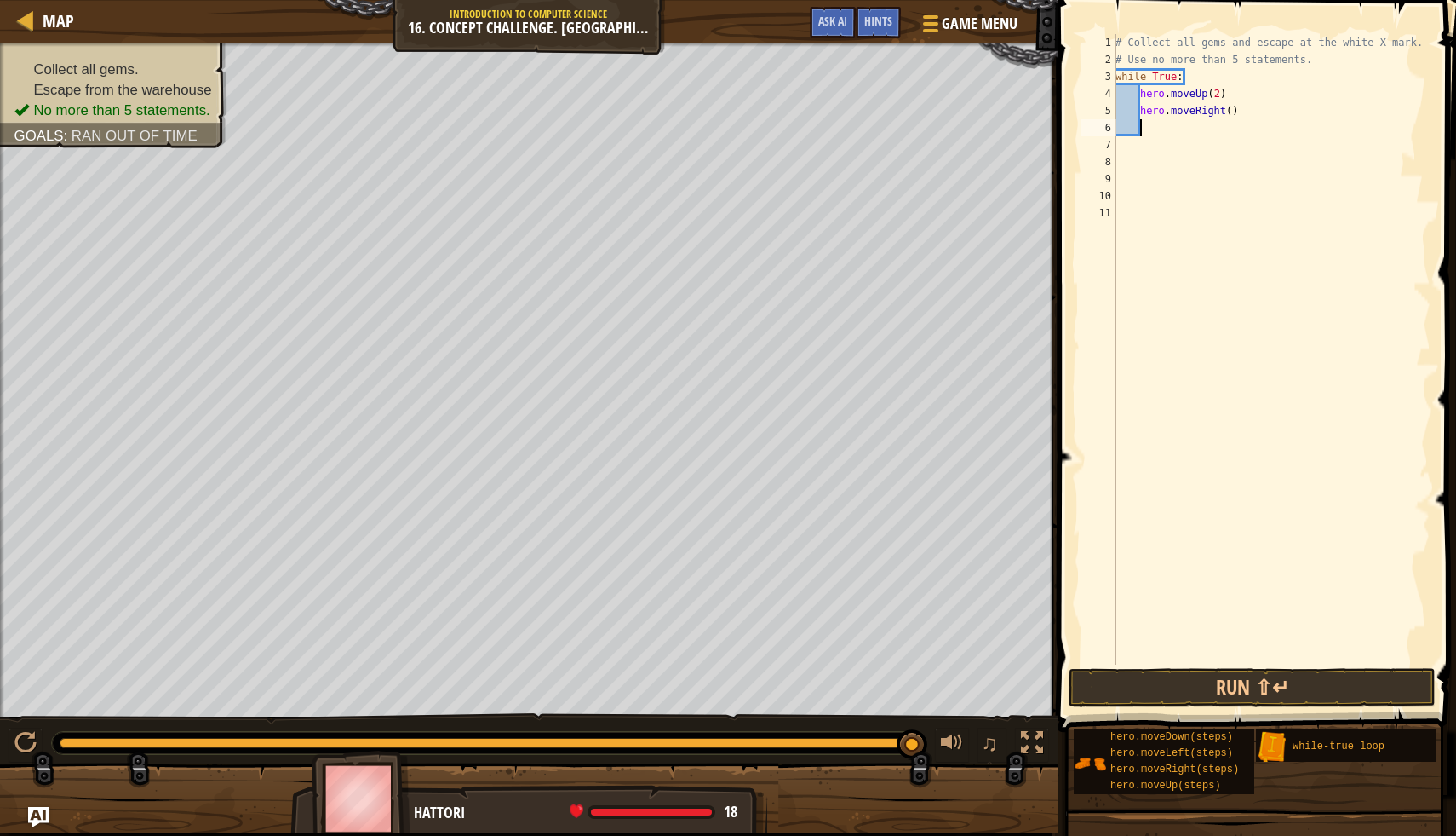
click at [1232, 106] on div "# Collect all gems and escape at the white X mark. # Use no more than 5 stateme…" at bounding box center [1271, 366] width 319 height 665
type textarea "hero.moveRight(2)"
click at [1153, 126] on div "# Collect all gems and escape at the white X mark. # Use no more than 5 stateme…" at bounding box center [1271, 366] width 319 height 665
type textarea "h"
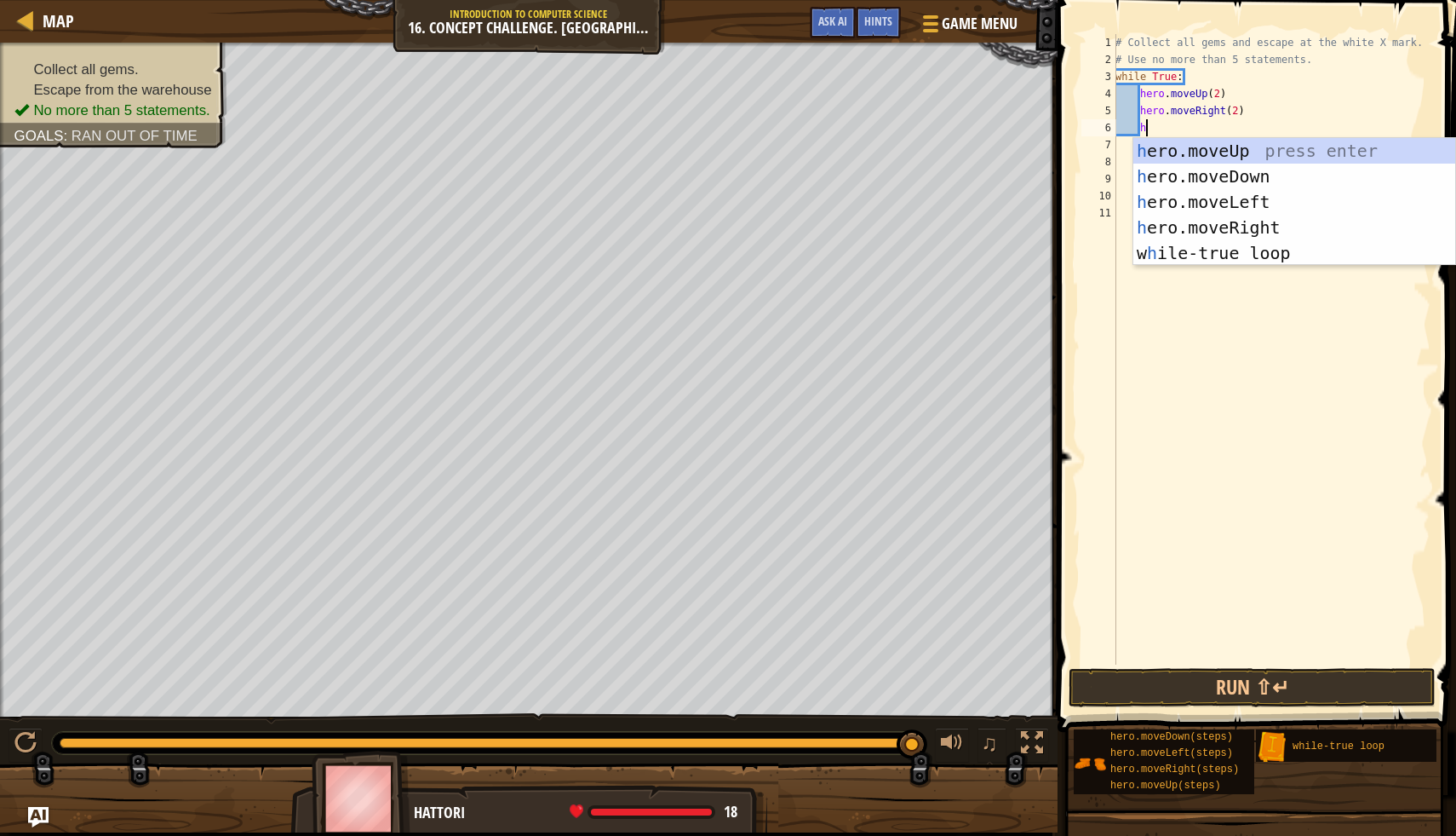
scroll to position [8, 2]
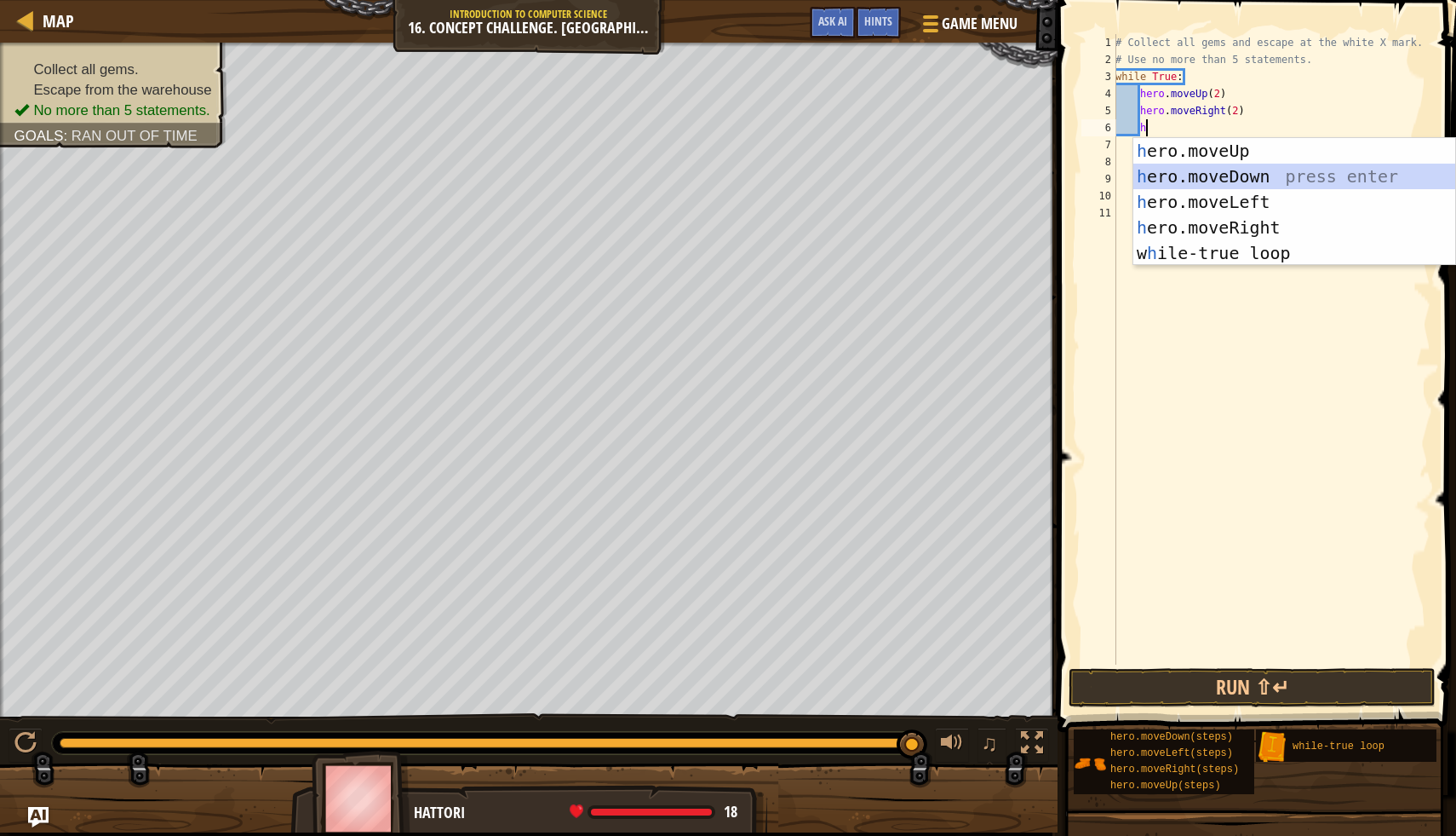
click at [1268, 174] on div "h ero.moveUp press enter h ero.moveDown press enter h ero.moveLeft press enter …" at bounding box center [1294, 227] width 322 height 179
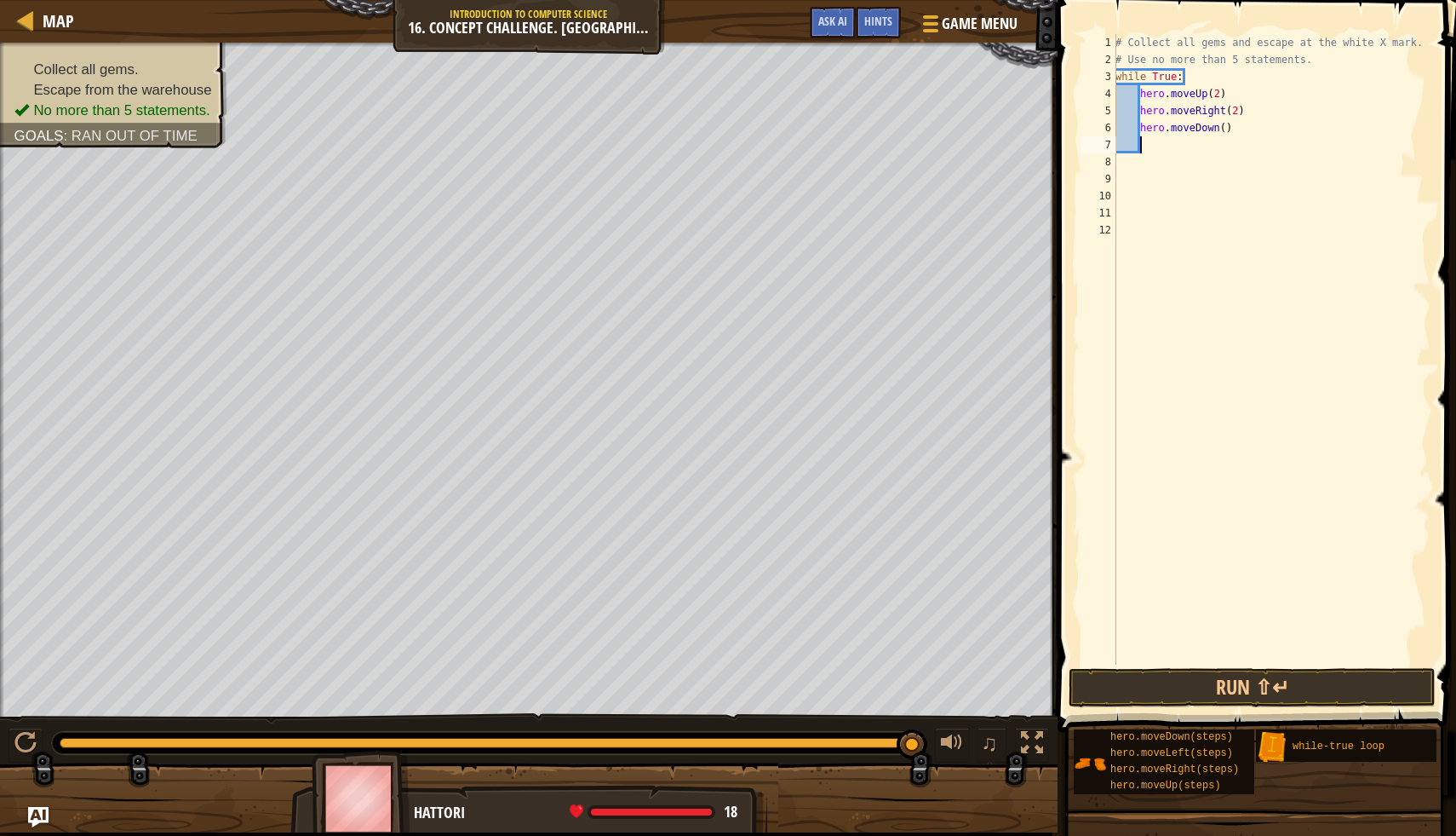
type textarea "h"
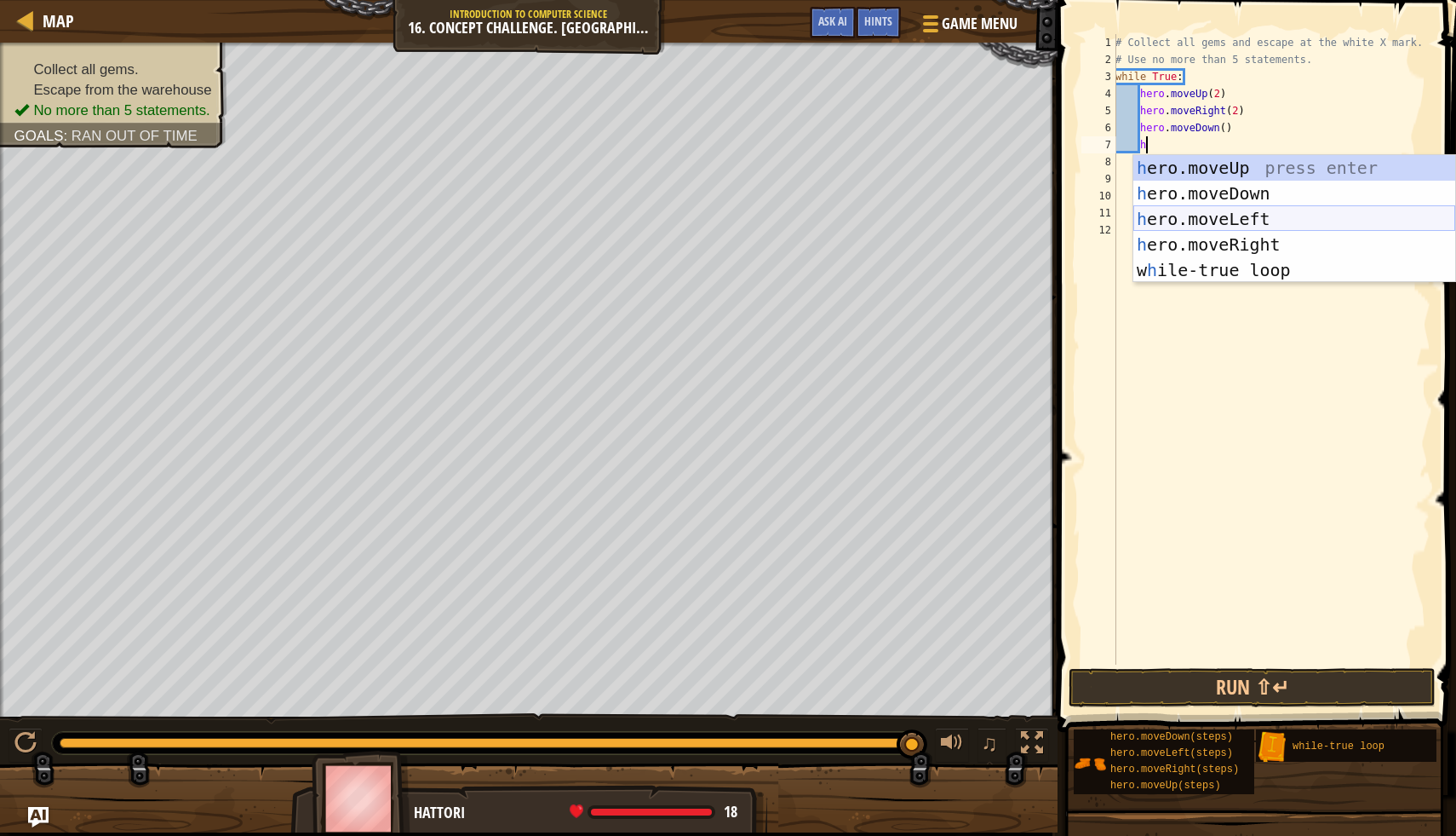
click at [1314, 209] on div "h ero.moveUp press enter h ero.moveDown press enter h ero.moveLeft press enter …" at bounding box center [1294, 244] width 322 height 179
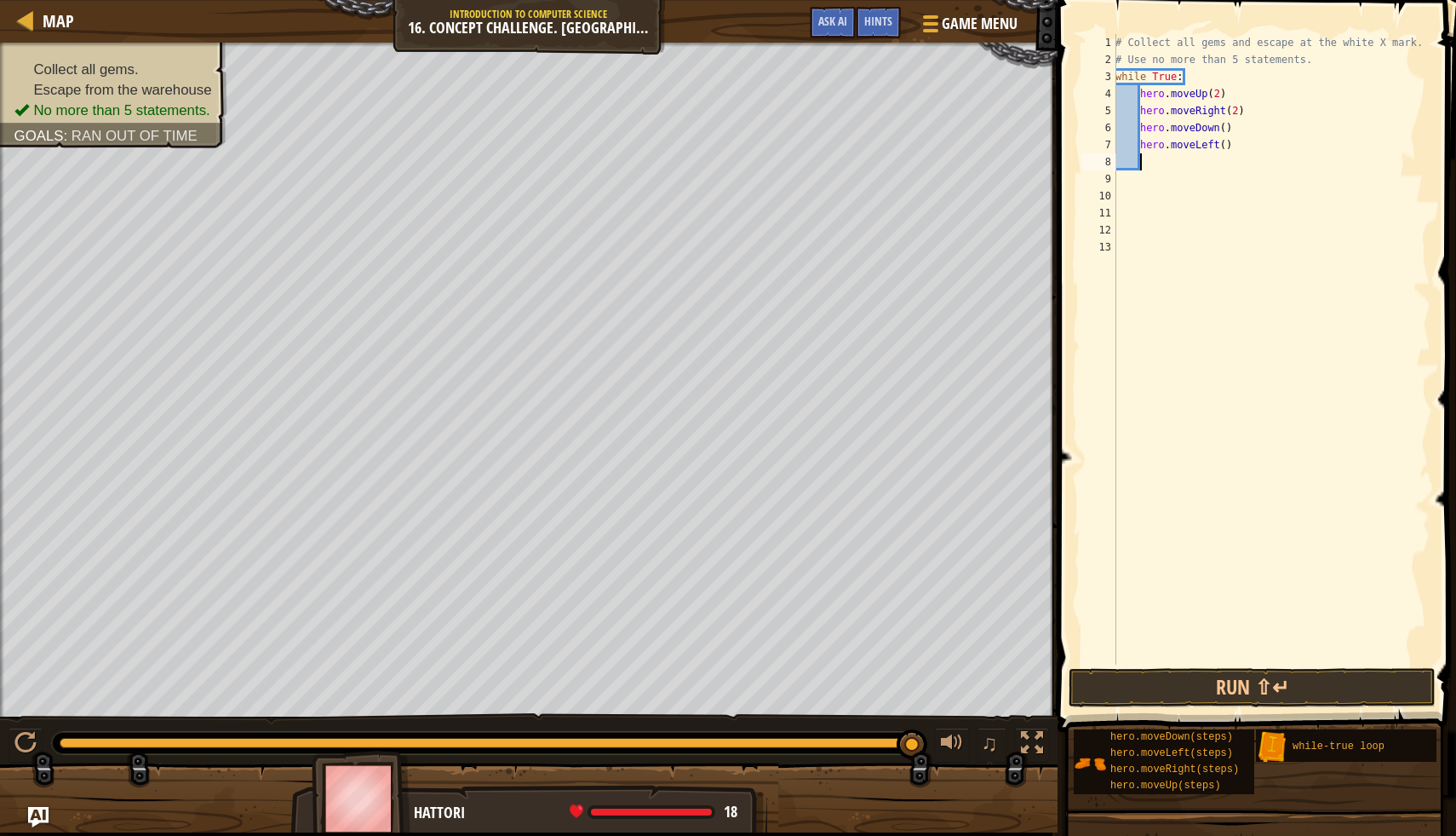
scroll to position [8, 1]
click at [1225, 148] on div "# Collect all gems and escape at the white X mark. # Use no more than 5 stateme…" at bounding box center [1271, 366] width 319 height 665
click at [1224, 123] on div "# Collect all gems and escape at the white X mark. # Use no more than 5 stateme…" at bounding box center [1271, 366] width 319 height 665
type textarea "hero.moveDown(1)"
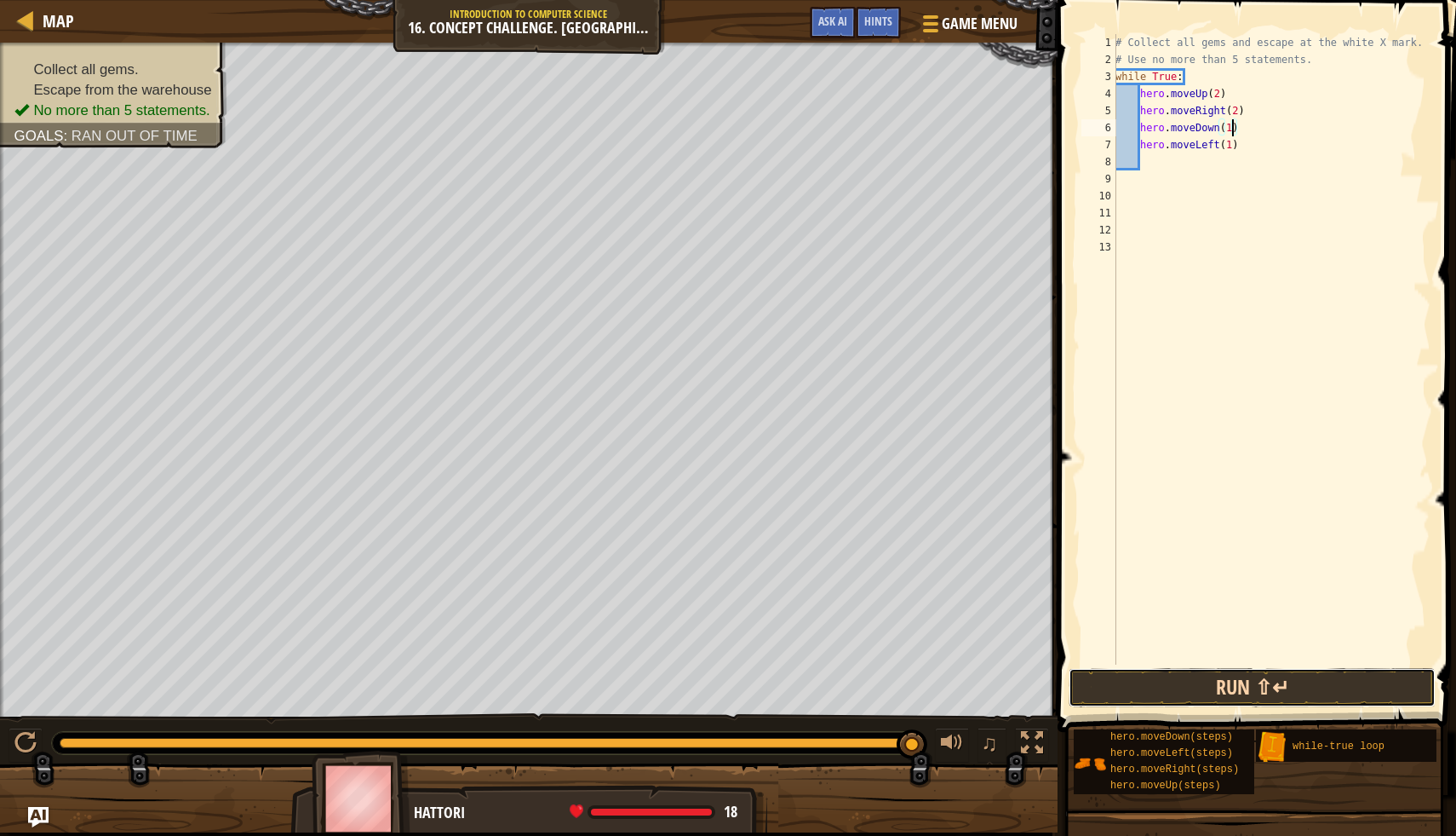
click at [1170, 680] on button "Run ⇧↵" at bounding box center [1253, 687] width 367 height 39
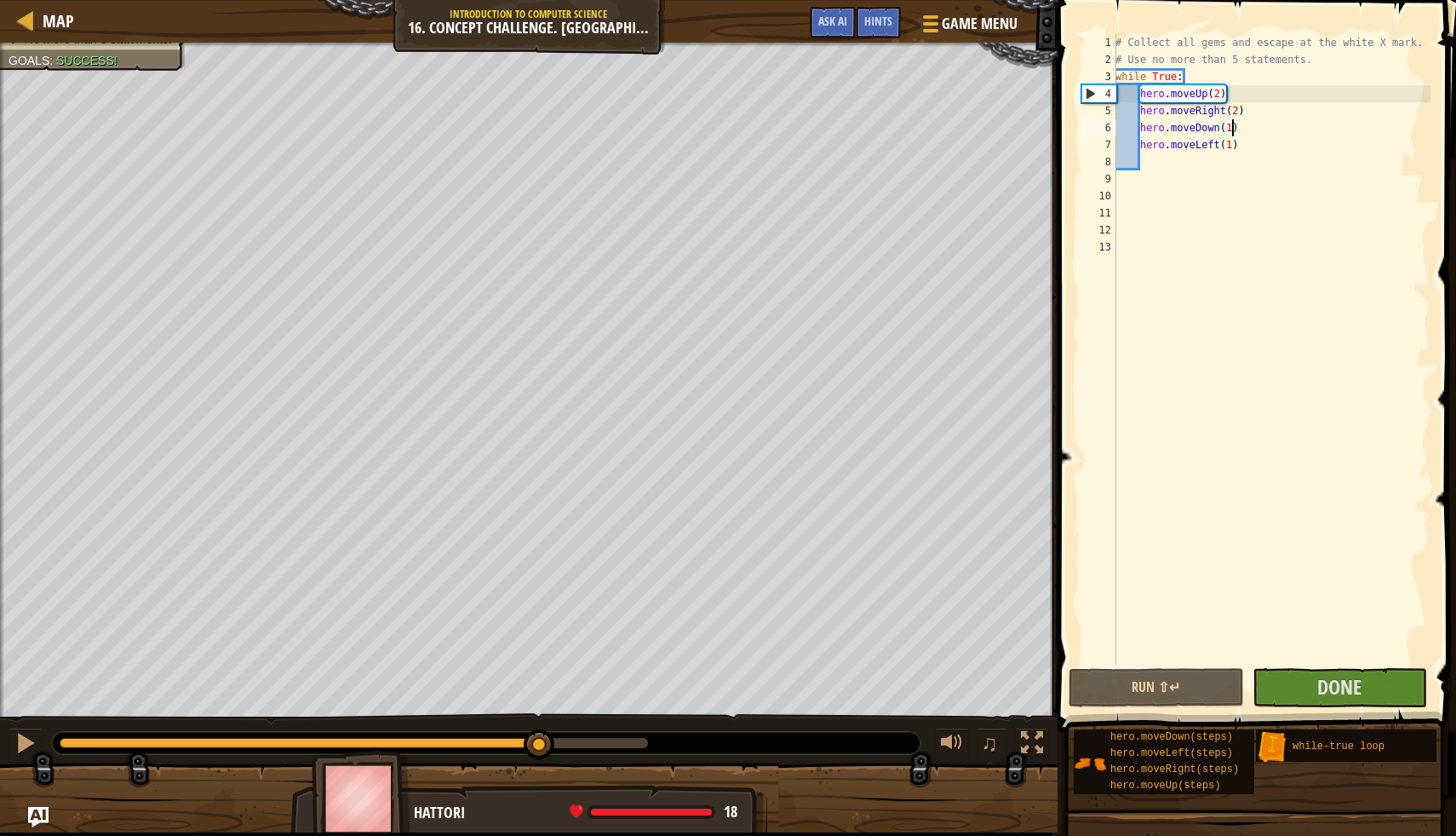
click at [540, 706] on div "Collect all gems. Escape from the warehouse No more than 5 statements. Goals : …" at bounding box center [728, 437] width 1456 height 790
click at [1381, 678] on button "Done" at bounding box center [1340, 687] width 175 height 39
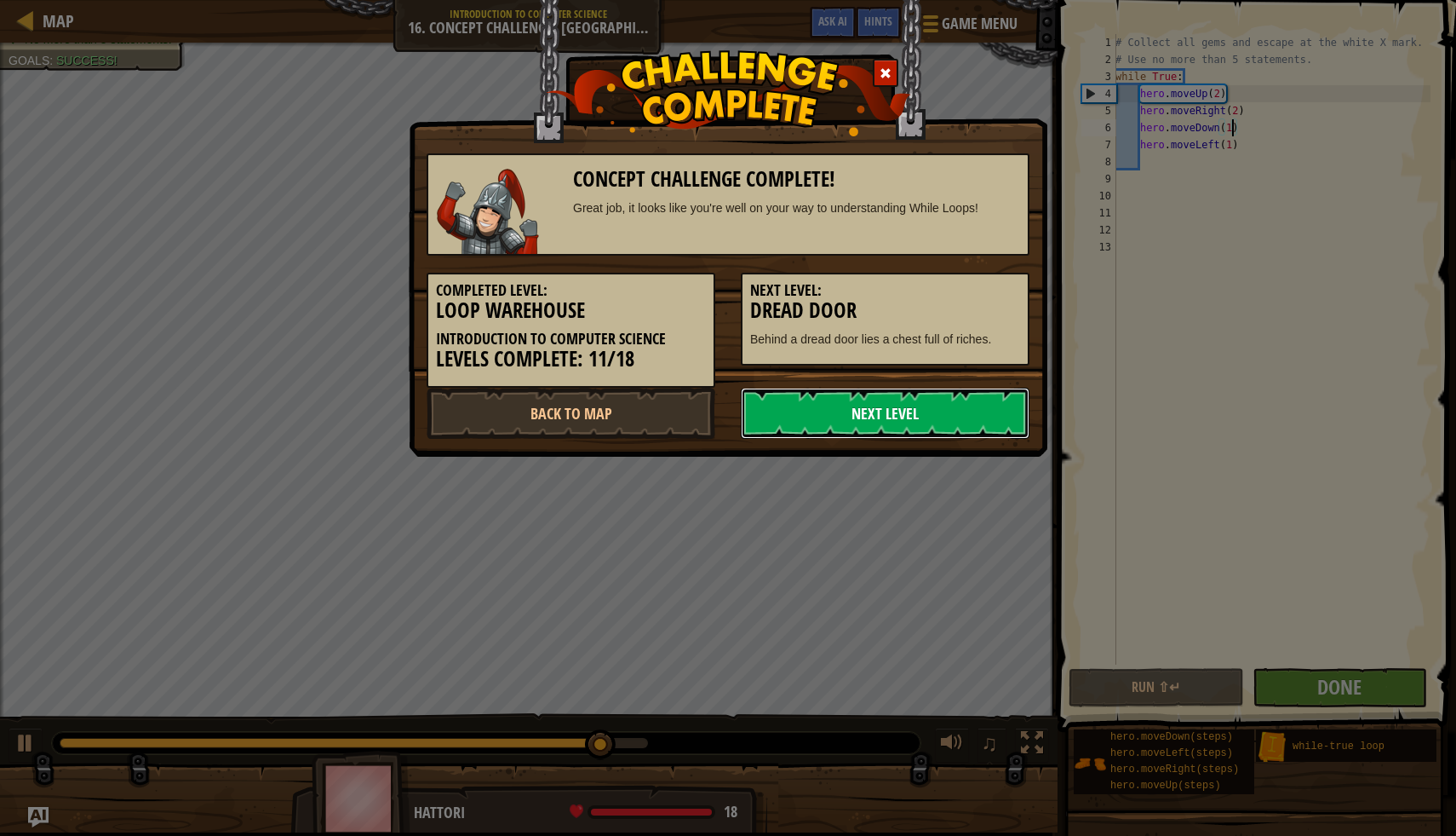
click at [796, 436] on link "Next Level" at bounding box center [885, 413] width 288 height 51
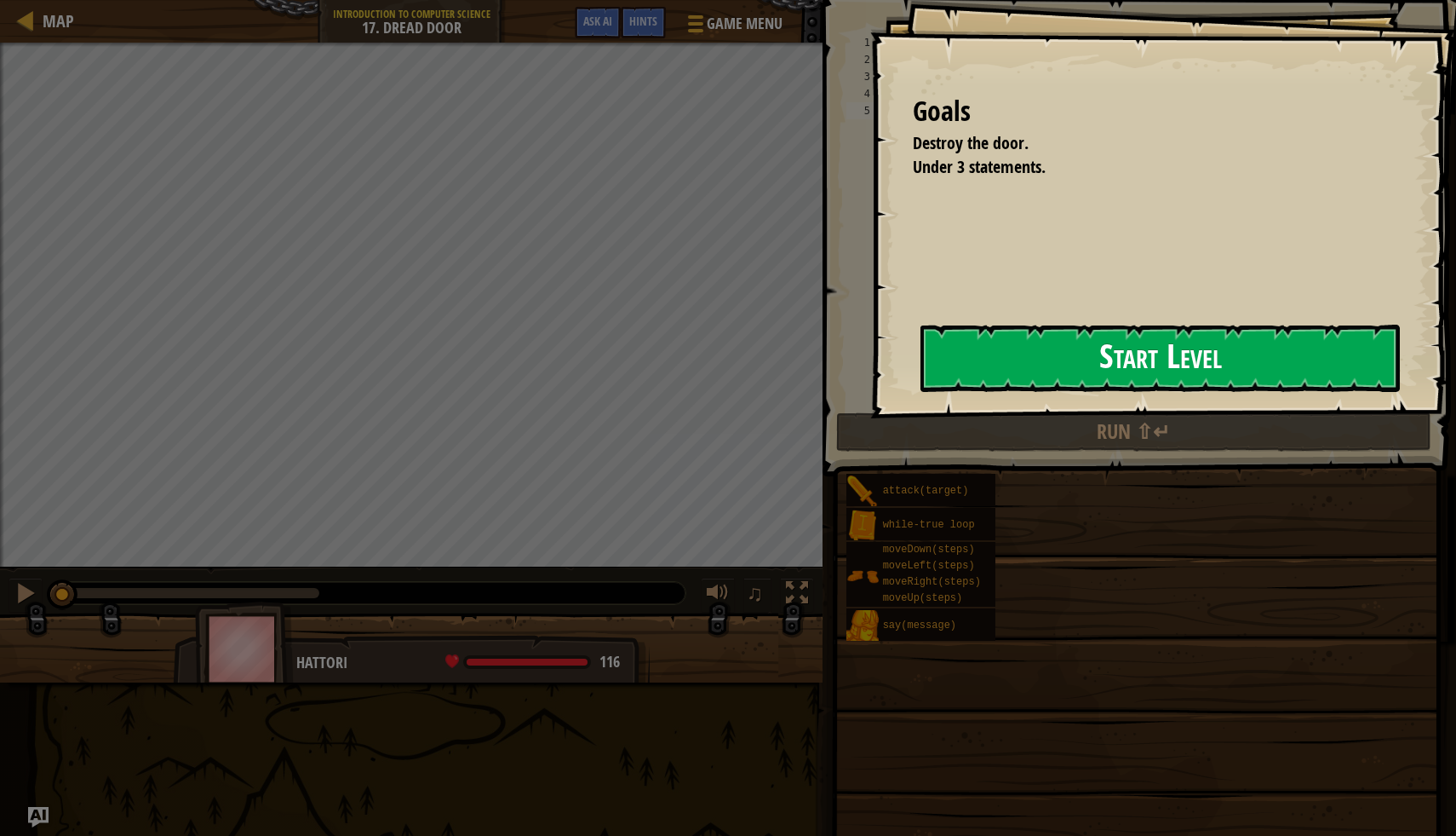
click at [921, 377] on button "Start Level" at bounding box center [1160, 357] width 479 height 67
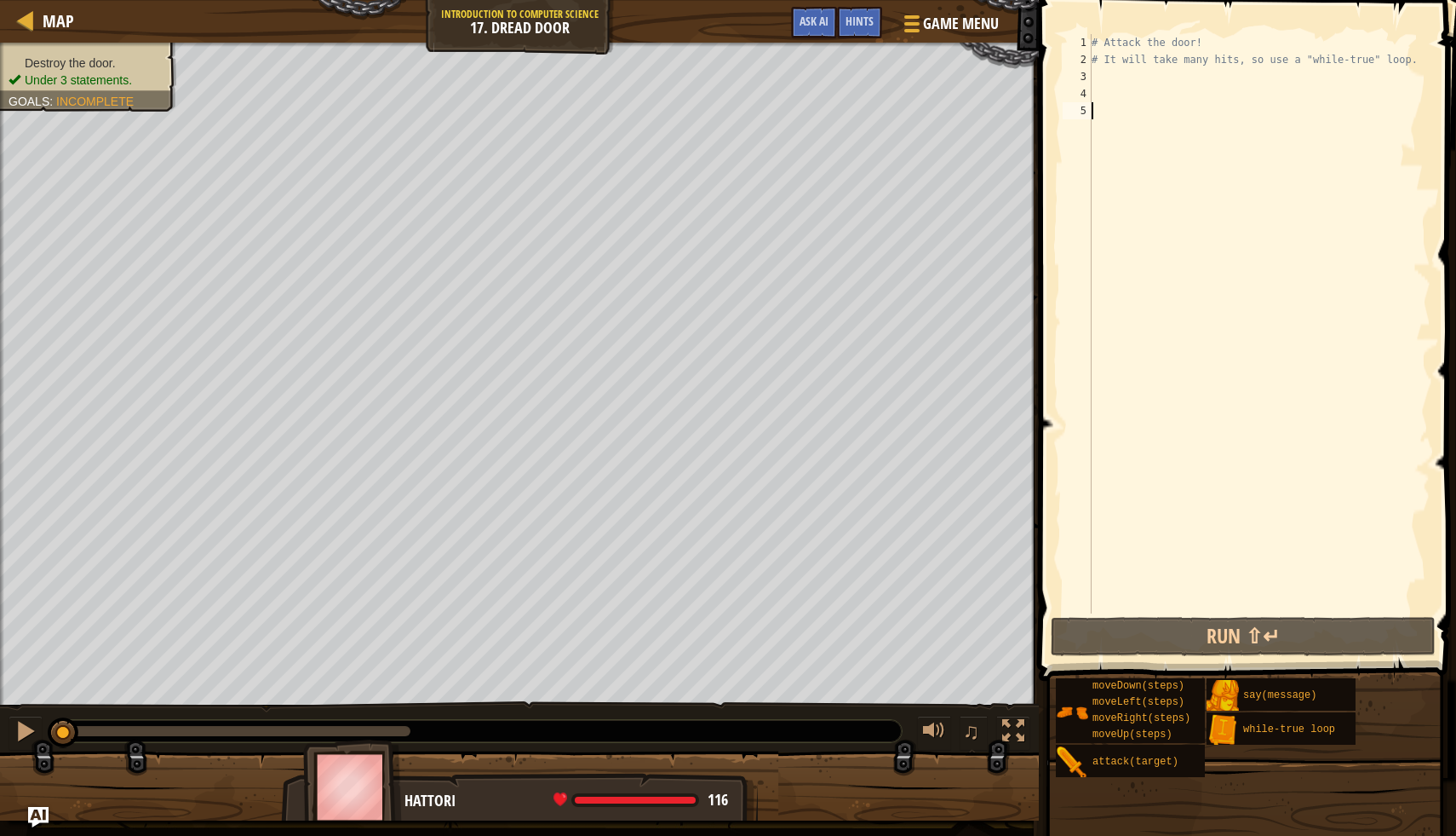
click at [1102, 75] on div "# Attack the door! # It will take many hits, so use a "while-true" loop." at bounding box center [1259, 340] width 342 height 614
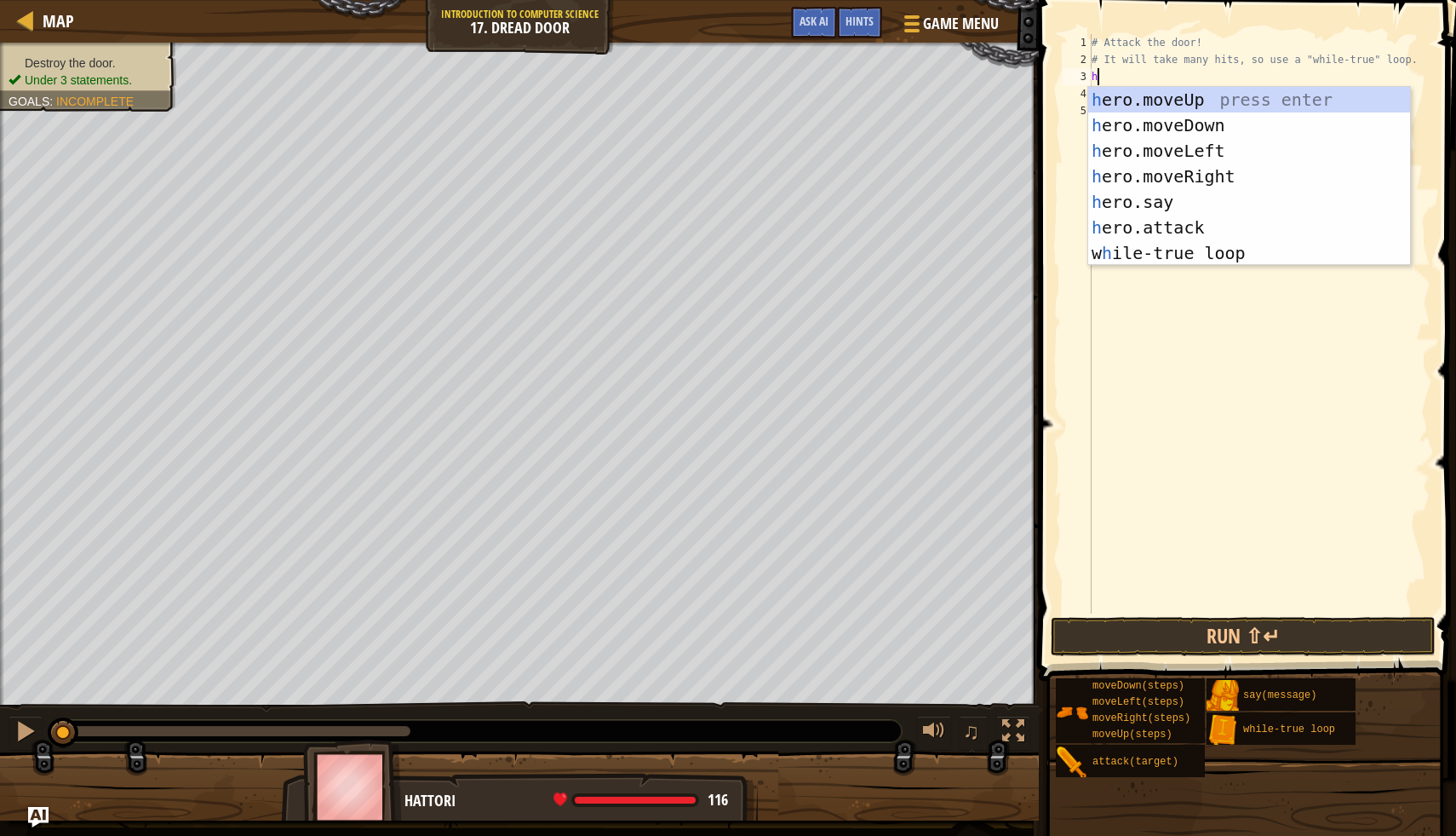
scroll to position [8, 0]
click at [1177, 190] on div "h ero.moveUp press enter h ero.moveDown press enter h ero.moveLeft press enter …" at bounding box center [1249, 201] width 322 height 230
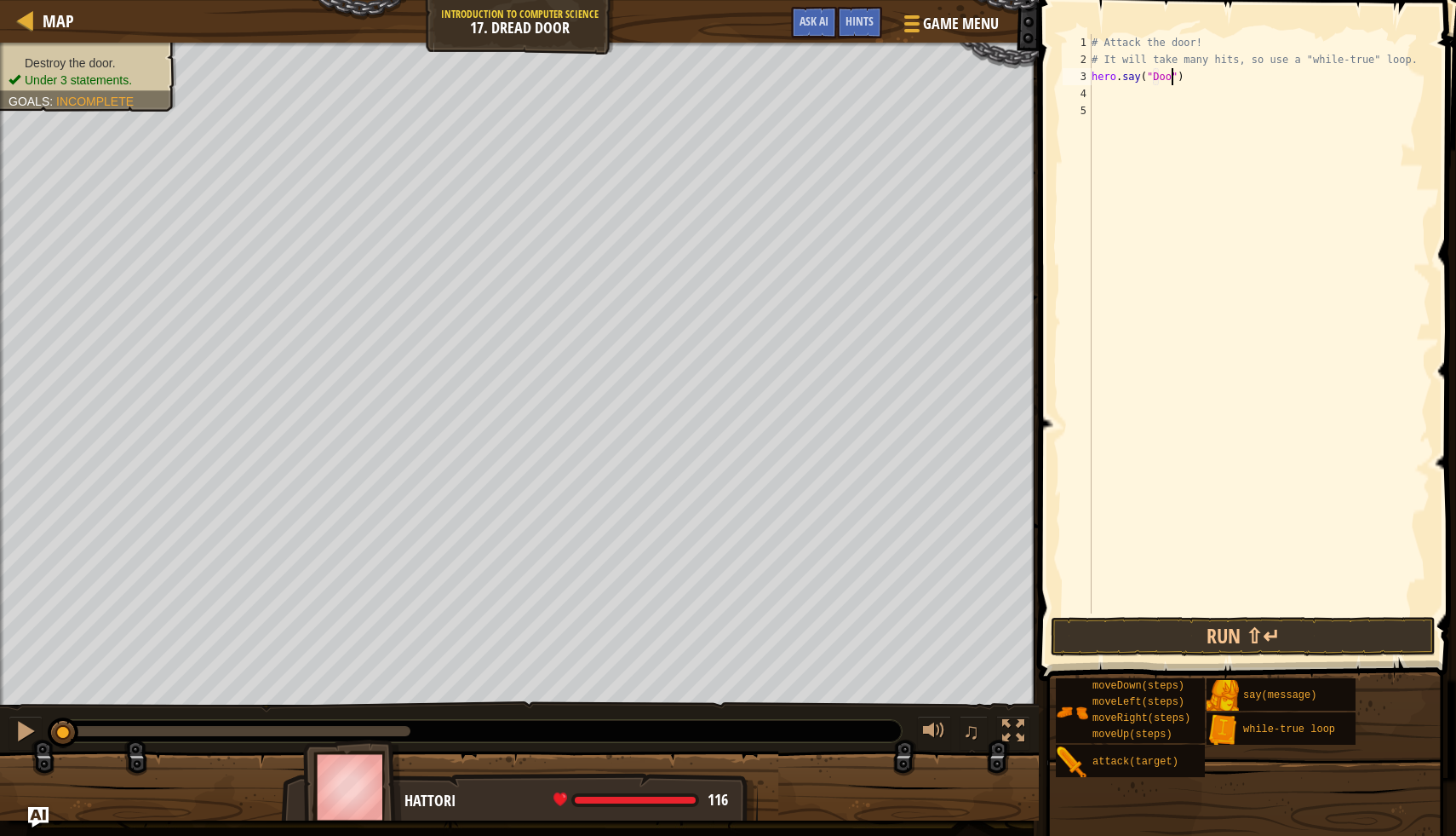
scroll to position [8, 7]
type textarea "hero.say("Door")"
click at [1100, 639] on button "Run ⇧↵" at bounding box center [1243, 636] width 385 height 39
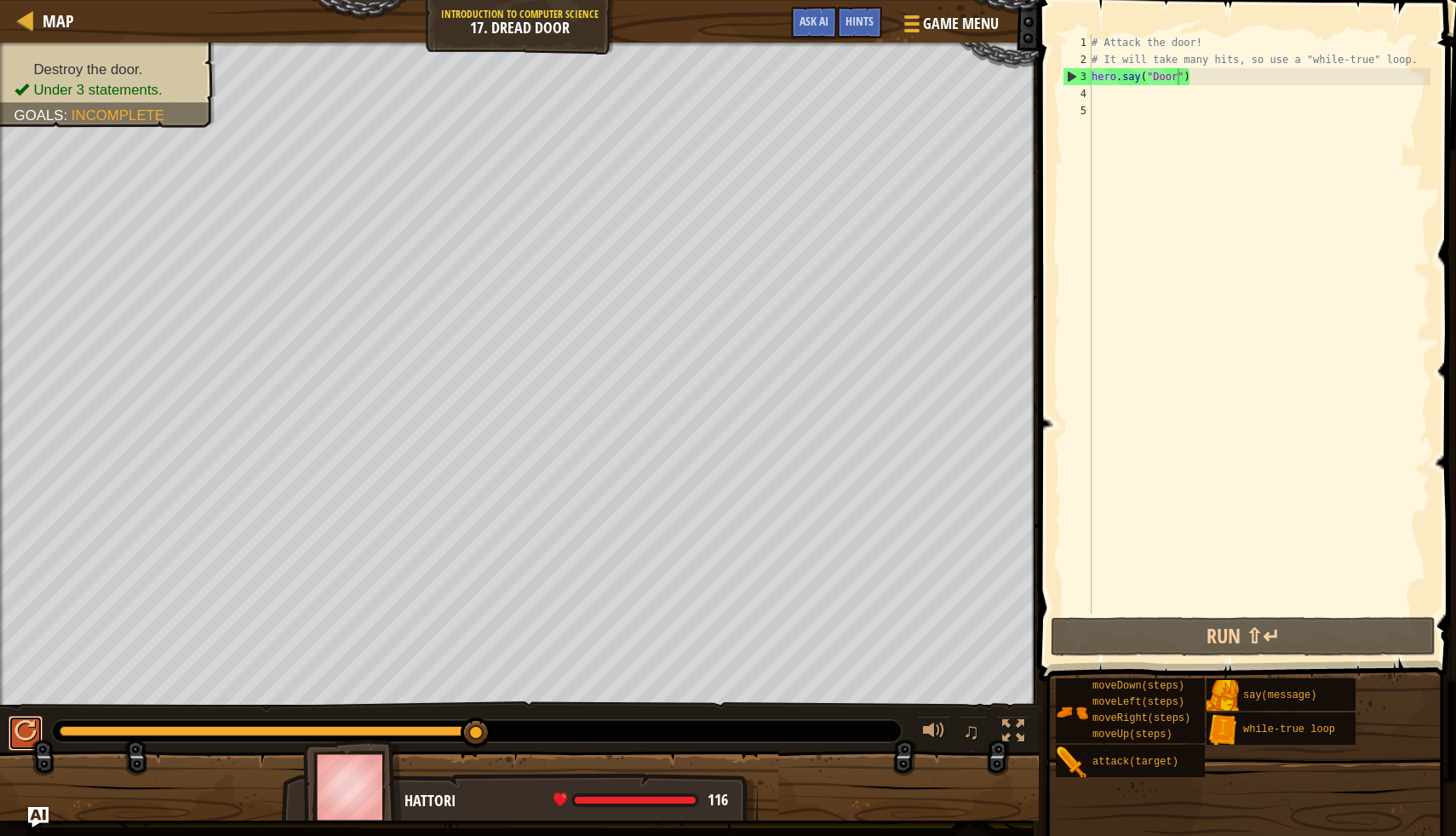
click at [30, 730] on div at bounding box center [25, 730] width 22 height 22
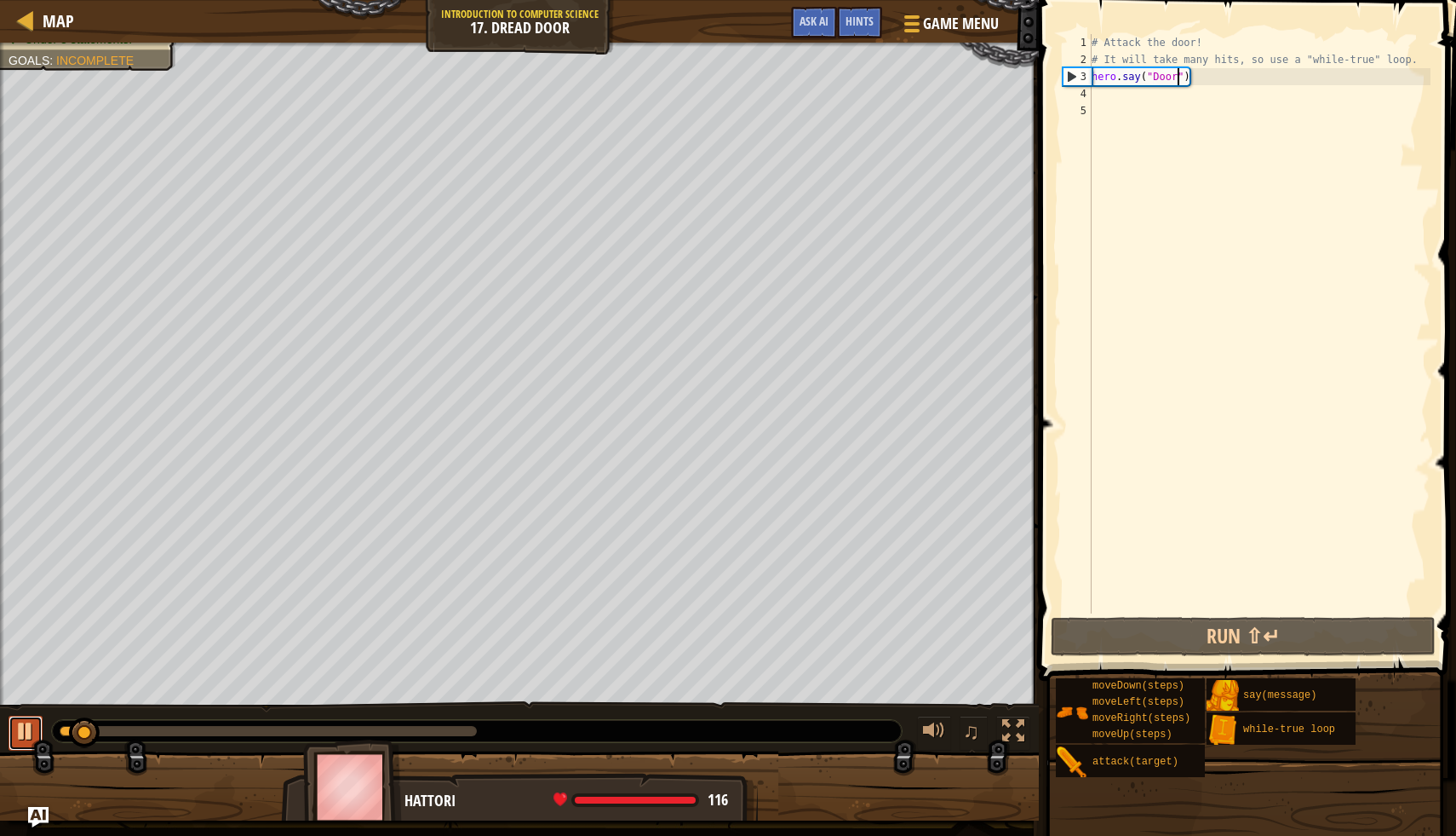
click at [28, 730] on div at bounding box center [25, 730] width 22 height 22
click at [823, 13] on button "Ask AI" at bounding box center [814, 22] width 46 height 31
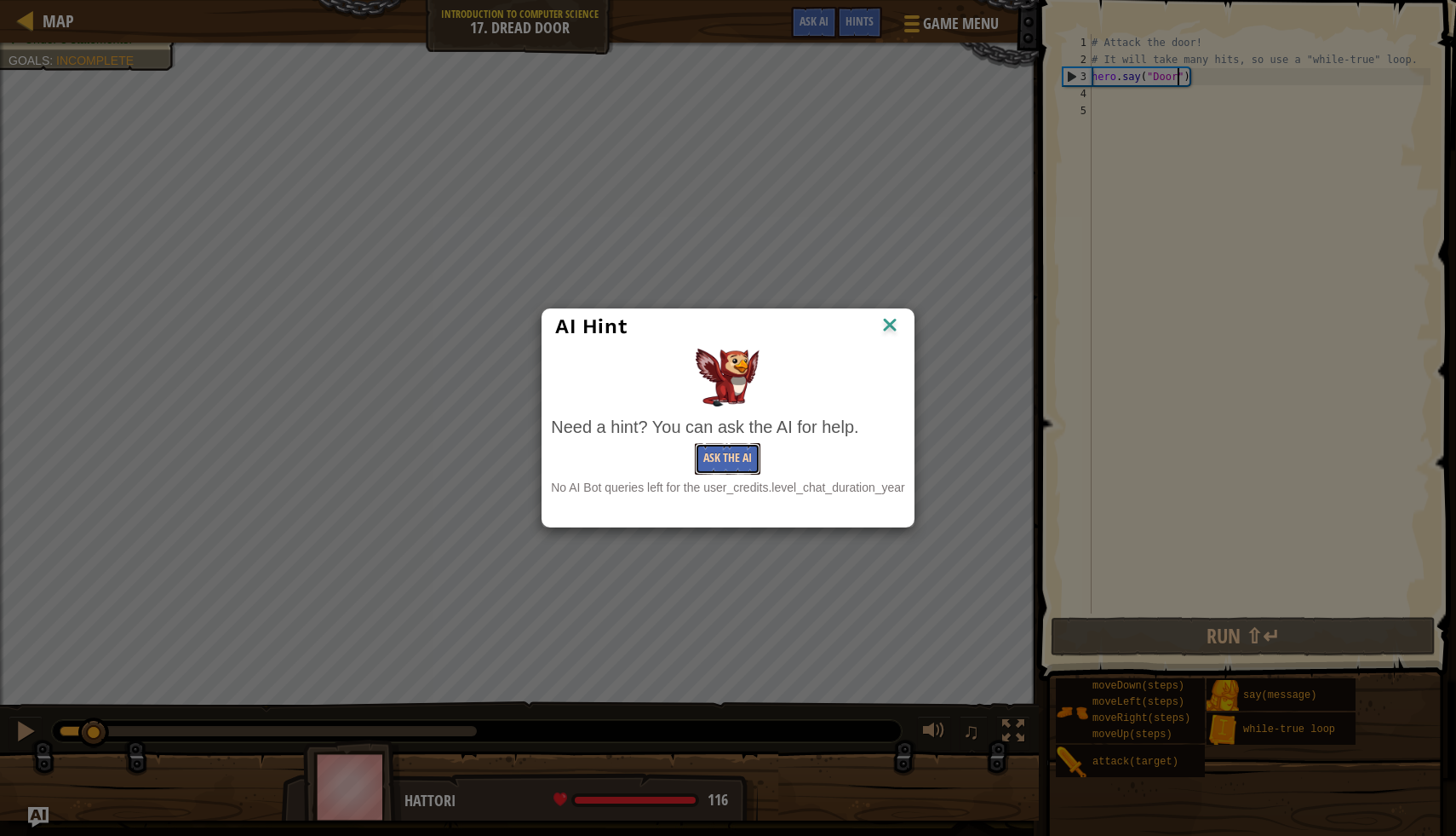
click at [714, 451] on button "Ask the AI" at bounding box center [727, 458] width 65 height 31
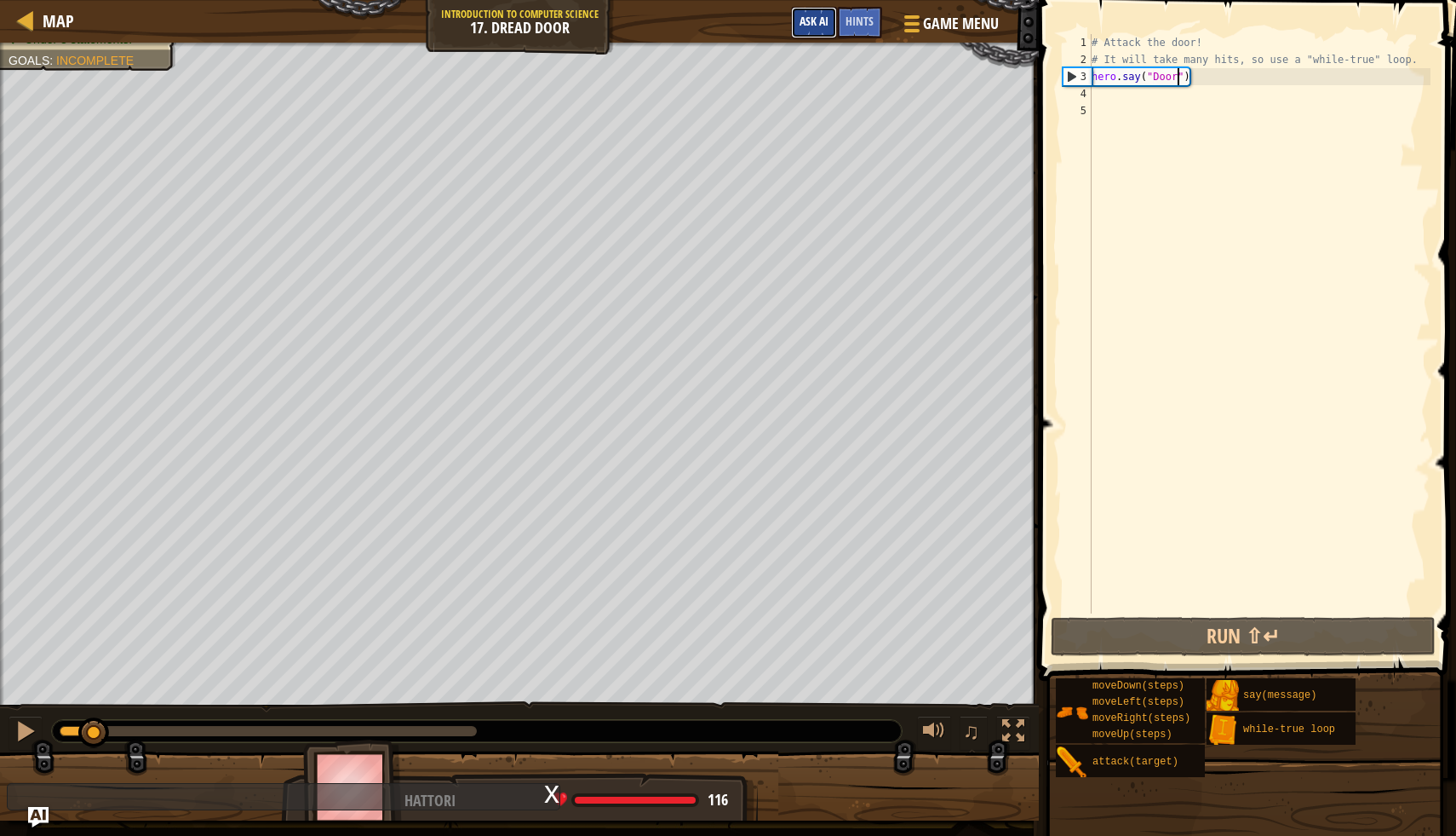
click at [819, 26] on span "Ask AI" at bounding box center [814, 21] width 29 height 16
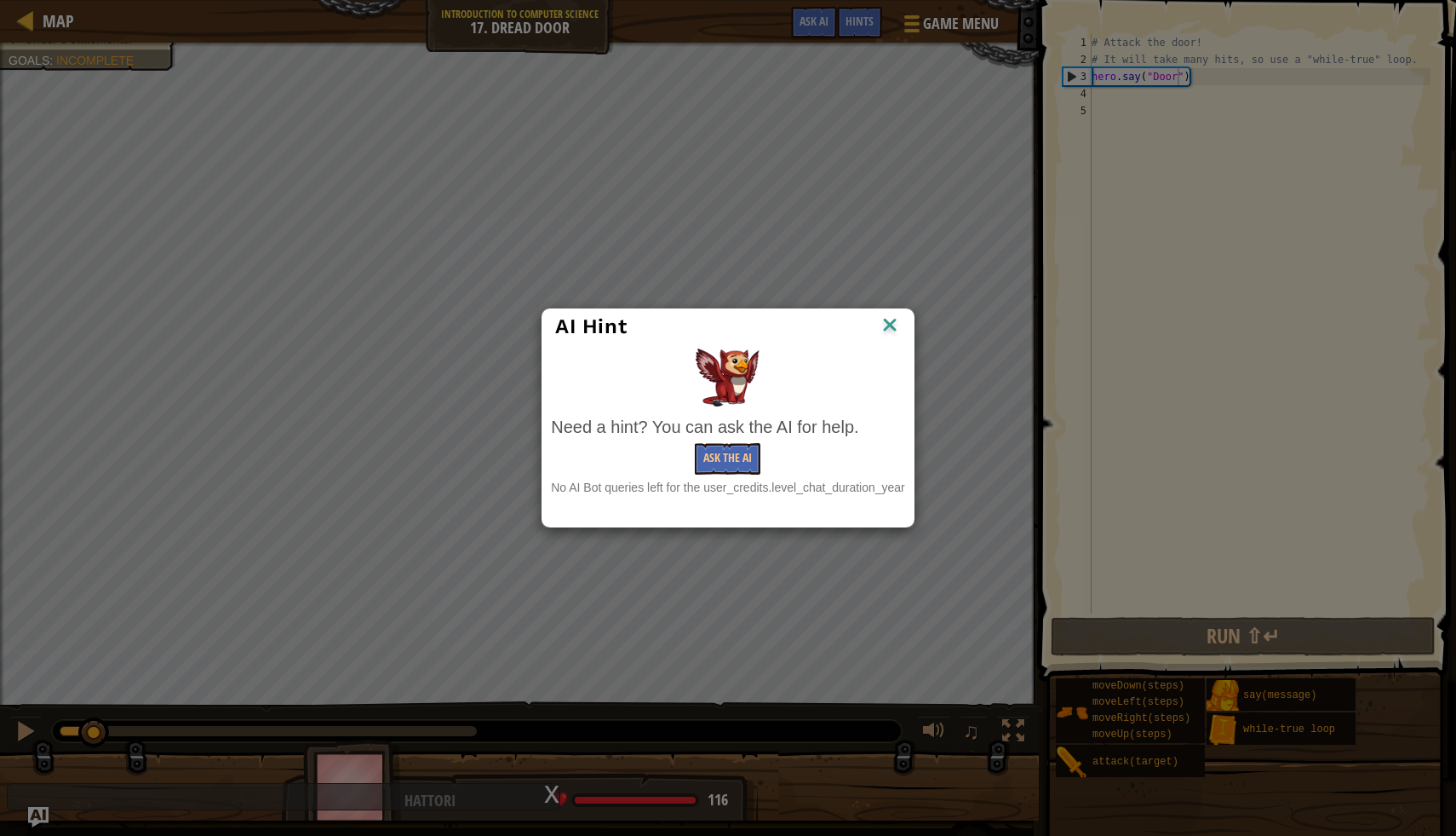
click at [691, 451] on div "Ask the AI" at bounding box center [728, 458] width 355 height 31
click at [710, 451] on button "Ask the AI" at bounding box center [727, 458] width 65 height 31
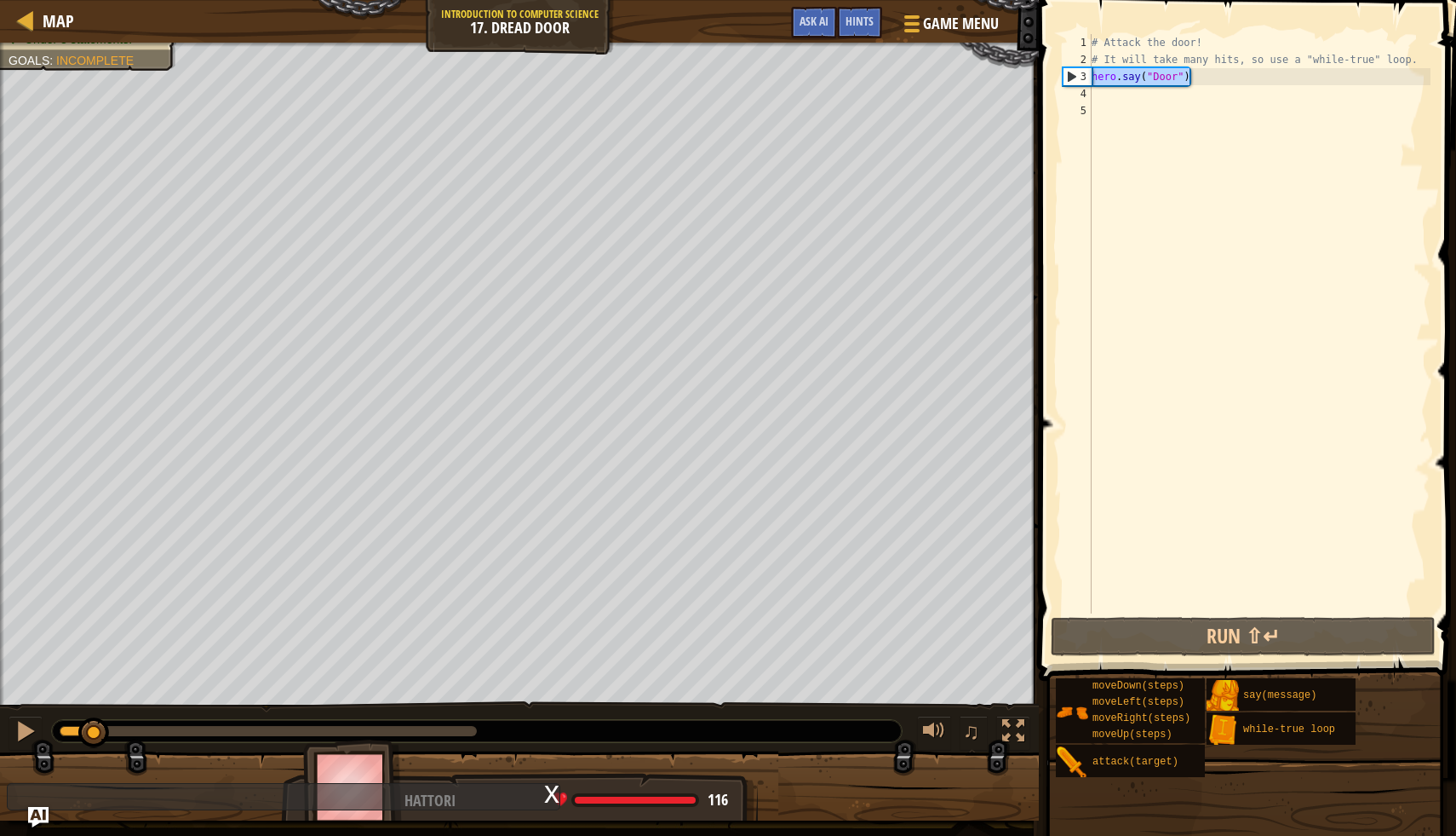
drag, startPoint x: 1200, startPoint y: 82, endPoint x: 1090, endPoint y: 78, distance: 110.1
click at [1090, 78] on div "hero.say("Door") 1 2 3 4 5 # Attack the door! # It will take many hits, so use …" at bounding box center [1245, 323] width 372 height 580
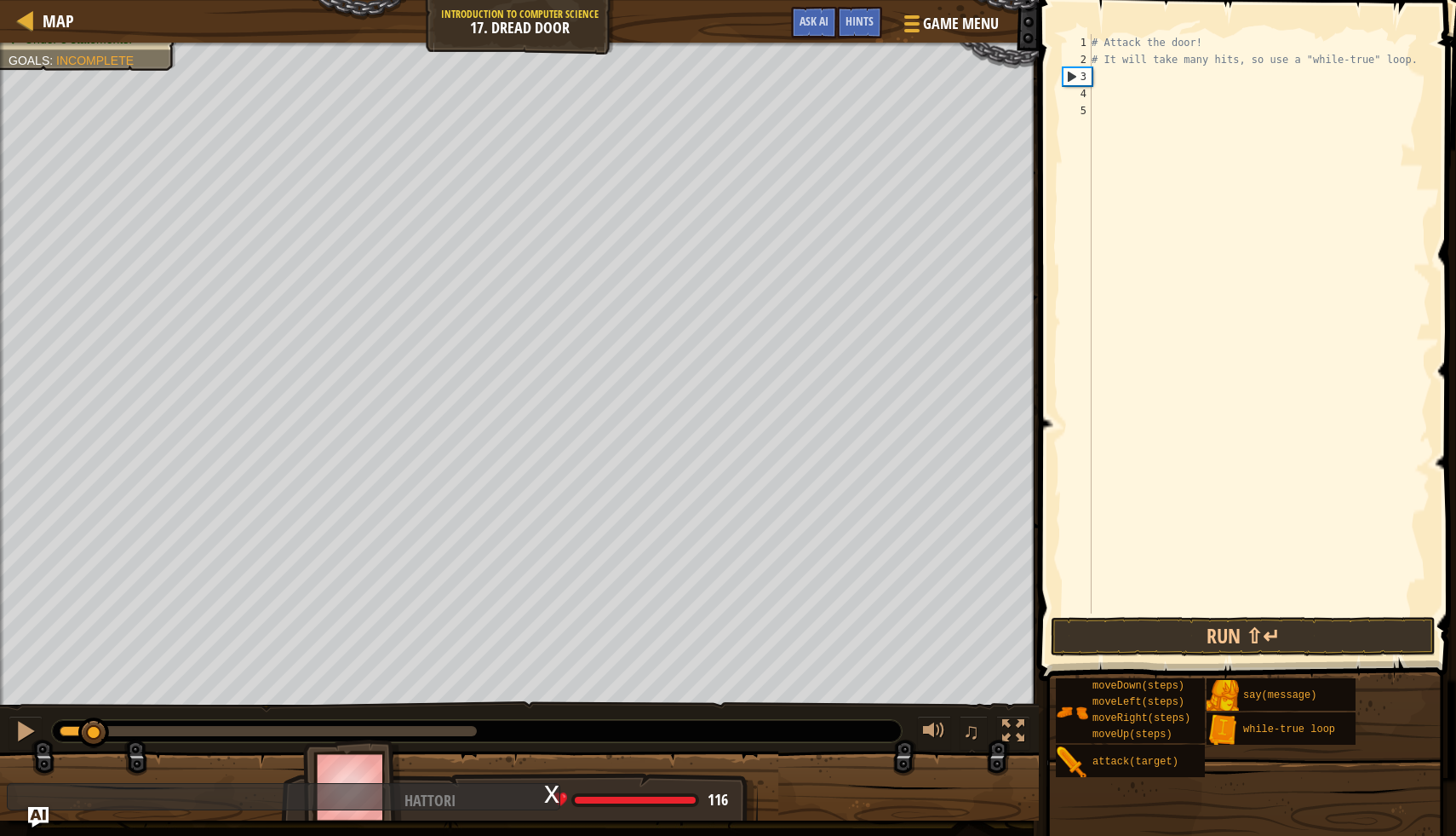
type textarea "# It will take many hits, so use a "while-true" loop."
click at [1104, 76] on div "# Attack the door! # It will take many hits, so use a "while-true" loop." at bounding box center [1259, 340] width 342 height 614
click at [858, 20] on span "Hints" at bounding box center [860, 21] width 28 height 16
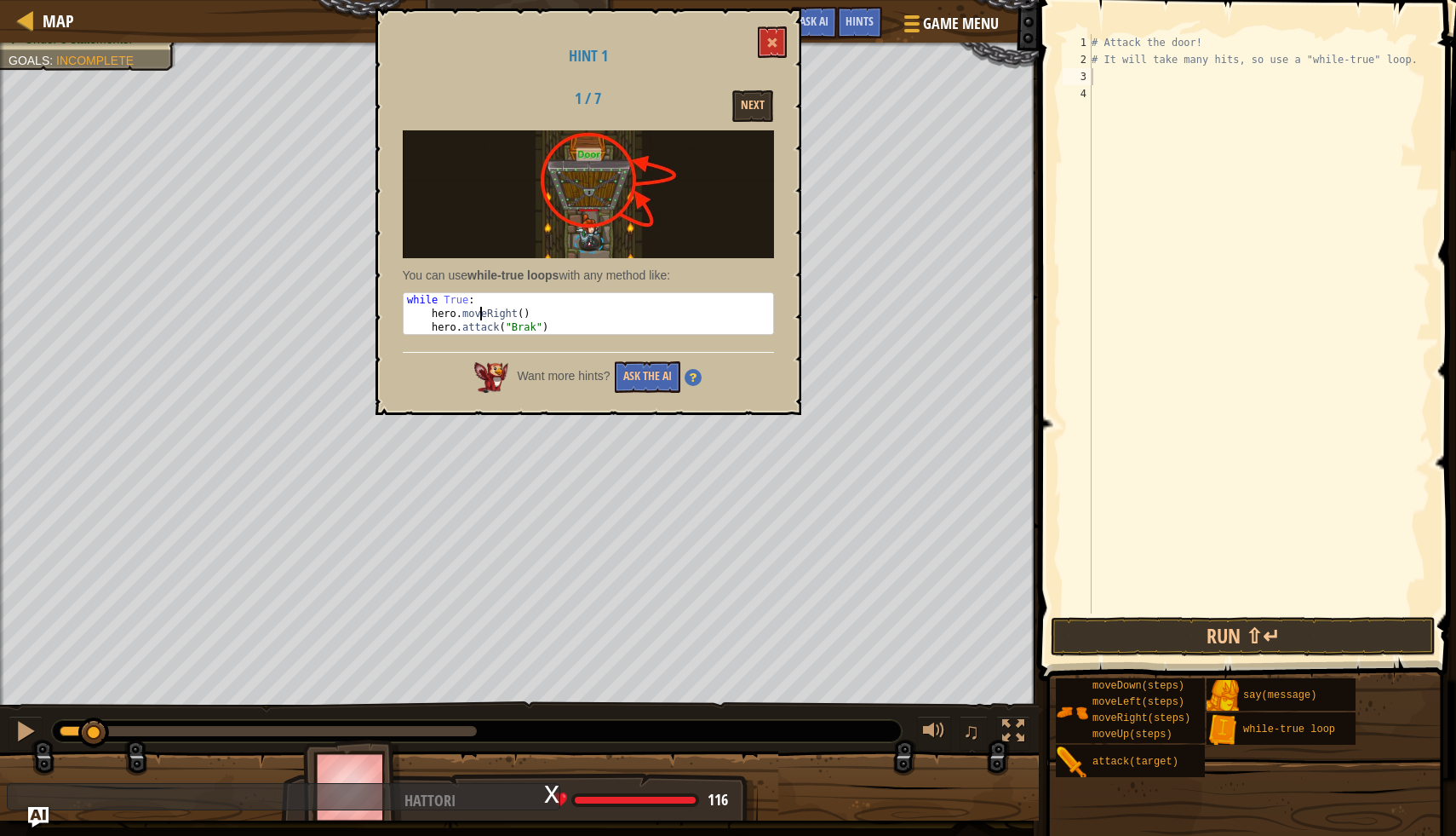
click at [481, 313] on div "while True : hero . moveRight ( ) hero . attack ( "Brak" )" at bounding box center [588, 327] width 370 height 68
drag, startPoint x: 431, startPoint y: 310, endPoint x: 563, endPoint y: 331, distance: 133.7
click at [563, 332] on div "while True : hero . moveRight ( ) hero . attack ( "Brak" )" at bounding box center [588, 327] width 370 height 68
click at [541, 329] on div "while True : hero . moveRight ( ) hero . attack ( "Brak" )" at bounding box center [588, 327] width 370 height 68
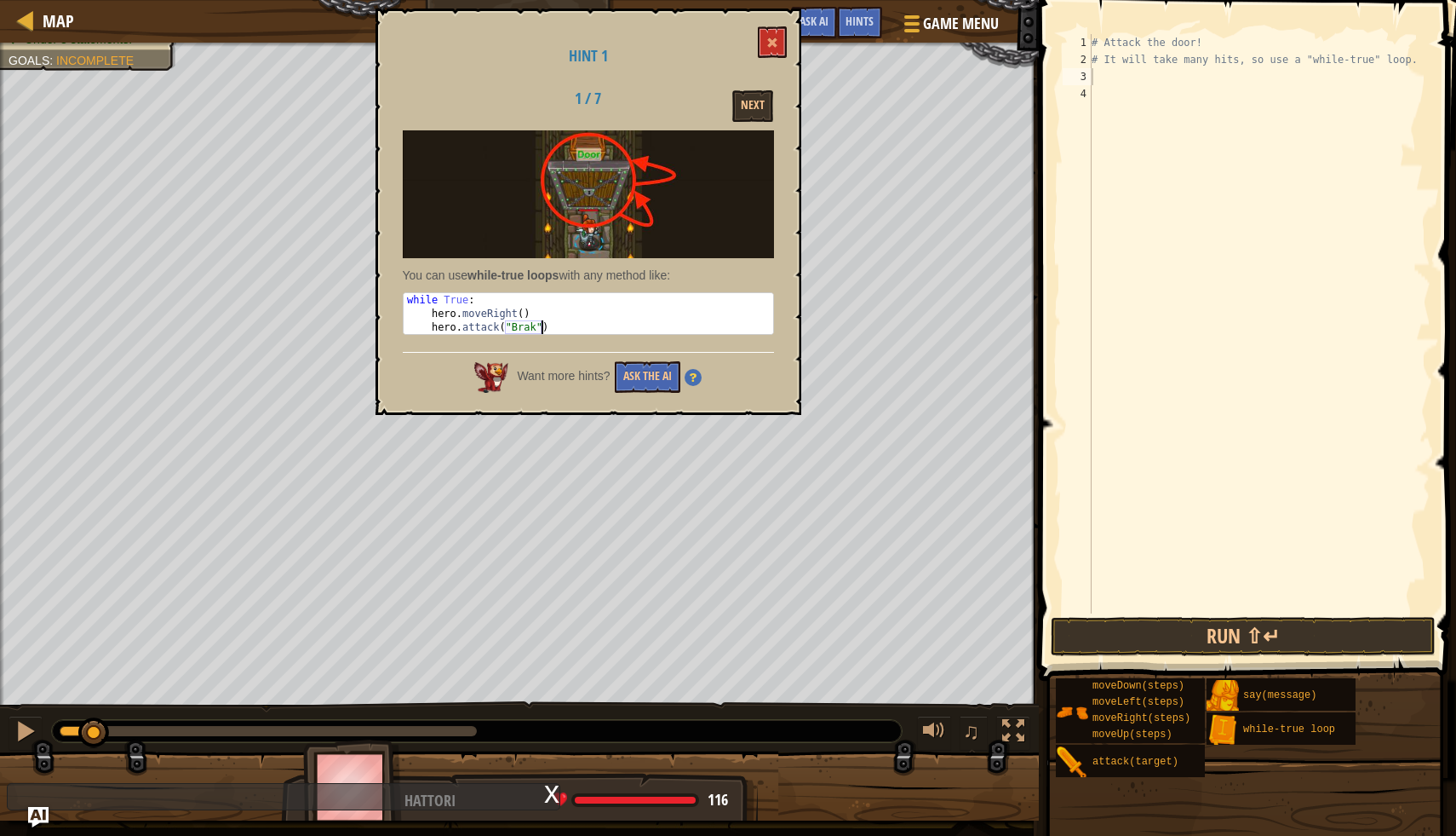
click at [541, 329] on div "while True : hero . moveRight ( ) hero . attack ( "Brak" )" at bounding box center [588, 327] width 370 height 68
click at [434, 313] on div "while True : hero . moveRight ( ) hero . attack ( "Brak" )" at bounding box center [588, 327] width 370 height 68
drag, startPoint x: 432, startPoint y: 313, endPoint x: 506, endPoint y: 329, distance: 75.7
click at [506, 329] on div "while True : hero . moveRight ( ) hero . attack ( "Brak" )" at bounding box center [588, 327] width 370 height 68
click at [442, 311] on div "while True : hero . moveRight ( ) hero . attack ( "Brak" )" at bounding box center [588, 327] width 370 height 68
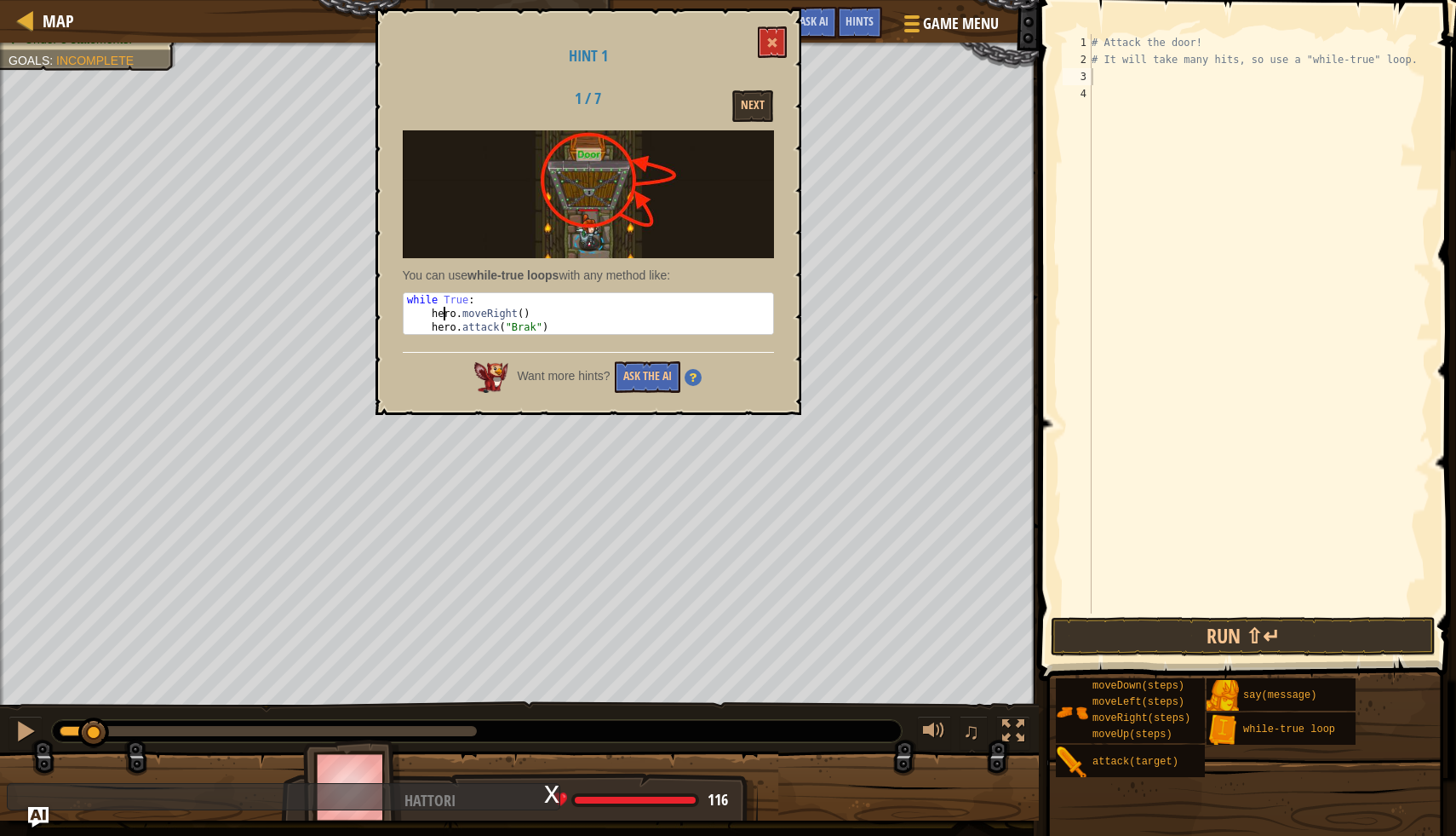
click at [442, 311] on div "while True : hero . moveRight ( ) hero . attack ( "Brak" )" at bounding box center [588, 327] width 370 height 68
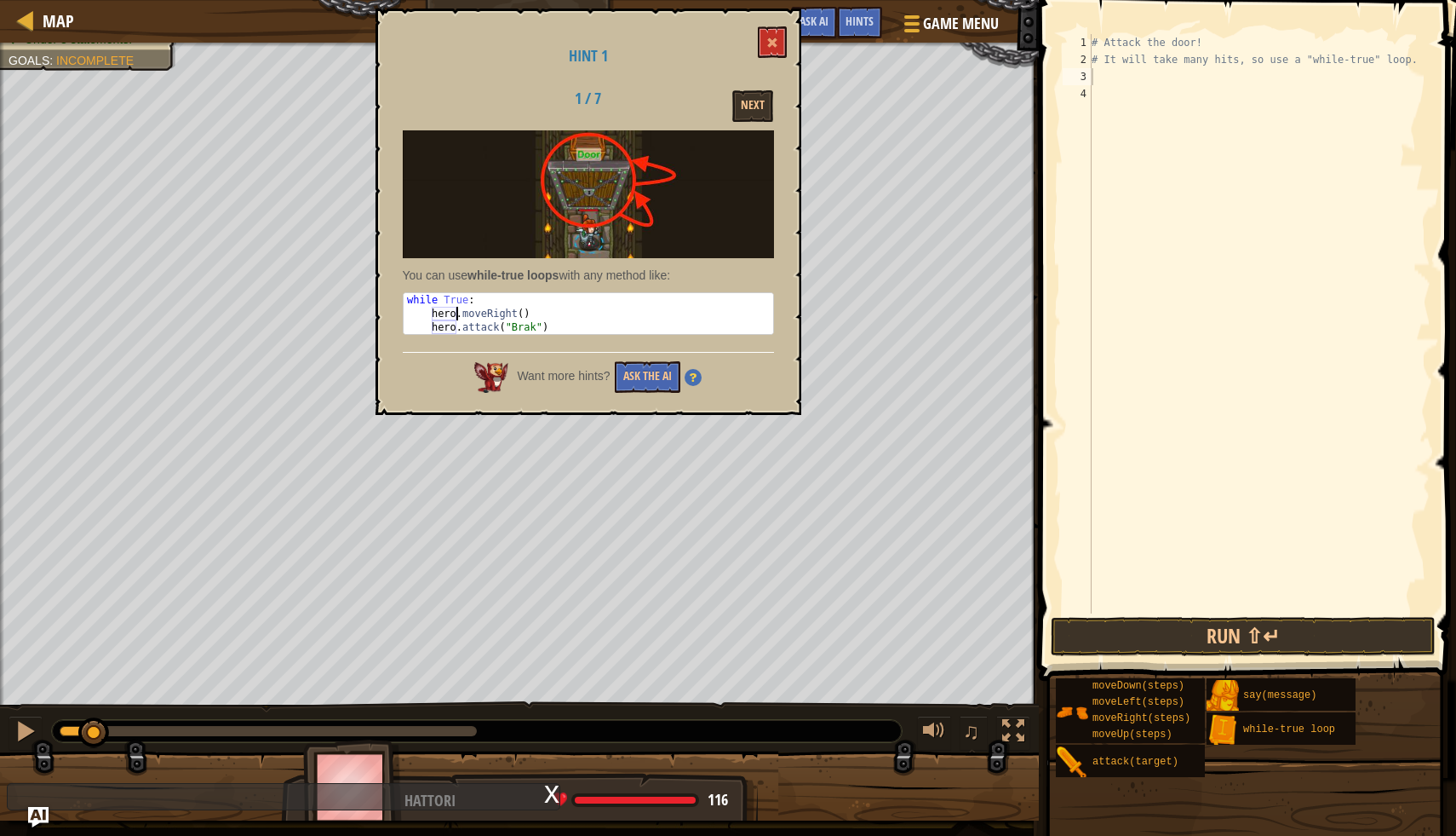
click at [442, 311] on div "while True : hero . moveRight ( ) hero . attack ( "Brak" )" at bounding box center [588, 327] width 370 height 68
click at [460, 312] on div "while True : hero . moveRight ( ) hero . attack ( "Brak" )" at bounding box center [588, 327] width 370 height 68
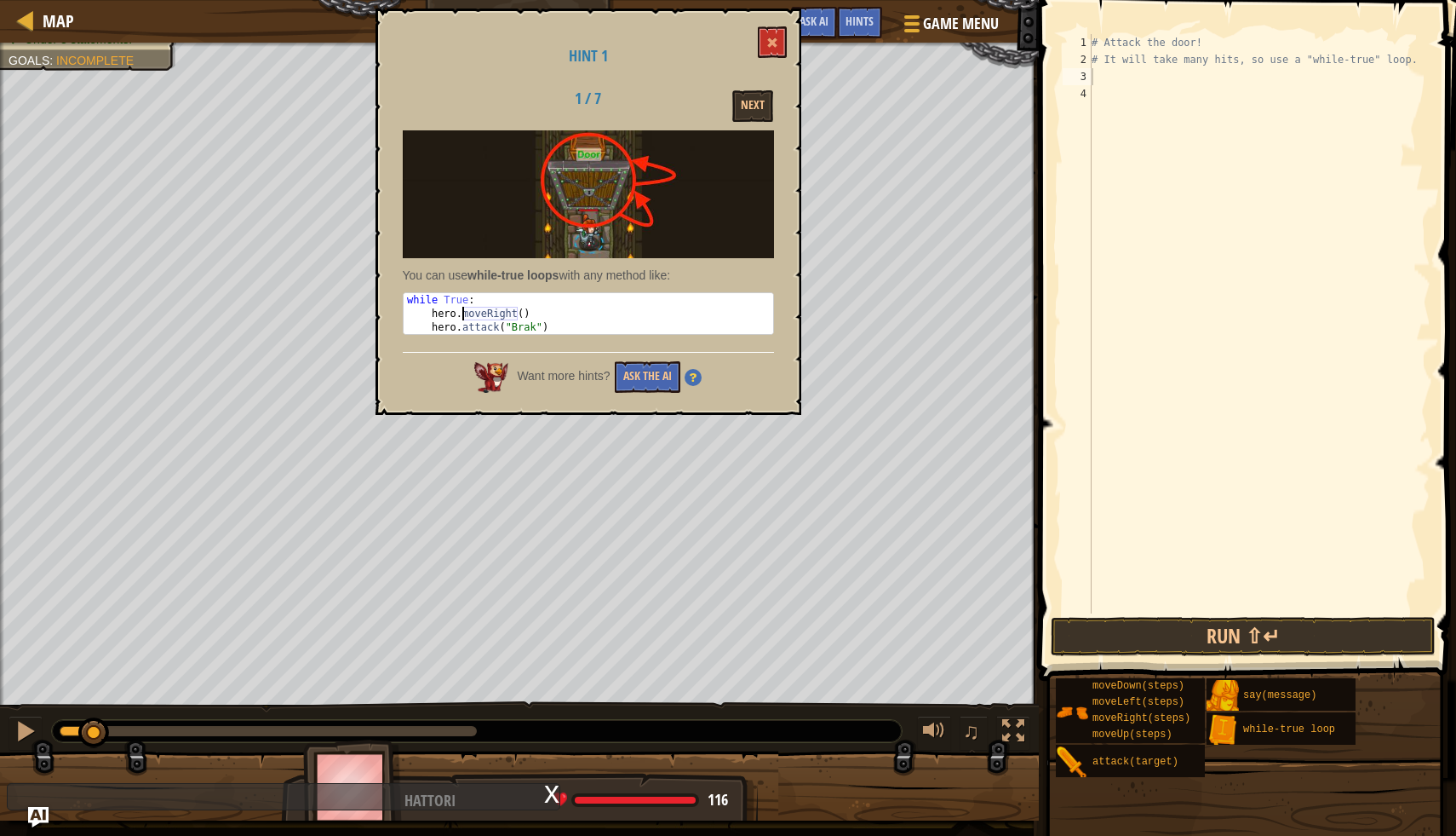
click at [460, 312] on div "while True : hero . moveRight ( ) hero . attack ( "Brak" )" at bounding box center [588, 327] width 370 height 68
click at [454, 331] on div "while True : hero . moveRight ( ) hero . attack ( "Brak" )" at bounding box center [588, 327] width 370 height 68
type textarea "hero.attack("Brak")"
click at [454, 331] on div "while True : hero . moveRight ( ) hero . attack ( "Brak" )" at bounding box center [588, 327] width 370 height 68
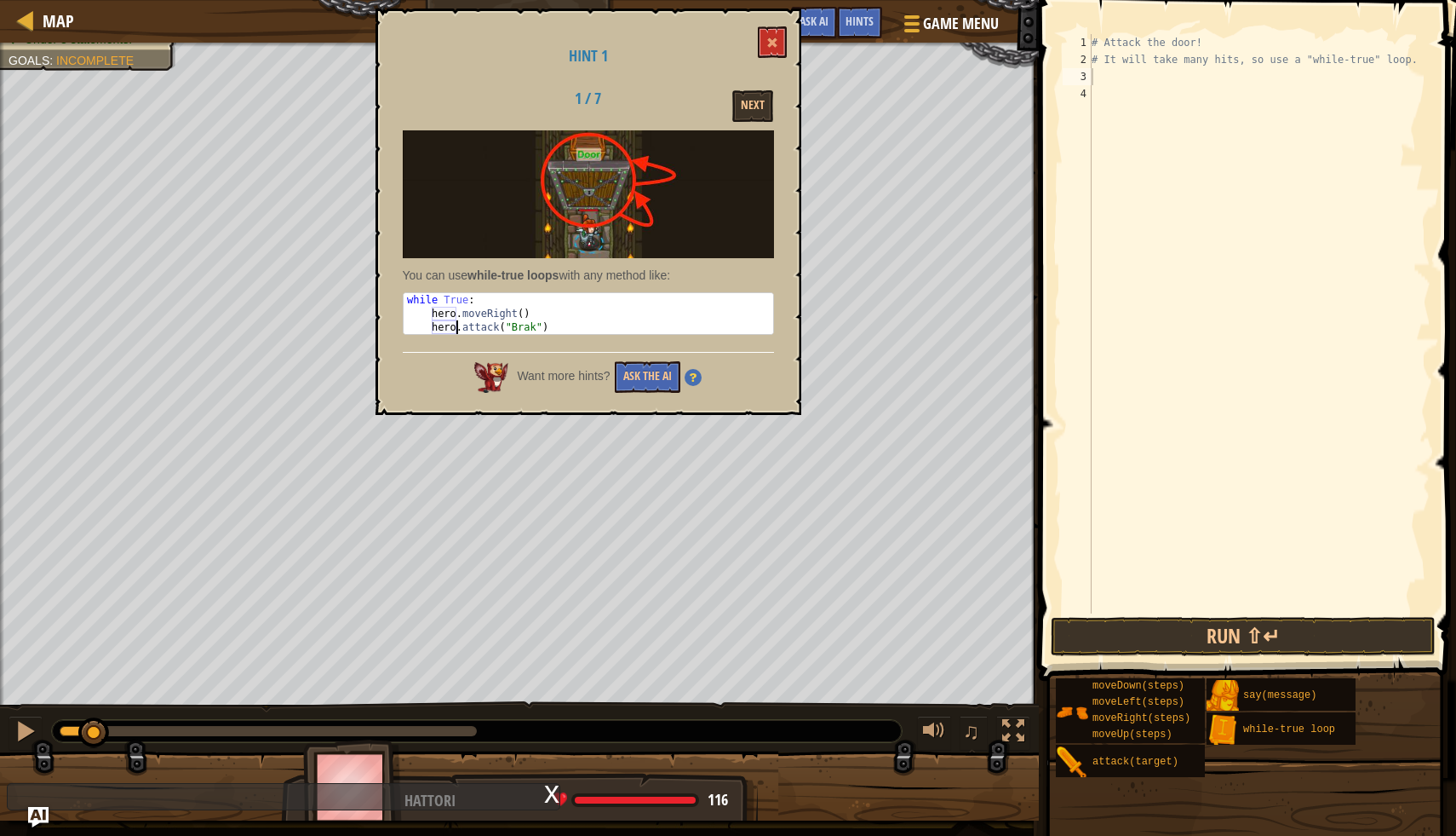
click at [454, 331] on div "while True : hero . moveRight ( ) hero . attack ( "Brak" )" at bounding box center [588, 327] width 370 height 68
click at [1122, 83] on div "# Attack the door! # It will take many hits, so use a "while-true" loop." at bounding box center [1259, 340] width 342 height 614
paste textarea "hero.attack("Brak")"
click at [1118, 81] on div "# Attack the door! # It will take many hits, so use a "while-true" loop. hero .…" at bounding box center [1259, 340] width 342 height 614
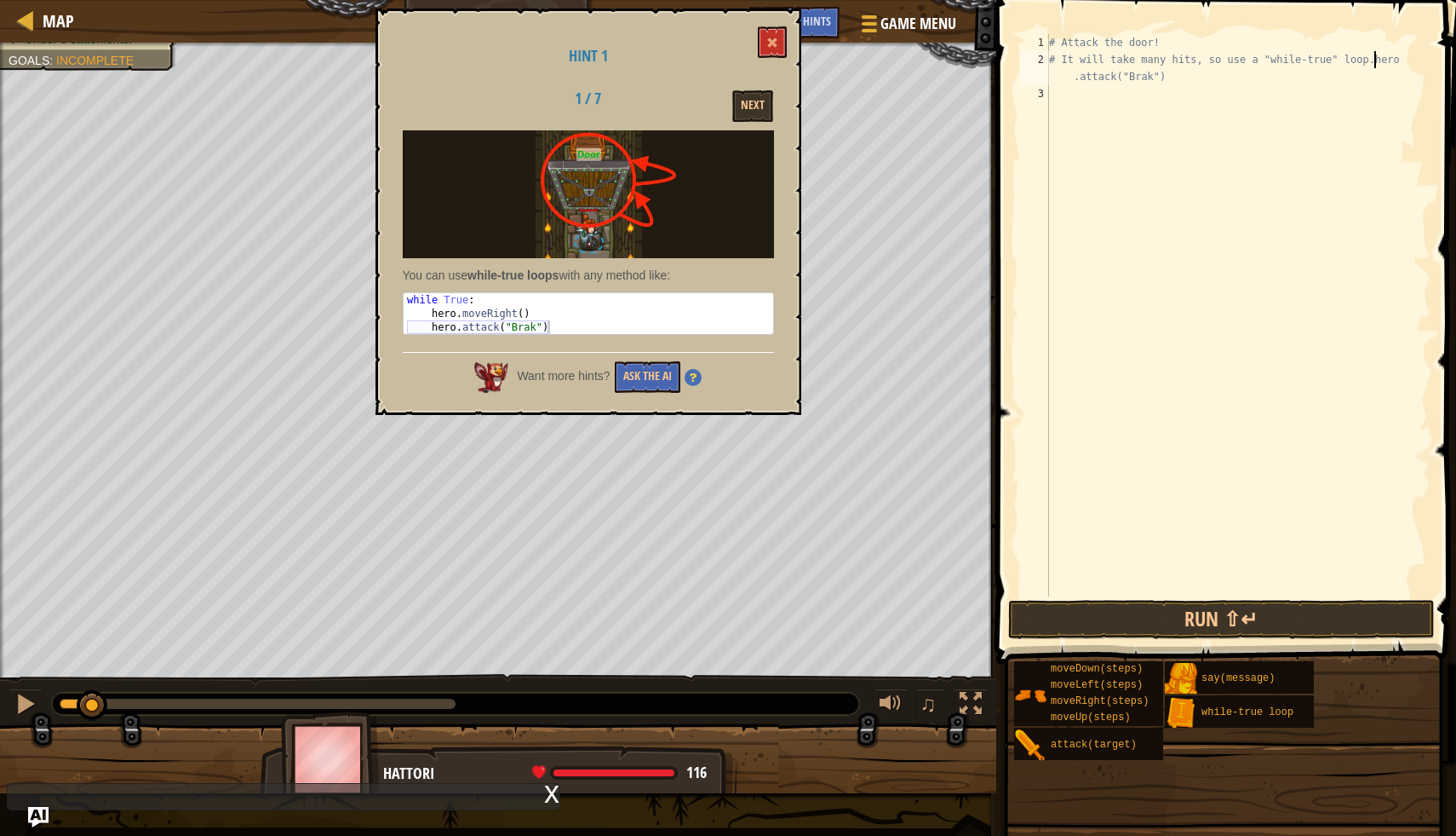
type textarea "hero.attack("Brak")"
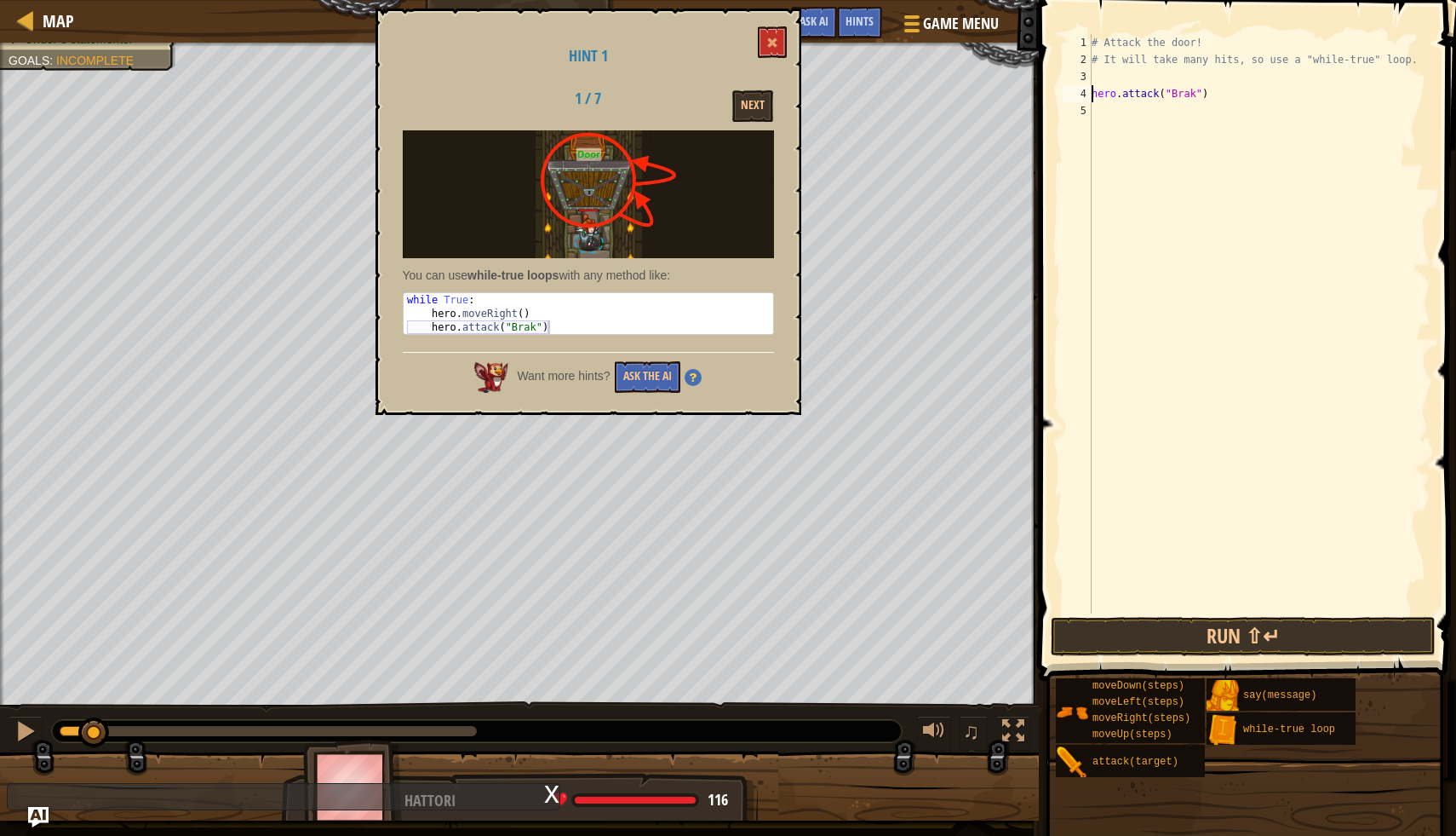
click at [1095, 83] on div "# Attack the door! # It will take many hits, so use a "while-true" loop. hero .…" at bounding box center [1259, 340] width 342 height 614
type textarea "h"
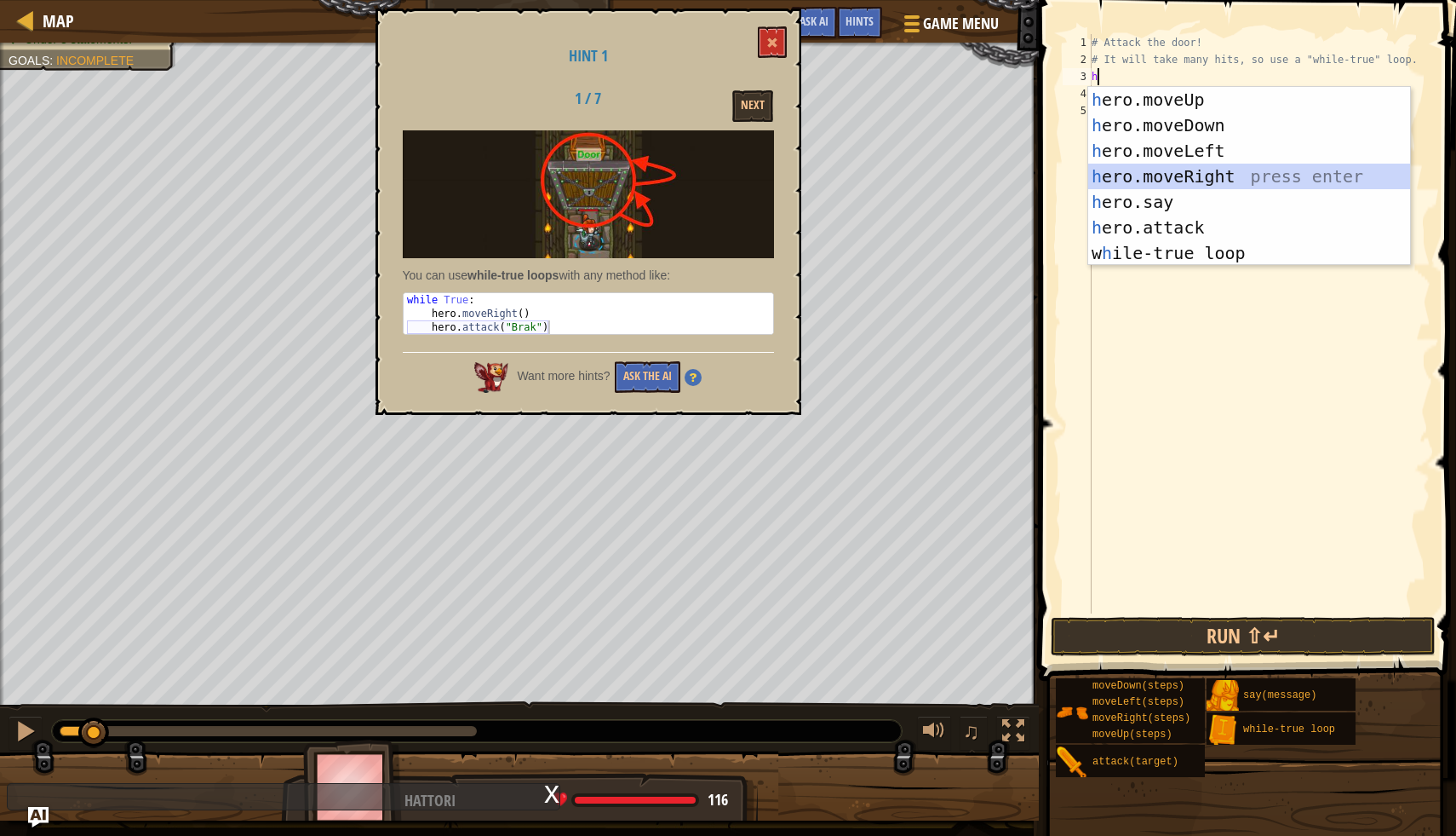
click at [1248, 178] on div "h ero.moveUp press enter h ero.moveDown press enter h ero.moveLeft press enter …" at bounding box center [1249, 201] width 322 height 230
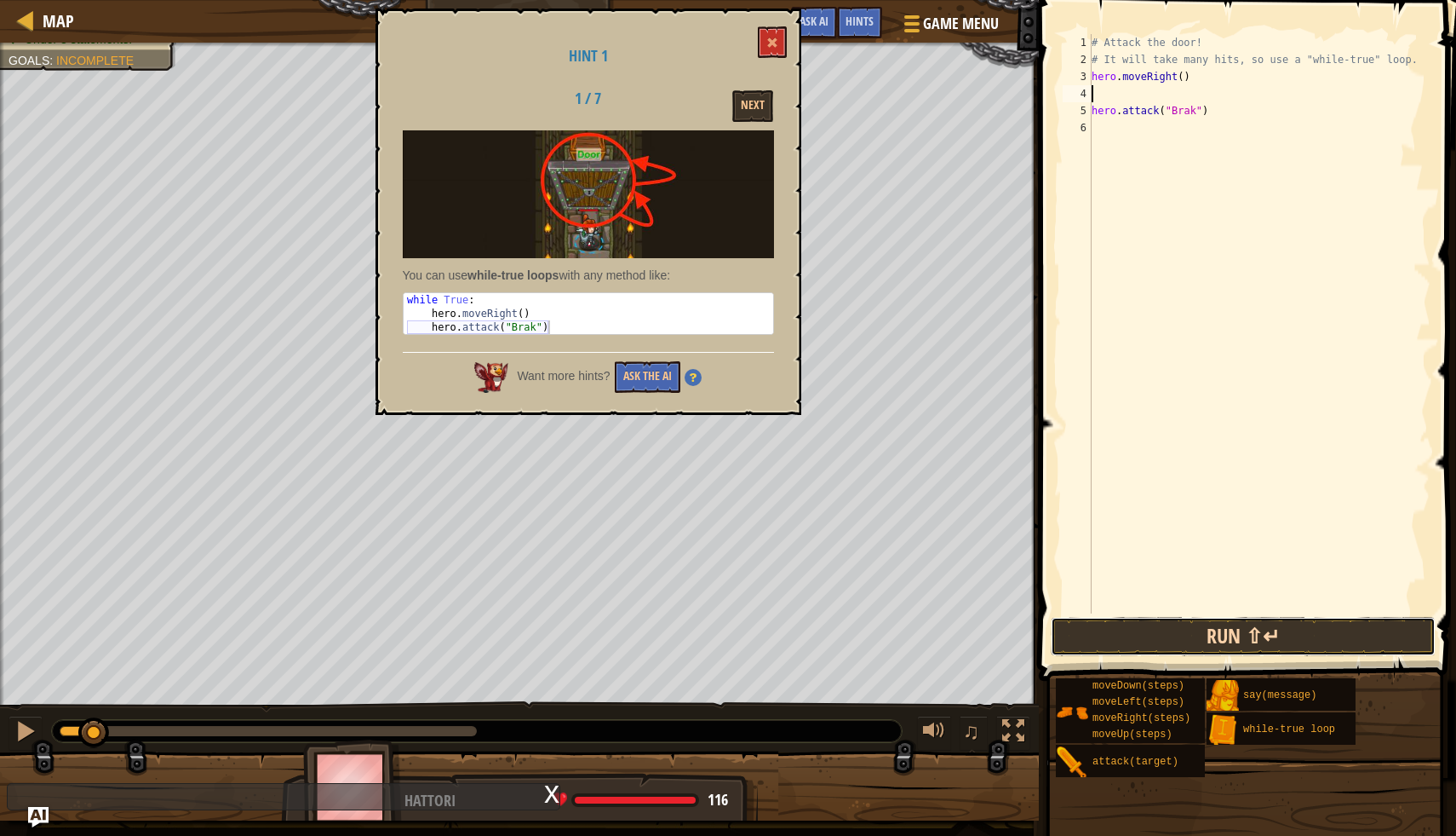
click at [1124, 630] on button "Run ⇧↵" at bounding box center [1243, 636] width 385 height 39
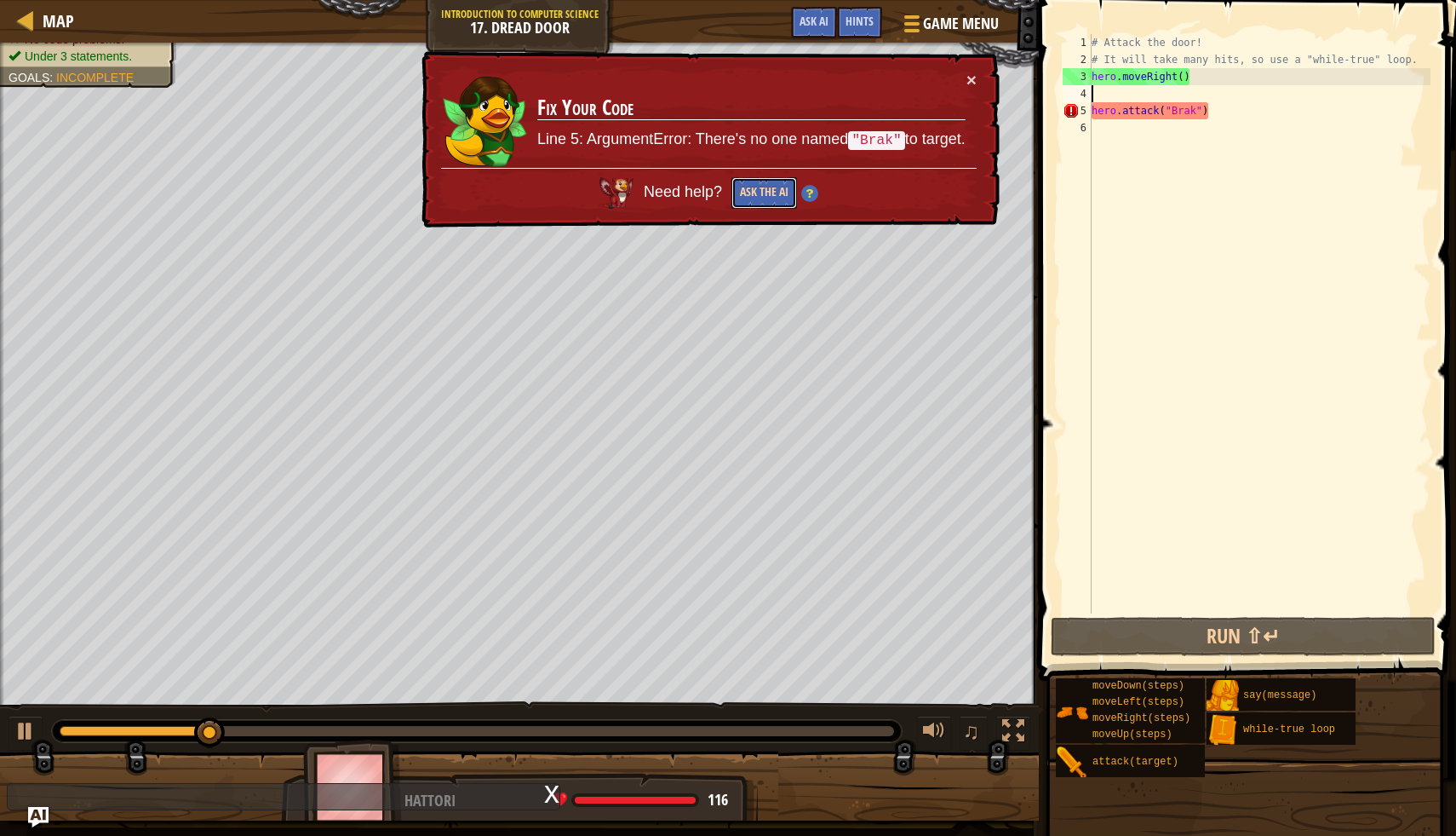
click at [775, 188] on button "Ask the AI" at bounding box center [764, 192] width 65 height 31
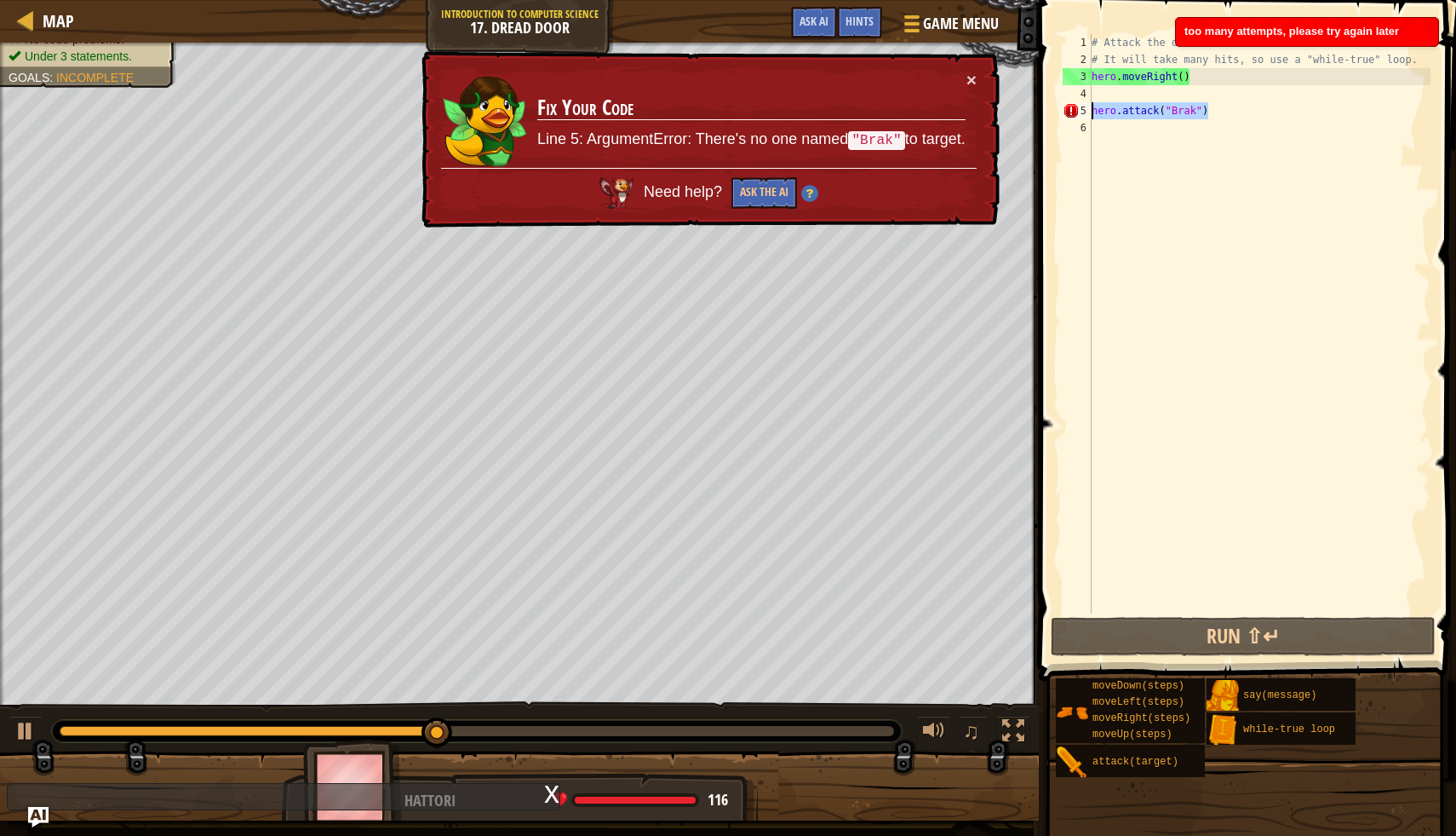
drag, startPoint x: 1211, startPoint y: 116, endPoint x: 1091, endPoint y: 112, distance: 120.1
click at [1091, 112] on div "1 2 3 4 5 6 # Attack the door! # It will take many hits, so use a "while-true" …" at bounding box center [1245, 323] width 372 height 580
type textarea "hero.attack("Brak")"
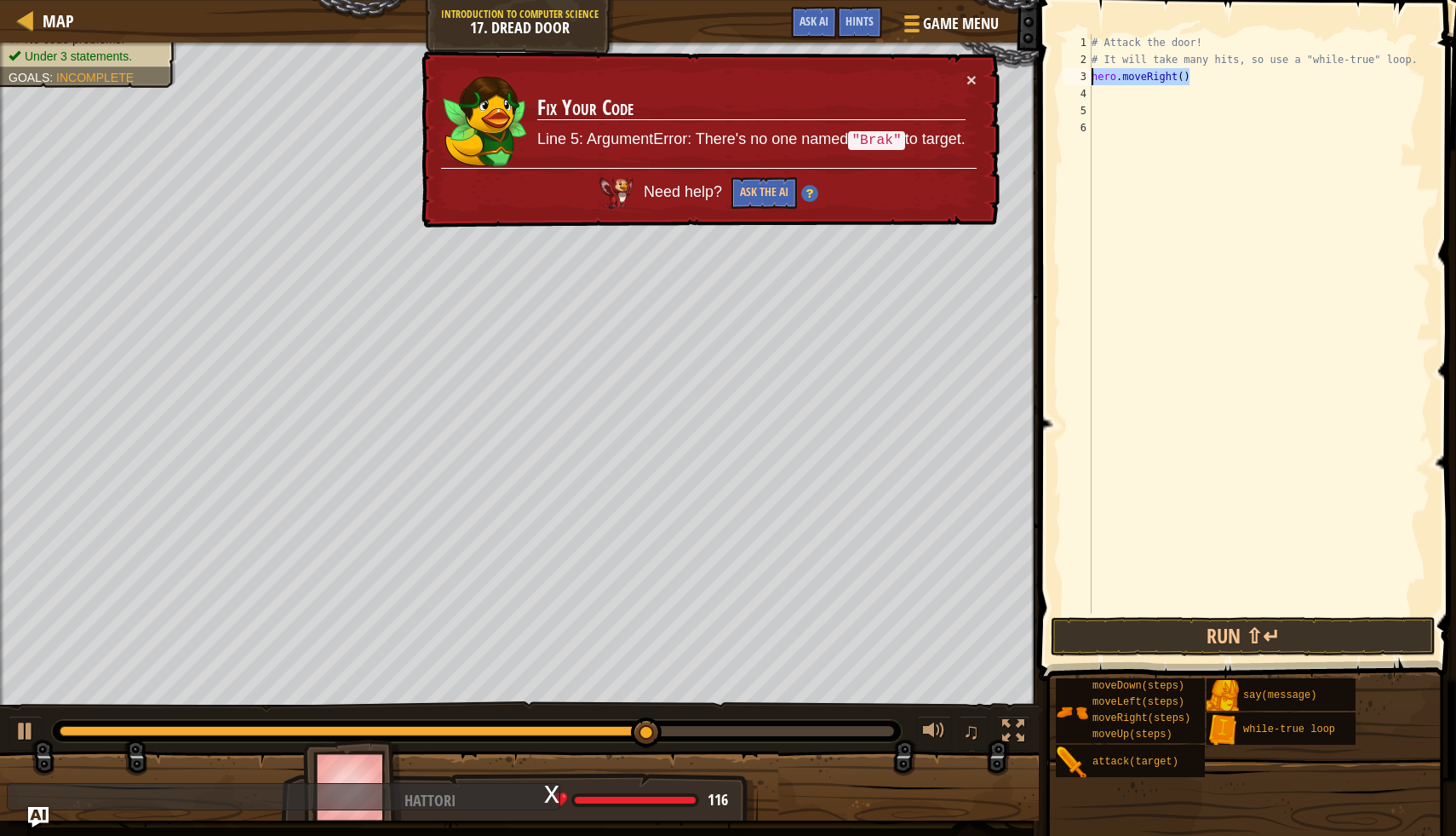
drag, startPoint x: 1189, startPoint y: 78, endPoint x: 1072, endPoint y: 80, distance: 117.0
click at [1072, 80] on div "1 2 3 4 5 6 # Attack the door! # It will take many hits, so use a "while-true" …" at bounding box center [1245, 323] width 372 height 580
type textarea "hero.moveRight()"
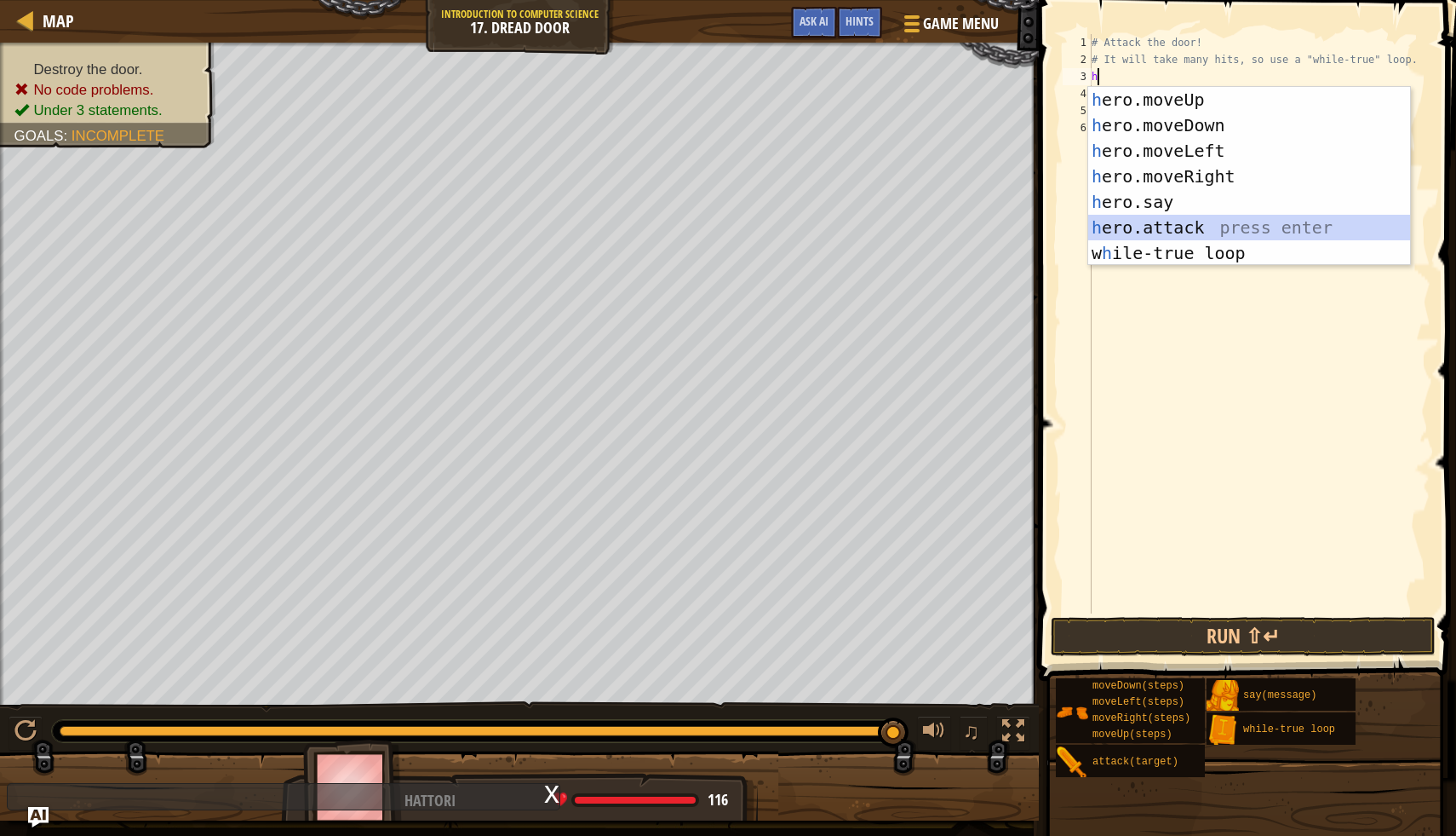
click at [1182, 227] on div "h ero.moveUp press enter h ero.moveDown press enter h ero.moveLeft press enter …" at bounding box center [1249, 201] width 322 height 230
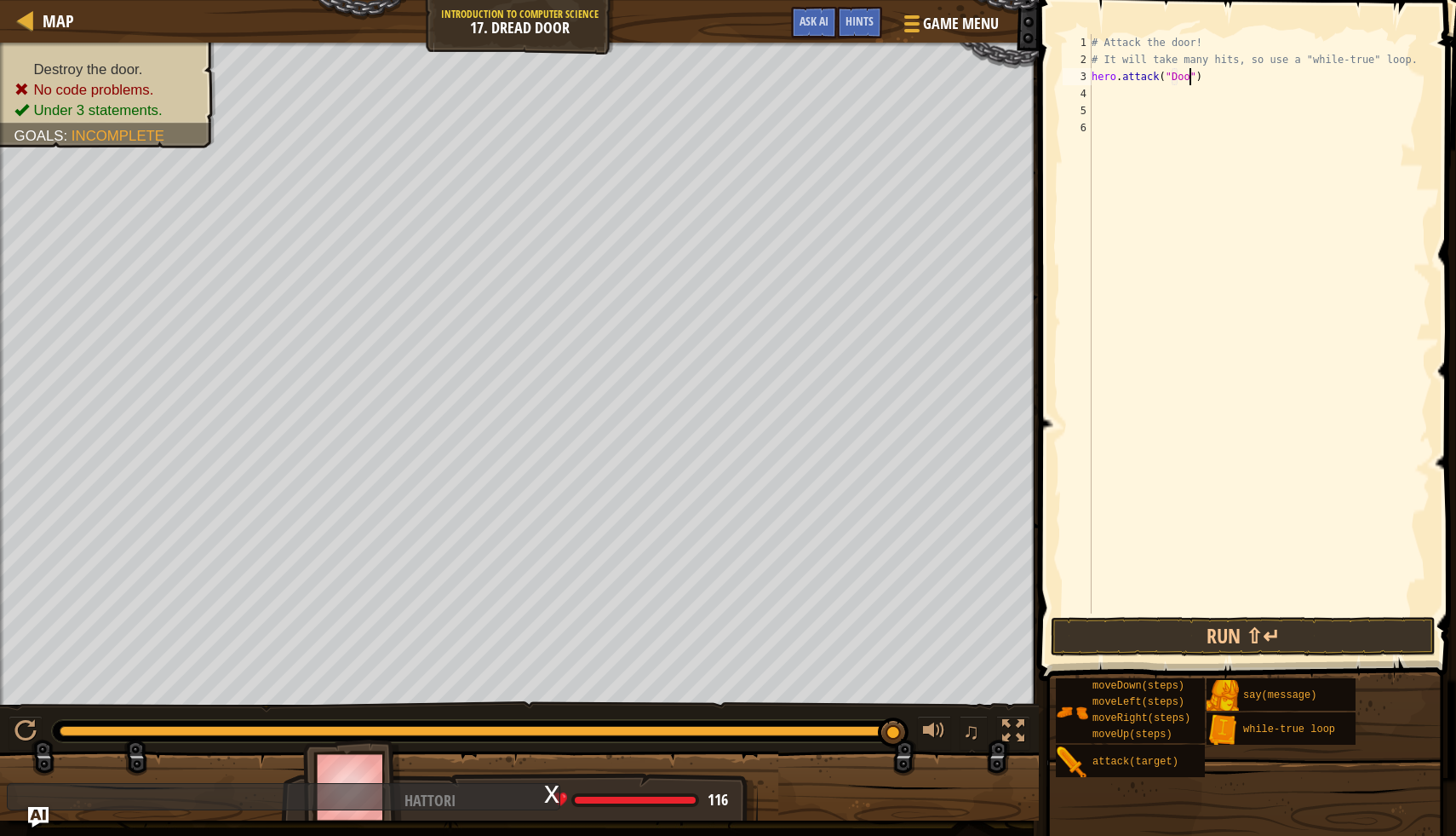
type textarea "hero.attack("Door")"
click at [1094, 79] on div "# Attack the door! # It will take many hits, so use a "while-true" loop. hero .…" at bounding box center [1259, 340] width 342 height 614
click at [1096, 77] on div "# Attack the door! # It will take many hits, so use a "while-true" loop. hero .…" at bounding box center [1259, 340] width 342 height 614
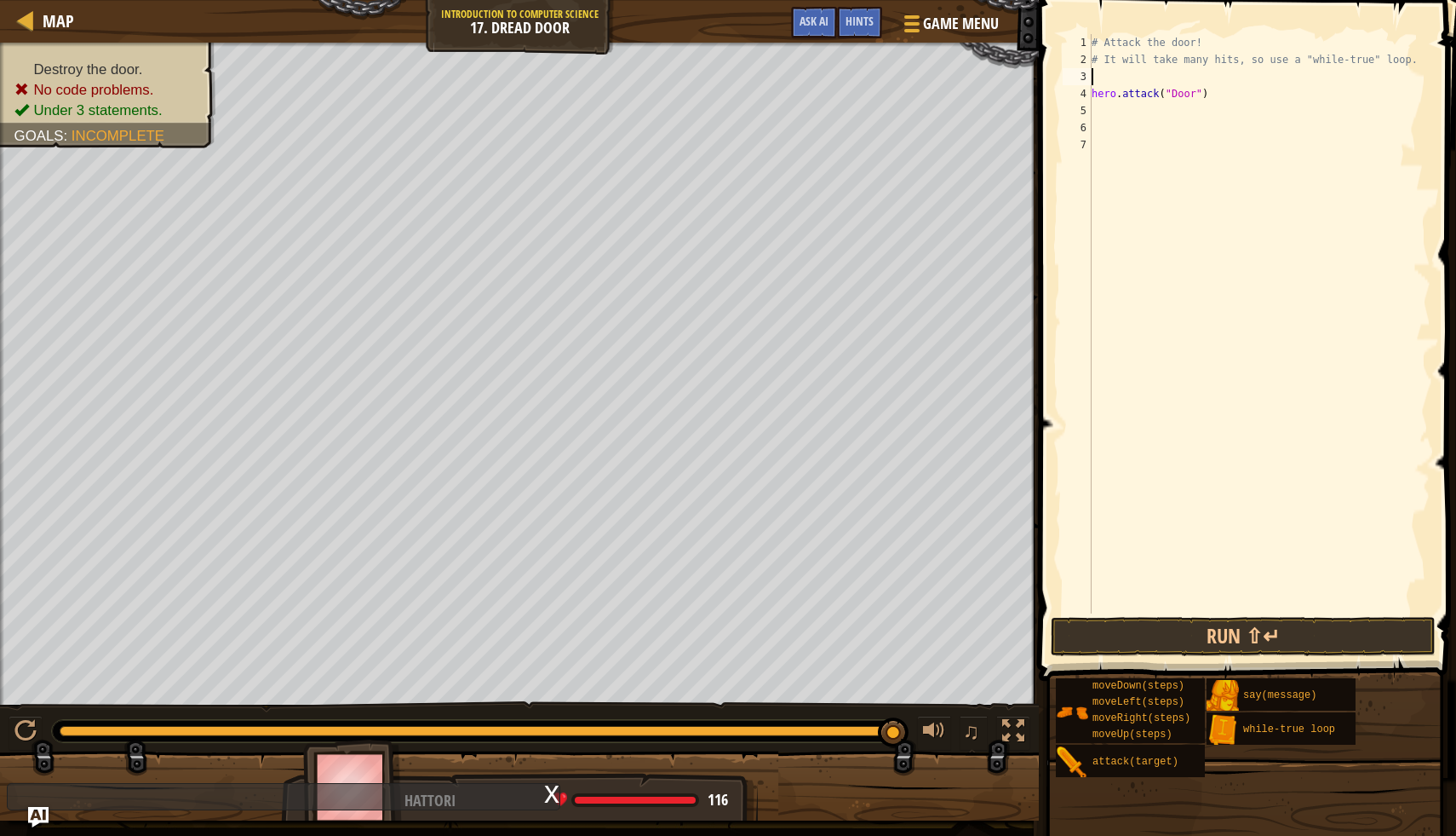
type textarea "w"
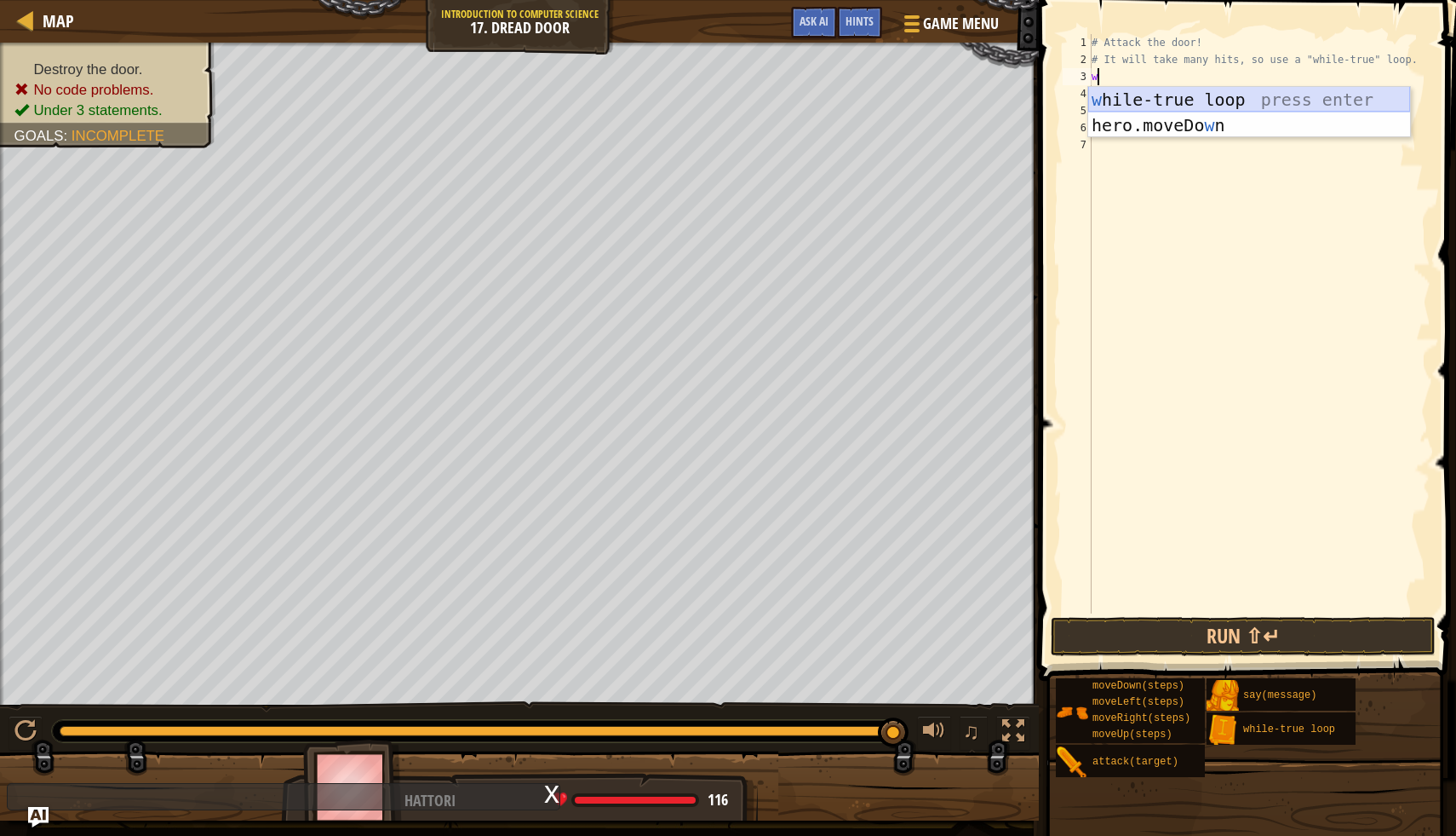
click at [1103, 98] on div "w [PERSON_NAME]-true loop press enter hero.moveDo w n press enter" at bounding box center [1249, 138] width 322 height 102
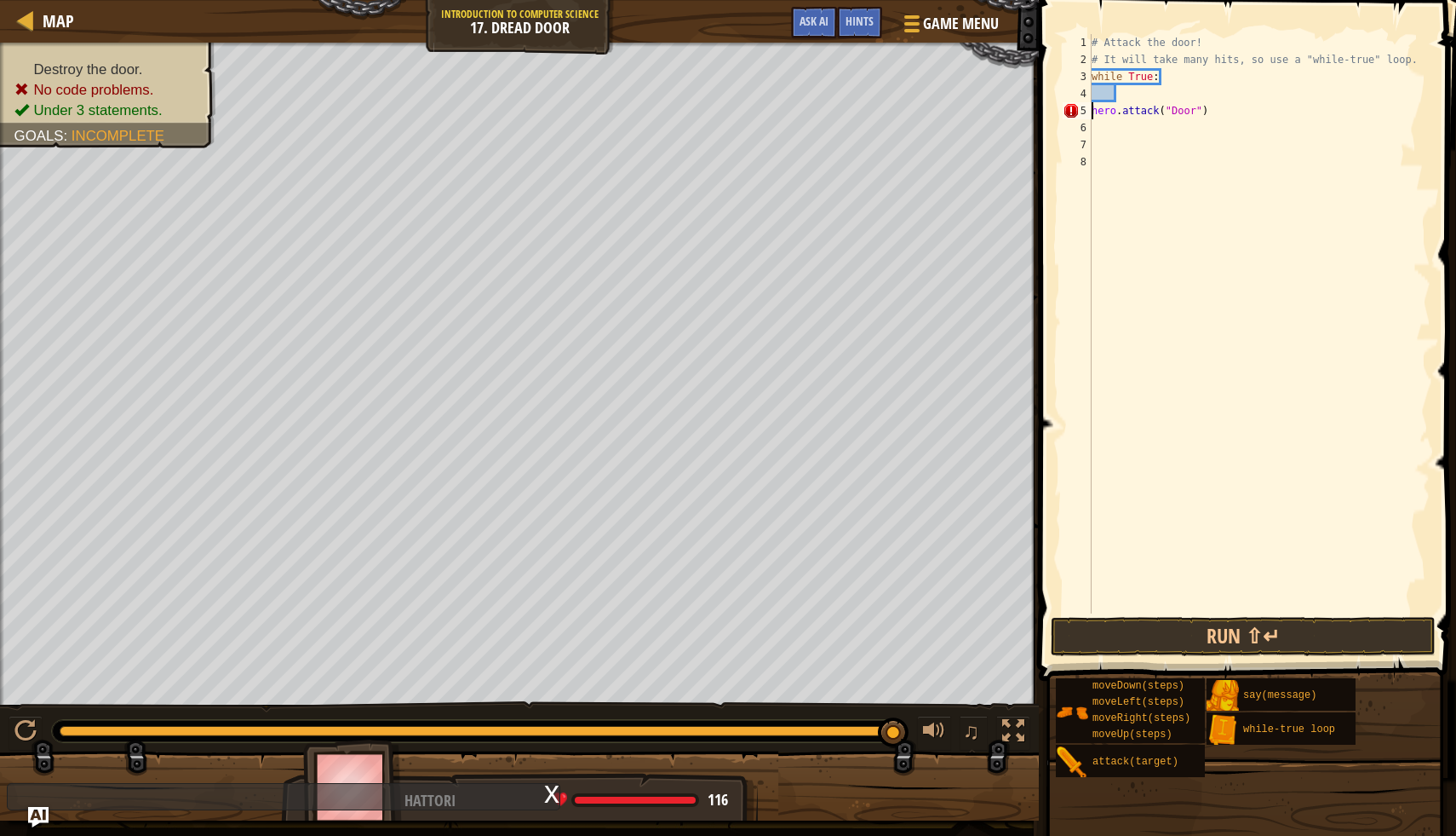
click at [1094, 118] on div "# Attack the door! # It will take many hits, so use a "while-true" loop. while …" at bounding box center [1259, 340] width 342 height 614
type textarea "hero.attack("Door")"
click at [1085, 639] on button "Run ⇧↵" at bounding box center [1243, 636] width 385 height 39
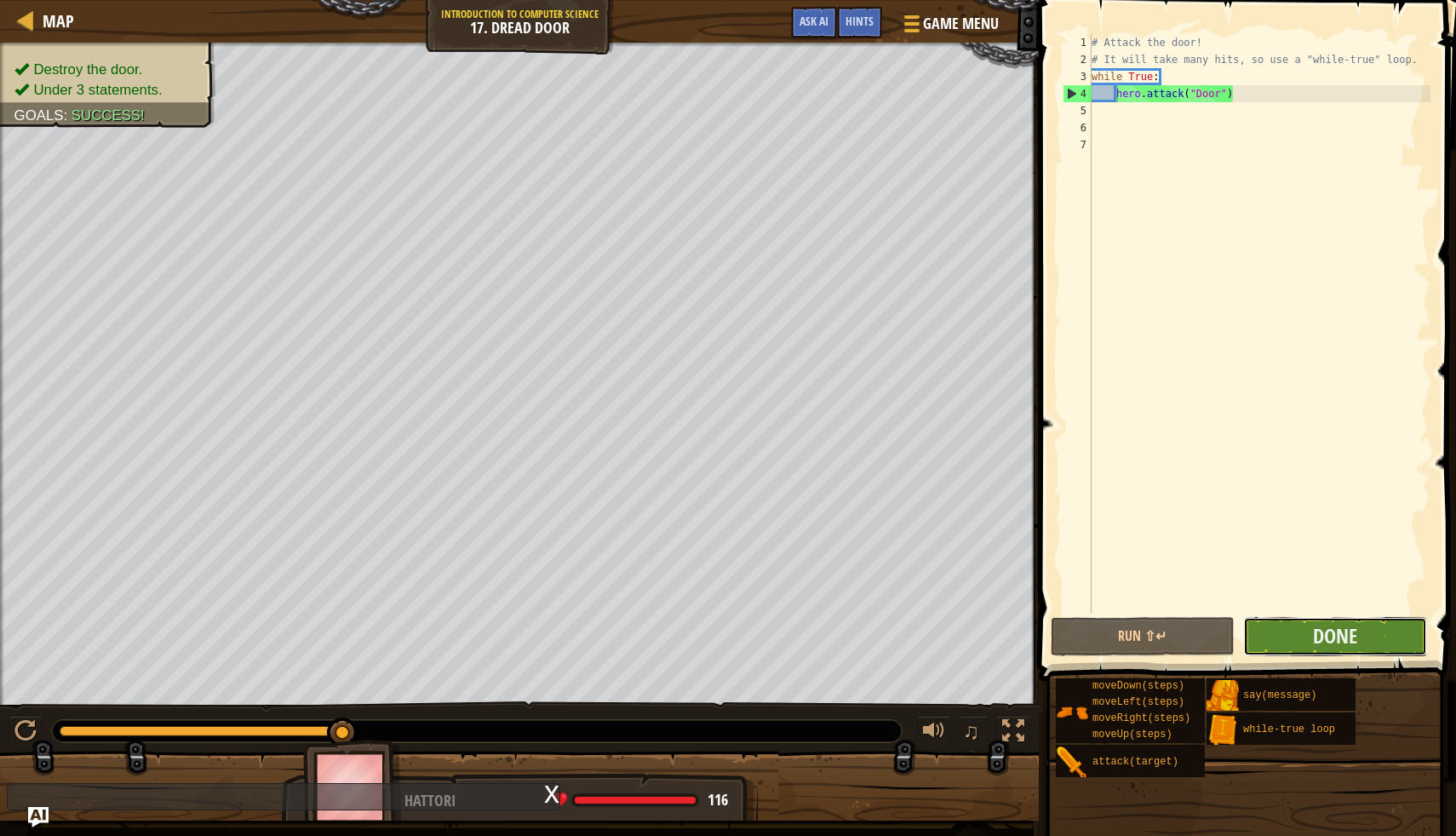
click at [1383, 632] on button "Done" at bounding box center [1335, 636] width 184 height 39
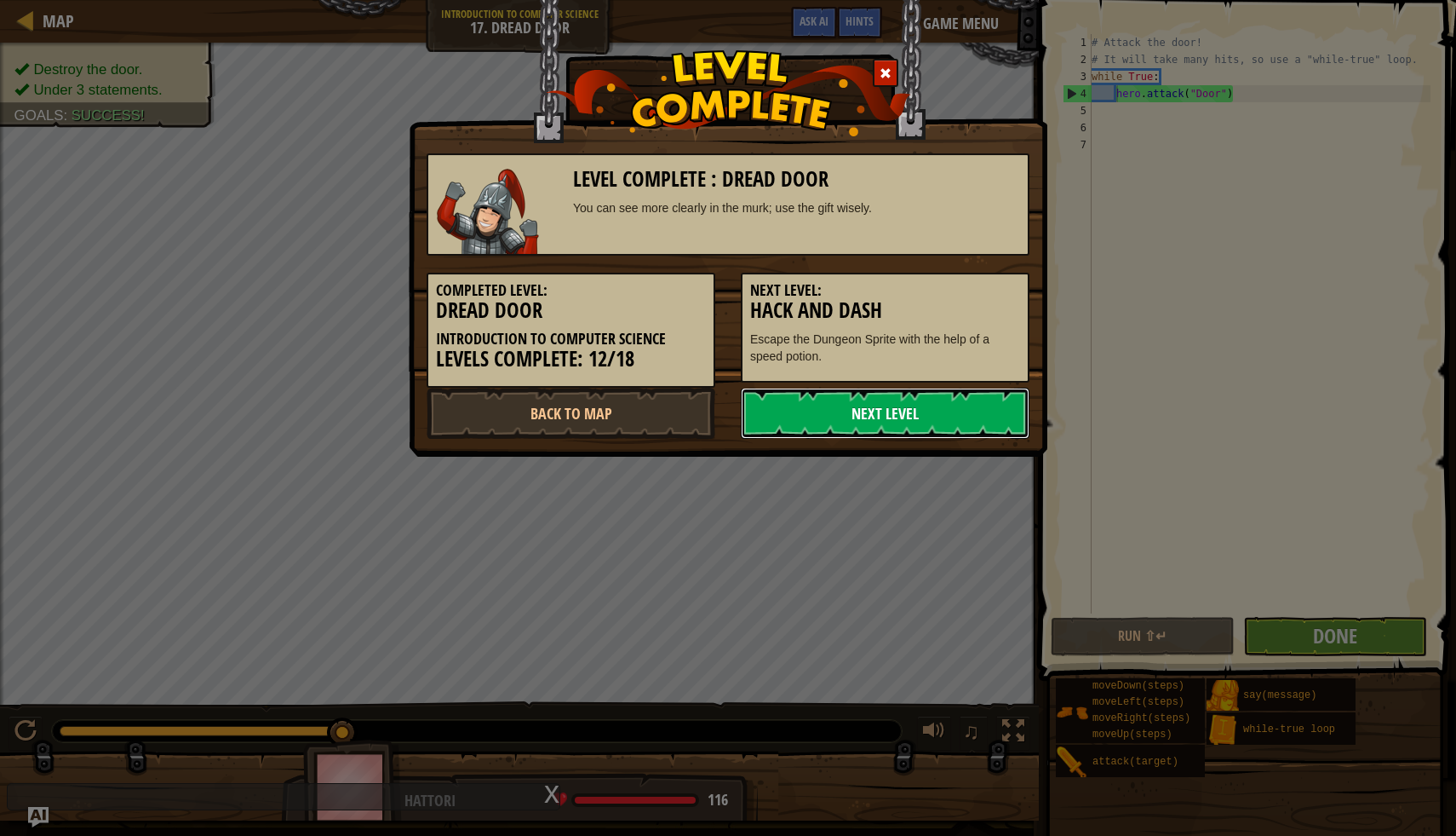
click at [992, 413] on link "Next Level" at bounding box center [885, 413] width 288 height 51
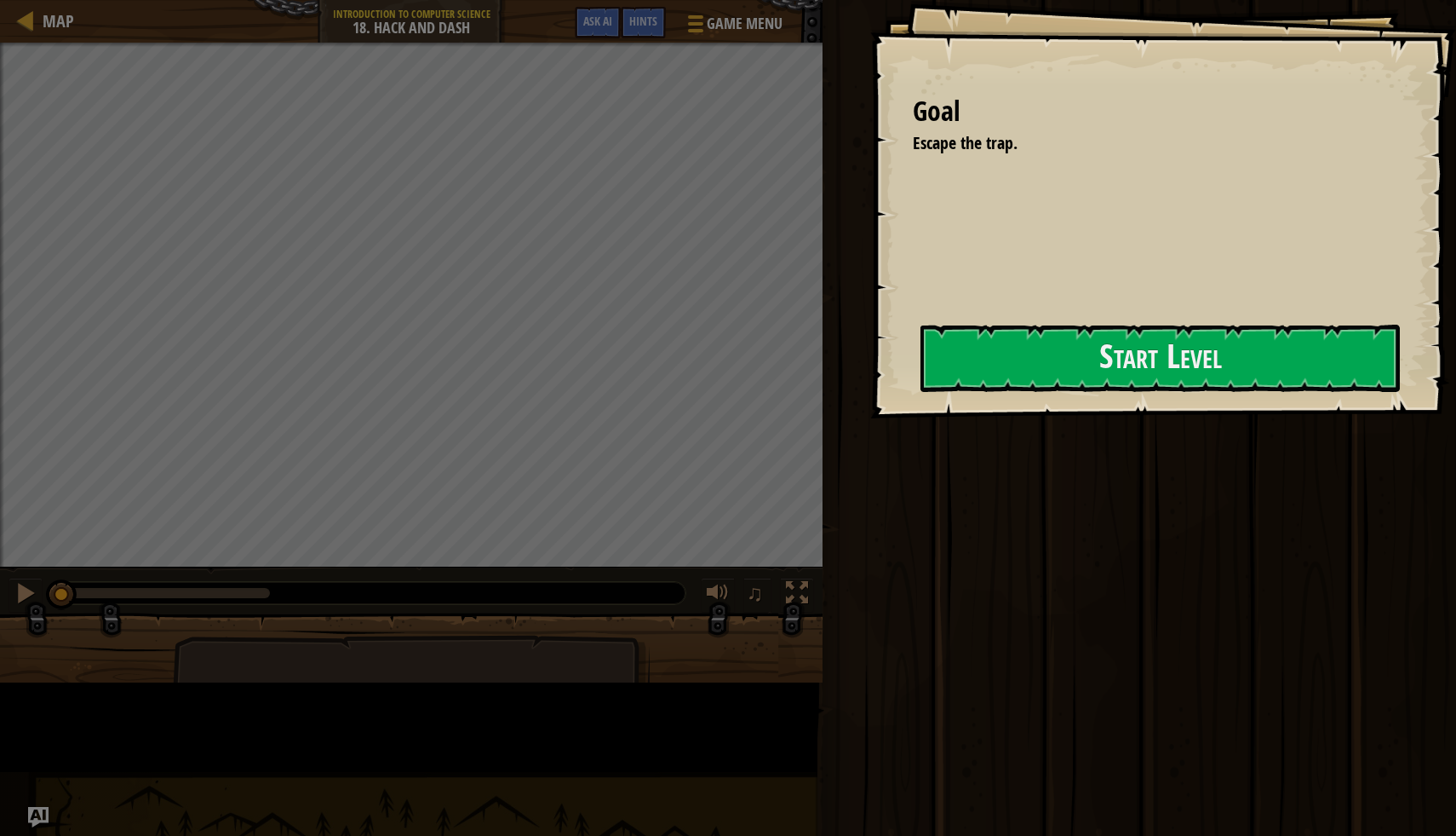
click at [1111, 338] on div "Run ⇧↵ Submit Done" at bounding box center [1137, 413] width 639 height 827
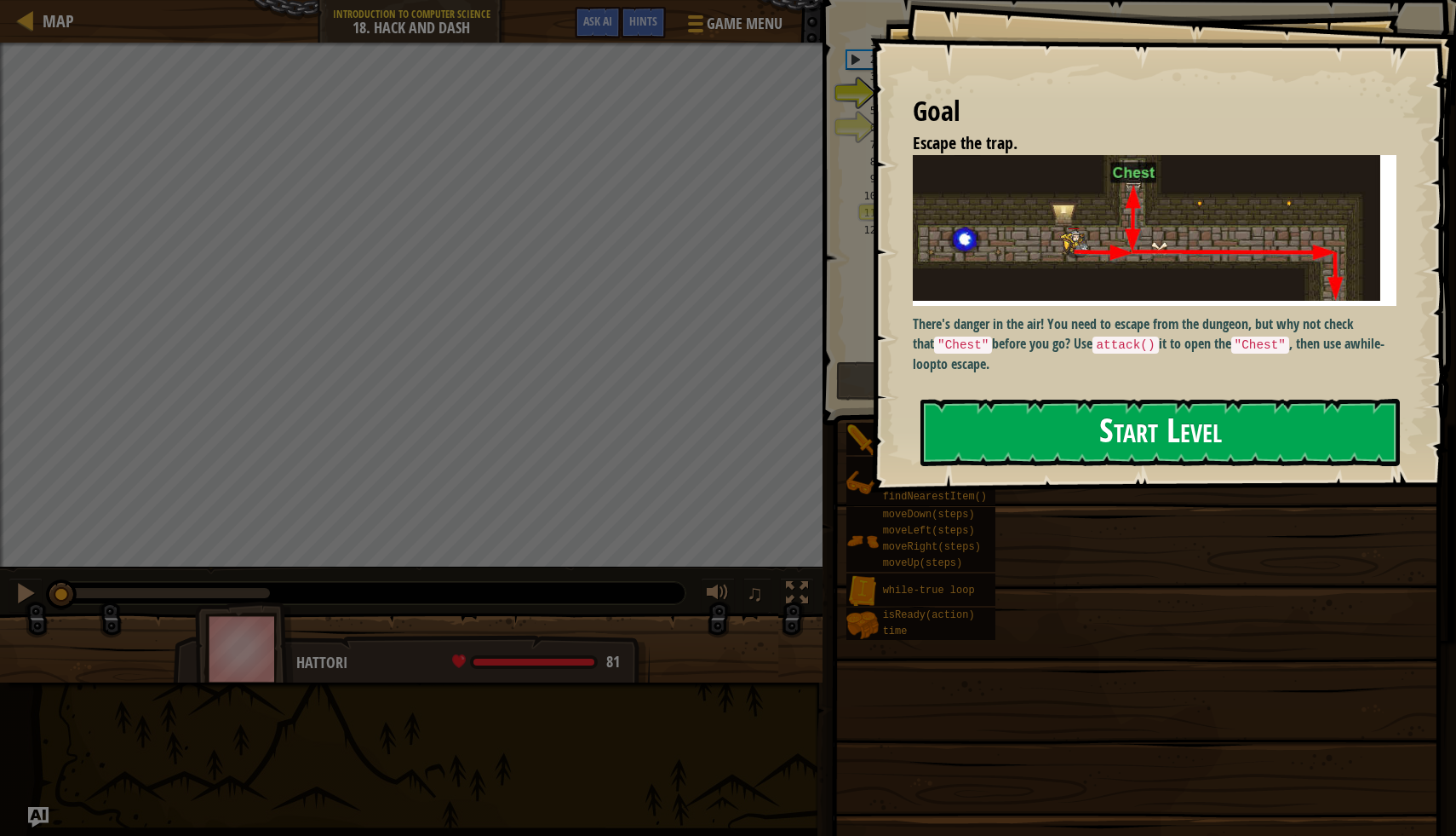
click at [1055, 349] on div "Goal Escape the trap. There's danger in the air! You need to escape from the du…" at bounding box center [1164, 246] width 586 height 493
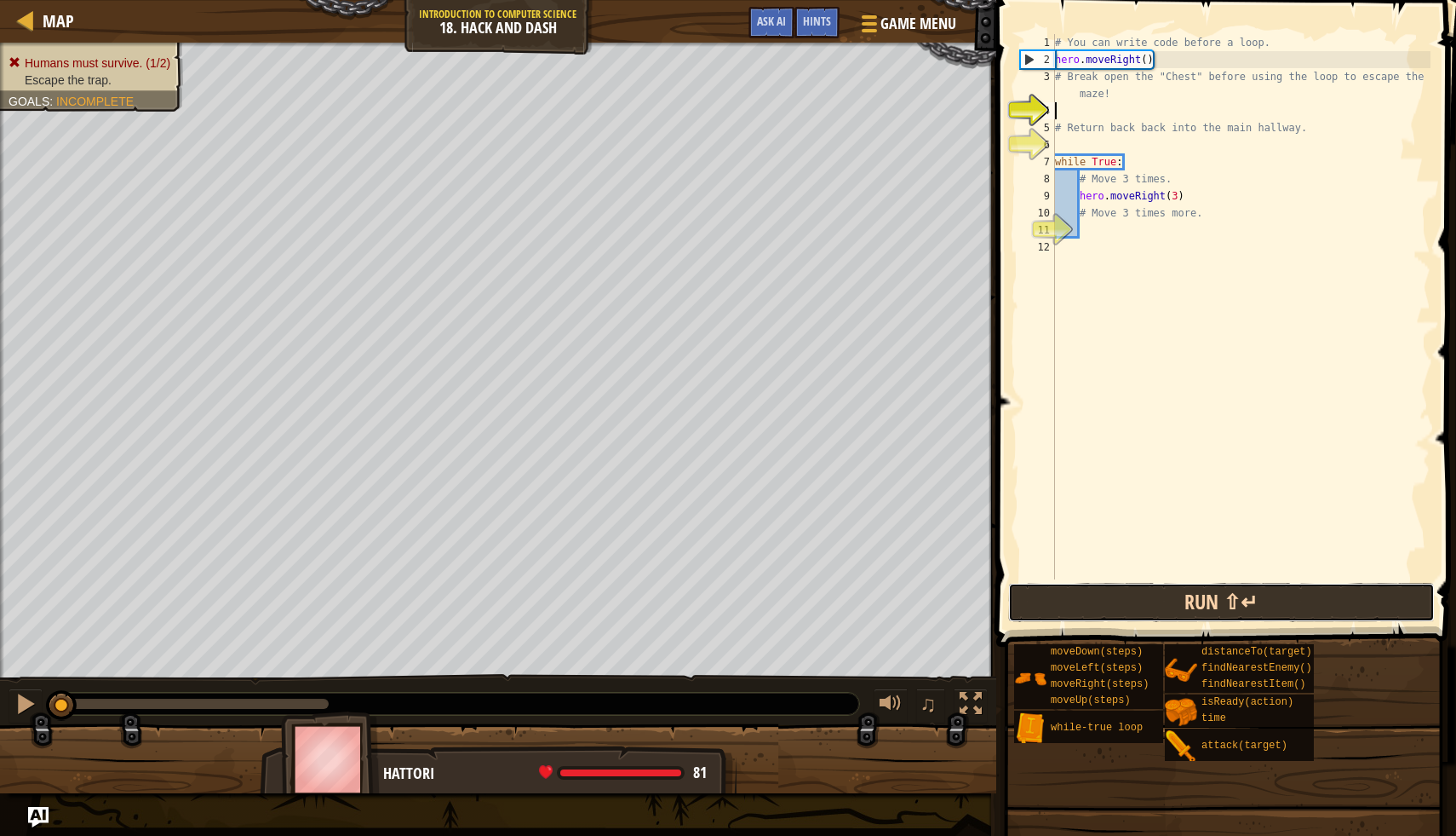
click at [1126, 613] on button "Run ⇧↵" at bounding box center [1222, 601] width 426 height 39
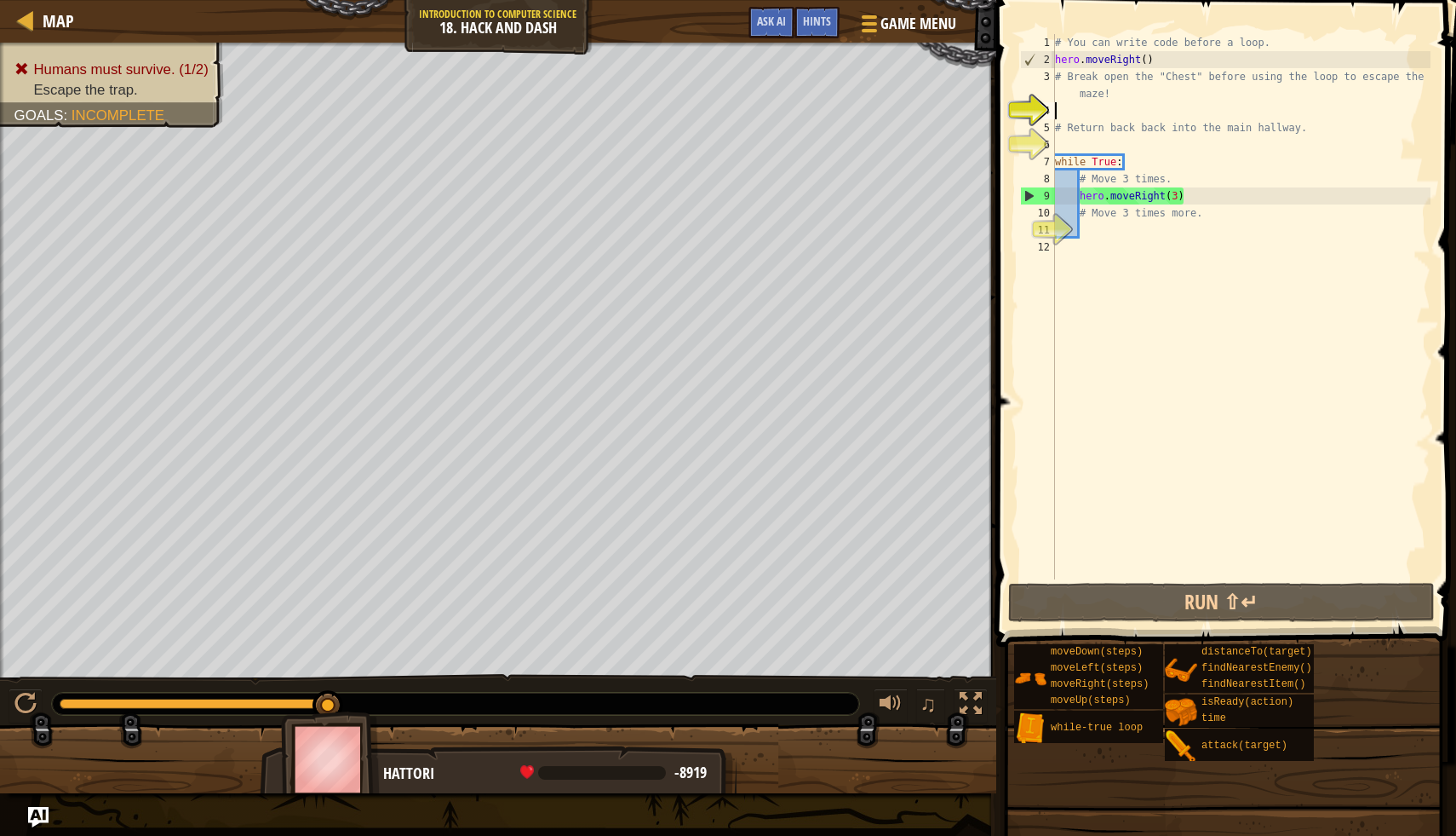
click at [161, 127] on div "Humans must survive. (1/2) Escape the trap. Goals : Incomplete" at bounding box center [498, 360] width 997 height 636
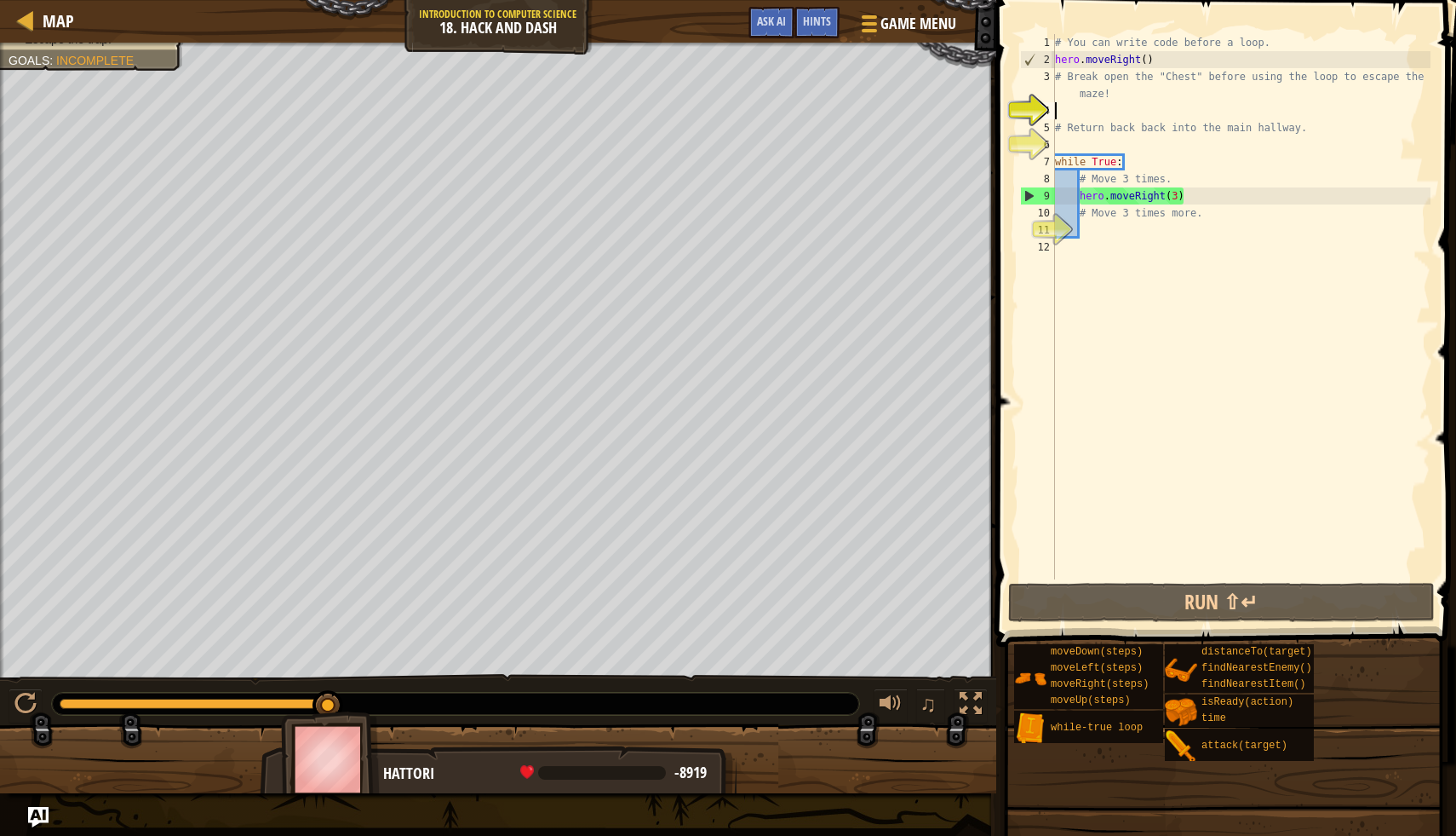
click at [185, 0] on html "Map Introduction to Computer Science 18. Hack and Dash Game Menu Done Hints Ask…" at bounding box center [728, 0] width 1456 height 0
click at [1033, 481] on div "Map Introduction to Computer Science 18. Hack and Dash Game Menu Done Hints Ask…" at bounding box center [728, 418] width 1456 height 836
click at [848, 708] on div "Humans must survive. (1/2) Escape the trap. Goals : Incomplete ♫ Hattori -8919 …" at bounding box center [728, 418] width 1456 height 751
drag, startPoint x: 875, startPoint y: 769, endPoint x: 876, endPoint y: 779, distance: 10.0
click at [876, 779] on div at bounding box center [498, 766] width 997 height 85
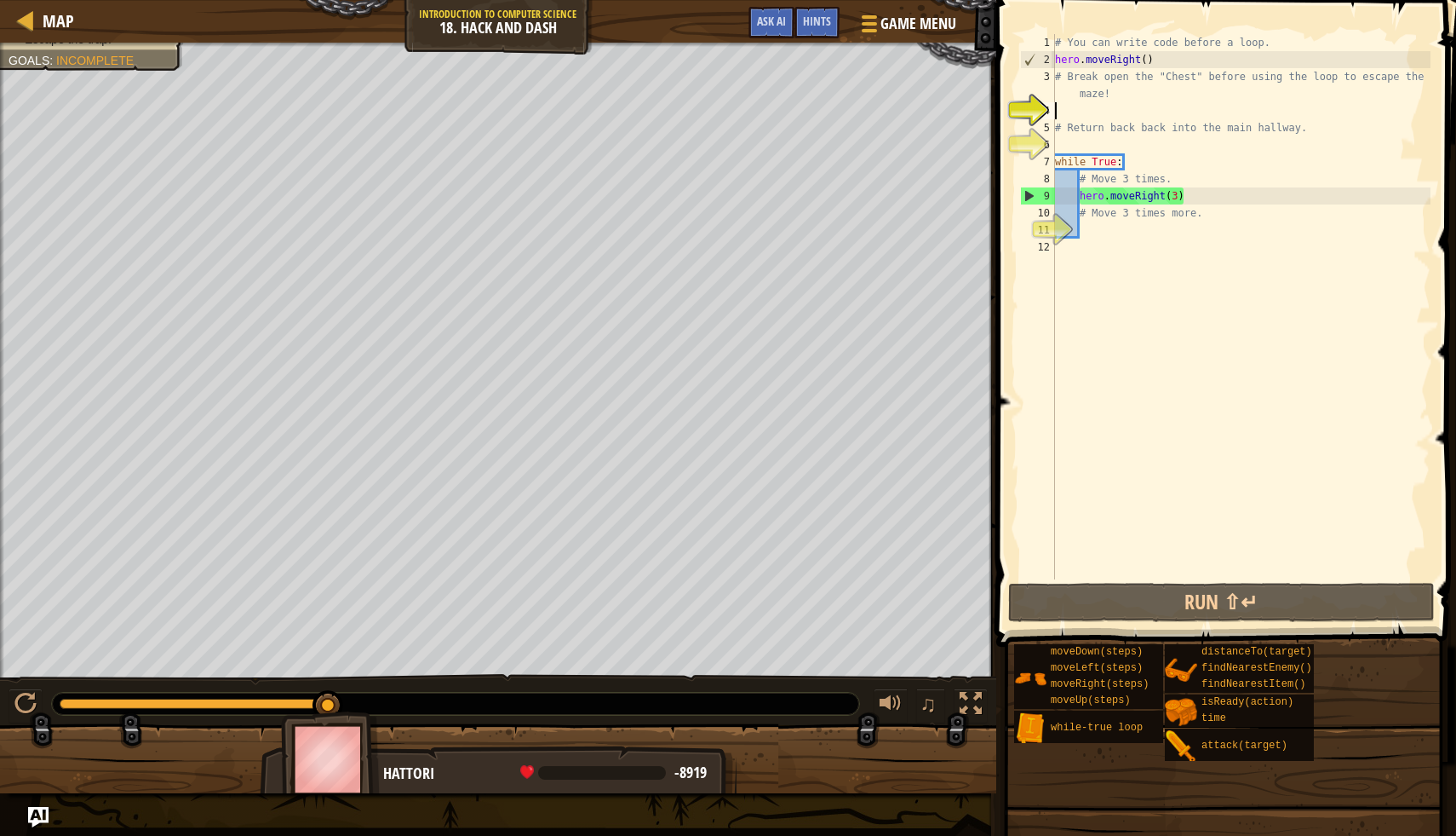
click at [937, 835] on div "Map Introduction to Computer Science 18. Hack and Dash Game Menu Done Hints Ask…" at bounding box center [728, 418] width 1456 height 836
click at [1181, 429] on div "Map Introduction to Computer Science 18. Hack and Dash Game Menu Done Hints Ask…" at bounding box center [728, 418] width 1456 height 836
click at [443, 0] on html "Map Introduction to Computer Science 18. Hack and Dash Game Menu Done Hints Ask…" at bounding box center [728, 0] width 1456 height 0
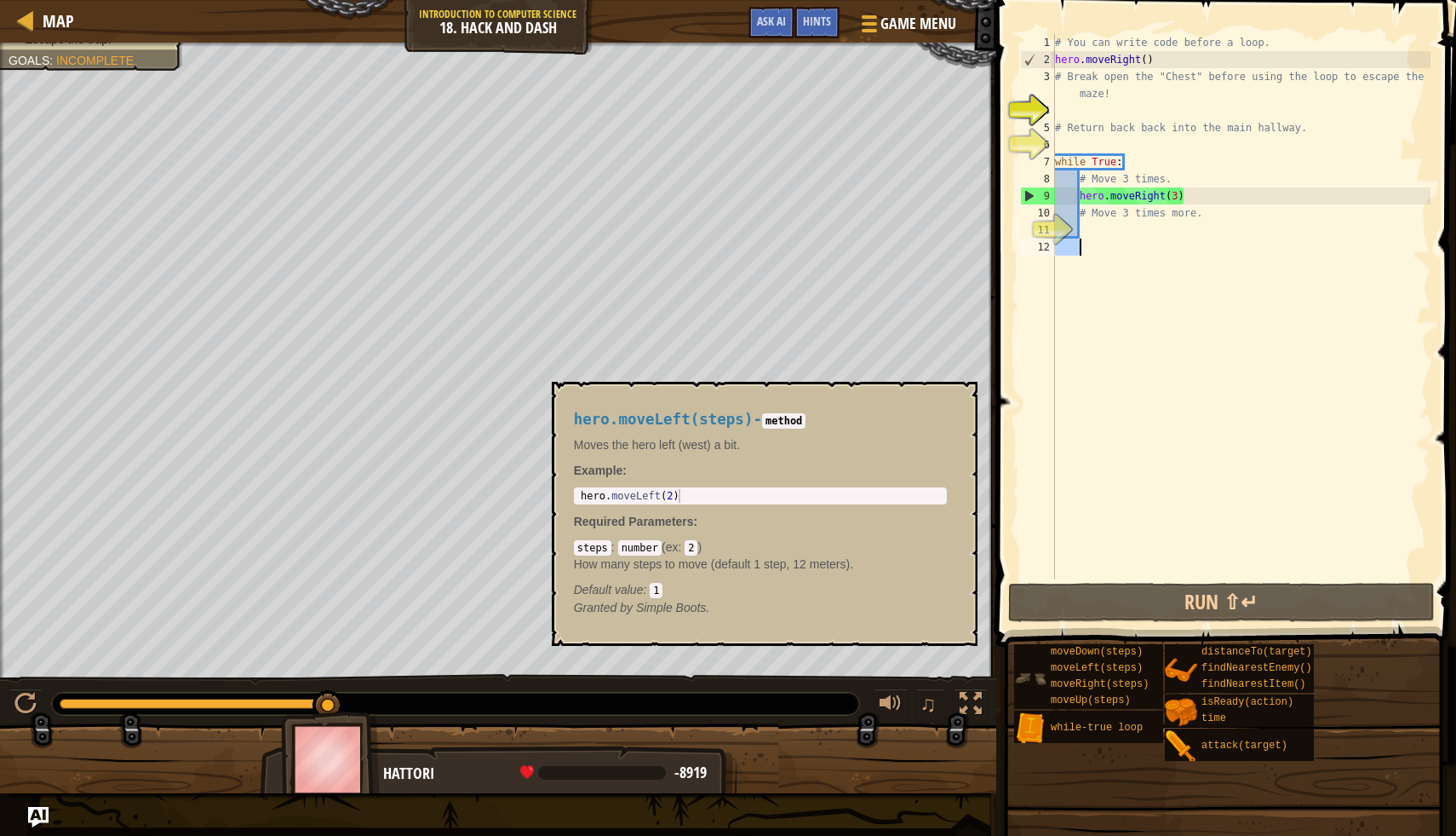
drag, startPoint x: 1031, startPoint y: 620, endPoint x: 1046, endPoint y: 666, distance: 48.4
click at [1048, 666] on div "Hints Videos 1 2 3 4 5 6 7 8 9 10 11 12 # You can write code before a loop. her…" at bounding box center [1224, 413] width 465 height 827
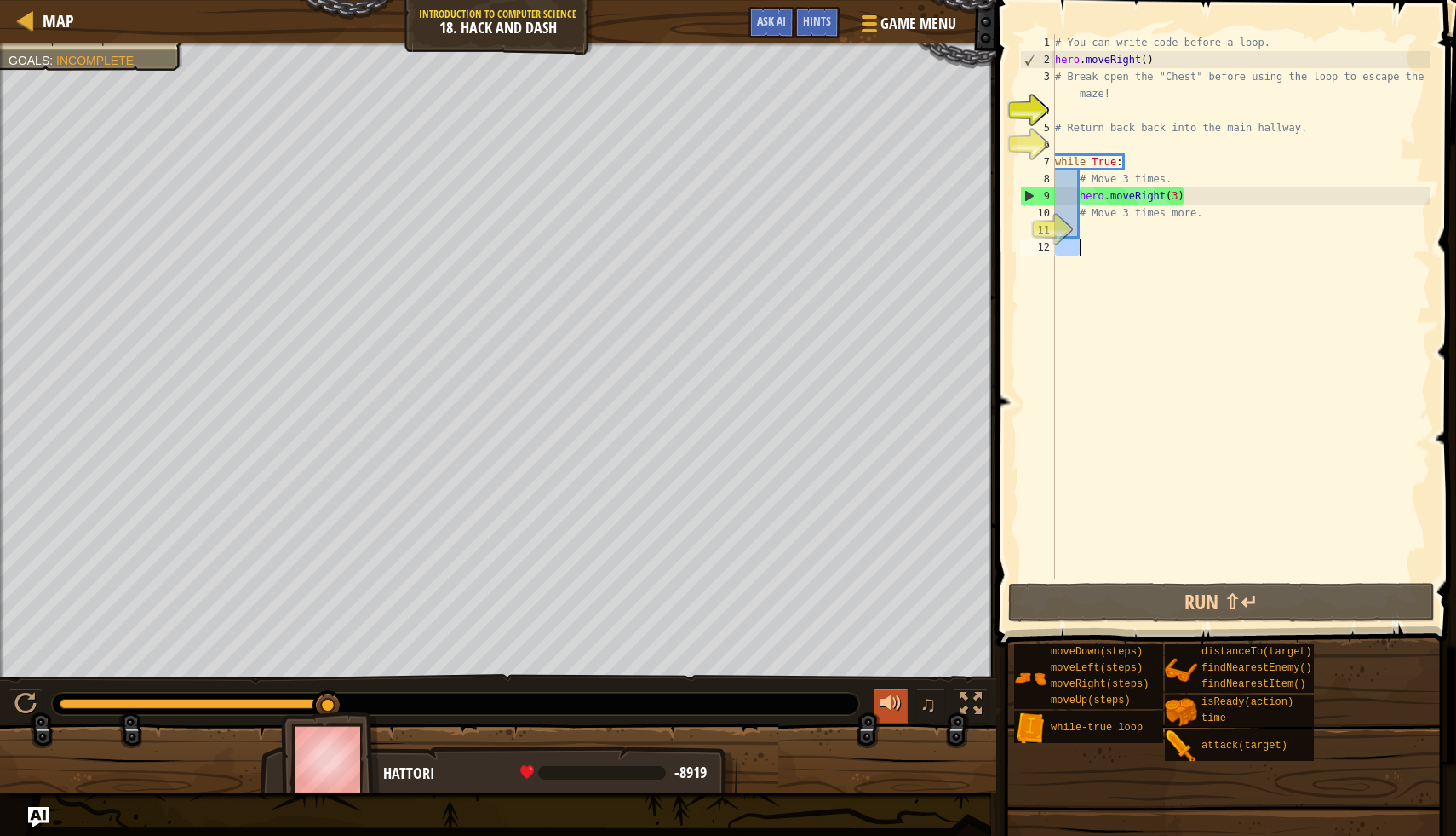
click at [903, 711] on div "Humans must survive. (1/2) Escape the trap. Goals : Incomplete ♫ Hattori -8919 …" at bounding box center [728, 418] width 1456 height 751
drag, startPoint x: 1085, startPoint y: 213, endPoint x: 1197, endPoint y: 215, distance: 112.0
click at [1197, 215] on div "# You can write code before a loop. hero . moveRight ( ) # Break open the "Ches…" at bounding box center [1241, 323] width 379 height 580
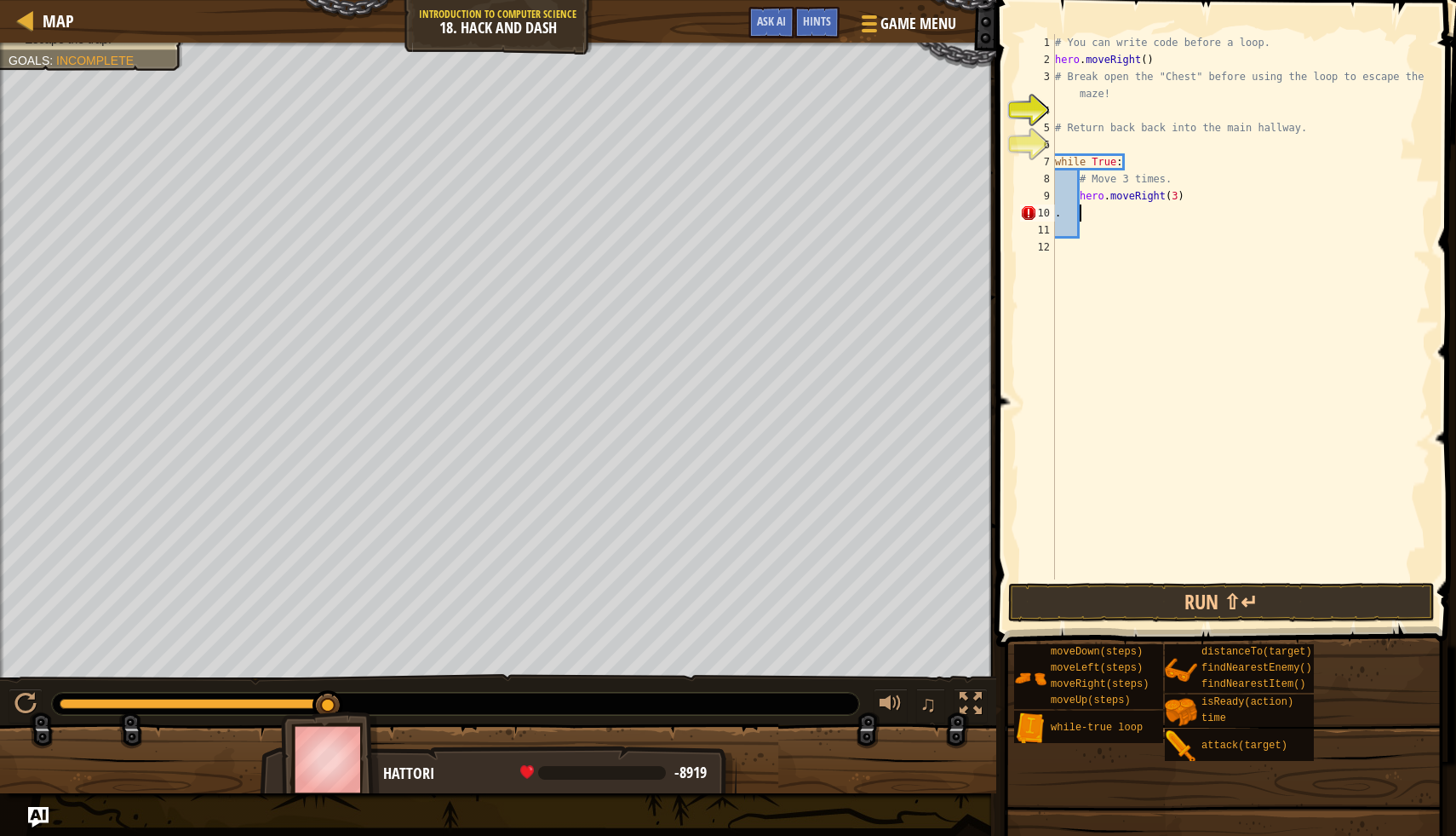
scroll to position [8, 2]
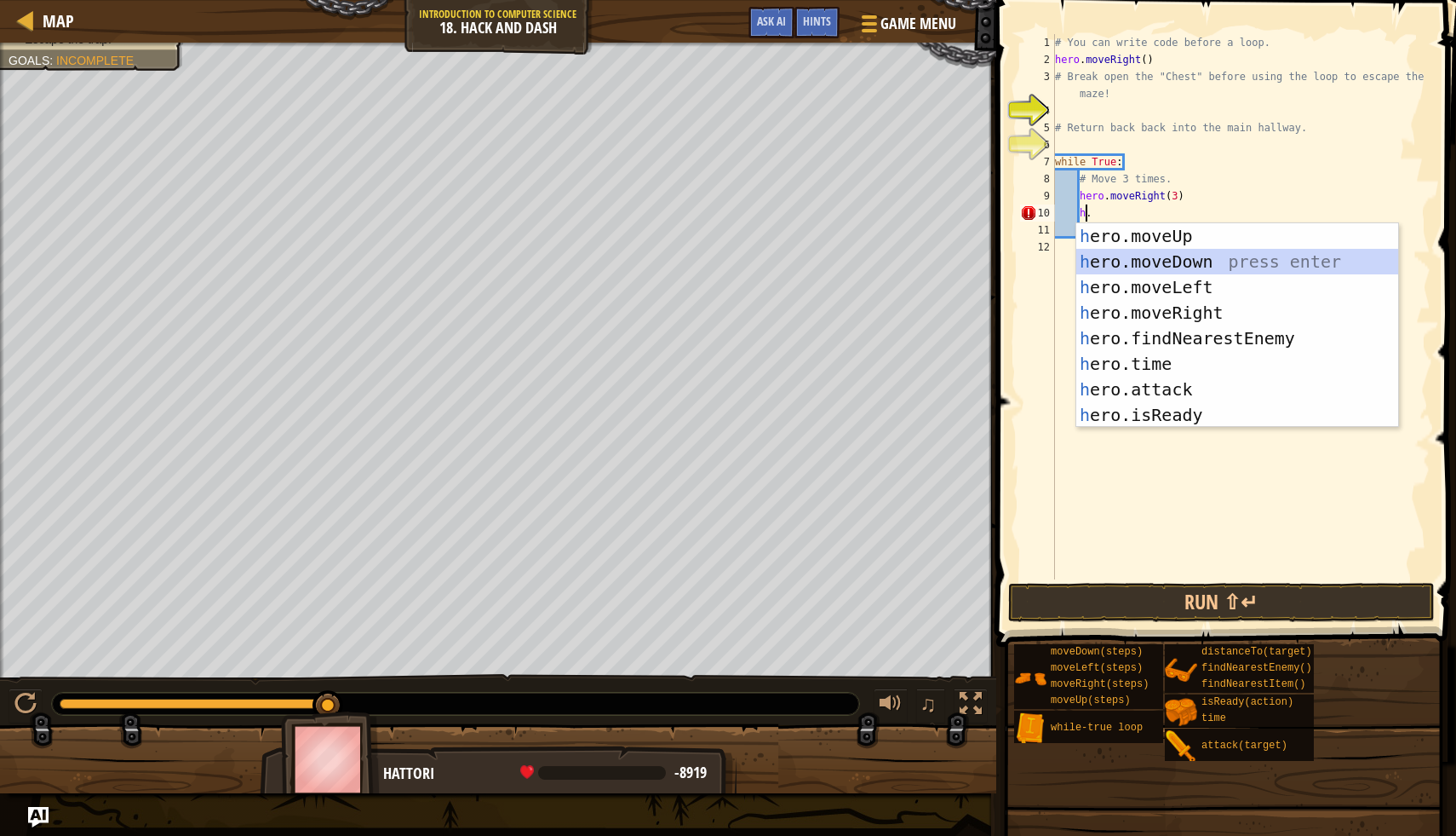
click at [1204, 255] on div "h ero.moveUp press enter h ero.moveDown press enter h ero.moveLeft press enter …" at bounding box center [1238, 351] width 322 height 255
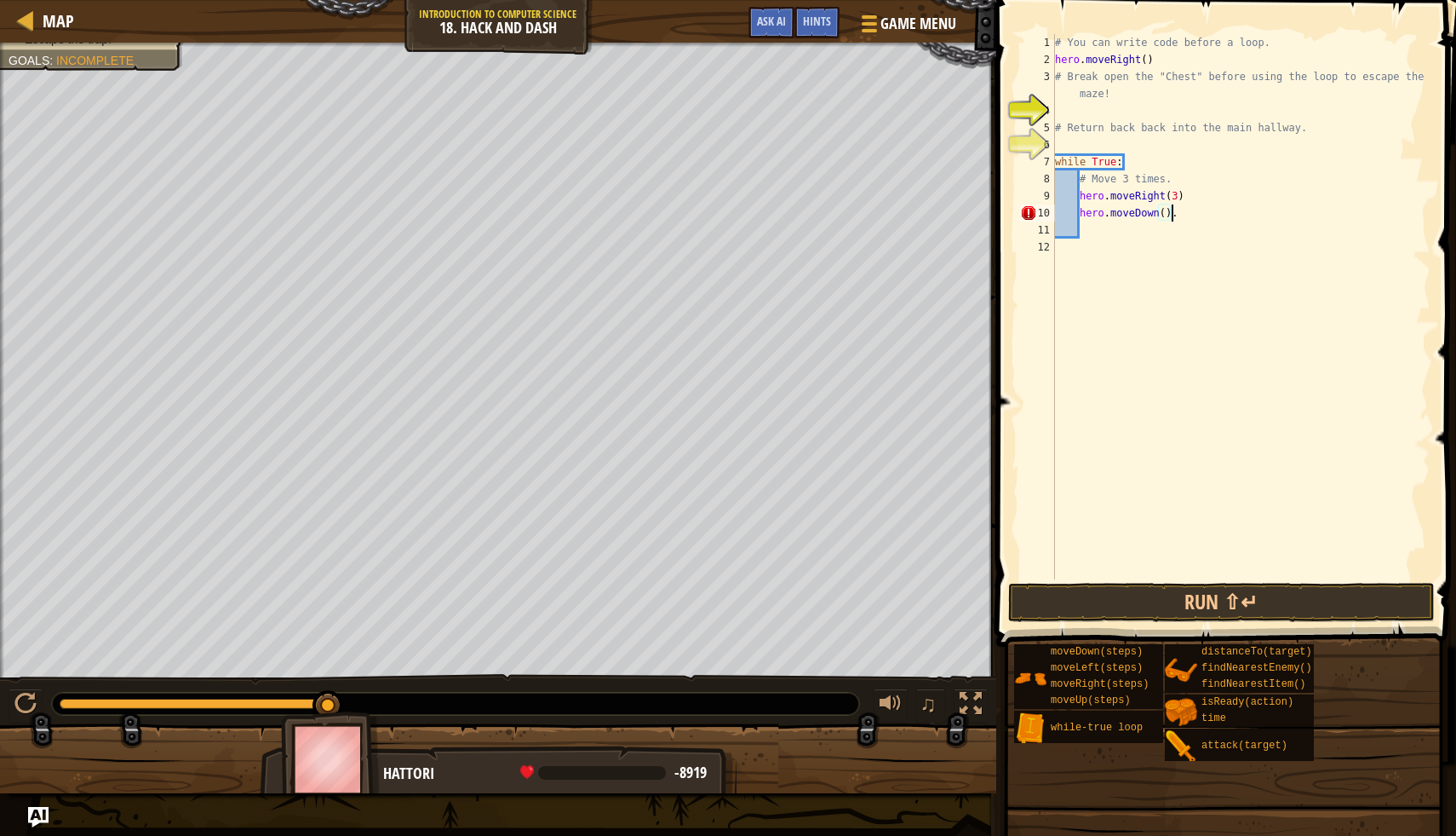
click at [1165, 217] on div "# You can write code before a loop. hero . moveRight ( ) # Break open the "Ches…" at bounding box center [1241, 323] width 379 height 580
click at [1114, 599] on button "Run ⇧↵" at bounding box center [1222, 601] width 426 height 39
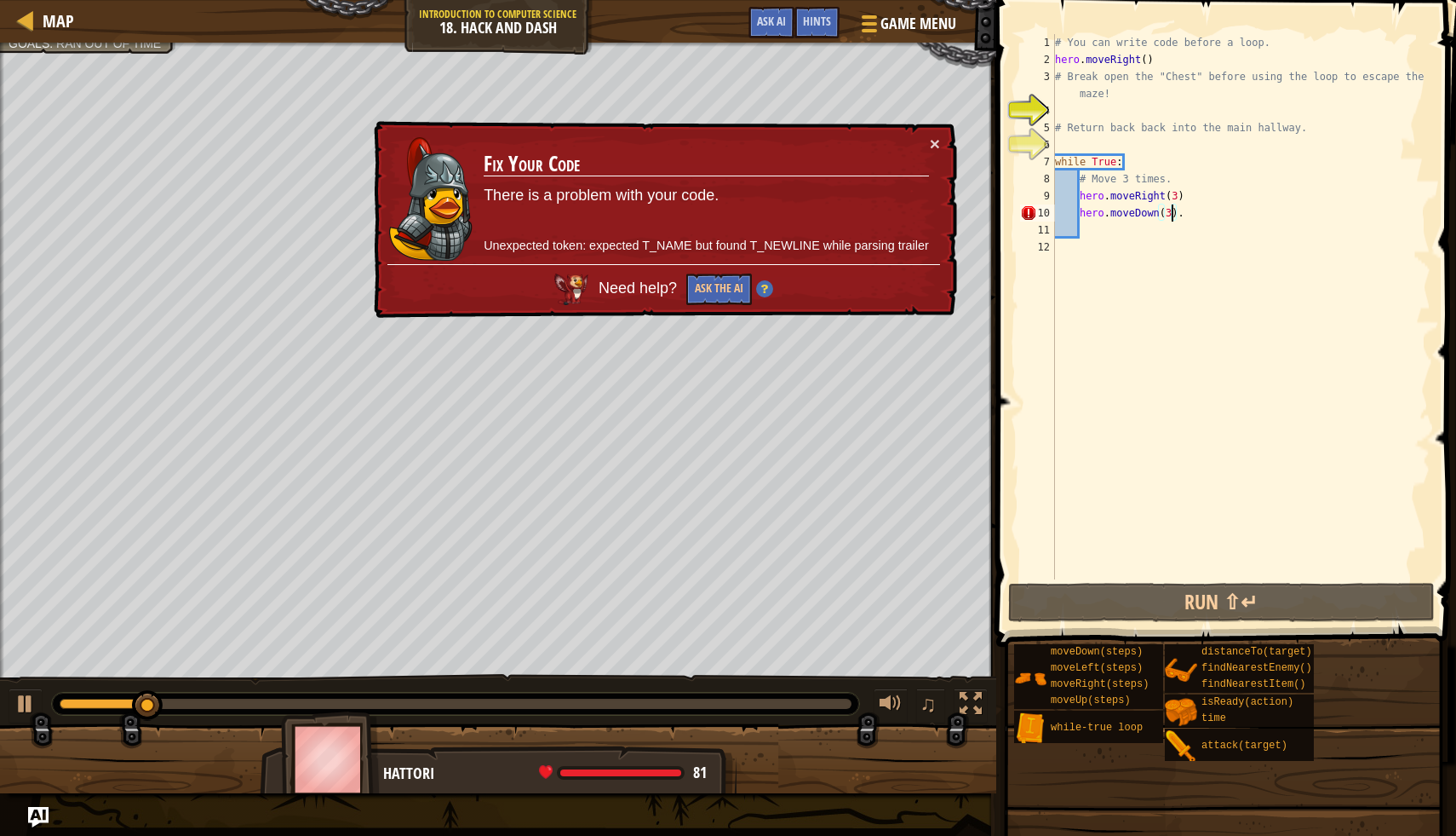
click at [1187, 211] on div "# You can write code before a loop. hero . moveRight ( ) # Break open the "Ches…" at bounding box center [1241, 323] width 379 height 580
type textarea "hero.moveDown(3)"
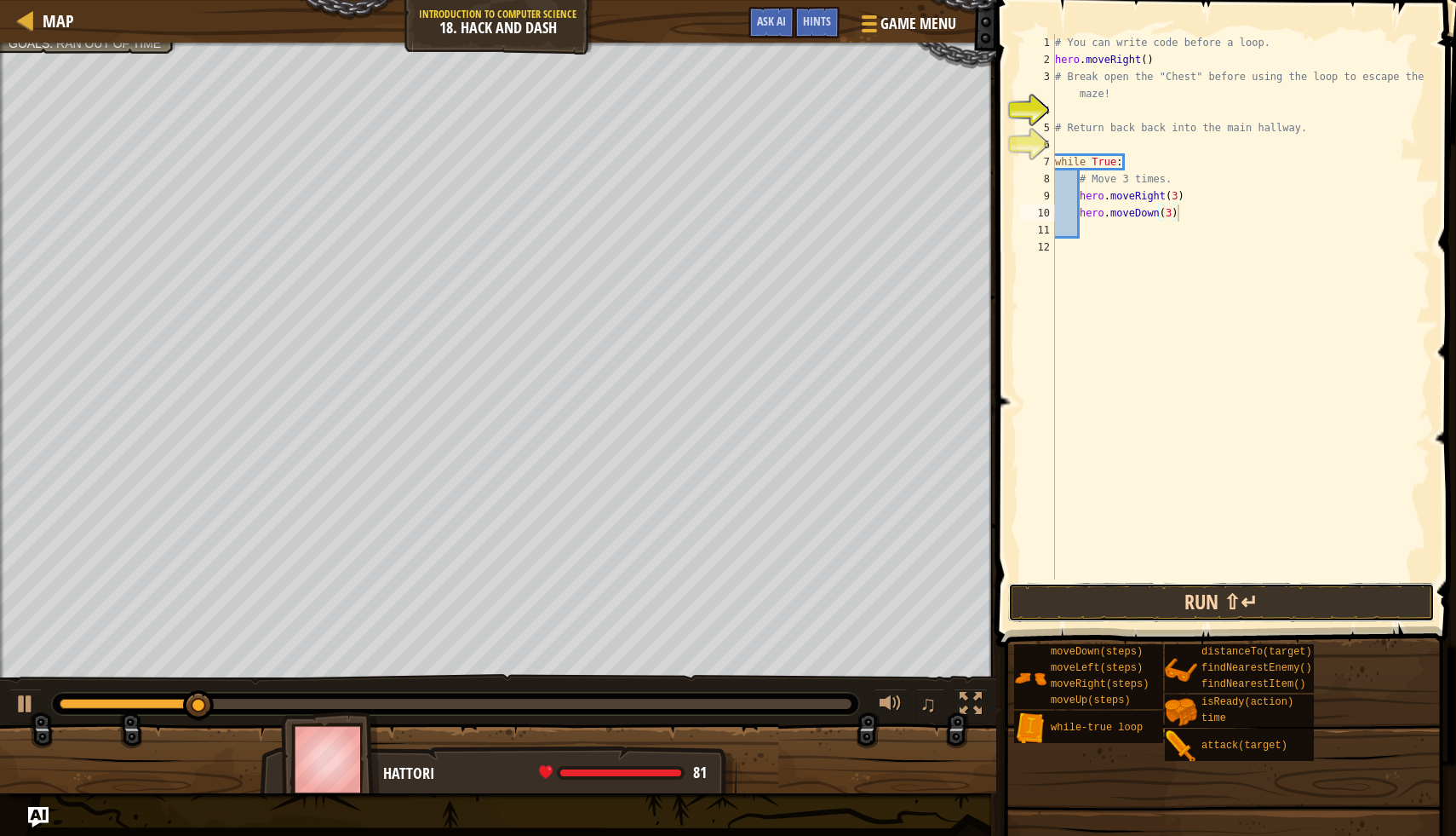
click at [1066, 583] on button "Run ⇧↵" at bounding box center [1222, 601] width 426 height 39
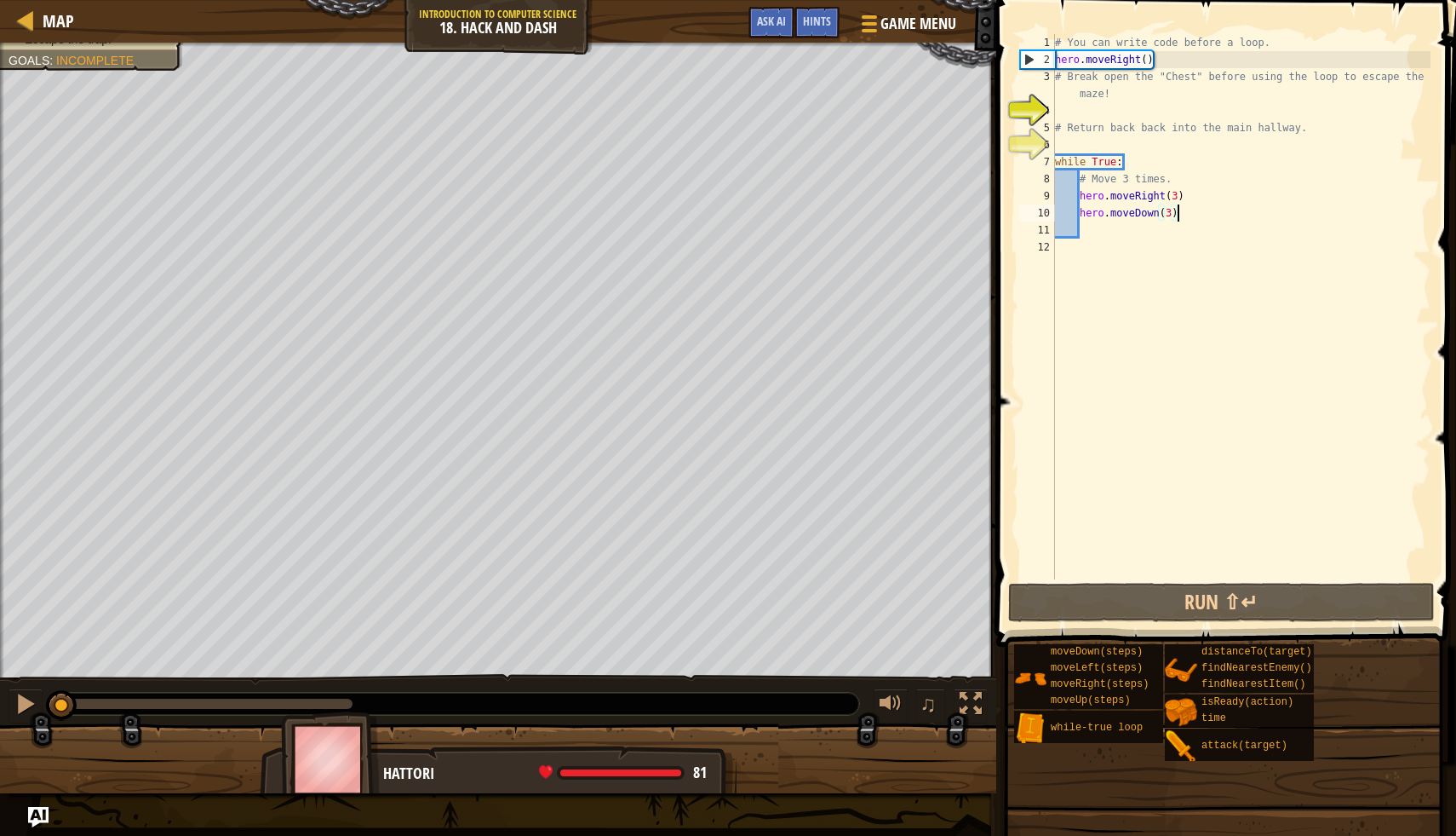
drag, startPoint x: 347, startPoint y: 699, endPoint x: 12, endPoint y: 684, distance: 335.3
click at [12, 684] on div "♫" at bounding box center [498, 700] width 997 height 51
click at [624, 758] on div "Hattori 81 x: 39 y: 110 x: 50 y: 110" at bounding box center [498, 816] width 477 height 142
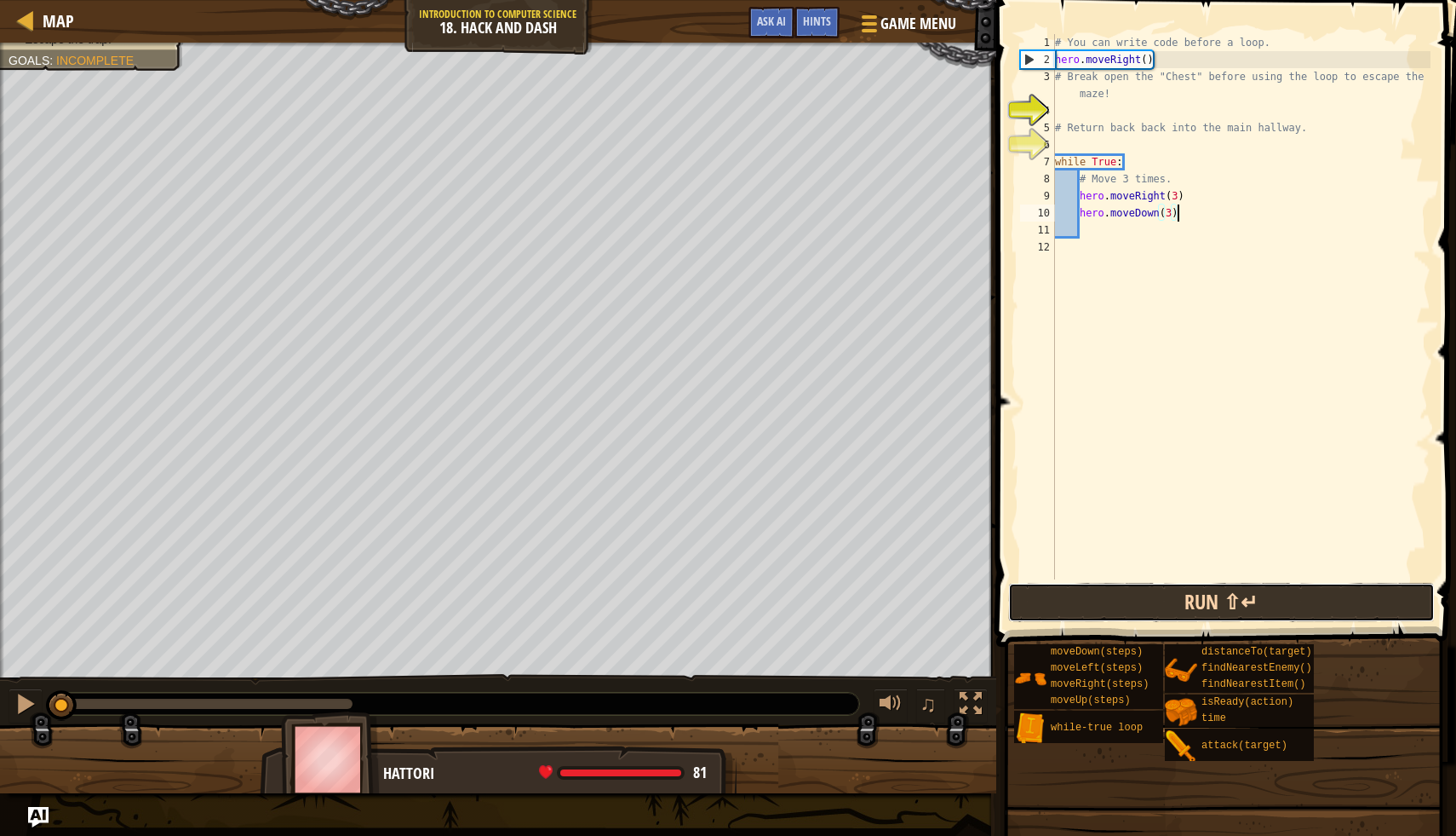
click at [1307, 604] on button "Run ⇧↵" at bounding box center [1222, 601] width 426 height 39
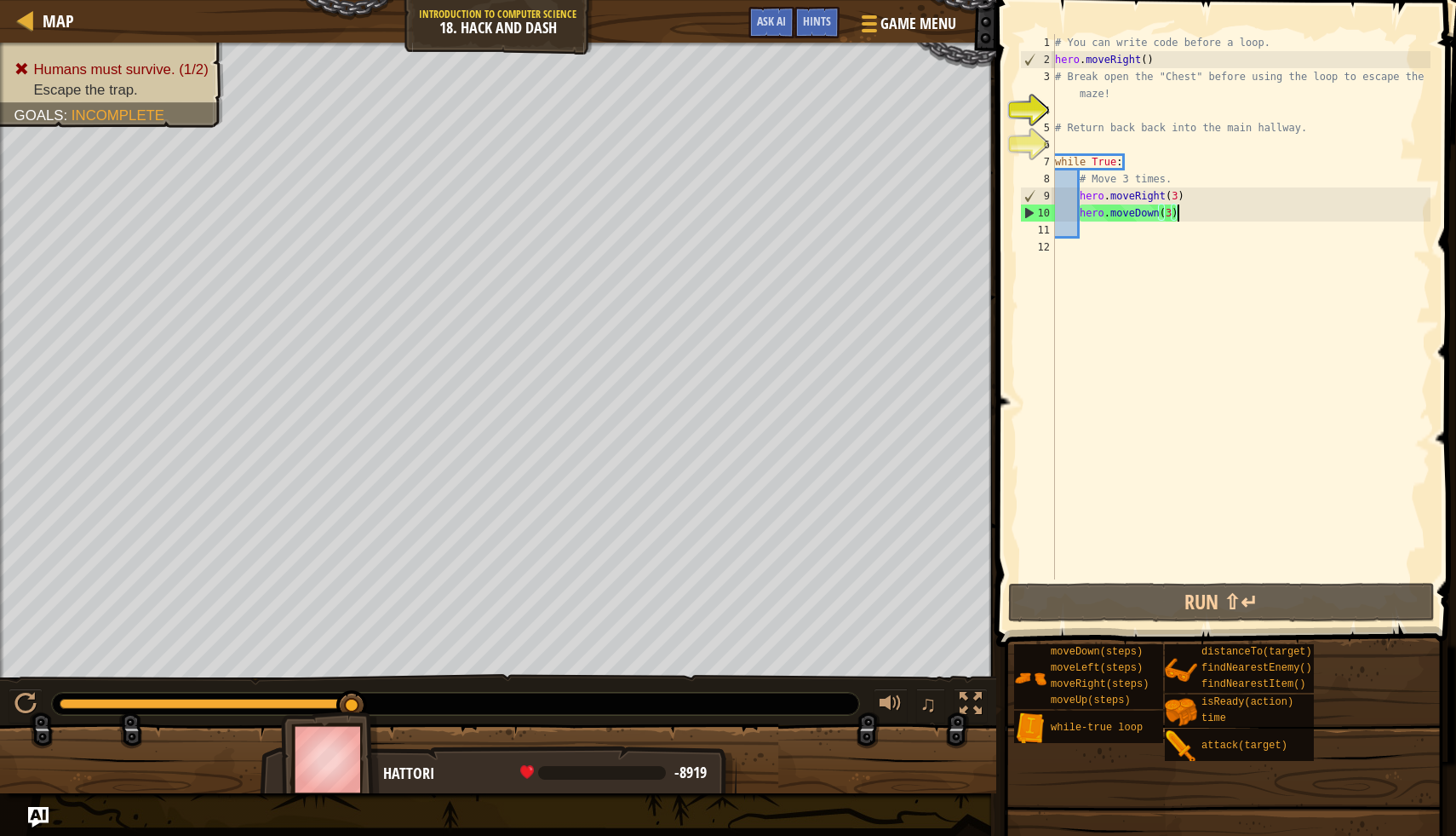
drag, startPoint x: 123, startPoint y: 696, endPoint x: 356, endPoint y: 769, distance: 244.2
click at [356, 769] on div "Humans must survive. (1/2) Escape the trap. Goals : Incomplete ♫ Hattori -8919 …" at bounding box center [728, 418] width 1456 height 751
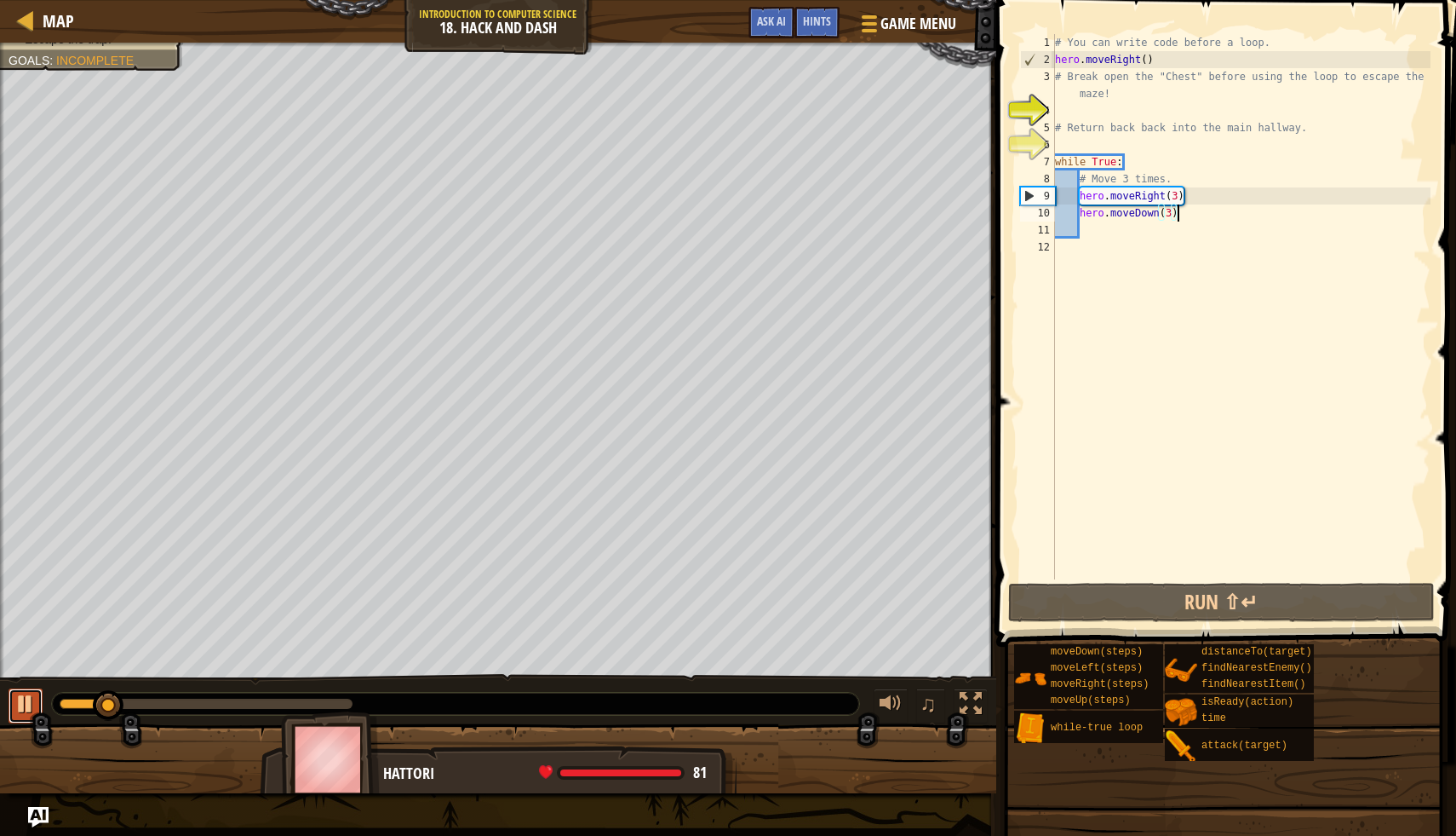
click at [19, 706] on div at bounding box center [25, 703] width 22 height 22
click at [539, 766] on span at bounding box center [546, 772] width 13 height 13
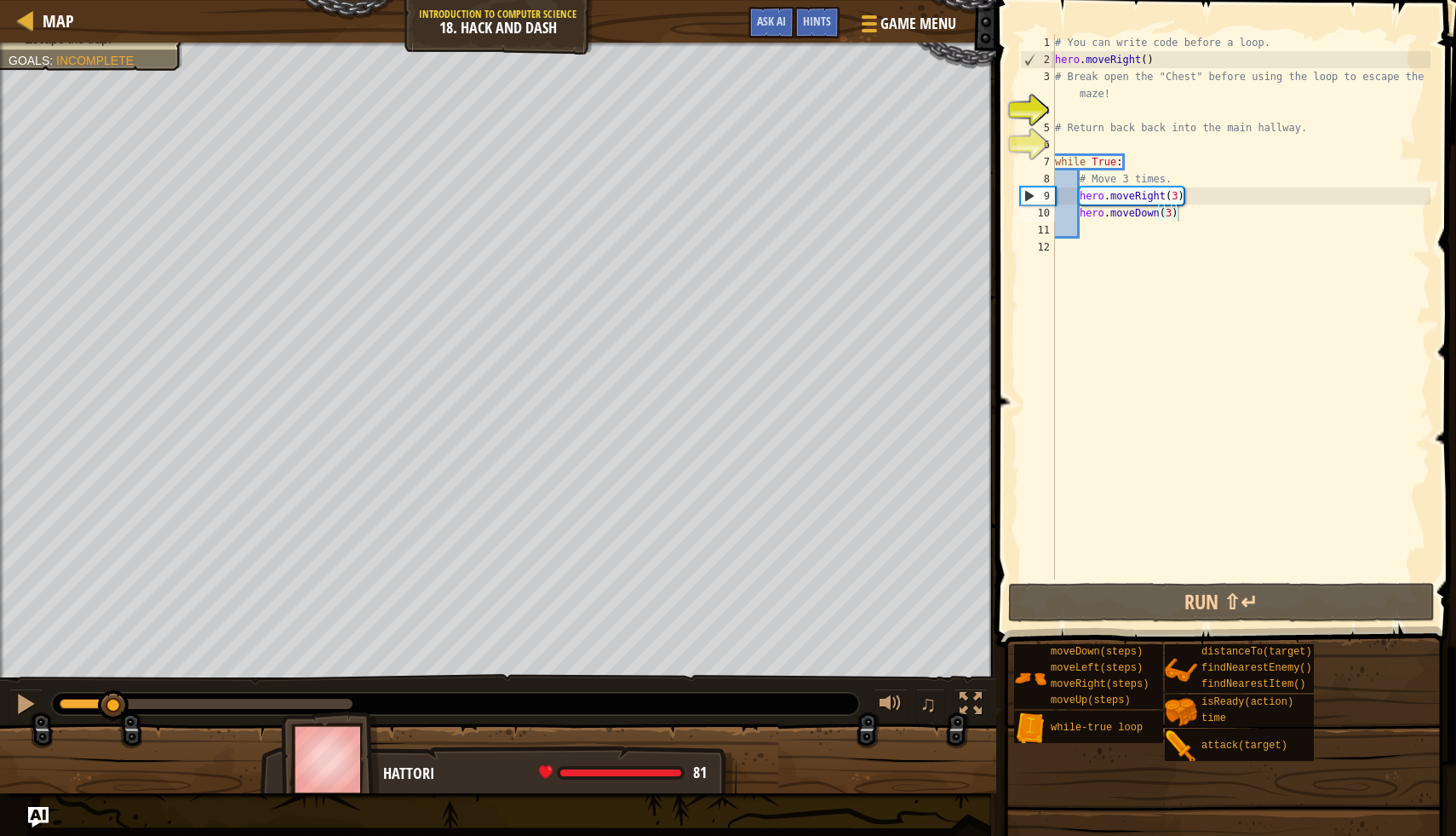
click at [340, 769] on img at bounding box center [330, 758] width 98 height 95
click at [342, 769] on img at bounding box center [330, 758] width 98 height 95
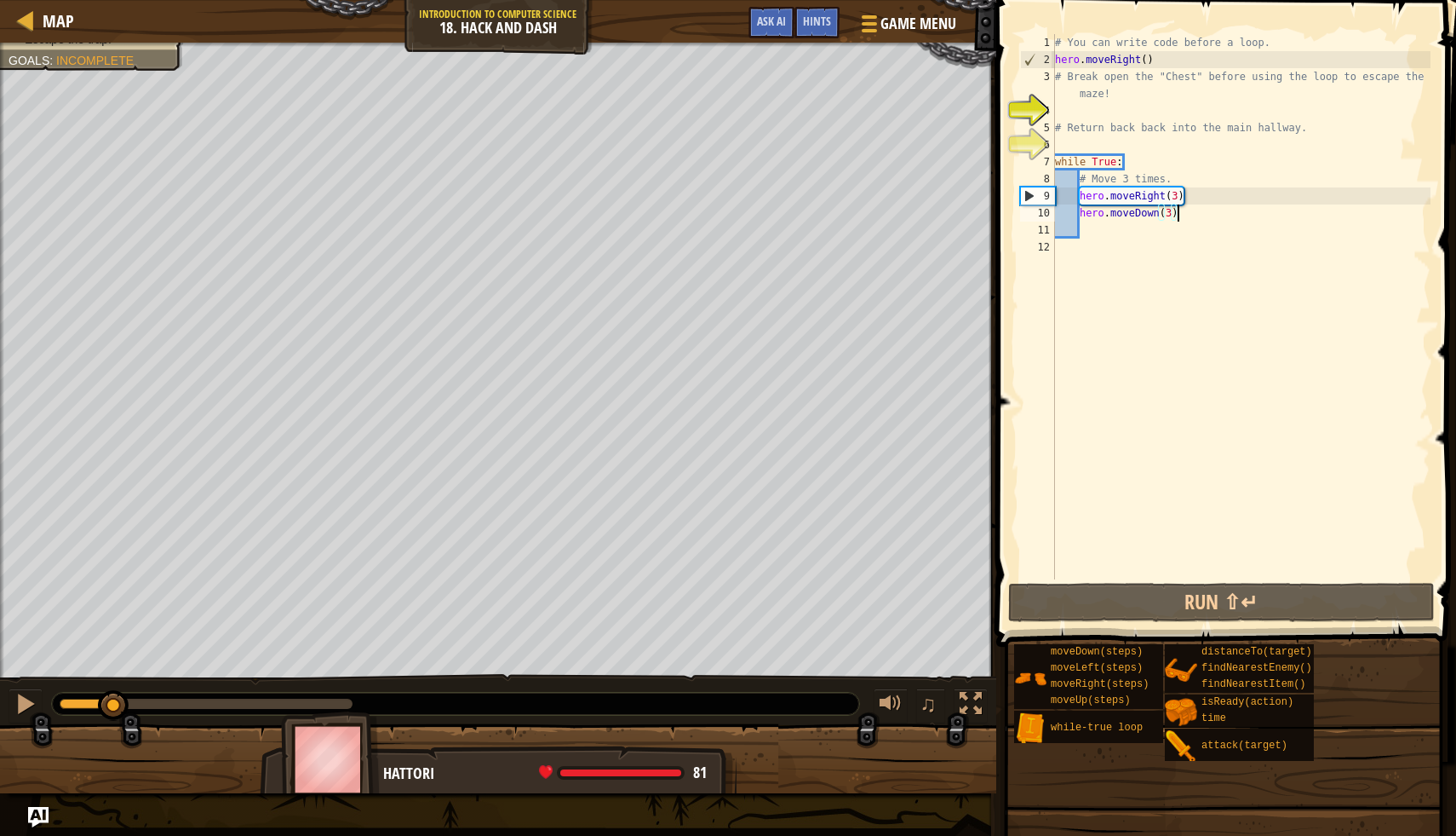
click at [182, 415] on div "Humans must survive. (1/2) Escape the trap. Goals : Incomplete ♫ Hattori 81 x: …" at bounding box center [728, 418] width 1456 height 751
click at [26, 25] on div at bounding box center [26, 20] width 22 height 22
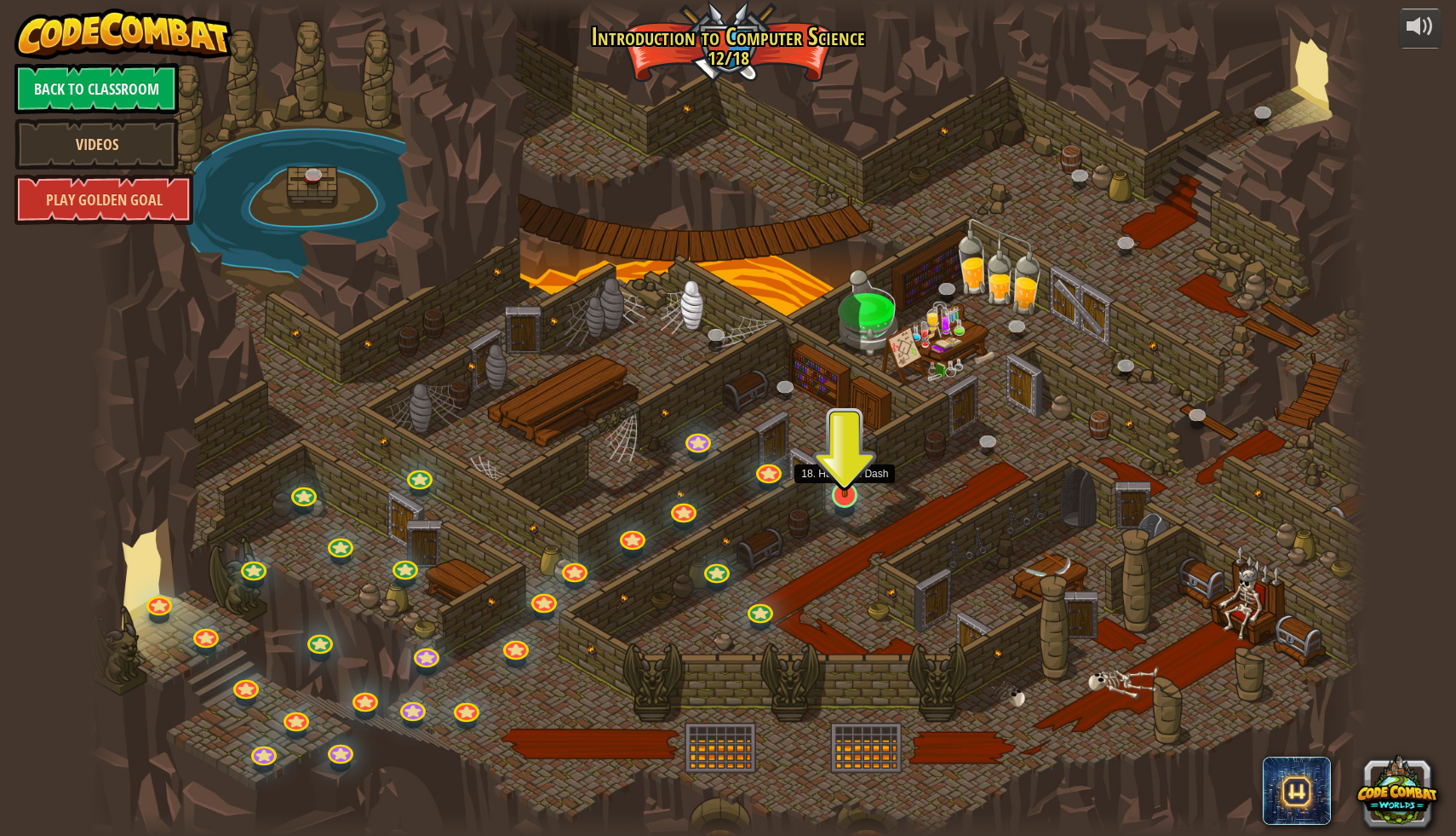
click at [847, 487] on img at bounding box center [845, 457] width 35 height 80
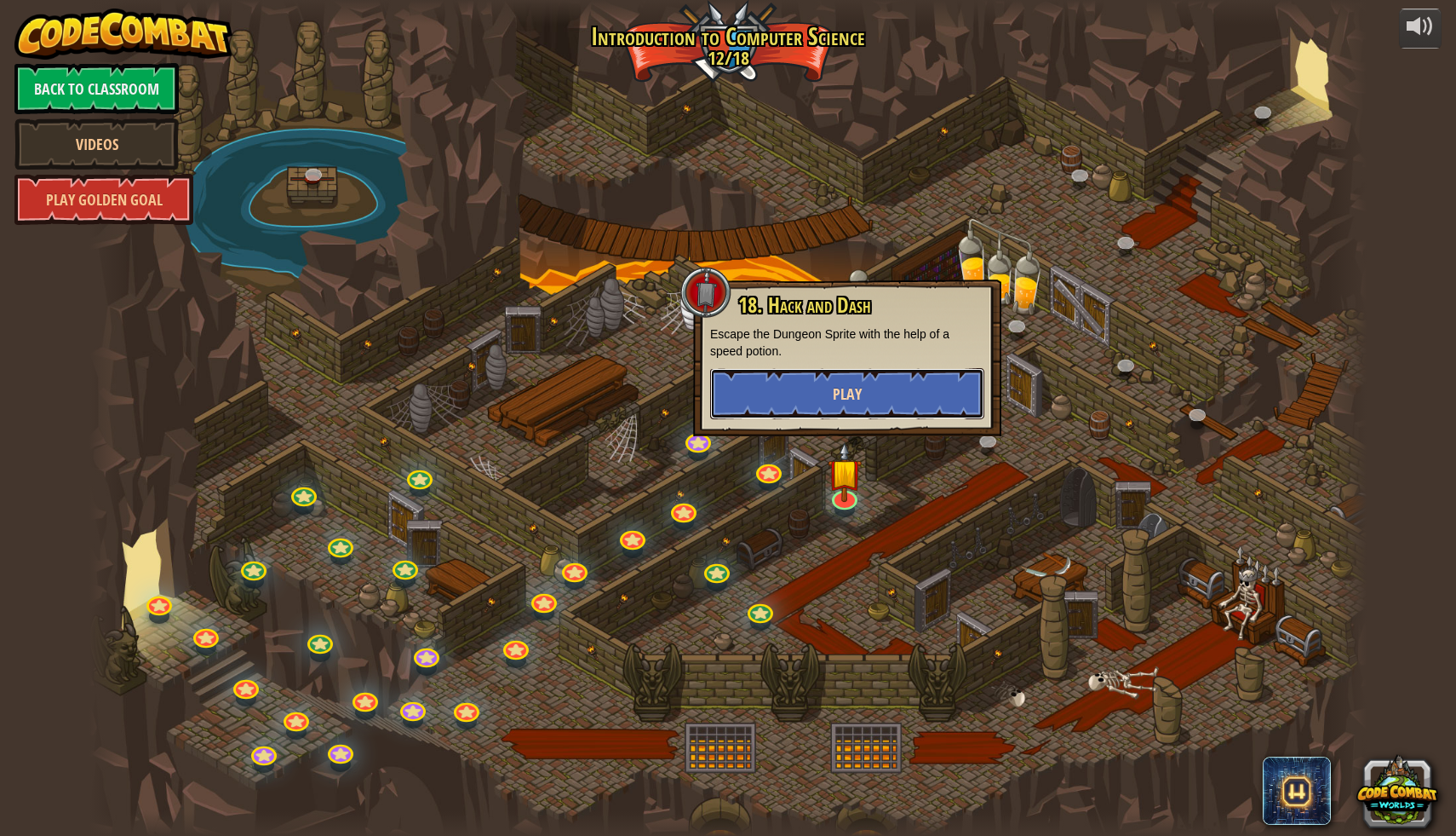
click at [878, 388] on button "Play" at bounding box center [847, 393] width 274 height 51
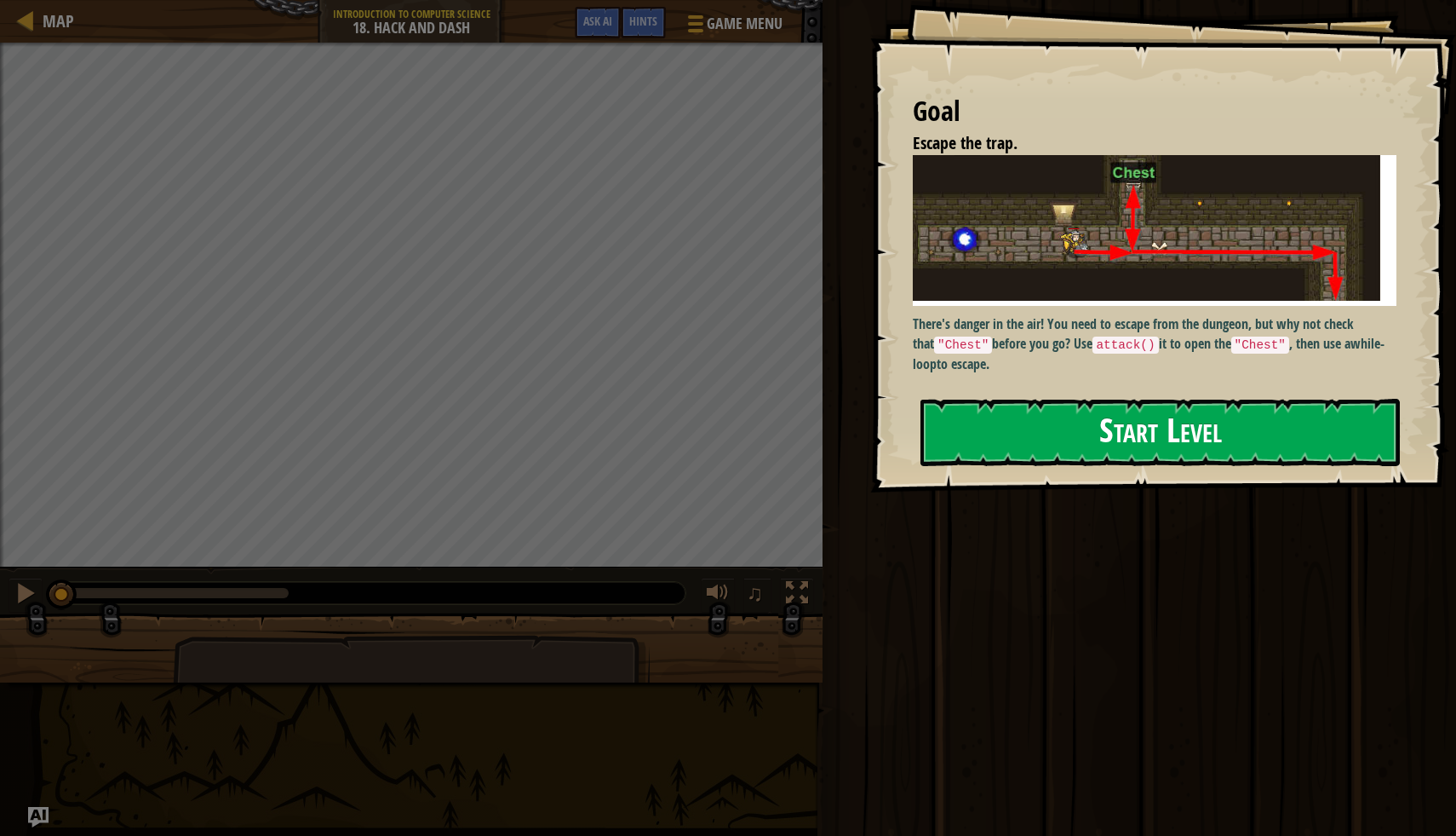
click at [979, 399] on button "Start Level" at bounding box center [1160, 432] width 479 height 67
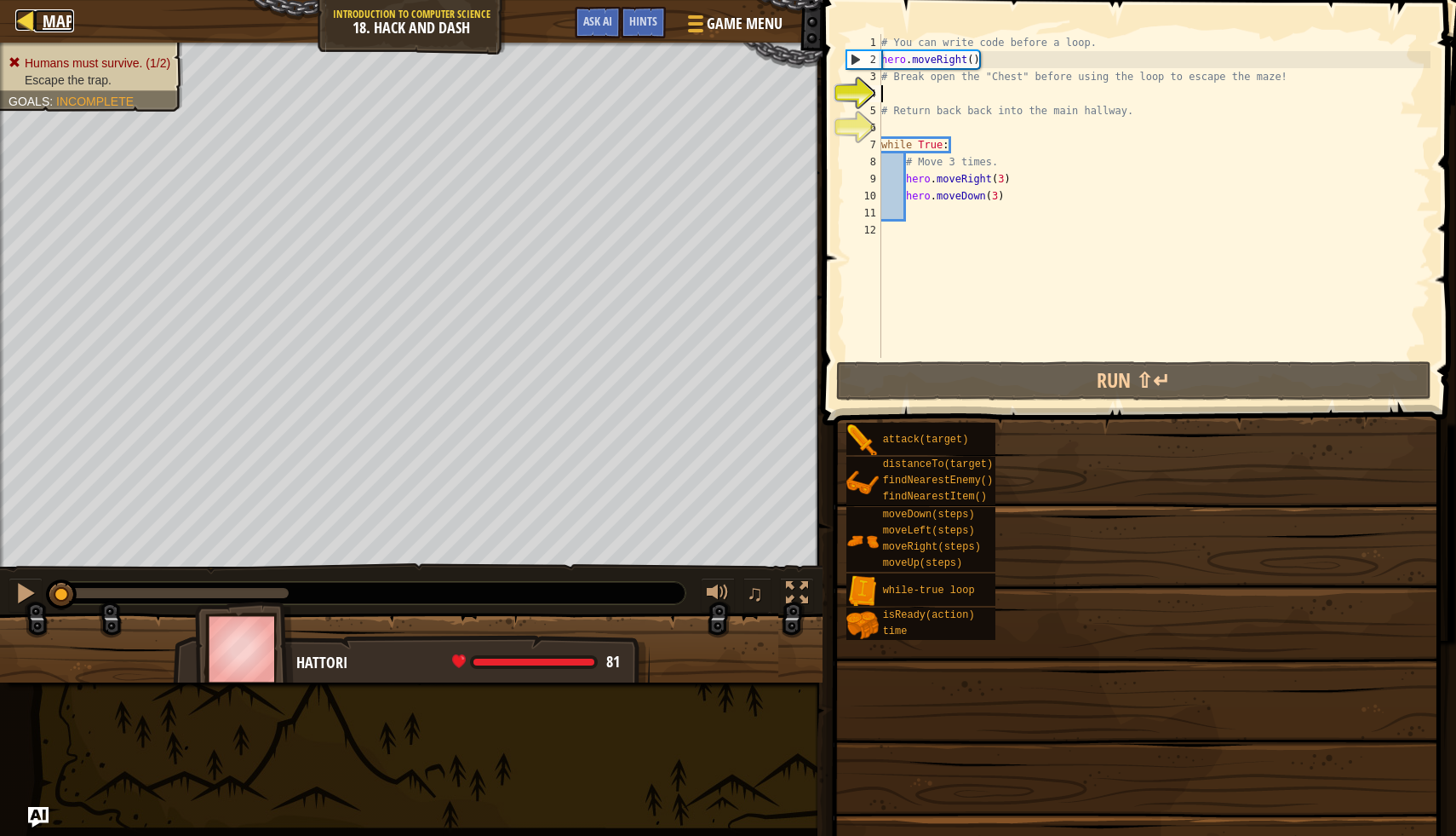
click at [22, 23] on div at bounding box center [26, 20] width 22 height 22
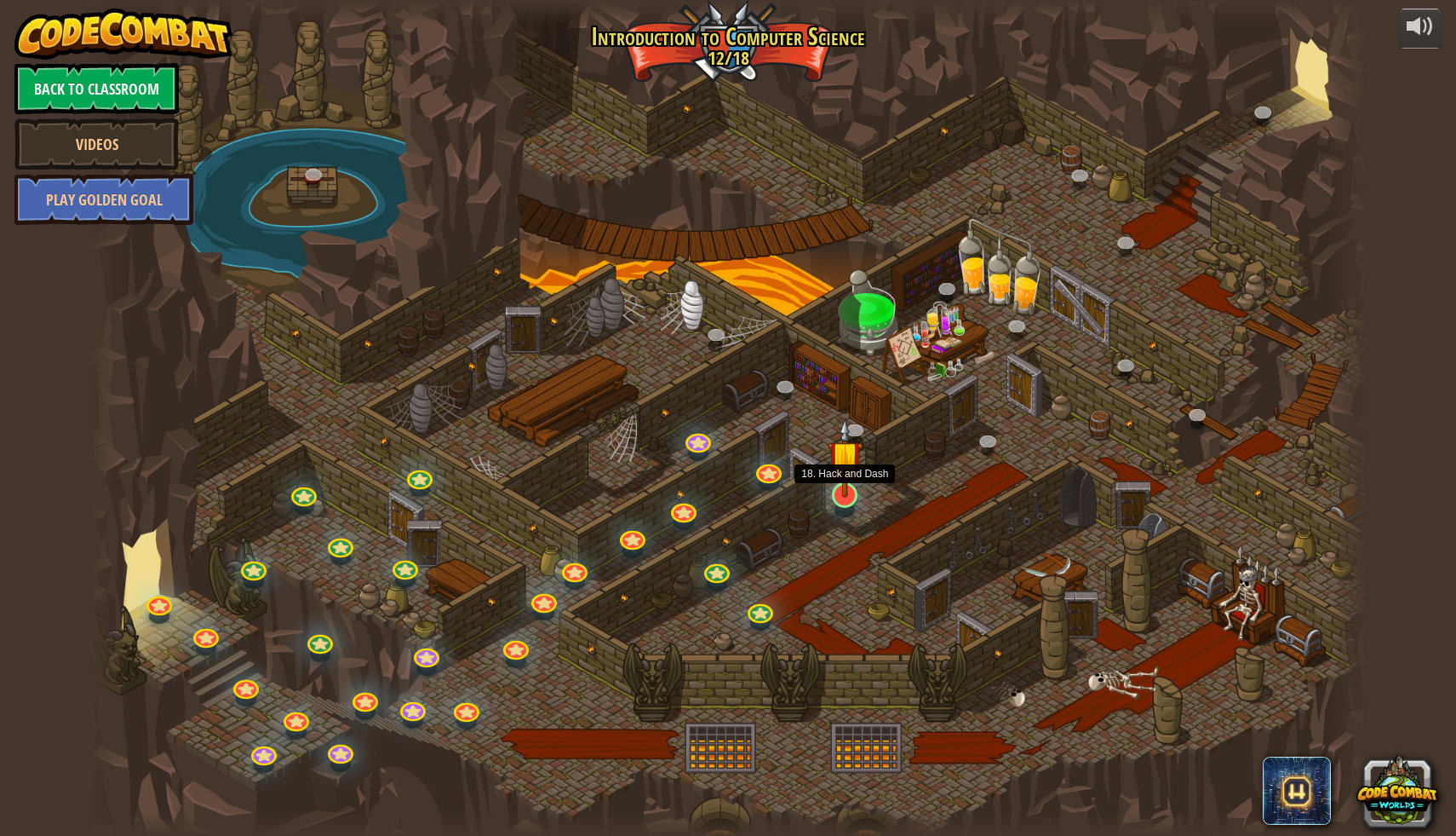
click at [846, 492] on img at bounding box center [845, 457] width 35 height 80
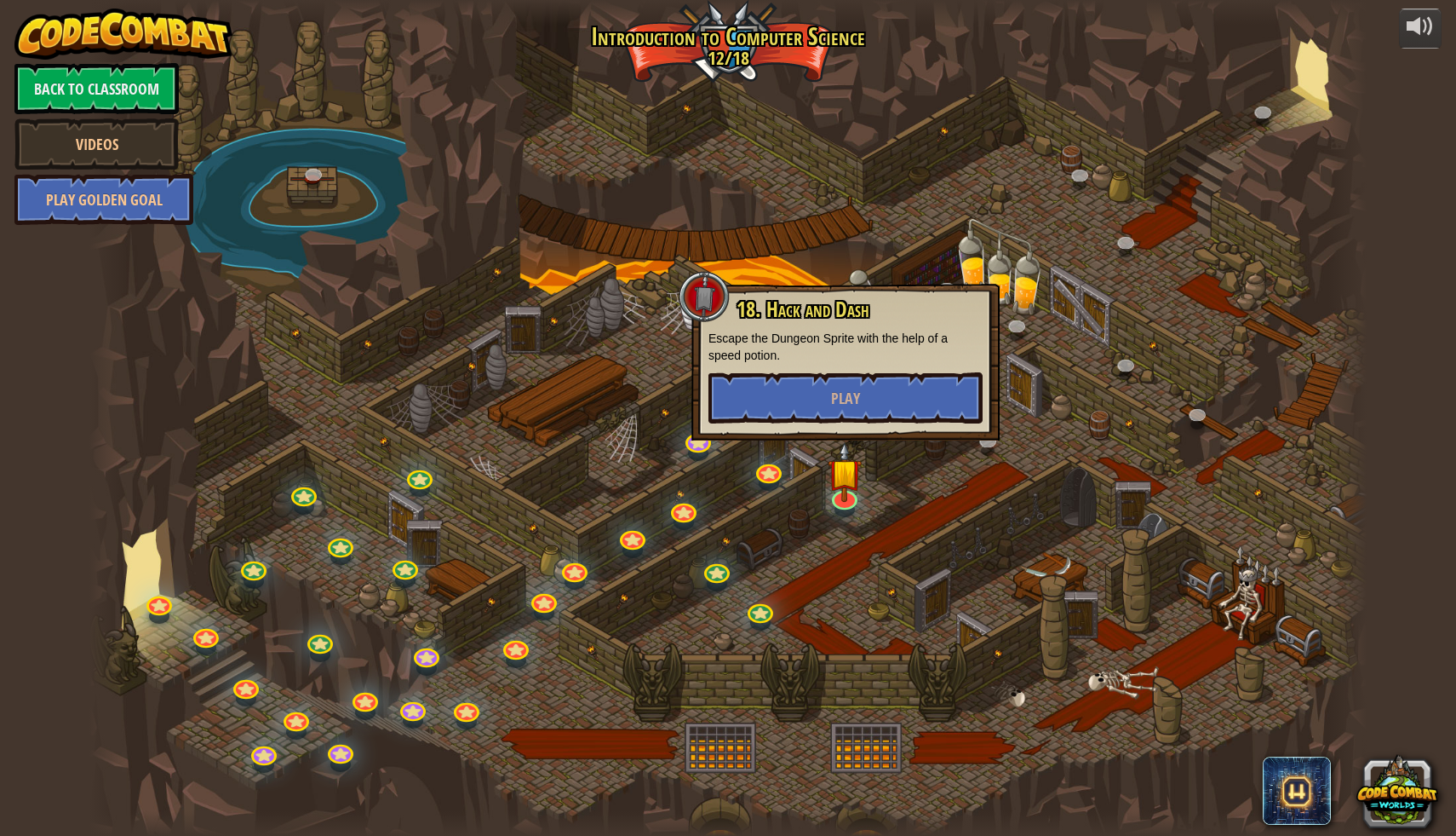
click at [696, 545] on div at bounding box center [729, 418] width 1278 height 836
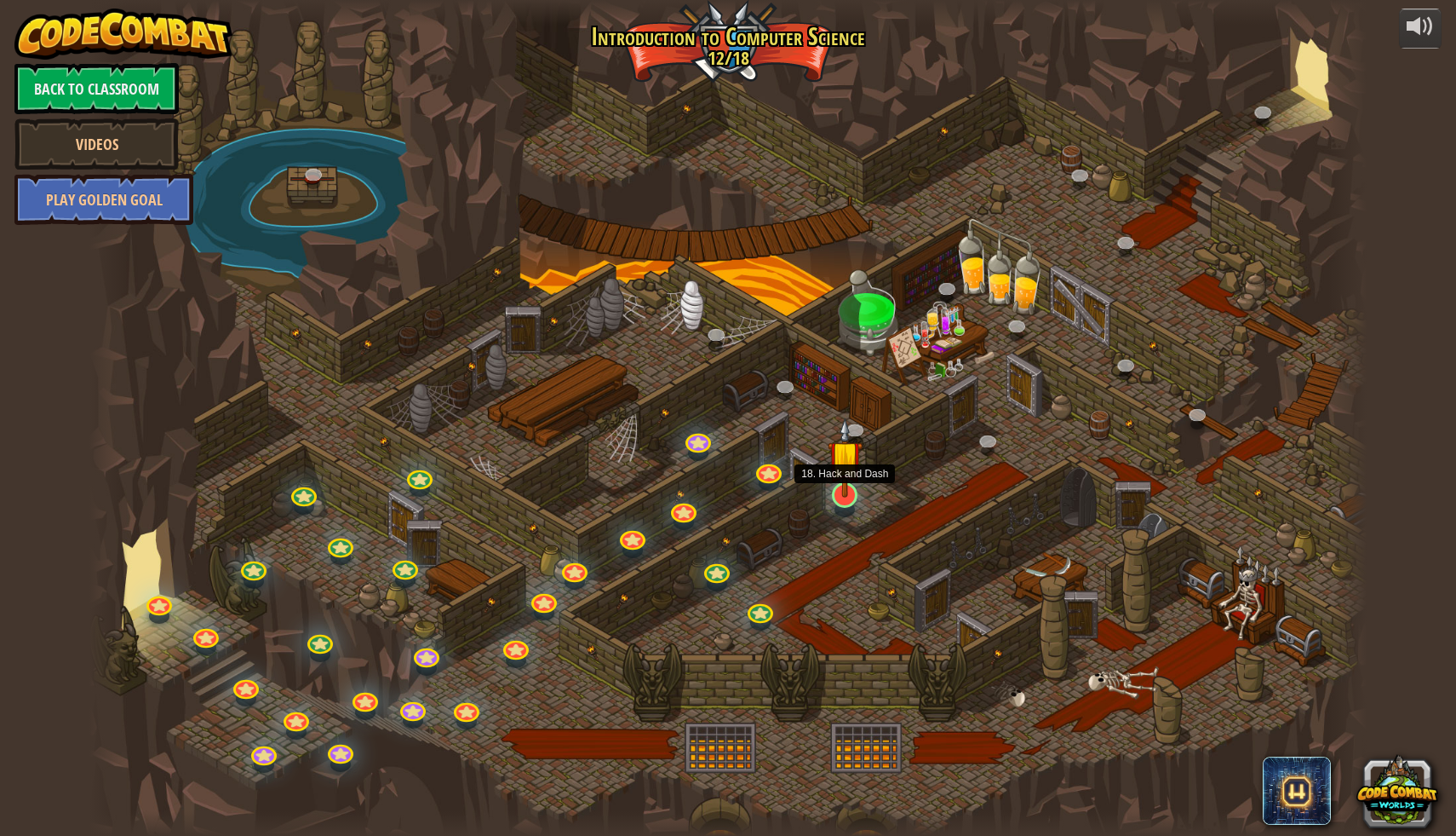
click at [853, 495] on img at bounding box center [845, 457] width 35 height 80
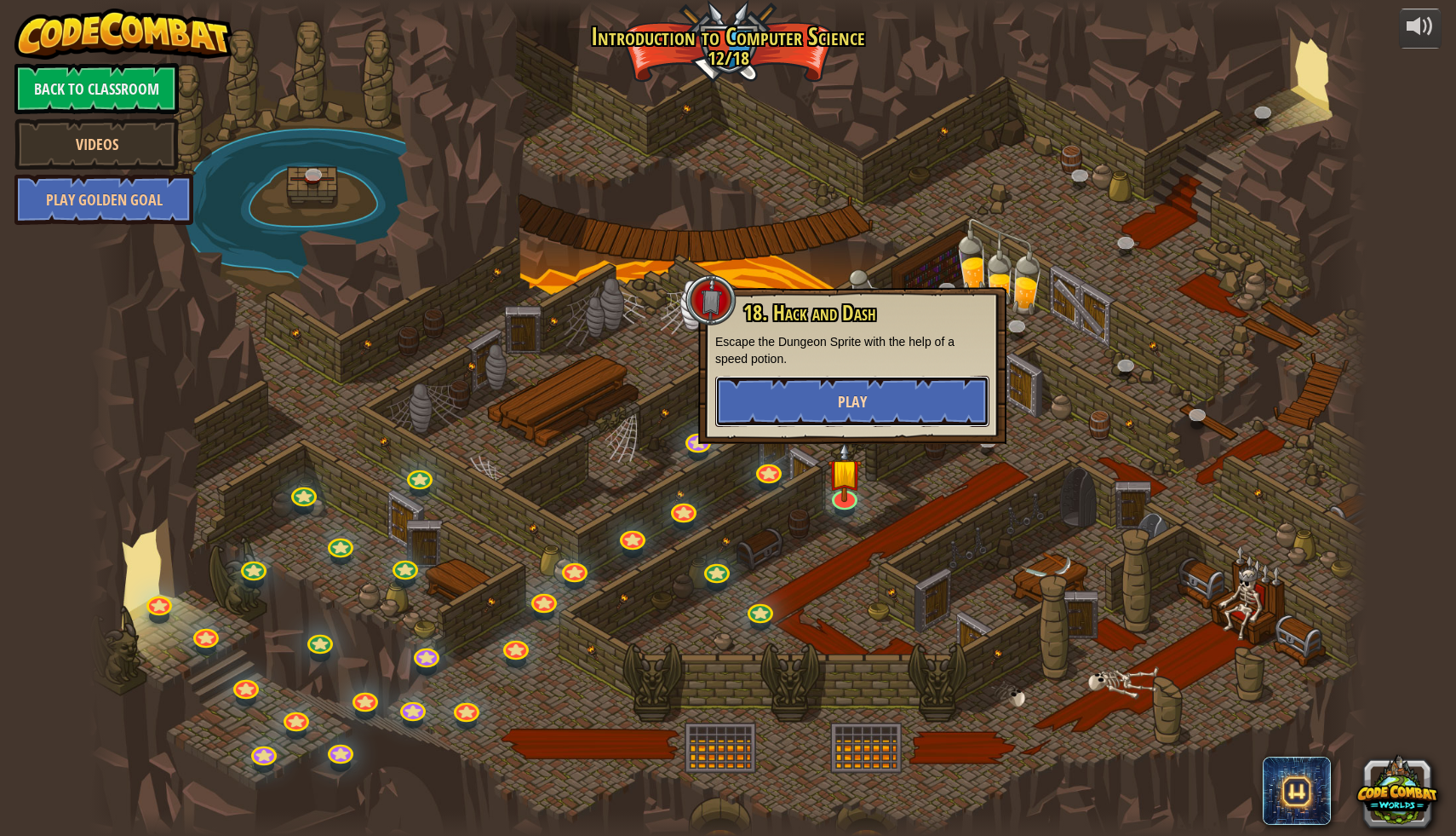
click at [800, 387] on button "Play" at bounding box center [853, 401] width 274 height 51
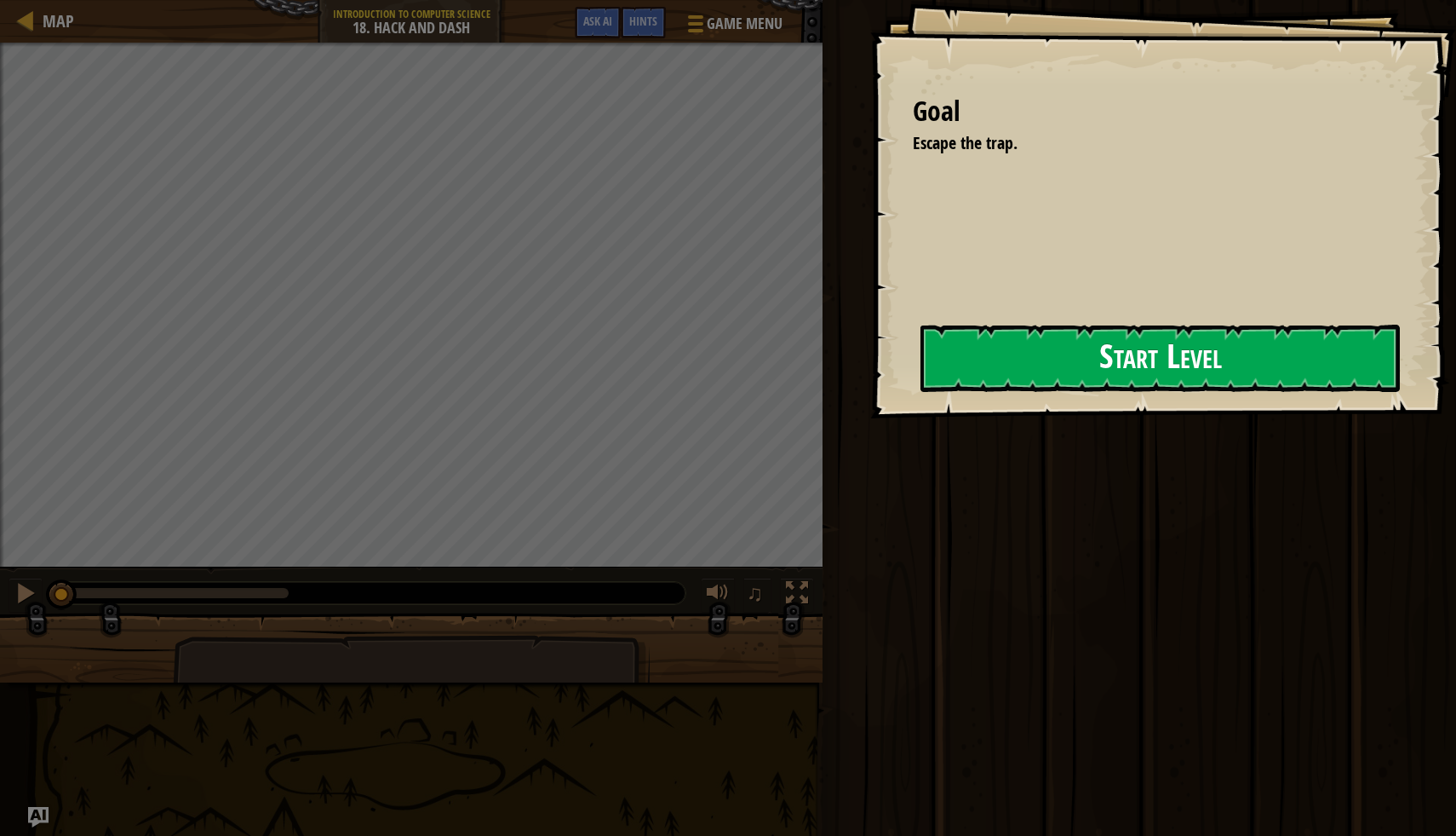
click at [921, 364] on button "Start Level" at bounding box center [1160, 357] width 479 height 67
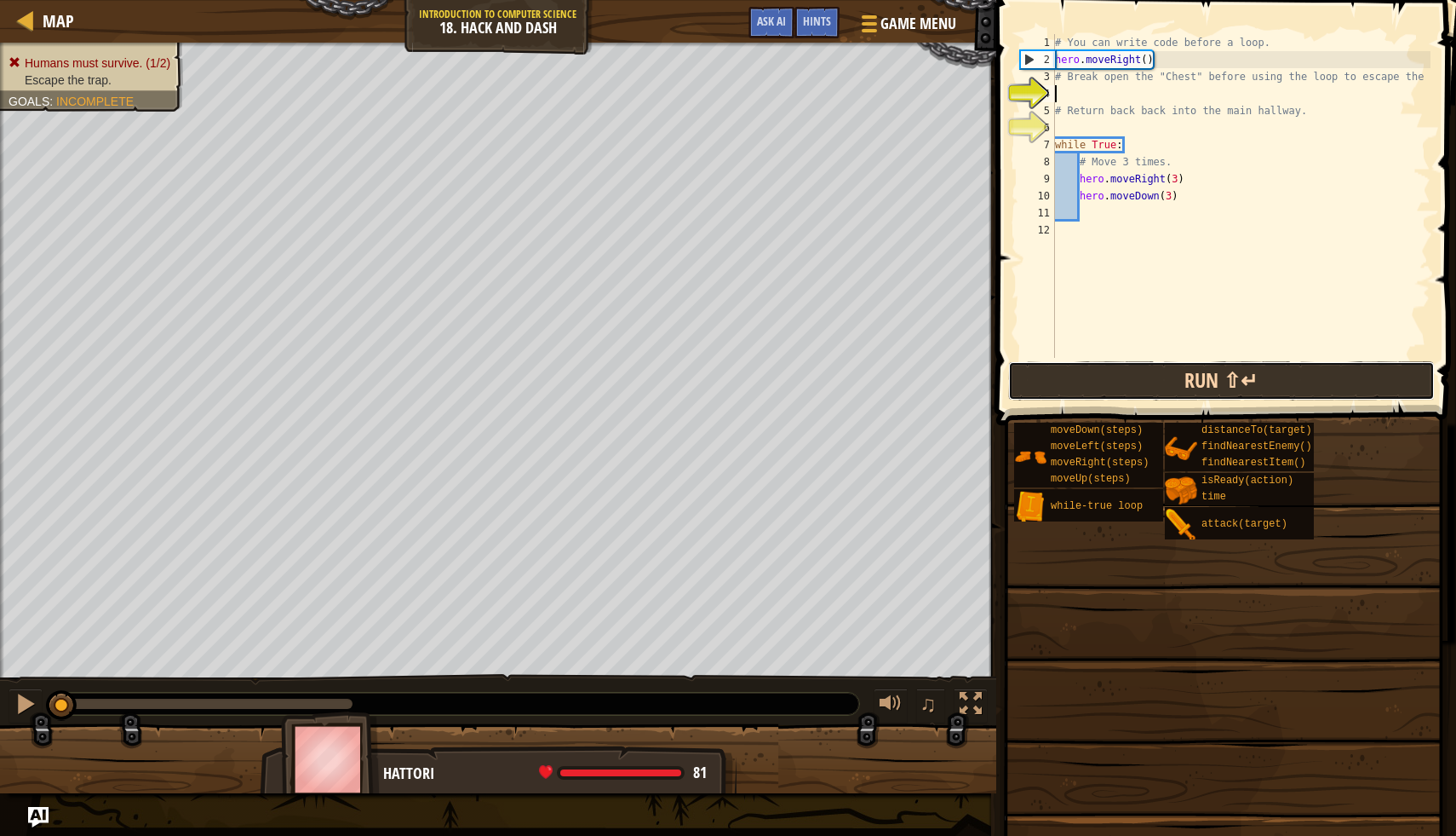
click at [1032, 385] on button "Run ⇧↵" at bounding box center [1222, 380] width 426 height 39
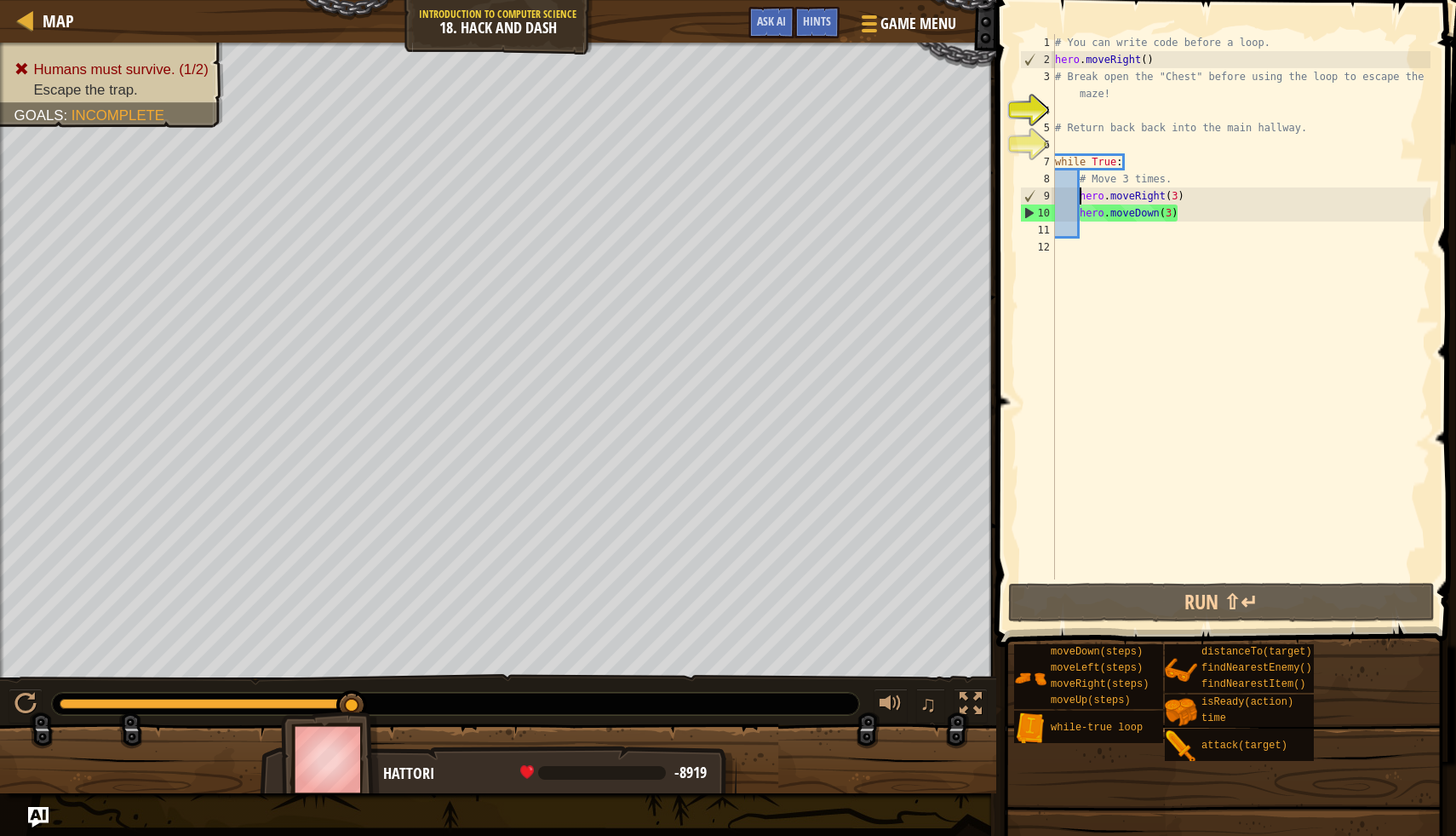
click at [1080, 197] on div "# You can write code before a loop. hero . moveRight ( ) # Break open the "Ches…" at bounding box center [1241, 323] width 379 height 580
drag, startPoint x: 1083, startPoint y: 180, endPoint x: 1178, endPoint y: 184, distance: 95.1
click at [1178, 184] on div "# You can write code before a loop. hero . moveRight ( ) # Break open the "Ches…" at bounding box center [1241, 323] width 379 height 580
type textarea "#"
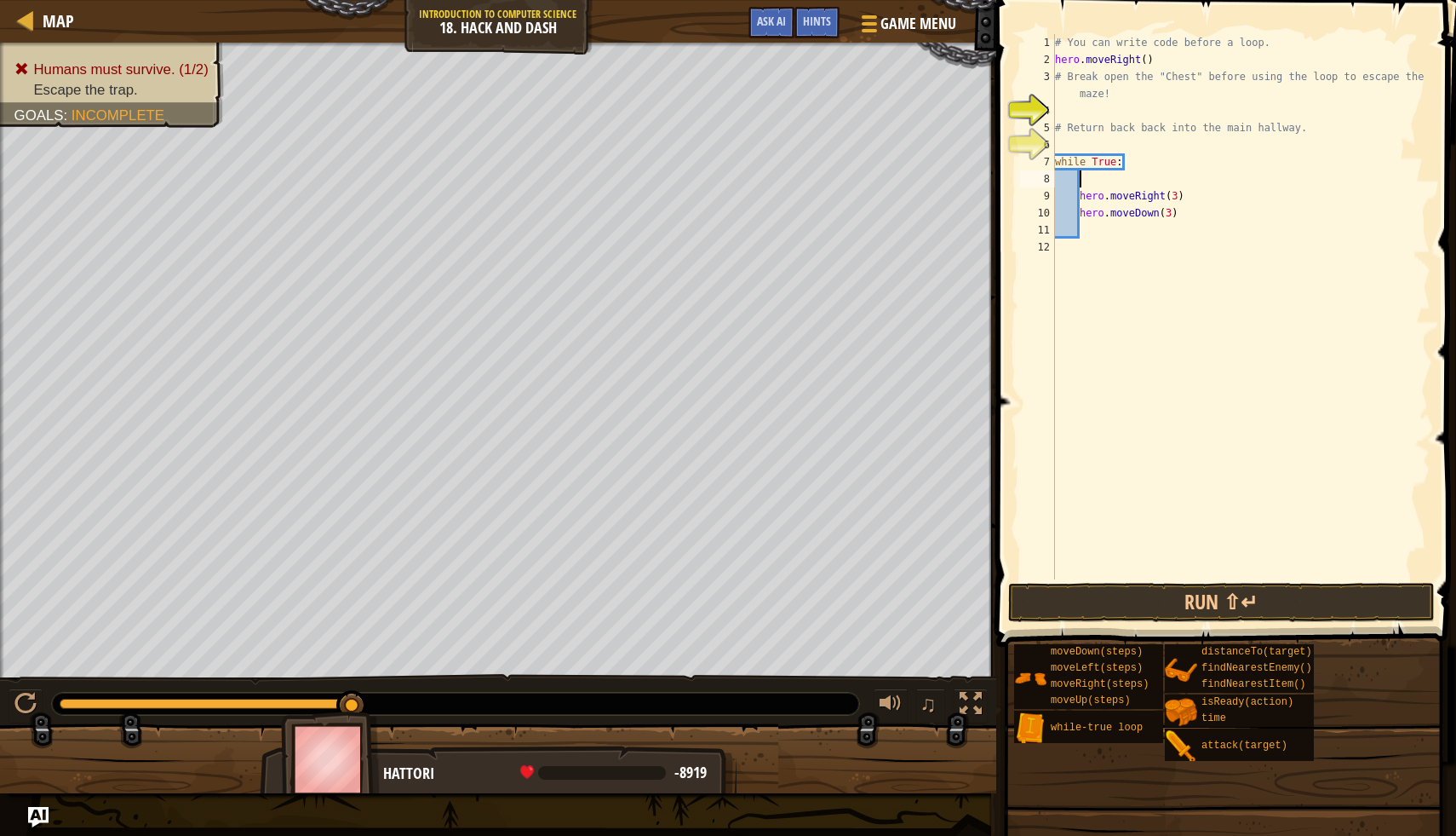
click at [1061, 140] on div "# You can write code before a loop. hero . moveRight ( ) # Break open the "Ches…" at bounding box center [1241, 323] width 379 height 580
type textarea "h"
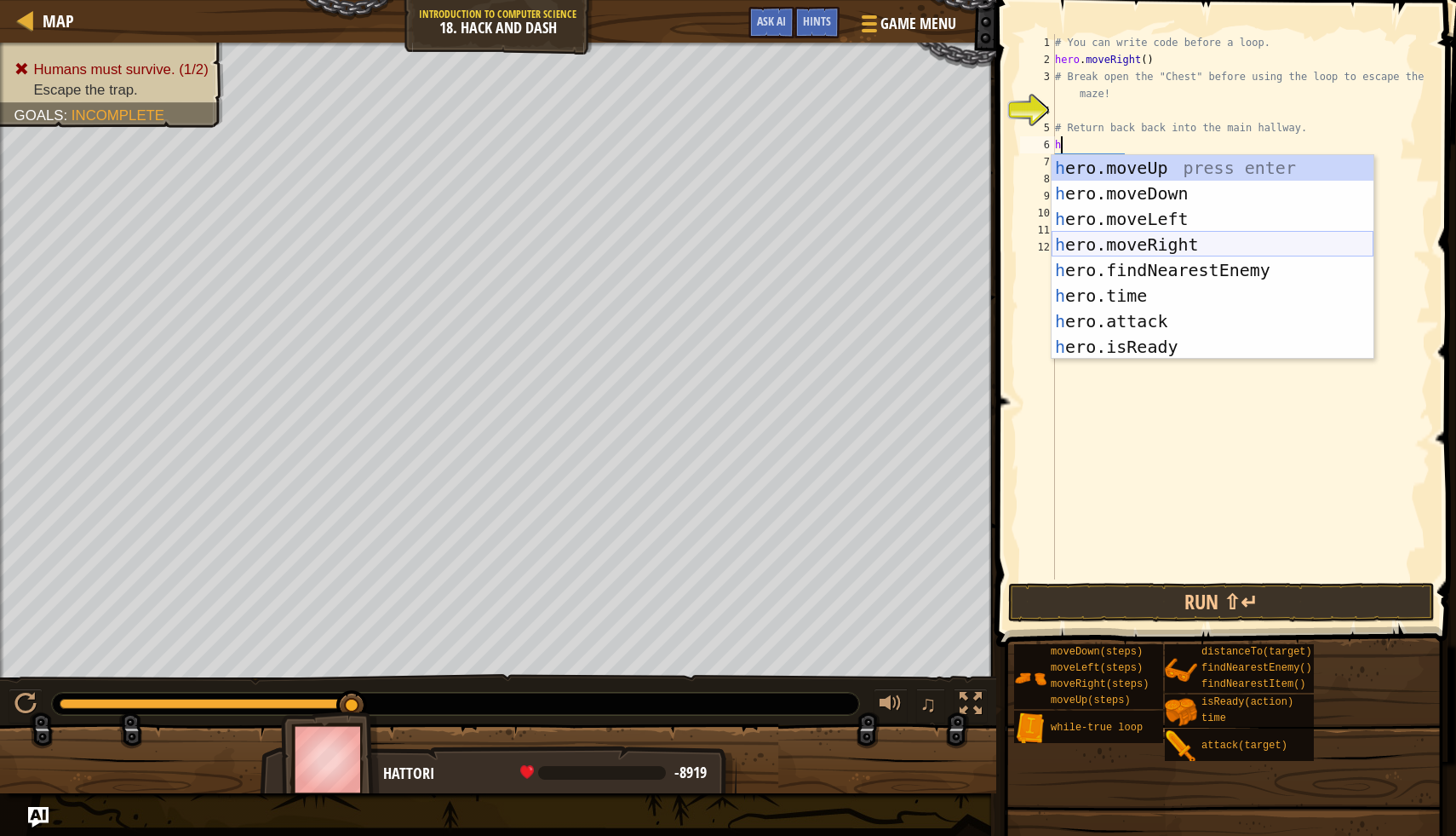
click at [1115, 244] on div "h ero.moveUp press enter h ero.moveDown press enter h ero.moveLeft press enter …" at bounding box center [1213, 283] width 322 height 255
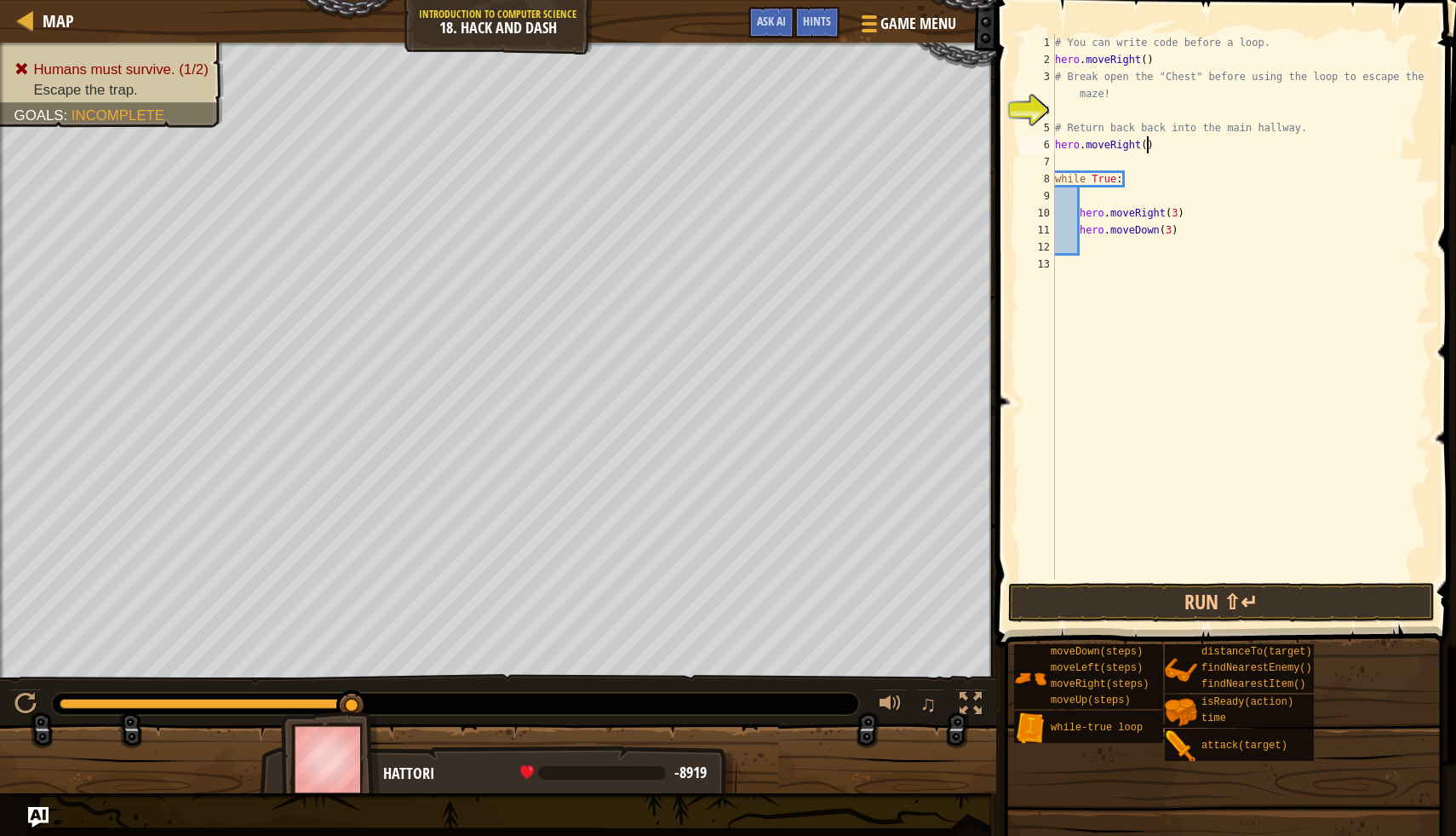
click at [1149, 151] on div "# You can write code before a loop. hero . moveRight ( ) # Break open the "Ches…" at bounding box center [1241, 323] width 379 height 580
type textarea "hero.moveRight(1)"
click at [1076, 150] on div "# You can write code before a loop. hero . moveRight ( ) # Break open the "Ches…" at bounding box center [1241, 323] width 379 height 580
click at [1068, 167] on div "# You can write code before a loop. hero . moveRight ( ) # Break open the "Ches…" at bounding box center [1241, 323] width 379 height 580
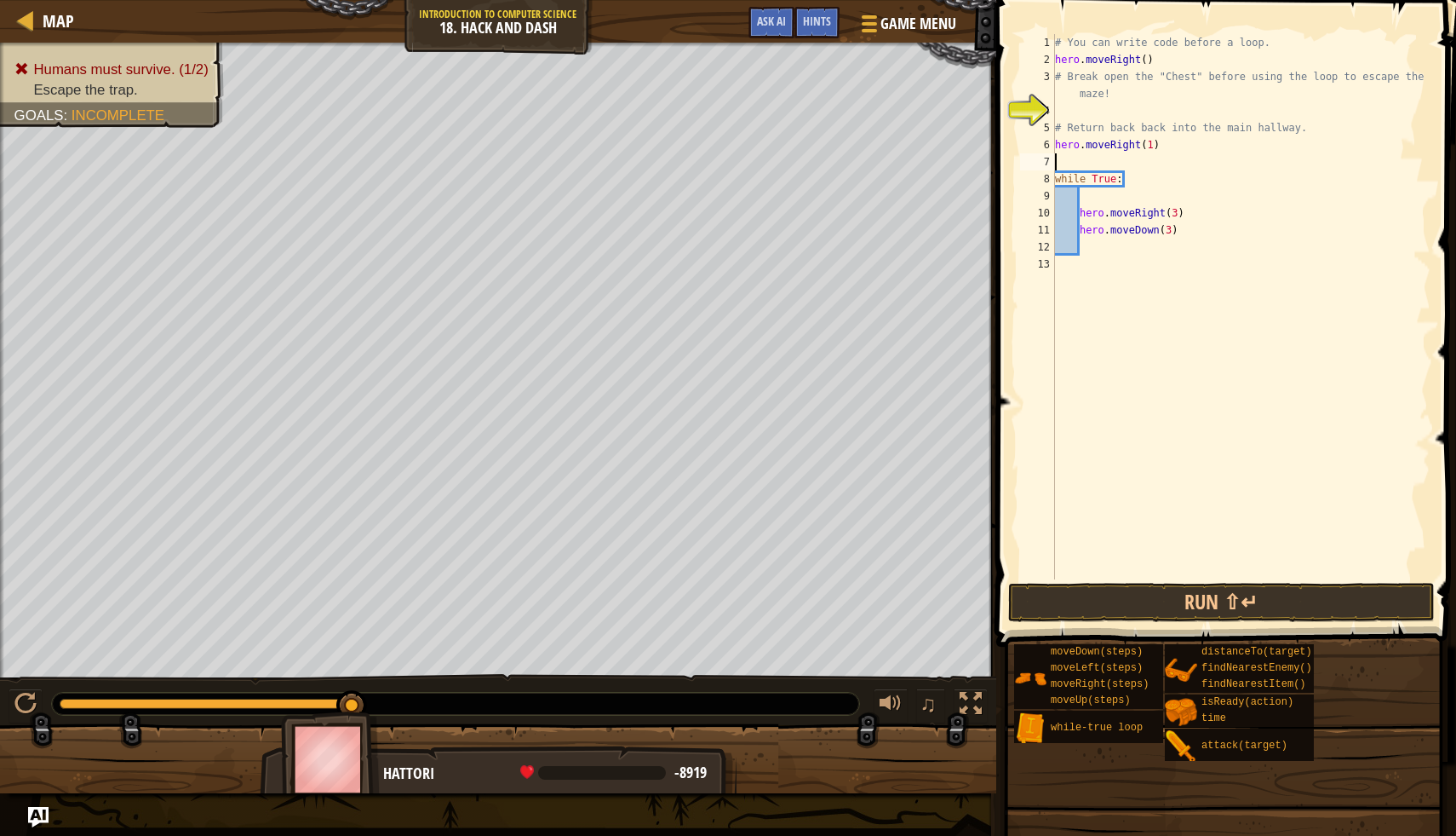
scroll to position [8, 0]
type textarea "h"
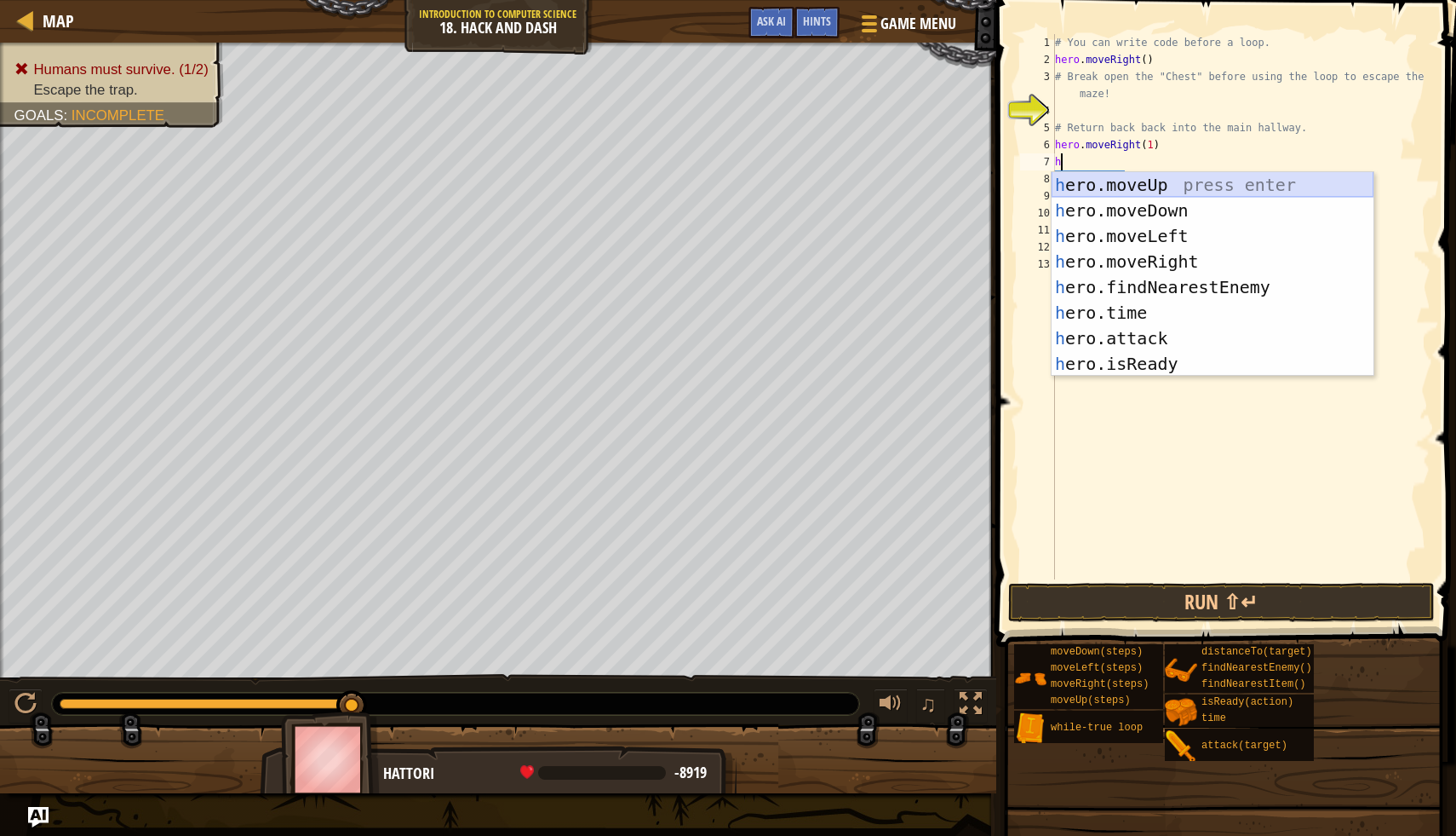
click at [1181, 182] on div "h ero.moveUp press enter h ero.moveDown press enter h ero.moveLeft press enter …" at bounding box center [1213, 300] width 322 height 255
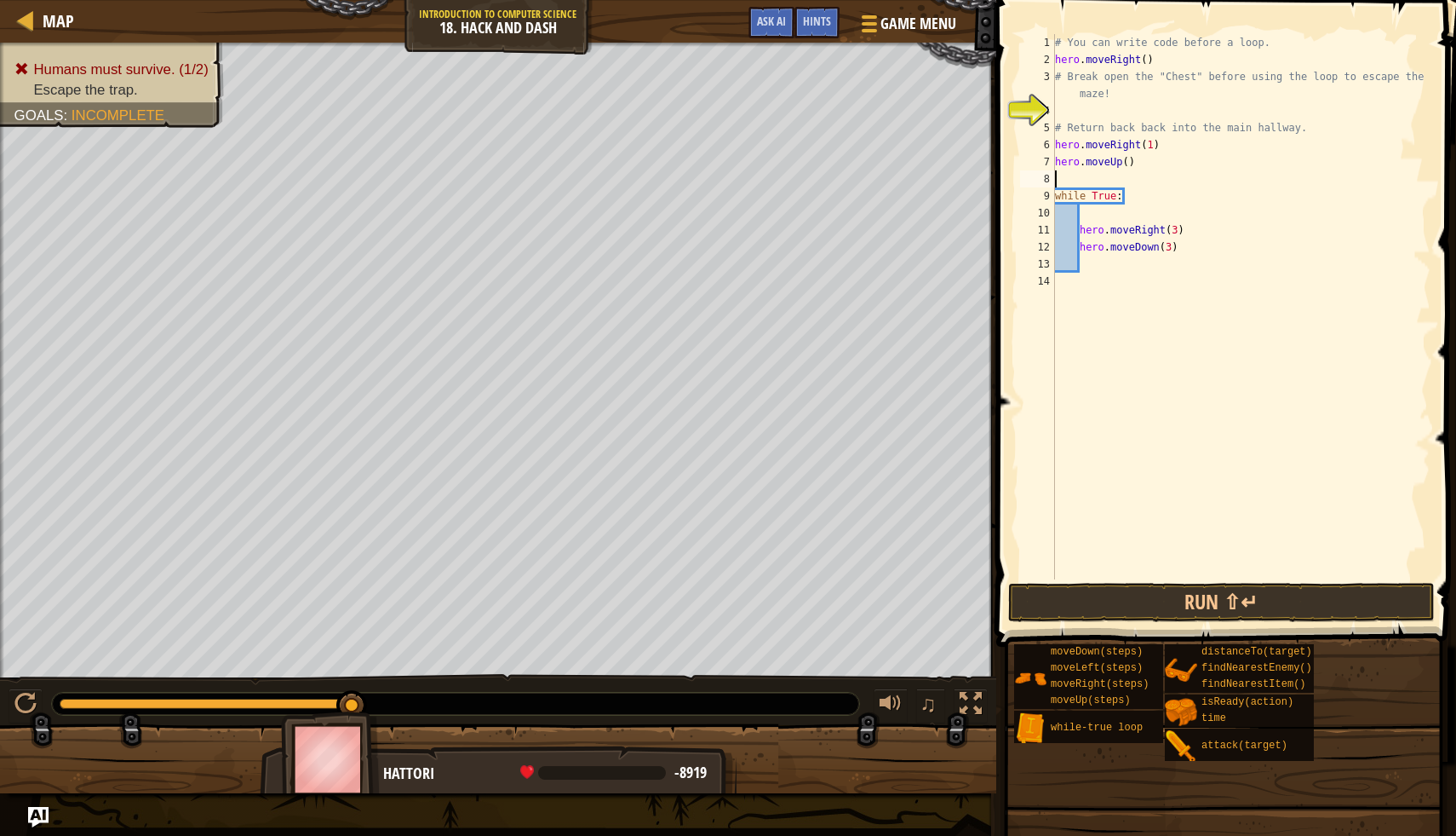
click at [1129, 160] on div "# You can write code before a loop. hero . moveRight ( ) # Break open the "Ches…" at bounding box center [1241, 323] width 379 height 580
type textarea "hero.moveUp(1)"
click at [1080, 173] on div "# You can write code before a loop. hero . moveRight ( ) # Break open the "Ches…" at bounding box center [1241, 323] width 379 height 580
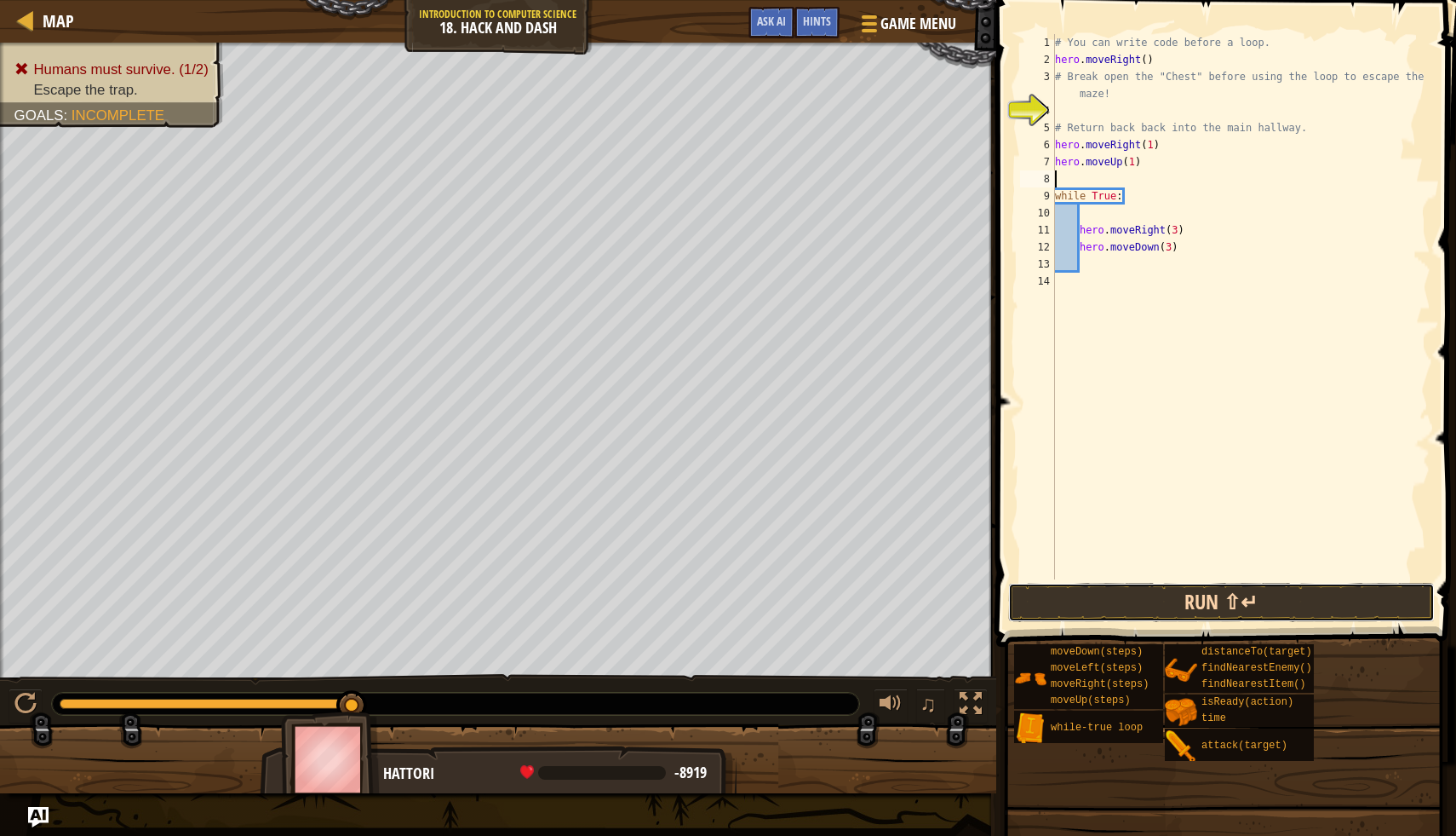
click at [1105, 597] on button "Run ⇧↵" at bounding box center [1222, 601] width 426 height 39
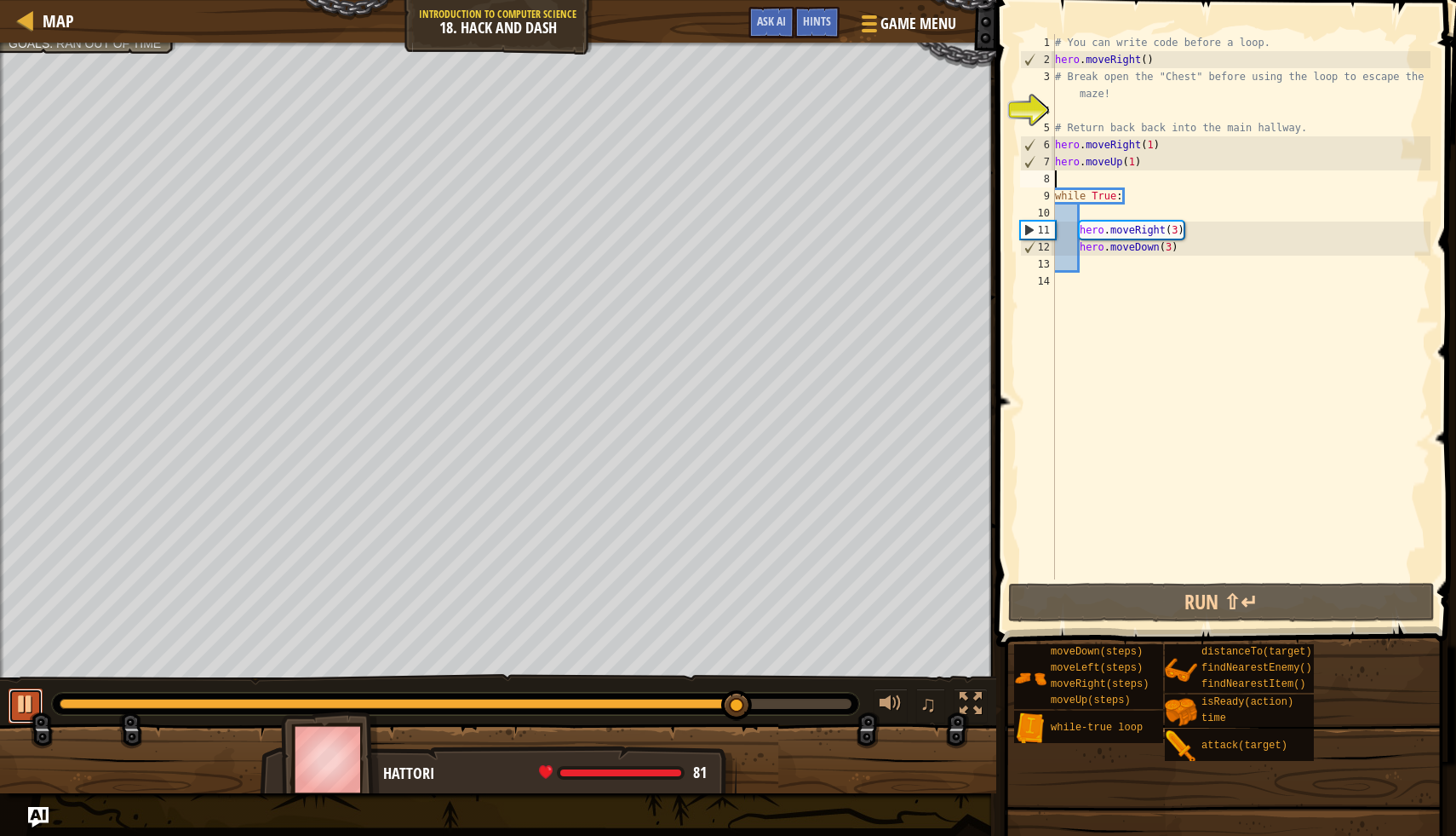
click at [32, 692] on div at bounding box center [25, 703] width 22 height 22
click at [489, 740] on div "Escape the trap. Goals : Ran out of time ♫ Hattori 81 x: 86 y: 78 x: 123 y: 79" at bounding box center [728, 418] width 1456 height 751
click at [21, 700] on div at bounding box center [25, 703] width 22 height 22
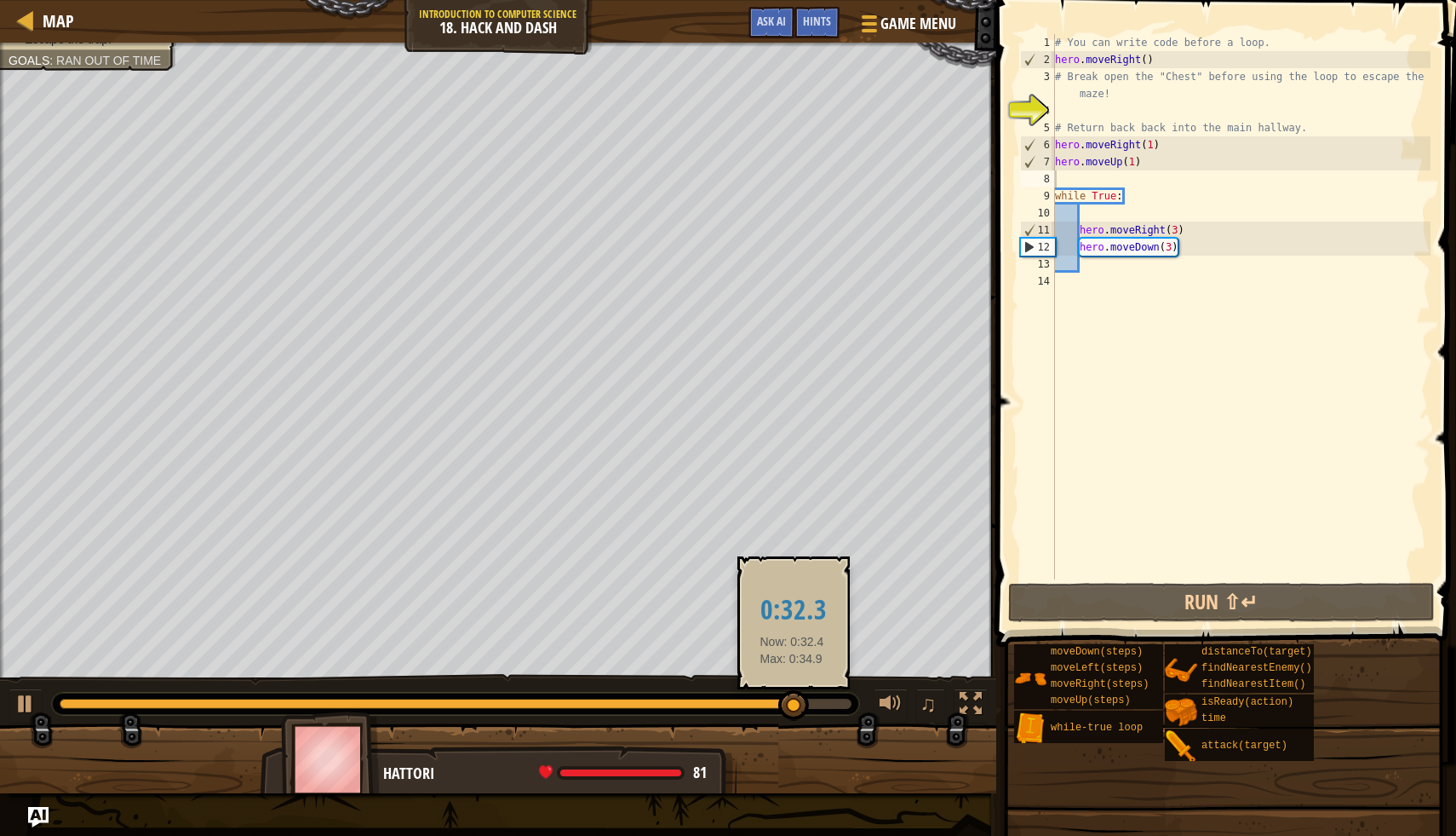
drag, startPoint x: 802, startPoint y: 687, endPoint x: 792, endPoint y: 690, distance: 10.4
click at [792, 690] on div "♫" at bounding box center [498, 700] width 997 height 51
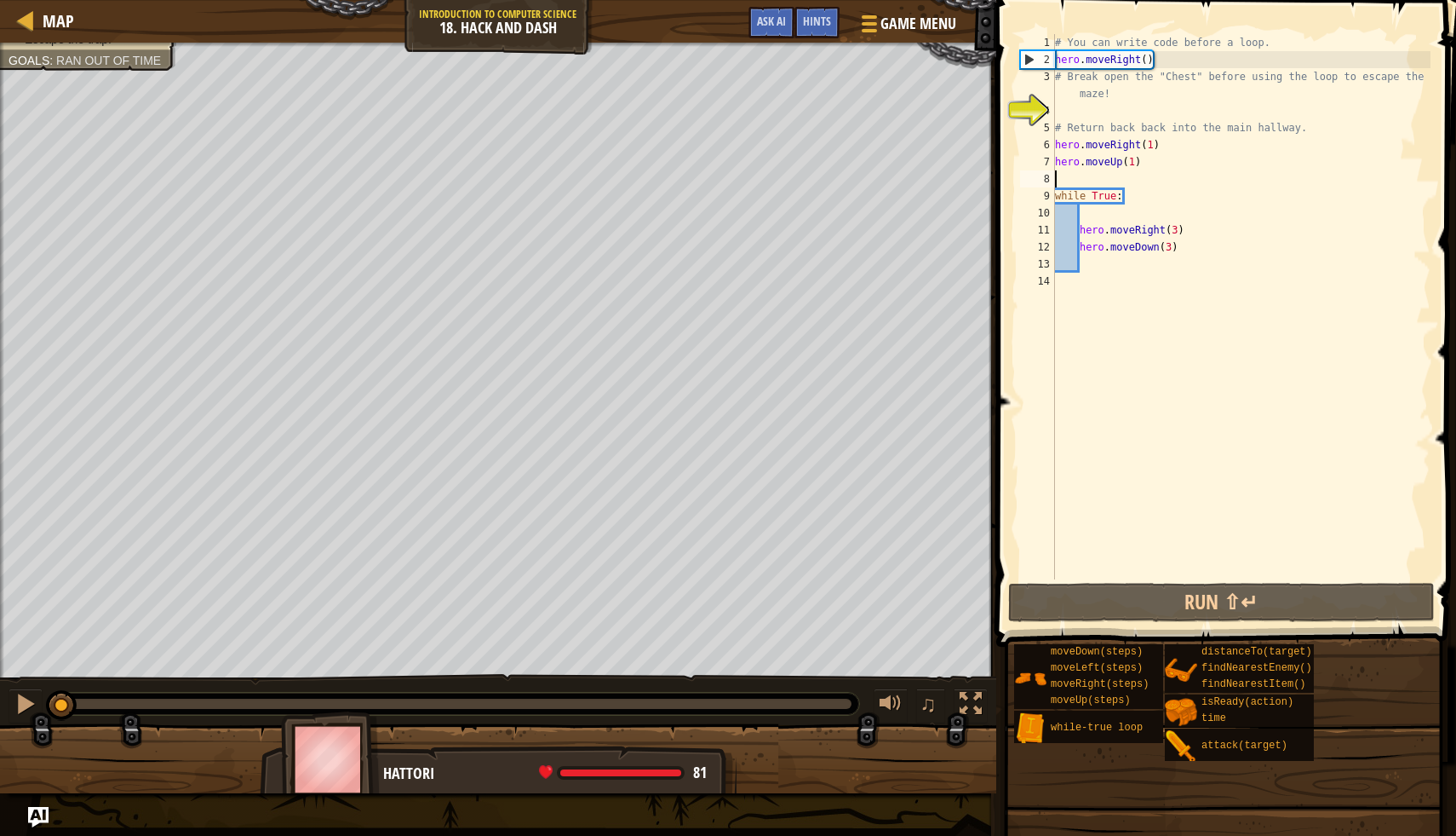
drag, startPoint x: 804, startPoint y: 697, endPoint x: 5, endPoint y: 692, distance: 799.0
click at [5, 692] on div "♫" at bounding box center [498, 700] width 997 height 51
click at [27, 692] on div at bounding box center [25, 703] width 22 height 22
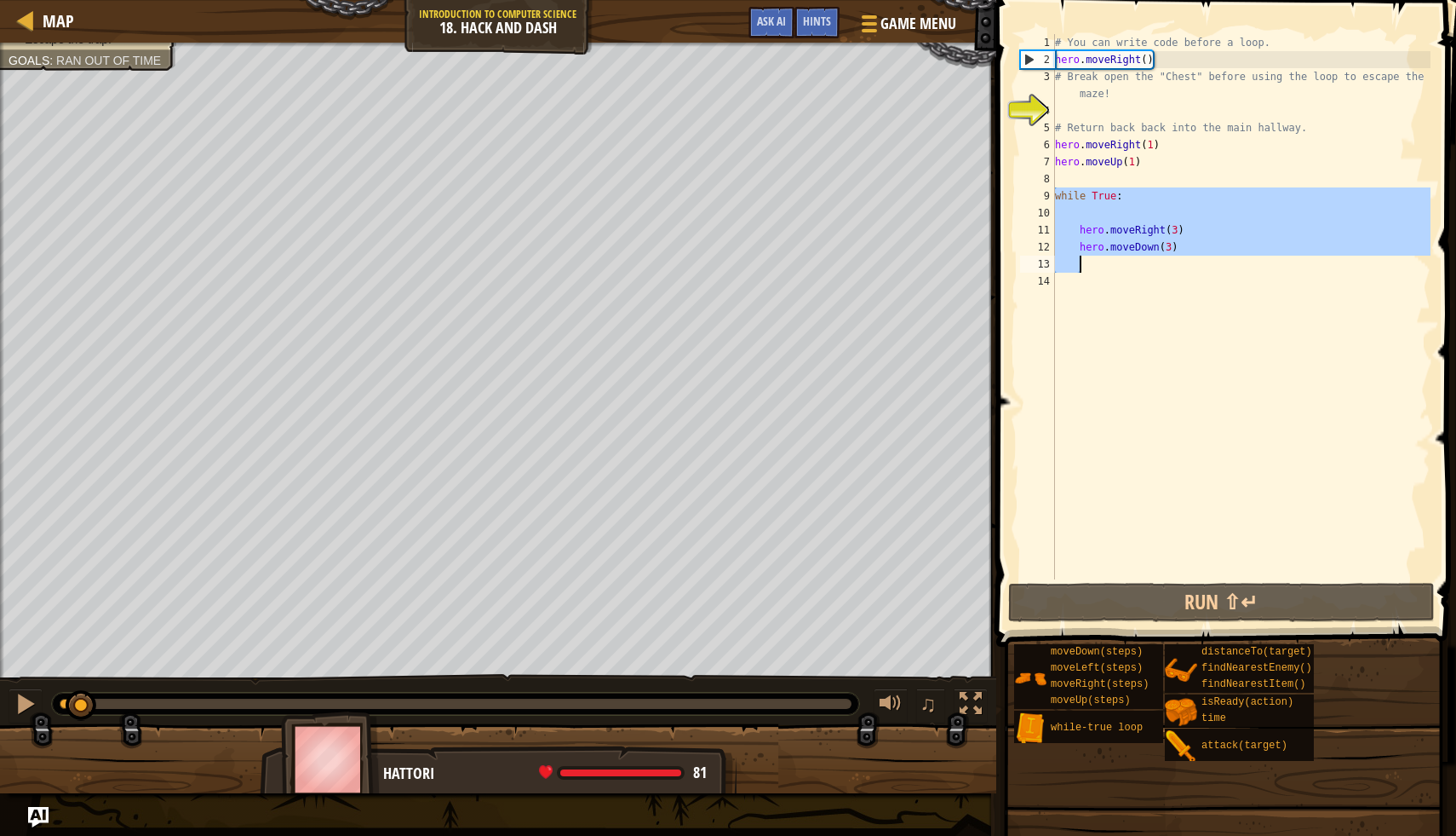
drag, startPoint x: 1056, startPoint y: 192, endPoint x: 1229, endPoint y: 261, distance: 186.3
click at [1229, 261] on div "# You can write code before a loop. hero . moveRight ( ) # Break open the "Ches…" at bounding box center [1241, 323] width 379 height 580
type textarea "hero.moveDown(3)"
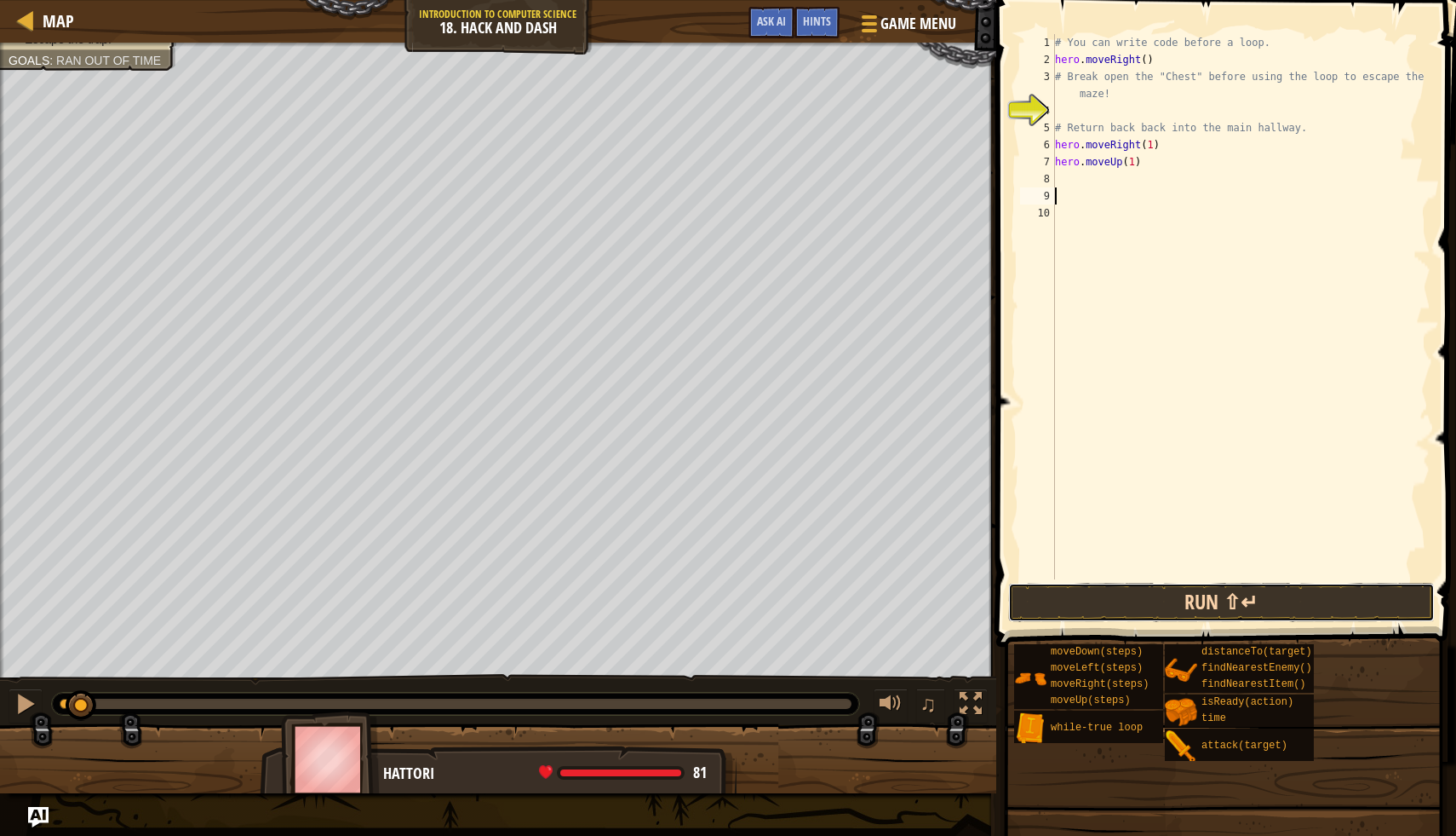
click at [1081, 612] on button "Run ⇧↵" at bounding box center [1222, 601] width 426 height 39
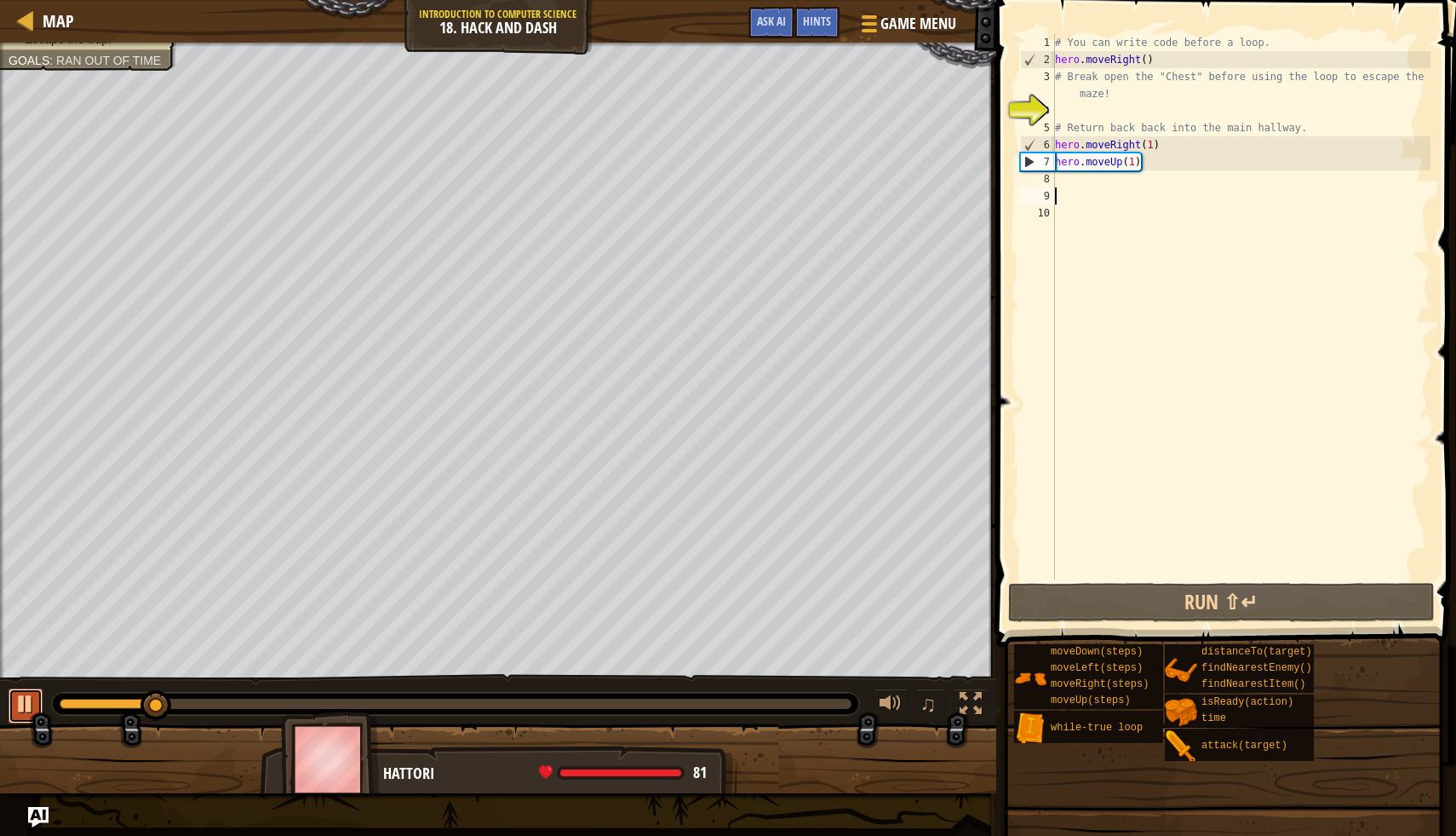
click at [26, 695] on div at bounding box center [25, 703] width 22 height 22
click at [1153, 148] on div "# You can write code before a loop. hero . moveRight ( ) # Break open the "Ches…" at bounding box center [1241, 323] width 379 height 580
click at [1150, 142] on div "# You can write code before a loop. hero . moveRight ( ) # Break open the "Ches…" at bounding box center [1241, 323] width 379 height 580
click at [1145, 60] on div "# You can write code before a loop. hero . moveRight ( ) # Break open the "Ches…" at bounding box center [1241, 323] width 379 height 580
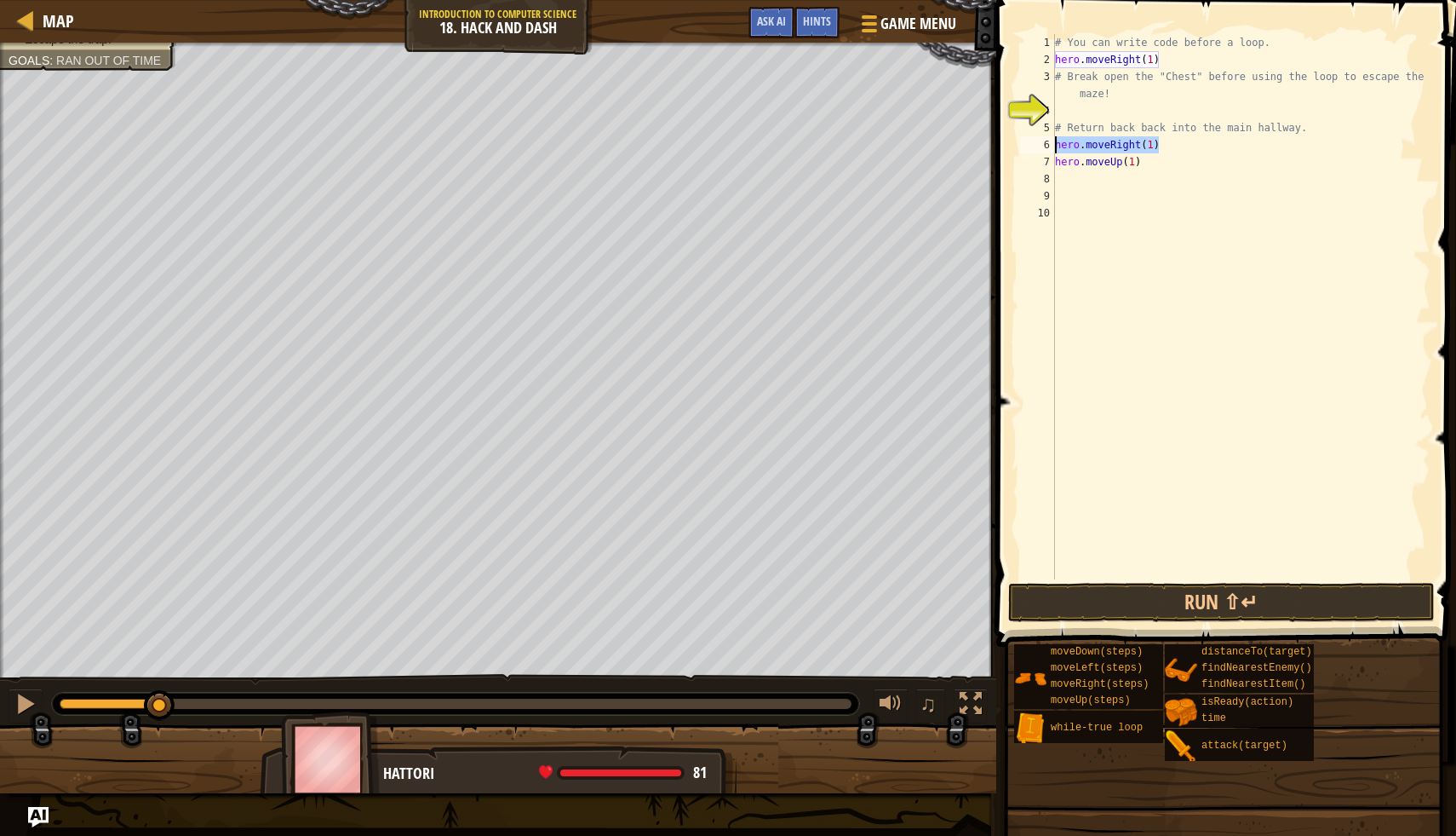
drag, startPoint x: 1161, startPoint y: 148, endPoint x: 1049, endPoint y: 148, distance: 112.0
click at [1049, 148] on div "hero.moveRight(1) 1 2 3 4 5 6 7 8 9 10 # You can write code before a loop. hero…" at bounding box center [1224, 306] width 414 height 546
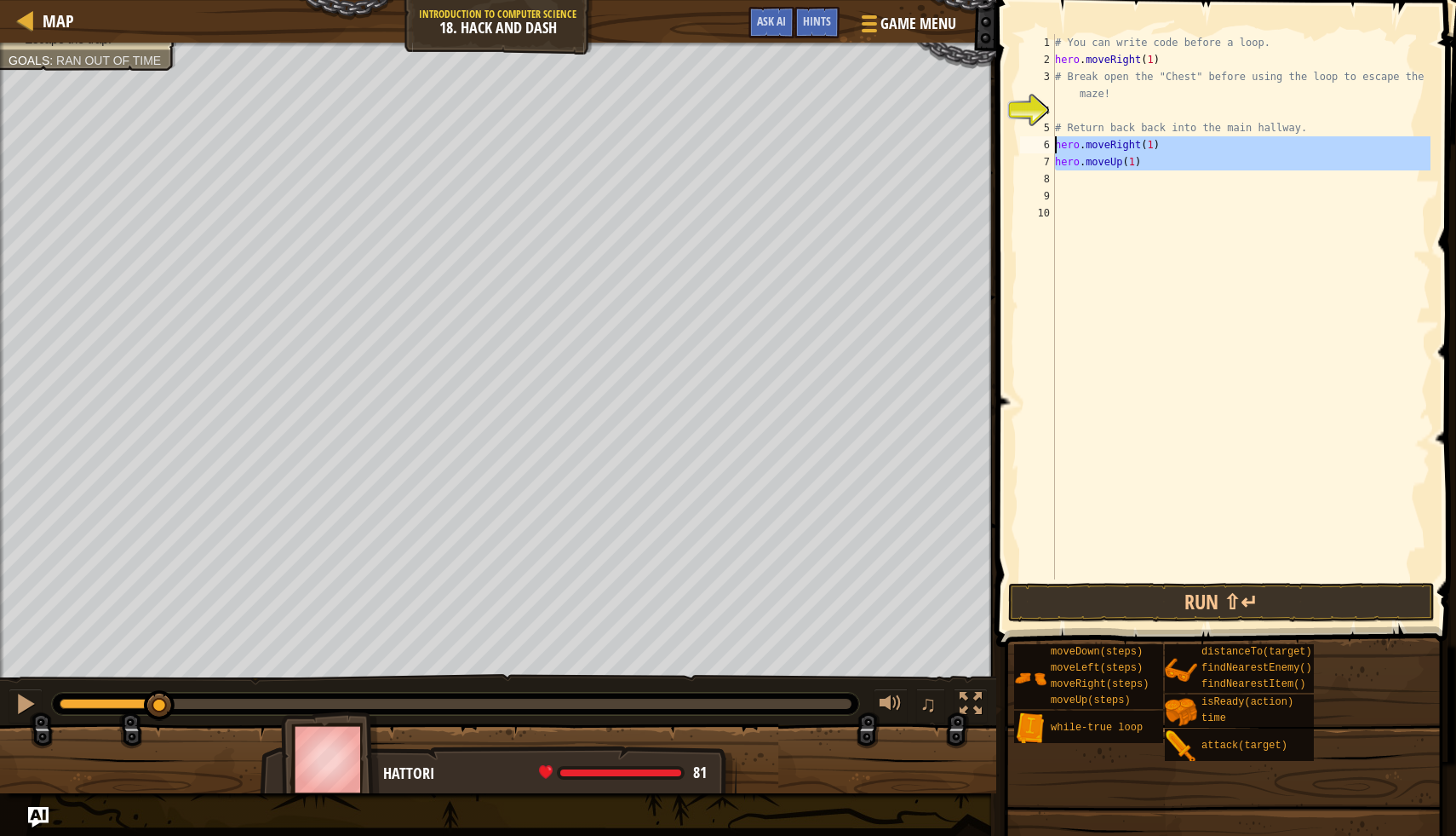
drag, startPoint x: 1153, startPoint y: 173, endPoint x: 1052, endPoint y: 142, distance: 105.7
click at [1052, 142] on div "hero.moveRight(1) 1 2 3 4 5 6 7 8 9 10 # You can write code before a loop. hero…" at bounding box center [1224, 306] width 414 height 546
type textarea "hero.moveRight(1) hero.moveUp(1)"
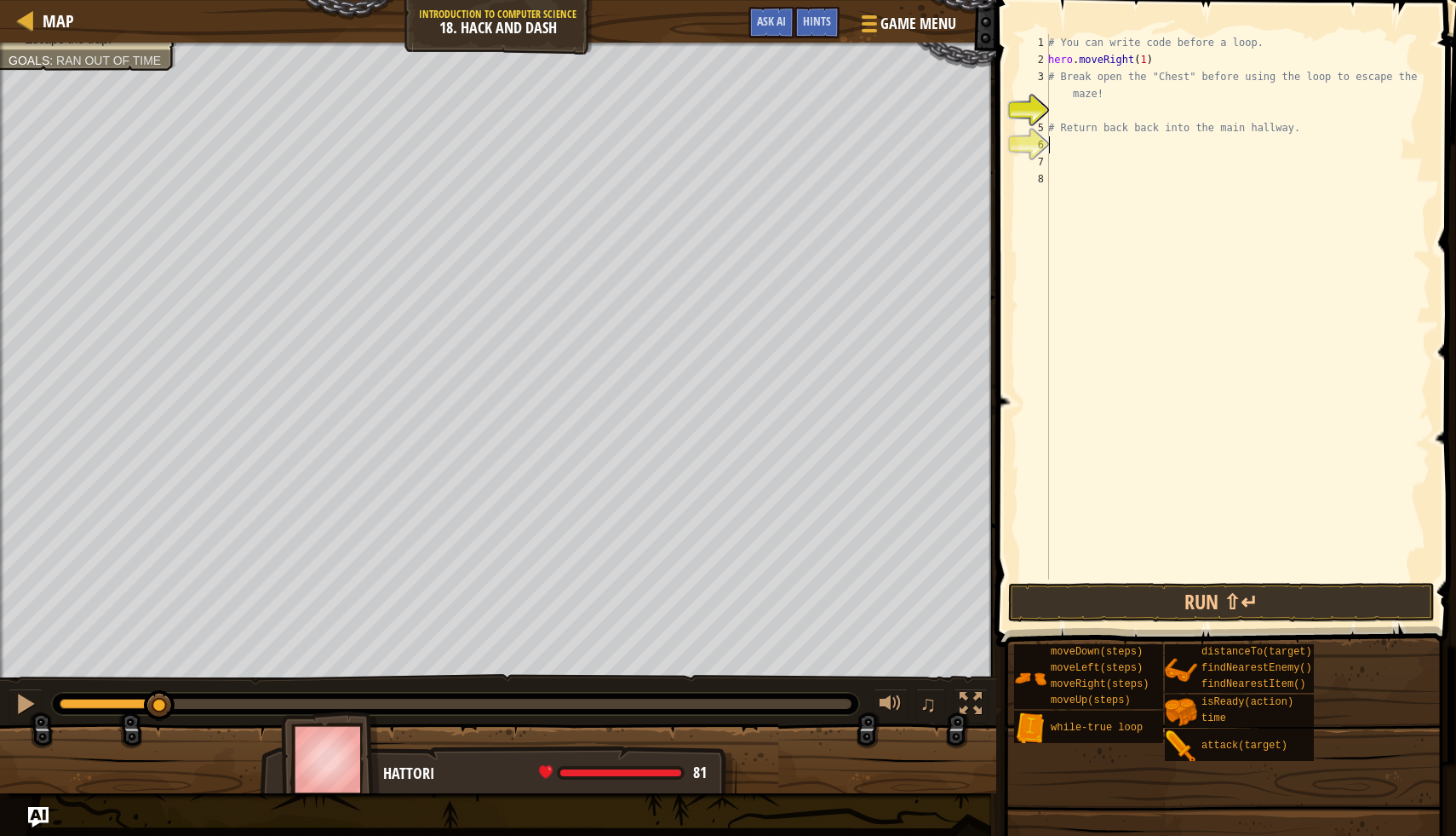
click at [1061, 100] on div "# You can write code before a loop. hero . moveRight ( 1 ) # Break open the "Ch…" at bounding box center [1238, 323] width 386 height 580
type textarea "# Break open the "Chest" before using the loop to escape the maze!"
drag, startPoint x: 1049, startPoint y: 75, endPoint x: 1109, endPoint y: 96, distance: 63.6
click at [1109, 96] on div "# You can write code before a loop. hero . moveRight ( 1 ) # Break open the "Ch…" at bounding box center [1238, 323] width 386 height 580
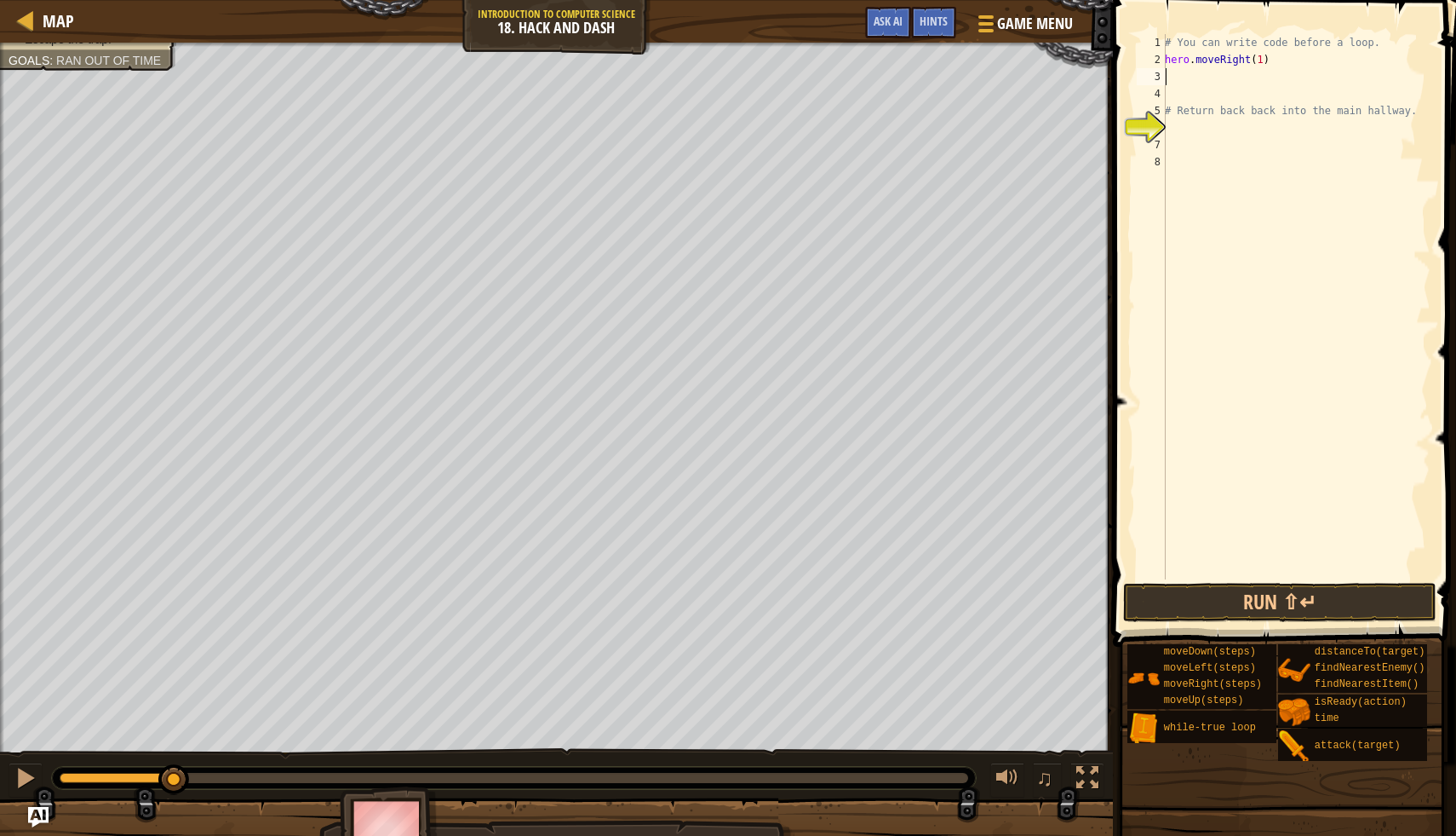
type textarea "h"
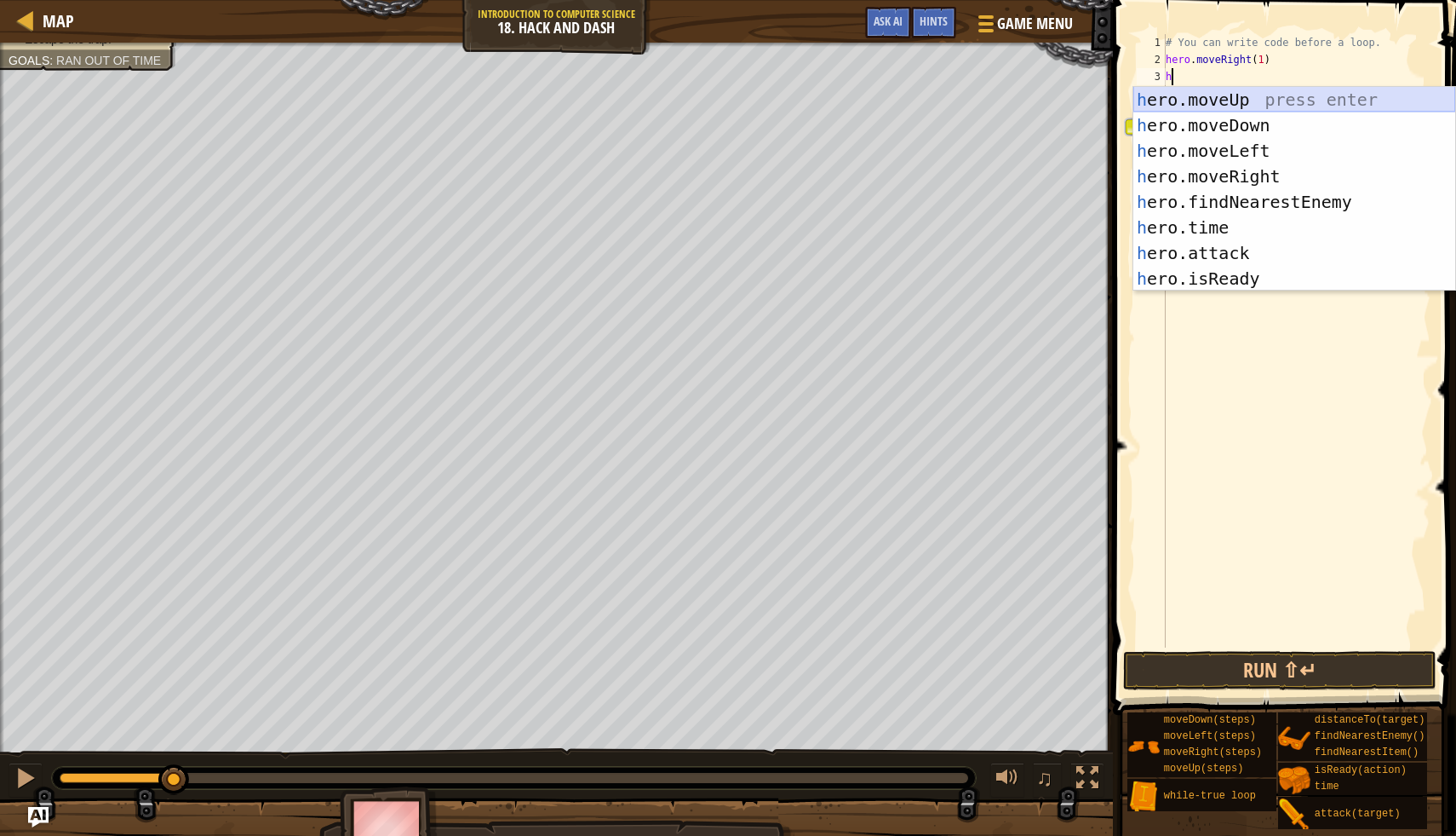
click at [1262, 98] on div "h ero.moveUp press enter h ero.moveDown press enter h ero.moveLeft press enter …" at bounding box center [1294, 215] width 322 height 255
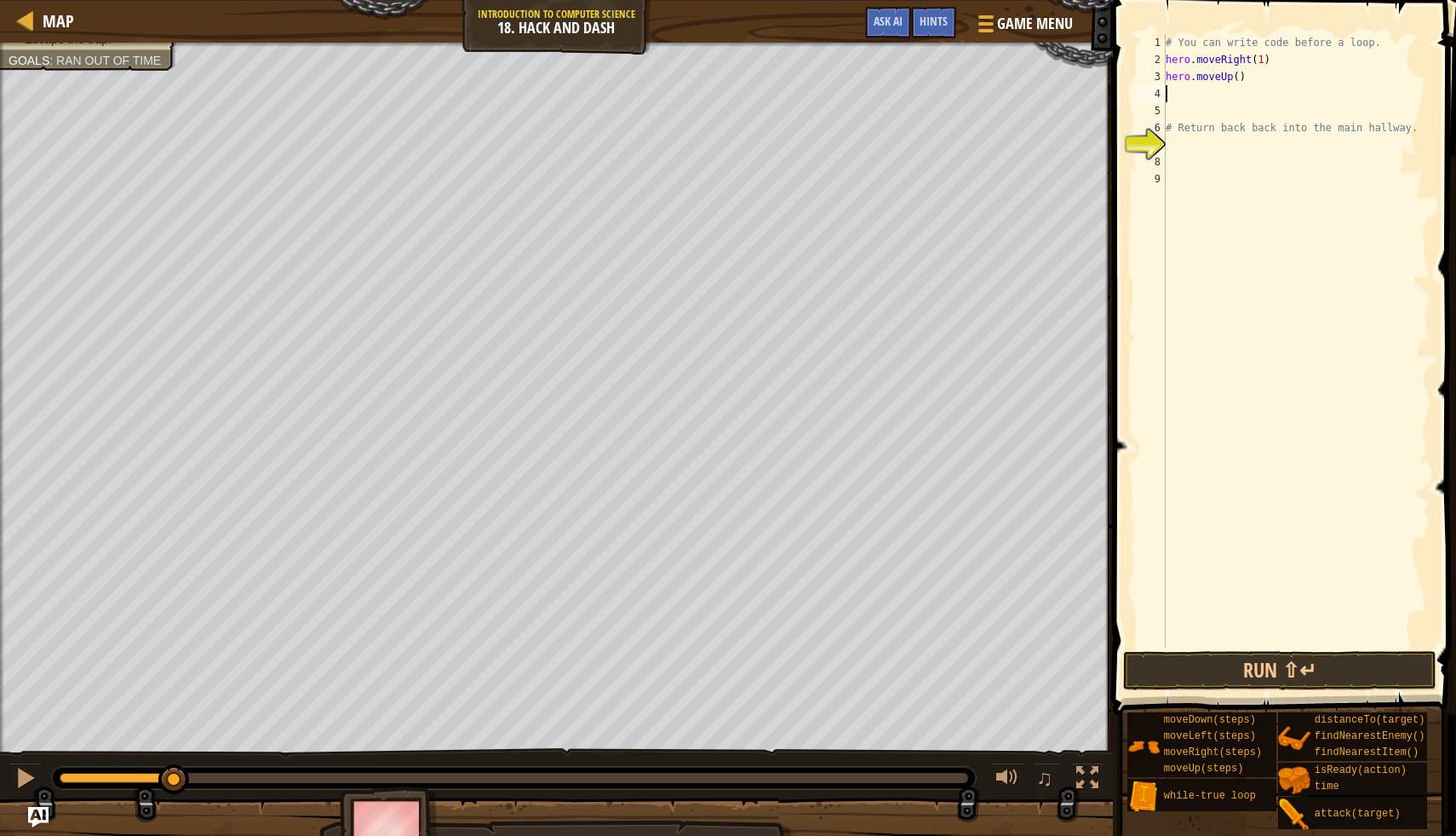
click at [1238, 76] on div "# You can write code before a loop. hero . moveRight ( 1 ) hero . moveUp ( ) # …" at bounding box center [1297, 357] width 269 height 648
type textarea "hero.moveUp(1)"
click at [1198, 92] on div "# You can write code before a loop. hero . moveRight ( 1 ) hero . moveUp ( 1 ) …" at bounding box center [1297, 357] width 269 height 648
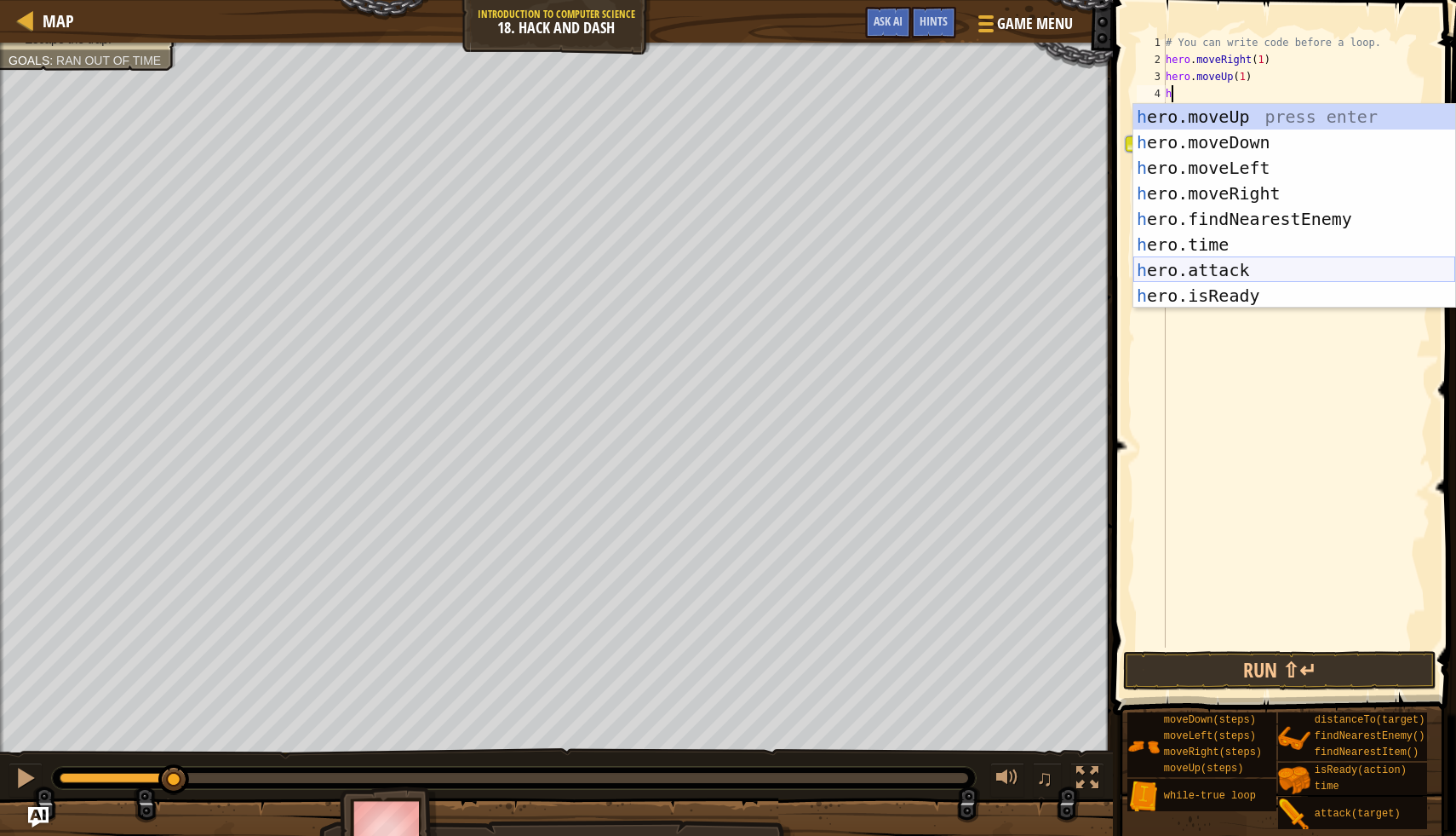
click at [1285, 268] on div "h ero.moveUp press enter h ero.moveDown press enter h ero.moveLeft press enter …" at bounding box center [1294, 232] width 322 height 255
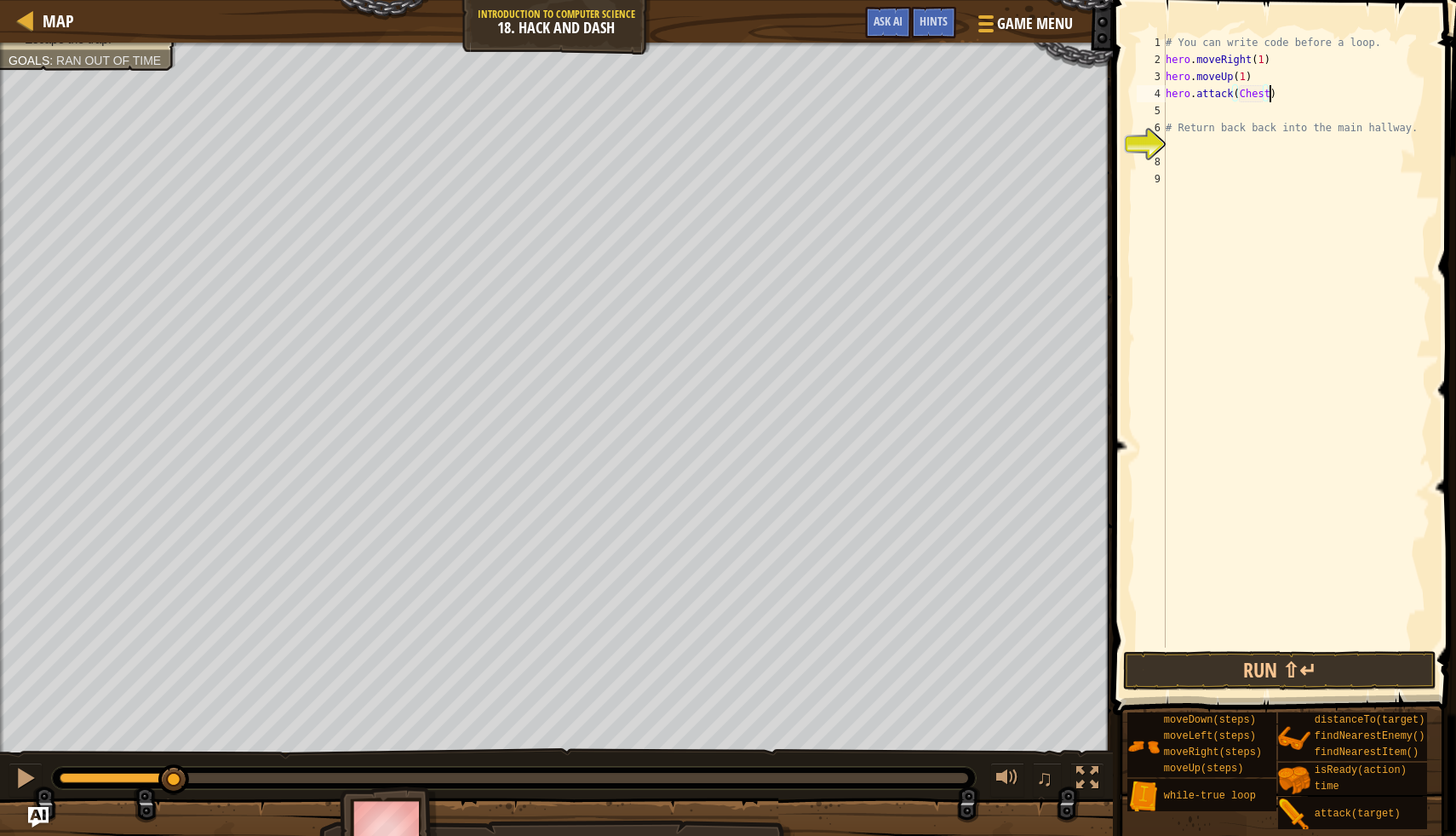
scroll to position [8, 9]
type textarea "hero.attack(Chest)"
click at [1193, 674] on button "Run ⇧↵" at bounding box center [1280, 670] width 314 height 39
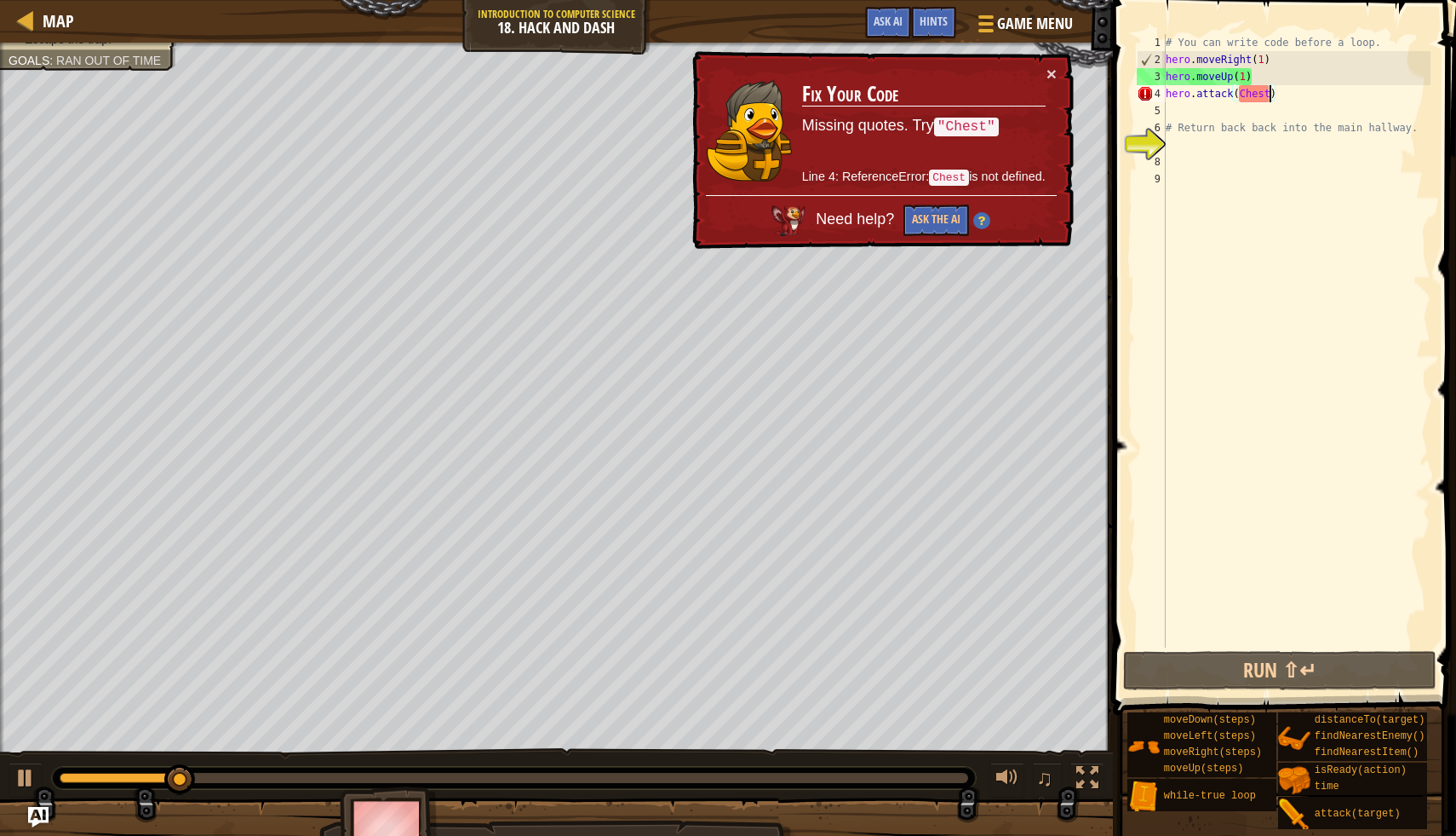
click at [1197, 98] on div "# You can write code before a loop. hero . moveRight ( 1 ) hero . moveUp ( 1 ) …" at bounding box center [1297, 357] width 269 height 648
type textarea "hero.attack(Chest)"
click at [1269, 90] on div "# You can write code before a loop. hero . moveRight ( 1 ) hero . moveUp ( 1 ) …" at bounding box center [1297, 357] width 269 height 648
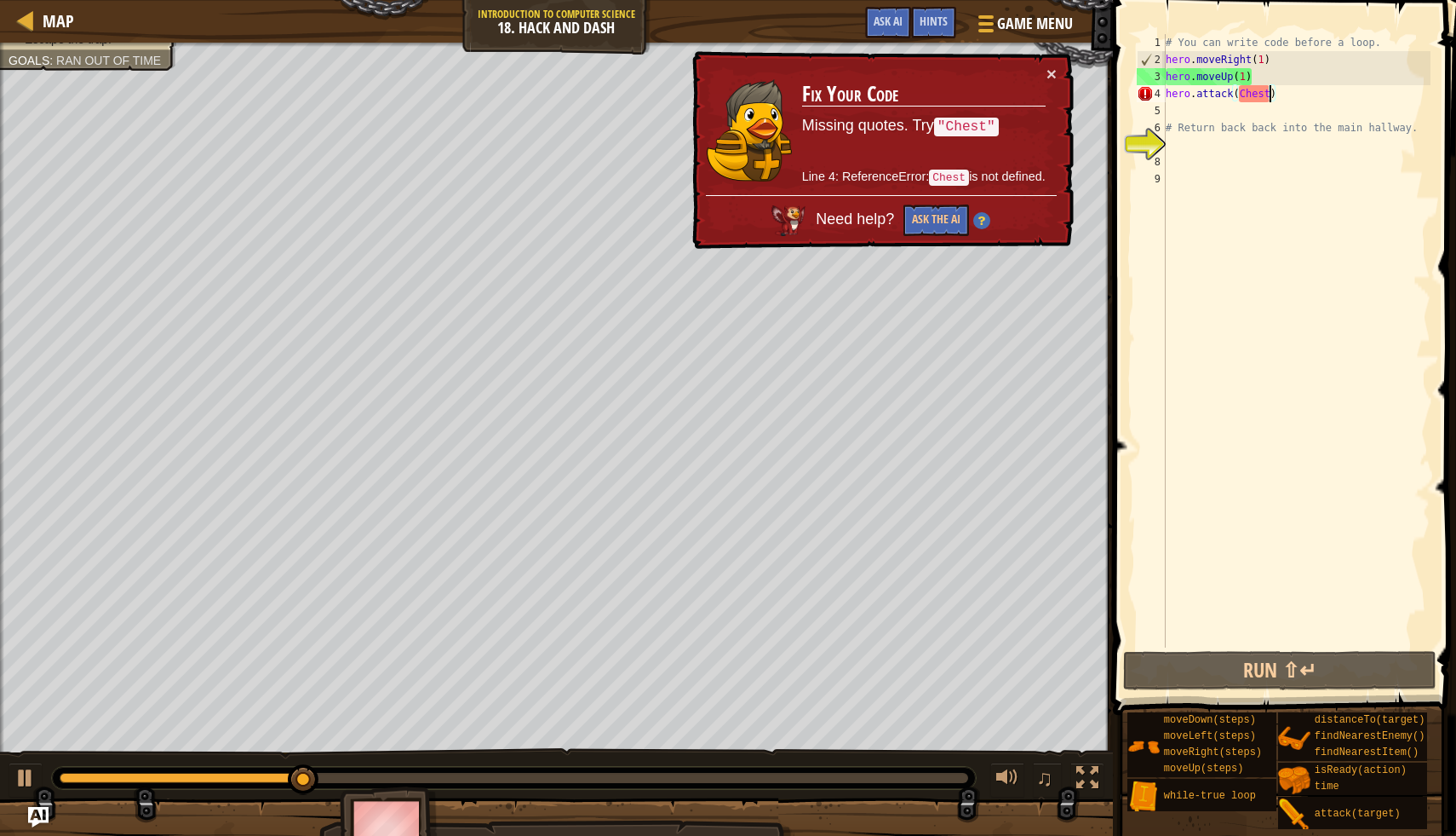
click at [1268, 93] on div "# You can write code before a loop. hero . moveRight ( 1 ) hero . moveUp ( 1 ) …" at bounding box center [1297, 357] width 269 height 648
click at [947, 235] on button "Ask the AI" at bounding box center [936, 219] width 65 height 31
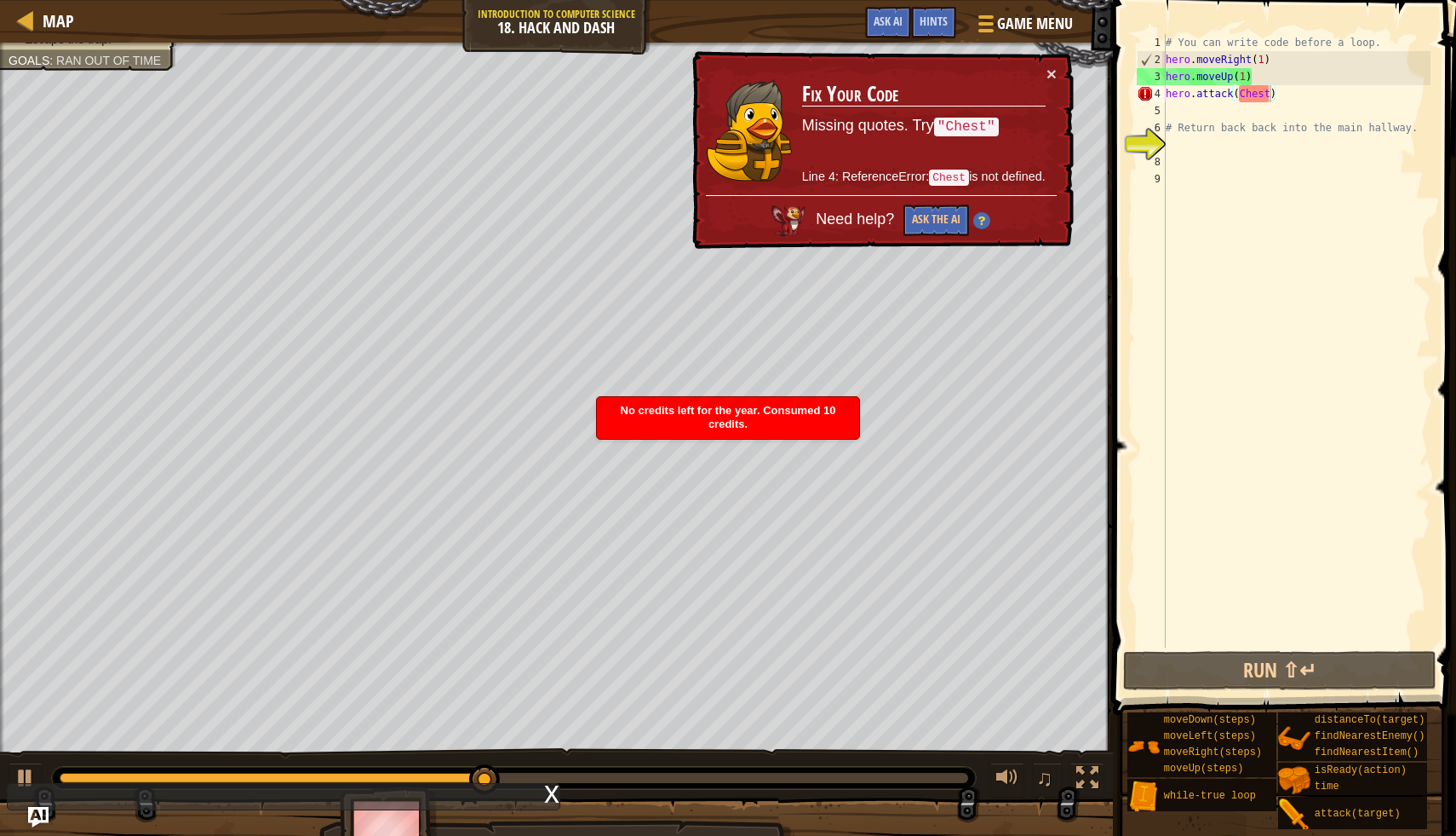
click at [1043, 72] on td "Fix Your Code Missing quotes. Try "Chest" Line 4: ReferenceError: Chest is not …" at bounding box center [924, 130] width 245 height 131
click at [1053, 61] on div "× Fix Your Code Missing quotes. Try "Chest" Line 4: ReferenceError: Chest is no…" at bounding box center [881, 150] width 385 height 199
click at [1054, 79] on button "×" at bounding box center [1051, 73] width 10 height 18
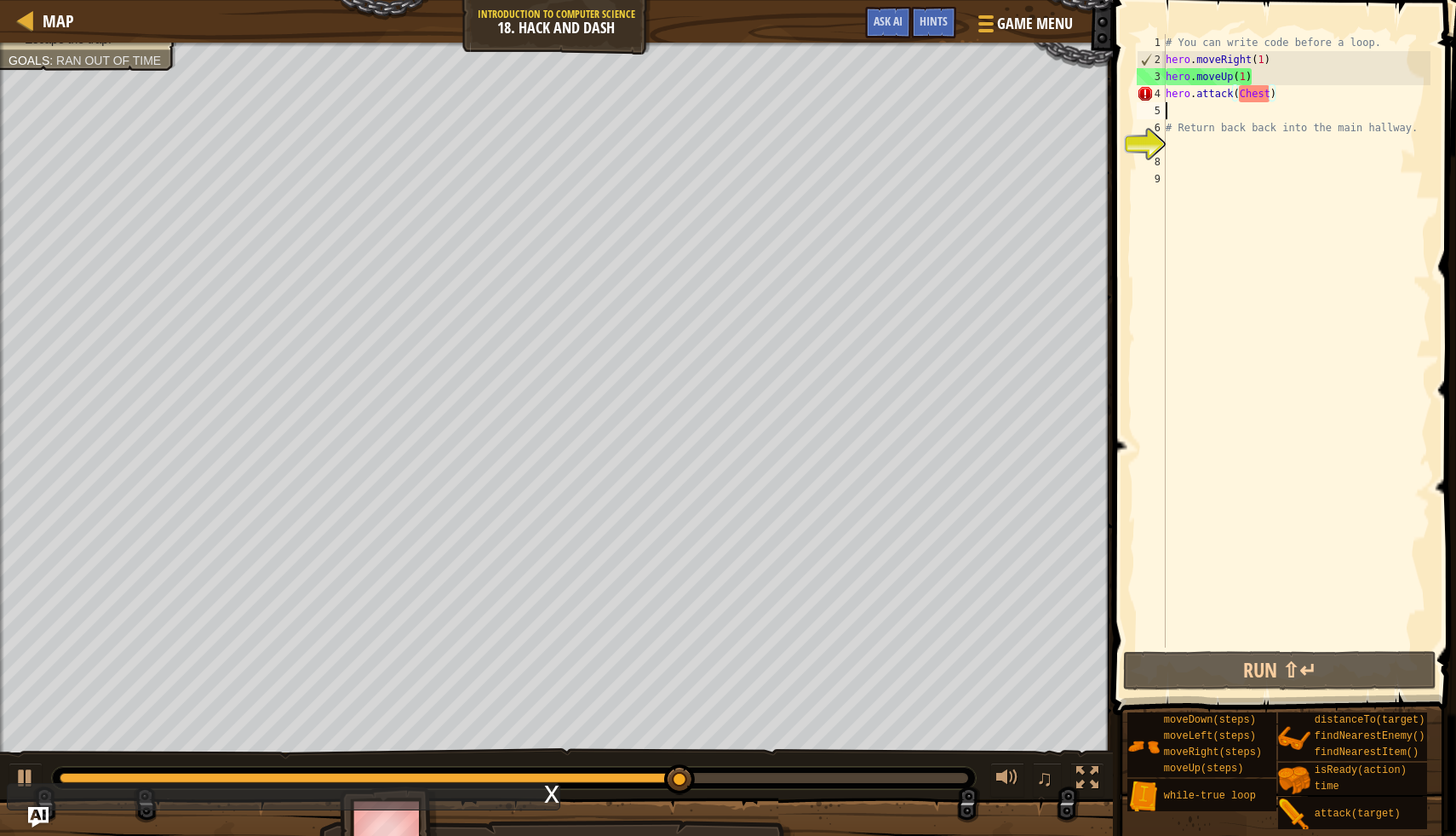
click at [1180, 113] on div "# You can write code before a loop. hero . moveRight ( 1 ) hero . moveUp ( 1 ) …" at bounding box center [1297, 357] width 269 height 648
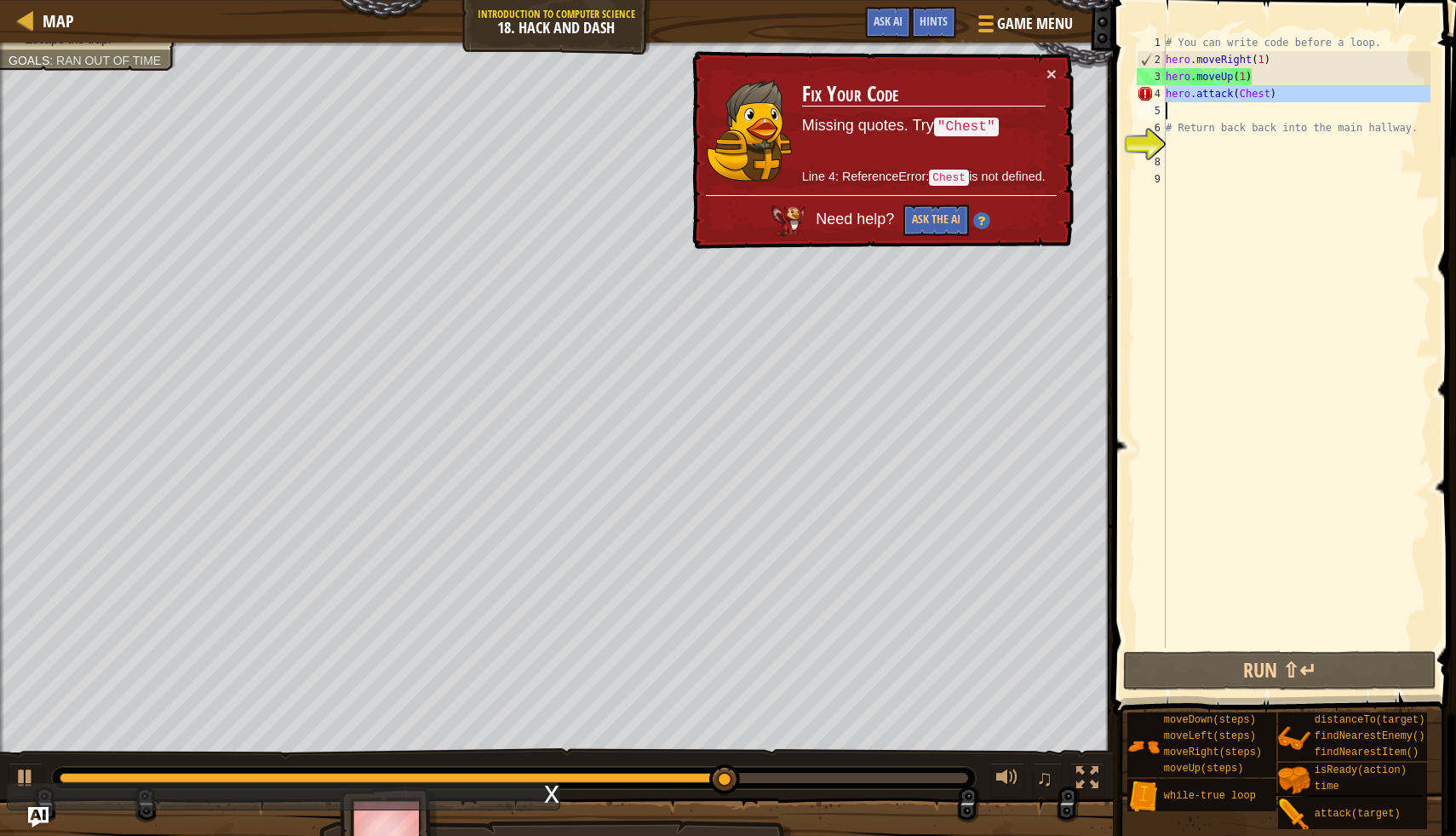
drag, startPoint x: 1164, startPoint y: 96, endPoint x: 1313, endPoint y: 96, distance: 149.0
click at [1313, 96] on div "1 2 3 4 5 6 7 8 9 # You can write code before a loop. hero . moveRight ( 1 ) he…" at bounding box center [1282, 340] width 297 height 614
type textarea "hero.attack(Chest)"
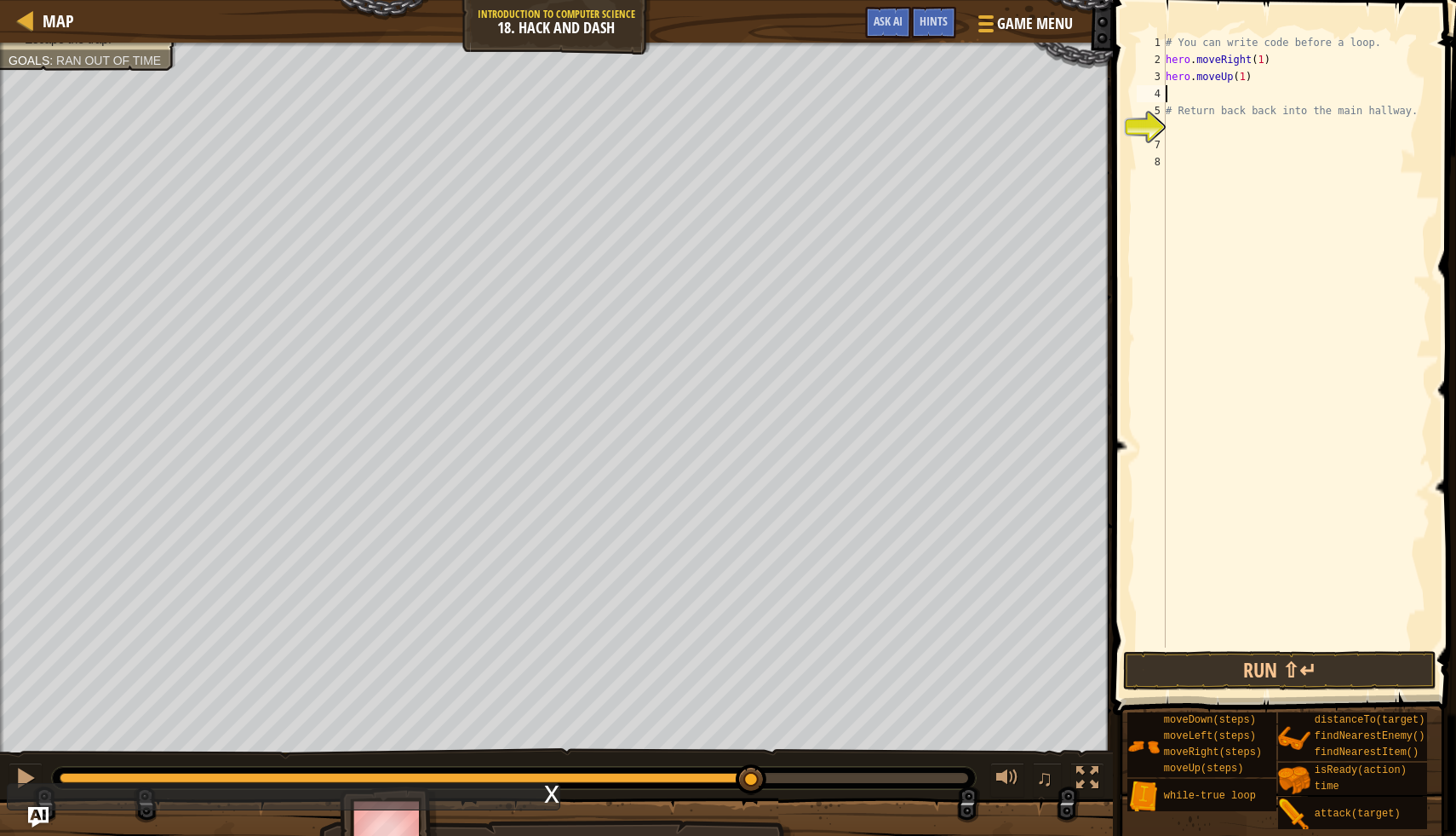
type textarea "j"
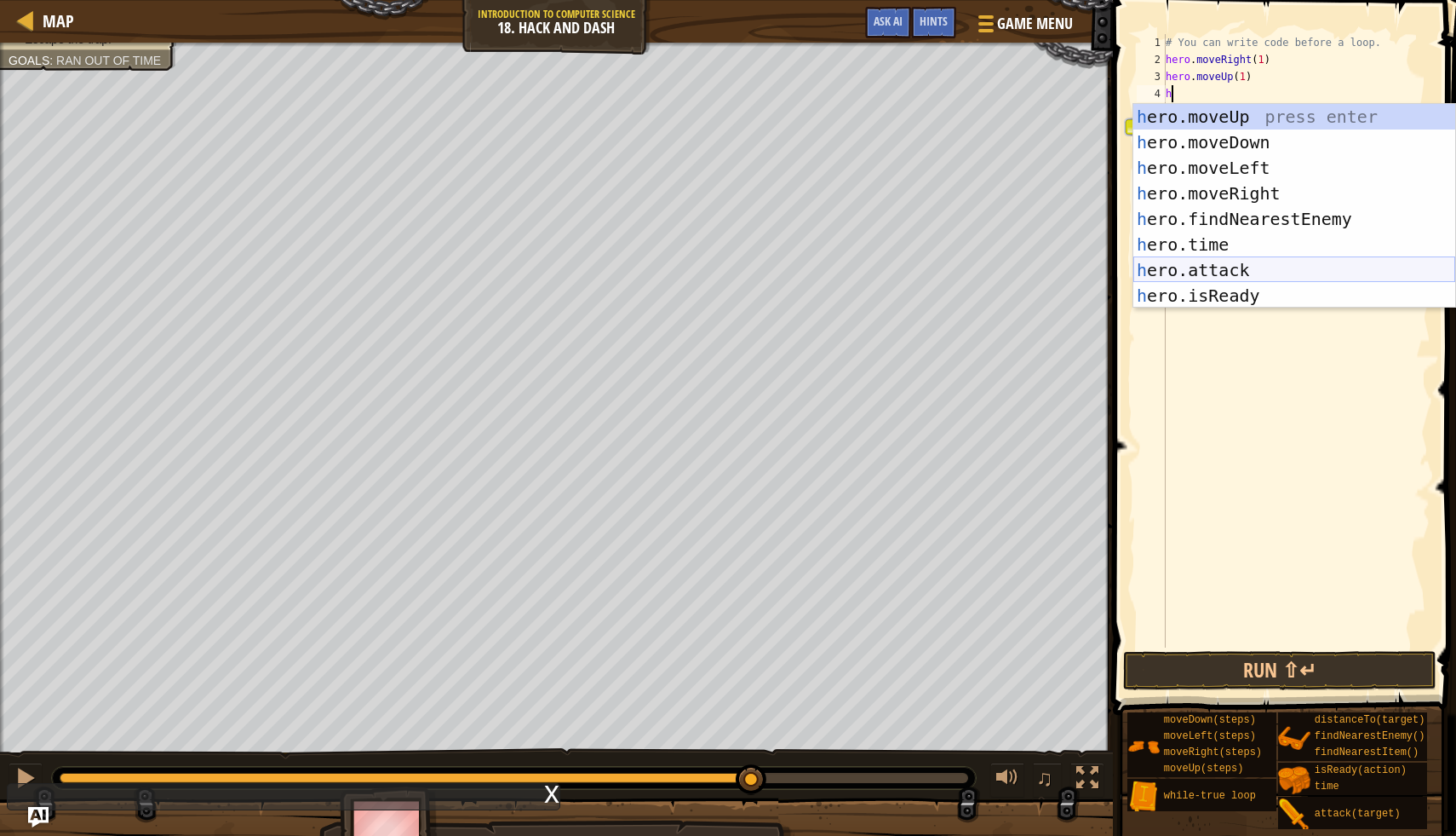
click at [1259, 260] on div "h ero.moveUp press enter h ero.moveDown press enter h ero.moveLeft press enter …" at bounding box center [1294, 232] width 322 height 255
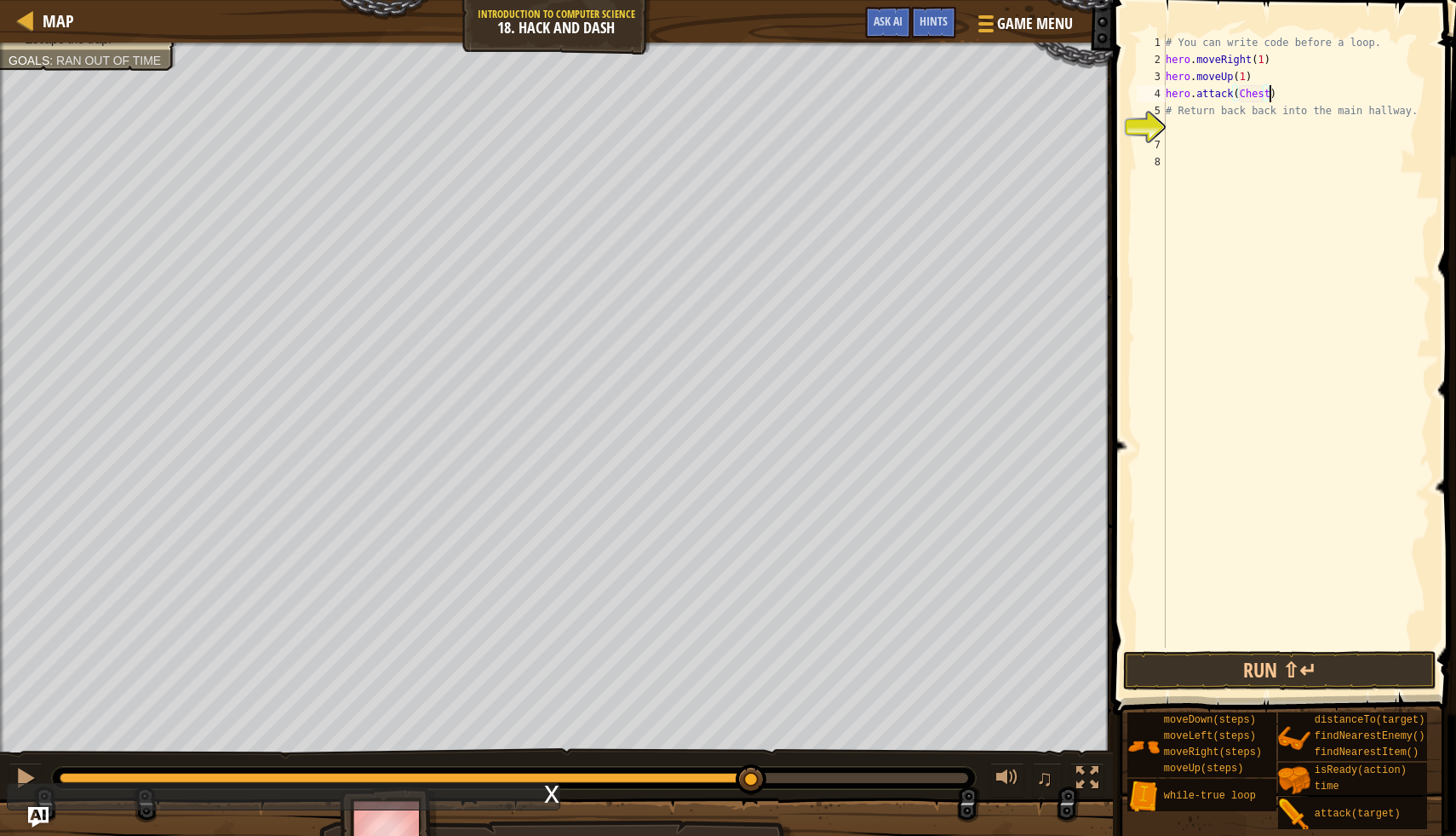
scroll to position [8, 9]
type textarea "hero.attack(Chest)"
click at [1207, 666] on button "Run ⇧↵" at bounding box center [1280, 670] width 314 height 39
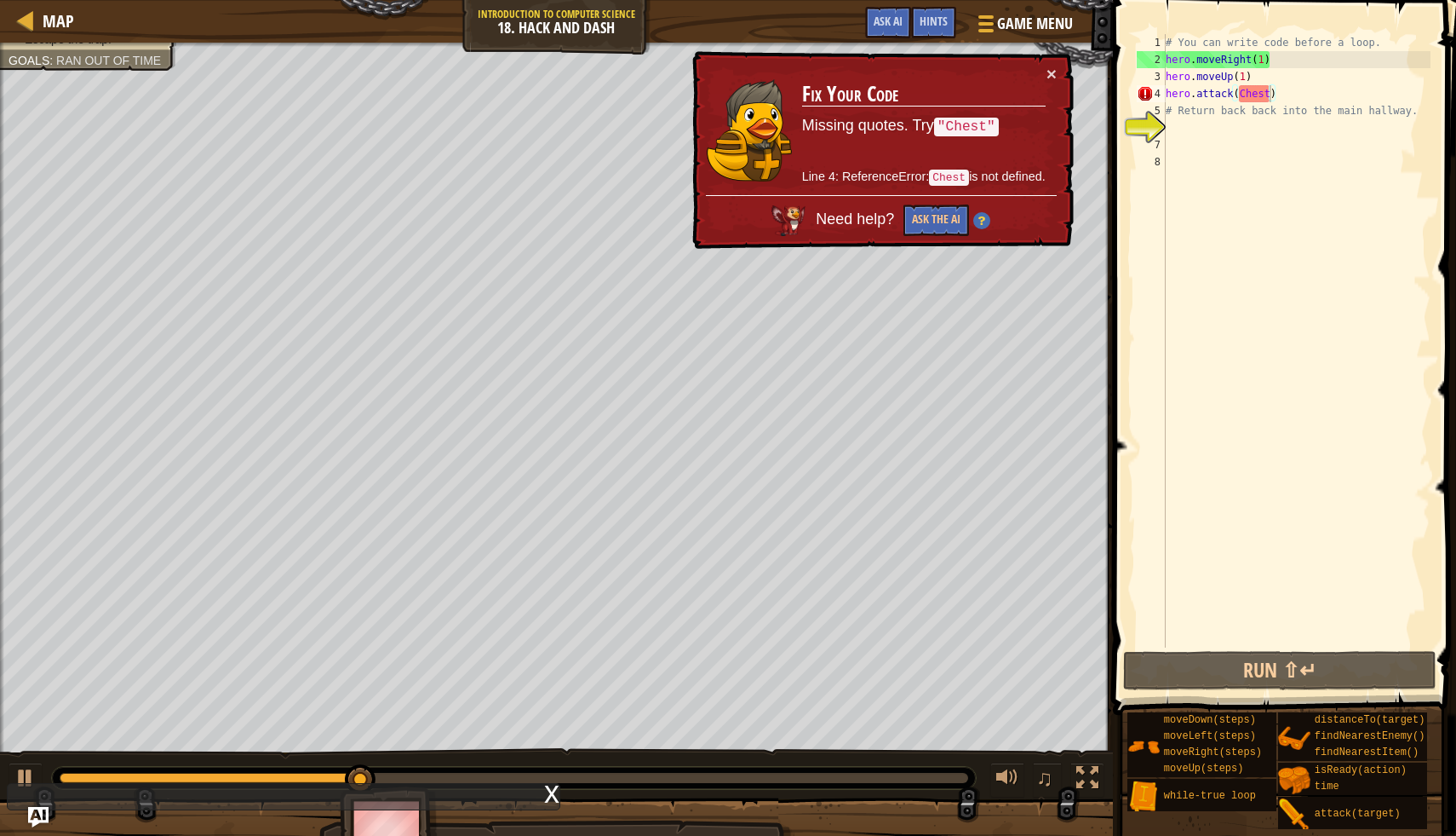
click at [1043, 75] on td "Fix Your Code Missing quotes. Try "Chest" Line 4: ReferenceError: Chest is not …" at bounding box center [924, 130] width 245 height 131
click at [1055, 76] on button "×" at bounding box center [1051, 73] width 10 height 18
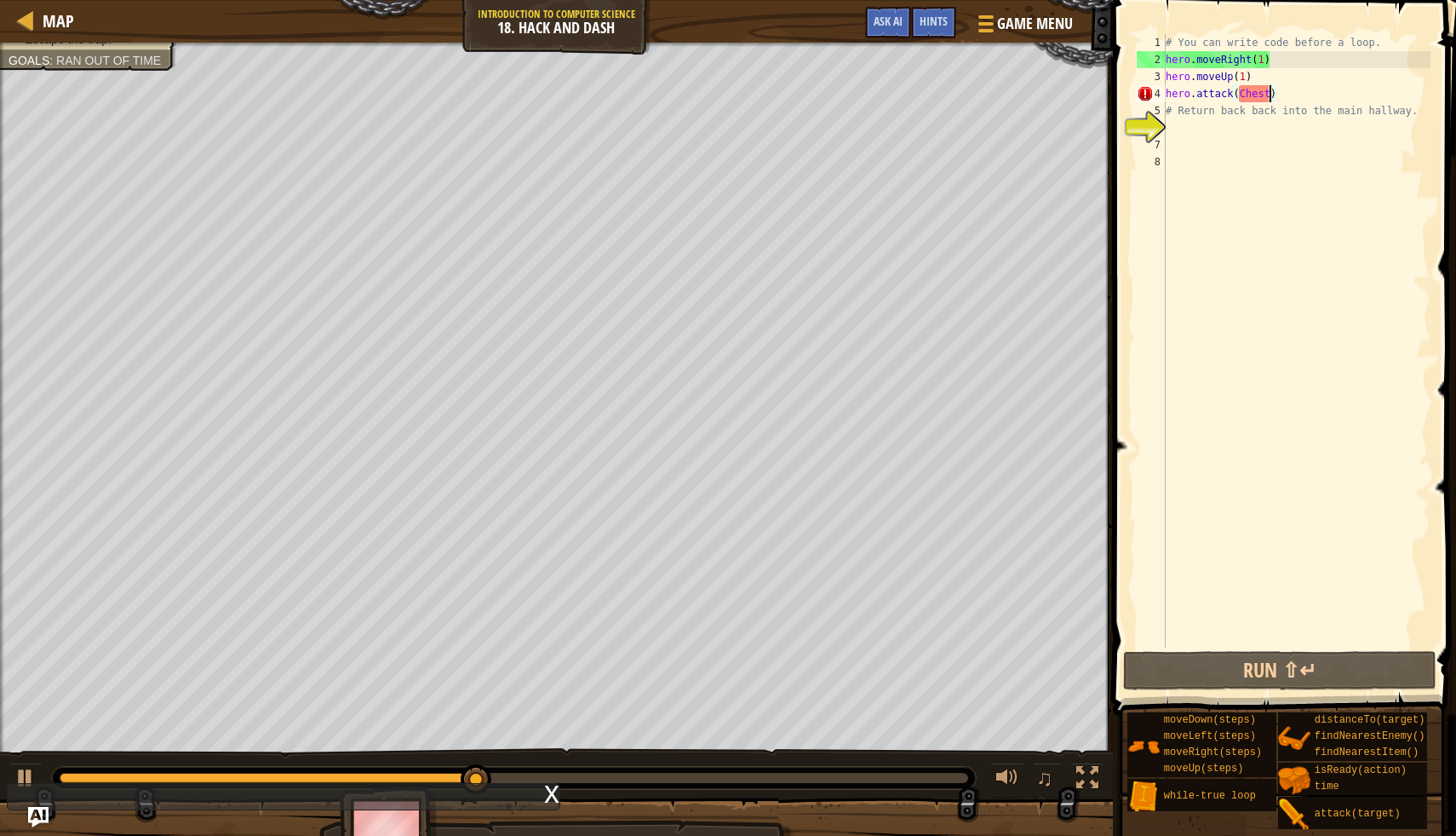
click at [1173, 147] on div "# You can write code before a loop. hero . moveRight ( 1 ) hero . moveUp ( 1 ) …" at bounding box center [1297, 357] width 269 height 648
type textarea "w"
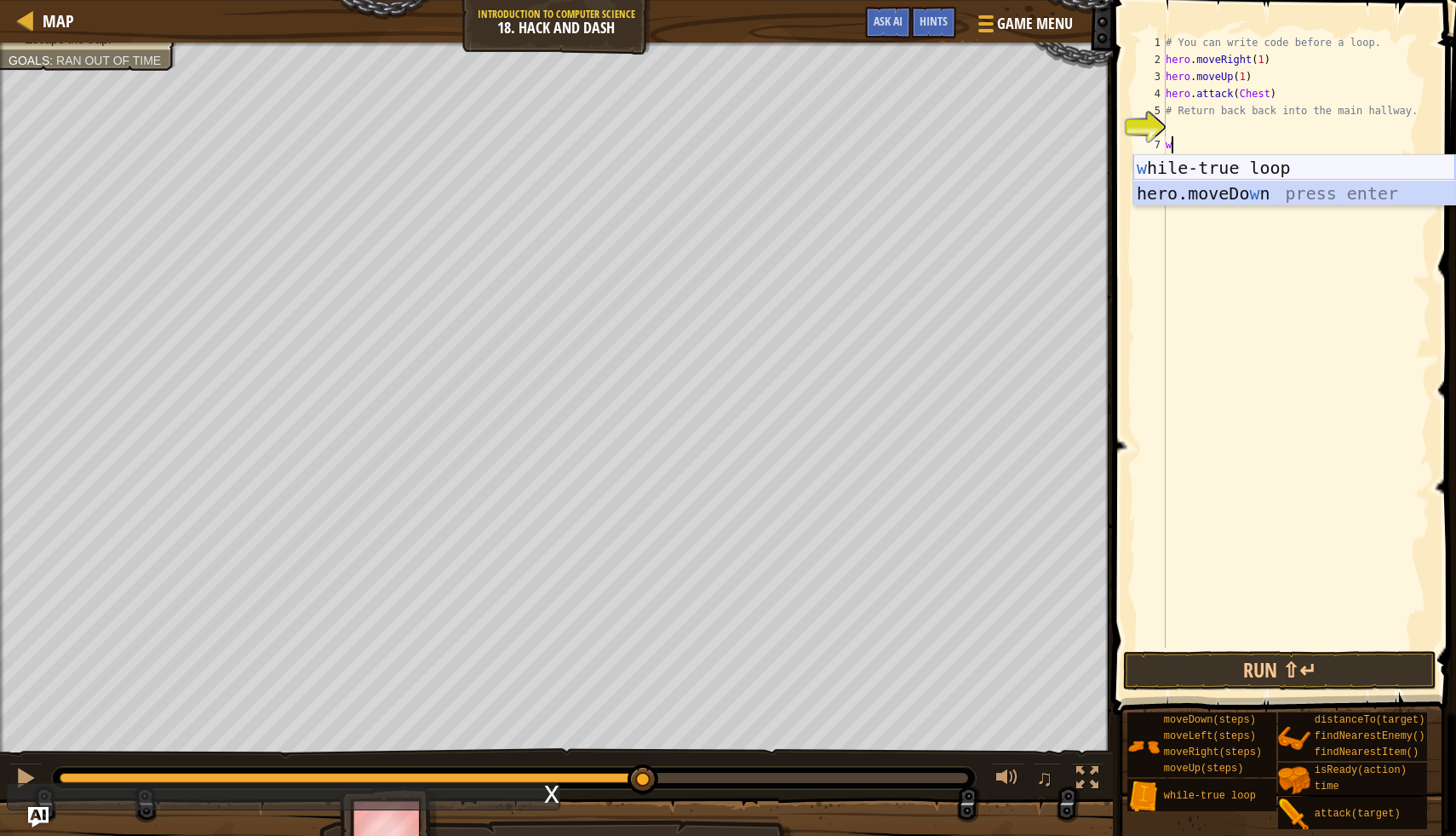
drag, startPoint x: 1214, startPoint y: 183, endPoint x: 1221, endPoint y: 161, distance: 23.1
click at [1221, 161] on div "w [PERSON_NAME]-true loop press enter hero.moveDo w n press enter" at bounding box center [1294, 206] width 322 height 102
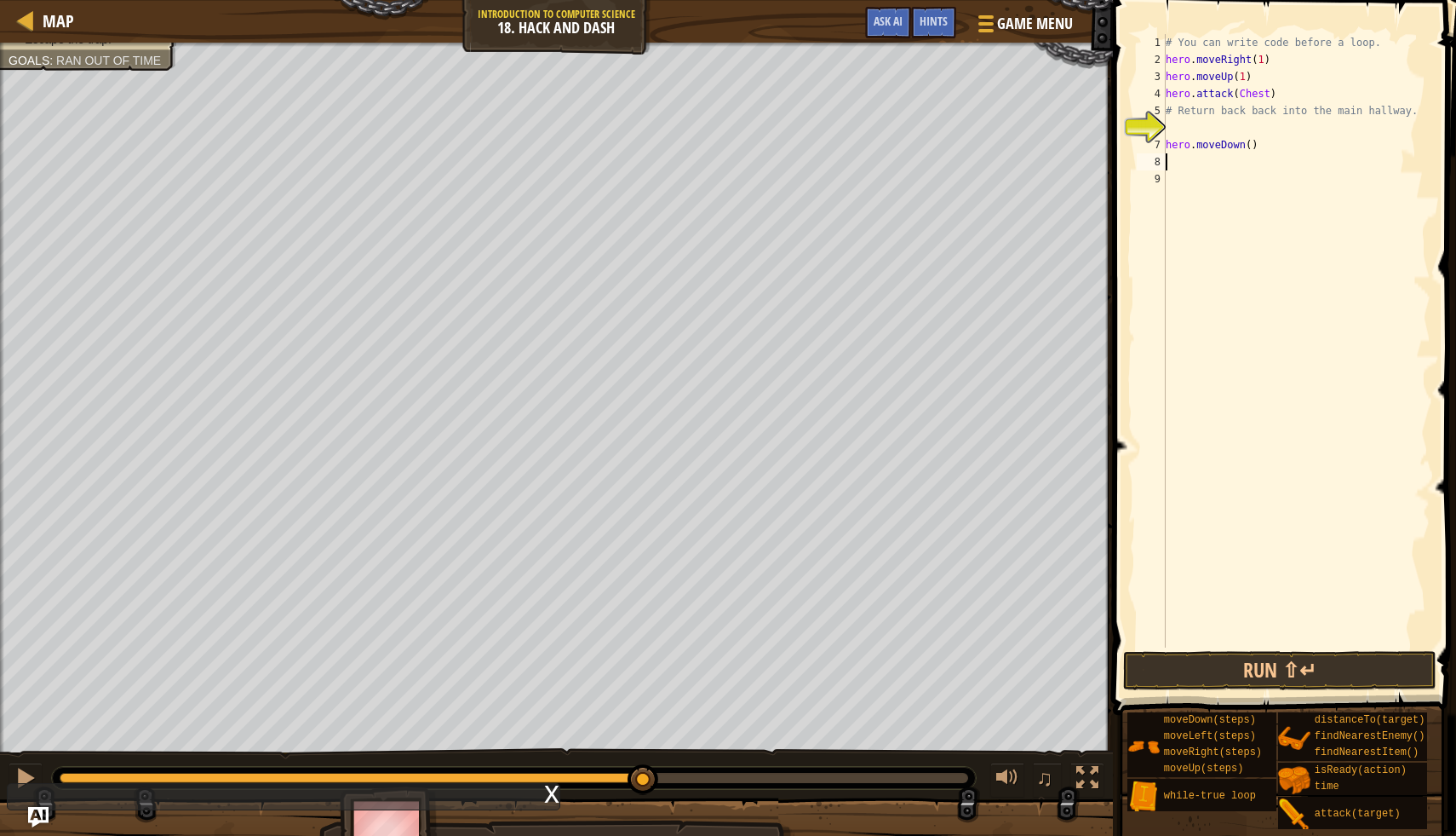
click at [1221, 161] on div "# You can write code before a loop. hero . moveRight ( 1 ) hero . moveUp ( 1 ) …" at bounding box center [1297, 357] width 269 height 648
drag, startPoint x: 1259, startPoint y: 148, endPoint x: 1159, endPoint y: 153, distance: 100.1
click at [1159, 153] on div "1 2 3 4 5 6 7 8 9 # You can write code before a loop. hero . moveRight ( 1 ) he…" at bounding box center [1282, 340] width 297 height 614
click at [1165, 139] on div "7" at bounding box center [1152, 145] width 29 height 17
type textarea "hero.moveDown()"
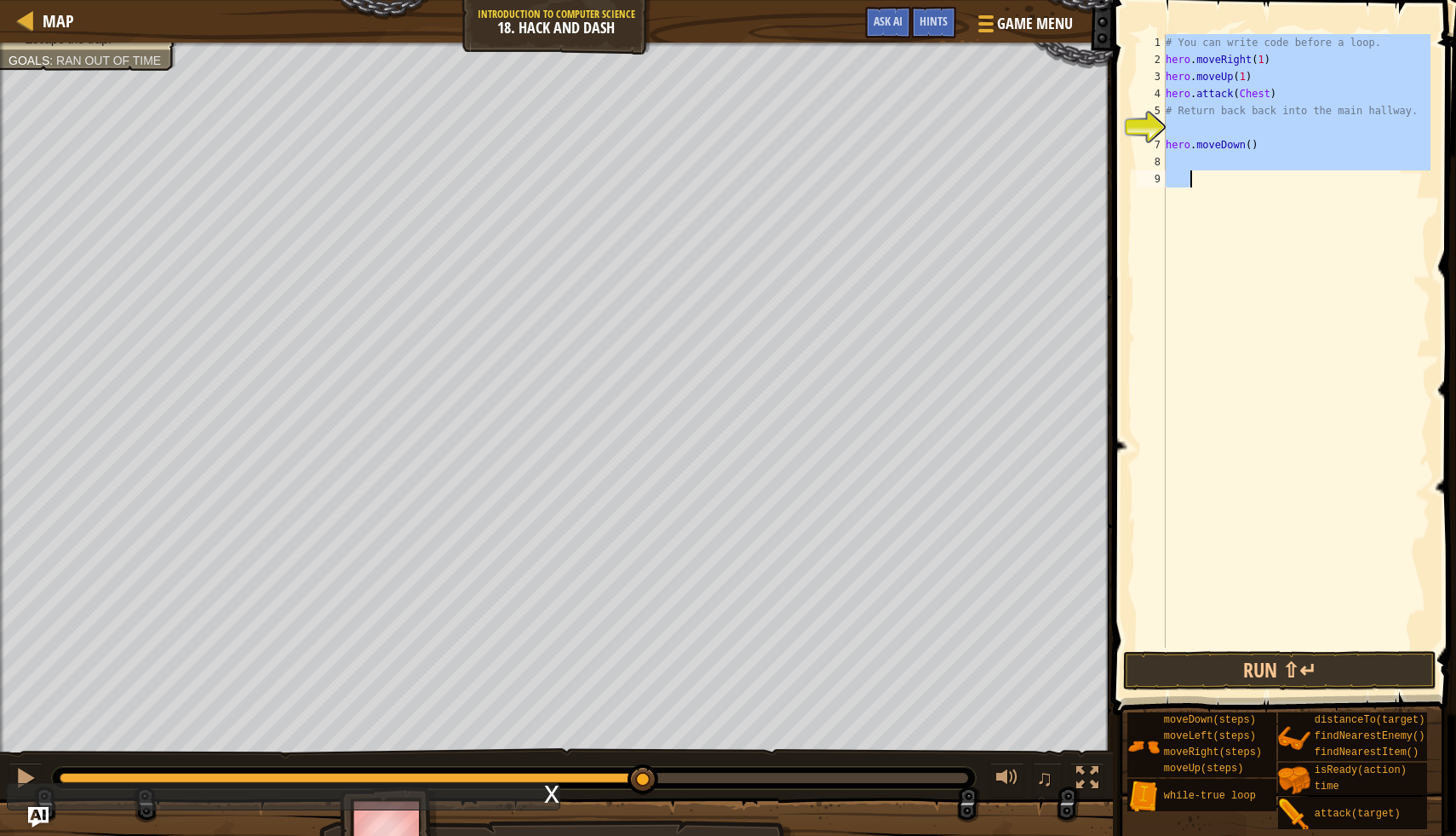
click at [1165, 139] on div "7" at bounding box center [1152, 145] width 29 height 17
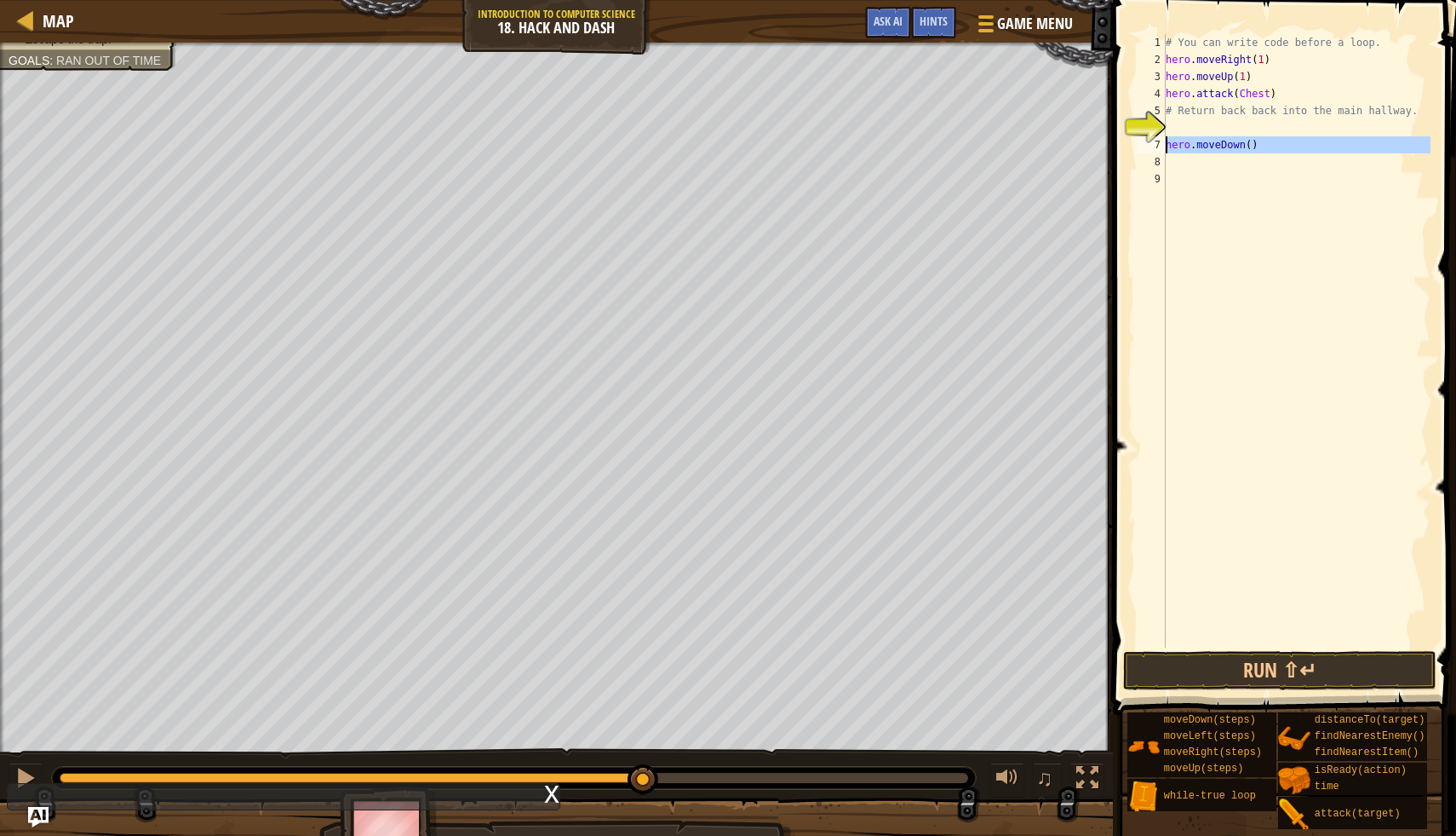
click at [1165, 139] on div "7" at bounding box center [1152, 145] width 29 height 17
click at [1172, 139] on div "# You can write code before a loop. hero . moveRight ( 1 ) hero . moveUp ( 1 ) …" at bounding box center [1297, 357] width 269 height 648
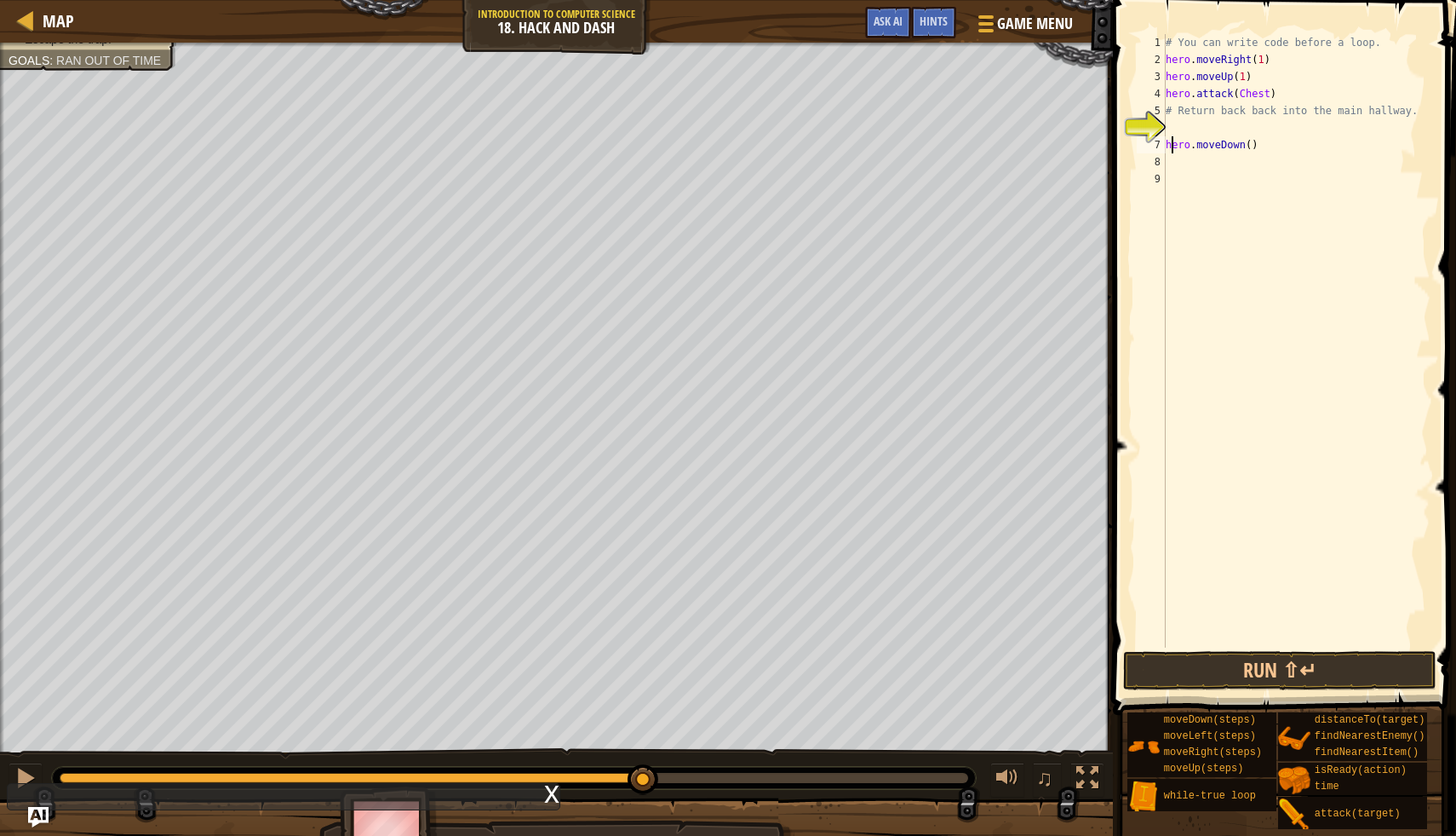
click at [1172, 139] on div "# You can write code before a loop. hero . moveRight ( 1 ) hero . moveUp ( 1 ) …" at bounding box center [1297, 357] width 269 height 648
type textarea "hero.moveDown()"
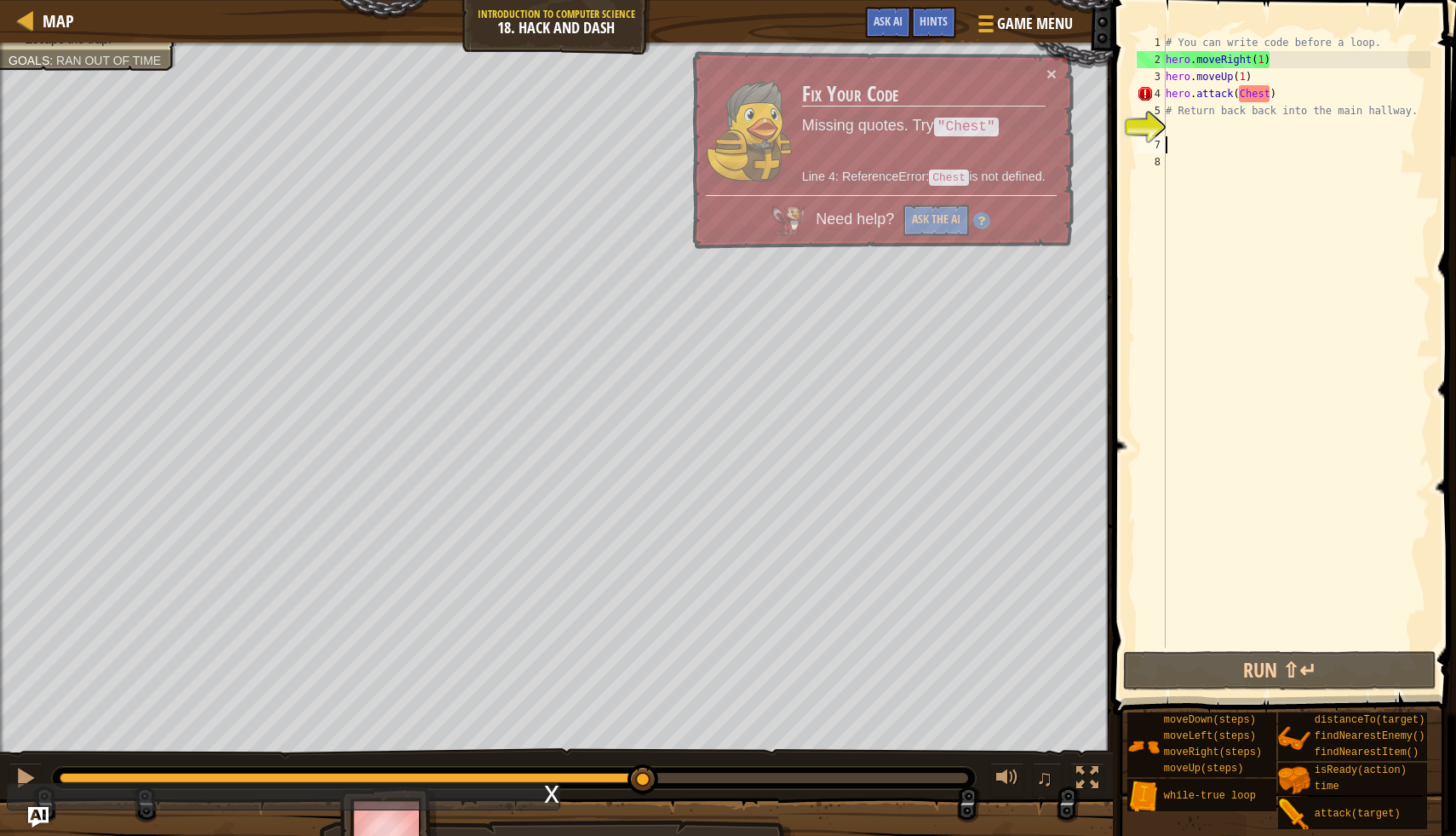
click at [1181, 131] on div "# You can write code before a loop. hero . moveRight ( 1 ) hero . moveUp ( 1 ) …" at bounding box center [1297, 357] width 269 height 648
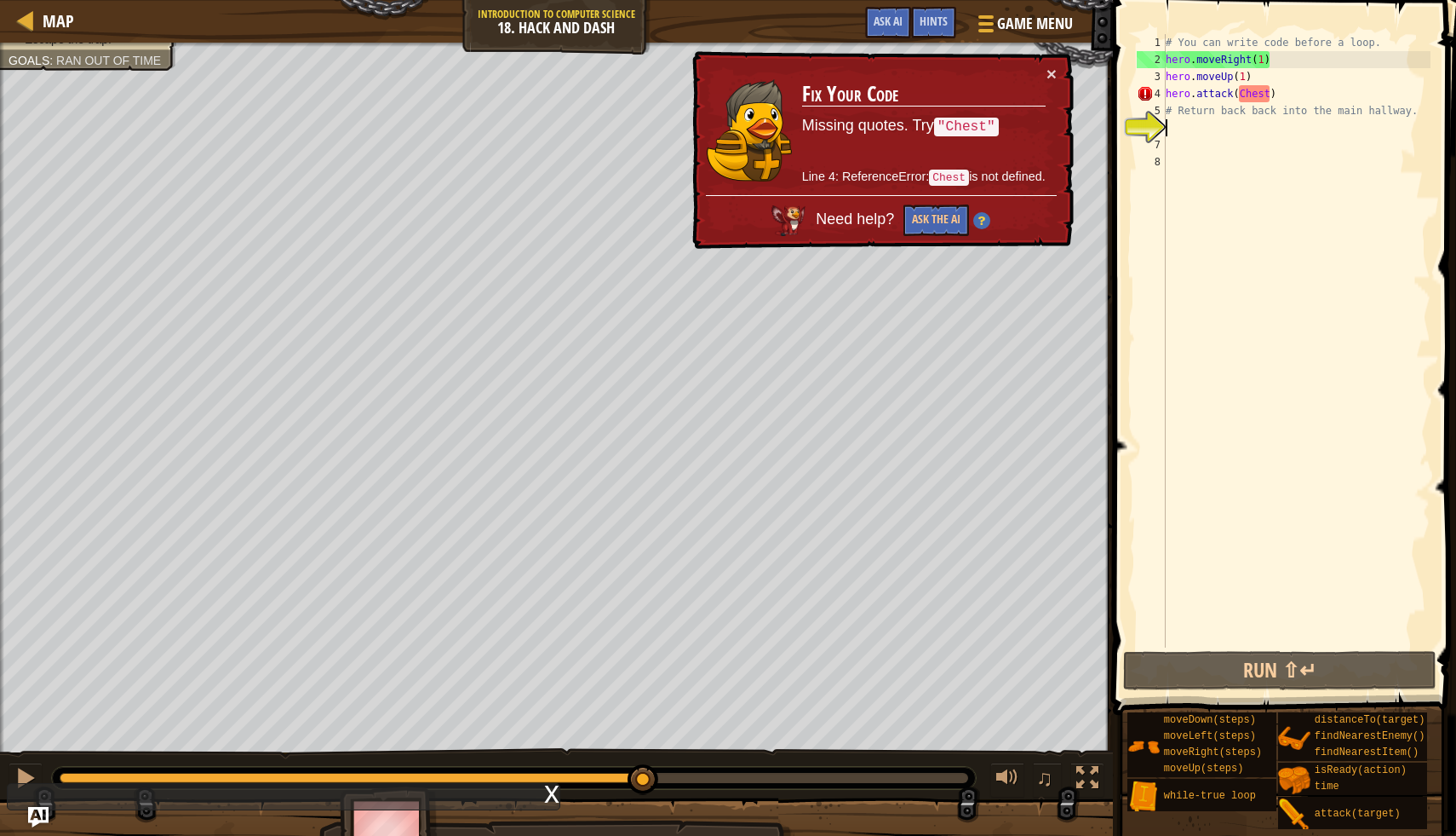
type textarea "w"
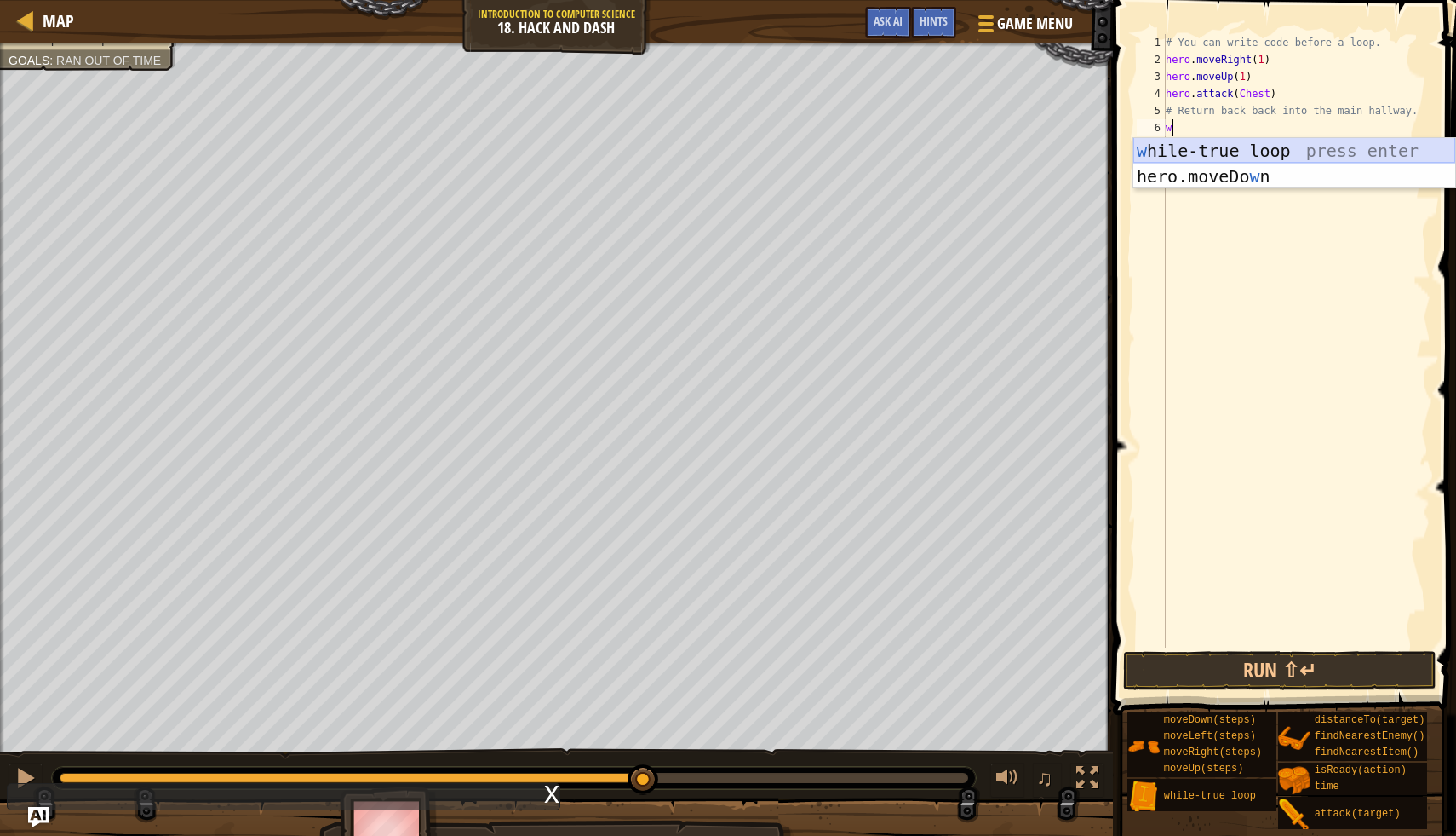
click at [1150, 150] on div "w [PERSON_NAME]-true loop press enter hero.moveDo w n press enter" at bounding box center [1294, 189] width 322 height 102
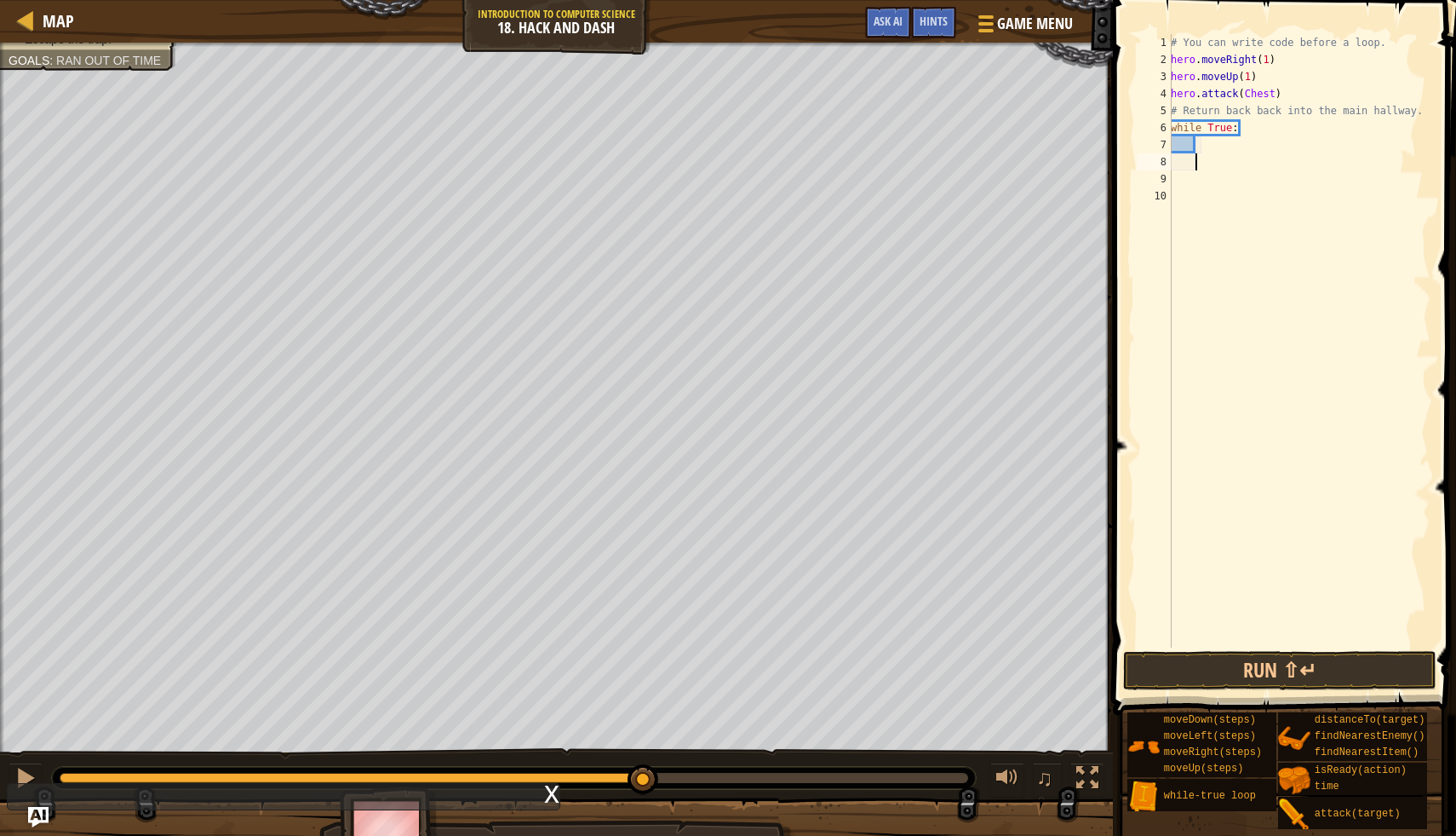
click at [1203, 141] on div "# You can write code before a loop. hero . moveRight ( 1 ) hero . moveUp ( 1 ) …" at bounding box center [1299, 357] width 263 height 648
type textarea "h"
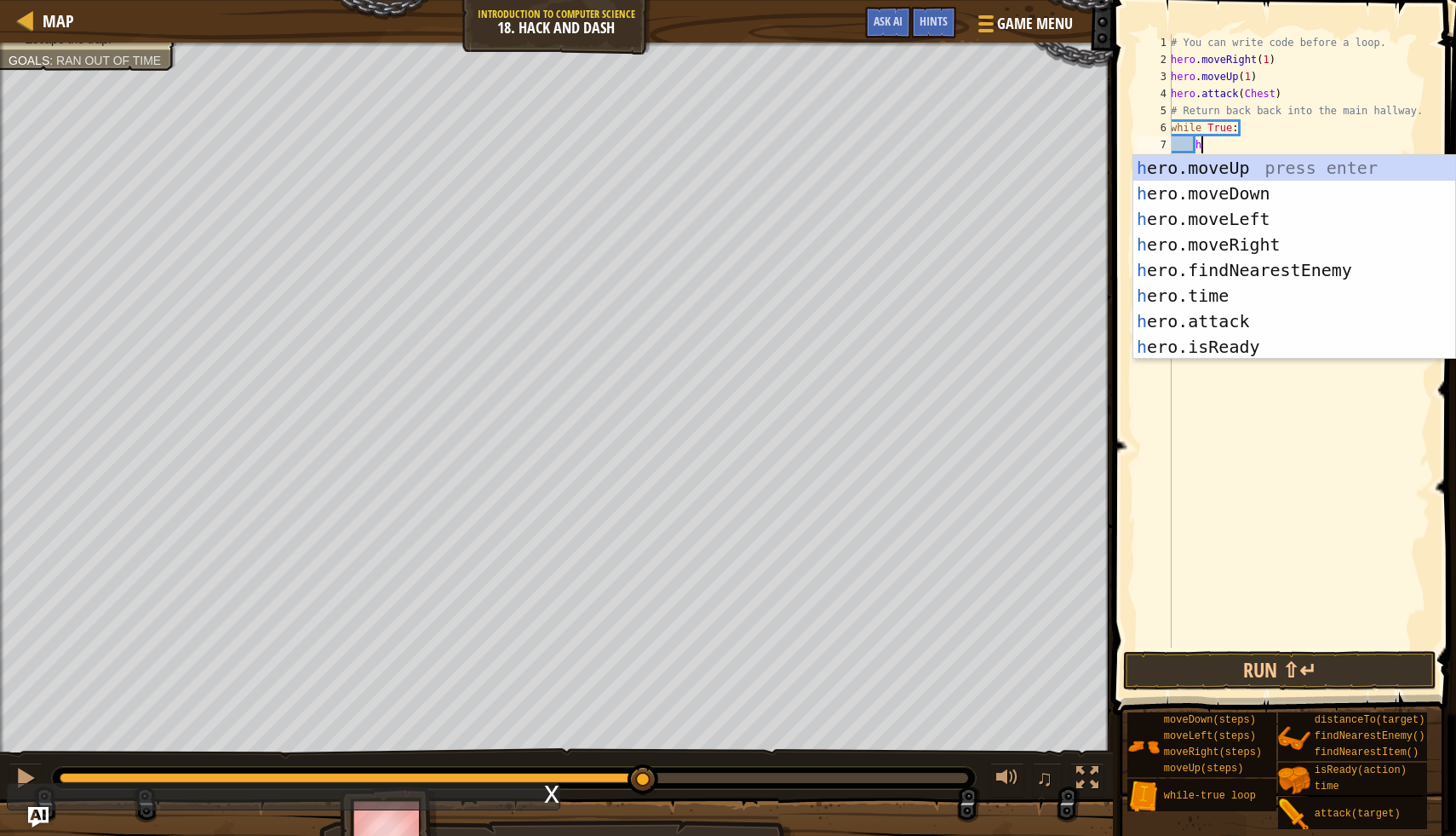
scroll to position [8, 2]
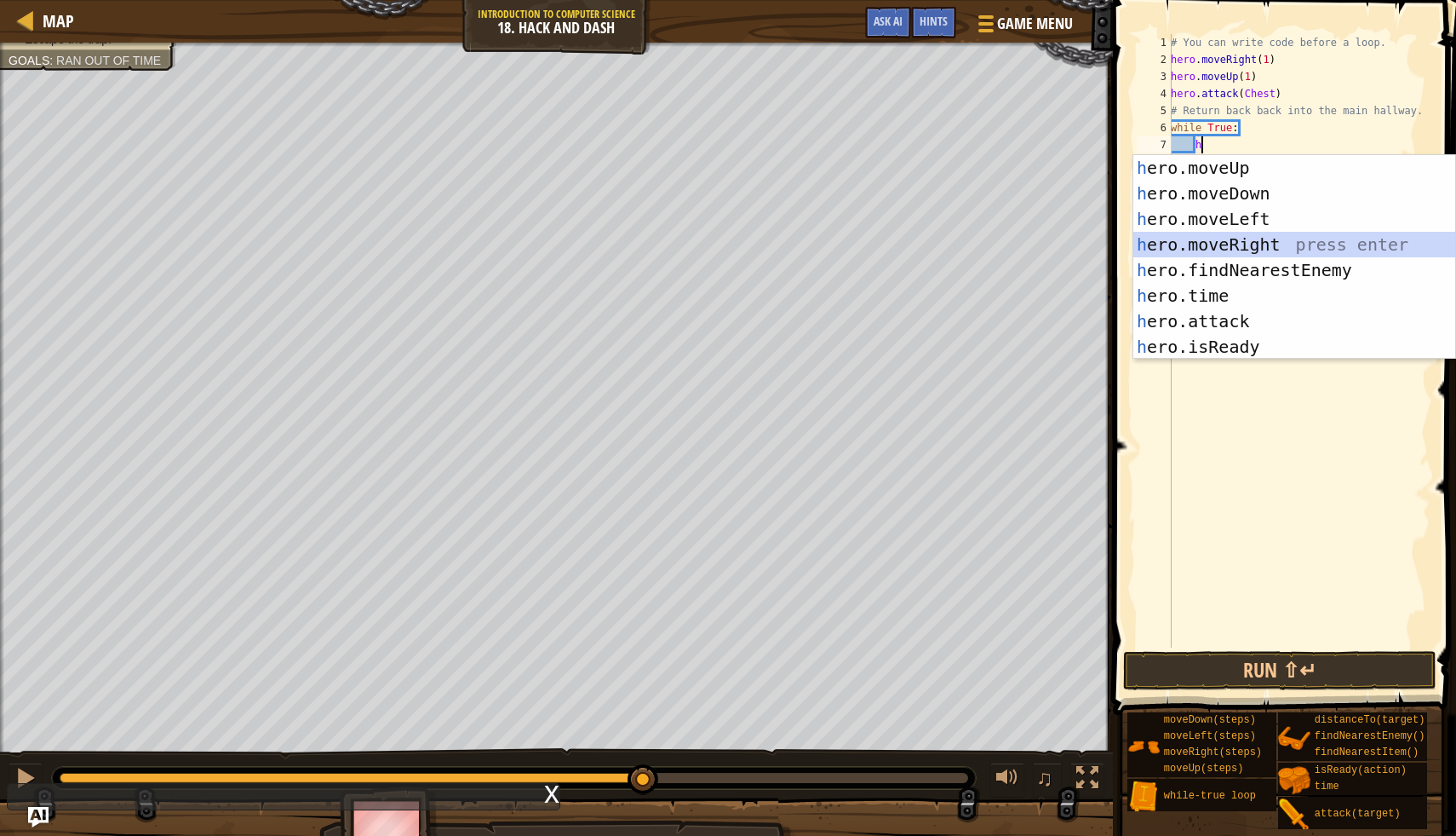
click at [1234, 245] on div "h ero.moveUp press enter h ero.moveDown press enter h ero.moveLeft press enter …" at bounding box center [1294, 283] width 322 height 255
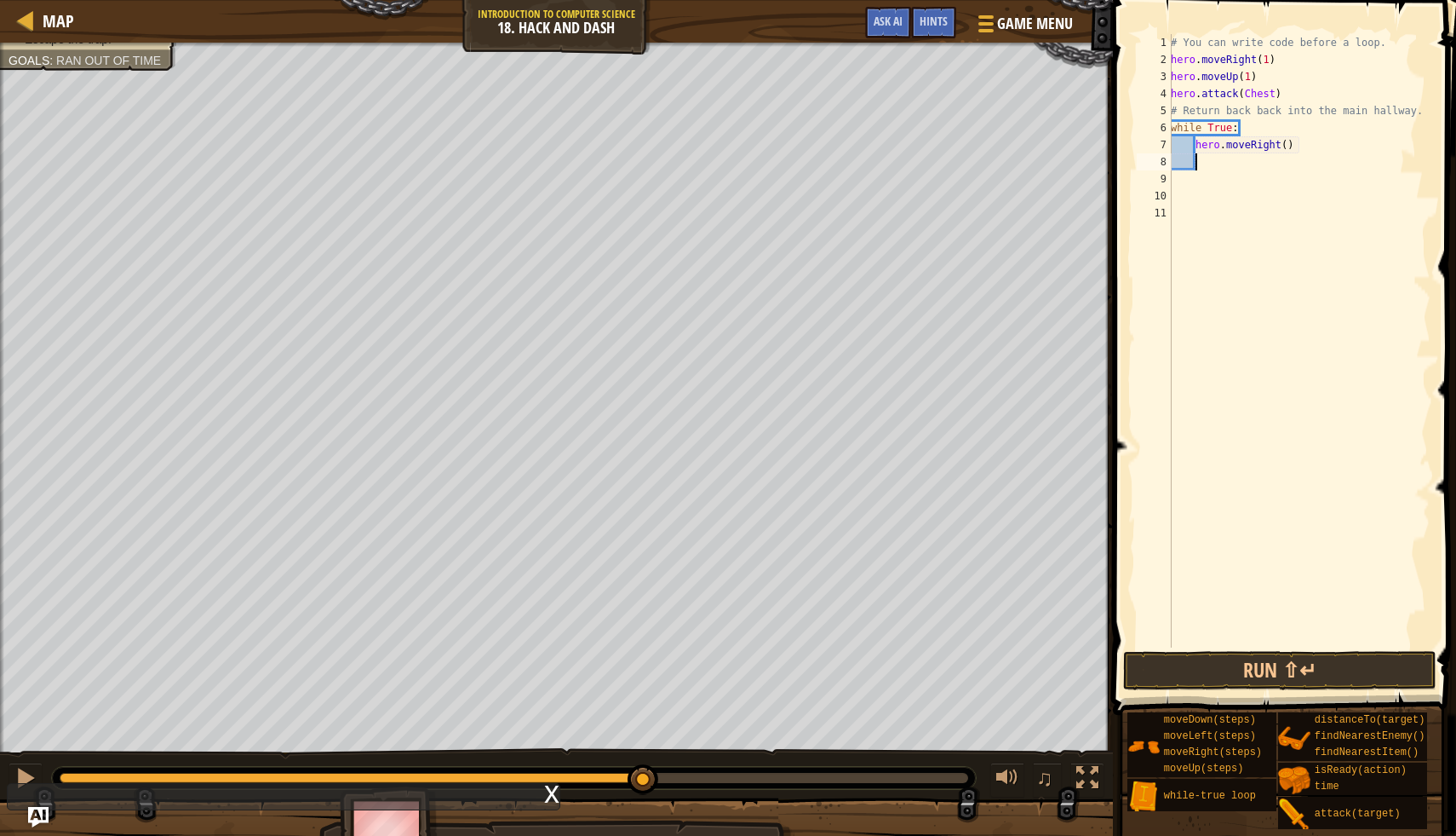
type textarea "h"
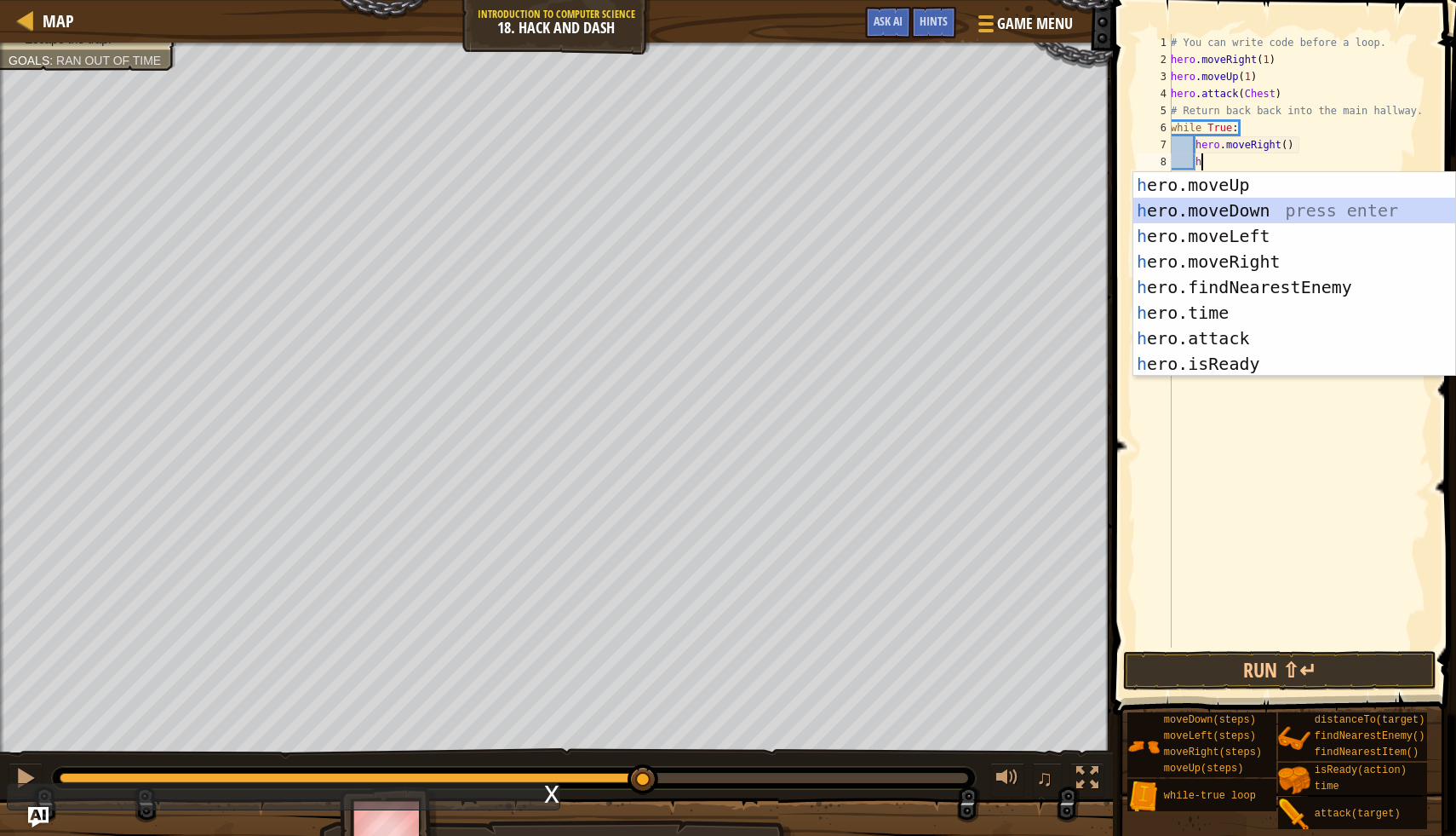
click at [1268, 211] on div "h ero.moveUp press enter h ero.moveDown press enter h ero.moveLeft press enter …" at bounding box center [1294, 300] width 322 height 255
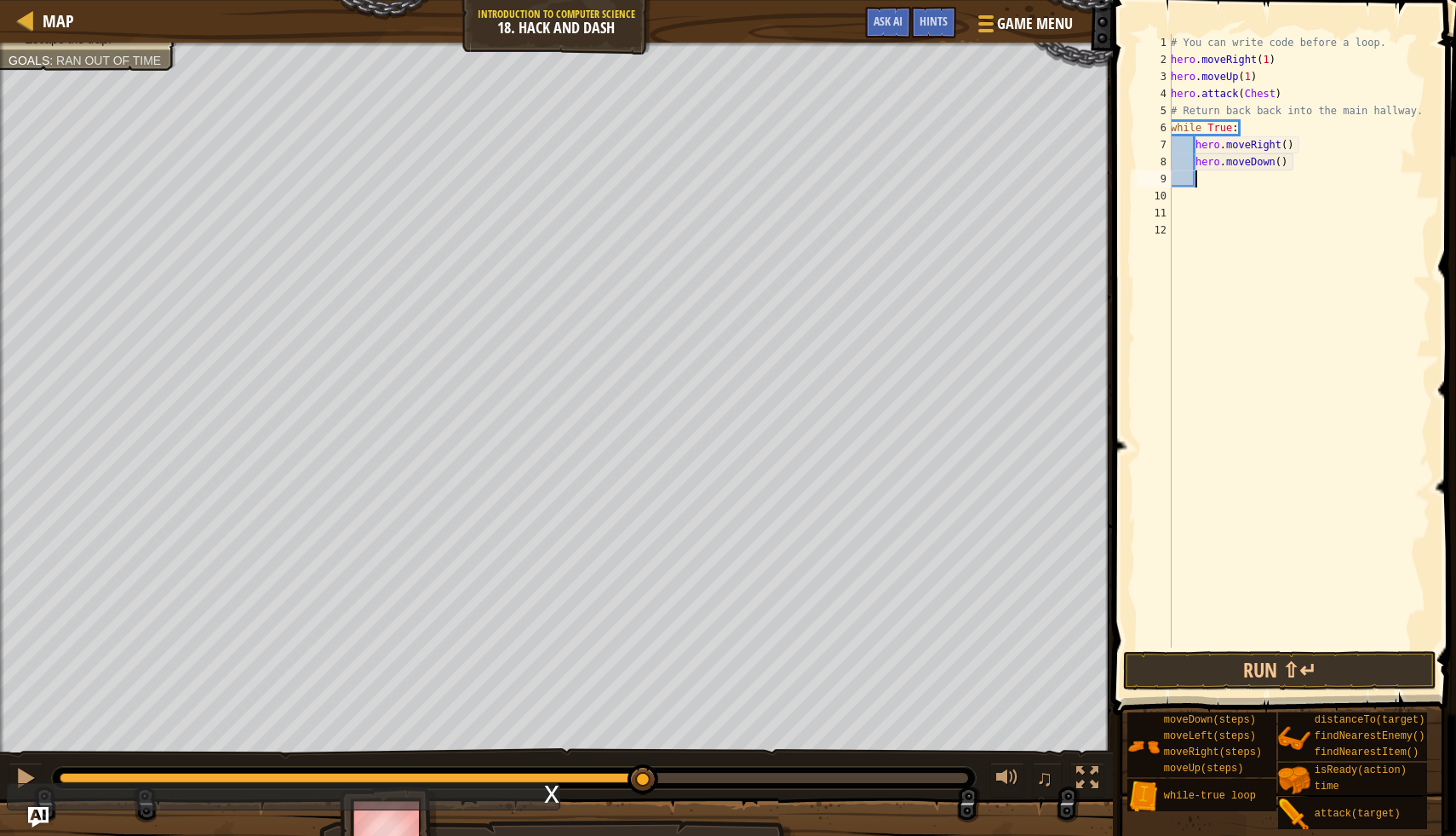
click at [1231, 608] on div "Map Introduction to Computer Science 18. Hack and Dash Game Menu Done Hints Ask…" at bounding box center [728, 418] width 1456 height 836
click at [1285, 142] on div "# You can write code before a loop. hero . moveRight ( 1 ) hero . moveUp ( 1 ) …" at bounding box center [1299, 357] width 263 height 648
click at [1284, 162] on div "# You can write code before a loop. hero . moveRight ( 1 ) hero . moveUp ( 1 ) …" at bounding box center [1299, 357] width 263 height 648
click at [1278, 94] on div "# You can write code before a loop. hero . moveRight ( 1 ) hero . moveUp ( 1 ) …" at bounding box center [1299, 357] width 263 height 648
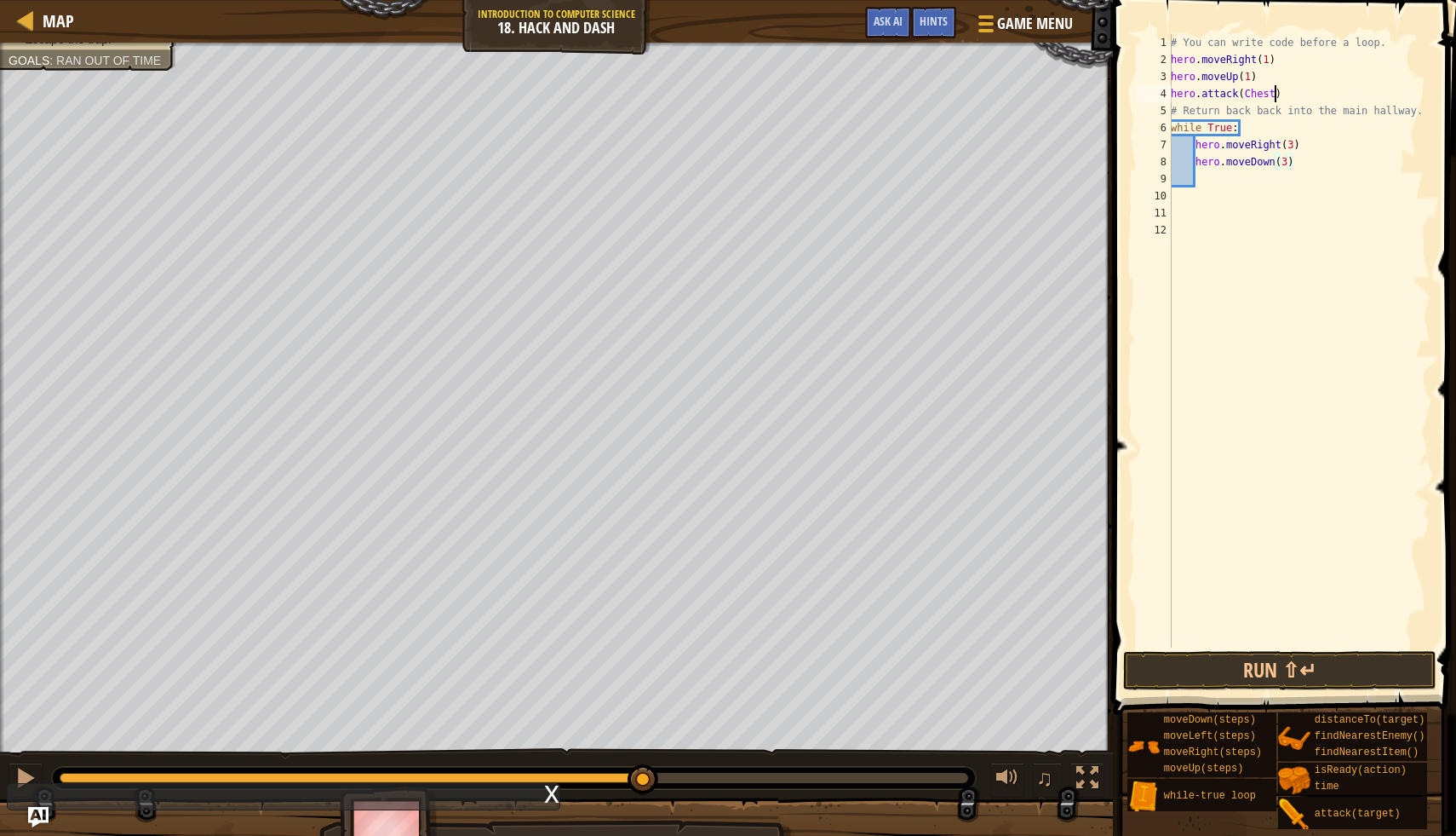
scroll to position [8, 9]
click at [1199, 678] on button "Run ⇧↵" at bounding box center [1280, 670] width 314 height 39
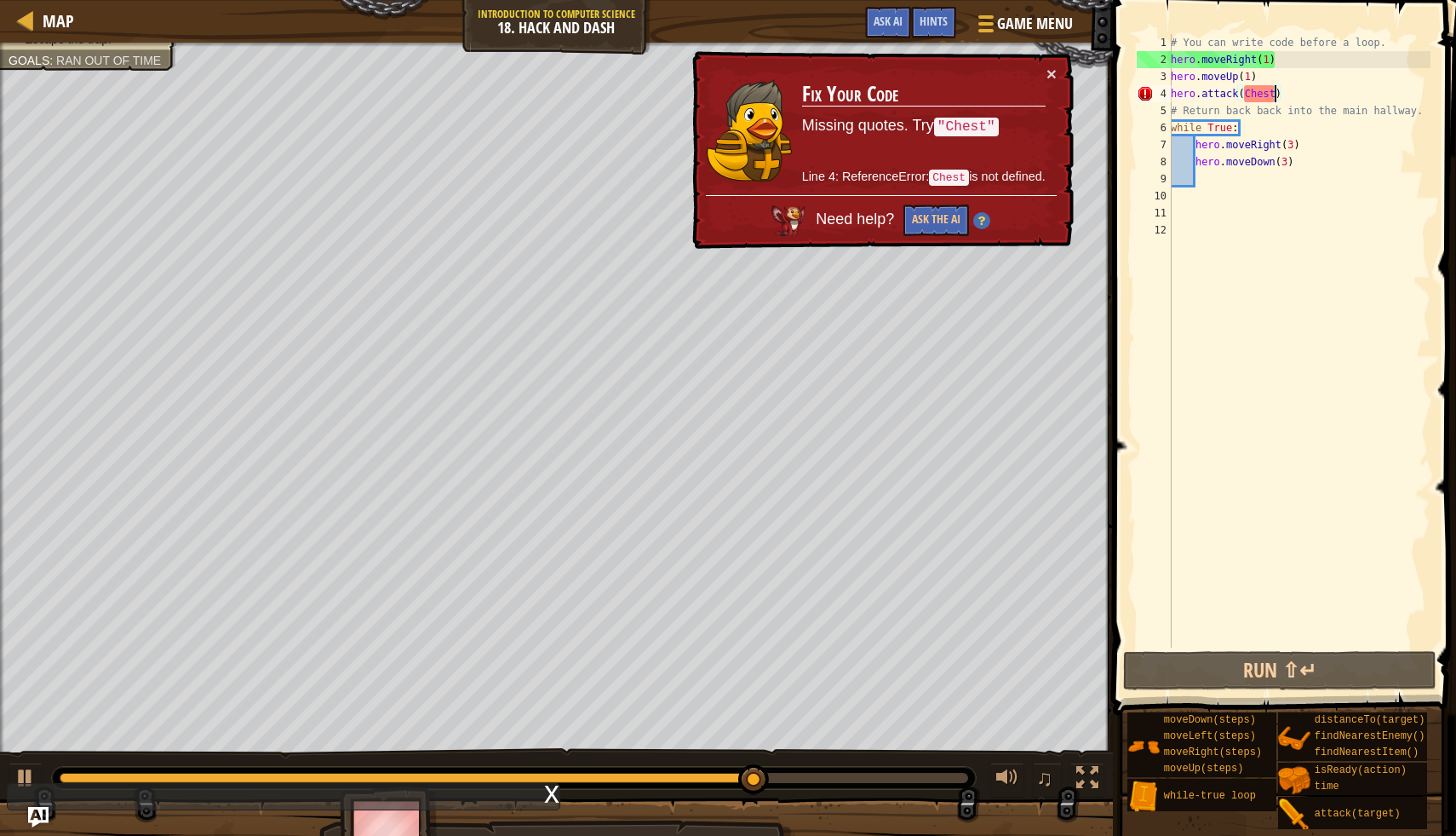
click at [1243, 97] on div "# You can write code before a loop. hero . moveRight ( 1 ) hero . moveUp ( 1 ) …" at bounding box center [1299, 357] width 263 height 648
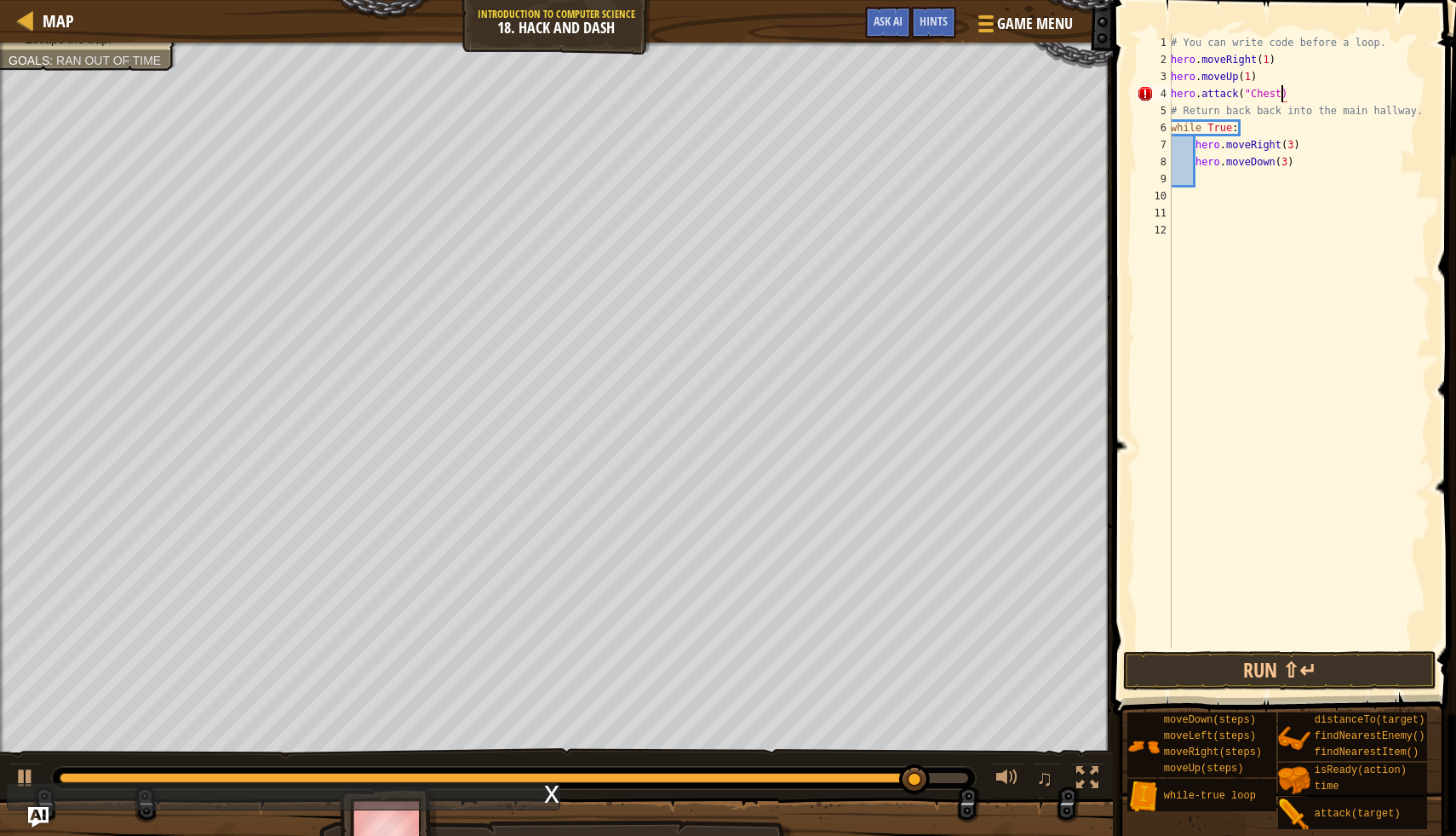
click at [1284, 98] on div "# You can write code before a loop. hero . moveRight ( 1 ) hero . moveUp ( 1 ) …" at bounding box center [1299, 357] width 263 height 648
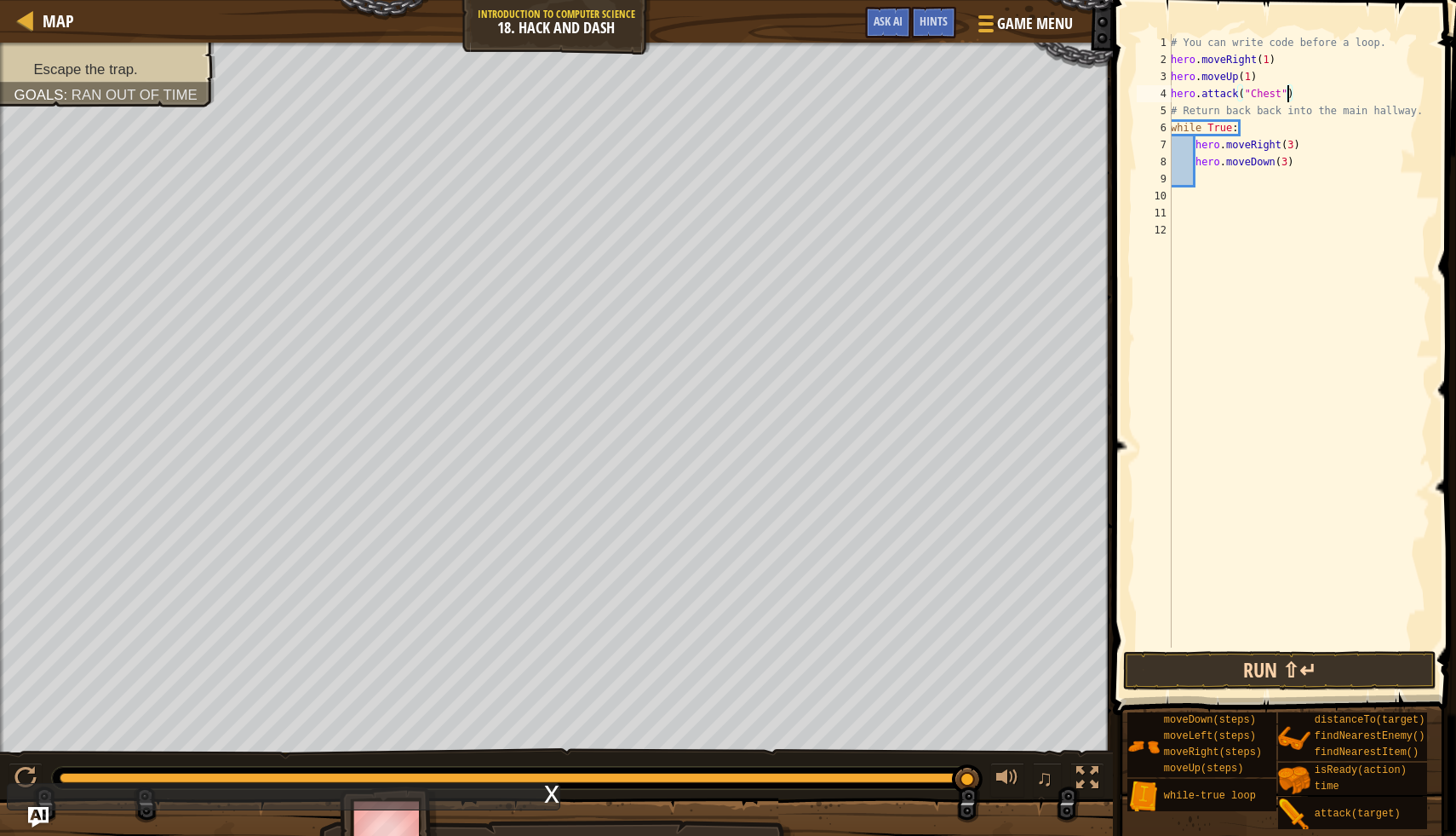
type textarea "hero.attack("Chest")"
click at [1198, 661] on button "Run ⇧↵" at bounding box center [1280, 670] width 314 height 39
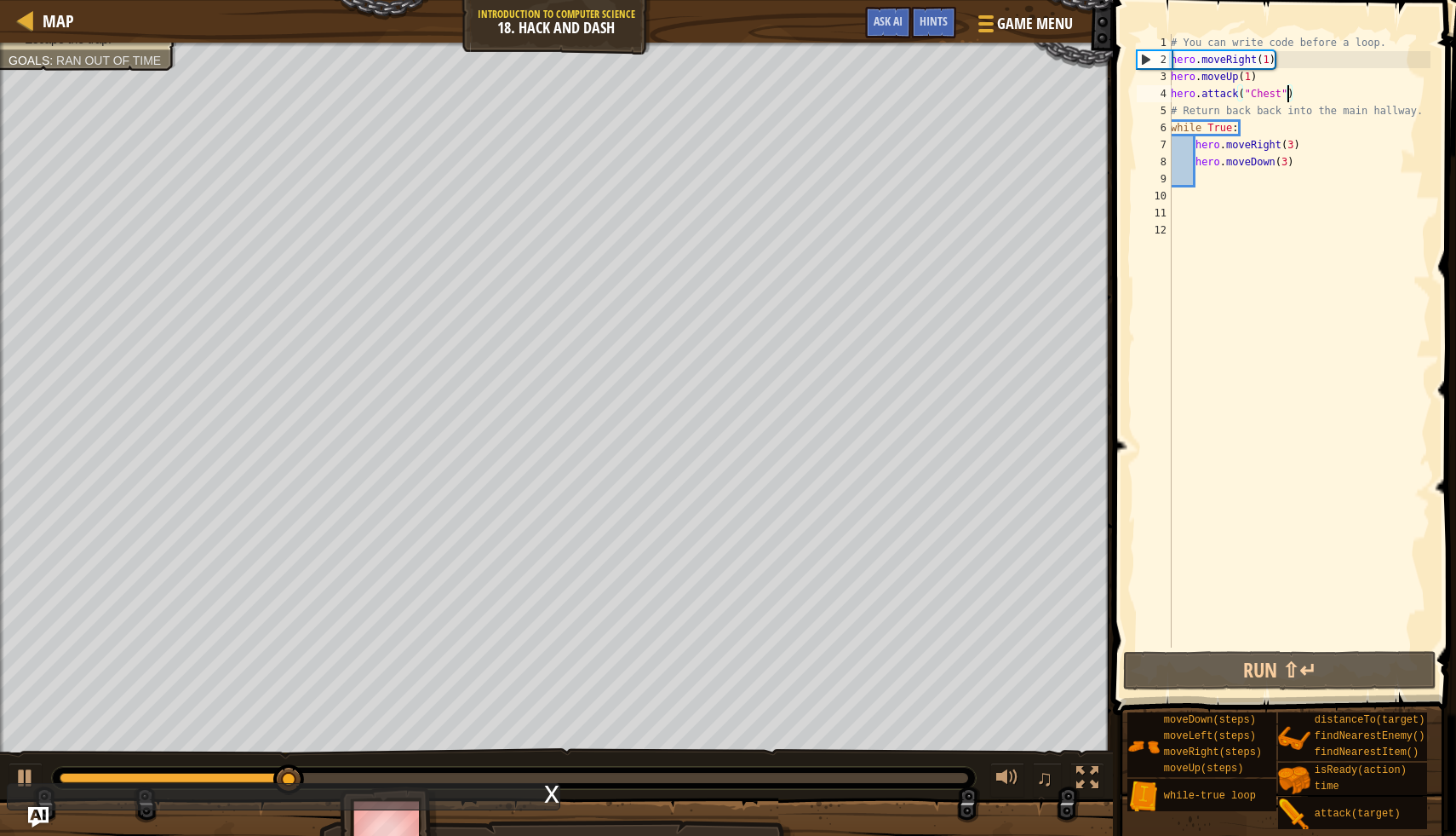
click at [1296, 87] on div "# You can write code before a loop. hero . moveRight ( 1 ) hero . moveUp ( 1 ) …" at bounding box center [1299, 357] width 263 height 648
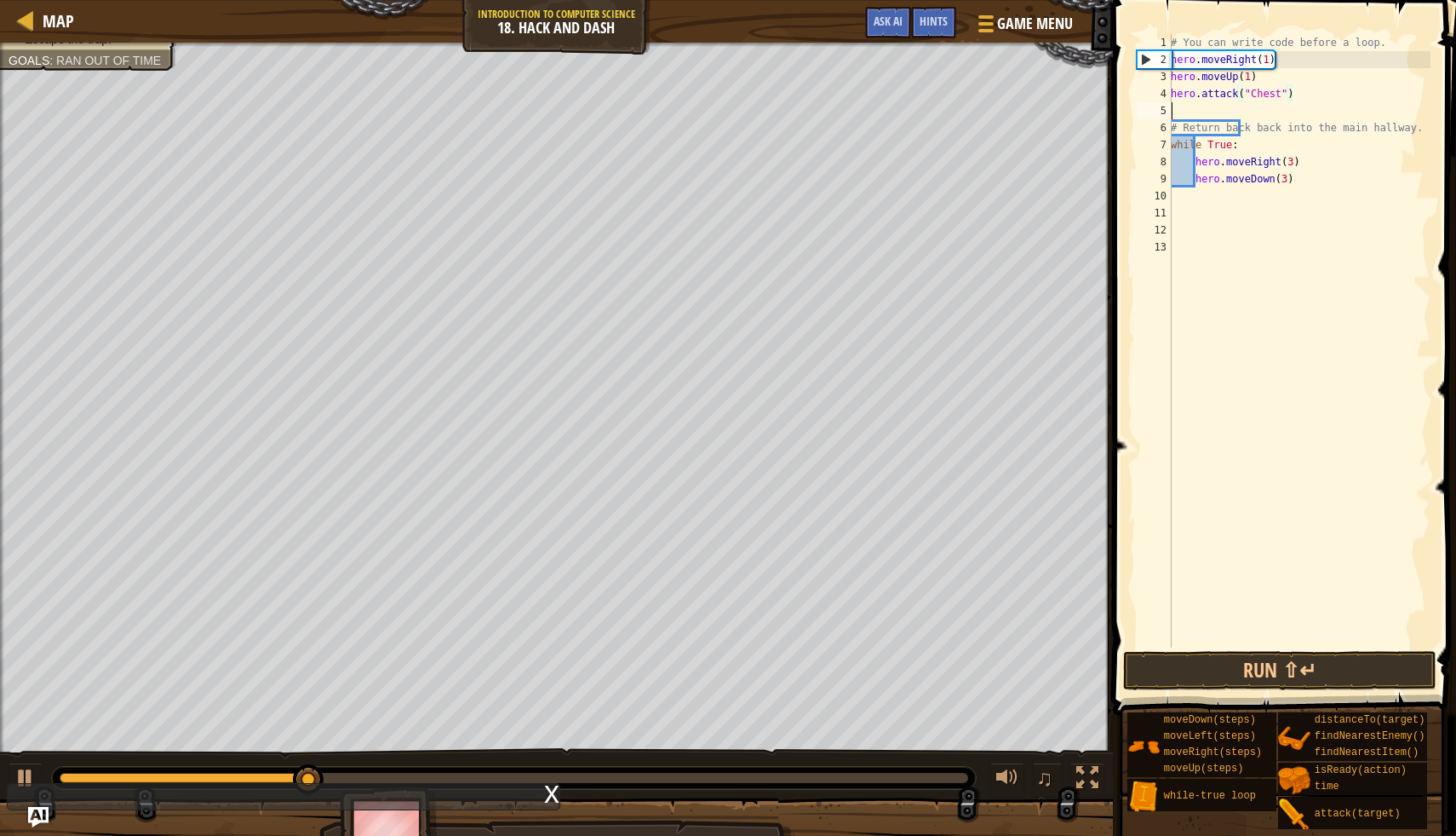
scroll to position [8, 0]
type textarea "h"
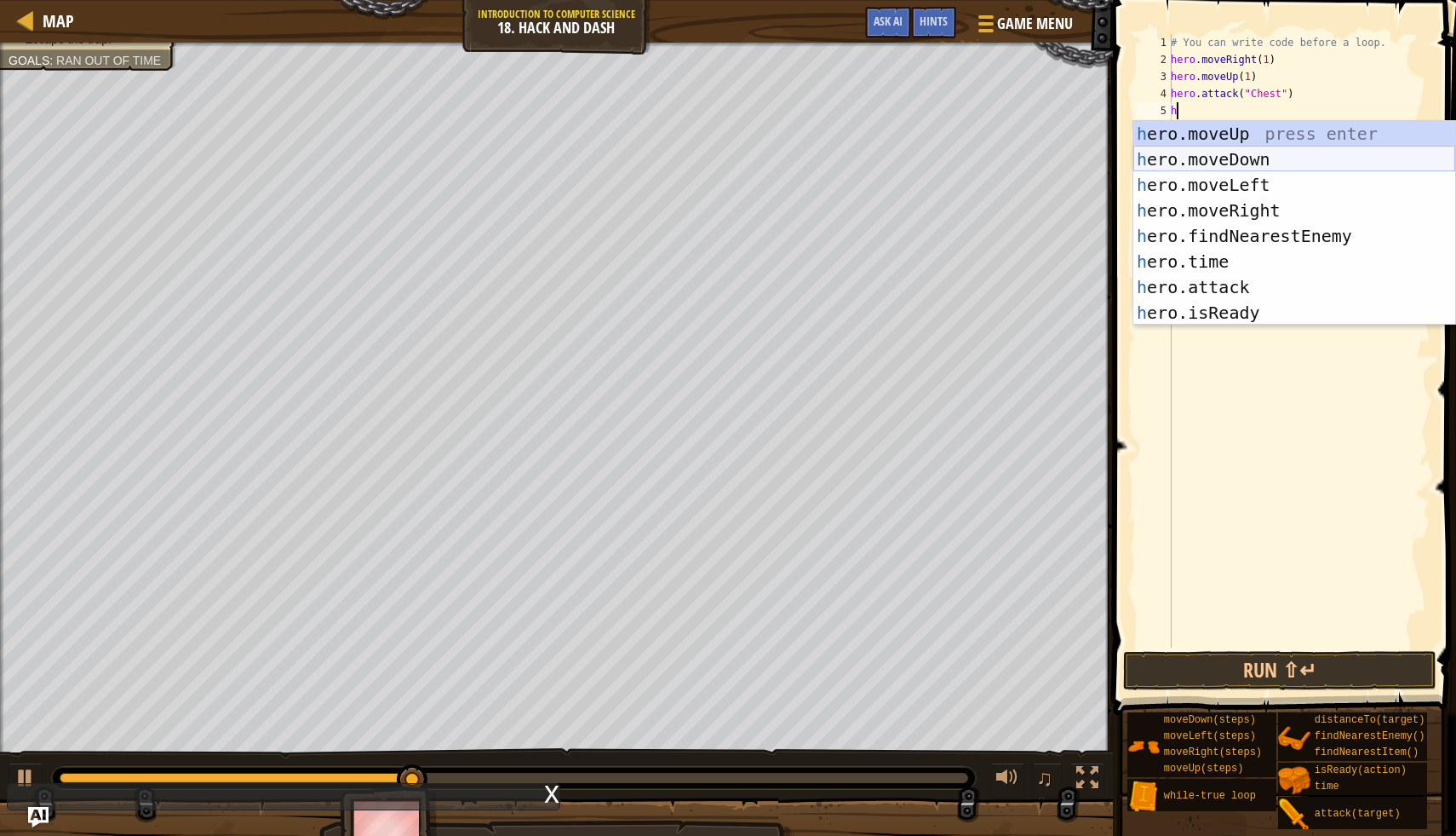
click at [1234, 156] on div "h ero.moveUp press enter h ero.moveDown press enter h ero.moveLeft press enter …" at bounding box center [1294, 249] width 322 height 255
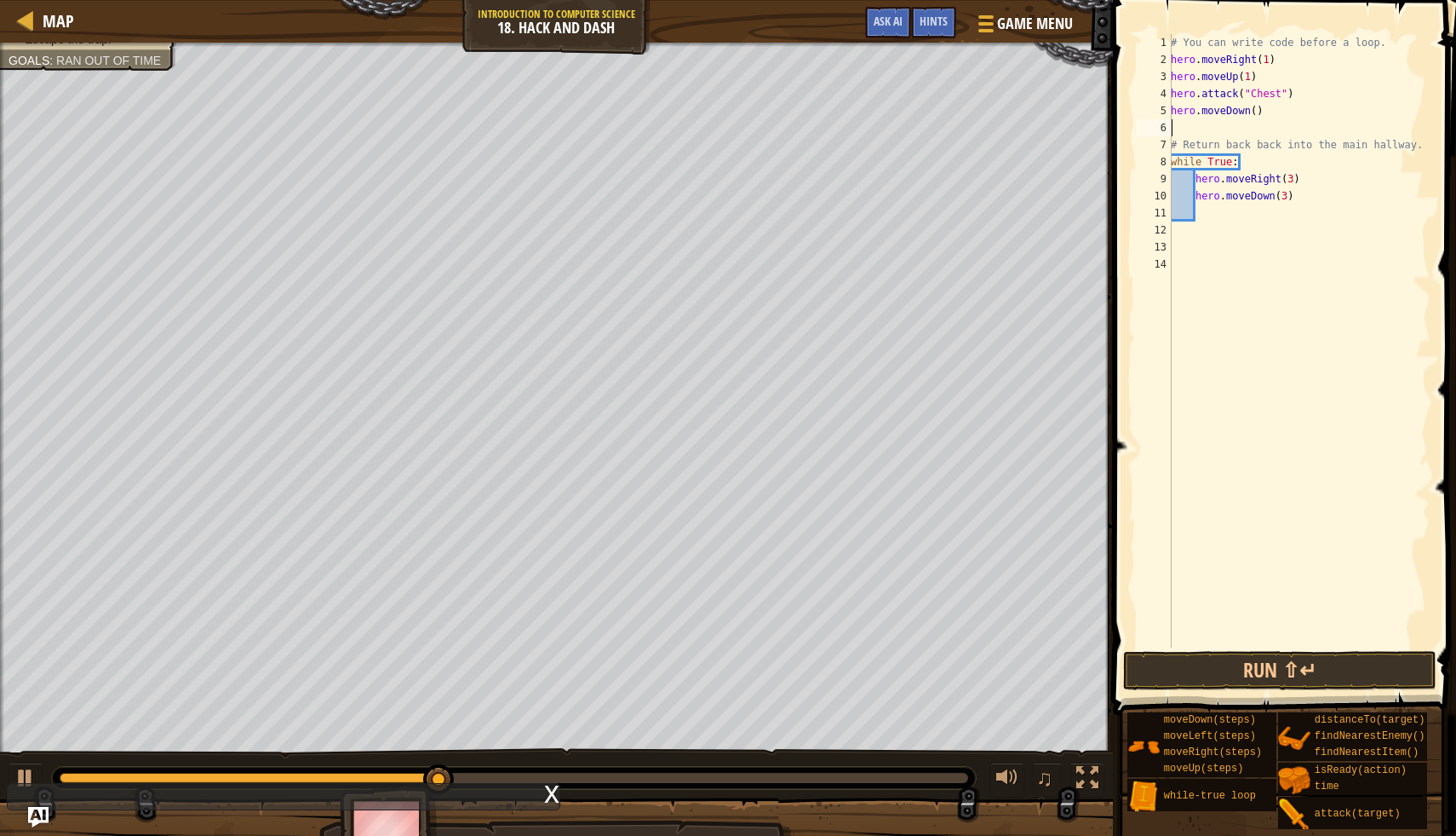
click at [1259, 116] on div "# You can write code before a loop. hero . moveRight ( 1 ) hero . moveUp ( 1 ) …" at bounding box center [1299, 357] width 263 height 648
type textarea "hero.moveDown(1)"
click at [1321, 682] on button "Run ⇧↵" at bounding box center [1280, 670] width 314 height 39
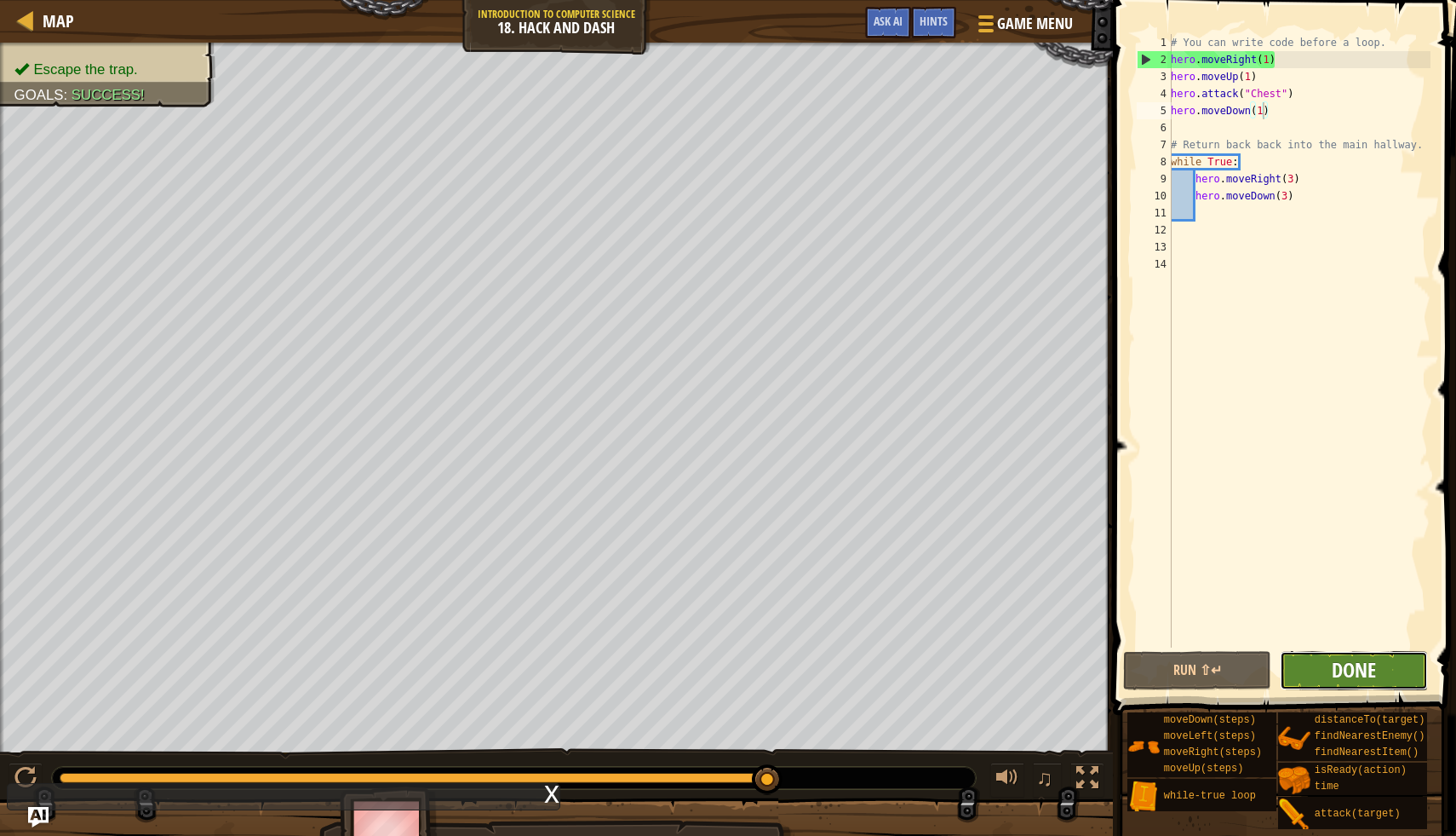
click at [1372, 671] on span "Done" at bounding box center [1354, 670] width 44 height 27
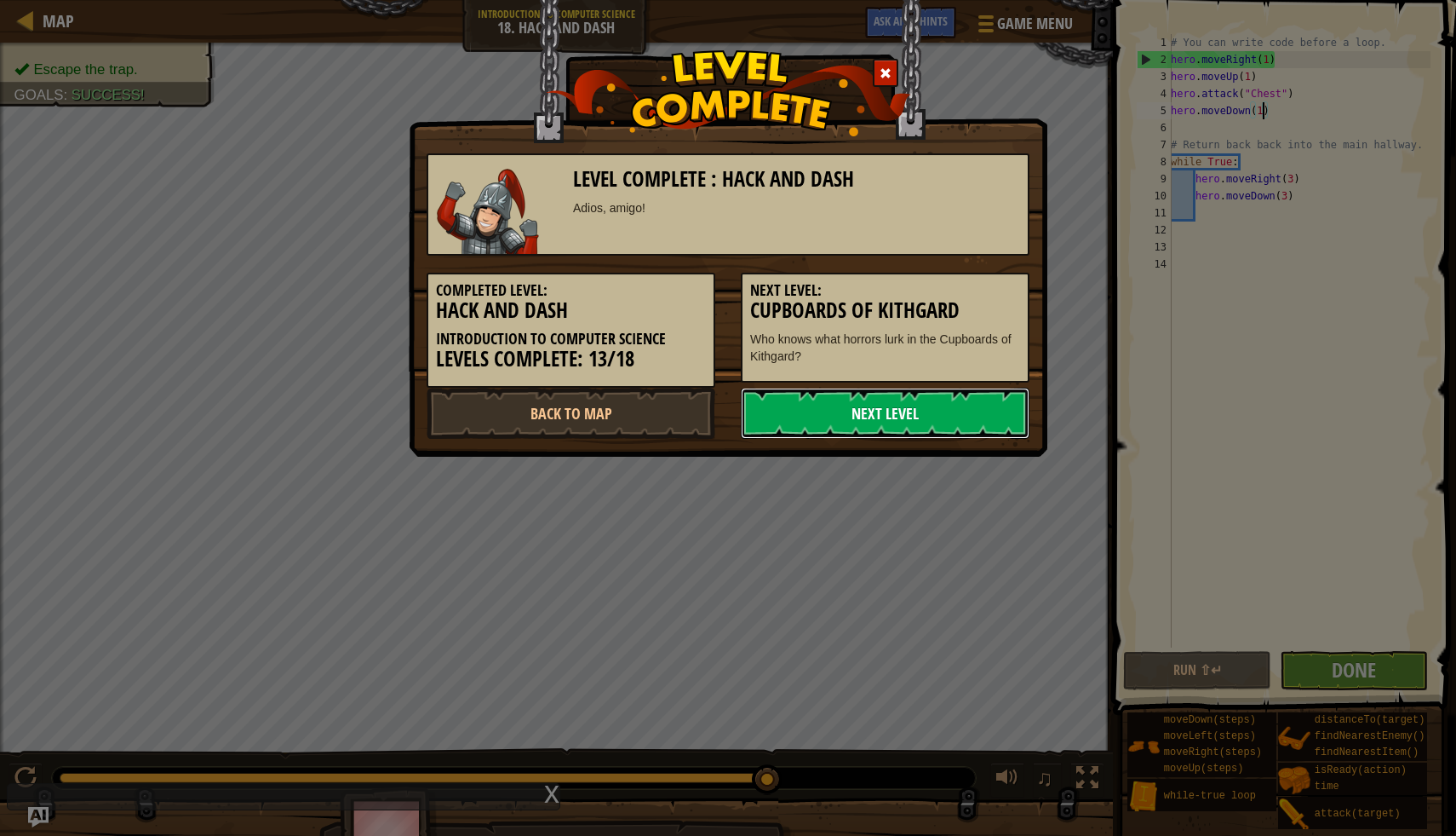
click at [816, 413] on link "Next Level" at bounding box center [885, 413] width 288 height 51
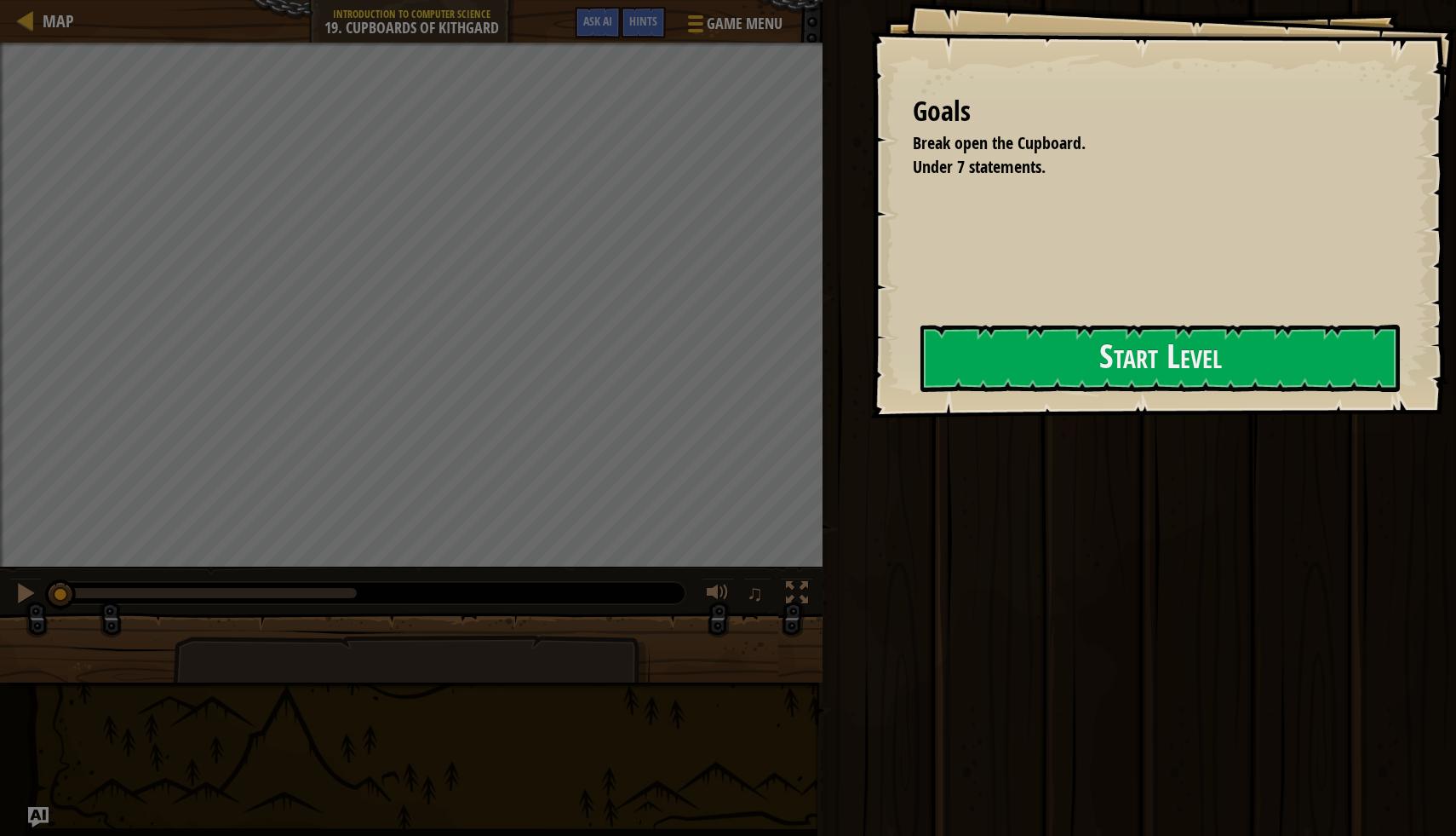
click at [941, 305] on div "Goals Break open the Cupboard. Under 7 statements. Start Level Error loading fr…" at bounding box center [1164, 209] width 586 height 418
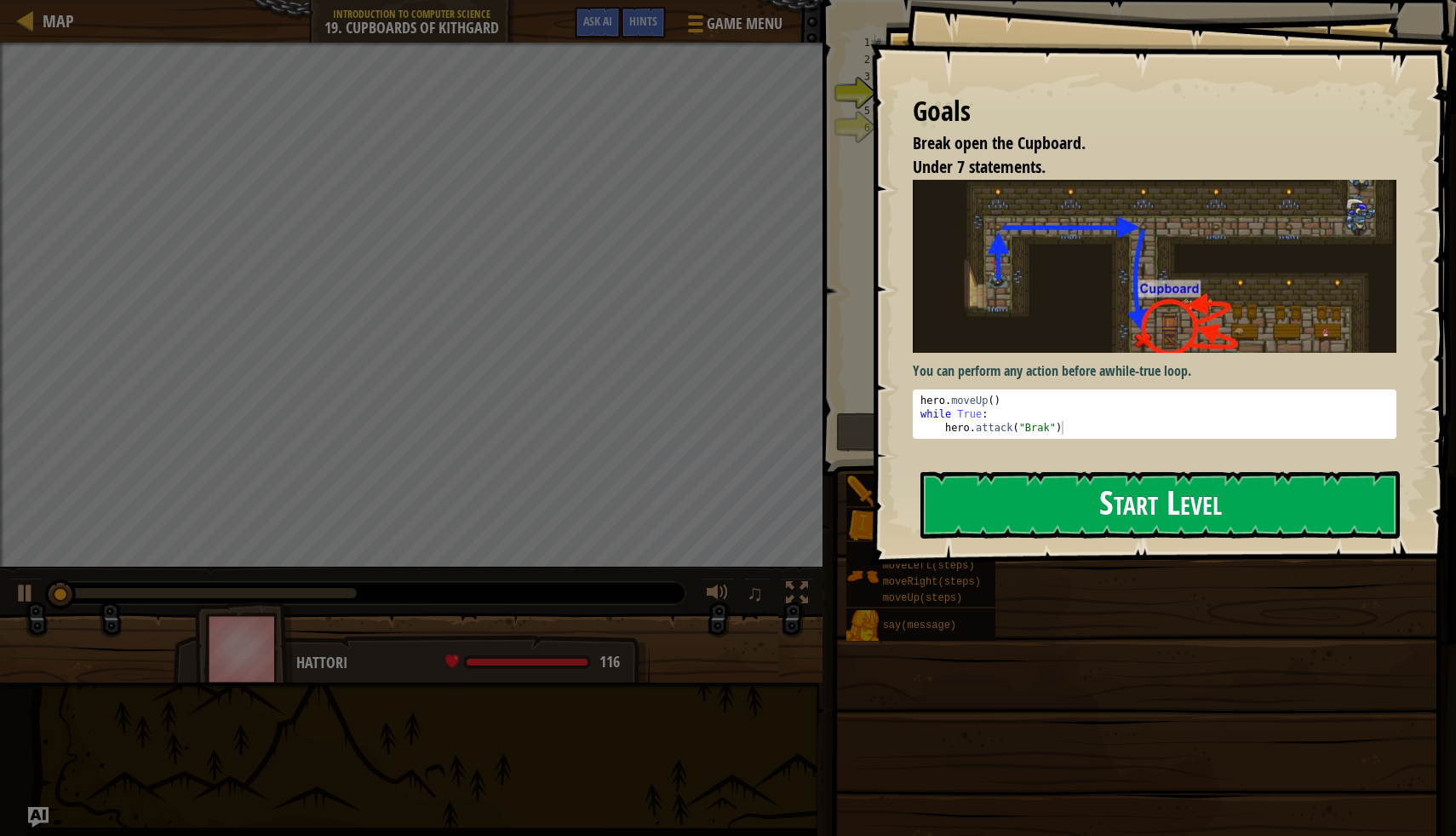
click at [1006, 369] on div "Goals Break open the Cupboard. Under 7 statements. You can perform any action b…" at bounding box center [1164, 282] width 586 height 565
click at [969, 505] on button "Start Level" at bounding box center [1160, 504] width 479 height 67
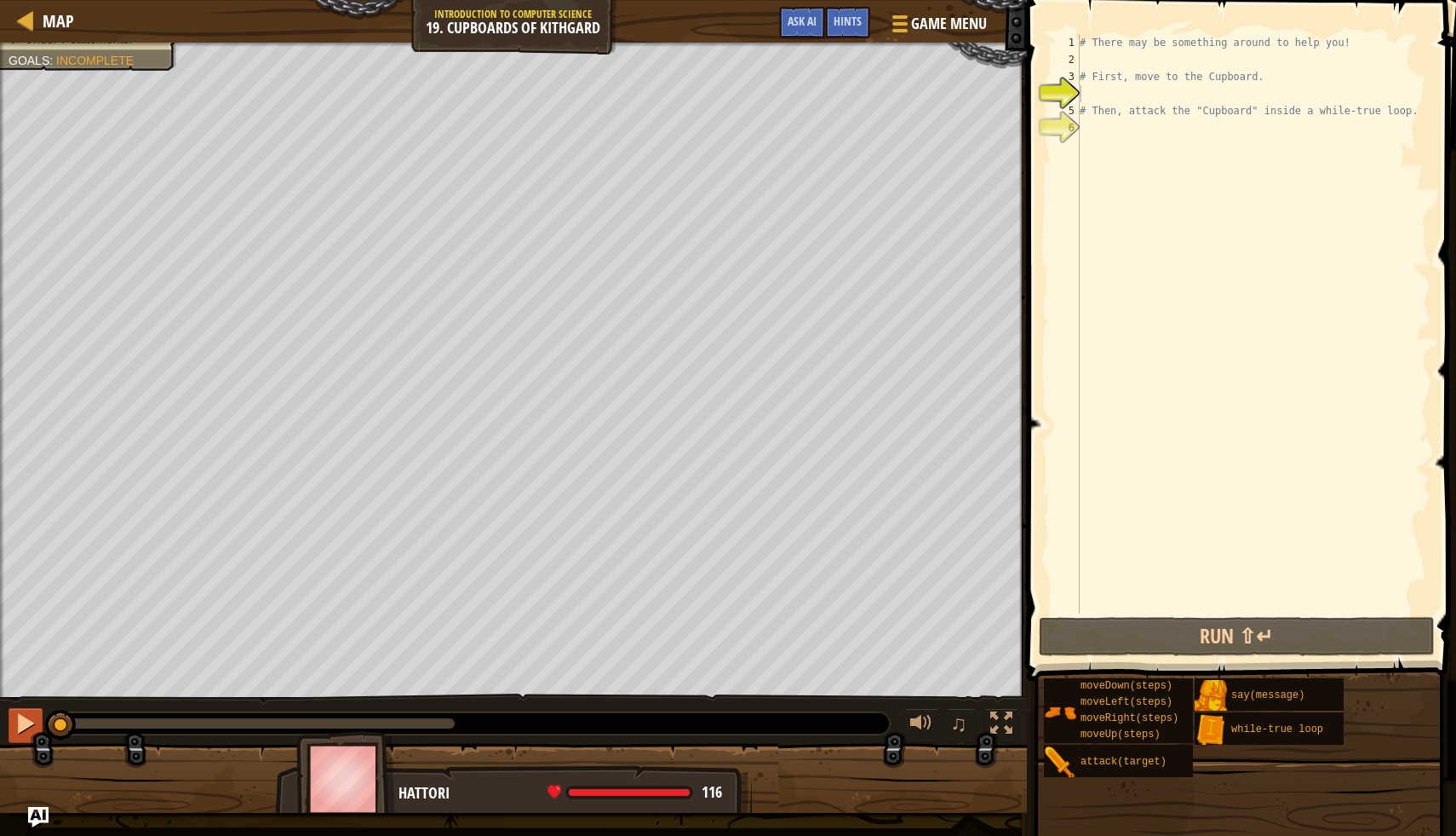
drag, startPoint x: 411, startPoint y: 718, endPoint x: 31, endPoint y: 734, distance: 380.3
click at [31, 734] on div "♫" at bounding box center [513, 719] width 1027 height 51
click at [31, 734] on div at bounding box center [25, 723] width 22 height 22
click at [1082, 131] on div "# There may be something around to help you! # First, move to the Cupboard. # T…" at bounding box center [1254, 340] width 355 height 614
type textarea "h"
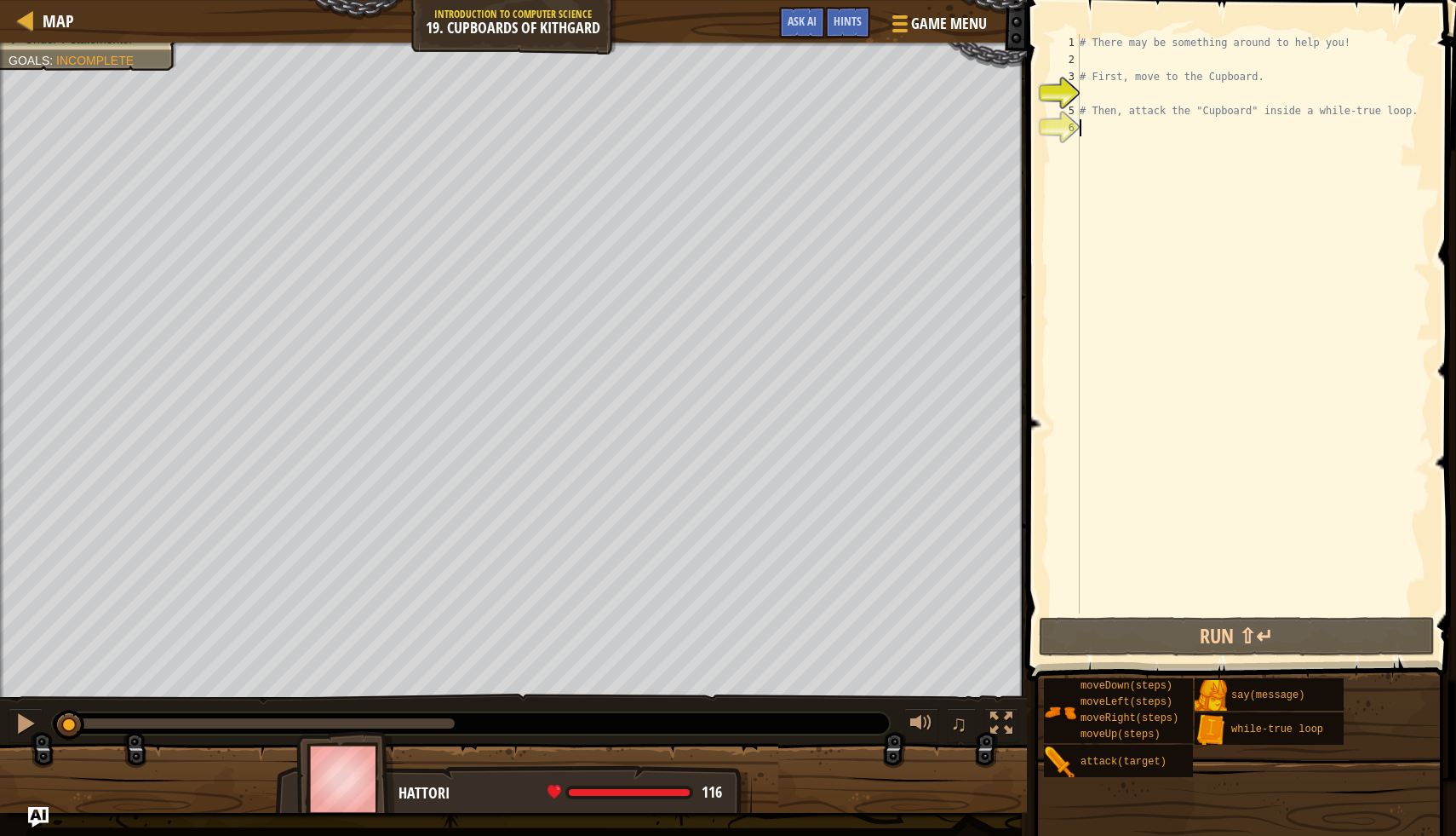
scroll to position [8, 0]
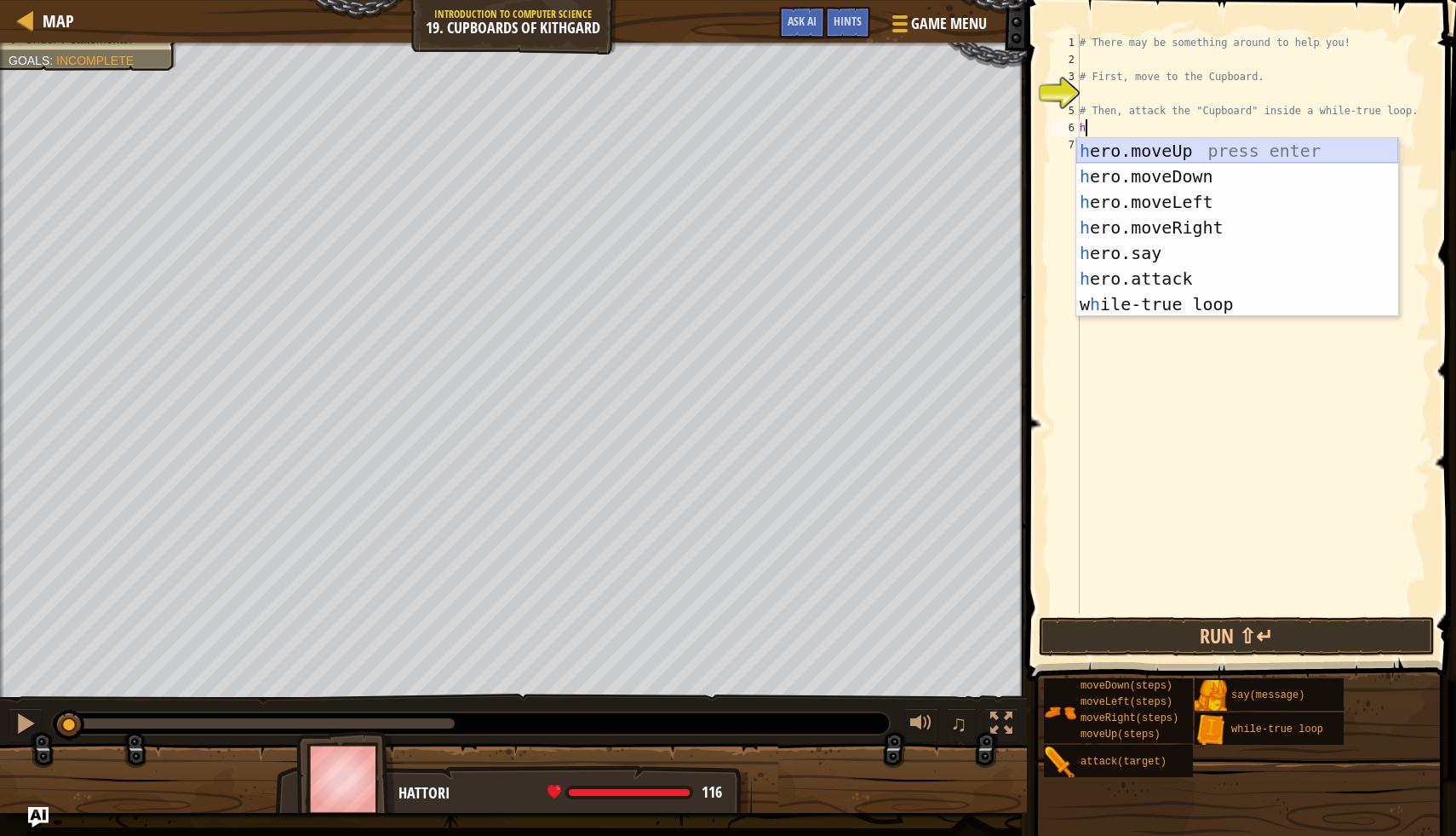
click at [1189, 148] on div "h ero.moveUp press enter h ero.moveDown press enter h ero.moveLeft press enter …" at bounding box center [1238, 253] width 322 height 230
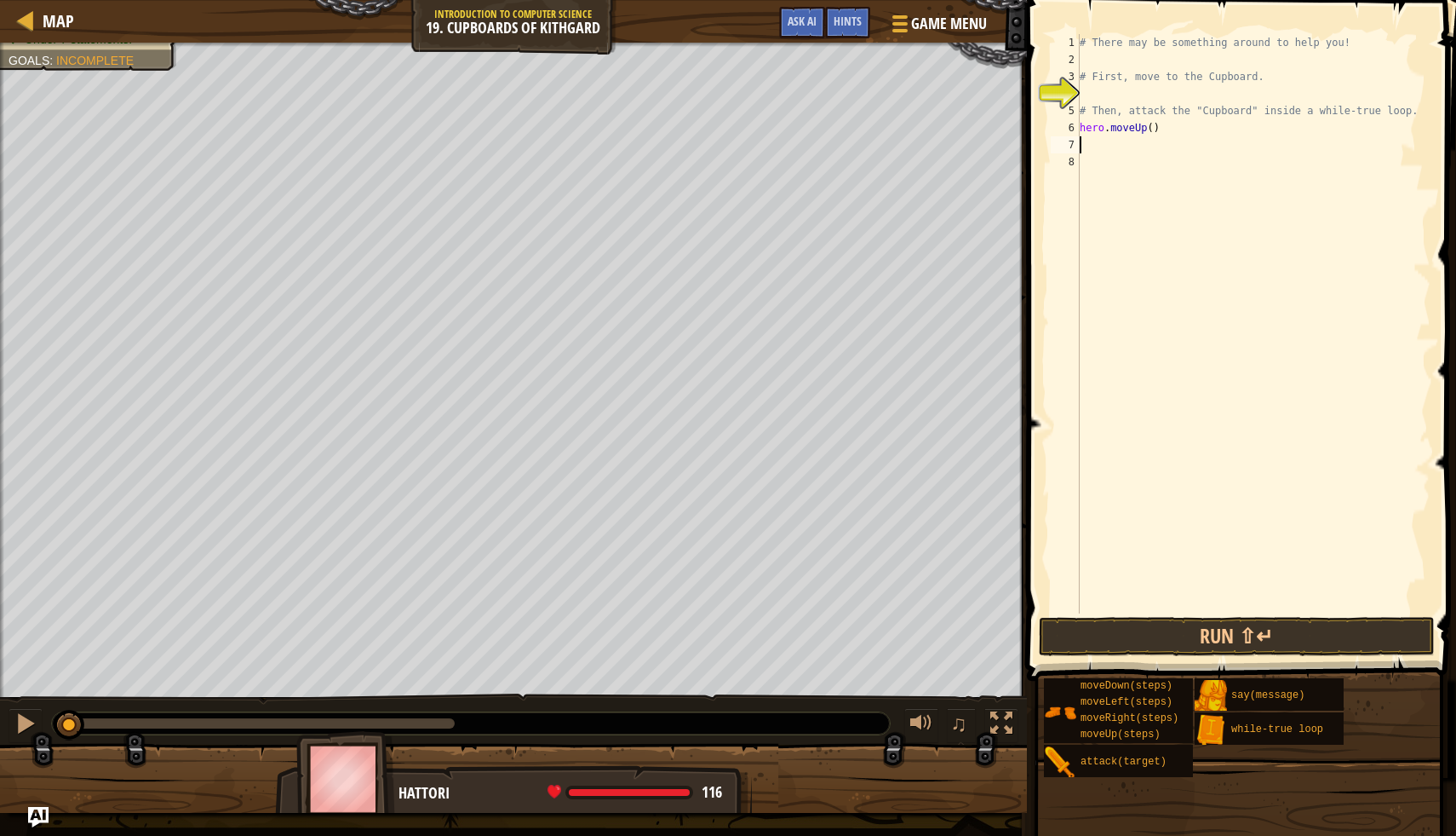
type textarea "h"
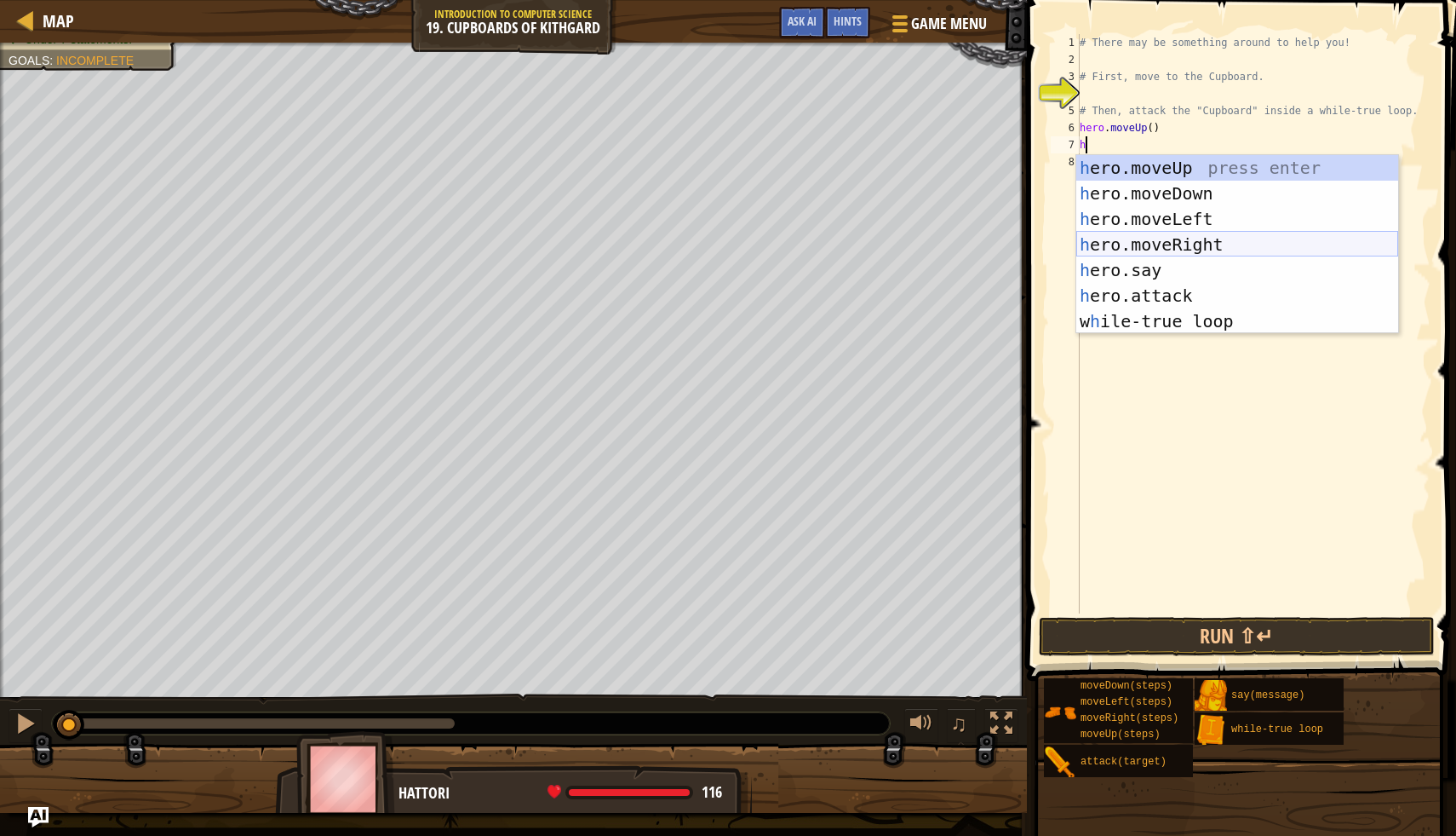
click at [1199, 250] on div "h ero.moveUp press enter h ero.moveDown press enter h ero.moveLeft press enter …" at bounding box center [1238, 270] width 322 height 230
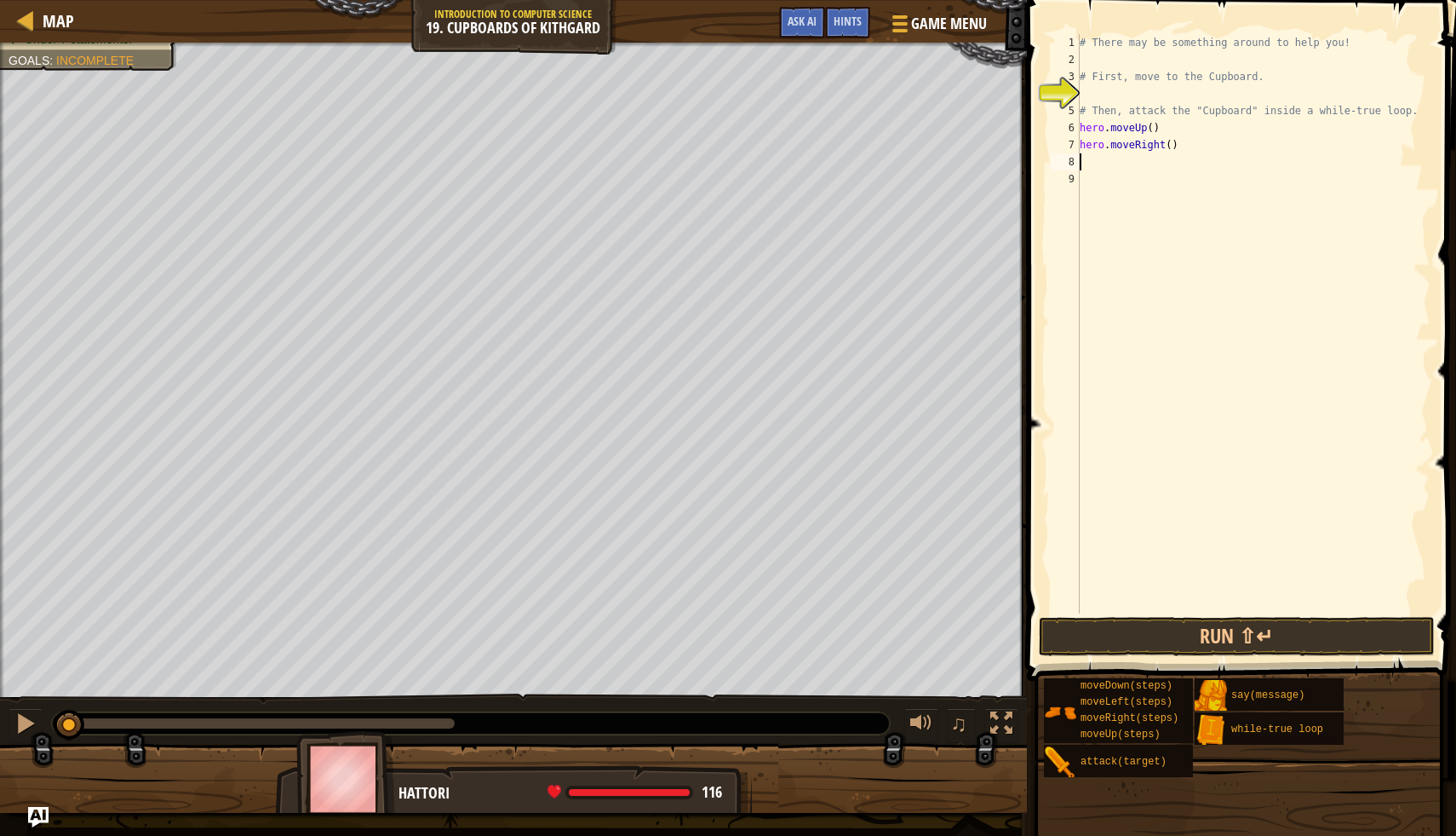
type textarea "h"
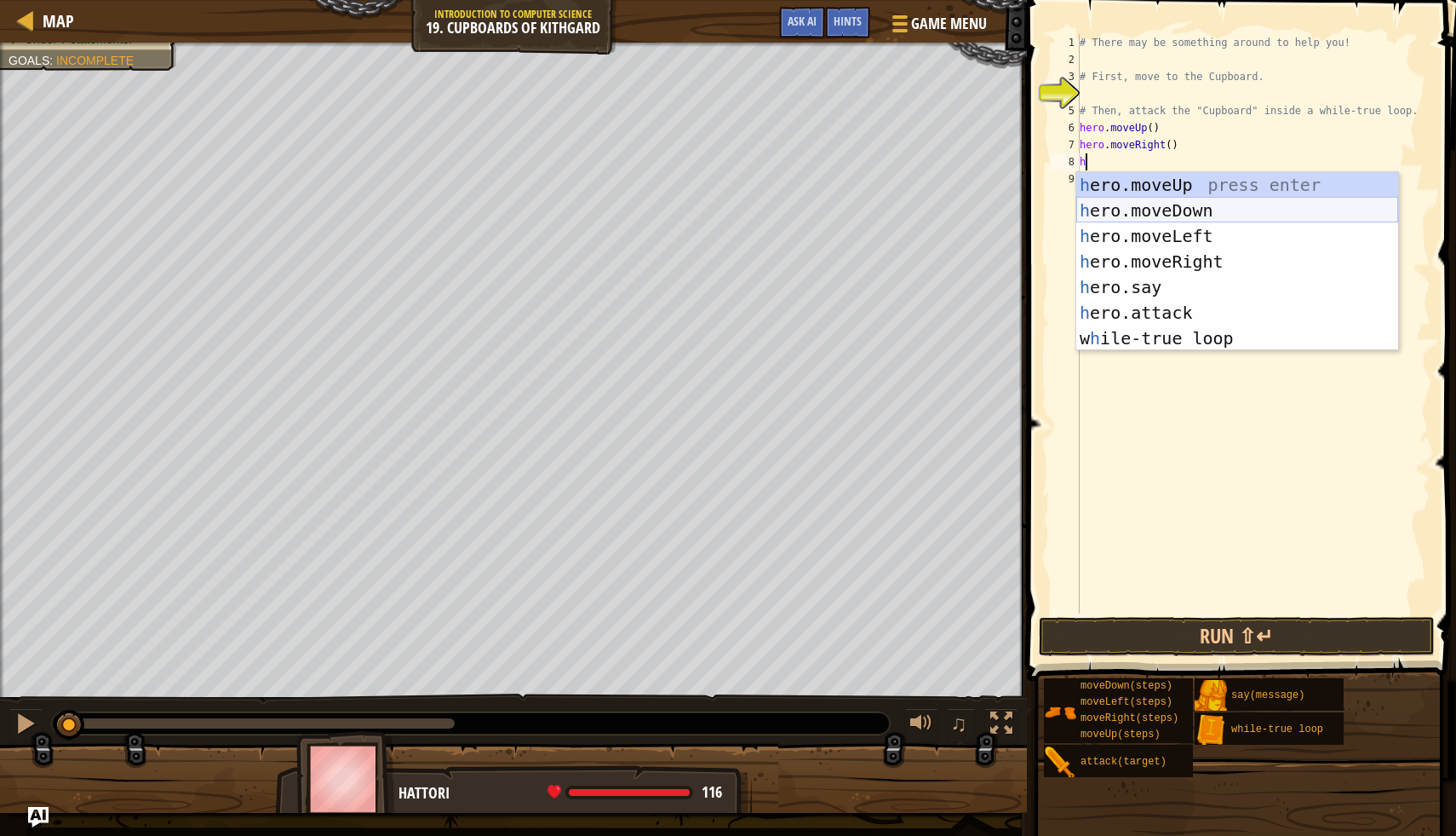
click at [1222, 214] on div "h ero.moveUp press enter h ero.moveDown press enter h ero.moveLeft press enter …" at bounding box center [1238, 287] width 322 height 230
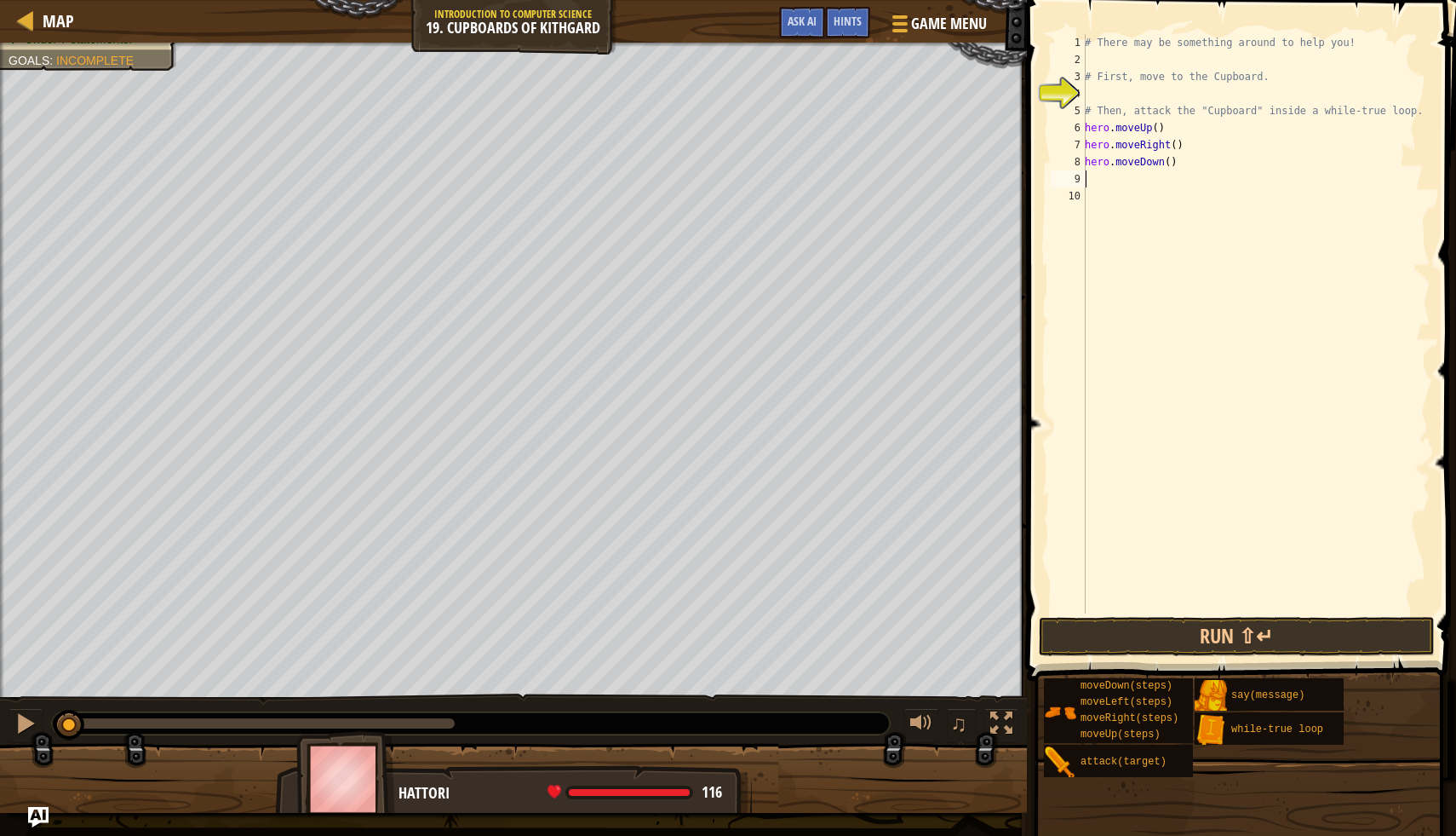
click at [1172, 167] on div "# There may be something around to help you! # First, move to the Cupboard. # T…" at bounding box center [1256, 340] width 349 height 614
click at [1158, 132] on div "# There may be something around to help you! # First, move to the Cupboard. # T…" at bounding box center [1256, 340] width 349 height 614
click at [1178, 148] on div "# There may be something around to help you! # First, move to the Cupboard. # T…" at bounding box center [1256, 340] width 349 height 614
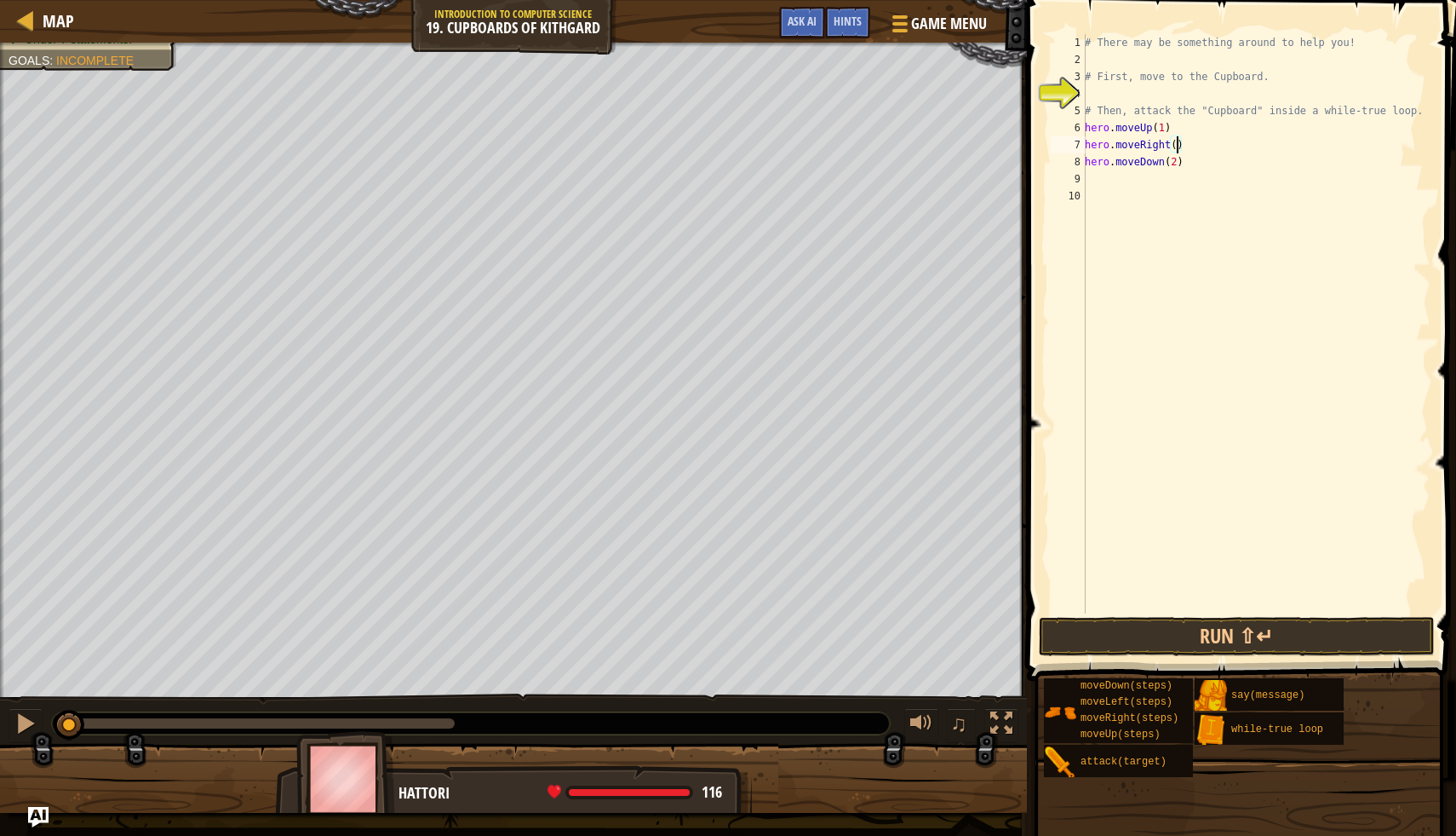
type textarea "hero.moveRight(2)"
click at [1111, 185] on div "# There may be something around to help you! # First, move to the Cupboard. # T…" at bounding box center [1256, 340] width 349 height 614
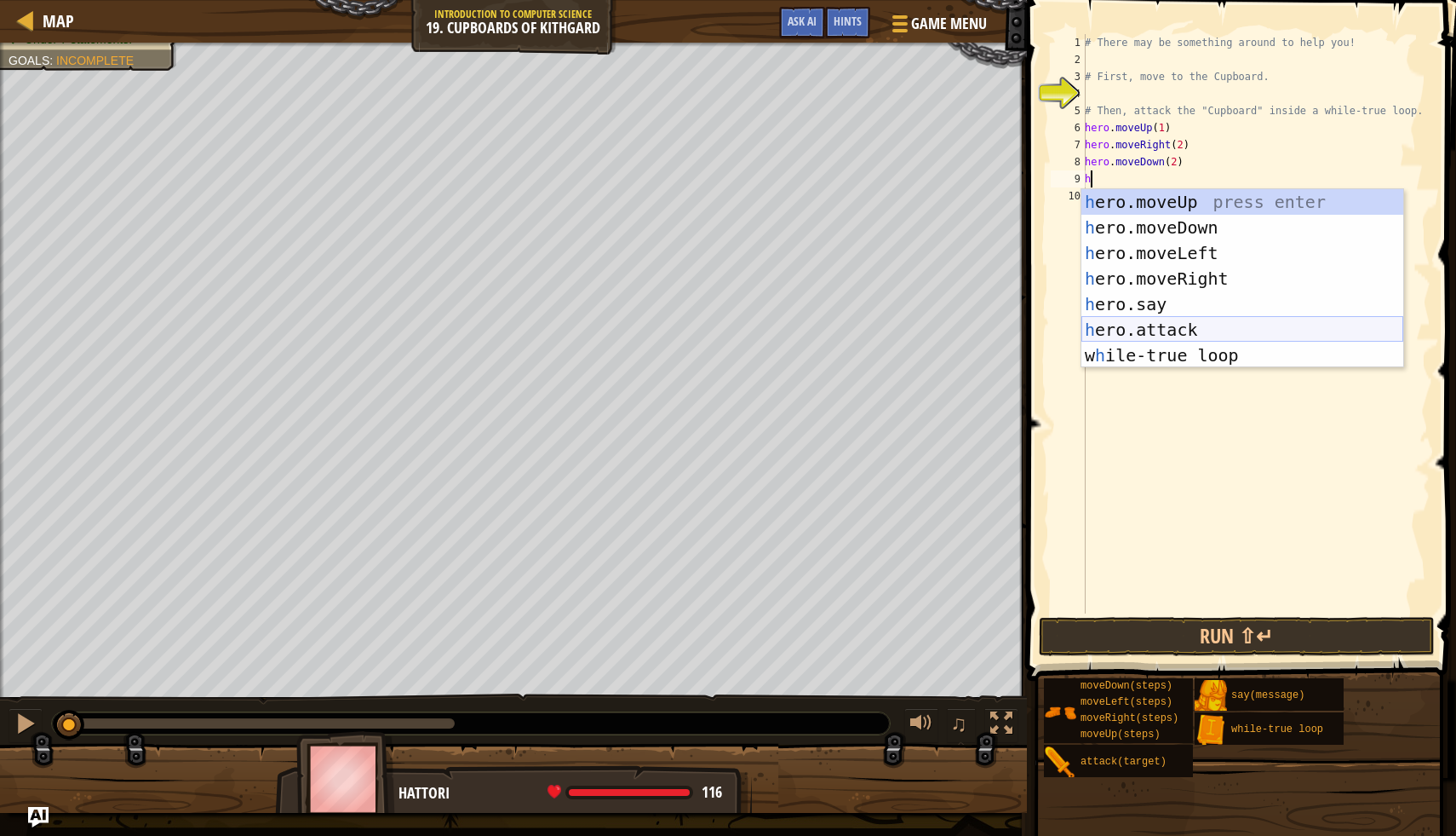
click at [1149, 321] on div "h ero.moveUp press enter h ero.moveDown press enter h ero.moveLeft press enter …" at bounding box center [1242, 304] width 322 height 230
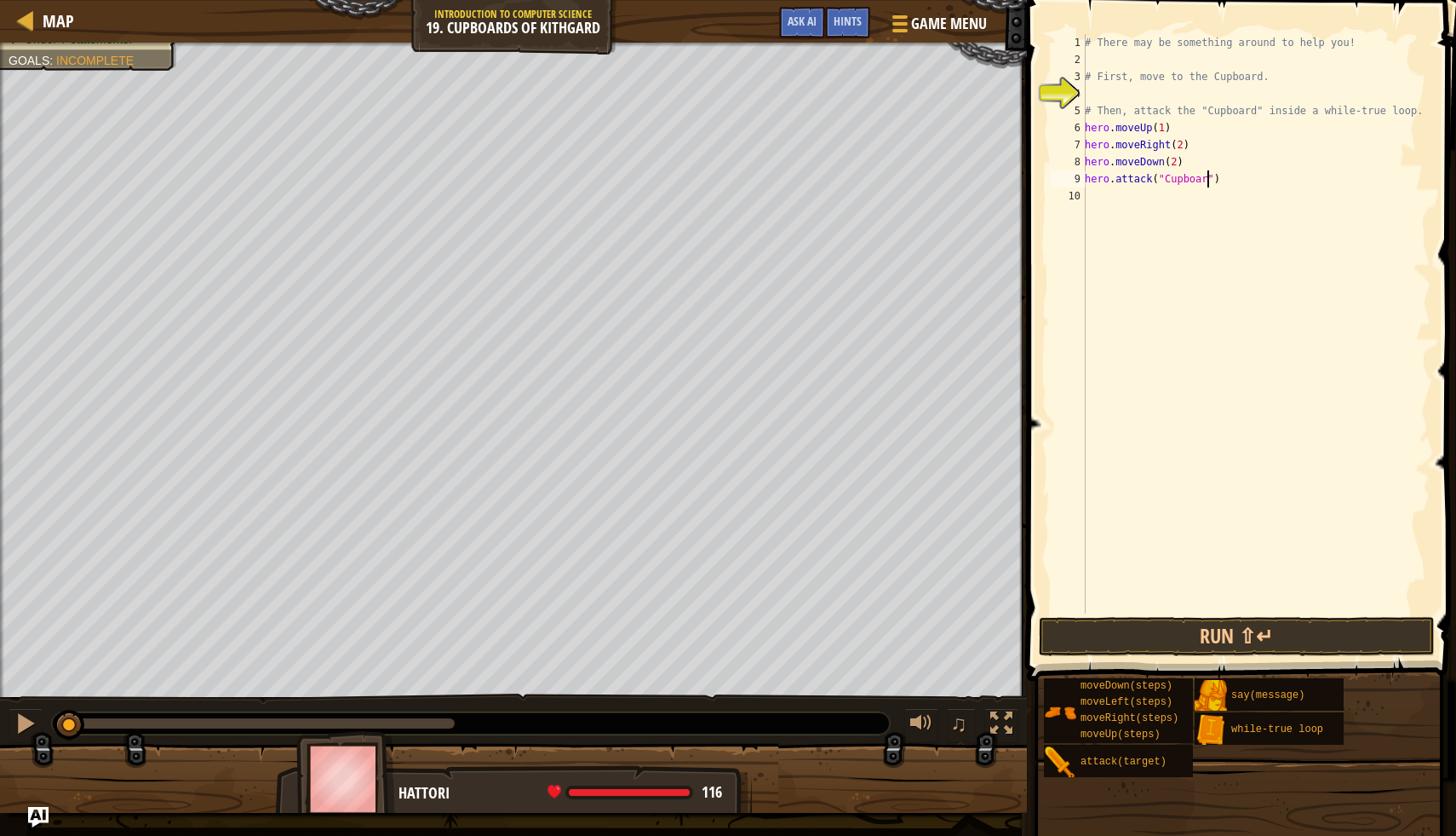
scroll to position [8, 10]
type textarea "hero.attack("Cupboard")"
click at [1141, 636] on button "Run ⇧↵" at bounding box center [1238, 636] width 397 height 39
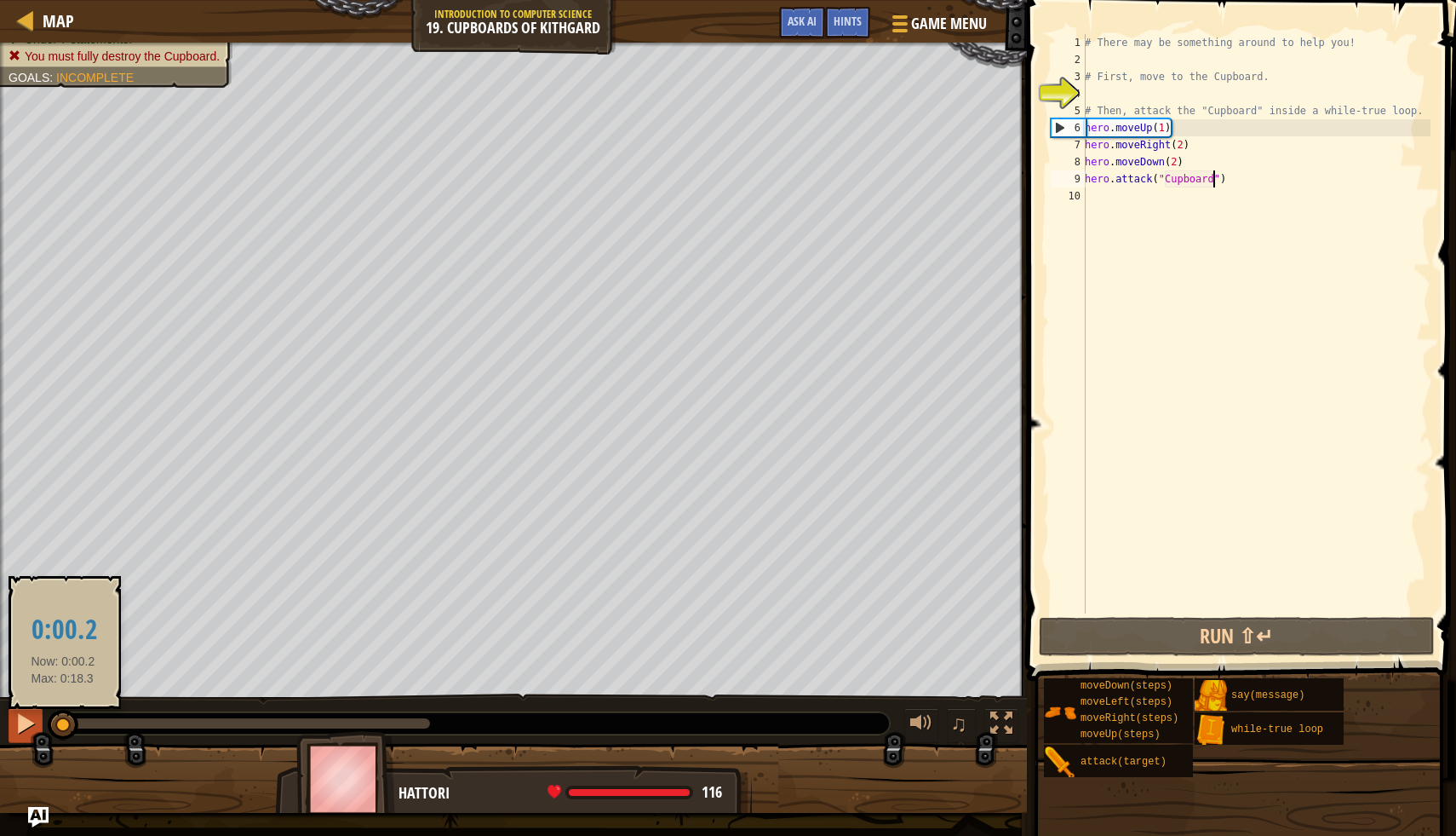
drag, startPoint x: 413, startPoint y: 725, endPoint x: 21, endPoint y: 736, distance: 392.2
click at [21, 736] on div "♫" at bounding box center [513, 719] width 1027 height 51
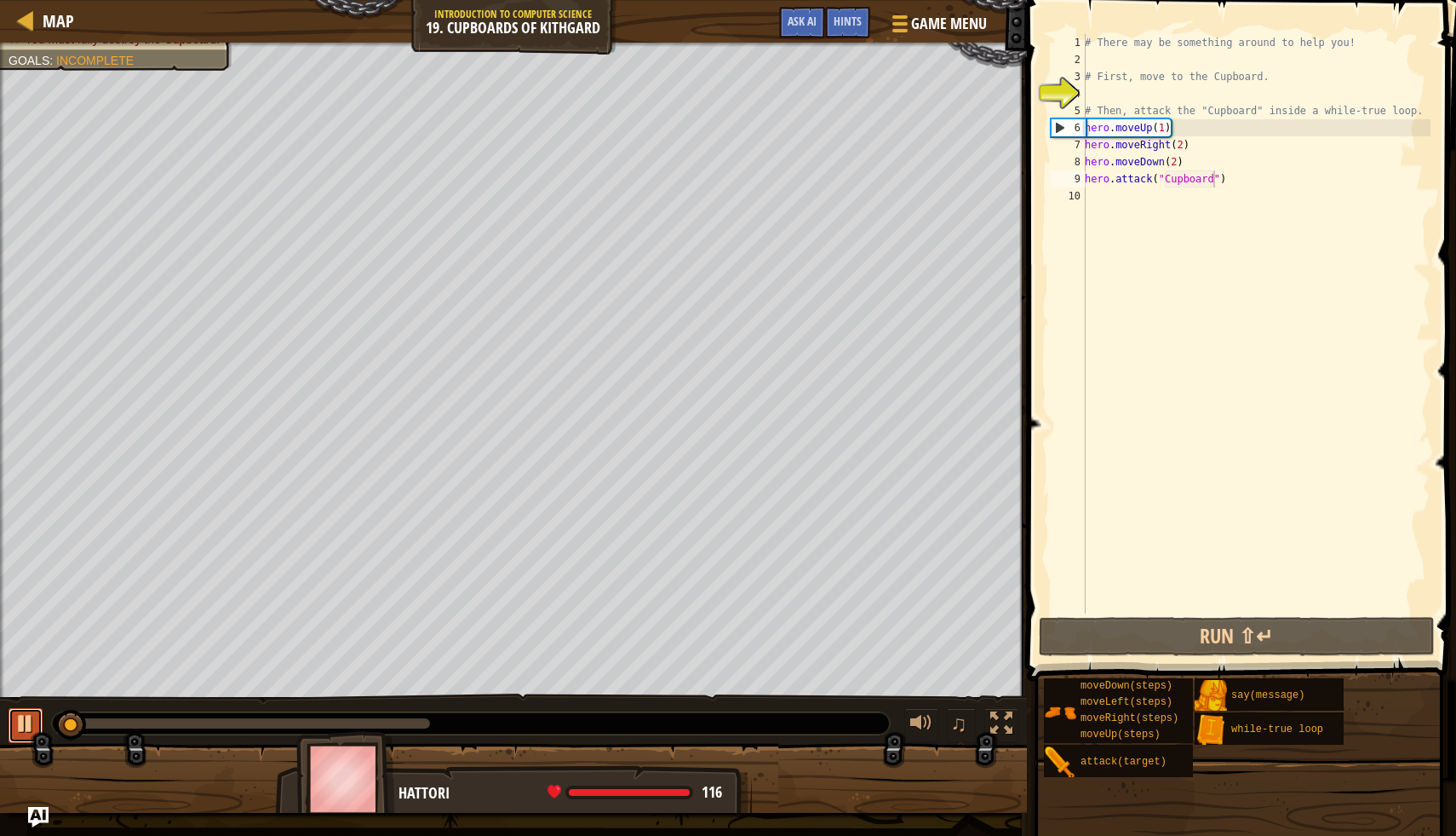
click at [22, 724] on div at bounding box center [25, 723] width 22 height 22
click at [1101, 201] on div "# There may be something around to help you! # First, move to the Cupboard. # T…" at bounding box center [1256, 340] width 349 height 614
drag, startPoint x: 1086, startPoint y: 178, endPoint x: 1257, endPoint y: 183, distance: 171.1
click at [1257, 183] on div "# There may be something around to help you! # First, move to the Cupboard. # T…" at bounding box center [1256, 340] width 349 height 614
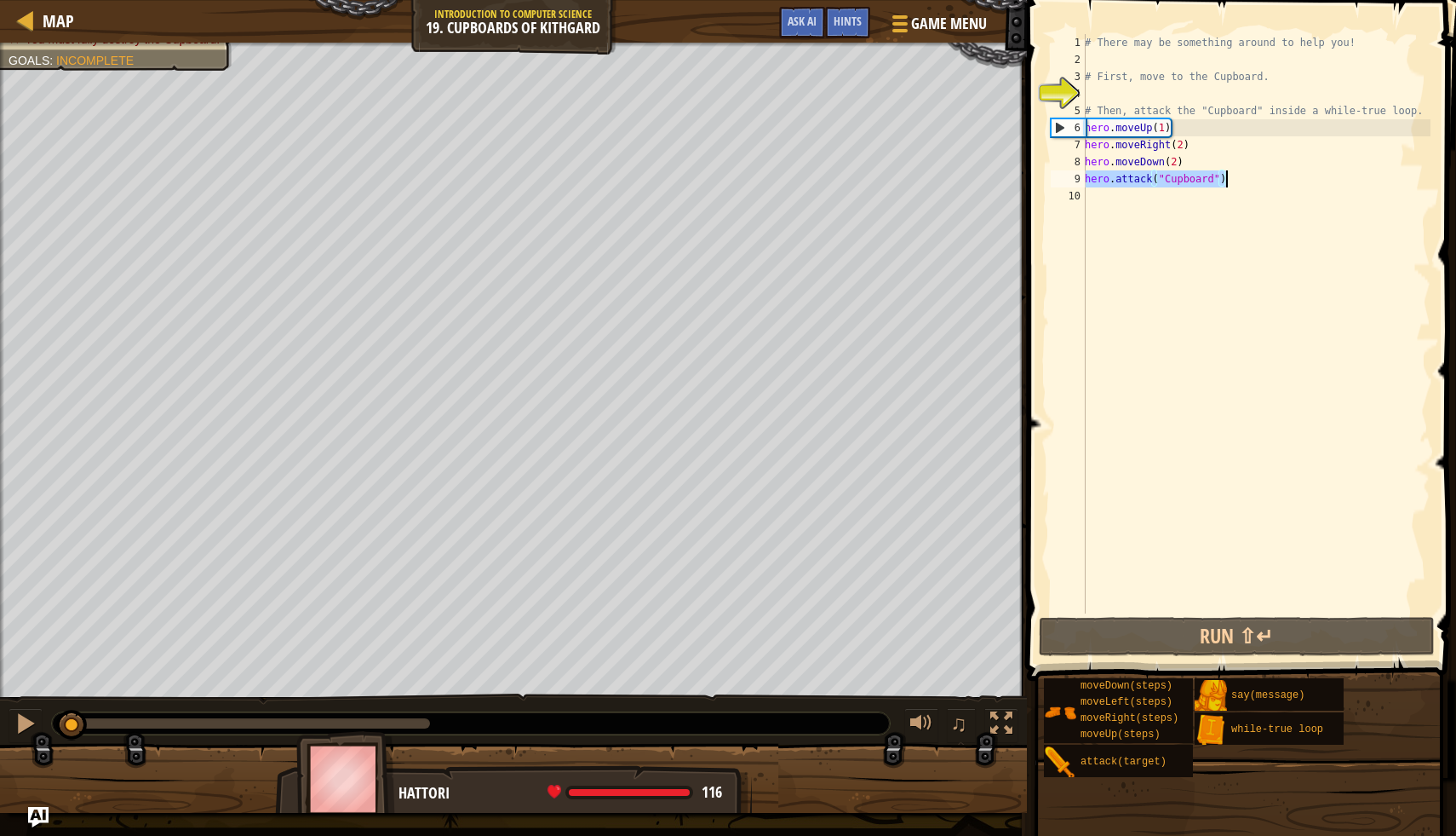
type textarea "hero.attack("Cupboard")"
click at [1106, 207] on div "# There may be something around to help you! # First, move to the Cupboard. # T…" at bounding box center [1256, 340] width 349 height 614
paste textarea "hero.attack("Cupboard")"
type textarea "hero.attack("Cupboard")"
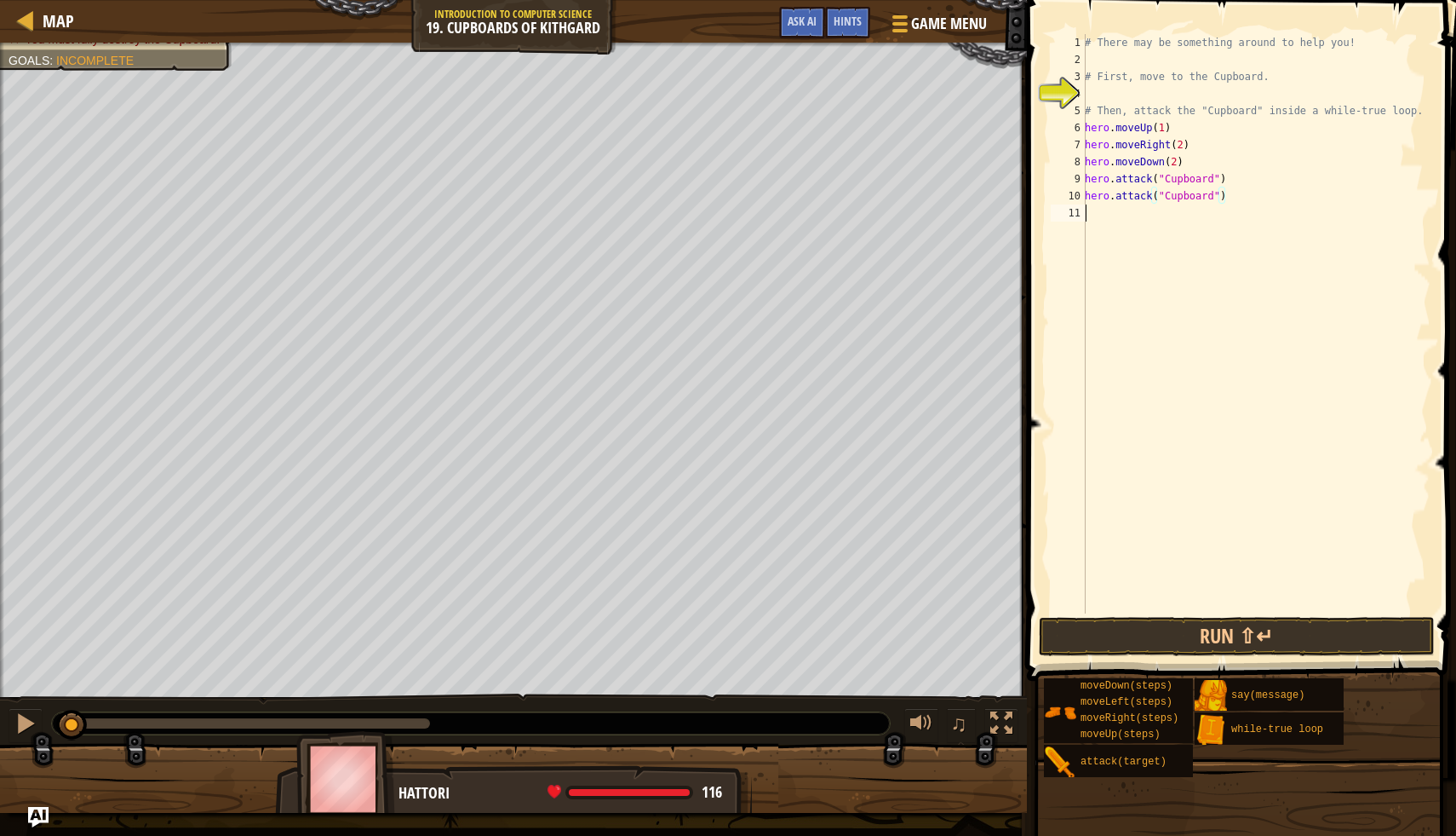
click at [1099, 279] on div "# There may be something around to help you! # First, move to the Cupboard. # T…" at bounding box center [1256, 340] width 349 height 614
click at [1137, 649] on button "Run ⇧↵" at bounding box center [1238, 636] width 397 height 39
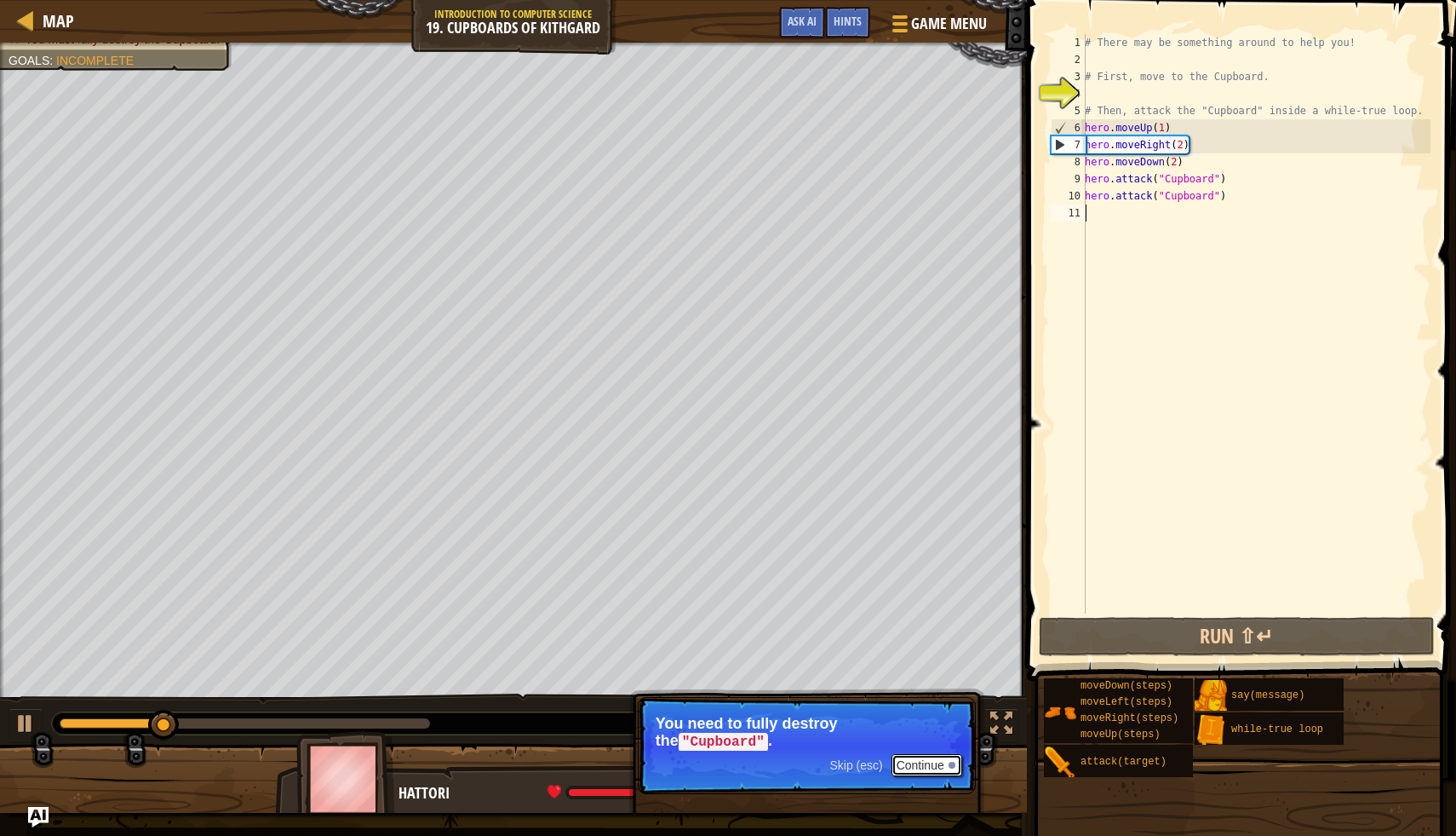
click at [931, 754] on button "Continue" at bounding box center [927, 764] width 71 height 22
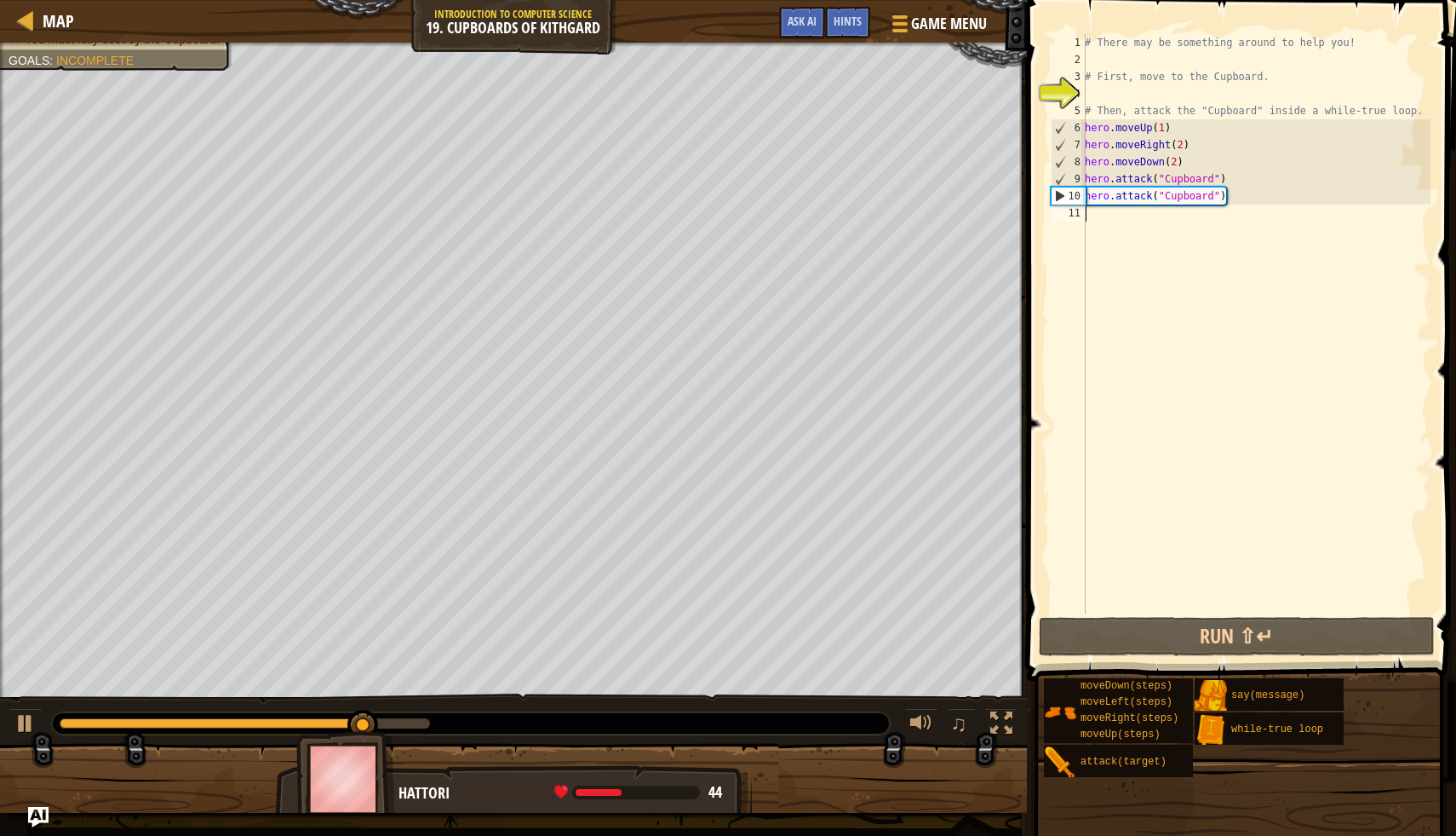
click at [1089, 184] on div "# There may be something around to help you! # First, move to the Cupboard. # T…" at bounding box center [1256, 340] width 349 height 614
click at [1083, 184] on div "9" at bounding box center [1069, 179] width 34 height 17
drag, startPoint x: 1083, startPoint y: 177, endPoint x: 1187, endPoint y: 174, distance: 104.0
click at [1187, 174] on div "hero.attack("Cupboard") 1 2 3 4 5 6 7 8 9 10 11 # There may be something around…" at bounding box center [1239, 323] width 383 height 580
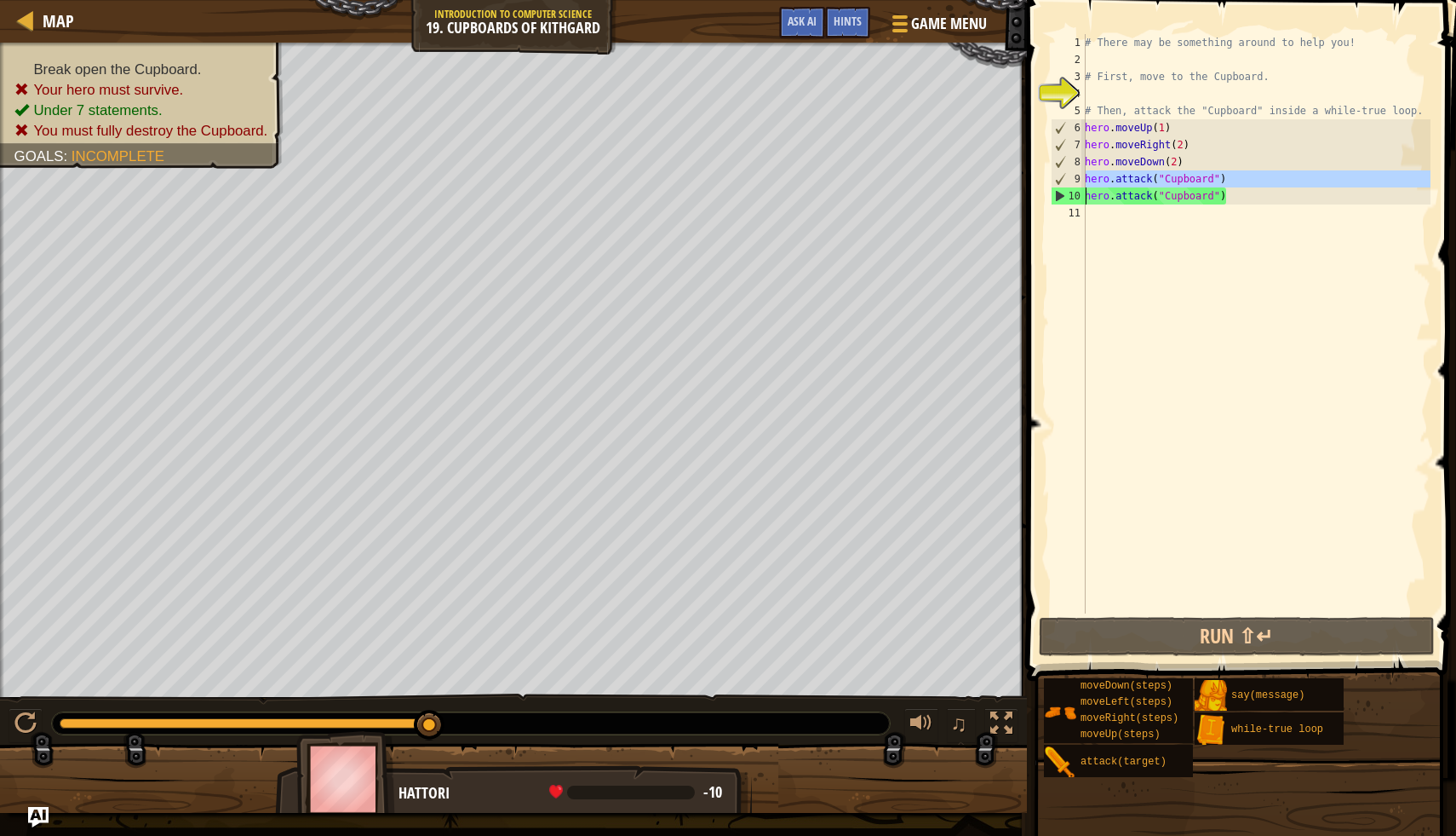
type textarea "hero.attack("Cupboard")"
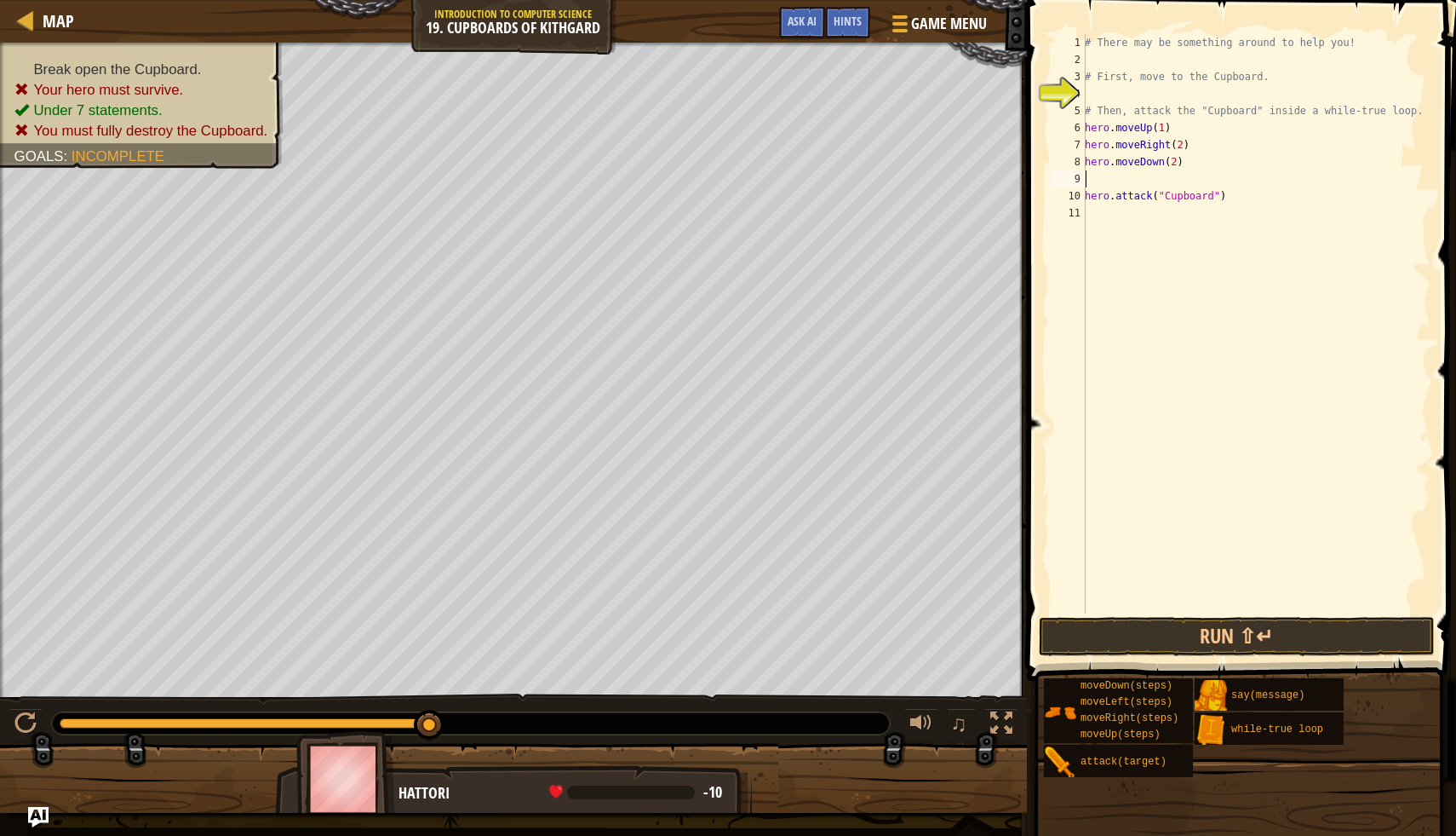
click at [1122, 176] on div "# There may be something around to help you! # First, move to the Cupboard. # T…" at bounding box center [1256, 340] width 349 height 614
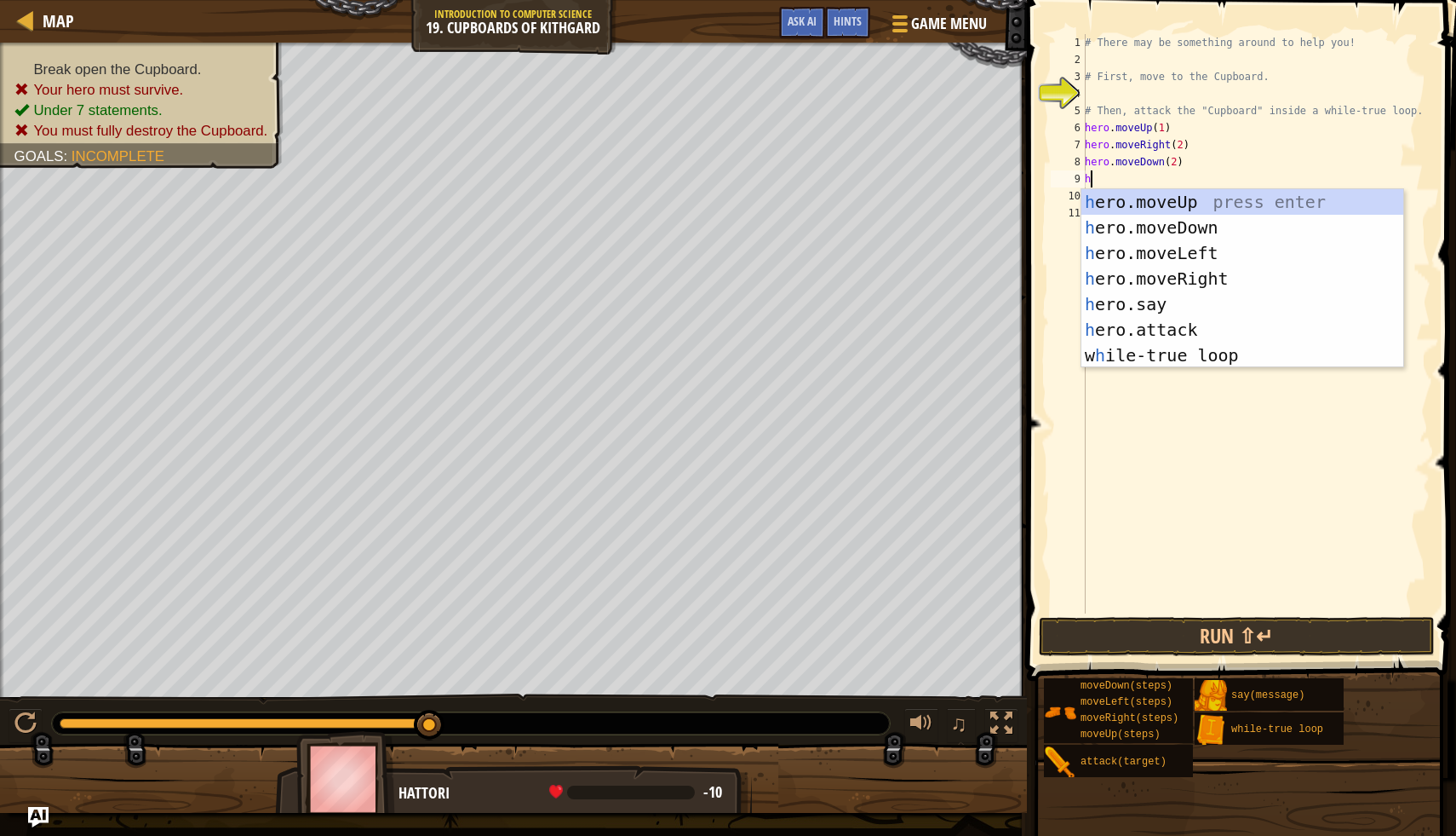
type textarea "h"
click at [1152, 357] on div "h ero.moveUp press enter h ero.moveDown press enter h ero.moveLeft press enter …" at bounding box center [1242, 304] width 322 height 230
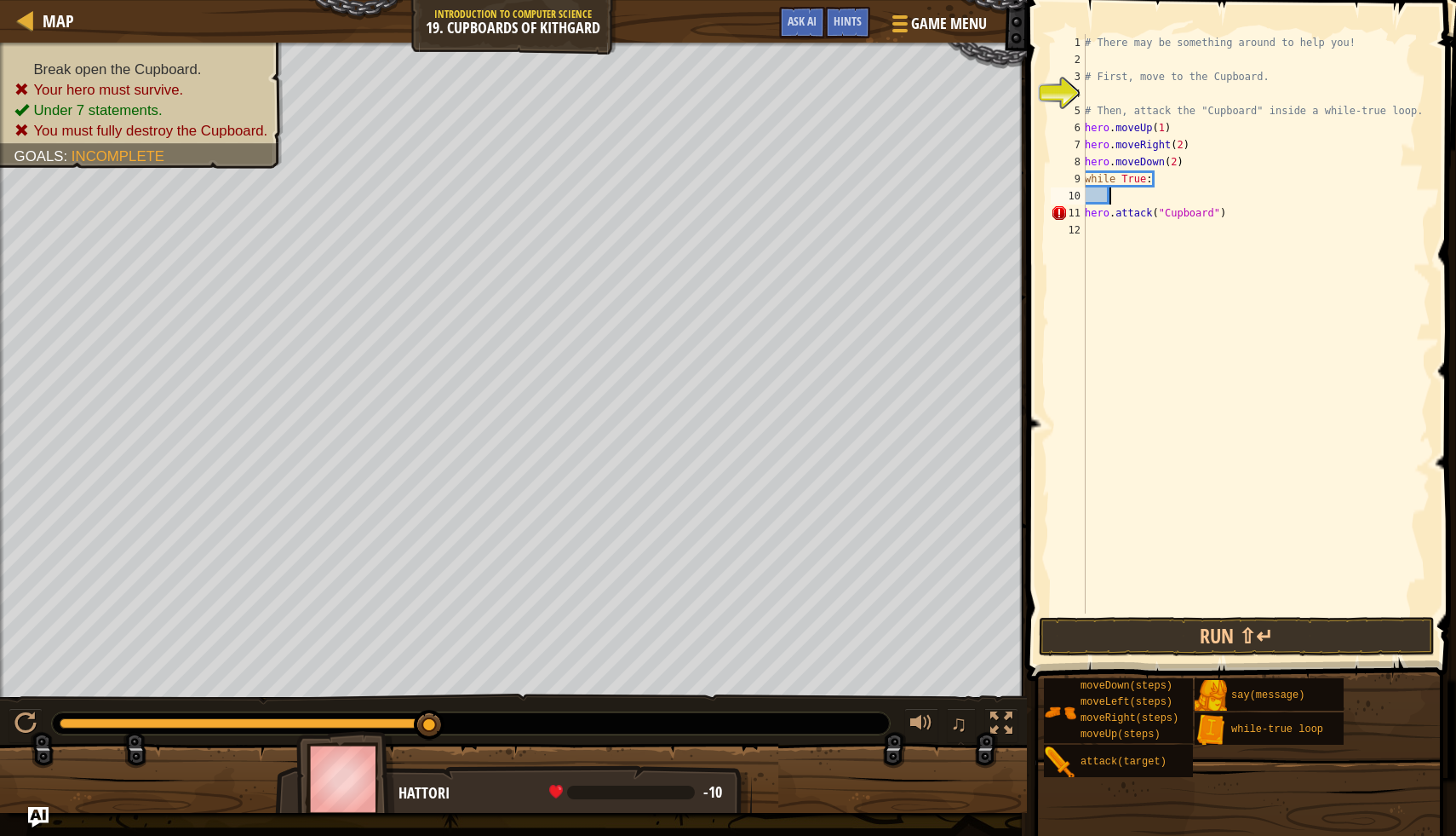
click at [1087, 218] on div "# There may be something around to help you! # First, move to the Cupboard. # T…" at bounding box center [1256, 340] width 349 height 614
type textarea "hero.attack("Cupboard")"
click at [1103, 626] on button "Run ⇧↵" at bounding box center [1238, 636] width 397 height 39
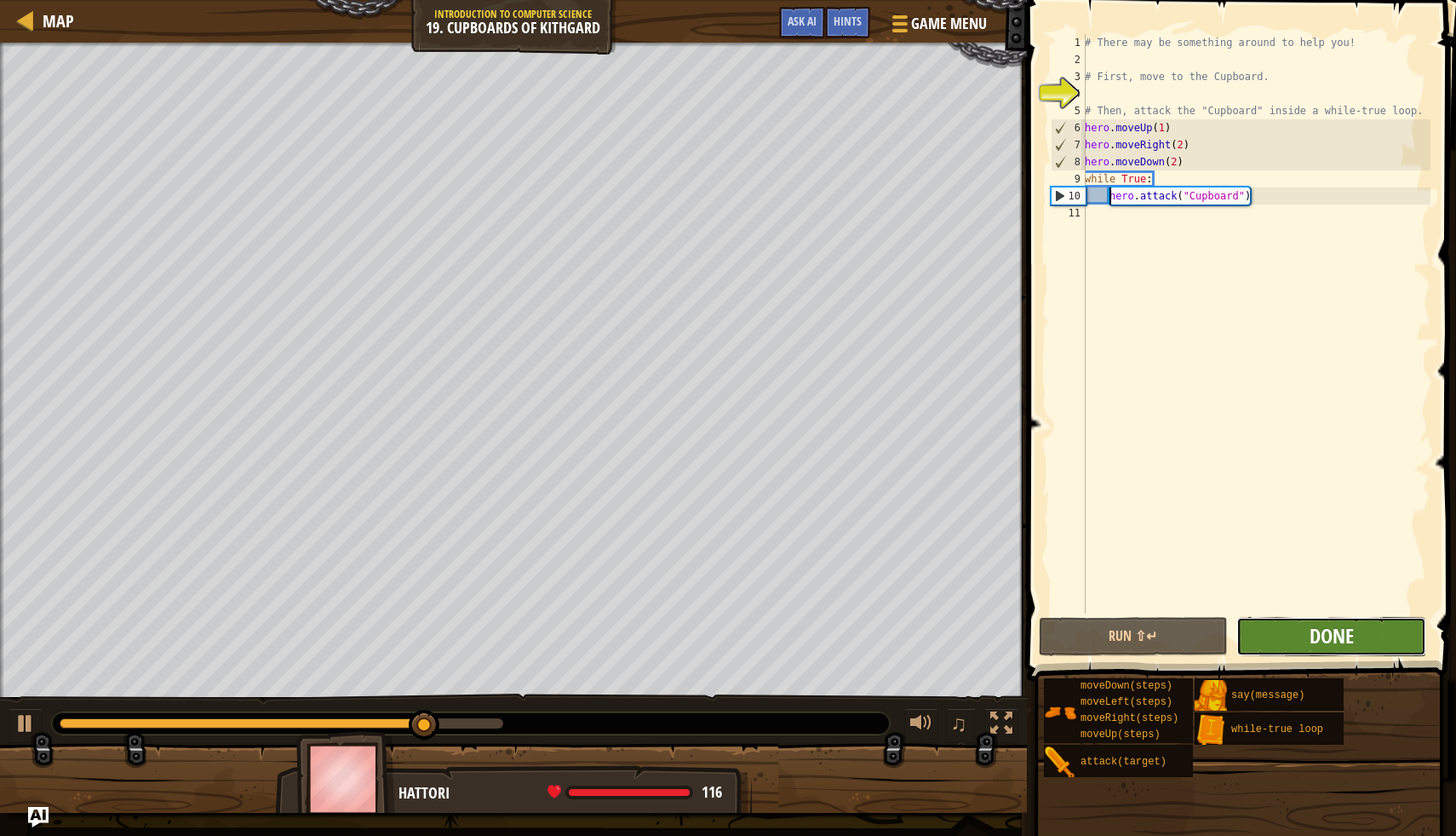
click at [1320, 640] on span "Done" at bounding box center [1331, 636] width 44 height 27
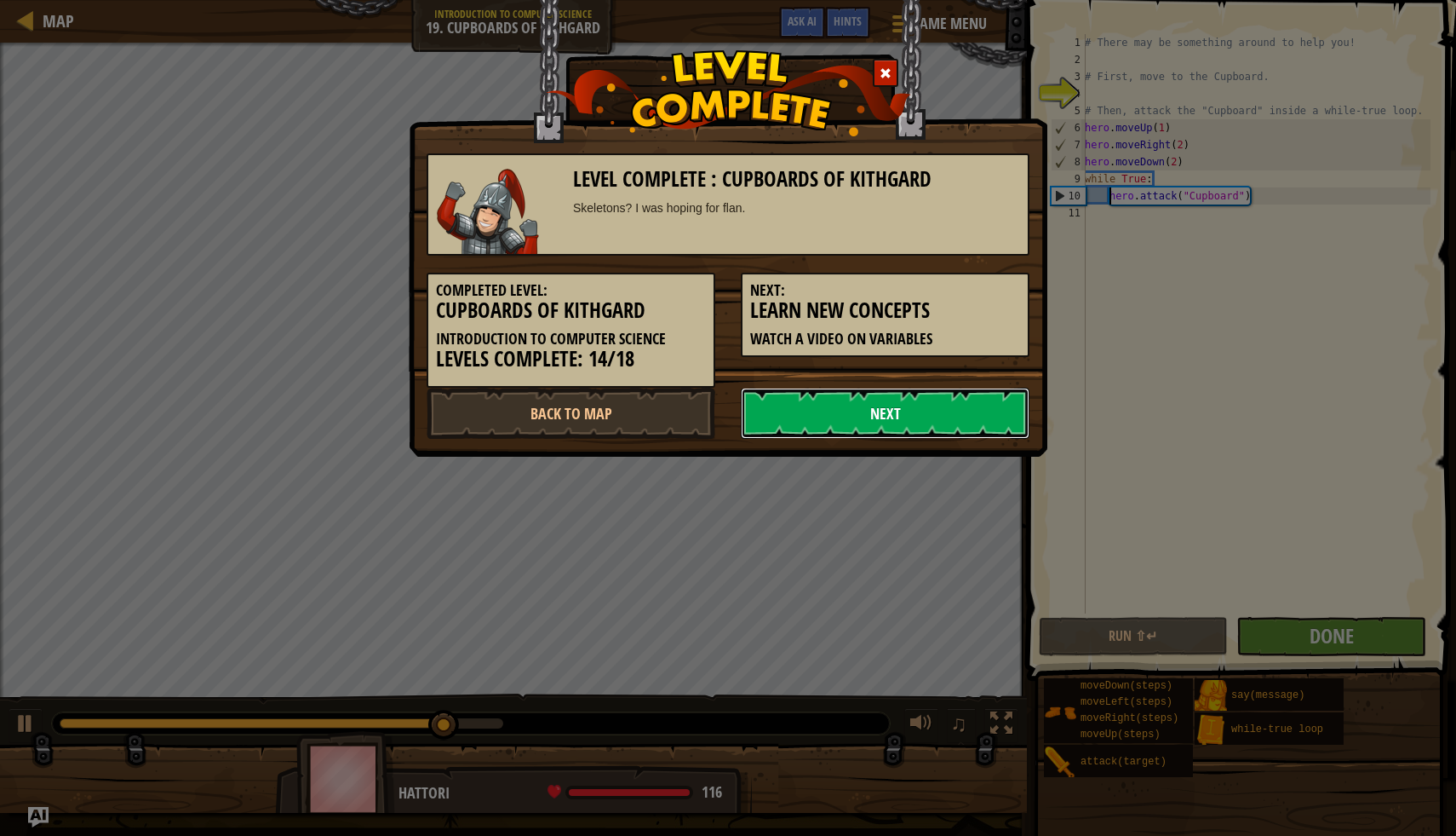
click at [893, 401] on link "Next" at bounding box center [885, 413] width 288 height 51
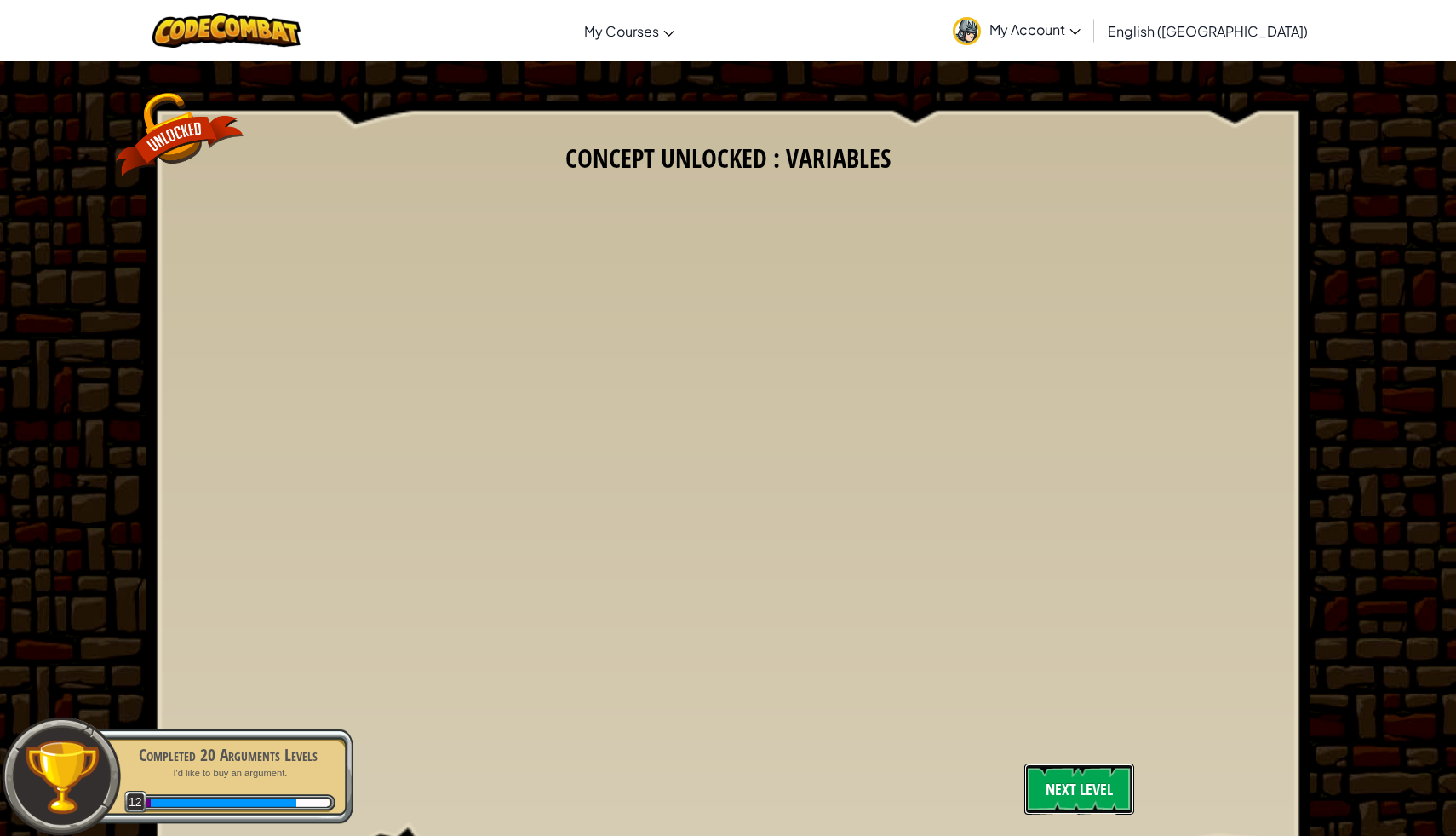
click at [1056, 777] on link "Next Level" at bounding box center [1080, 789] width 111 height 51
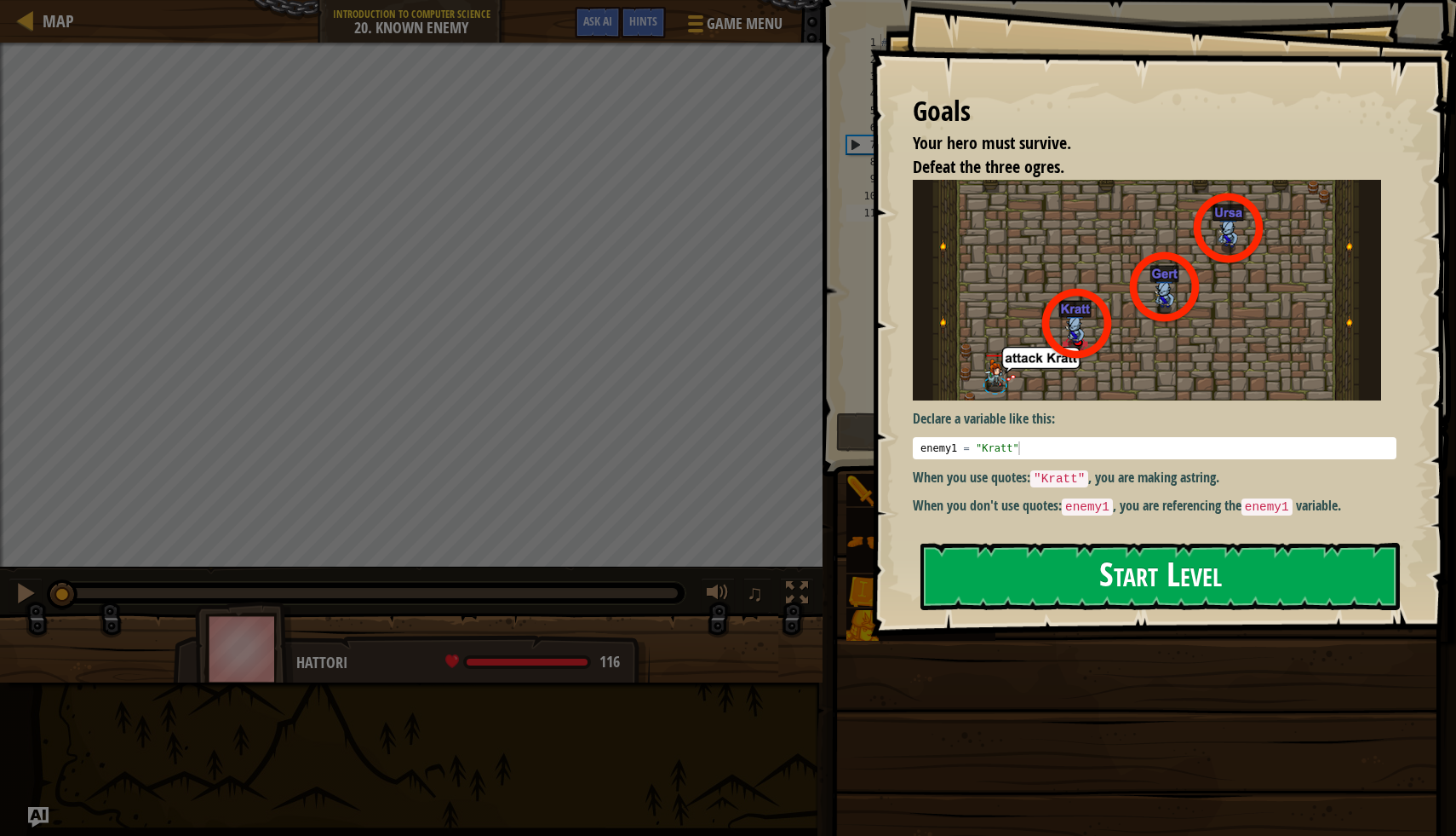
click at [1185, 352] on div "Goals Your hero must survive. Defeat the three ogres. Declare a variable like t…" at bounding box center [1164, 318] width 586 height 636
click at [1052, 587] on button "Start Level" at bounding box center [1160, 576] width 479 height 67
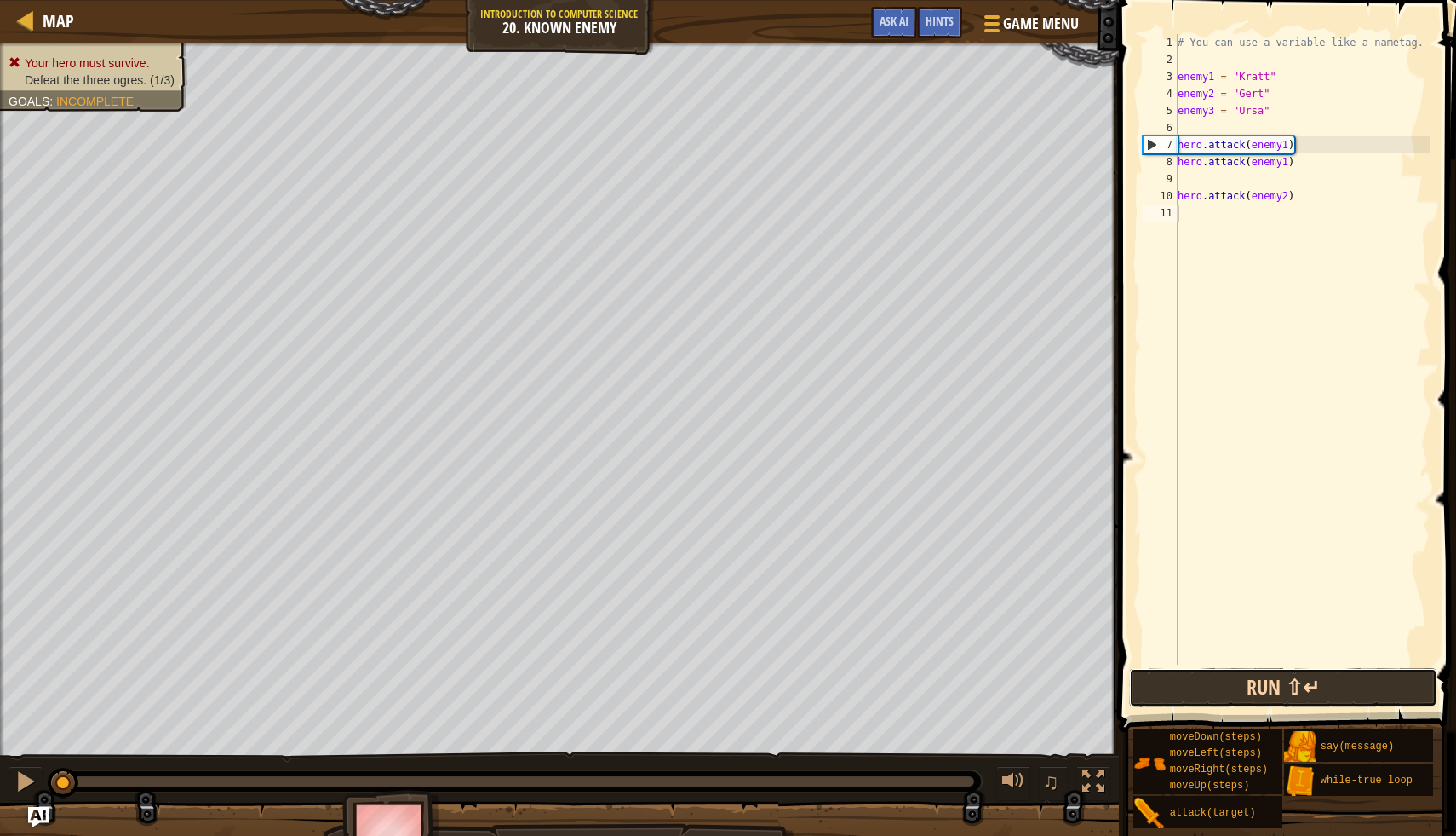
click at [1160, 677] on button "Run ⇧↵" at bounding box center [1283, 687] width 307 height 39
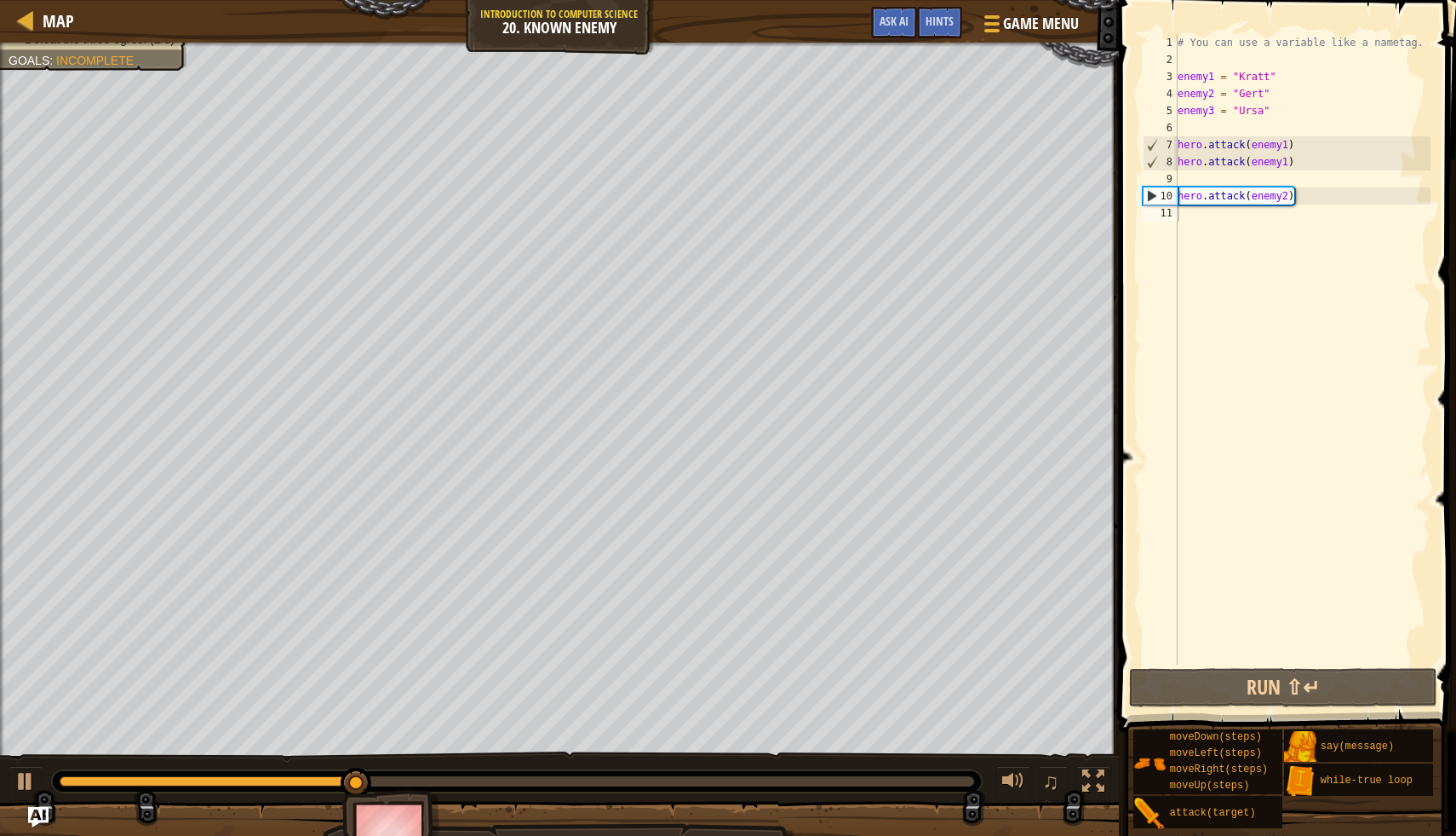
drag, startPoint x: 302, startPoint y: 792, endPoint x: 154, endPoint y: 788, distance: 148.1
click at [154, 788] on div at bounding box center [517, 780] width 932 height 24
drag, startPoint x: 243, startPoint y: 773, endPoint x: 458, endPoint y: 774, distance: 215.0
click at [459, 774] on div at bounding box center [517, 780] width 930 height 22
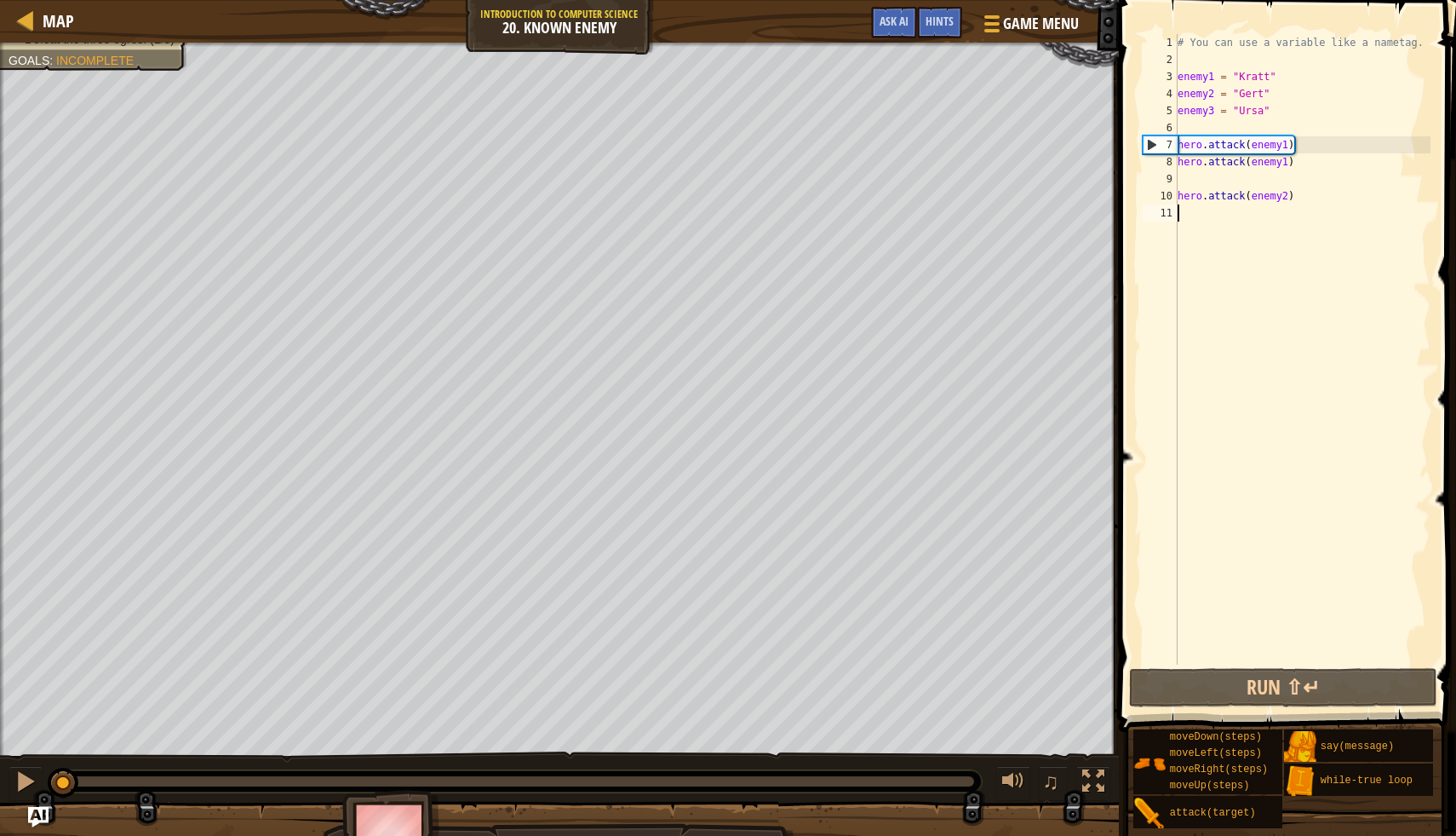
drag, startPoint x: 453, startPoint y: 775, endPoint x: 5, endPoint y: 769, distance: 448.0
click at [5, 769] on div "♫" at bounding box center [560, 777] width 1119 height 51
click at [17, 779] on div at bounding box center [25, 780] width 22 height 22
drag, startPoint x: 1254, startPoint y: 150, endPoint x: 1289, endPoint y: 150, distance: 35.0
click at [1289, 150] on div "# You can use a variable like a nametag. enemy1 = "[PERSON_NAME]" enemy2 = "[PE…" at bounding box center [1302, 366] width 256 height 665
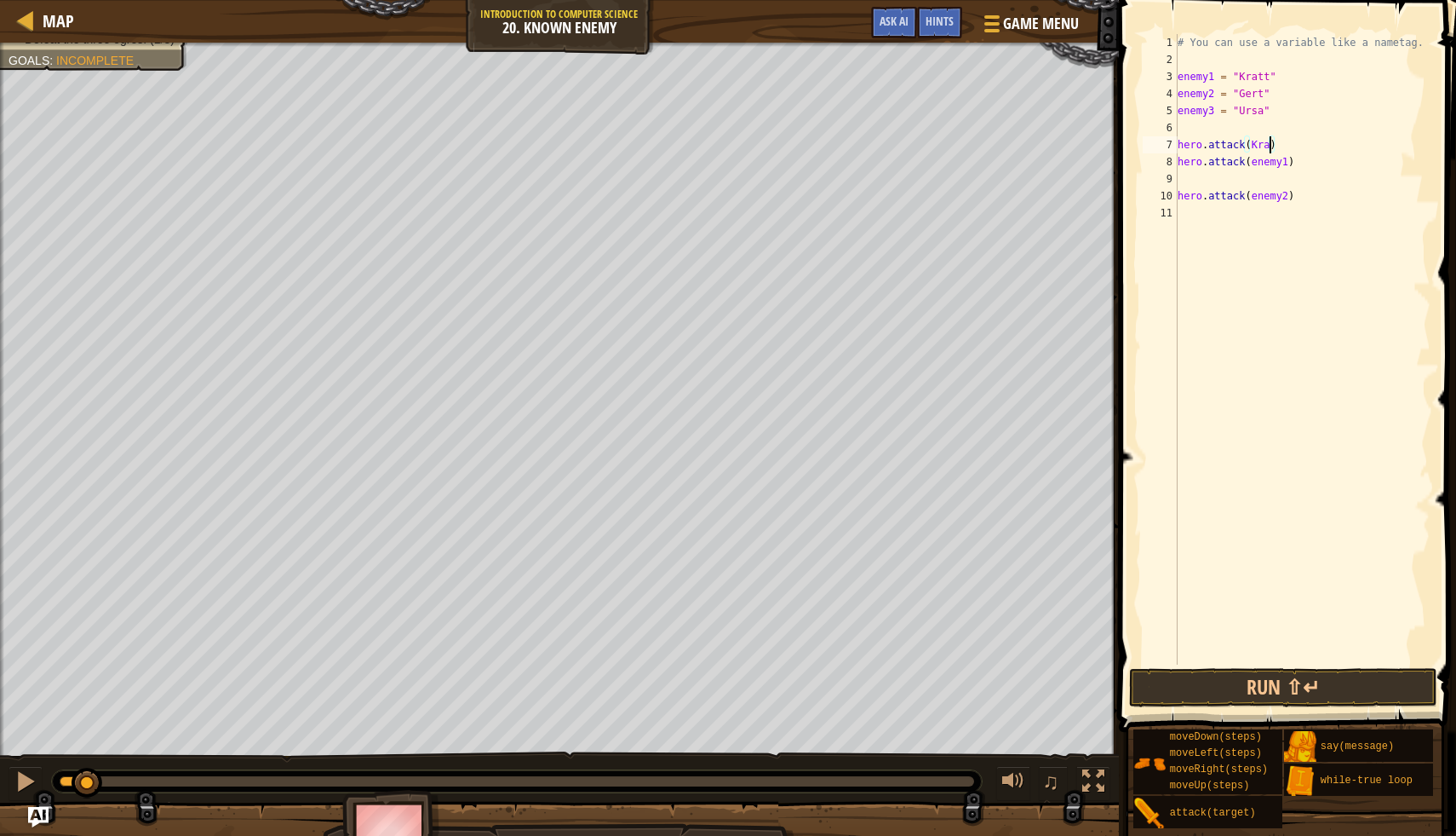
scroll to position [8, 7]
type textarea "hero.attack([GEOGRAPHIC_DATA])"
click at [1179, 142] on div "# You can use a variable like a nametag. enemy1 = "[PERSON_NAME]" enemy2 = "[PE…" at bounding box center [1302, 366] width 256 height 665
click at [1183, 128] on div "# You can use a variable like a nametag. enemy1 = "[PERSON_NAME]" enemy2 = "[PE…" at bounding box center [1302, 366] width 256 height 665
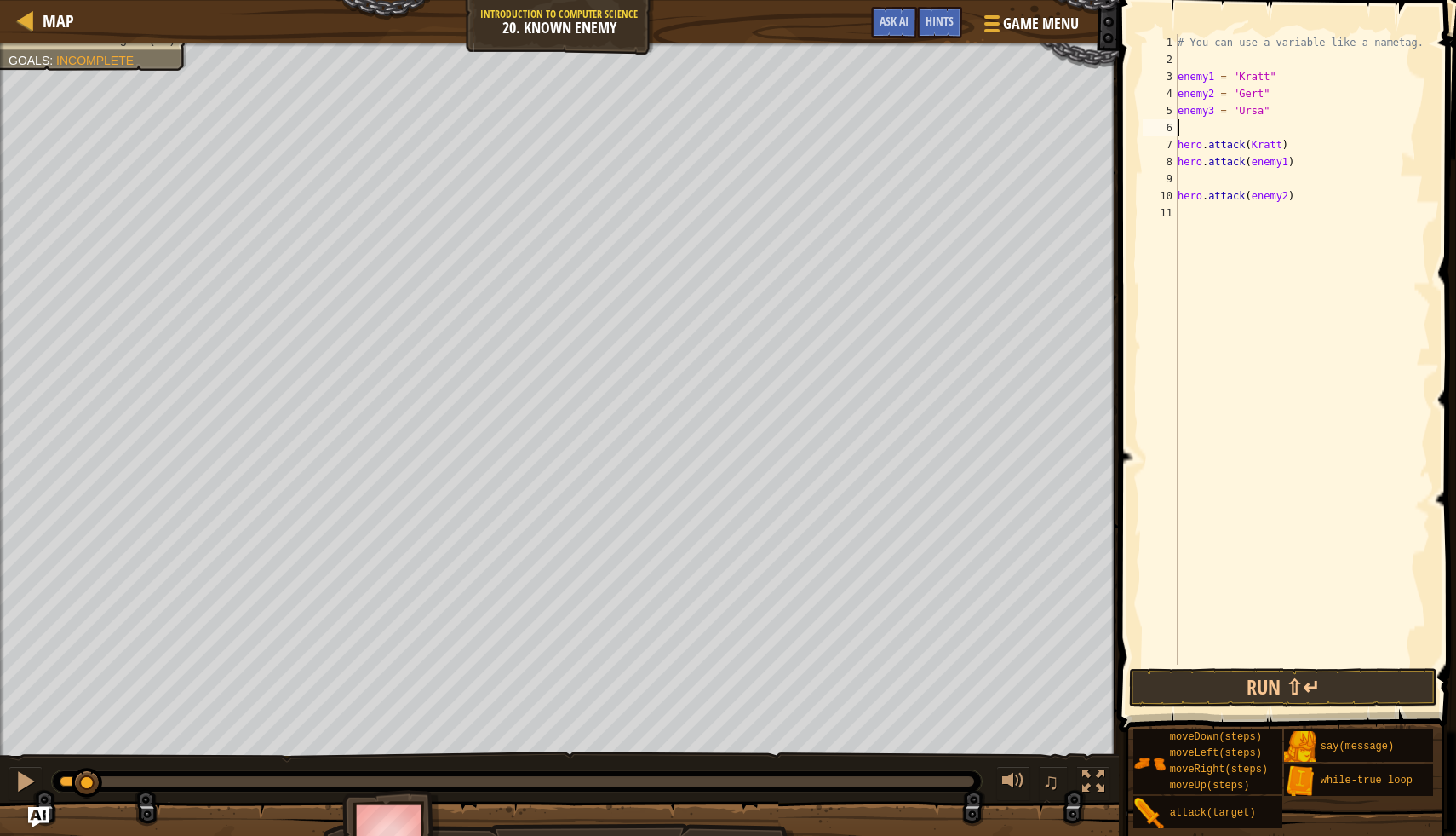
scroll to position [8, 0]
type textarea "w"
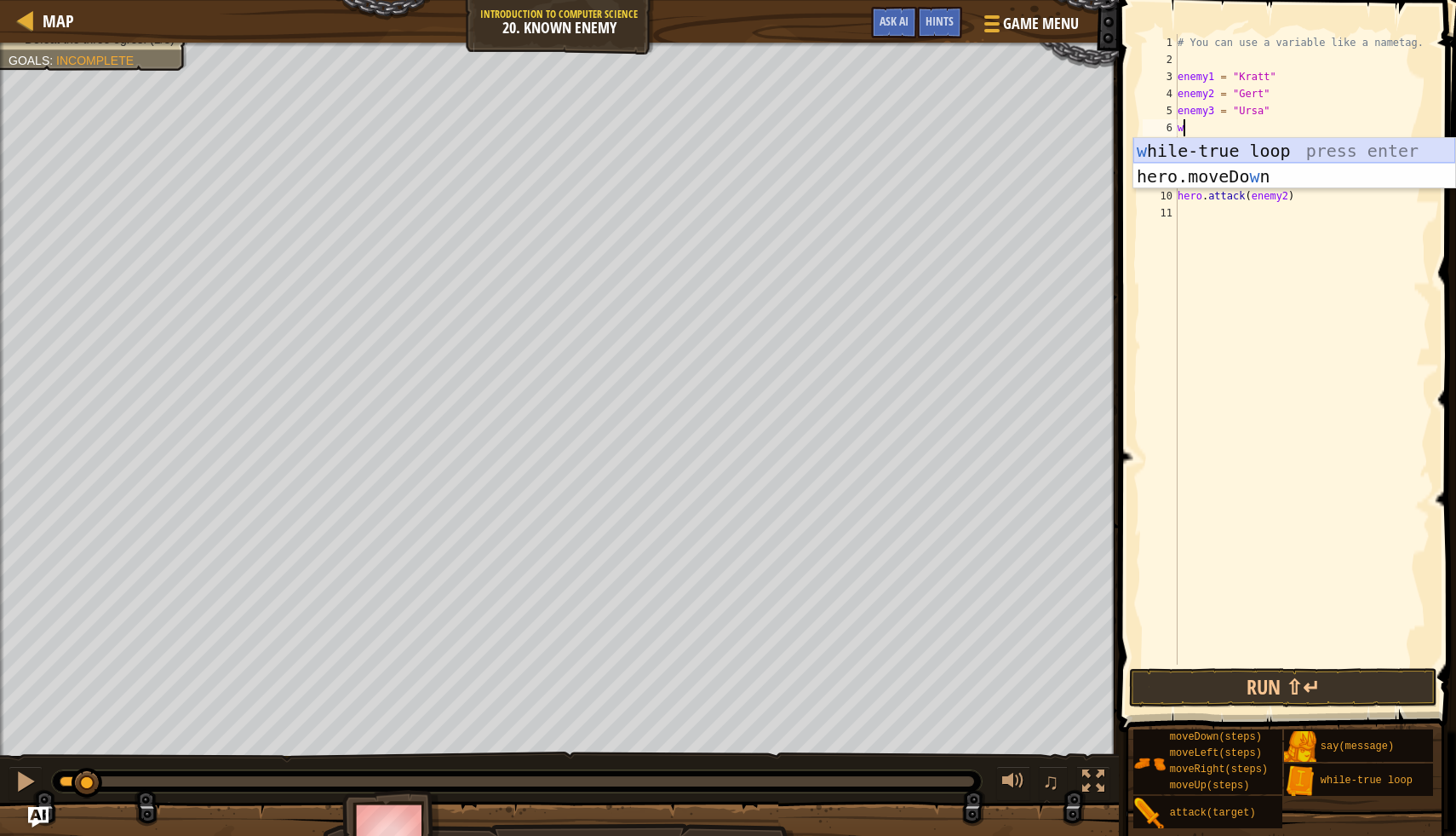
click at [1249, 140] on div "w [PERSON_NAME]-true loop press enter hero.moveDo w n press enter" at bounding box center [1294, 189] width 322 height 102
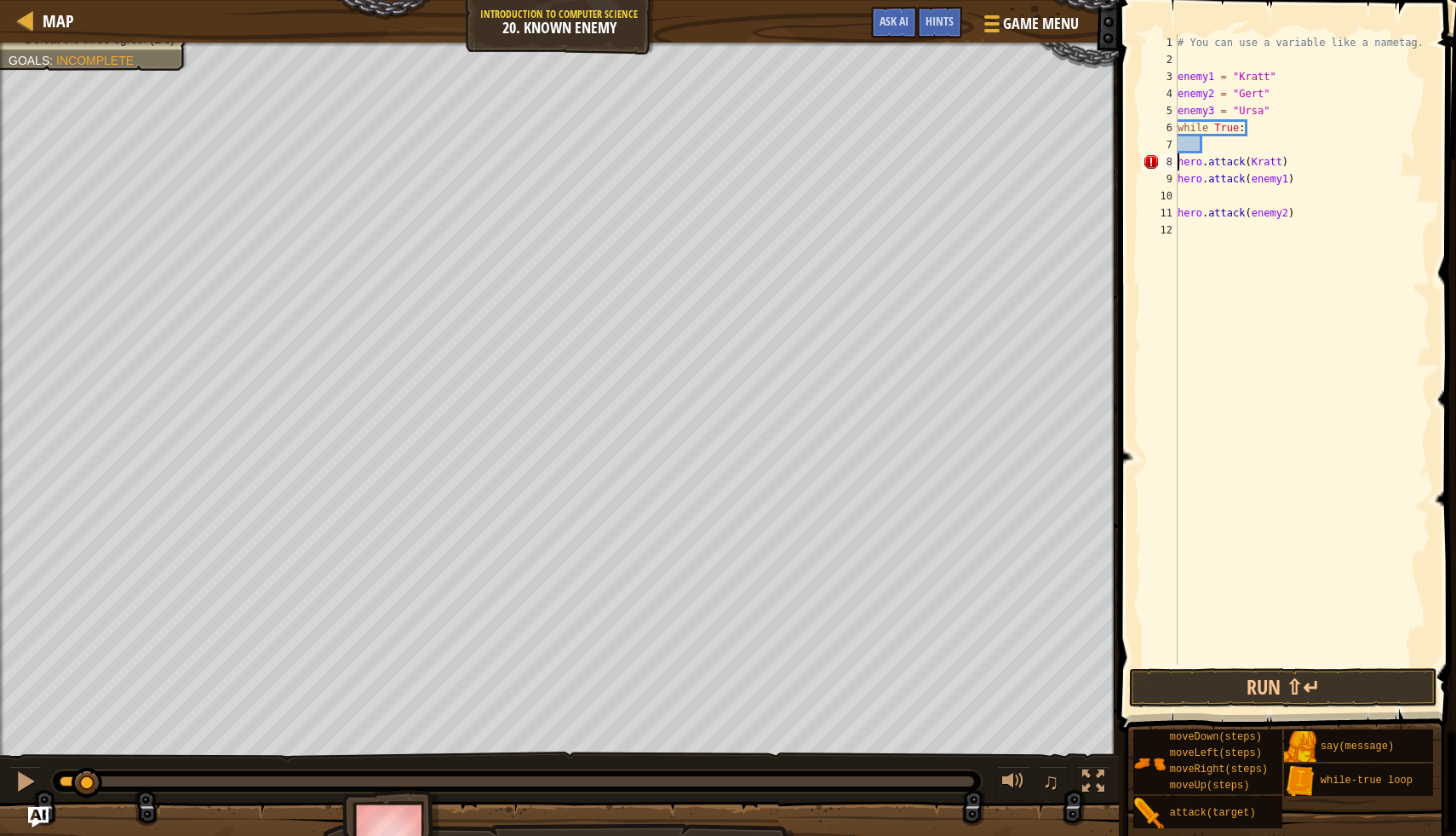
click at [1181, 167] on div "# You can use a variable like a nametag. enemy1 = "[PERSON_NAME]" enemy2 = "[PE…" at bounding box center [1302, 366] width 256 height 665
click at [1179, 163] on div "# You can use a variable like a nametag. enemy1 = "[PERSON_NAME]" enemy2 = "[PE…" at bounding box center [1302, 366] width 256 height 665
drag, startPoint x: 1253, startPoint y: 168, endPoint x: 1290, endPoint y: 169, distance: 37.0
click at [1290, 169] on div "# You can use a variable like a nametag. enemy1 = "[PERSON_NAME]" enemy2 = "[PE…" at bounding box center [1302, 366] width 256 height 665
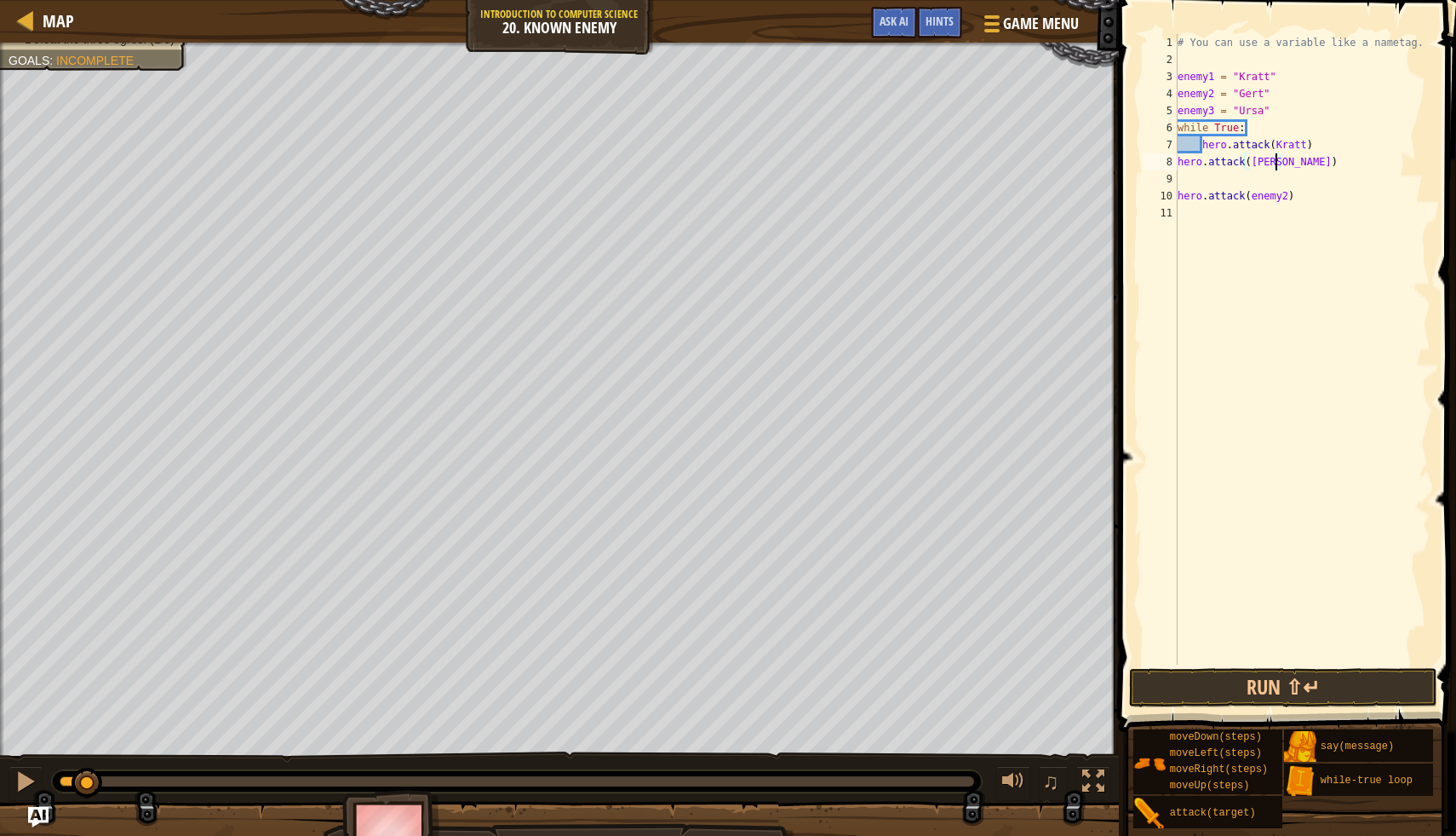
click at [1178, 167] on div "# You can use a variable like a nametag. enemy1 = "[PERSON_NAME]" enemy2 = "[PE…" at bounding box center [1302, 366] width 256 height 665
drag, startPoint x: 1250, startPoint y: 198, endPoint x: 1288, endPoint y: 201, distance: 38.1
click at [1288, 201] on div "# You can use a variable like a nametag. enemy1 = "[PERSON_NAME]" enemy2 = "[PE…" at bounding box center [1302, 366] width 256 height 665
click at [1181, 197] on div "# You can use a variable like a nametag. enemy1 = "[PERSON_NAME]" enemy2 = "[PE…" at bounding box center [1302, 366] width 256 height 665
click at [1155, 677] on button "Run ⇧↵" at bounding box center [1283, 687] width 307 height 39
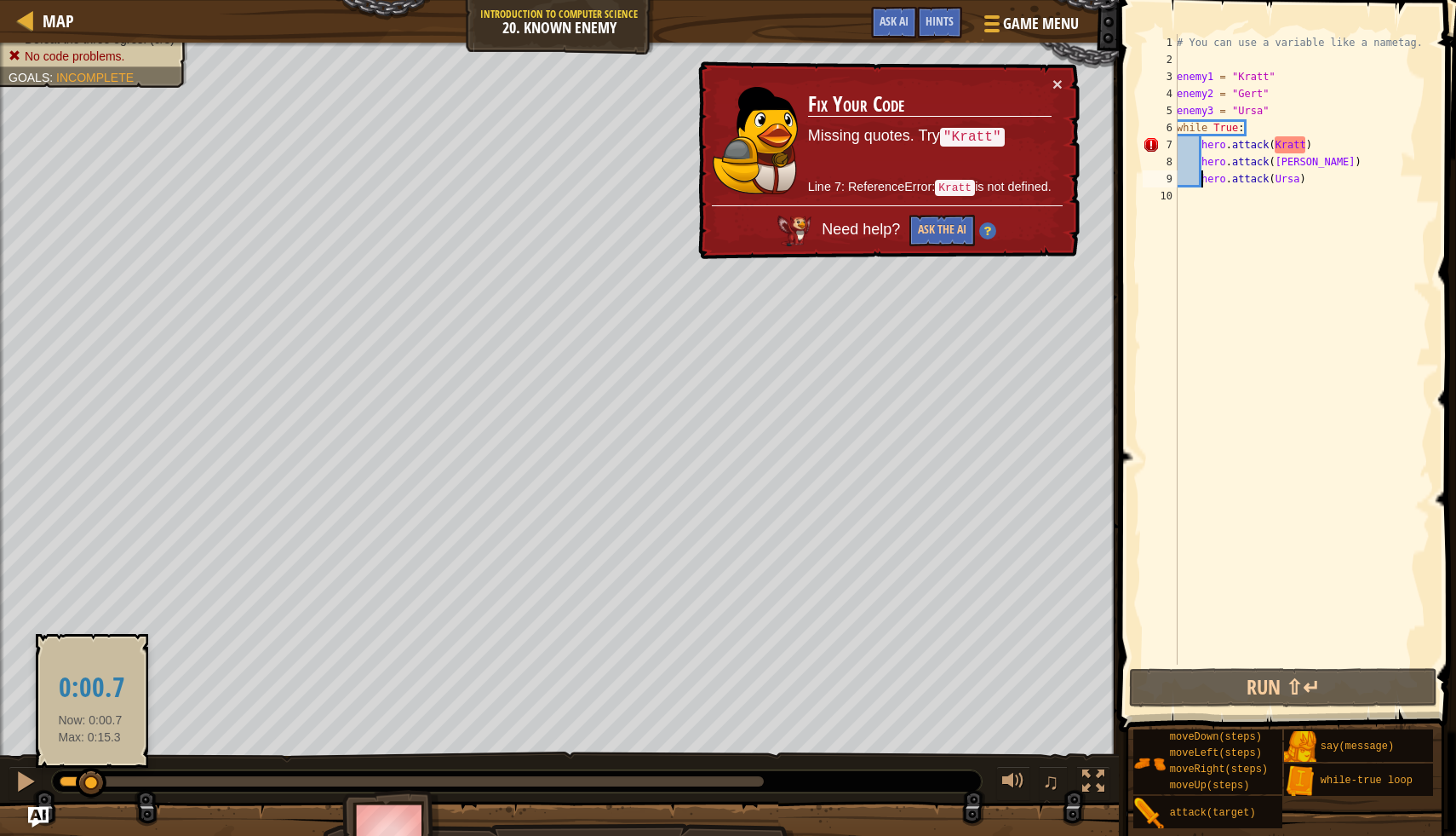
drag, startPoint x: 298, startPoint y: 788, endPoint x: 68, endPoint y: 781, distance: 230.1
click at [76, 781] on div at bounding box center [91, 783] width 30 height 30
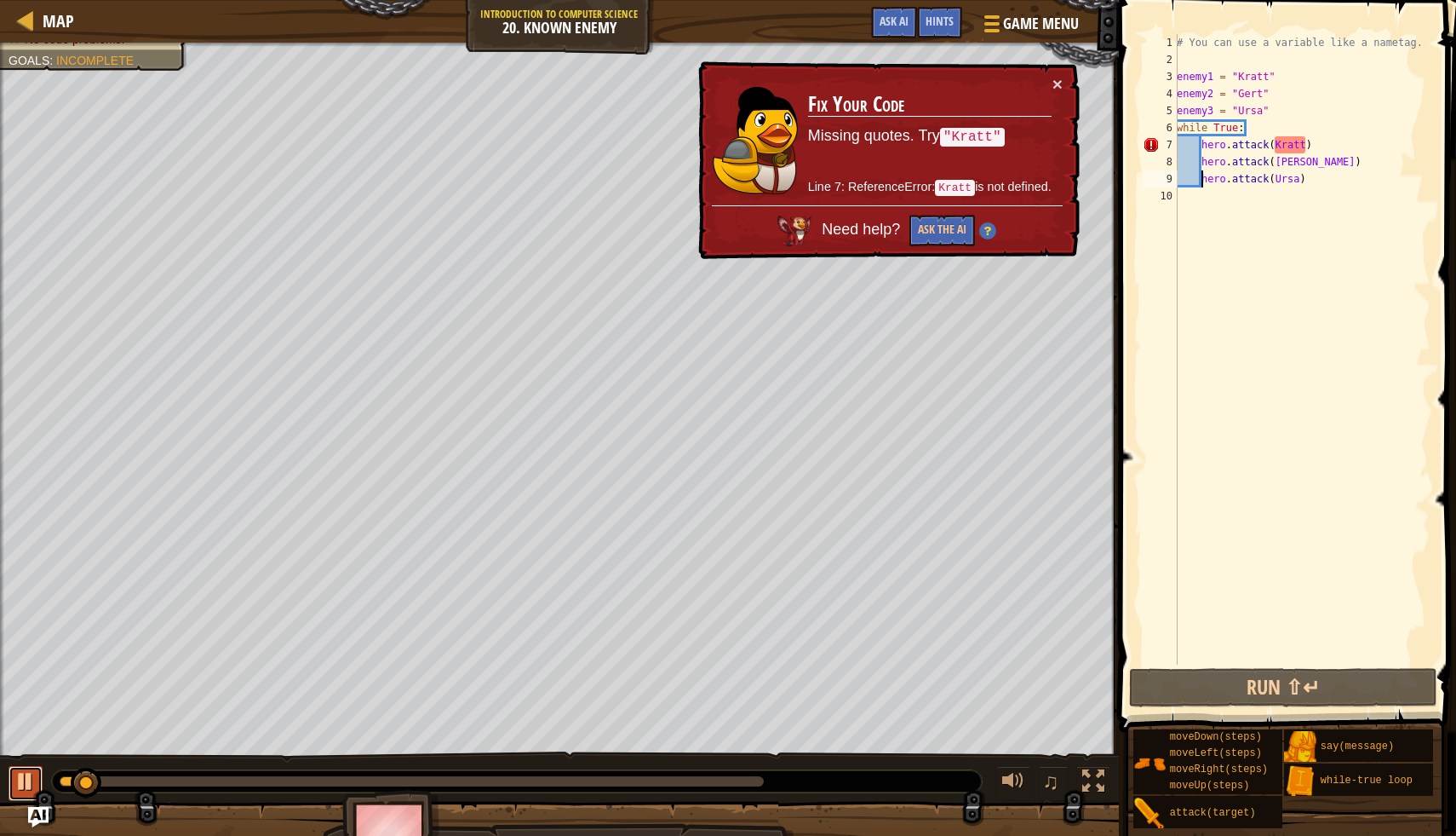
click at [25, 787] on div at bounding box center [25, 780] width 22 height 22
click at [1274, 150] on div "# You can use a variable like a nametag. enemy1 = "[PERSON_NAME]" enemy2 = "[PE…" at bounding box center [1302, 366] width 257 height 665
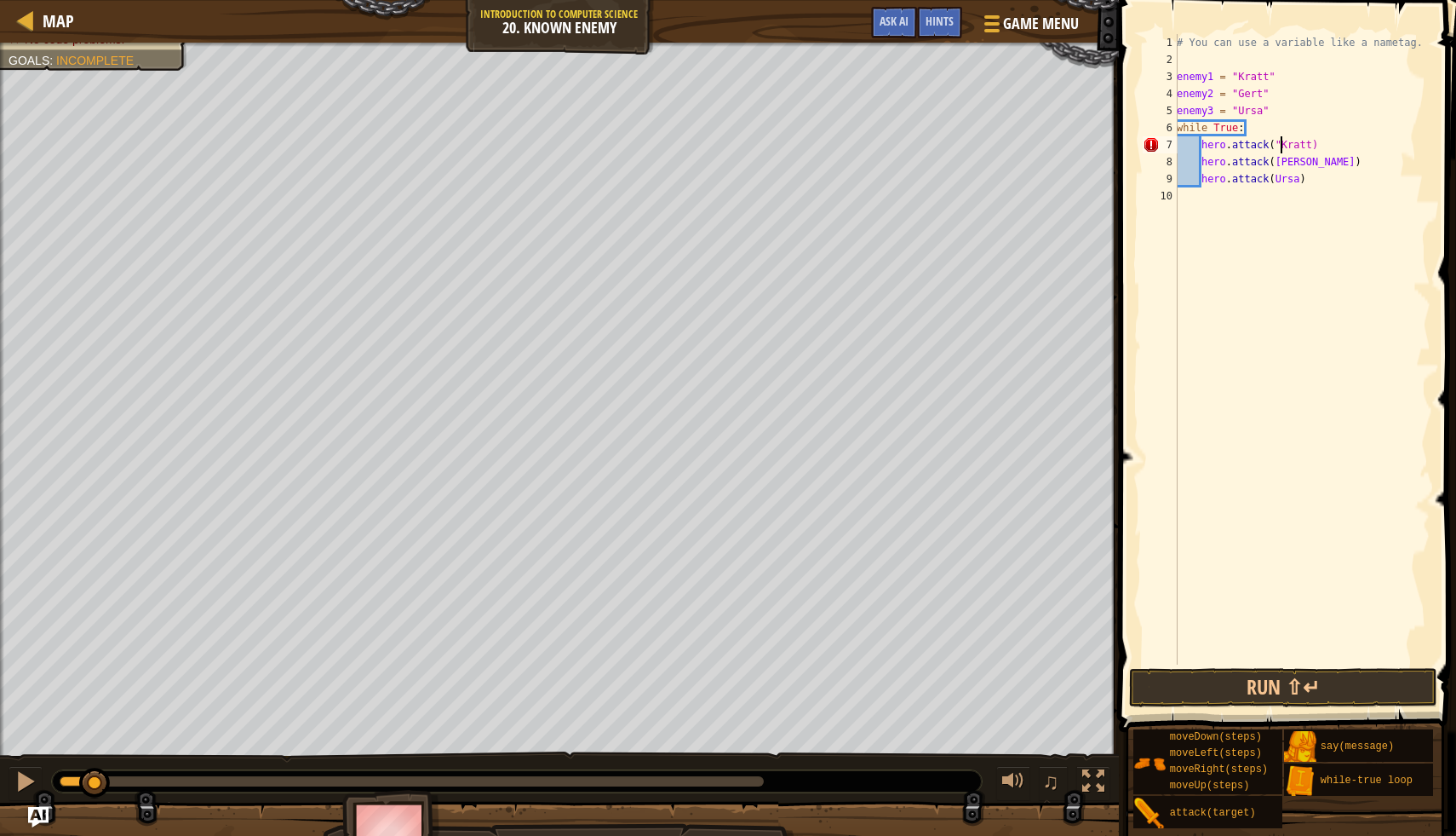
click at [1309, 148] on div "# You can use a variable like a nametag. enemy1 = "[PERSON_NAME]" enemy2 = "[PE…" at bounding box center [1302, 366] width 257 height 665
click at [1309, 148] on div "# You can use a variable like a nametag. enemy1 = "[PERSON_NAME]" enemy2 = "[PE…" at bounding box center [1302, 366] width 257 height 665
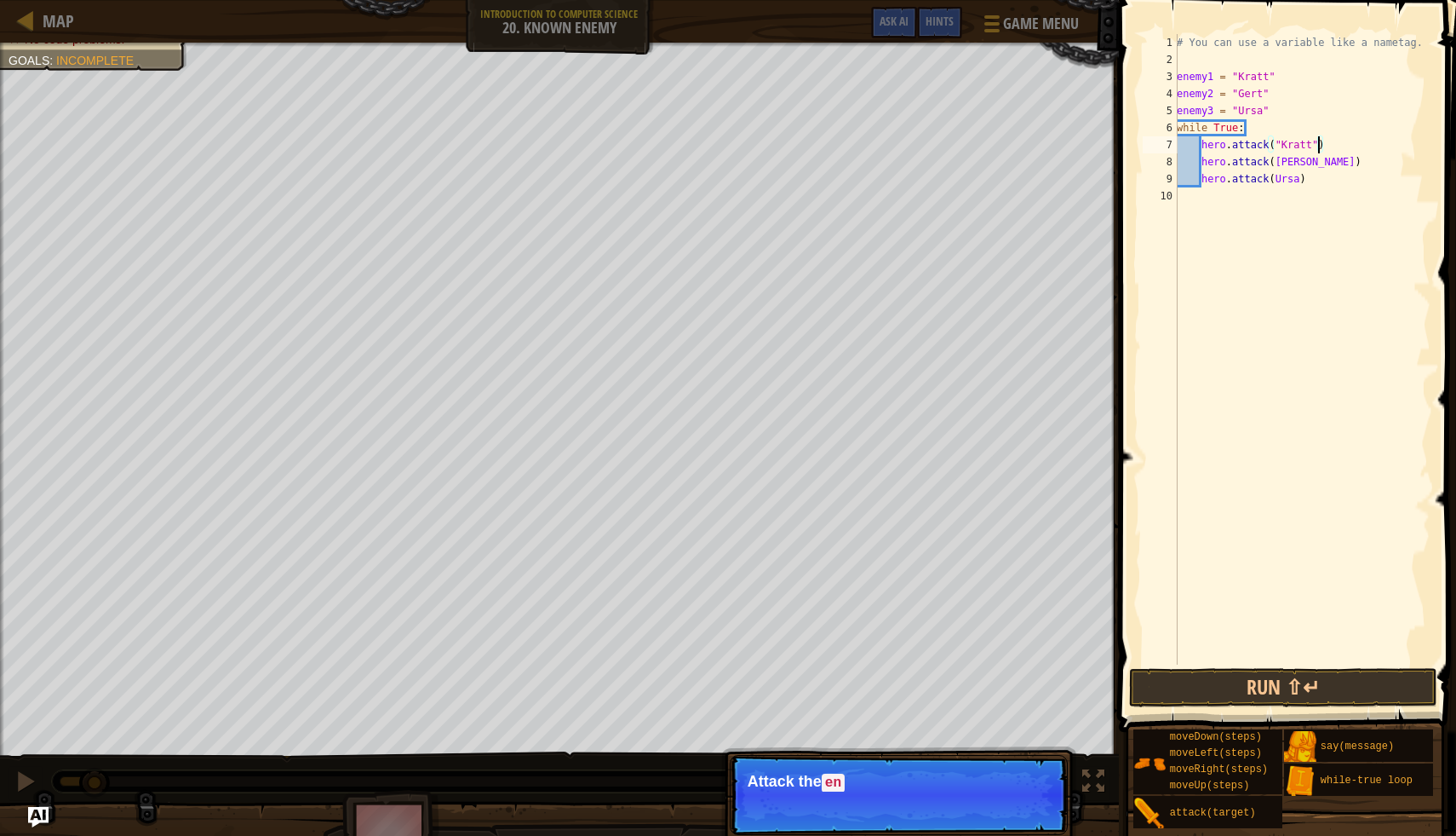
click at [1274, 165] on div "# You can use a variable like a nametag. enemy1 = "[PERSON_NAME]" enemy2 = "[PE…" at bounding box center [1302, 366] width 257 height 665
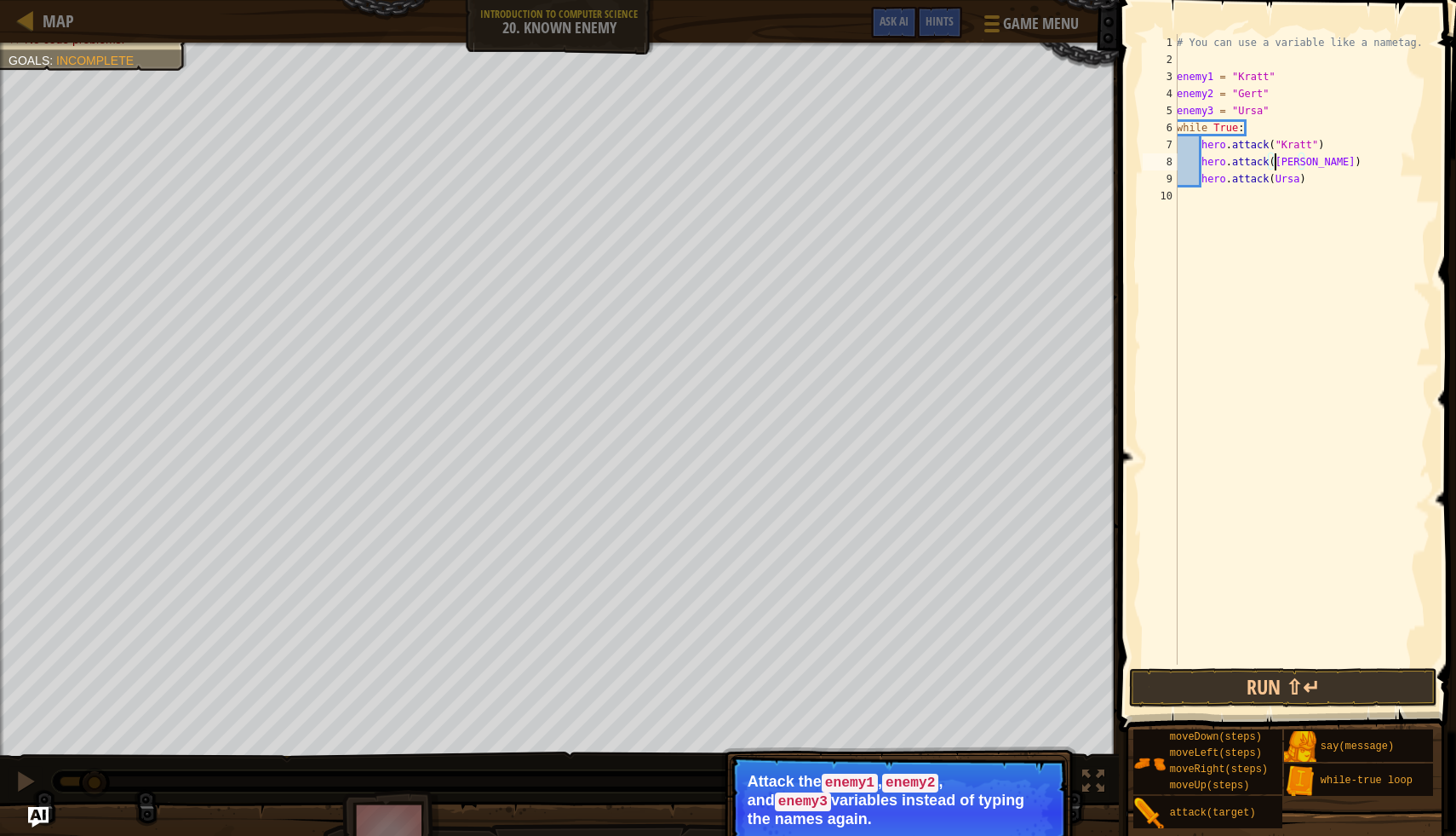
scroll to position [8, 9]
click at [1308, 165] on div "# You can use a variable like a nametag. enemy1 = "[PERSON_NAME]" enemy2 = "[PE…" at bounding box center [1302, 366] width 257 height 665
click at [1281, 162] on div "# You can use a variable like a nametag. enemy1 = "[PERSON_NAME]" enemy2 = "[PE…" at bounding box center [1302, 366] width 257 height 665
click at [1222, 675] on button "Run ⇧↵" at bounding box center [1283, 687] width 307 height 39
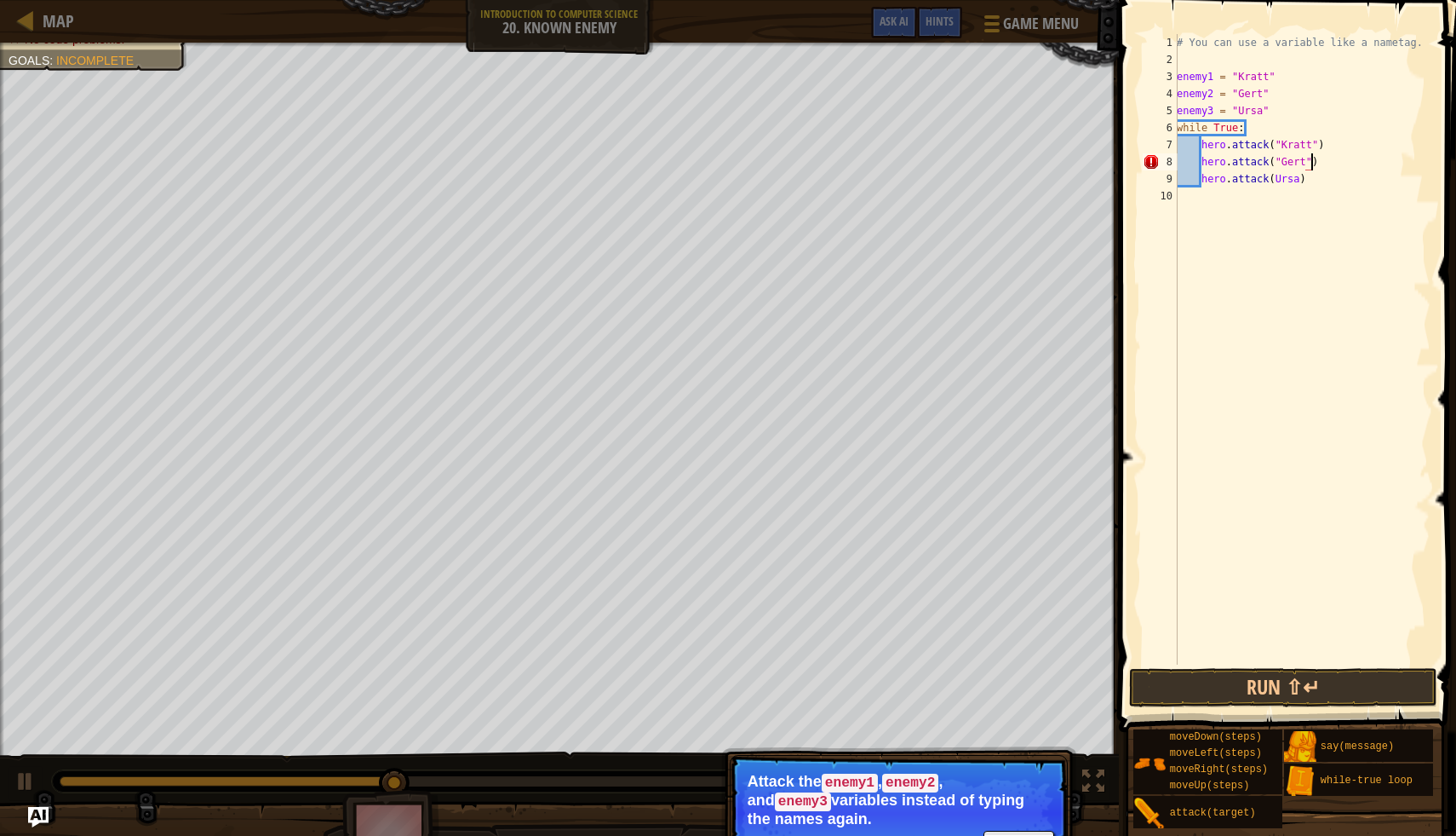
scroll to position [8, 11]
type textarea "hero.attack("Gert")"
click at [1225, 688] on button "Run ⇧↵" at bounding box center [1283, 687] width 307 height 39
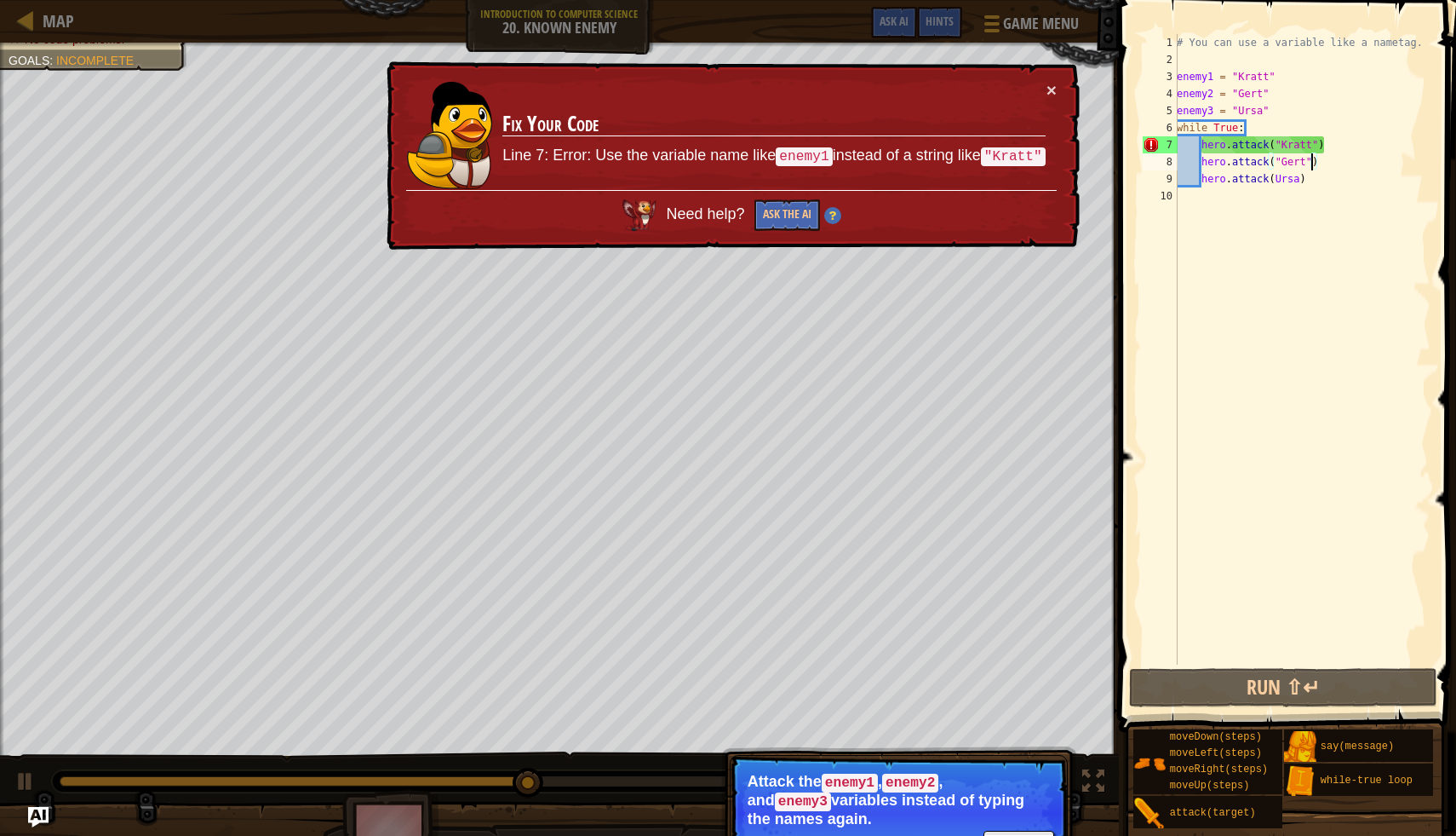
click at [24, 777] on div "Your hero must survive. Defeat the three ogres. (0/3) No code problems. Goals :…" at bounding box center [728, 457] width 1456 height 828
click at [18, 785] on div "Your hero must survive. Defeat the three ogres. (0/3) No code problems. Goals :…" at bounding box center [728, 457] width 1456 height 828
click at [1031, 833] on button "Continue" at bounding box center [1018, 841] width 71 height 22
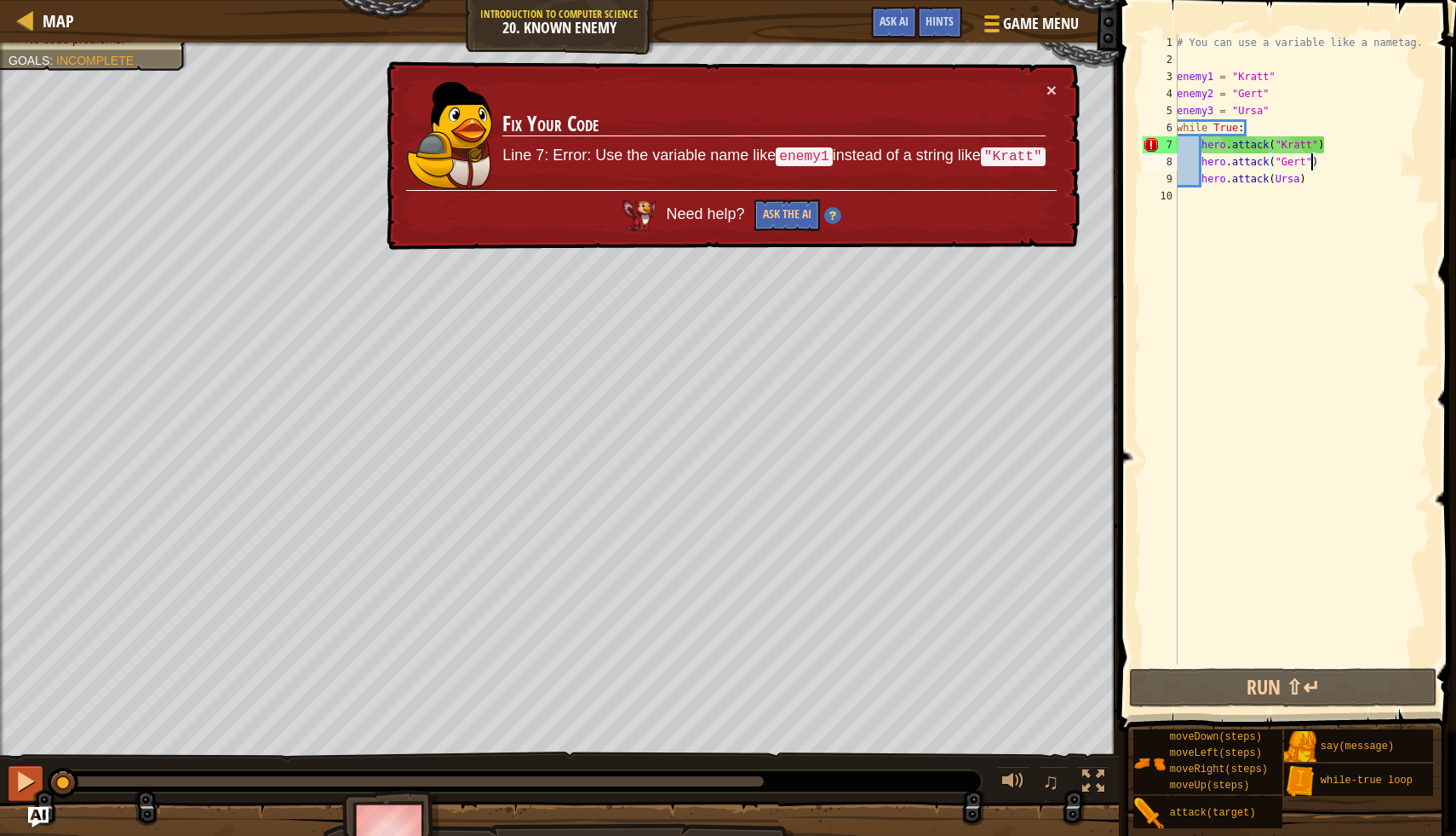
drag, startPoint x: 760, startPoint y: 780, endPoint x: 17, endPoint y: 783, distance: 743.0
click at [17, 783] on div "♫" at bounding box center [560, 777] width 1119 height 51
click at [17, 783] on div at bounding box center [25, 780] width 22 height 22
click at [1241, 245] on div "# You can use a variable like a nametag. enemy1 = "[PERSON_NAME]" enemy2 = "[PE…" at bounding box center [1302, 366] width 257 height 665
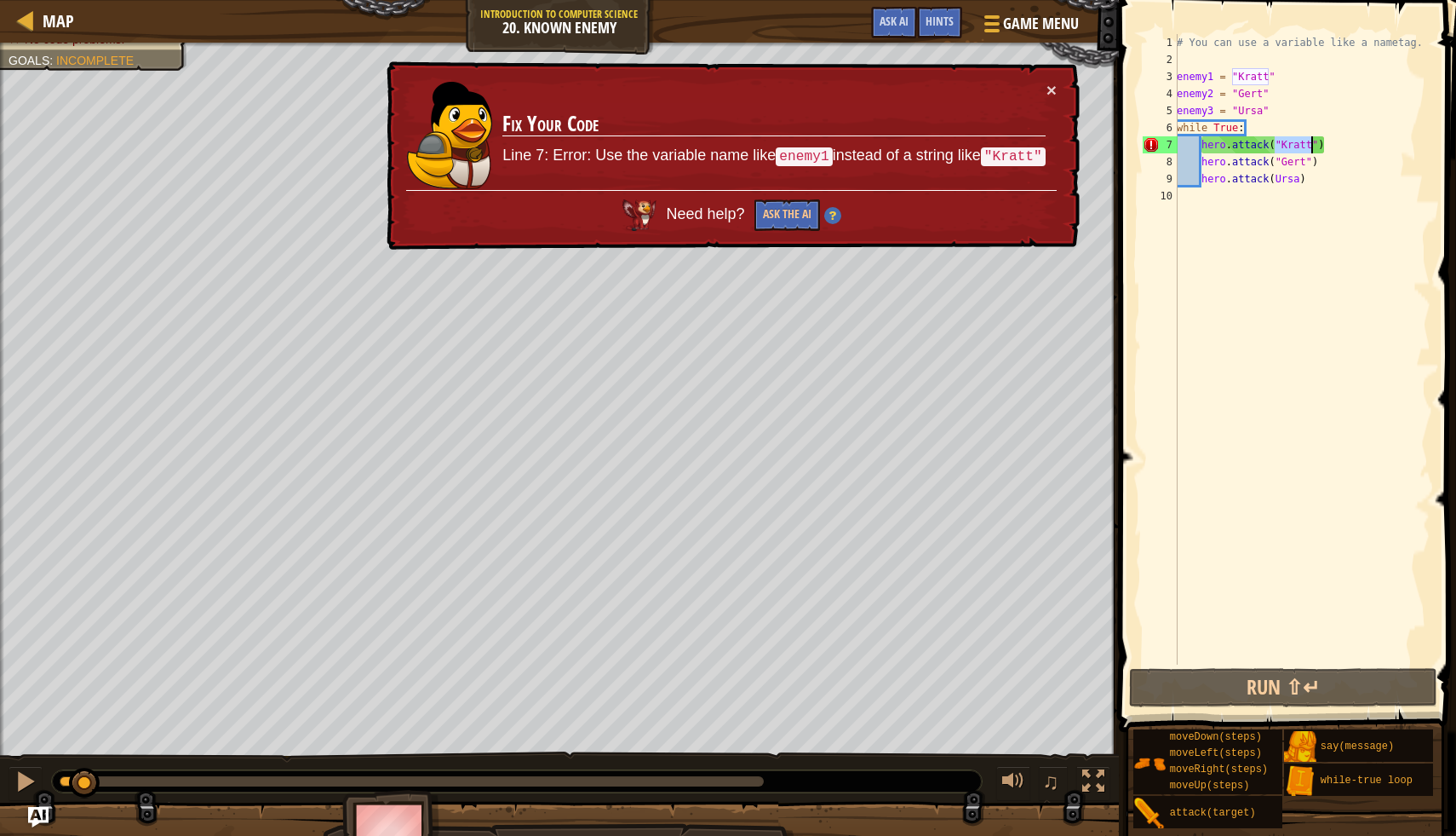
drag, startPoint x: 1277, startPoint y: 150, endPoint x: 1312, endPoint y: 151, distance: 35.0
click at [1313, 151] on div "# You can use a variable like a nametag. enemy1 = "[PERSON_NAME]" enemy2 = "[PE…" at bounding box center [1302, 366] width 257 height 665
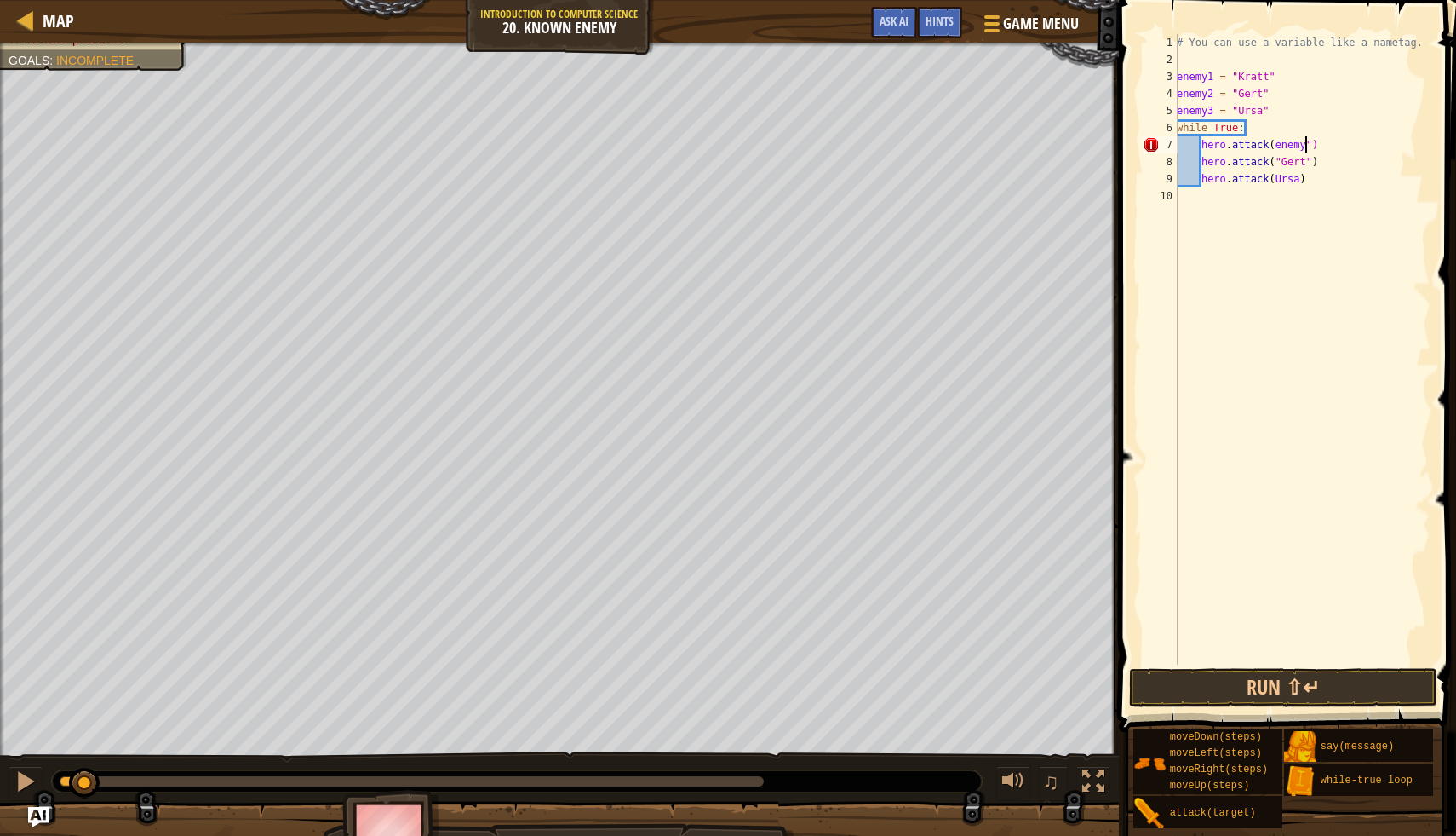
scroll to position [8, 11]
drag, startPoint x: 1282, startPoint y: 162, endPoint x: 1306, endPoint y: 161, distance: 24.0
click at [1306, 161] on div "# You can use a variable like a nametag. enemy1 = "[PERSON_NAME]" enemy2 = "[PE…" at bounding box center [1302, 366] width 257 height 665
click at [1292, 171] on div "# You can use a variable like a nametag. enemy1 = "[PERSON_NAME]" enemy2 = "[PE…" at bounding box center [1302, 366] width 257 height 665
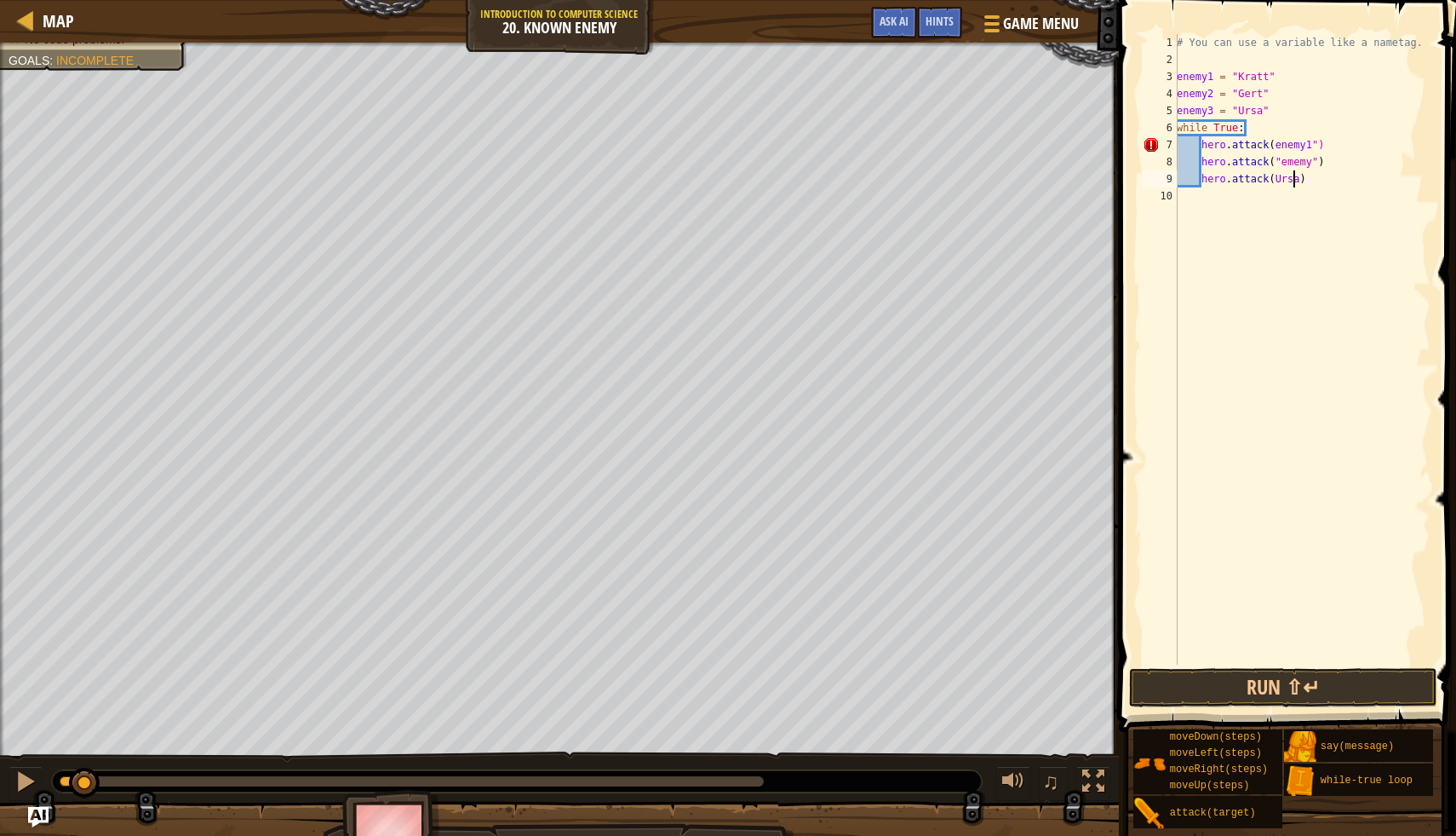
click at [1292, 161] on div "# You can use a variable like a nametag. enemy1 = "[PERSON_NAME]" enemy2 = "[PE…" at bounding box center [1302, 366] width 257 height 665
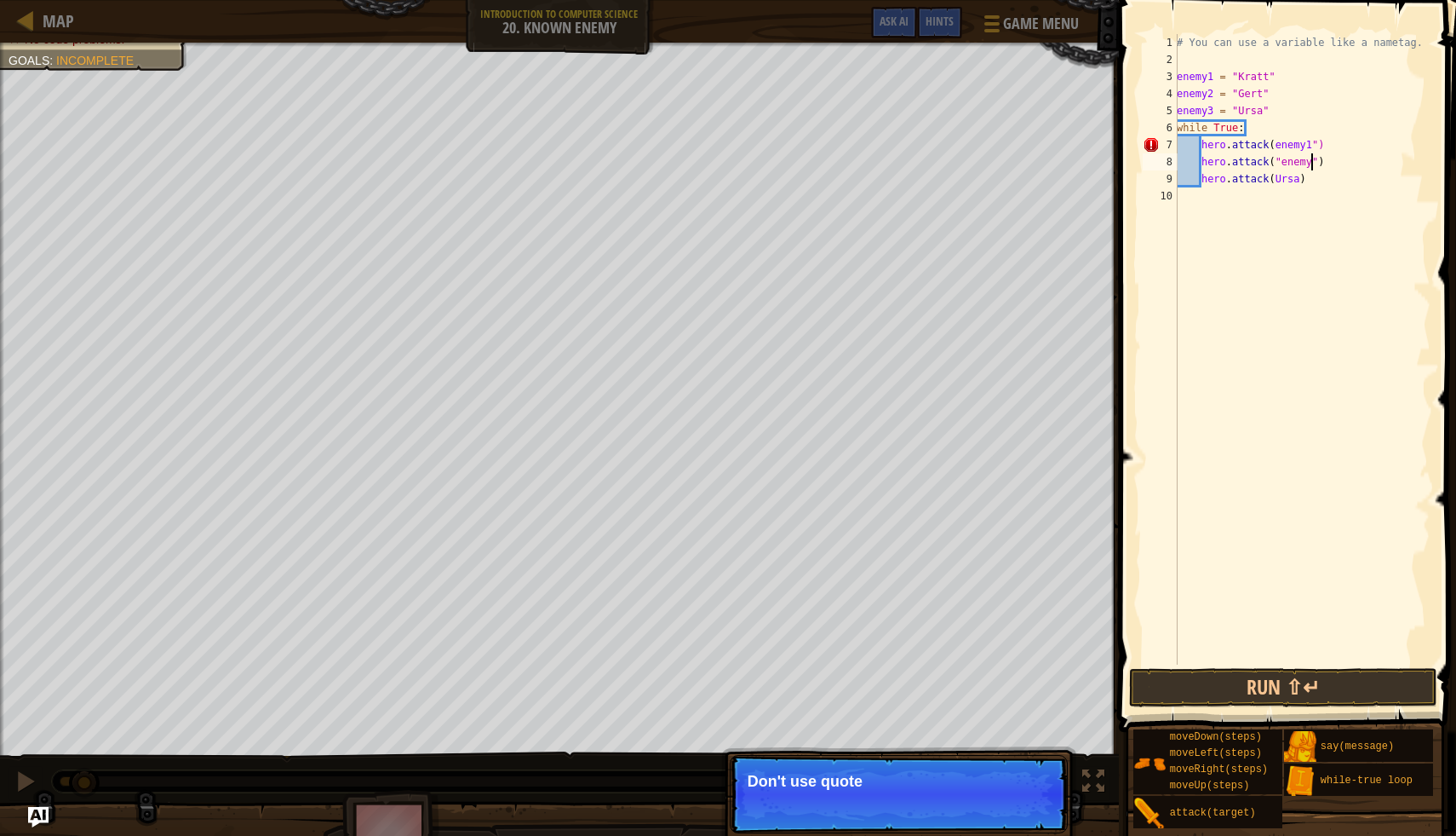
click at [1313, 165] on div "# You can use a variable like a nametag. enemy1 = "[PERSON_NAME]" enemy2 = "[PE…" at bounding box center [1302, 366] width 257 height 665
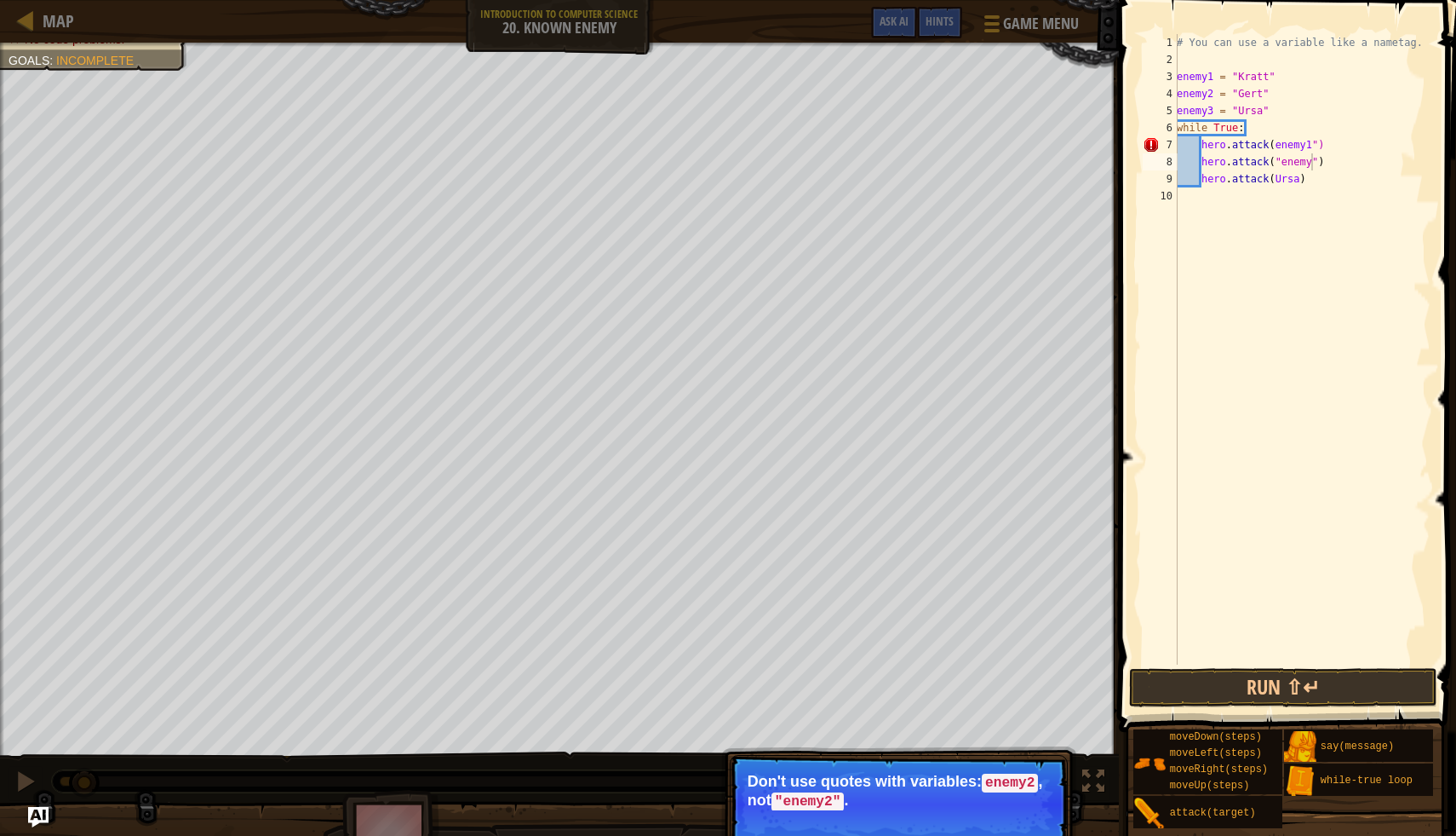
click at [1018, 835] on p "Skip (esc) Continue Don't use quotes with variables: enemy2 , not "enemy2" ." at bounding box center [899, 804] width 338 height 98
click at [1011, 801] on p "Don't use quotes with variables: enemy2 , not "enemy2" ." at bounding box center [899, 792] width 303 height 38
click at [1005, 833] on button "Continue" at bounding box center [1018, 824] width 71 height 22
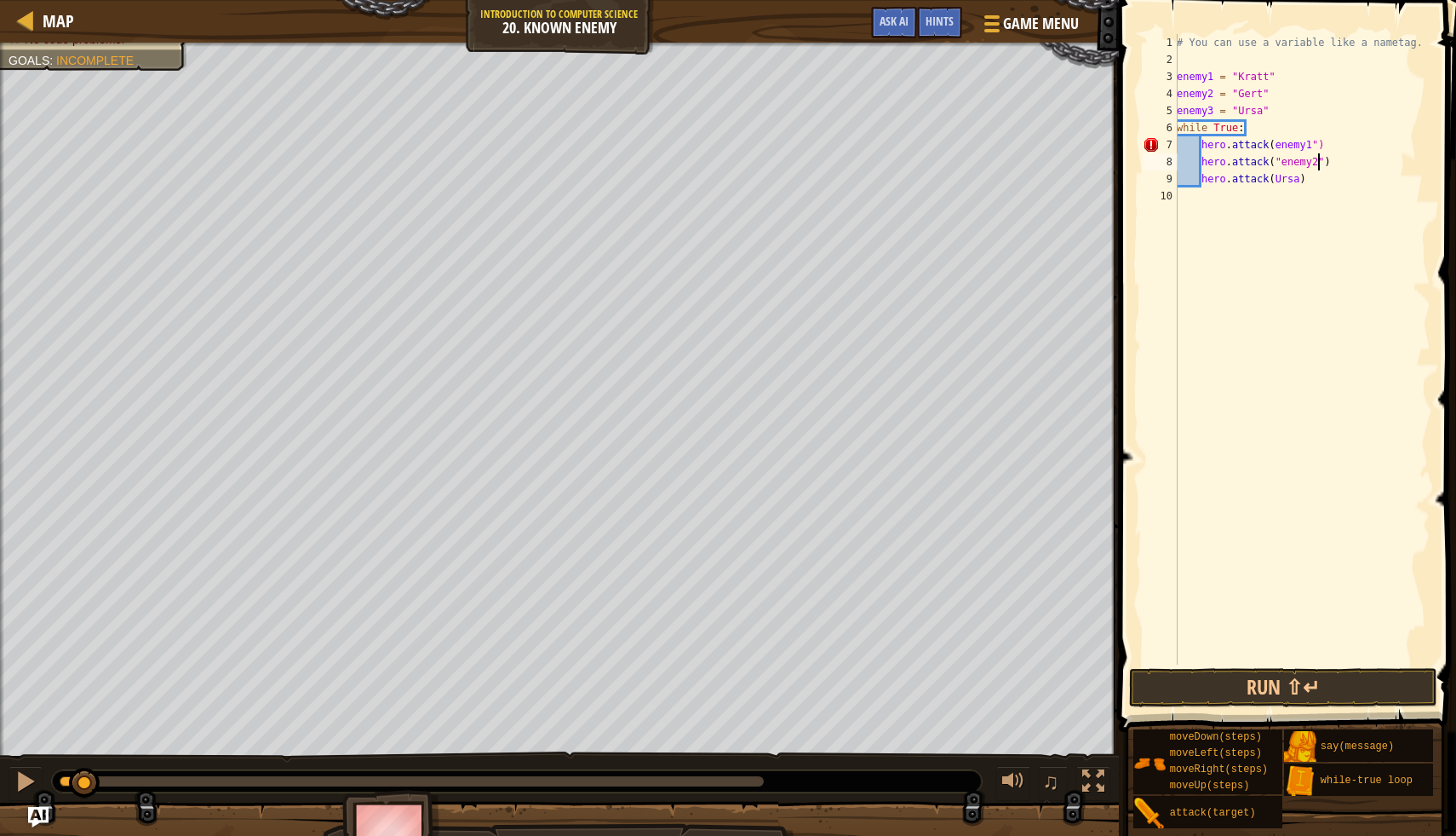
scroll to position [8, 12]
drag, startPoint x: 1301, startPoint y: 178, endPoint x: 1276, endPoint y: 182, distance: 25.3
click at [1276, 182] on div "# You can use a variable like a nametag. enemy1 = "[PERSON_NAME]" enemy2 = "[PE…" at bounding box center [1302, 366] width 257 height 665
click at [1210, 682] on button "Run ⇧↵" at bounding box center [1283, 687] width 307 height 39
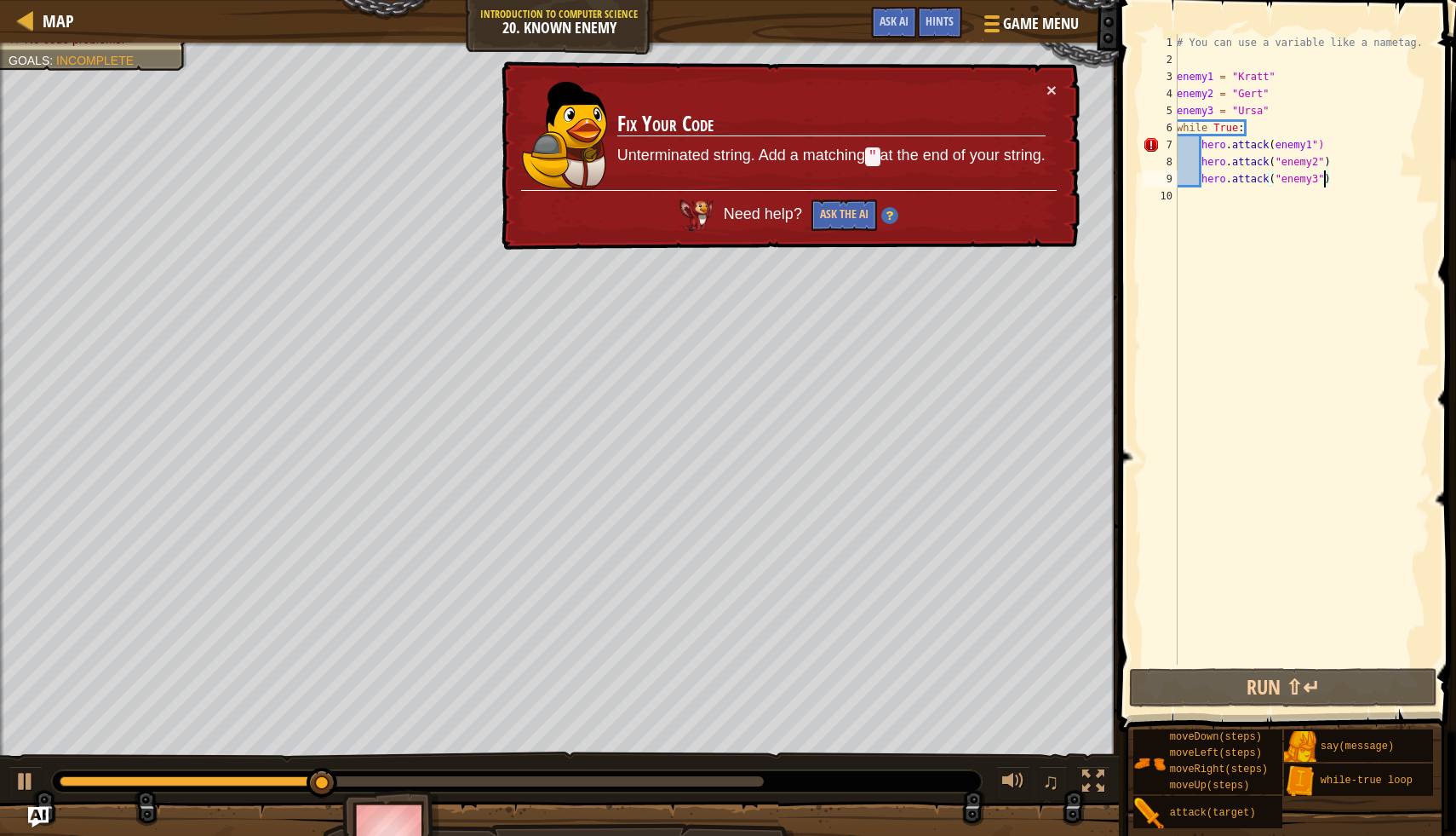
click at [1275, 150] on div "# You can use a variable like a nametag. enemy1 = "[PERSON_NAME]" enemy2 = "[PE…" at bounding box center [1302, 366] width 257 height 665
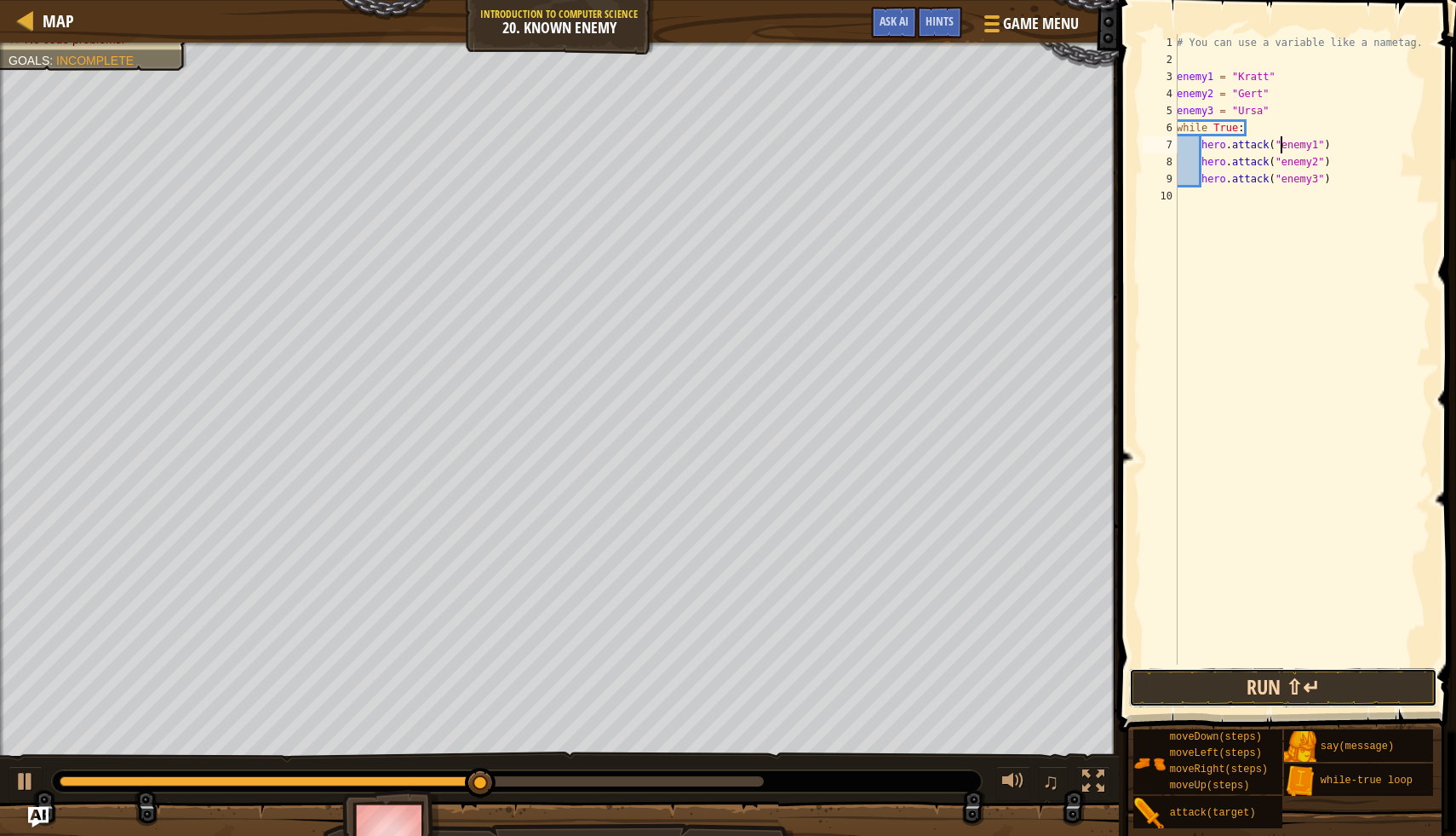
click at [1194, 687] on button "Run ⇧↵" at bounding box center [1283, 687] width 307 height 39
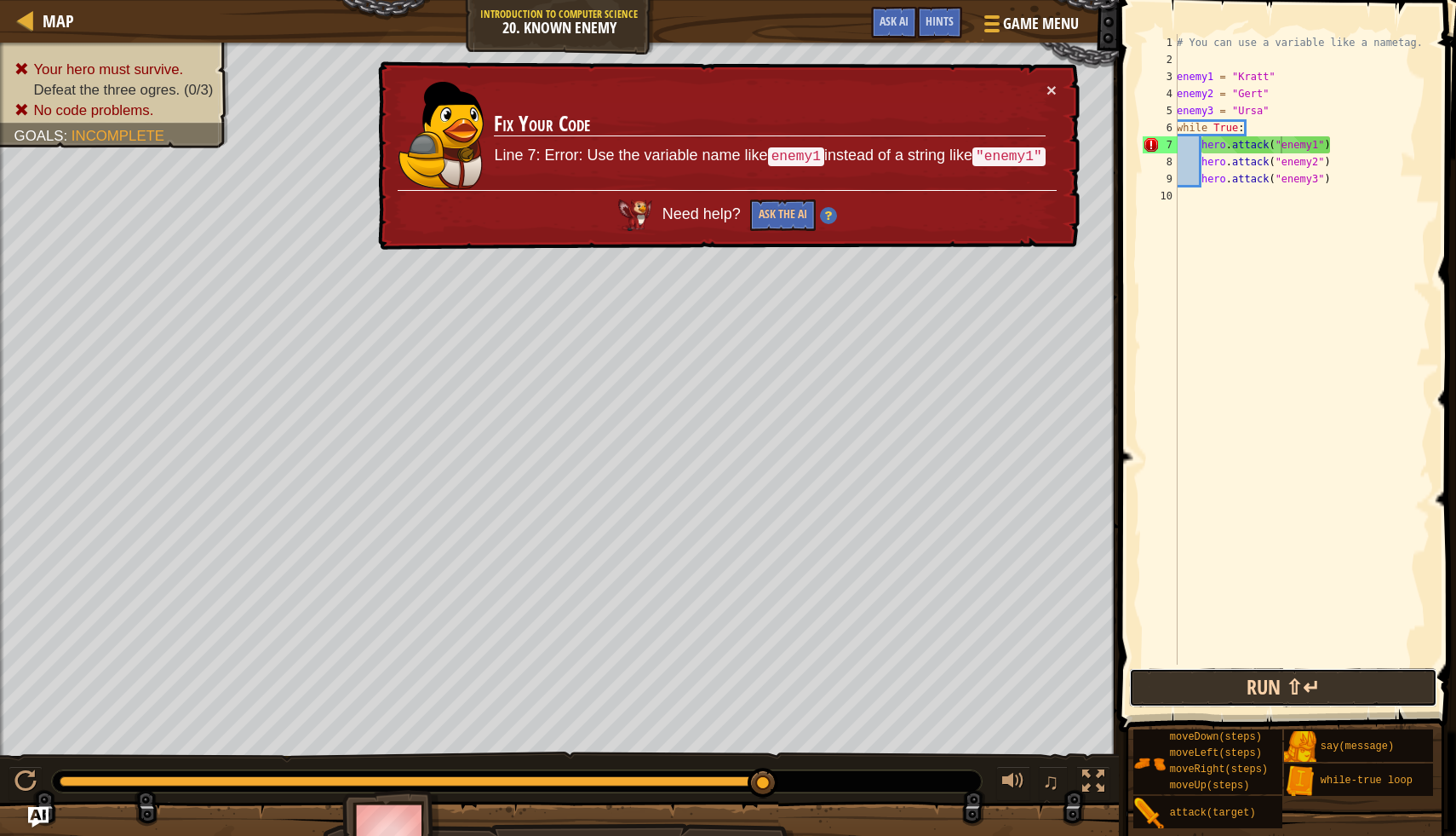
click at [1200, 683] on button "Run ⇧↵" at bounding box center [1283, 687] width 307 height 39
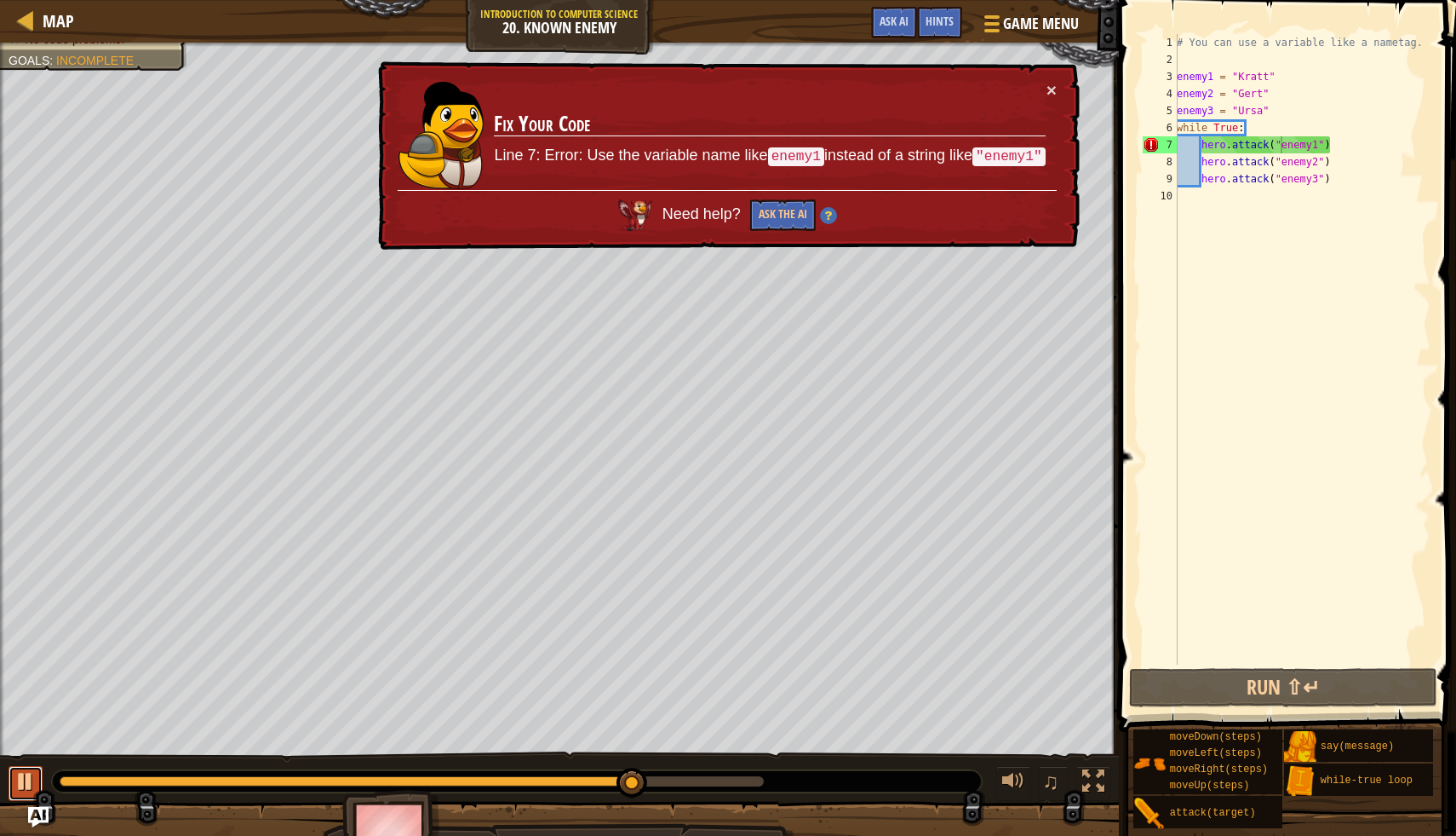
click at [21, 779] on div at bounding box center [25, 780] width 22 height 22
drag, startPoint x: 1178, startPoint y: 76, endPoint x: 1288, endPoint y: 108, distance: 114.6
click at [1288, 108] on div "# You can use a variable like a nametag. enemy1 = "[PERSON_NAME]" enemy2 = "[PE…" at bounding box center [1302, 366] width 257 height 665
type textarea "enemy2 = "[PERSON_NAME]" enemy3 = "Ursa""
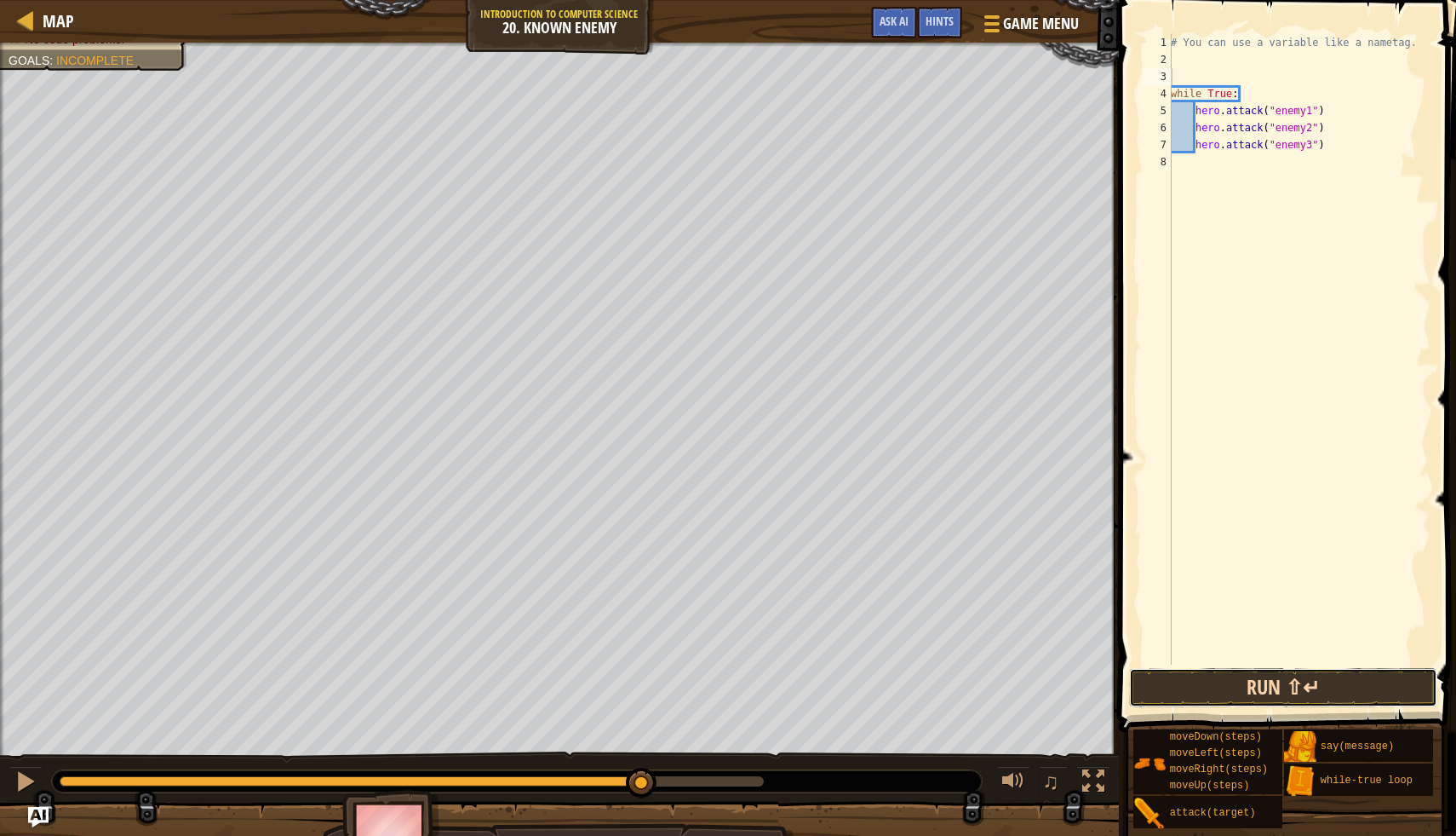
click at [1253, 681] on button "Run ⇧↵" at bounding box center [1283, 687] width 307 height 39
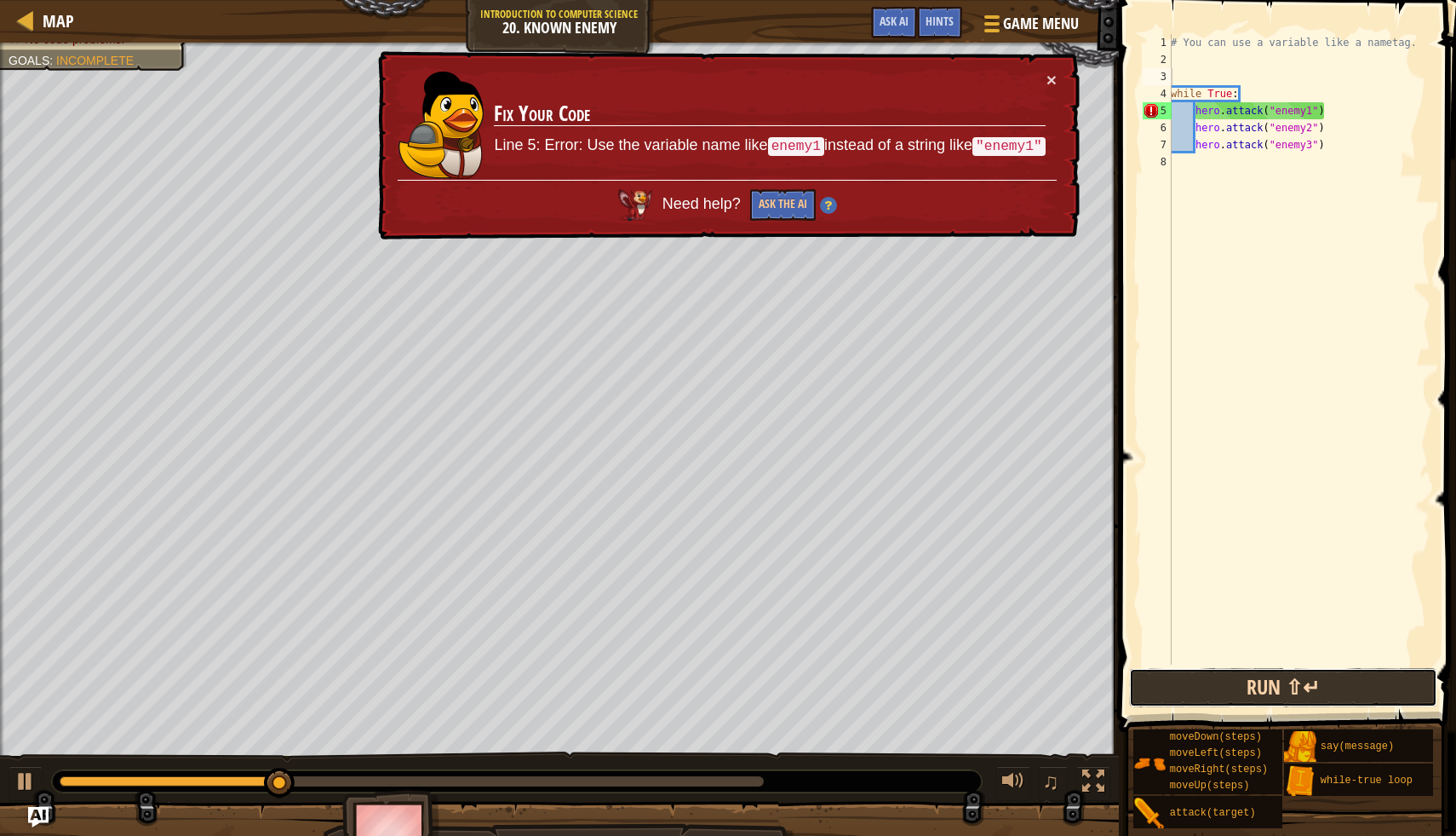
click at [1253, 681] on button "Run ⇧↵" at bounding box center [1283, 687] width 307 height 39
click at [38, 780] on button at bounding box center [26, 783] width 34 height 35
click at [1189, 70] on div "# You can use a variable like a nametag. while True : hero . attack ( "enemy1" …" at bounding box center [1299, 366] width 263 height 665
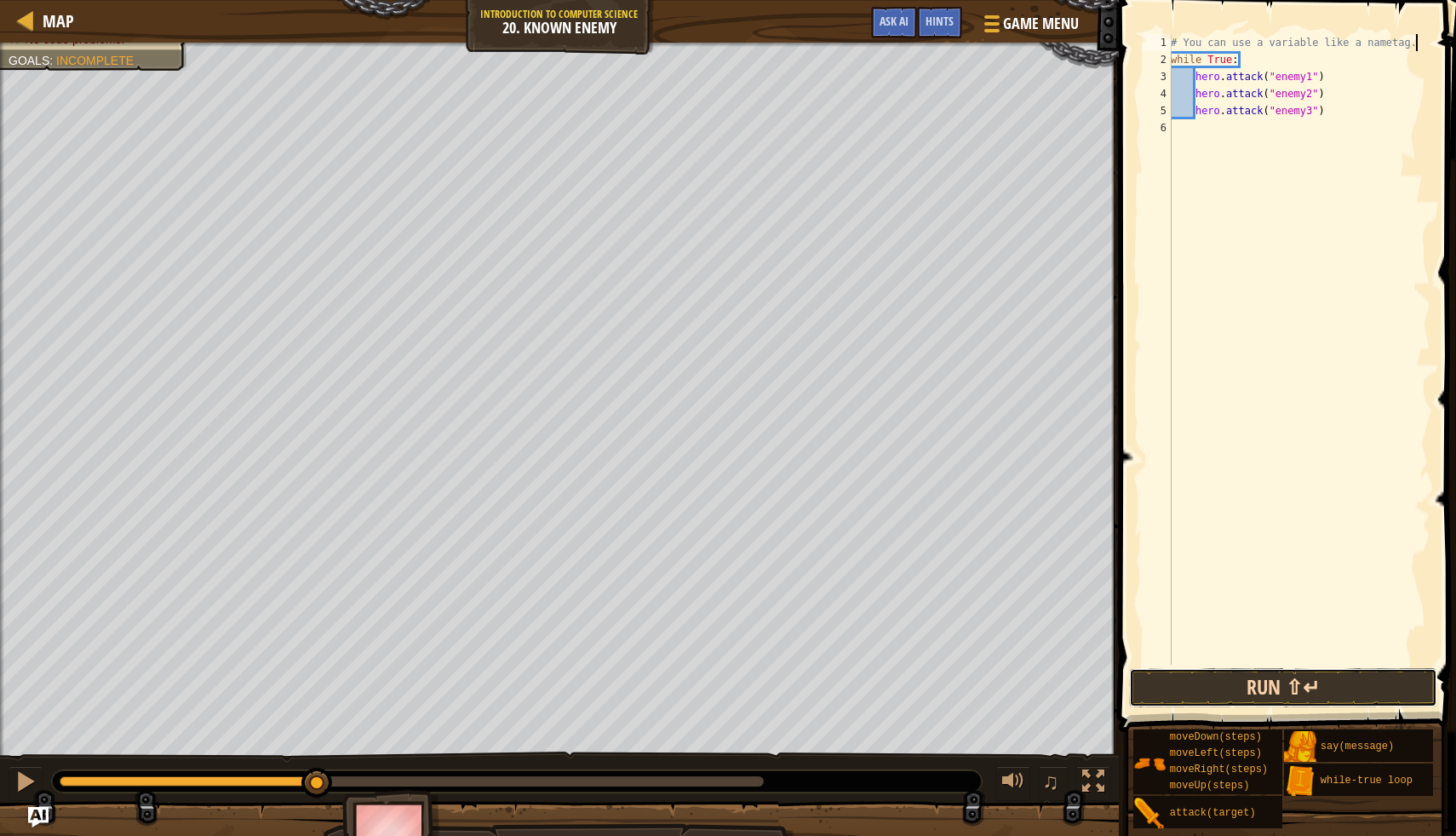
click at [1172, 681] on button "Run ⇧↵" at bounding box center [1283, 687] width 307 height 39
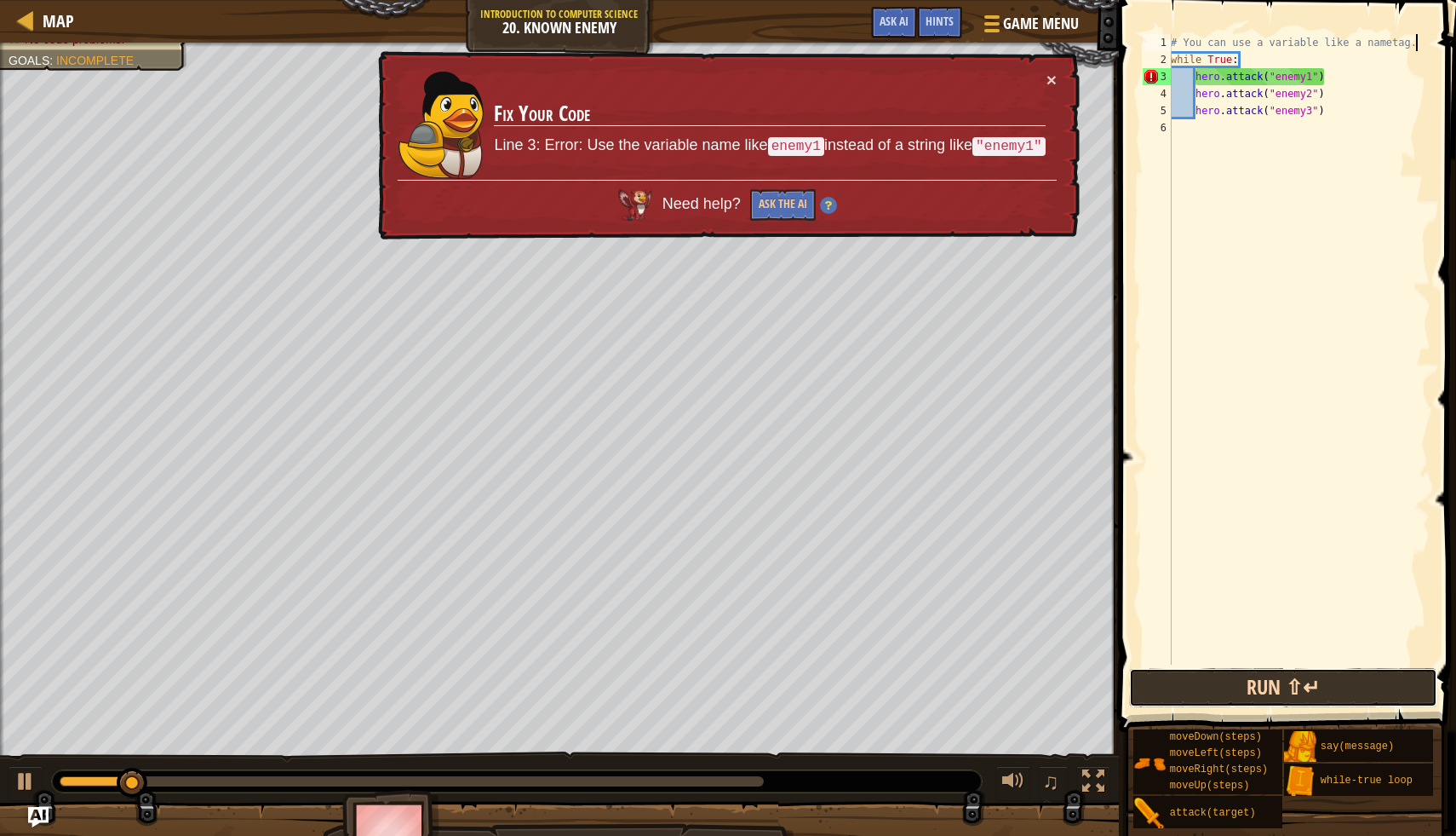
click at [1172, 681] on button "Run ⇧↵" at bounding box center [1283, 687] width 307 height 39
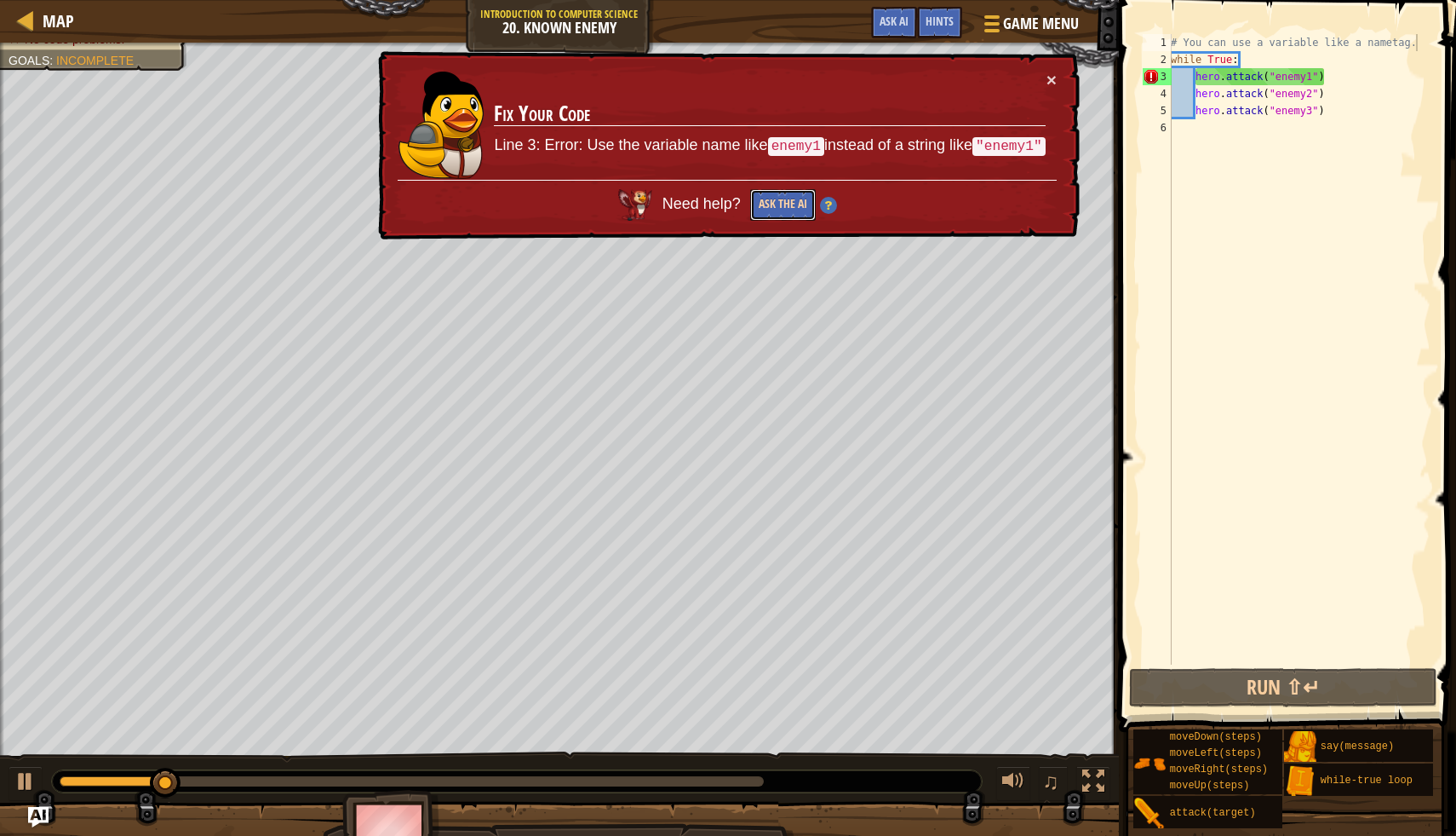
click at [780, 204] on button "Ask the AI" at bounding box center [782, 205] width 65 height 32
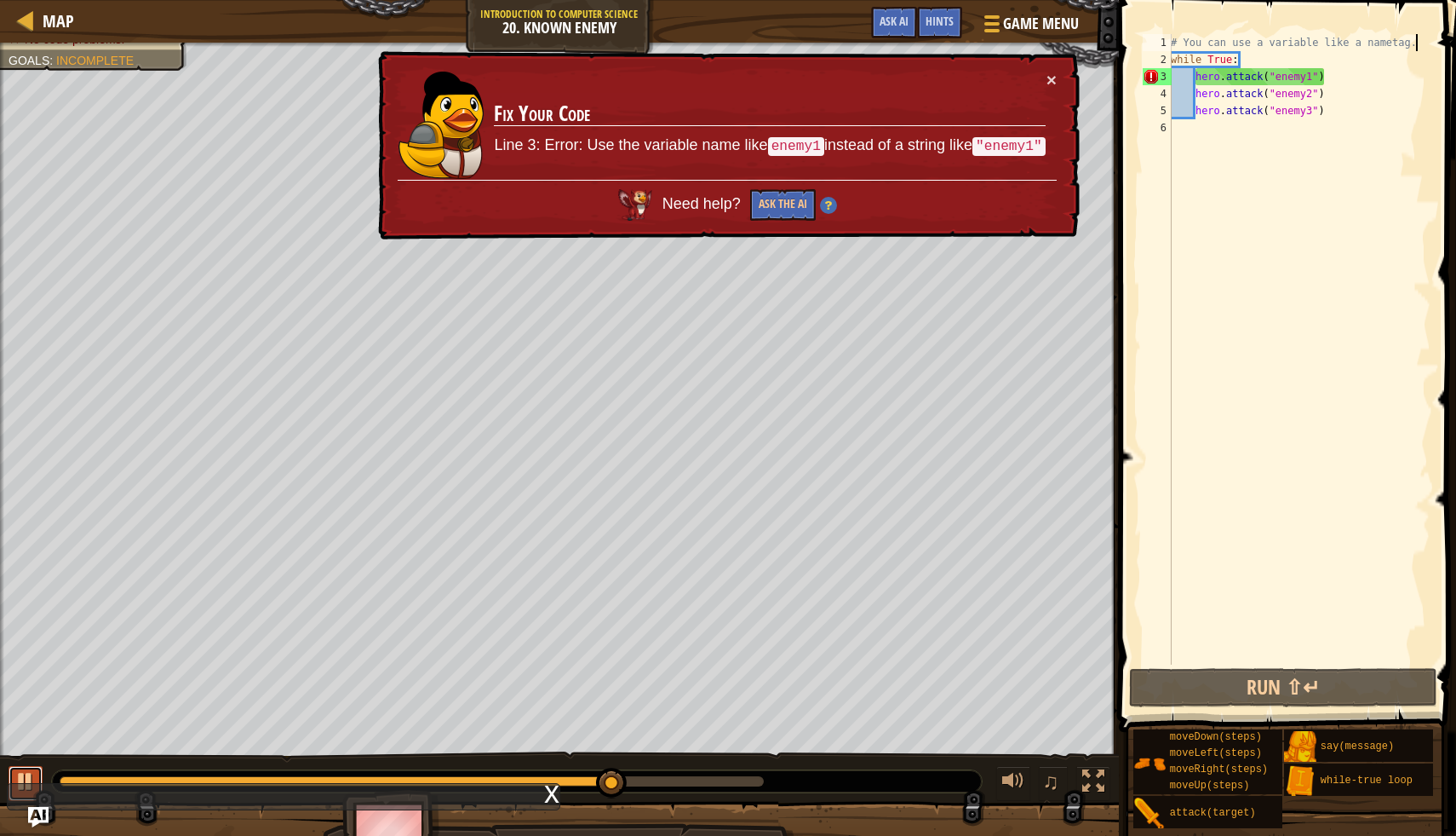
click at [26, 778] on div at bounding box center [25, 780] width 22 height 22
click at [617, 175] on td "Fix Your Code Line 3: Error: Use the variable name like enemy1 instead of a str…" at bounding box center [771, 126] width 554 height 113
click at [1278, 77] on div "# You can use a variable like a nametag. while True : hero . attack ( "enemy1" …" at bounding box center [1299, 366] width 263 height 665
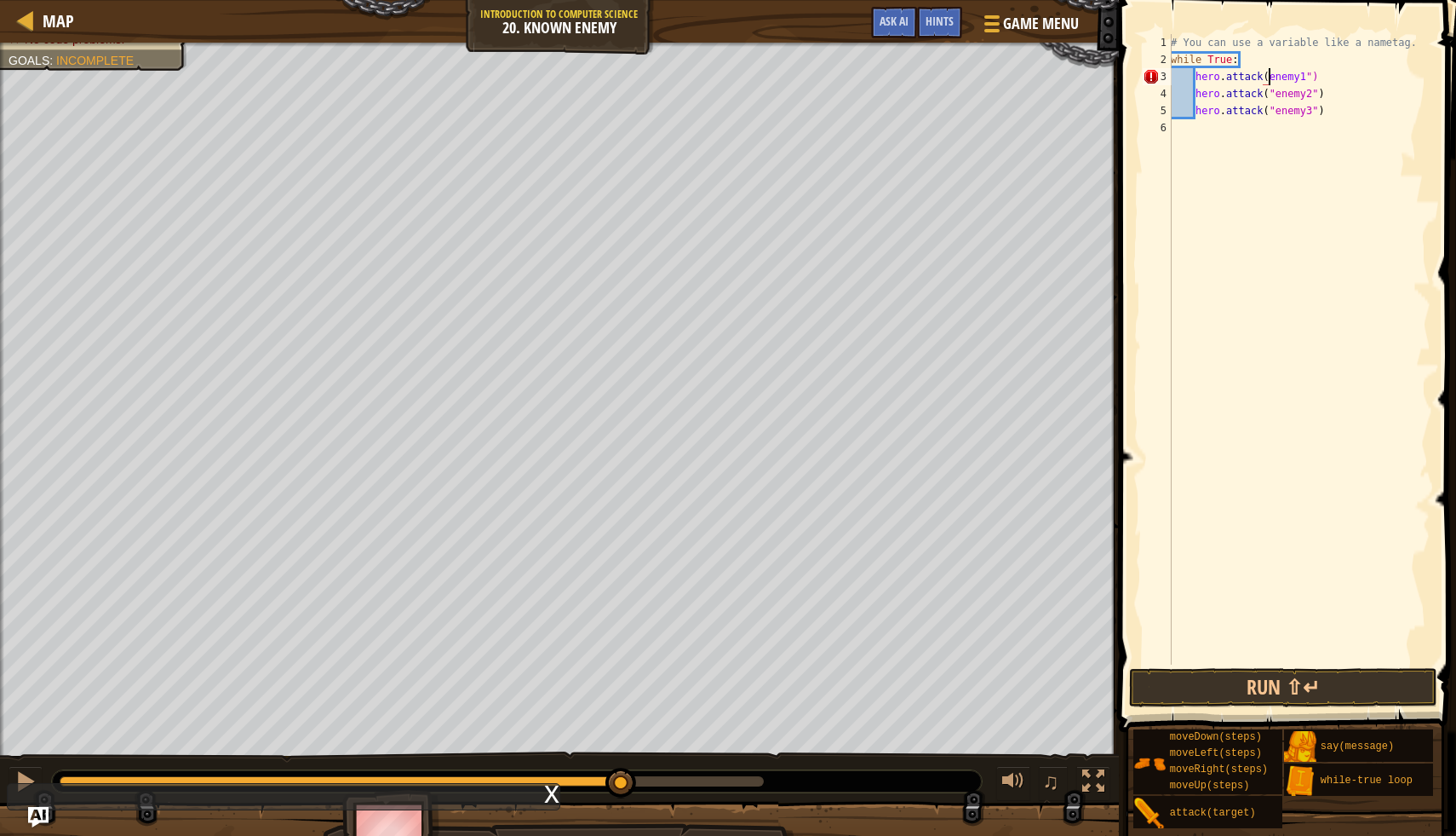
click at [1309, 78] on div "# You can use a variable like a nametag. while True : hero . attack ( enemy1 ")…" at bounding box center [1299, 366] width 263 height 665
click at [1313, 83] on div "# You can use a variable like a nametag. while True : hero . attack ( enemy1 ")…" at bounding box center [1299, 366] width 263 height 665
click at [1320, 99] on div "# You can use a variable like a nametag. while True : hero . attack ( enemy1 ) …" at bounding box center [1299, 366] width 263 height 665
click at [1273, 97] on div "# You can use a variable like a nametag. while True : hero . attack ( enemy1 ) …" at bounding box center [1299, 366] width 263 height 665
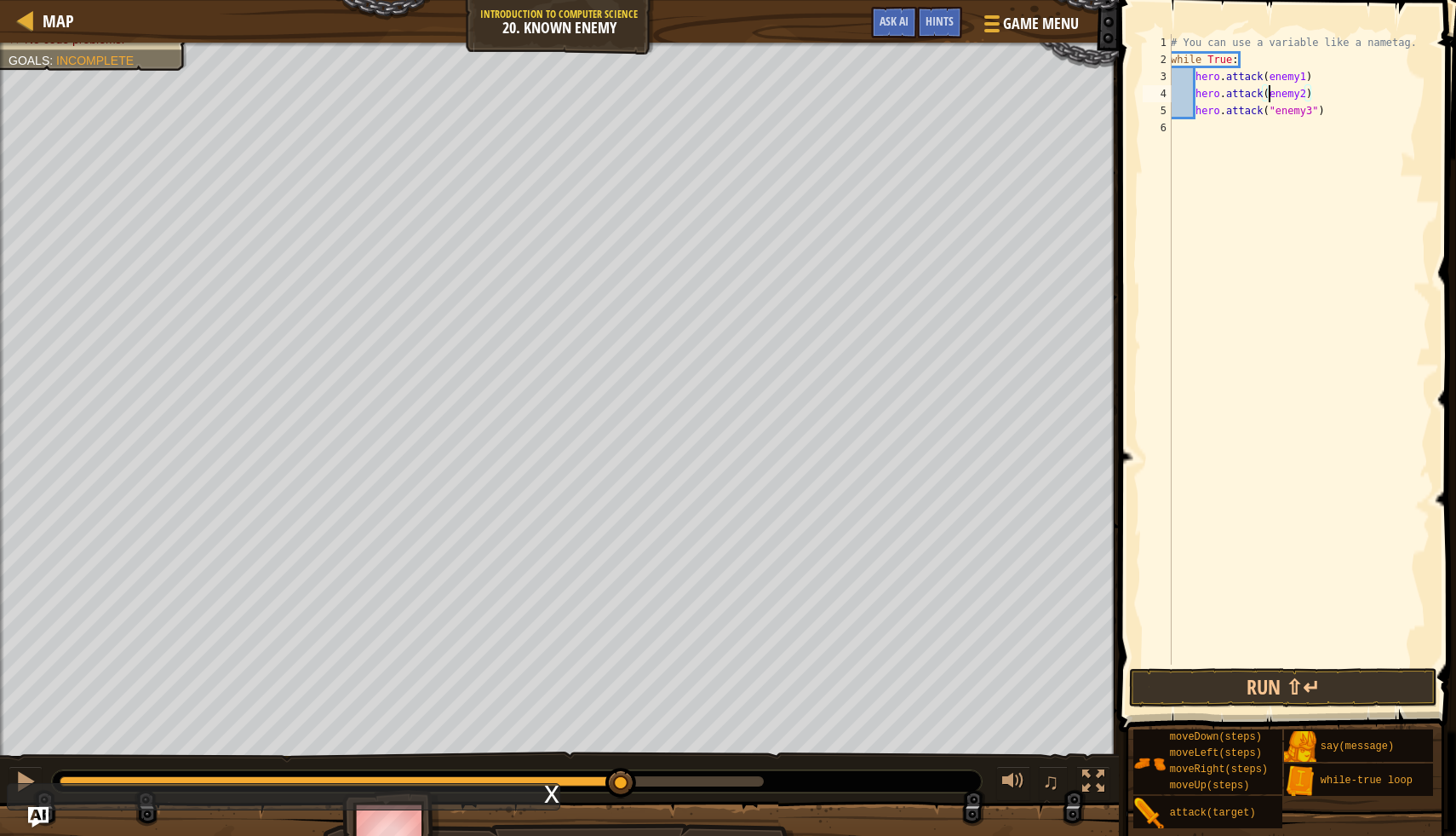
click at [1320, 110] on div "# You can use a variable like a nametag. while True : hero . attack ( enemy1 ) …" at bounding box center [1299, 366] width 263 height 665
click at [1275, 112] on div "# You can use a variable like a nametag. while True : hero . attack ( enemy1 ) …" at bounding box center [1299, 366] width 263 height 665
type textarea "hero.attack(enemy3)"
click at [1349, 693] on button "Run ⇧↵" at bounding box center [1283, 687] width 307 height 39
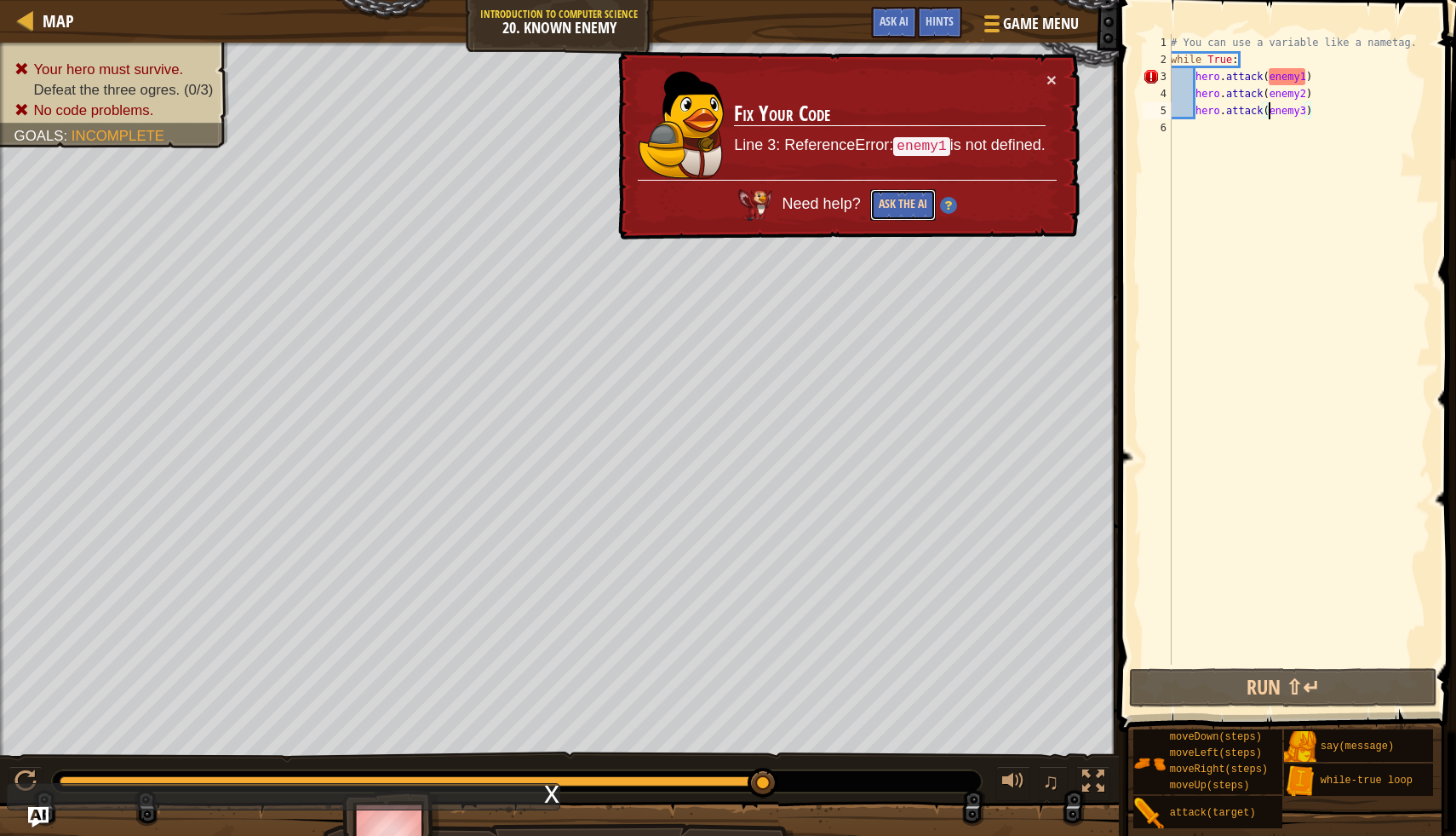
click at [910, 205] on button "Ask the AI" at bounding box center [902, 205] width 66 height 32
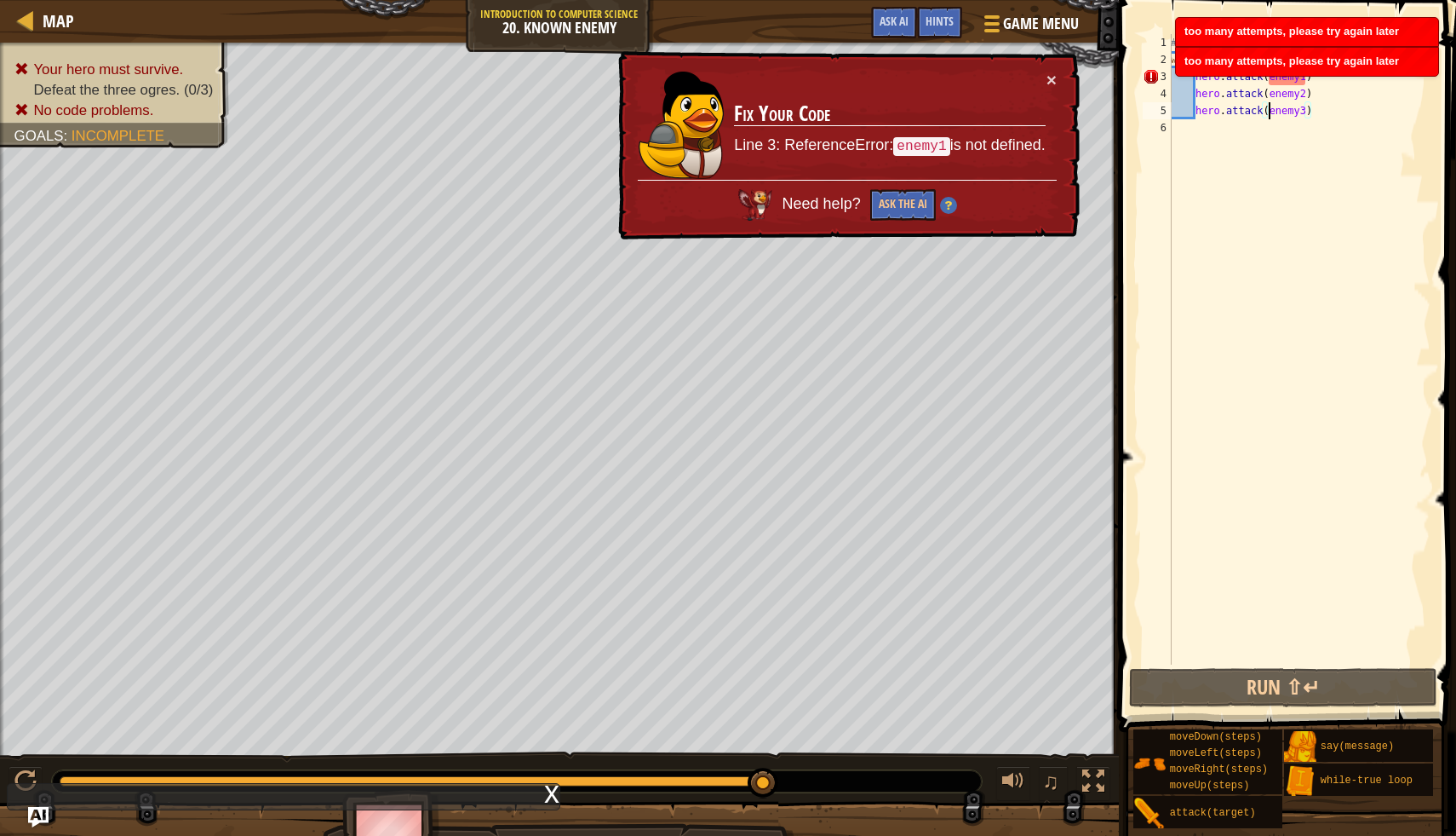
click at [948, 200] on img at bounding box center [949, 205] width 17 height 17
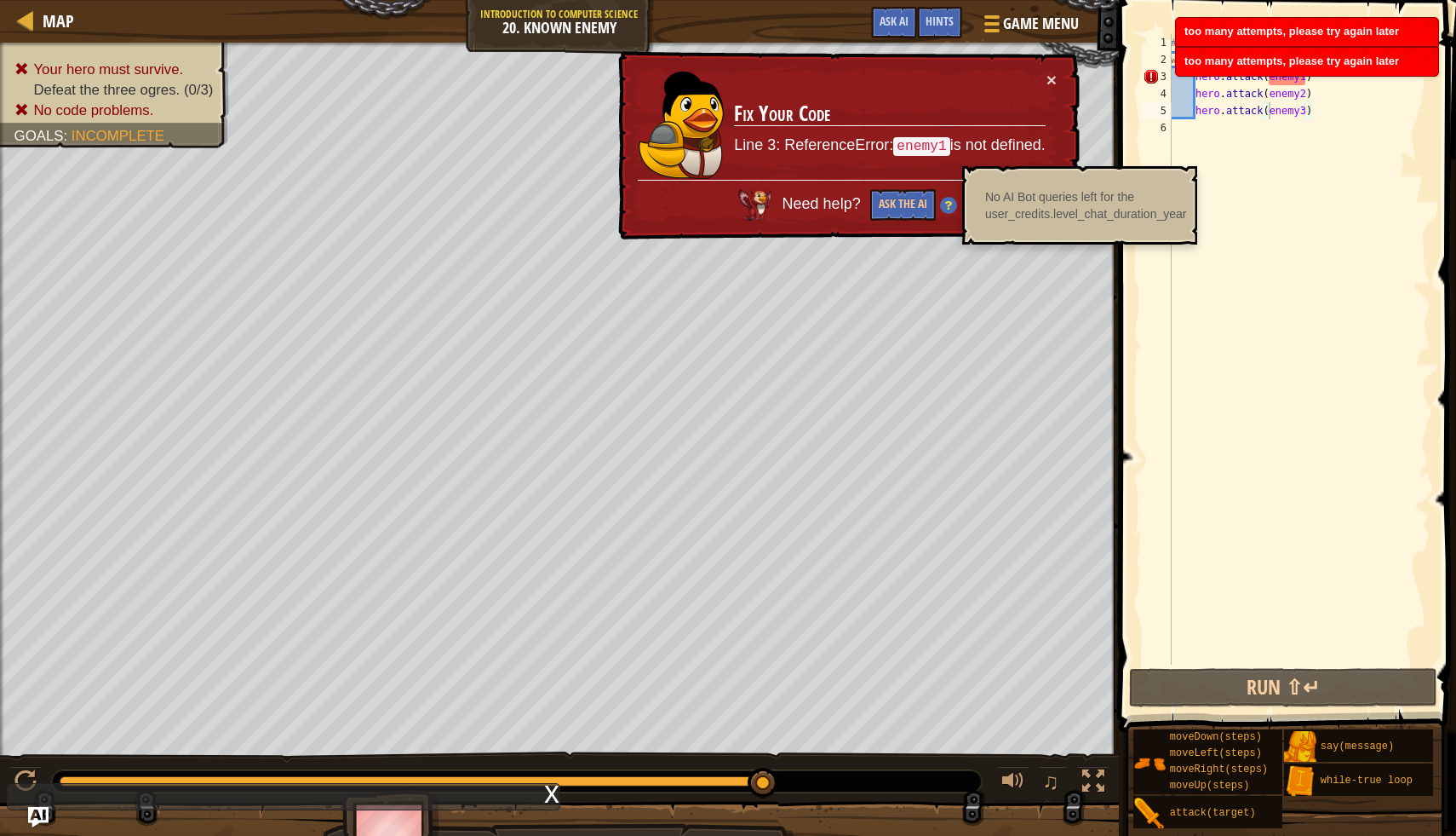
click at [939, 214] on div "Need help? Ask the AI" at bounding box center [847, 200] width 419 height 42
click at [931, 193] on button "Ask the AI" at bounding box center [902, 205] width 66 height 32
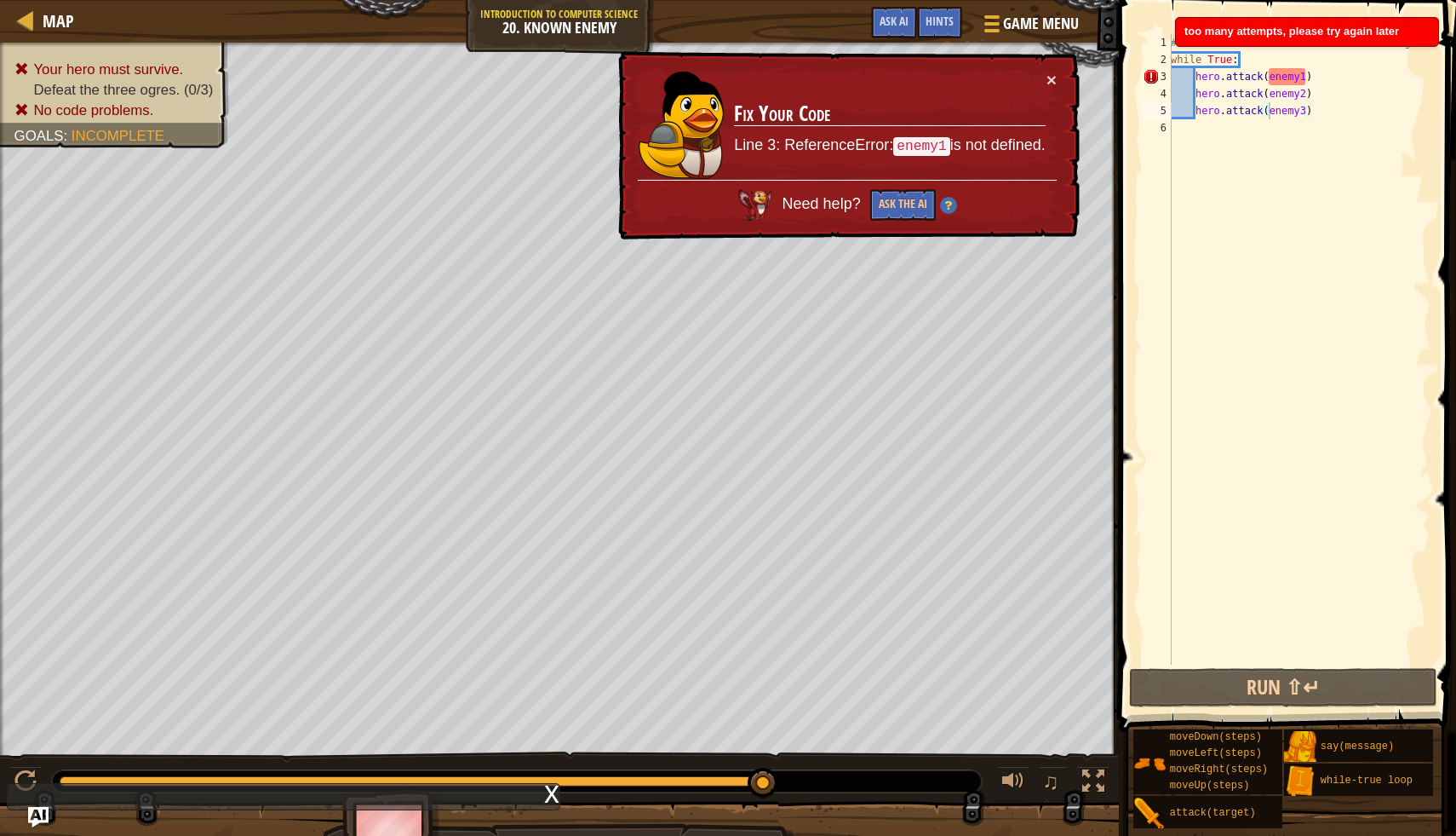
click at [922, 188] on div "Need help? Ask the AI" at bounding box center [847, 200] width 419 height 41
click at [917, 208] on button "Ask the AI" at bounding box center [902, 205] width 65 height 32
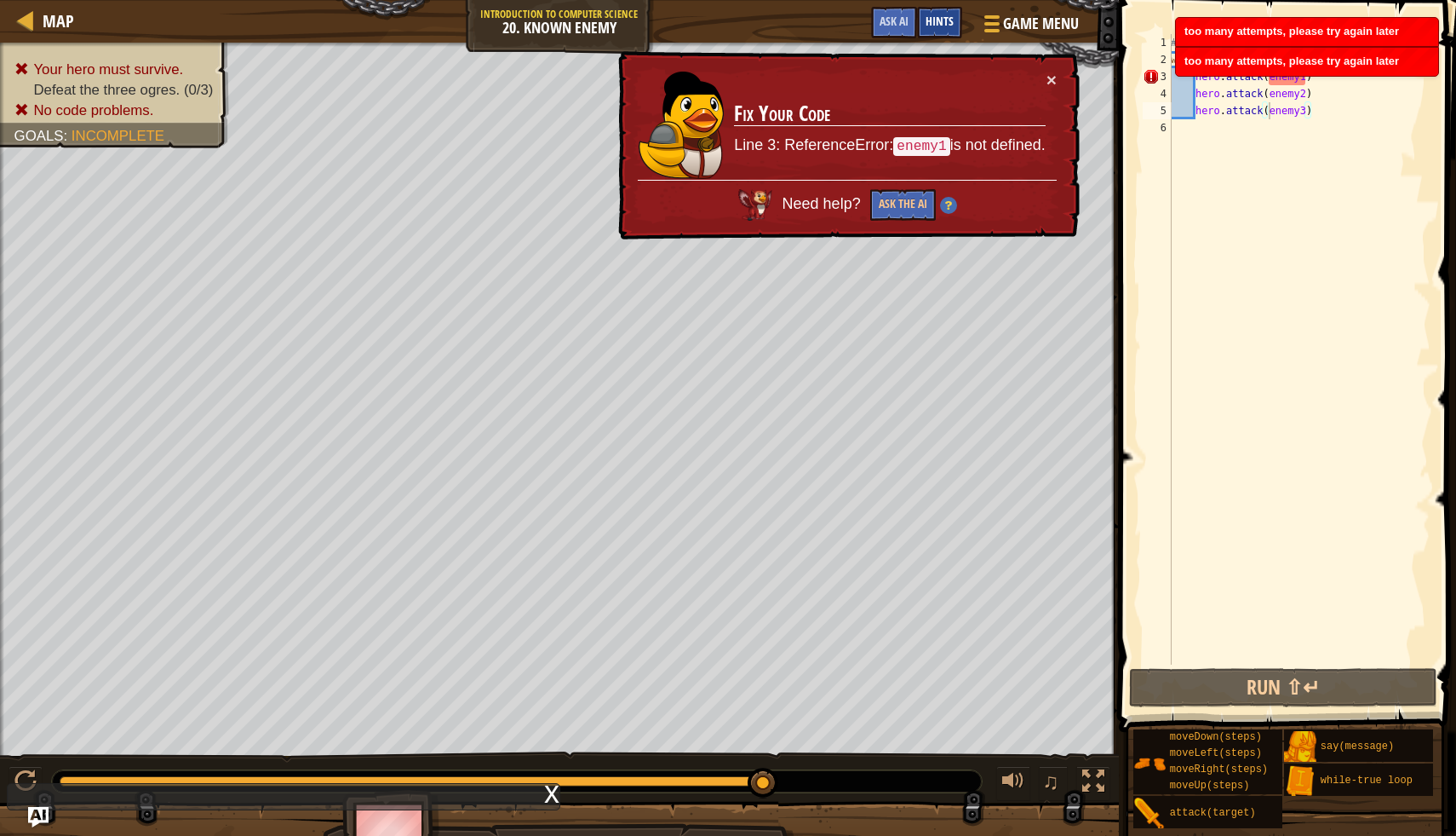
click at [958, 28] on div "Hints" at bounding box center [940, 22] width 45 height 31
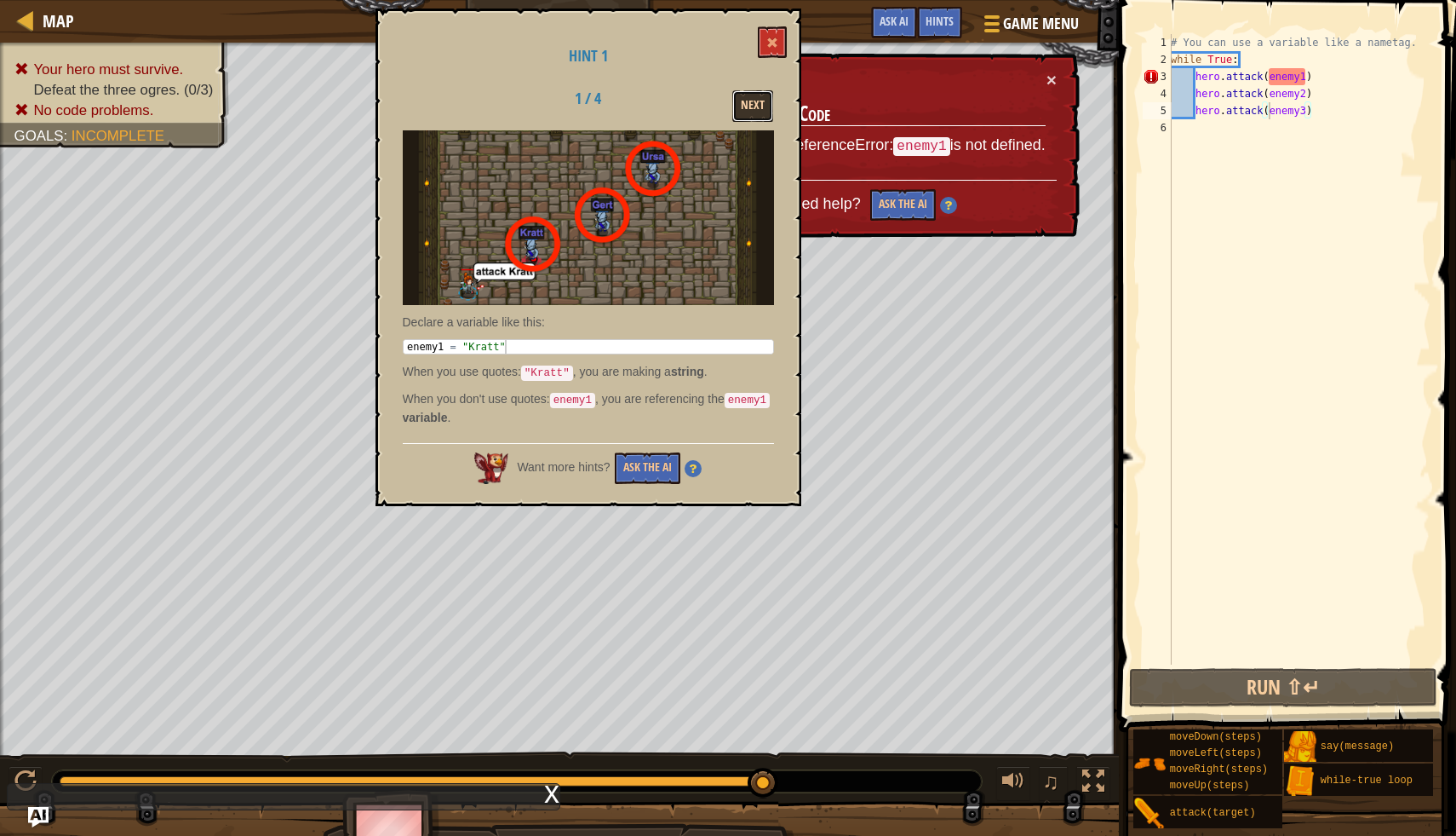
click at [760, 116] on button "Next" at bounding box center [753, 105] width 41 height 31
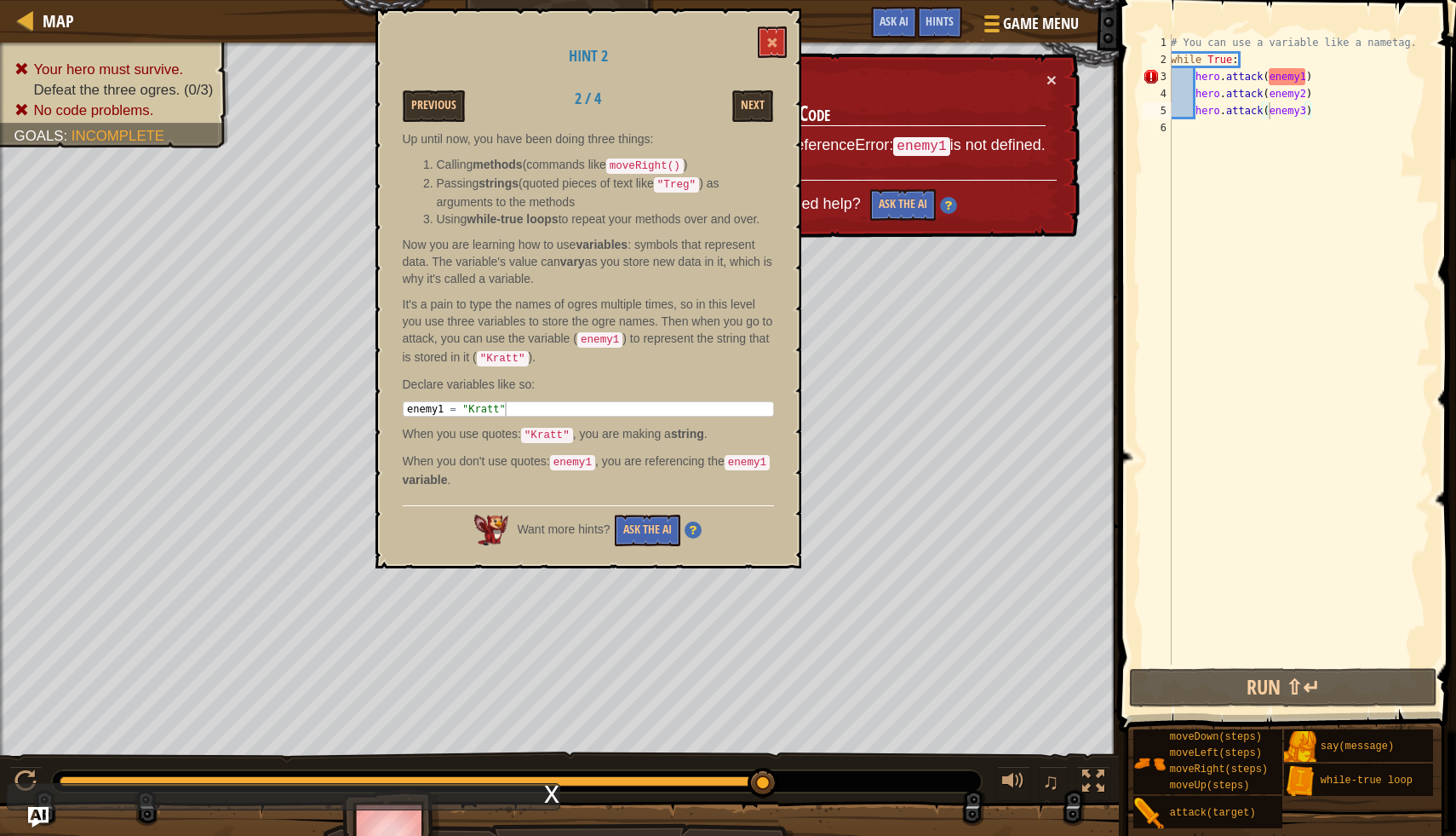
scroll to position [8, 0]
click at [1205, 133] on div "# You can use a variable like a nametag. while True : hero . attack ( enemy1 ) …" at bounding box center [1299, 366] width 263 height 665
click at [1194, 76] on div "# You can use a variable like a nametag. while True : hero . attack ( enemy1 ) …" at bounding box center [1299, 366] width 263 height 665
type textarea "hero.attack(enemy1)"
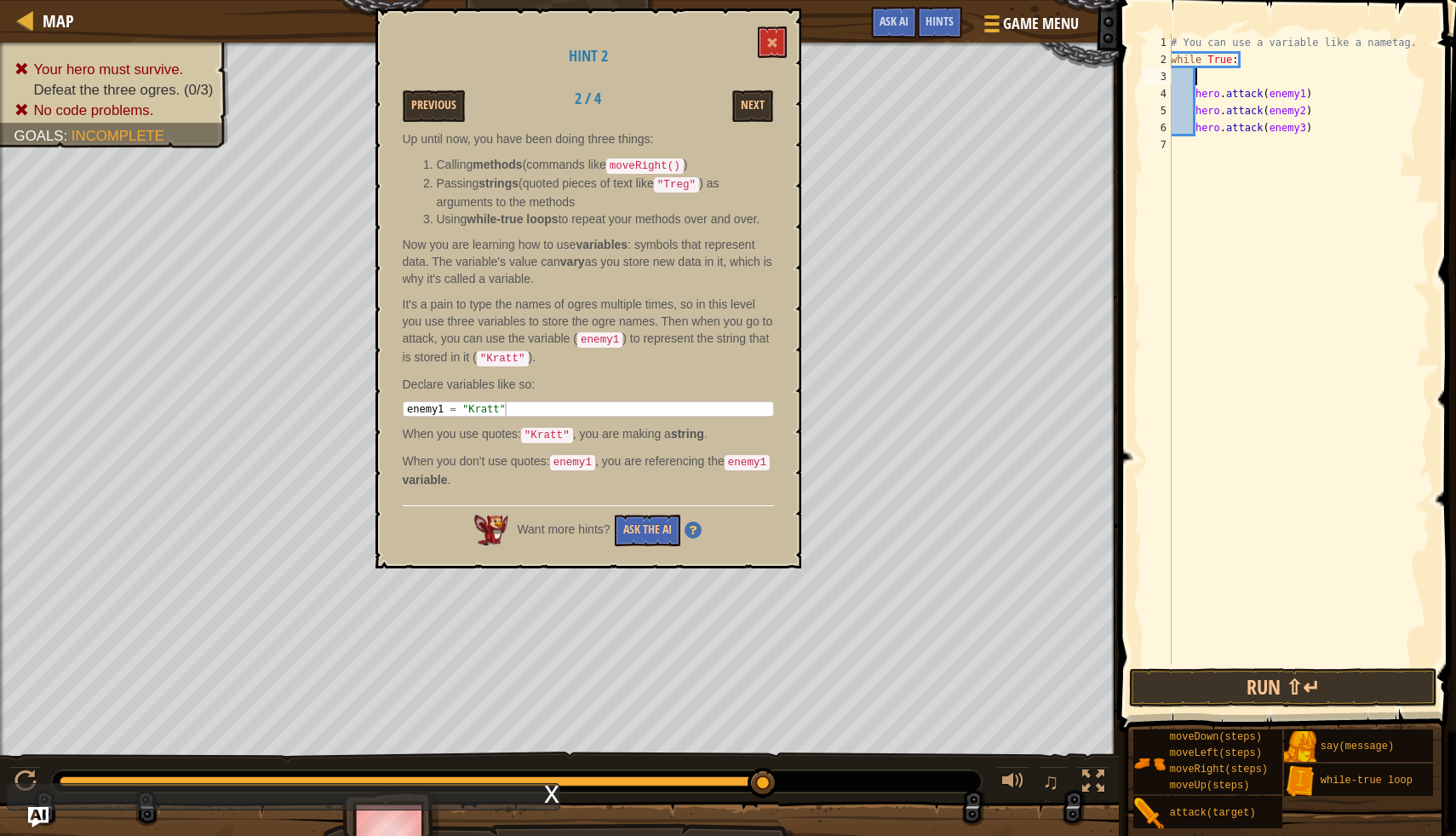
click at [1201, 78] on div "# You can use a variable like a nametag. while True : hero . attack ( enemy1 ) …" at bounding box center [1299, 366] width 263 height 665
type textarea "f"
click at [1194, 99] on div "# You can use a variable like a nametag. while True : hero . attack ( enemy1 ) …" at bounding box center [1299, 366] width 263 height 665
click at [1195, 65] on div "# You can use a variable like a nametag. while True : hero . attack ( enemy1 ) …" at bounding box center [1299, 366] width 263 height 665
type textarea "while True:"
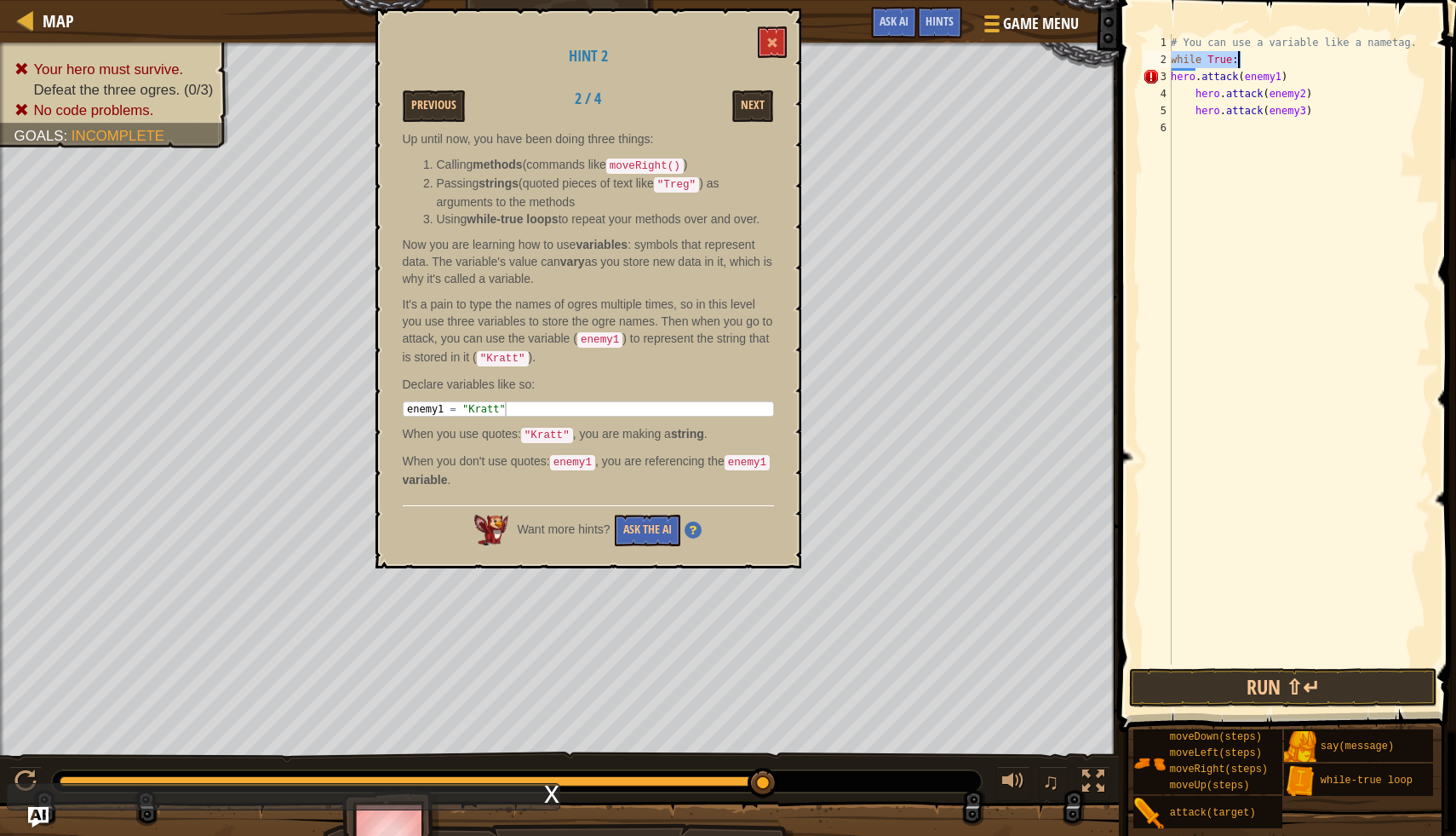
drag, startPoint x: 1172, startPoint y: 56, endPoint x: 1257, endPoint y: 61, distance: 85.1
click at [1261, 61] on div "# You can use a variable like a nametag. while True : hero . attack ( enemy1 ) …" at bounding box center [1299, 366] width 263 height 665
type textarea "w"
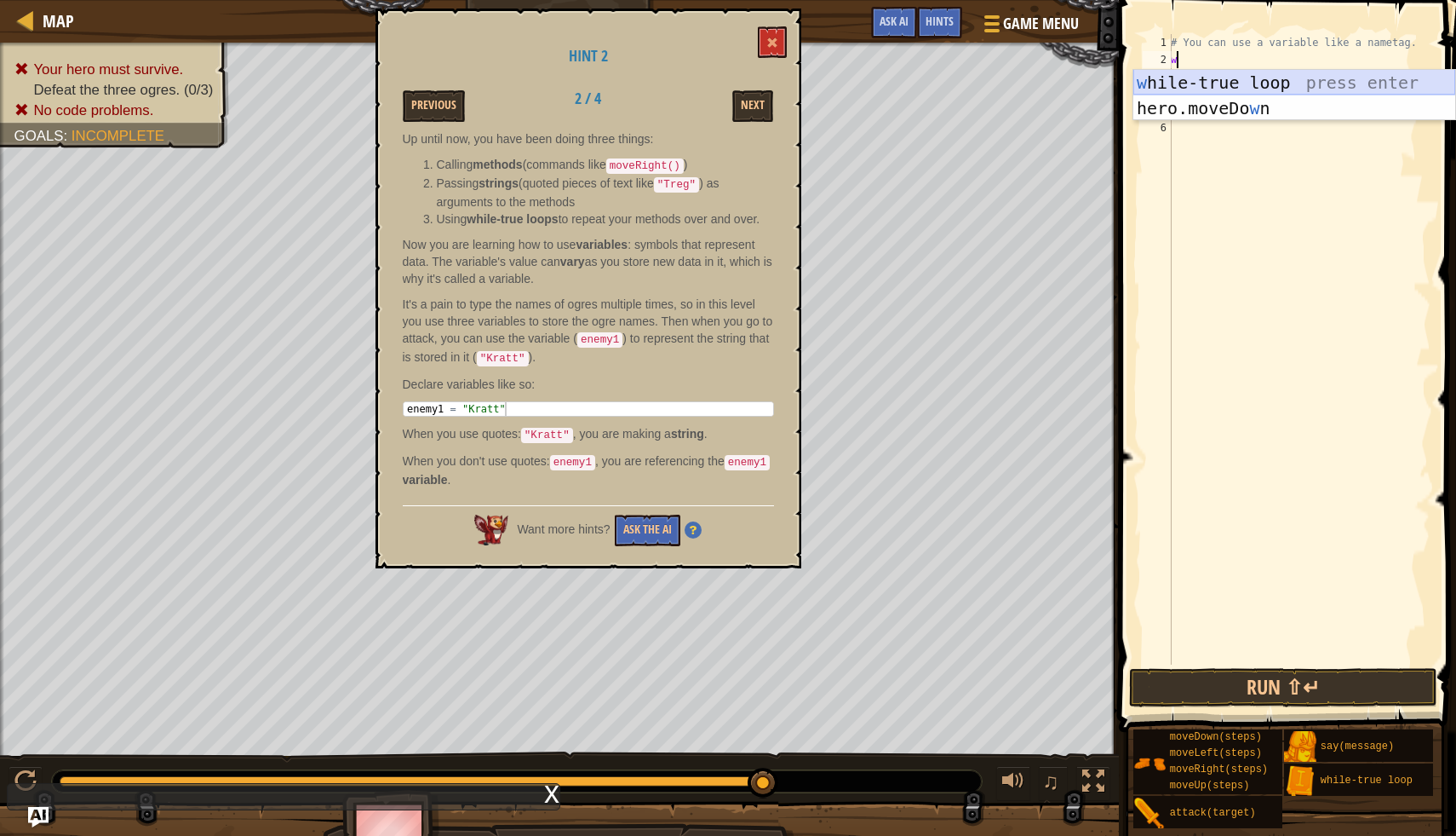
click at [1240, 76] on div "w [PERSON_NAME]-true loop press enter hero.moveDo w n press enter" at bounding box center [1294, 121] width 322 height 102
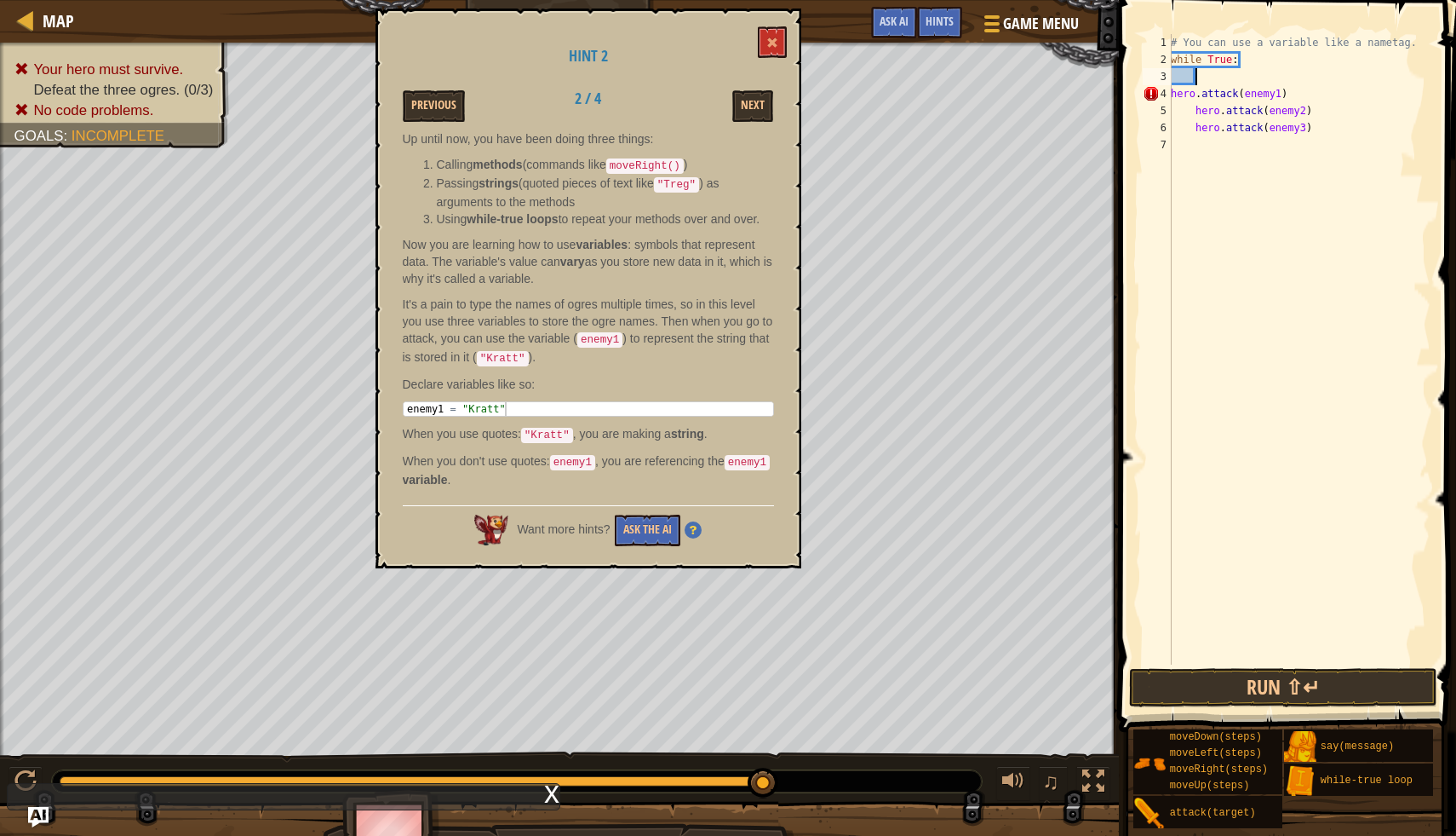
click at [1173, 98] on div "# You can use a variable like a nametag. while True : hero . attack ( enemy1 ) …" at bounding box center [1299, 366] width 263 height 665
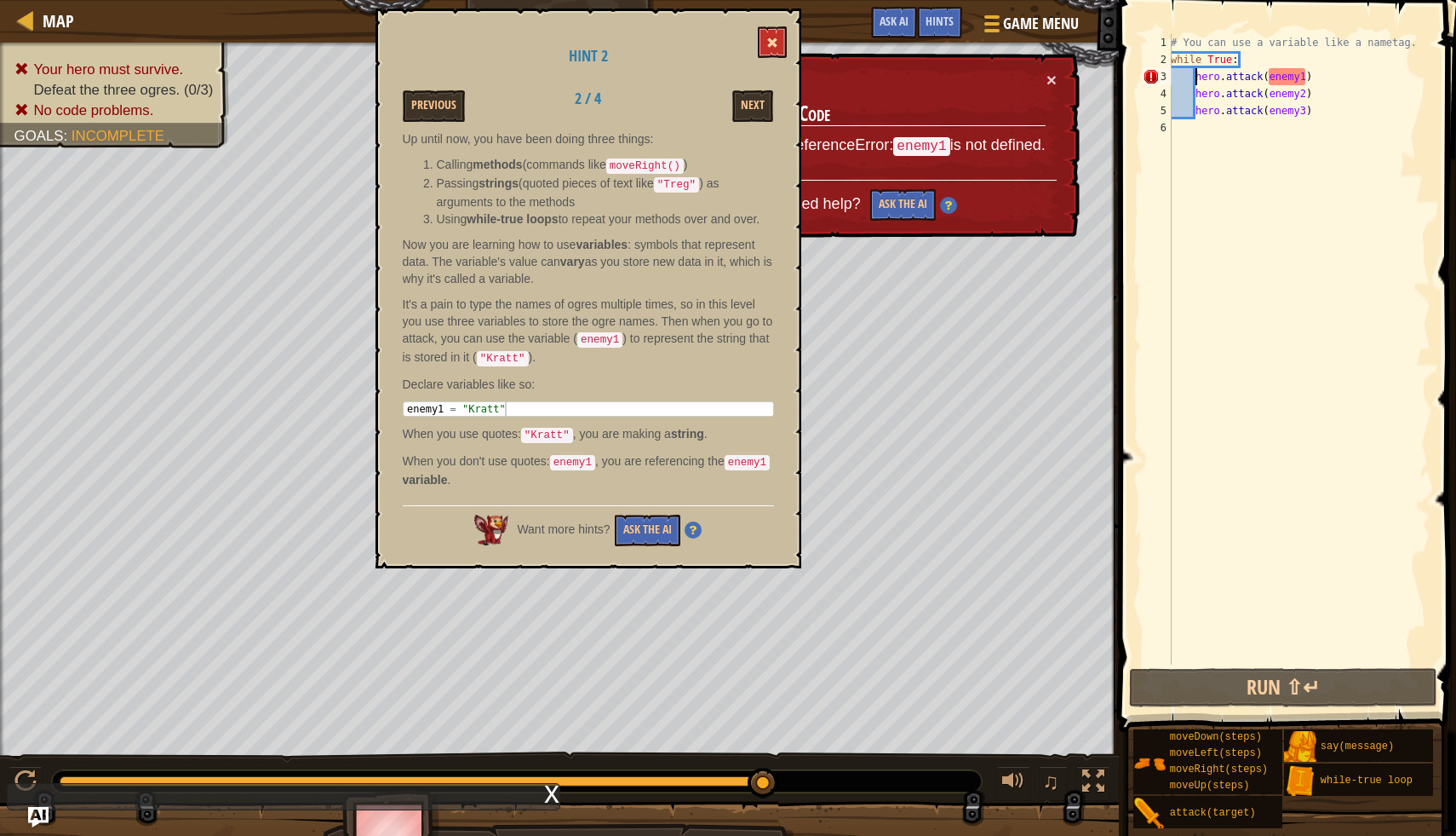
type textarea "hero.attack(enemy1)"
click at [761, 35] on button at bounding box center [772, 42] width 29 height 31
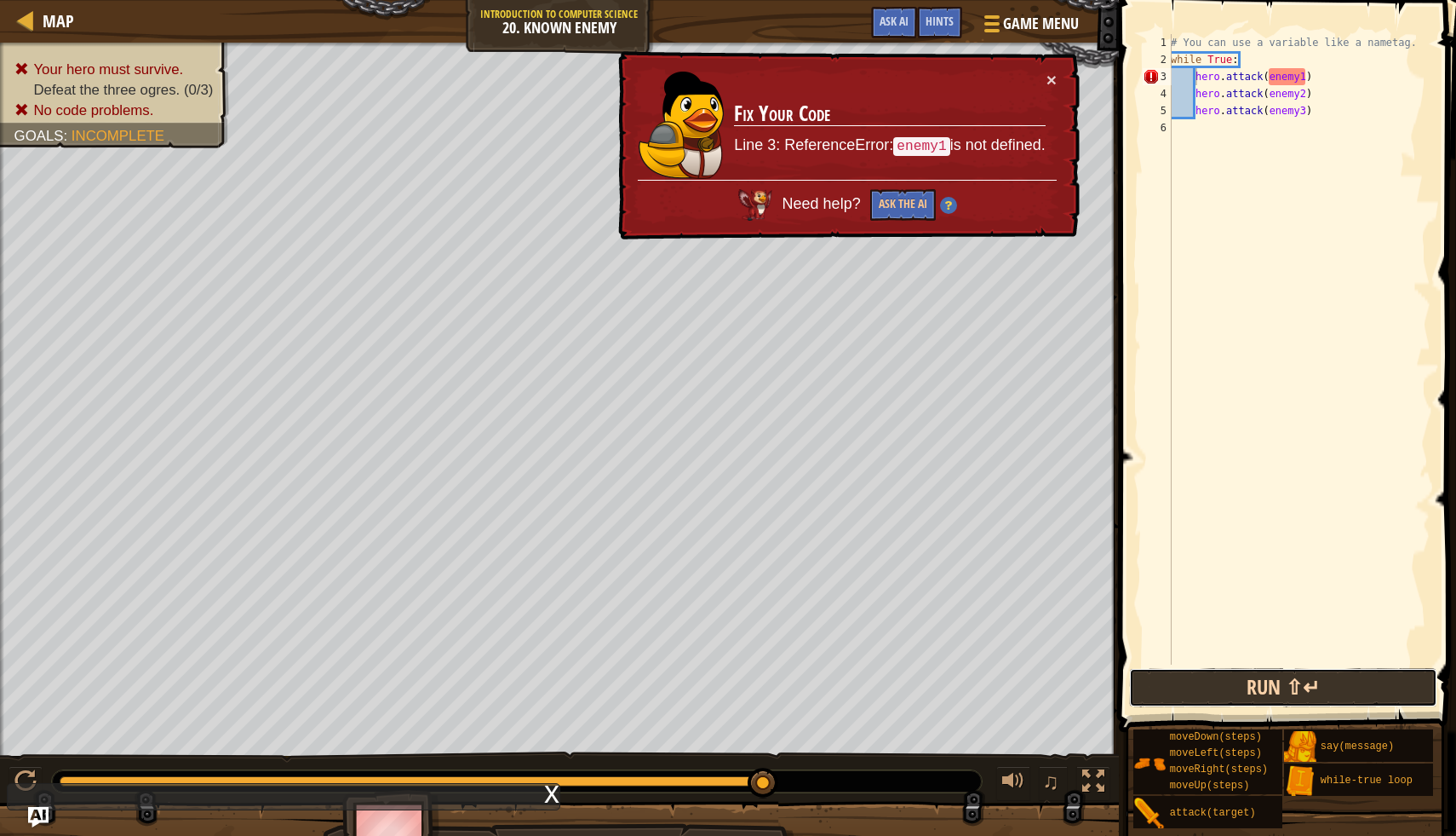
click at [1245, 686] on button "Run ⇧↵" at bounding box center [1283, 687] width 307 height 39
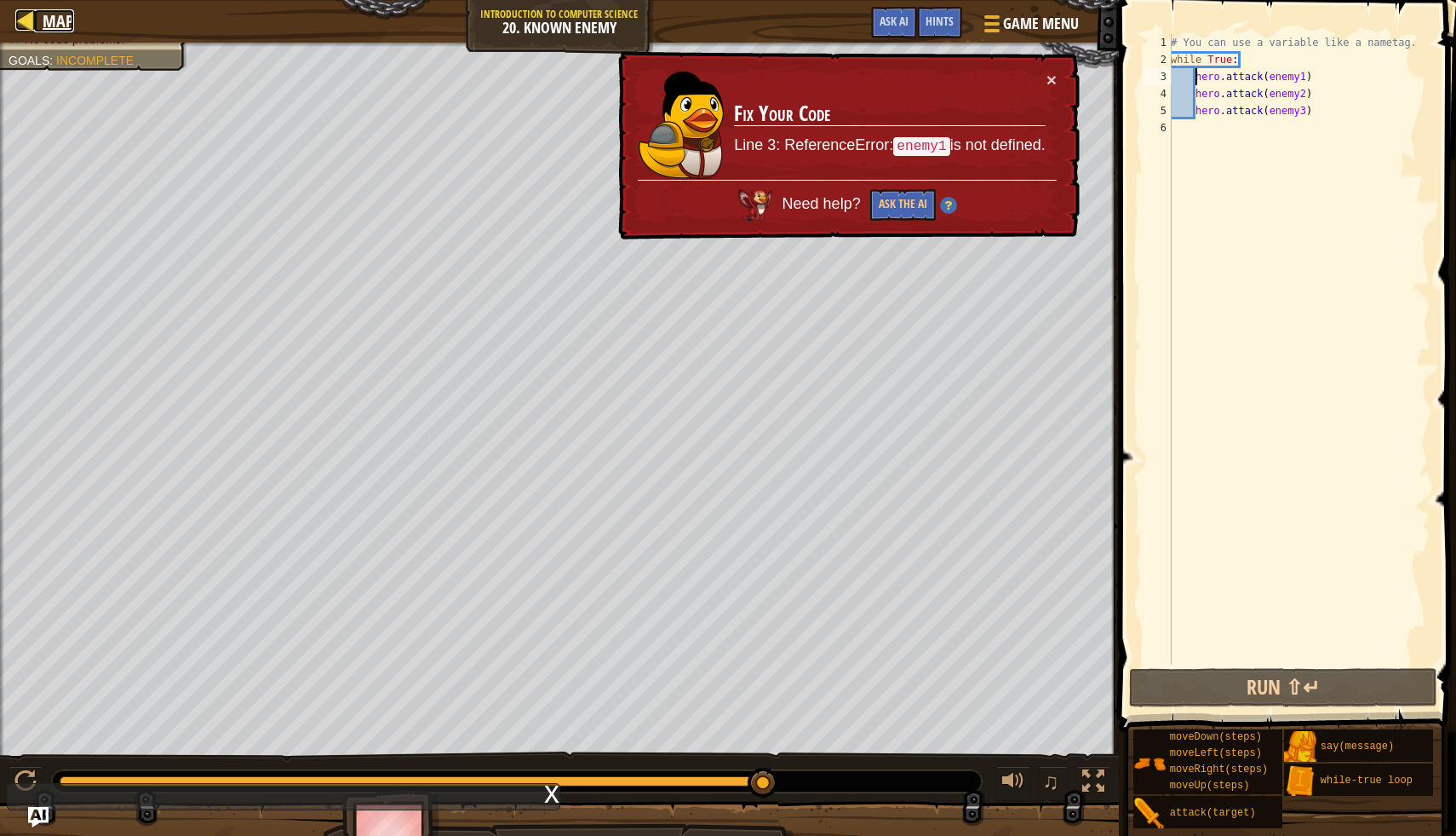
click at [29, 22] on div at bounding box center [26, 20] width 22 height 22
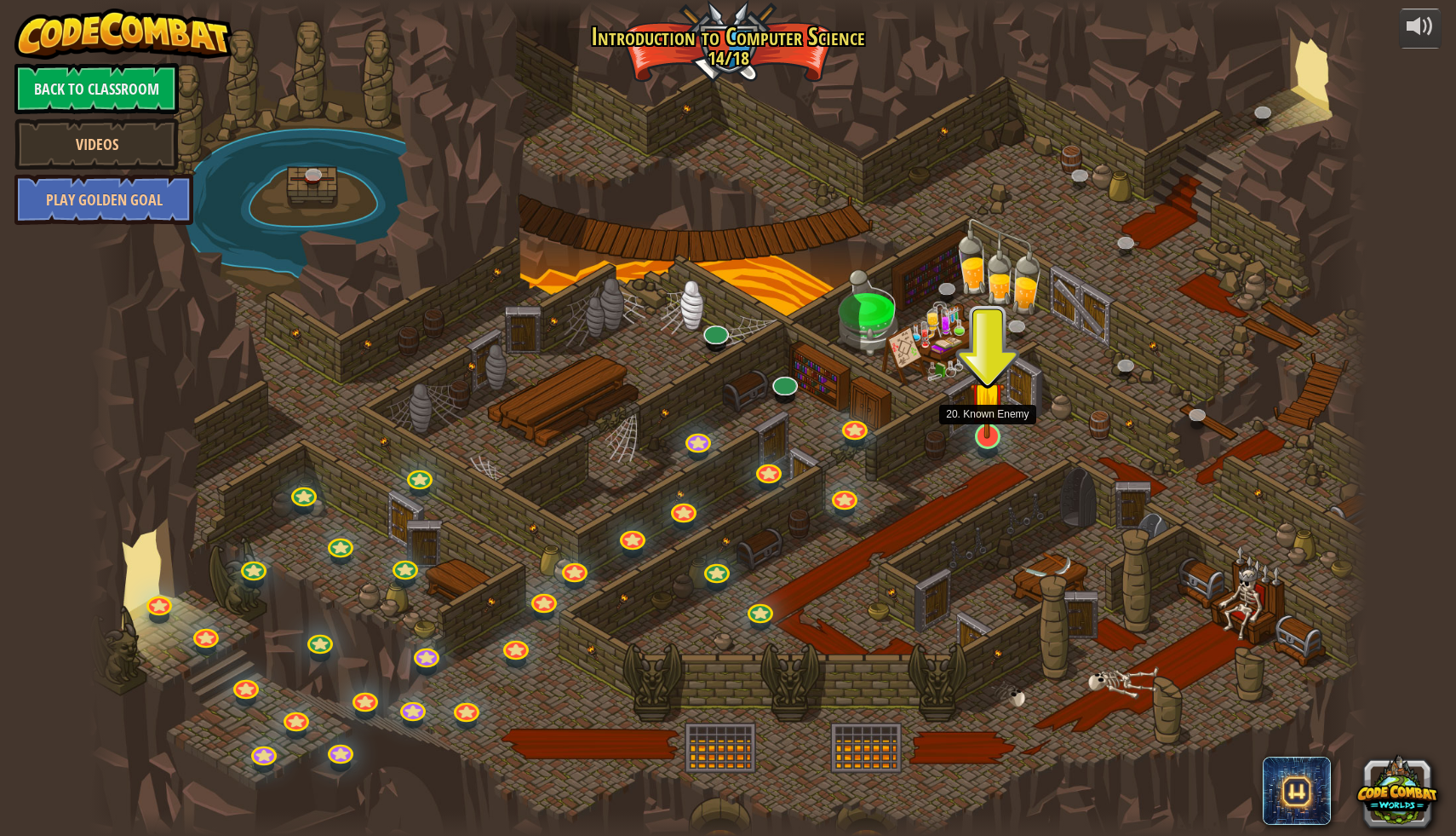
click at [1001, 424] on img at bounding box center [987, 398] width 35 height 80
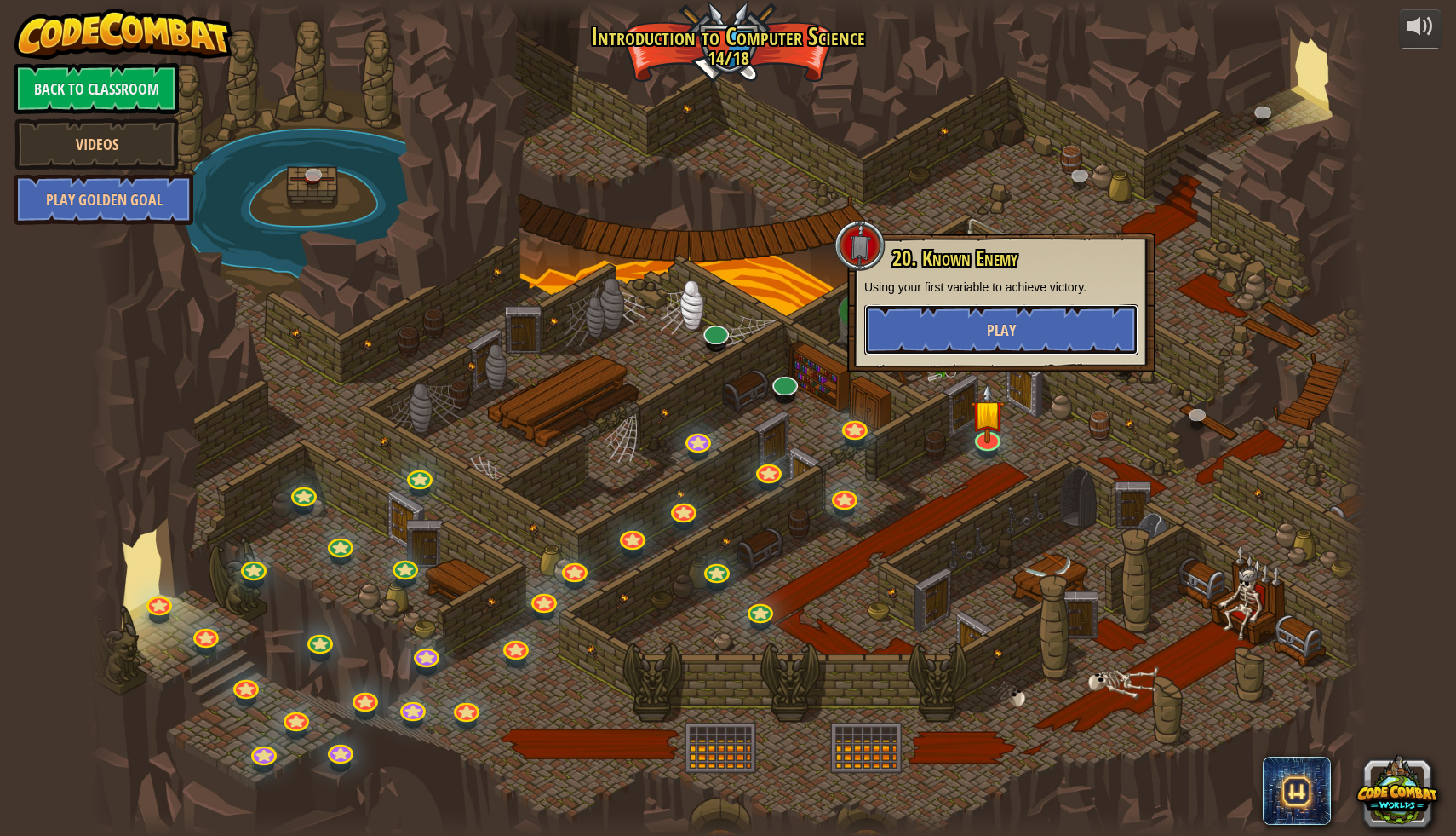
click at [992, 322] on span "Play" at bounding box center [1001, 330] width 29 height 22
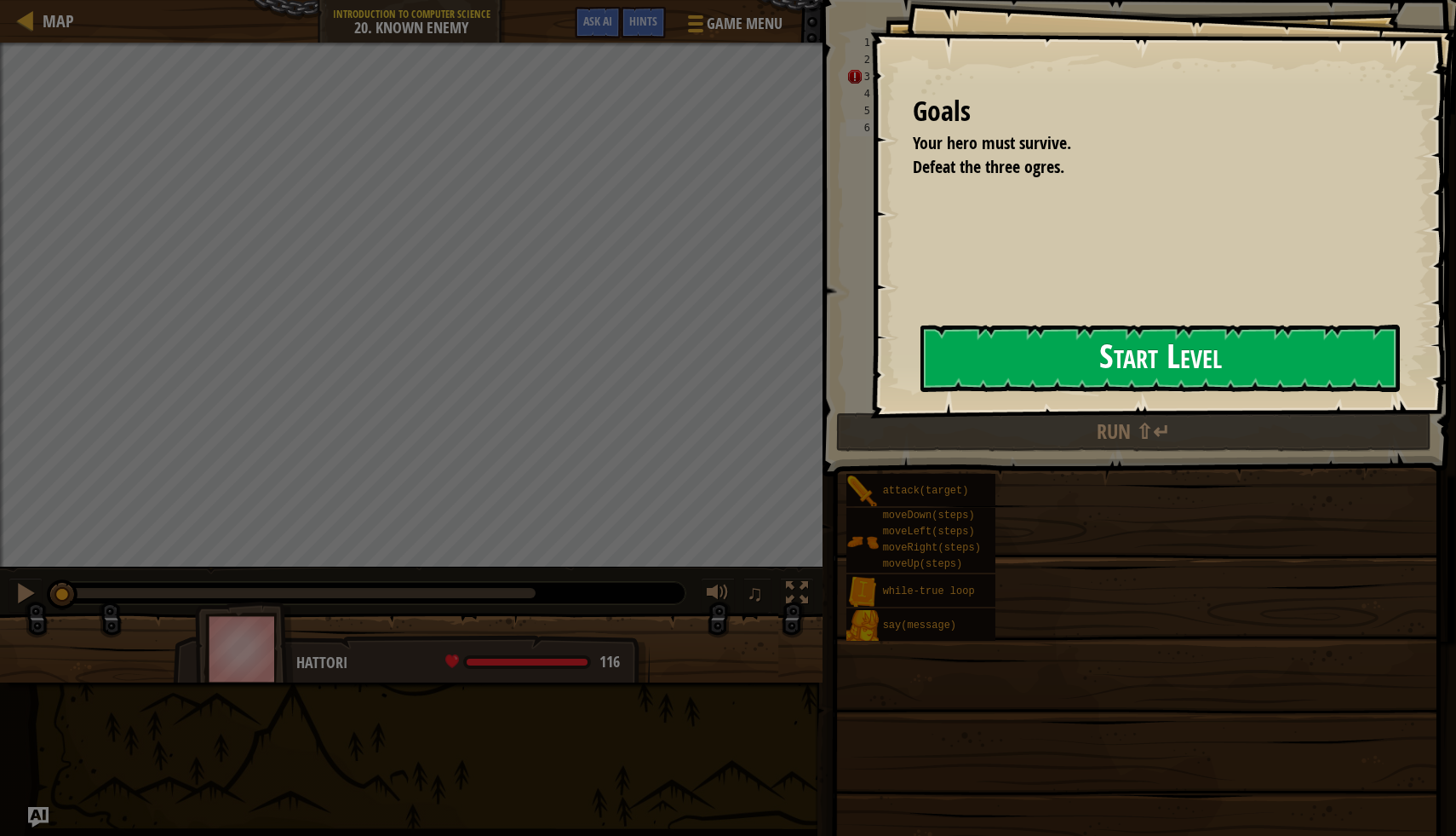
click at [1078, 352] on button "Start Level" at bounding box center [1160, 357] width 479 height 67
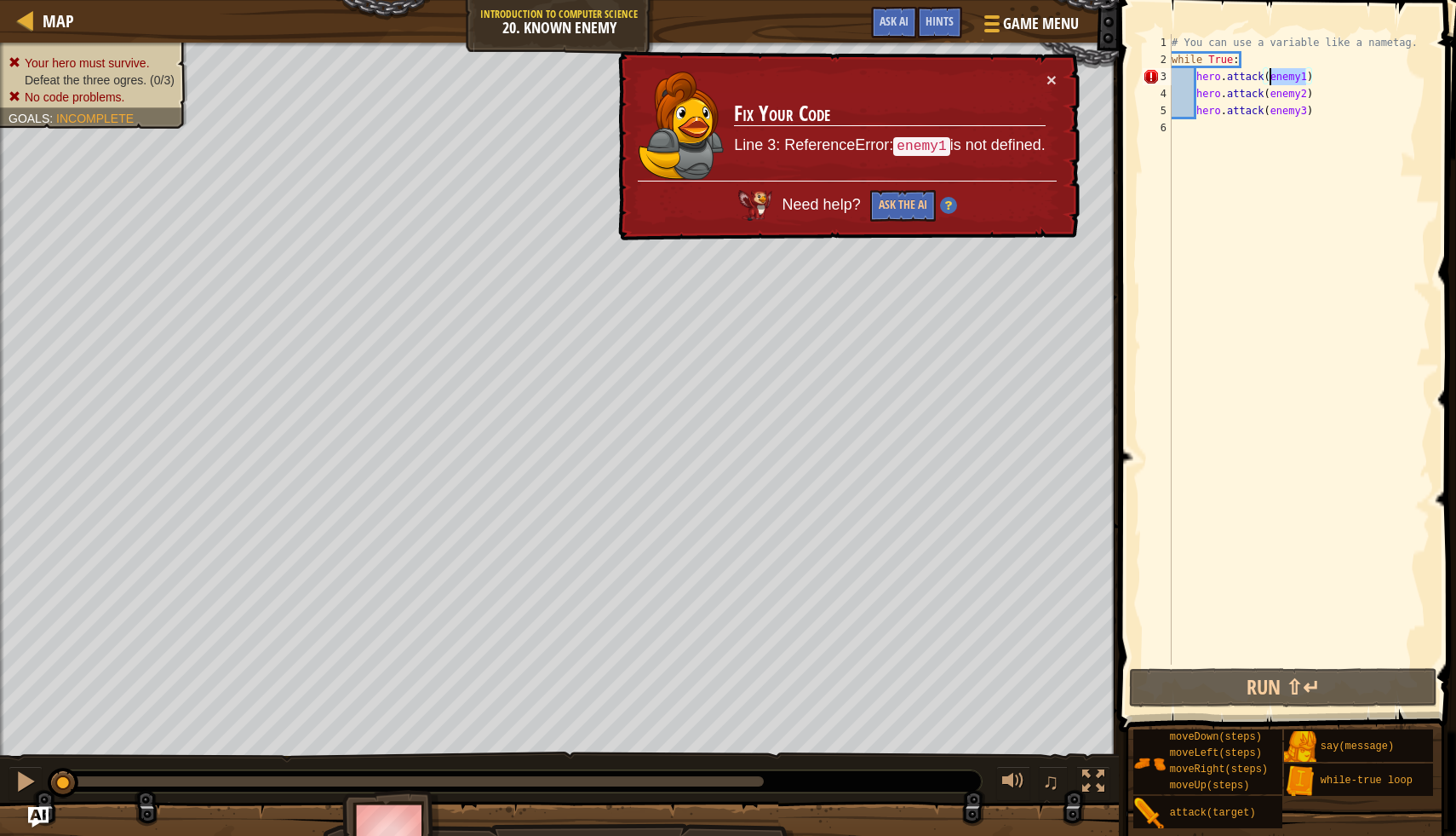
drag, startPoint x: 1308, startPoint y: 84, endPoint x: 1271, endPoint y: 81, distance: 37.1
click at [1271, 81] on div "# You can use a variable like a nametag. while True : hero . attack ( enemy1 ) …" at bounding box center [1299, 366] width 262 height 665
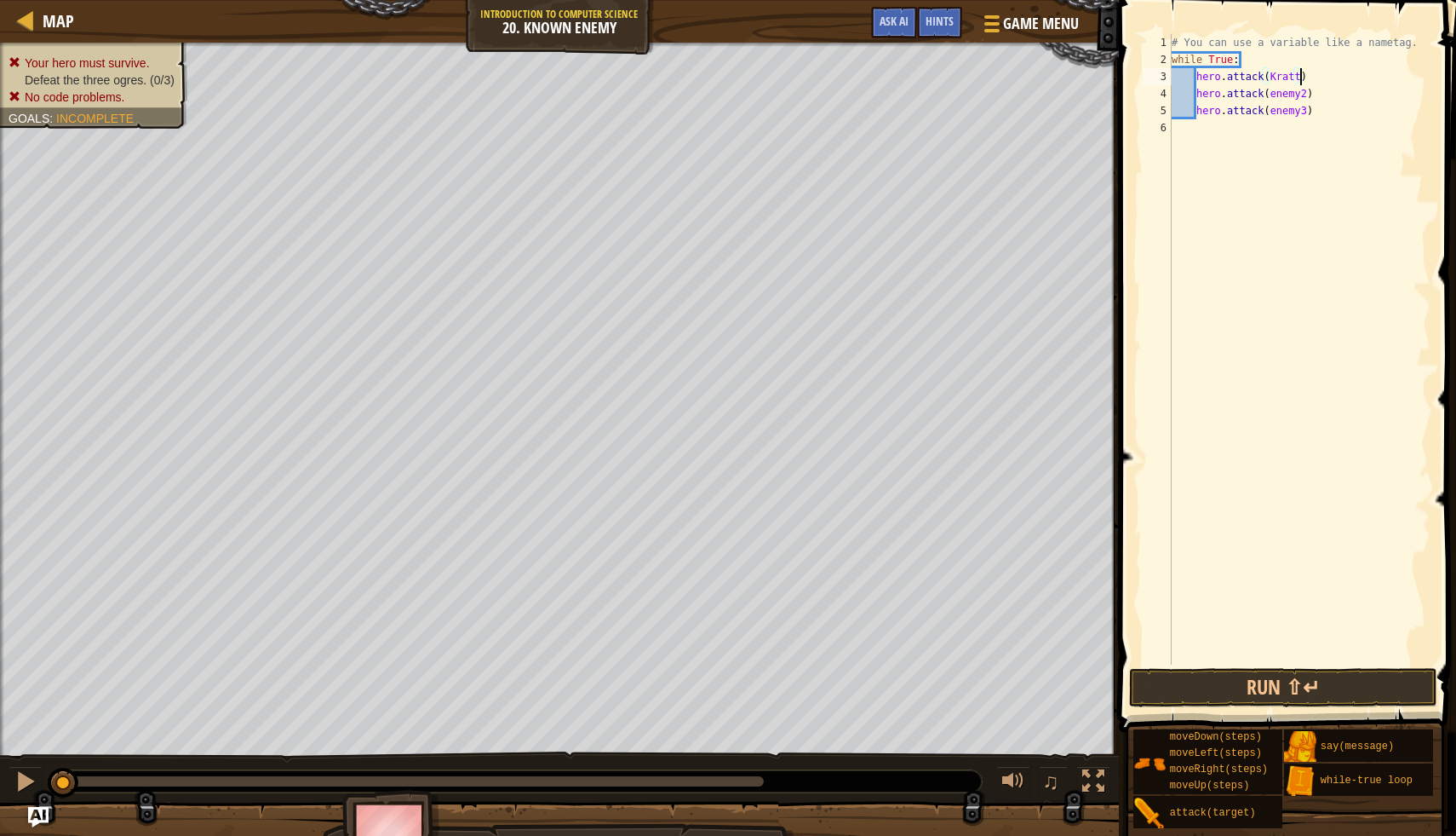
scroll to position [8, 10]
click at [1161, 688] on button "Run ⇧↵" at bounding box center [1283, 687] width 307 height 39
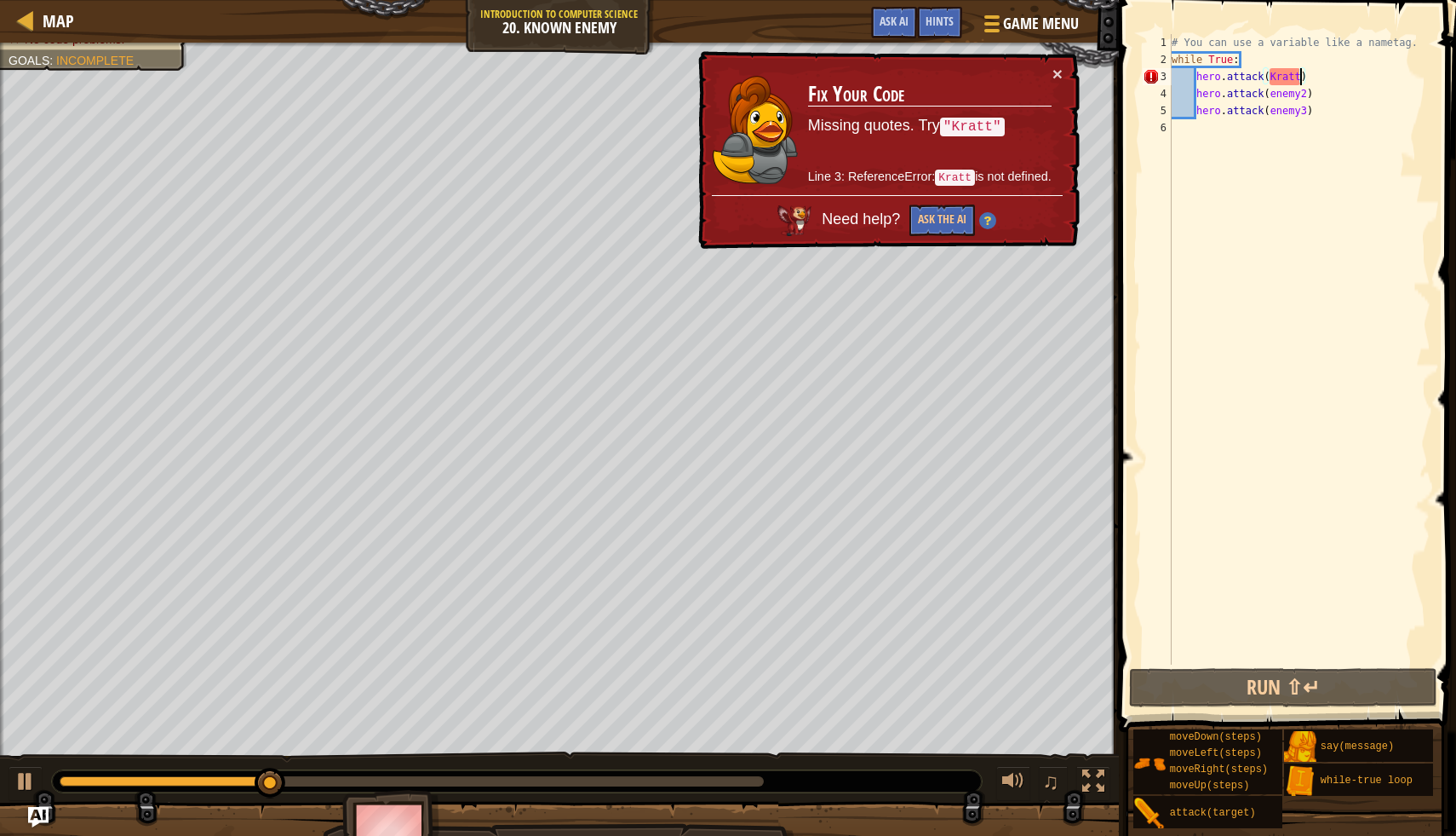
click at [1272, 78] on div "# You can use a variable like a nametag. while True : hero . attack ( [GEOGRAPH…" at bounding box center [1299, 366] width 262 height 665
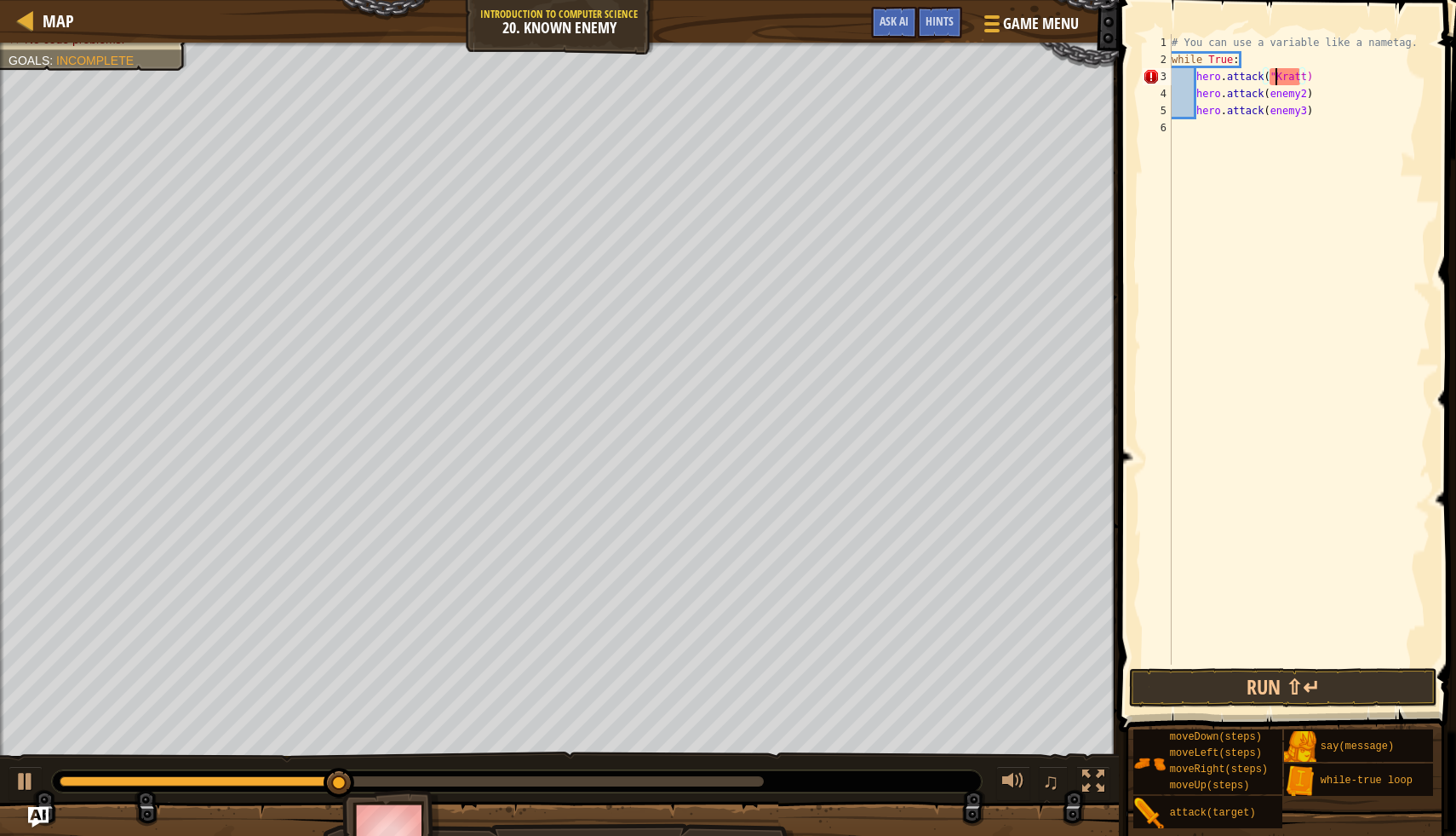
scroll to position [8, 9]
click at [1308, 81] on div "# You can use a variable like a nametag. while True : hero . attack ( "[PERSON_…" at bounding box center [1299, 366] width 262 height 665
click at [1275, 80] on div "# You can use a variable like a nametag. while True : hero . attack ( "" ) hero…" at bounding box center [1299, 366] width 262 height 665
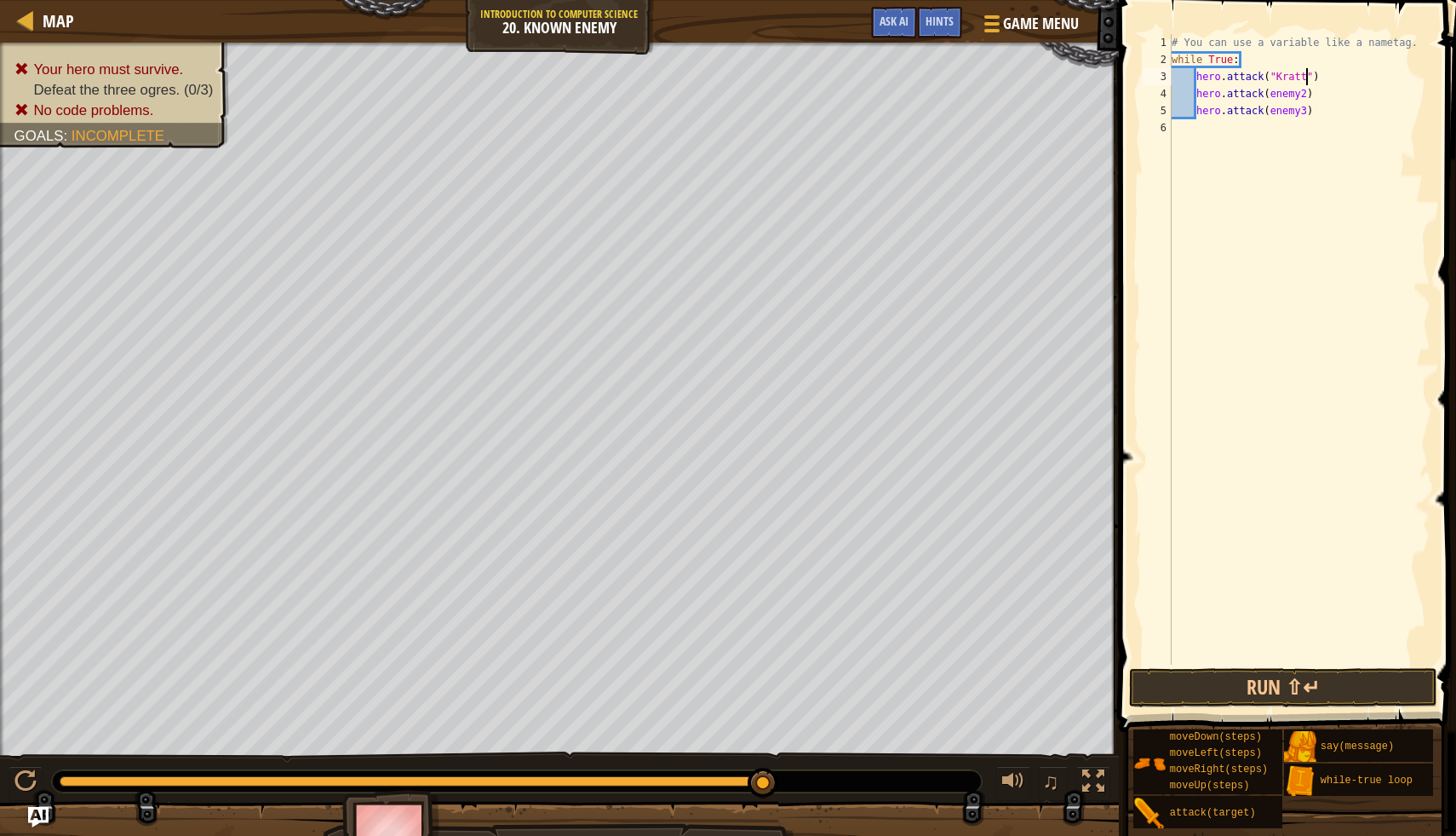
scroll to position [8, 11]
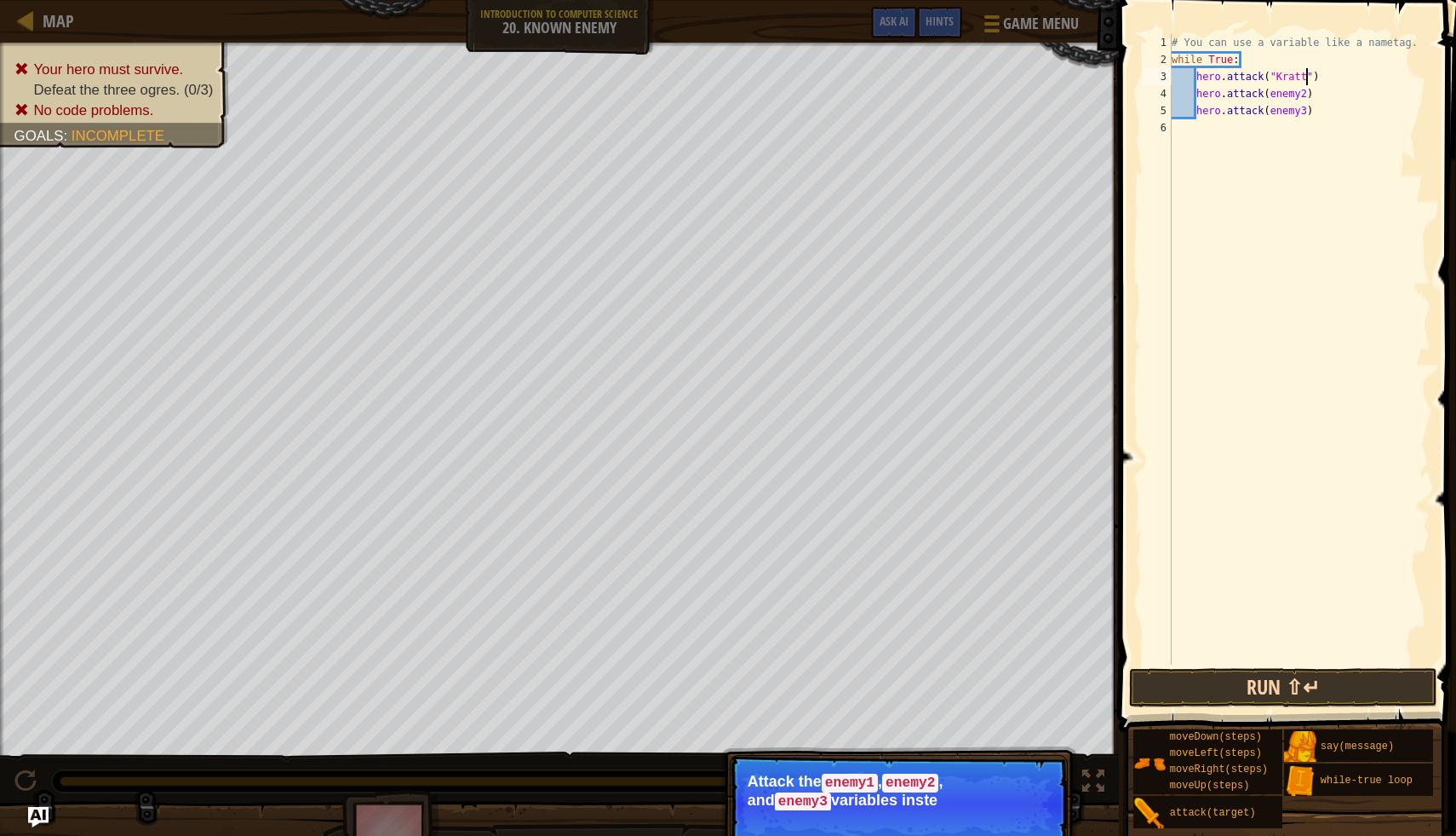
type textarea "hero.attack("Kratt")"
click at [1194, 694] on button "Run ⇧↵" at bounding box center [1283, 687] width 307 height 39
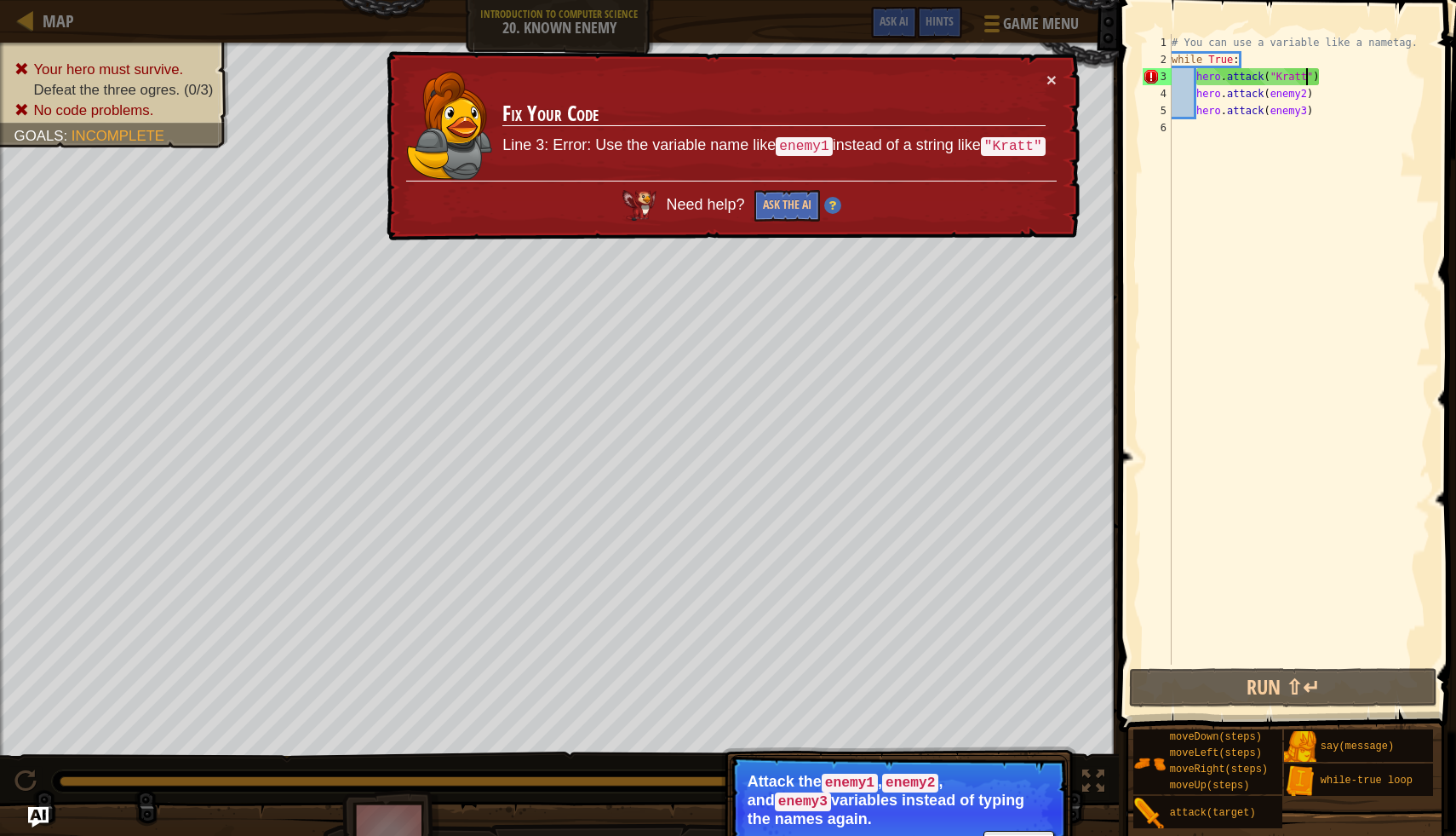
click at [1258, 132] on div "# You can use a variable like a nametag. while True : hero . attack ( "[PERSON_…" at bounding box center [1299, 366] width 262 height 665
click at [1181, 61] on div "# You can use a variable like a nametag. while True : hero . attack ( "[PERSON_…" at bounding box center [1299, 366] width 262 height 665
type textarea "while True:"
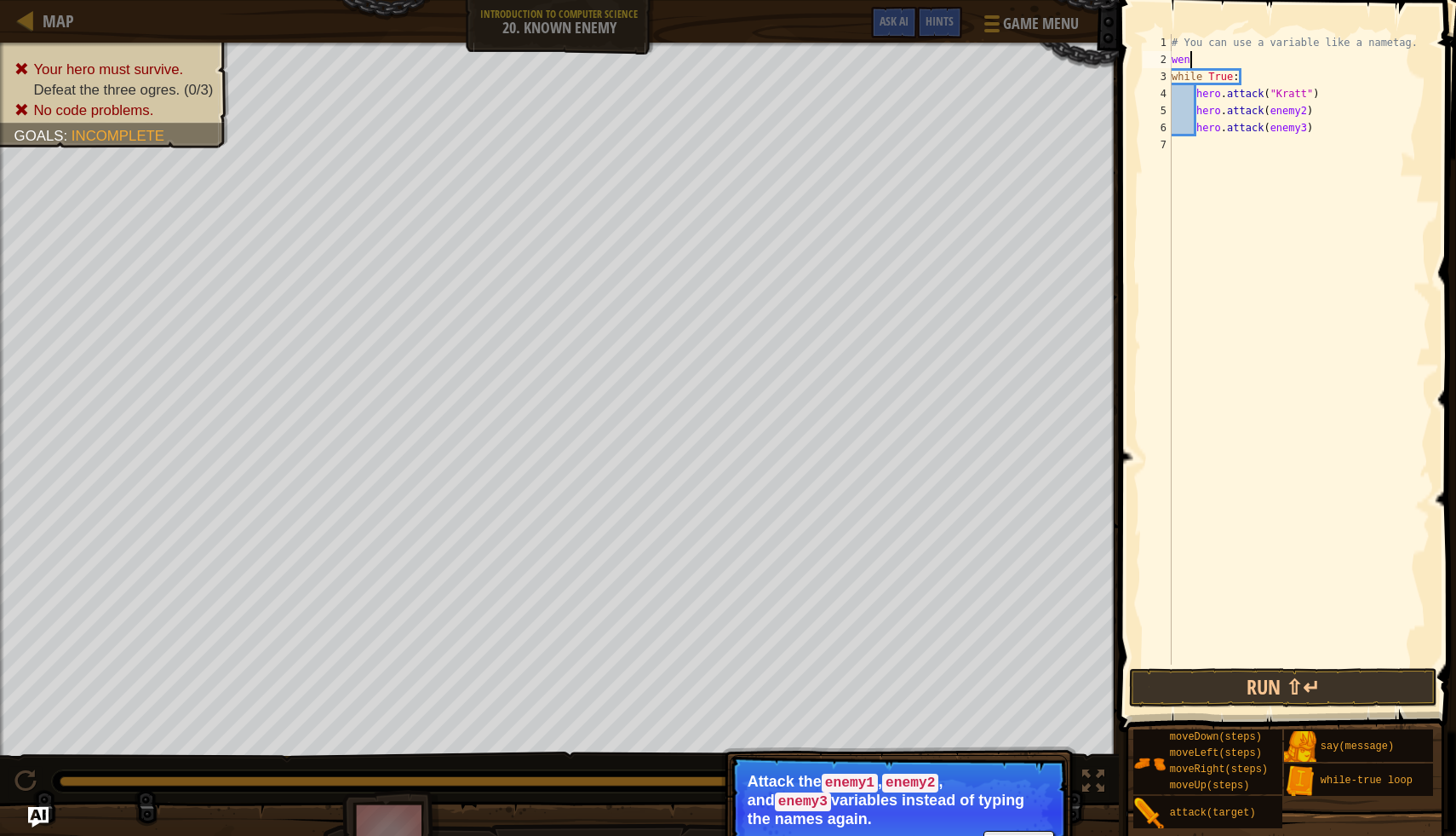
type textarea "w"
click at [1227, 62] on div "# You can use a variable like a nametag. enemy1 = [PERSON_NAME] while True : he…" at bounding box center [1299, 366] width 262 height 665
click at [1268, 61] on div "# You can use a variable like a nametag. enemy1 = "[PERSON_NAME] while True : h…" at bounding box center [1299, 366] width 262 height 665
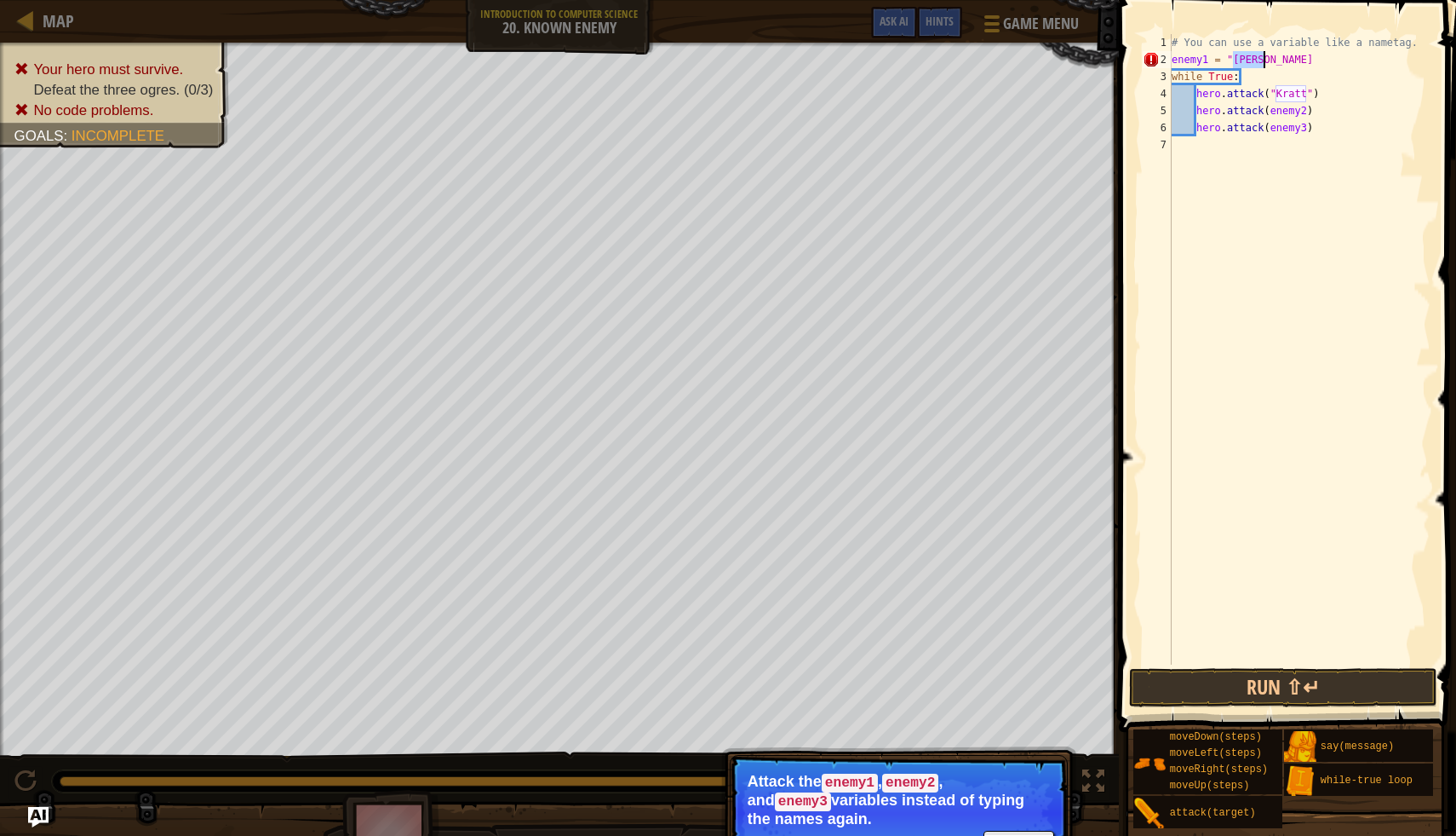
click at [1268, 61] on div "# You can use a variable like a nametag. enemy1 = "[PERSON_NAME] while True : h…" at bounding box center [1299, 366] width 262 height 665
type textarea "enemy1 = "Kratt""
drag, startPoint x: 1247, startPoint y: 75, endPoint x: 1176, endPoint y: 79, distance: 71.1
click at [1176, 79] on div "# You can use a variable like a nametag. enemy1 = "[PERSON_NAME]" while True : …" at bounding box center [1299, 366] width 262 height 665
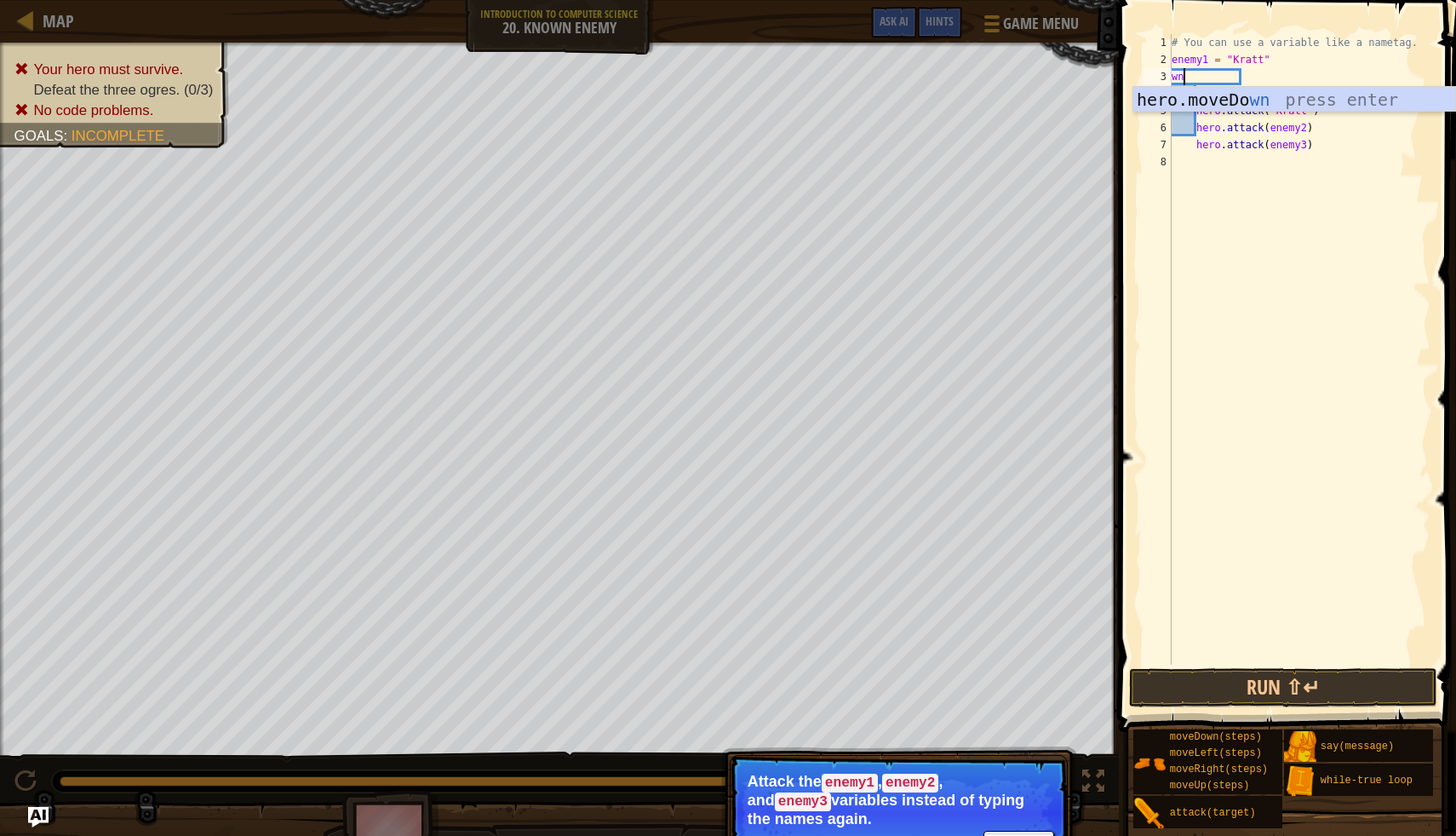
type textarea "w"
click at [1172, 73] on div "# You can use a variable like a nametag. enemy1 = "[PERSON_NAME]" while True : …" at bounding box center [1299, 366] width 262 height 665
type textarea "while True:"
click at [1188, 81] on div "# You can use a variable like a nametag. enemy1 = "[PERSON_NAME]" while True : …" at bounding box center [1299, 366] width 262 height 665
click at [1177, 60] on div "# You can use a variable like a nametag. enemy1 = "[PERSON_NAME]" while True : …" at bounding box center [1299, 366] width 262 height 665
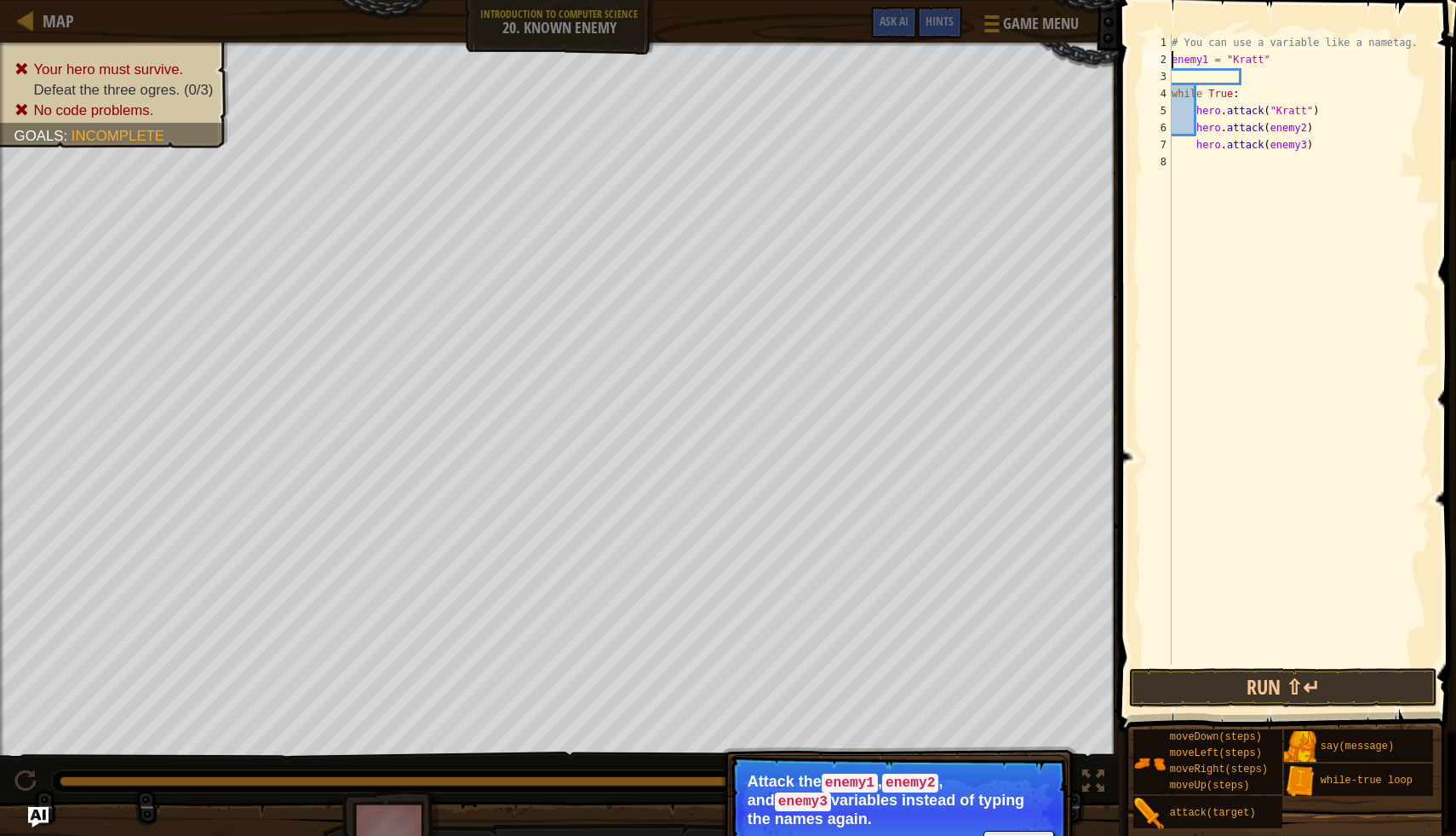
click at [1172, 58] on div "# You can use a variable like a nametag. enemy1 = "[PERSON_NAME]" while True : …" at bounding box center [1299, 366] width 262 height 665
click at [1171, 92] on div "4" at bounding box center [1157, 94] width 29 height 17
type textarea "while True:"
click at [1181, 70] on div "# You can use a variable like a nametag. enemy1 = "[PERSON_NAME]" while True : …" at bounding box center [1299, 366] width 262 height 665
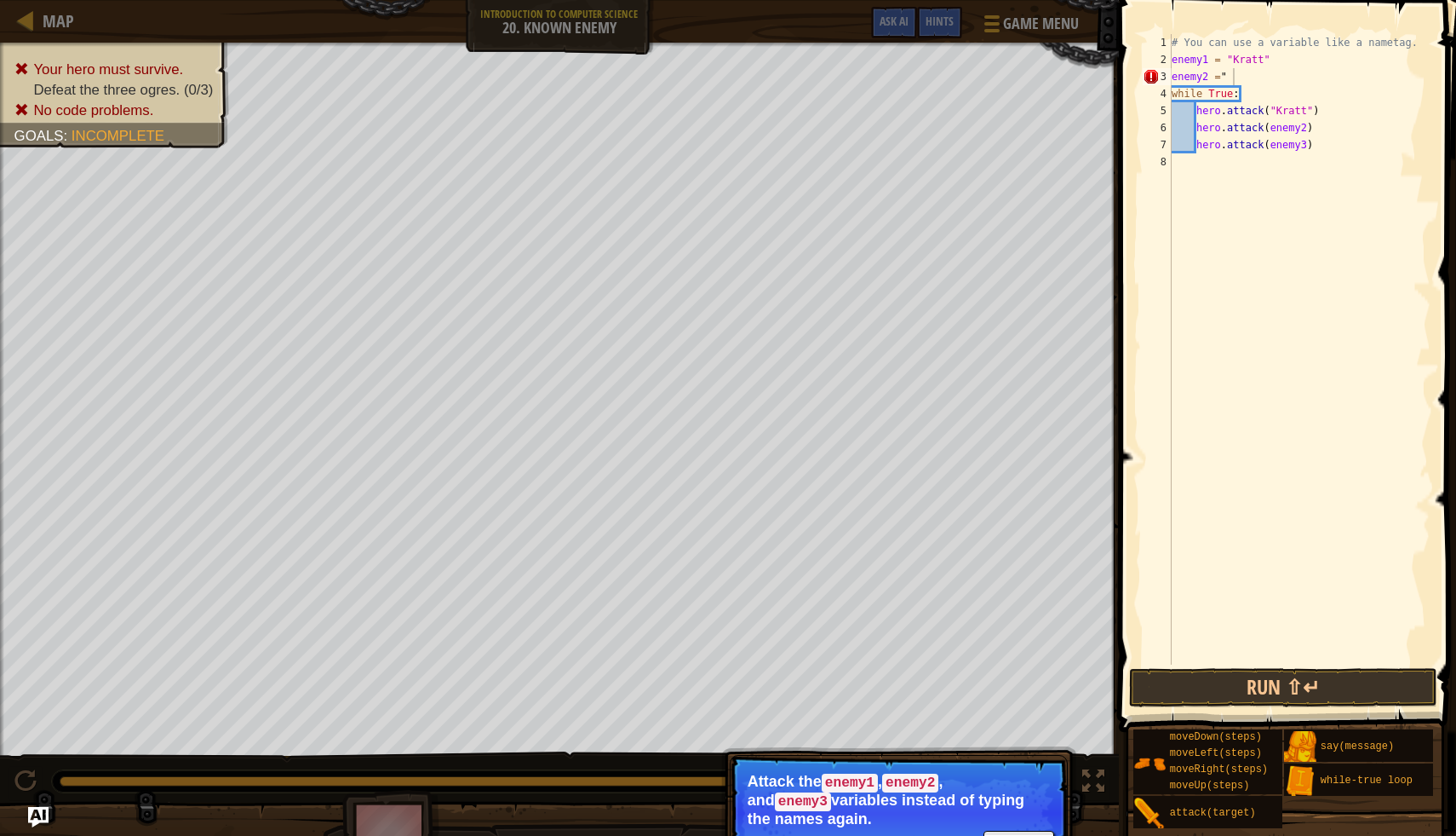
drag, startPoint x: 636, startPoint y: 782, endPoint x: 443, endPoint y: 777, distance: 193.1
click at [443, 777] on div "Your hero must survive. Defeat the three ogres. (0/3) No code problems. Goals :…" at bounding box center [728, 457] width 1456 height 828
click at [1021, 835] on button "Continue" at bounding box center [1018, 841] width 71 height 22
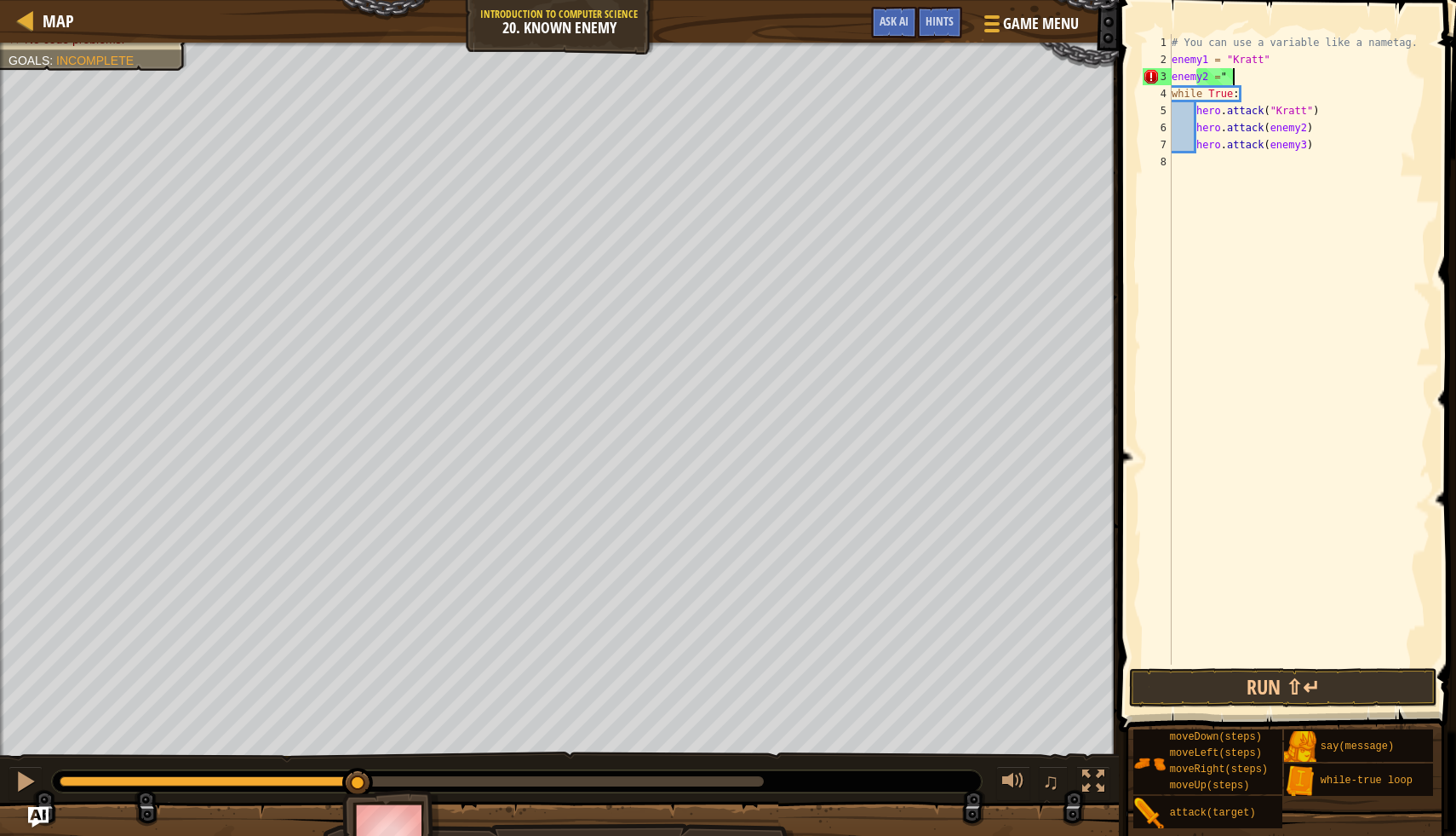
drag, startPoint x: 756, startPoint y: 782, endPoint x: 249, endPoint y: 764, distance: 507.3
click at [249, 764] on div "♫" at bounding box center [560, 777] width 1119 height 51
drag, startPoint x: 249, startPoint y: 764, endPoint x: 1, endPoint y: 770, distance: 248.1
click at [1, 770] on div "♫" at bounding box center [560, 777] width 1119 height 51
drag, startPoint x: 236, startPoint y: 776, endPoint x: 16, endPoint y: 766, distance: 220.2
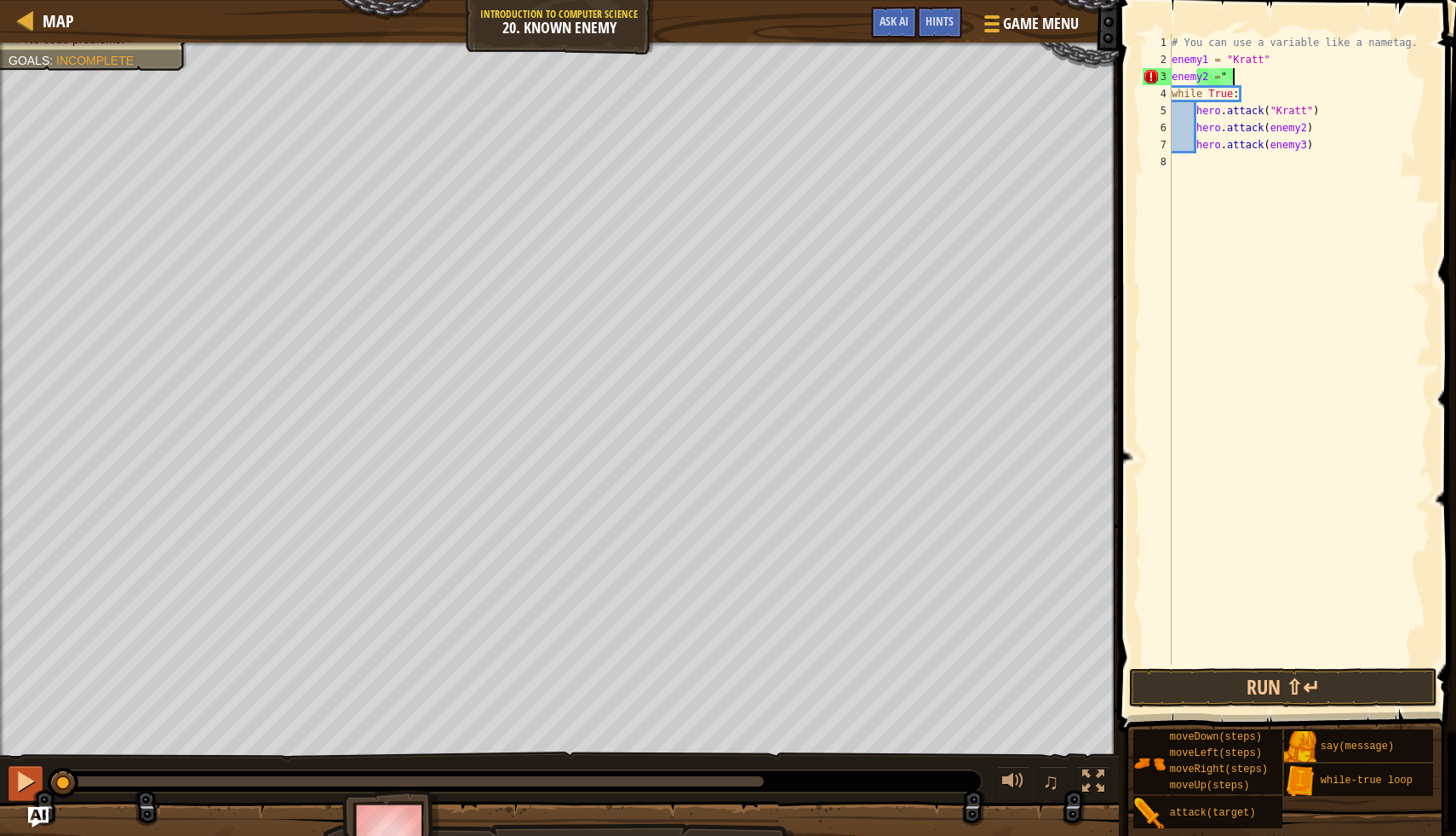
click at [16, 766] on div "♫" at bounding box center [560, 777] width 1119 height 51
drag, startPoint x: 1275, startPoint y: 115, endPoint x: 1311, endPoint y: 117, distance: 36.1
click at [1311, 117] on div "# You can use a variable like a nametag. enemy1 = "[PERSON_NAME]" enemy2 = "Ger…" at bounding box center [1299, 366] width 262 height 665
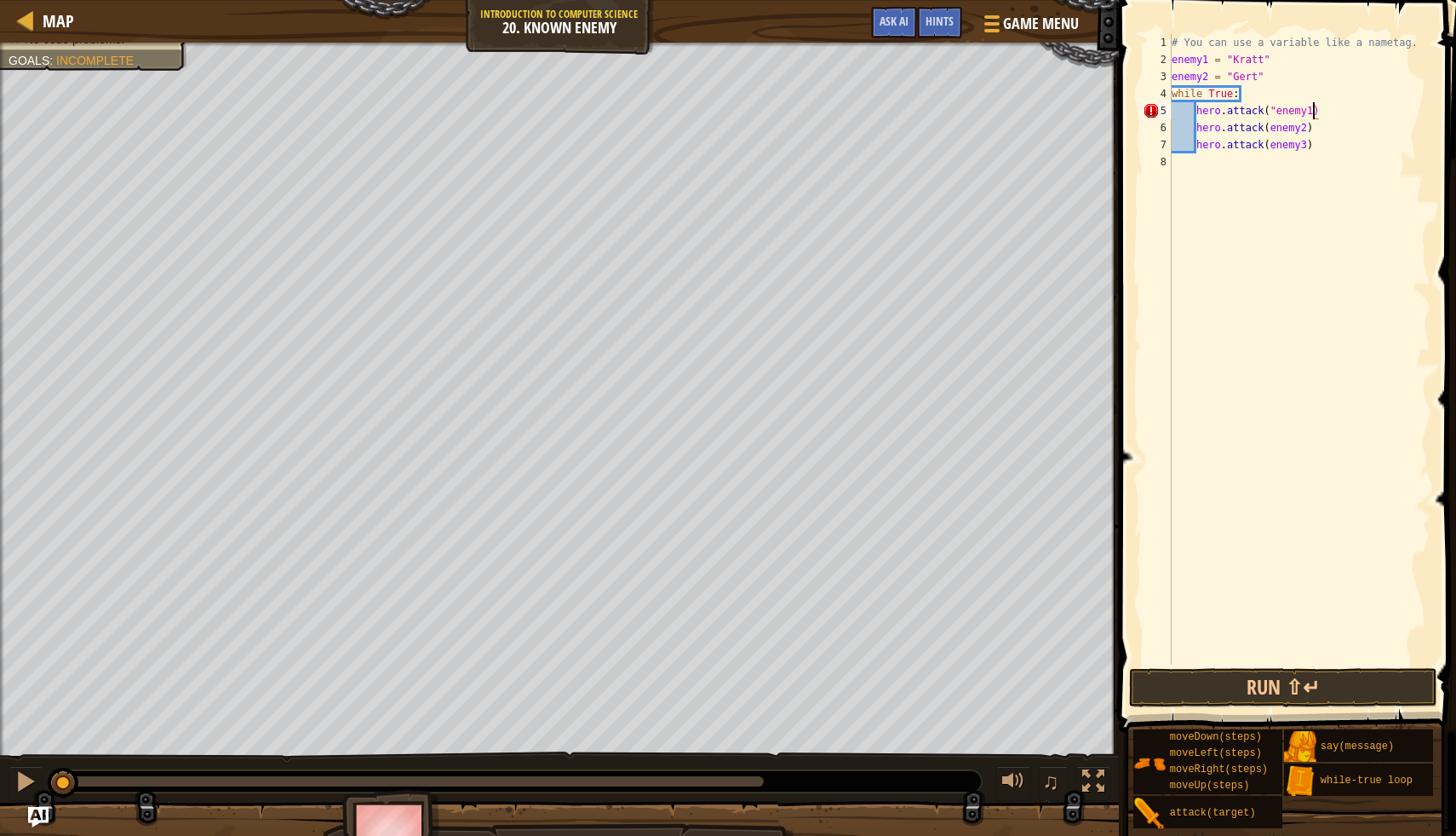
click at [1274, 116] on div "# You can use a variable like a nametag. enemy1 = "[PERSON_NAME]" enemy2 = "Ger…" at bounding box center [1299, 366] width 262 height 665
click at [1268, 74] on div "# You can use a variable like a nametag. enemy1 = "[PERSON_NAME]" enemy2 = "Ger…" at bounding box center [1299, 366] width 262 height 665
type textarea "enemy2 = "Gert""
click at [1212, 110] on div "# You can use a variable like a nametag. enemy1 = "[PERSON_NAME]" enemy2 = "Ger…" at bounding box center [1299, 366] width 262 height 665
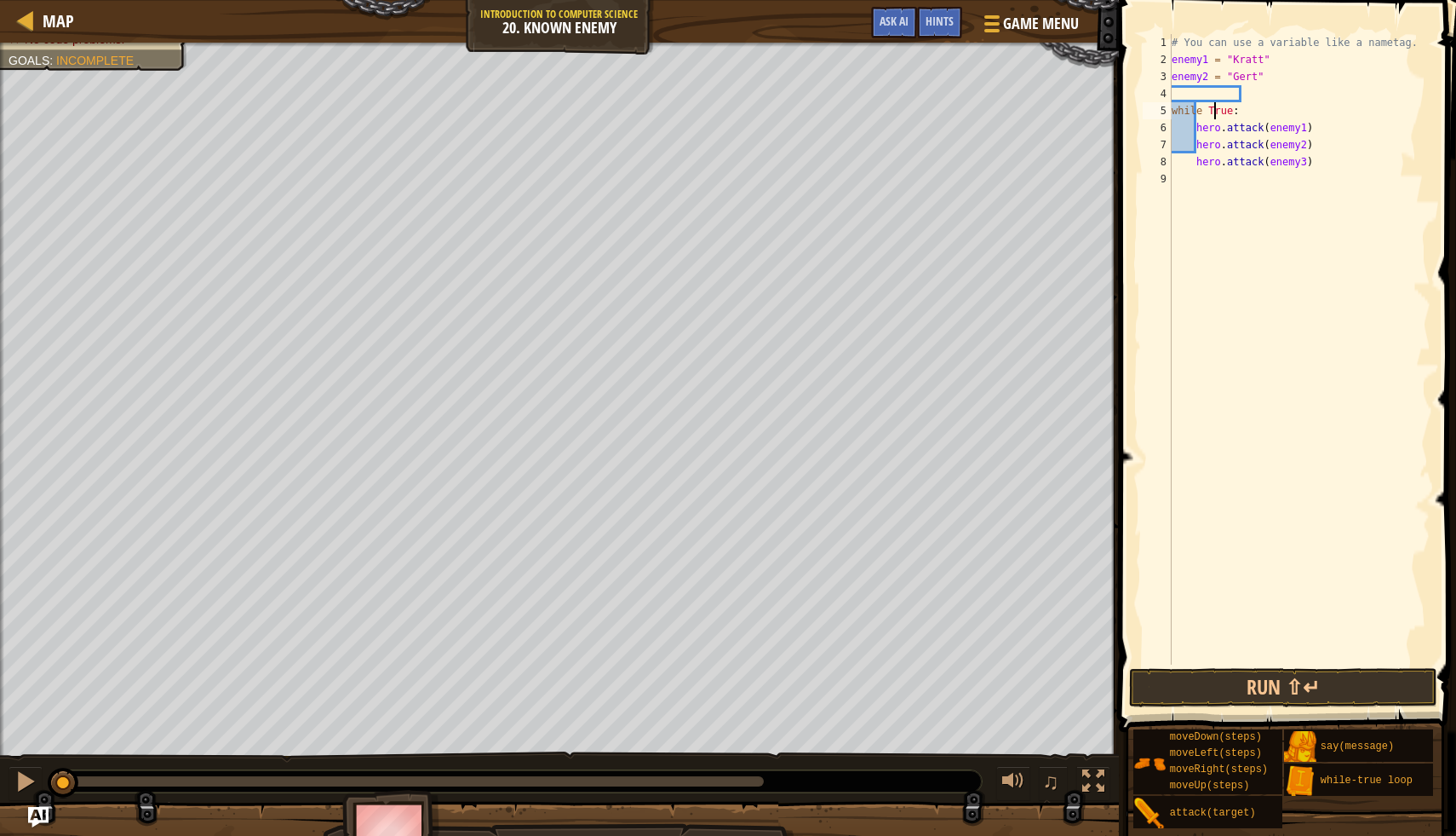
type textarea "while True:"
click at [1186, 91] on div "# You can use a variable like a nametag. enemy1 = "[PERSON_NAME]" enemy2 = "Ger…" at bounding box center [1299, 366] width 262 height 665
click at [1185, 108] on div "# You can use a variable like a nametag. enemy1 = "[PERSON_NAME]" enemy2 = "Ger…" at bounding box center [1299, 366] width 262 height 665
type textarea "while True:"
click at [1185, 108] on div "# You can use a variable like a nametag. enemy1 = "[PERSON_NAME]" enemy2 = "Ger…" at bounding box center [1299, 366] width 262 height 665
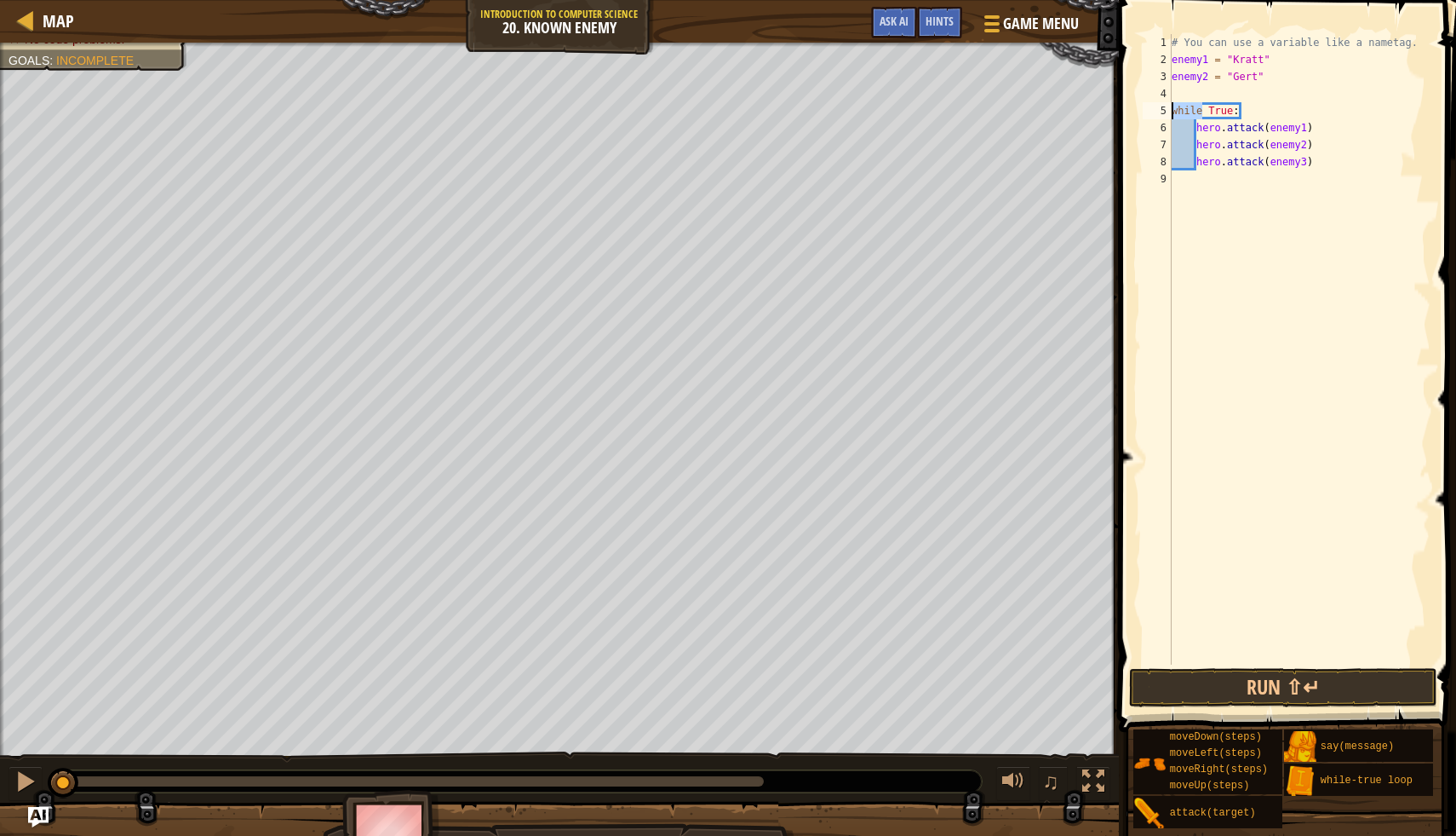
click at [1238, 88] on div "# You can use a variable like a nametag. enemy1 = "[PERSON_NAME]" enemy2 = "Ger…" at bounding box center [1299, 366] width 262 height 665
type textarea "enemy3 ="Ursa""
click at [1174, 688] on button "Run ⇧↵" at bounding box center [1283, 687] width 307 height 39
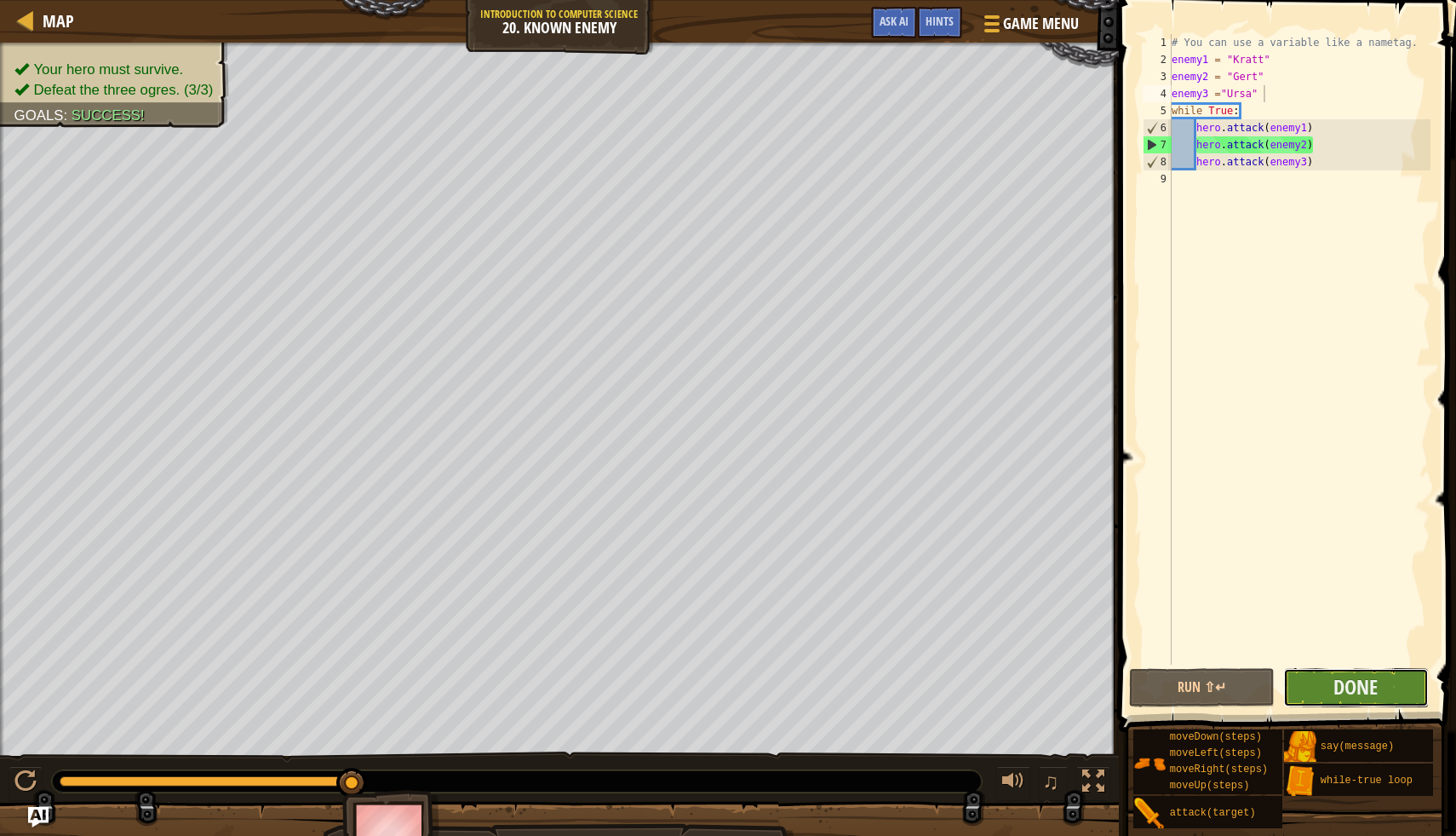
click at [1343, 702] on button "Done" at bounding box center [1357, 687] width 146 height 39
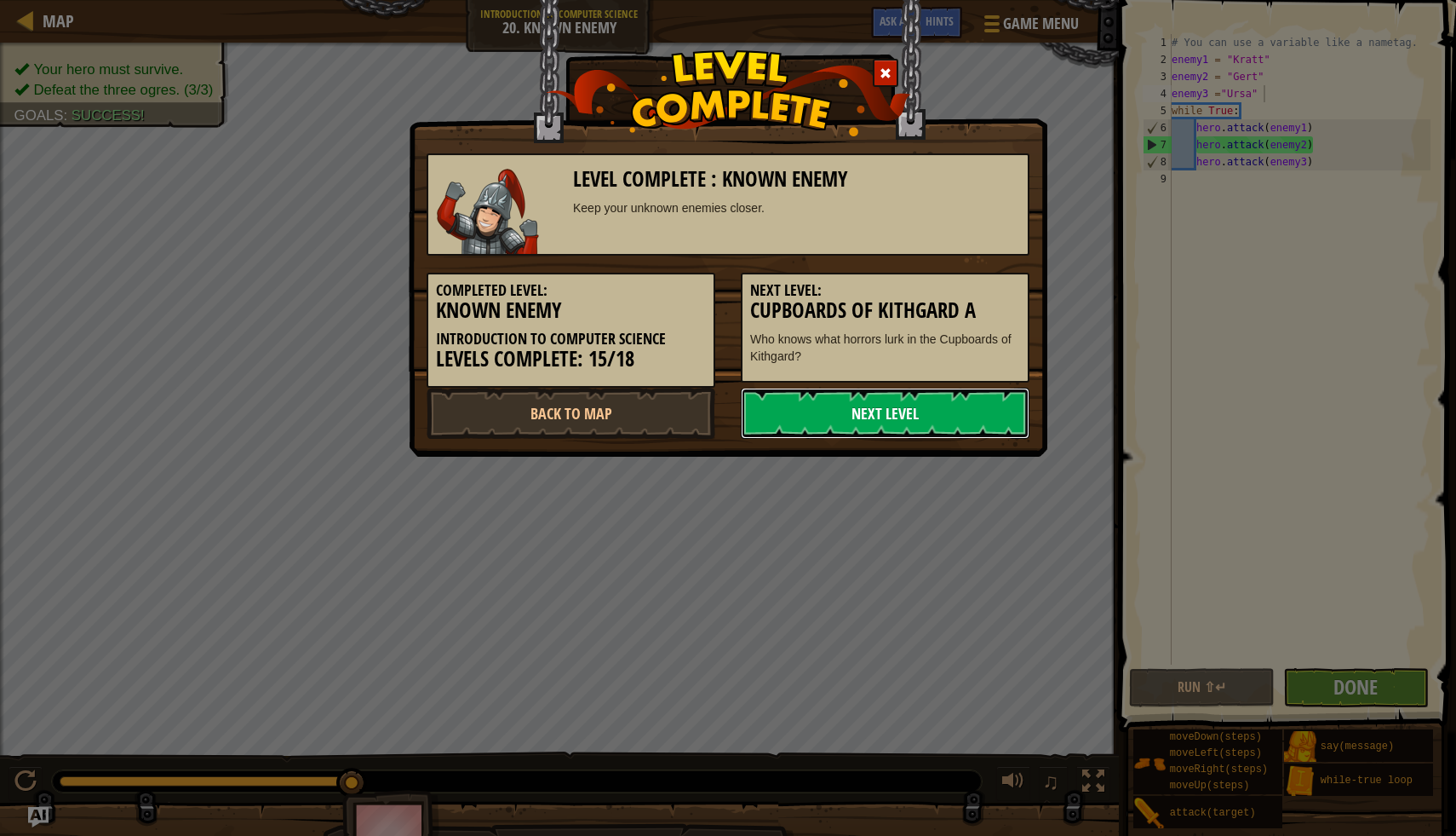
click at [909, 407] on link "Next Level" at bounding box center [885, 413] width 288 height 51
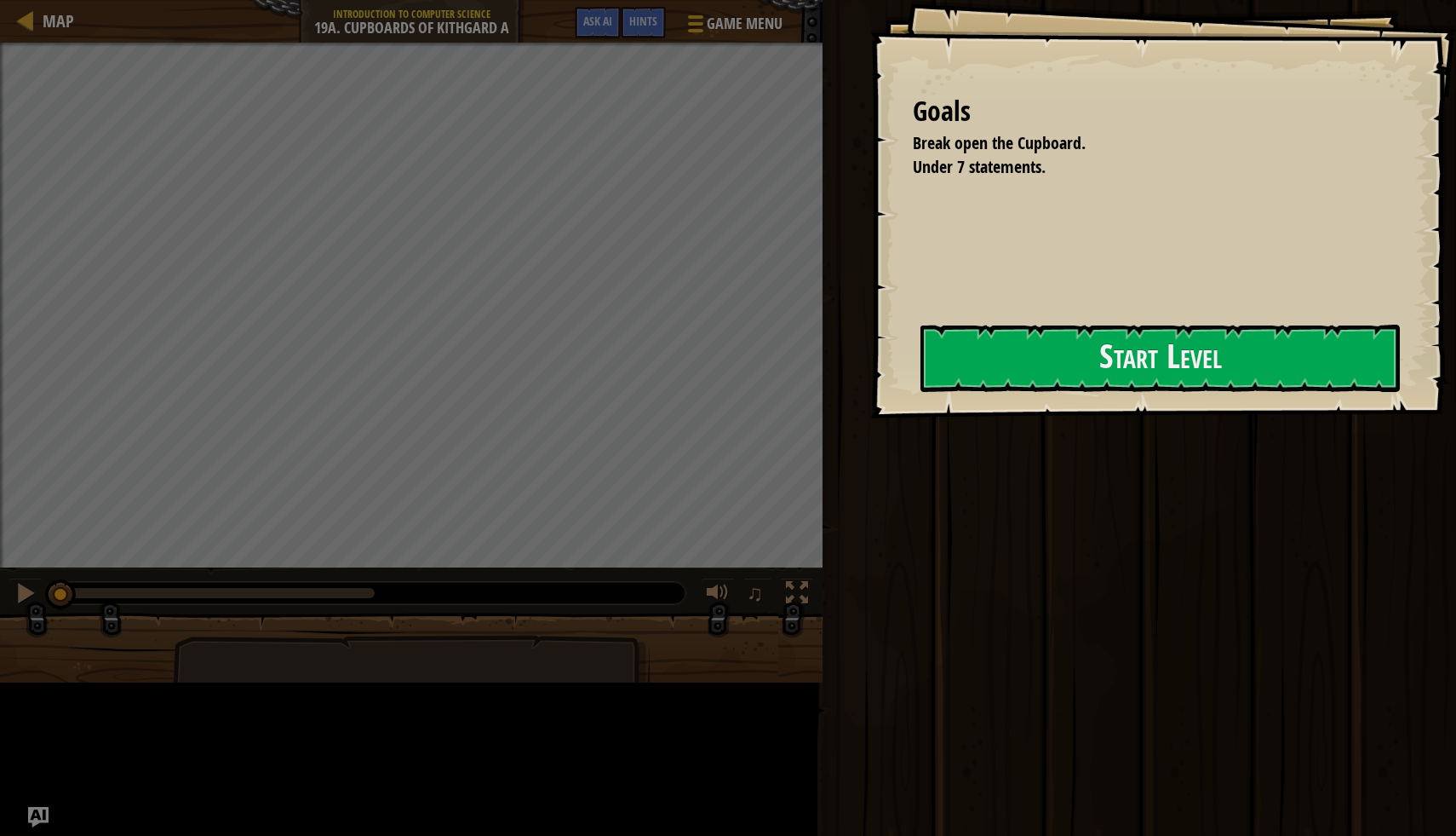
click at [921, 350] on div "Start Level" at bounding box center [1160, 358] width 479 height 68
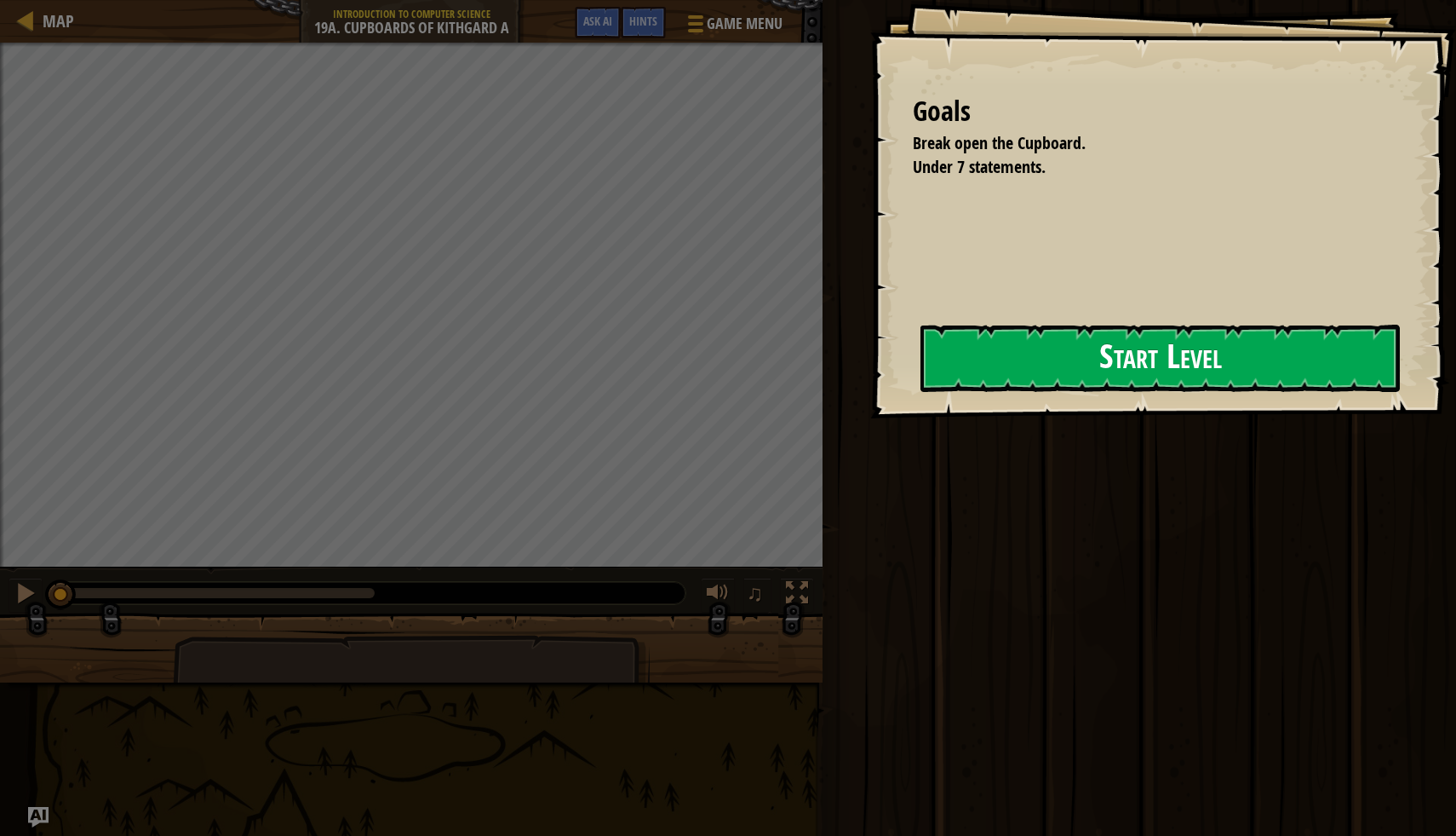
click at [1021, 354] on button "Start Level" at bounding box center [1160, 357] width 479 height 67
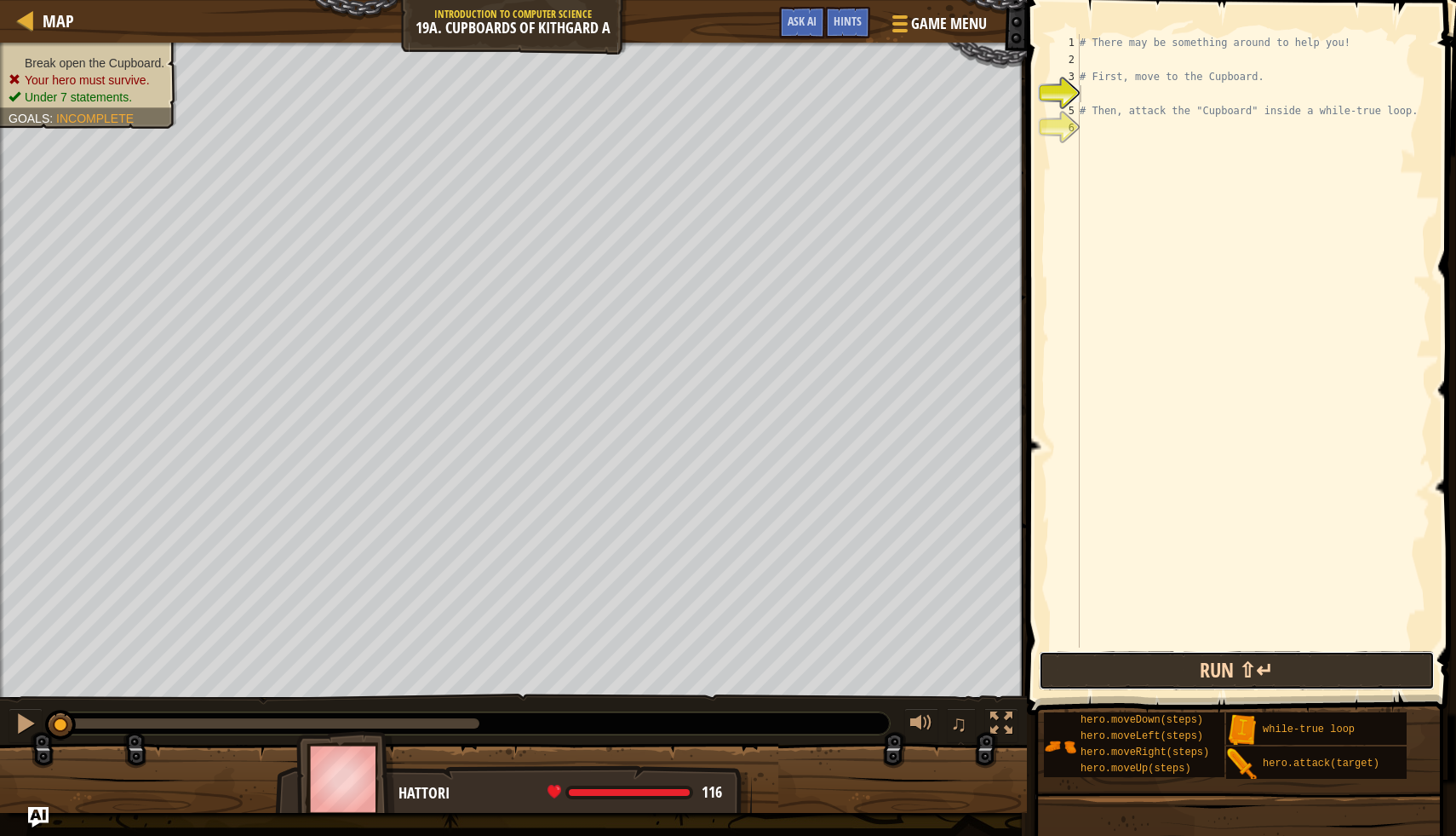
click at [1115, 674] on button "Run ⇧↵" at bounding box center [1238, 670] width 397 height 39
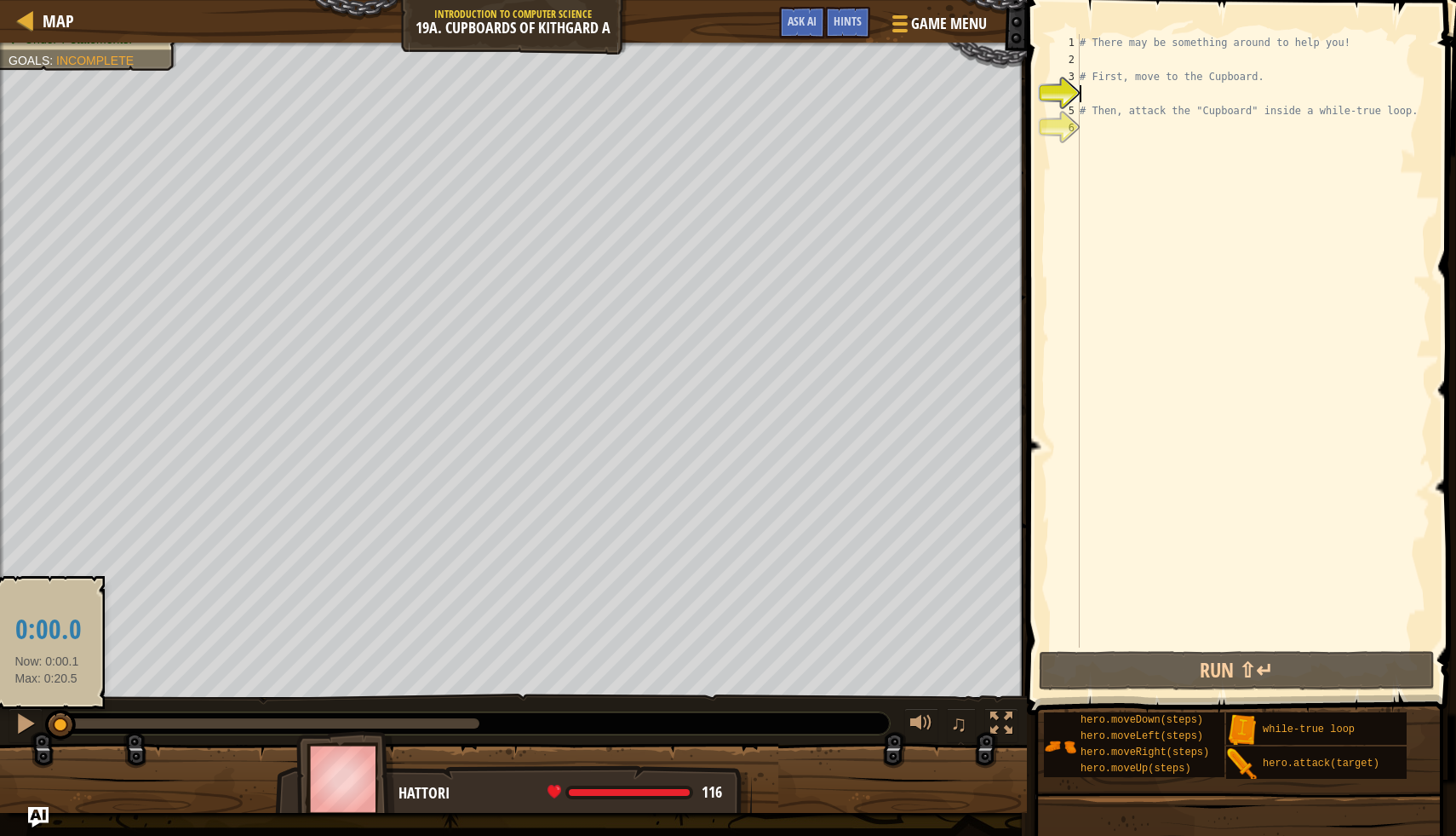
drag, startPoint x: 144, startPoint y: 731, endPoint x: 47, endPoint y: 721, distance: 97.5
click at [47, 721] on div at bounding box center [61, 724] width 30 height 30
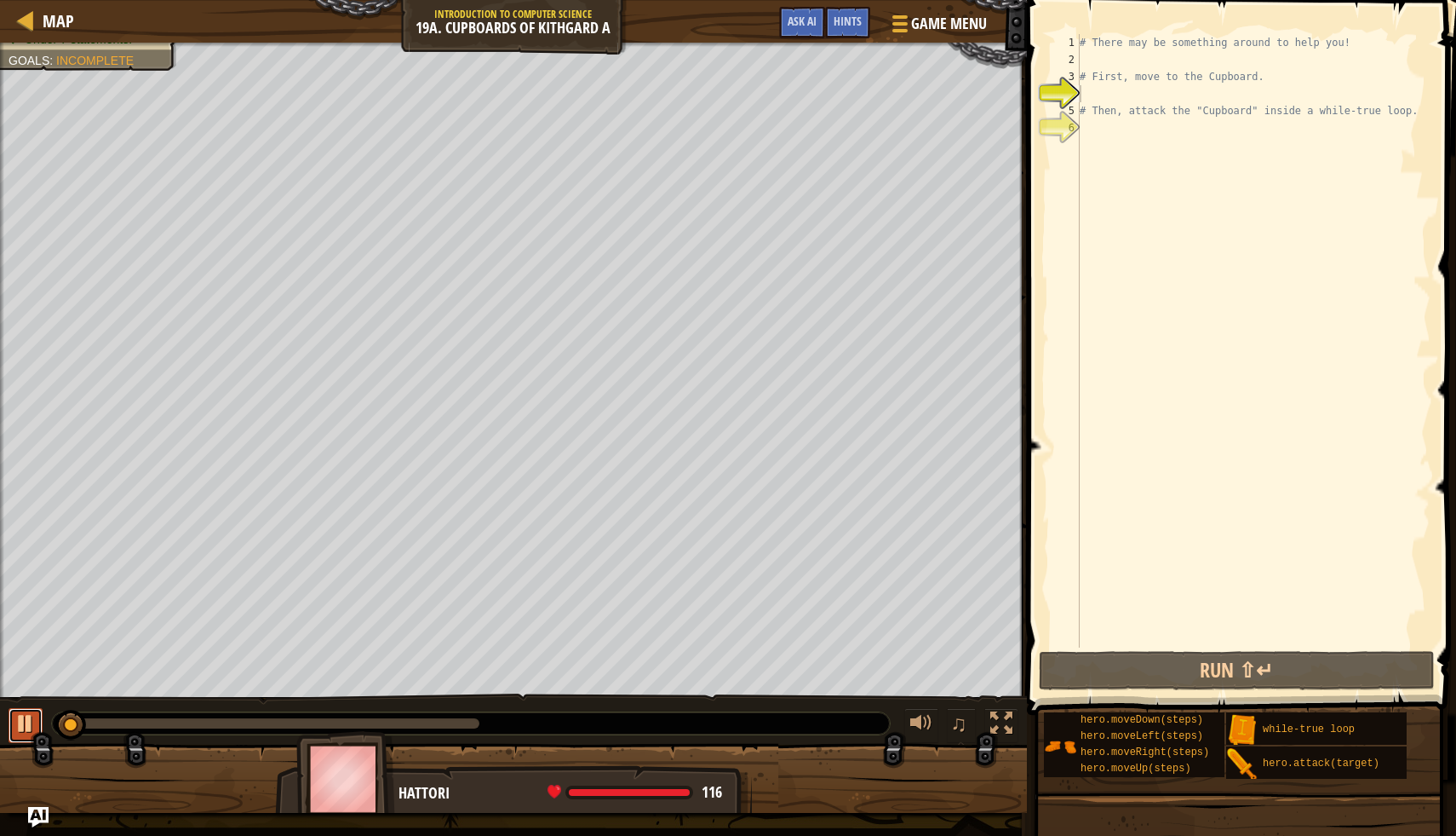
click at [14, 712] on div at bounding box center [25, 723] width 22 height 22
click at [1118, 58] on div "# There may be something around to help you! # First, move to the Cupboard. # T…" at bounding box center [1254, 357] width 355 height 648
click at [1095, 133] on div "# There may be something around to help you! # First, move to the Cupboard. # T…" at bounding box center [1254, 357] width 355 height 648
type textarea "h"
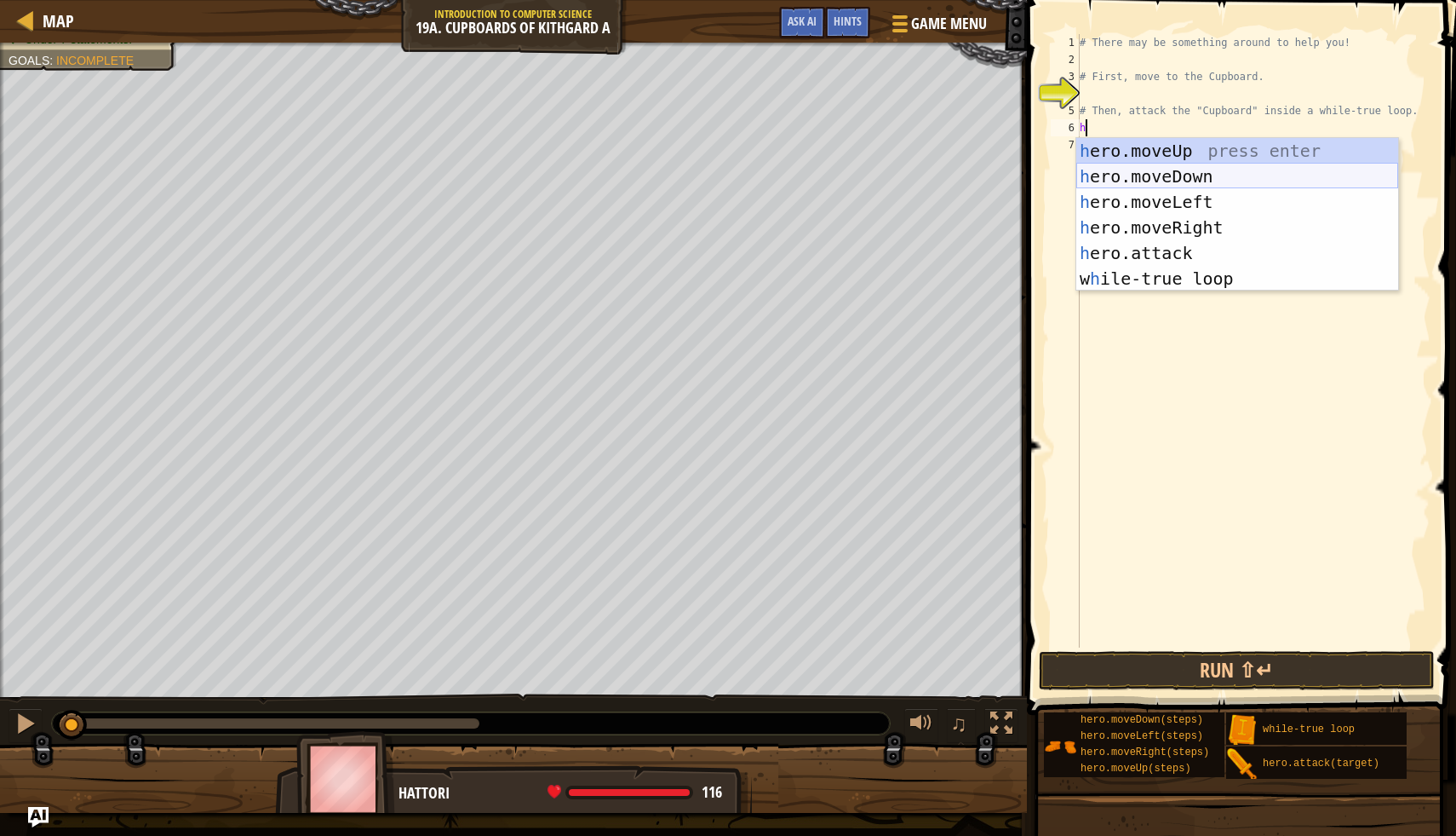
click at [1195, 174] on div "h ero.moveUp press enter h ero.moveDown press enter h ero.moveLeft press enter …" at bounding box center [1238, 240] width 322 height 204
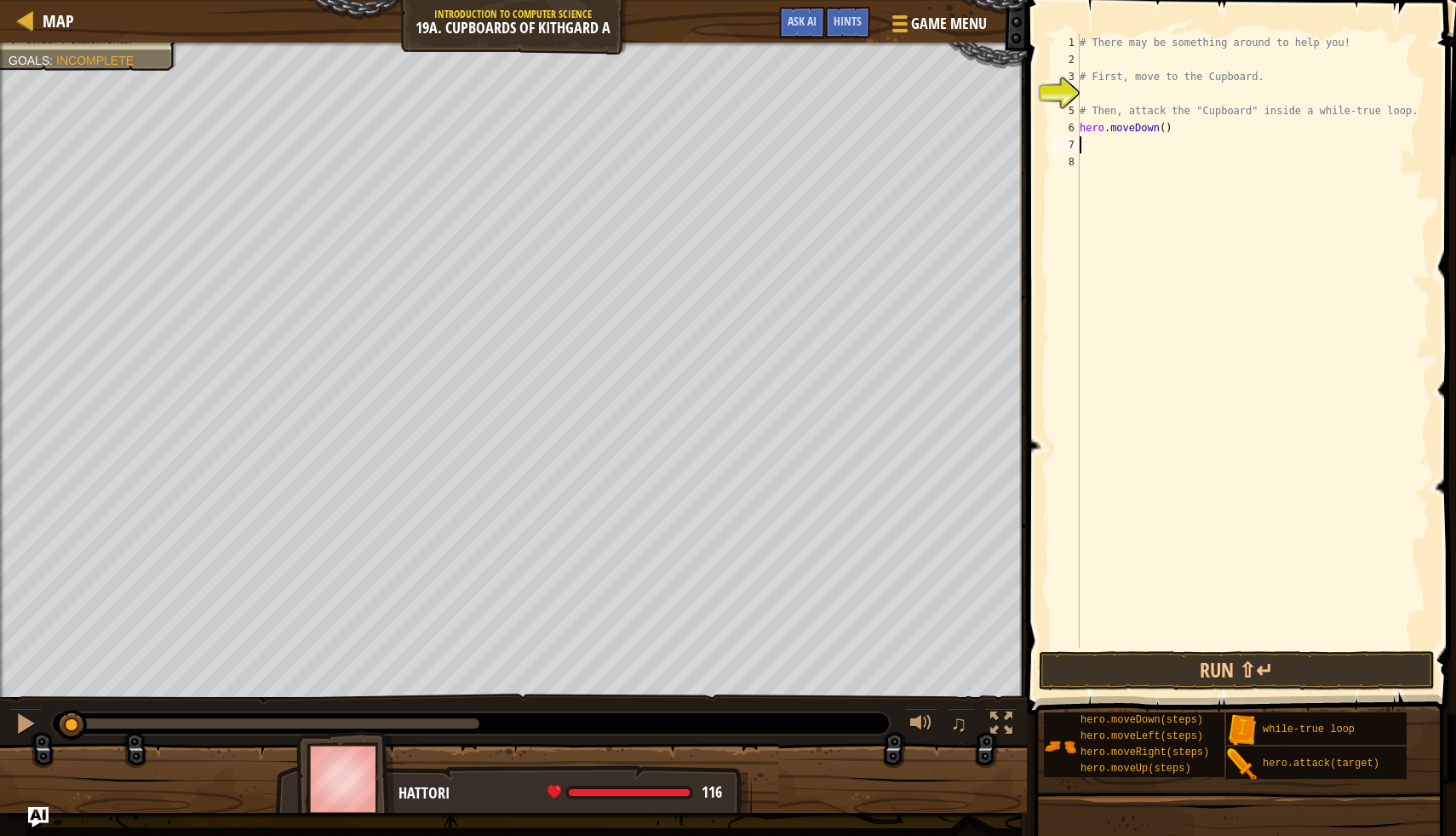
type textarea "h"
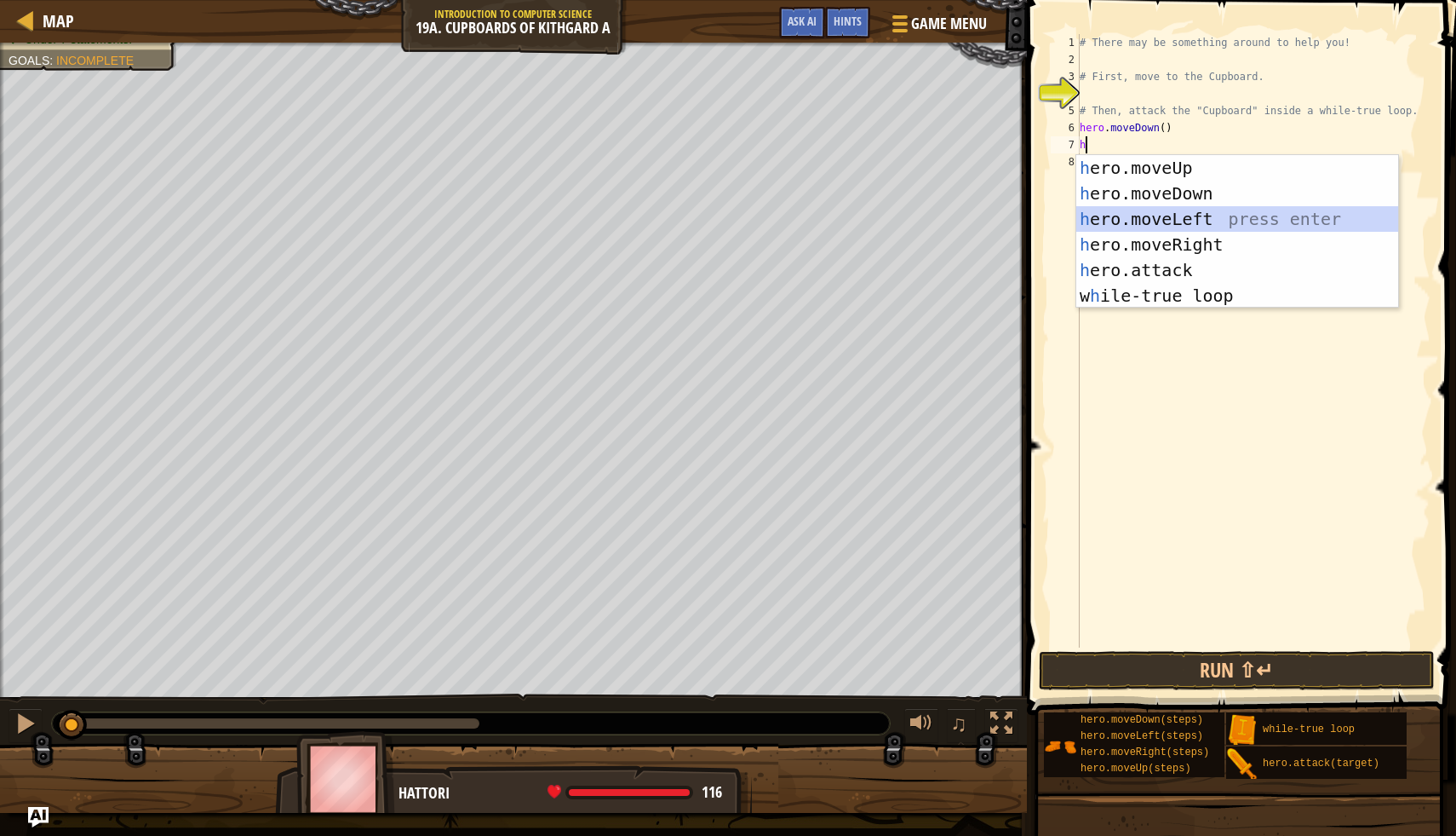
click at [1228, 217] on div "h ero.moveUp press enter h ero.moveDown press enter h ero.moveLeft press enter …" at bounding box center [1238, 257] width 322 height 204
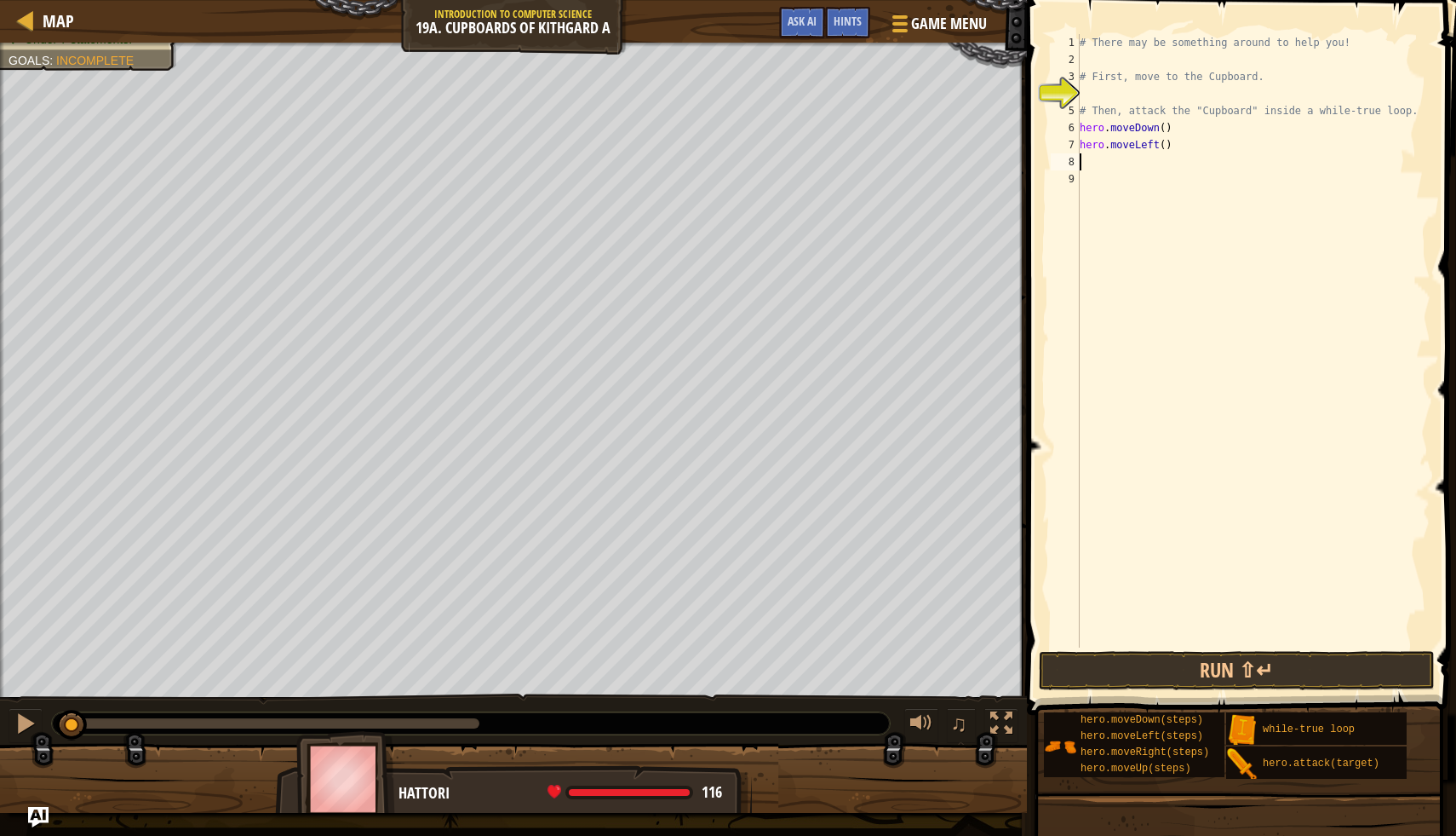
type textarea "h"
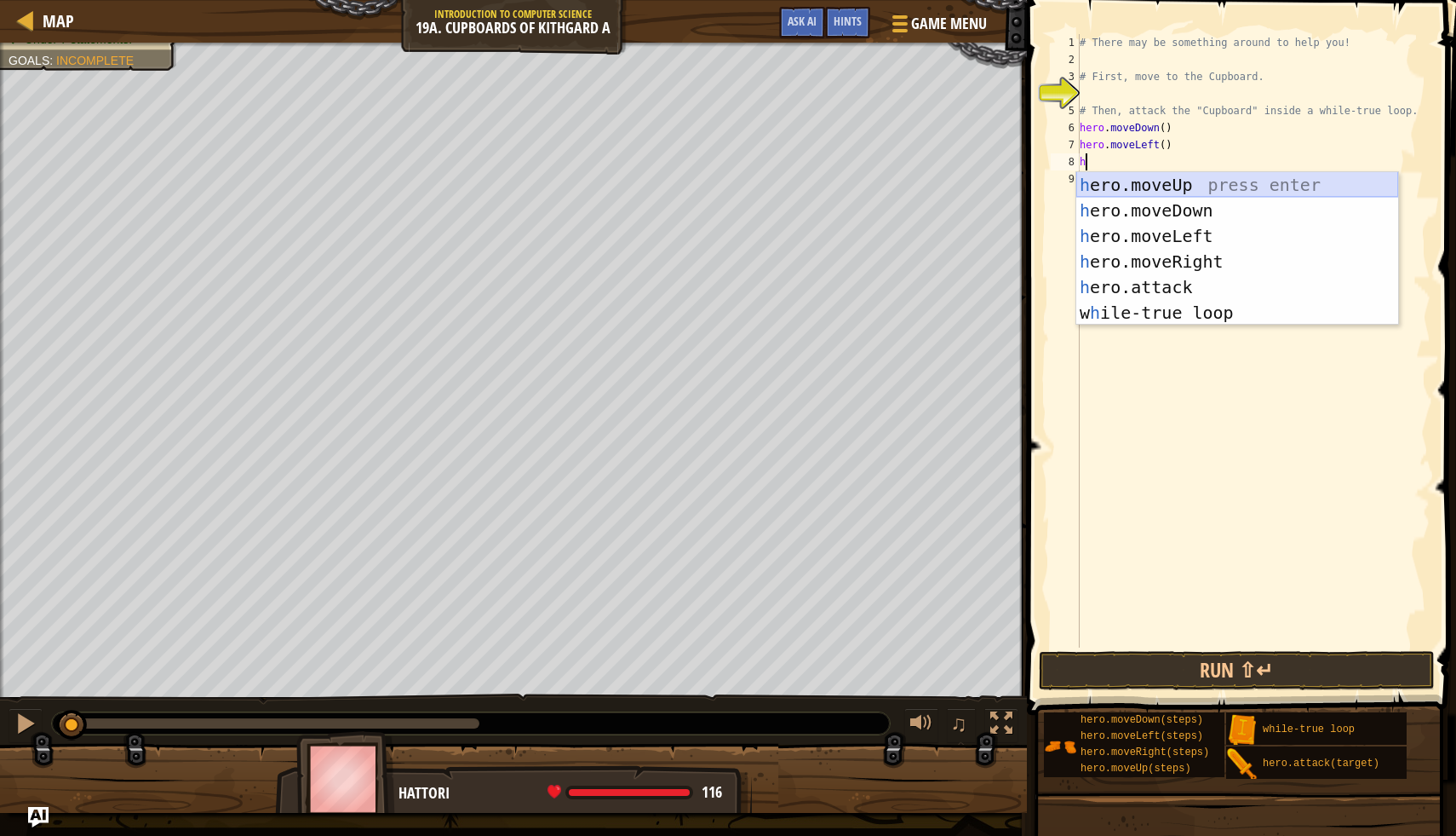
click at [1123, 187] on div "h ero.moveUp press enter h ero.moveDown press enter h ero.moveLeft press enter …" at bounding box center [1238, 274] width 322 height 204
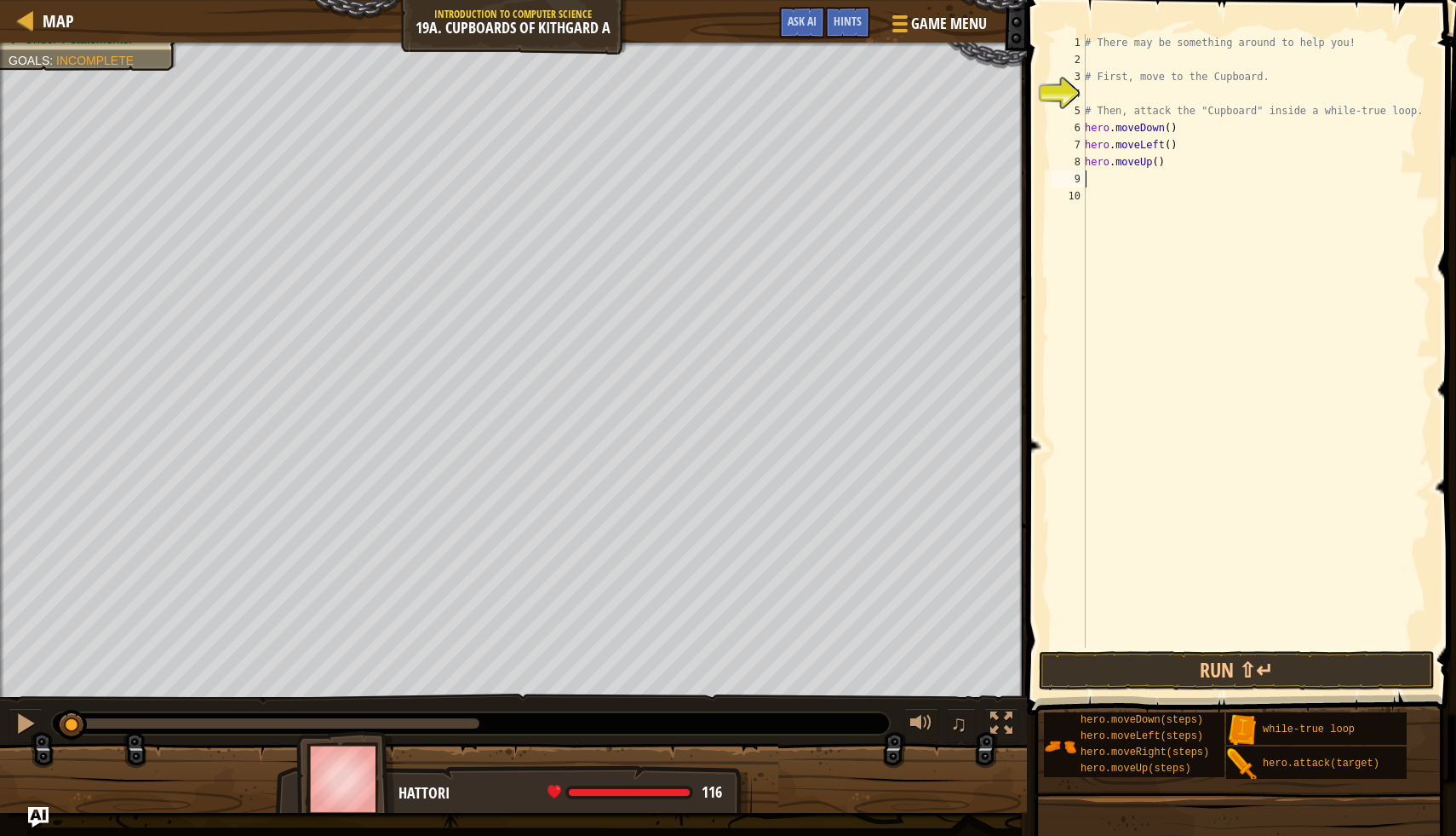
click at [1170, 128] on div "# There may be something around to help you! # First, move to the Cupboard. # T…" at bounding box center [1256, 357] width 349 height 648
click at [1171, 150] on div "# There may be something around to help you! # First, move to the Cupboard. # T…" at bounding box center [1256, 357] width 349 height 648
click at [1158, 167] on div "# There may be something around to help you! # First, move to the Cupboard. # T…" at bounding box center [1256, 357] width 349 height 648
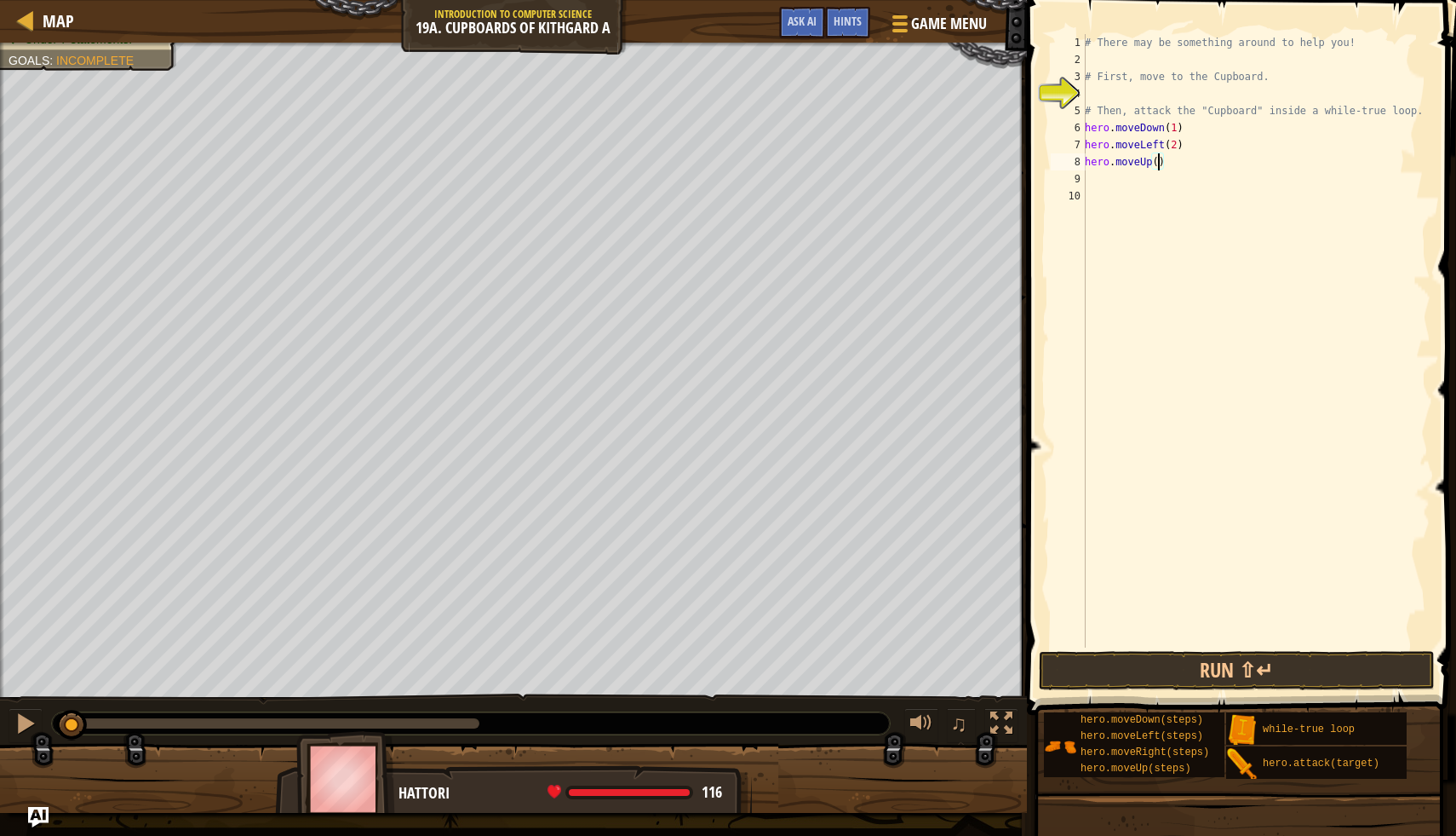
type textarea "hero.moveUp(2)"
click at [1101, 182] on div "# There may be something around to help you! # First, move to the Cupboard. # T…" at bounding box center [1256, 357] width 349 height 648
type textarea "w"
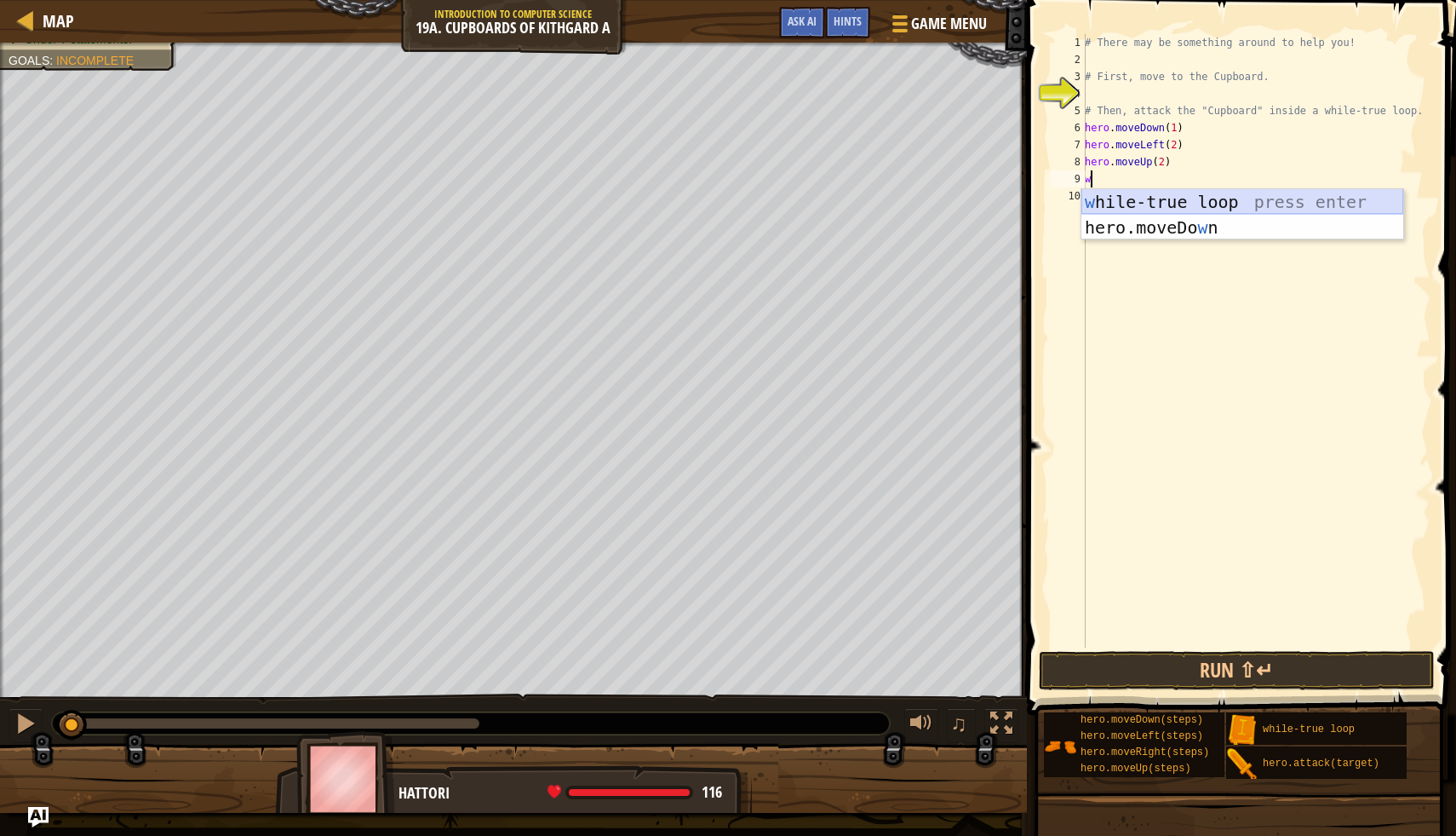
click at [1126, 201] on div "w [PERSON_NAME]-true loop press enter hero.moveDo w n press enter" at bounding box center [1242, 240] width 322 height 102
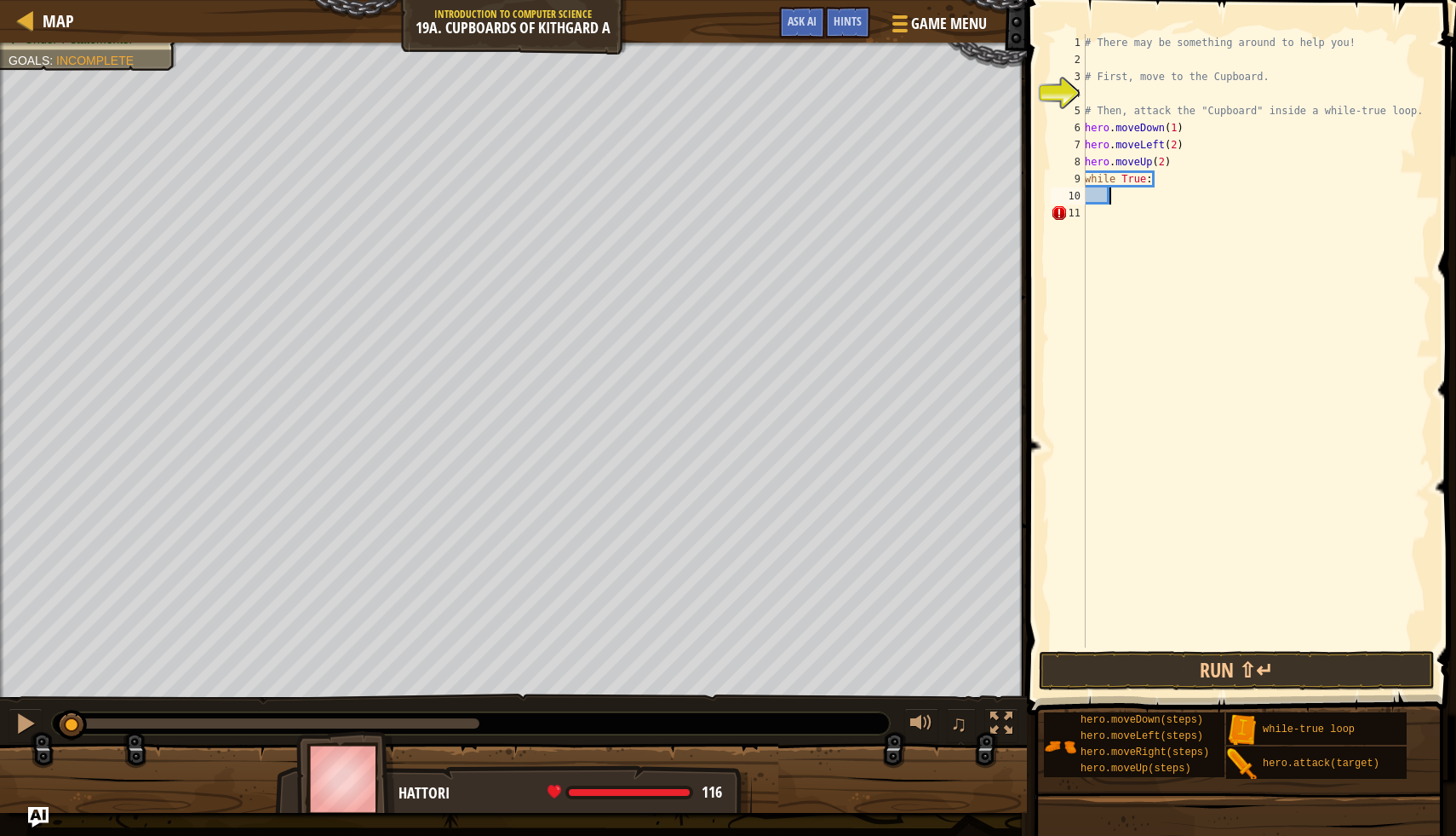
scroll to position [8, 2]
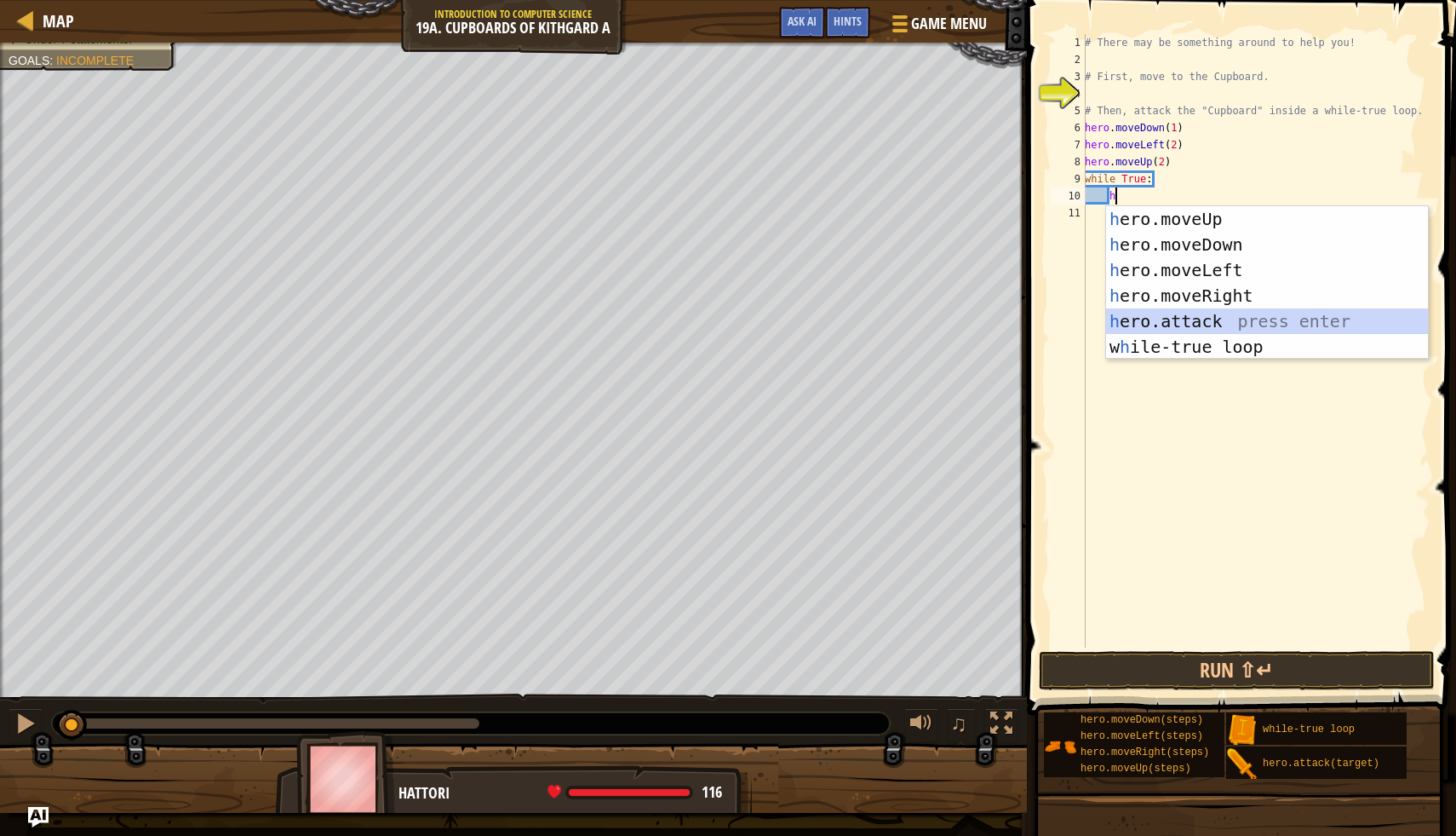
click at [1131, 315] on div "h ero.moveUp press enter h ero.moveDown press enter h ero.moveLeft press enter …" at bounding box center [1267, 308] width 322 height 204
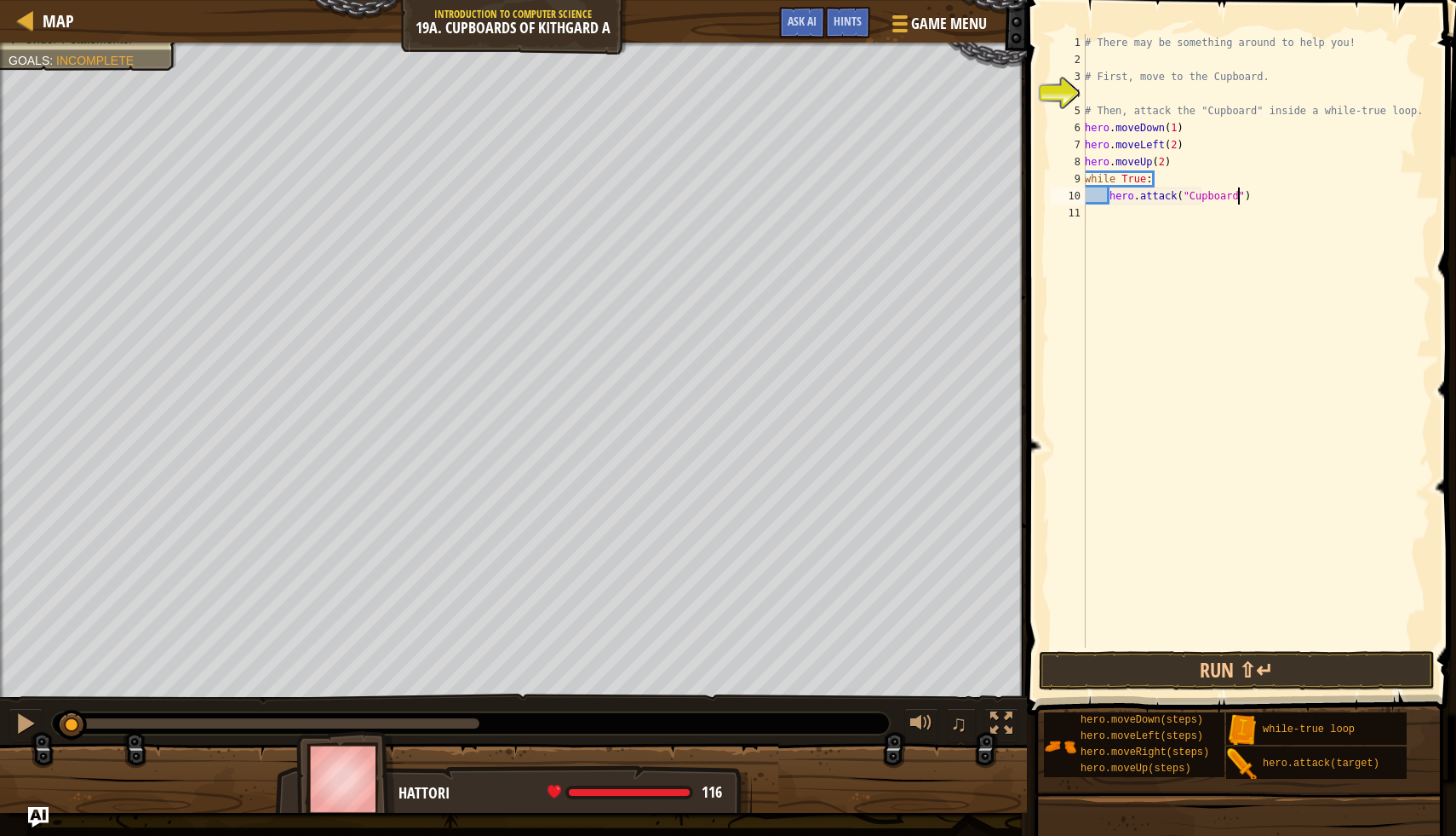
scroll to position [8, 13]
type textarea "hero.attack("Cupboard")"
click at [1061, 669] on button "Run ⇧↵" at bounding box center [1238, 670] width 397 height 39
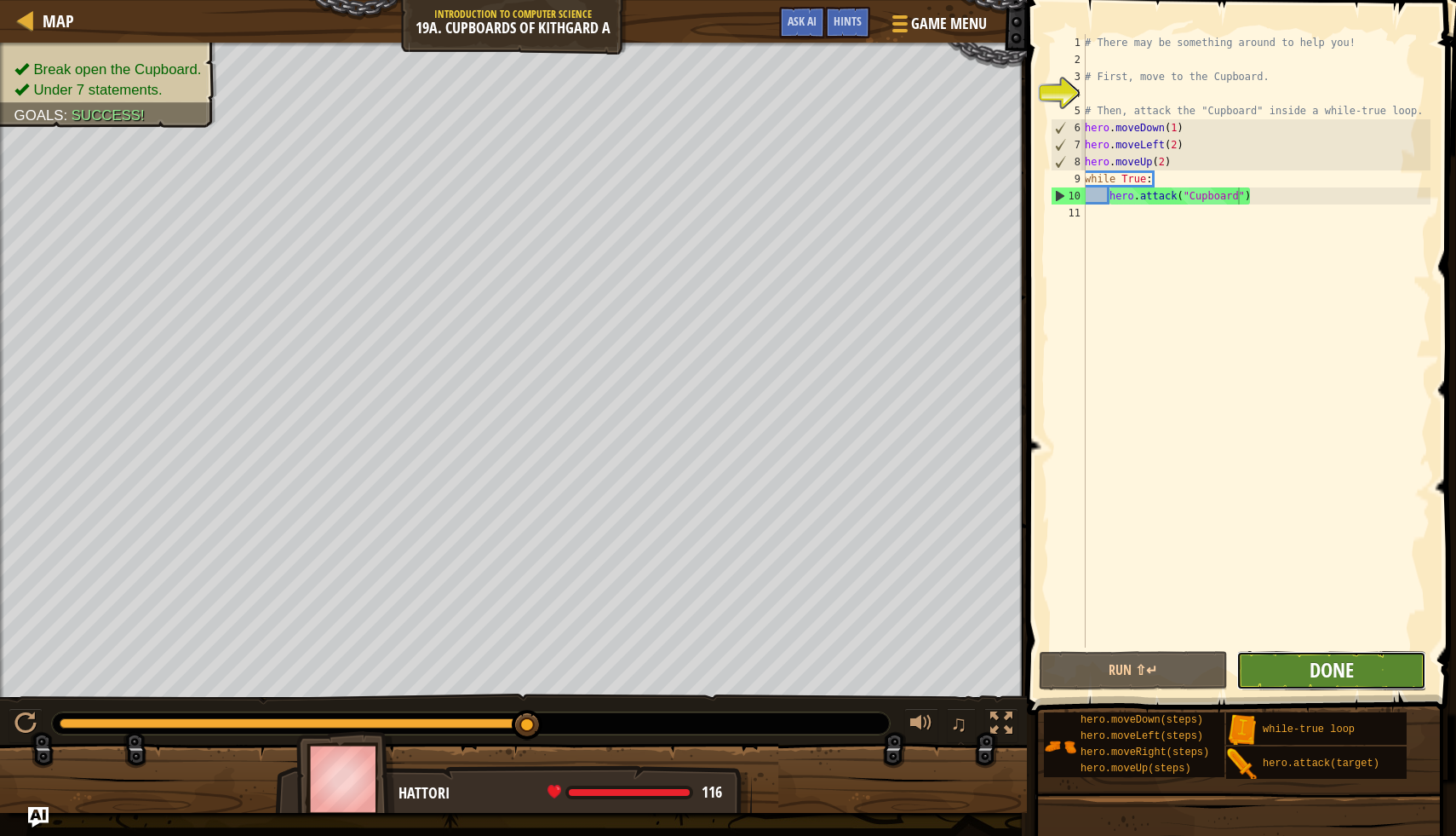
click at [1347, 667] on span "Done" at bounding box center [1331, 670] width 44 height 27
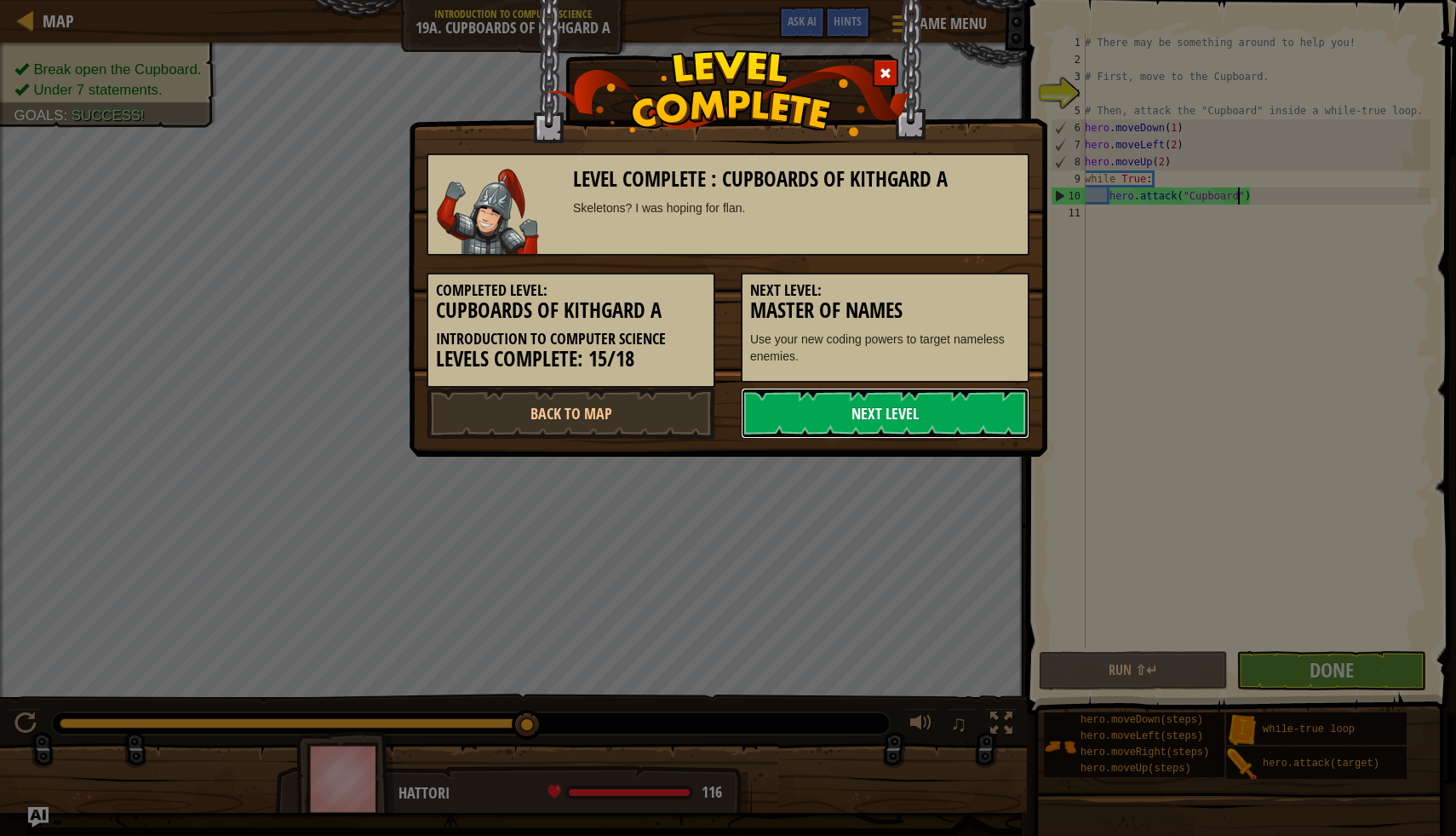
click at [872, 409] on link "Next Level" at bounding box center [885, 413] width 288 height 51
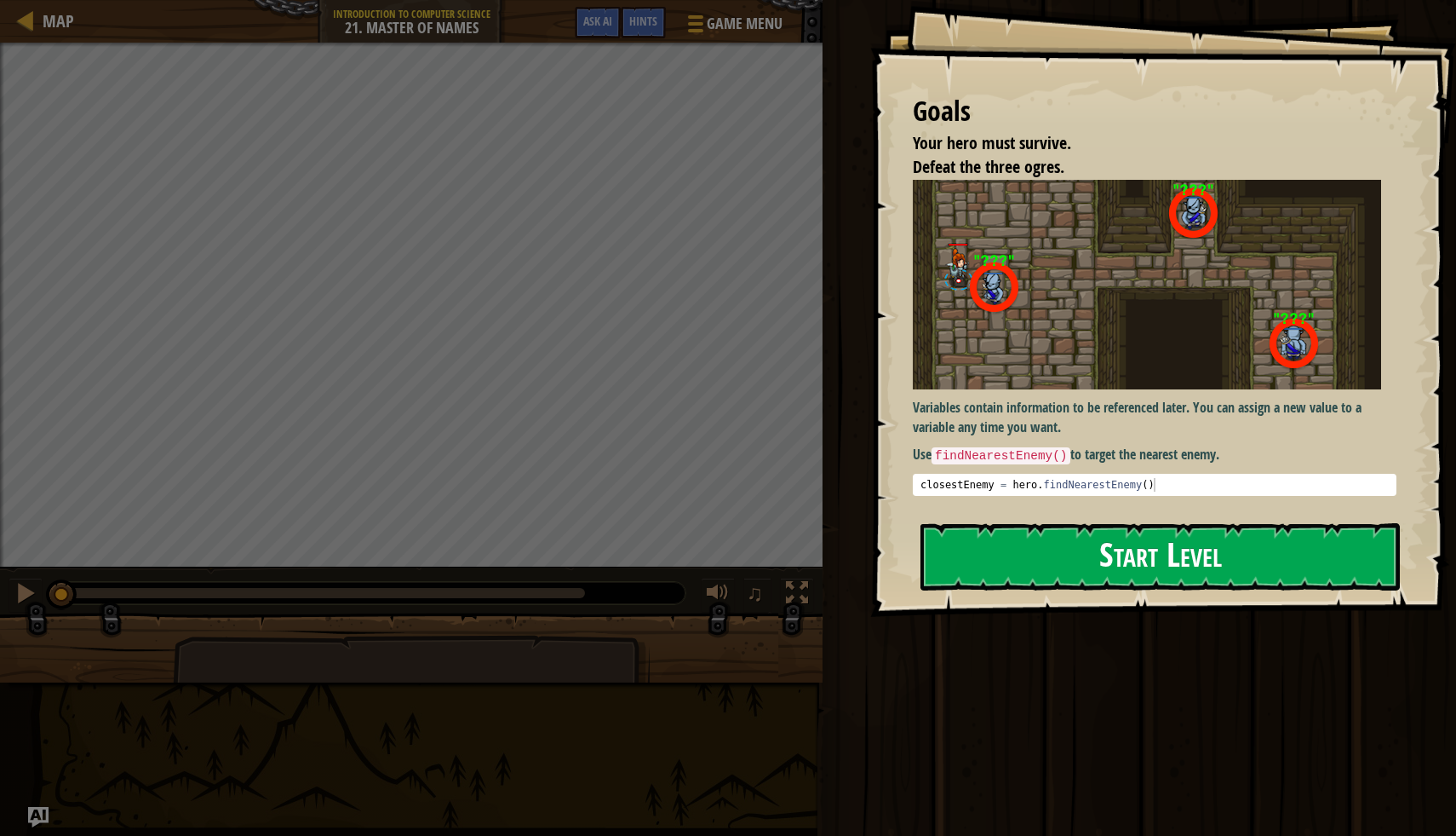
click at [1017, 566] on button "Start Level" at bounding box center [1160, 556] width 479 height 67
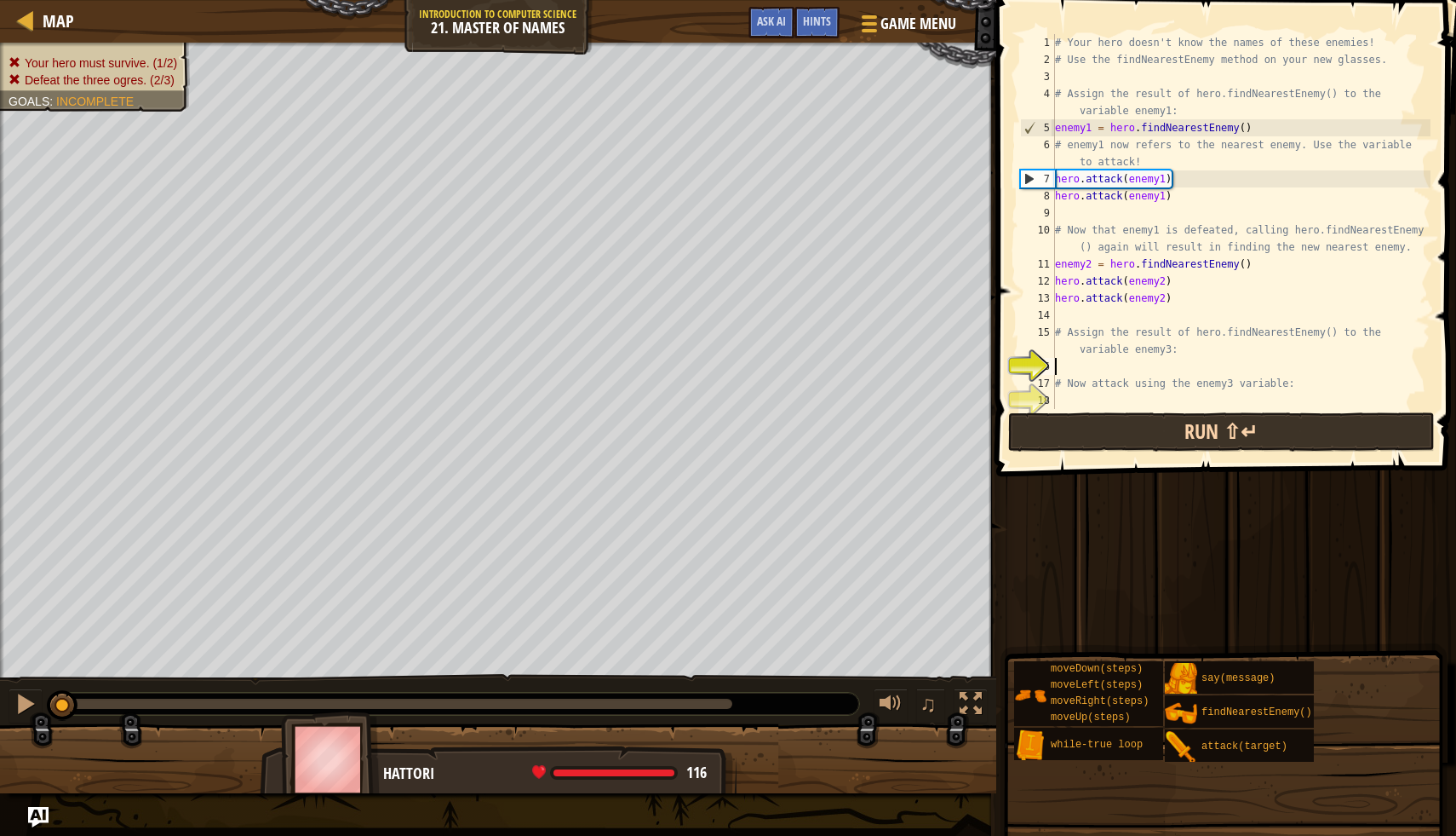
click at [1106, 419] on div "# Your hero doesn't know the names of these enemies! # Use the findNearestEnemy…" at bounding box center [1241, 238] width 379 height 409
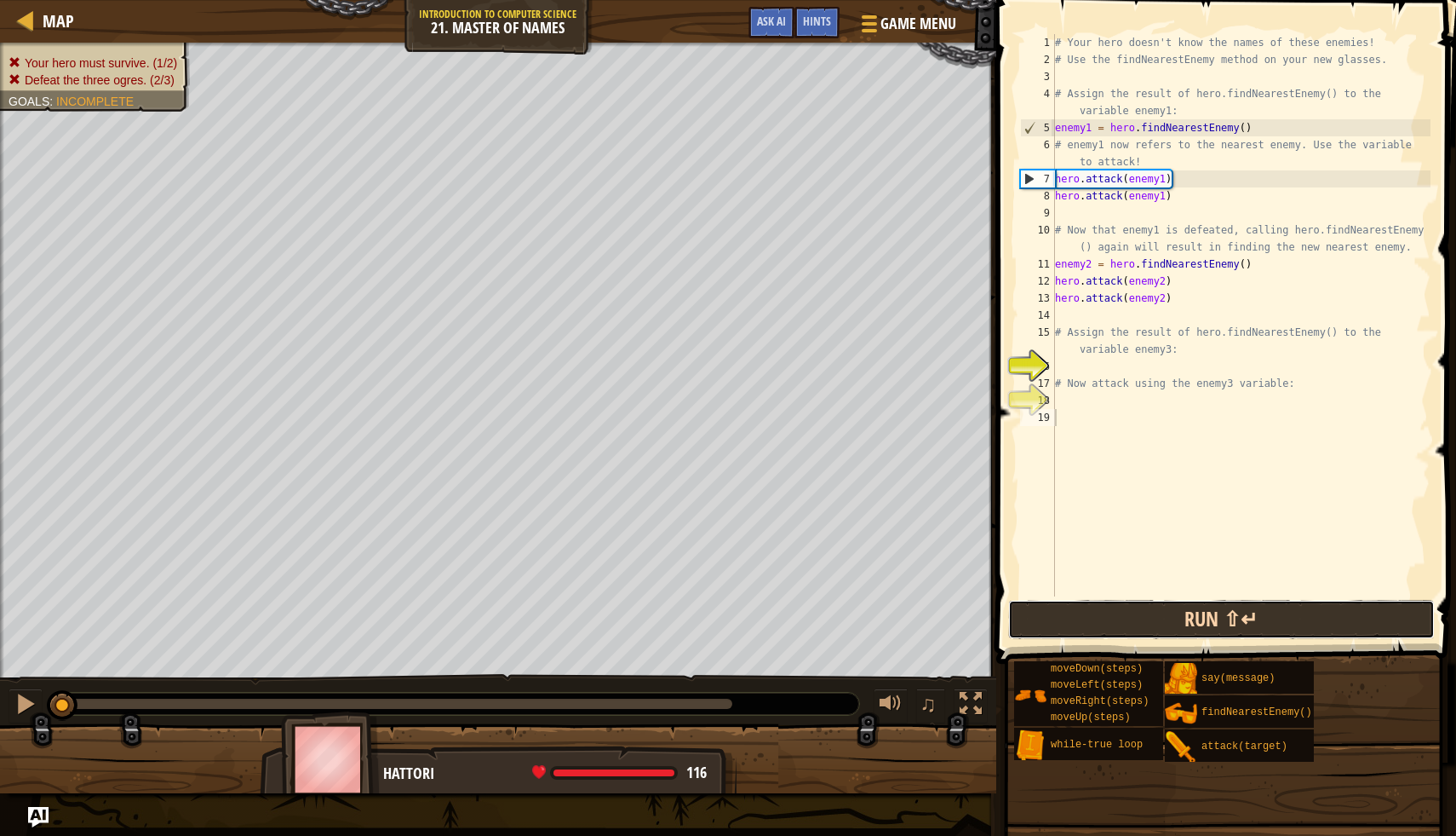
click at [1137, 608] on button "Run ⇧↵" at bounding box center [1222, 618] width 426 height 39
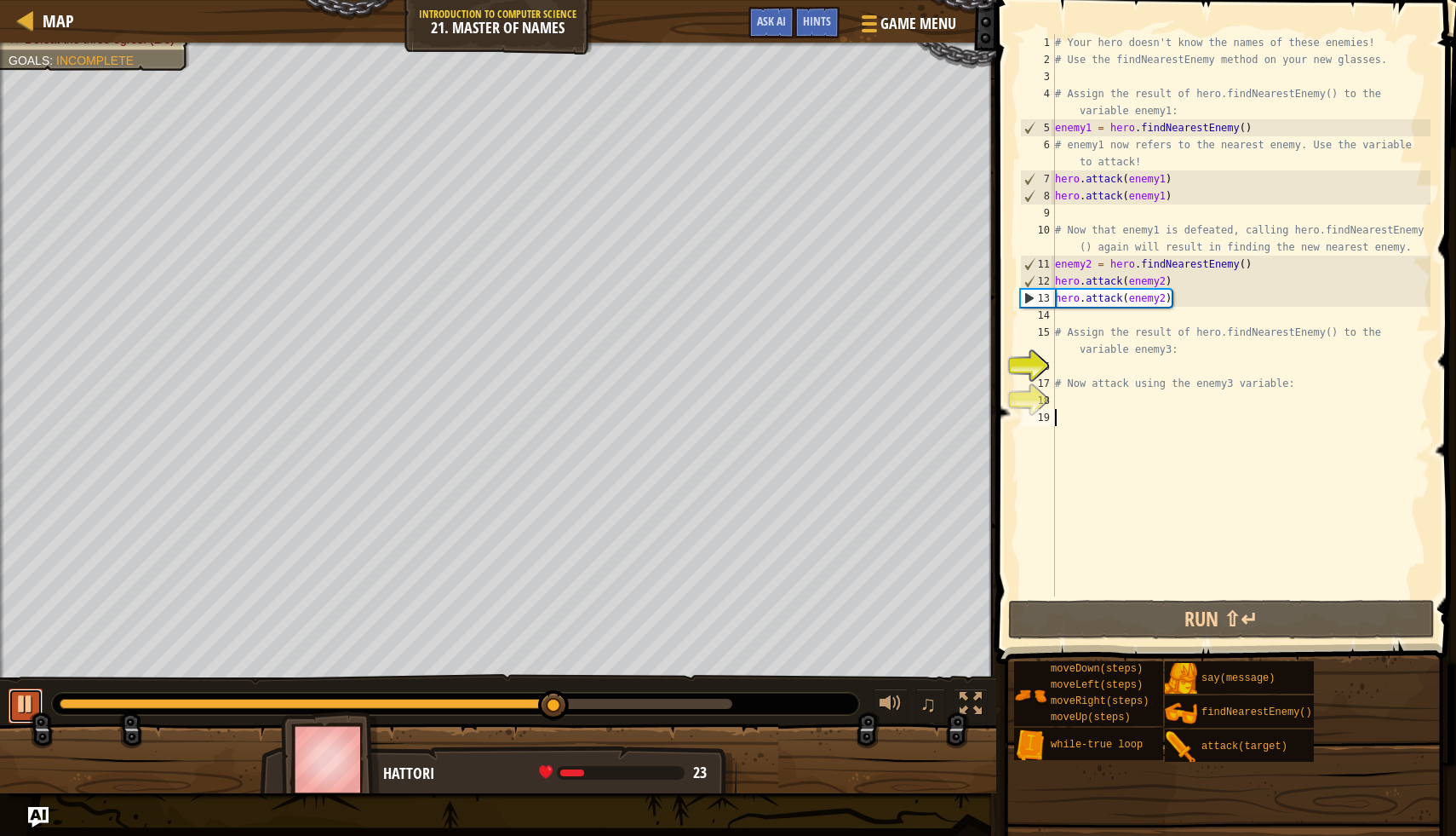
click at [21, 694] on div at bounding box center [25, 703] width 22 height 22
click at [1065, 403] on div "# Your hero doesn't know the names of these enemies! # Use the findNearestEnemy…" at bounding box center [1241, 332] width 379 height 597
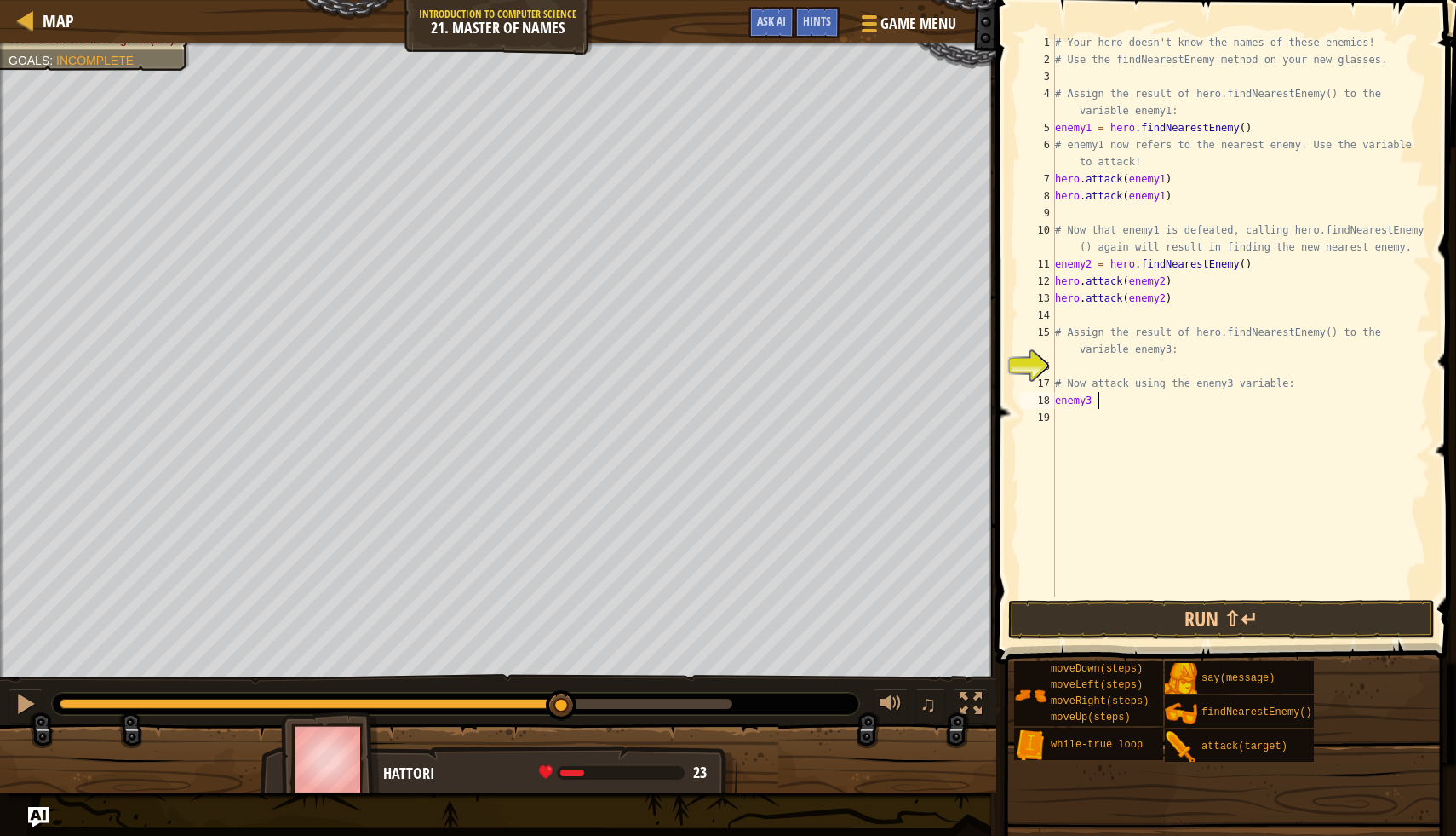
scroll to position [8, 4]
type textarea "enemy3 = h"
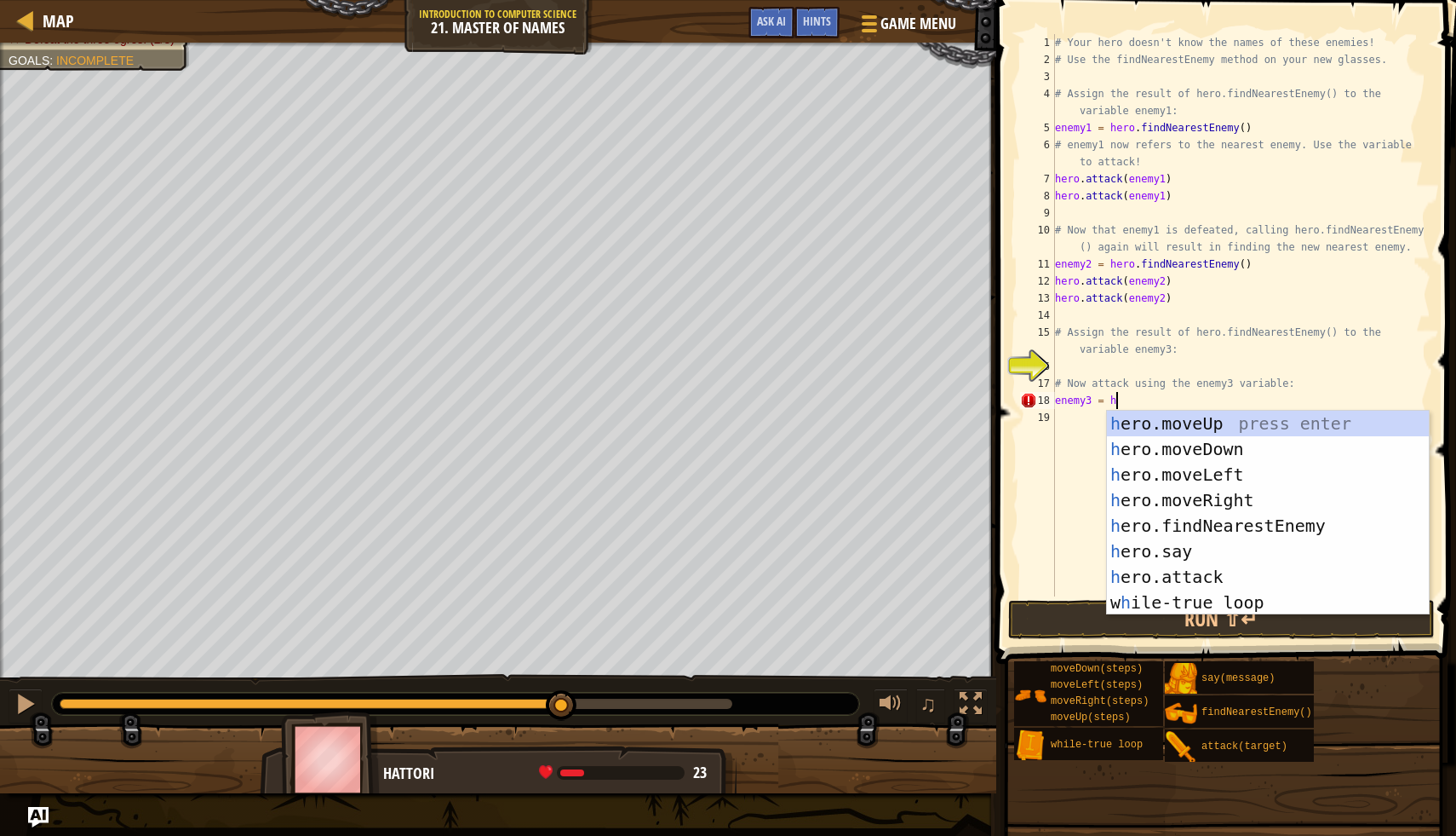
scroll to position [8, 5]
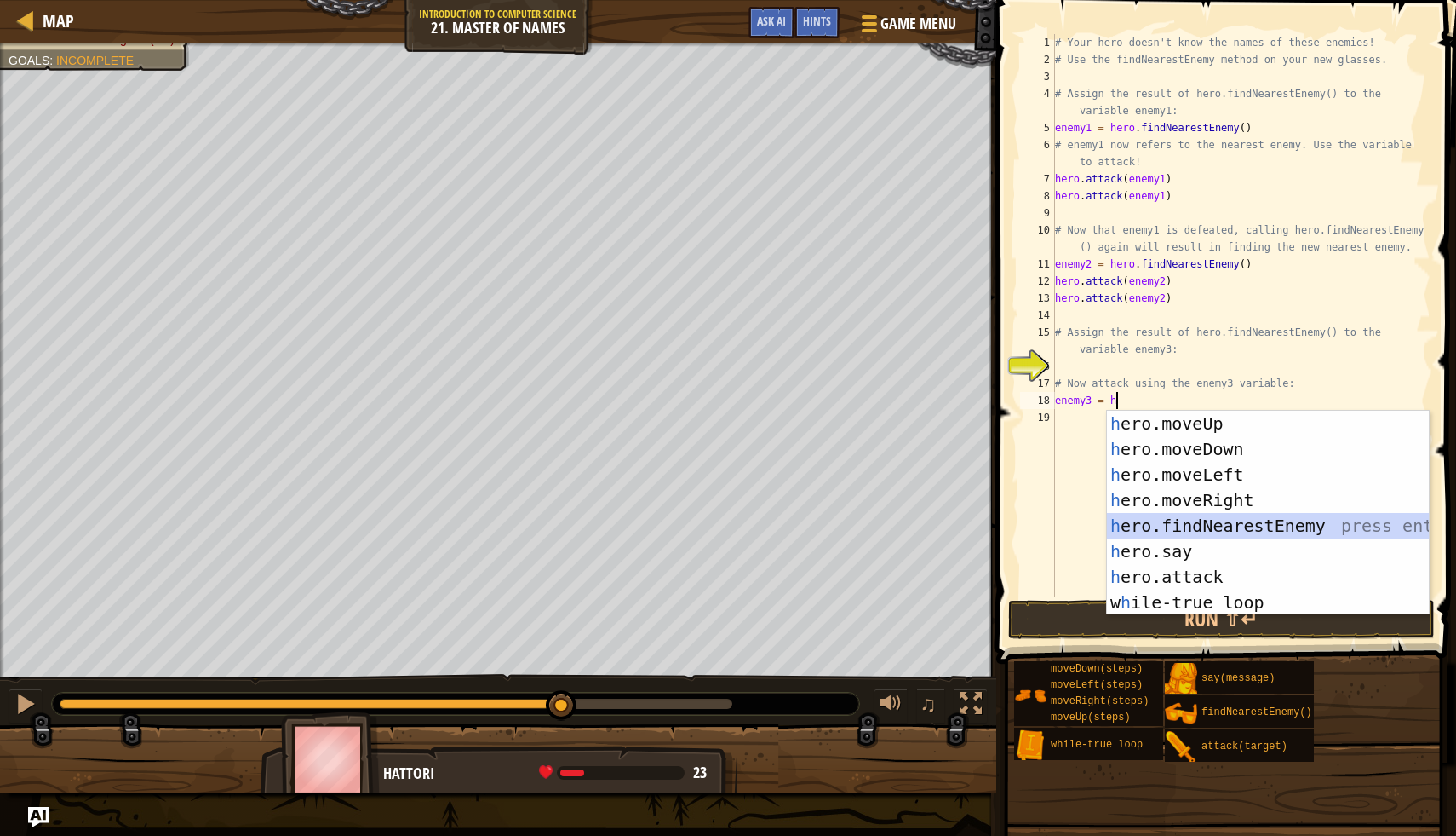
click at [1160, 533] on div "h ero.moveUp press enter h ero.moveDown press enter h ero.moveLeft press enter …" at bounding box center [1268, 538] width 322 height 255
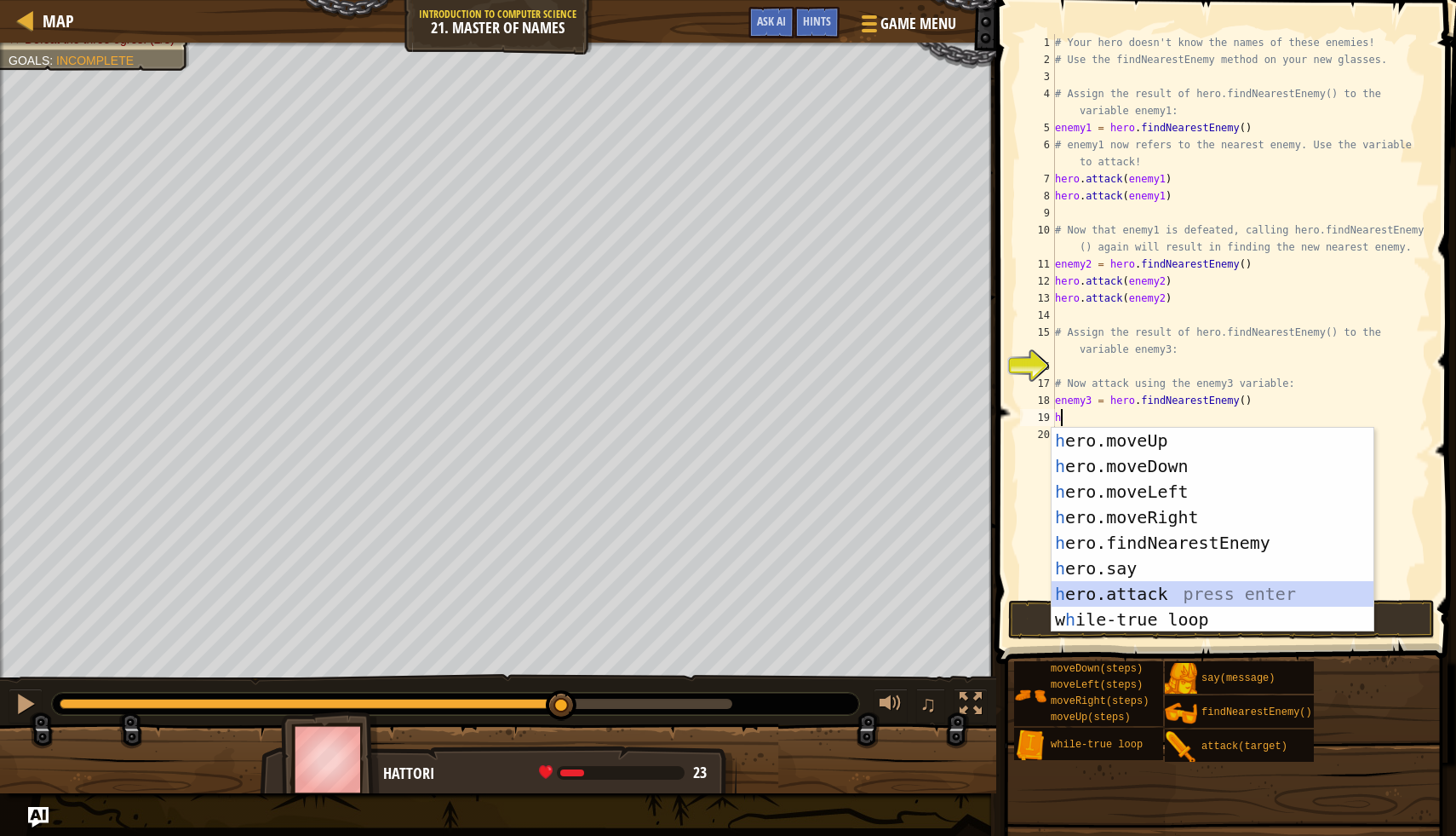
click at [1119, 586] on div "h ero.moveUp press enter h ero.moveDown press enter h ero.moveLeft press enter …" at bounding box center [1213, 555] width 322 height 255
type textarea "hero.attack(enemy)"
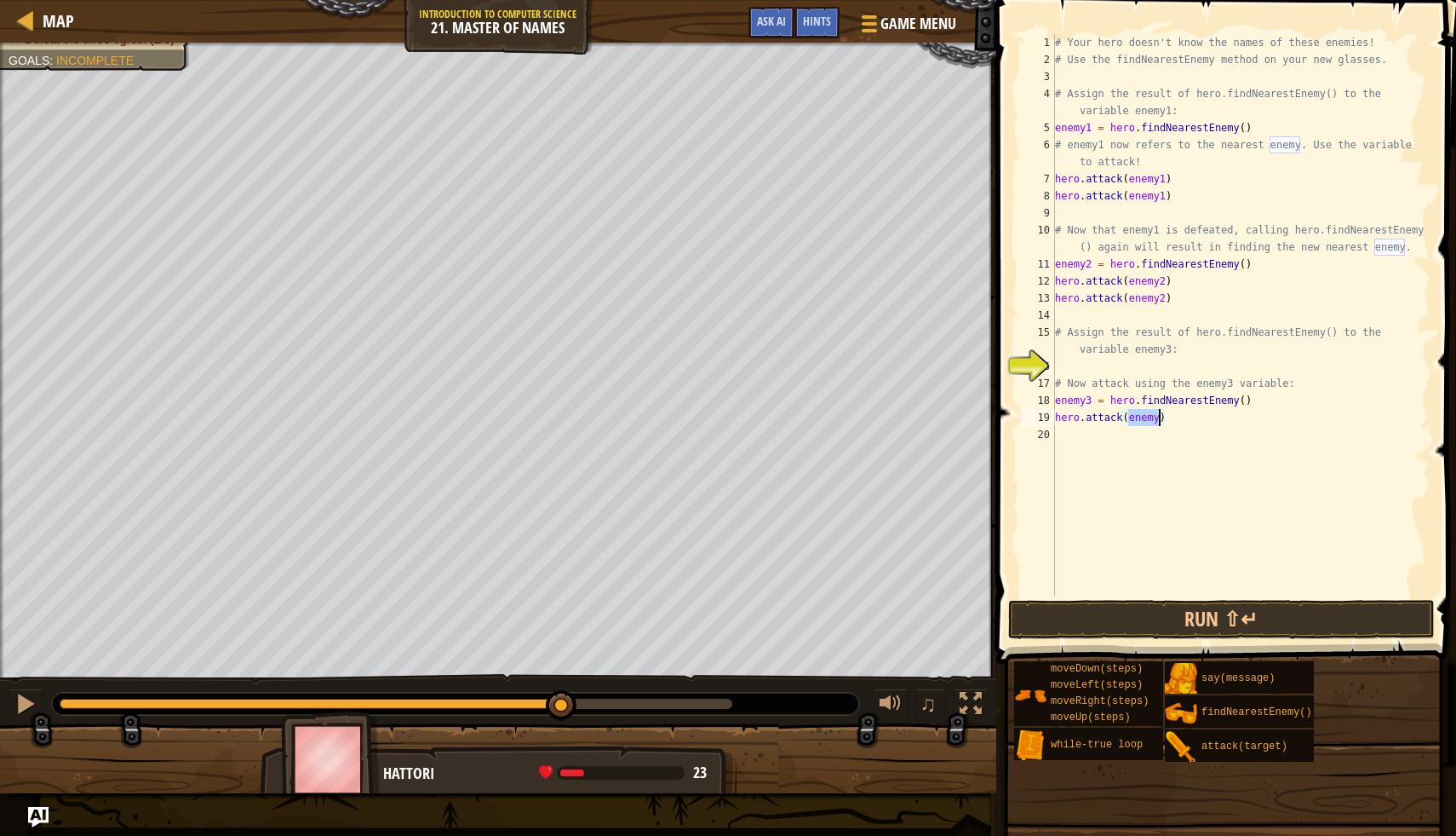
click at [1120, 446] on div "# Your hero doesn't know the names of these enemies! # Use the findNearestEnemy…" at bounding box center [1241, 332] width 379 height 597
type textarea "j"
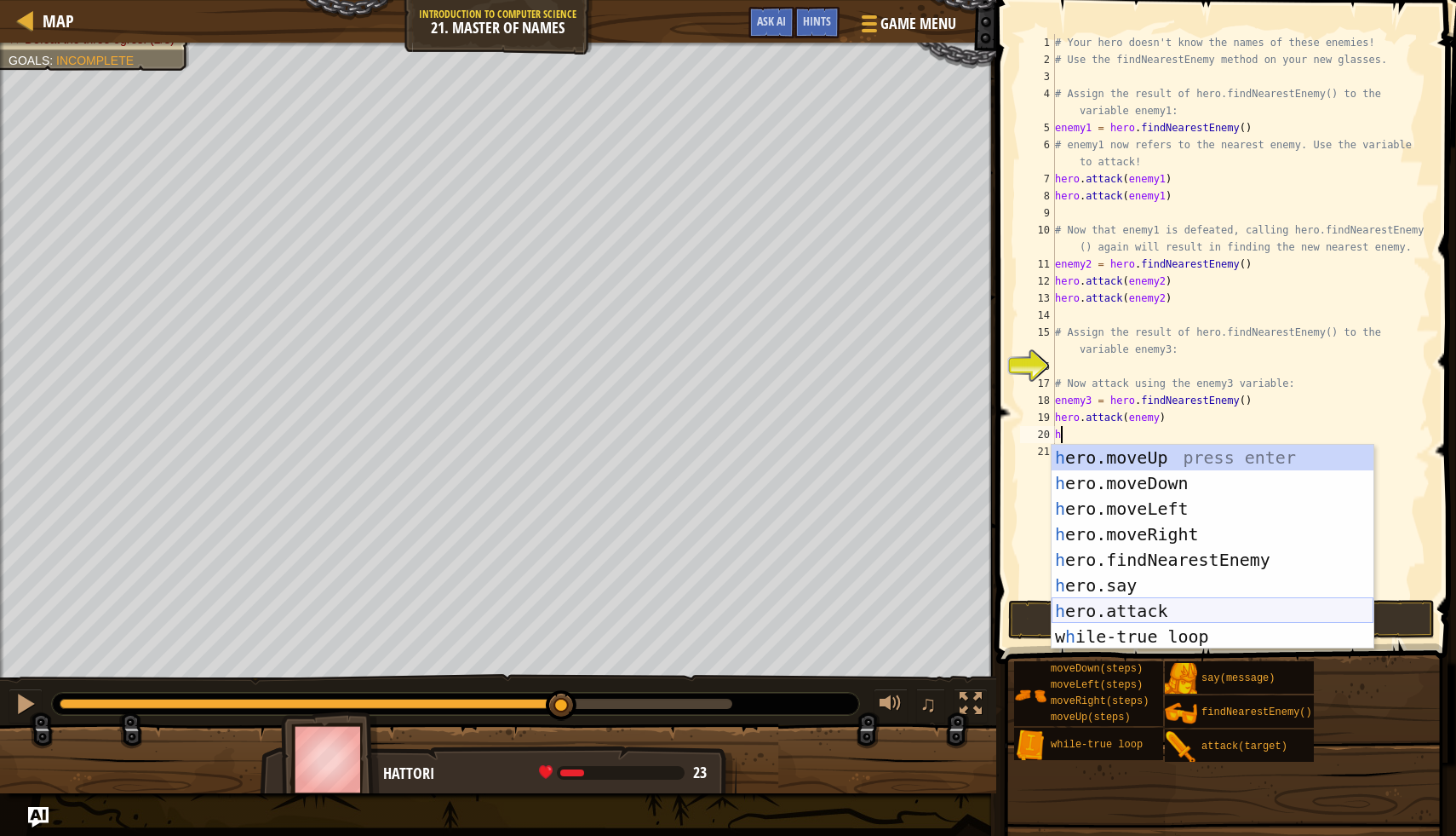
click at [1156, 611] on div "h ero.moveUp press enter h ero.moveDown press enter h ero.moveLeft press enter …" at bounding box center [1213, 572] width 322 height 255
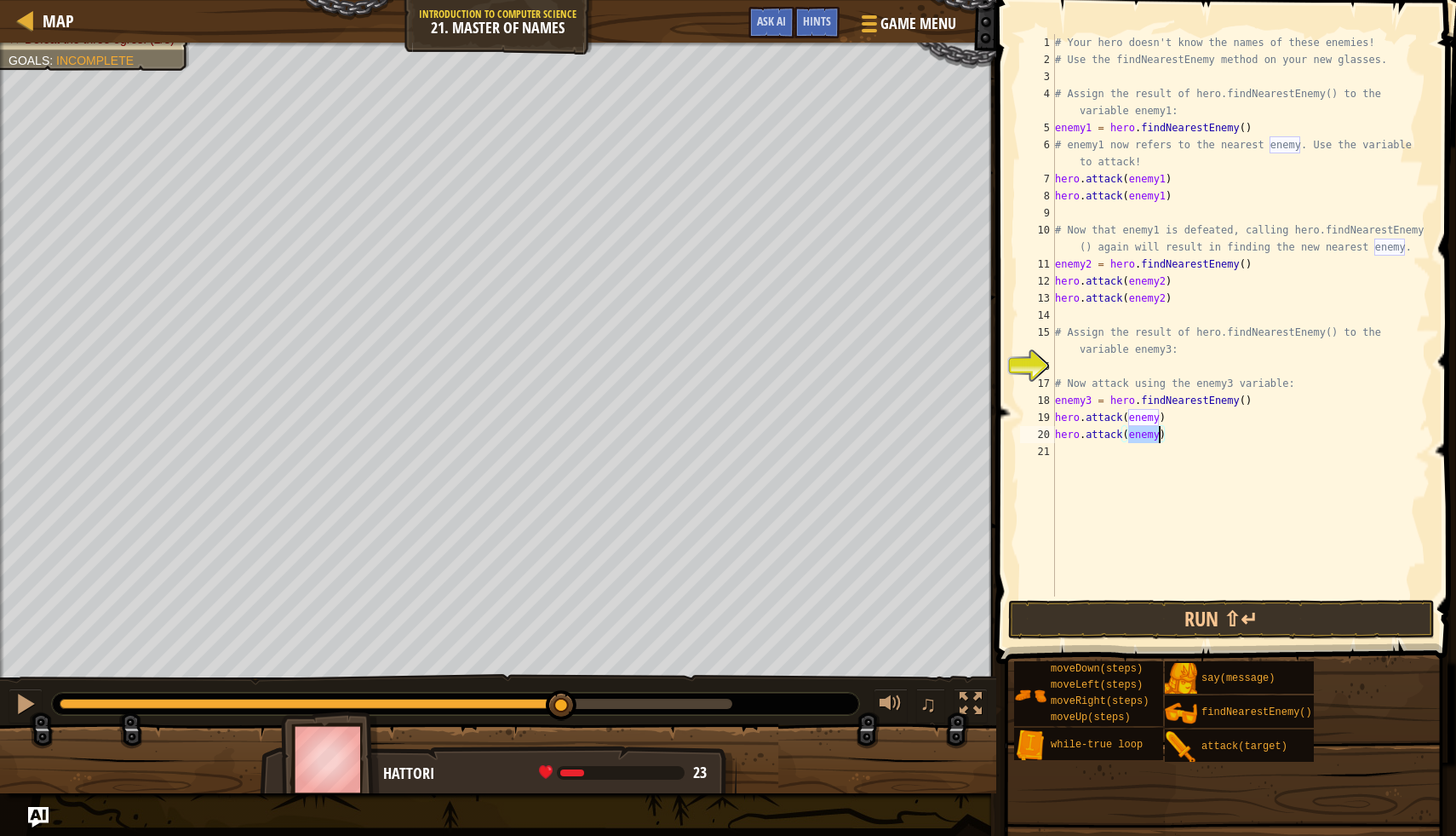
click at [1158, 436] on div "# Your hero doesn't know the names of these enemies! # Use the findNearestEnemy…" at bounding box center [1241, 332] width 379 height 597
click at [1157, 419] on div "# Your hero doesn't know the names of these enemies! # Use the findNearestEnemy…" at bounding box center [1241, 332] width 379 height 597
type textarea "hero.attack(enemy3)"
click at [1123, 614] on button "Run ⇧↵" at bounding box center [1222, 618] width 426 height 39
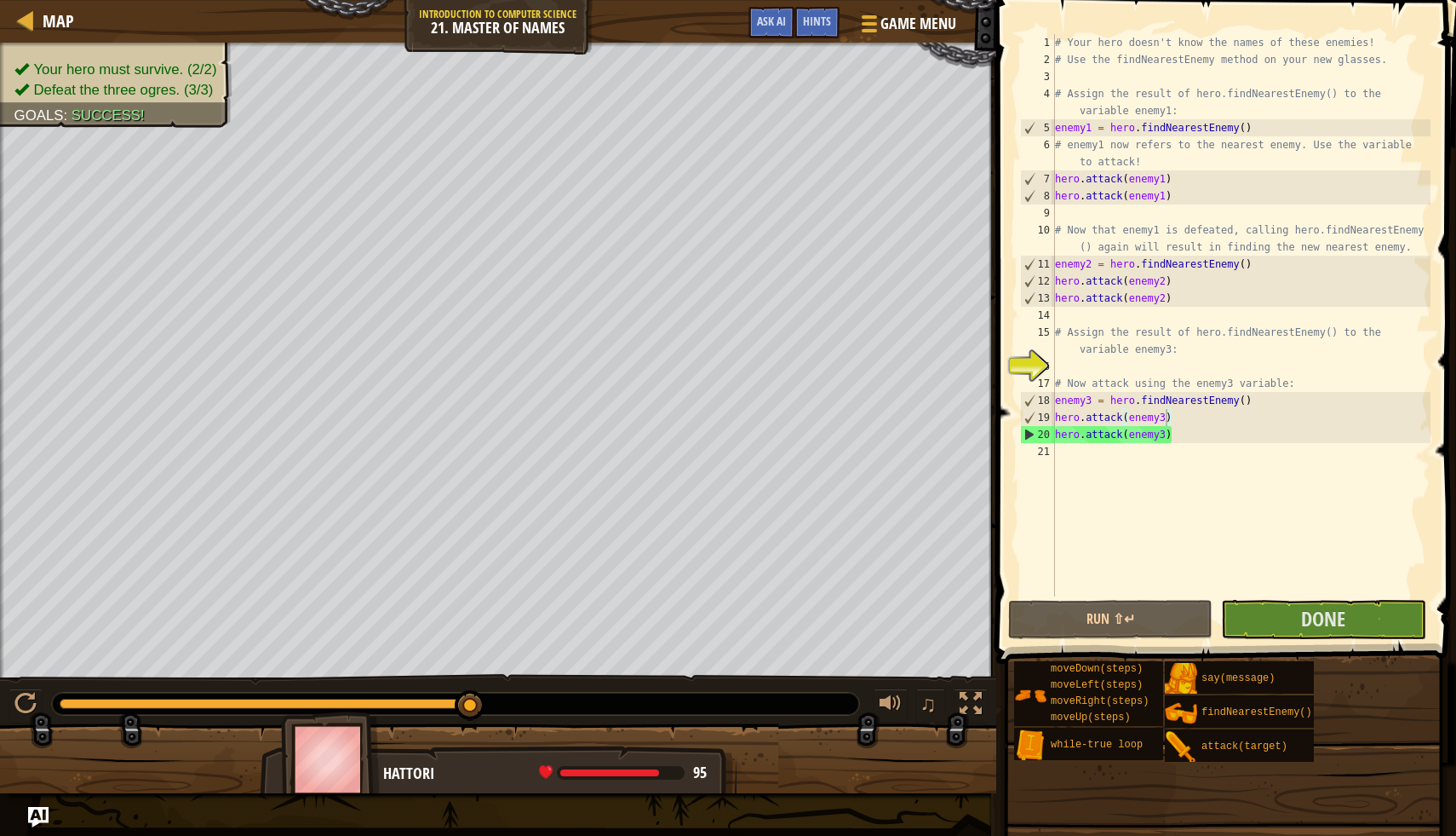
click at [1295, 597] on span at bounding box center [1228, 307] width 474 height 714
click at [1292, 613] on button "Done" at bounding box center [1324, 618] width 204 height 39
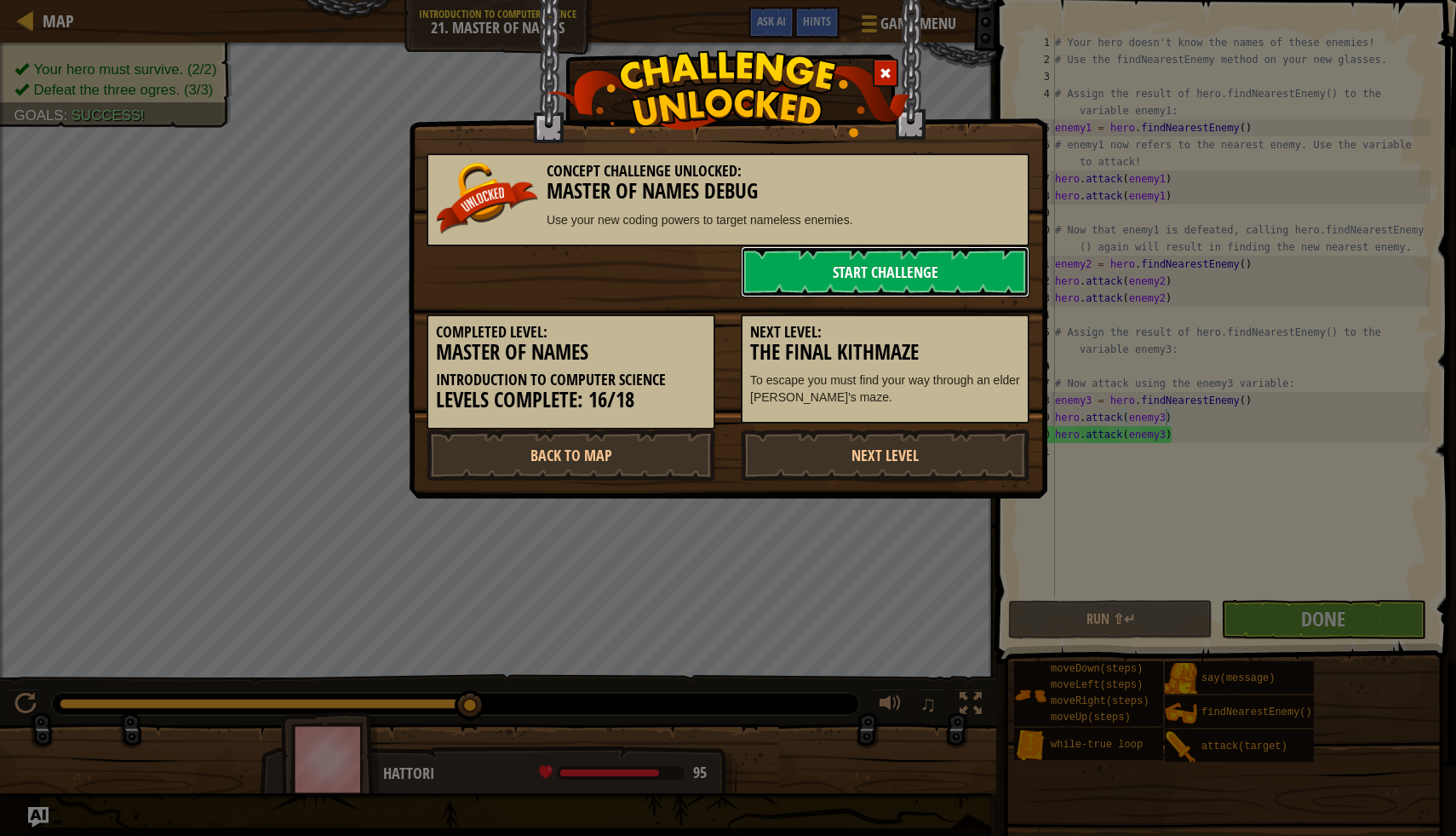
click at [941, 264] on link "Start Challenge" at bounding box center [885, 271] width 288 height 51
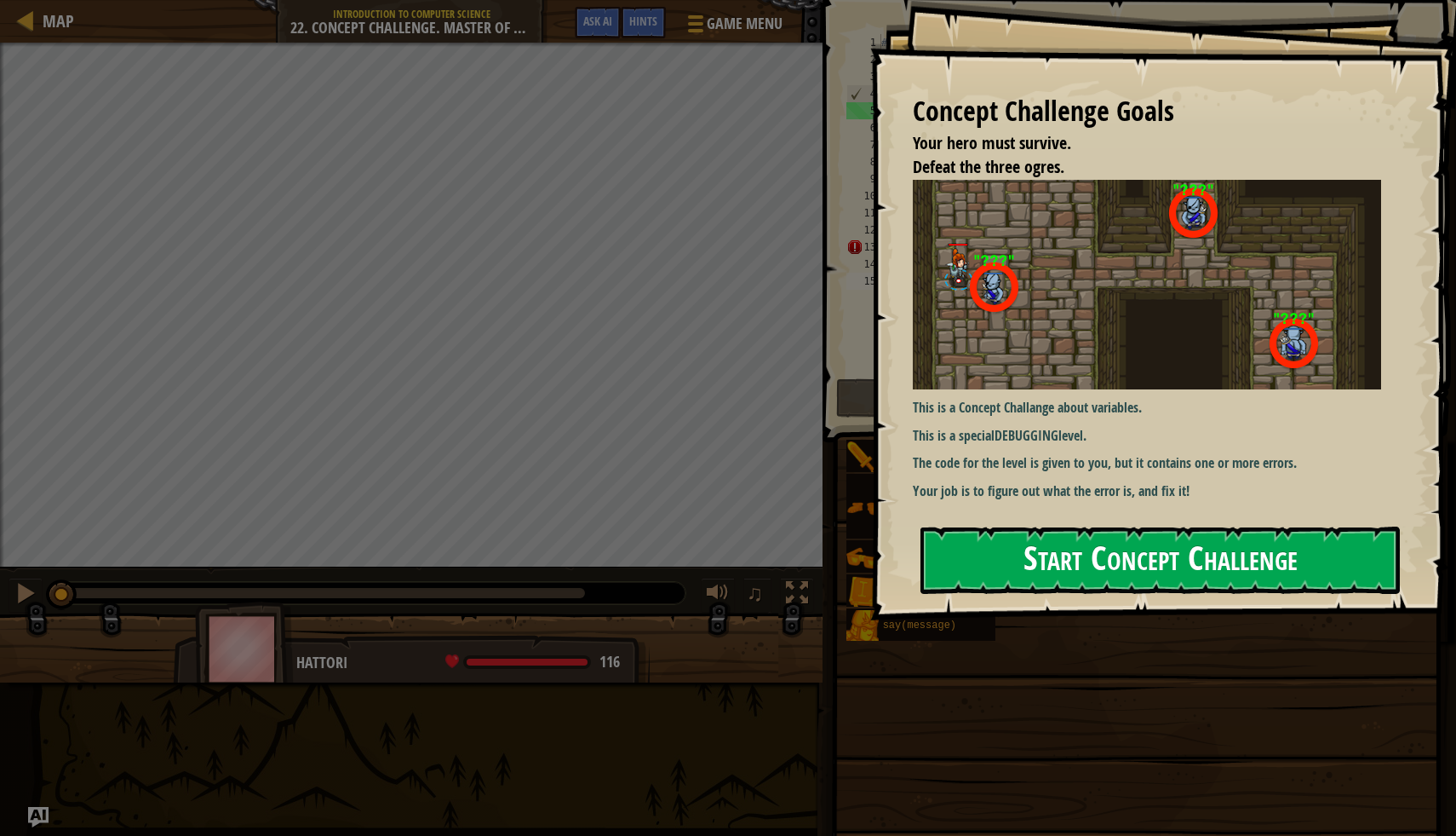
click at [998, 546] on button "Start Concept Challenge" at bounding box center [1160, 560] width 479 height 67
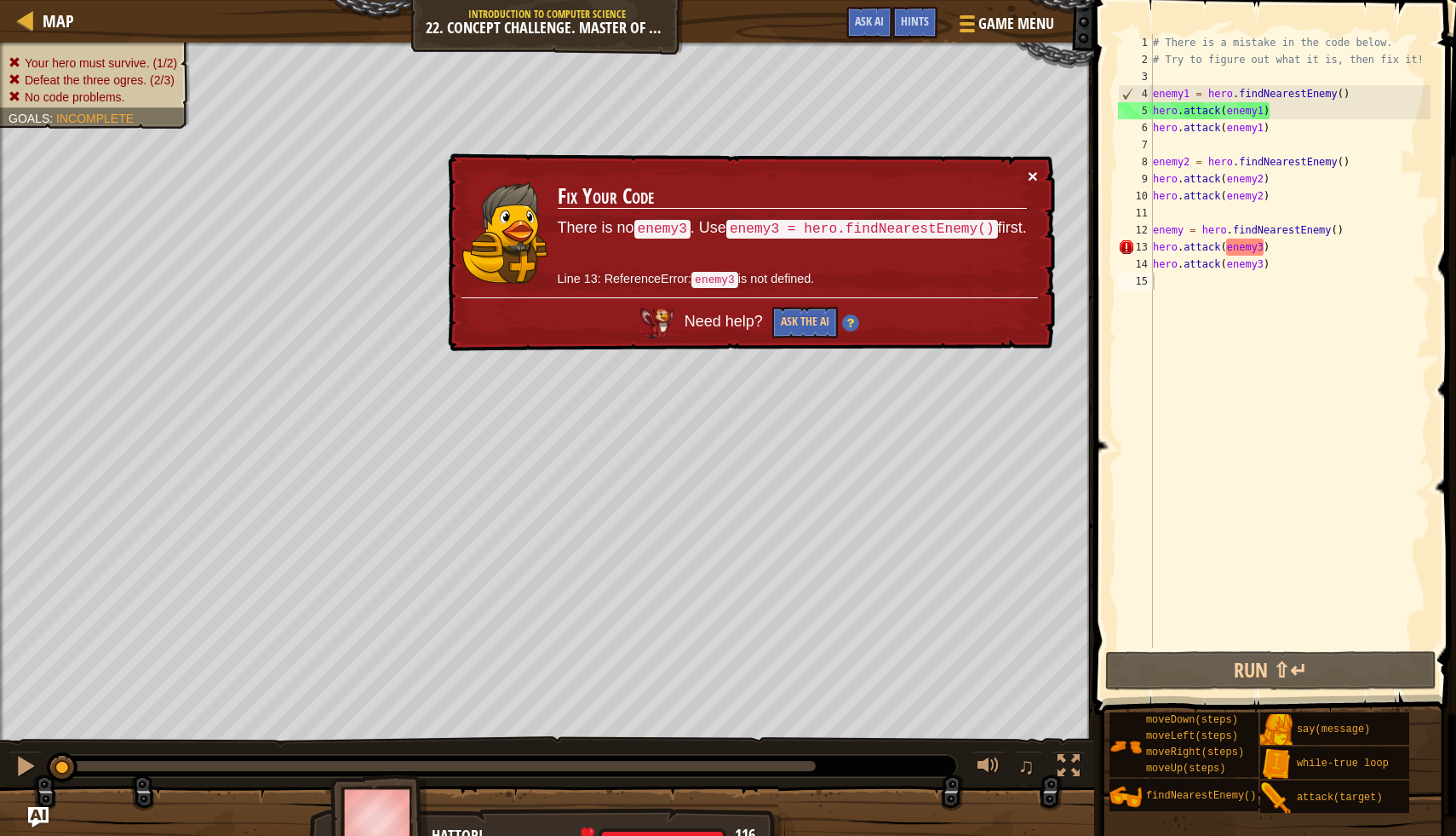
click at [1030, 171] on button "×" at bounding box center [1034, 180] width 11 height 18
click at [1184, 236] on div "# There is a mistake in the code below. # Try to figure out what it is, then fi…" at bounding box center [1290, 357] width 281 height 648
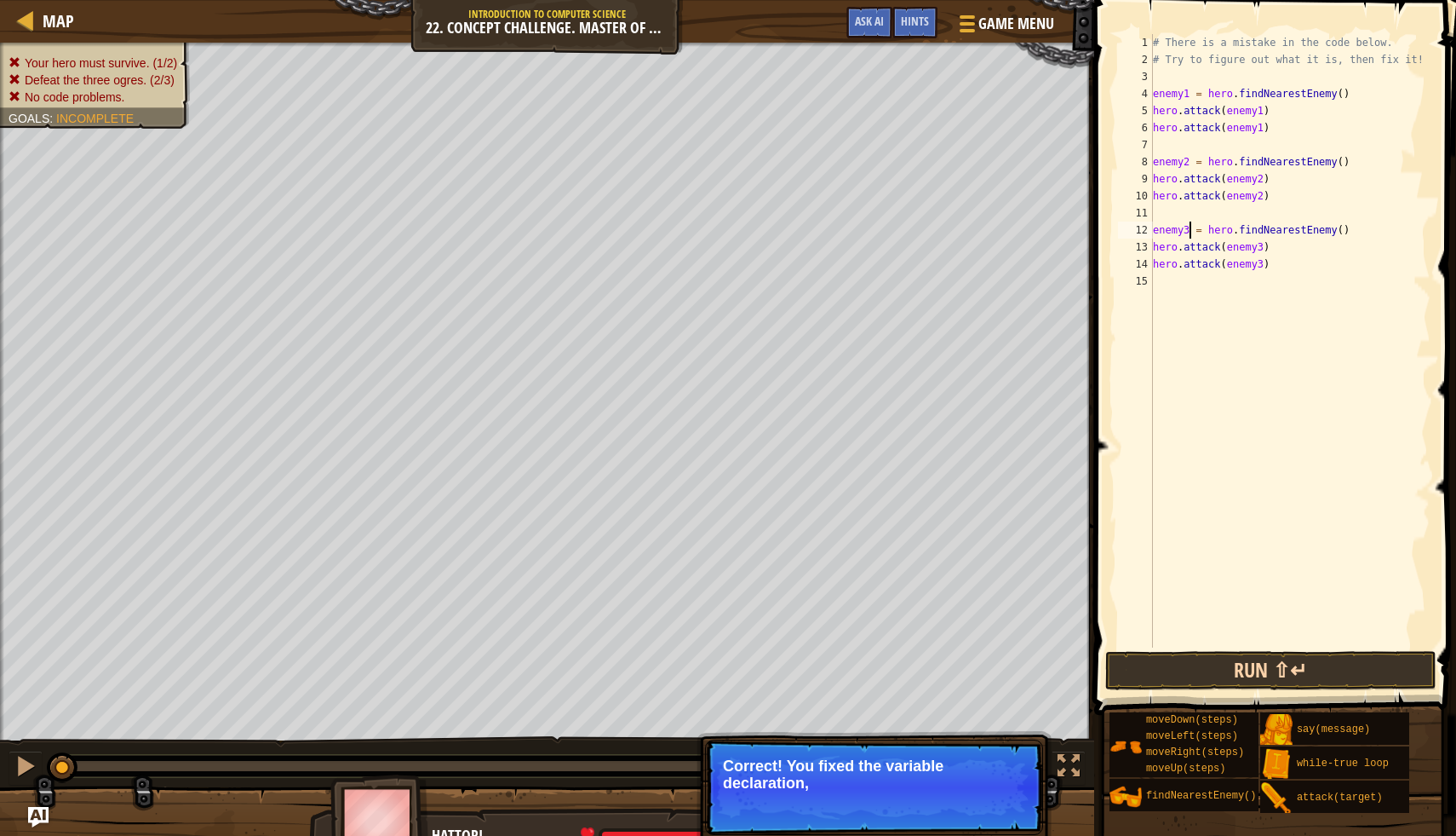
type textarea "enemy3 = hero.findNearestEnemy()"
click at [1182, 674] on button "Run ⇧↵" at bounding box center [1271, 670] width 331 height 39
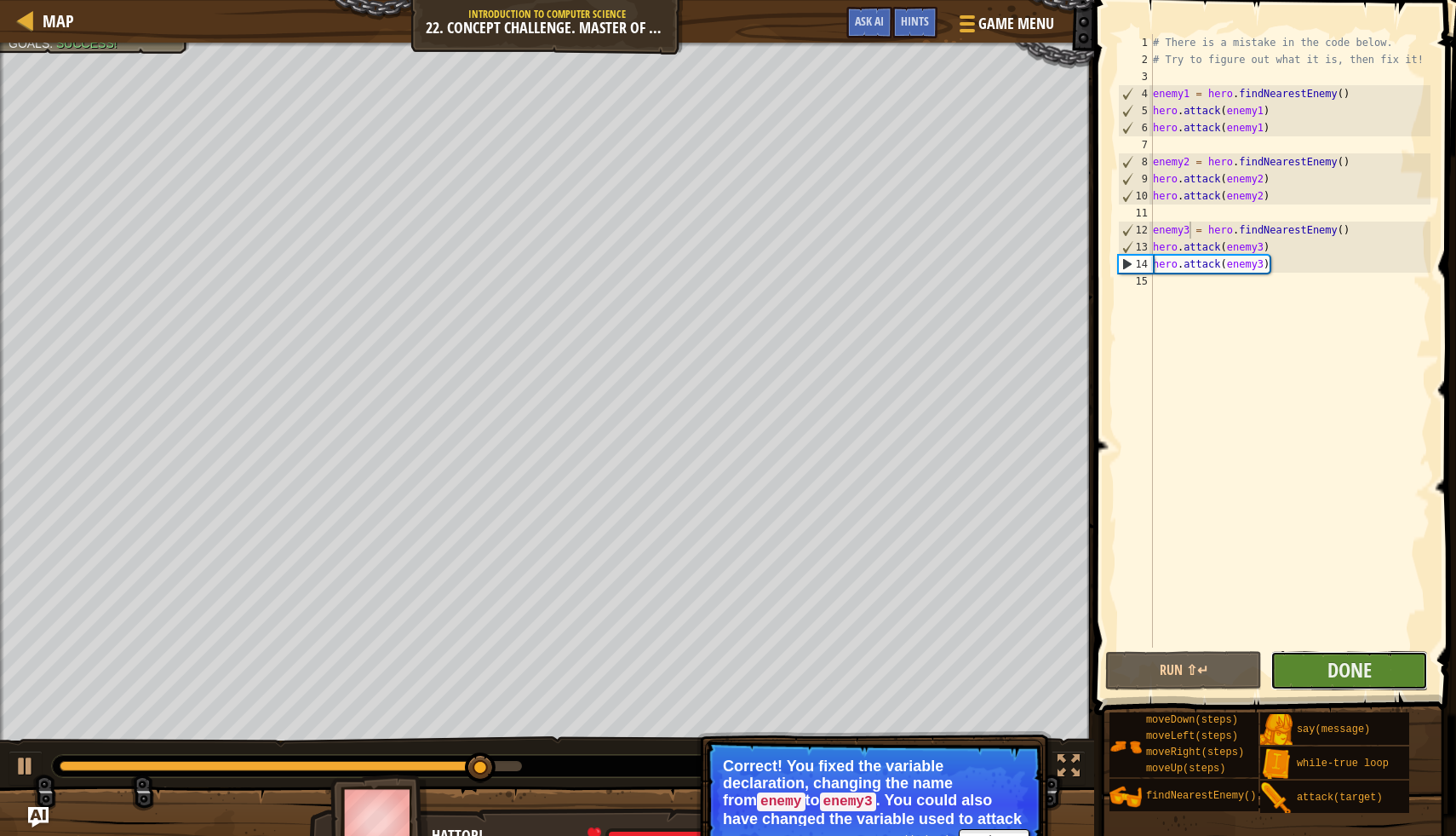
click at [1326, 667] on button "Done" at bounding box center [1349, 670] width 158 height 39
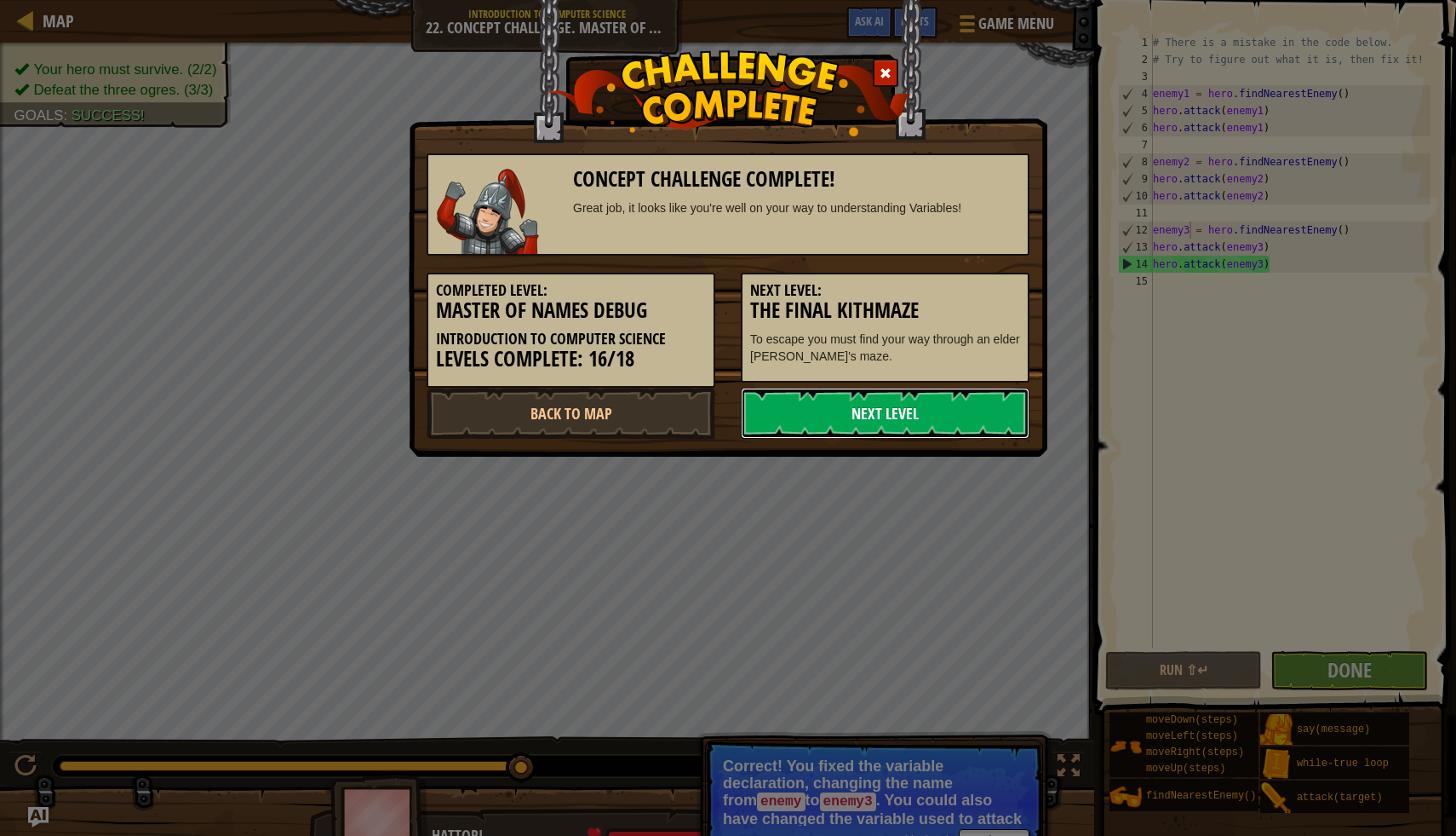
click at [975, 390] on link "Next Level" at bounding box center [885, 413] width 288 height 51
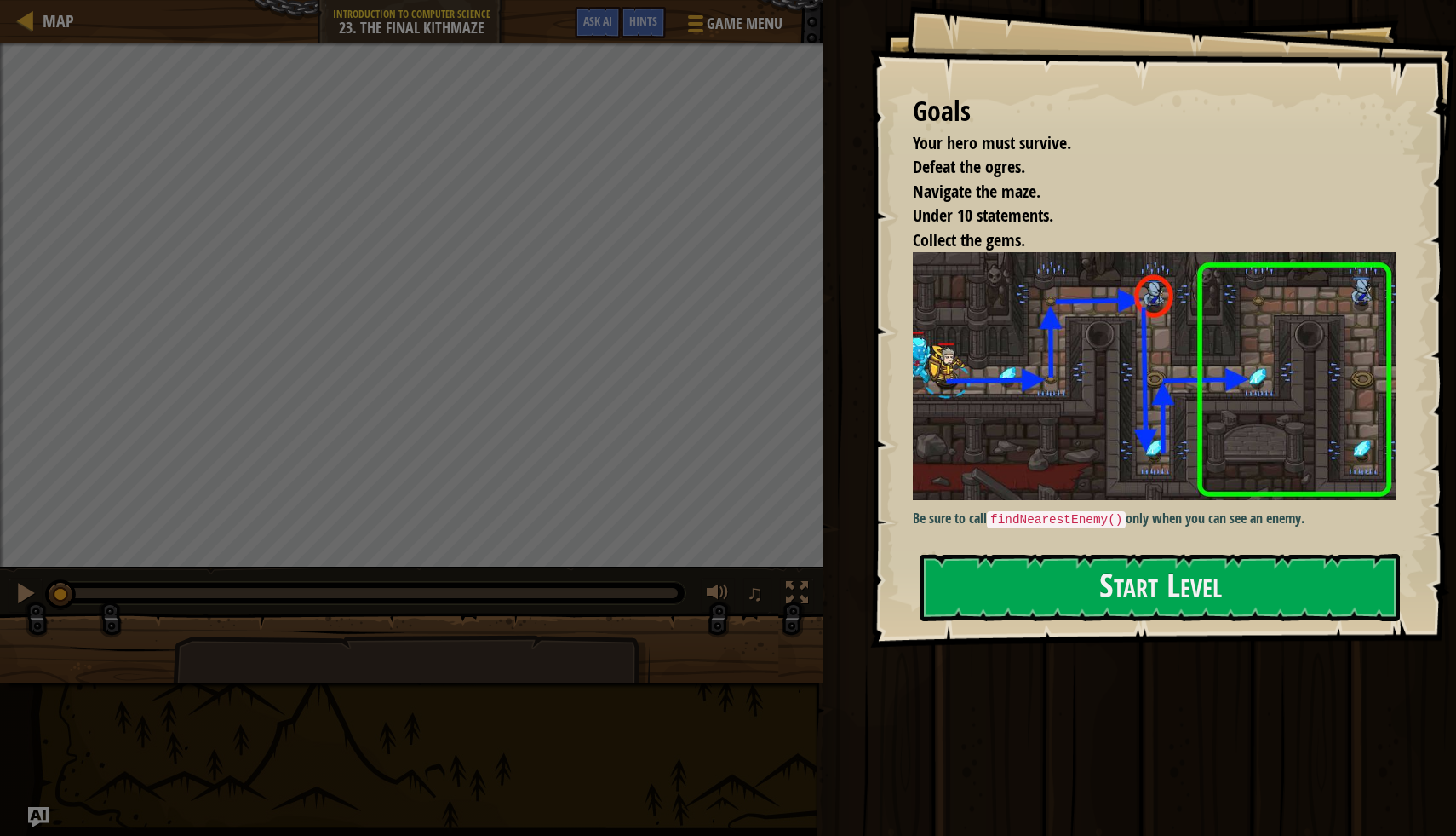
click at [984, 538] on div "Goals Your hero must survive. Defeat the ogres. Navigate the maze. Under 10 sta…" at bounding box center [1164, 323] width 586 height 648
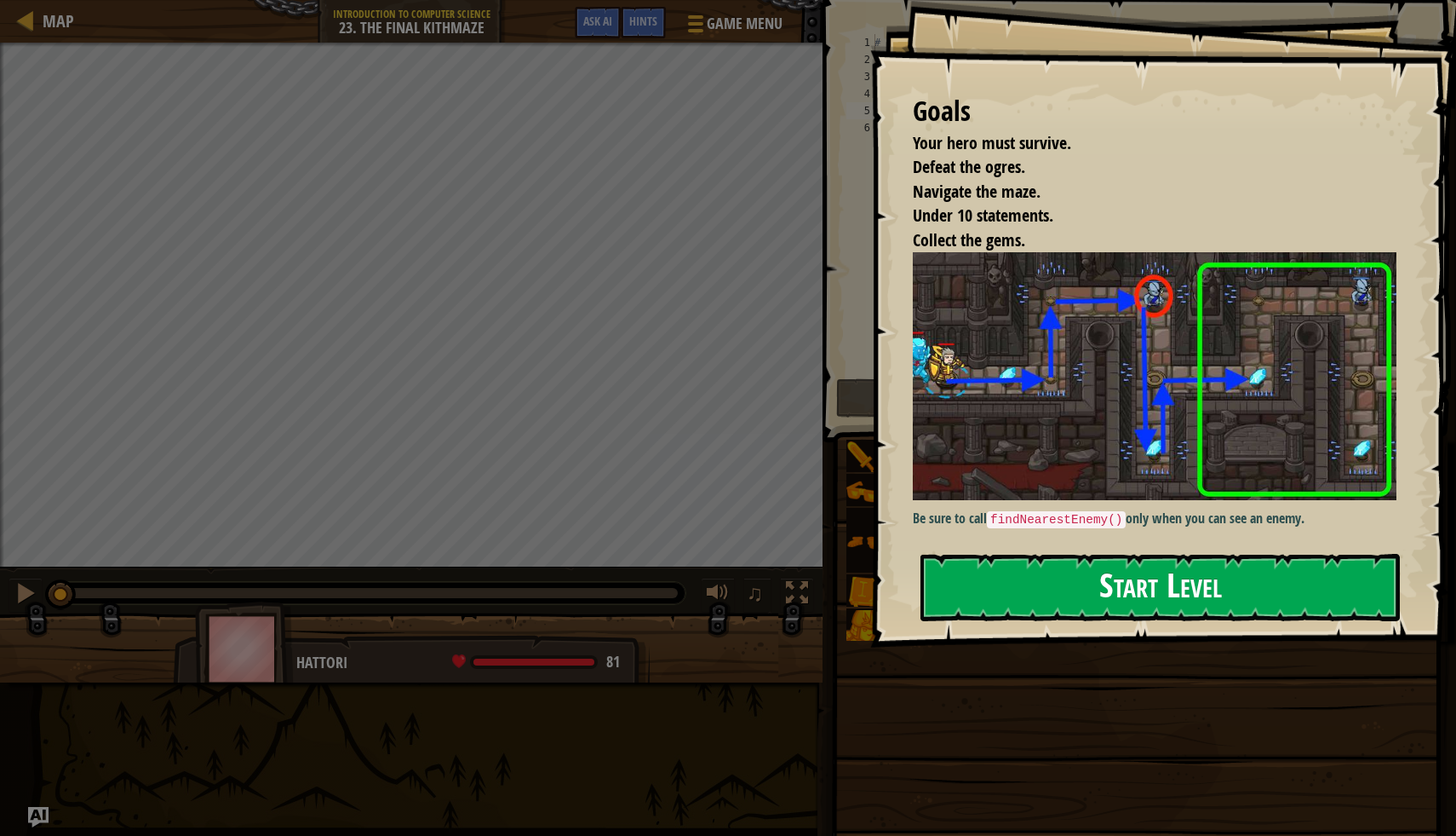
click at [970, 591] on button "Start Level" at bounding box center [1160, 587] width 479 height 67
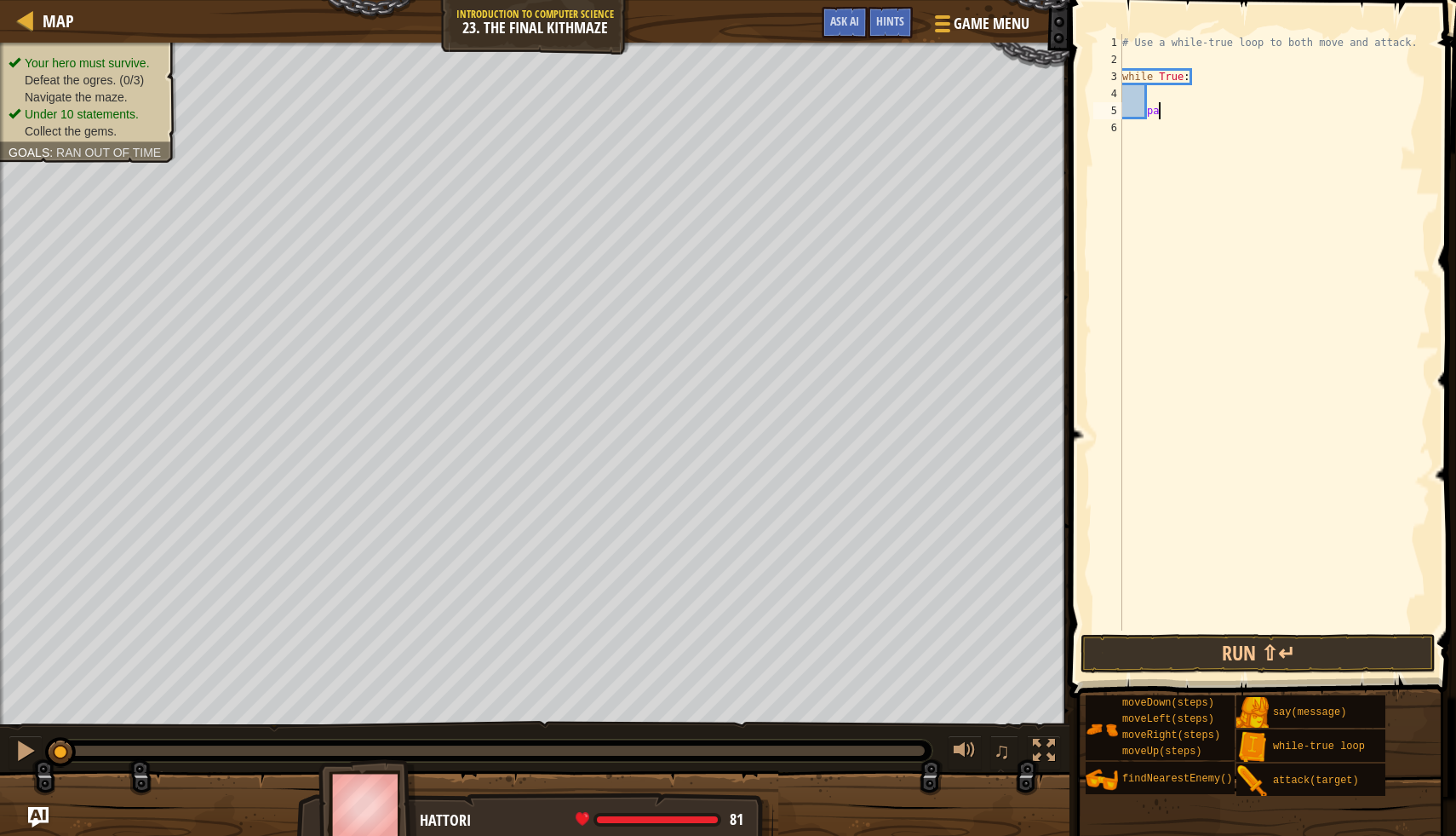
type textarea "p"
click at [1166, 94] on div "# Use a while-true loop to both move and attack. while True :" at bounding box center [1275, 349] width 312 height 631
type textarea "h"
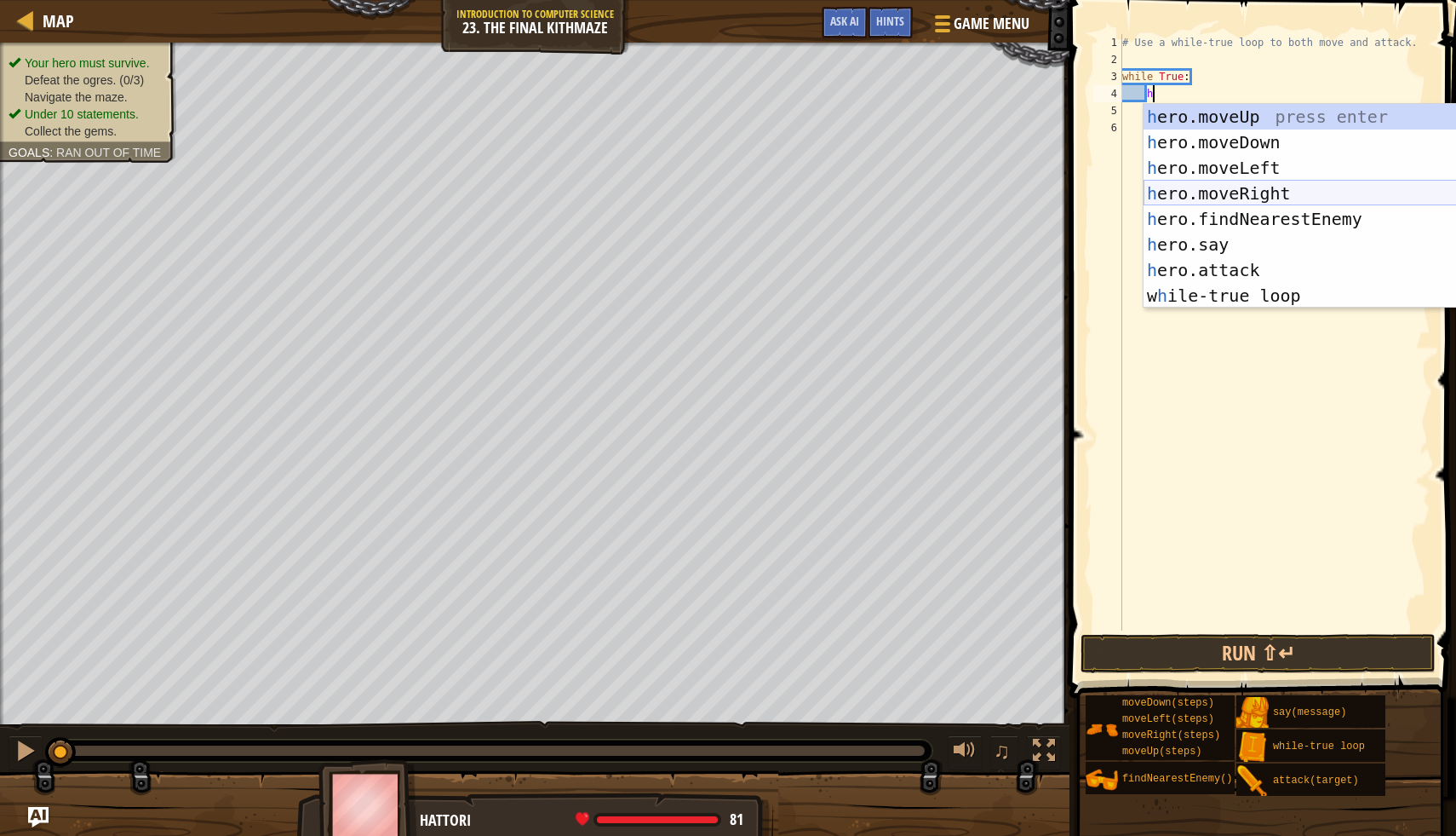
click at [1314, 191] on div "h ero.moveUp press enter h ero.moveDown press enter h ero.moveLeft press enter …" at bounding box center [1305, 232] width 322 height 255
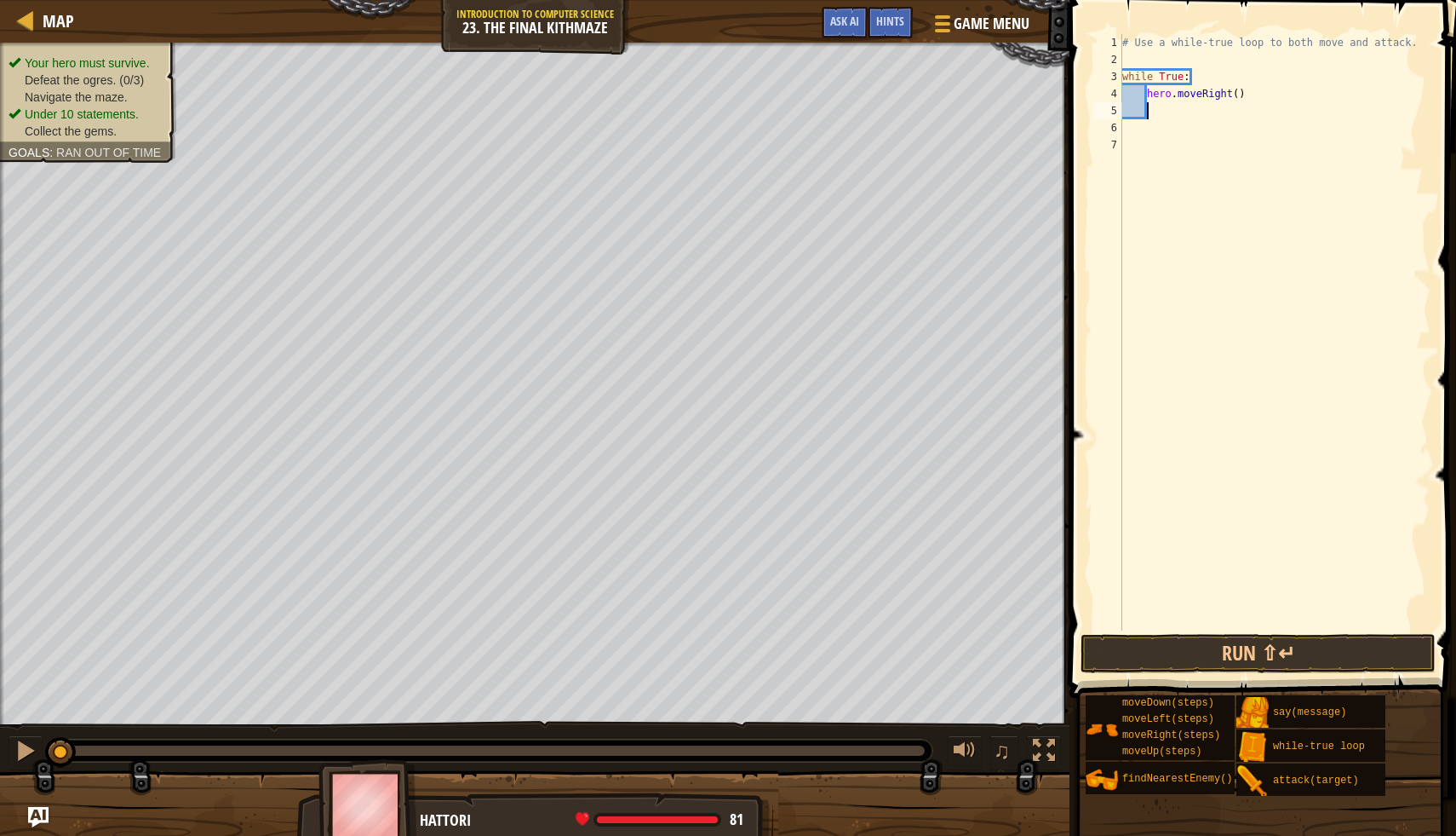
type textarea "h"
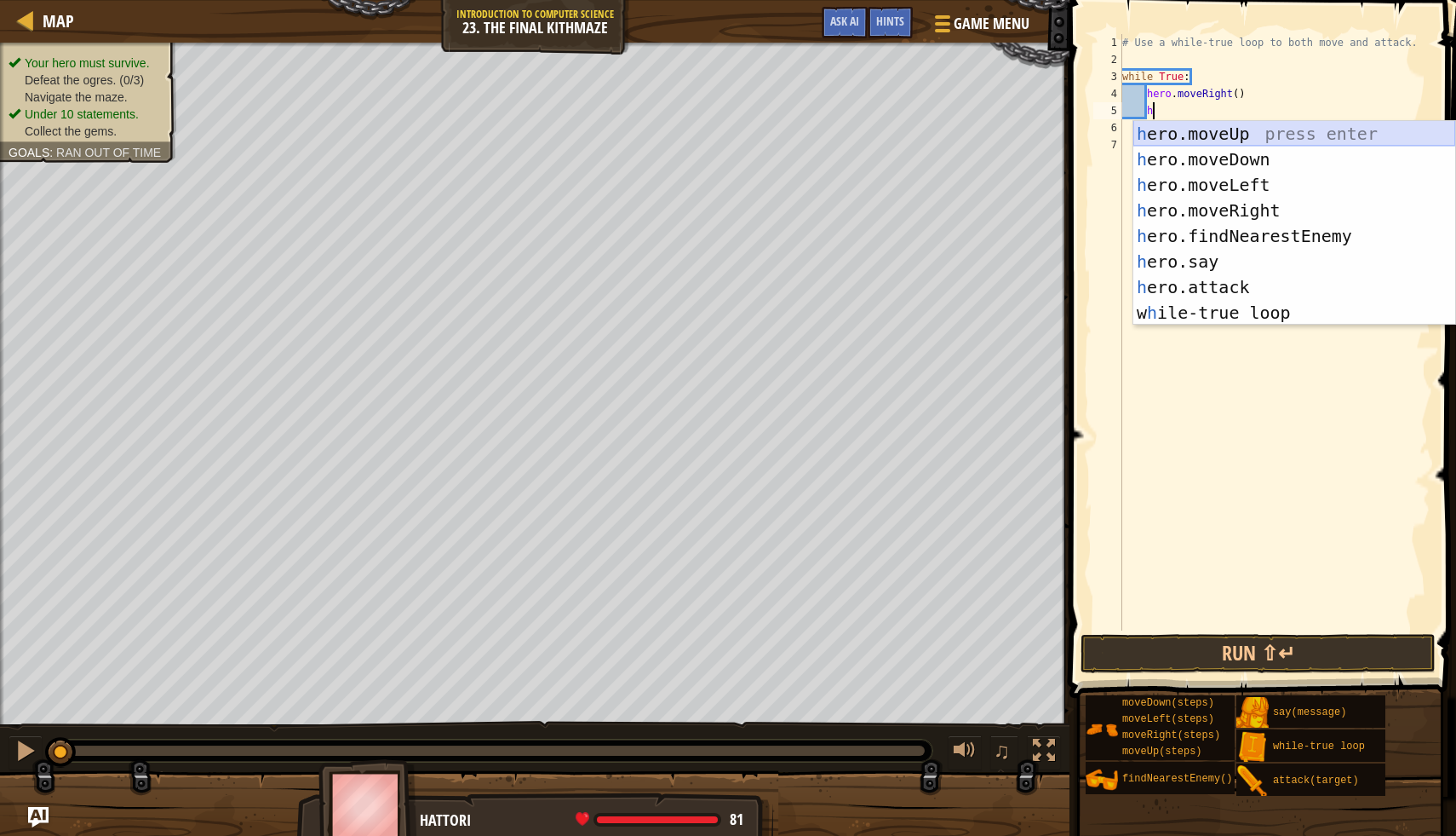
click at [1192, 125] on div "h ero.moveUp press enter h ero.moveDown press enter h ero.moveLeft press enter …" at bounding box center [1294, 249] width 322 height 255
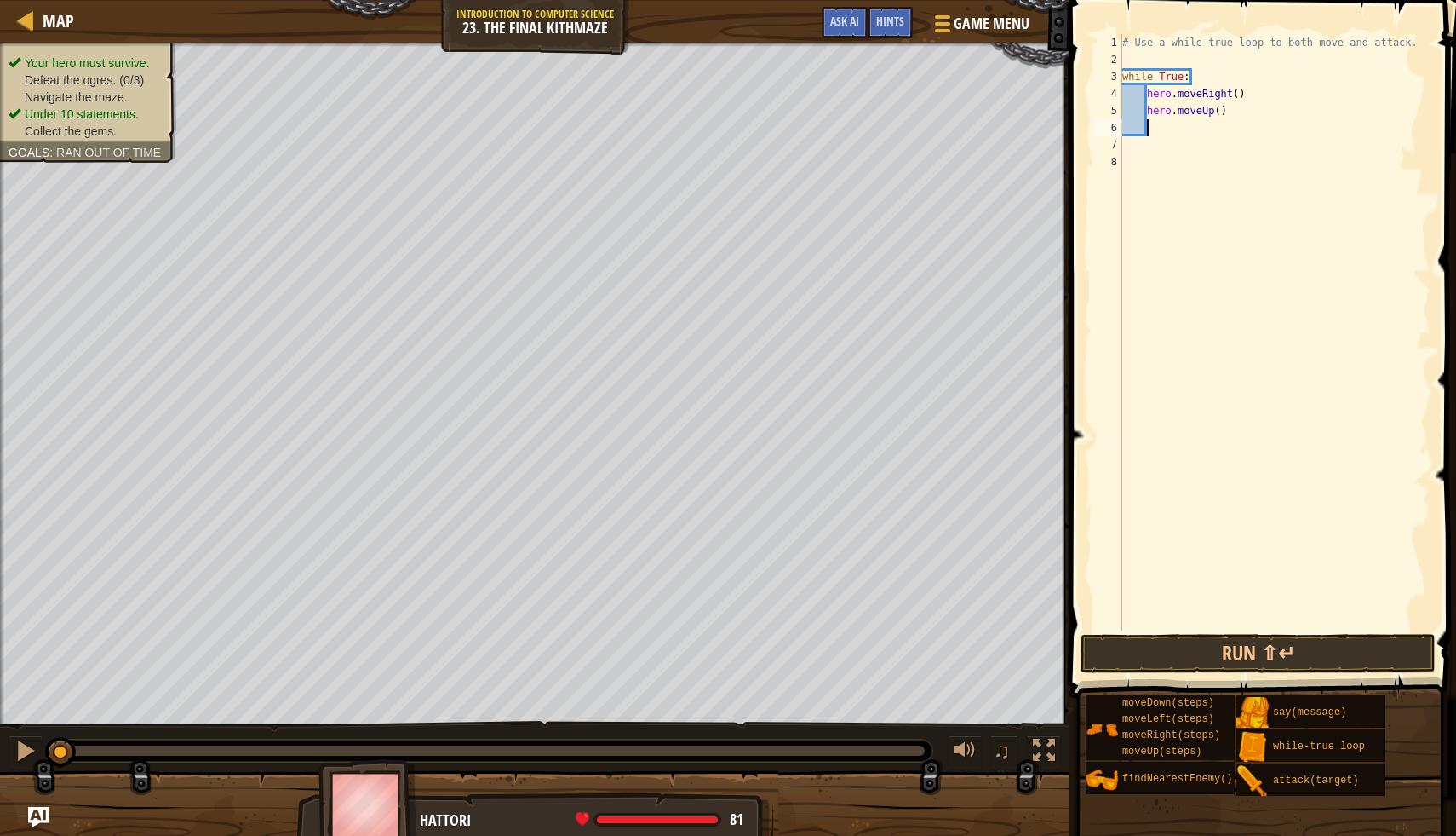
type textarea "h"
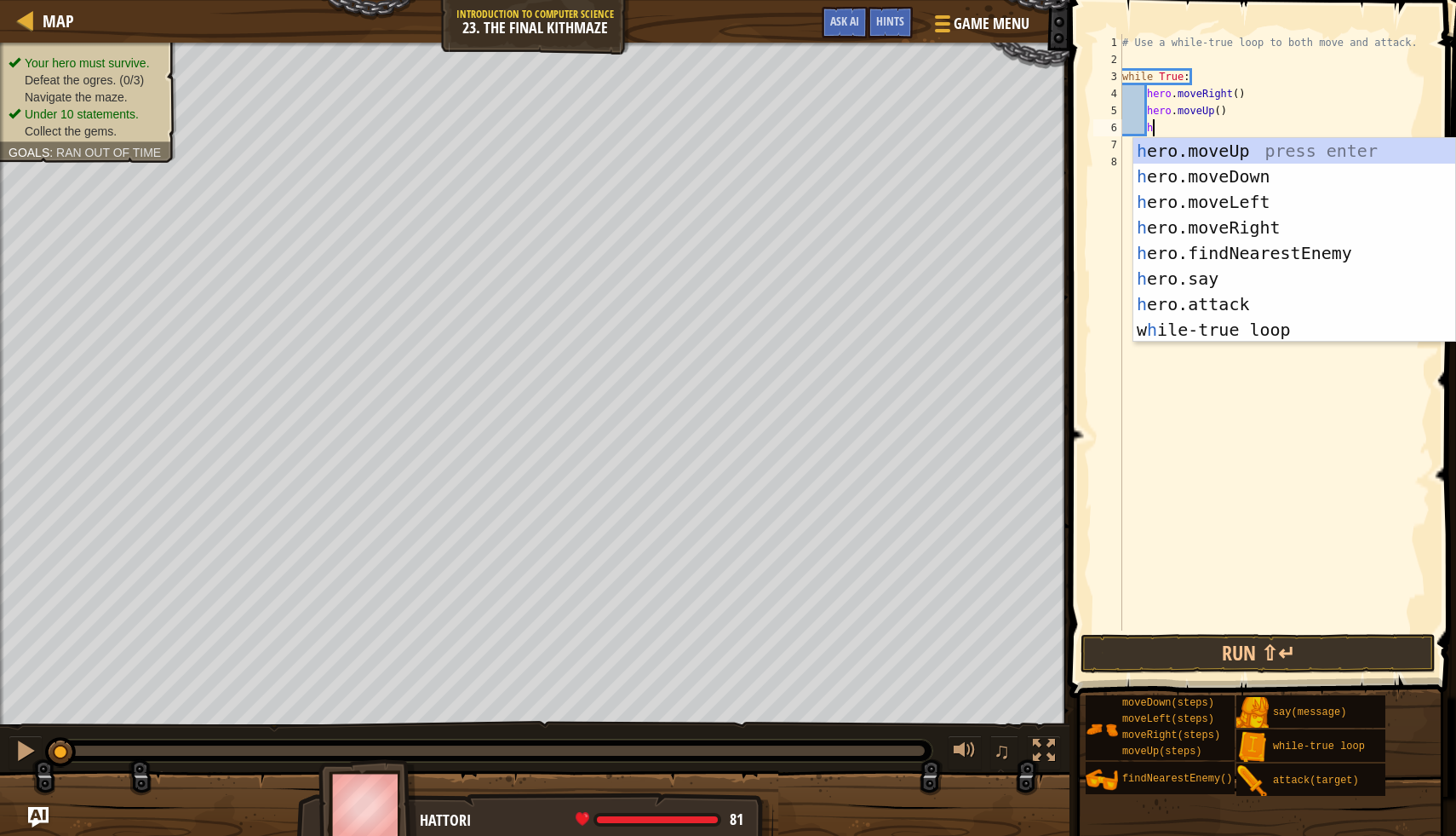
scroll to position [8, 2]
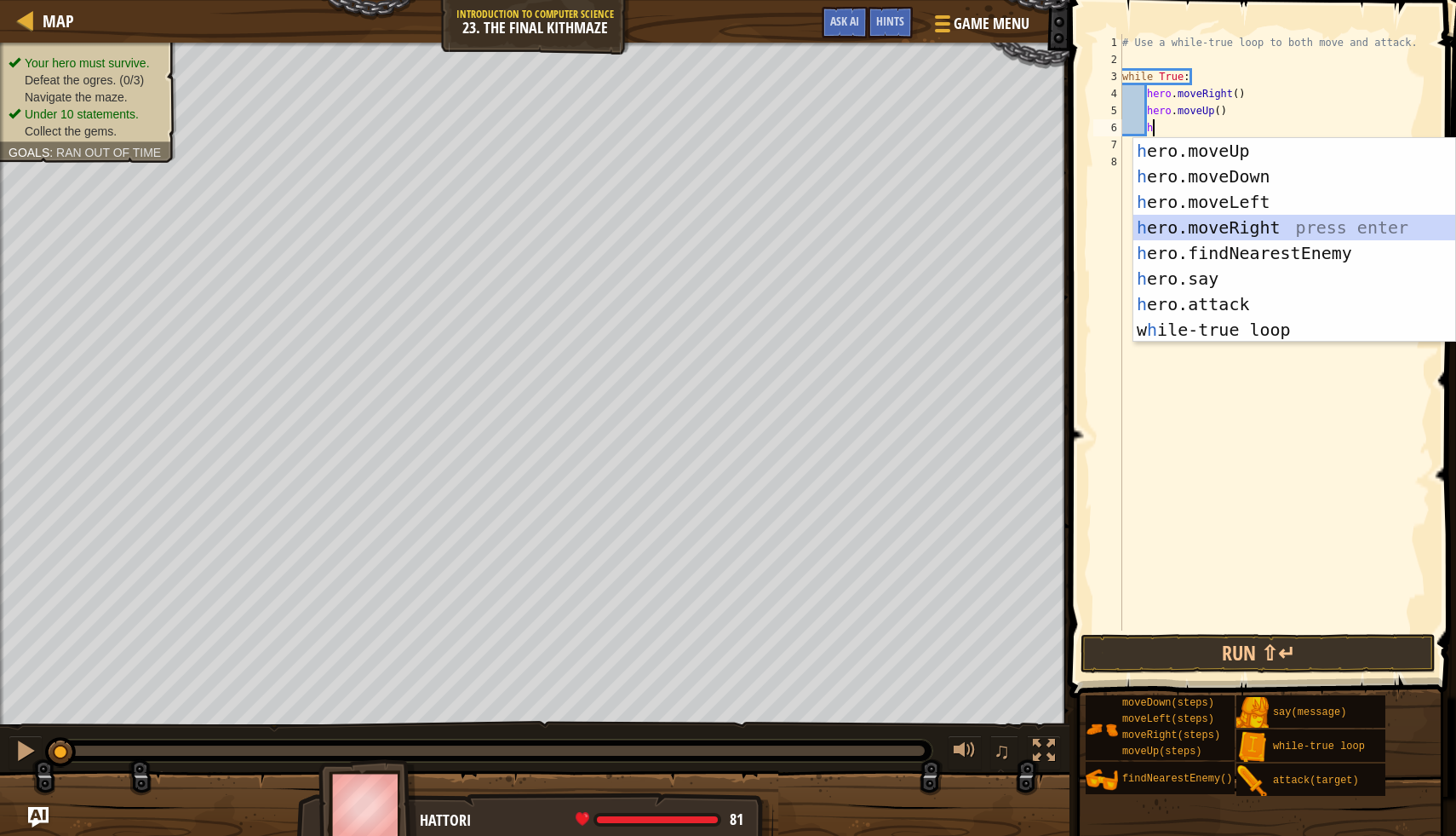
click at [1284, 217] on div "h ero.moveUp press enter h ero.moveDown press enter h ero.moveLeft press enter …" at bounding box center [1294, 266] width 322 height 255
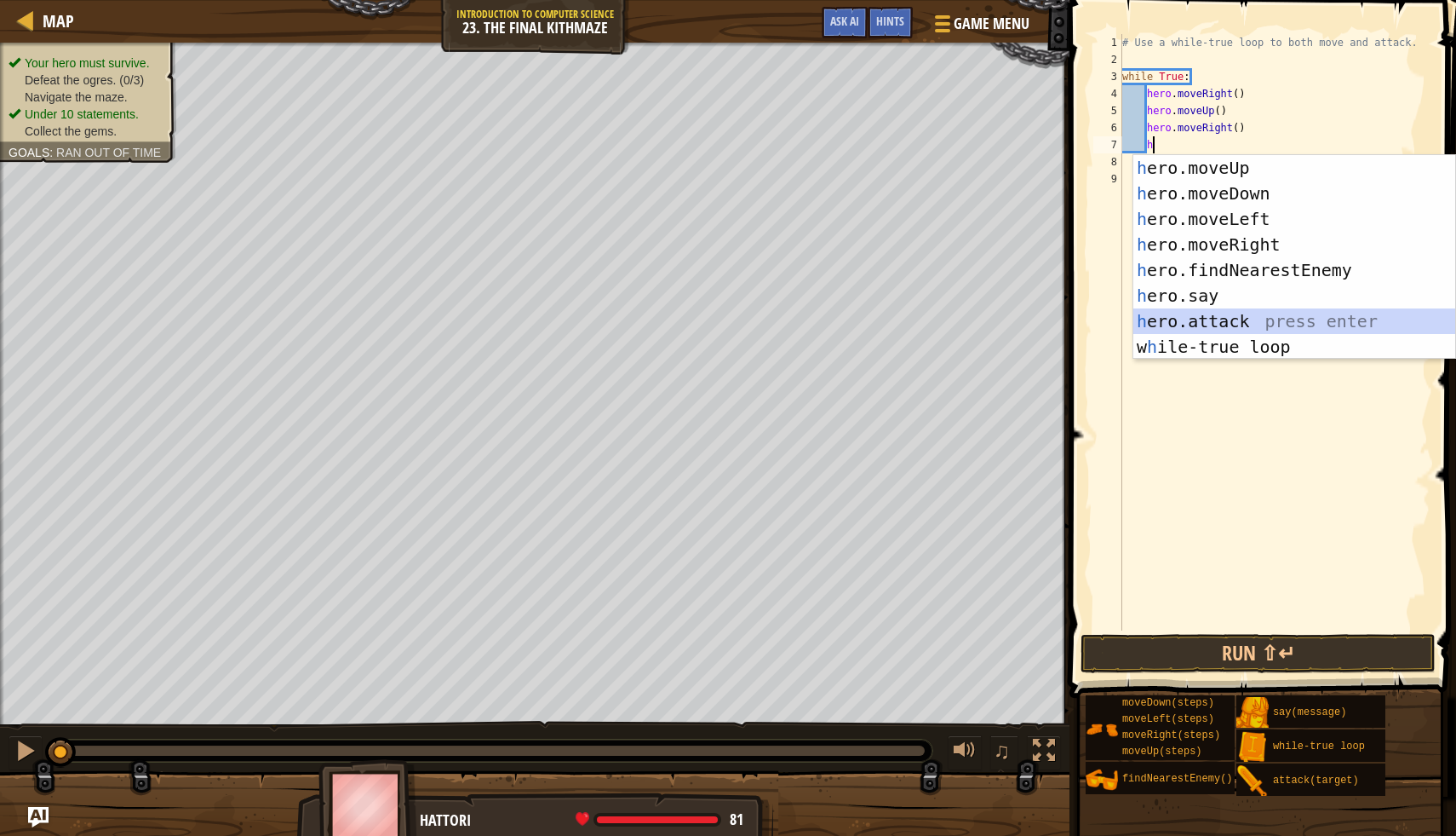
click at [1196, 319] on div "h ero.moveUp press enter h ero.moveDown press enter h ero.moveLeft press enter …" at bounding box center [1294, 283] width 322 height 255
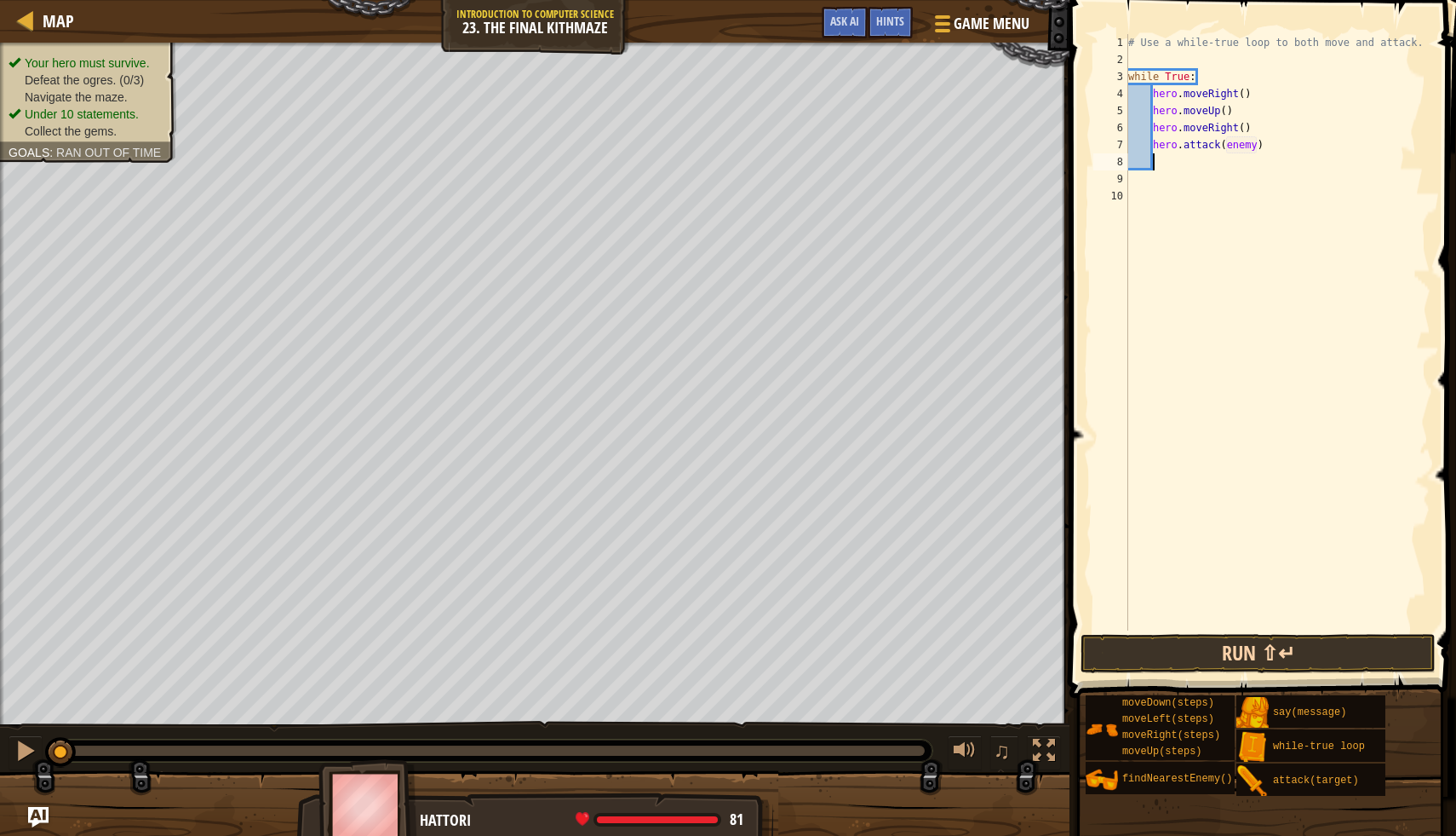
type textarea "hero.attack(enemy)"
click at [1210, 641] on button "Run ⇧↵" at bounding box center [1258, 653] width 355 height 39
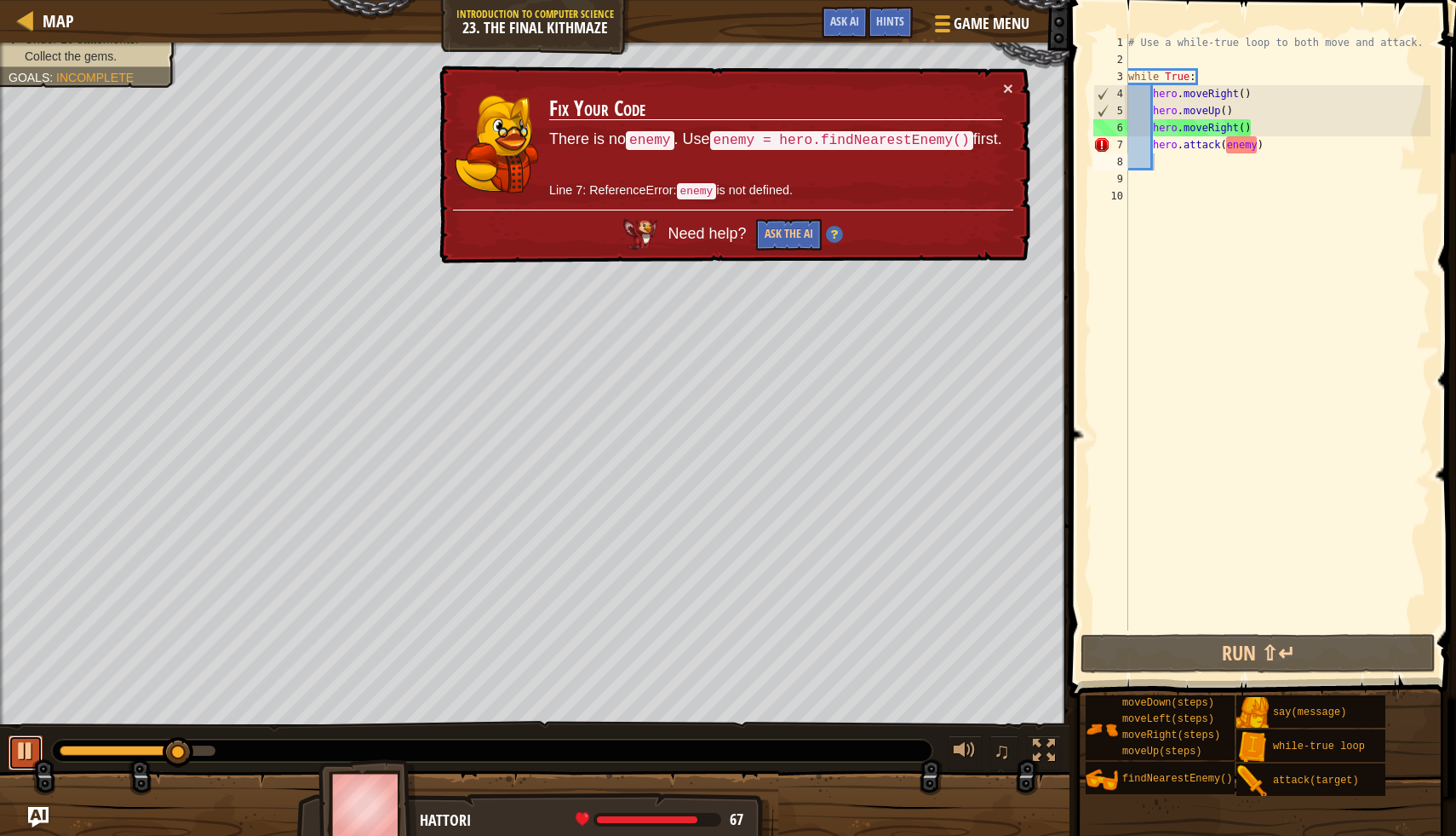
click at [25, 735] on button at bounding box center [26, 752] width 34 height 35
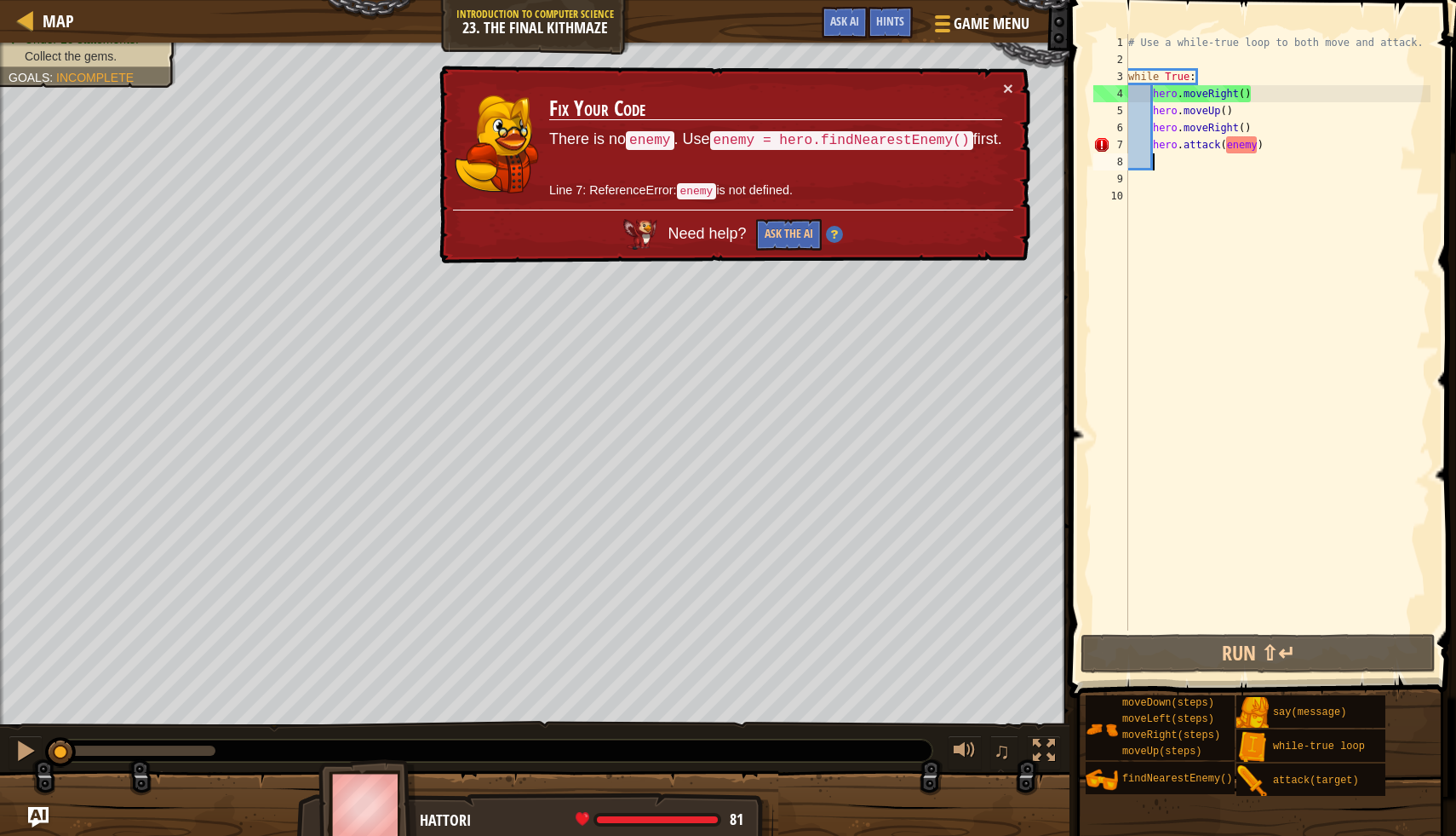
drag, startPoint x: 172, startPoint y: 756, endPoint x: 21, endPoint y: 769, distance: 151.6
click at [21, 769] on div "Your hero must survive. Defeat the ogres. (0/3) Navigate the maze. No code prob…" at bounding box center [728, 441] width 1456 height 797
click at [1155, 150] on div "# Use a while-true loop to both move and attack. while True : hero . moveRight …" at bounding box center [1278, 349] width 306 height 631
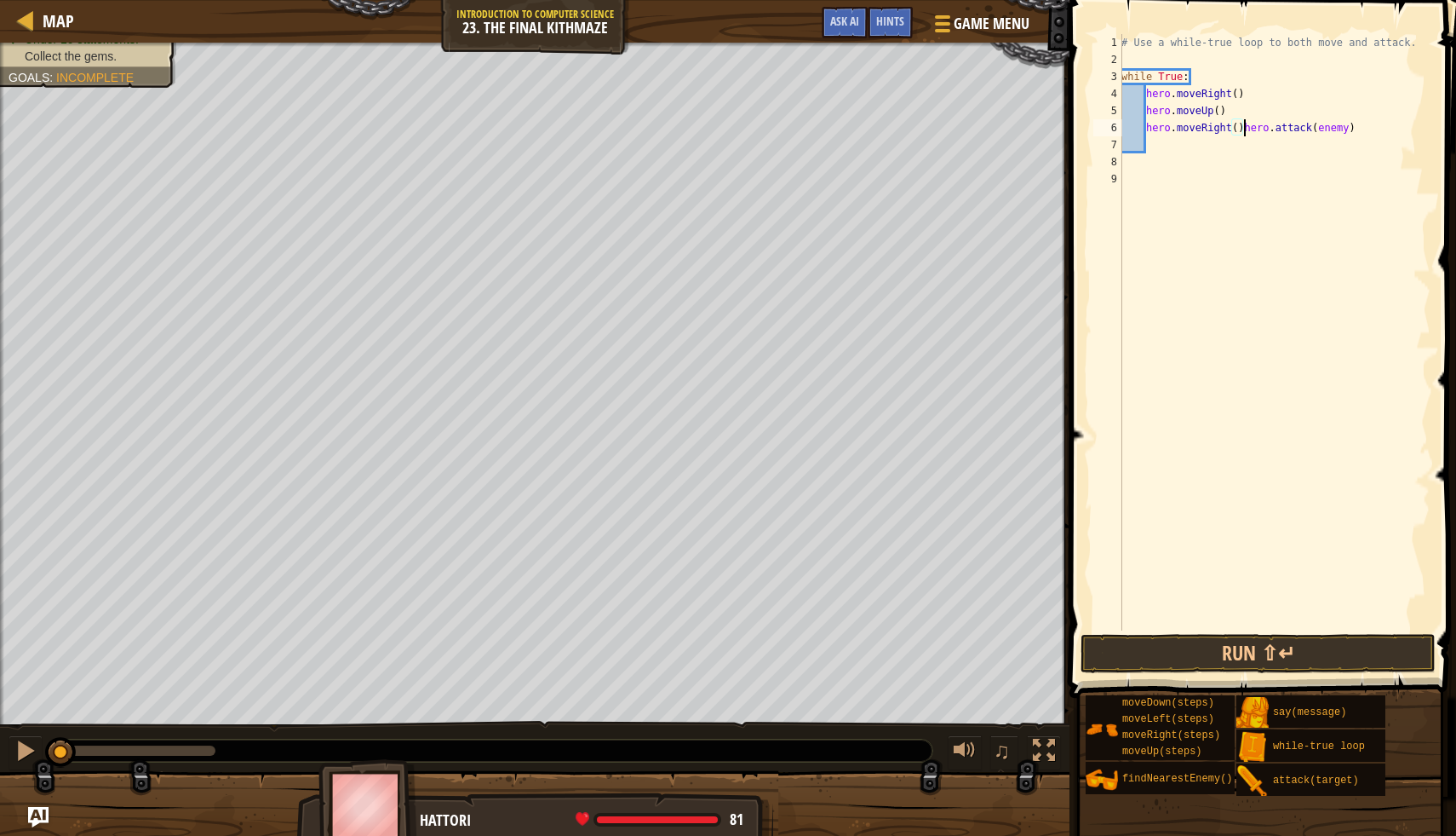
type textarea "hero.attack(enemy)"
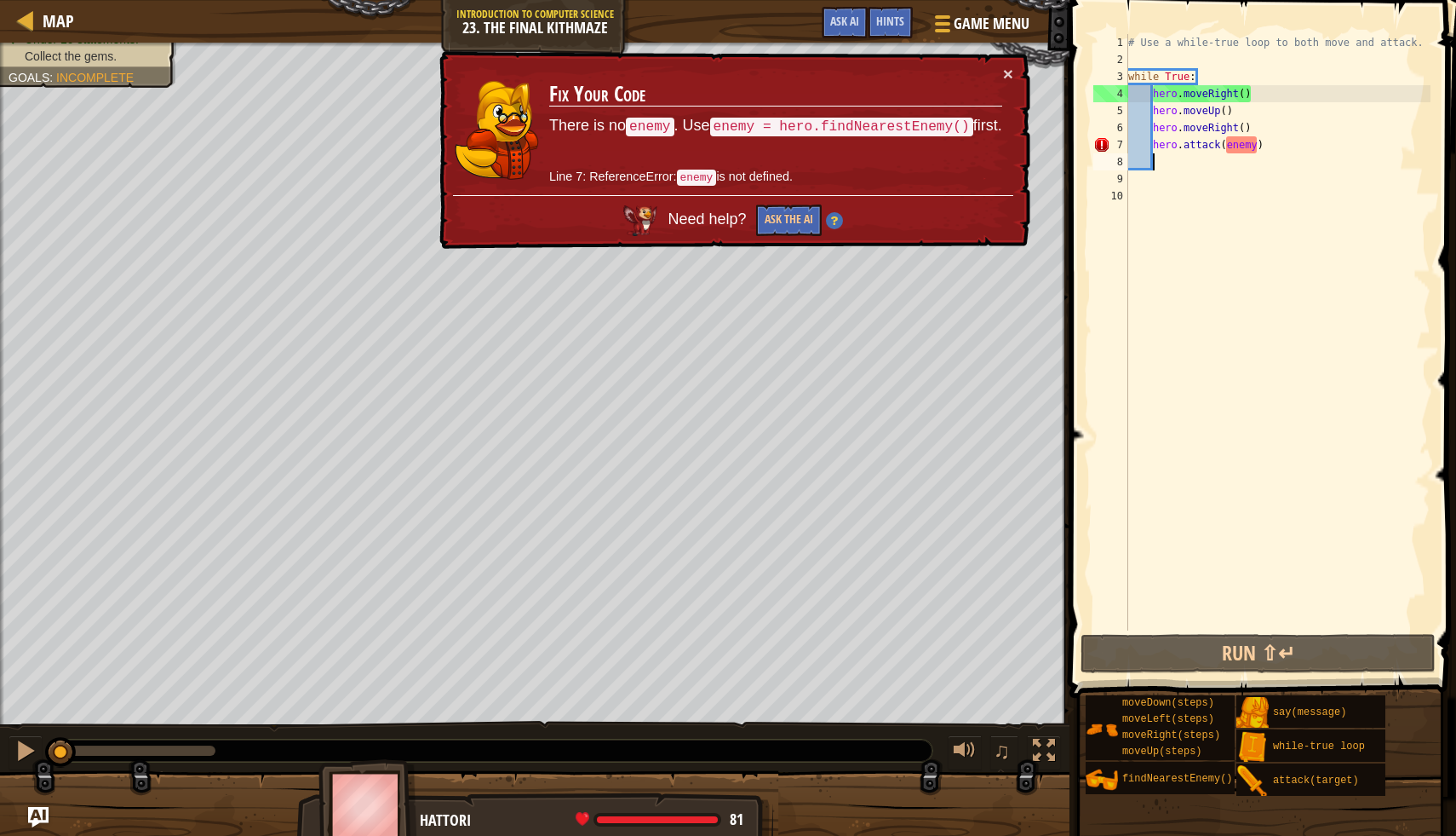
click at [1201, 162] on div "# Use a while-true loop to both move and attack. while True : hero . moveRight …" at bounding box center [1278, 349] width 306 height 631
click at [1276, 145] on div "# Use a while-true loop to both move and attack. while True : hero . moveRight …" at bounding box center [1278, 349] width 306 height 631
type textarea "hero.attack(enemy)"
click at [1152, 167] on div "# Use a while-true loop to both move and attack. while True : hero . moveRight …" at bounding box center [1278, 349] width 306 height 631
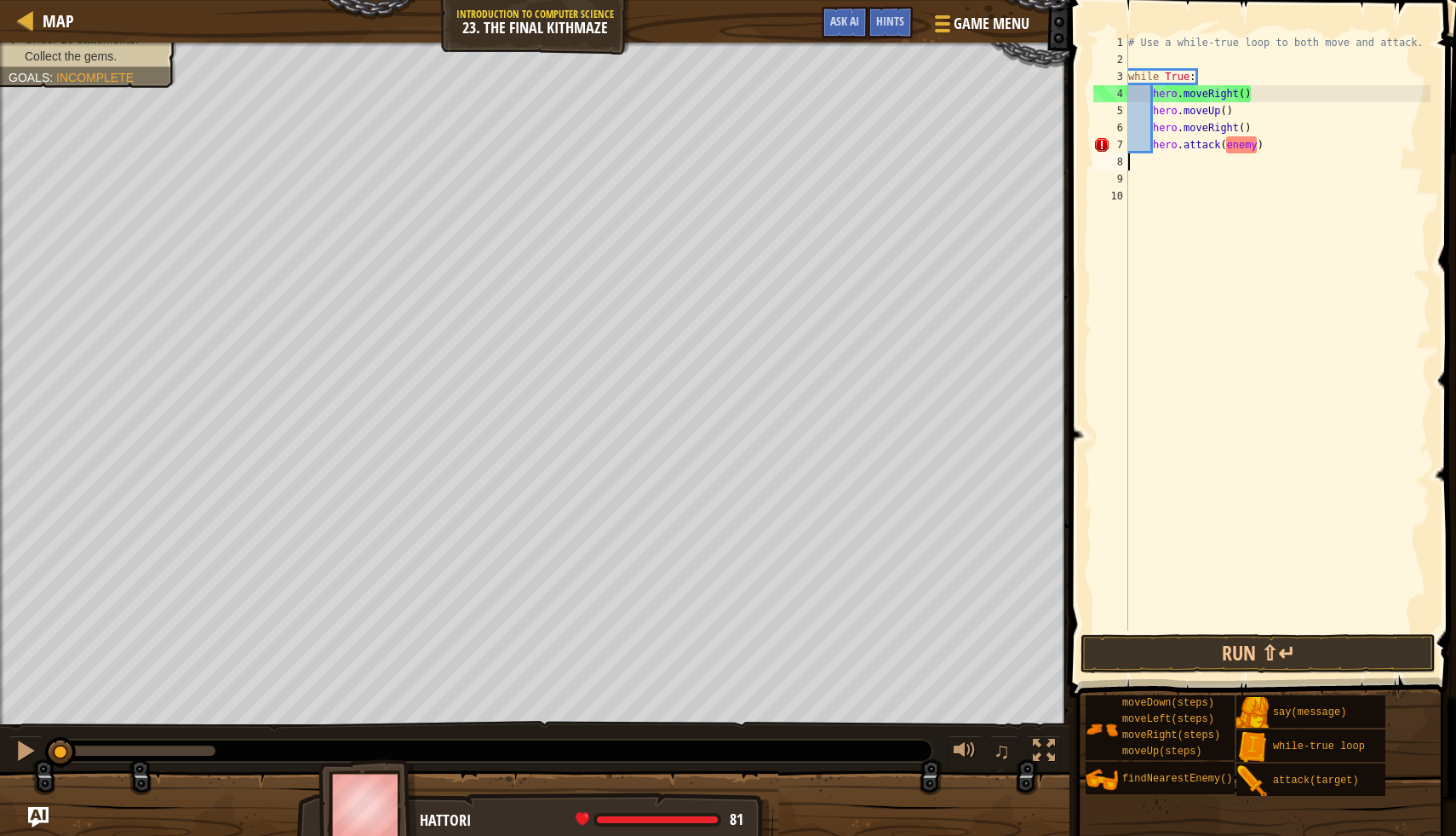
scroll to position [8, 0]
click at [1170, 139] on div "# Use a while-true loop to both move and attack. while True : hero . moveRight …" at bounding box center [1278, 349] width 306 height 631
type textarea "hero.attack(enemy)"
click at [1154, 143] on div "# Use a while-true loop to both move and attack. while True : hero . moveRight …" at bounding box center [1278, 349] width 306 height 631
click at [1185, 142] on div "# Use a while-true loop to both move and attack. while True : hero . moveRight …" at bounding box center [1278, 349] width 306 height 631
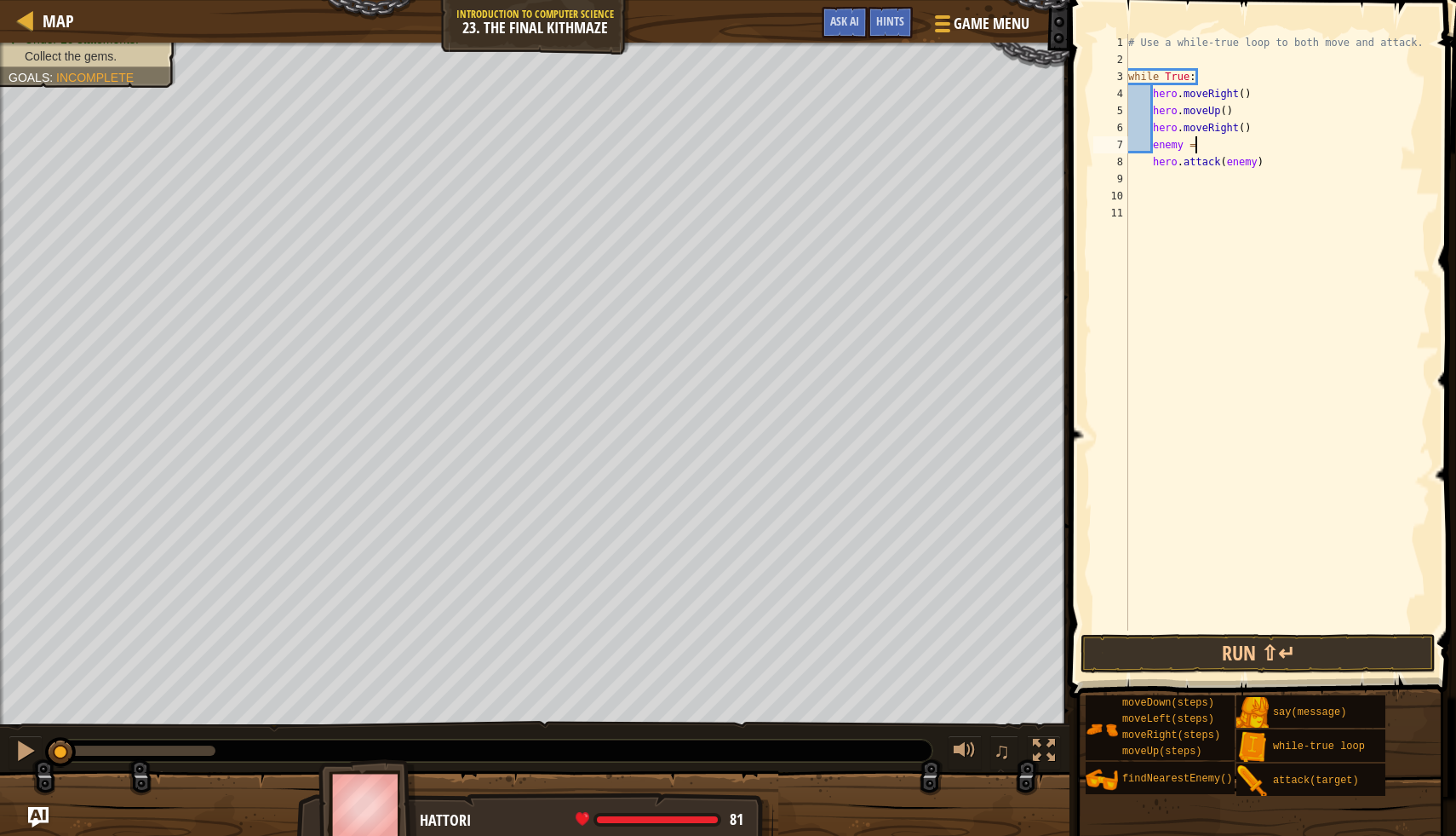
scroll to position [8, 5]
type textarea "enemy = h"
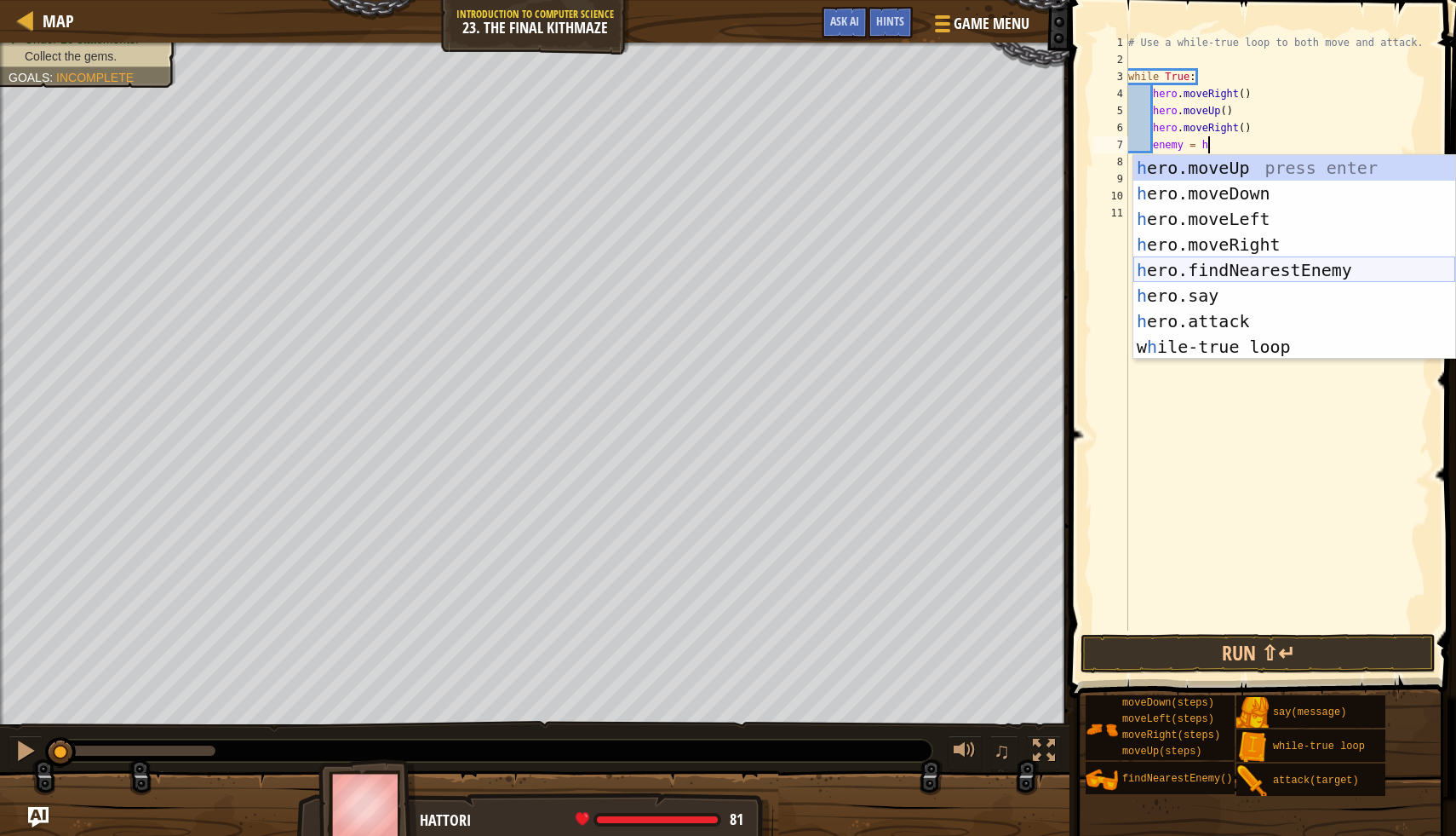
click at [1193, 268] on div "h ero.moveUp press enter h ero.moveDown press enter h ero.moveLeft press enter …" at bounding box center [1294, 283] width 322 height 255
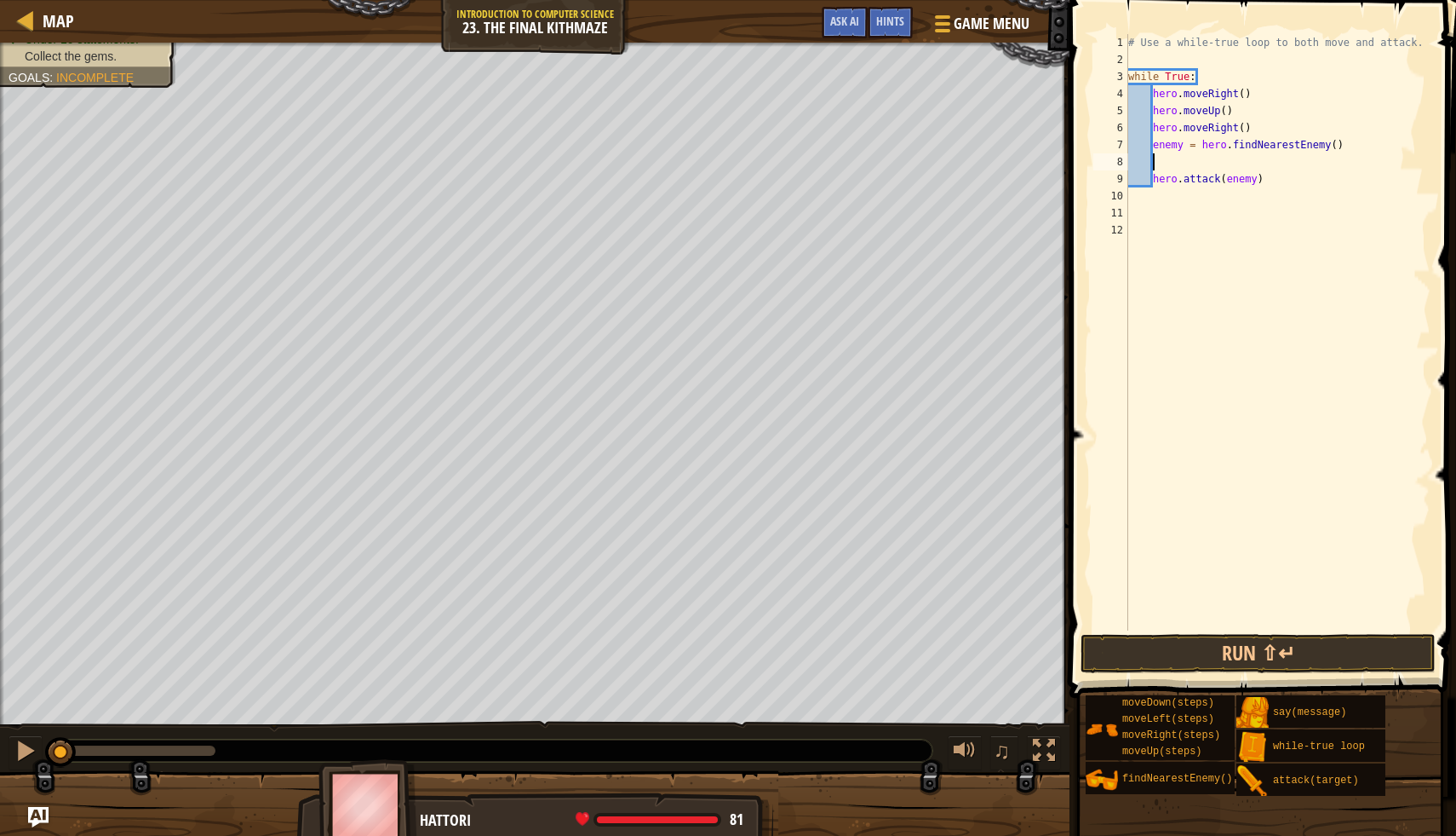
scroll to position [8, 1]
click at [1155, 184] on div "# Use a while-true loop to both move and attack. while True : hero . moveRight …" at bounding box center [1278, 349] width 306 height 631
click at [1153, 184] on div "# Use a while-true loop to both move and attack. while True : hero . moveRight …" at bounding box center [1278, 349] width 306 height 631
click at [1172, 657] on button "Run ⇧↵" at bounding box center [1258, 653] width 355 height 39
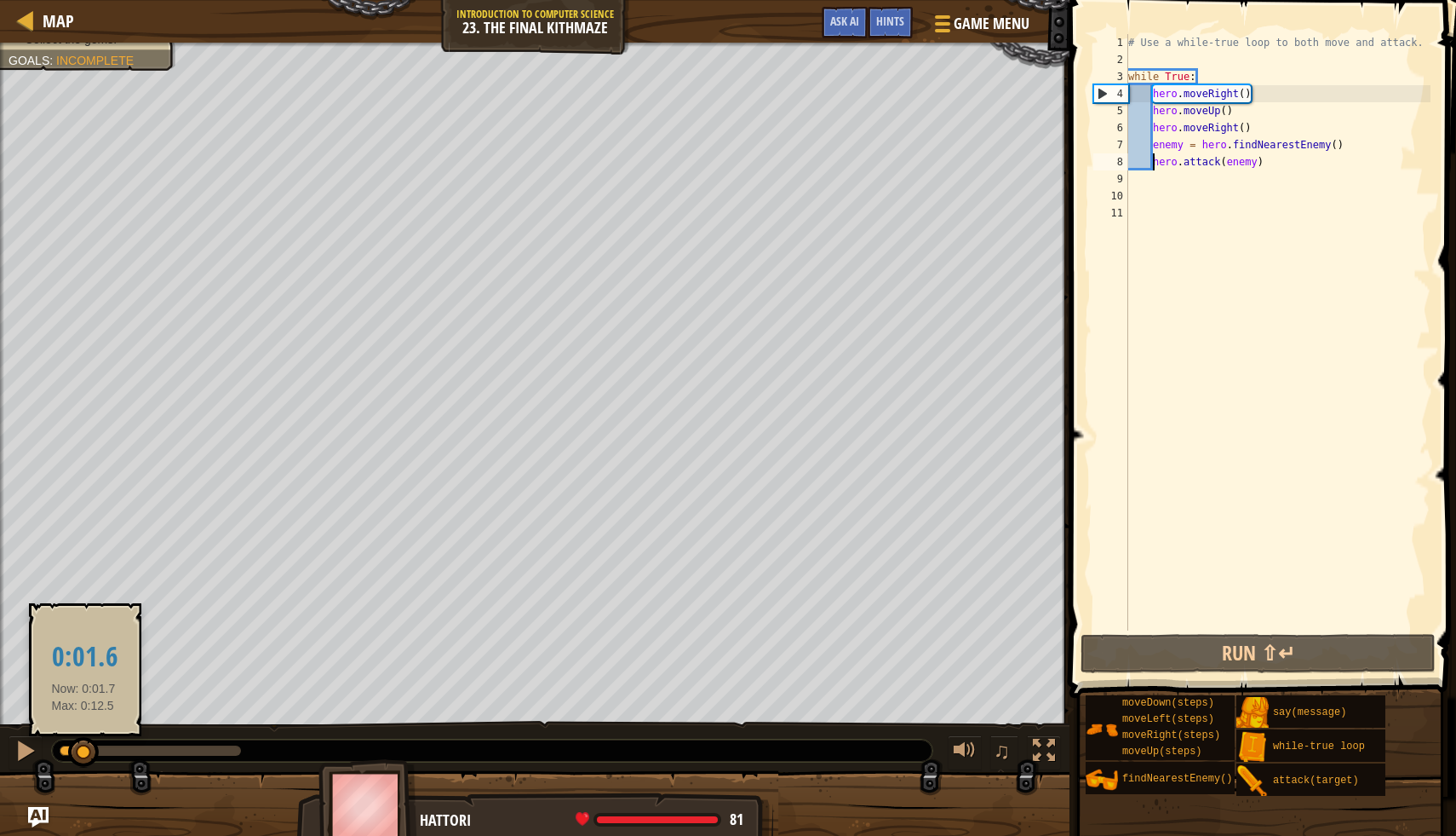
drag, startPoint x: 244, startPoint y: 751, endPoint x: 72, endPoint y: 754, distance: 172.0
click at [72, 754] on div at bounding box center [83, 752] width 30 height 30
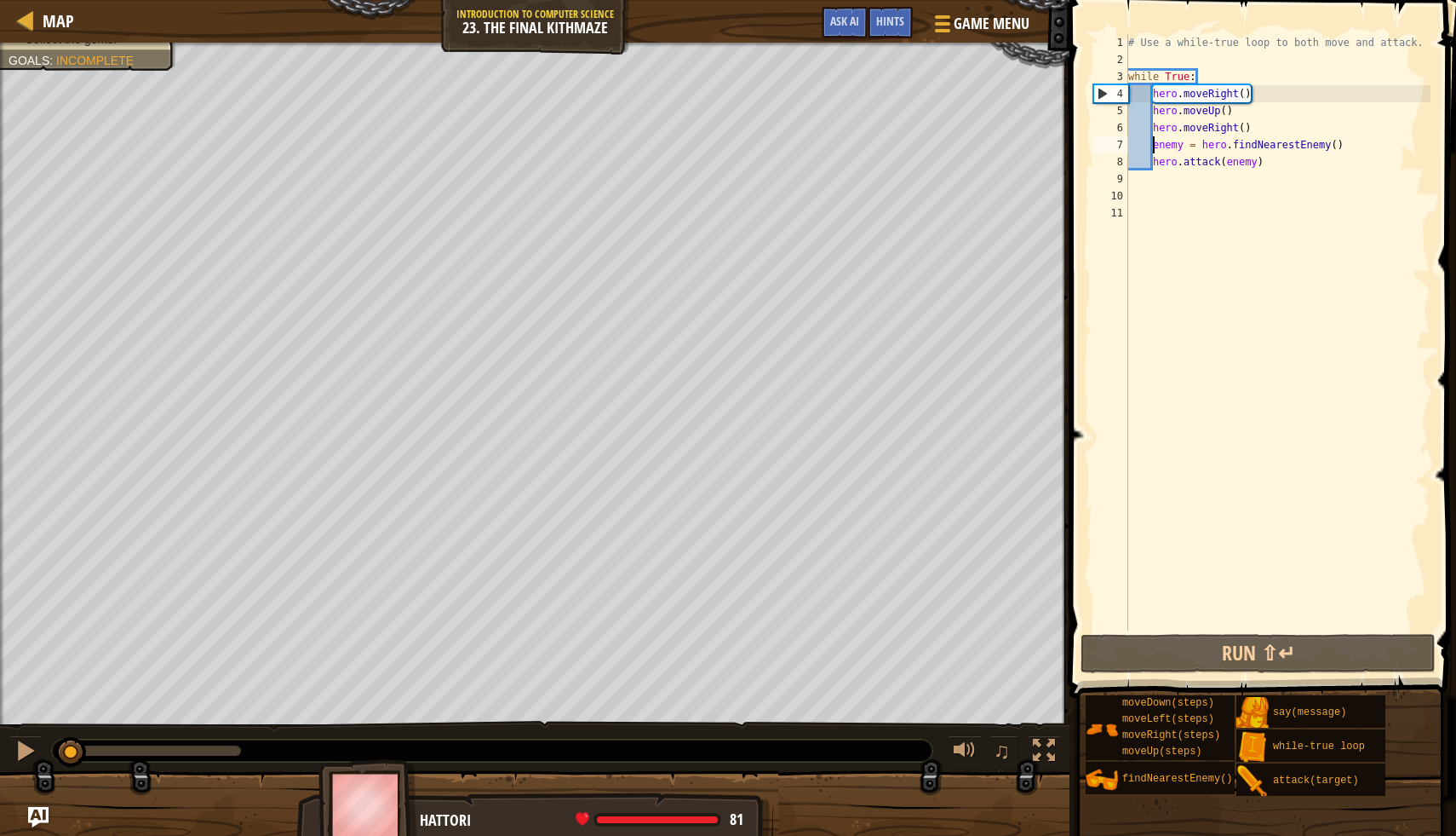
click at [1153, 150] on div "# Use a while-true loop to both move and attack. while True : hero . moveRight …" at bounding box center [1278, 349] width 306 height 631
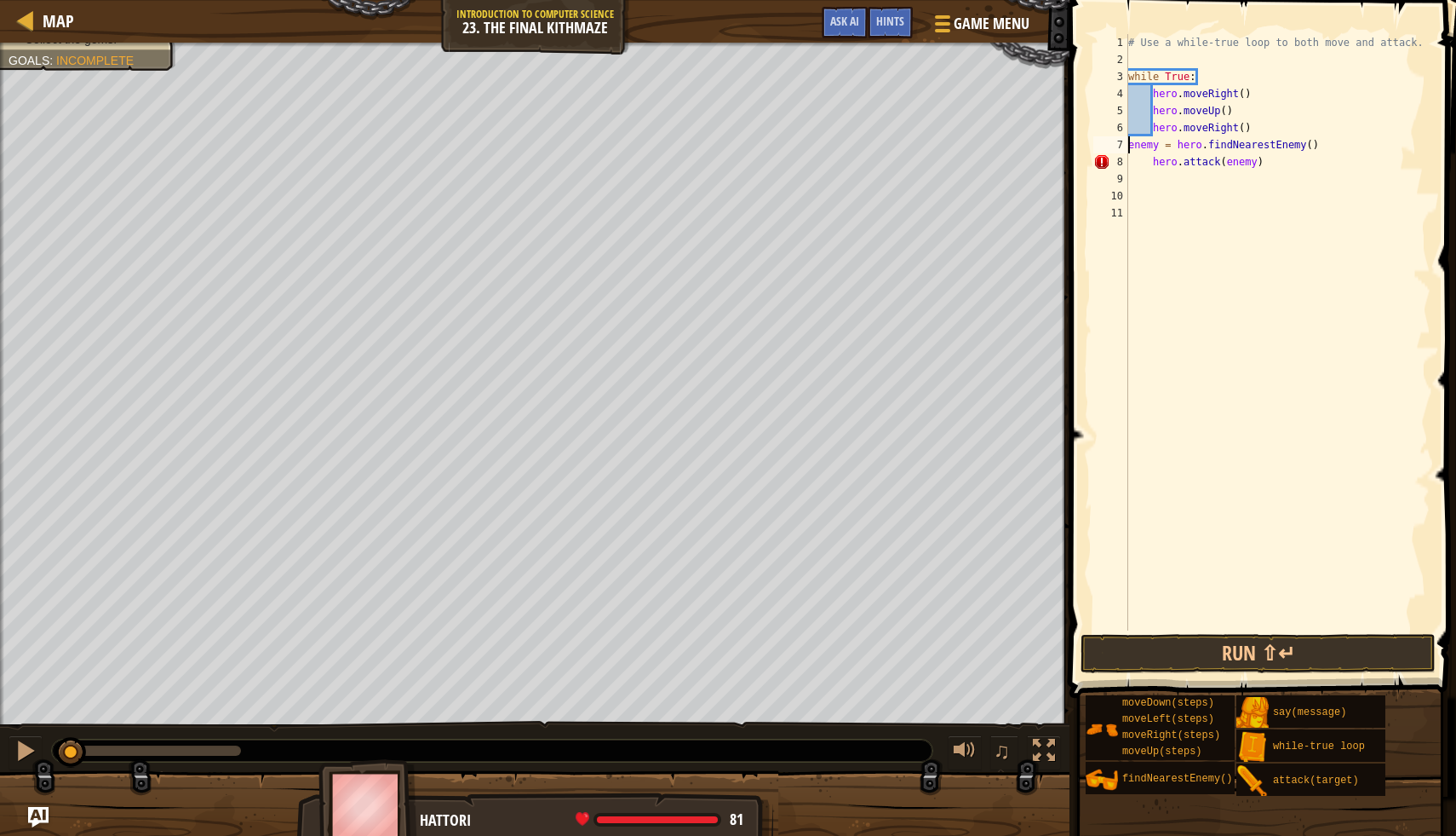
click at [1153, 168] on div "# Use a while-true loop to both move and attack. while True : hero . moveRight …" at bounding box center [1278, 349] width 306 height 631
click at [1141, 647] on button "Run ⇧↵" at bounding box center [1258, 653] width 355 height 39
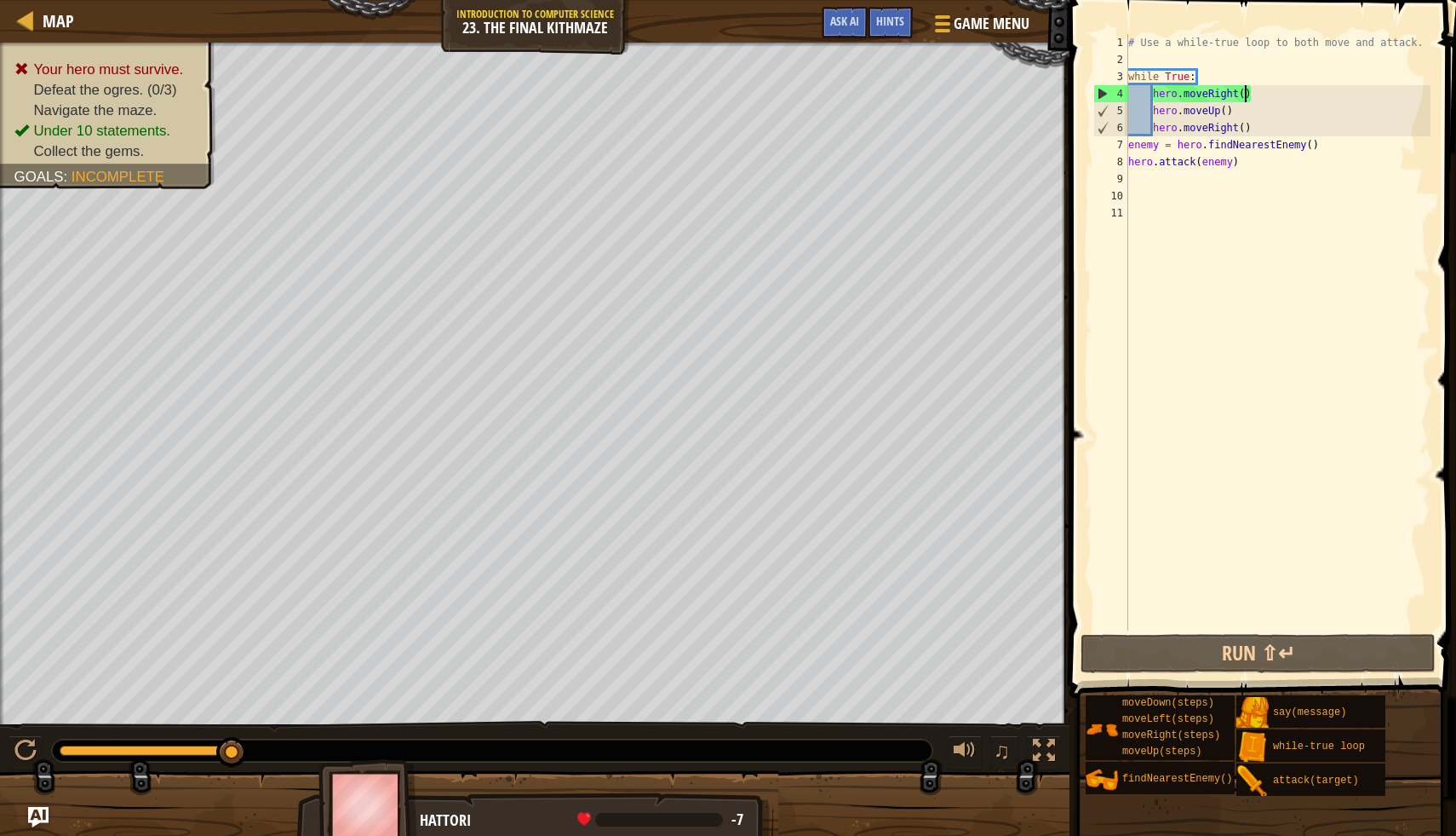
click at [1246, 93] on div "# Use a while-true loop to both move and attack. while True : hero . moveRight …" at bounding box center [1278, 349] width 306 height 631
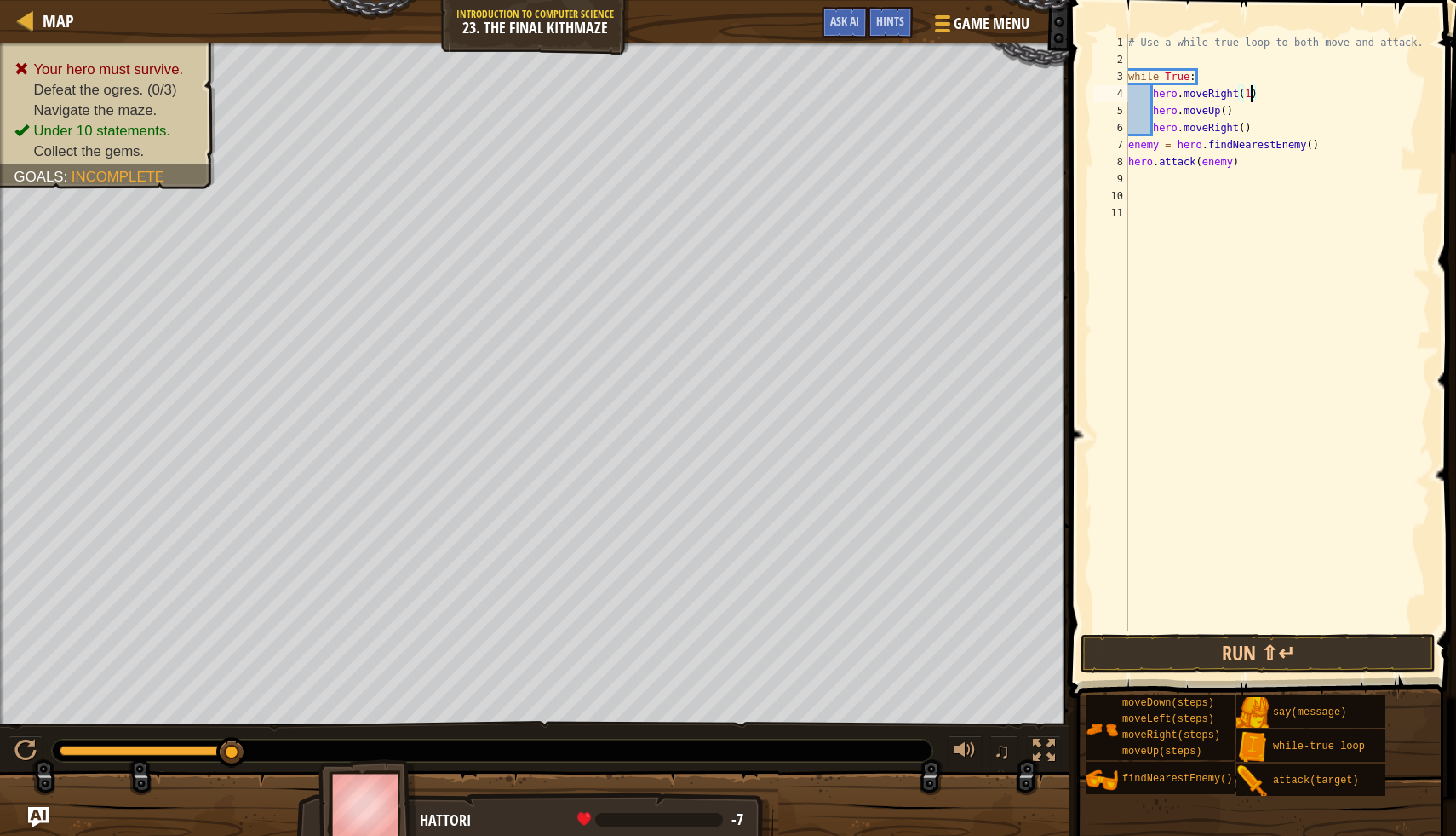
click at [1225, 116] on div "# Use a while-true loop to both move and attack. while True : hero . moveRight …" at bounding box center [1278, 349] width 306 height 631
click at [1241, 133] on div "# Use a while-true loop to both move and attack. while True : hero . moveRight …" at bounding box center [1278, 349] width 306 height 631
click at [1204, 649] on button "Run ⇧↵" at bounding box center [1258, 653] width 355 height 39
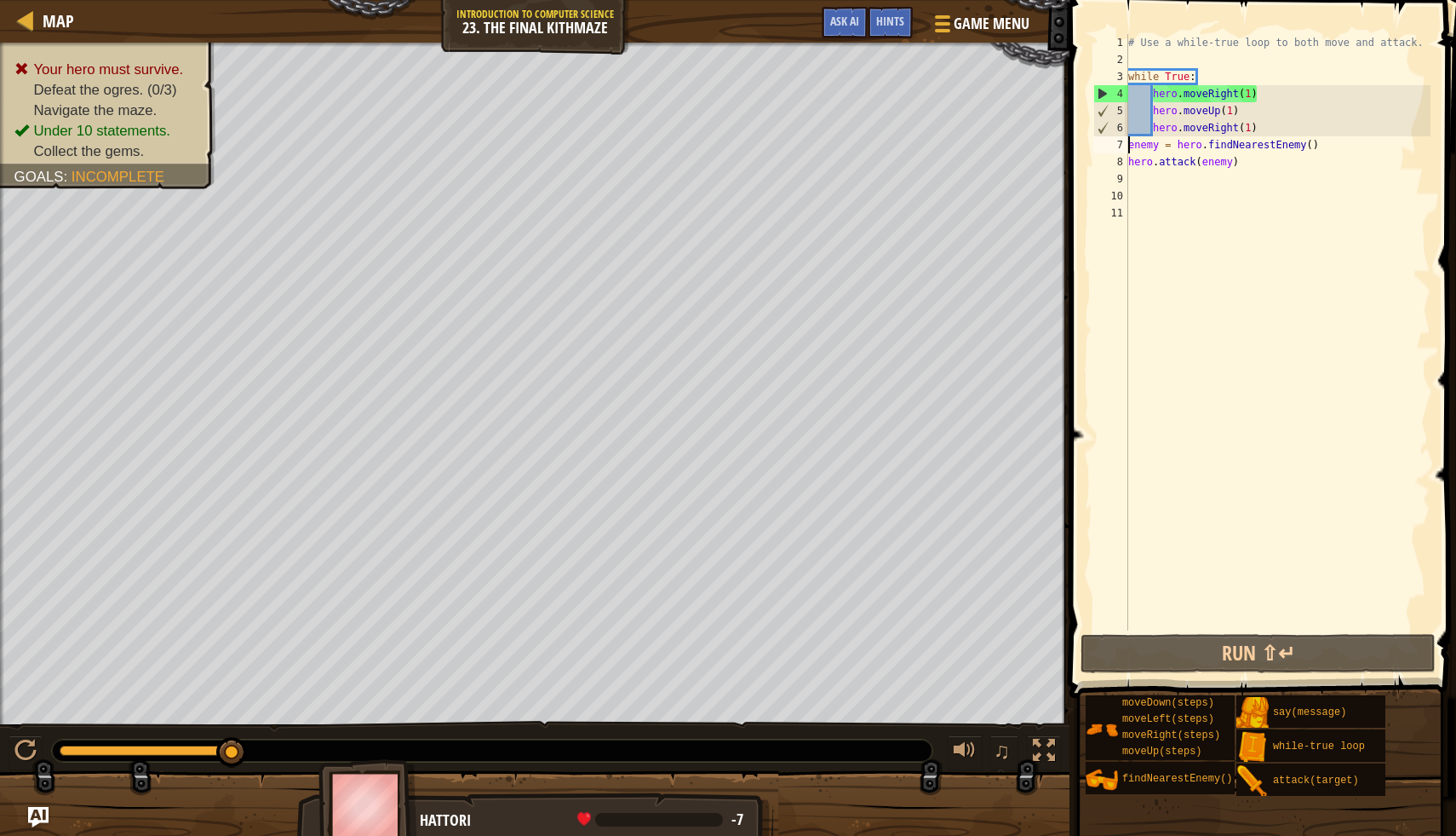
click at [1131, 147] on div "# Use a while-true loop to both move and attack. while True : hero . moveRight …" at bounding box center [1278, 349] width 306 height 631
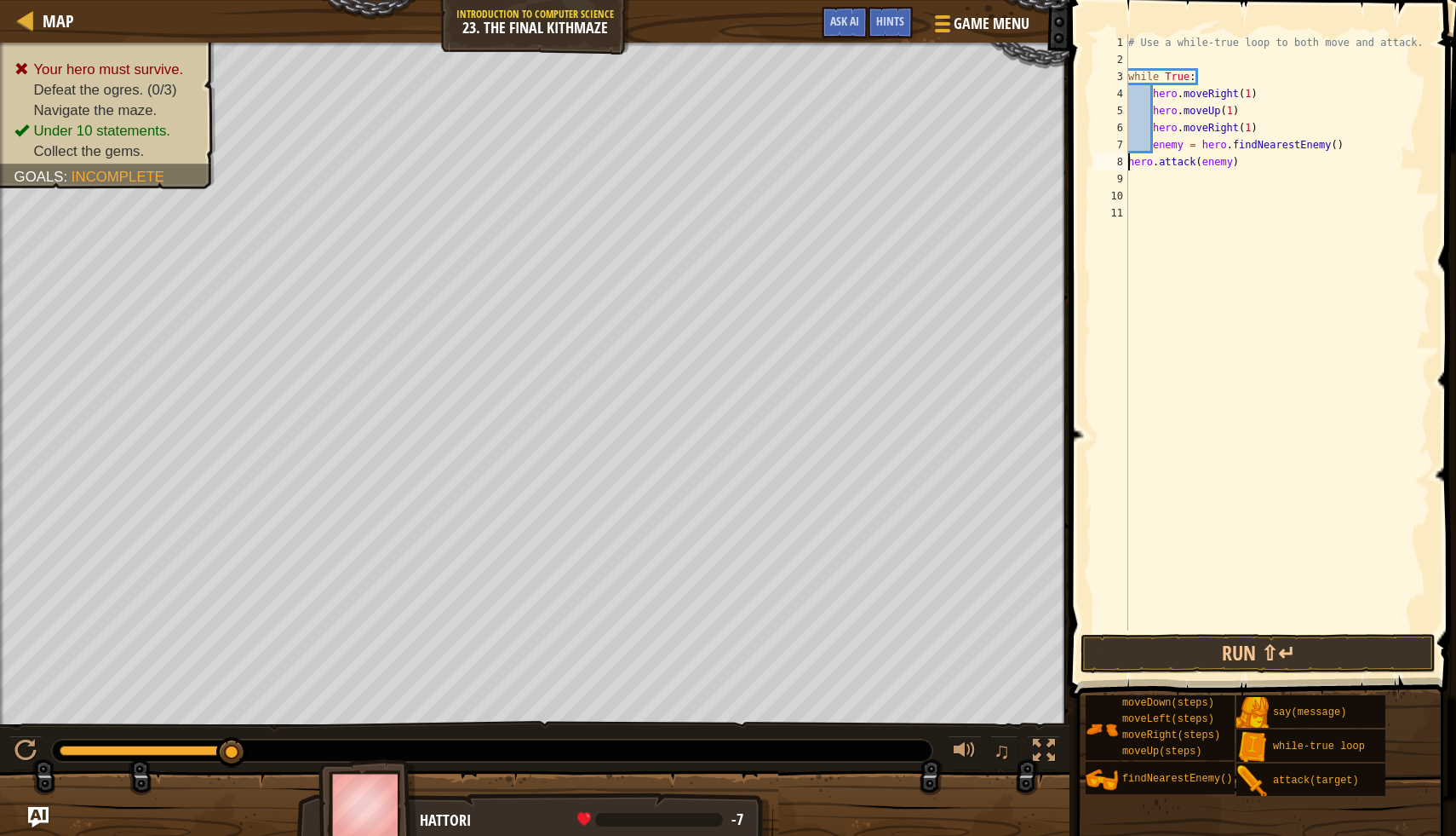
click at [1129, 159] on div "# Use a while-true loop to both move and attack. while True : hero . moveRight …" at bounding box center [1277, 349] width 305 height 631
type textarea "hero.attack(enemy)"
click at [1130, 642] on button "Run ⇧↵" at bounding box center [1258, 653] width 355 height 39
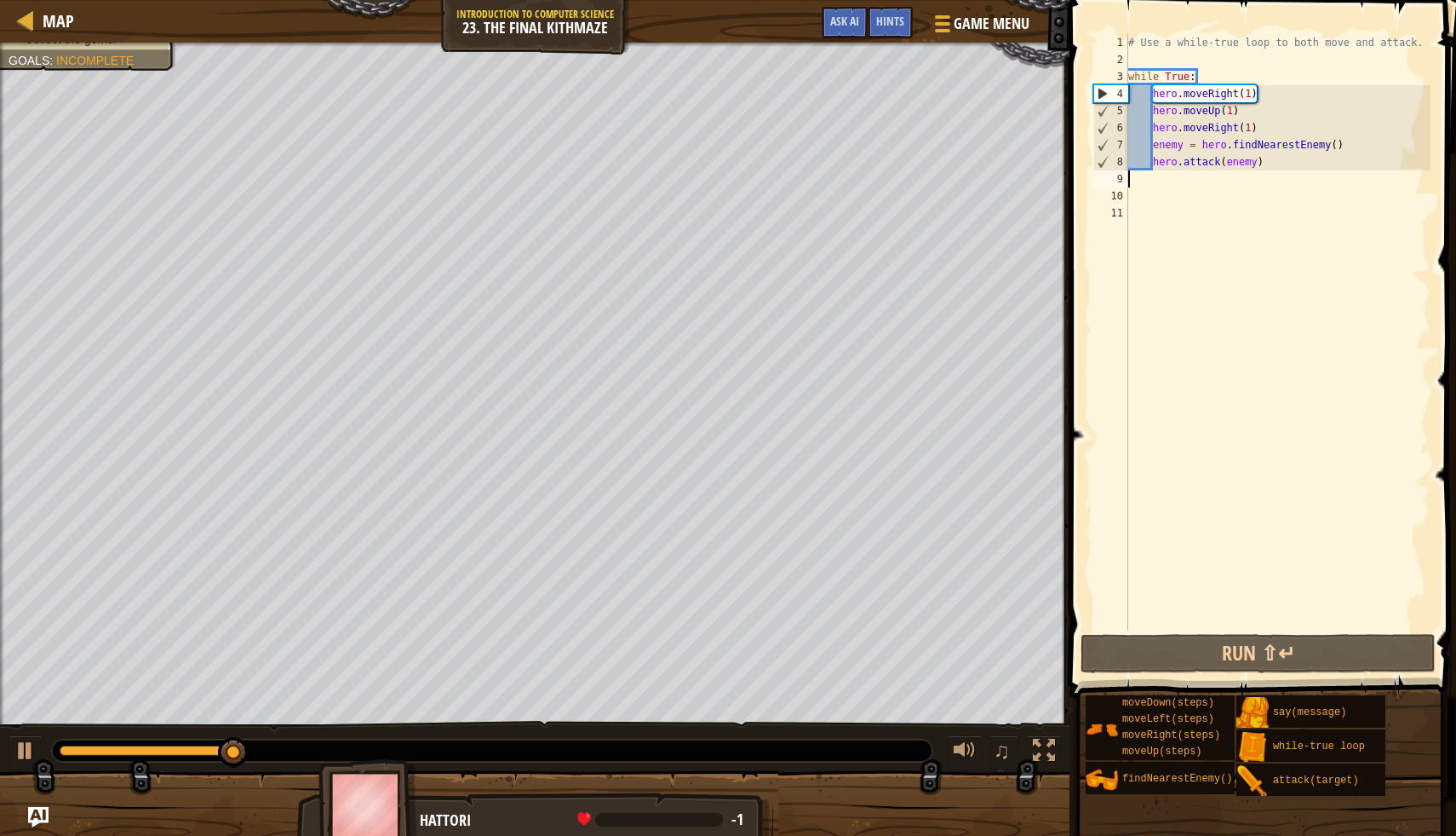
click at [1137, 184] on div "# Use a while-true loop to both move and attack. while True : hero . moveRight …" at bounding box center [1277, 349] width 305 height 631
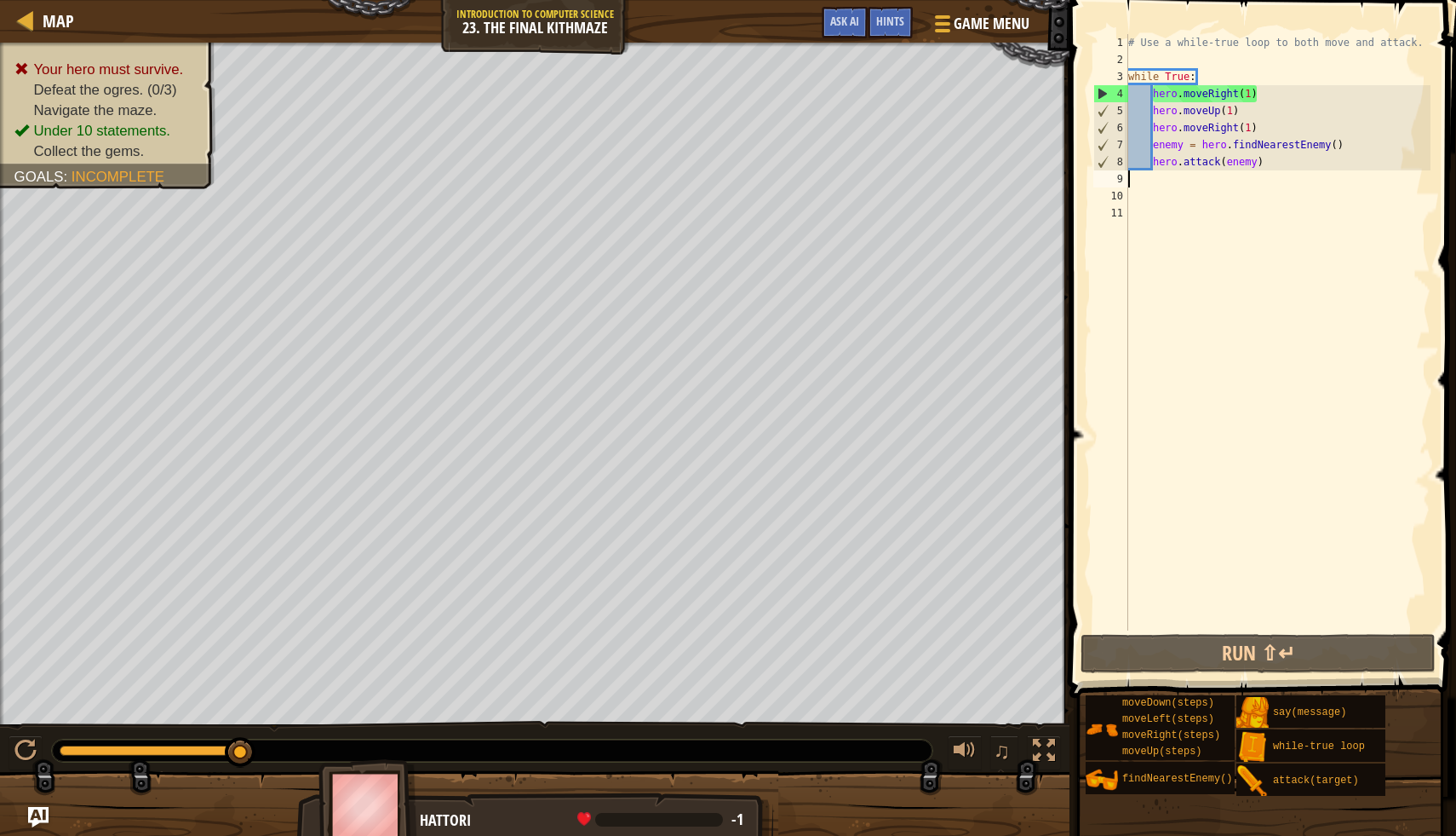
click at [1269, 167] on div "# Use a while-true loop to both move and attack. while True : hero . moveRight …" at bounding box center [1277, 349] width 305 height 631
type textarea "hero.attack(enemy)"
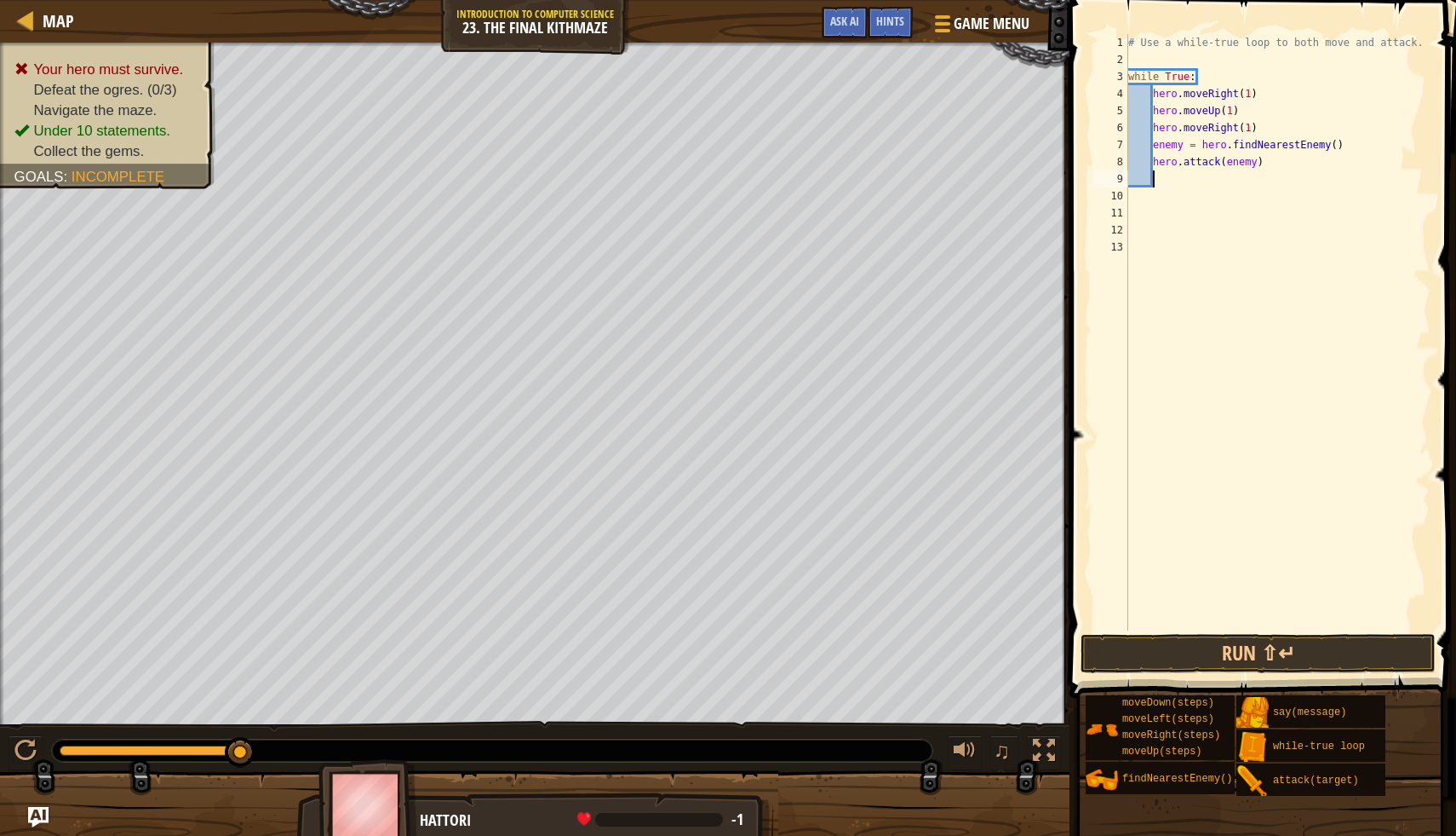
click at [1165, 186] on div "# Use a while-true loop to both move and attack. while True : hero . moveRight …" at bounding box center [1277, 349] width 305 height 631
type textarea "h"
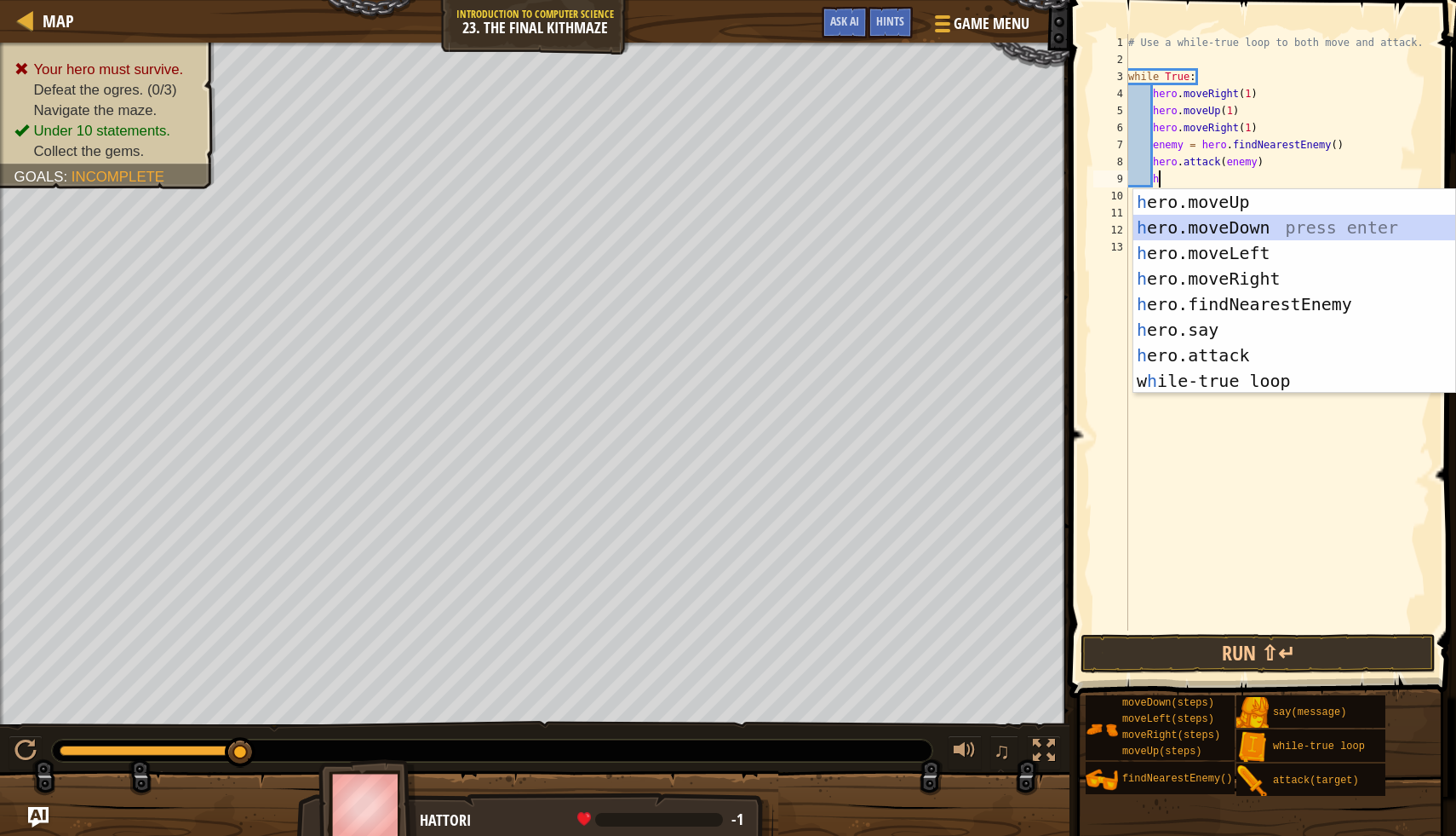
click at [1327, 233] on div "h ero.moveUp press enter h ero.moveDown press enter h ero.moveLeft press enter …" at bounding box center [1294, 317] width 322 height 255
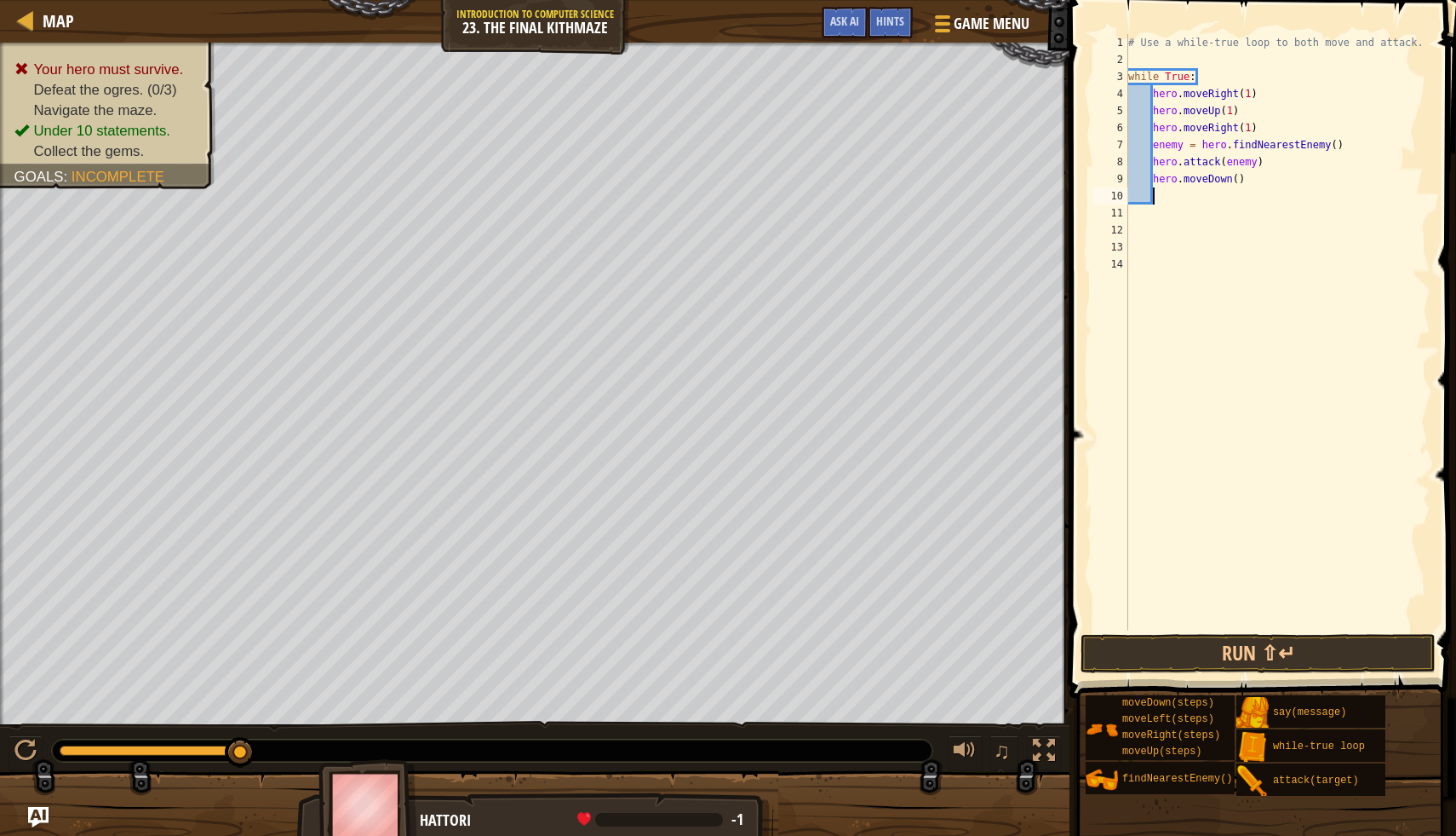
type textarea "h"
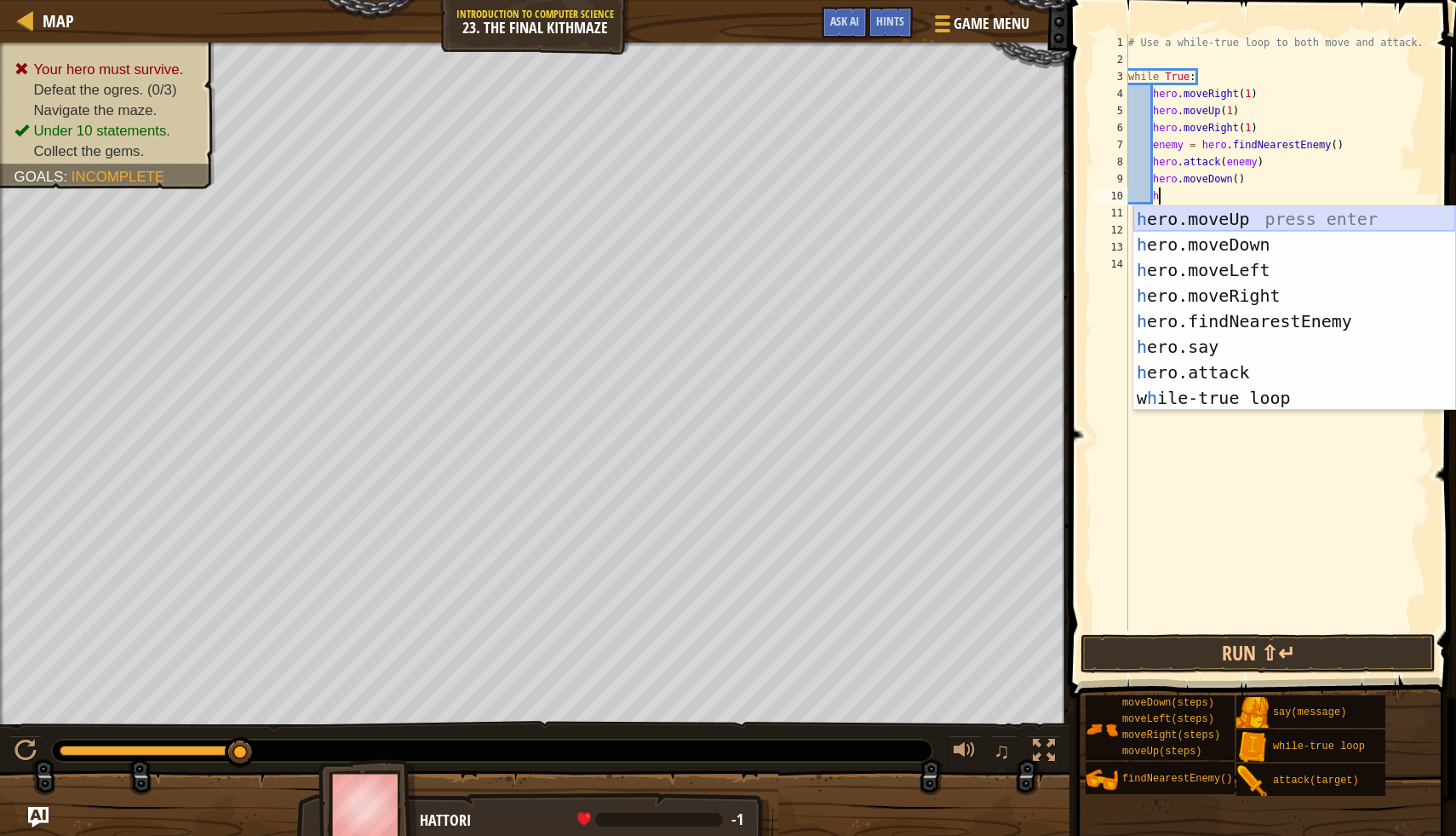
click at [1292, 217] on div "h ero.moveUp press enter h ero.moveDown press enter h ero.moveLeft press enter …" at bounding box center [1294, 334] width 322 height 255
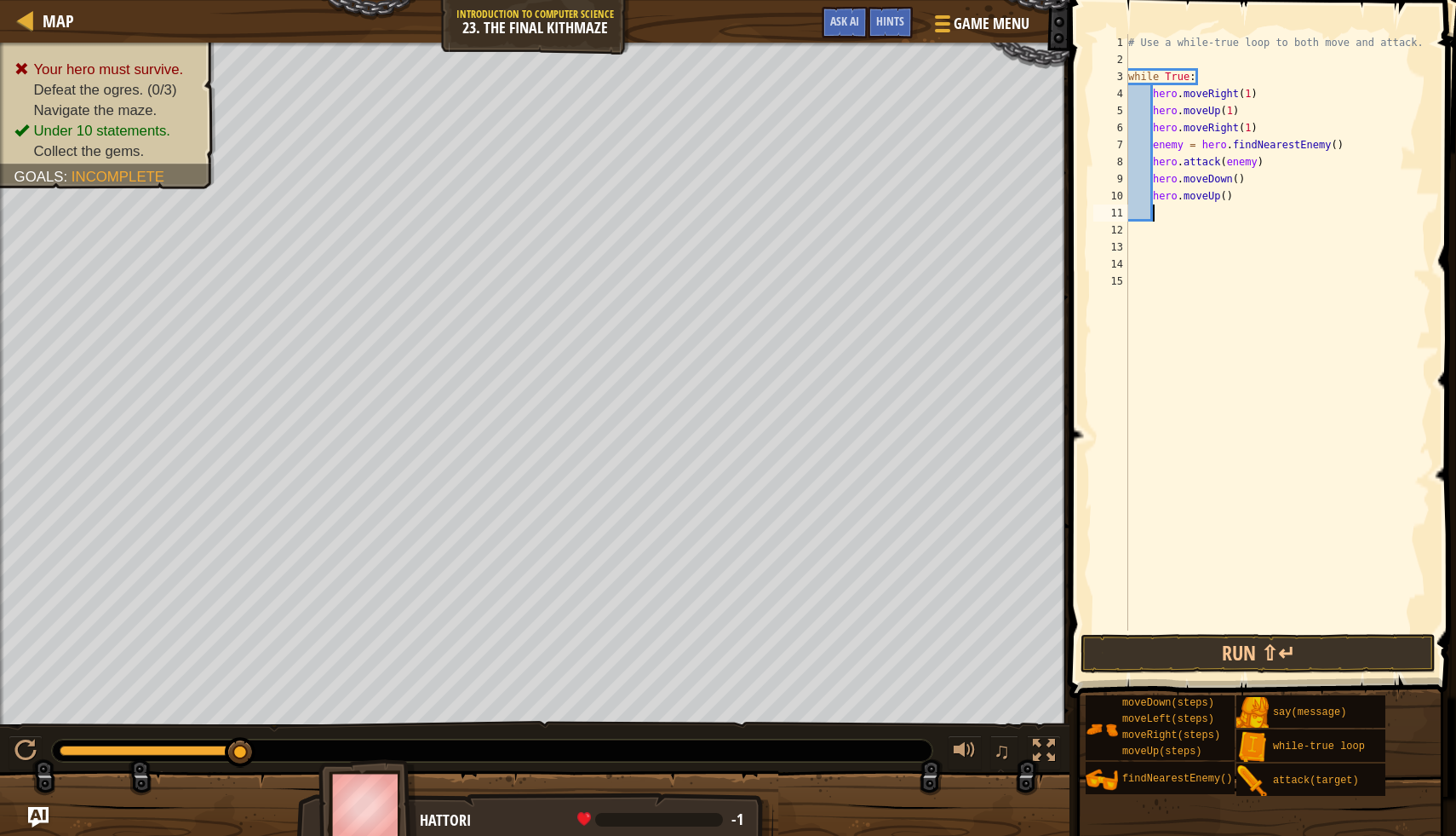
click at [1228, 198] on div "# Use a while-true loop to both move and attack. while True : hero . moveRight …" at bounding box center [1277, 349] width 305 height 631
click at [1240, 181] on div "# Use a while-true loop to both move and attack. while True : hero . moveRight …" at bounding box center [1277, 349] width 305 height 631
click at [1138, 654] on button "Run ⇧↵" at bounding box center [1258, 653] width 355 height 39
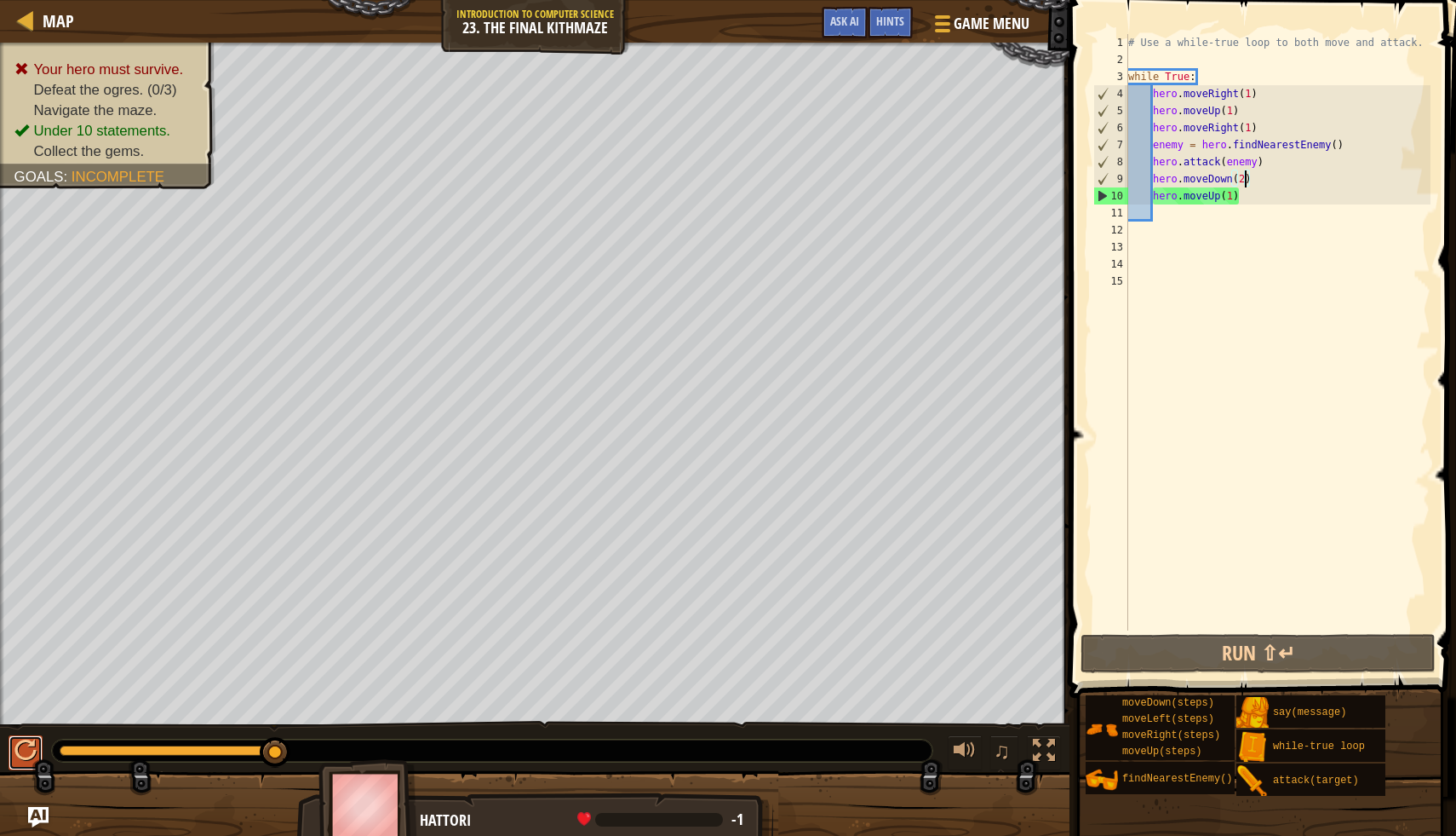
click at [31, 746] on div at bounding box center [25, 750] width 22 height 22
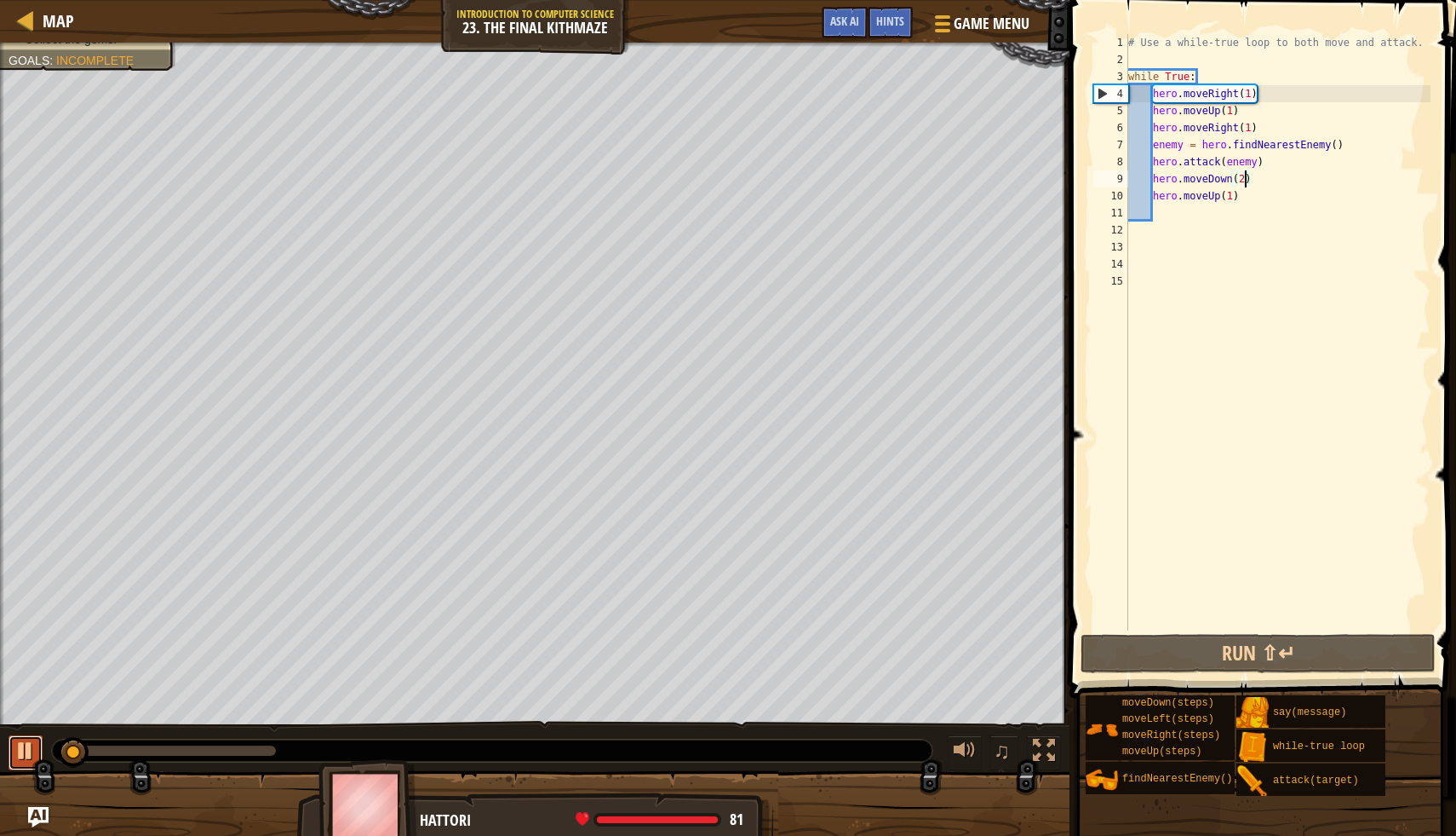
click at [19, 752] on div at bounding box center [25, 750] width 22 height 22
click at [1152, 146] on div "# Use a while-true loop to both move and attack. while True : hero . moveRight …" at bounding box center [1277, 349] width 305 height 631
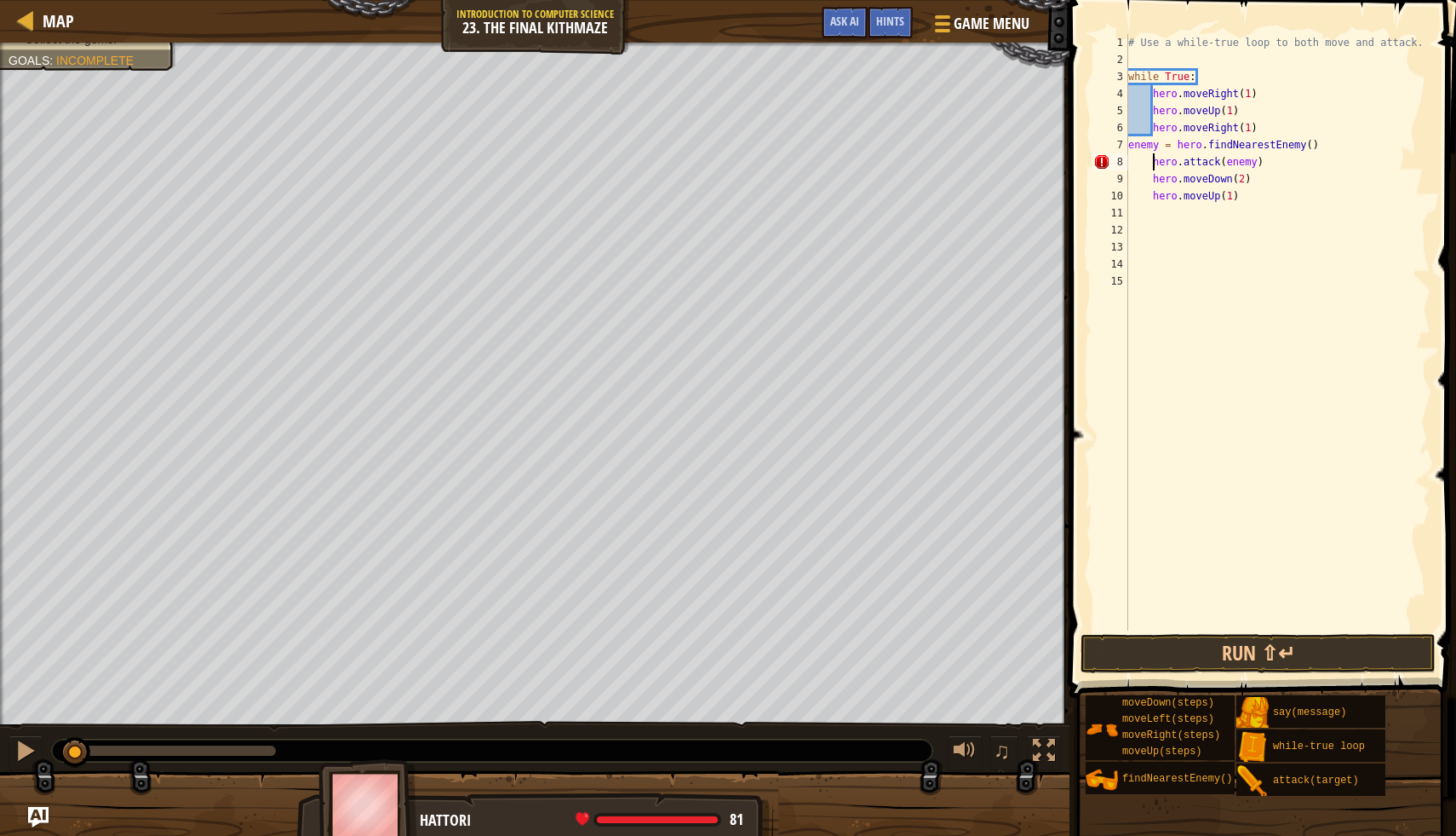
click at [1152, 159] on div "# Use a while-true loop to both move and attack. while True : hero . moveRight …" at bounding box center [1277, 349] width 305 height 631
click at [1155, 183] on div "# Use a while-true loop to both move and attack. while True : hero . moveRight …" at bounding box center [1277, 349] width 305 height 631
type textarea "hero.moveDown(2)"
click at [1145, 183] on div "# Use a while-true loop to both move and attack. while True : hero . moveRight …" at bounding box center [1277, 349] width 305 height 631
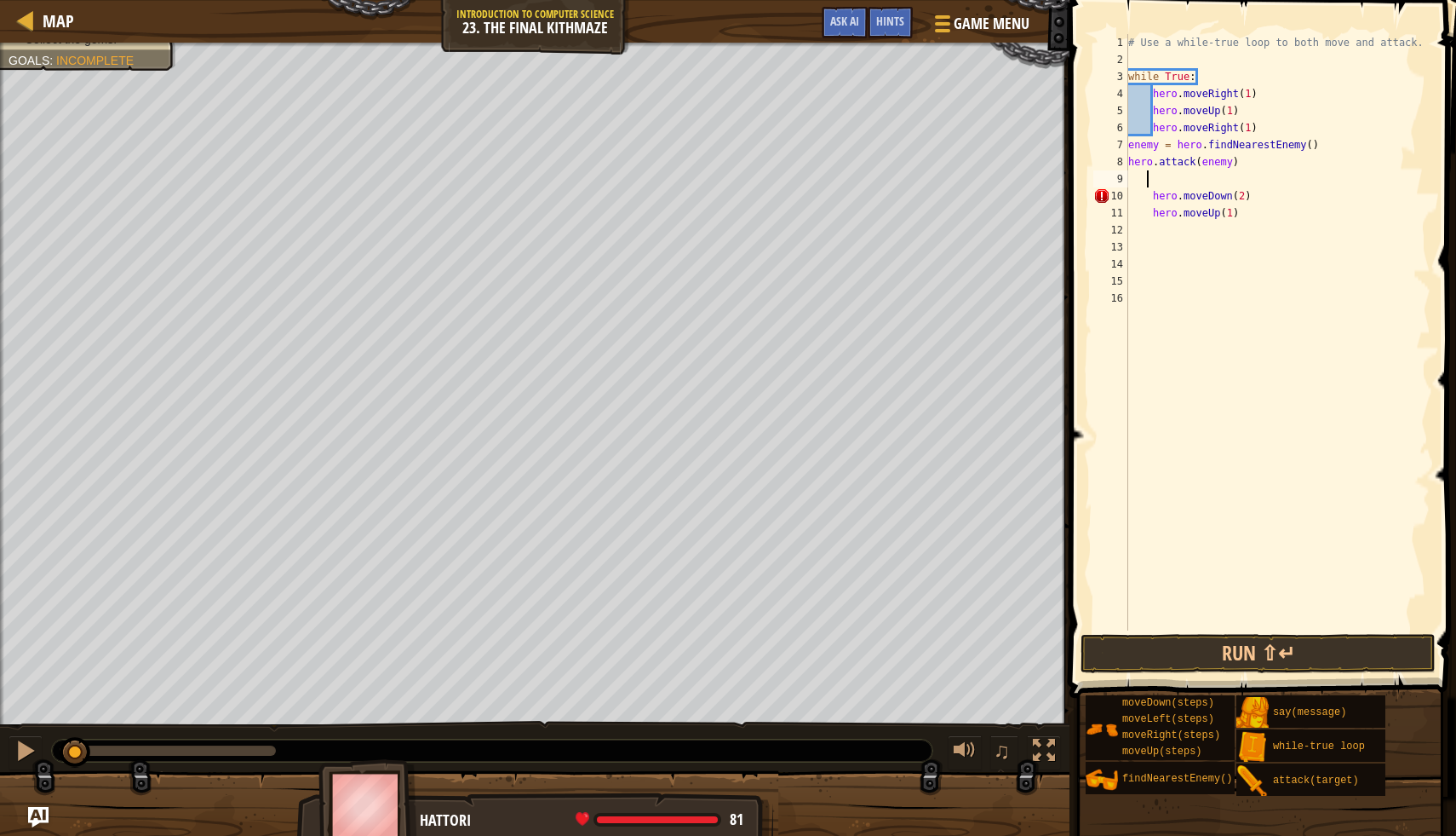
scroll to position [8, 1]
type textarea "w"
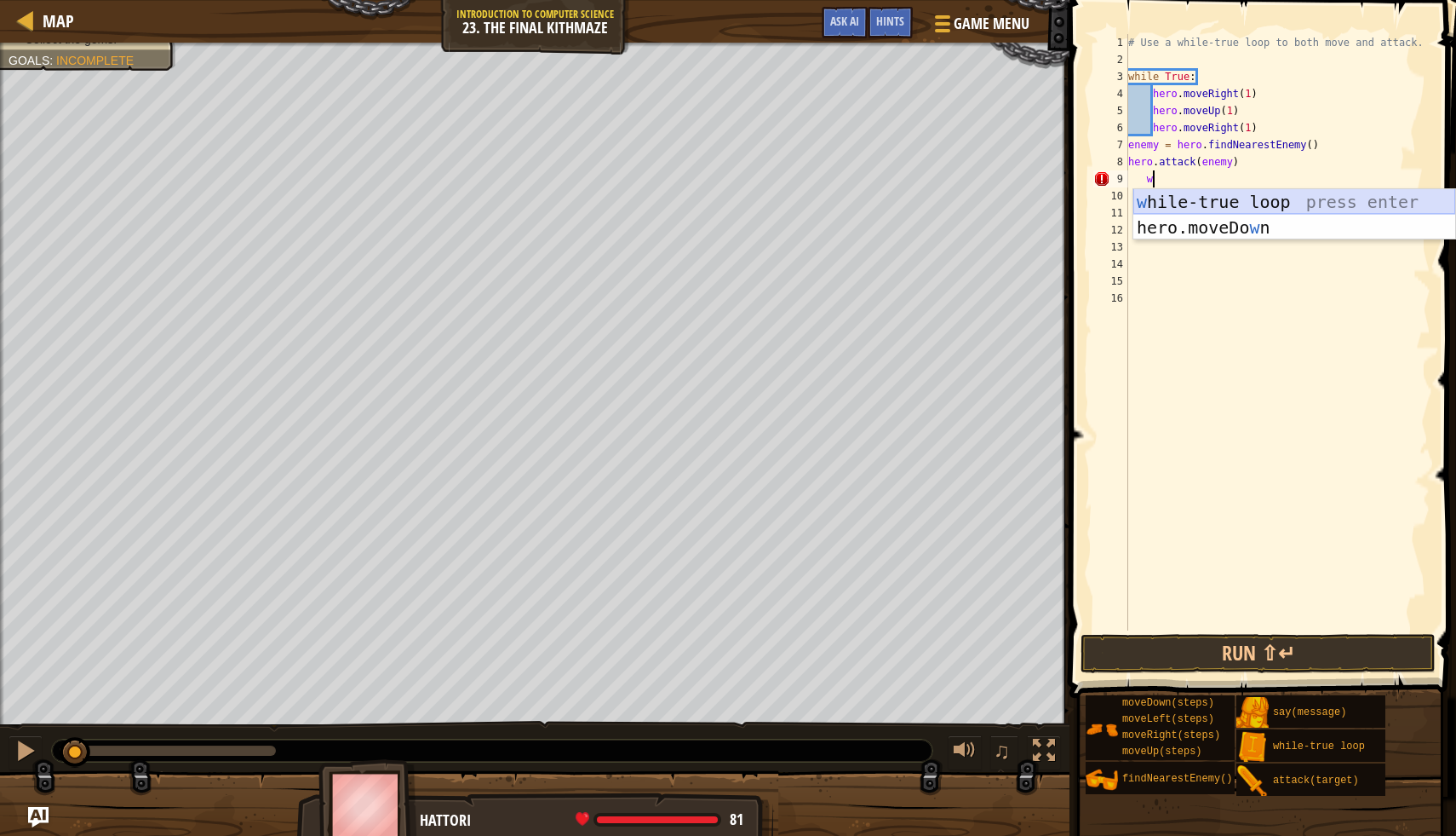
click at [1187, 209] on div "w [PERSON_NAME]-true loop press enter hero.moveDo w n press enter" at bounding box center [1294, 240] width 322 height 102
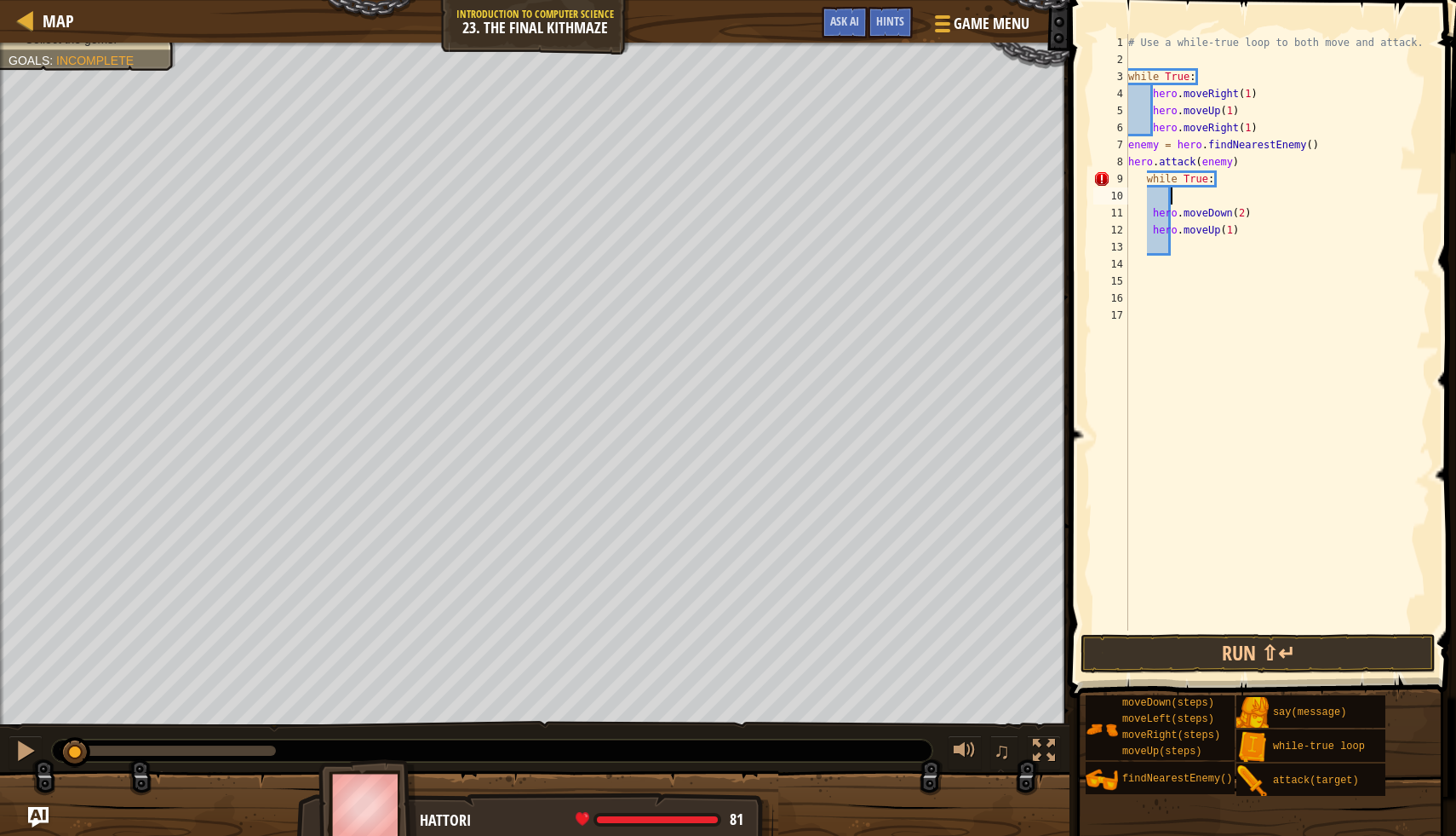
click at [1250, 193] on div "# Use a while-true loop to both move and attack. while True : hero . moveRight …" at bounding box center [1277, 349] width 305 height 631
click at [1147, 184] on div "# Use a while-true loop to both move and attack. while True : hero . moveRight …" at bounding box center [1277, 349] width 305 height 631
click at [1154, 219] on div "# Use a while-true loop to both move and attack. while True : hero . moveRight …" at bounding box center [1277, 349] width 305 height 631
type textarea "hero.moveDown(2)"
click at [1097, 659] on button "Run ⇧↵" at bounding box center [1258, 653] width 355 height 39
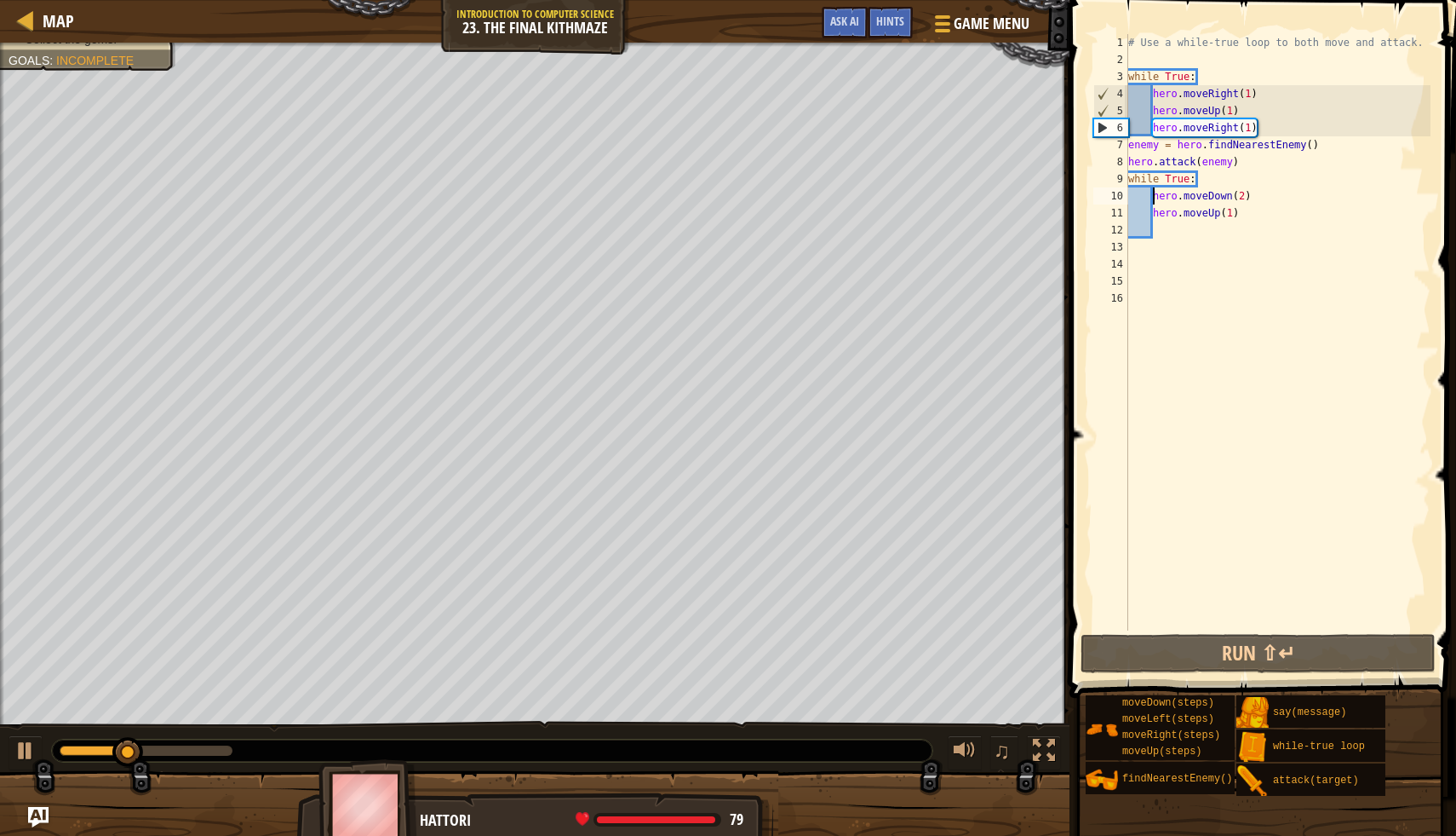
scroll to position [8, 2]
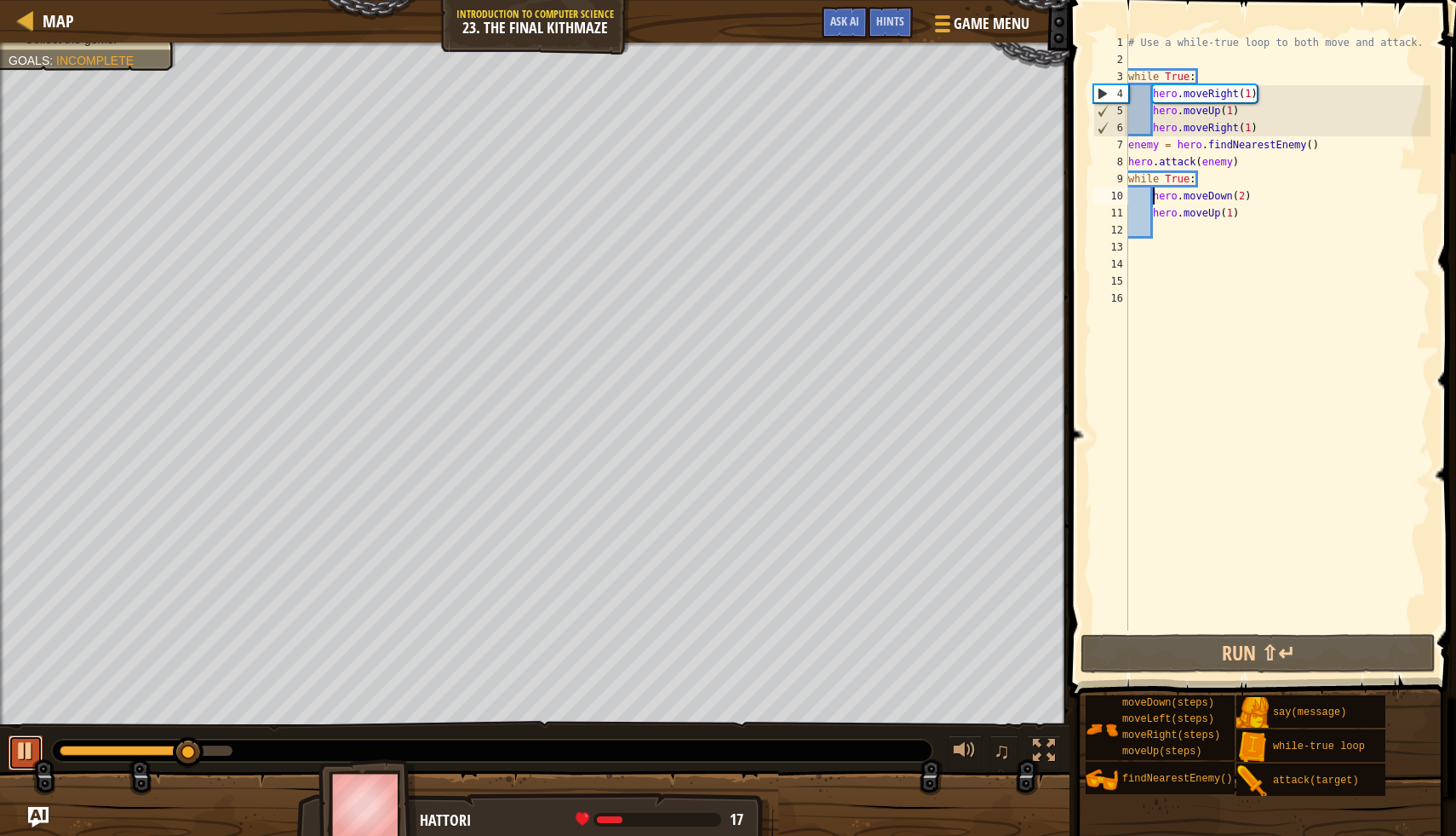
click at [25, 747] on div at bounding box center [25, 750] width 22 height 22
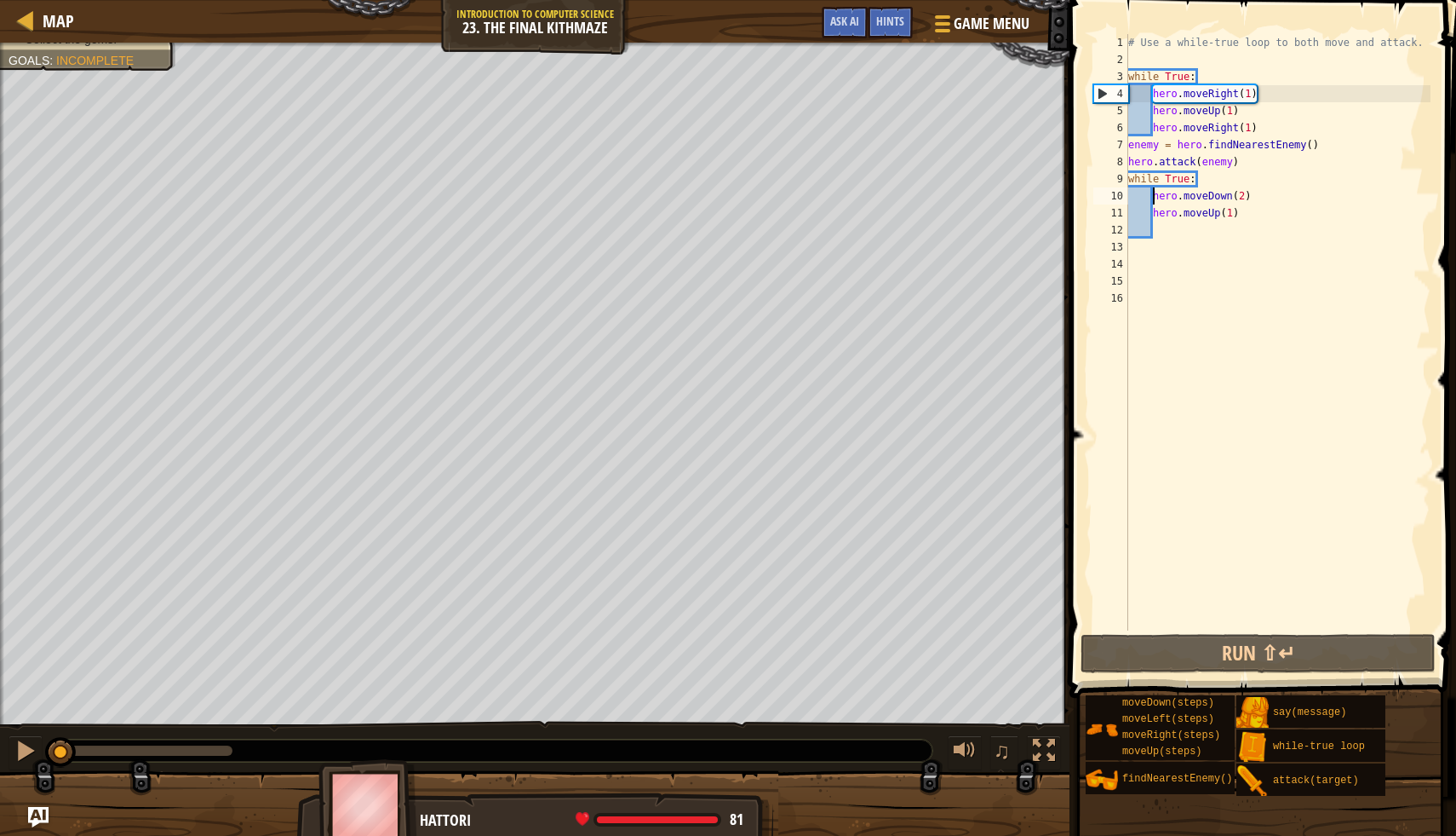
drag, startPoint x: 176, startPoint y: 744, endPoint x: 24, endPoint y: 734, distance: 152.3
click at [24, 734] on div "♫" at bounding box center [534, 746] width 1069 height 51
click at [855, 26] on span "Ask AI" at bounding box center [844, 21] width 29 height 16
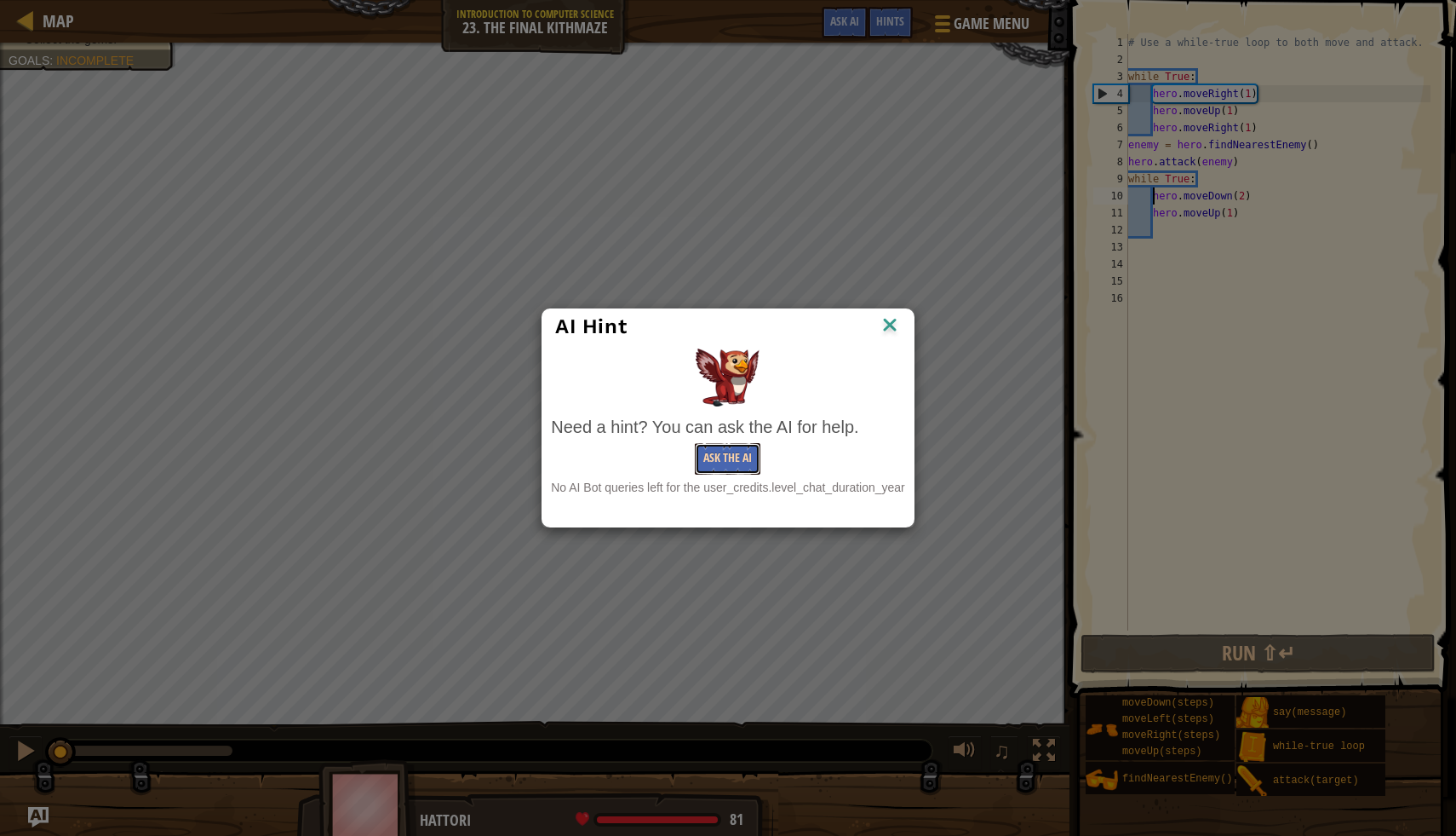
click at [727, 464] on button "Ask the AI" at bounding box center [727, 458] width 65 height 31
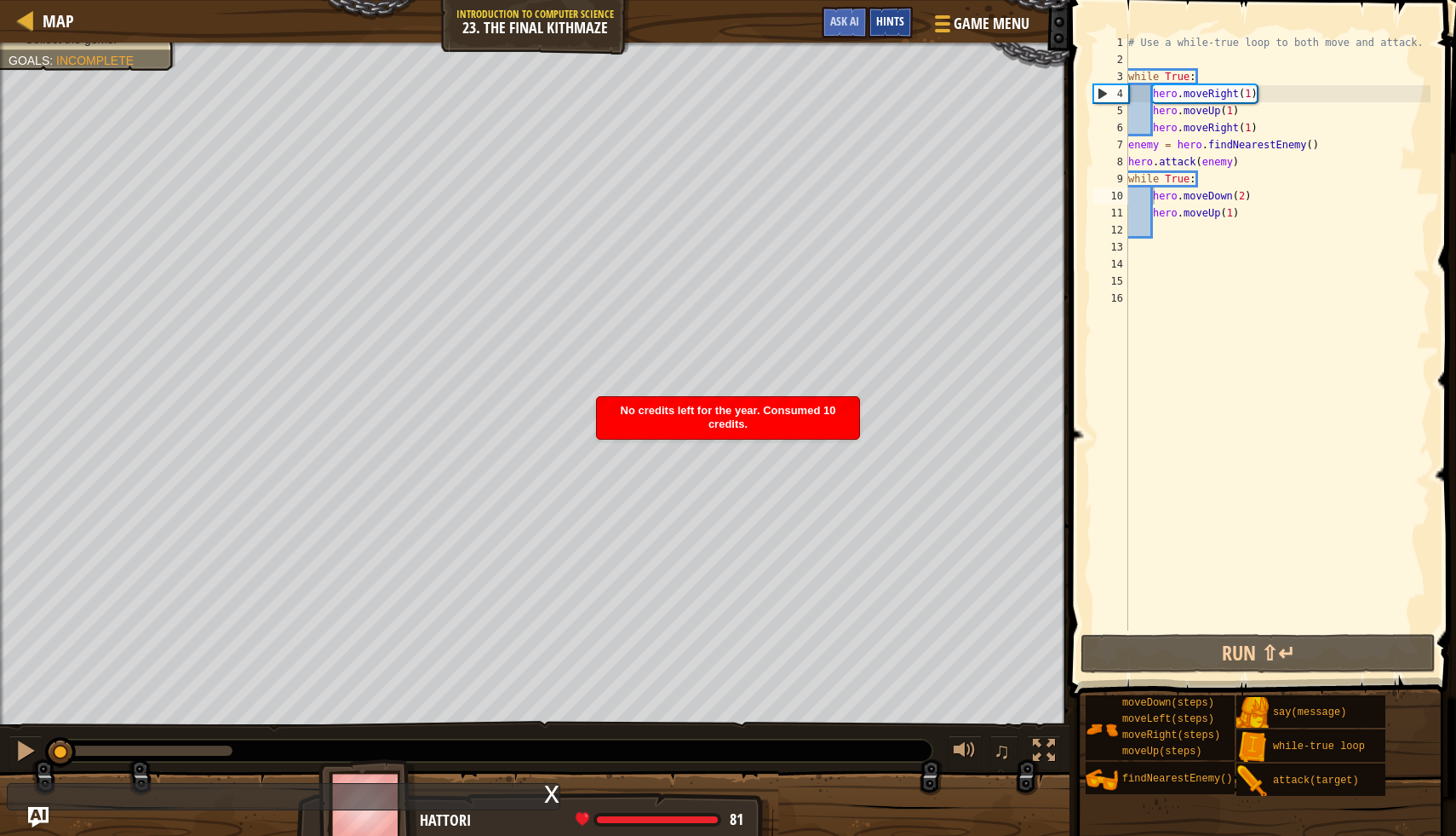
click at [892, 13] on span "Hints" at bounding box center [891, 21] width 28 height 16
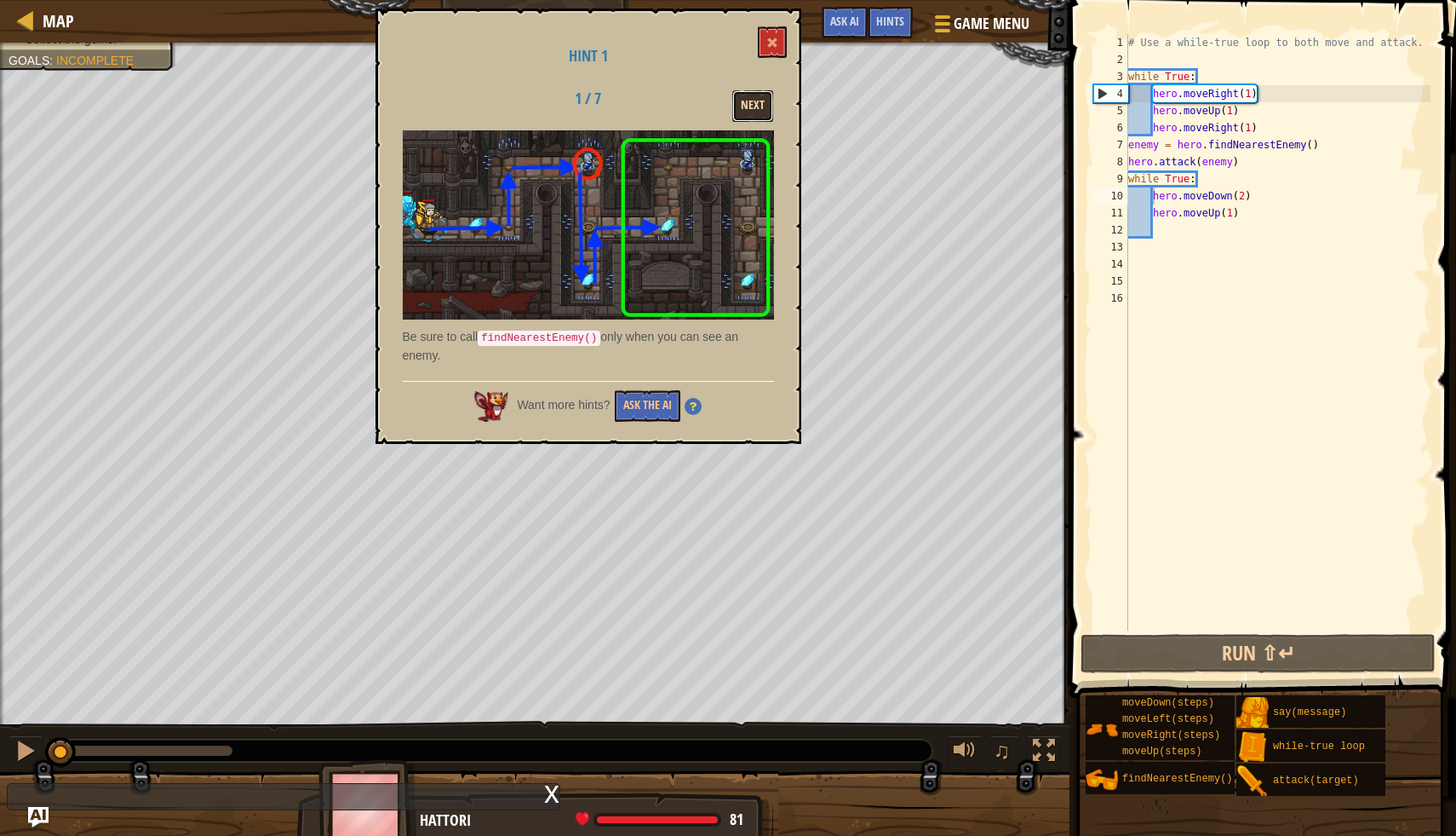
click at [753, 107] on button "Next" at bounding box center [753, 105] width 41 height 31
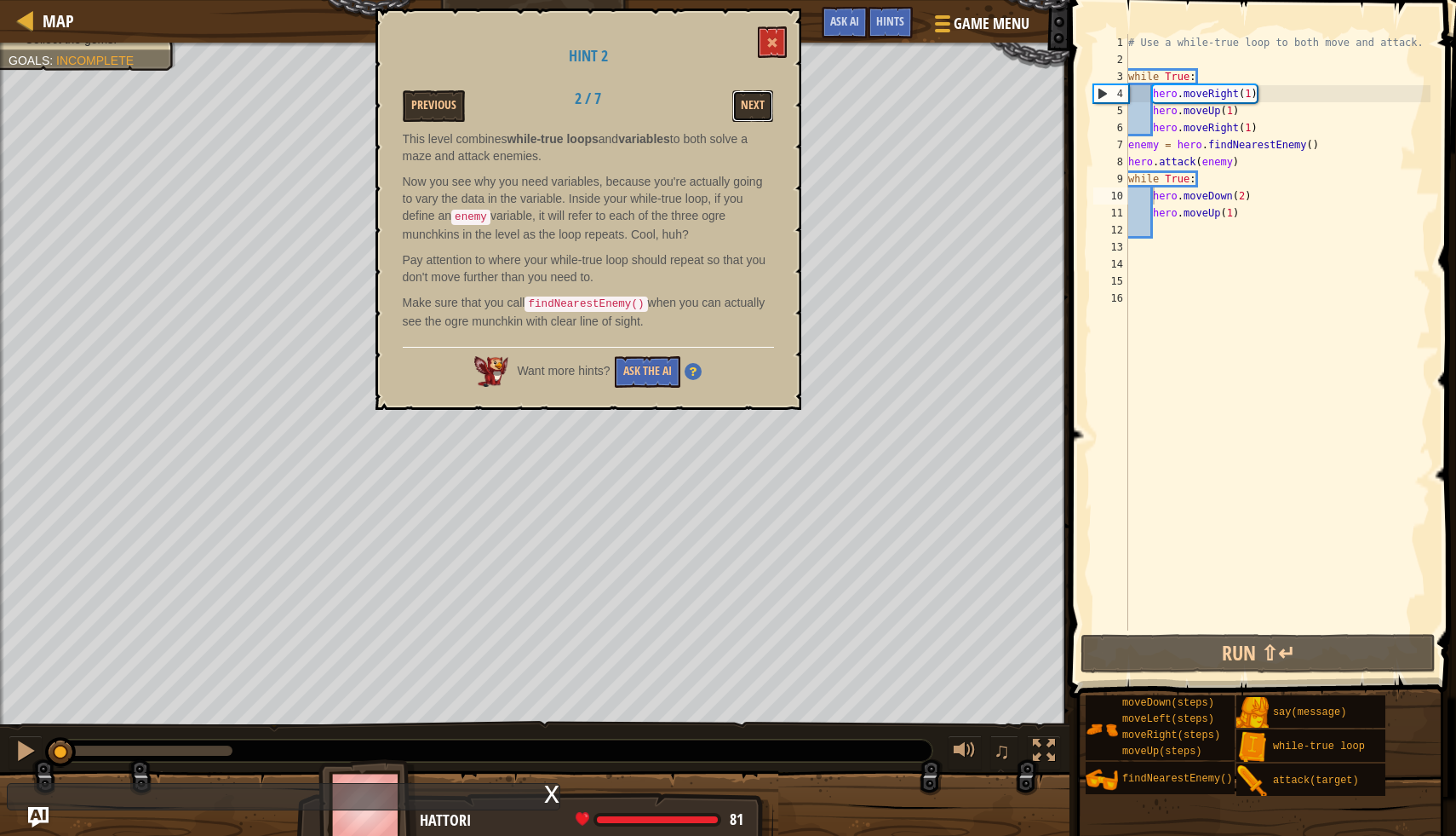
click at [753, 107] on button "Next" at bounding box center [753, 105] width 41 height 31
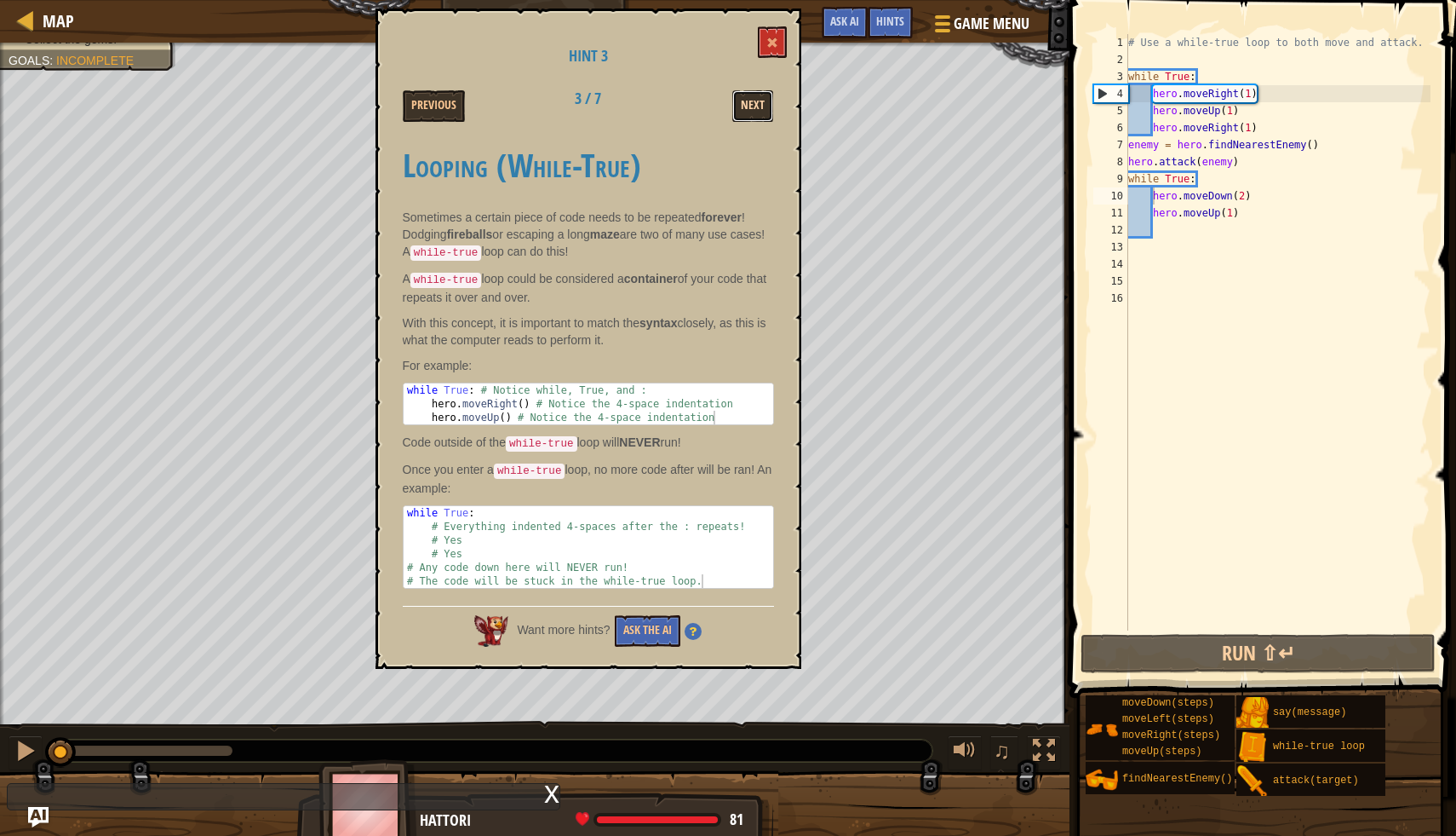
click at [754, 107] on button "Next" at bounding box center [753, 105] width 41 height 31
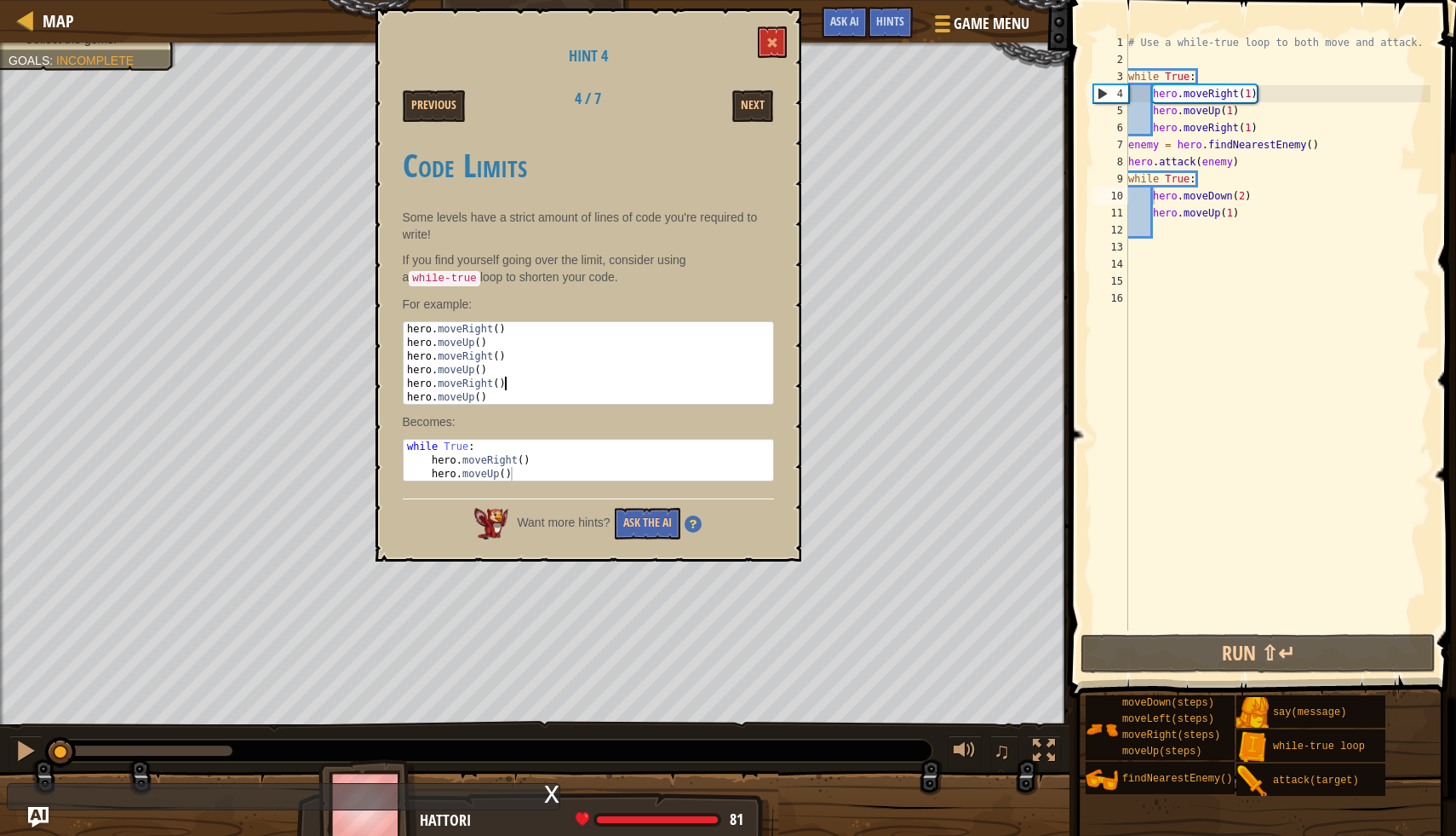
drag, startPoint x: 407, startPoint y: 327, endPoint x: 510, endPoint y: 384, distance: 117.7
click at [510, 384] on div "hero . moveRight ( ) hero . moveUp ( ) hero . moveRight ( ) hero . moveUp ( ) h…" at bounding box center [588, 376] width 370 height 109
type textarea "hero.moveUp() hero.moveRight()"
click at [784, 57] on button at bounding box center [772, 42] width 29 height 31
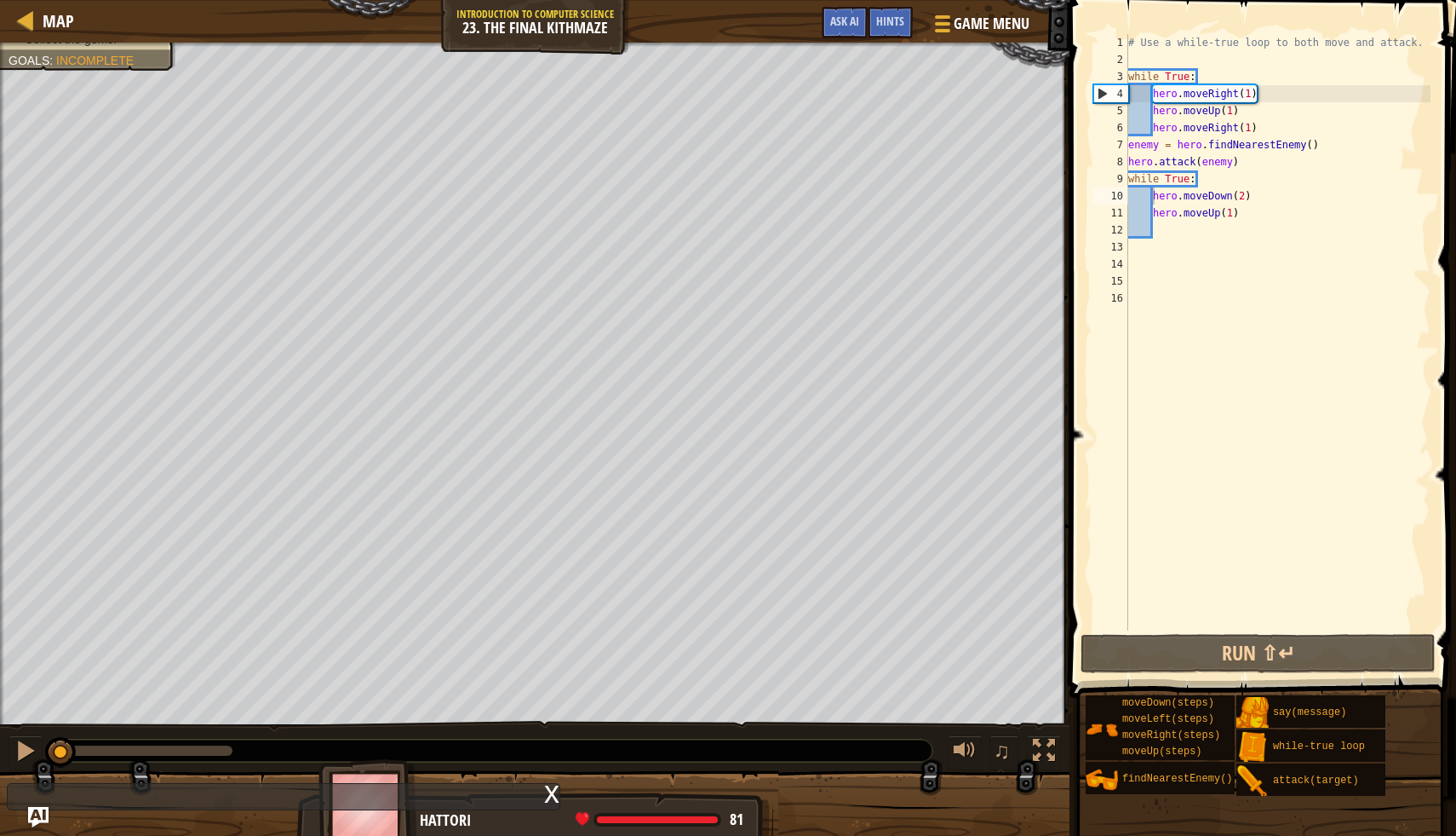
type textarea "hero.moveRight(1)"
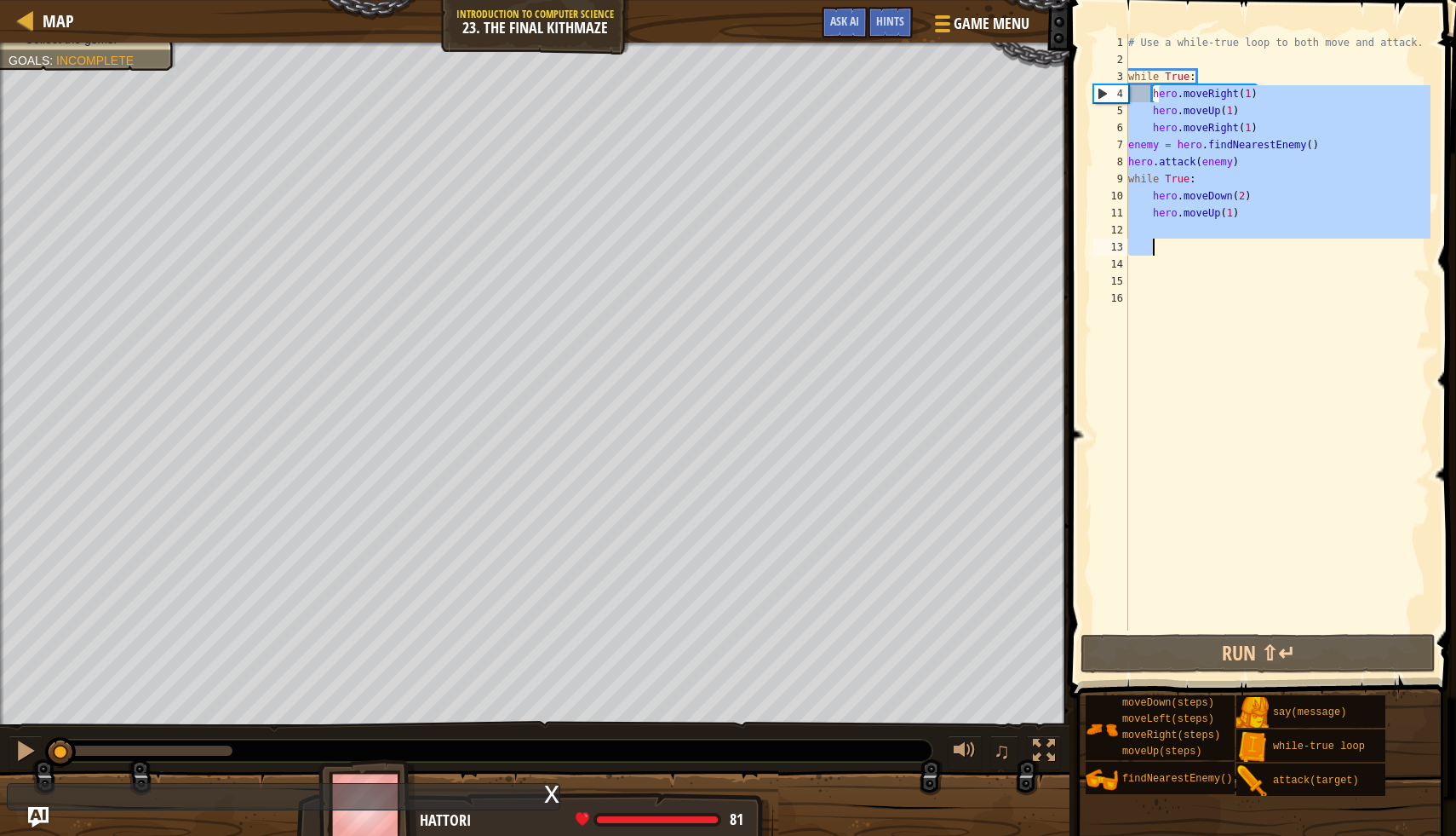
drag, startPoint x: 1157, startPoint y: 91, endPoint x: 1218, endPoint y: 241, distance: 161.9
click at [1218, 241] on div "# Use a while-true loop to both move and attack. while True : hero . moveRight …" at bounding box center [1277, 349] width 305 height 631
type textarea "h"
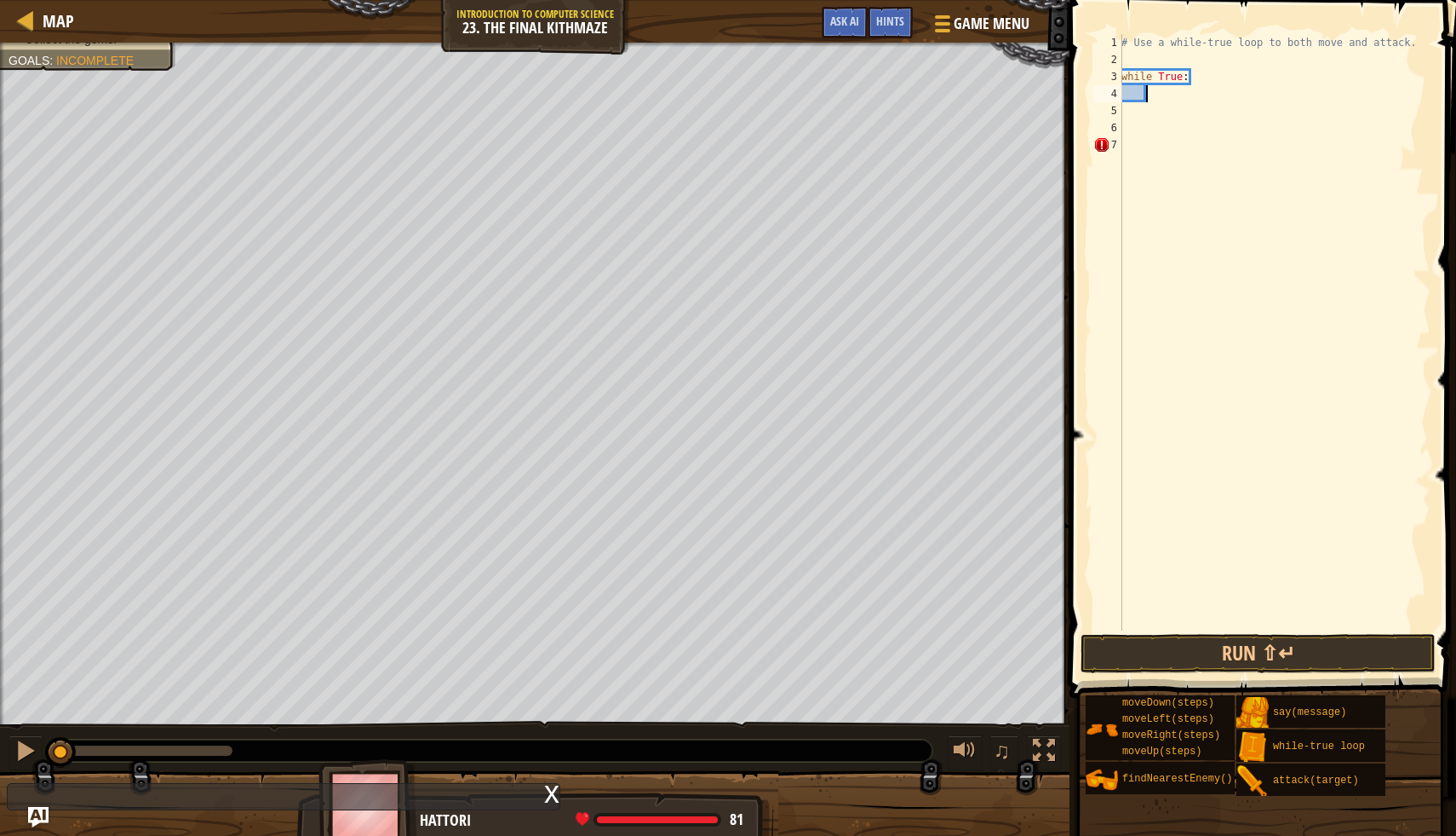
type textarea "h"
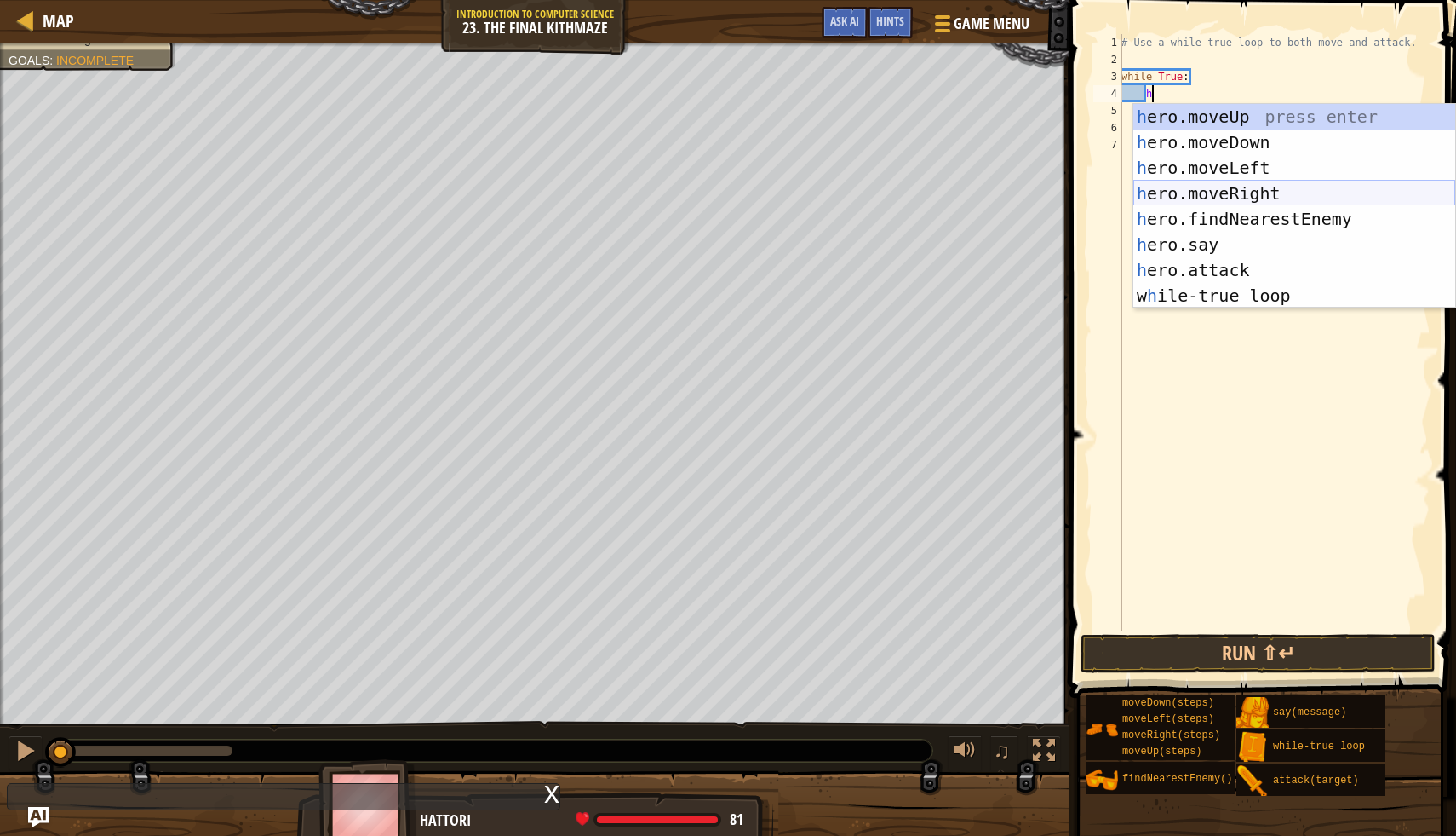
click at [1286, 190] on div "h ero.moveUp press enter h ero.moveDown press enter h ero.moveLeft press enter …" at bounding box center [1294, 232] width 322 height 255
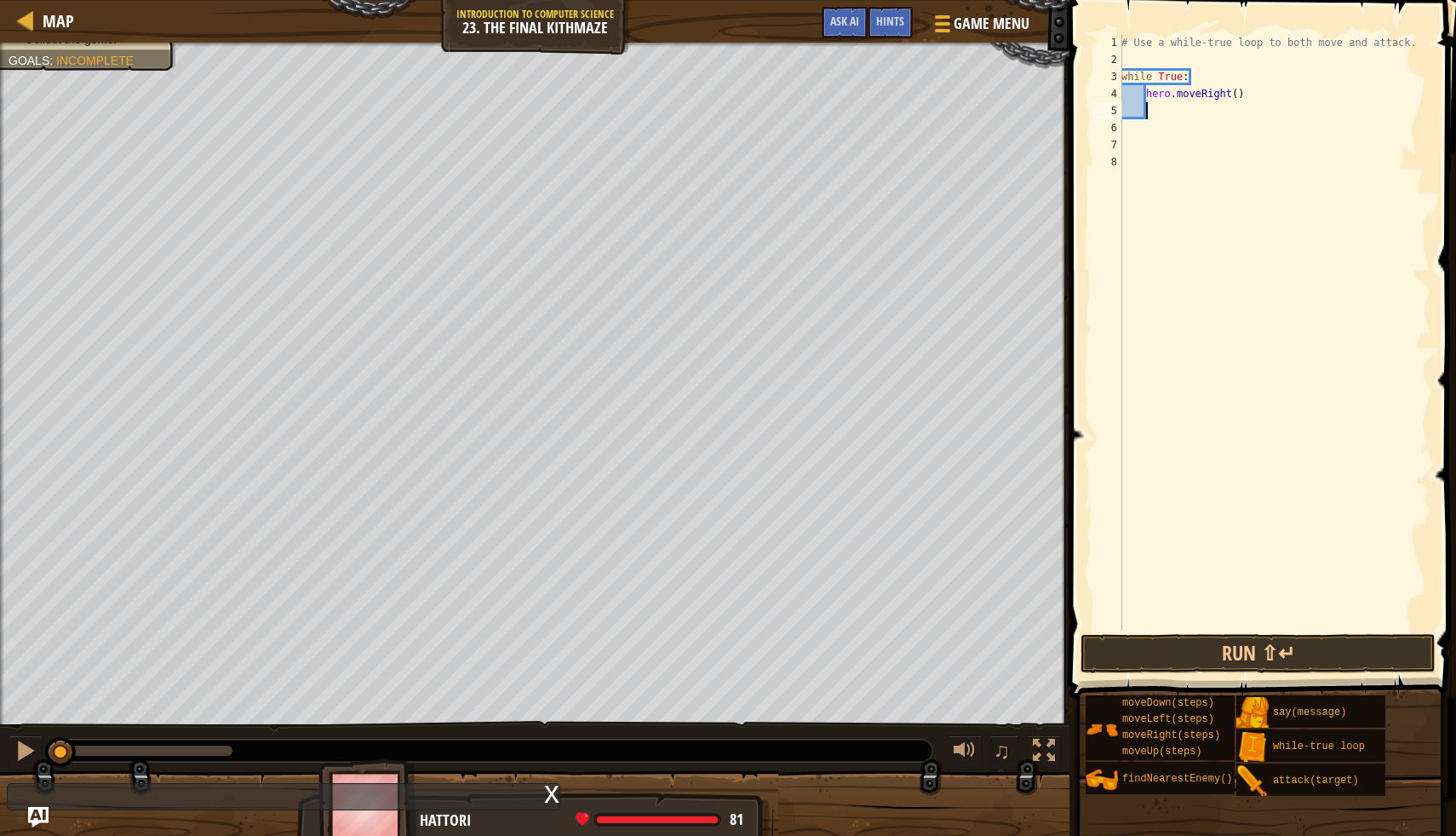
scroll to position [8, 1]
click at [1241, 98] on div "# Use a while-true loop to both move and attack. while True : hero . moveRight …" at bounding box center [1274, 349] width 313 height 631
type textarea "hero.moveRight(1)"
click at [1162, 100] on div "# Use a while-true loop to both move and attack. while True : hero . moveRight …" at bounding box center [1274, 349] width 313 height 631
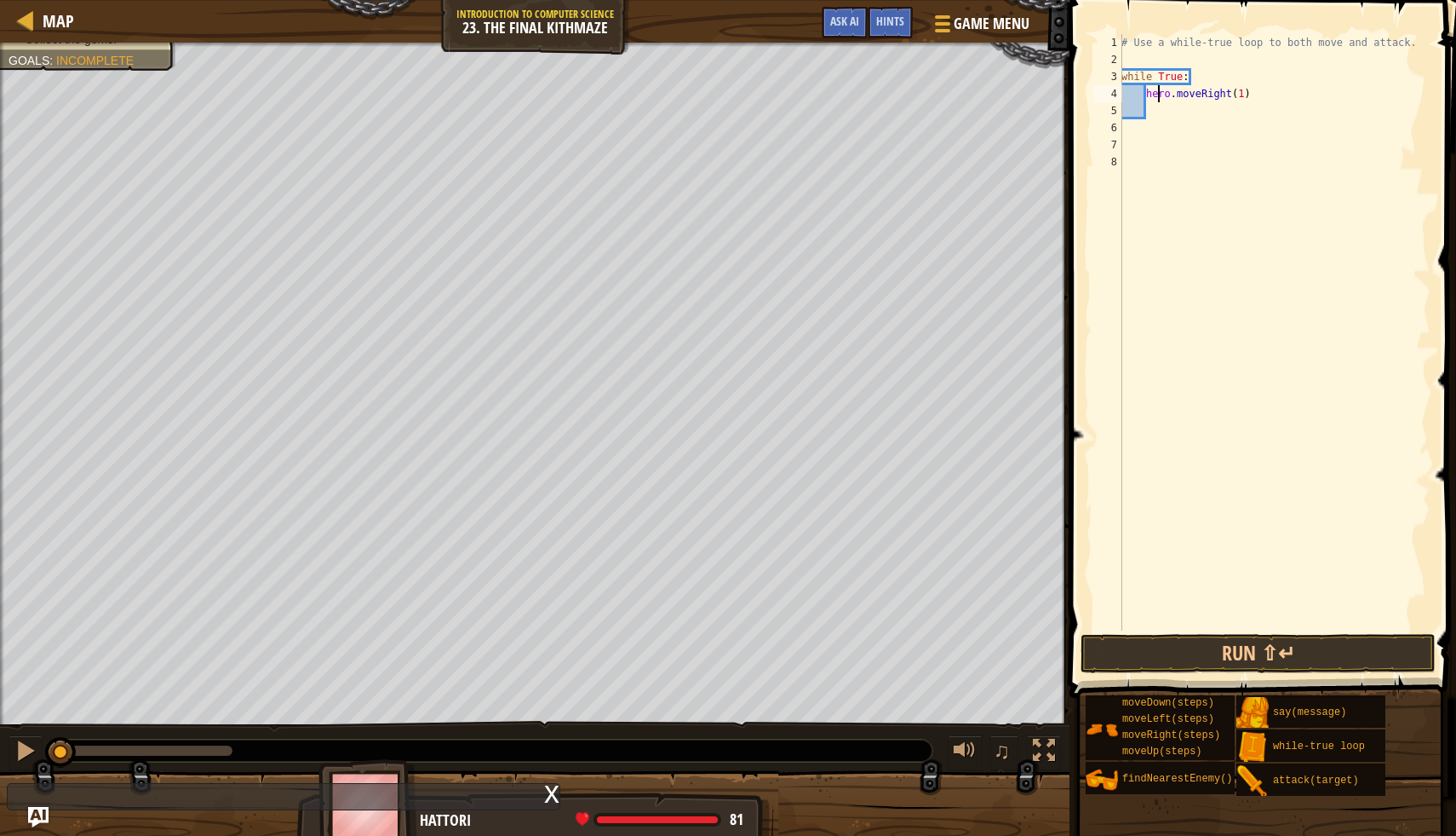
click at [1161, 119] on div "# Use a while-true loop to both move and attack. while True : hero . moveRight …" at bounding box center [1274, 349] width 313 height 631
click at [1152, 112] on div "# Use a while-true loop to both move and attack. while True : hero . moveRight …" at bounding box center [1274, 349] width 313 height 631
type textarea "h"
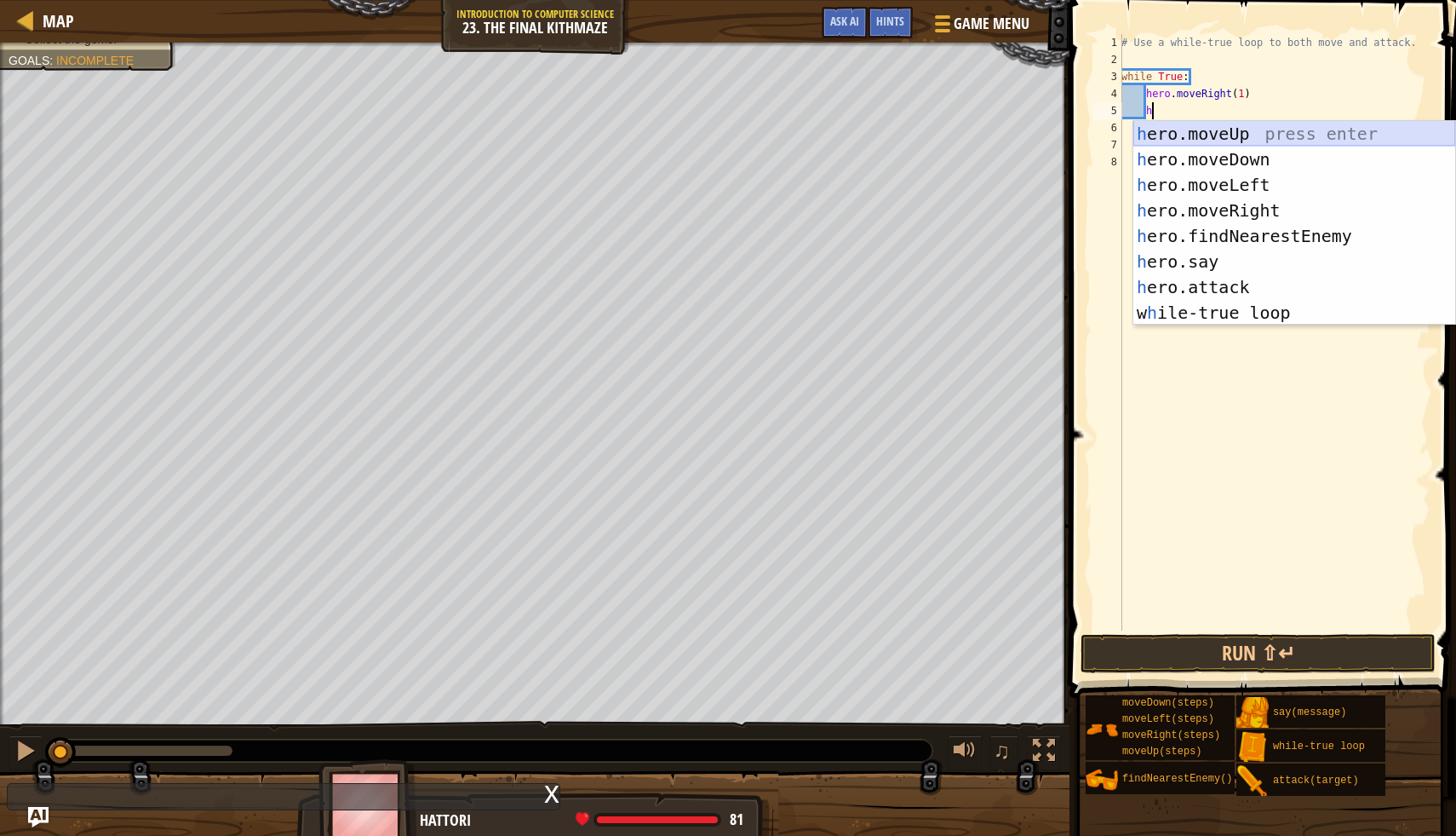
click at [1231, 127] on div "h ero.moveUp press enter h ero.moveDown press enter h ero.moveLeft press enter …" at bounding box center [1294, 249] width 322 height 255
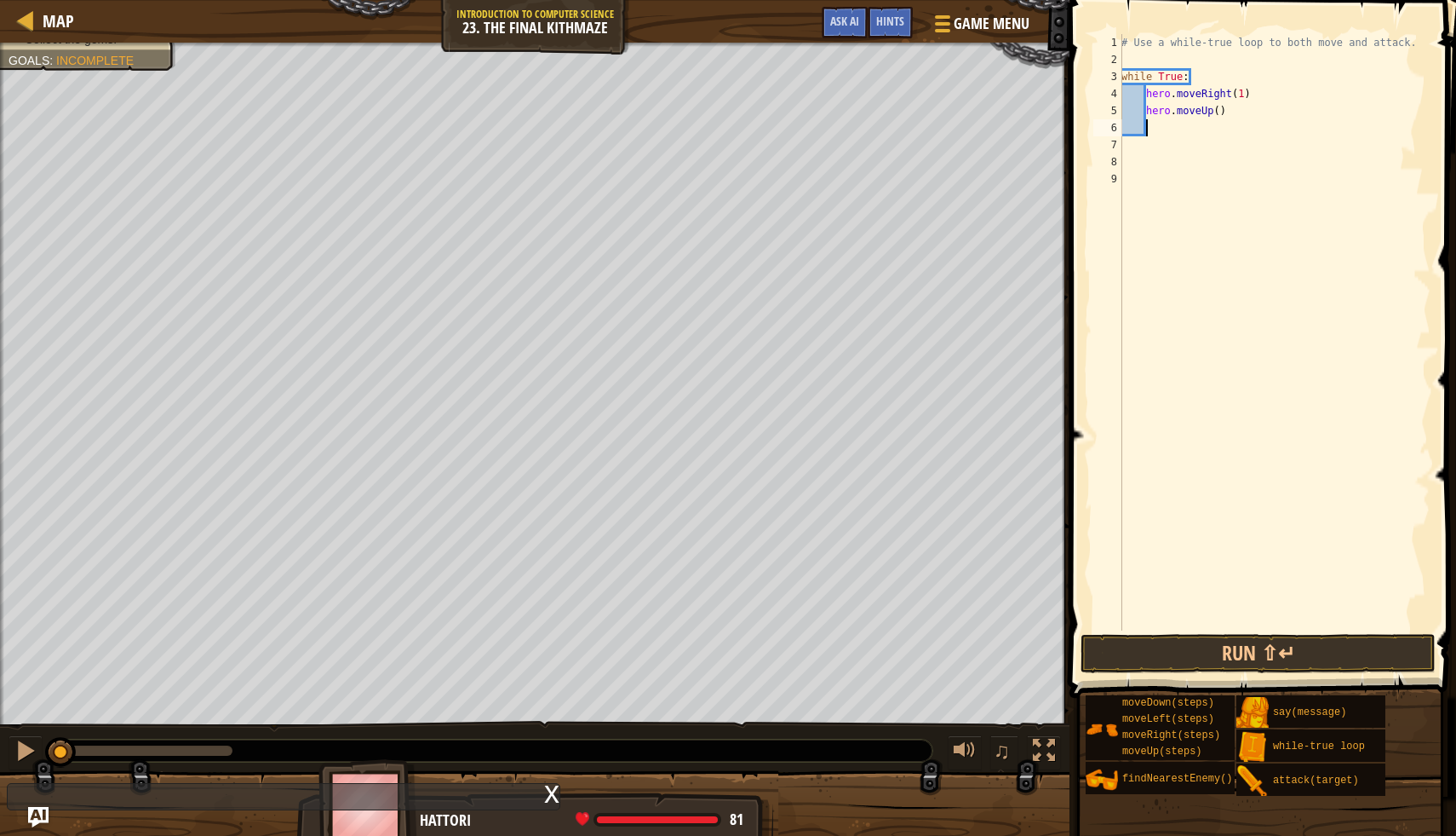
click at [1218, 114] on div "# Use a while-true loop to both move and attack. while True : hero . moveRight …" at bounding box center [1274, 349] width 313 height 631
type textarea "hero.moveUp(1)"
click at [1151, 132] on div "# Use a while-true loop to both move and attack. while True : hero . moveRight …" at bounding box center [1274, 349] width 313 height 631
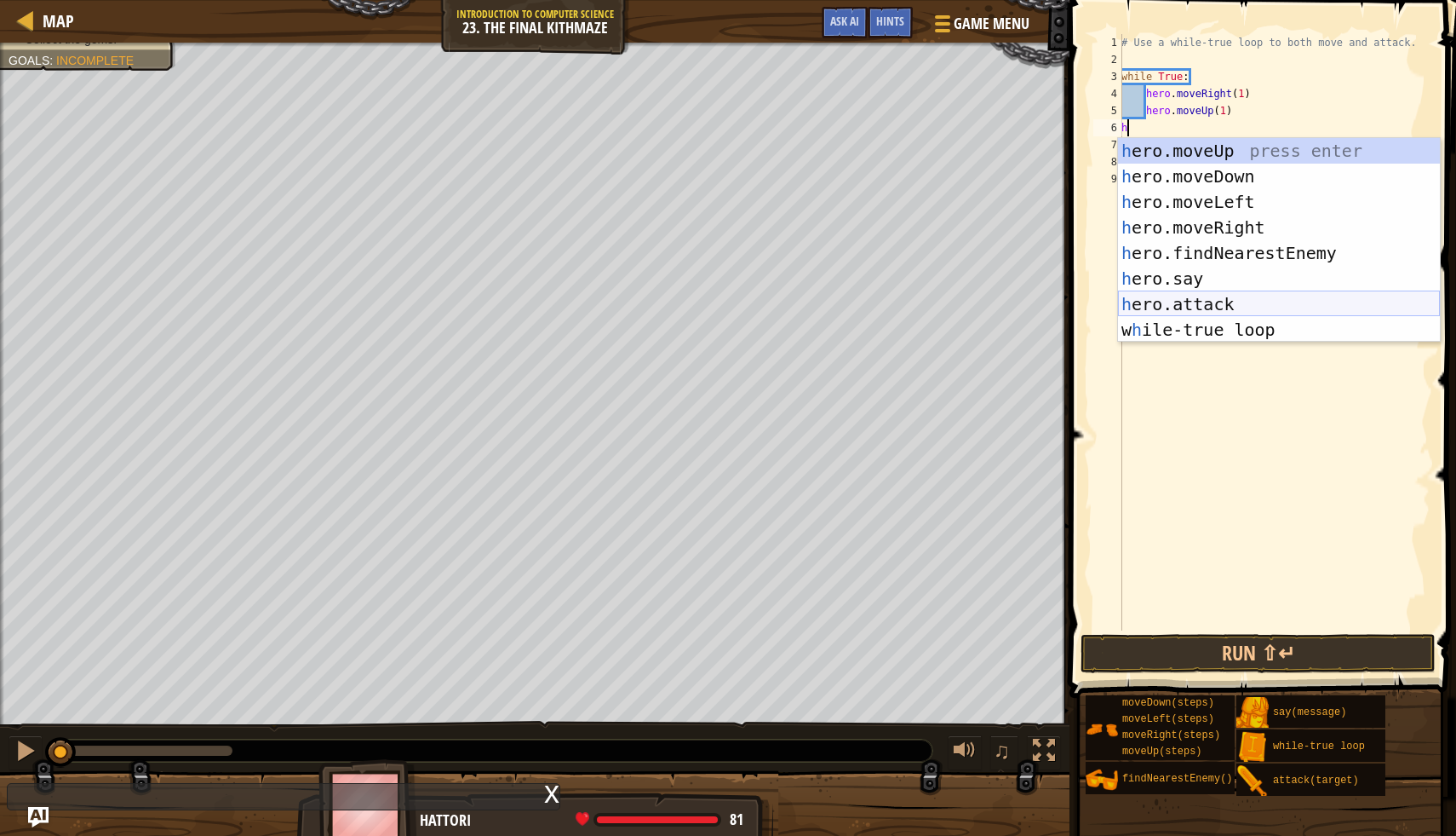
click at [1238, 303] on div "h ero.moveUp press enter h ero.moveDown press enter h ero.moveLeft press enter …" at bounding box center [1279, 266] width 322 height 255
type textarea "hero.attack(enemy)"
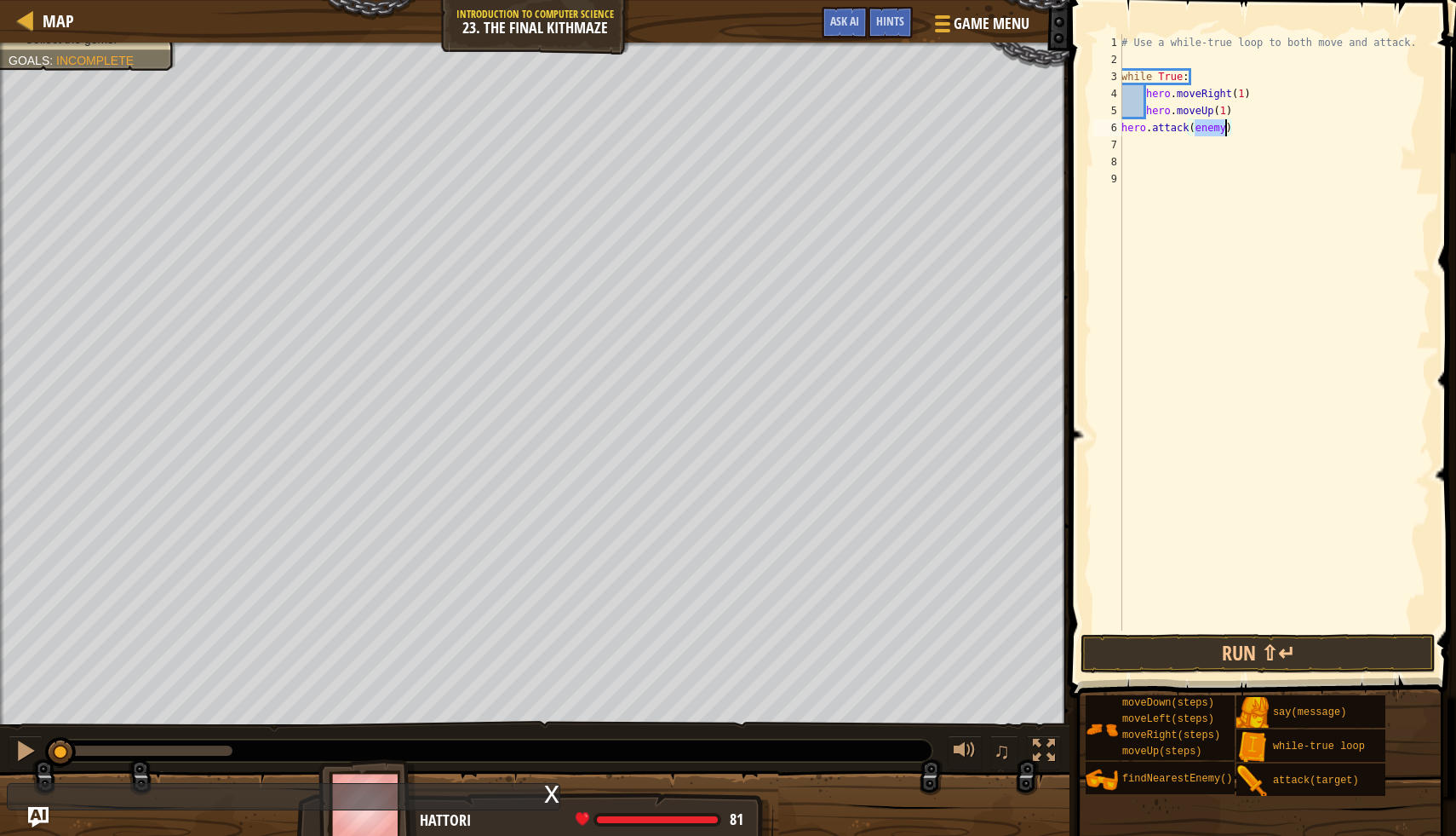
click at [1233, 164] on div "# Use a while-true loop to both move and attack. while True : hero . moveRight …" at bounding box center [1274, 349] width 313 height 631
click at [1139, 147] on div "# Use a while-true loop to both move and attack. while True : hero . moveRight …" at bounding box center [1274, 349] width 313 height 631
click at [1123, 129] on div "# Use a while-true loop to both move and attack. while True : hero . moveRight …" at bounding box center [1274, 349] width 313 height 631
type textarea "hero.attack(enemy)"
click at [1132, 148] on div "# Use a while-true loop to both move and attack. while True : hero . moveRight …" at bounding box center [1278, 349] width 306 height 631
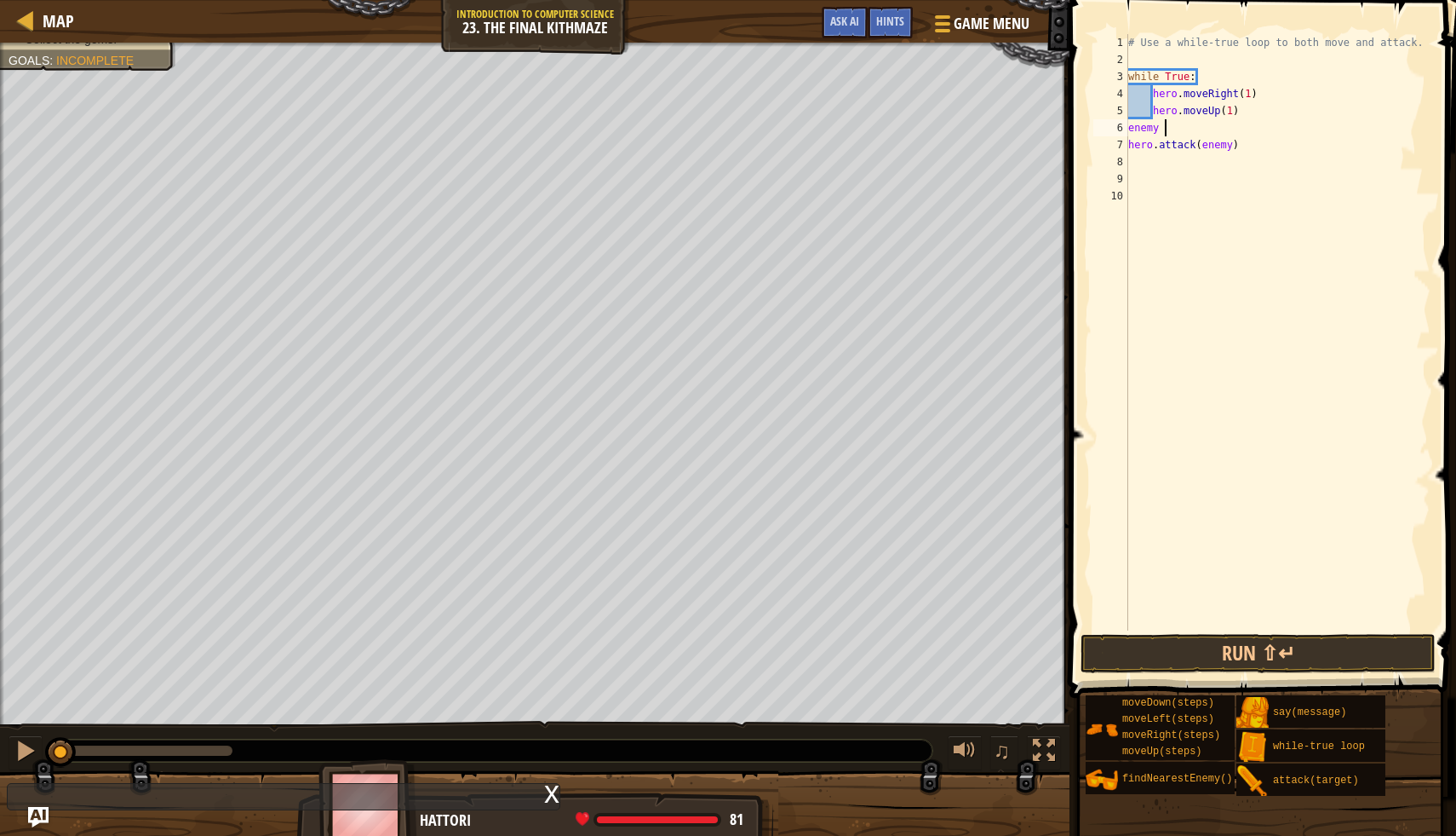
scroll to position [8, 3]
type textarea "enemy = h"
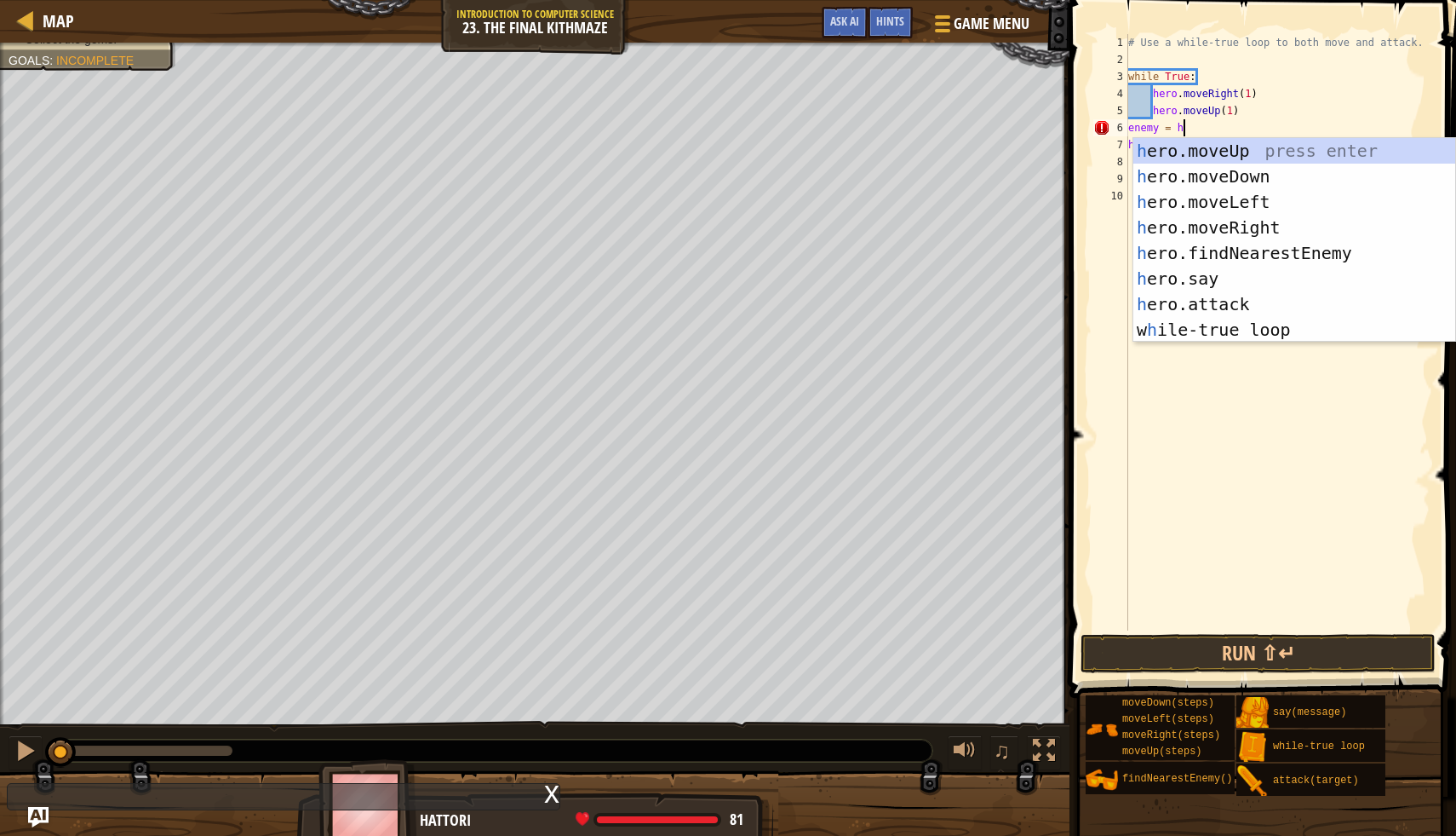
scroll to position [8, 4]
click at [1224, 253] on div "h ero.moveUp press enter h ero.moveDown press enter h ero.moveLeft press enter …" at bounding box center [1294, 266] width 322 height 255
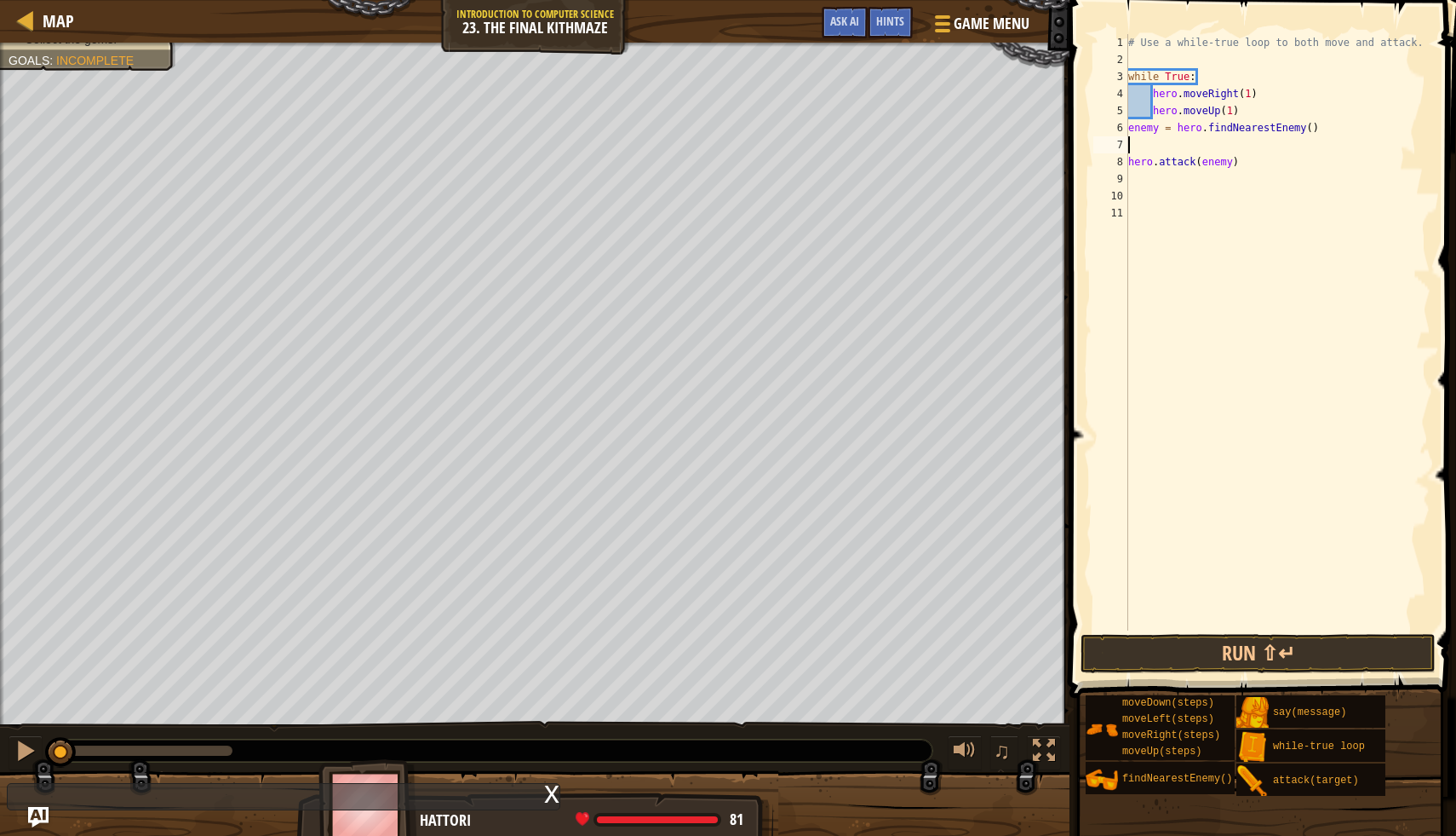
scroll to position [8, 0]
click at [1125, 166] on div "8" at bounding box center [1111, 162] width 35 height 17
click at [1214, 654] on button "Run ⇧↵" at bounding box center [1258, 653] width 355 height 39
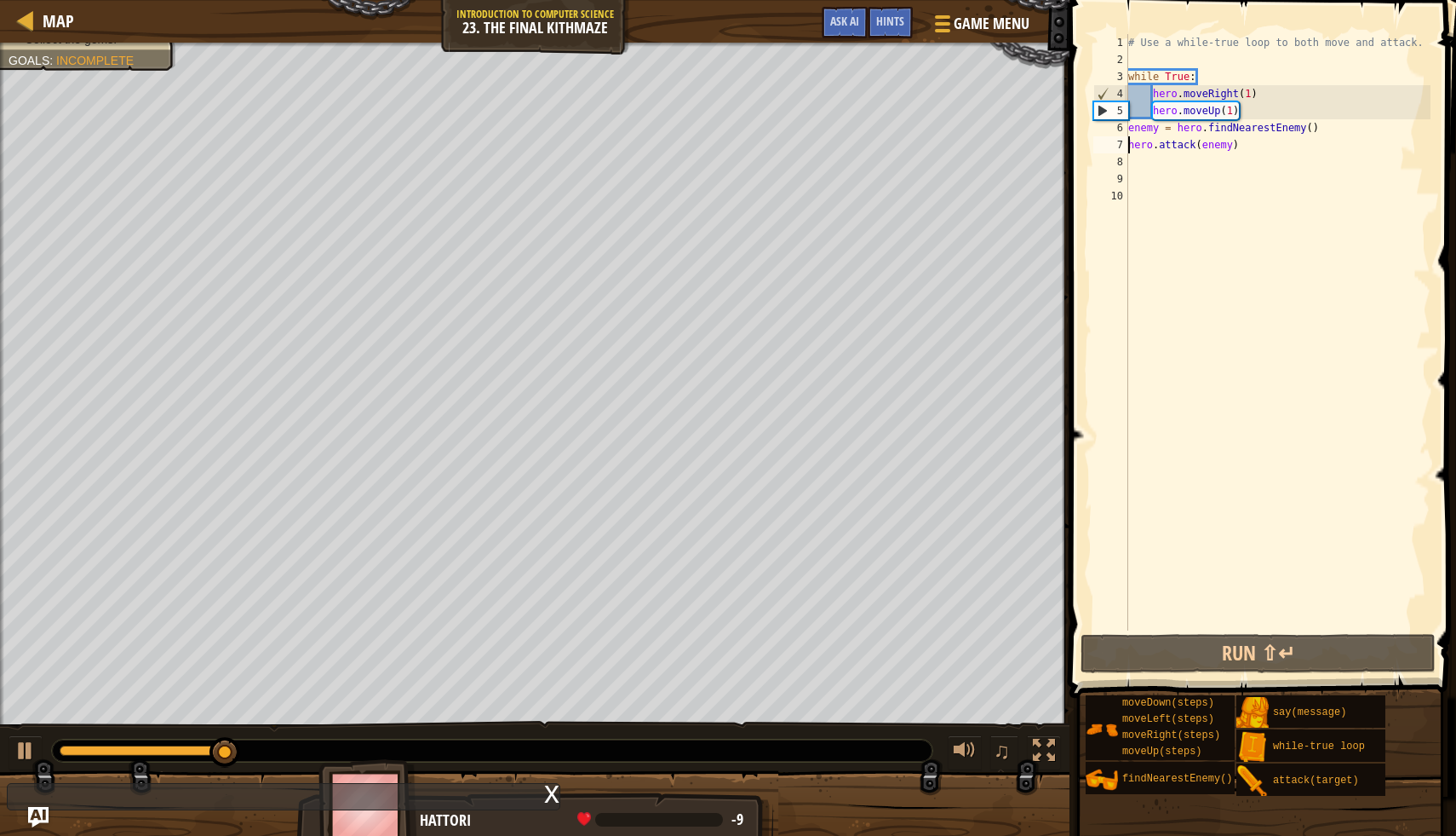
click at [1154, 119] on div "# Use a while-true loop to both move and attack. while True : hero . moveRight …" at bounding box center [1278, 349] width 306 height 631
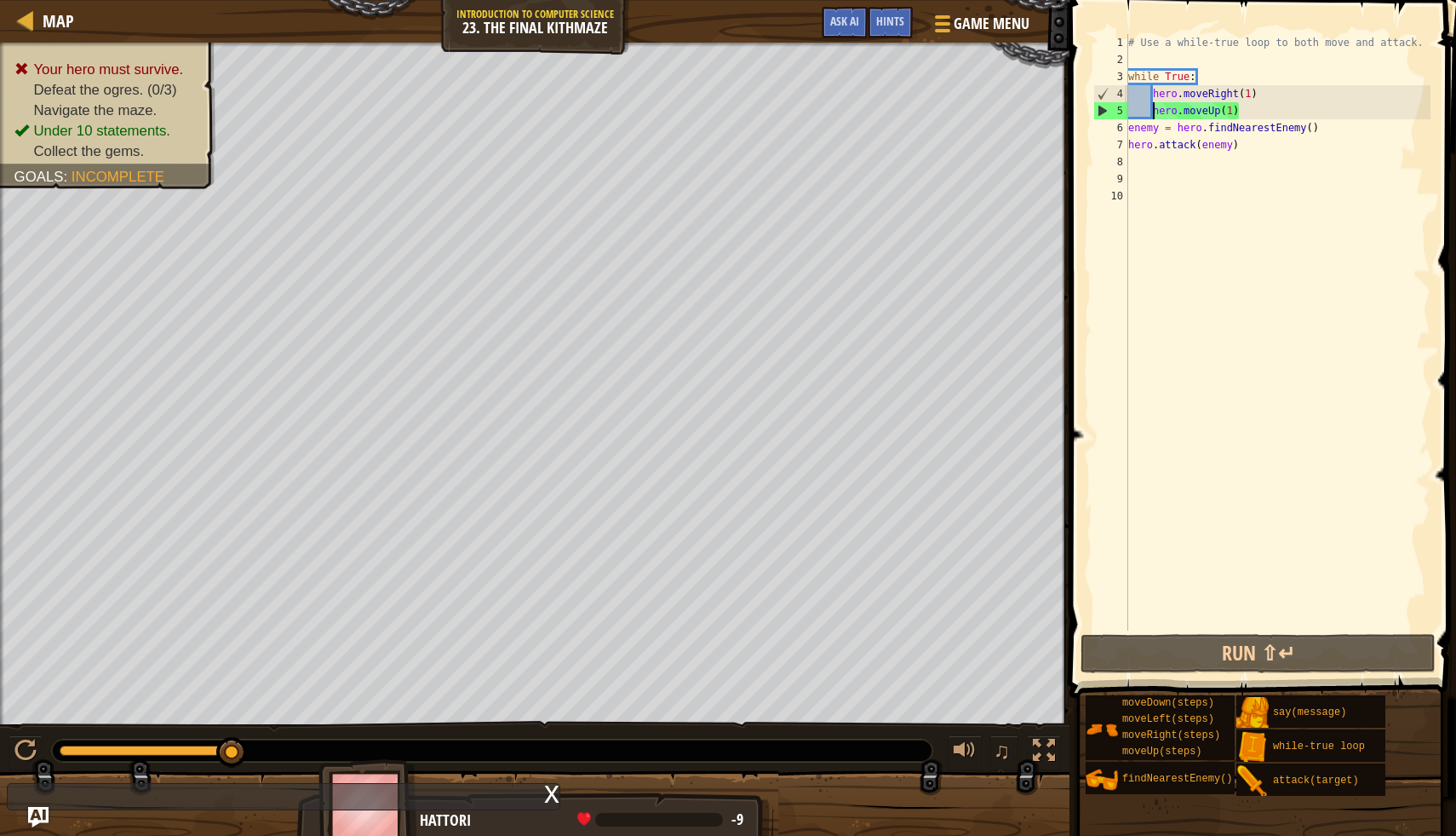
click at [1153, 114] on div "# Use a while-true loop to both move and attack. while True : hero . moveRight …" at bounding box center [1278, 349] width 306 height 631
click at [1128, 131] on div "6" at bounding box center [1111, 128] width 35 height 17
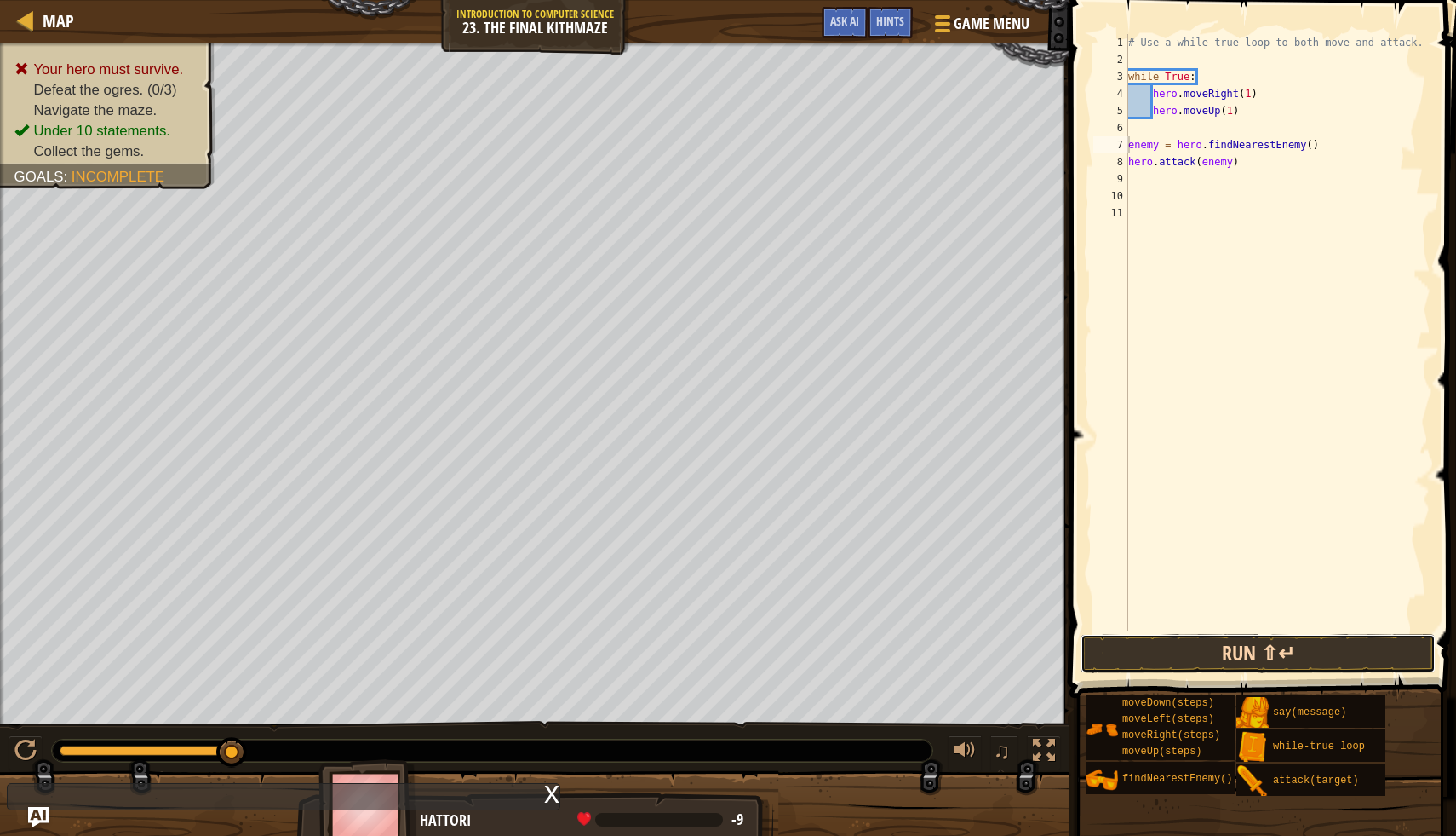
click at [1183, 653] on button "Run ⇧↵" at bounding box center [1258, 653] width 355 height 39
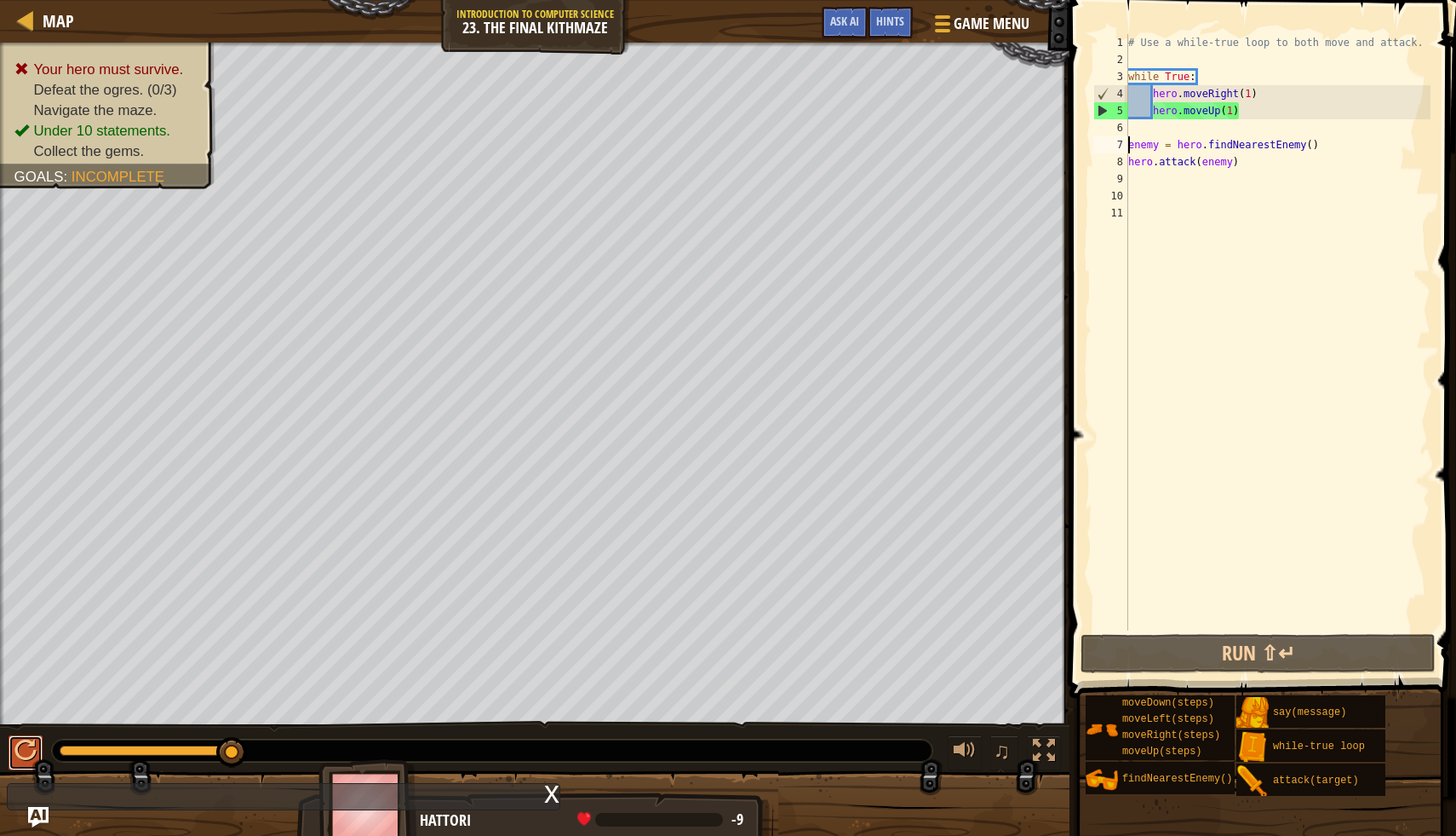
click at [21, 758] on div at bounding box center [25, 750] width 22 height 22
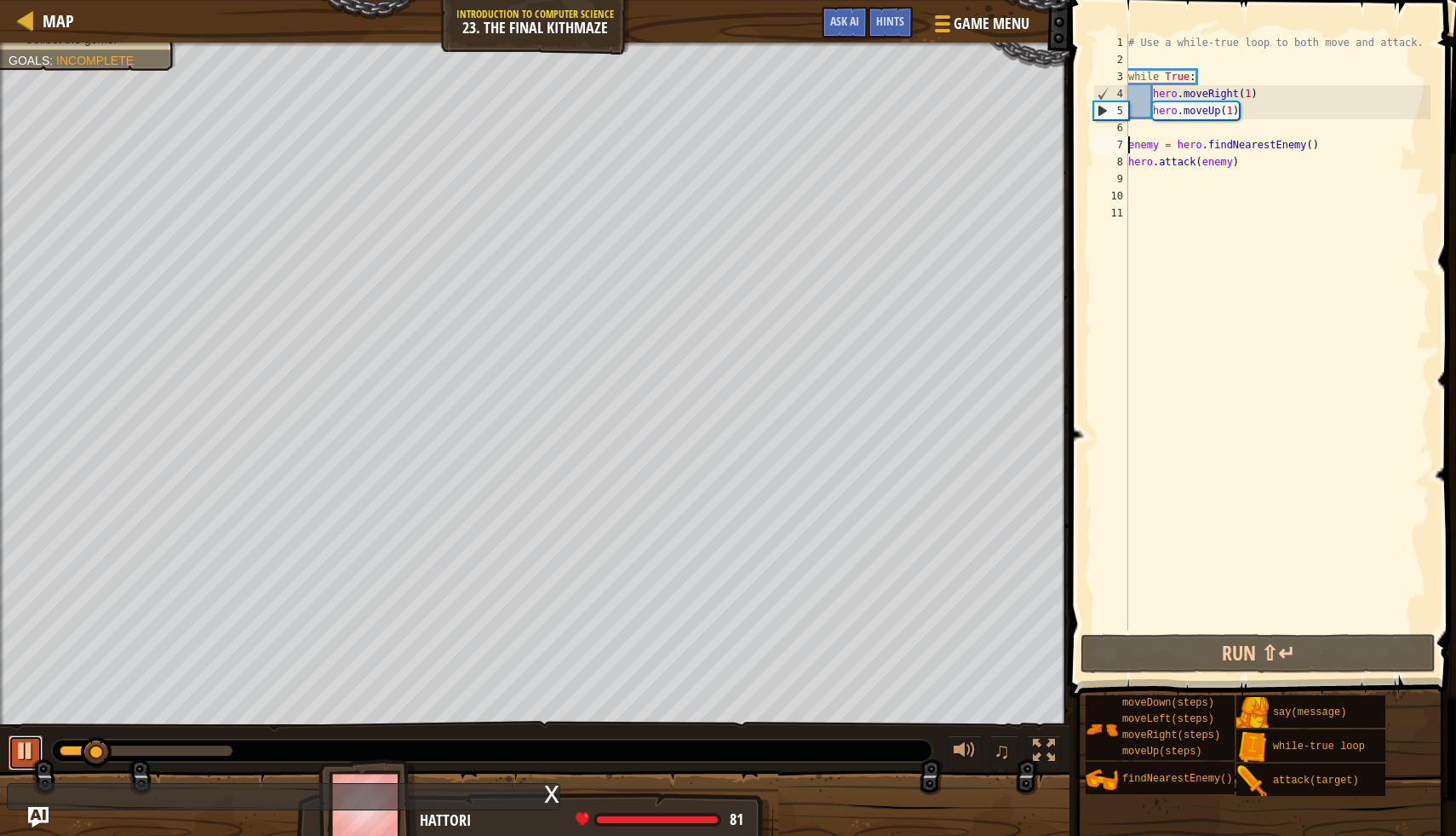
click at [29, 747] on div at bounding box center [25, 750] width 22 height 22
click at [1152, 98] on div "# Use a while-true loop to both move and attack. while True : hero . moveRight …" at bounding box center [1278, 349] width 306 height 631
drag, startPoint x: 1199, startPoint y: 84, endPoint x: 1129, endPoint y: 84, distance: 70.0
click at [1129, 84] on div "# Use a while-true loop to both move and attack. while True : hero . moveRight …" at bounding box center [1278, 349] width 306 height 631
type textarea "while True:"
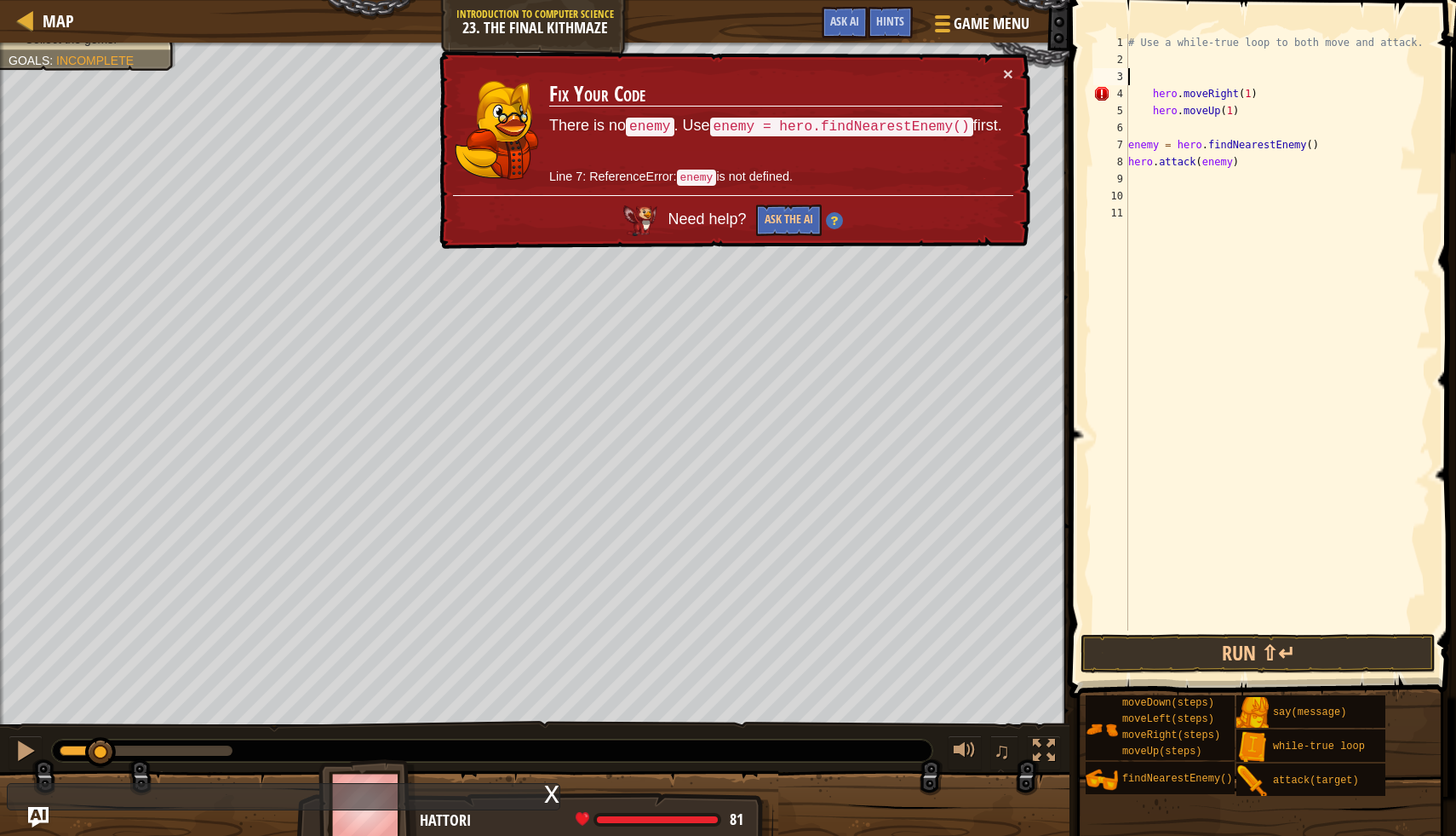
click at [1151, 92] on div "# Use a while-true loop to both move and attack. hero . moveRight ( 1 ) hero . …" at bounding box center [1278, 349] width 306 height 631
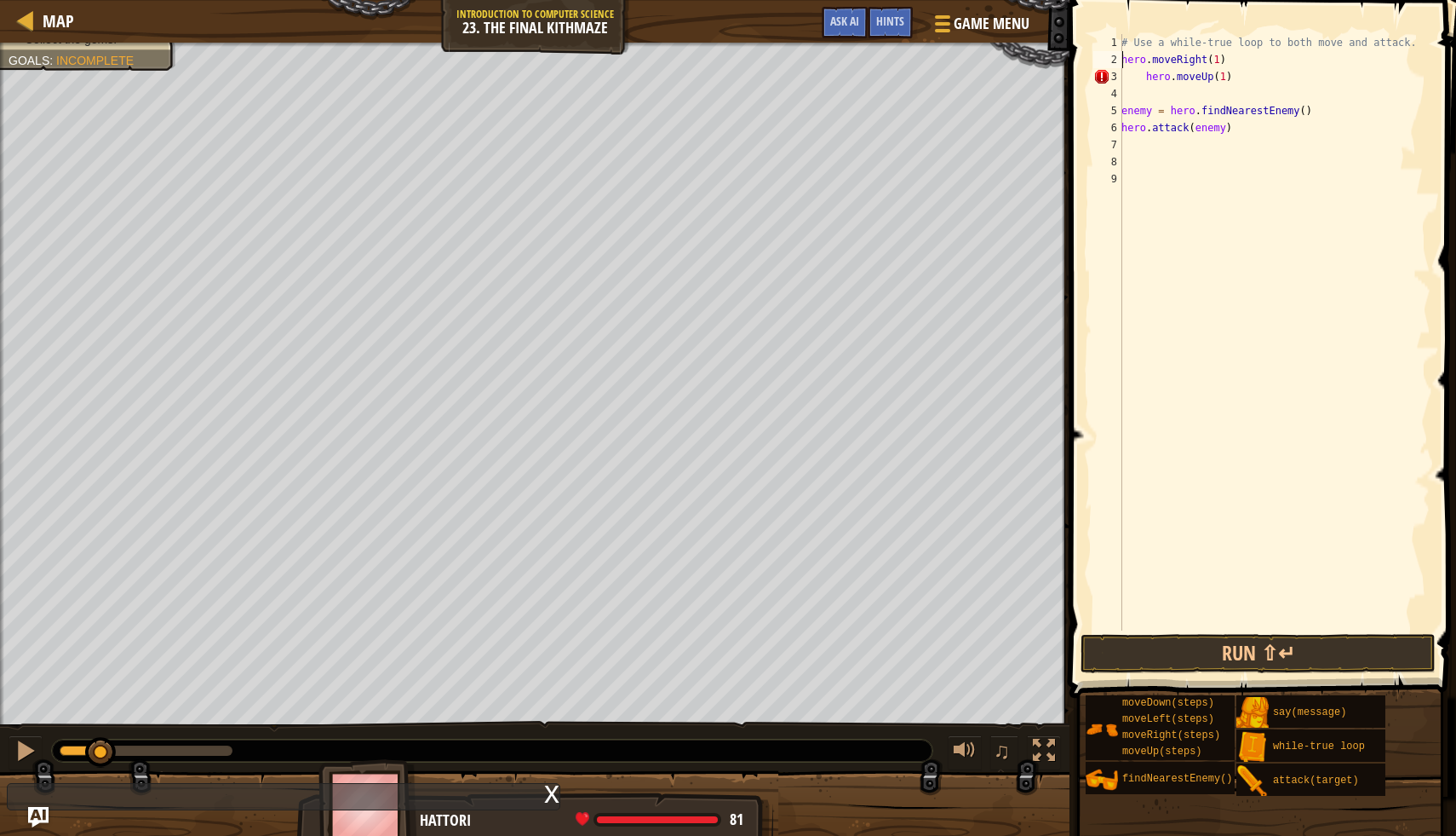
click at [1146, 84] on div "# Use a while-true loop to both move and attack. hero . moveRight ( 1 ) hero . …" at bounding box center [1274, 349] width 313 height 631
type textarea "hero.moveUp(1)"
click at [1140, 96] on div "# Use a while-true loop to both move and attack. hero . moveRight ( 1 ) hero . …" at bounding box center [1274, 349] width 313 height 631
type textarea "h"
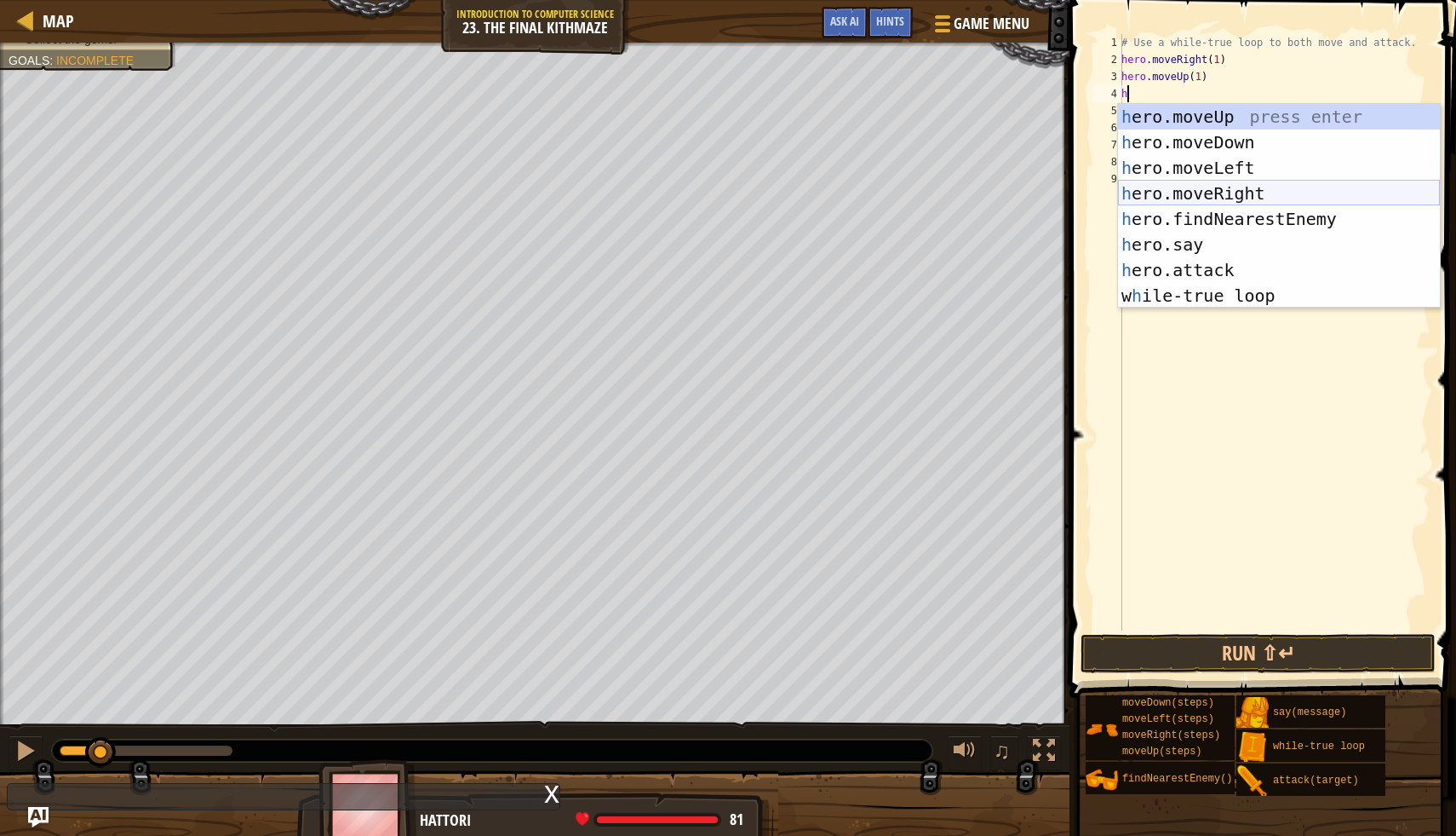
click at [1244, 194] on div "h ero.moveUp press enter h ero.moveDown press enter h ero.moveLeft press enter …" at bounding box center [1279, 232] width 322 height 255
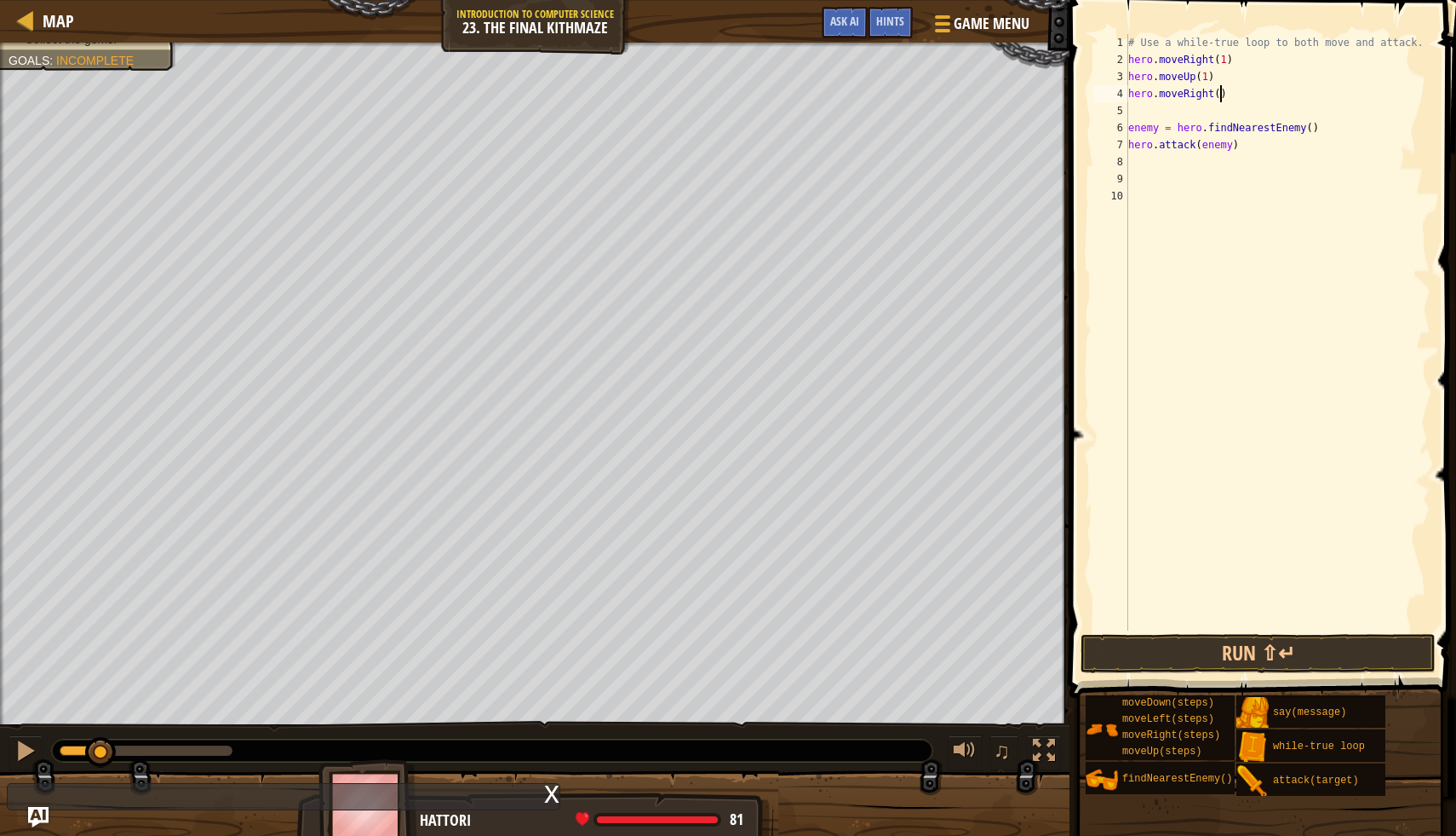
click at [1221, 96] on div "# Use a while-true loop to both move and attack. hero . moveRight ( 1 ) hero . …" at bounding box center [1278, 349] width 306 height 631
type textarea "hero.moveRight(1)"
click at [1160, 107] on div "# Use a while-true loop to both move and attack. hero . moveRight ( 1 ) hero . …" at bounding box center [1278, 349] width 306 height 631
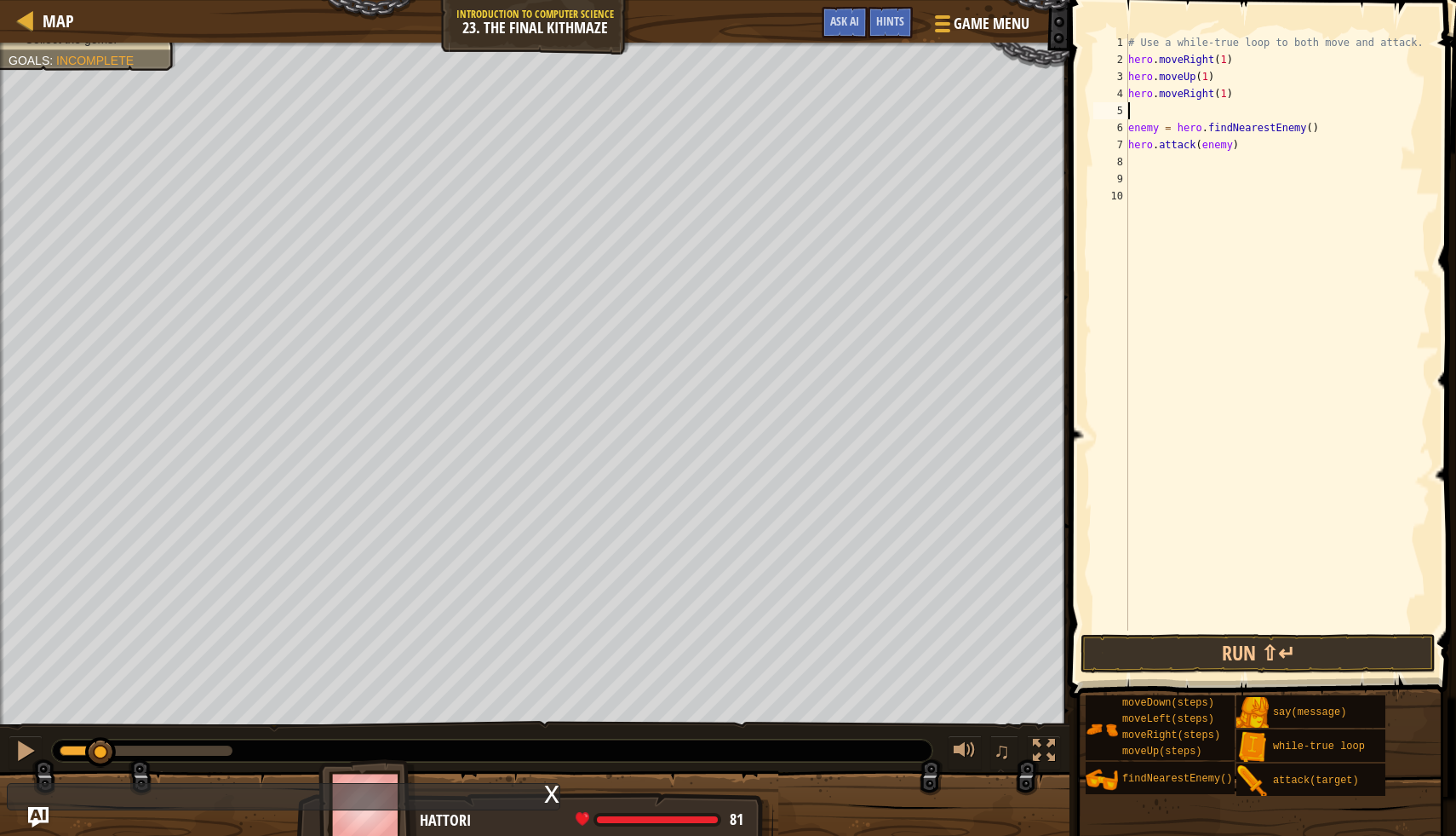
type textarea "w"
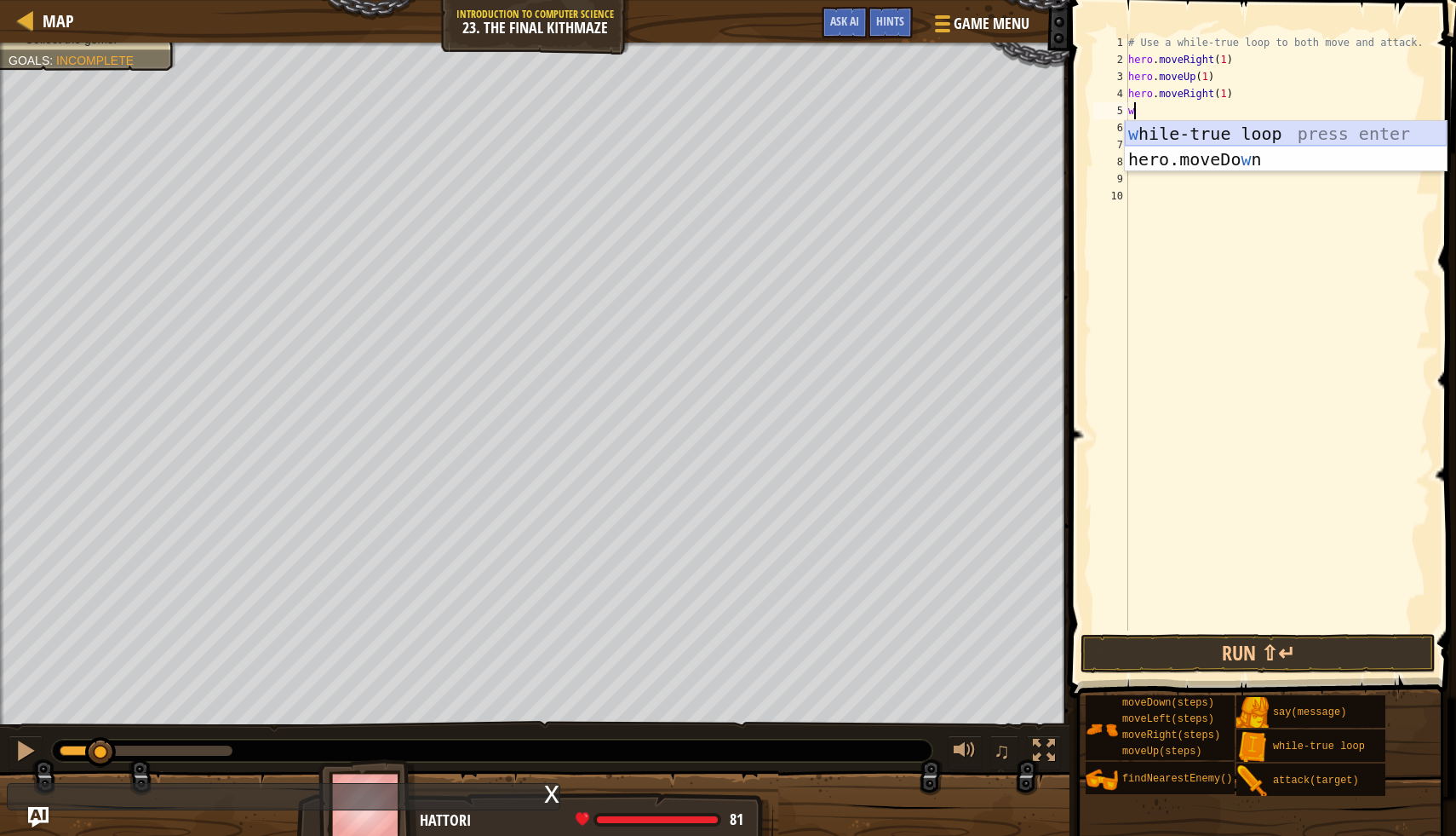
click at [1183, 130] on div "w [PERSON_NAME]-true loop press enter hero.moveDo w n press enter" at bounding box center [1286, 172] width 322 height 102
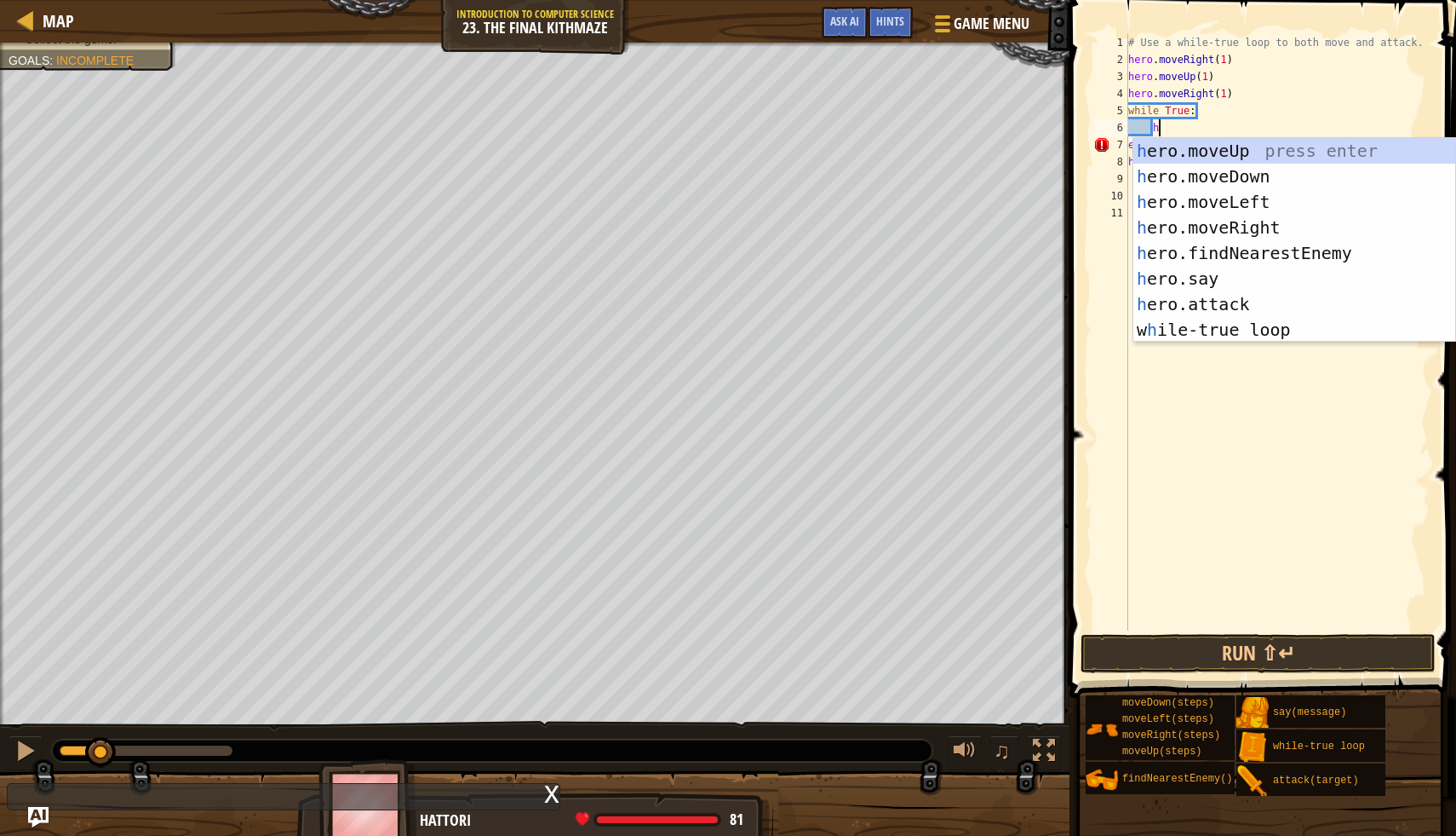
scroll to position [8, 2]
click at [1194, 305] on div "h ero.moveUp press enter h ero.moveDown press enter h ero.moveLeft press enter …" at bounding box center [1294, 266] width 322 height 255
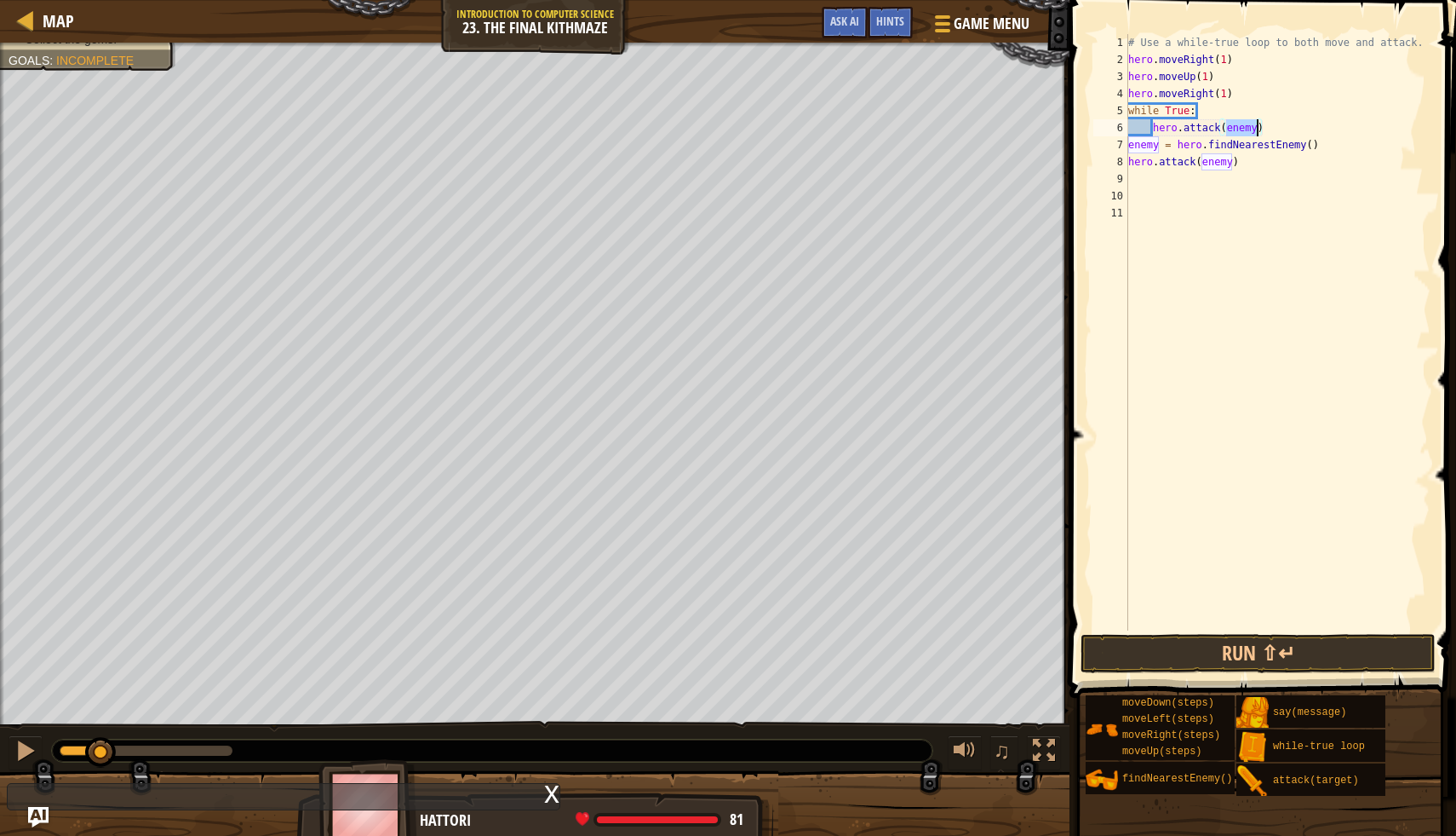
click at [1302, 107] on div "# Use a while-true loop to both move and attack. hero . moveRight ( 1 ) hero . …" at bounding box center [1278, 349] width 306 height 631
drag, startPoint x: 1130, startPoint y: 163, endPoint x: 1243, endPoint y: 176, distance: 113.7
click at [1243, 176] on div "# Use a while-true loop to both move and attack. hero . moveRight ( 1 ) hero . …" at bounding box center [1278, 349] width 306 height 631
type textarea "hero.attack(enemy)"
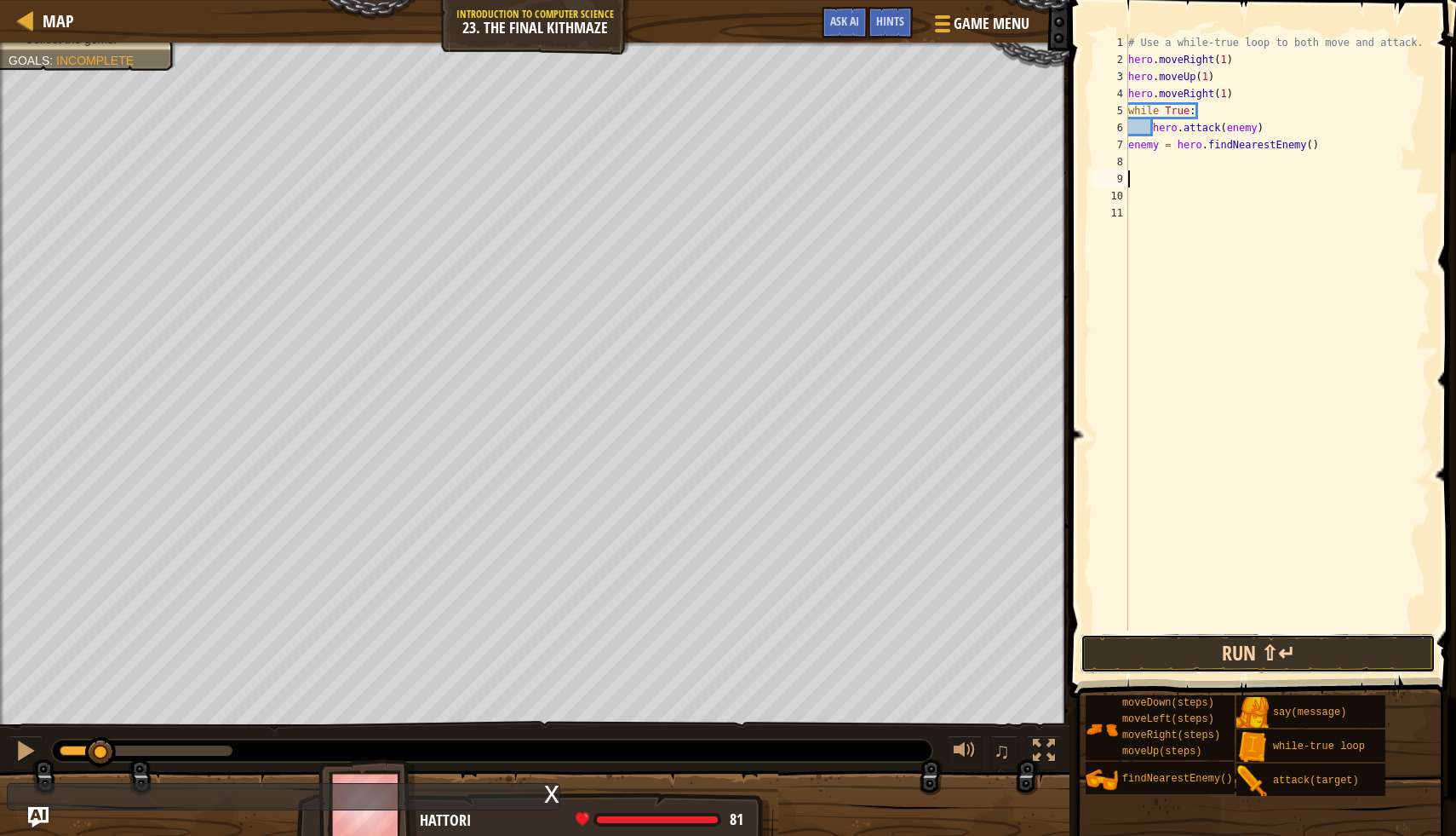
click at [1225, 644] on button "Run ⇧↵" at bounding box center [1258, 653] width 355 height 39
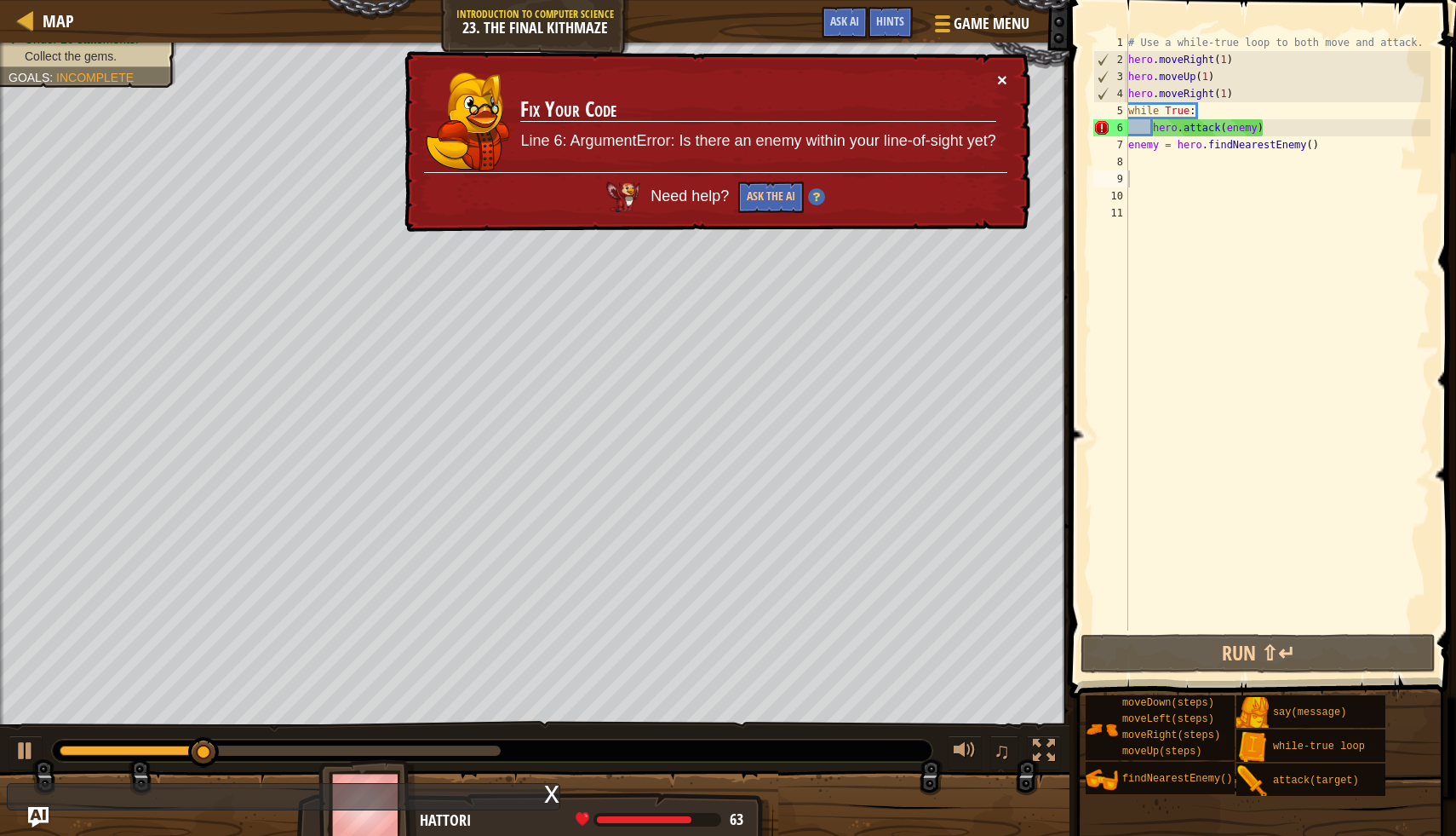
click at [1003, 82] on button "×" at bounding box center [1002, 79] width 10 height 18
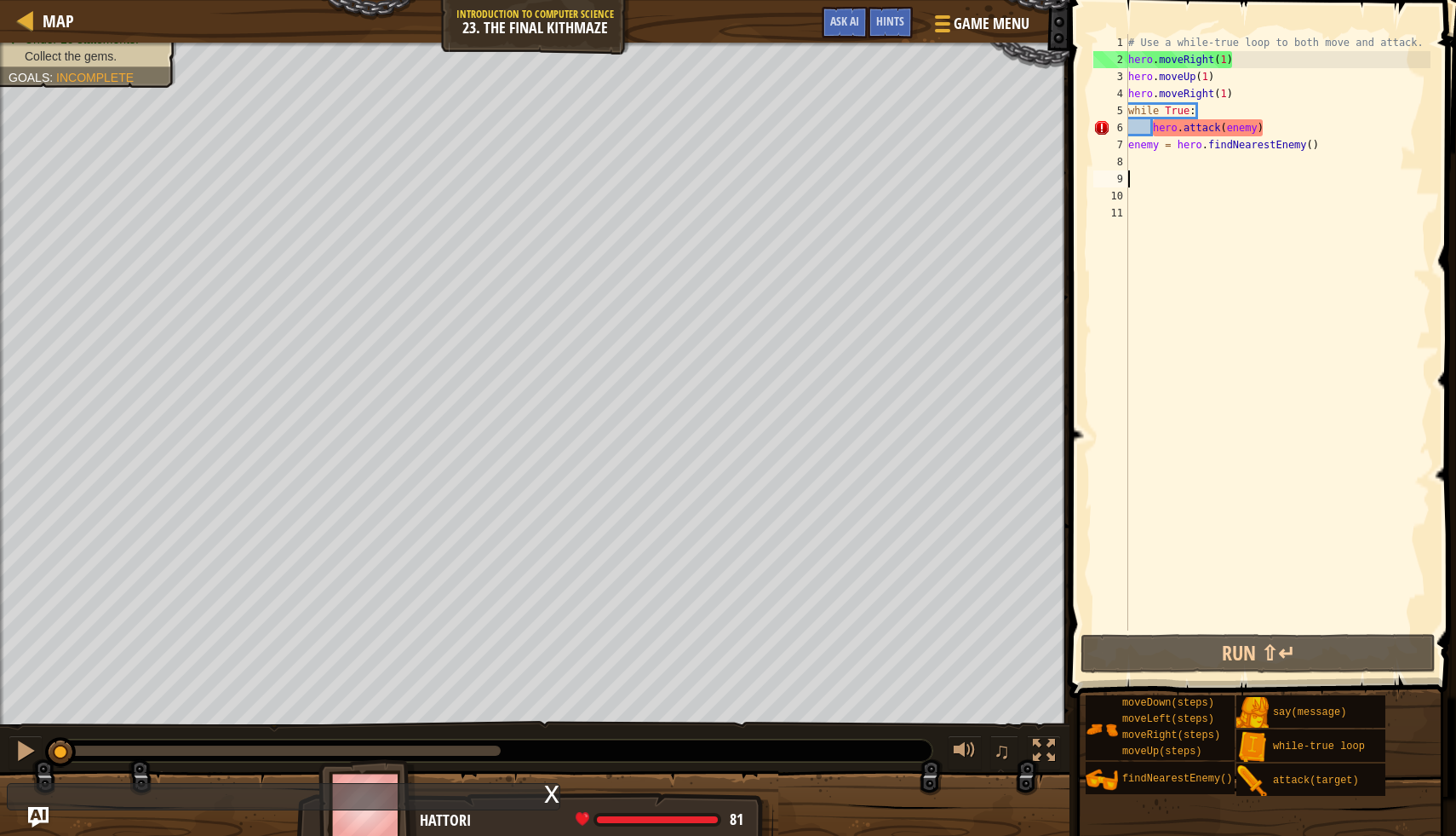
drag, startPoint x: 239, startPoint y: 755, endPoint x: 0, endPoint y: 751, distance: 239.0
click at [0, 751] on div "♫" at bounding box center [534, 746] width 1069 height 51
click at [18, 750] on div at bounding box center [25, 750] width 22 height 22
click at [1250, 133] on div "# Use a while-true loop to both move and attack. hero . moveRight ( 1 ) hero . …" at bounding box center [1278, 349] width 306 height 631
click at [1125, 150] on div "7" at bounding box center [1111, 145] width 35 height 17
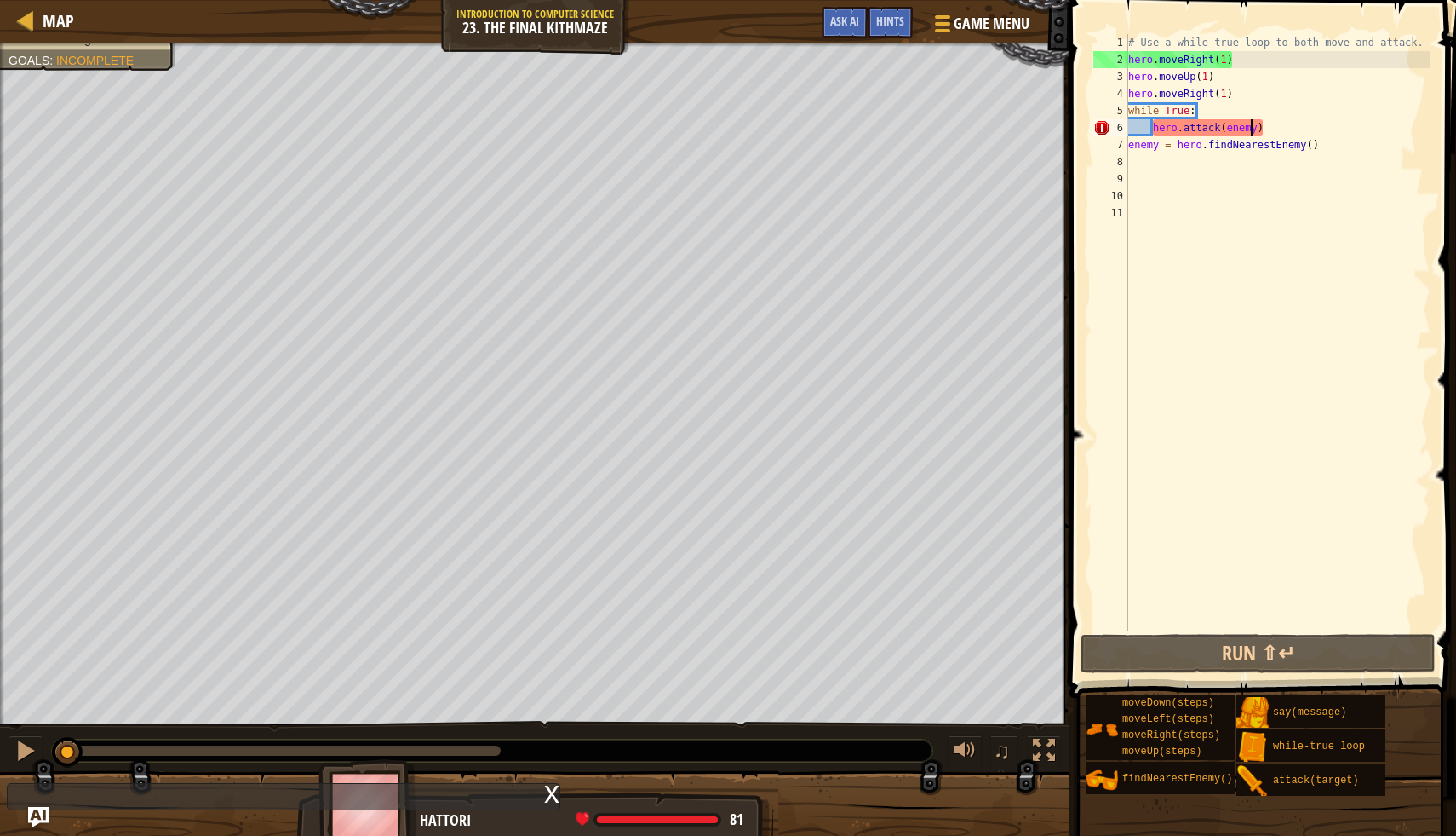
type textarea "enemy = hero.findNearestEnemy()"
drag, startPoint x: 1129, startPoint y: 148, endPoint x: 1303, endPoint y: 150, distance: 174.0
click at [1303, 150] on div "# Use a while-true loop to both move and attack. hero . moveRight ( 1 ) hero . …" at bounding box center [1278, 349] width 306 height 631
click at [1199, 161] on div "# Use a while-true loop to both move and attack. hero . moveRight ( 1 ) hero . …" at bounding box center [1278, 349] width 306 height 631
click at [1144, 148] on div "# Use a while-true loop to both move and attack. hero . moveRight ( 1 ) hero . …" at bounding box center [1278, 349] width 306 height 631
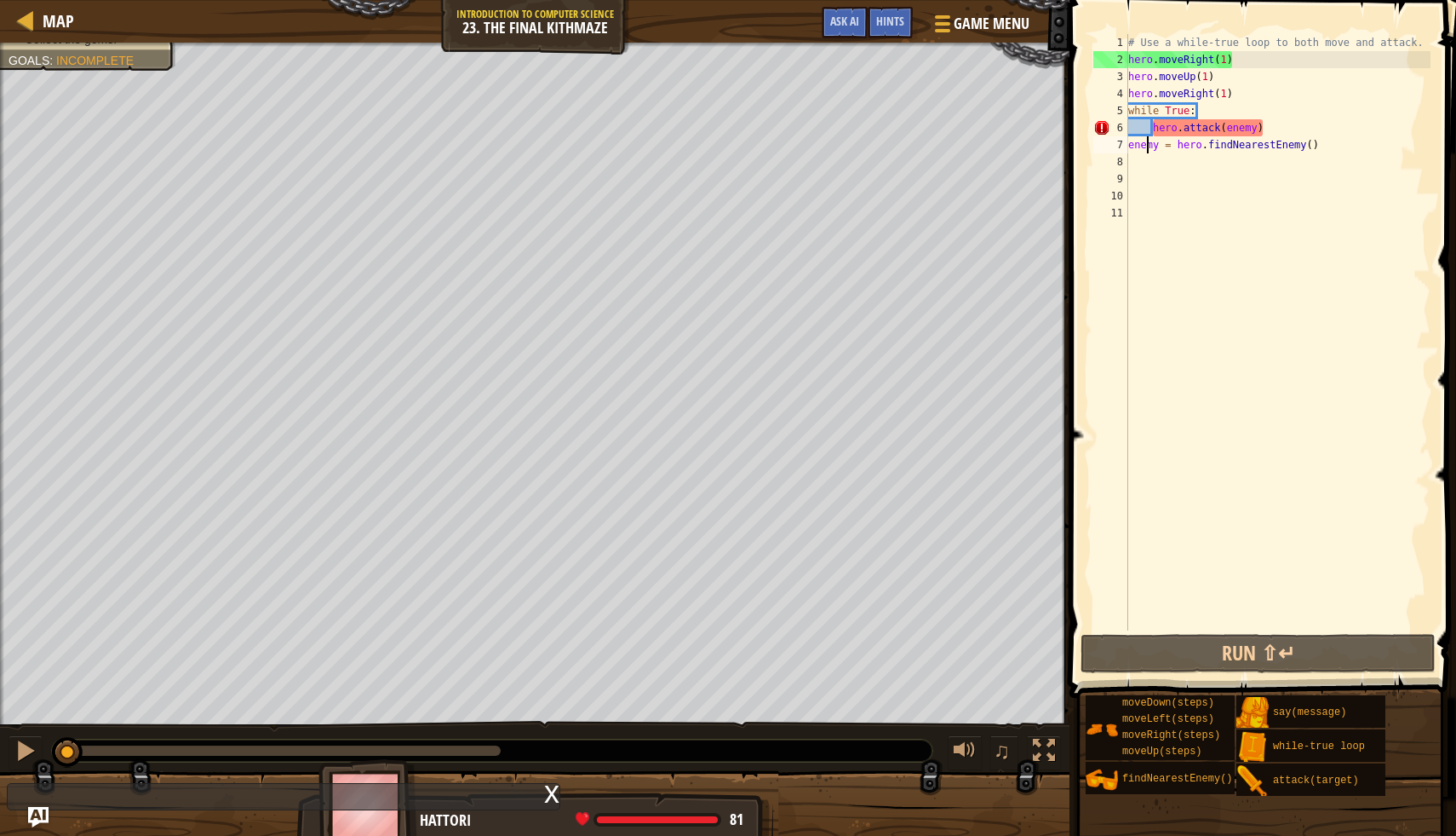
click at [1144, 148] on div "# Use a while-true loop to both move and attack. hero . moveRight ( 1 ) hero . …" at bounding box center [1278, 349] width 306 height 631
click at [1190, 136] on div "# Use a while-true loop to both move and attack. hero . moveRight ( 1 ) hero . …" at bounding box center [1277, 332] width 305 height 597
click at [1165, 150] on div "# Use a while-true loop to both move and attack. hero . moveRight ( 1 ) hero . …" at bounding box center [1278, 349] width 306 height 631
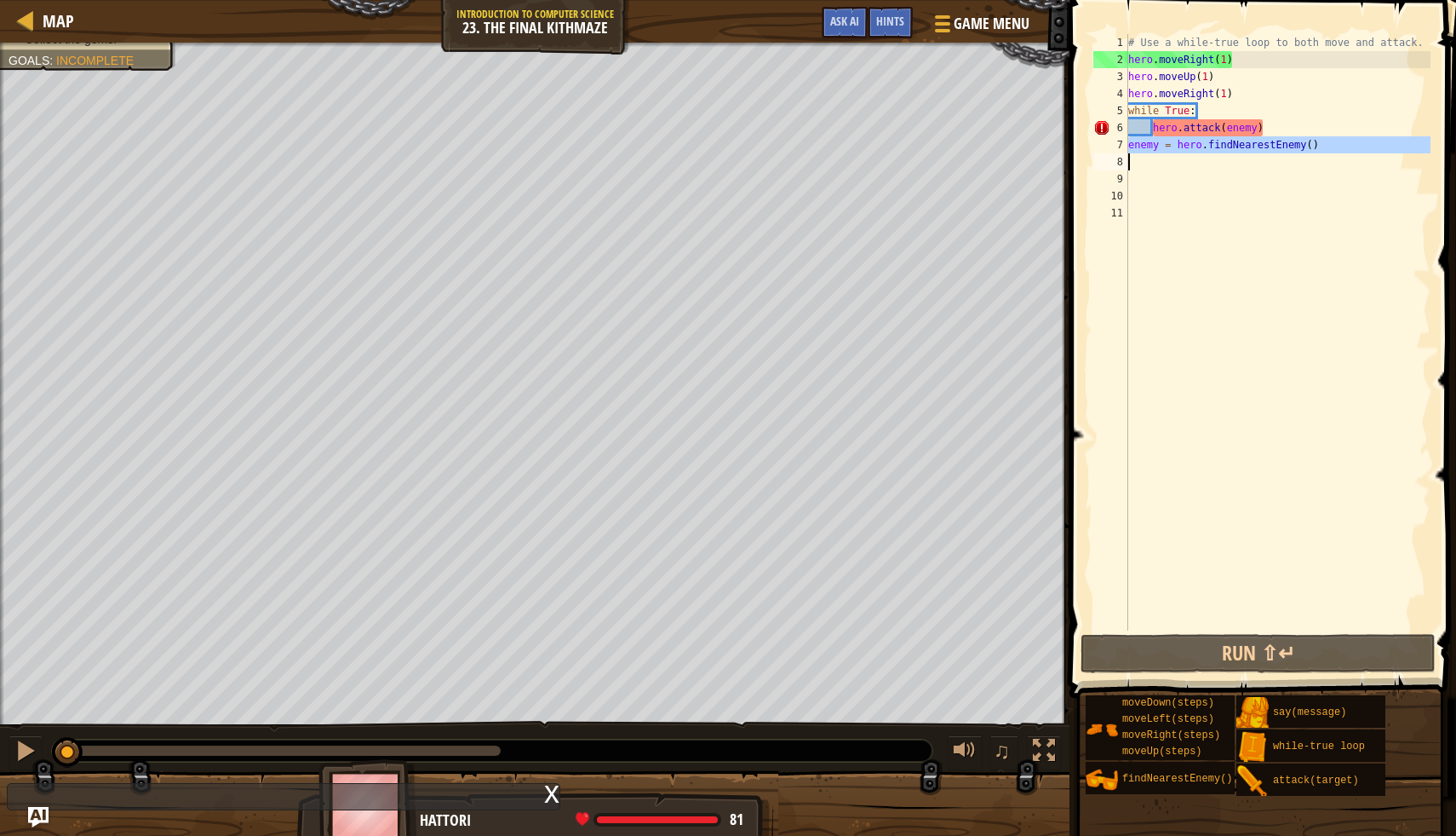
click at [1165, 150] on div "# Use a while-true loop to both move and attack. hero . moveRight ( 1 ) hero . …" at bounding box center [1278, 349] width 306 height 631
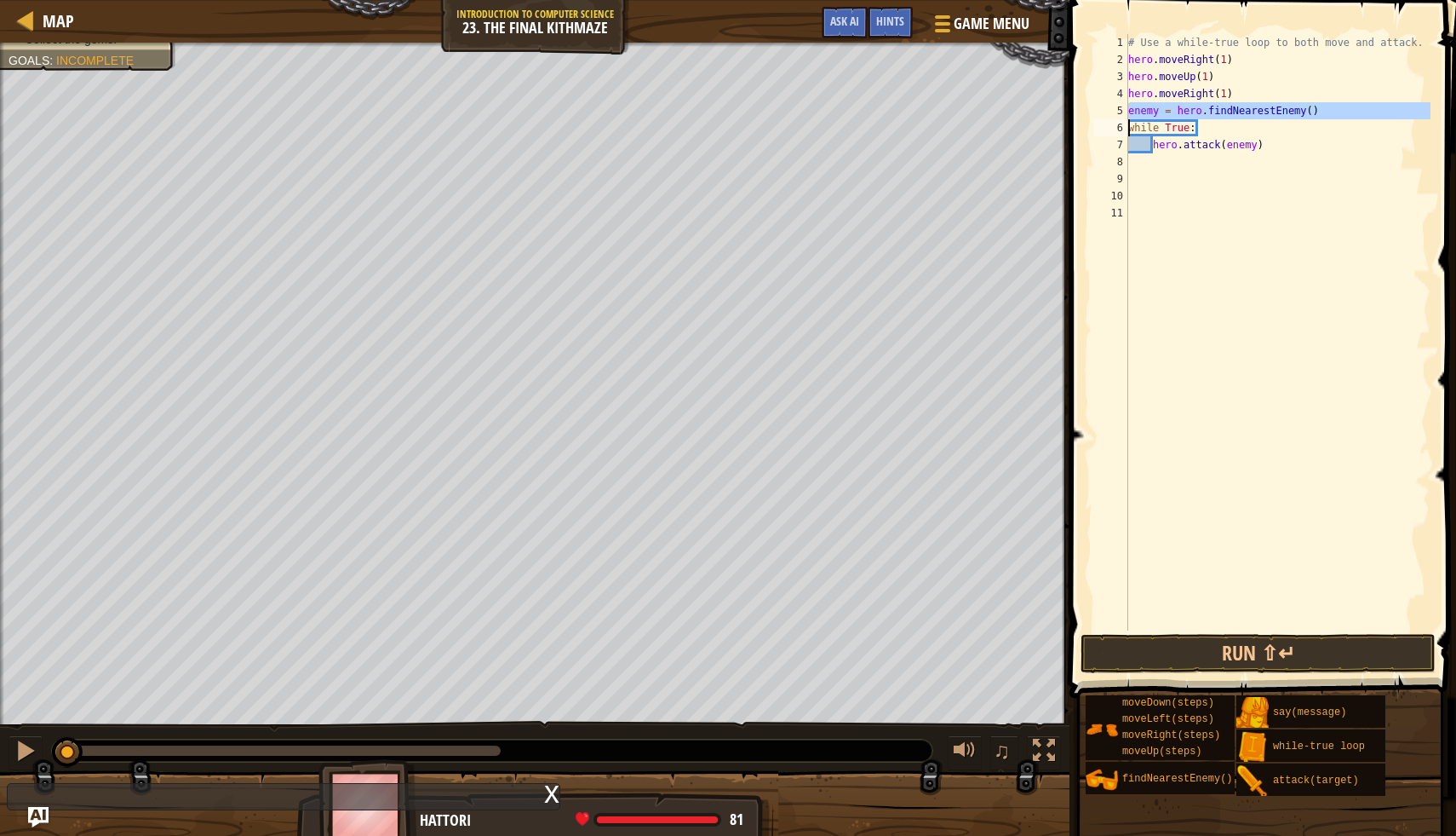
click at [1290, 151] on div "# Use a while-true loop to both move and attack. hero . moveRight ( 1 ) hero . …" at bounding box center [1278, 349] width 306 height 631
type textarea "hero.attack(enemy)"
click at [1099, 653] on button "Run ⇧↵" at bounding box center [1258, 653] width 355 height 39
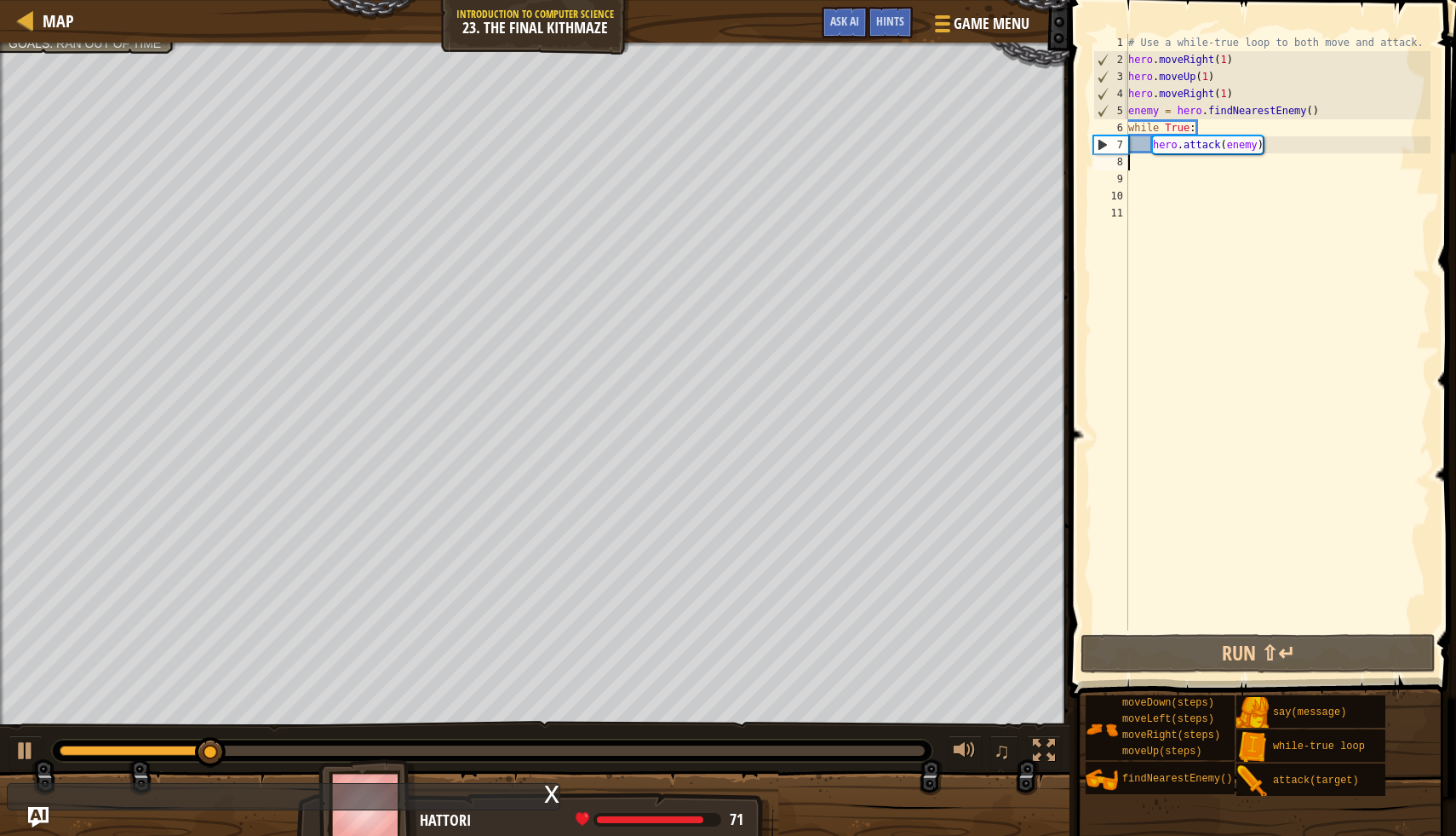
click at [1143, 166] on div "# Use a while-true loop to both move and attack. hero . moveRight ( 1 ) hero . …" at bounding box center [1278, 349] width 306 height 631
click at [22, 747] on div at bounding box center [25, 750] width 22 height 22
type textarea "h"
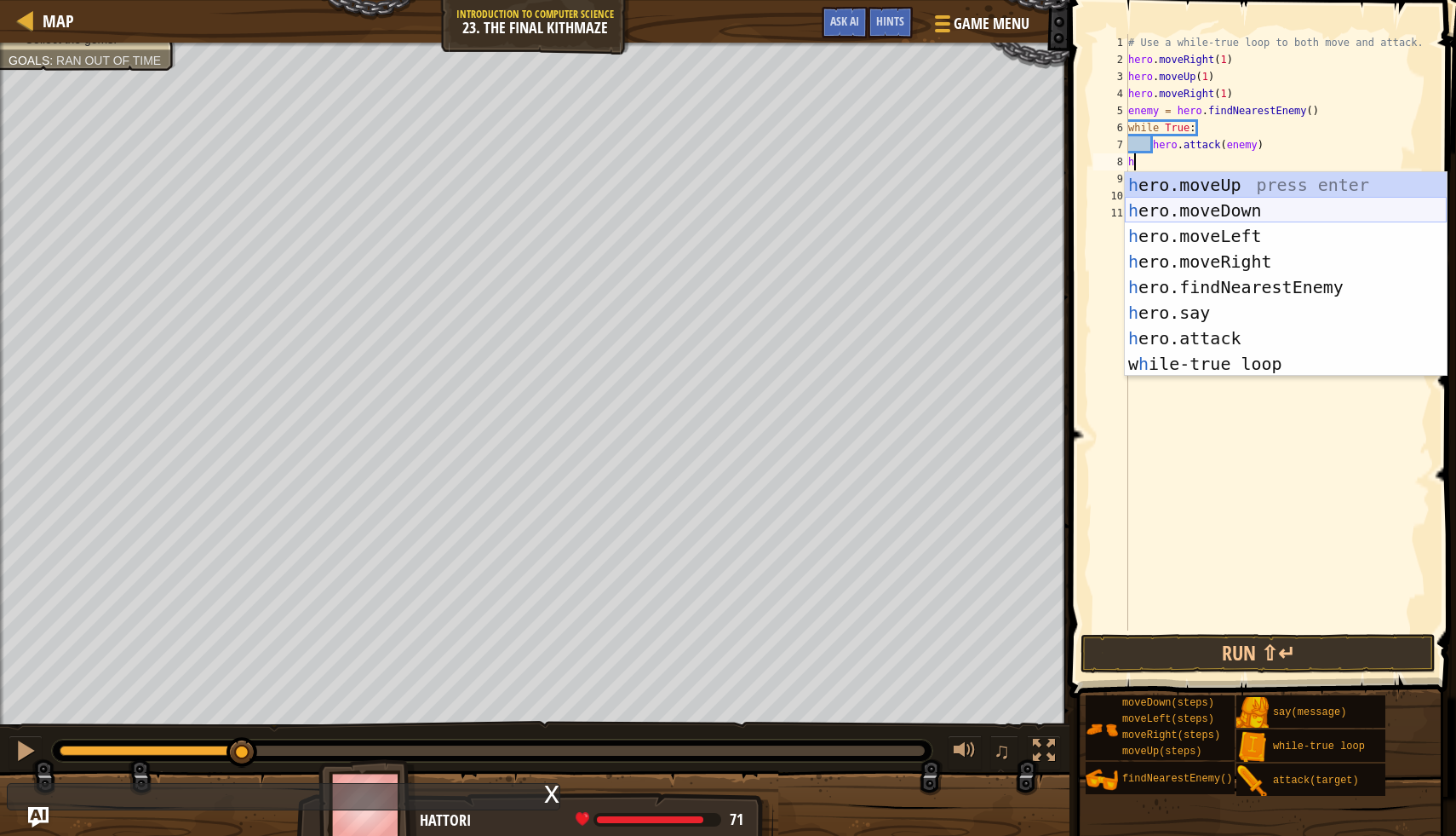
click at [1270, 210] on div "h ero.moveUp press enter h ero.moveDown press enter h ero.moveLeft press enter …" at bounding box center [1286, 300] width 322 height 255
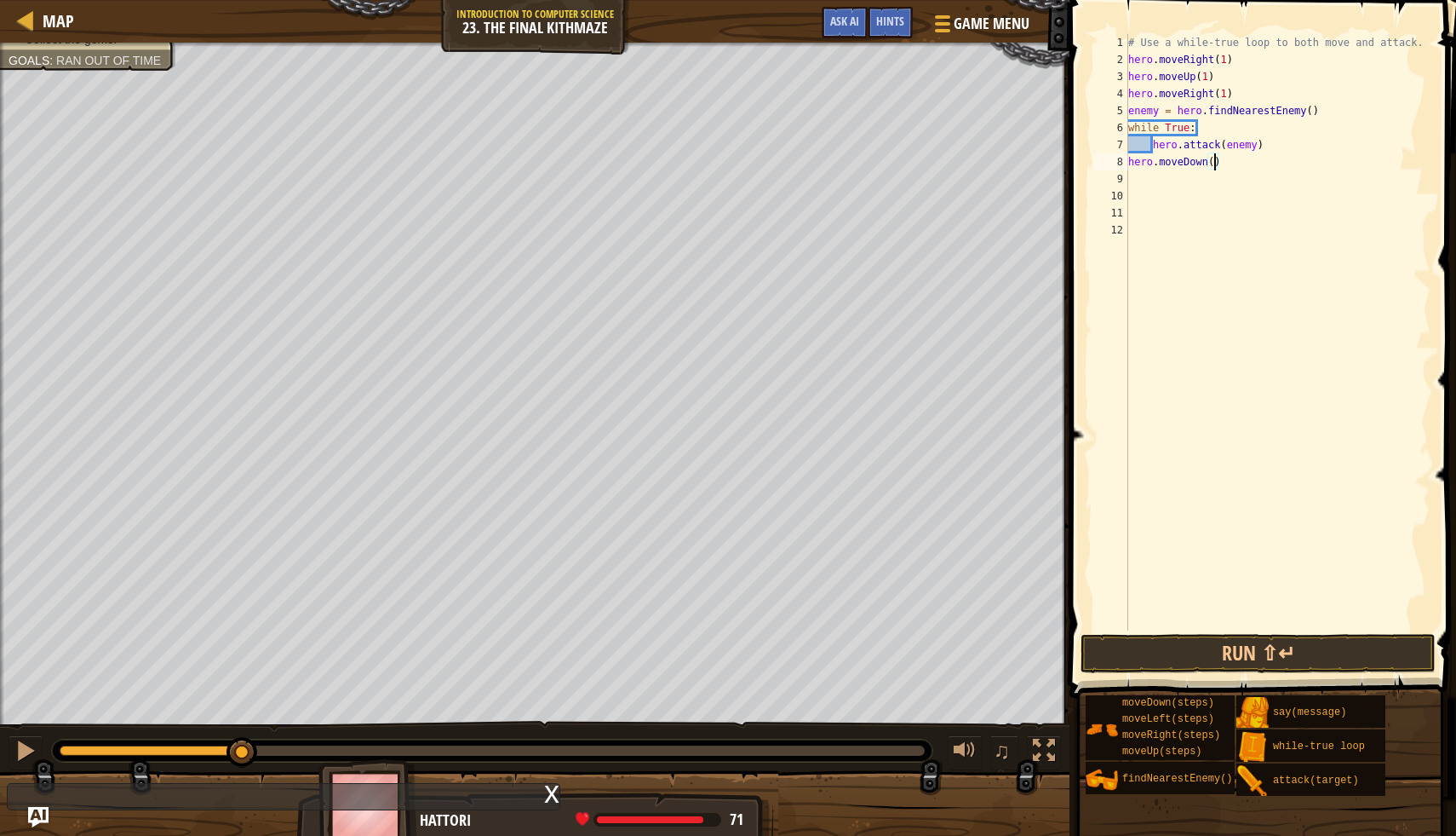
click at [1212, 164] on div "# Use a while-true loop to both move and attack. hero . moveRight ( 1 ) hero . …" at bounding box center [1278, 349] width 306 height 631
type textarea "hero.moveDown(2)"
click at [1139, 183] on div "# Use a while-true loop to both move and attack. hero . moveRight ( 1 ) hero . …" at bounding box center [1278, 349] width 306 height 631
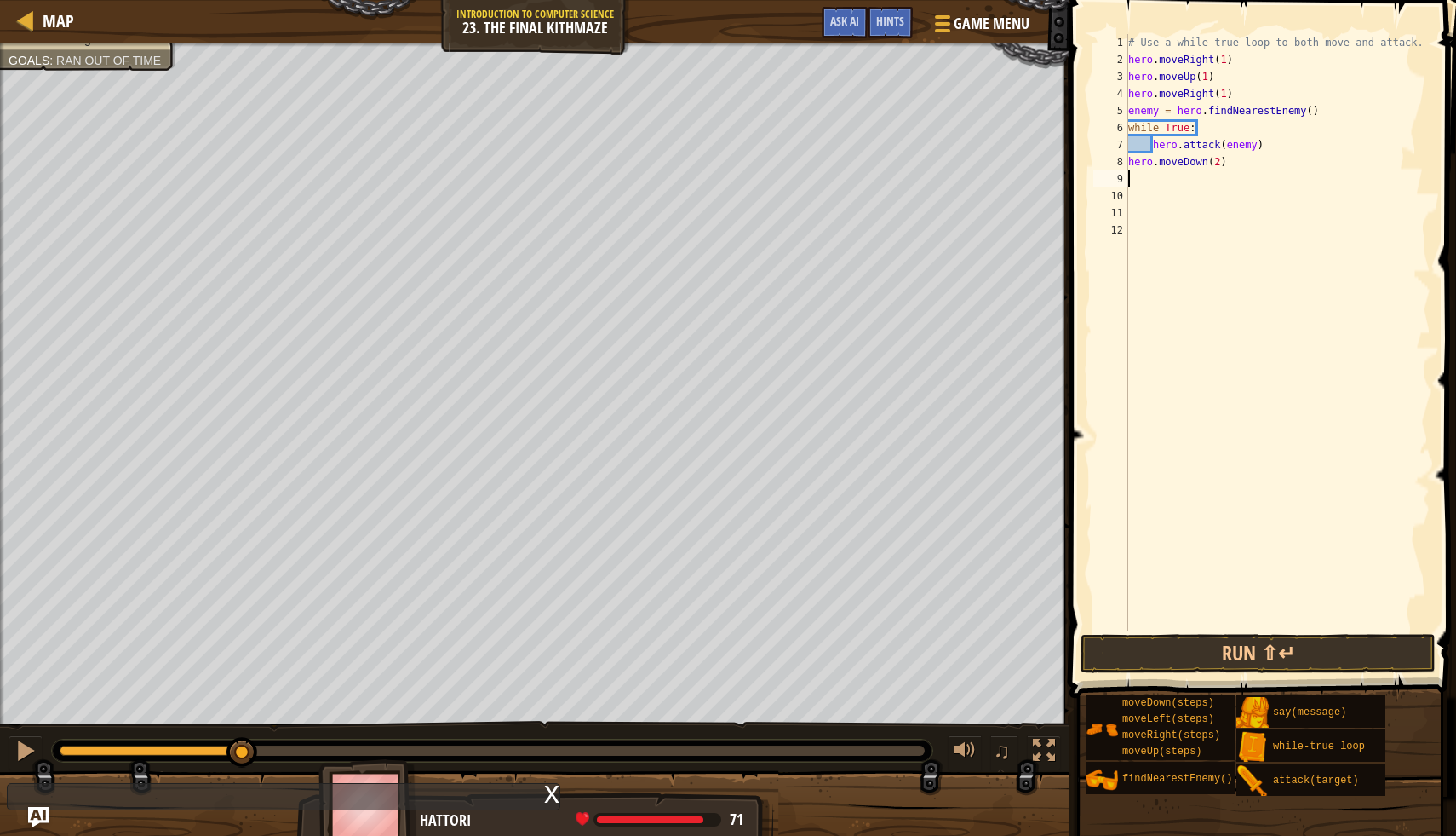
type textarea "h"
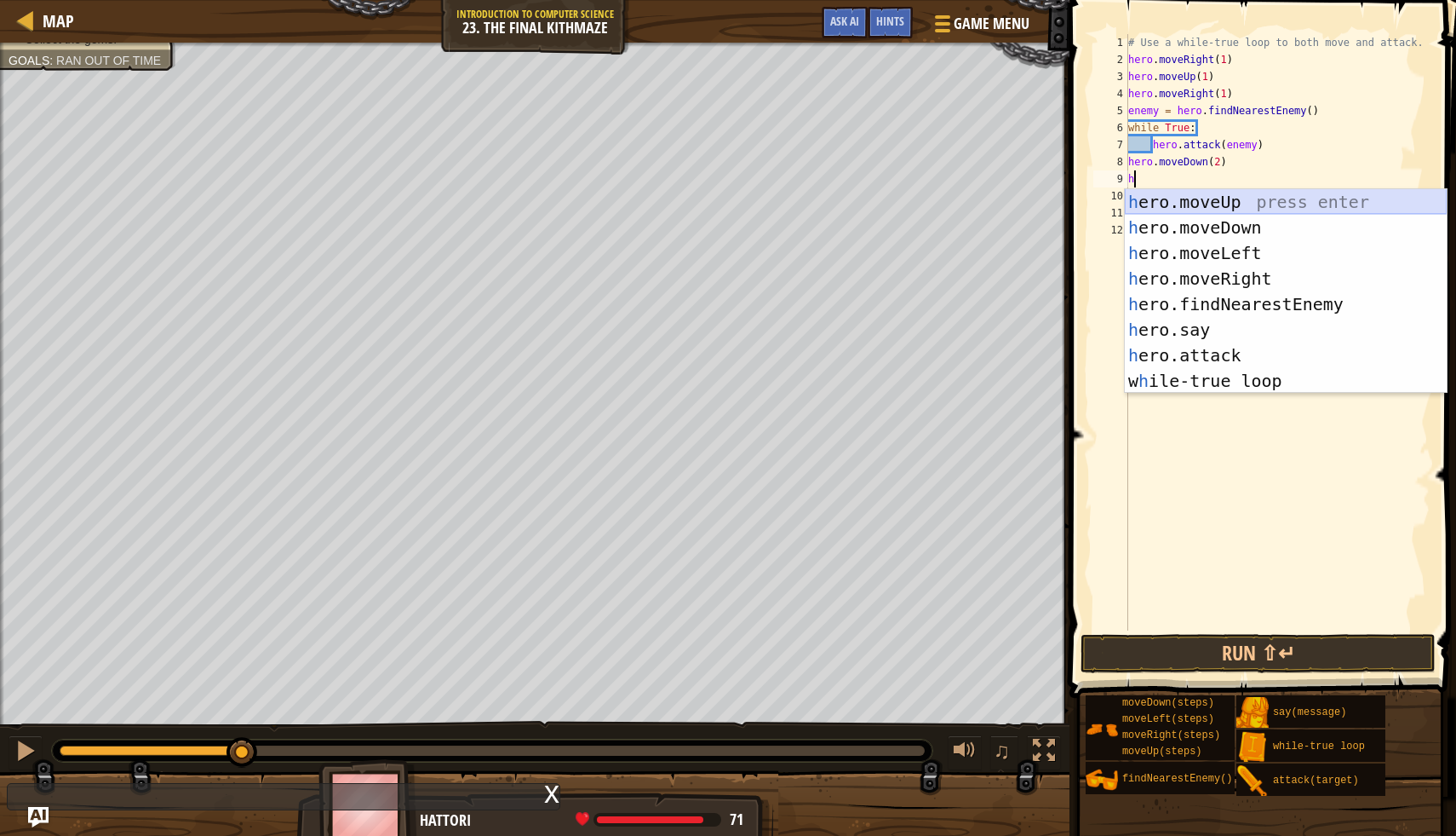
click at [1207, 192] on div "h ero.moveUp press enter h ero.moveDown press enter h ero.moveLeft press enter …" at bounding box center [1286, 317] width 322 height 255
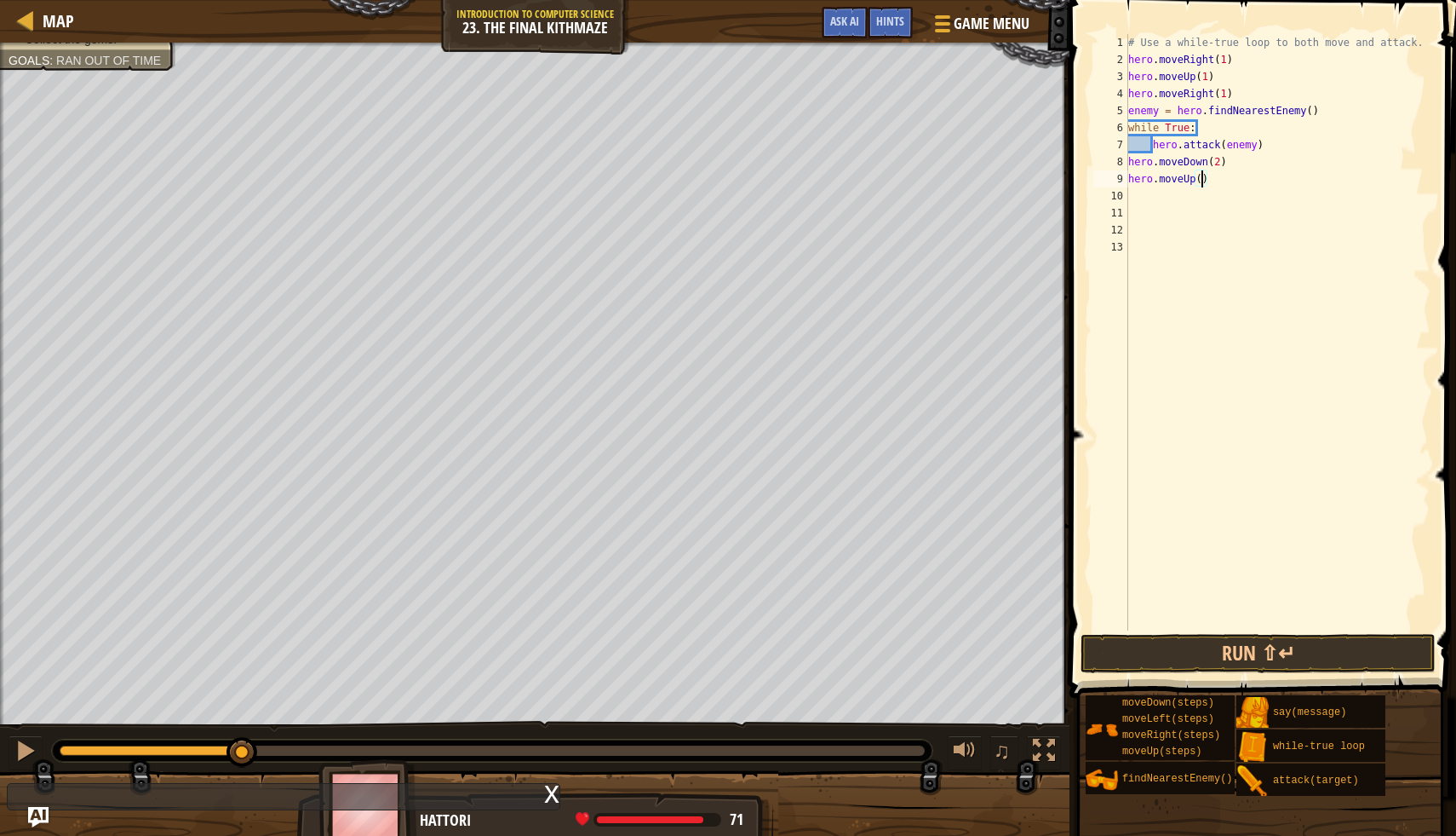
click at [1204, 184] on div "# Use a while-true loop to both move and attack. hero . moveRight ( 1 ) hero . …" at bounding box center [1278, 349] width 306 height 631
type textarea "hero.moveUp(1)"
click at [1153, 211] on div "# Use a while-true loop to both move and attack. hero . moveRight ( 1 ) hero . …" at bounding box center [1278, 349] width 306 height 631
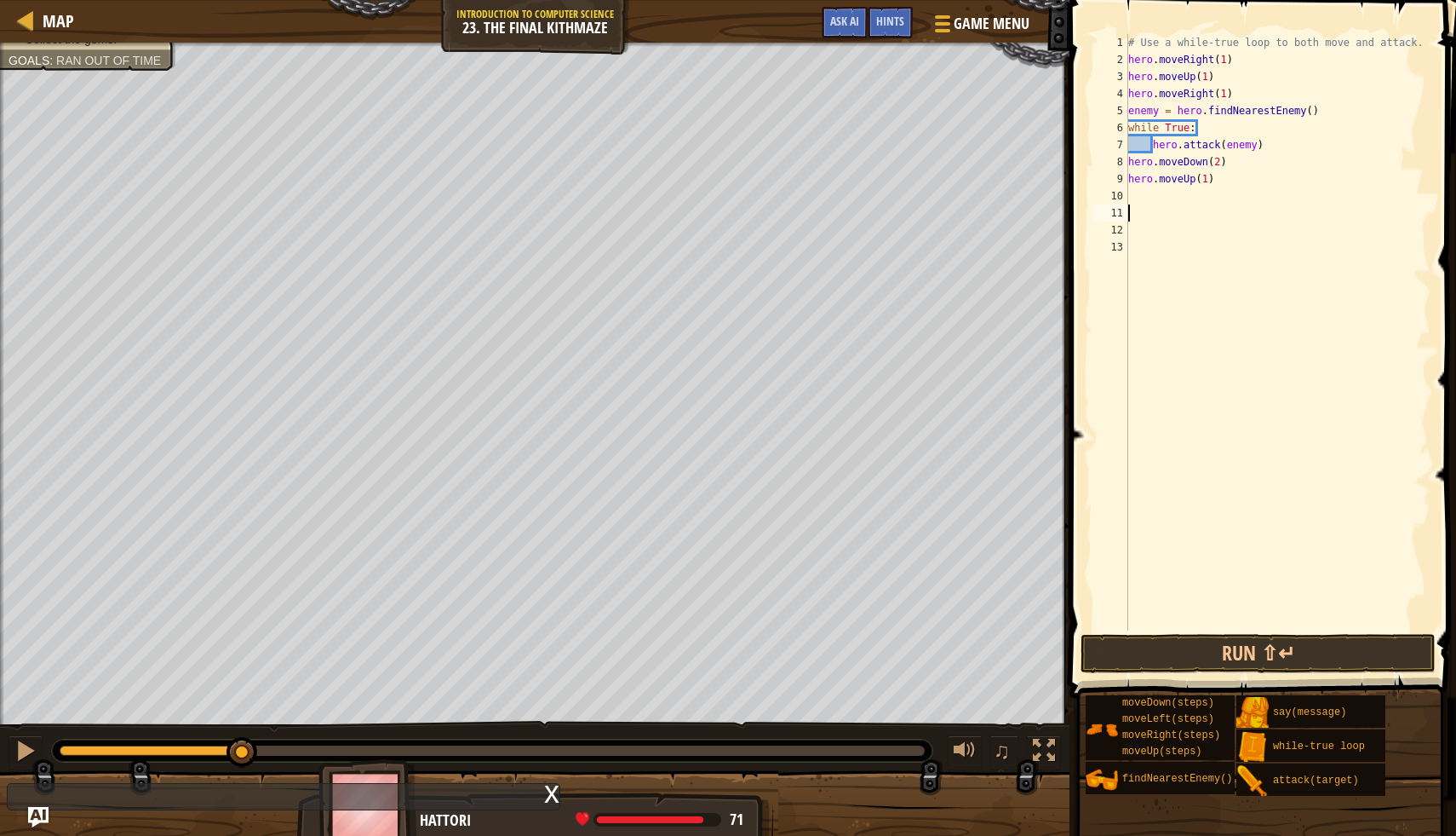
click at [1145, 189] on div "# Use a while-true loop to both move and attack. hero . moveRight ( 1 ) hero . …" at bounding box center [1278, 349] width 306 height 631
type textarea "h"
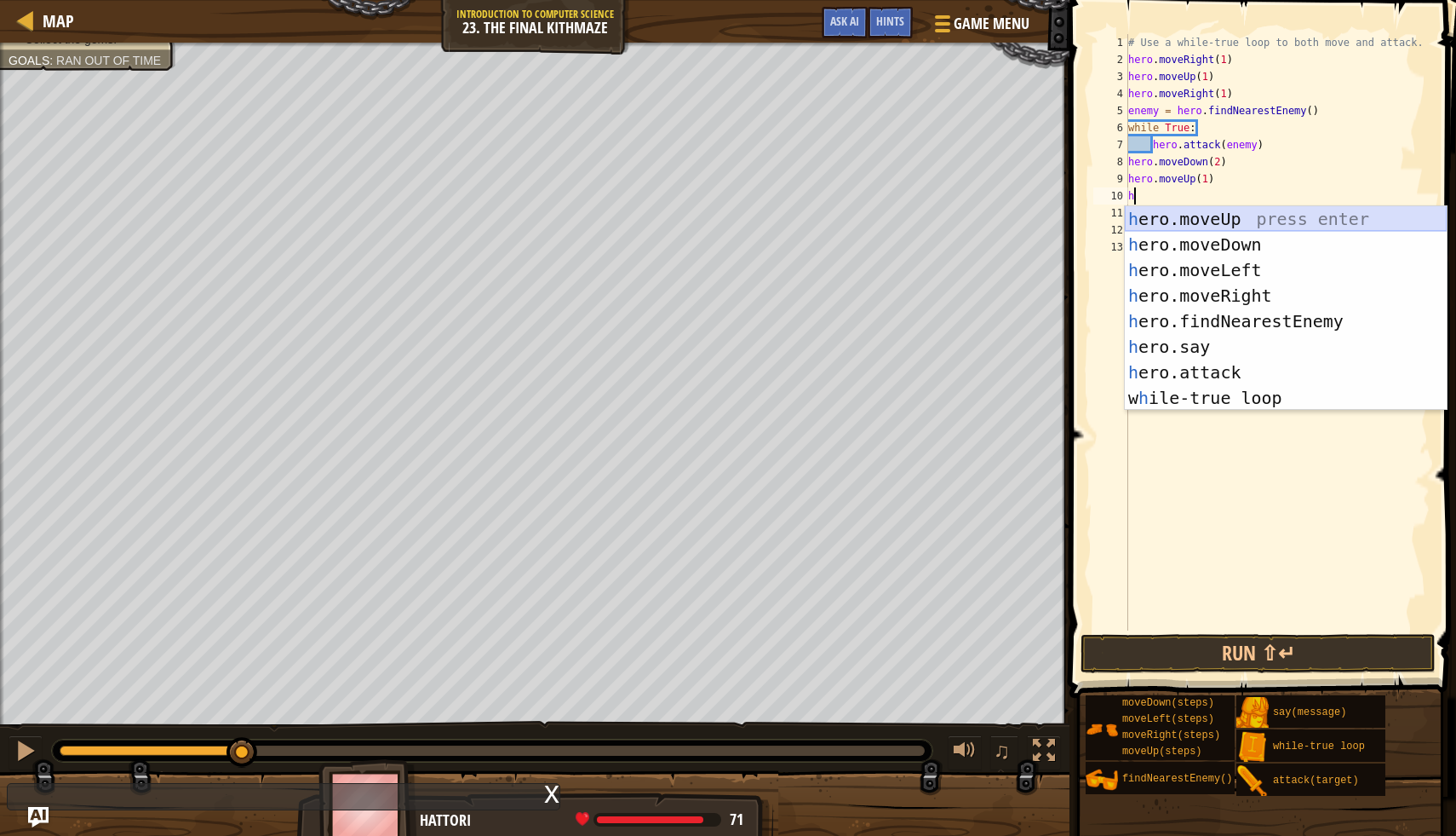
click at [1214, 219] on div "h ero.moveUp press enter h ero.moveDown press enter h ero.moveLeft press enter …" at bounding box center [1286, 334] width 322 height 255
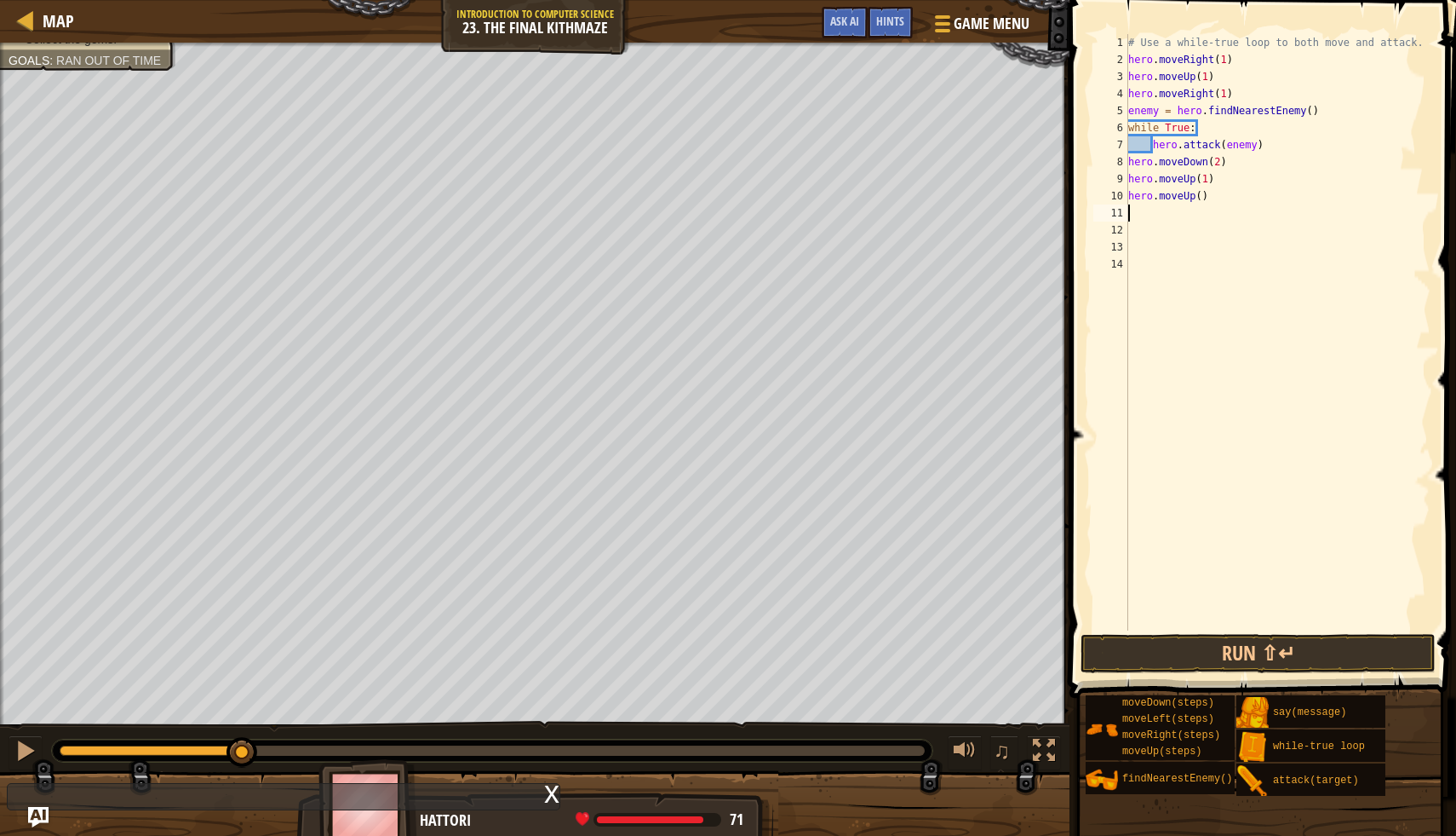
click at [1202, 197] on div "# Use a while-true loop to both move and attack. hero . moveRight ( 1 ) hero . …" at bounding box center [1278, 349] width 306 height 631
click at [1132, 168] on div "# Use a while-true loop to both move and attack. hero . moveRight ( 1 ) hero . …" at bounding box center [1278, 349] width 306 height 631
type textarea "hero.moveDown(2)"
click at [1129, 168] on div "# Use a while-true loop to both move and attack. hero . moveRight ( 1 ) hero . …" at bounding box center [1278, 349] width 306 height 631
click at [1138, 160] on div "# Use a while-true loop to both move and attack. hero . moveRight ( 1 ) hero . …" at bounding box center [1278, 349] width 306 height 631
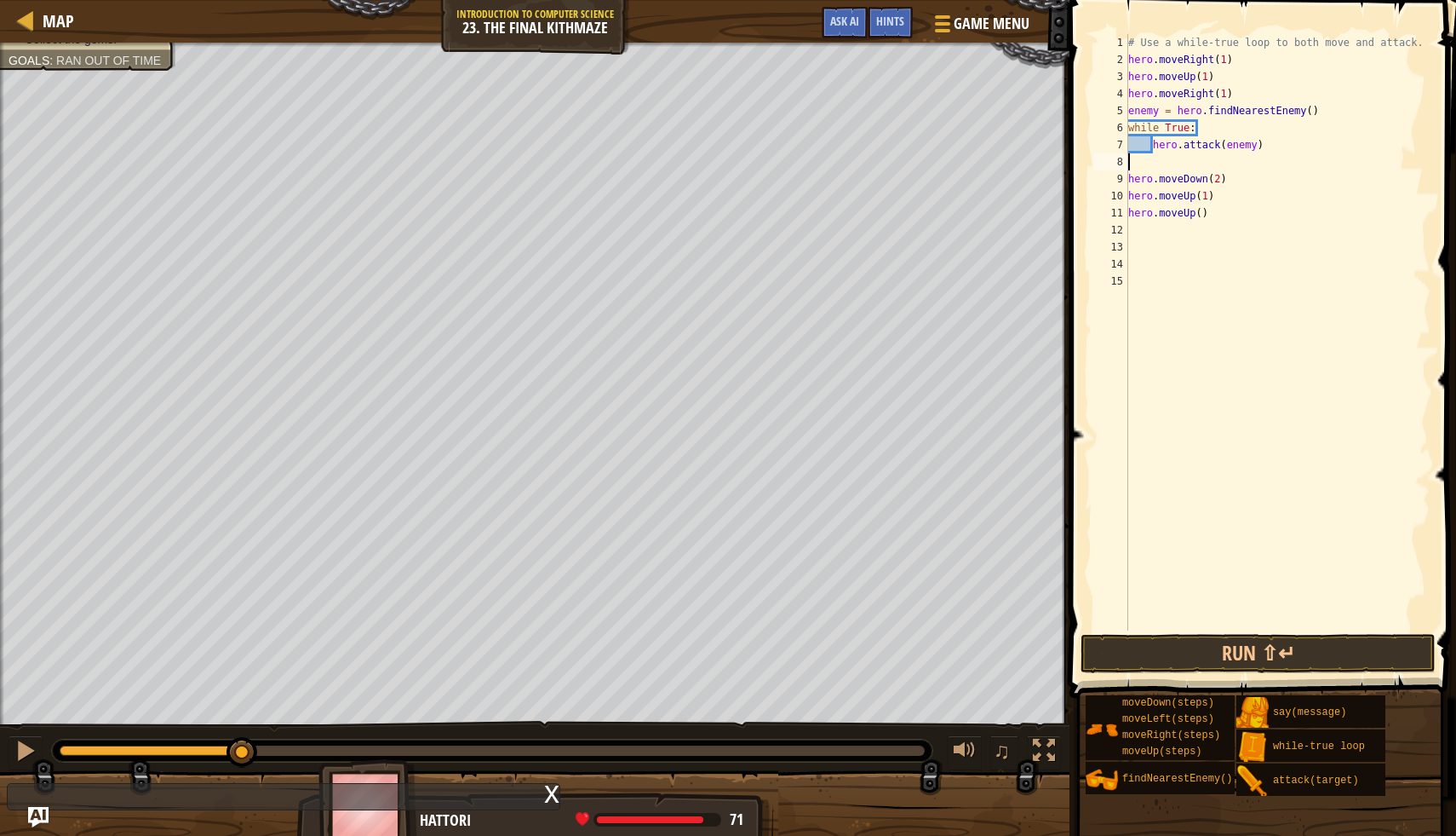
type textarea "w"
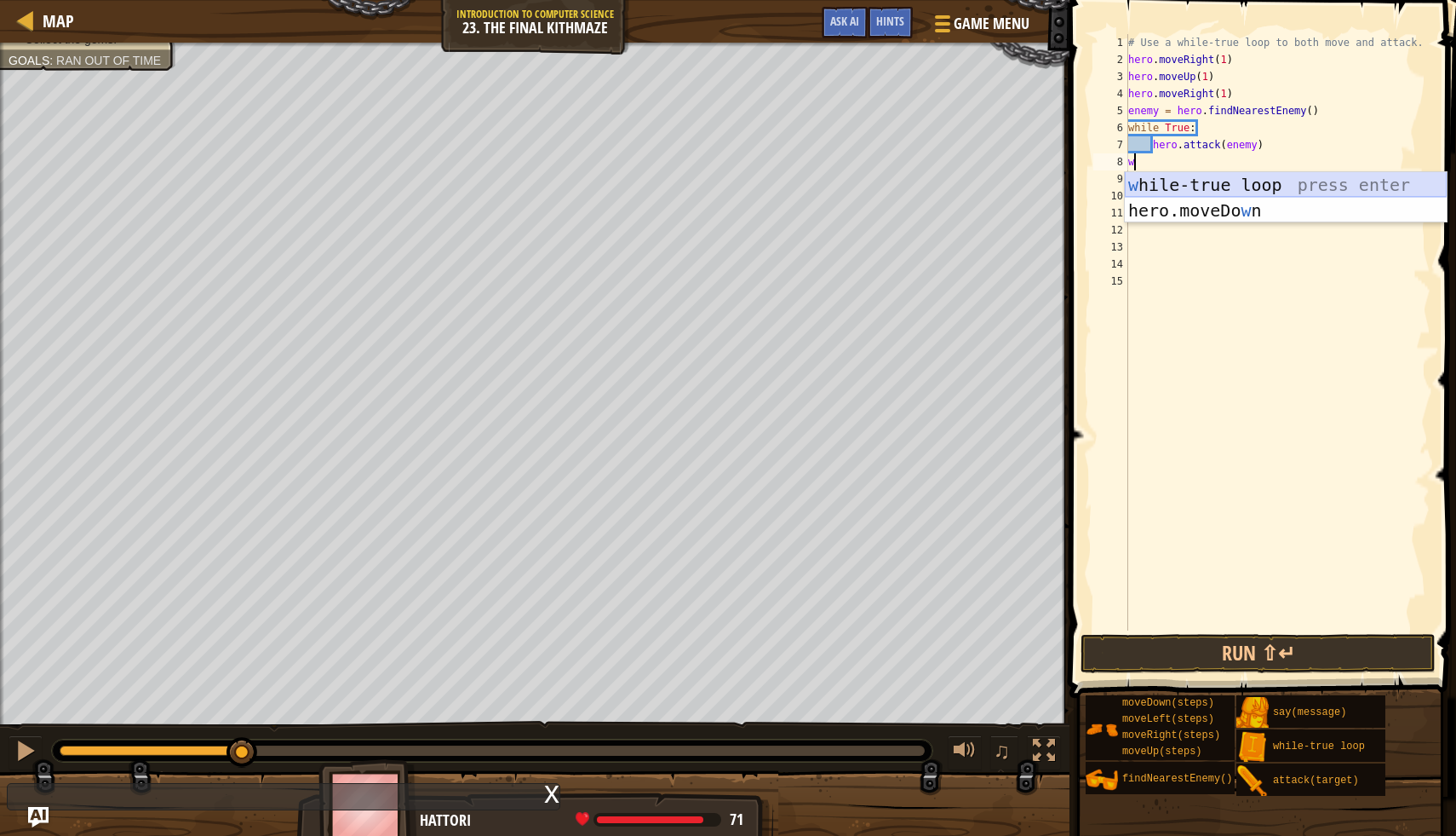
click at [1201, 181] on div "w [PERSON_NAME]-true loop press enter hero.moveDo w n press enter" at bounding box center [1286, 223] width 322 height 102
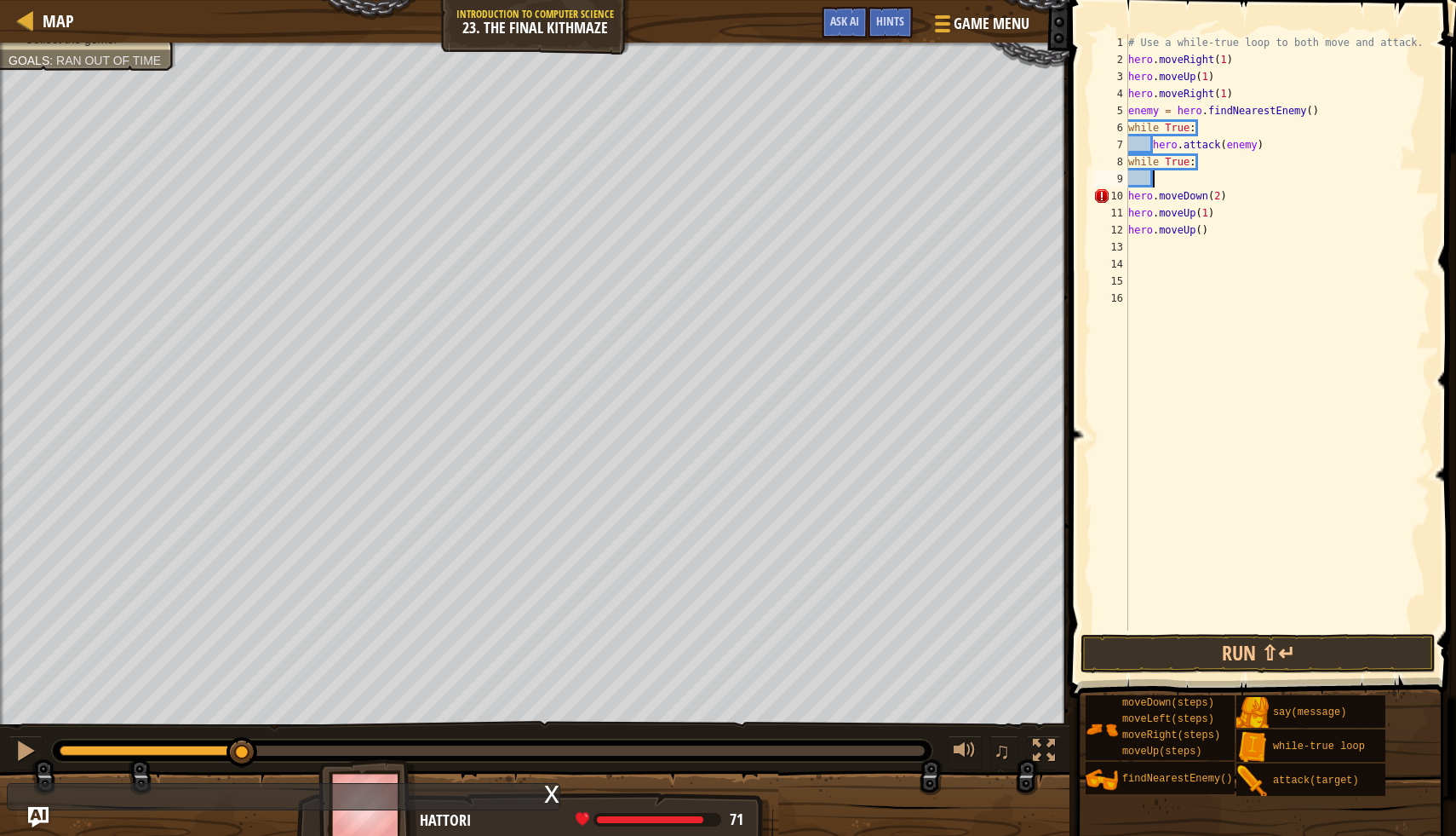
click at [1130, 201] on div "# Use a while-true loop to both move and attack. hero . moveRight ( 1 ) hero . …" at bounding box center [1278, 349] width 306 height 631
click at [1129, 200] on div "# Use a while-true loop to both move and attack. hero . moveRight ( 1 ) hero . …" at bounding box center [1278, 349] width 306 height 631
click at [1154, 183] on div "# Use a while-true loop to both move and attack. hero . moveRight ( 1 ) hero . …" at bounding box center [1278, 349] width 306 height 631
drag, startPoint x: 1154, startPoint y: 183, endPoint x: 1138, endPoint y: 167, distance: 22.6
click at [1138, 167] on div "# Use a while-true loop to both move and attack. hero . moveRight ( 1 ) hero . …" at bounding box center [1278, 349] width 306 height 631
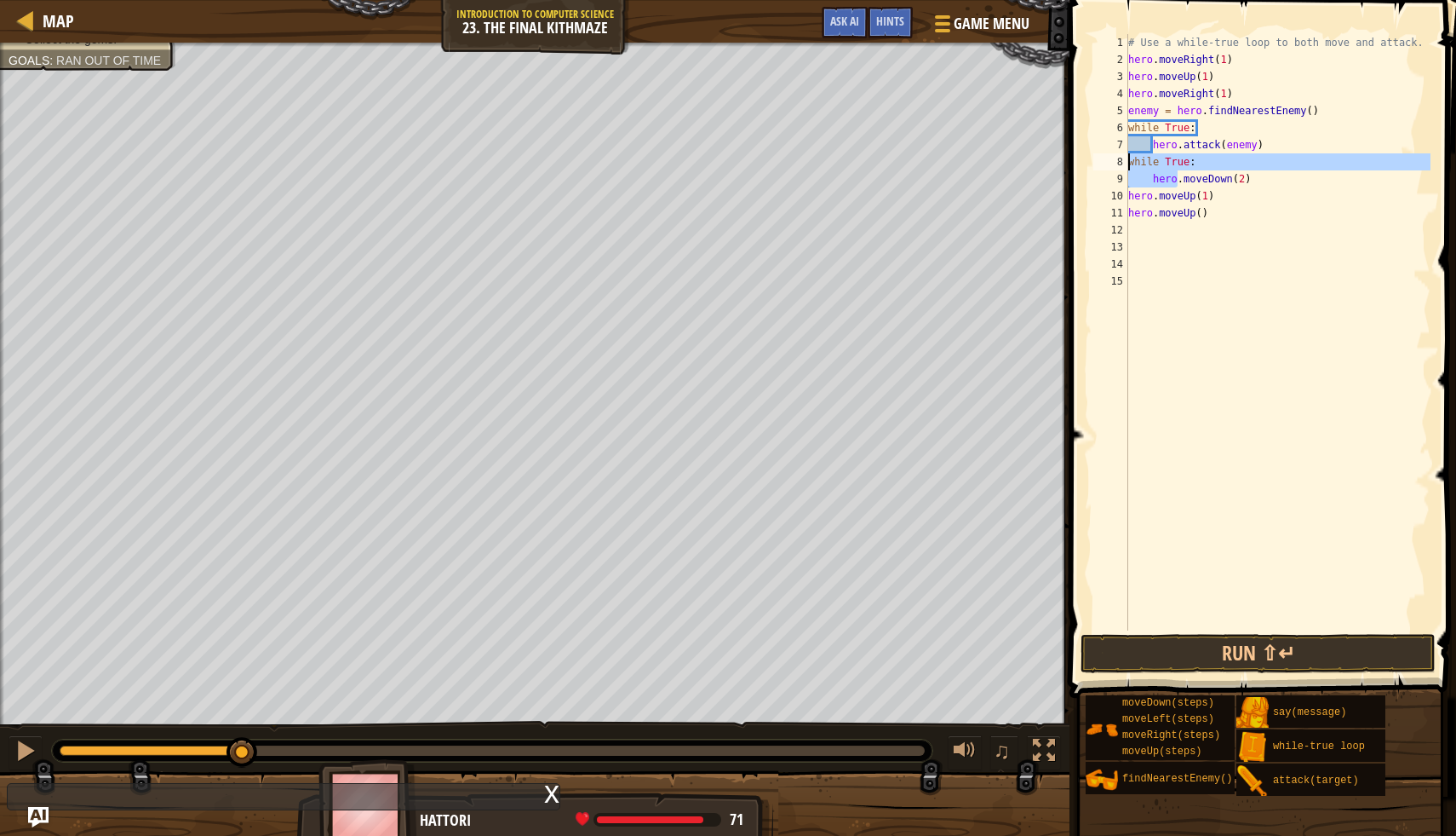
click at [1146, 181] on div "# Use a while-true loop to both move and attack. hero . moveRight ( 1 ) hero . …" at bounding box center [1278, 349] width 306 height 631
click at [1201, 201] on div "# Use a while-true loop to both move and attack. hero . moveRight ( 1 ) hero . …" at bounding box center [1278, 349] width 306 height 631
type textarea ")"
click at [1146, 198] on div "# Use a while-true loop to both move and attack. hero . moveRight ( 1 ) hero . …" at bounding box center [1278, 349] width 306 height 631
type textarea "h"
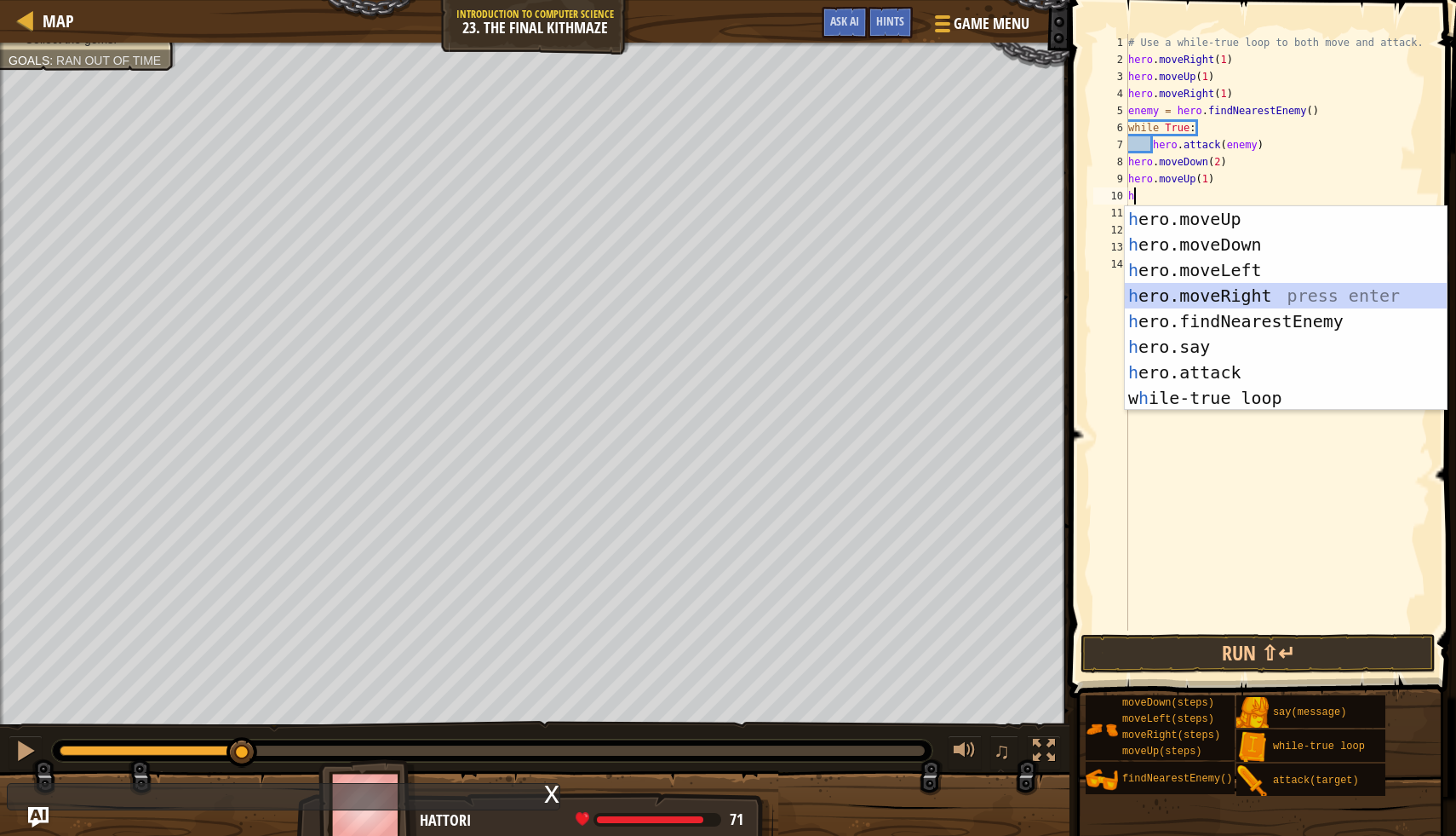
click at [1292, 301] on div "h ero.moveUp press enter h ero.moveDown press enter h ero.moveLeft press enter …" at bounding box center [1286, 334] width 322 height 255
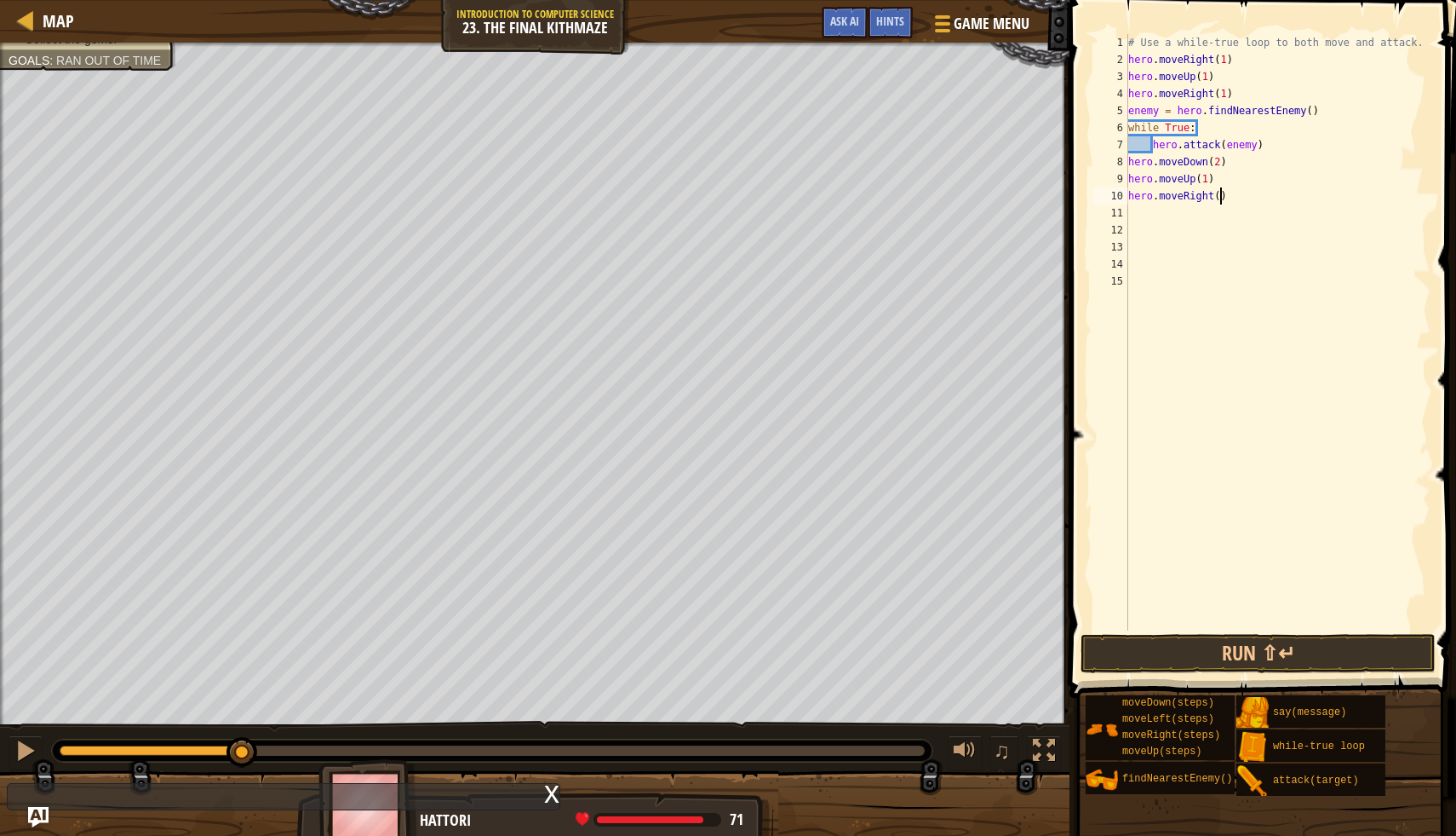
click at [1218, 198] on div "# Use a while-true loop to both move and attack. hero . moveRight ( 1 ) hero . …" at bounding box center [1278, 349] width 306 height 631
type textarea "hero.moveRight(1)"
click at [1159, 216] on div "# Use a while-true loop to both move and attack. hero . moveRight ( 1 ) hero . …" at bounding box center [1278, 349] width 306 height 631
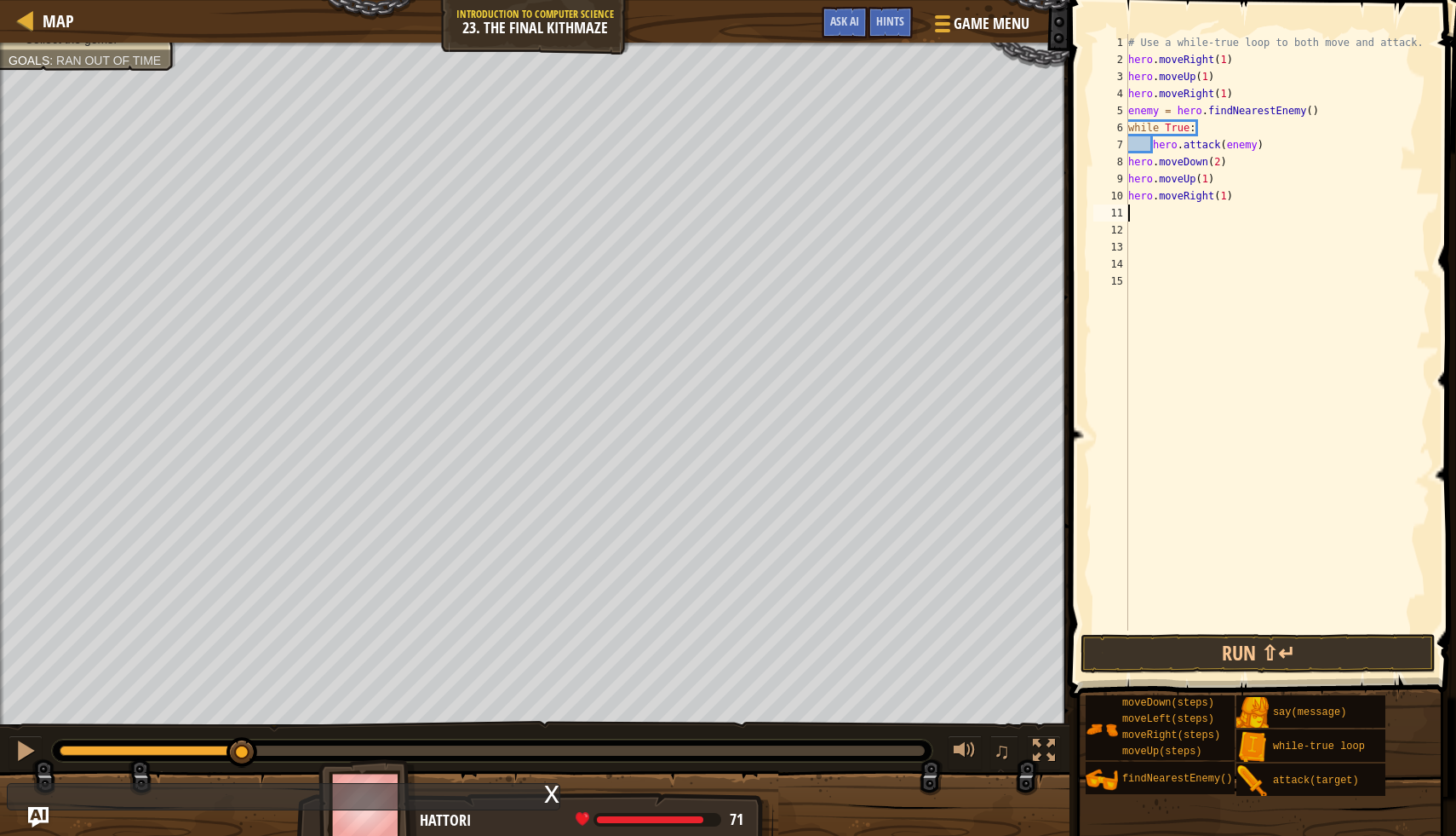
type textarea "h"
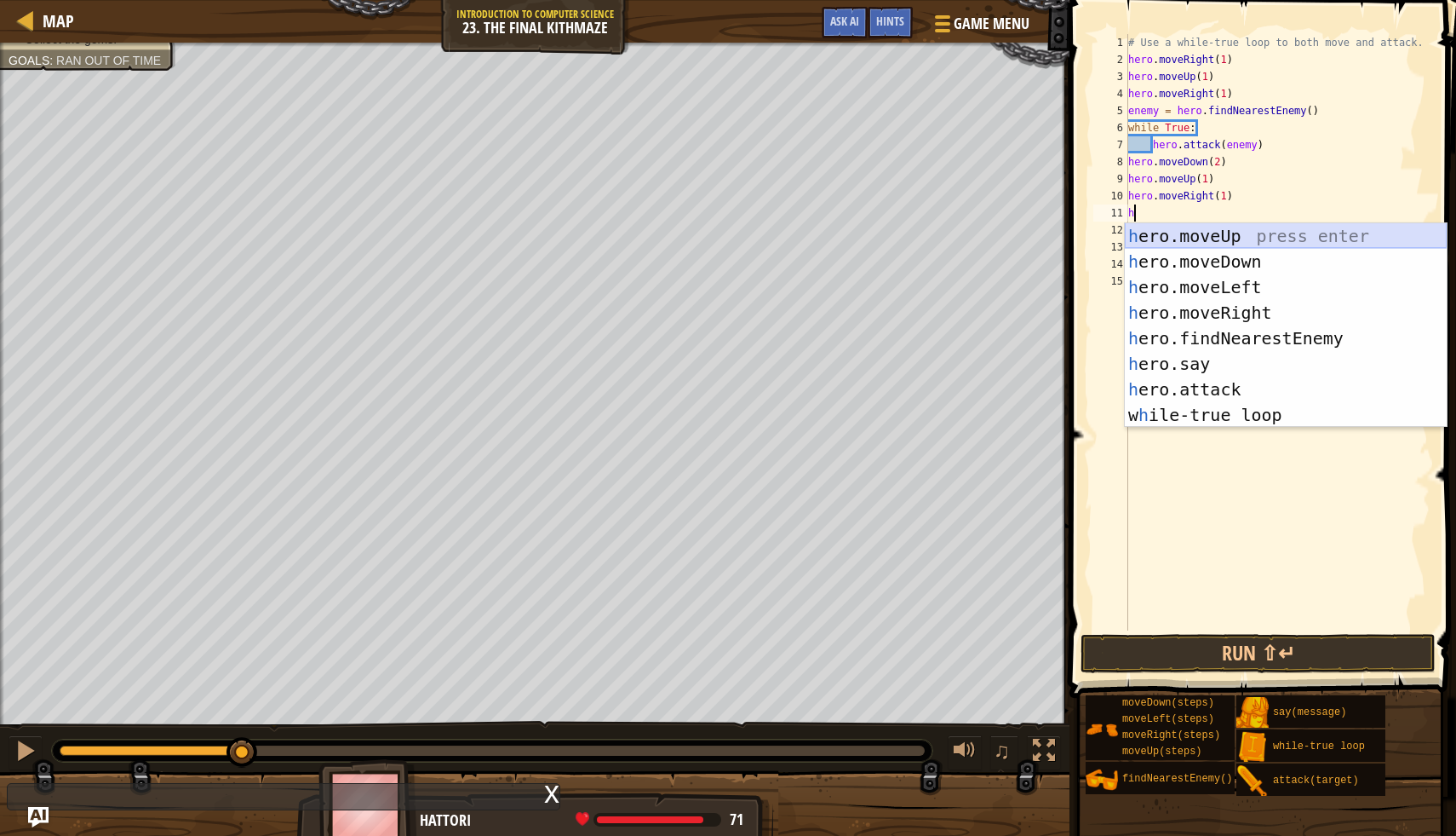
click at [1219, 240] on div "h ero.moveUp press enter h ero.moveDown press enter h ero.moveLeft press enter …" at bounding box center [1286, 351] width 322 height 255
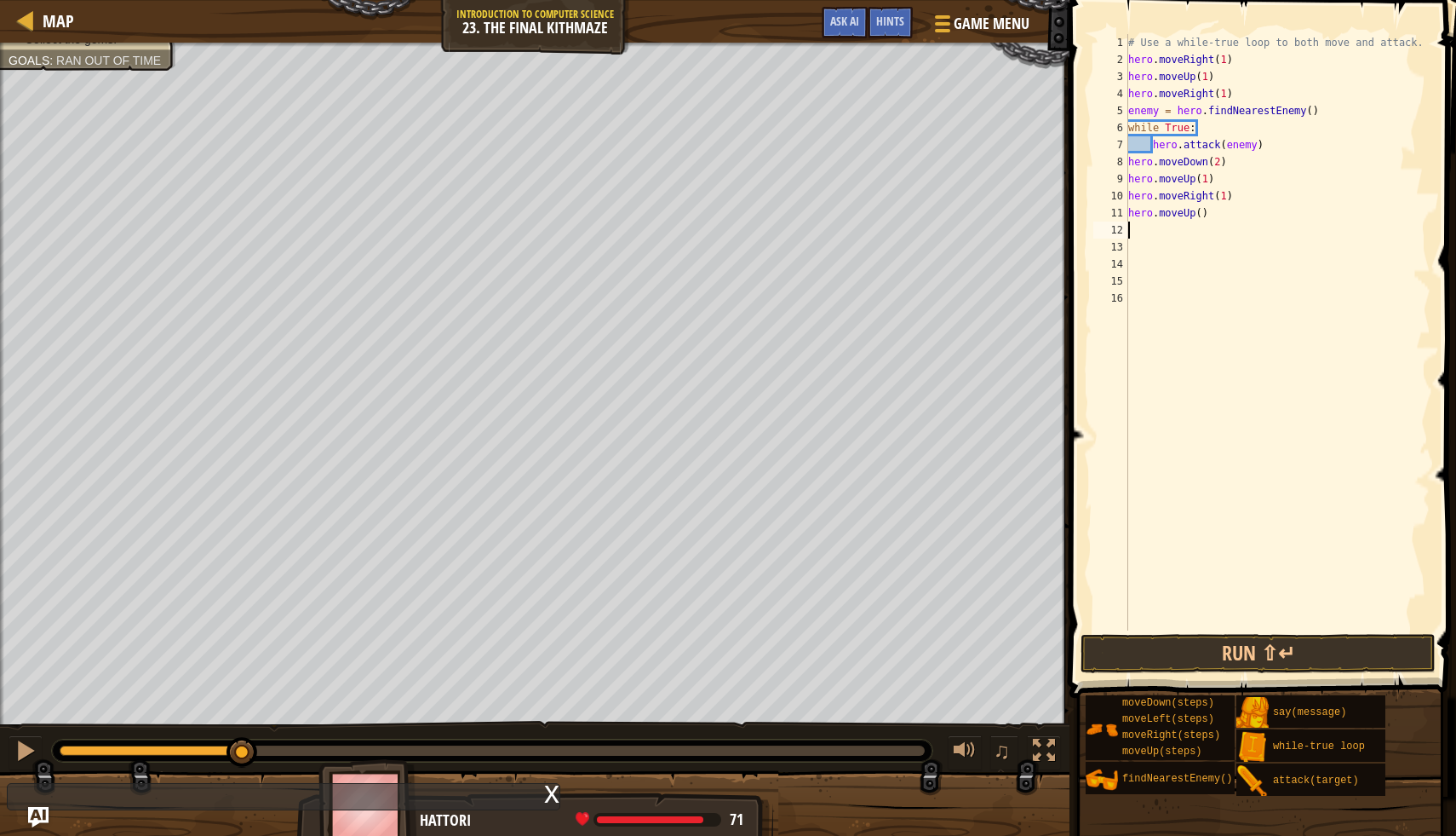
type textarea "h"
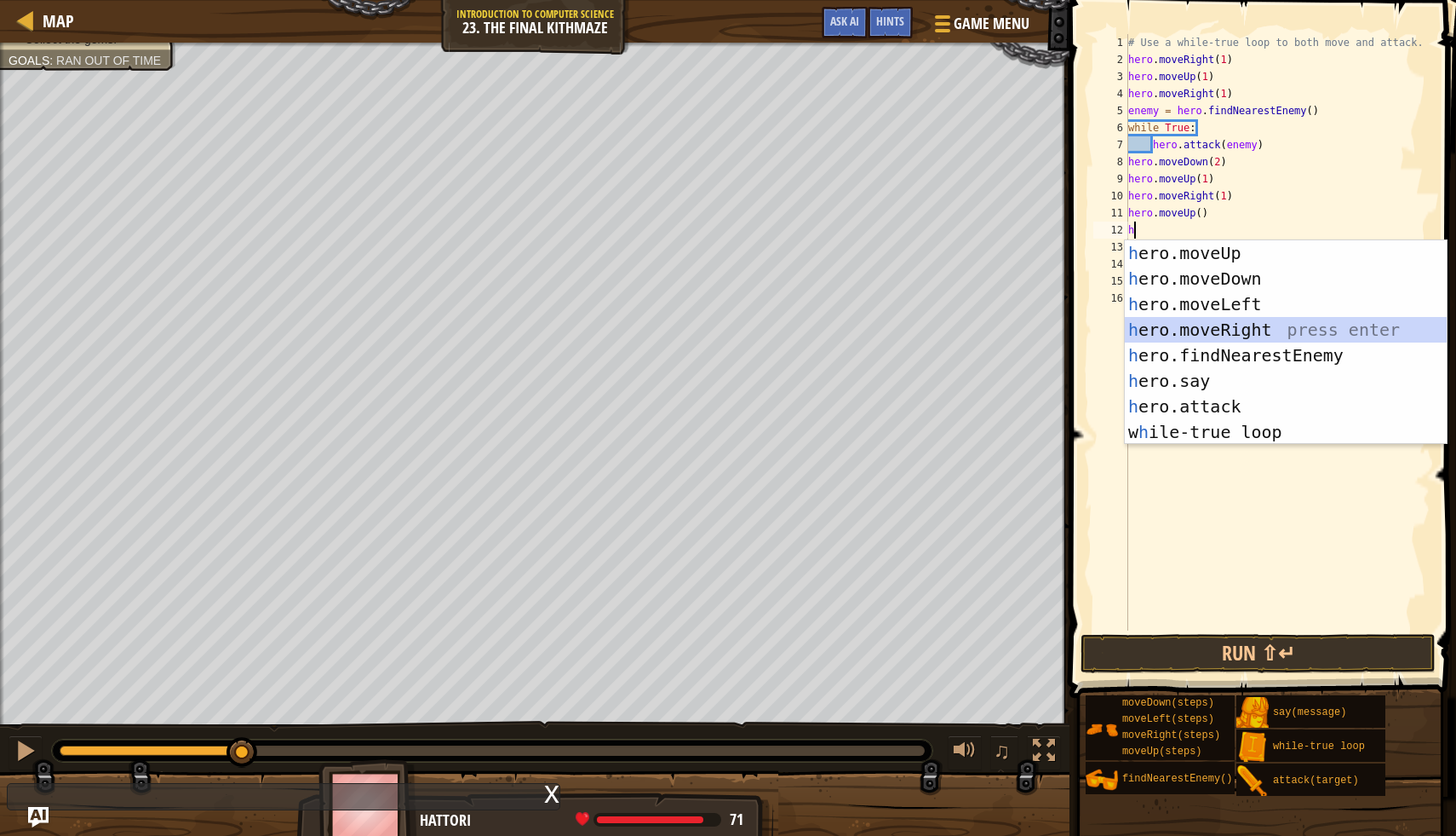
click at [1214, 332] on div "h ero.moveUp press enter h ero.moveDown press enter h ero.moveLeft press enter …" at bounding box center [1286, 368] width 322 height 255
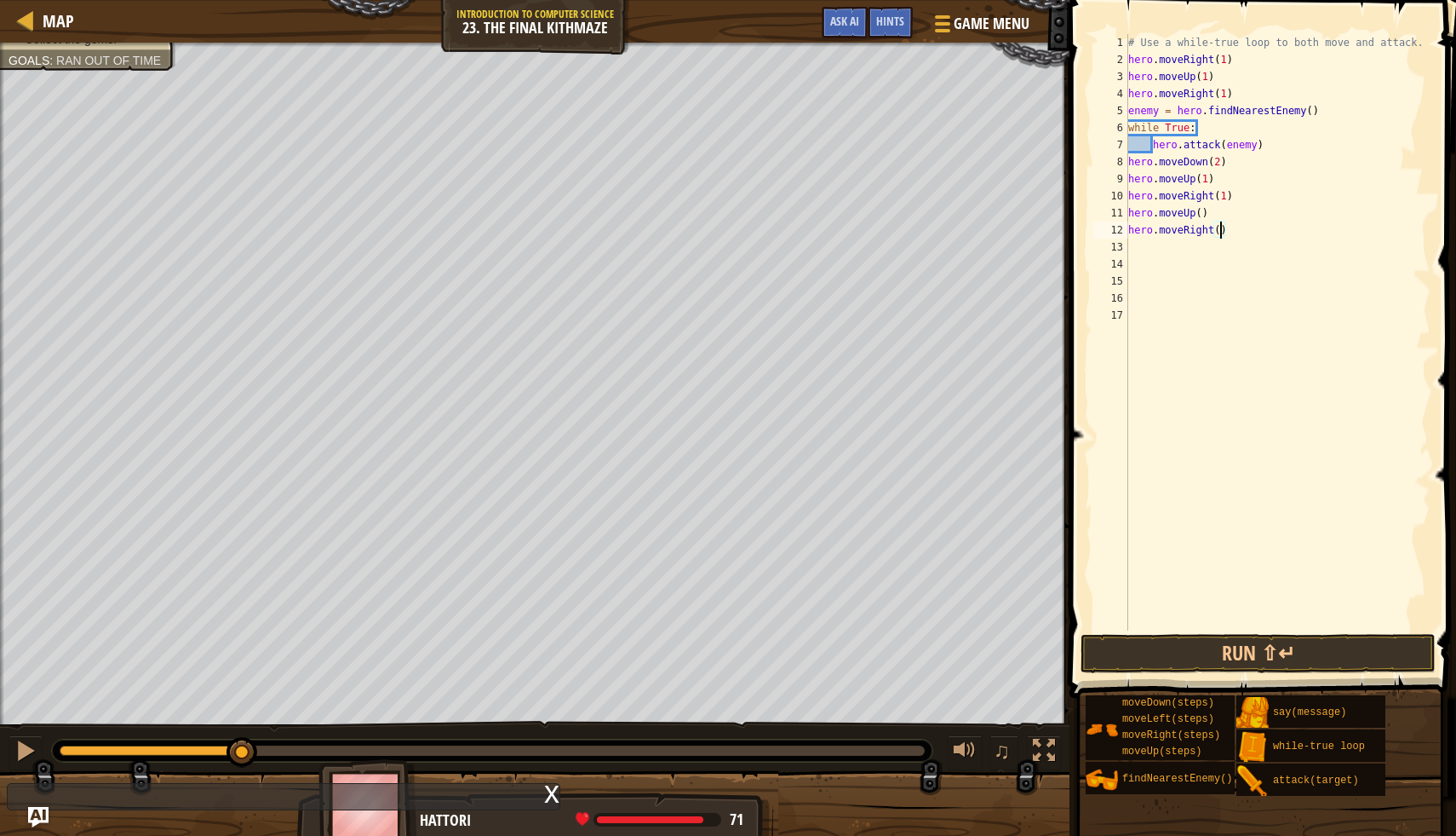
click at [1222, 235] on div "# Use a while-true loop to both move and attack. hero . moveRight ( 1 ) hero . …" at bounding box center [1278, 349] width 306 height 631
click at [1202, 220] on div "# Use a while-true loop to both move and attack. hero . moveRight ( 1 ) hero . …" at bounding box center [1278, 349] width 306 height 631
click at [1154, 653] on button "Run ⇧↵" at bounding box center [1258, 653] width 355 height 39
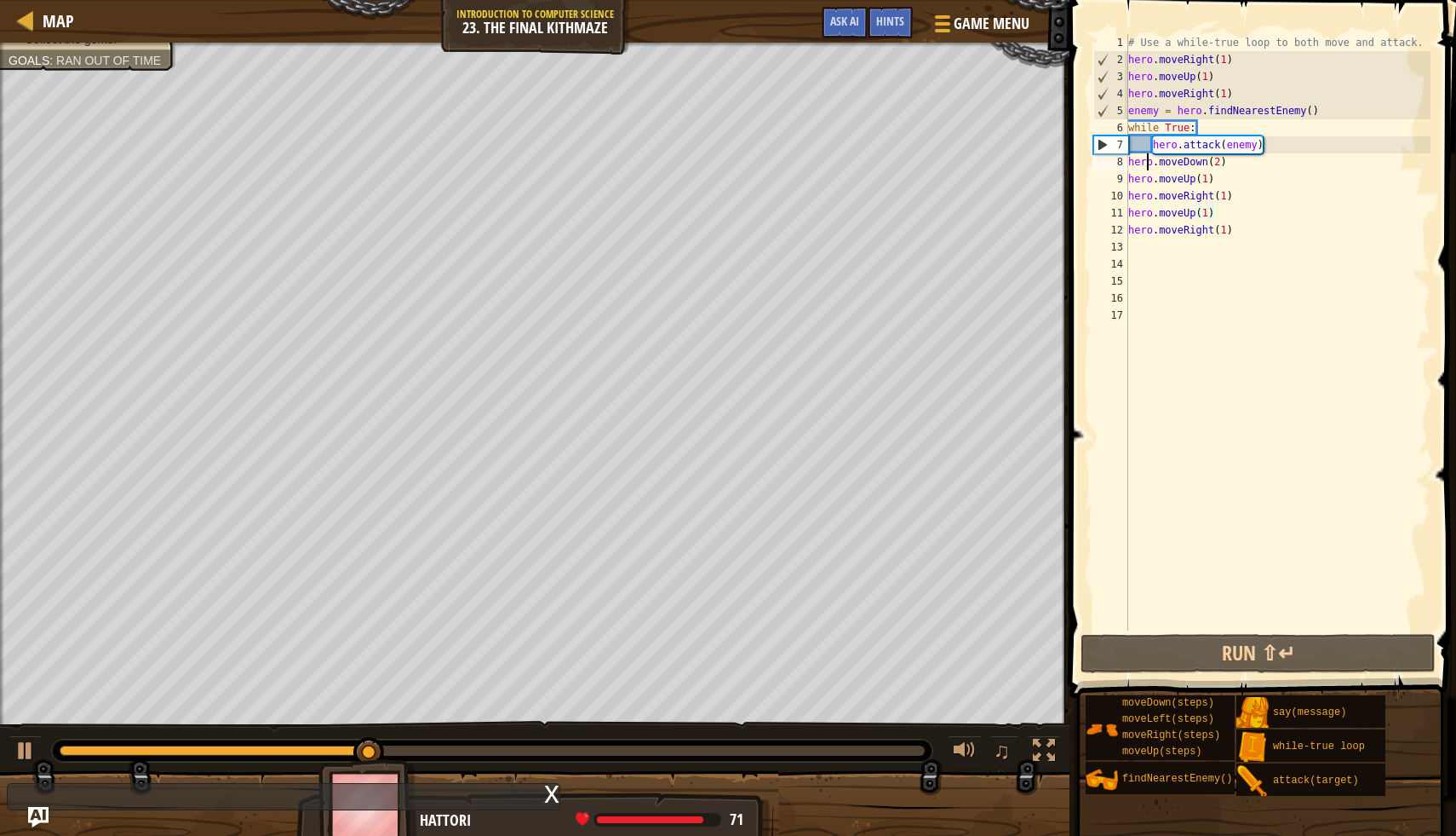
click at [1148, 158] on div "# Use a while-true loop to both move and attack. hero . moveRight ( 1 ) hero . …" at bounding box center [1278, 349] width 306 height 631
click at [1151, 150] on div "# Use a while-true loop to both move and attack. hero . moveRight ( 1 ) hero . …" at bounding box center [1278, 349] width 306 height 631
click at [1131, 168] on div "# Use a while-true loop to both move and attack. hero . moveRight ( 1 ) hero . …" at bounding box center [1278, 349] width 306 height 631
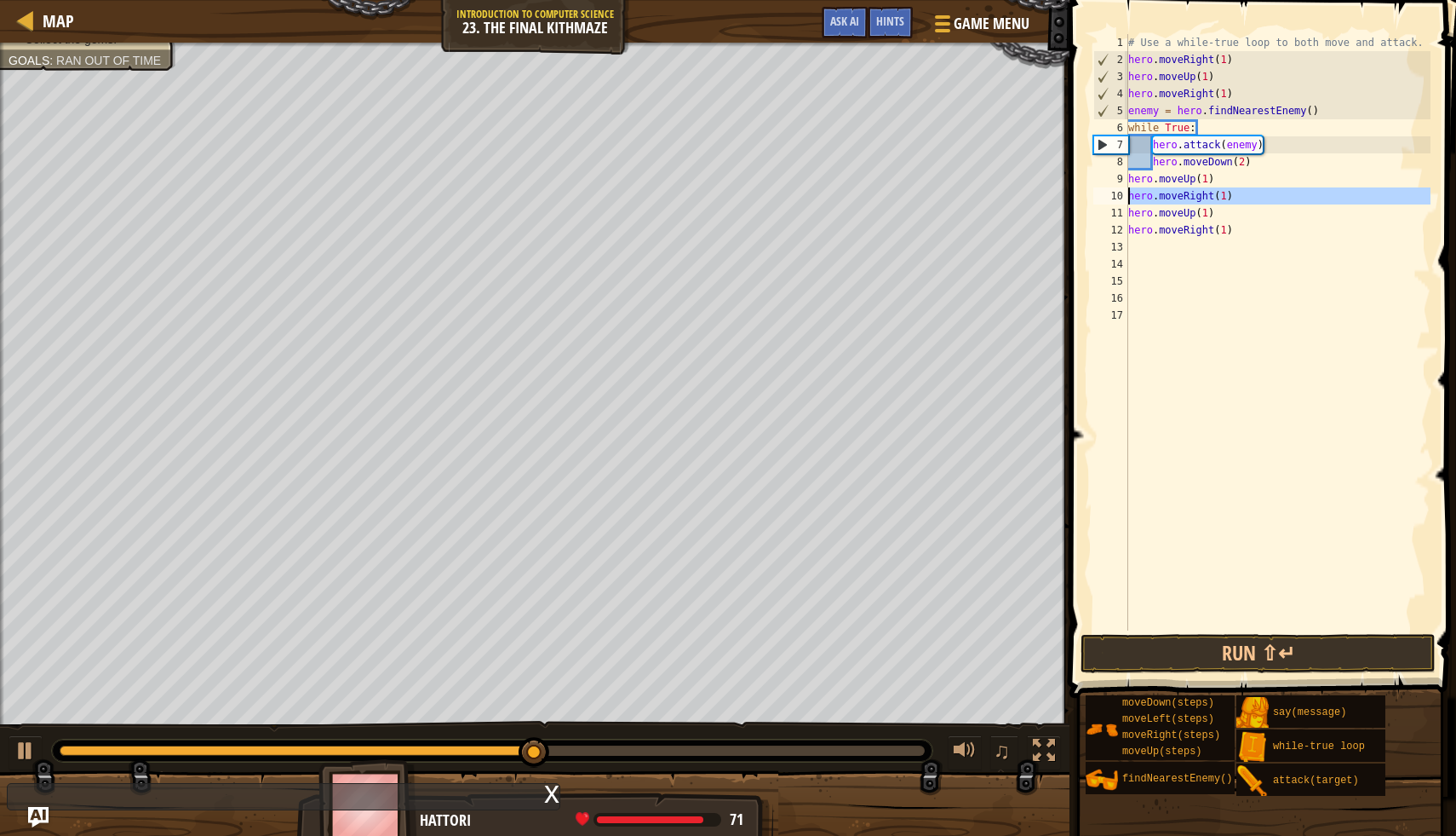
click at [1127, 187] on div "10" at bounding box center [1111, 196] width 35 height 17
click at [1127, 184] on div "9" at bounding box center [1111, 179] width 35 height 17
click at [1131, 205] on div "# Use a while-true loop to both move and attack. hero . moveRight ( 1 ) hero . …" at bounding box center [1278, 349] width 306 height 631
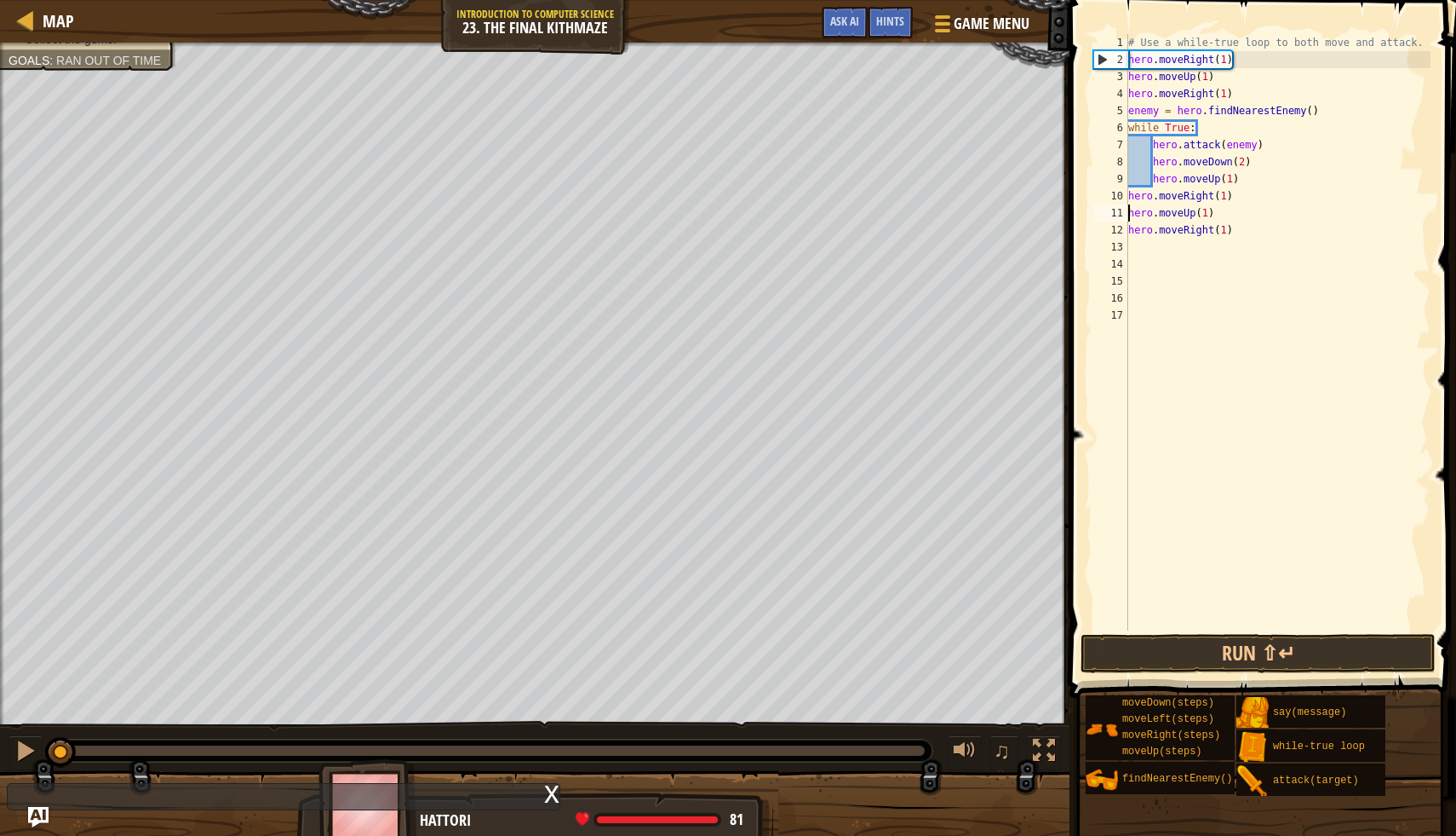
drag, startPoint x: 645, startPoint y: 739, endPoint x: 49, endPoint y: 735, distance: 596.0
click at [49, 0] on body "Map Introduction to Computer Science 23. The Final Kithmaze Game Menu Done Hint…" at bounding box center [728, 0] width 1456 height 0
click at [22, 752] on div at bounding box center [25, 750] width 22 height 22
click at [1129, 197] on div "# Use a while-true loop to both move and attack. hero . moveRight ( 1 ) hero . …" at bounding box center [1278, 349] width 306 height 631
click at [1131, 213] on div "# Use a while-true loop to both move and attack. hero . moveRight ( 1 ) hero . …" at bounding box center [1278, 349] width 306 height 631
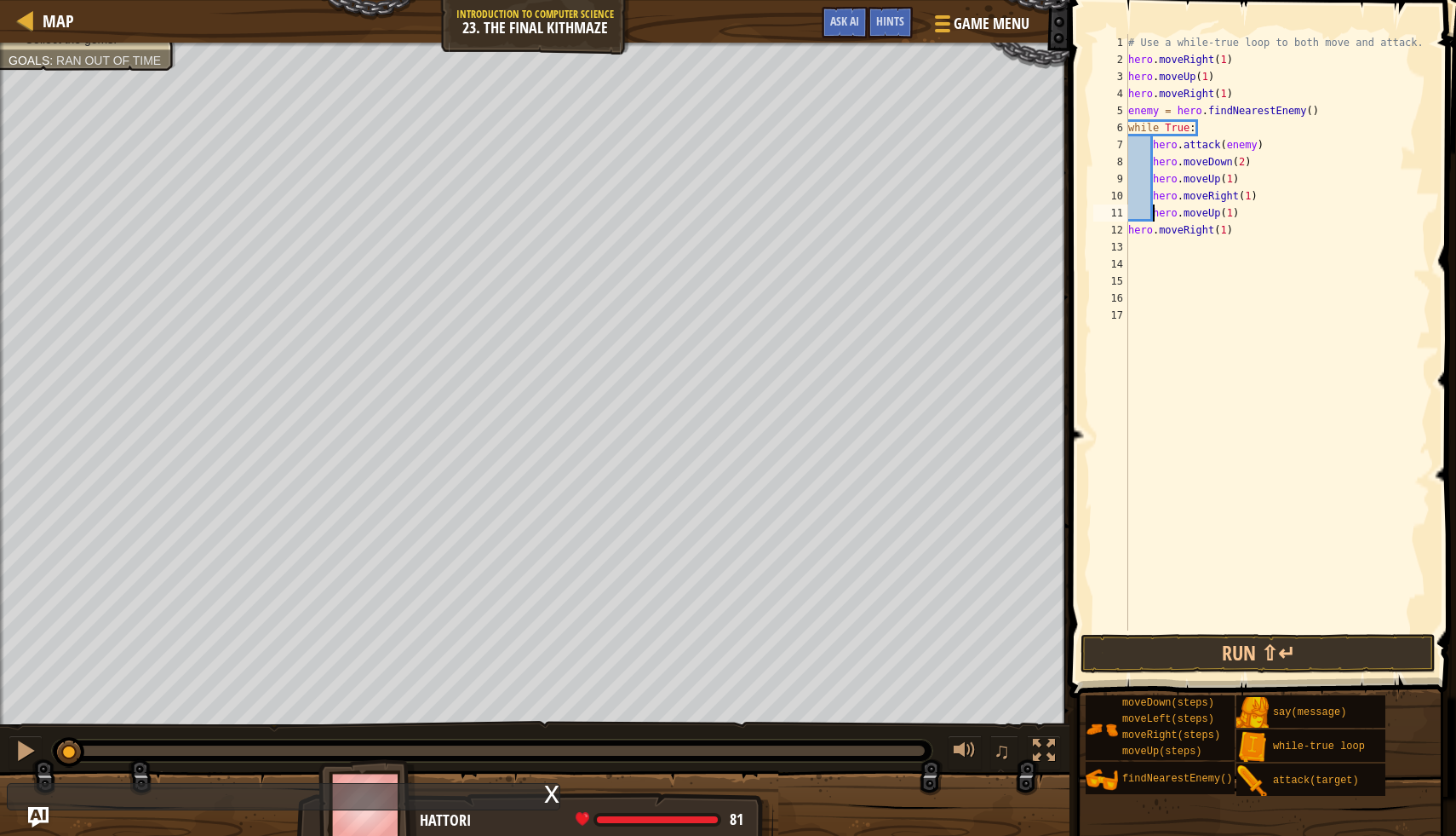
click at [1130, 227] on div "# Use a while-true loop to both move and attack. hero . moveRight ( 1 ) hero . …" at bounding box center [1278, 349] width 306 height 631
click at [1123, 670] on button "Run ⇧↵" at bounding box center [1258, 653] width 355 height 39
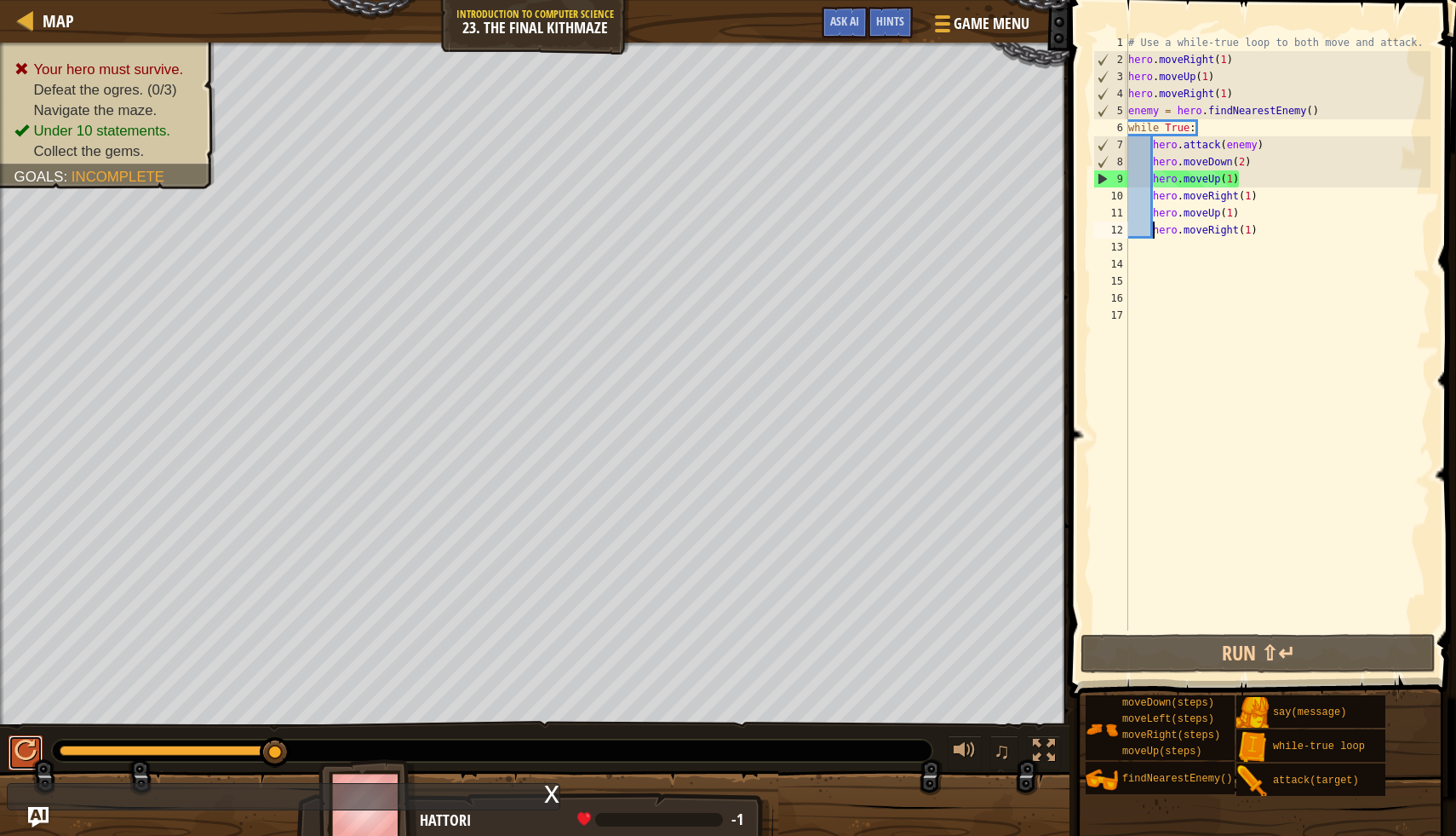
click at [30, 752] on div at bounding box center [25, 750] width 22 height 22
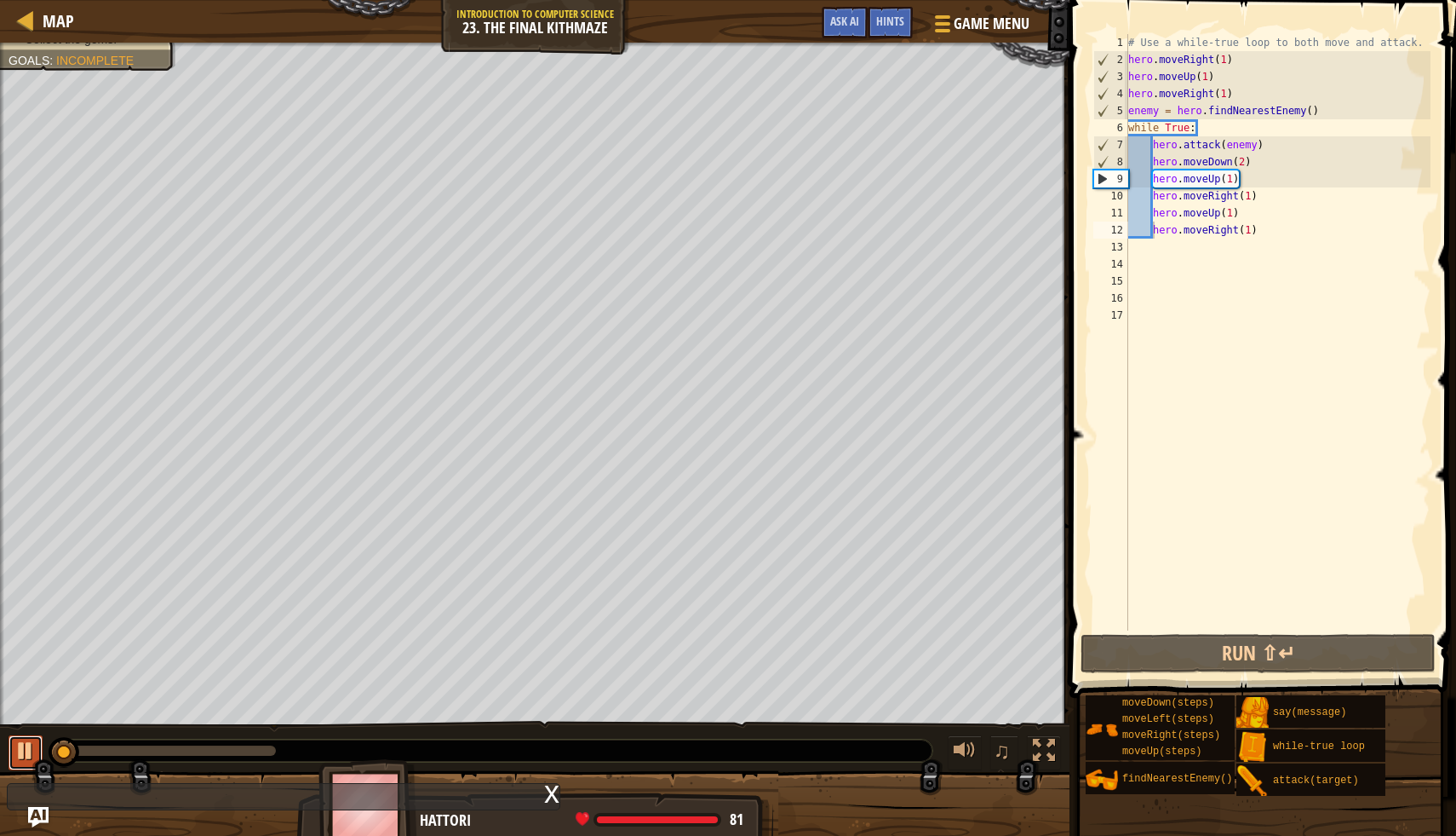
click at [30, 752] on div at bounding box center [25, 750] width 22 height 22
drag, startPoint x: 1154, startPoint y: 211, endPoint x: 1259, endPoint y: 235, distance: 107.7
click at [1259, 235] on div "# Use a while-true loop to both move and attack. hero . moveRight ( 1 ) hero . …" at bounding box center [1278, 349] width 306 height 631
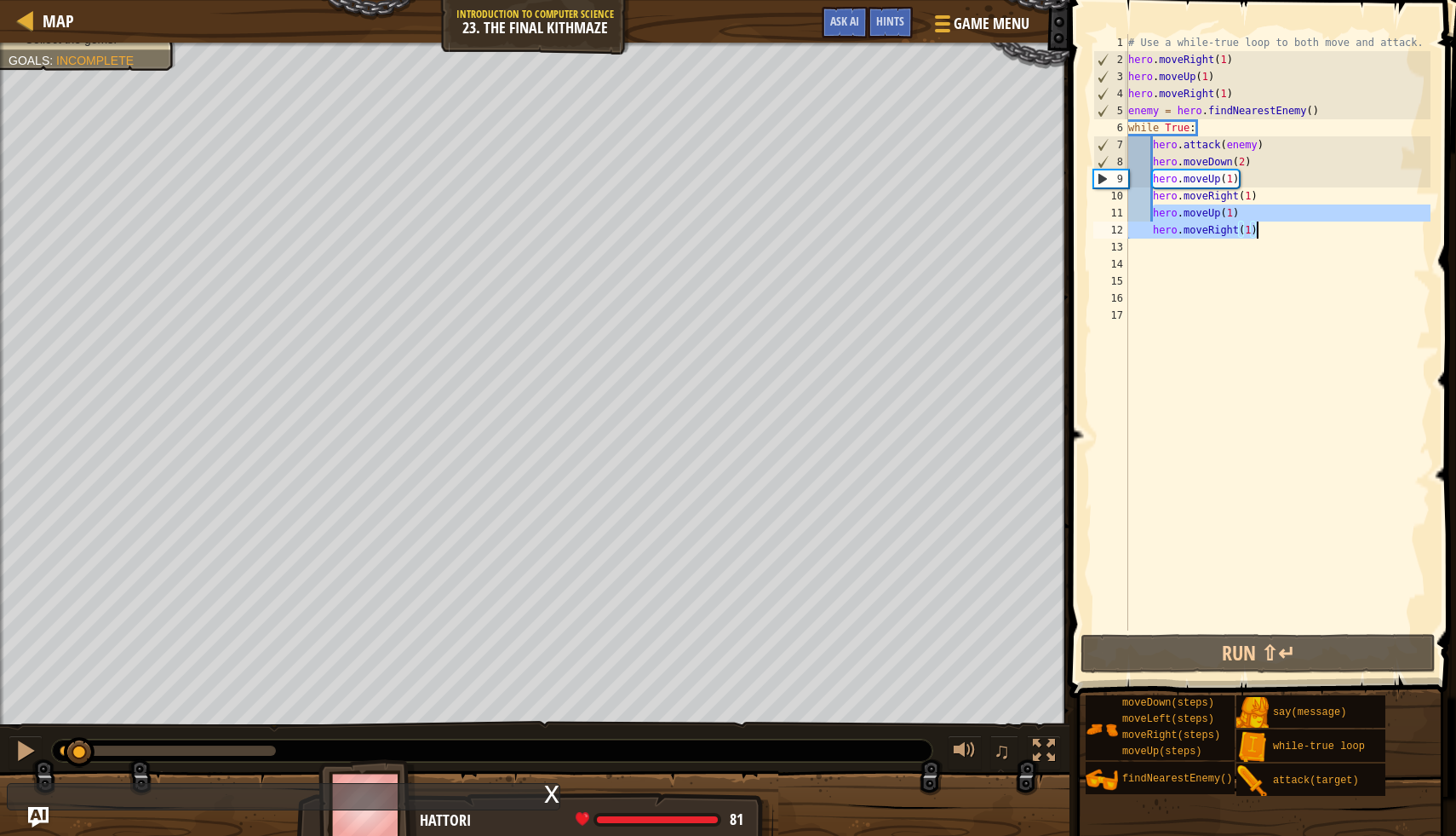
type textarea "hero.moveUp(1) hero.moveRight(1)"
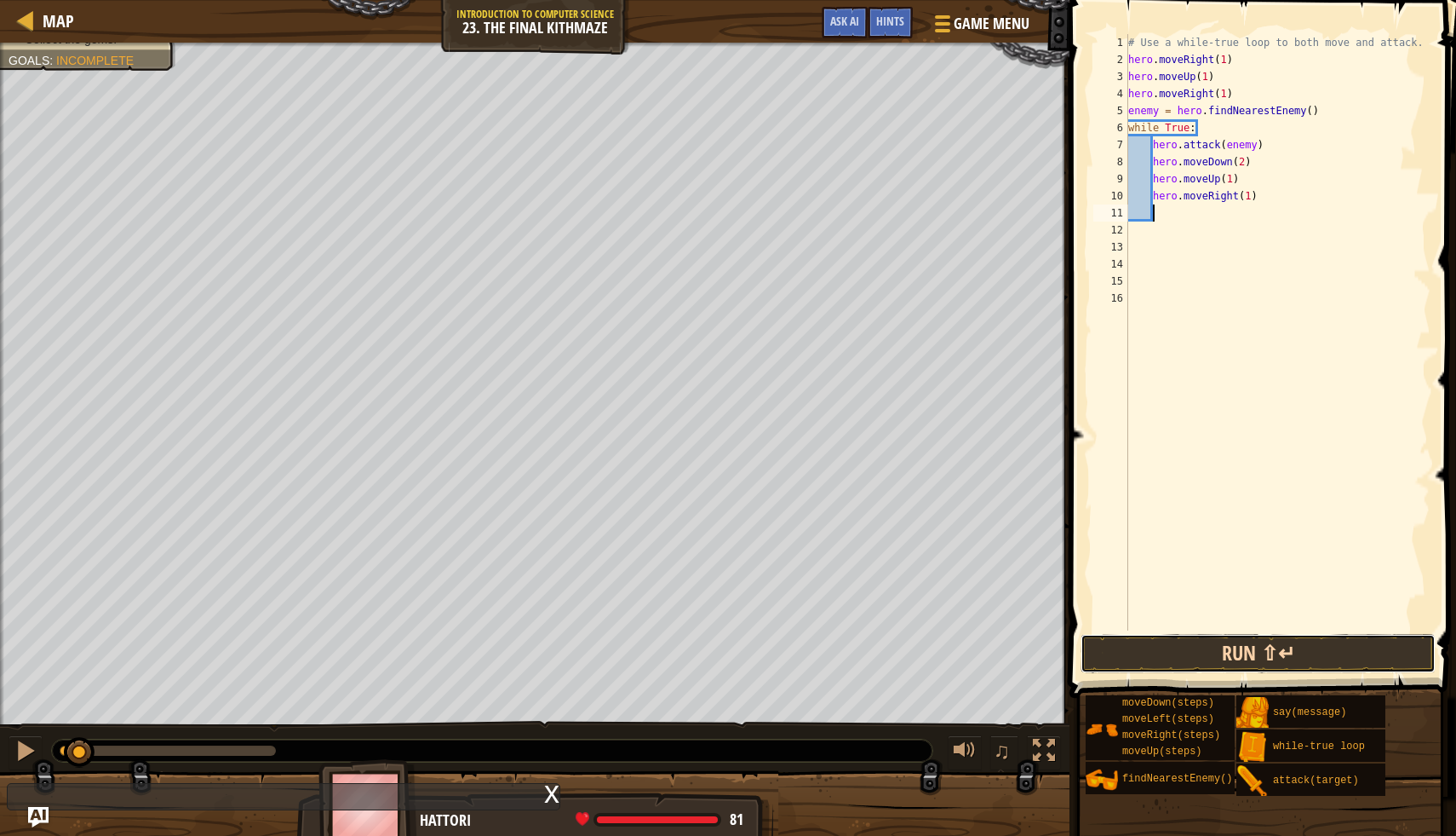
click at [1166, 640] on button "Run ⇧↵" at bounding box center [1258, 653] width 355 height 39
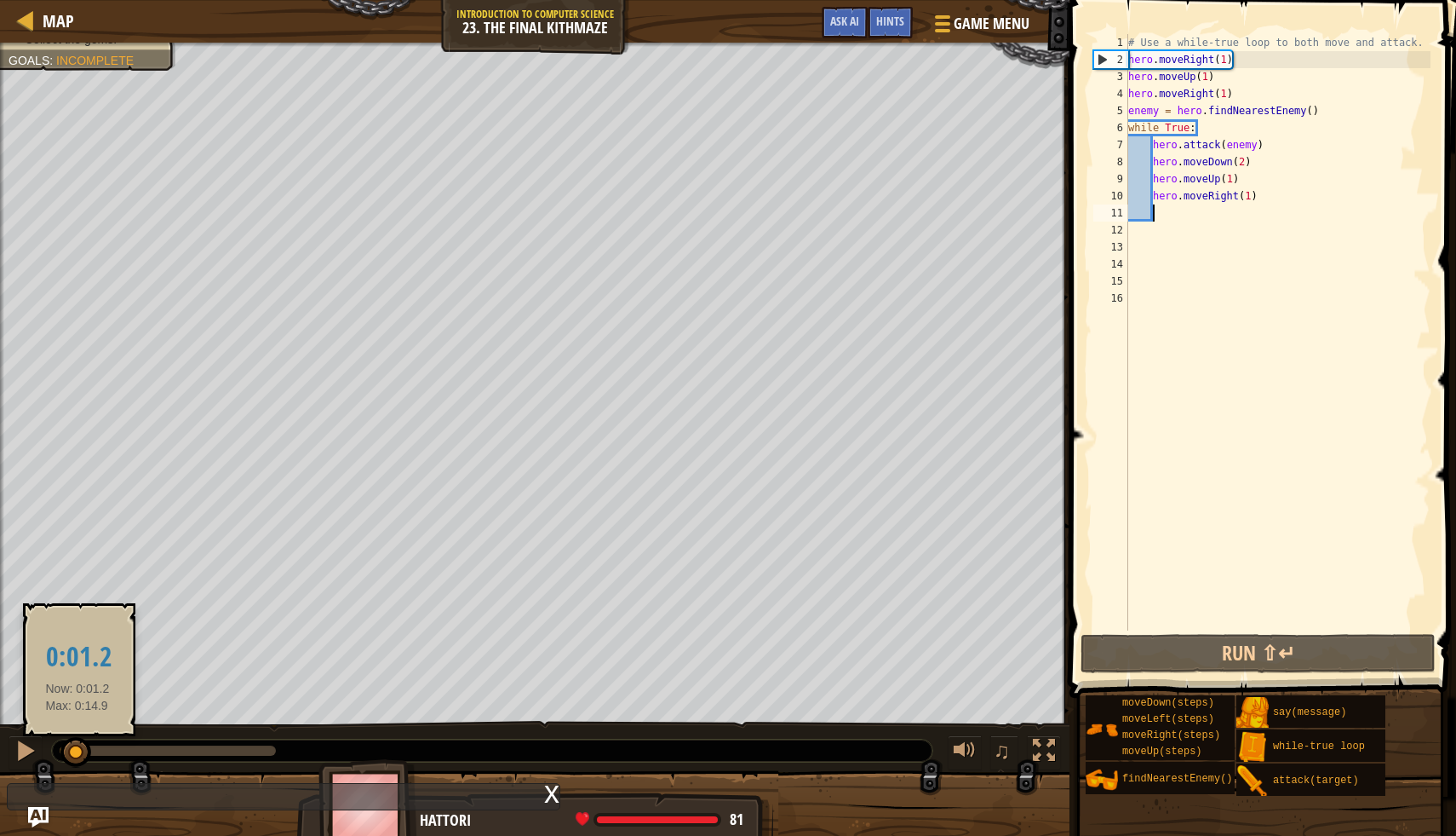
drag, startPoint x: 78, startPoint y: 744, endPoint x: 63, endPoint y: 745, distance: 15.0
click at [64, 745] on div at bounding box center [76, 752] width 30 height 30
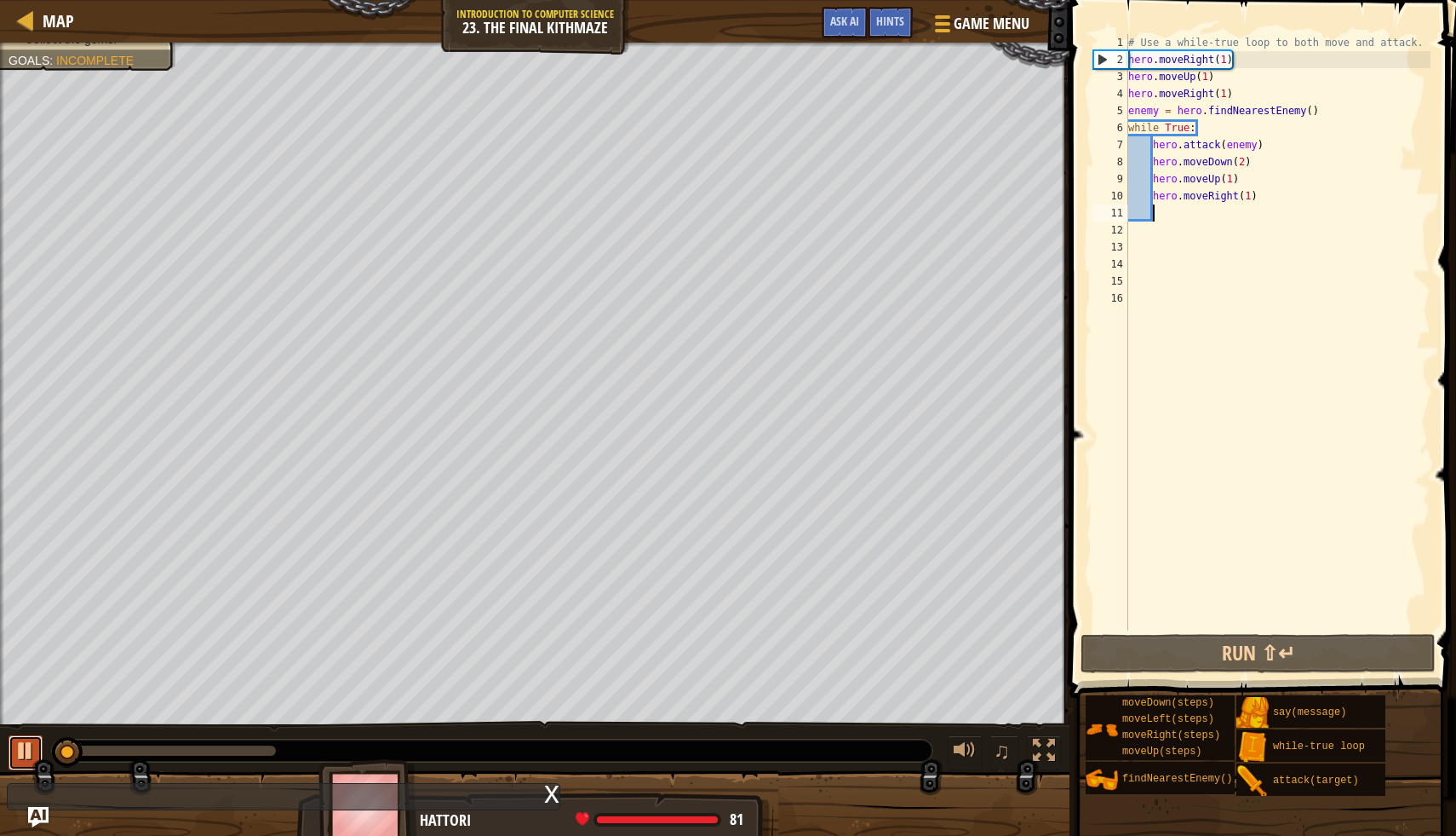
click at [25, 754] on div at bounding box center [25, 750] width 22 height 22
